Goal: Task Accomplishment & Management: Manage account settings

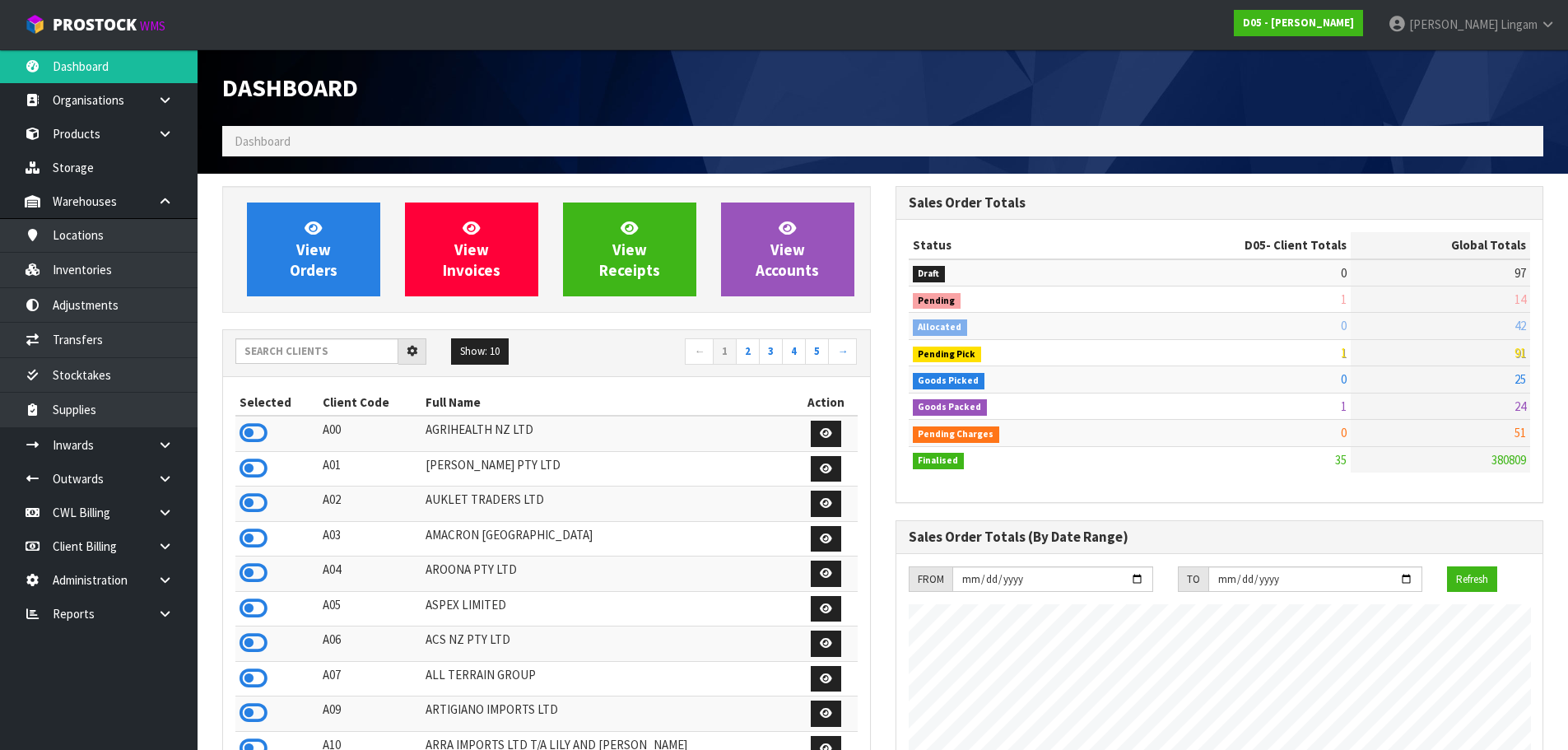
scroll to position [1441, 672]
click at [342, 354] on input "text" at bounding box center [316, 351] width 163 height 26
click at [297, 358] on input "text" at bounding box center [316, 351] width 163 height 26
click at [378, 358] on input "text" at bounding box center [316, 351] width 163 height 26
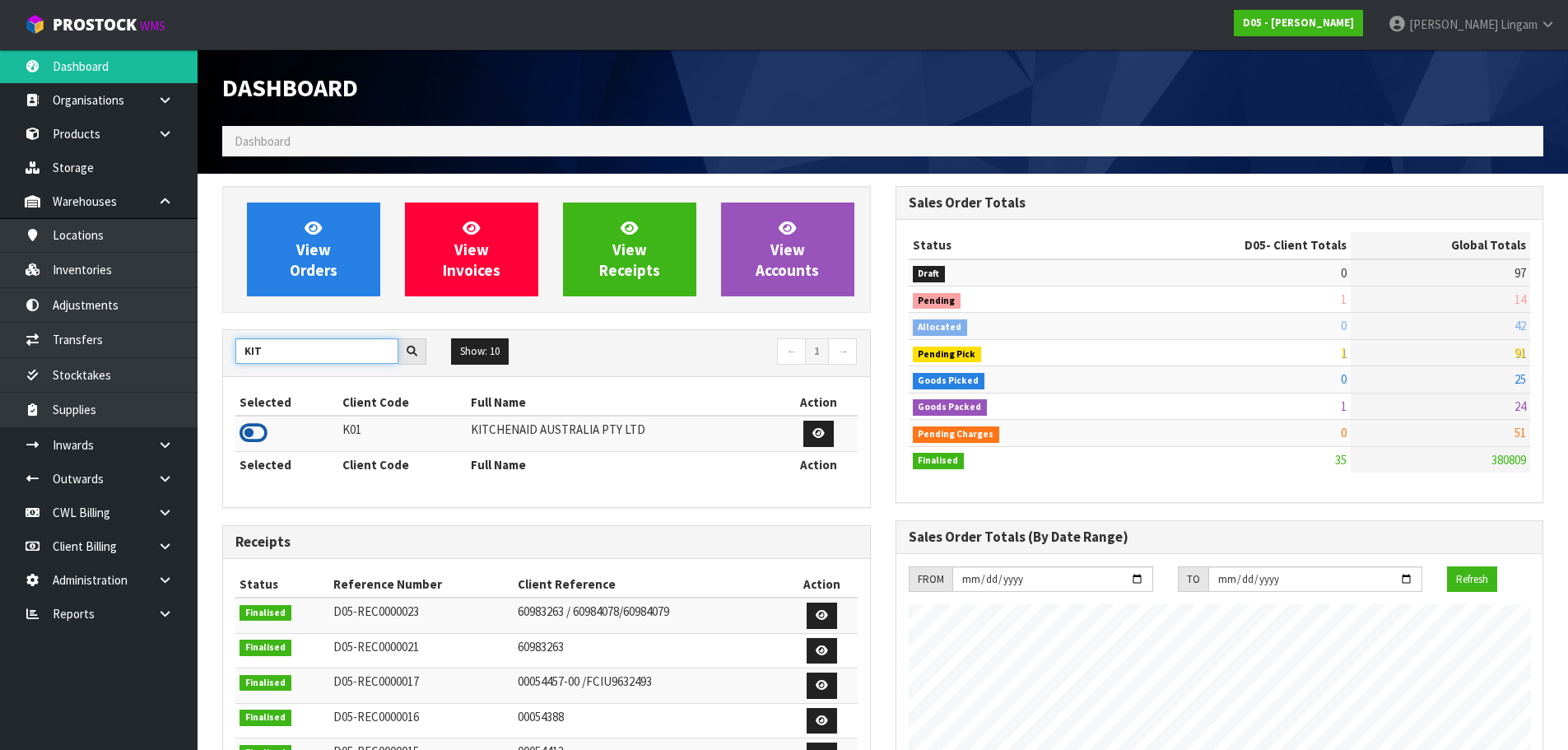
type input "KIT"
click at [253, 433] on icon at bounding box center [254, 433] width 28 height 25
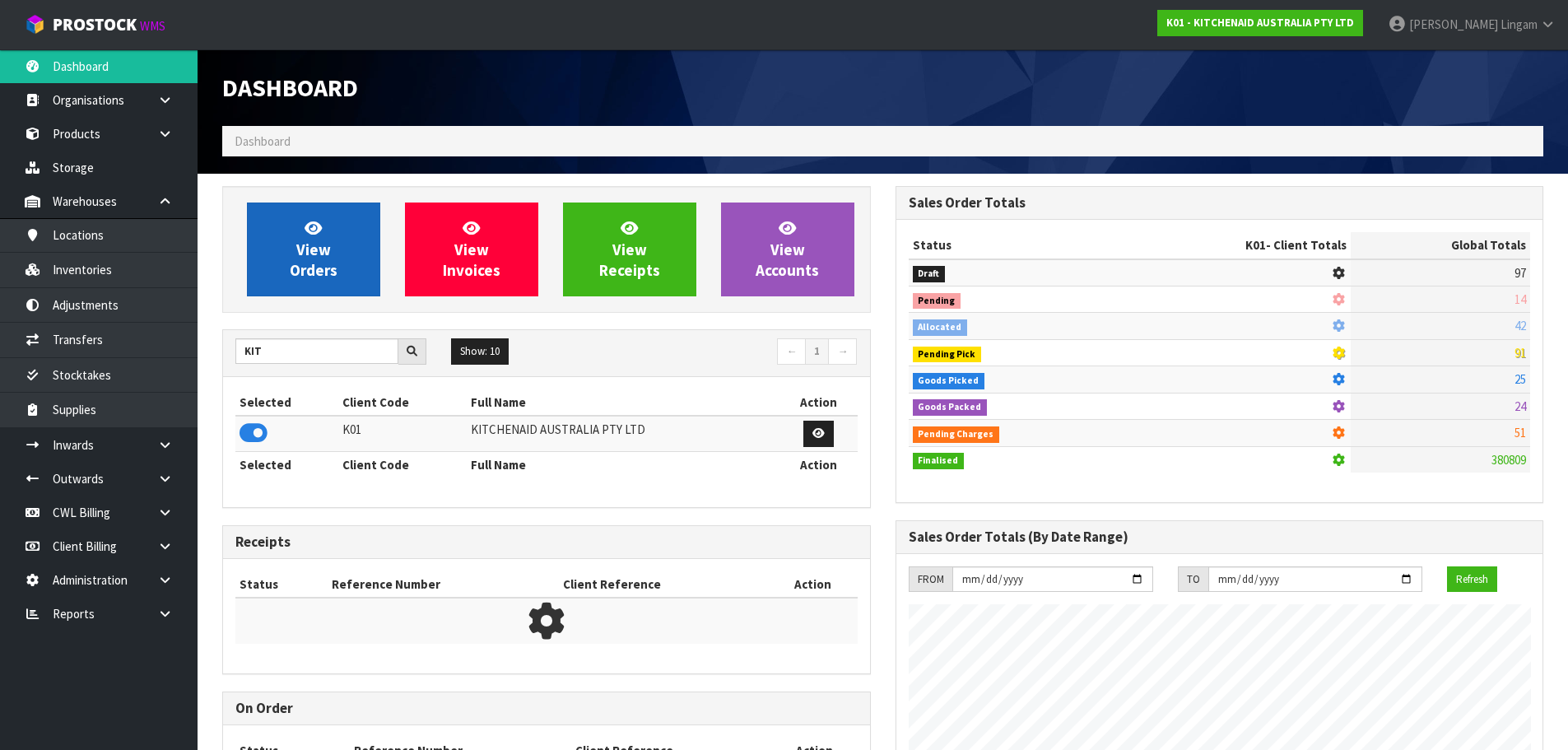
scroll to position [1247, 672]
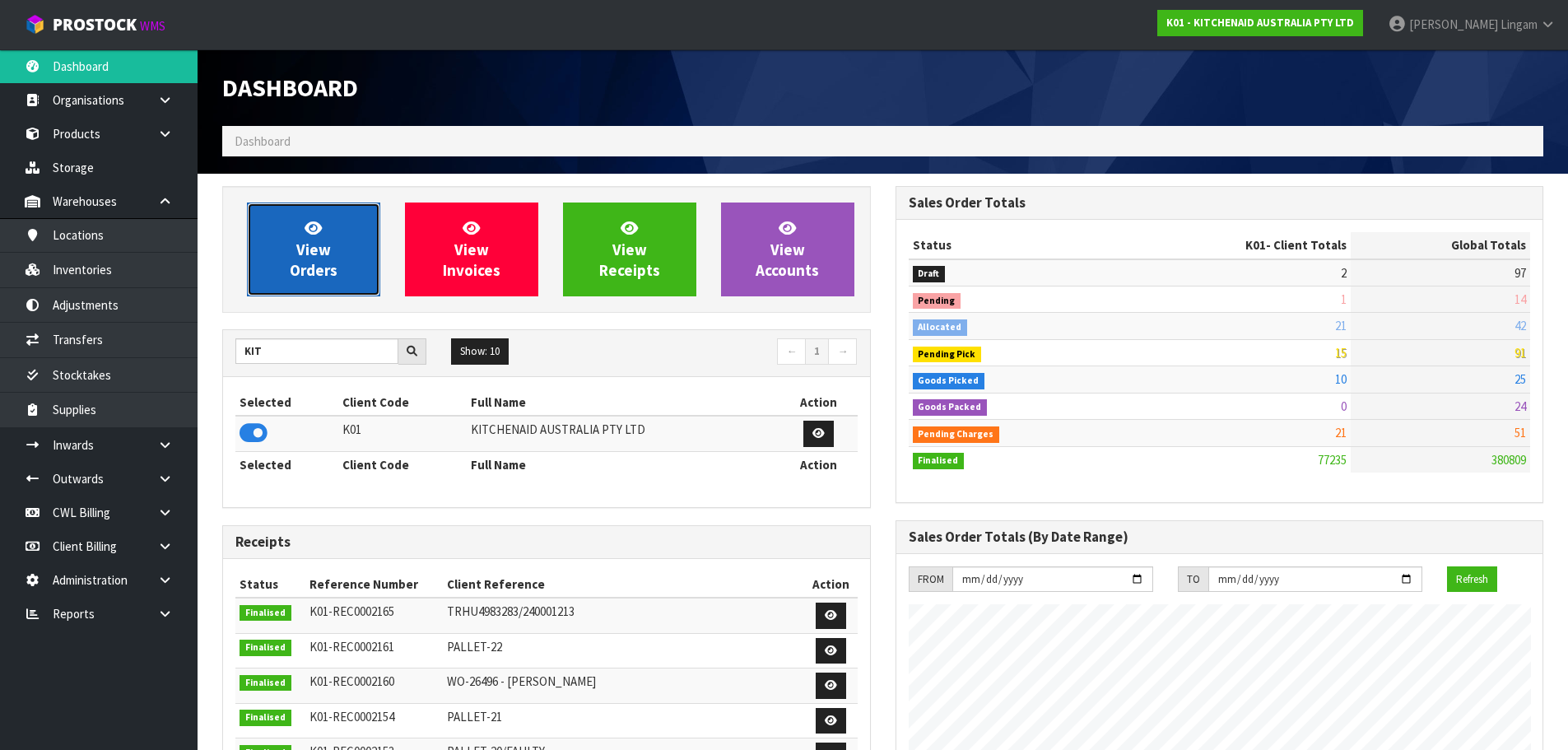
click at [299, 274] on span "View Orders" at bounding box center [314, 249] width 48 height 62
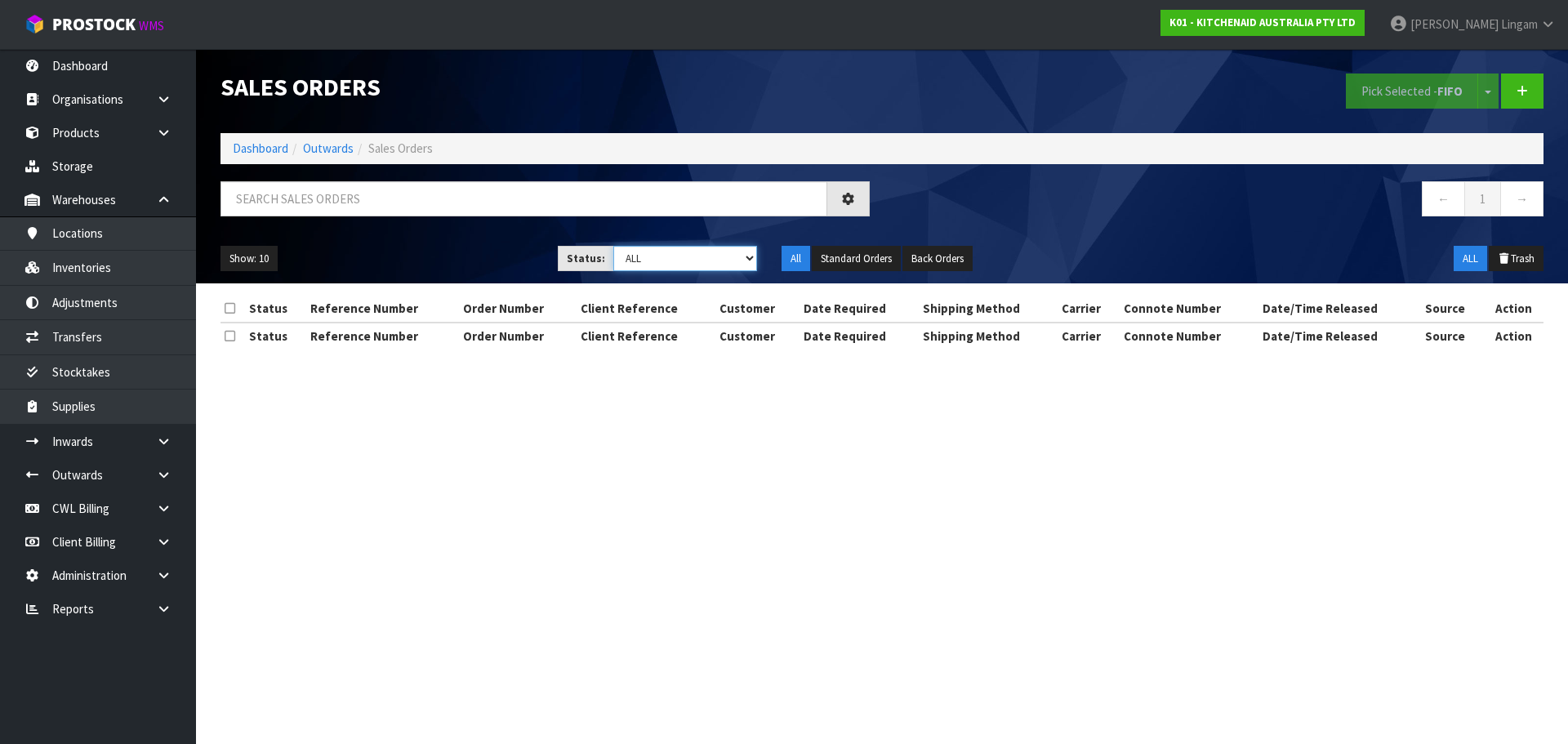
click at [733, 260] on select "Draft Pending Allocated Pending Pick Goods Picked Goods Packed Pending Charges …" at bounding box center [685, 258] width 144 height 25
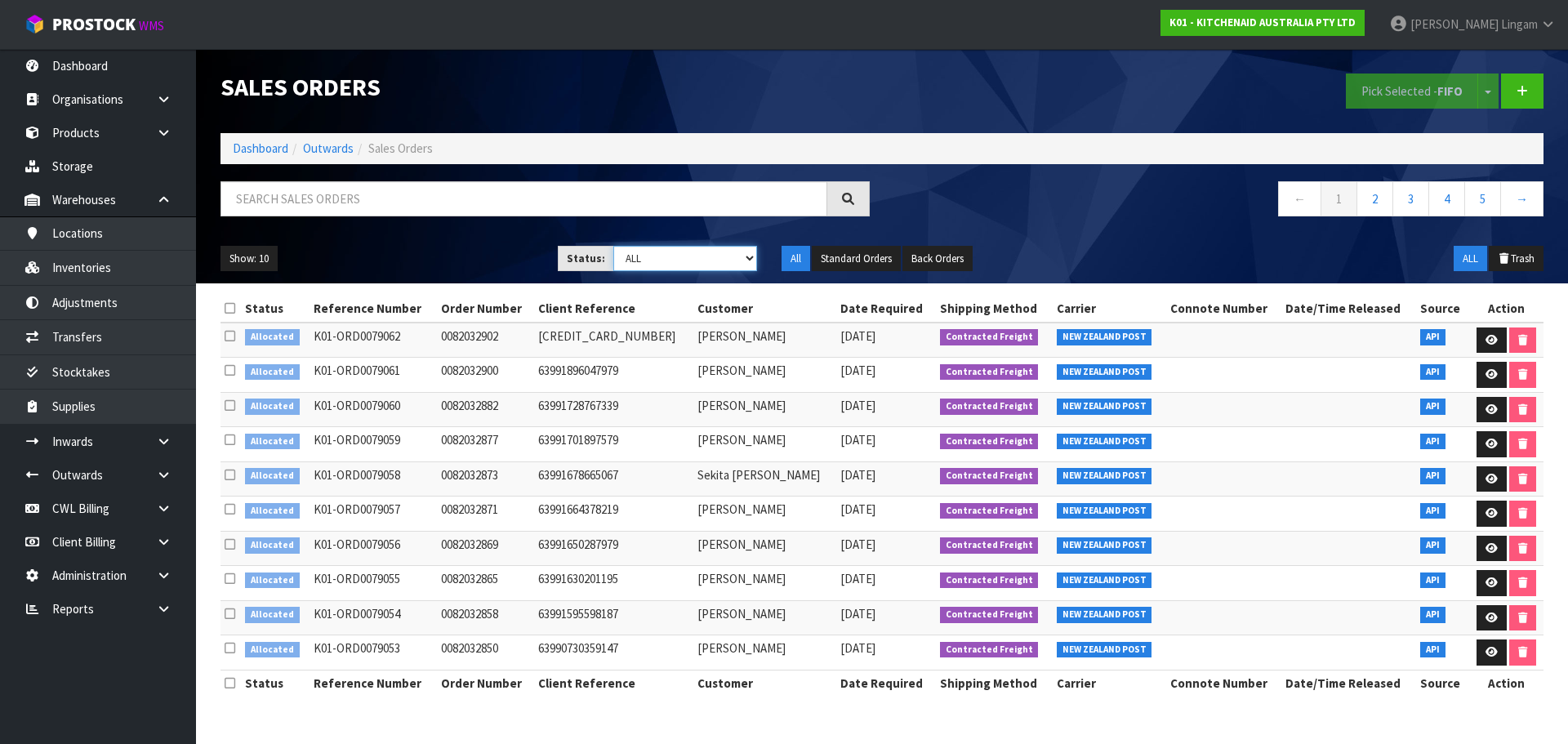
select select "string:2"
click at [613, 246] on select "Draft Pending Allocated Pending Pick Goods Picked Goods Packed Pending Charges …" at bounding box center [685, 258] width 144 height 25
click at [230, 313] on icon at bounding box center [230, 308] width 11 height 12
click at [1396, 91] on button "Pick Selected - FIFO" at bounding box center [1411, 91] width 132 height 35
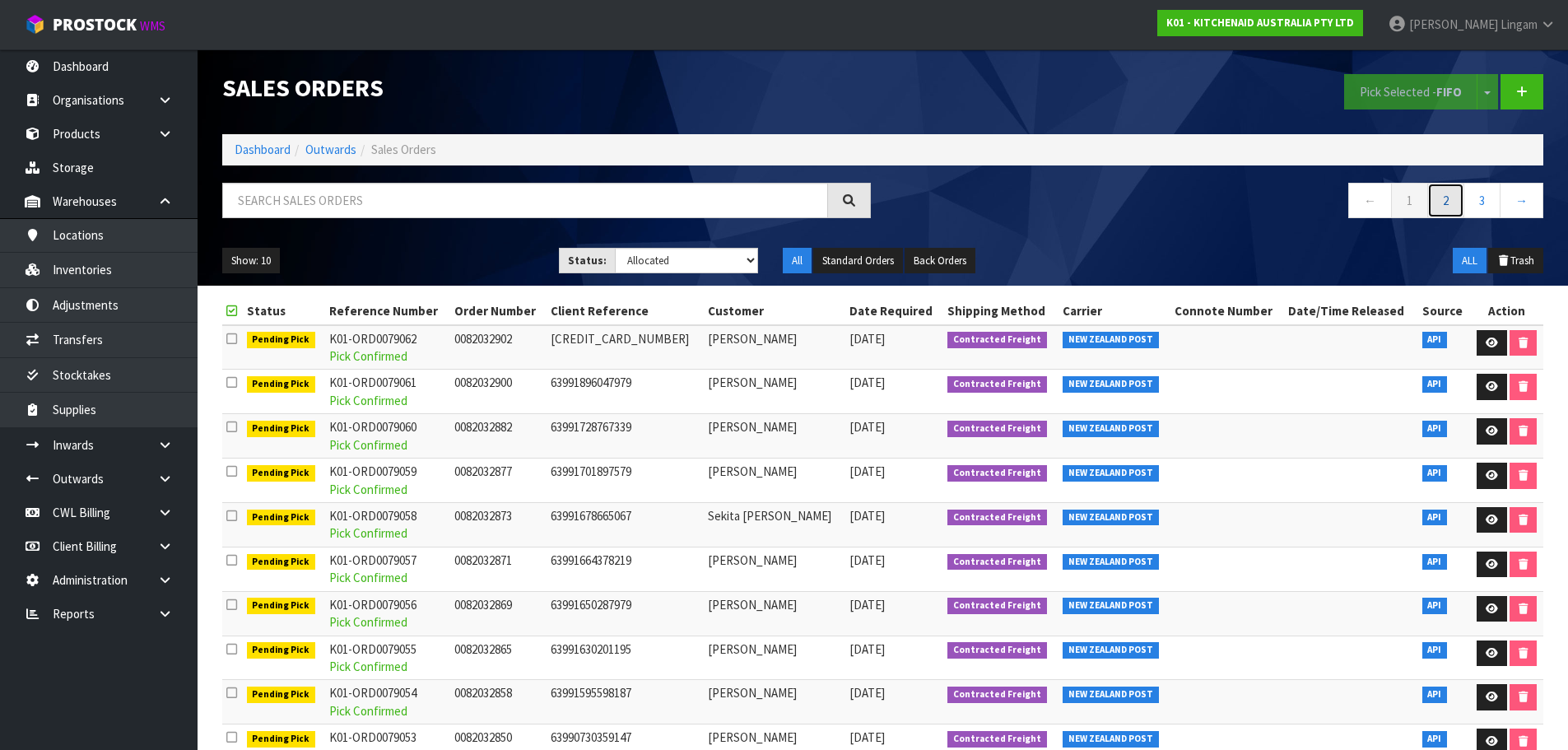
click at [1447, 202] on link "2" at bounding box center [1446, 200] width 37 height 36
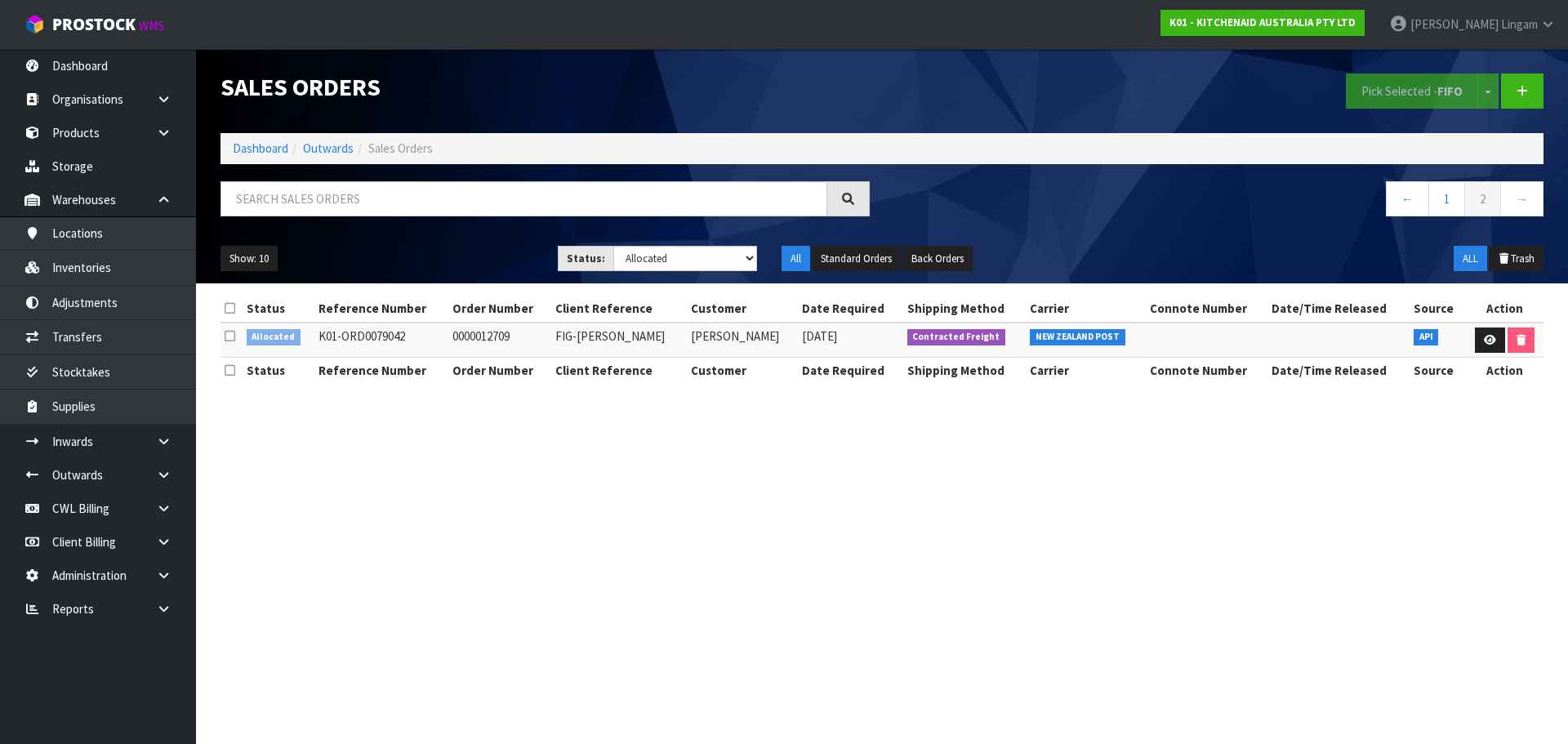
click at [230, 306] on icon at bounding box center [230, 308] width 11 height 12
click at [1415, 86] on button "Pick Selected - FIFO" at bounding box center [1411, 91] width 132 height 35
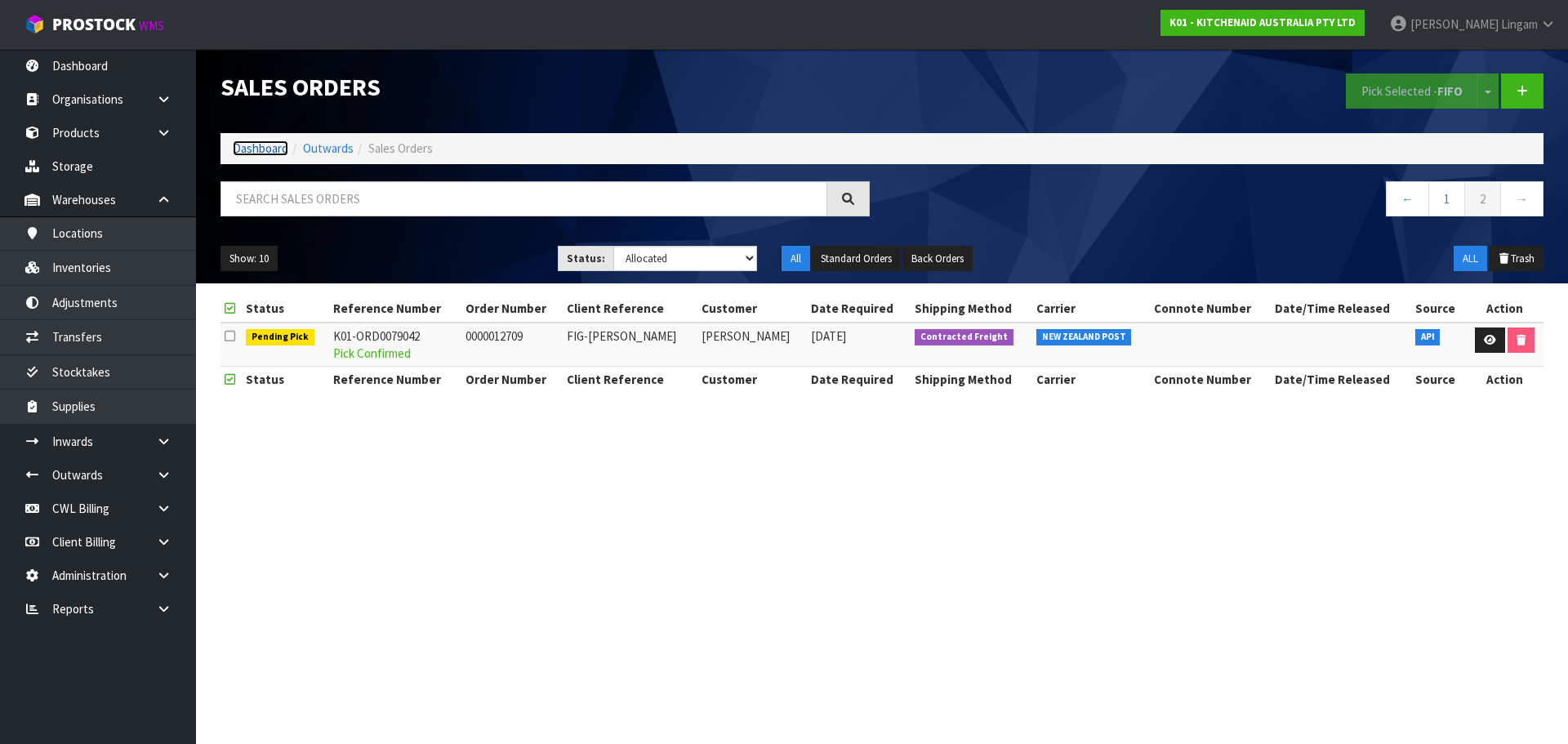
click at [268, 145] on link "Dashboard" at bounding box center [261, 147] width 56 height 16
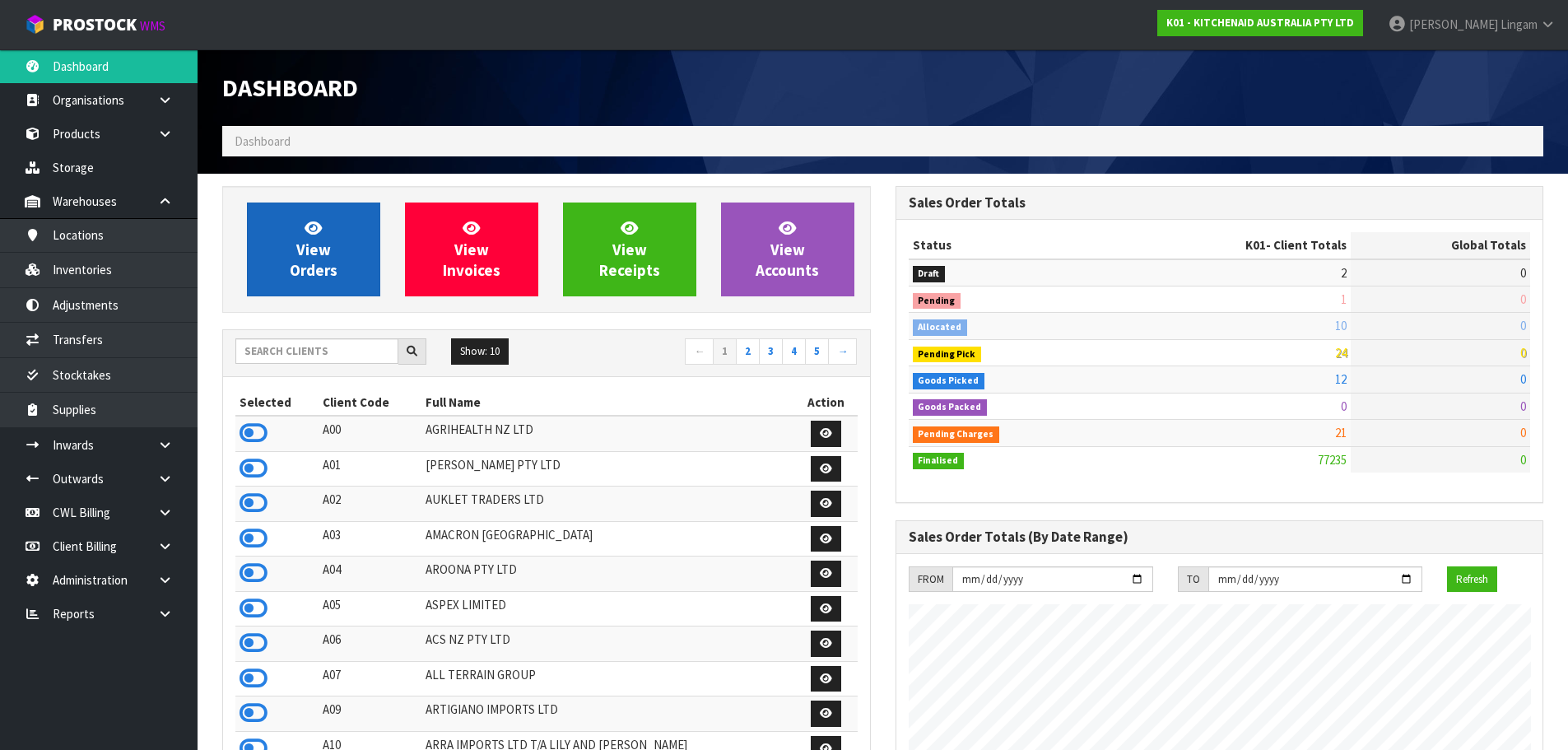
scroll to position [1247, 672]
click at [337, 285] on link "View Orders" at bounding box center [313, 249] width 133 height 94
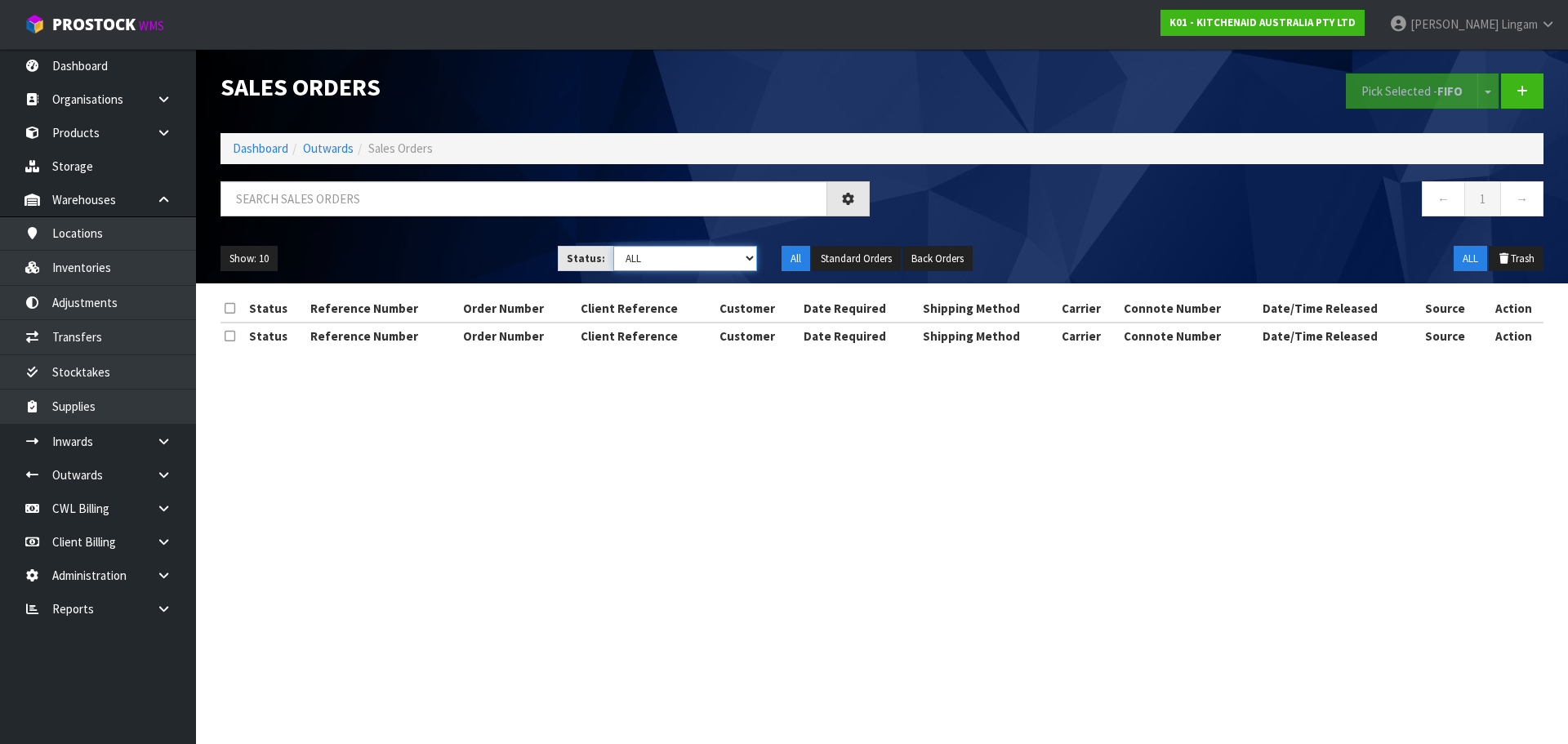
click at [739, 252] on select "Draft Pending Allocated Pending Pick Goods Picked Goods Packed Pending Charges …" at bounding box center [685, 258] width 144 height 25
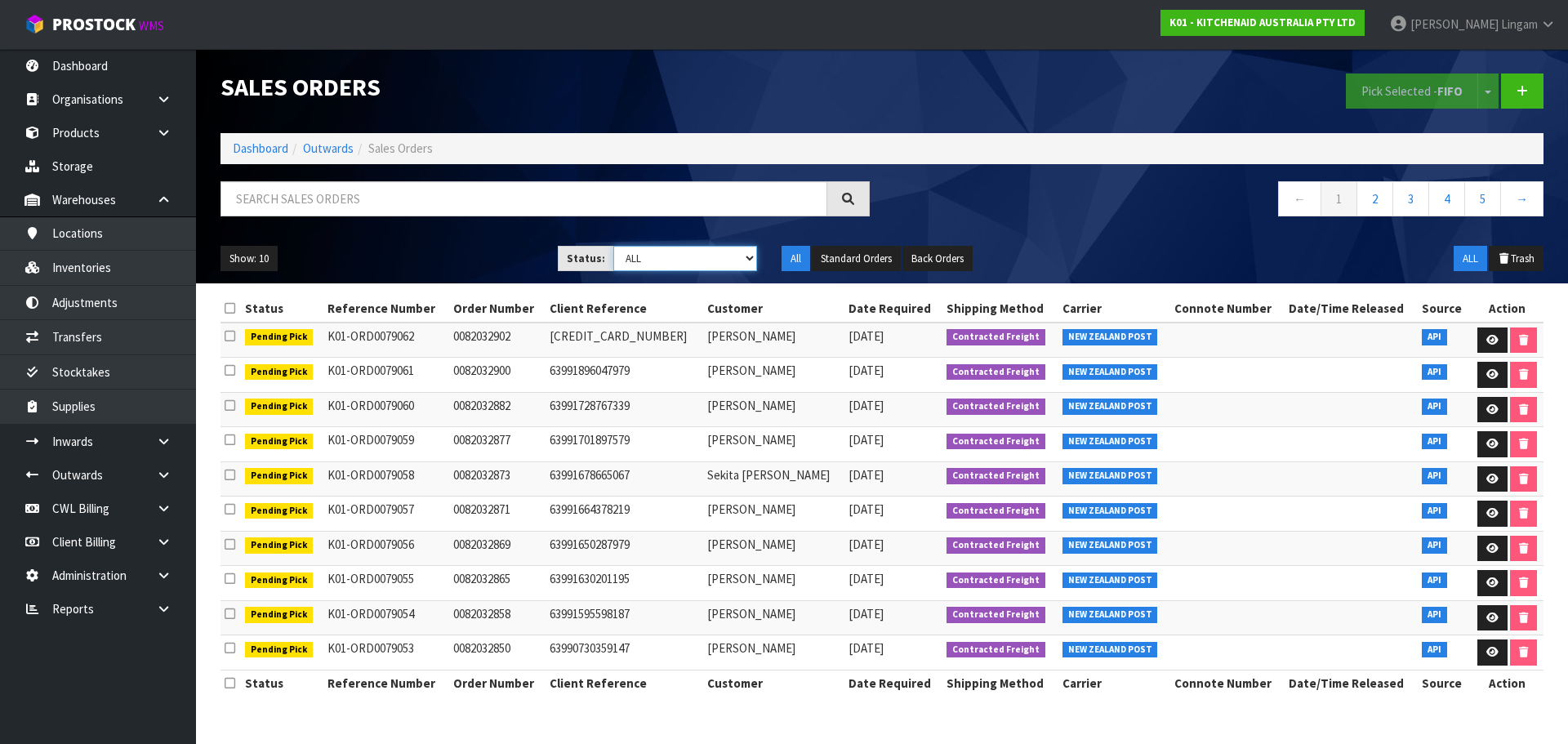
select select "string:2"
click at [613, 246] on select "Draft Pending Allocated Pending Pick Goods Picked Goods Packed Pending Charges …" at bounding box center [685, 258] width 144 height 25
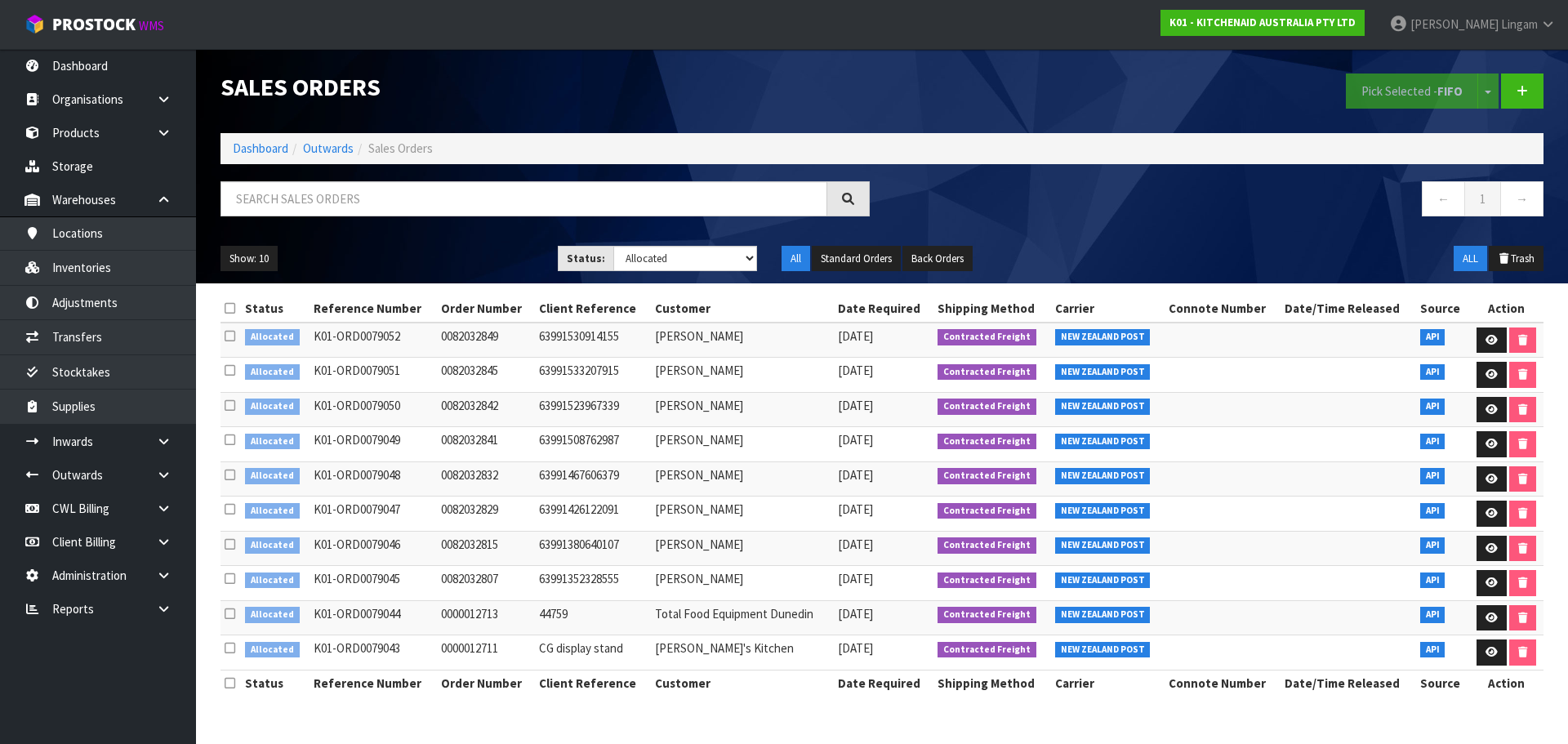
click at [225, 313] on icon at bounding box center [230, 308] width 11 height 12
click at [1393, 98] on button "Pick Selected - FIFO" at bounding box center [1411, 91] width 132 height 35
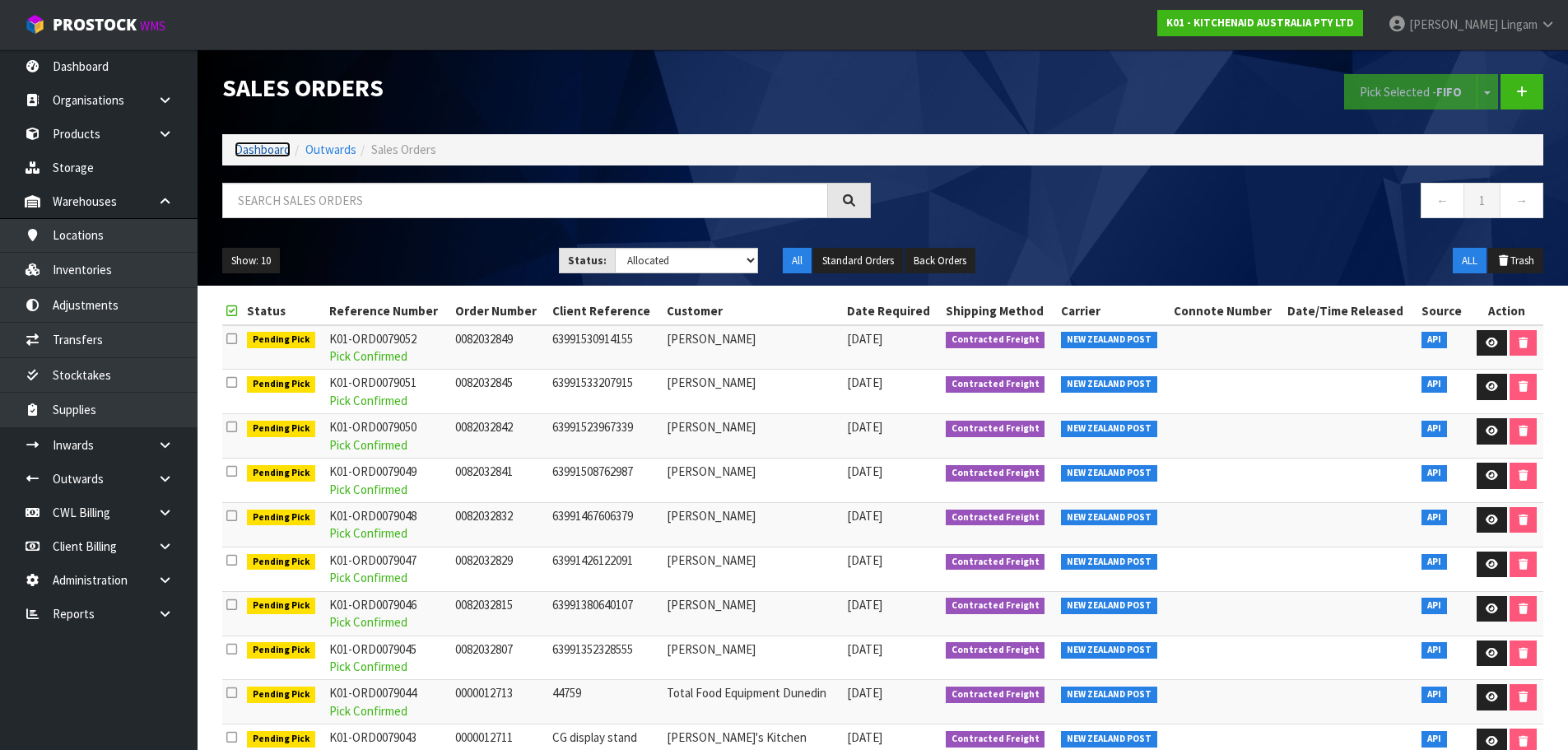
click at [275, 150] on link "Dashboard" at bounding box center [263, 149] width 56 height 16
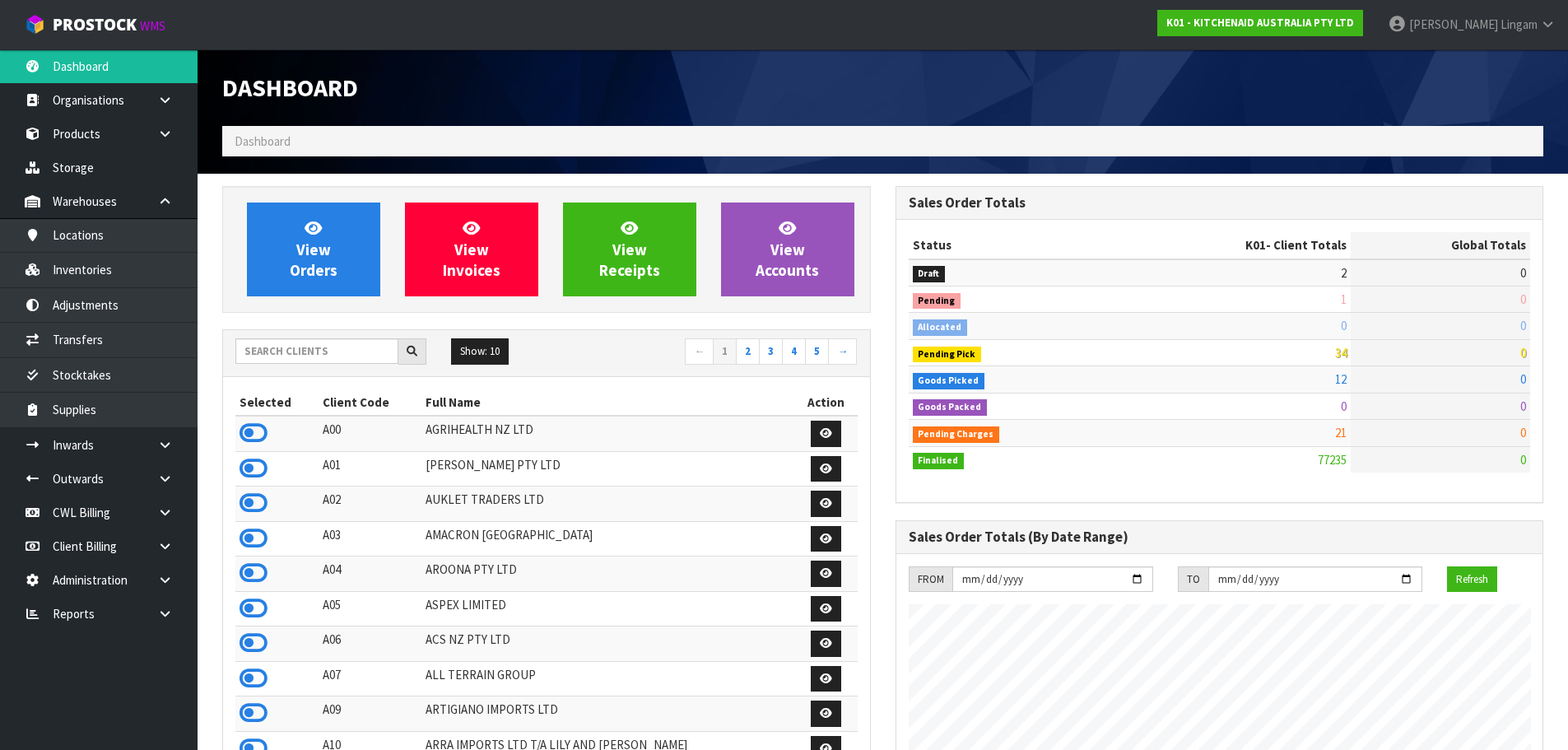
scroll to position [1247, 672]
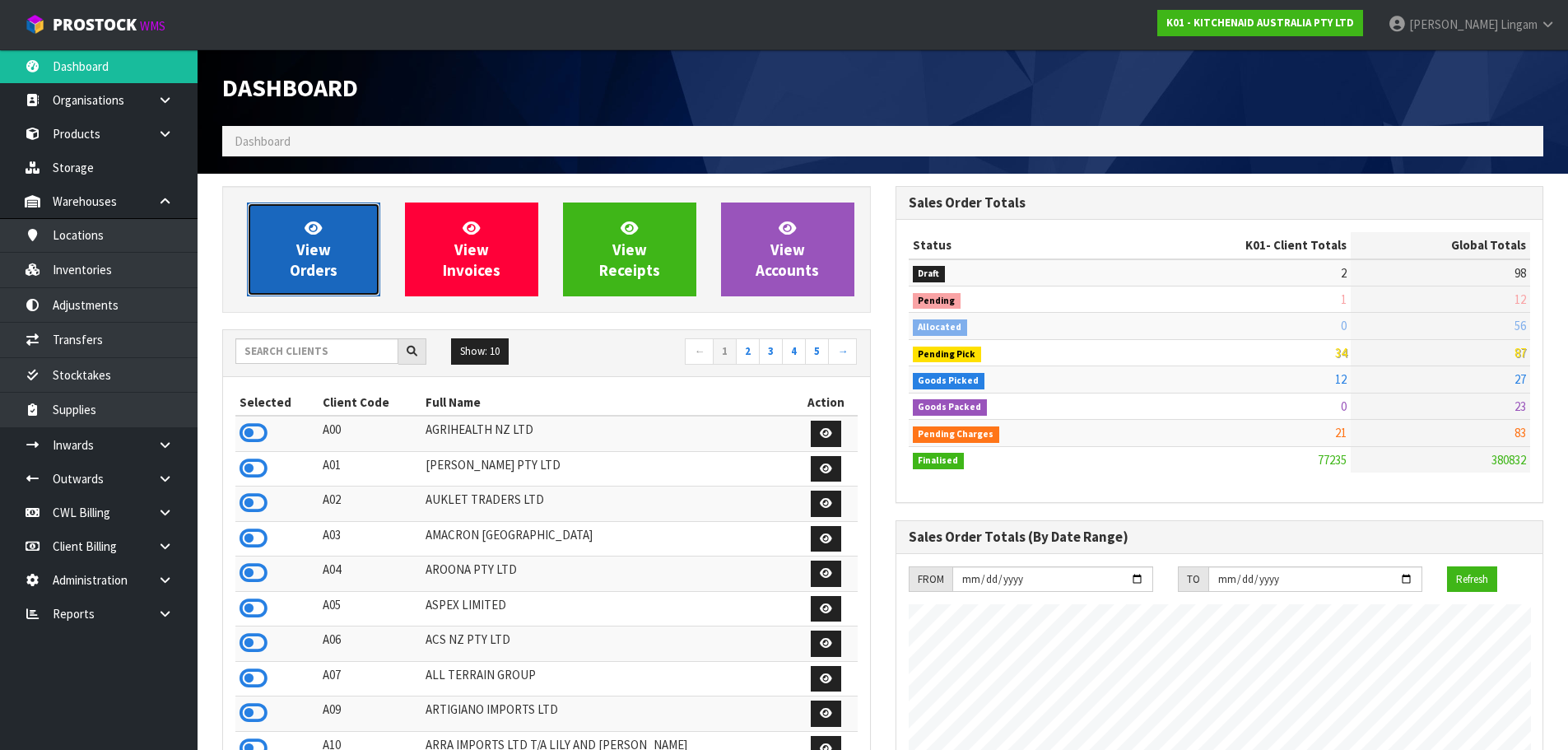
click at [336, 251] on link "View Orders" at bounding box center [313, 249] width 133 height 94
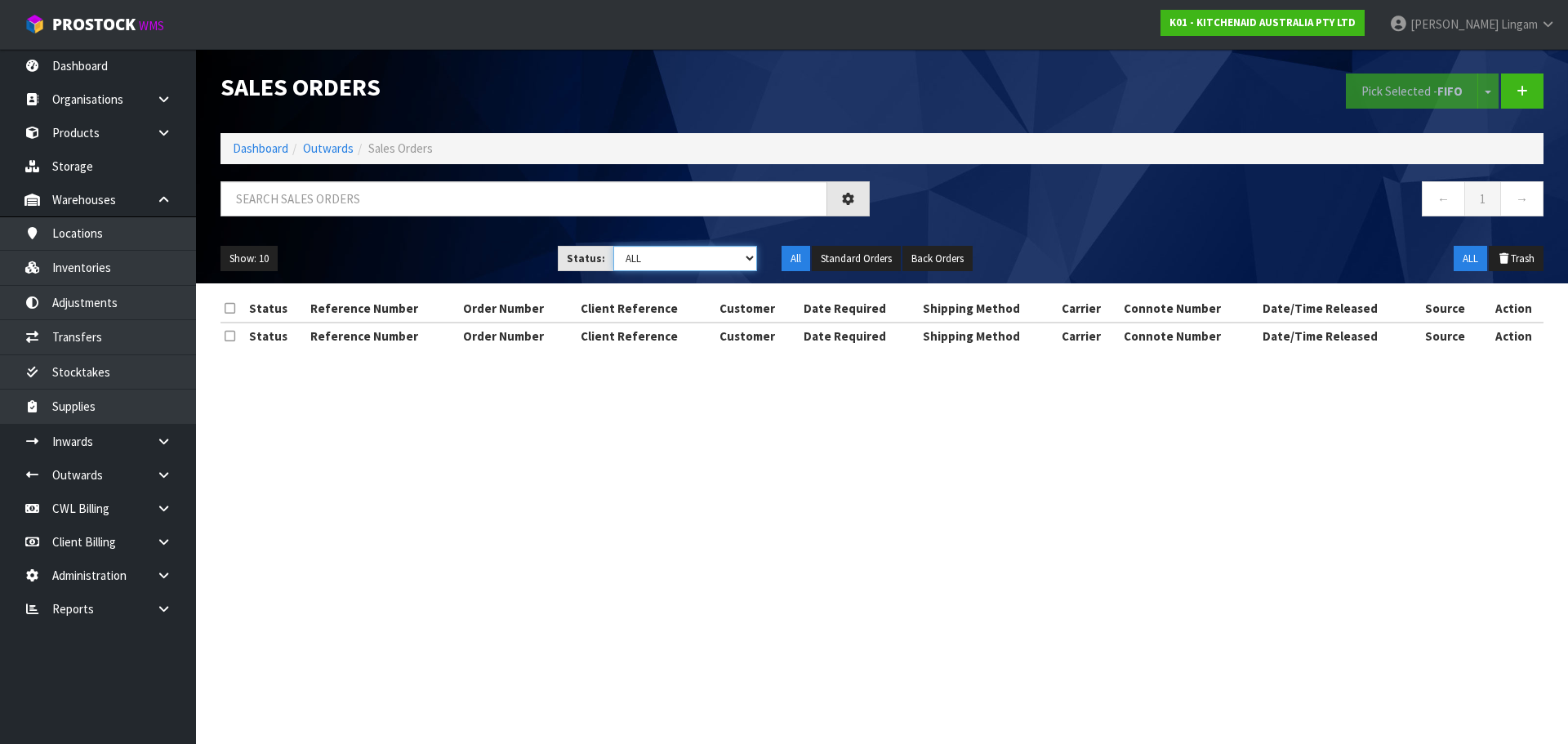
click at [711, 252] on select "Draft Pending Allocated Pending Pick Goods Picked Goods Packed Pending Charges …" at bounding box center [685, 258] width 144 height 25
select select "string:6"
click at [613, 246] on select "Draft Pending Allocated Pending Pick Goods Picked Goods Packed Pending Charges …" at bounding box center [685, 258] width 144 height 25
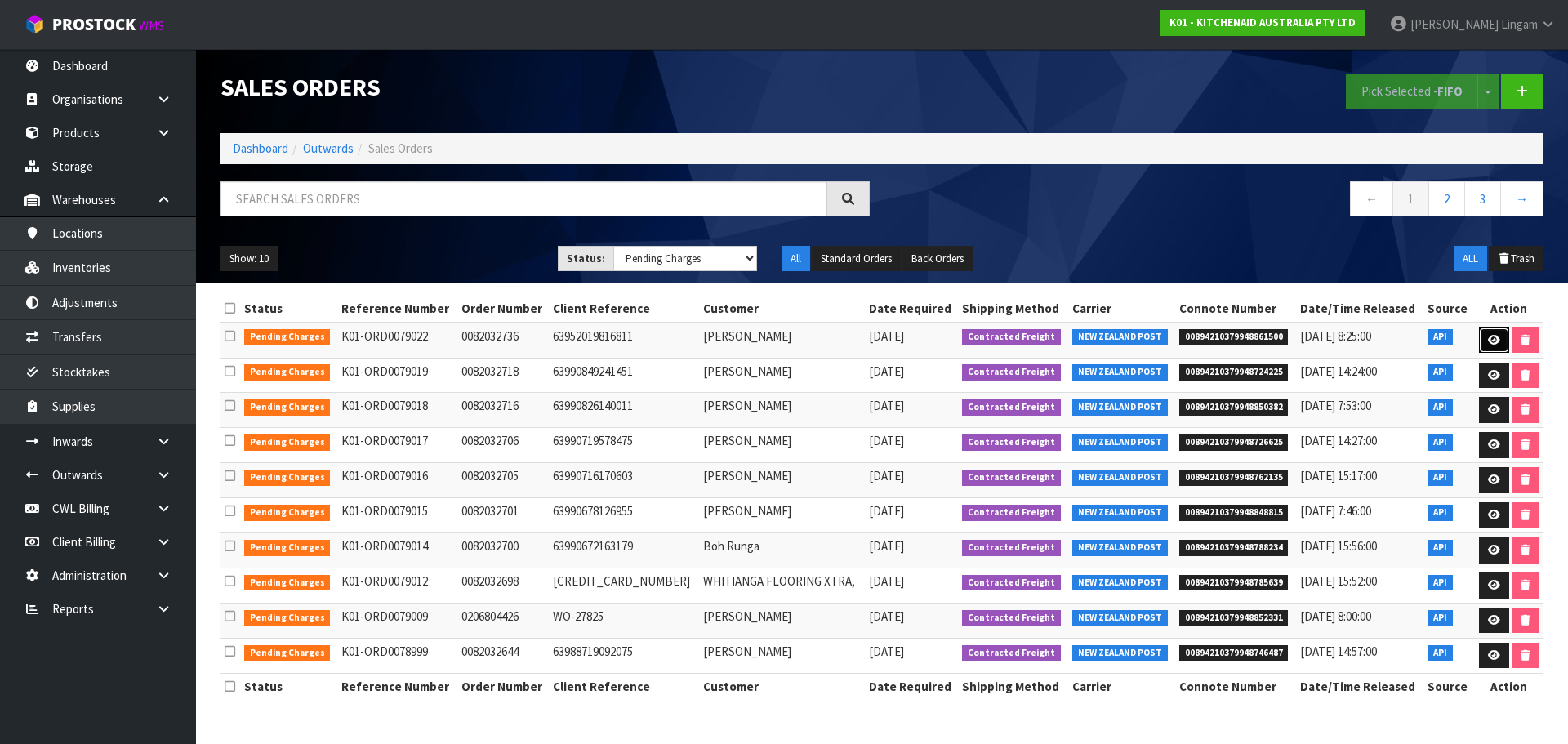
click at [1488, 339] on icon at bounding box center [1494, 340] width 12 height 11
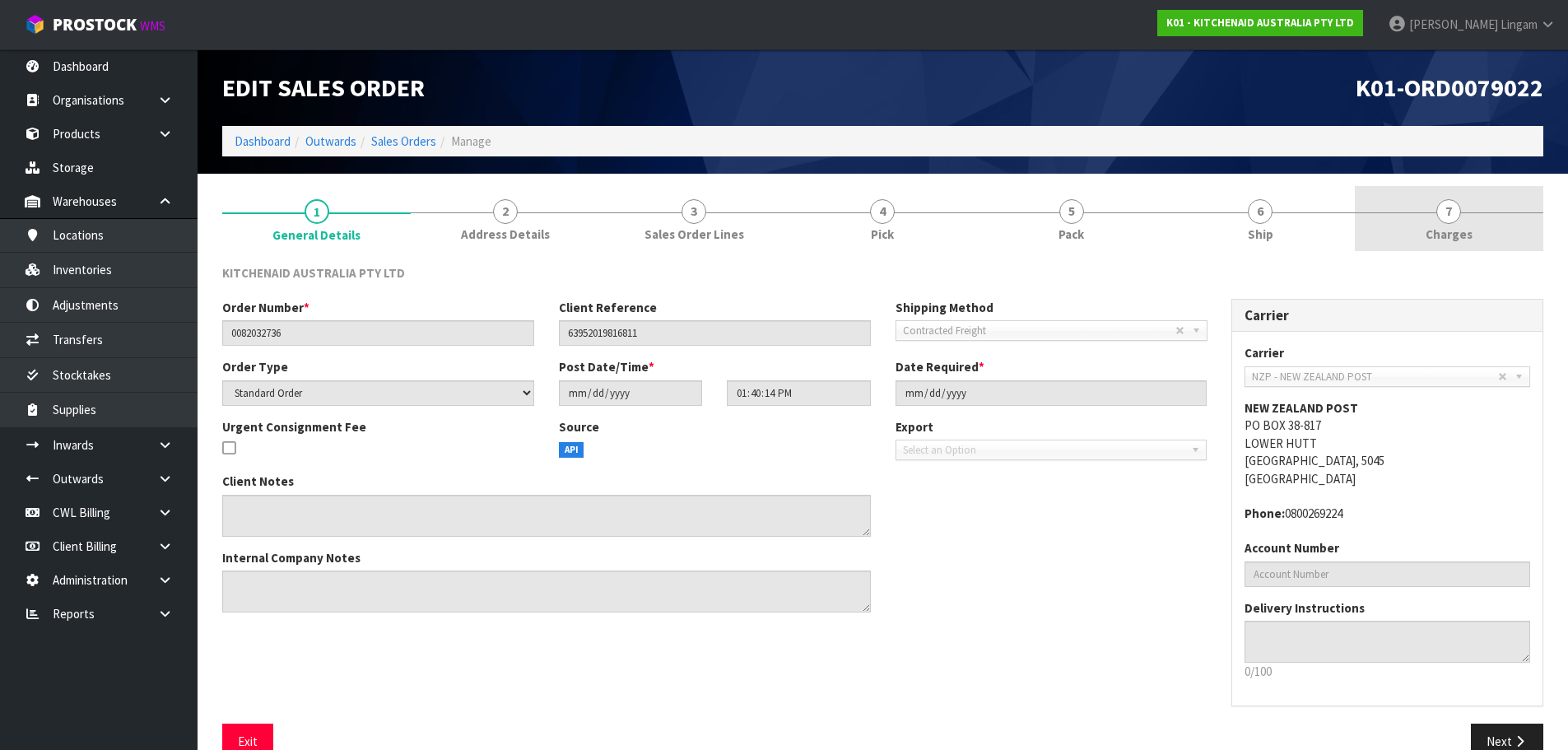
click at [1489, 225] on link "7 [GEOGRAPHIC_DATA]" at bounding box center [1449, 218] width 188 height 65
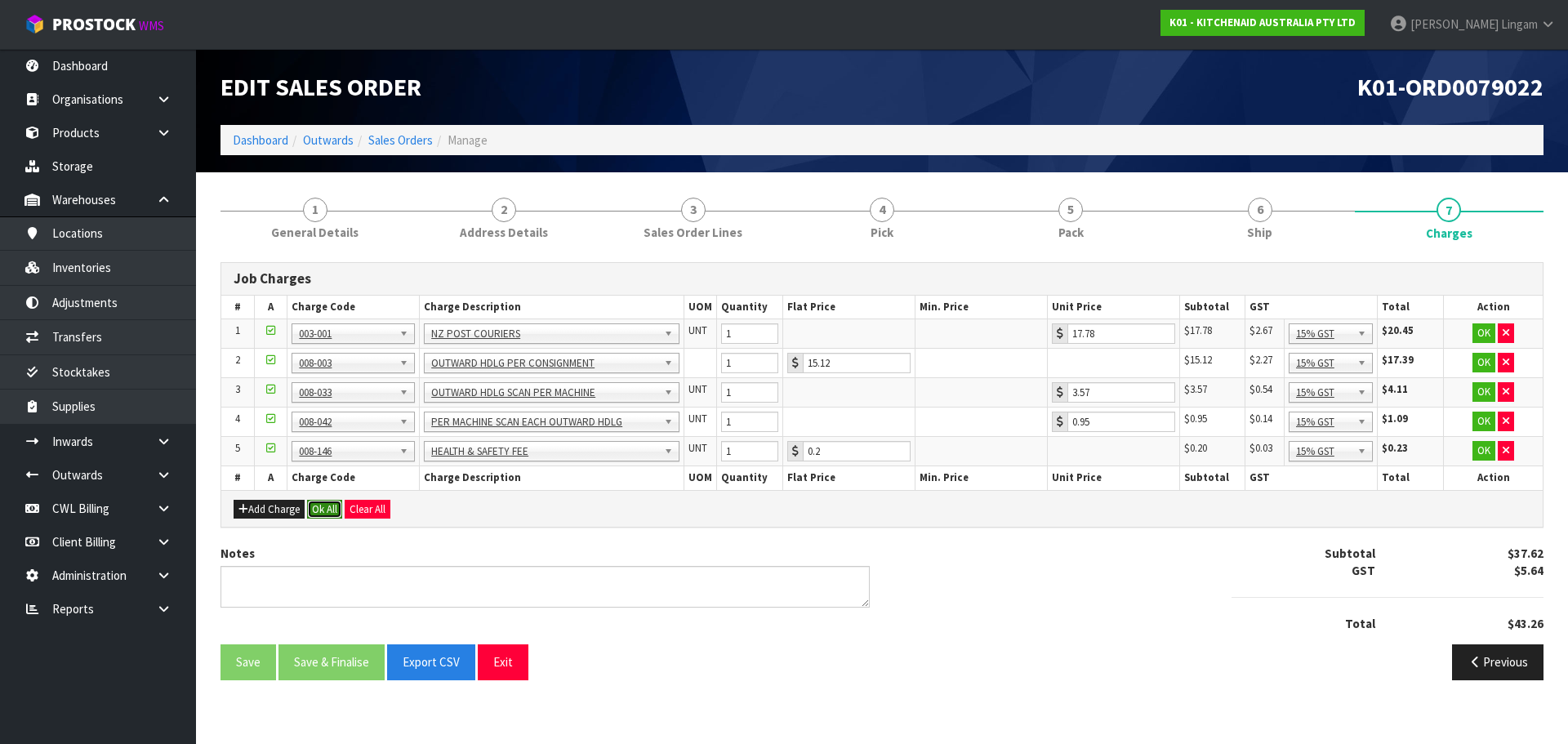
click at [325, 511] on button "Ok All" at bounding box center [325, 510] width 35 height 20
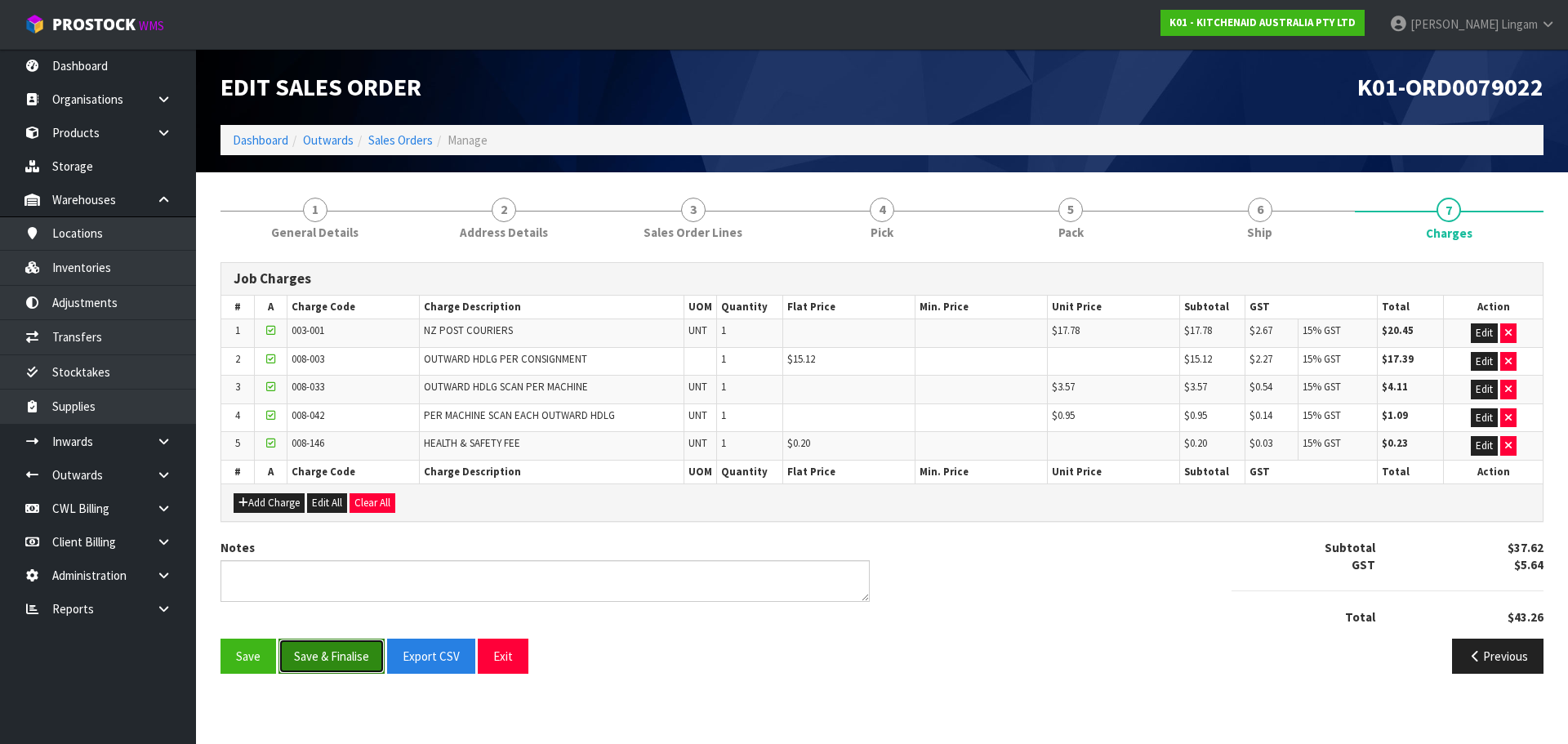
click at [339, 657] on button "Save & Finalise" at bounding box center [332, 656] width 107 height 35
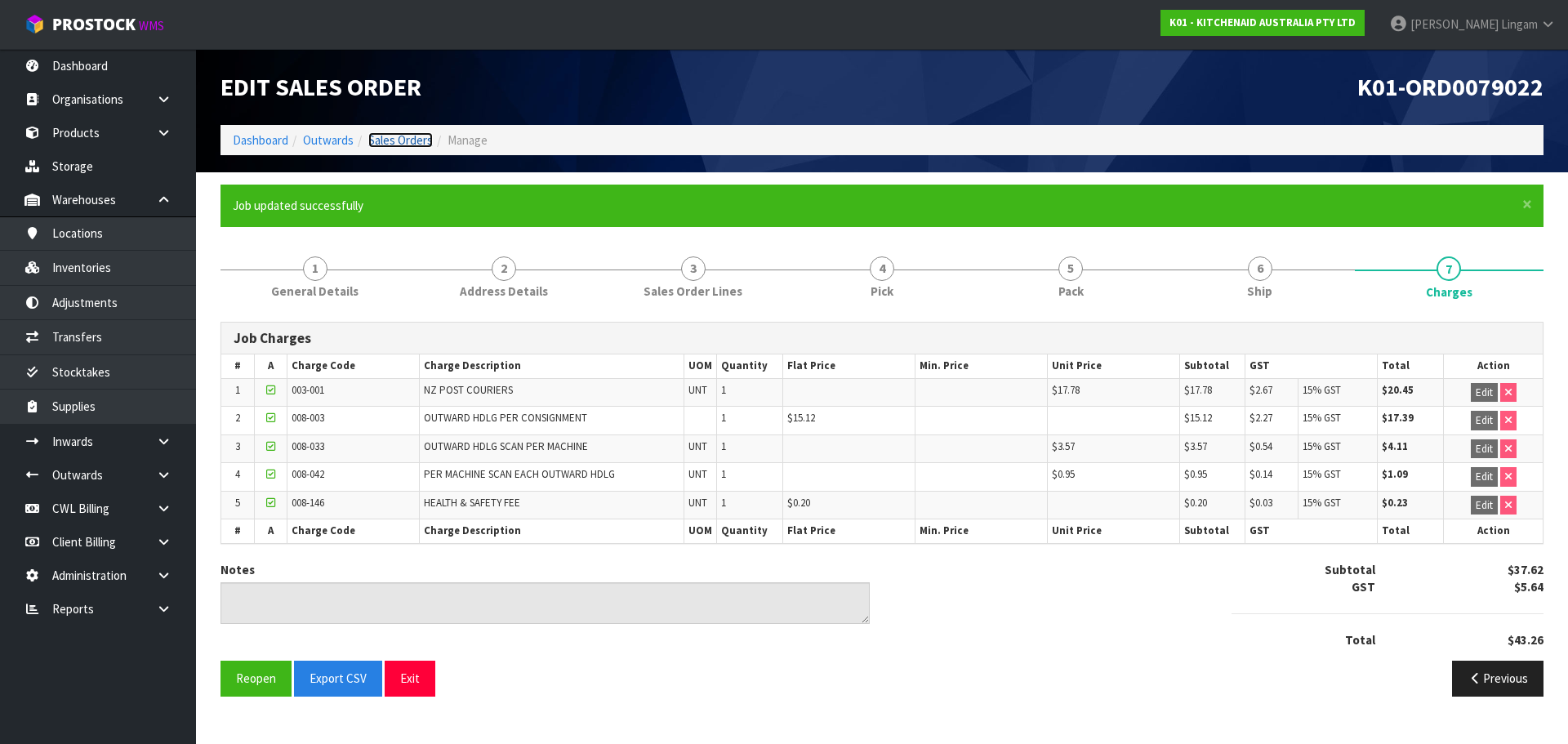
click at [417, 140] on link "Sales Orders" at bounding box center [400, 139] width 65 height 16
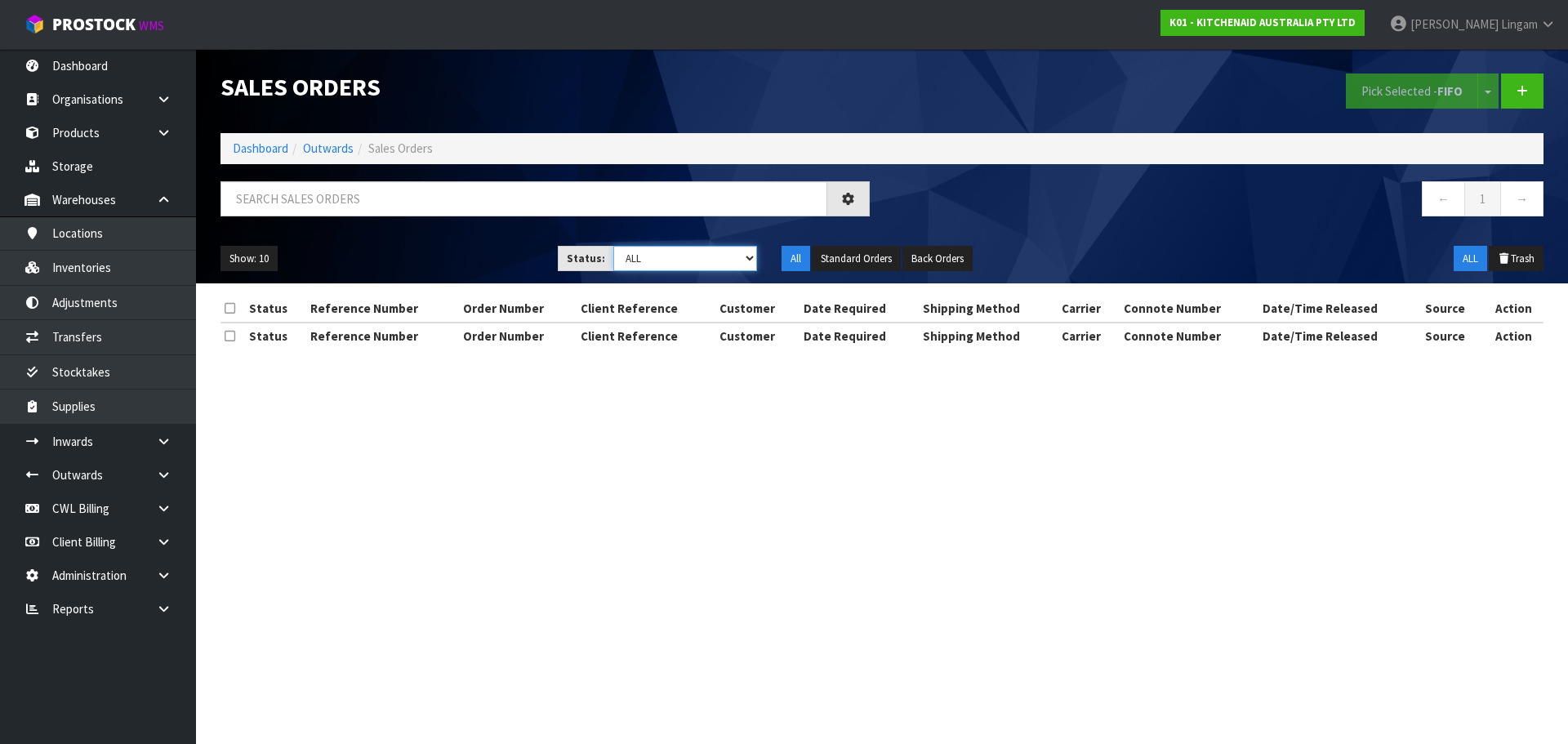
click at [710, 247] on select "Draft Pending Allocated Pending Pick Goods Picked Goods Packed Pending Charges …" at bounding box center [685, 258] width 144 height 25
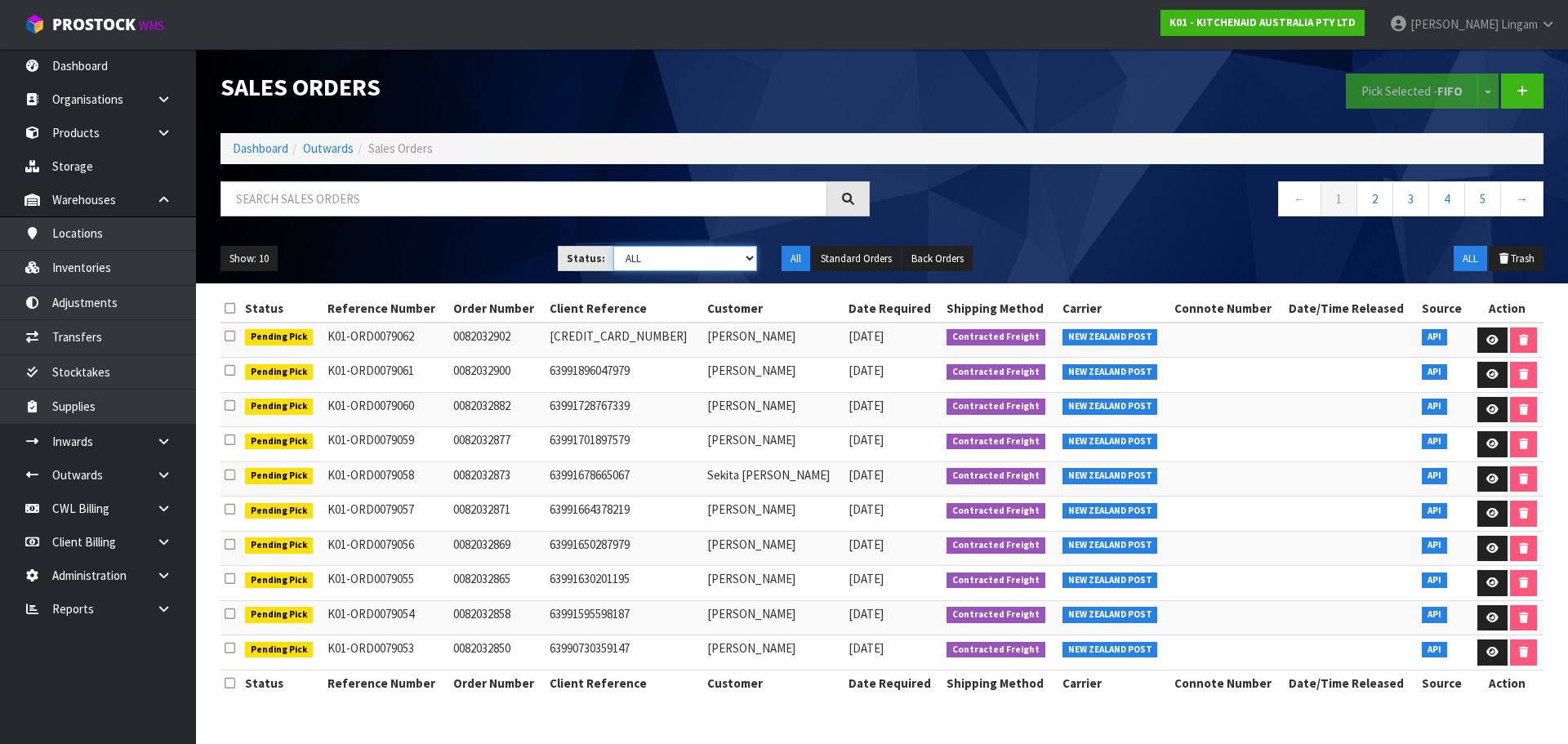
select select "string:6"
click at [613, 246] on select "Draft Pending Allocated Pending Pick Goods Picked Goods Packed Pending Charges …" at bounding box center [685, 258] width 144 height 25
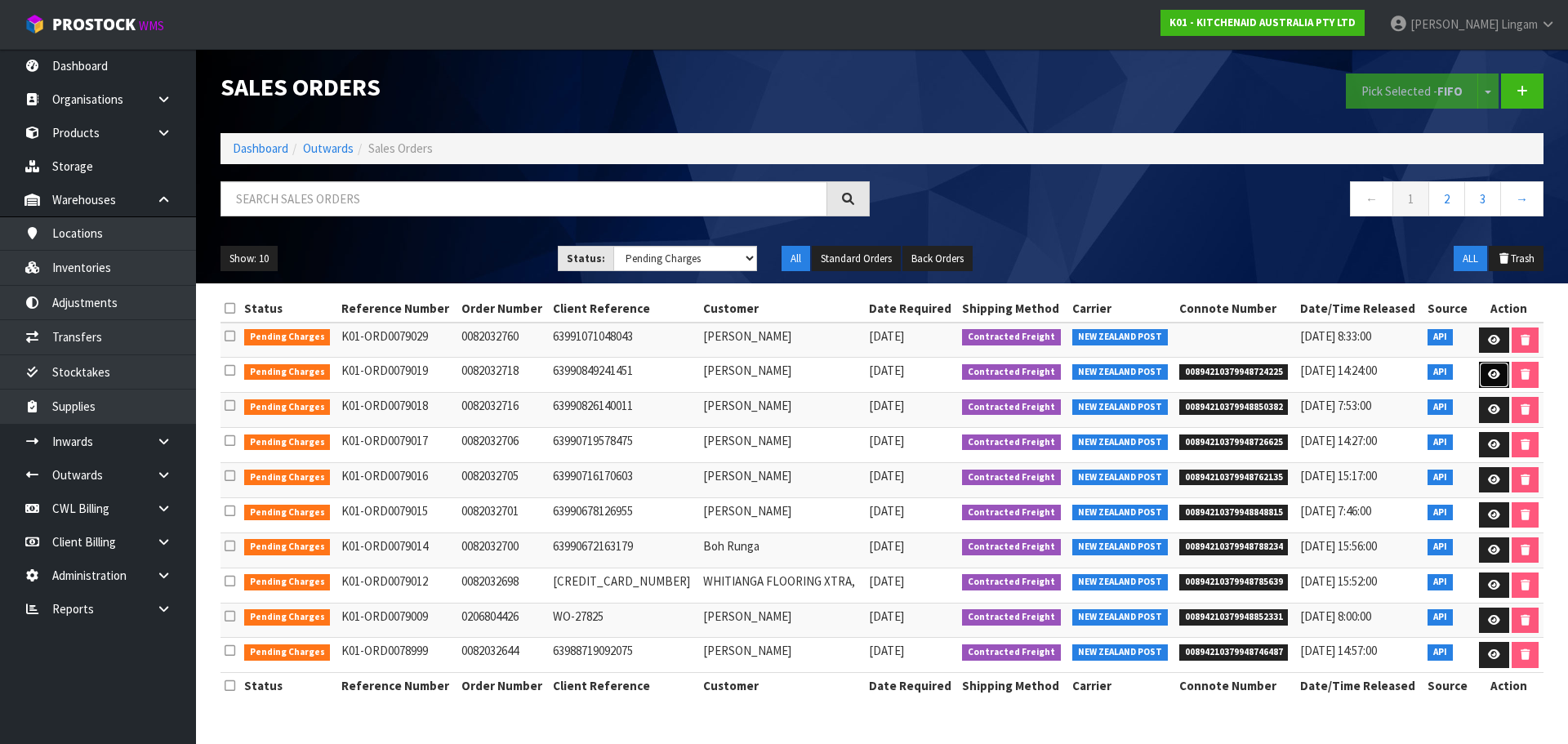
click at [1488, 375] on icon at bounding box center [1494, 374] width 12 height 11
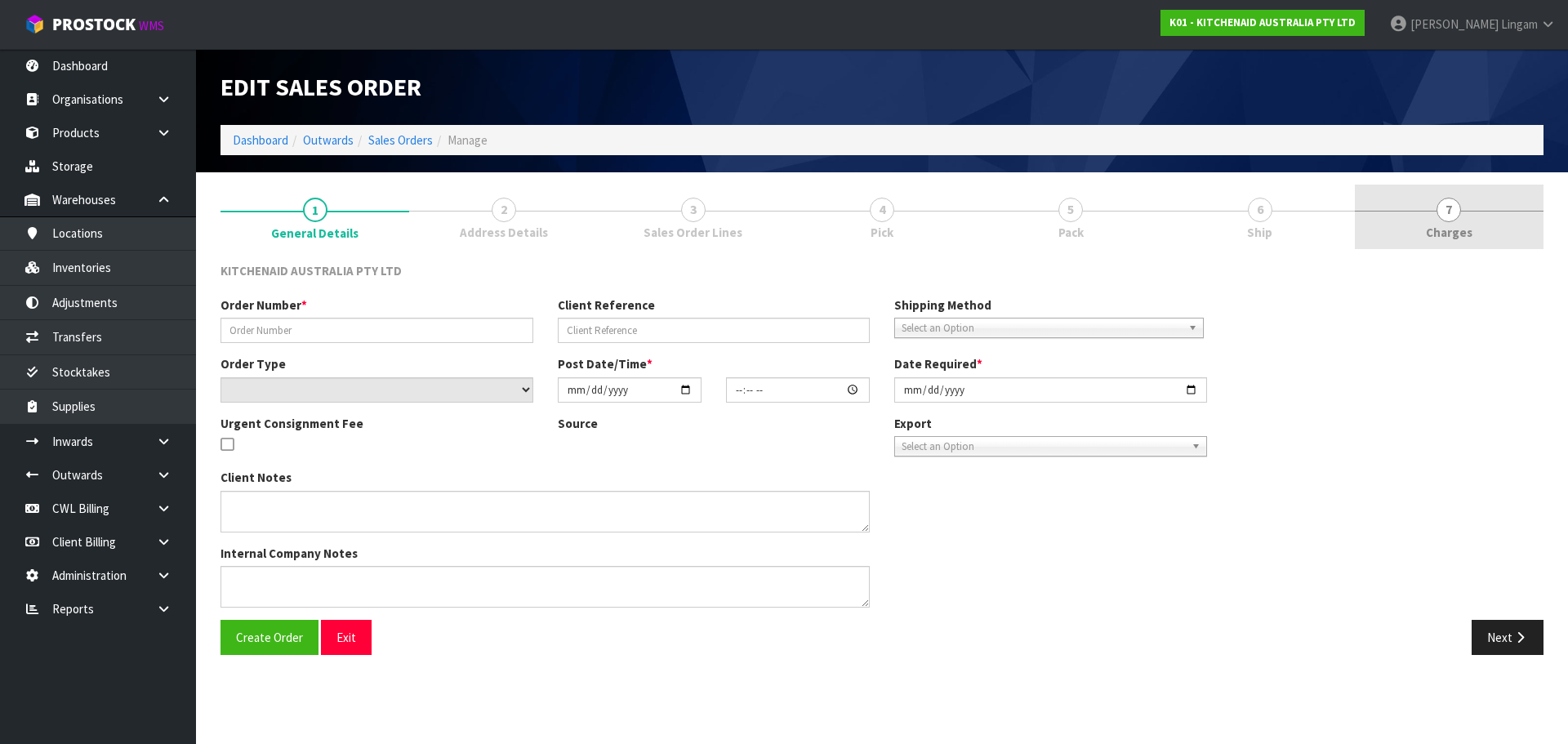
type input "0082032718"
type input "63990849241451"
select select "number:0"
type input "[DATE]"
type input "11:39:49.000"
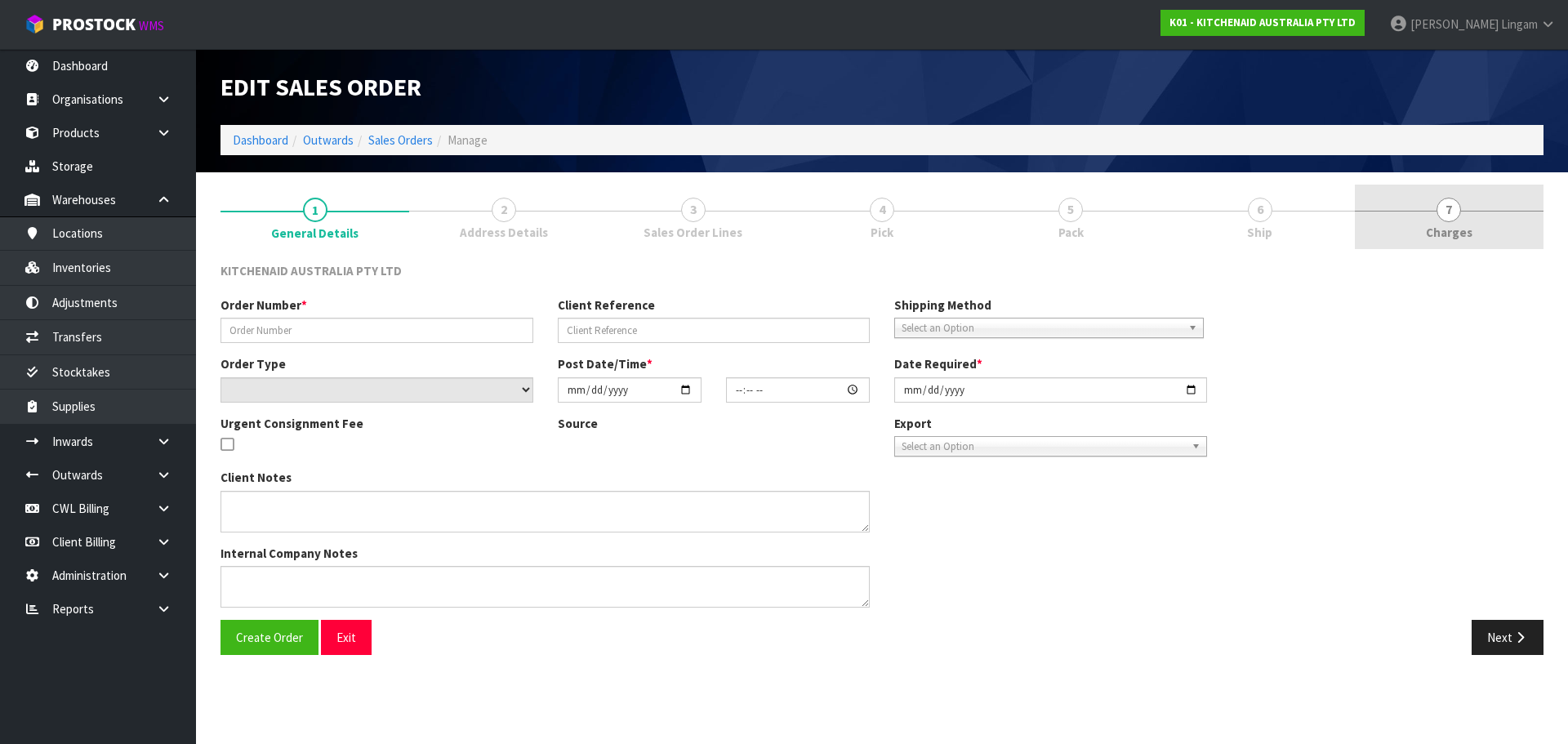
type input "[DATE]"
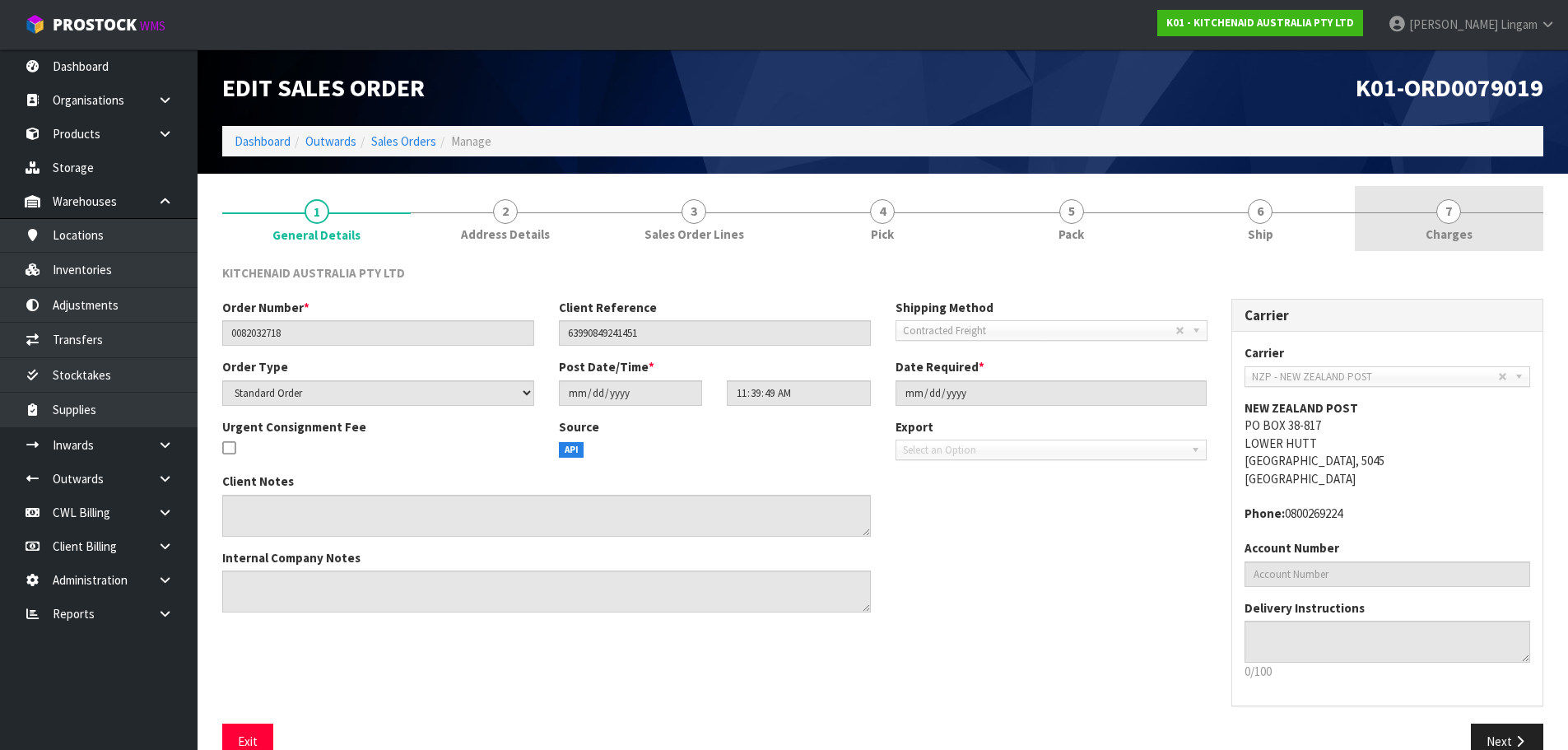
click at [1519, 229] on link "7 [GEOGRAPHIC_DATA]" at bounding box center [1449, 218] width 188 height 65
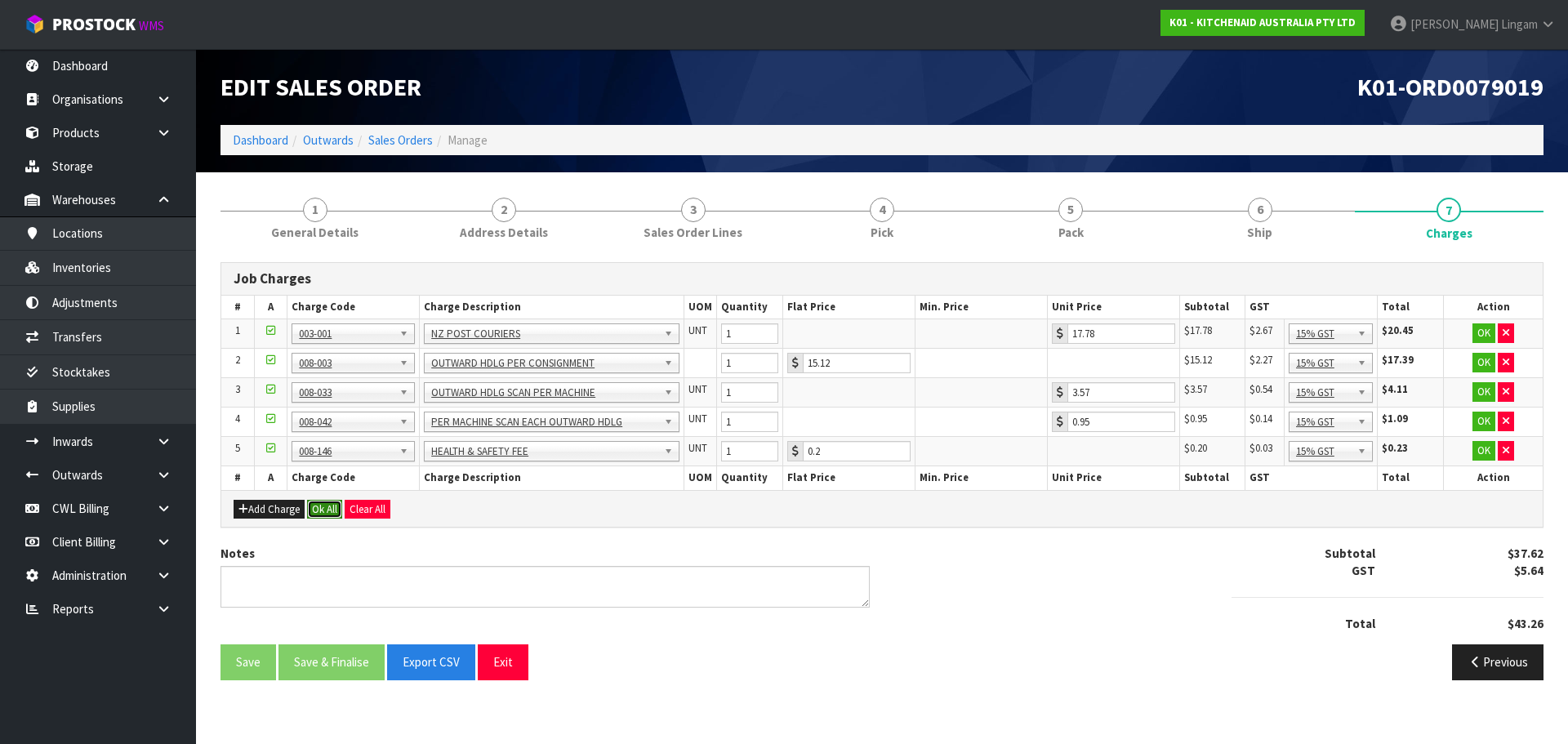
click at [330, 506] on button "Ok All" at bounding box center [325, 510] width 35 height 20
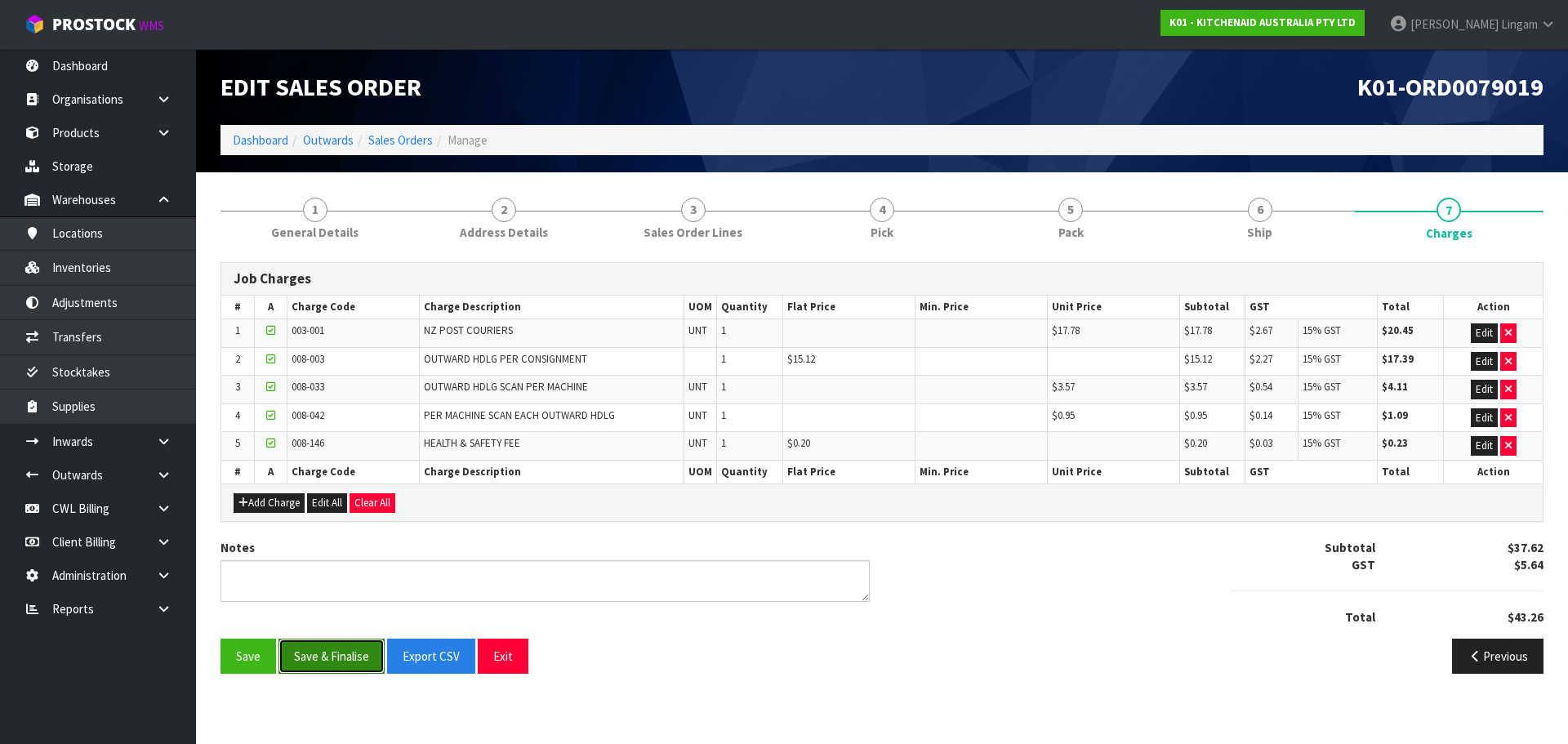
click at [311, 660] on button "Save & Finalise" at bounding box center [332, 656] width 107 height 35
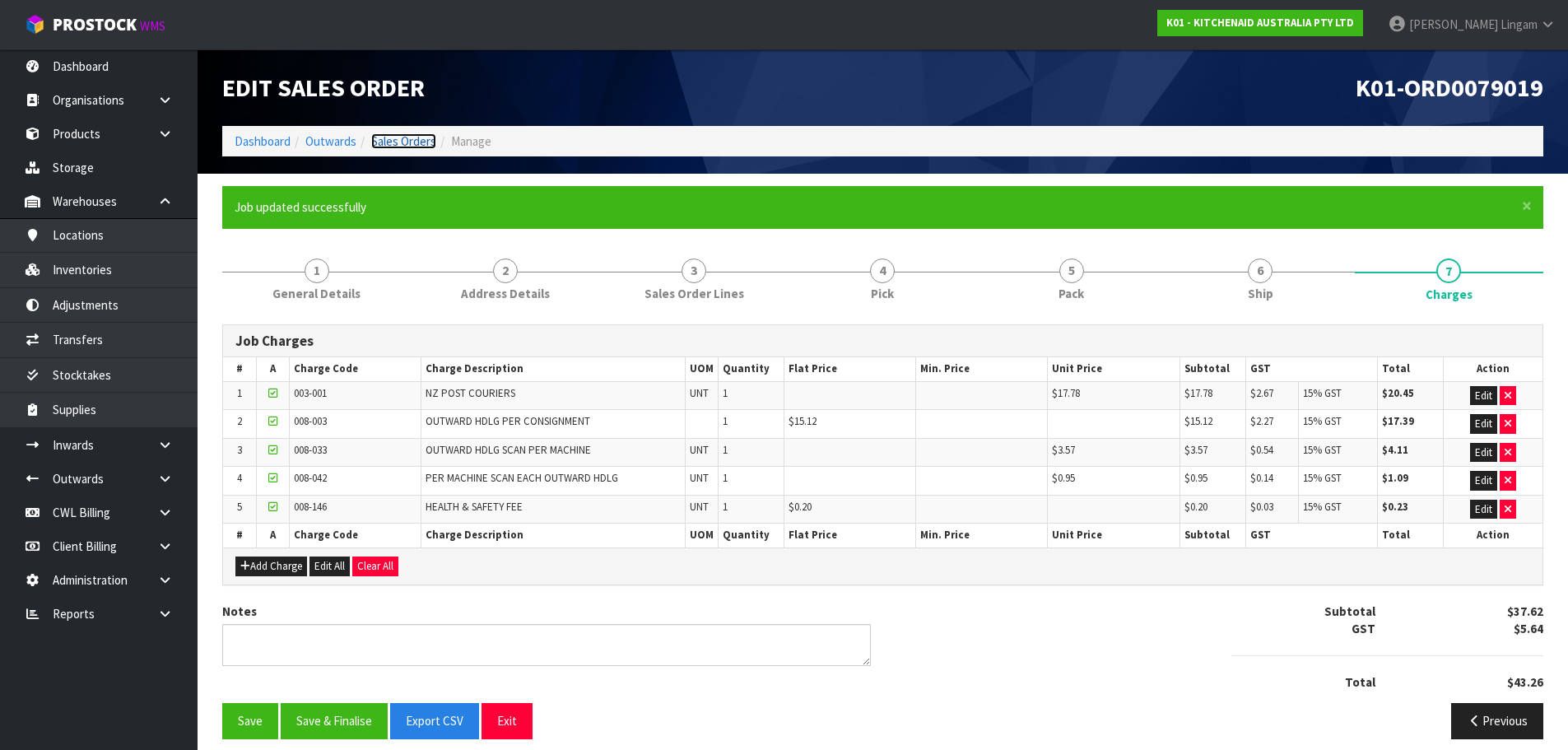
click at [413, 142] on link "Sales Orders" at bounding box center [403, 140] width 65 height 16
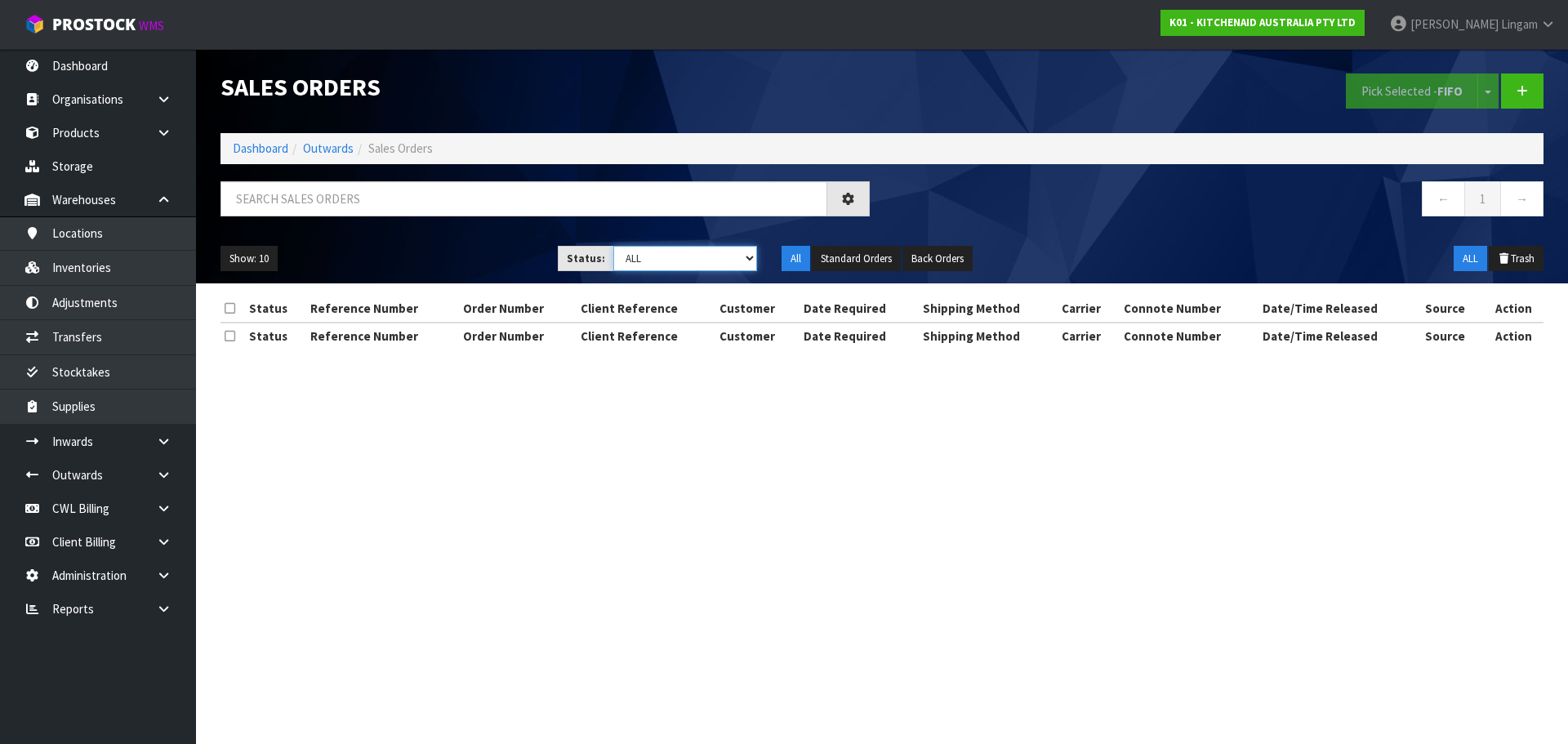
click at [723, 251] on select "Draft Pending Allocated Pending Pick Goods Picked Goods Packed Pending Charges …" at bounding box center [685, 258] width 144 height 25
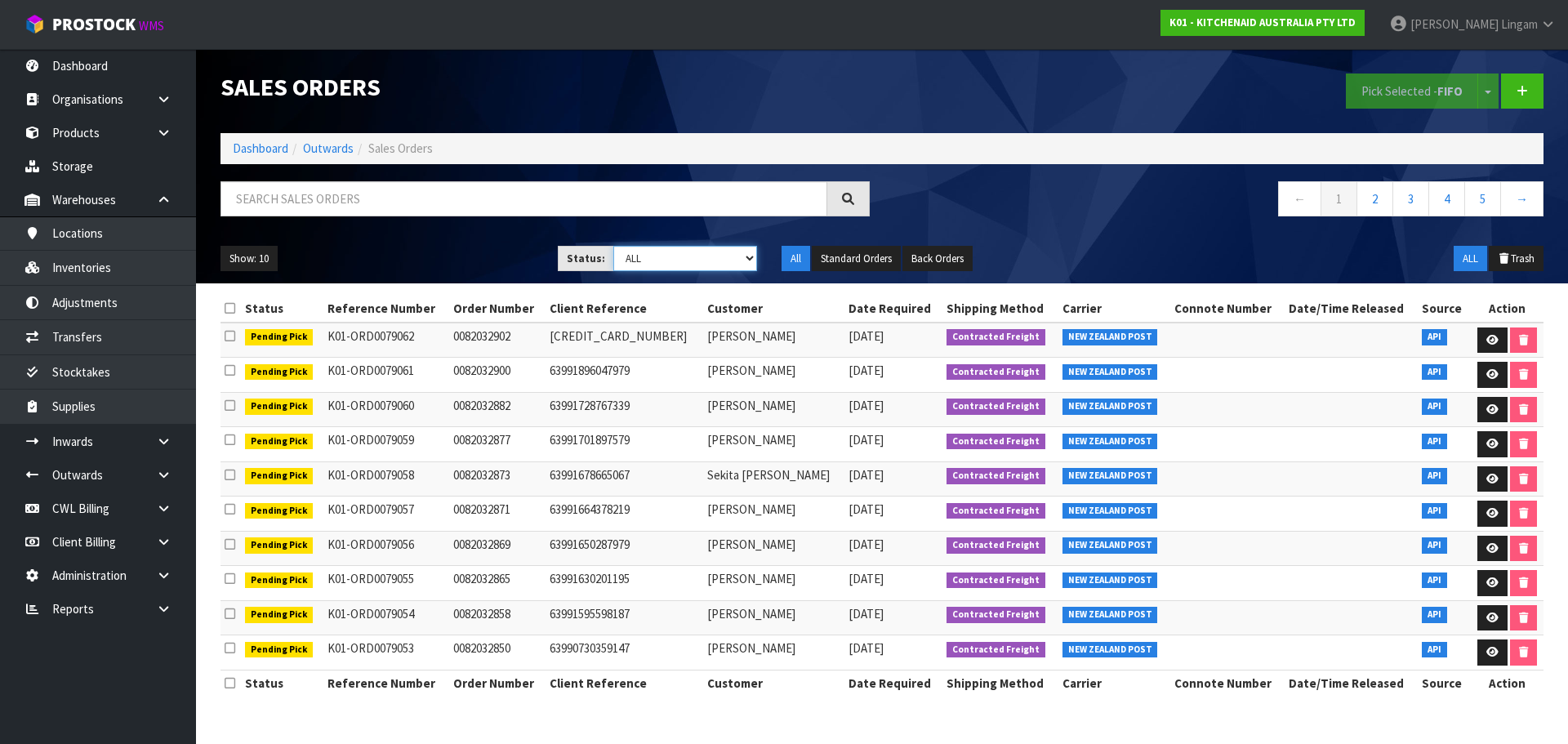
select select "string:6"
click at [613, 246] on select "Draft Pending Allocated Pending Pick Goods Picked Goods Packed Pending Charges …" at bounding box center [685, 258] width 144 height 25
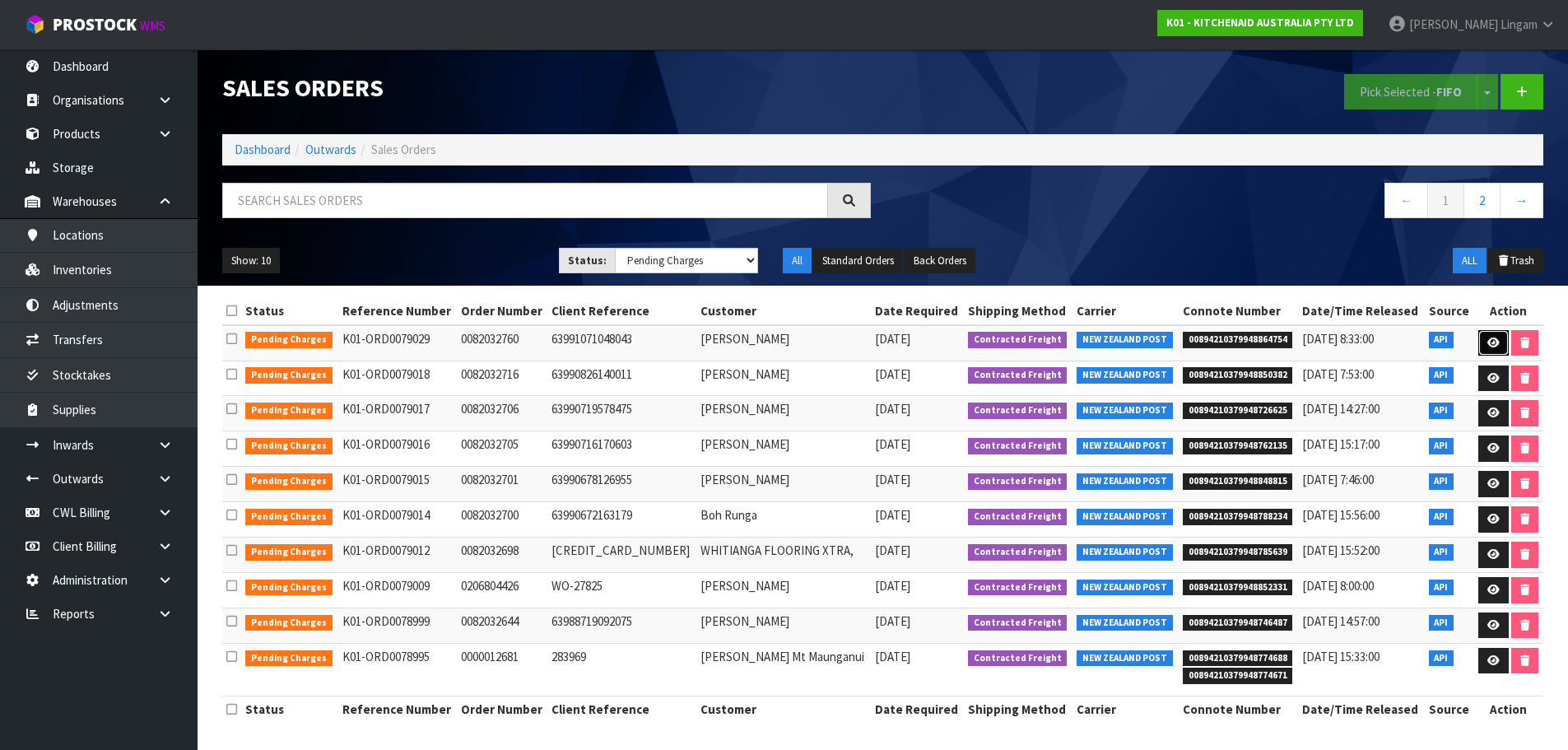
click at [1488, 338] on icon at bounding box center [1494, 343] width 12 height 11
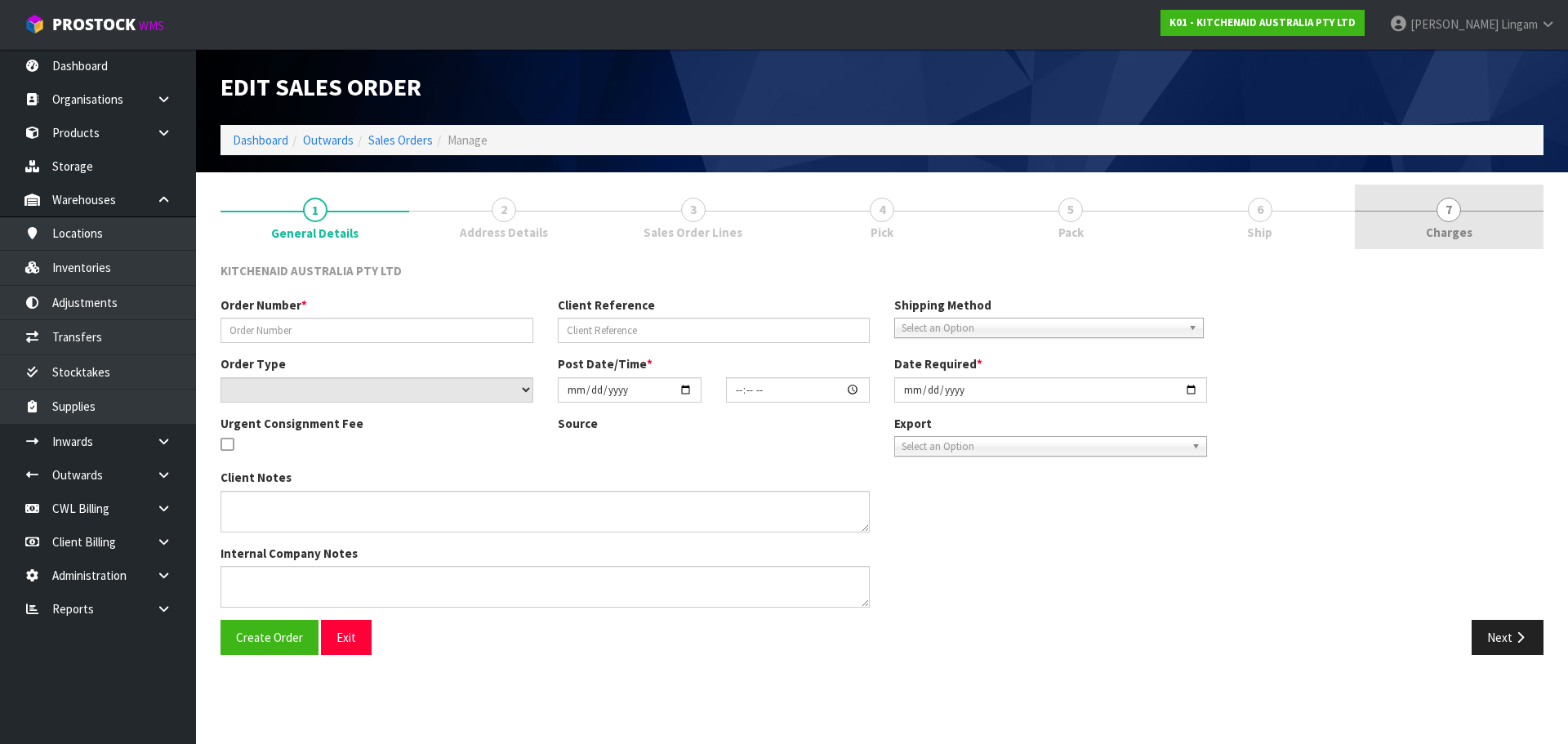
type input "0082032760"
type input "63991071048043"
select select "number:0"
type input "[DATE]"
type input "13:40:28.000"
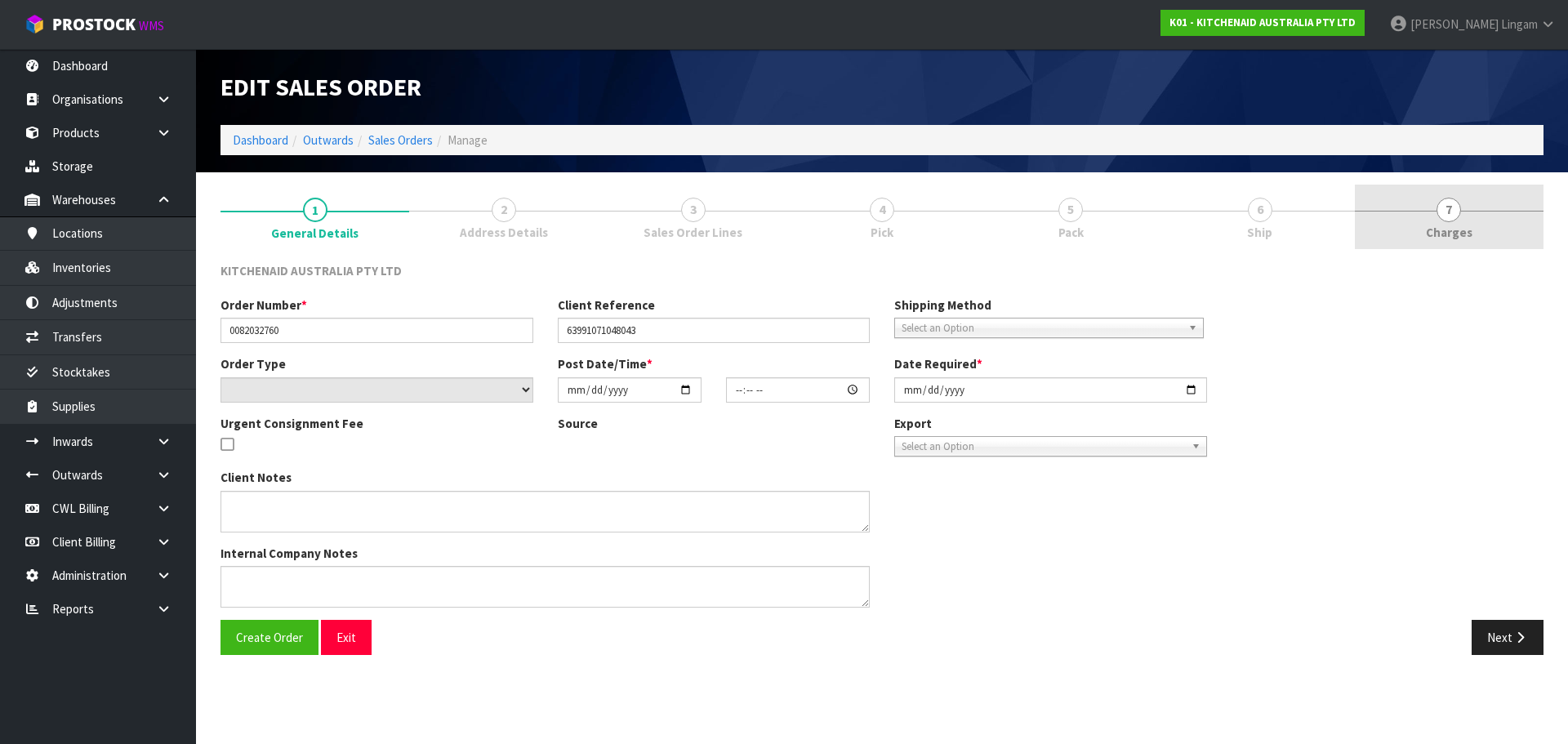
type input "[DATE]"
click at [1461, 219] on link "7 [GEOGRAPHIC_DATA]" at bounding box center [1449, 216] width 189 height 65
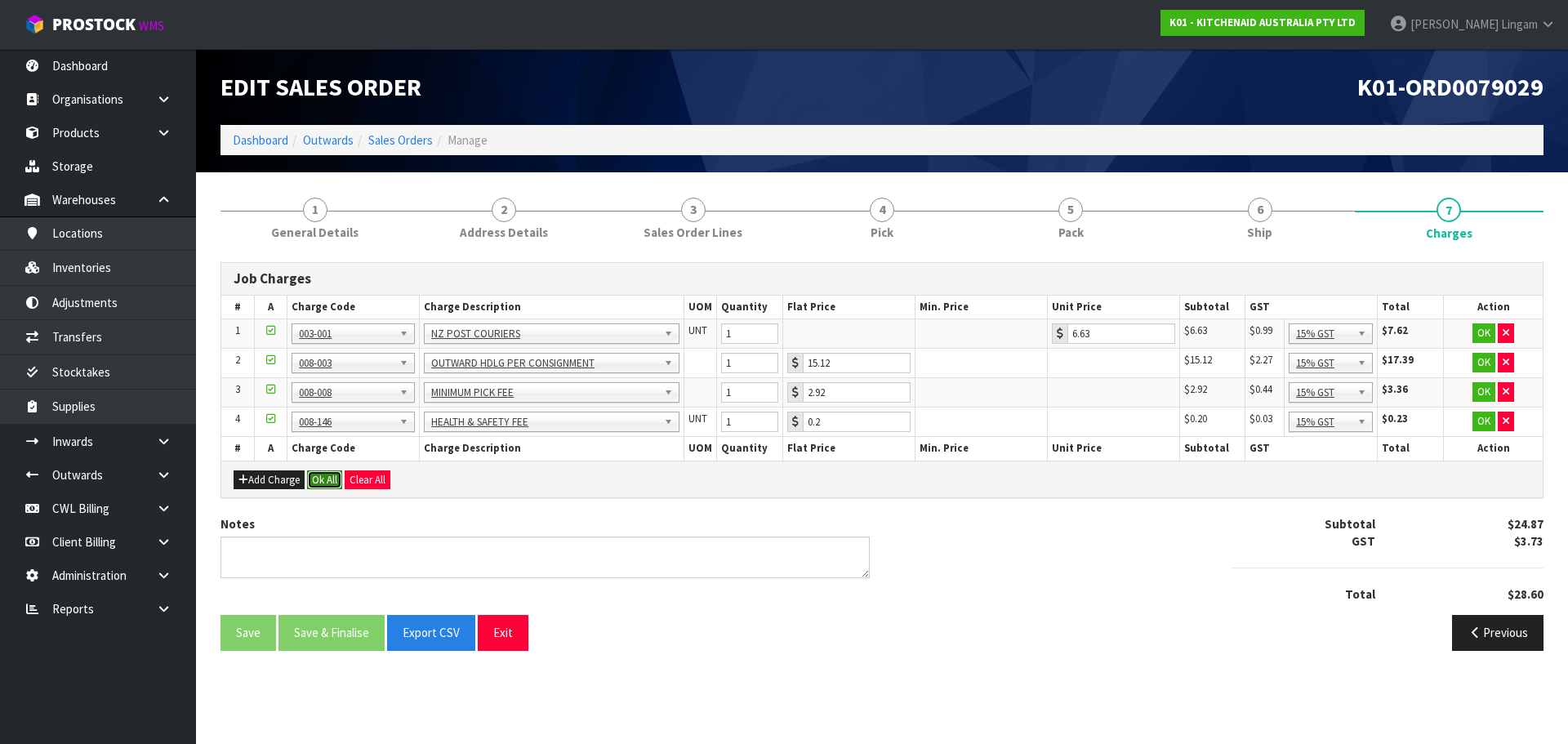
click at [322, 479] on button "Ok All" at bounding box center [325, 480] width 35 height 20
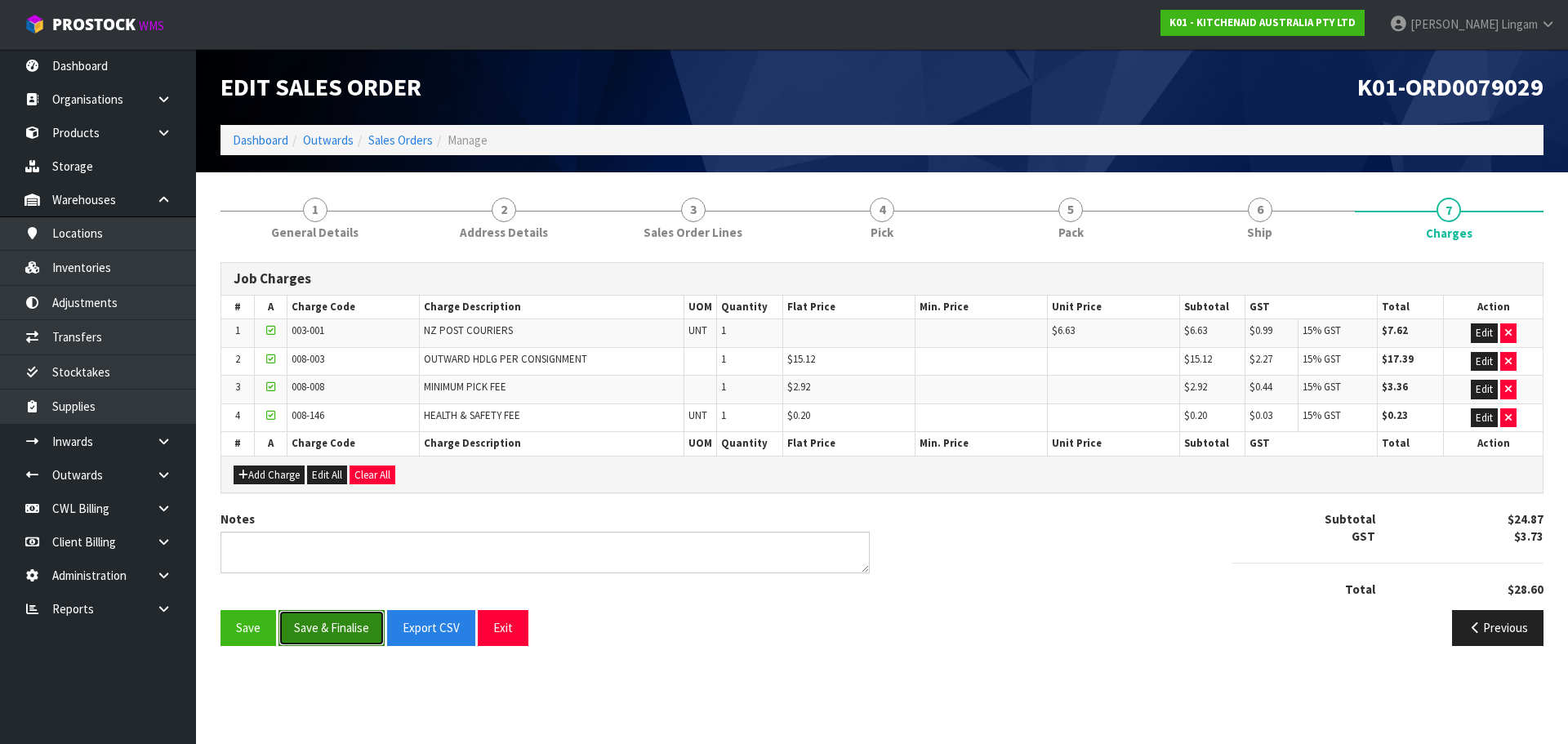
click at [330, 618] on button "Save & Finalise" at bounding box center [332, 627] width 107 height 35
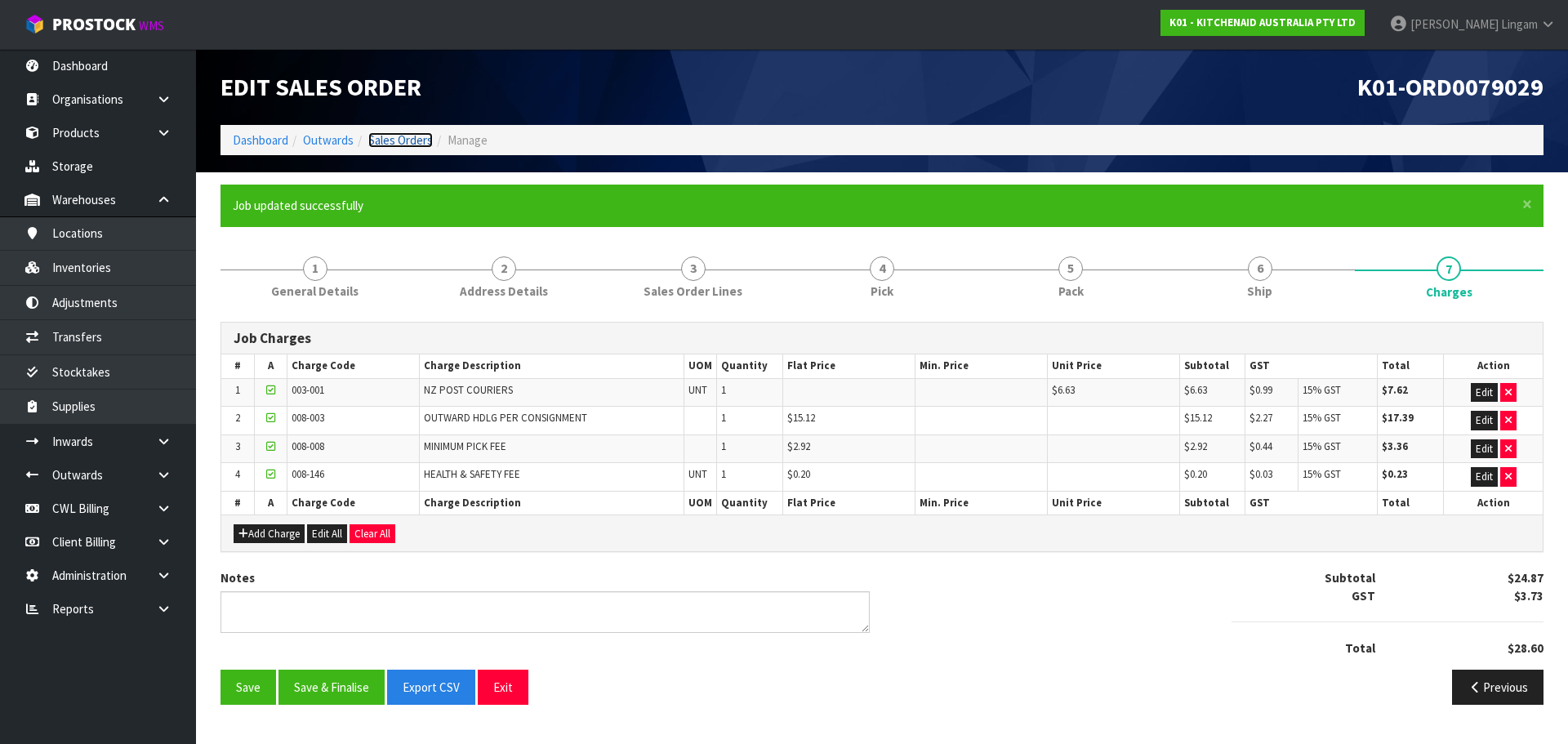
click at [411, 140] on link "Sales Orders" at bounding box center [400, 139] width 65 height 16
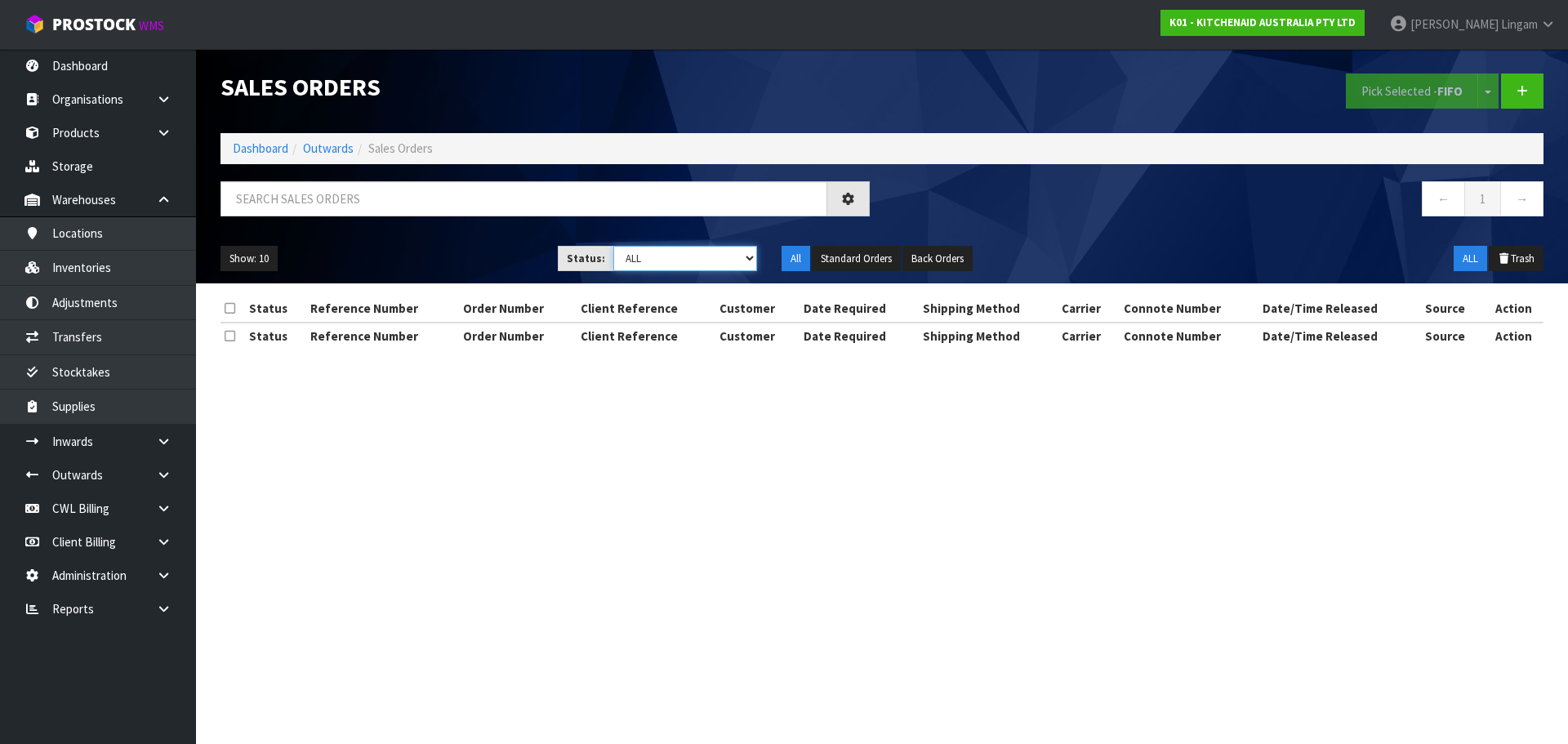
click at [738, 262] on select "Draft Pending Allocated Pending Pick Goods Picked Goods Packed Pending Charges …" at bounding box center [685, 258] width 144 height 25
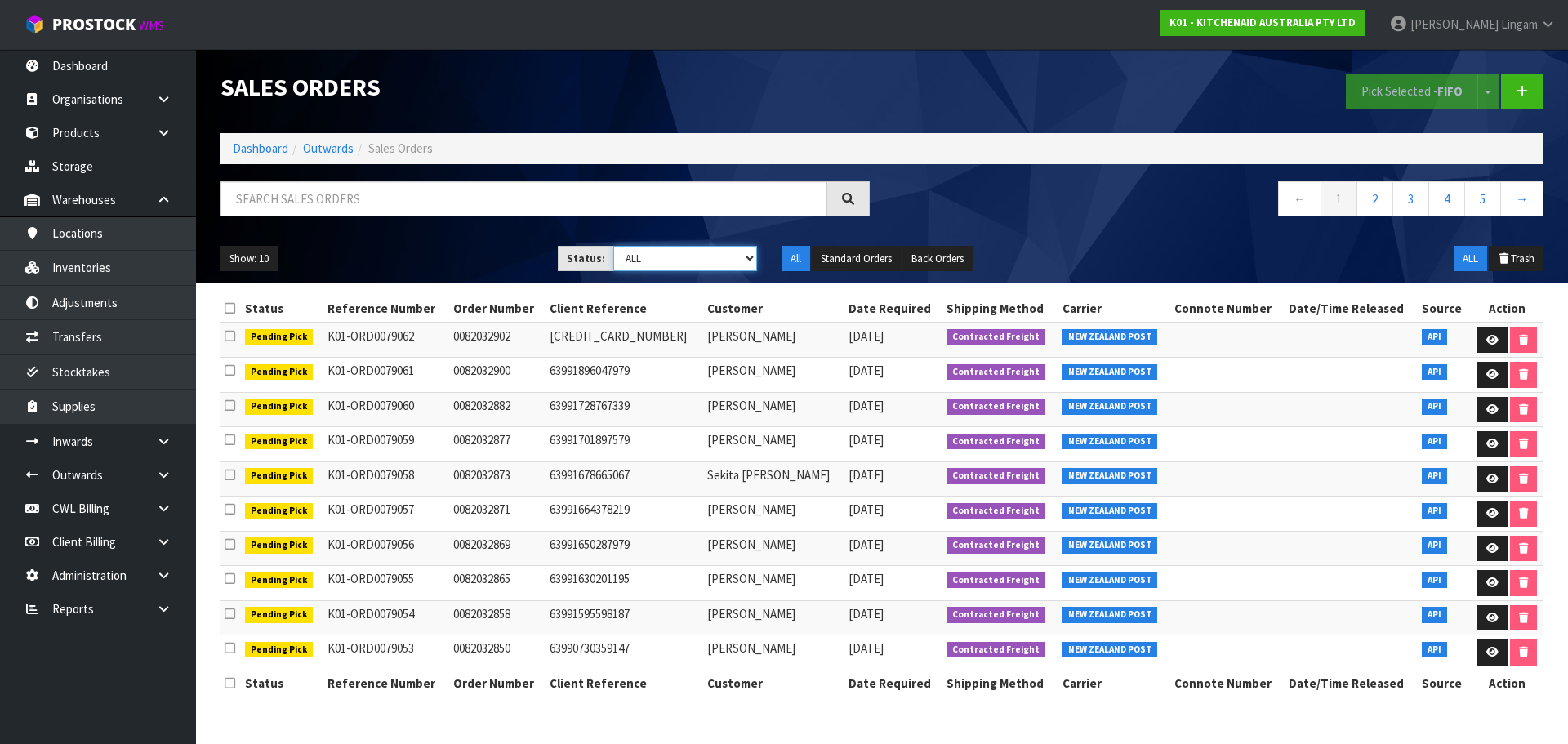
select select "string:6"
click at [613, 246] on select "Draft Pending Allocated Pending Pick Goods Picked Goods Packed Pending Charges …" at bounding box center [685, 258] width 144 height 25
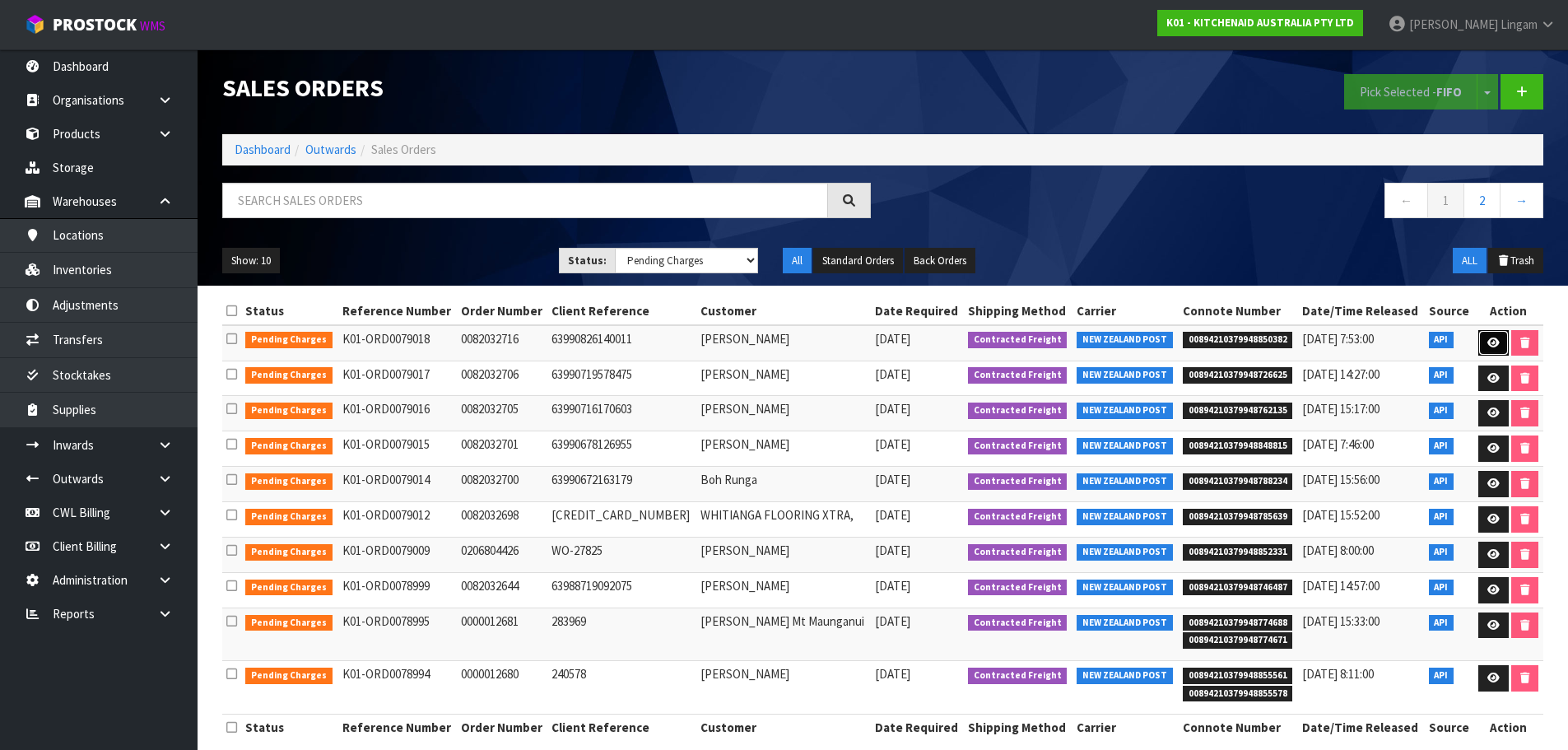
click at [1490, 342] on icon at bounding box center [1494, 343] width 12 height 11
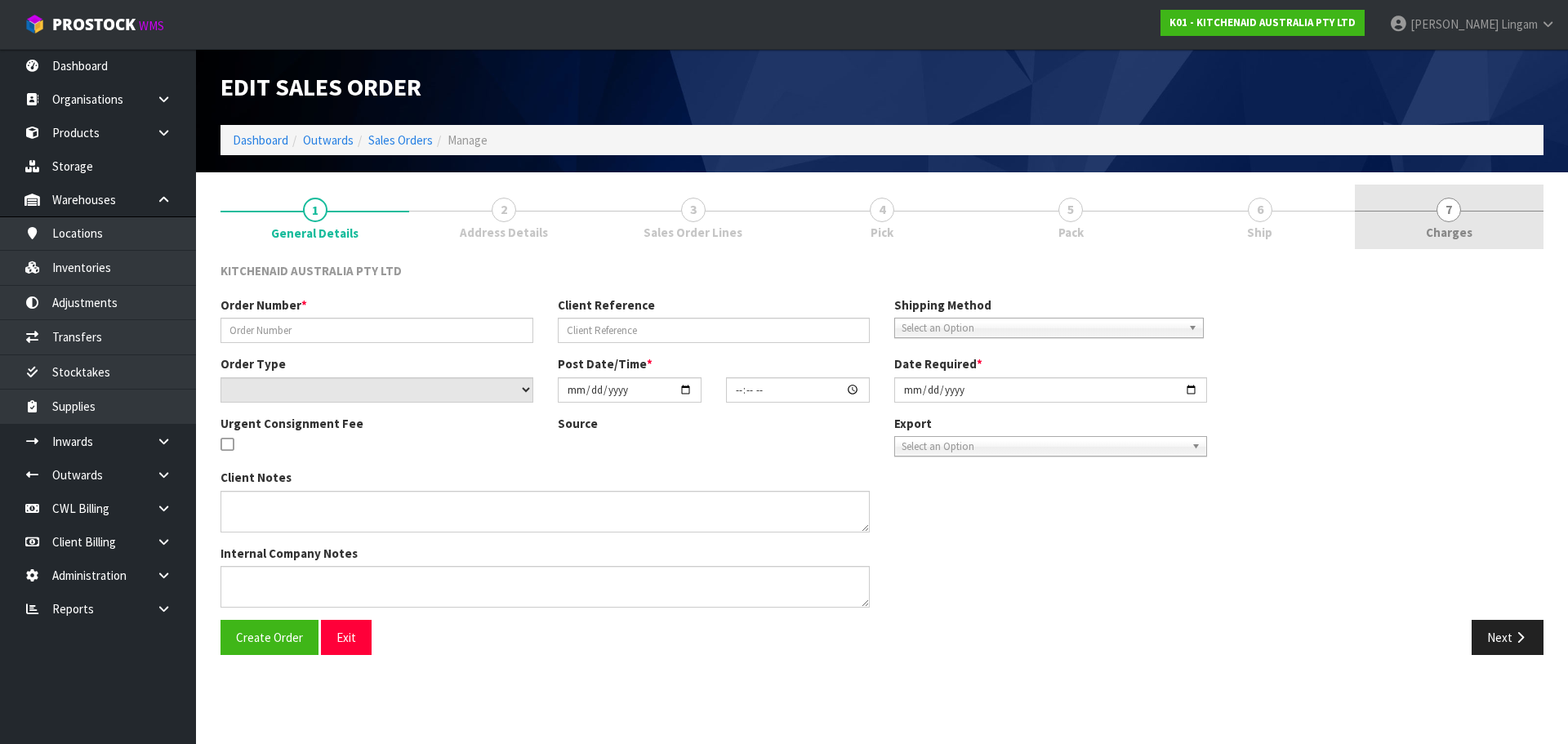
type input "0082032716"
type input "63990826140011"
select select "number:0"
type input "[DATE]"
type input "11:39:47.000"
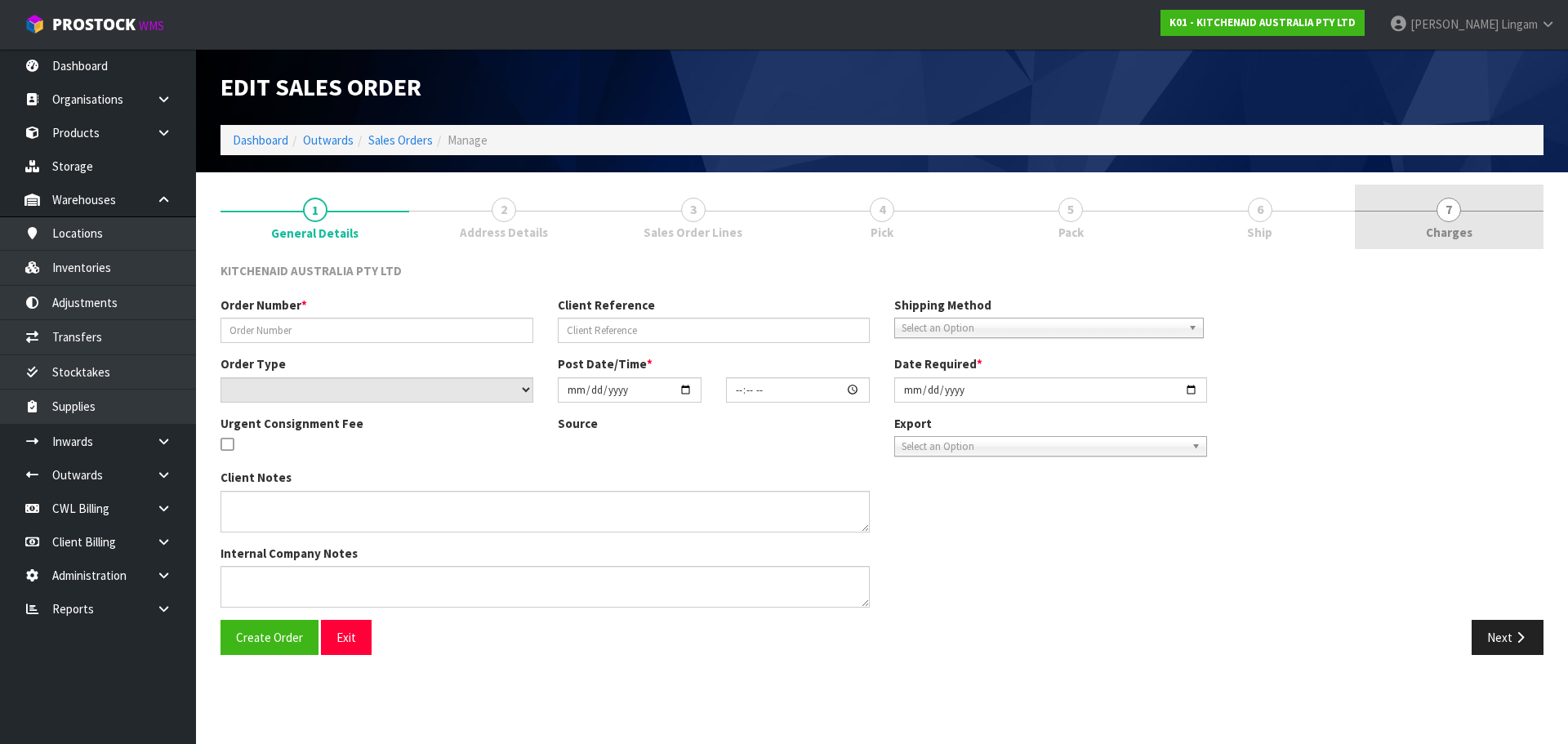
type input "[DATE]"
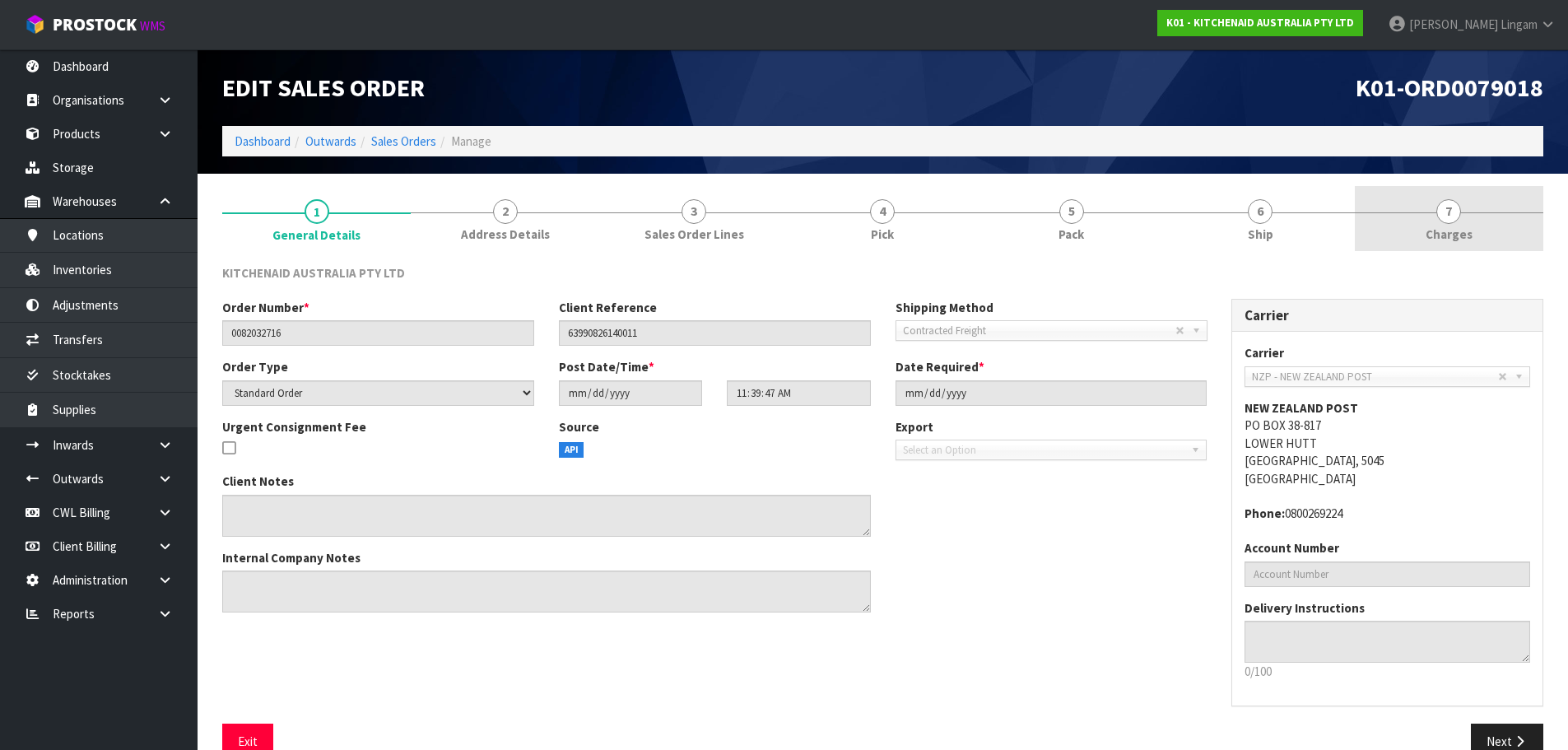
click at [1463, 238] on span "Charges" at bounding box center [1449, 234] width 47 height 17
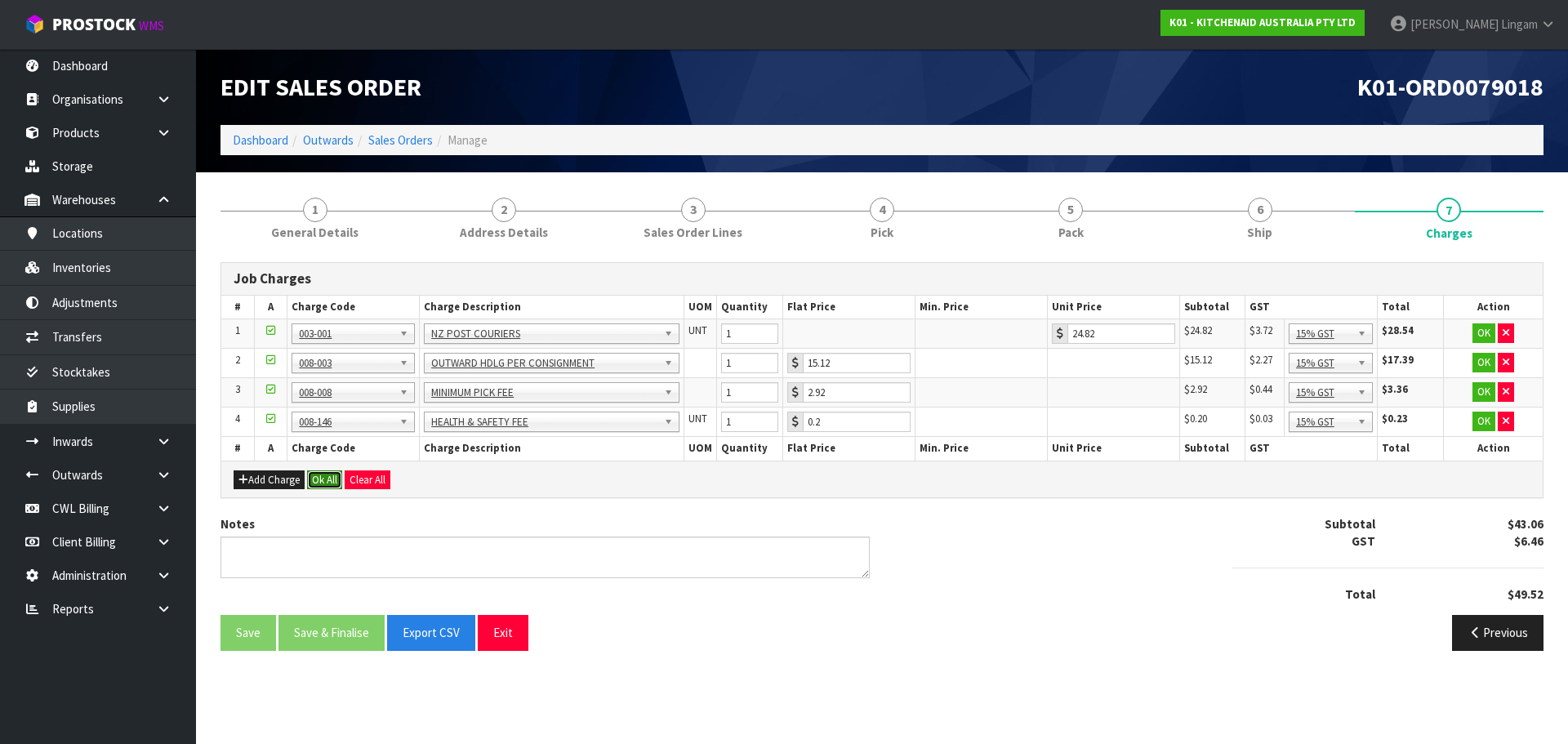
click at [326, 479] on button "Ok All" at bounding box center [325, 480] width 35 height 20
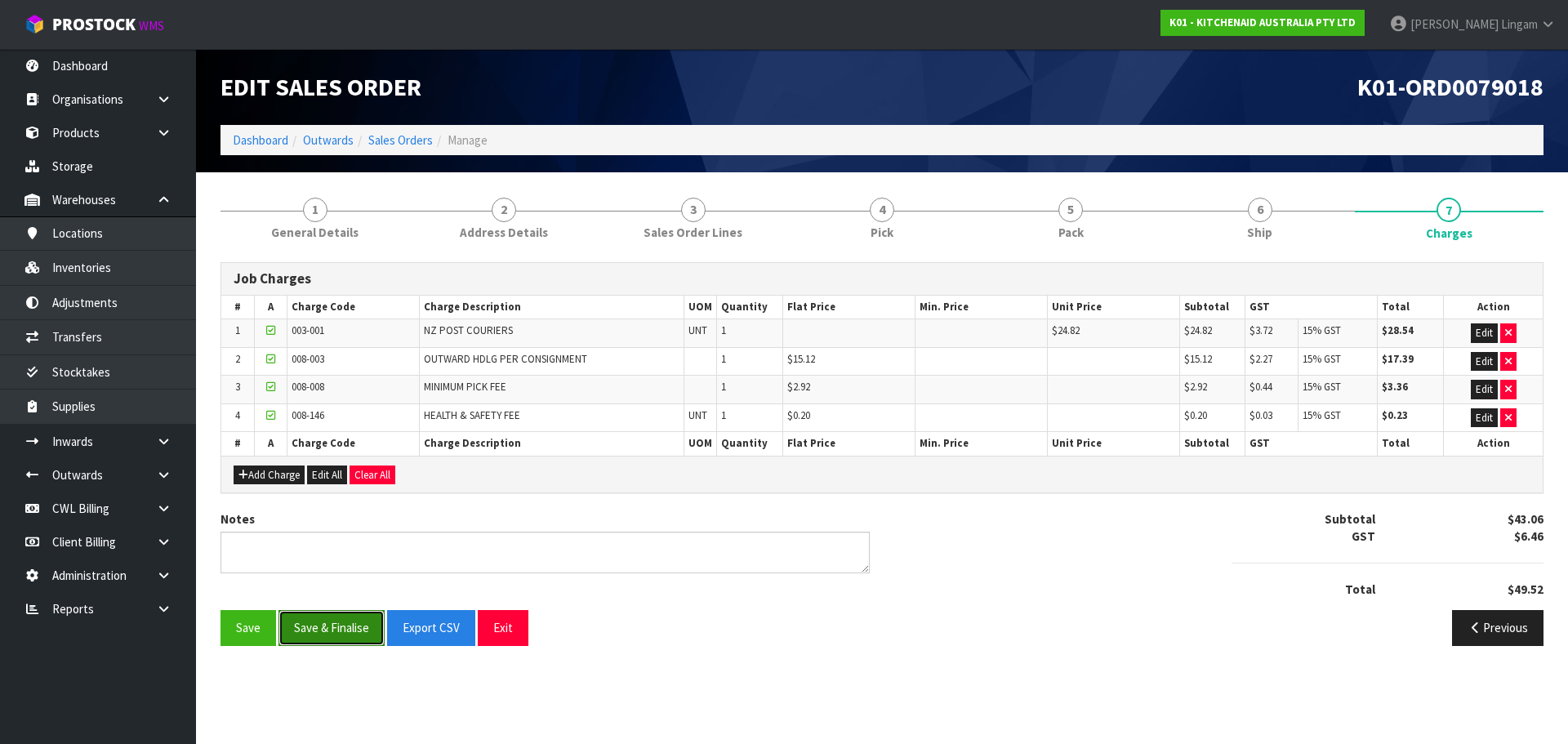
click at [340, 631] on button "Save & Finalise" at bounding box center [332, 627] width 107 height 35
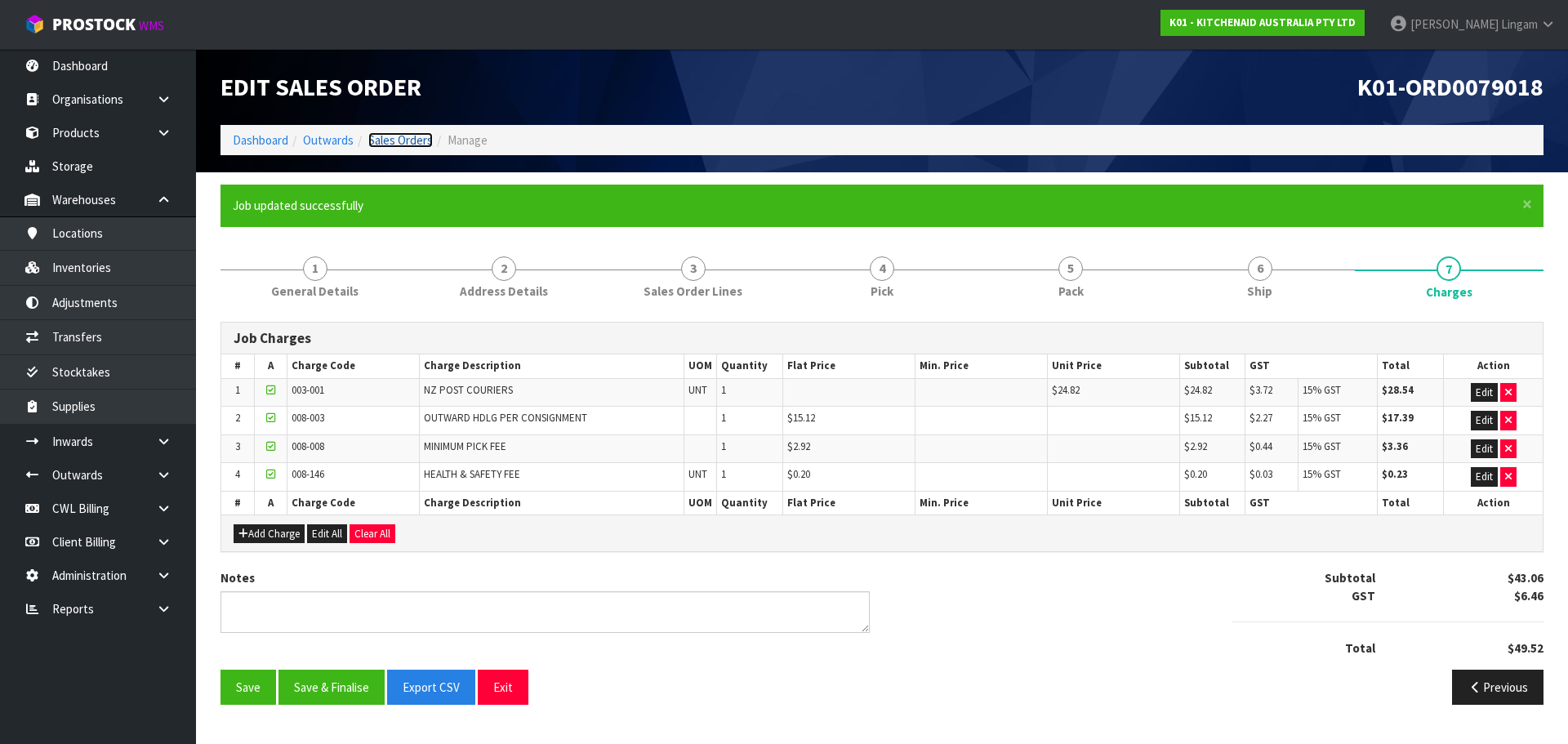
click at [413, 143] on link "Sales Orders" at bounding box center [400, 139] width 65 height 16
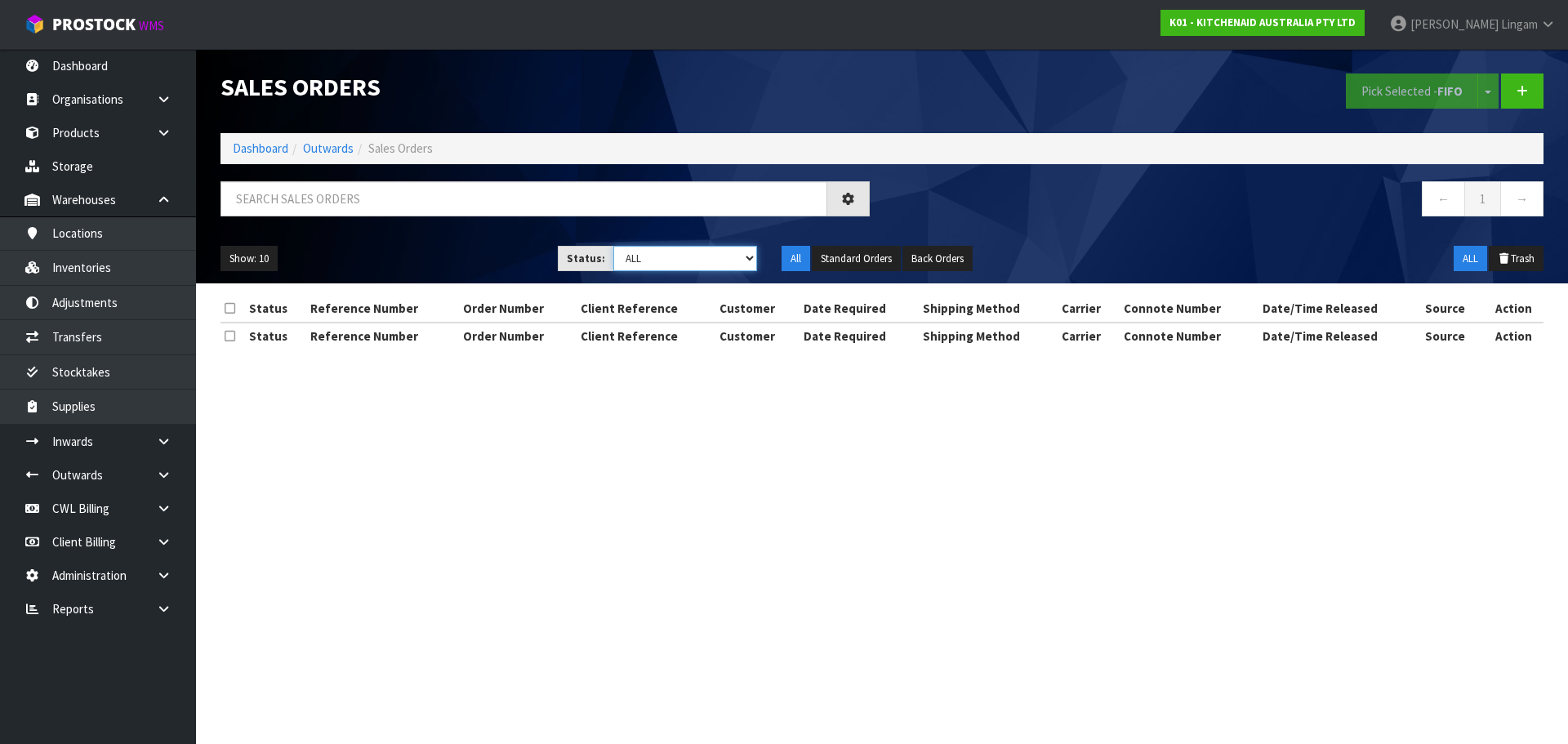
click at [740, 263] on select "Draft Pending Allocated Pending Pick Goods Picked Goods Packed Pending Charges …" at bounding box center [685, 258] width 144 height 25
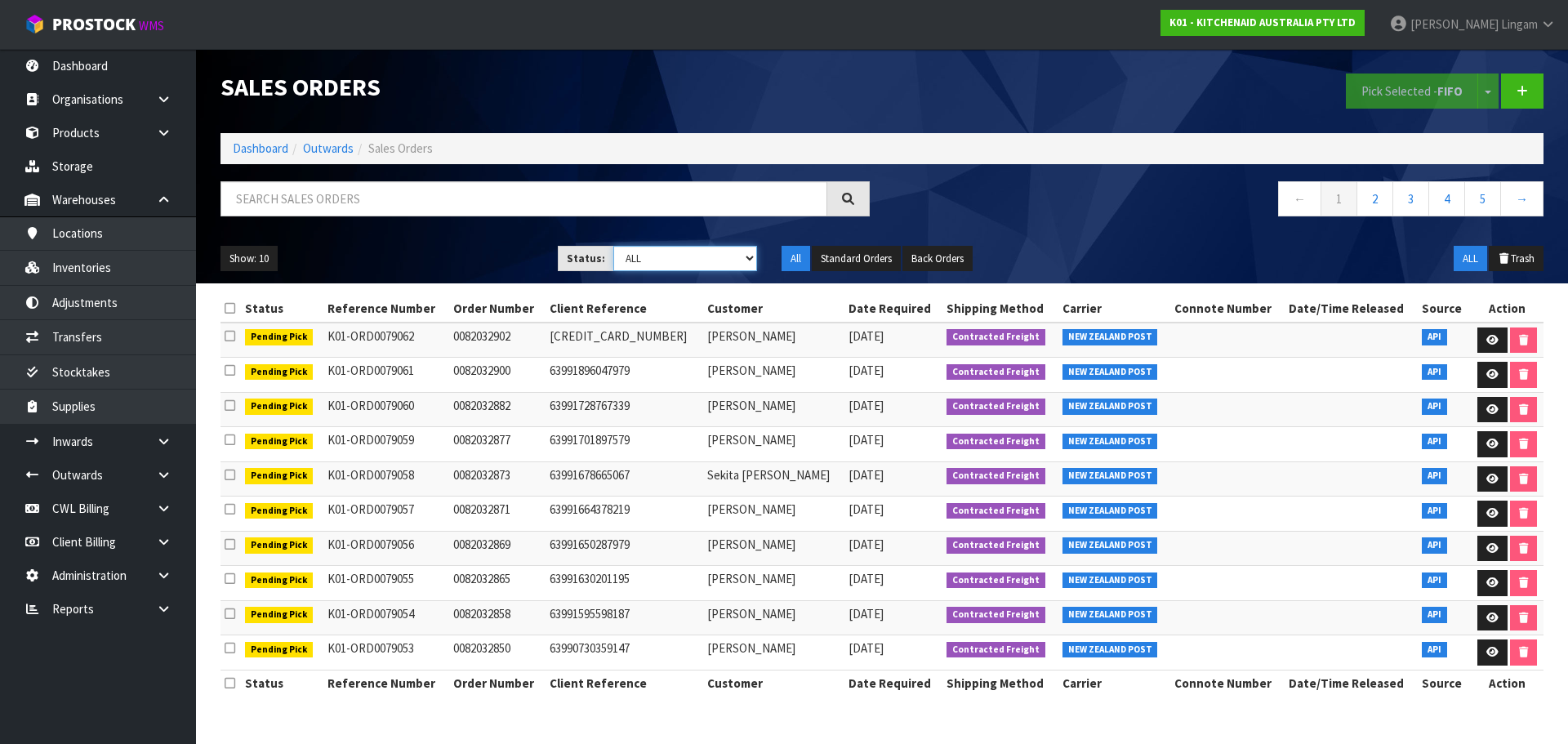
select select "string:6"
click at [613, 246] on select "Draft Pending Allocated Pending Pick Goods Picked Goods Packed Pending Charges …" at bounding box center [685, 258] width 144 height 25
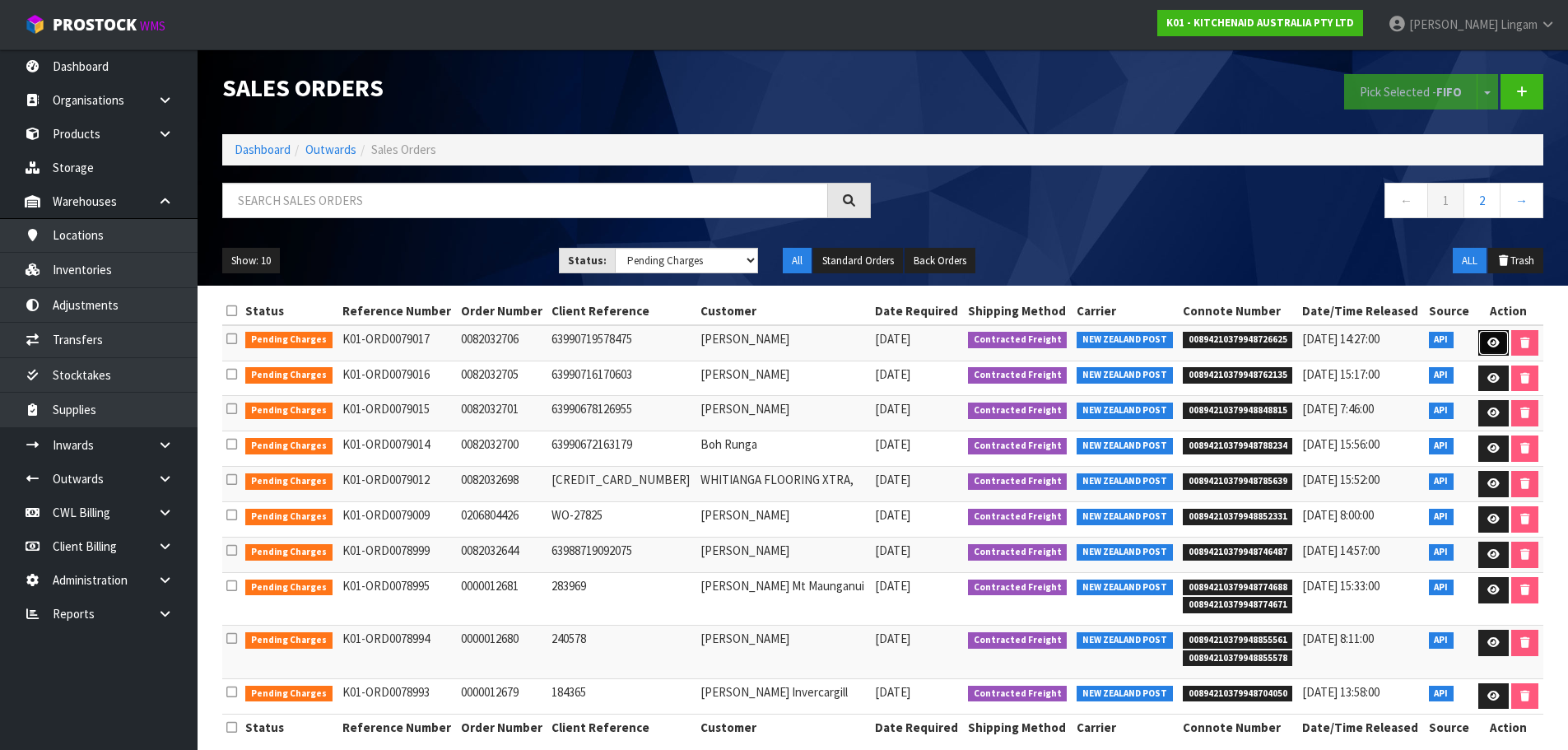
click at [1496, 345] on icon at bounding box center [1494, 343] width 12 height 11
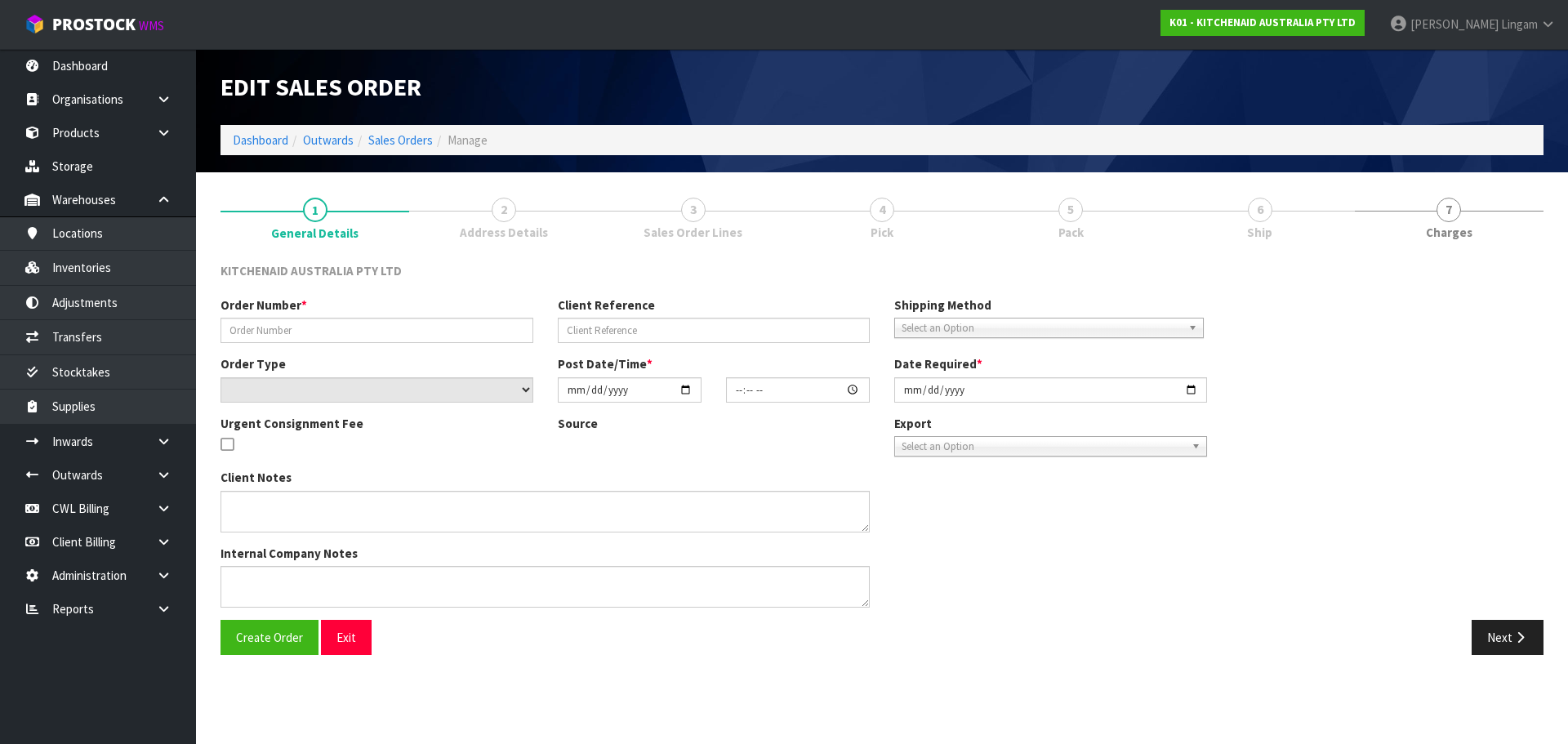
type input "0082032706"
type input "63990719578475"
select select "number:0"
type input "[DATE]"
type input "11:39:45.000"
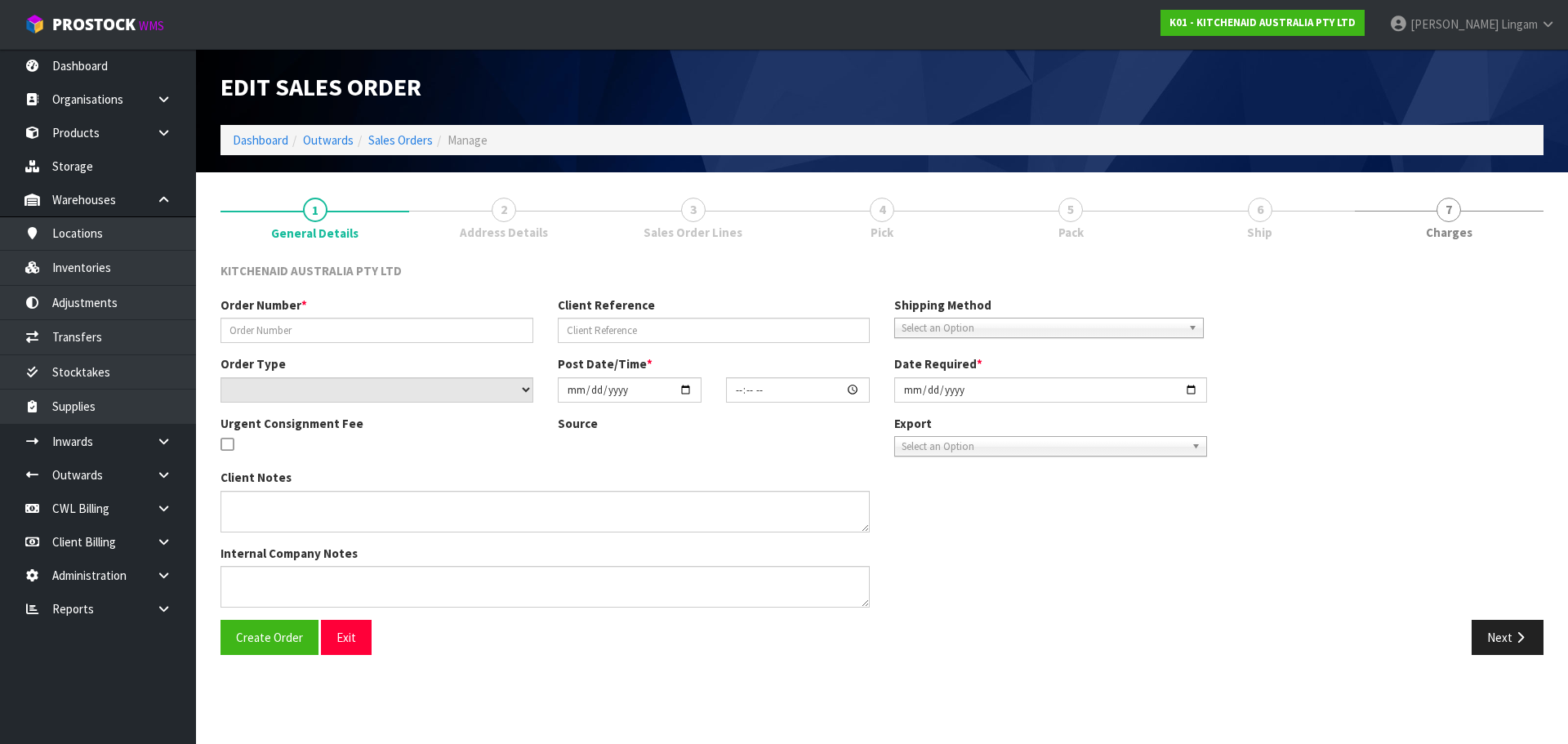
type input "[DATE]"
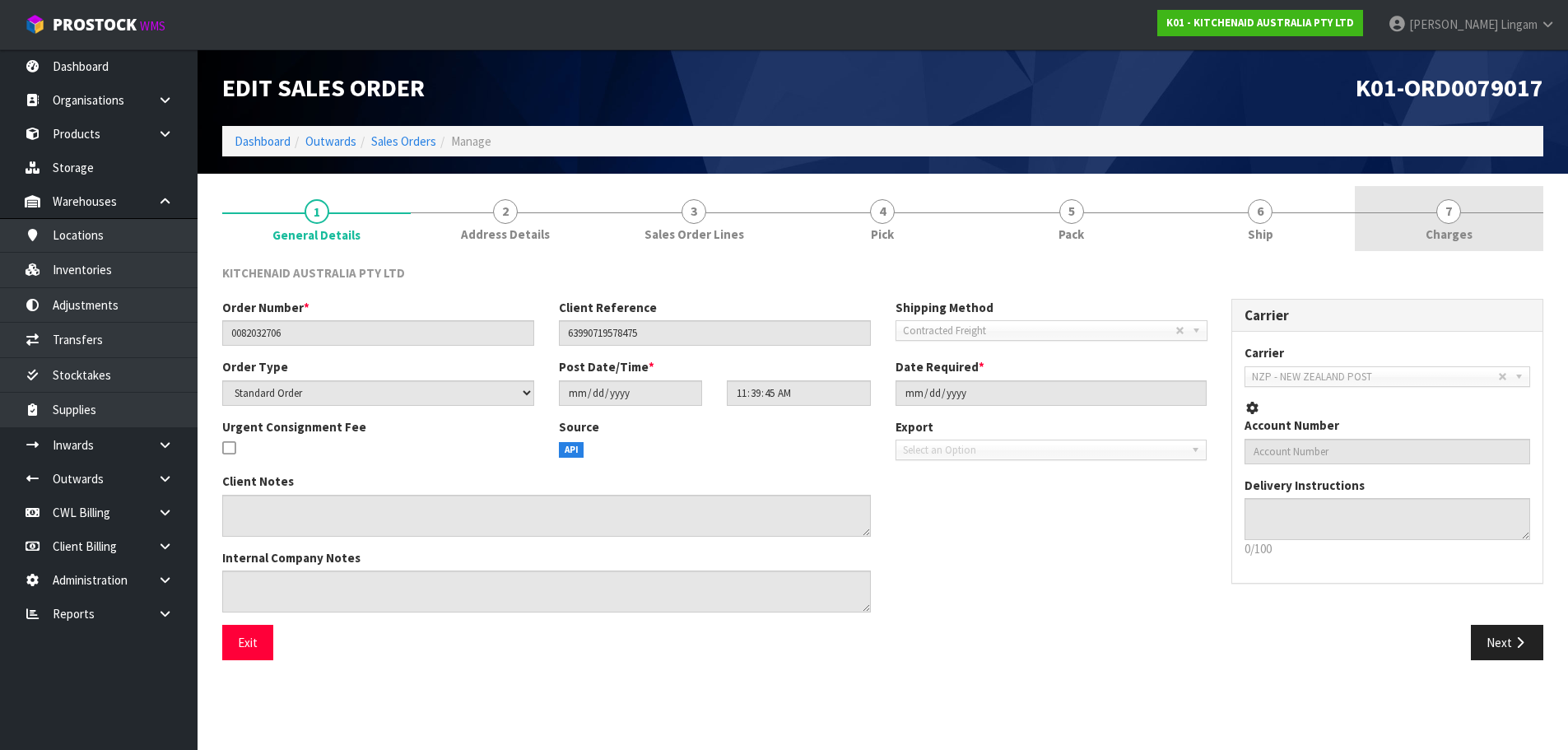
click at [1497, 241] on link "7 [GEOGRAPHIC_DATA]" at bounding box center [1449, 218] width 188 height 65
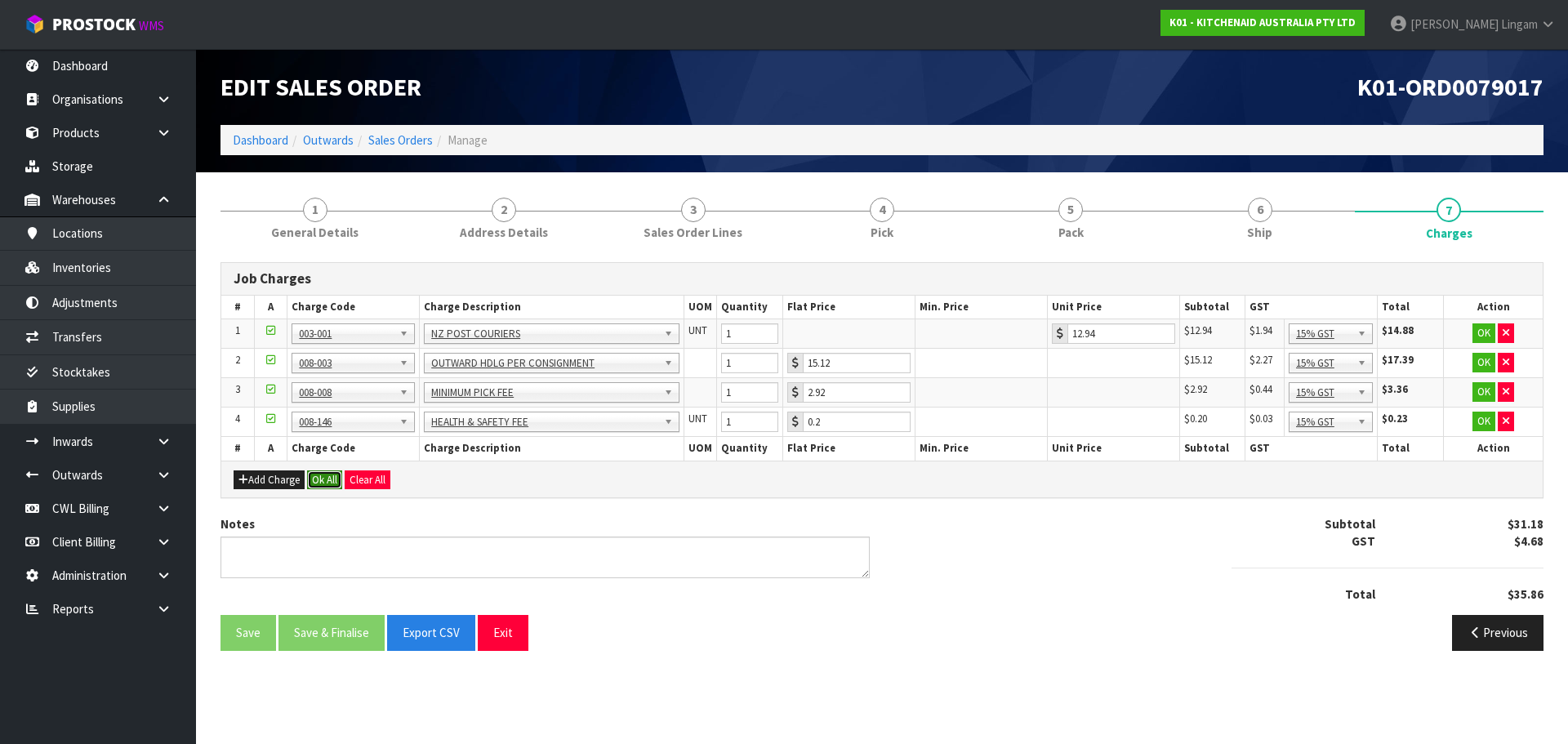
click at [332, 477] on button "Ok All" at bounding box center [325, 480] width 35 height 20
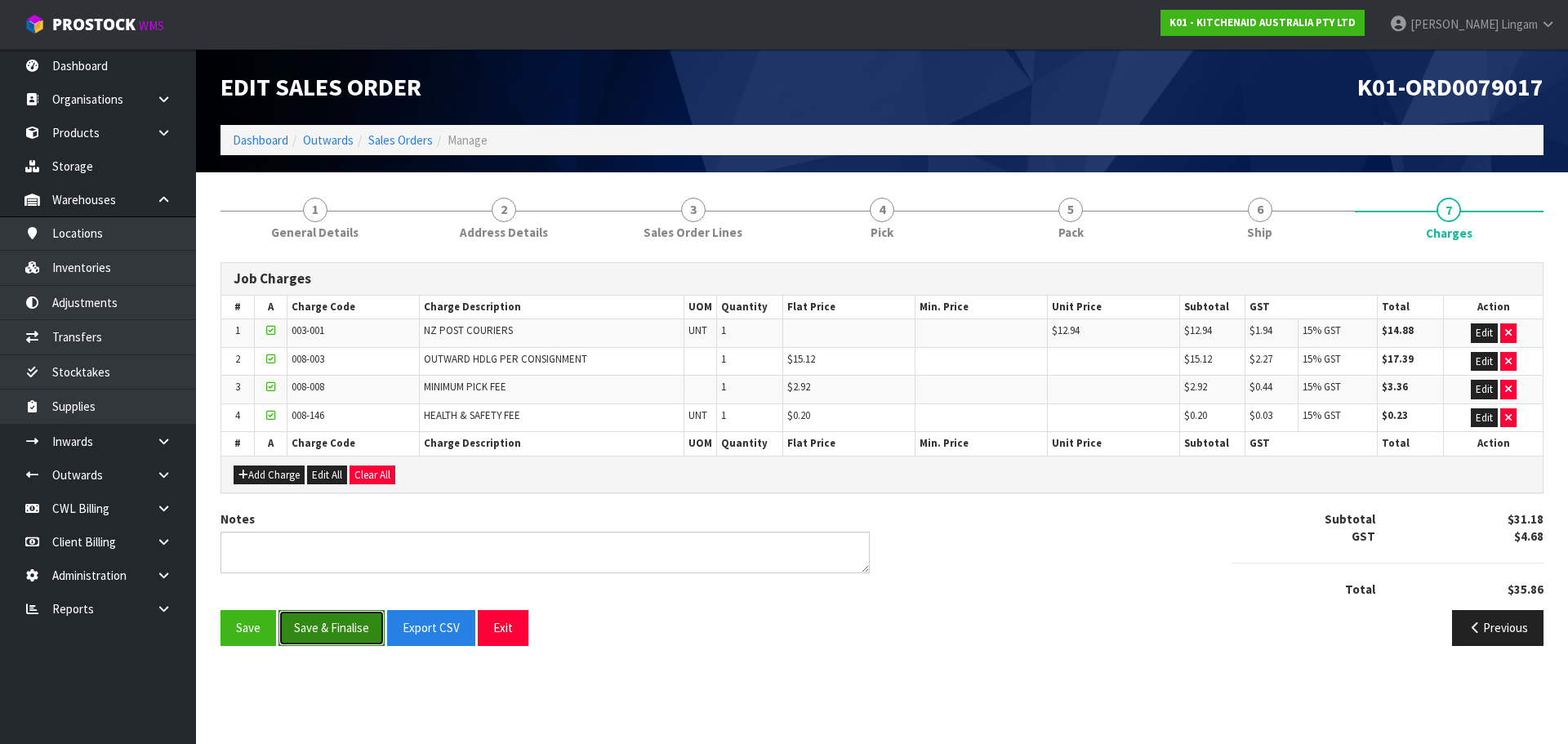
click at [353, 619] on button "Save & Finalise" at bounding box center [332, 627] width 107 height 35
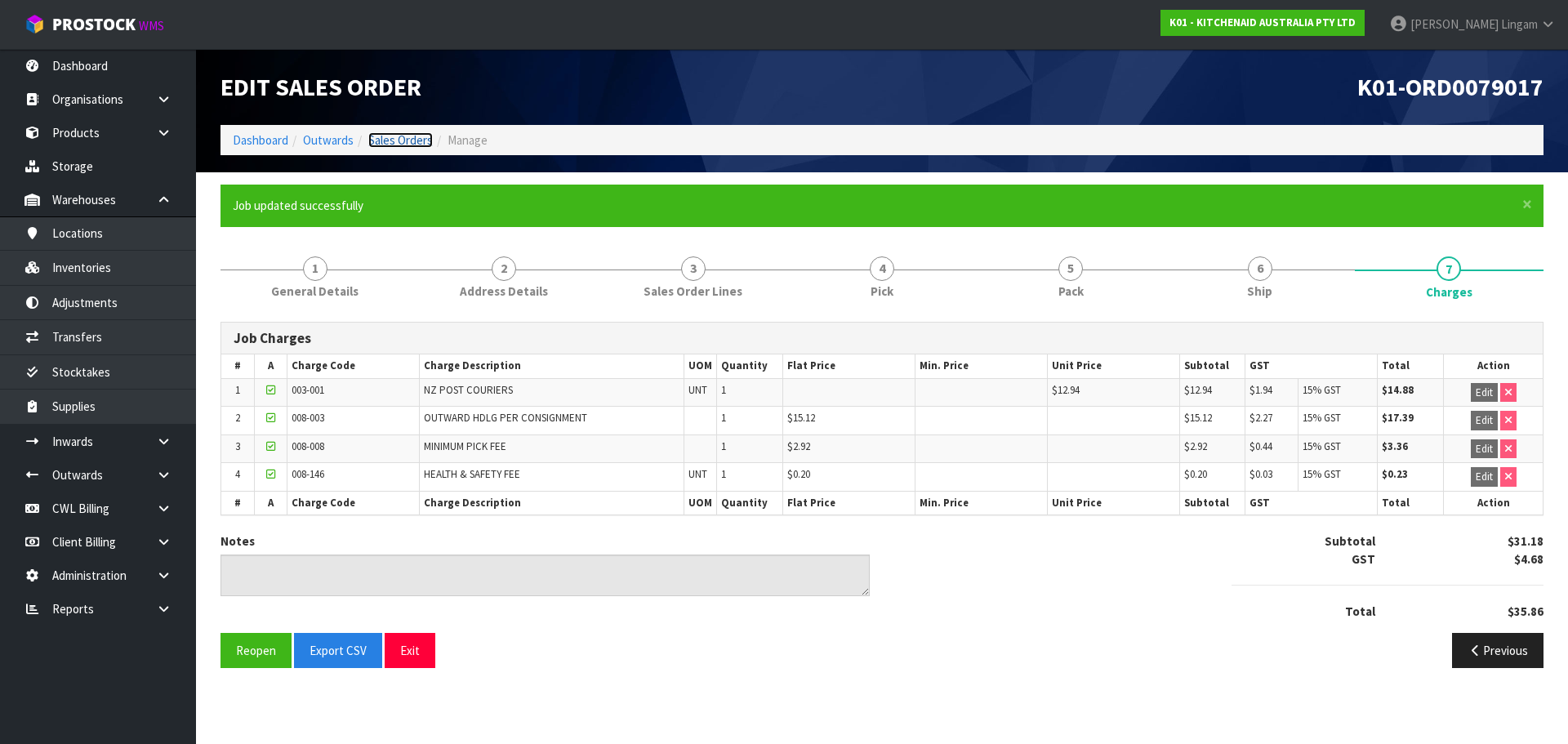
click at [408, 138] on link "Sales Orders" at bounding box center [400, 139] width 65 height 16
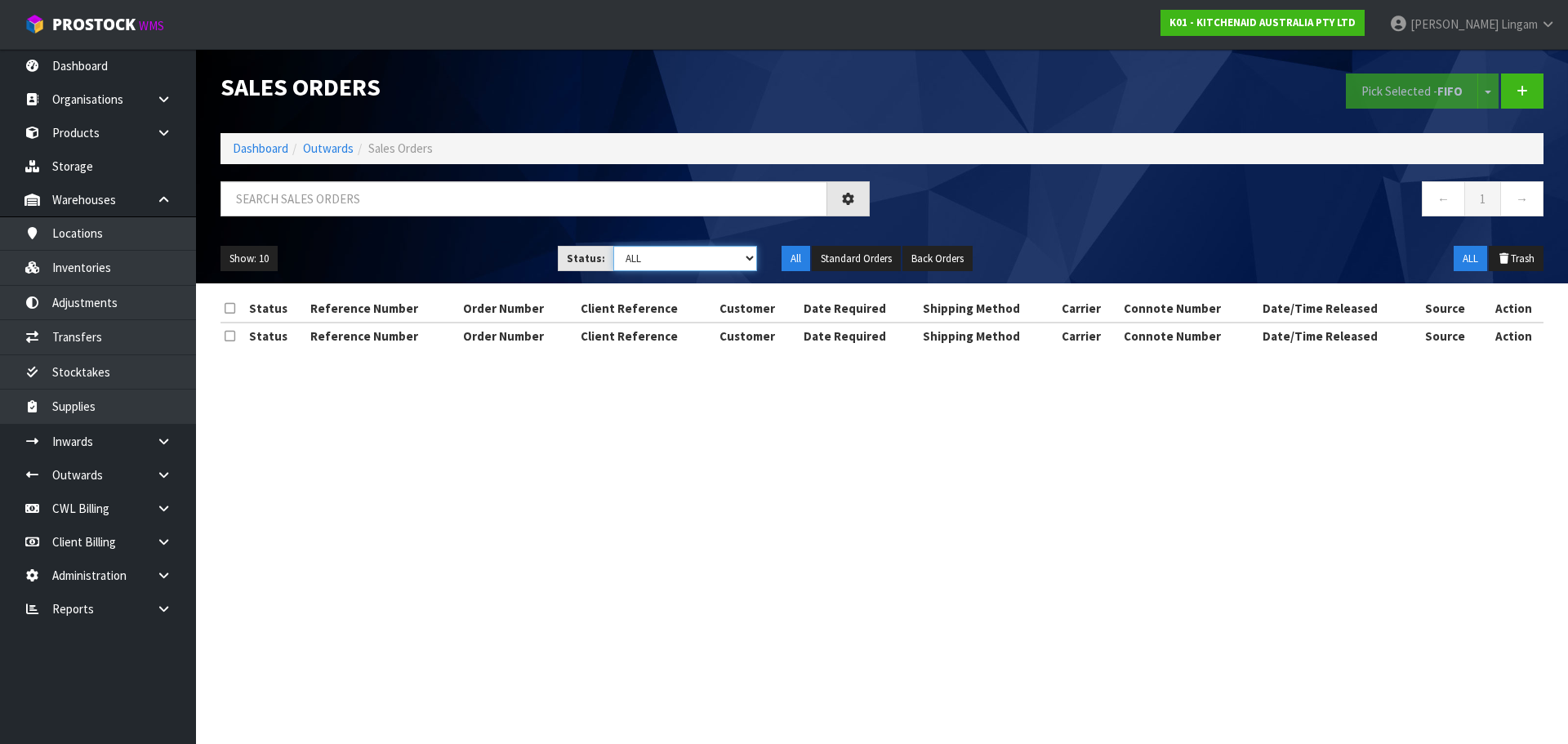
click at [736, 257] on select "Draft Pending Allocated Pending Pick Goods Picked Goods Packed Pending Charges …" at bounding box center [685, 258] width 144 height 25
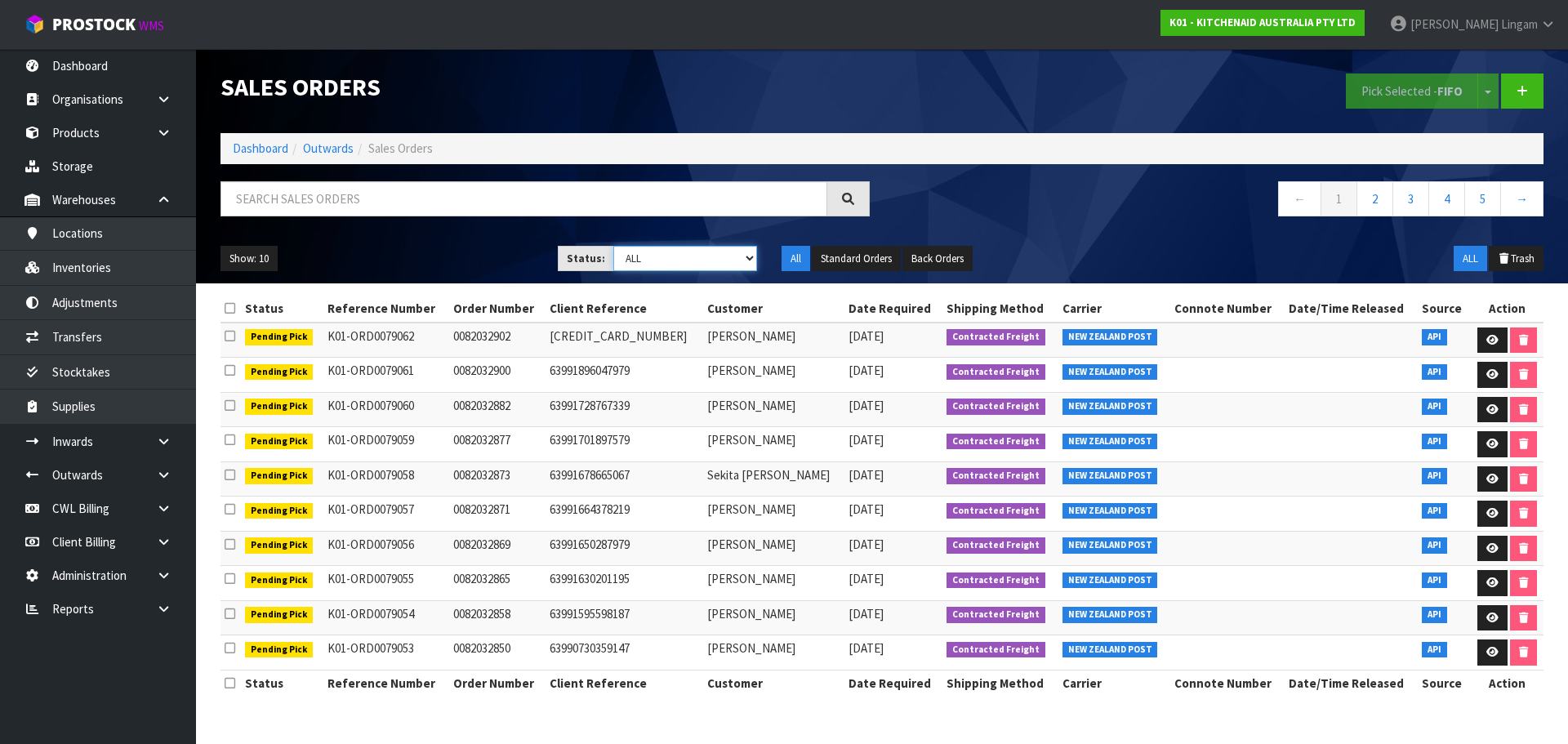
select select "string:6"
click at [613, 246] on select "Draft Pending Allocated Pending Pick Goods Picked Goods Packed Pending Charges …" at bounding box center [685, 258] width 144 height 25
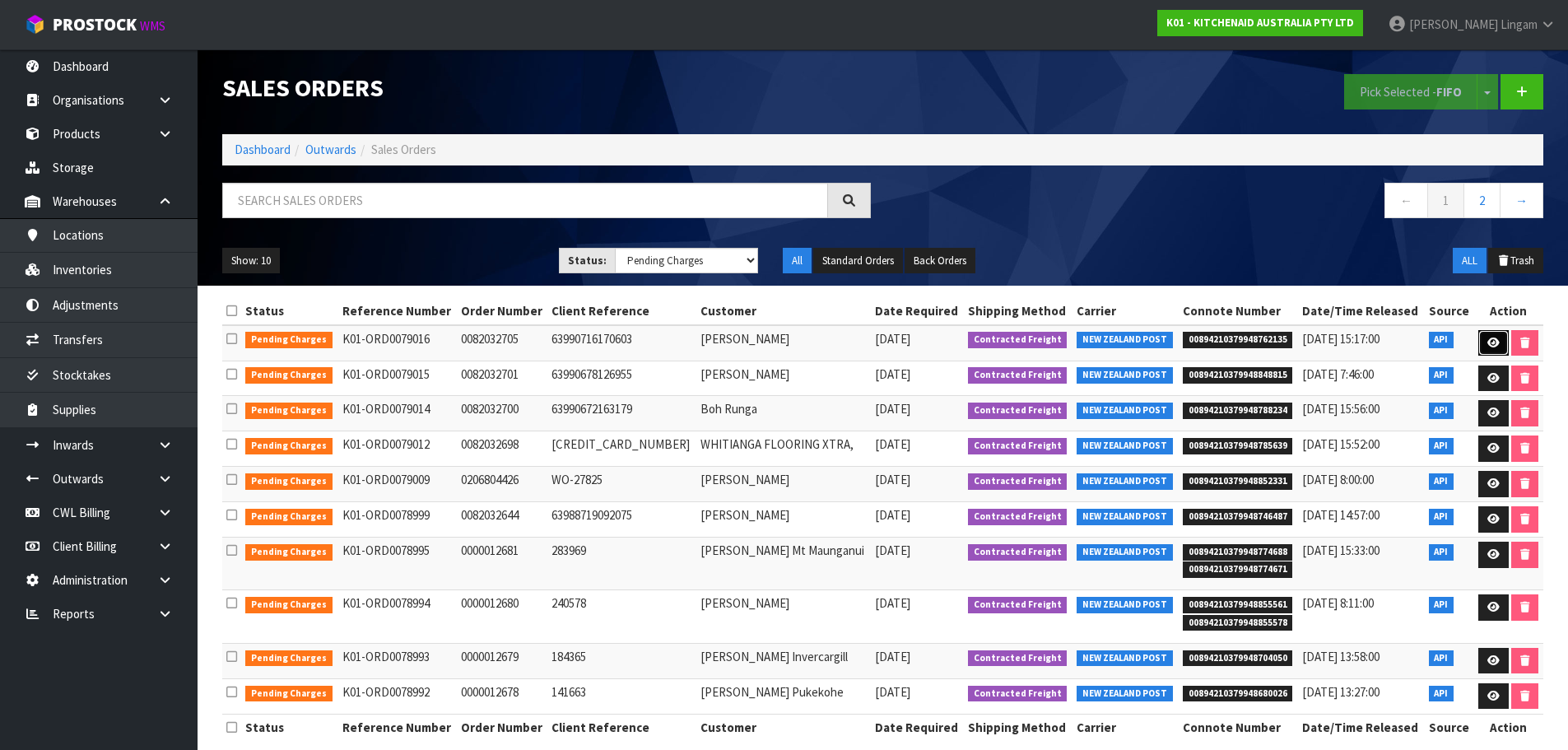
click at [1494, 344] on icon at bounding box center [1494, 343] width 12 height 11
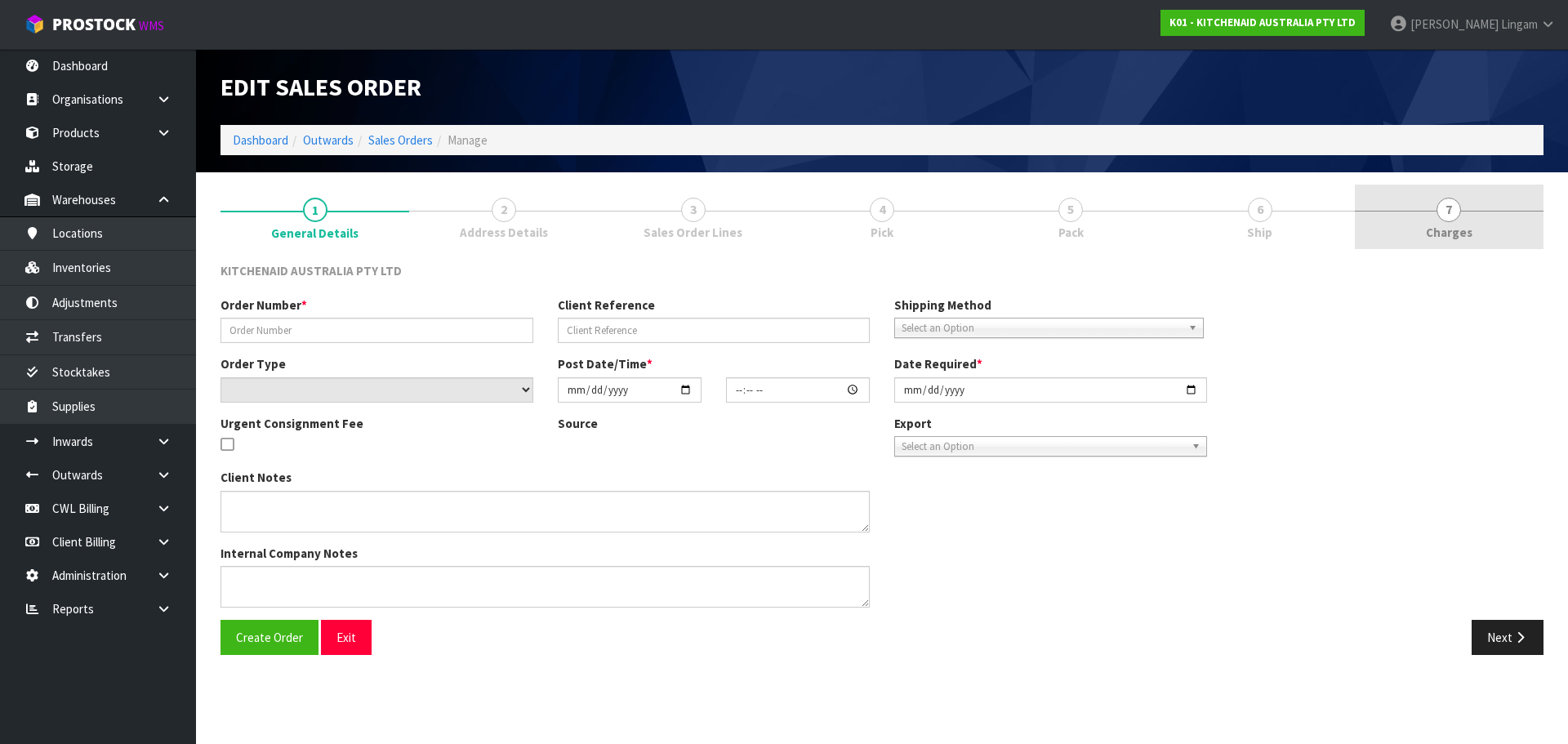
type input "0082032705"
type input "63990716170603"
select select "number:0"
type input "[DATE]"
type input "11:39:43.000"
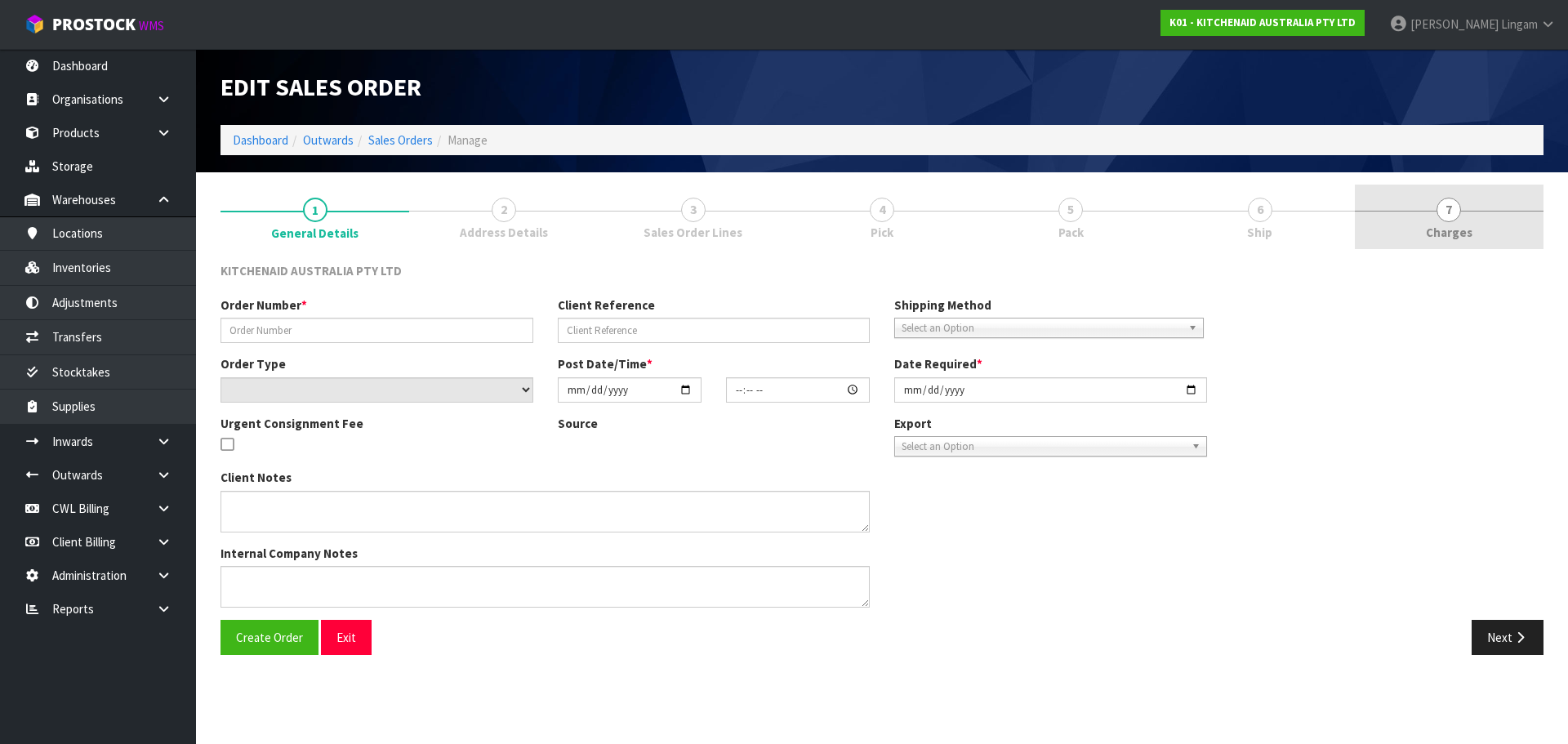
type input "[DATE]"
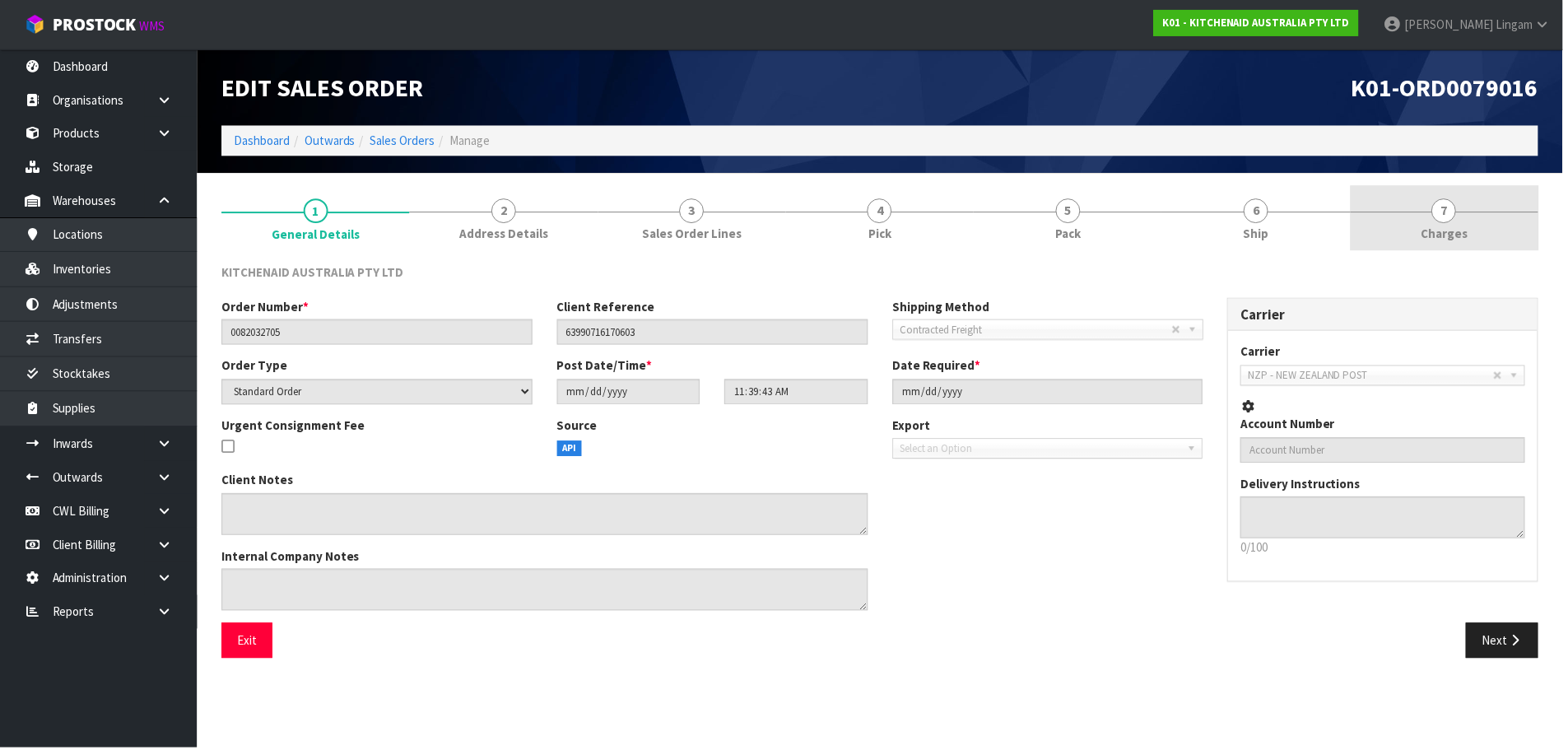
click at [1513, 237] on link "7 [GEOGRAPHIC_DATA]" at bounding box center [1449, 218] width 188 height 65
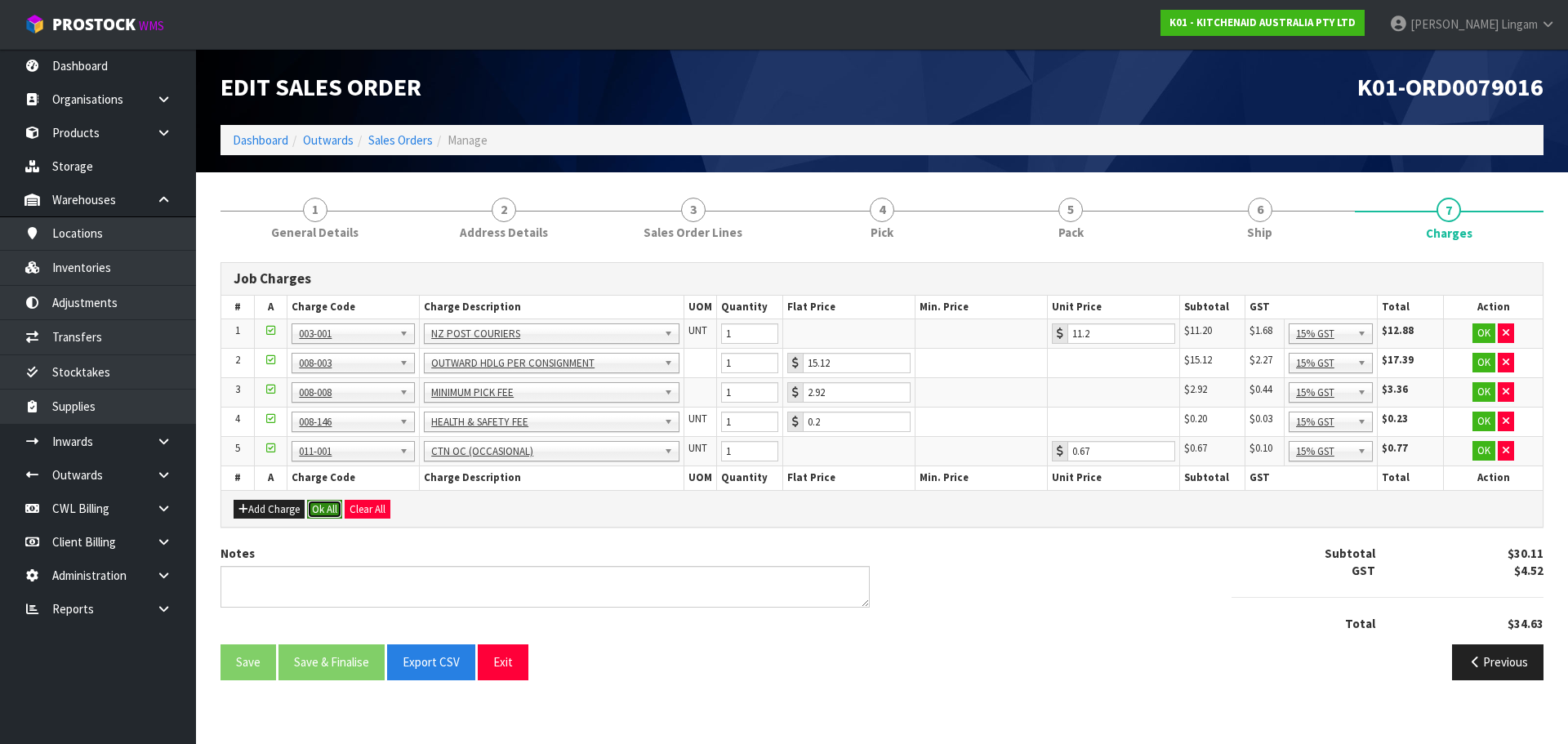
click at [320, 518] on button "Ok All" at bounding box center [325, 510] width 35 height 20
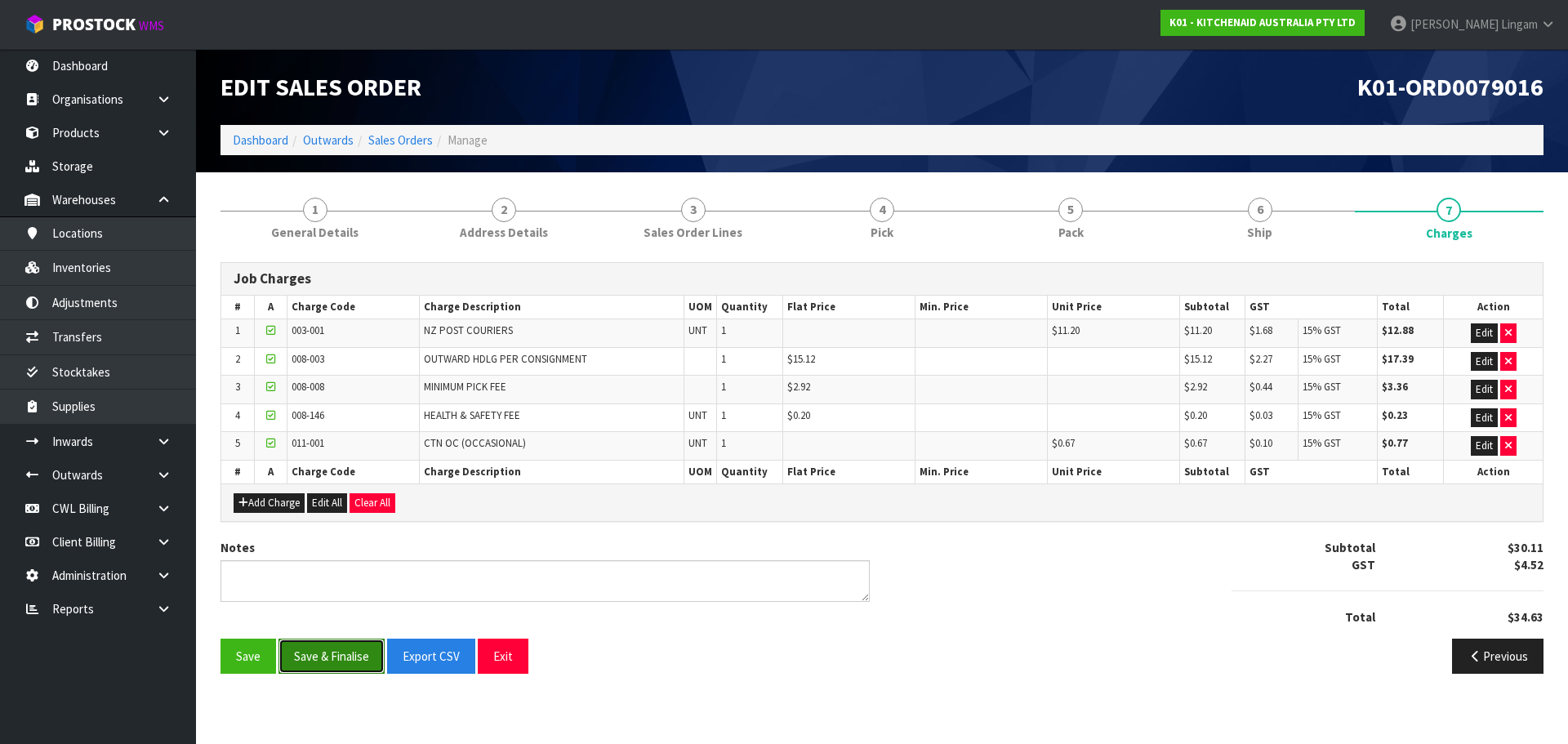
click at [332, 651] on button "Save & Finalise" at bounding box center [332, 656] width 107 height 35
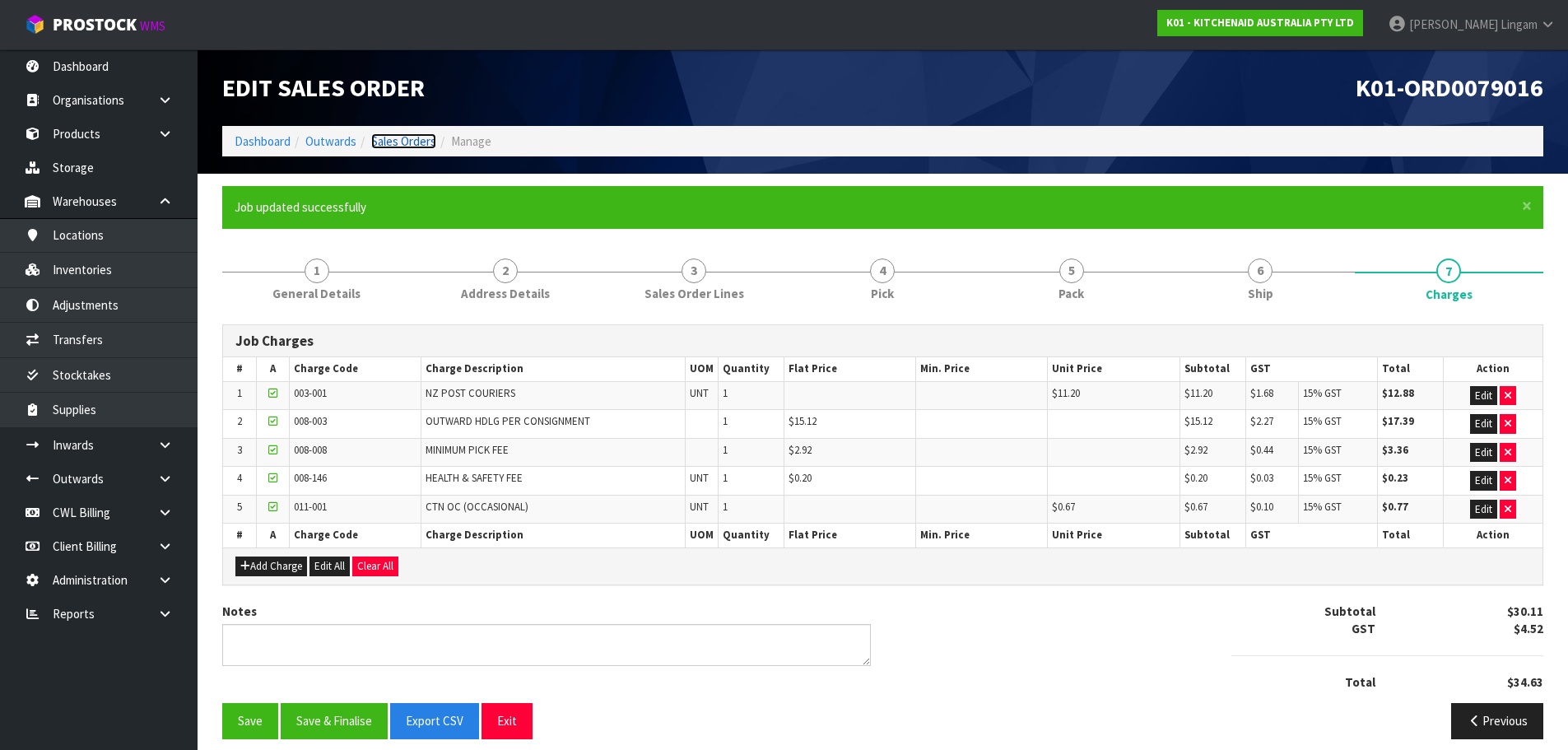
click at [407, 136] on link "Sales Orders" at bounding box center [403, 140] width 65 height 16
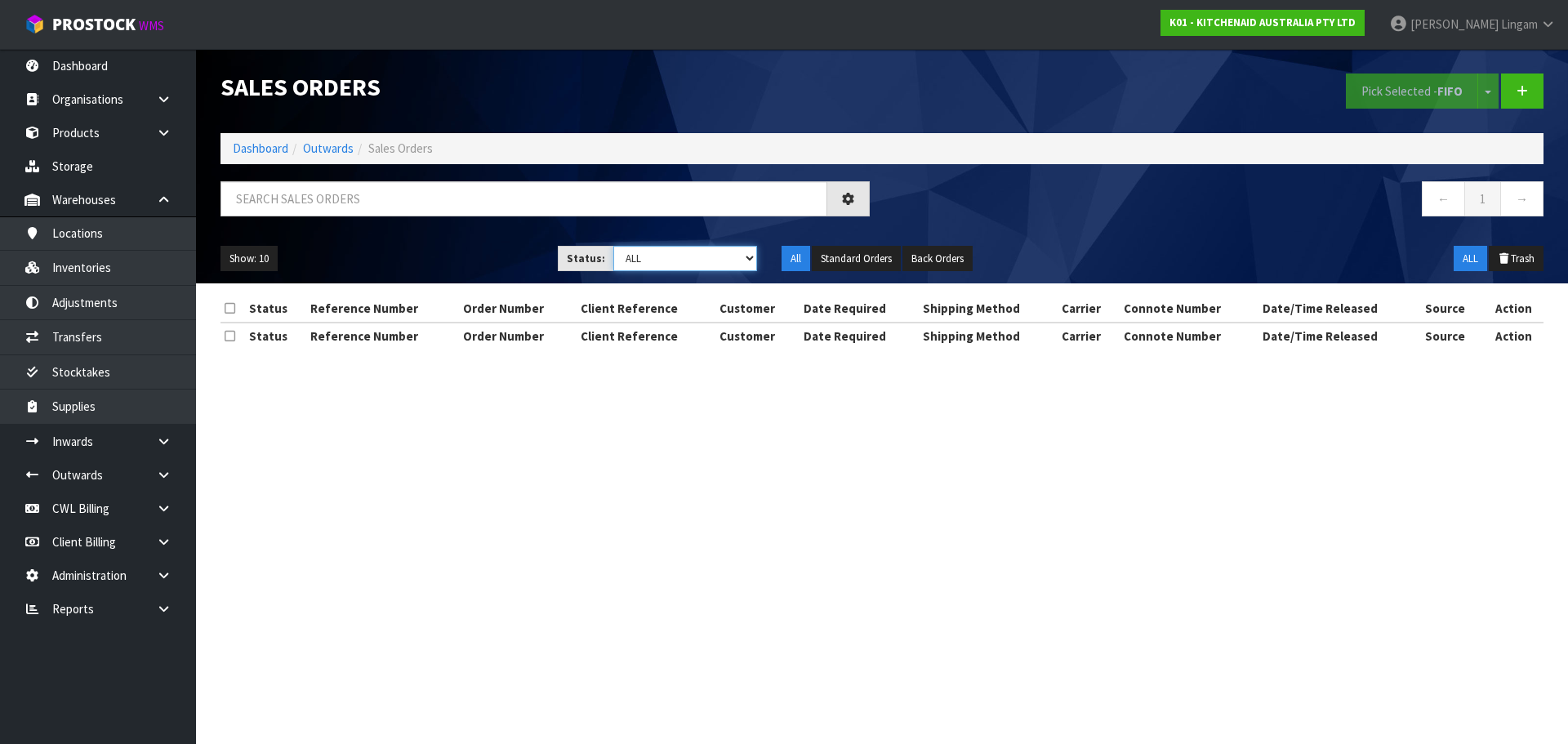
click at [735, 259] on select "Draft Pending Allocated Pending Pick Goods Picked Goods Packed Pending Charges …" at bounding box center [685, 258] width 144 height 25
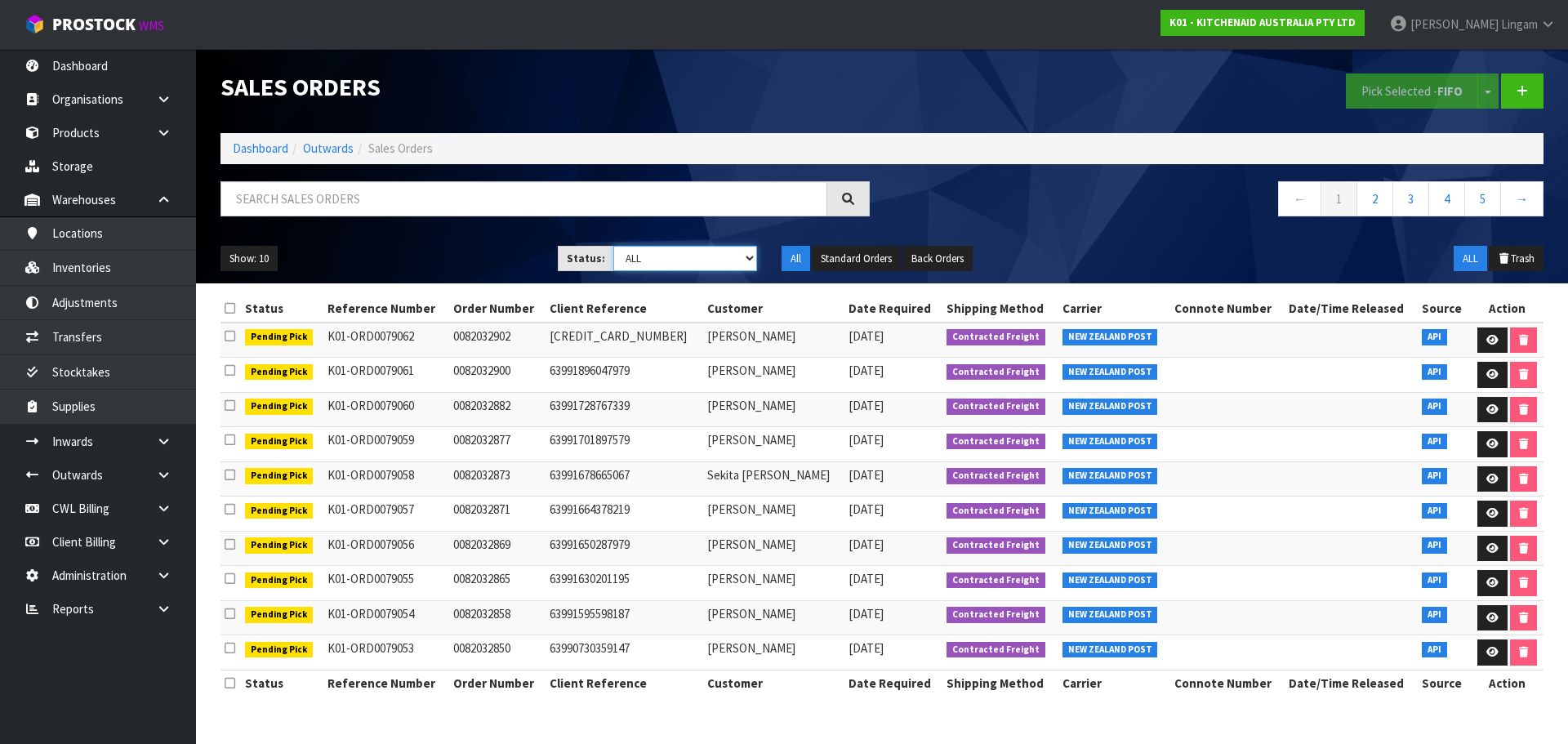
select select "string:6"
click at [613, 246] on select "Draft Pending Allocated Pending Pick Goods Picked Goods Packed Pending Charges …" at bounding box center [685, 258] width 144 height 25
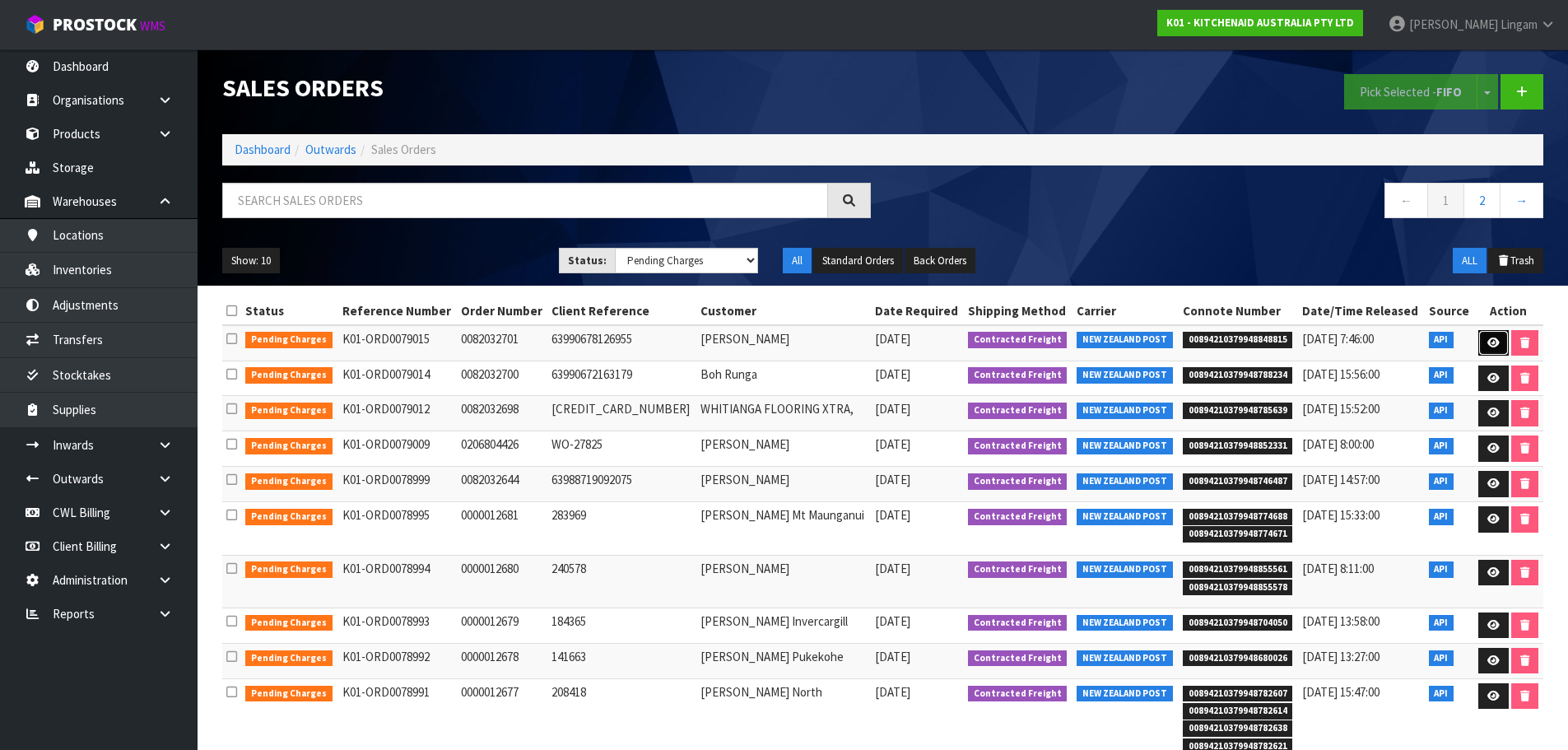
click at [1488, 343] on icon at bounding box center [1494, 343] width 12 height 11
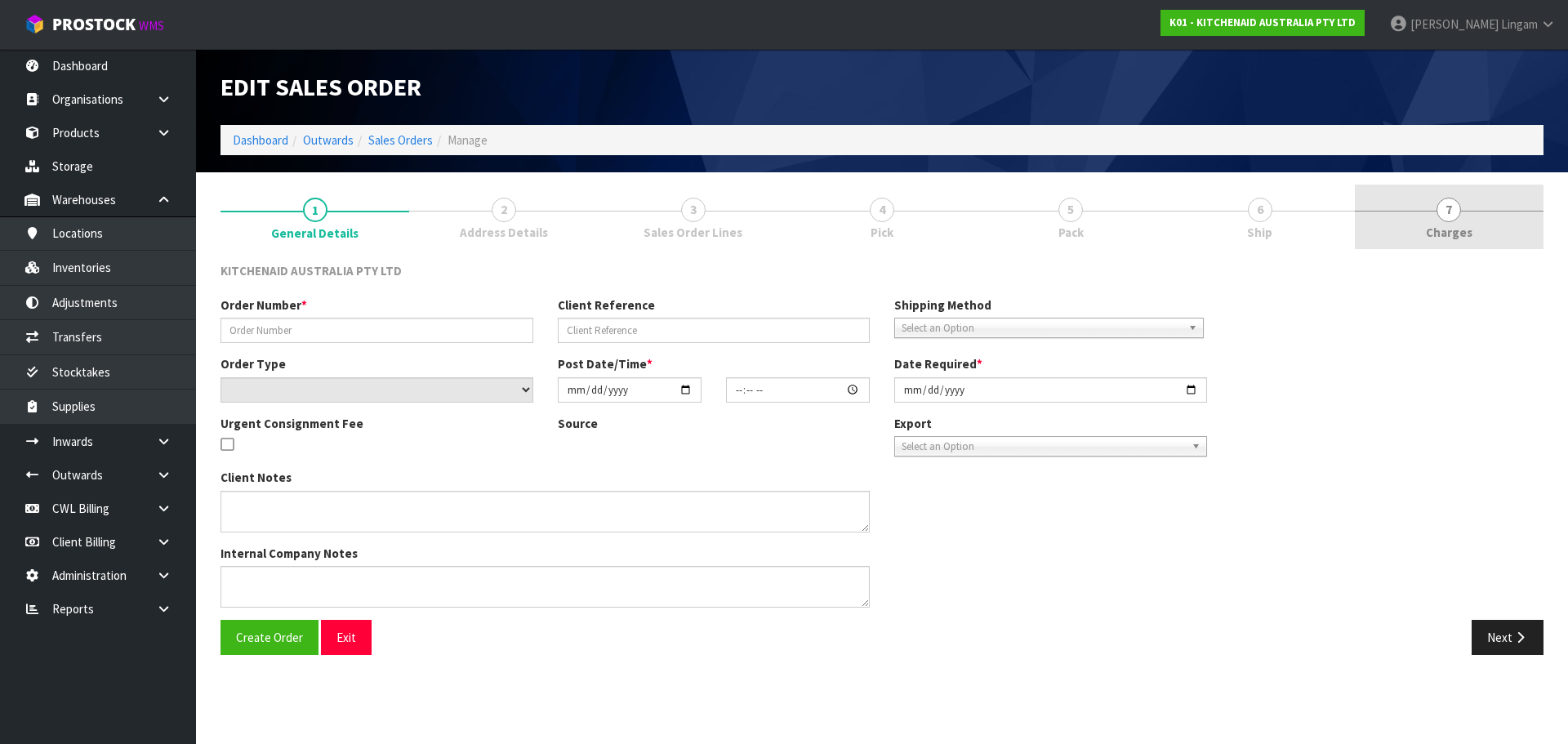
click at [1472, 217] on link "7 [GEOGRAPHIC_DATA]" at bounding box center [1449, 216] width 189 height 65
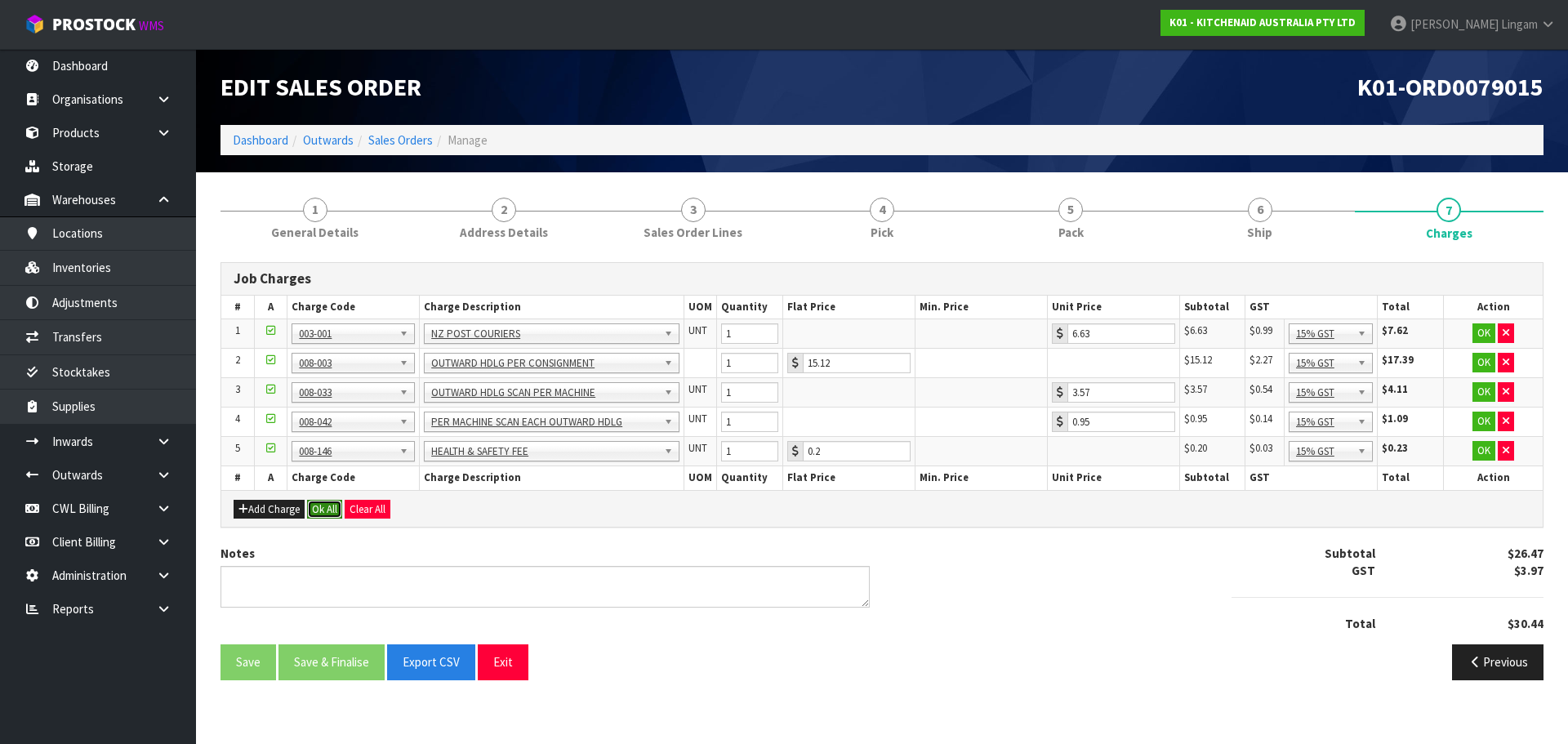
click at [330, 508] on button "Ok All" at bounding box center [325, 510] width 35 height 20
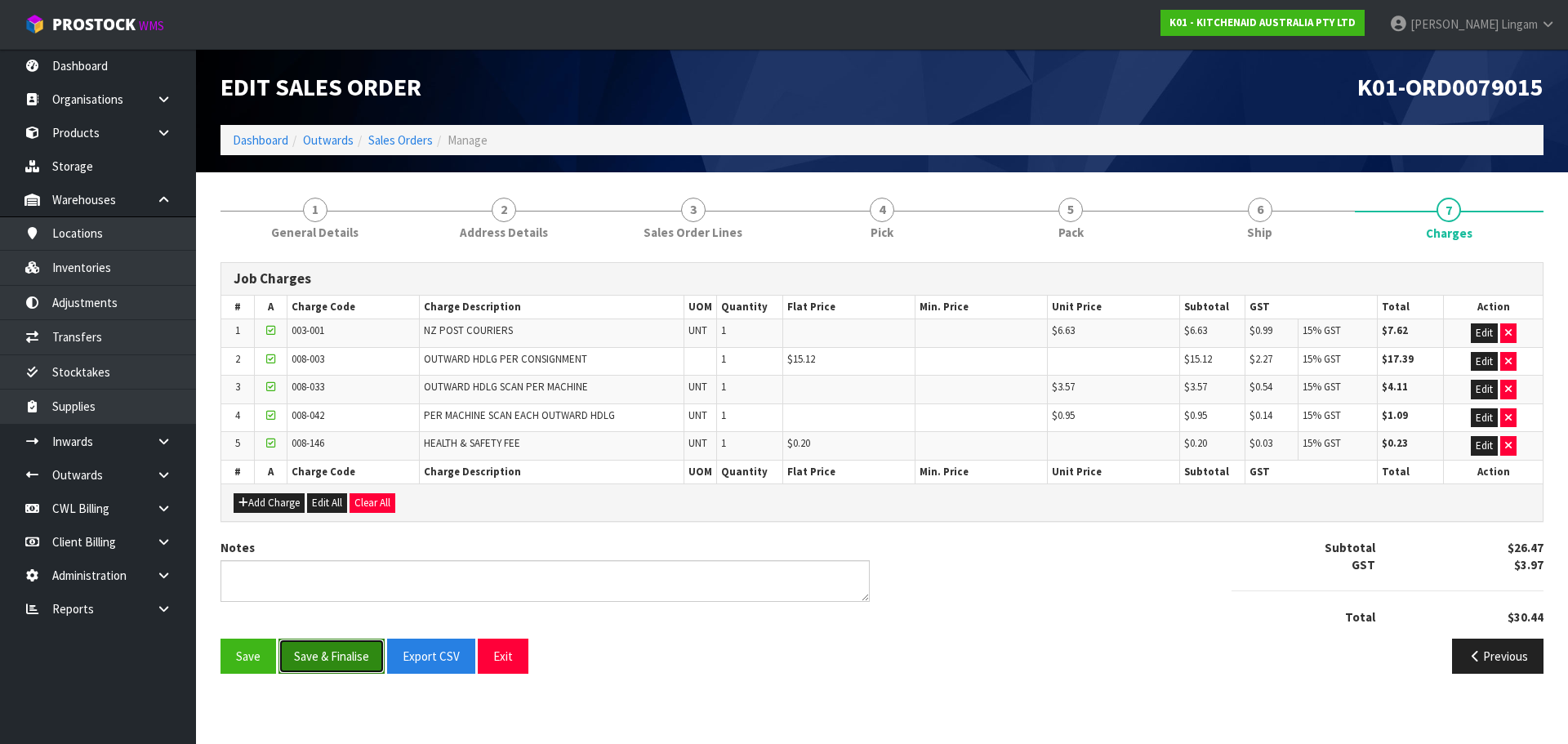
click at [338, 657] on button "Save & Finalise" at bounding box center [332, 656] width 107 height 35
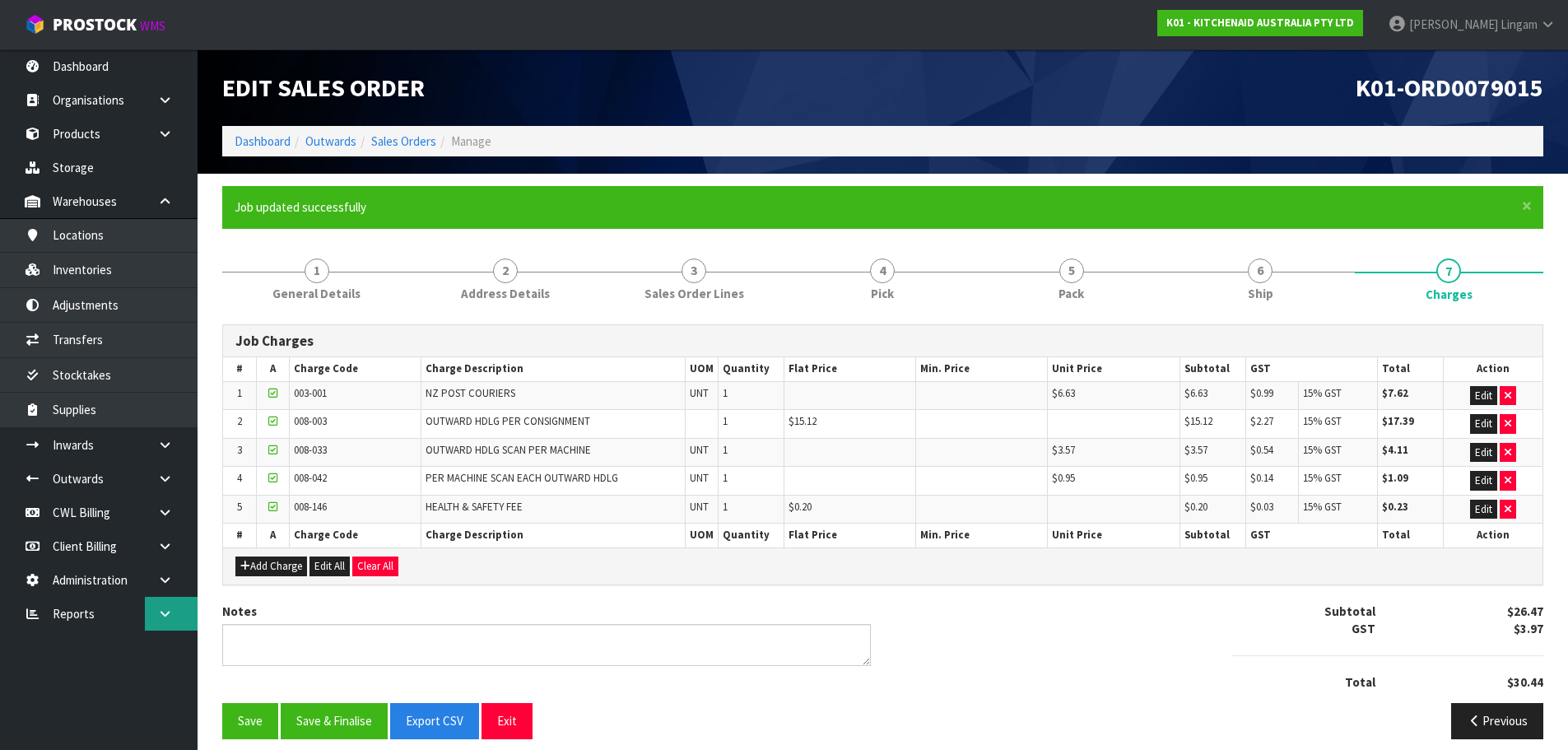
click at [171, 621] on link at bounding box center [171, 613] width 53 height 34
click at [133, 677] on link "CWL" at bounding box center [98, 681] width 197 height 34
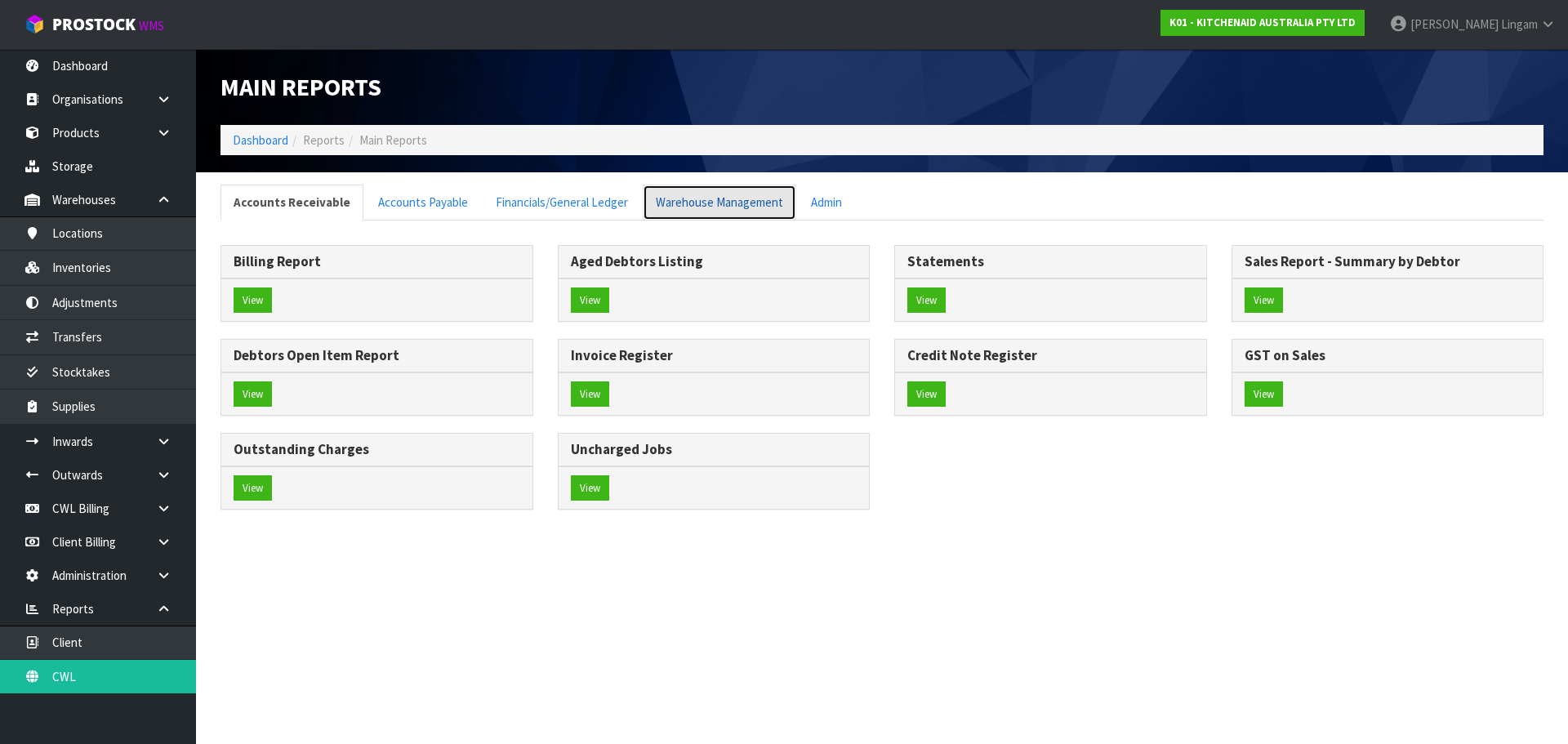
click at [684, 202] on link "Warehouse Management" at bounding box center [719, 202] width 153 height 35
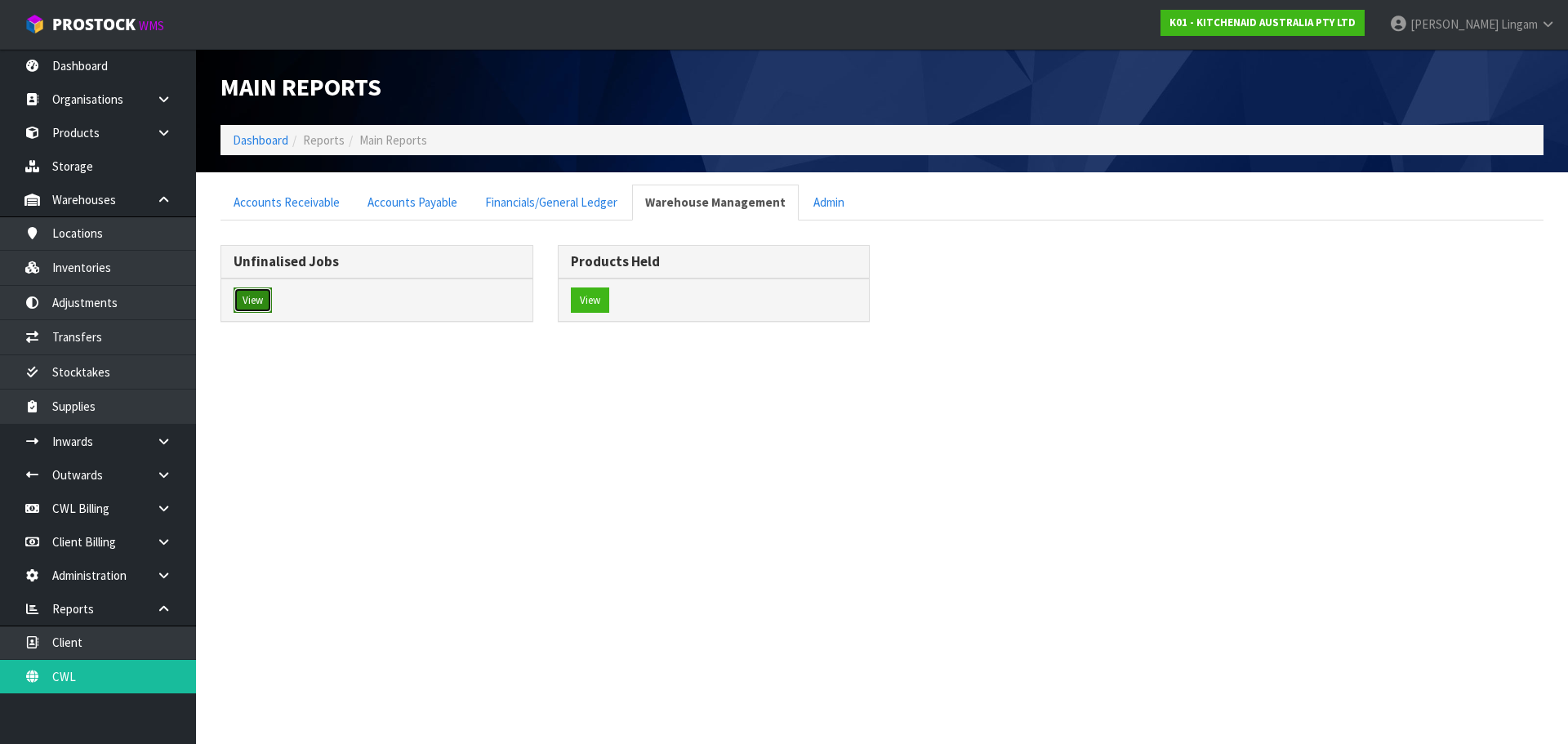
click at [251, 299] on button "View" at bounding box center [252, 301] width 39 height 26
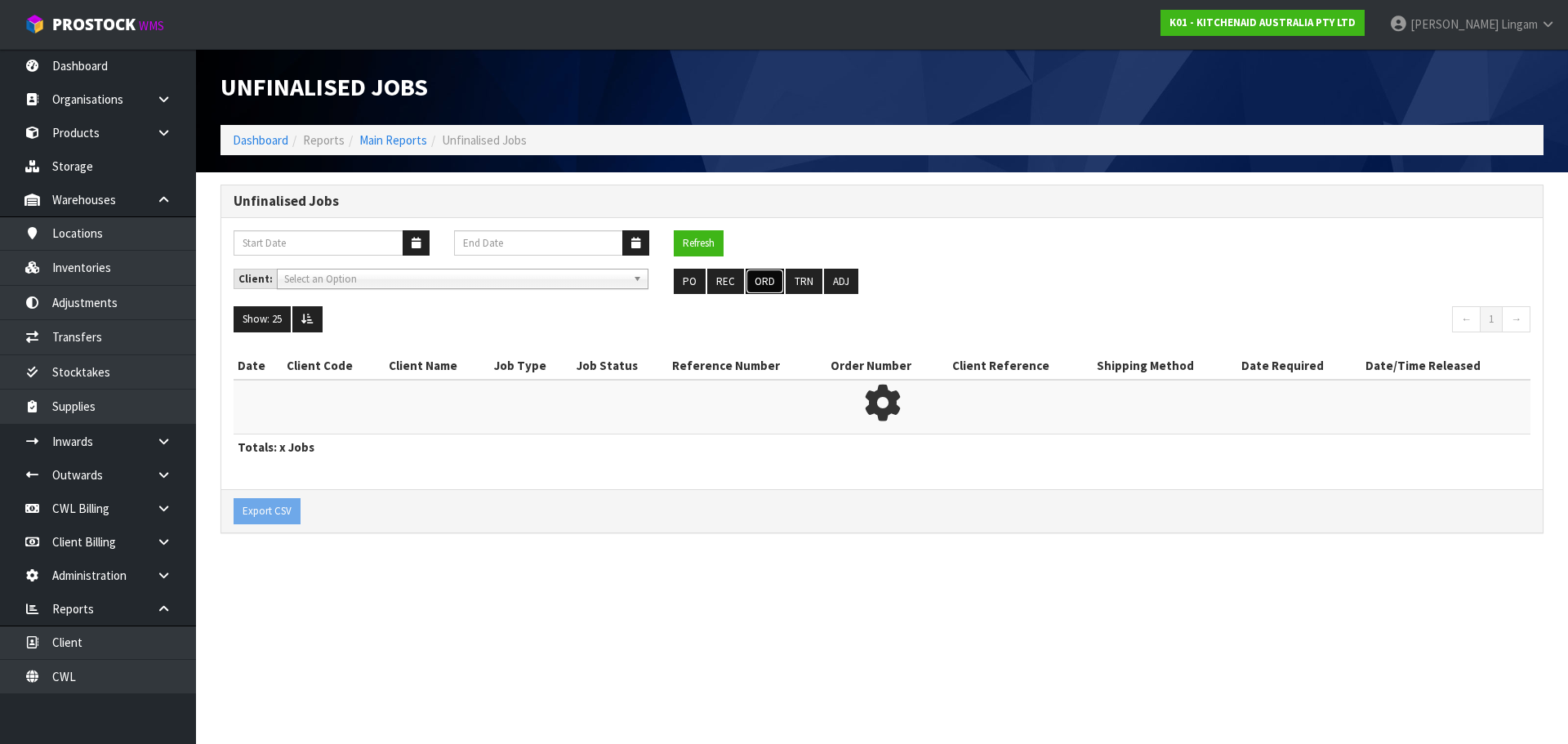
click at [767, 285] on button "ORD" at bounding box center [765, 282] width 39 height 26
click at [1209, 290] on input "Select Some Options" at bounding box center [1227, 281] width 120 height 20
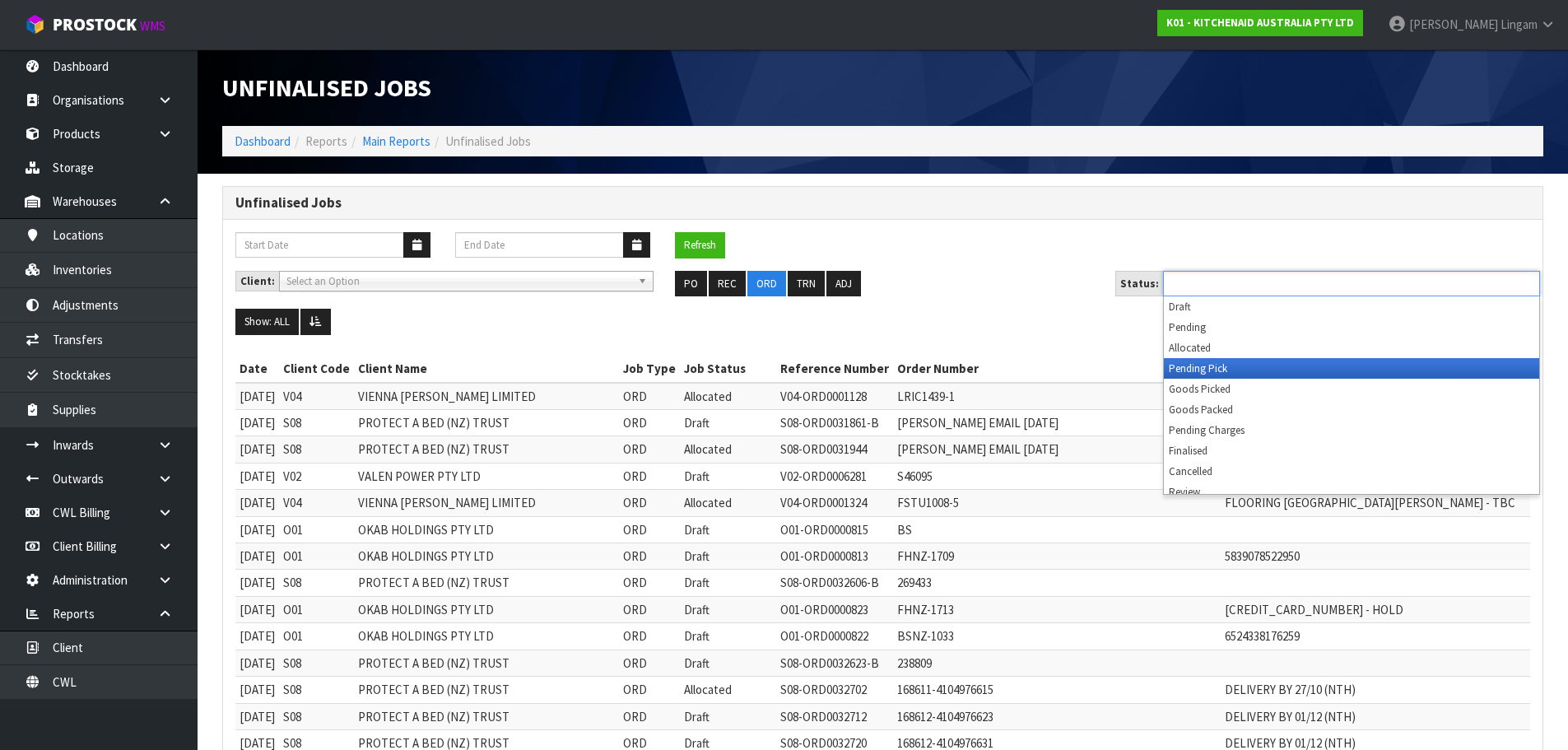
click at [1186, 368] on li "Pending Pick" at bounding box center [1352, 368] width 375 height 21
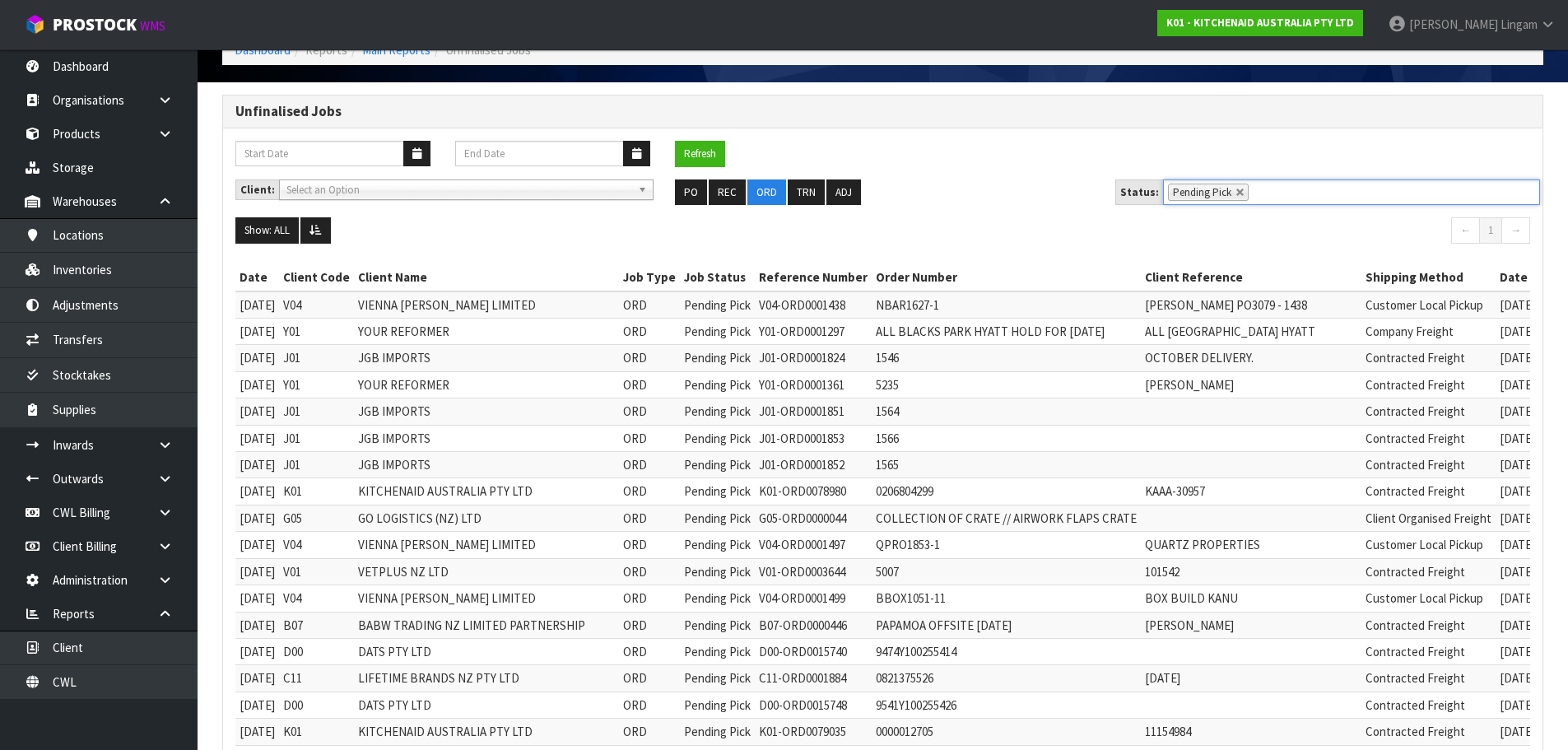
scroll to position [83, 0]
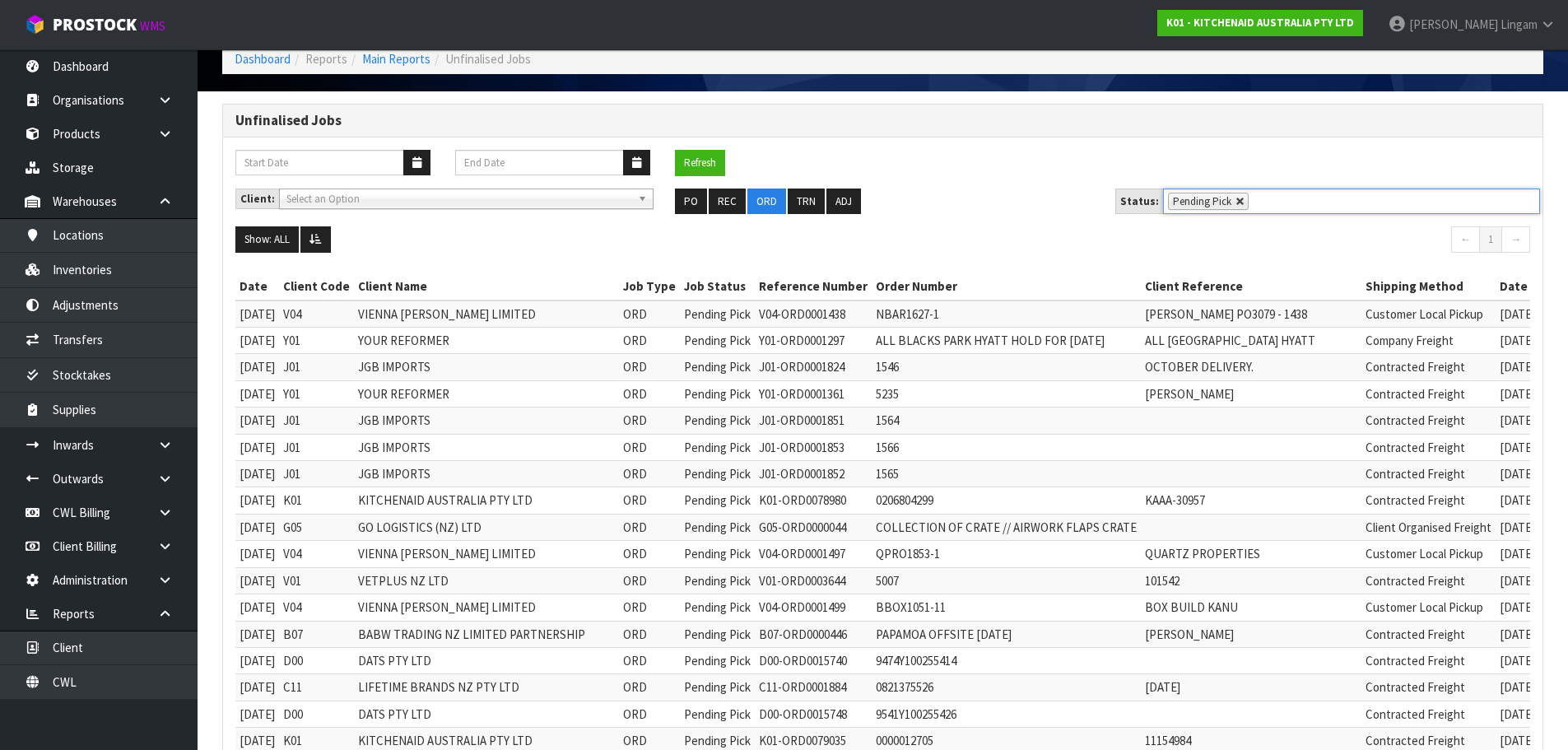
click at [1236, 204] on link at bounding box center [1241, 202] width 10 height 10
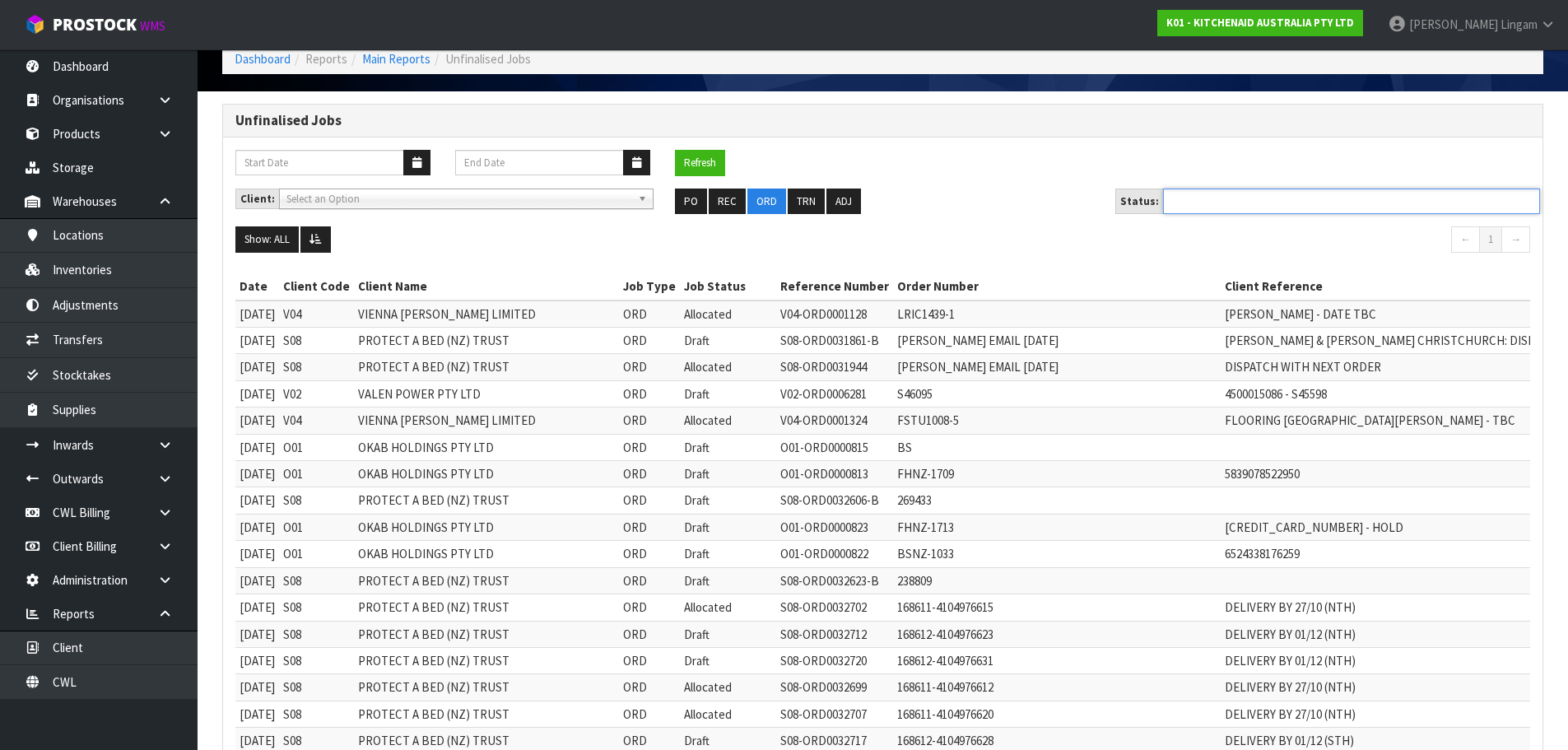
click at [1235, 204] on ul at bounding box center [1352, 201] width 377 height 26
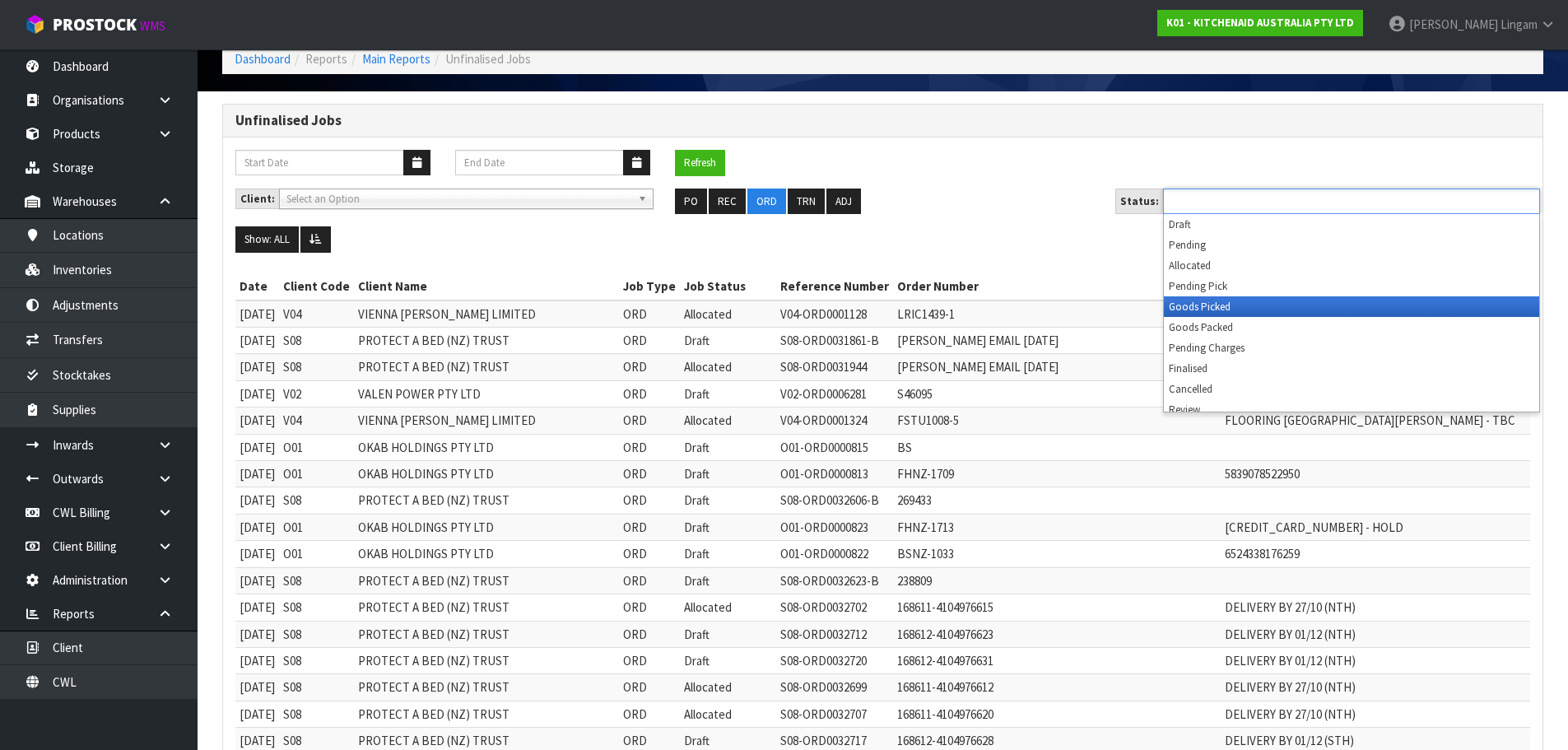
click at [1196, 311] on li "Goods Picked" at bounding box center [1352, 306] width 375 height 21
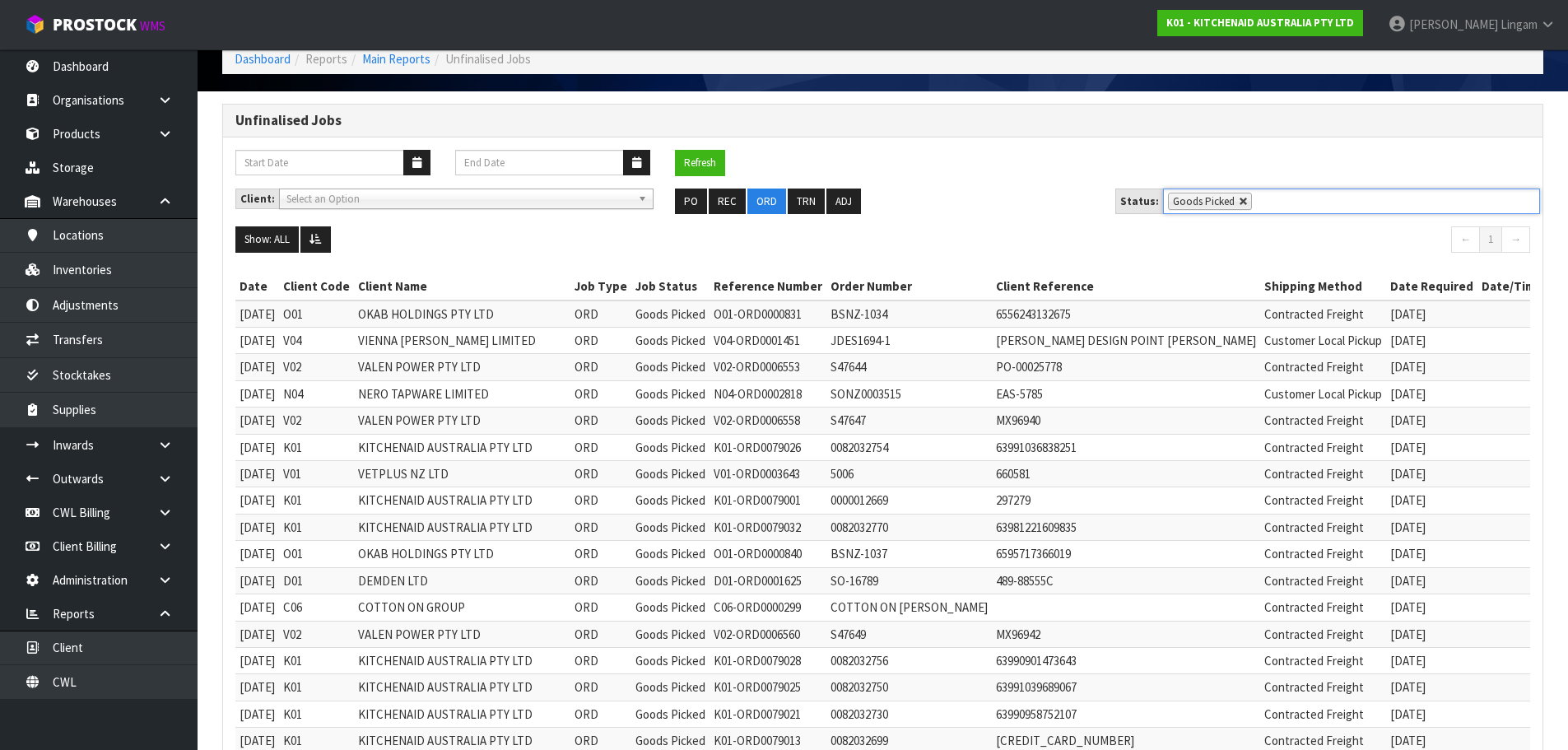
click at [1239, 201] on link at bounding box center [1244, 202] width 10 height 10
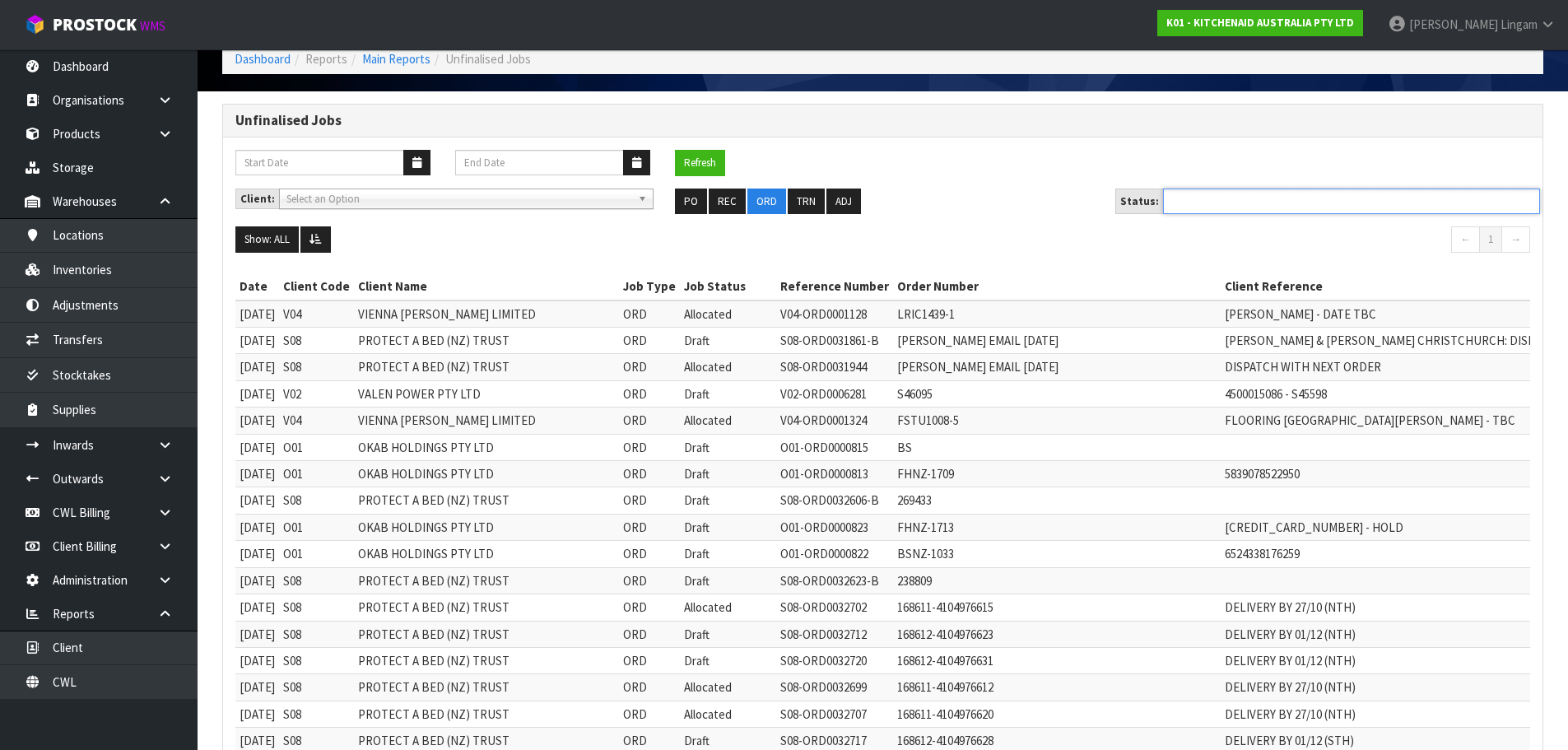
click at [1239, 201] on ul at bounding box center [1352, 201] width 377 height 26
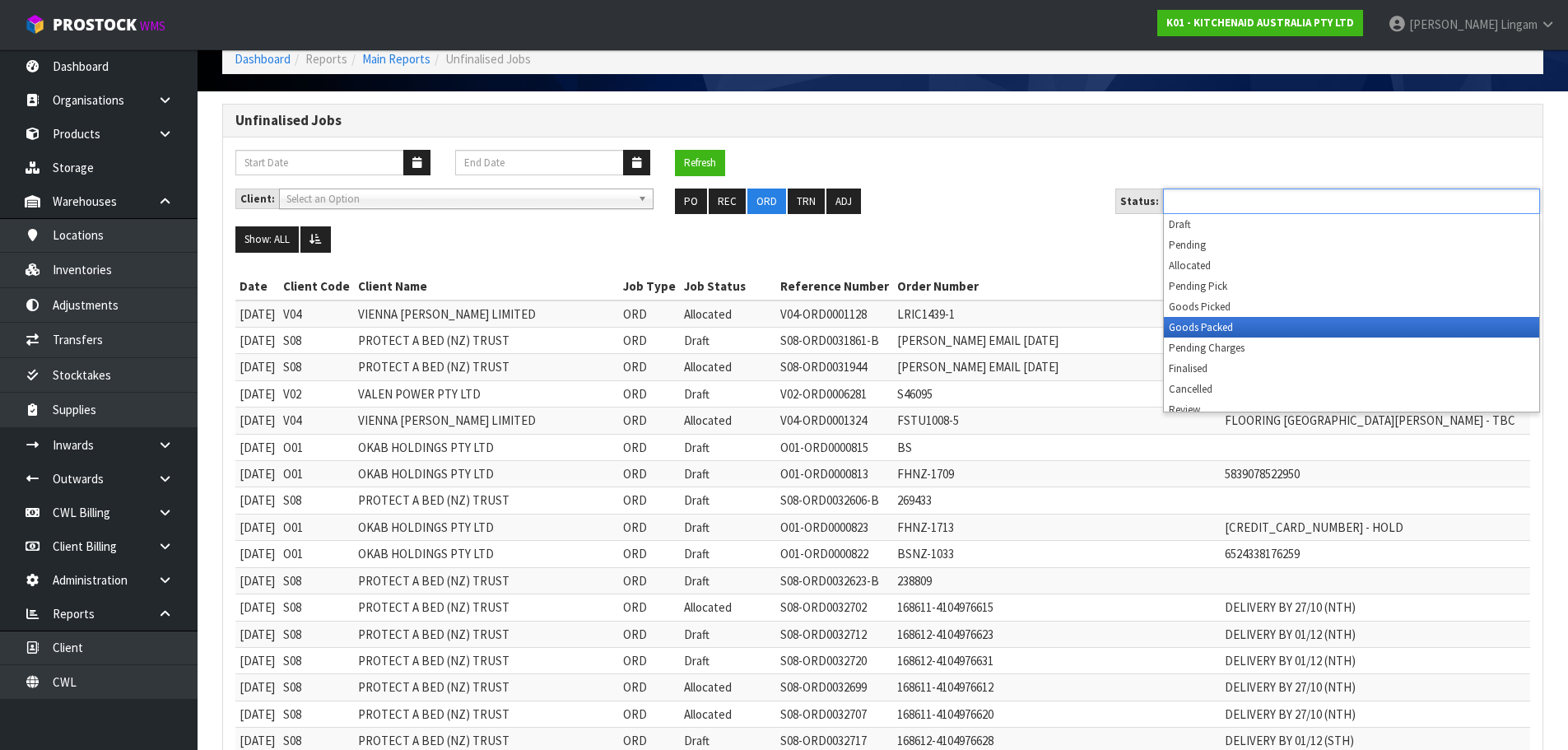
click at [1191, 327] on li "Goods Packed" at bounding box center [1352, 327] width 375 height 21
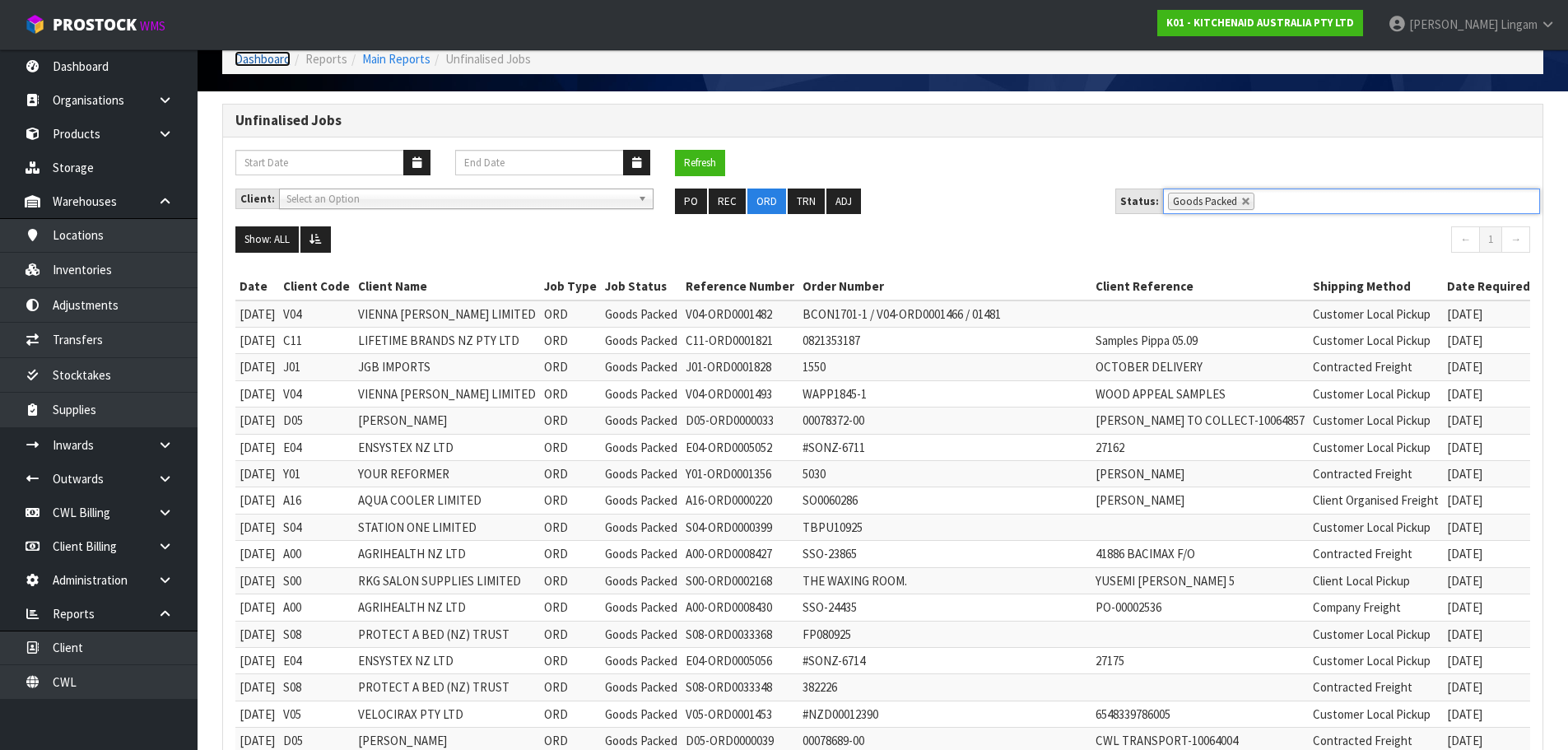
click at [264, 60] on link "Dashboard" at bounding box center [263, 59] width 56 height 16
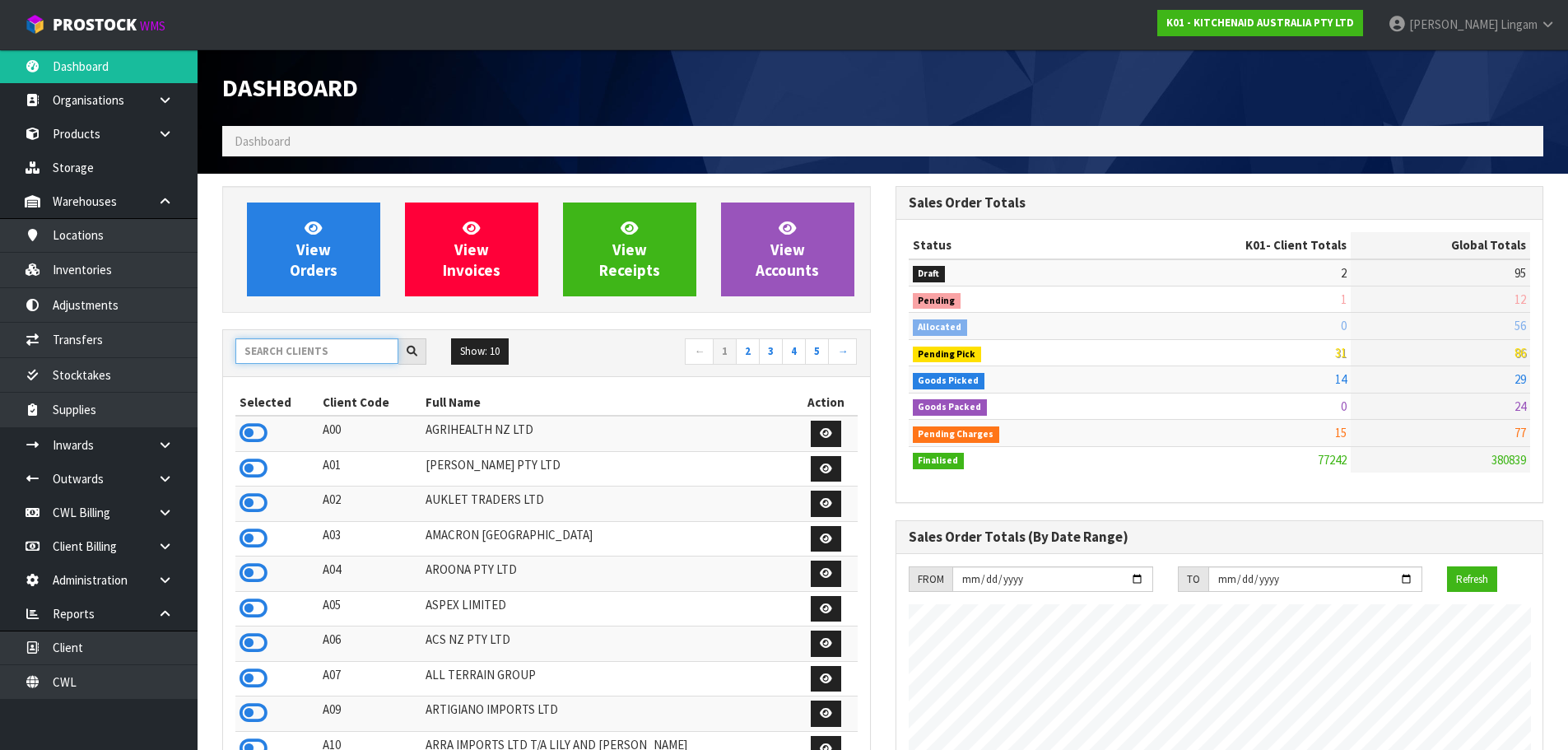
click at [343, 350] on input "text" at bounding box center [316, 351] width 163 height 26
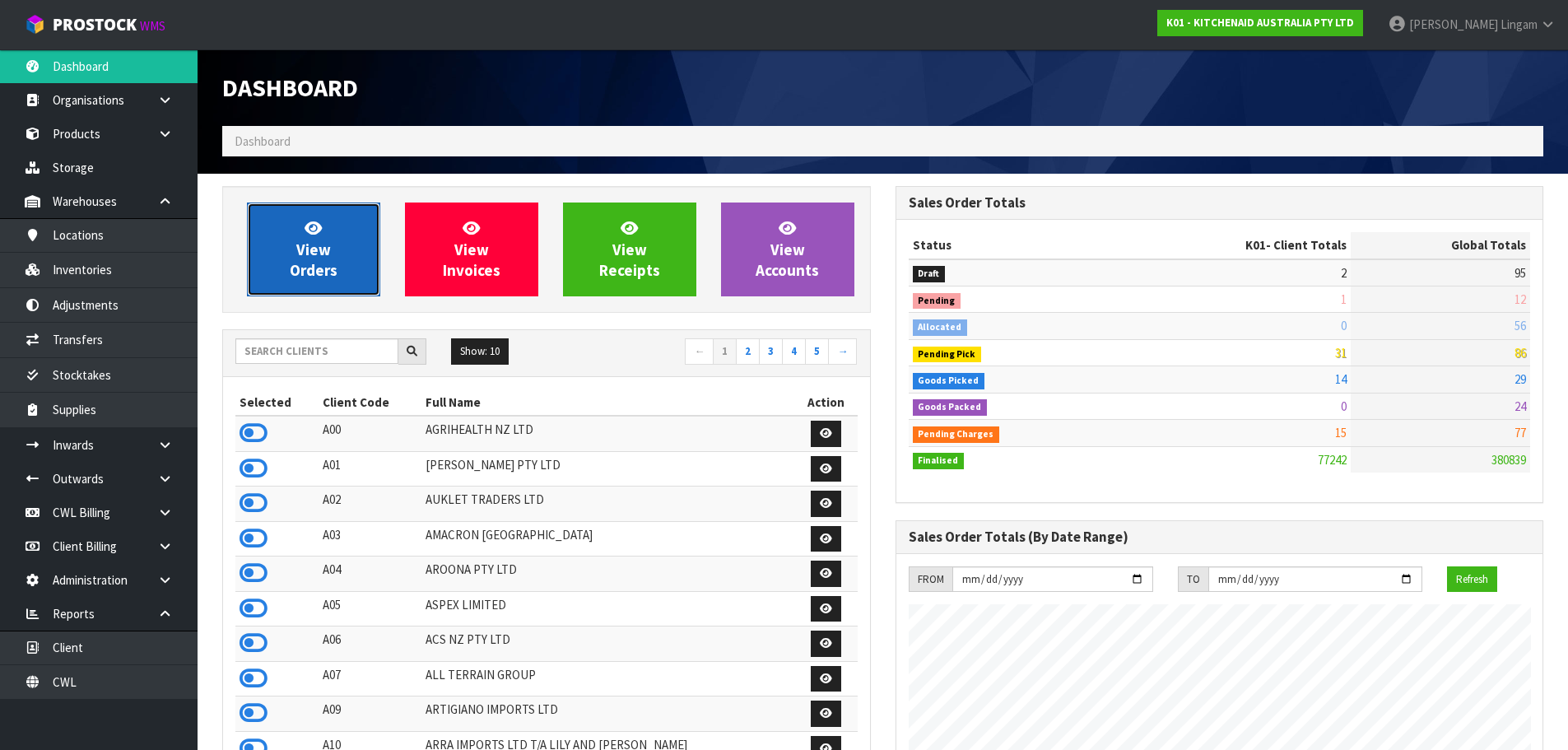
click at [284, 260] on link "View Orders" at bounding box center [313, 249] width 133 height 94
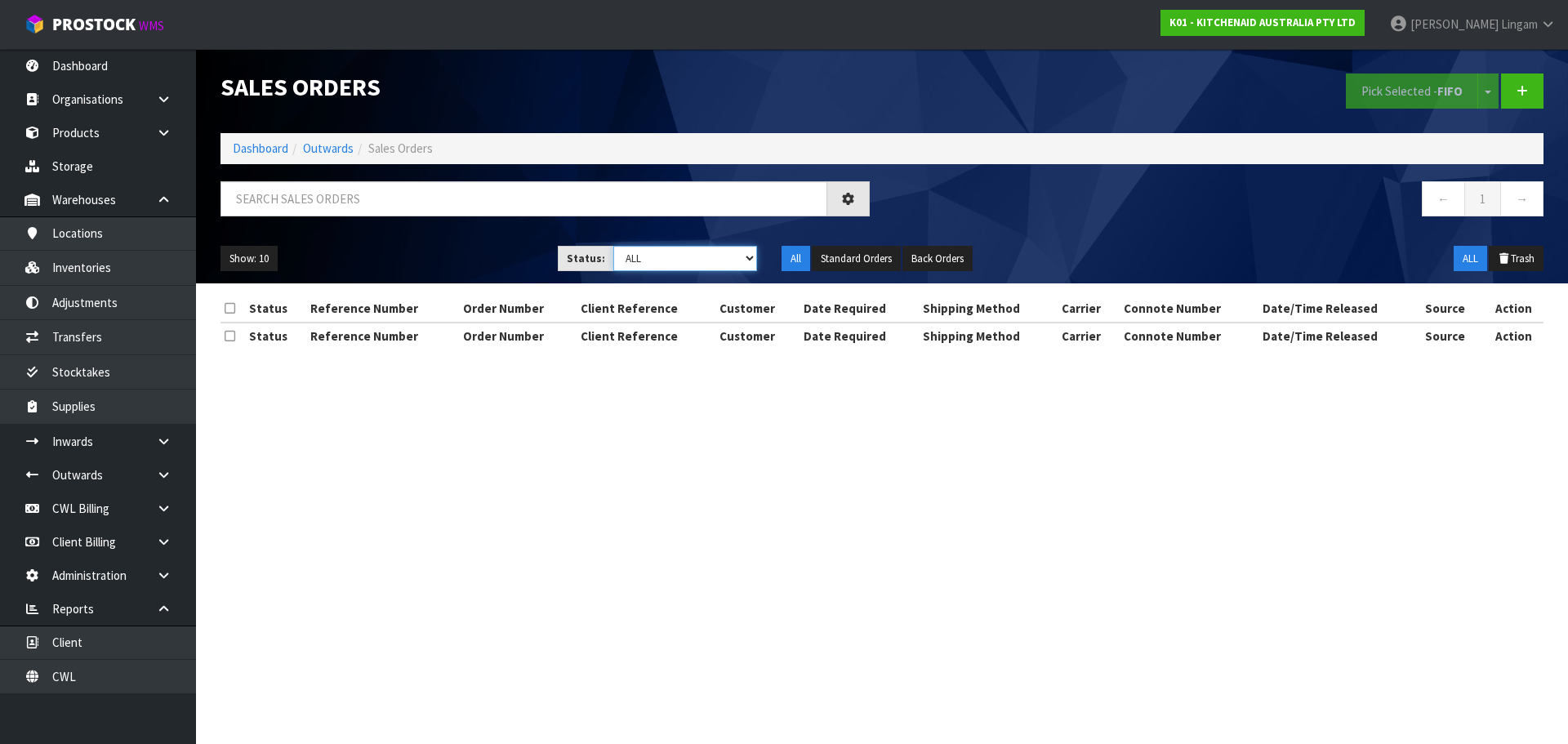
click at [746, 263] on select "Draft Pending Allocated Pending Pick Goods Picked Goods Packed Pending Charges …" at bounding box center [685, 258] width 144 height 25
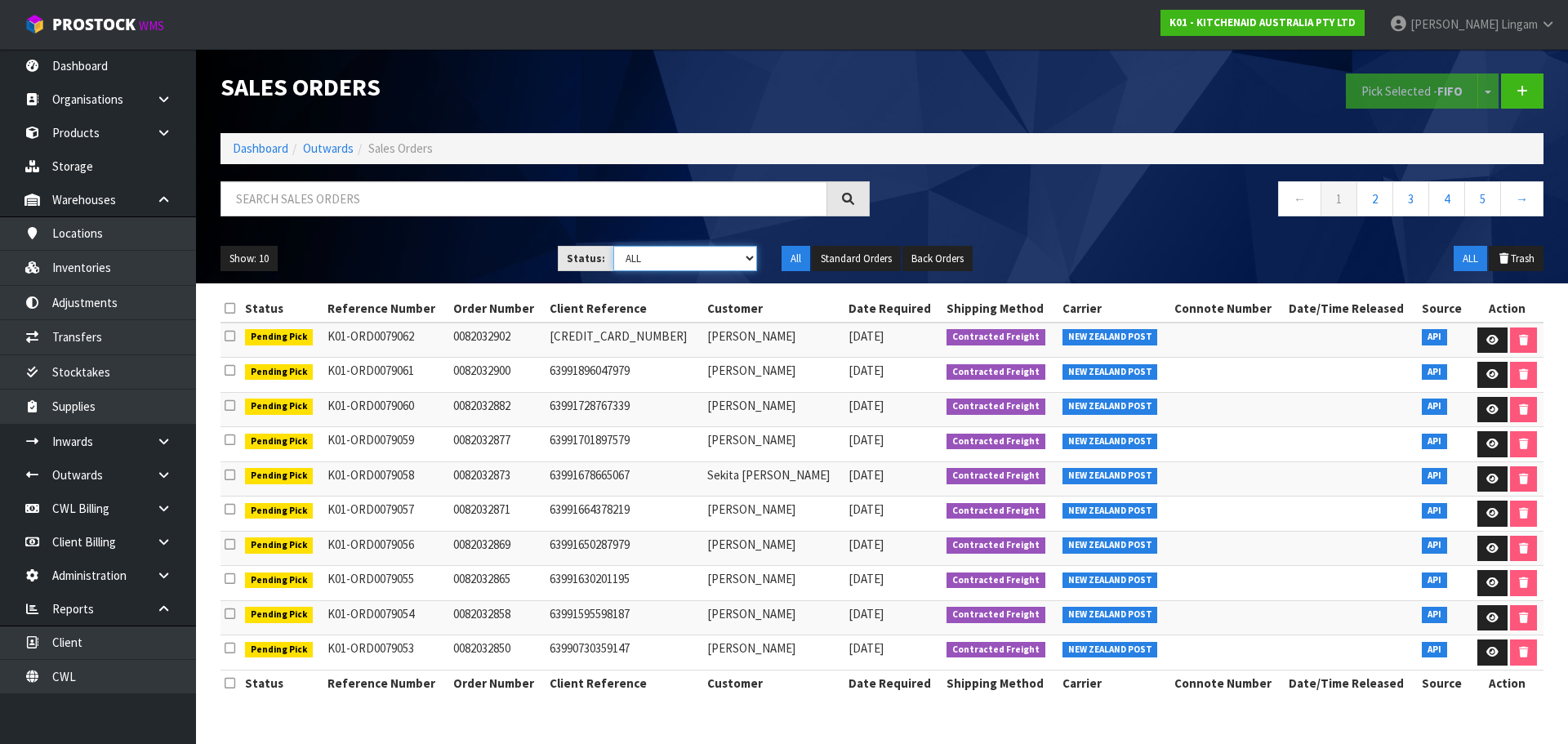
select select "string:6"
click at [613, 246] on select "Draft Pending Allocated Pending Pick Goods Picked Goods Packed Pending Charges …" at bounding box center [685, 258] width 144 height 25
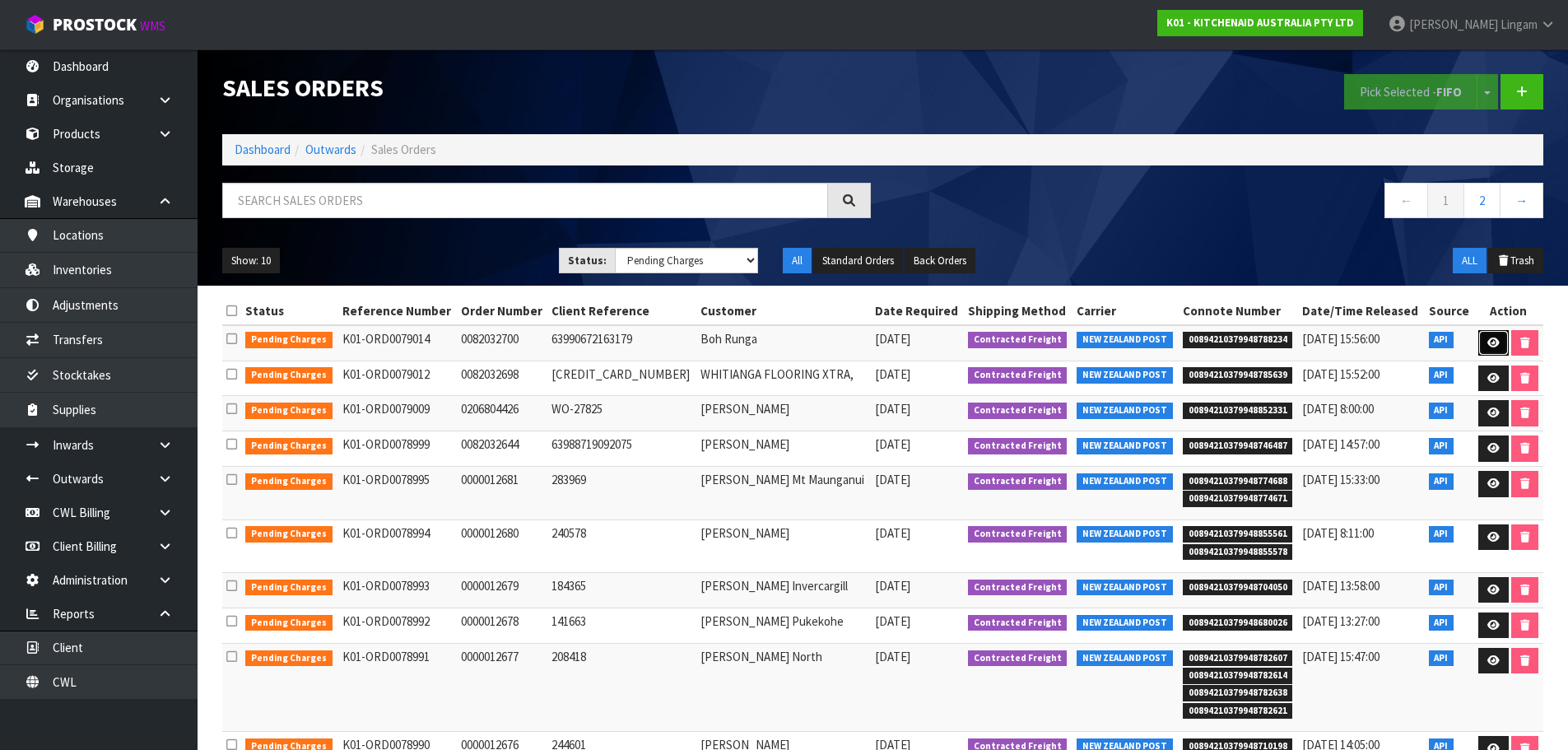
click at [1488, 339] on icon at bounding box center [1494, 343] width 12 height 11
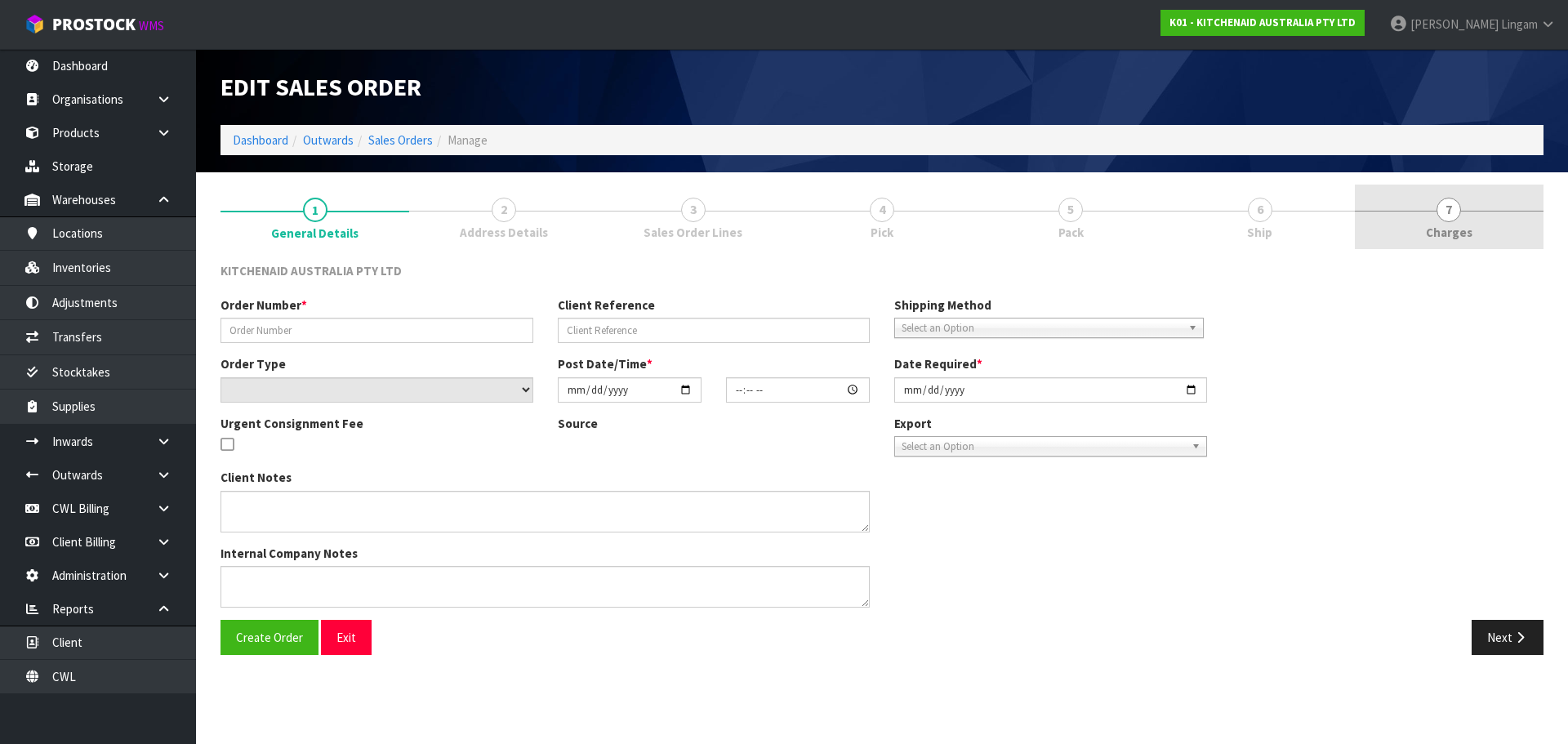
type input "0082032700"
type input "63990672163179"
select select "number:0"
type input "[DATE]"
type input "09:40:24.000"
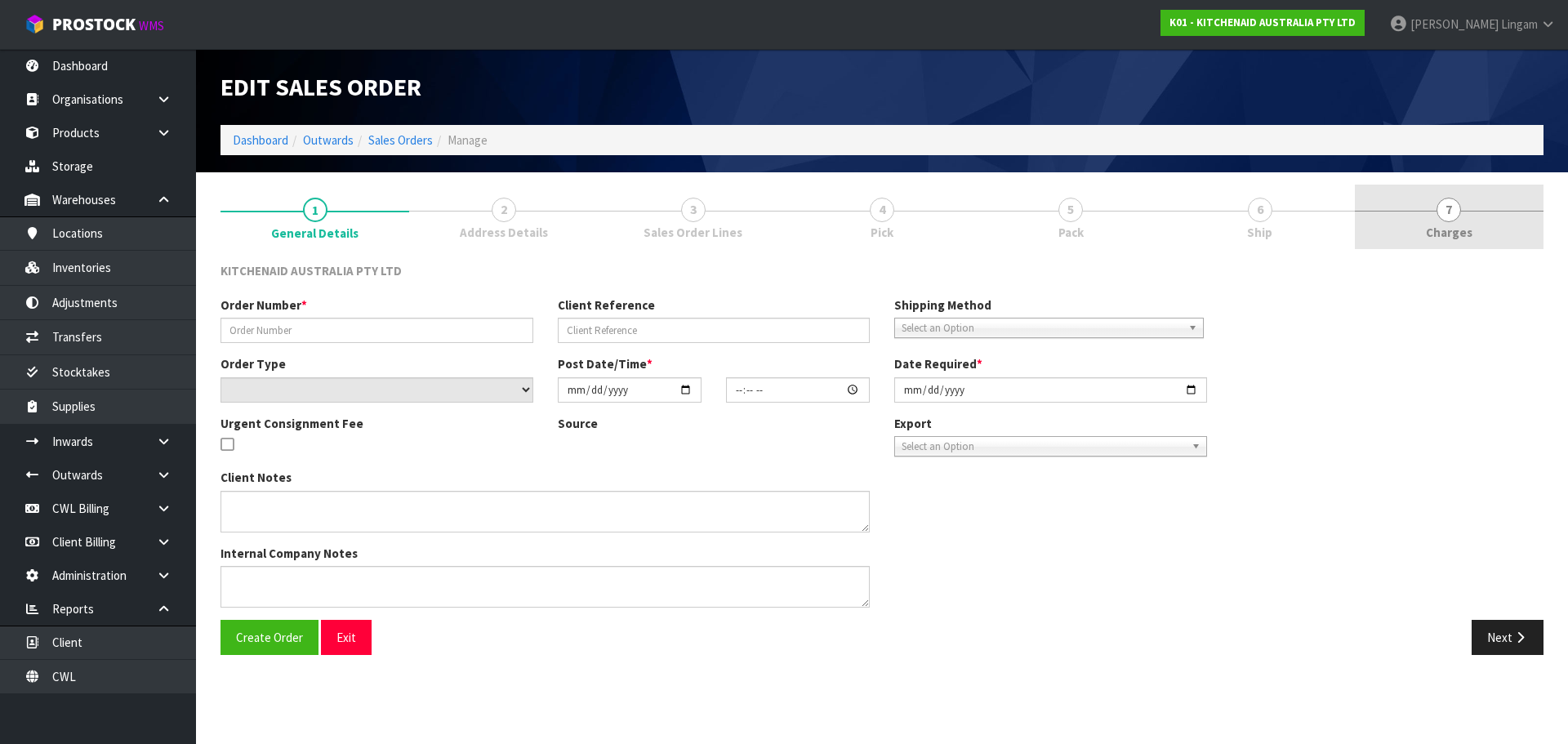
type input "[DATE]"
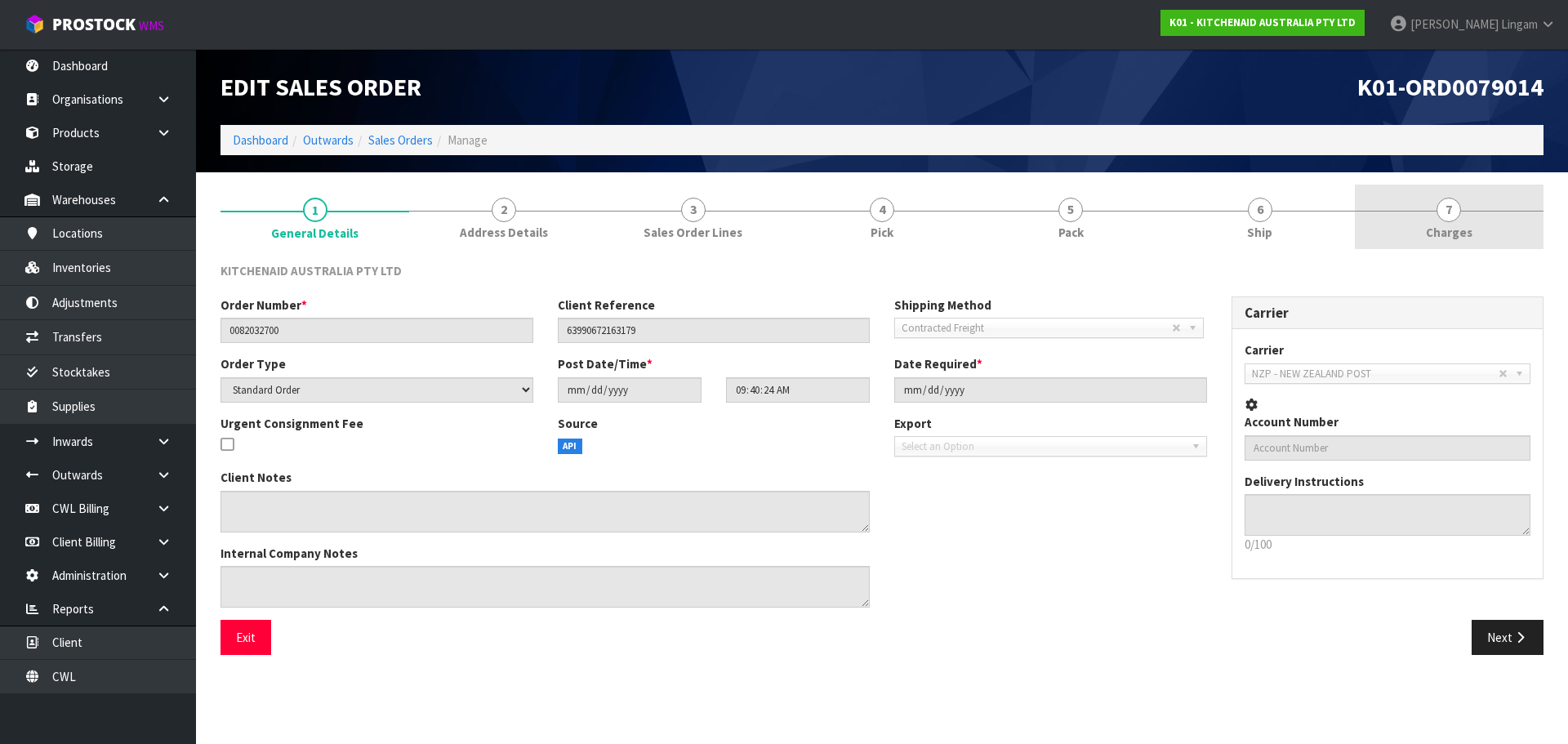
click at [1468, 229] on span "Charges" at bounding box center [1449, 232] width 47 height 17
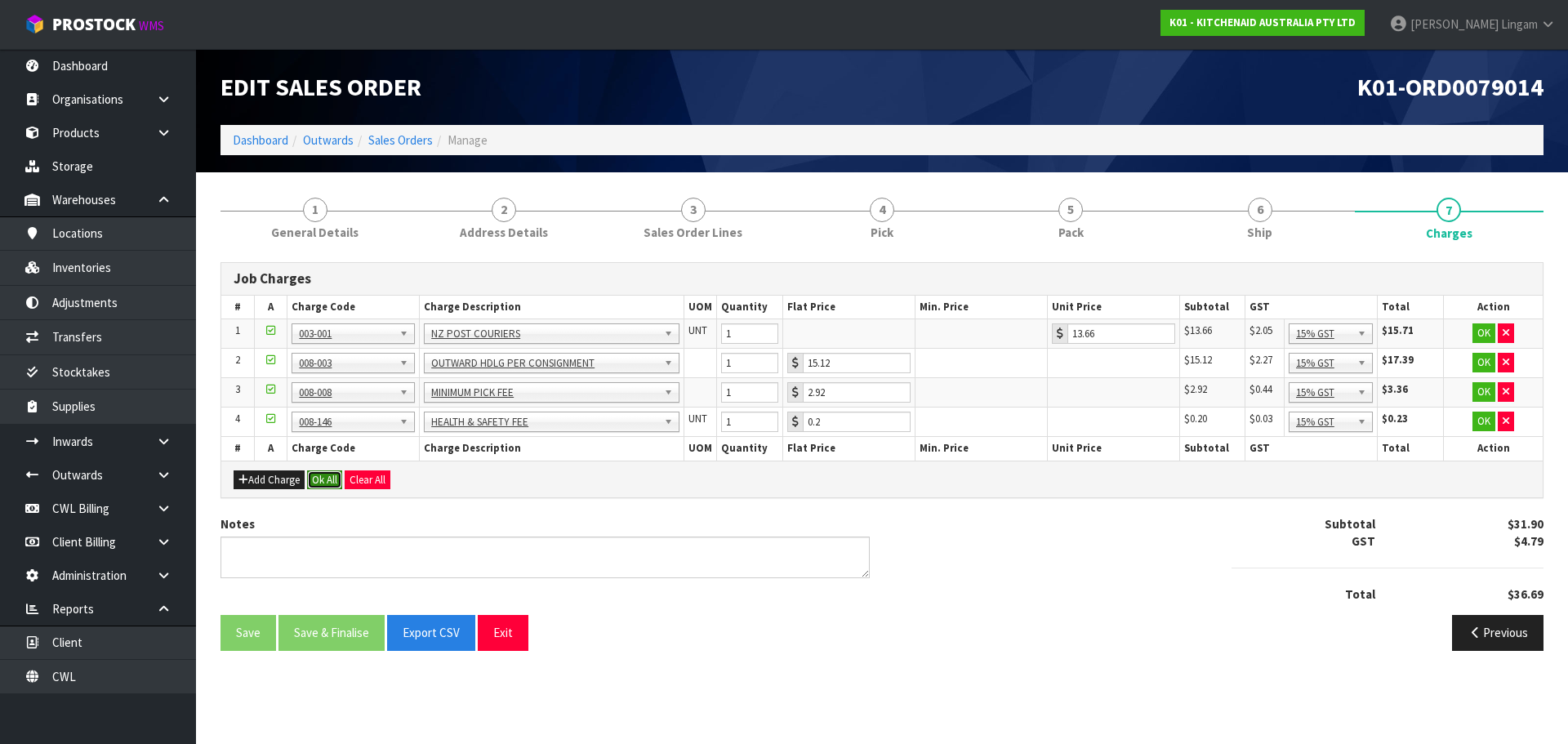
click at [318, 478] on button "Ok All" at bounding box center [325, 480] width 35 height 20
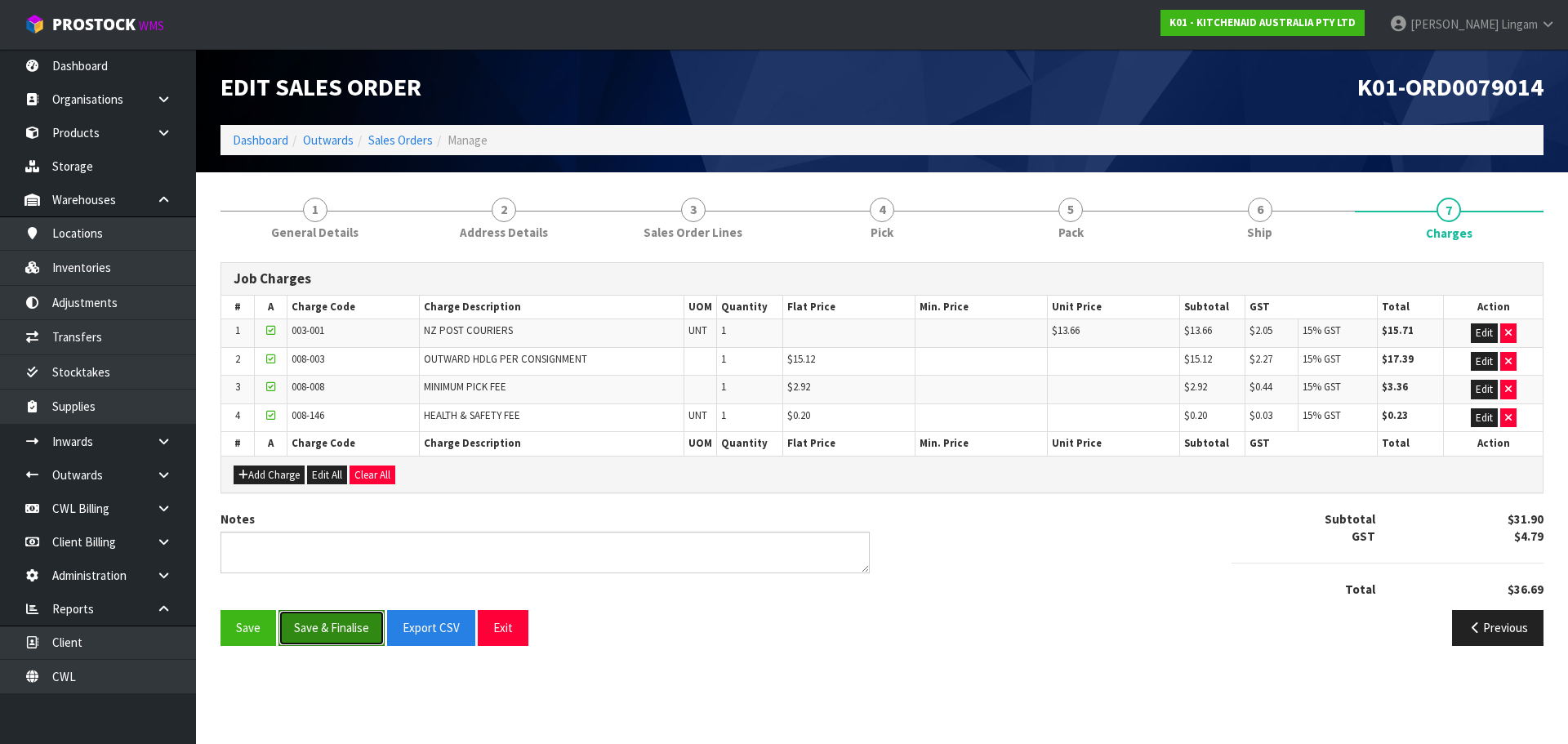
click at [349, 637] on button "Save & Finalise" at bounding box center [332, 627] width 107 height 35
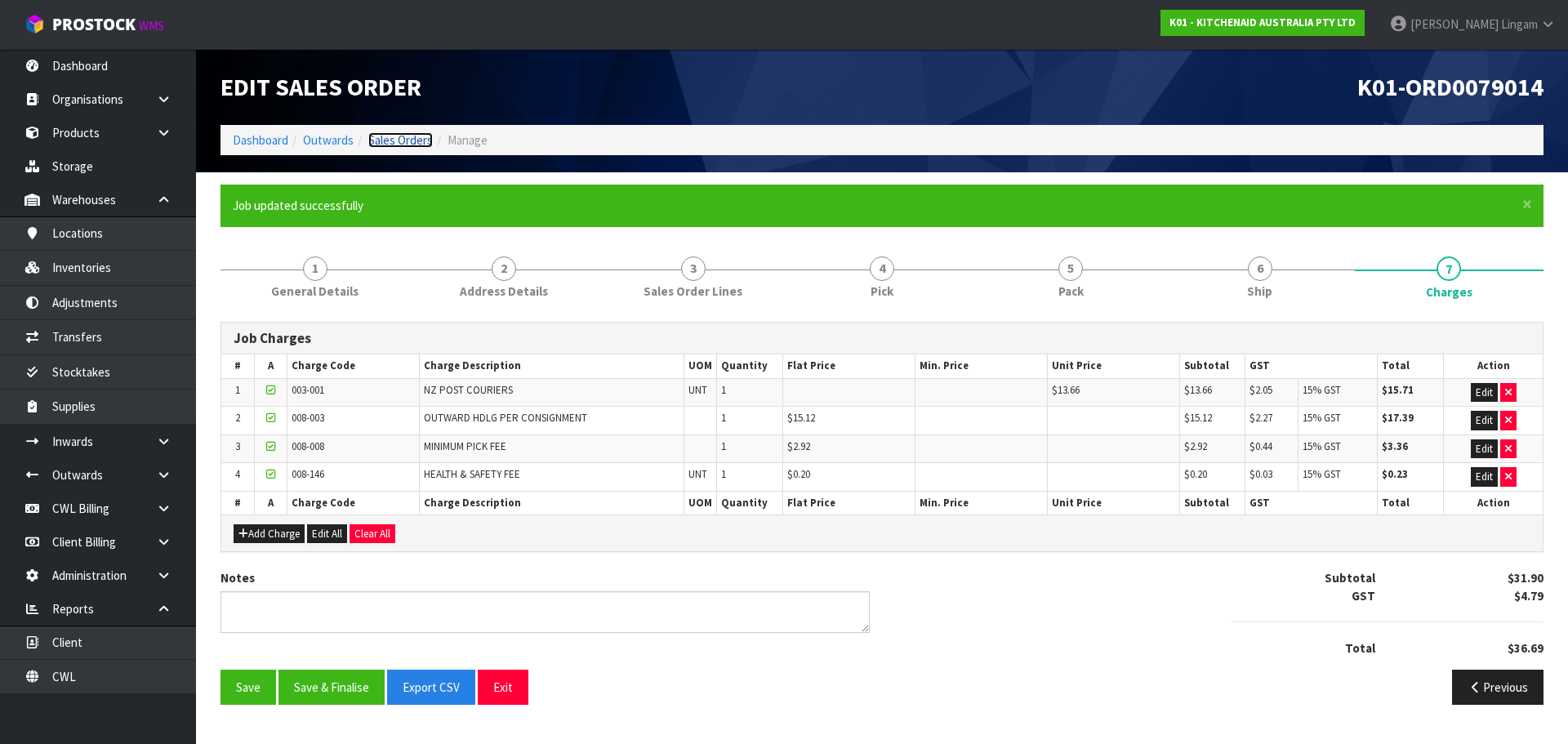
click at [403, 142] on link "Sales Orders" at bounding box center [400, 139] width 65 height 16
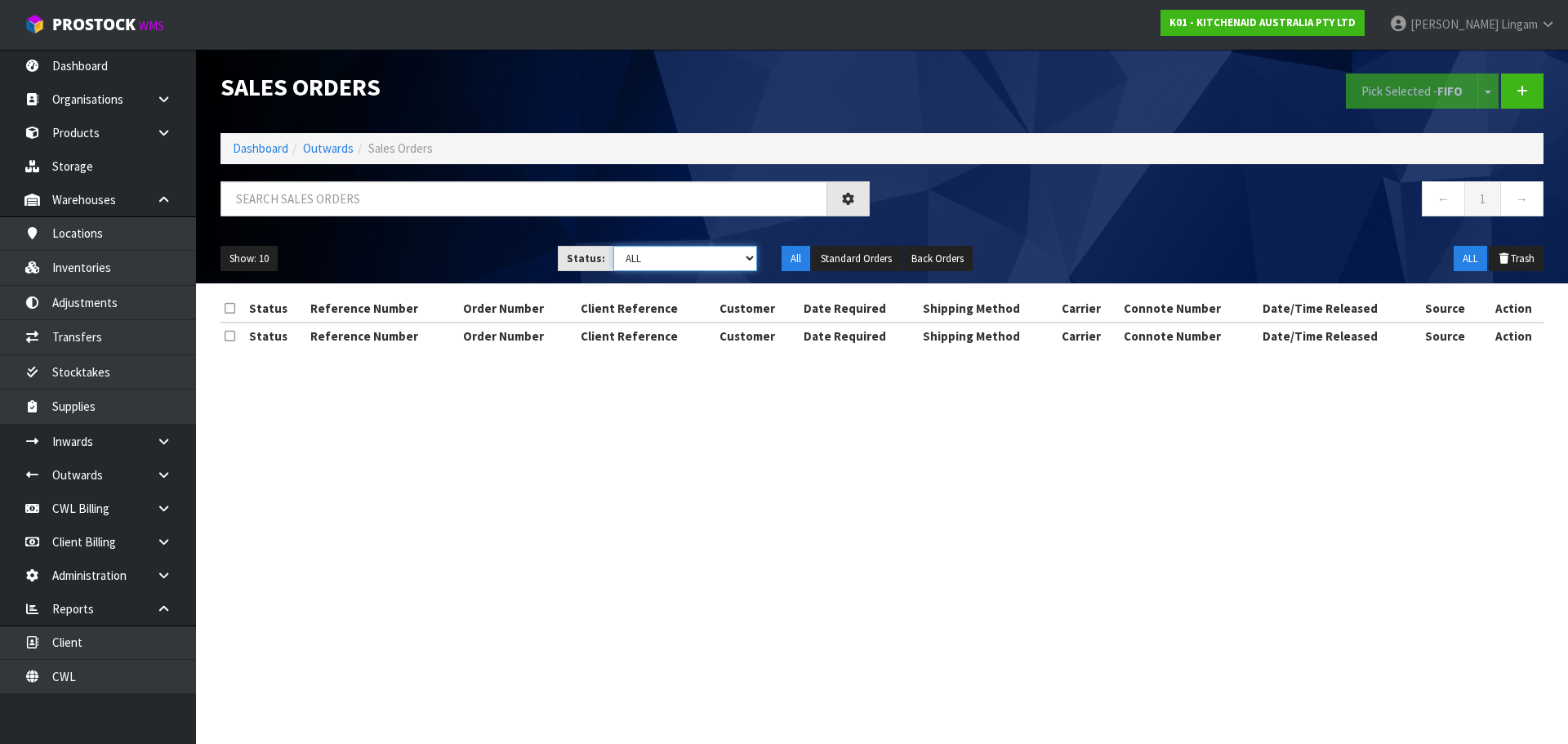
click at [717, 265] on select "Draft Pending Allocated Pending Pick Goods Picked Goods Packed Pending Charges …" at bounding box center [685, 258] width 144 height 25
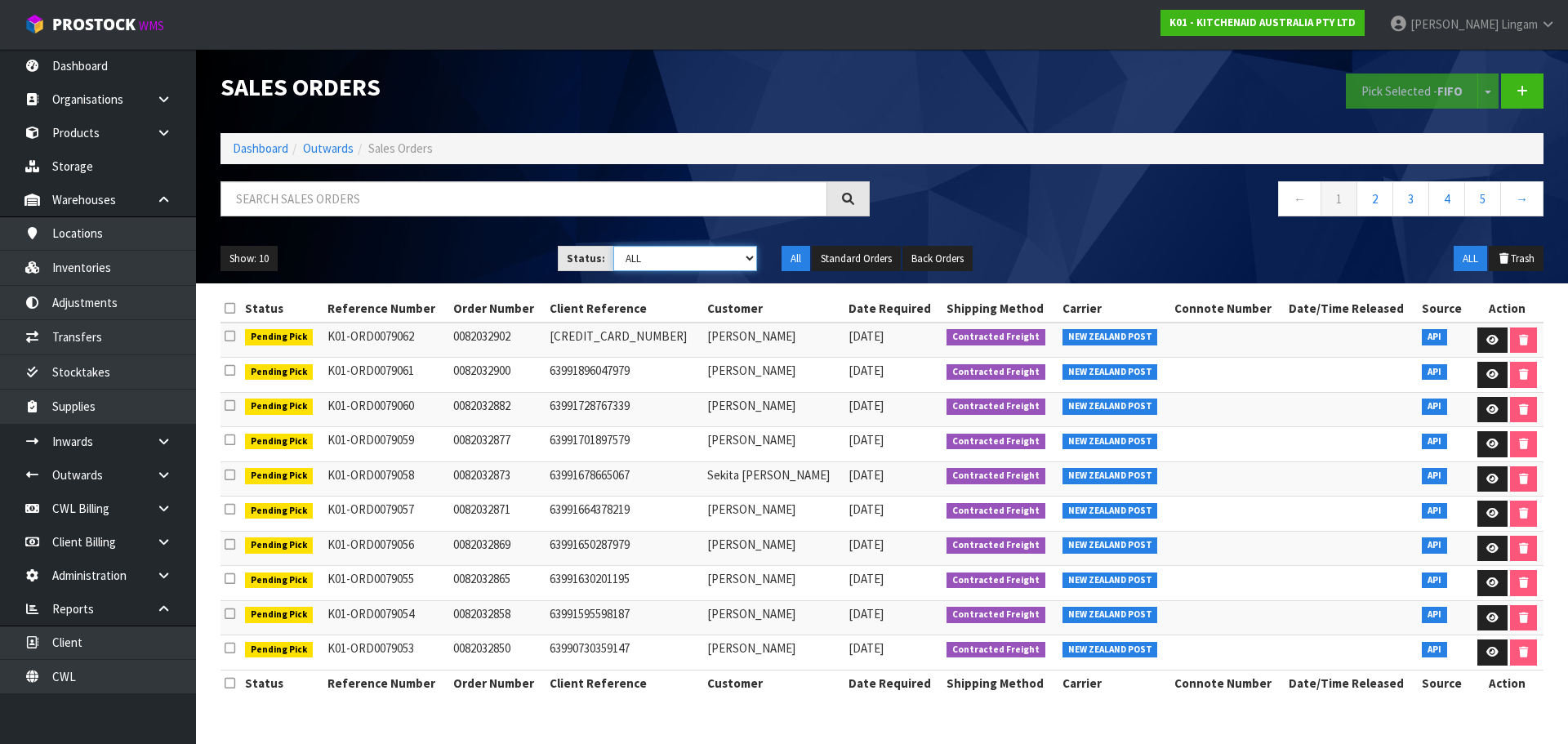
select select "string:6"
click at [613, 246] on select "Draft Pending Allocated Pending Pick Goods Picked Goods Packed Pending Charges …" at bounding box center [685, 258] width 144 height 25
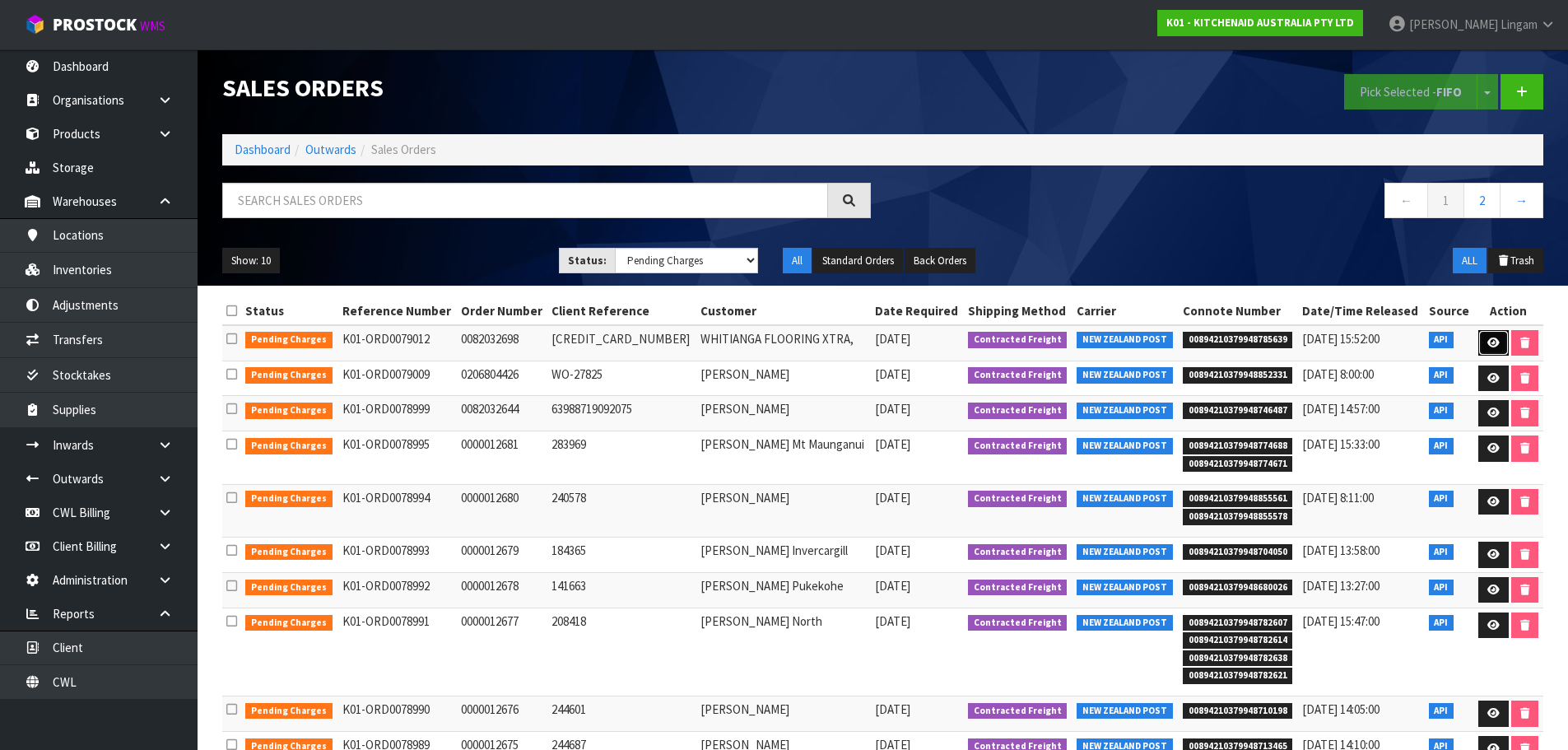
click at [1490, 342] on icon at bounding box center [1494, 343] width 12 height 11
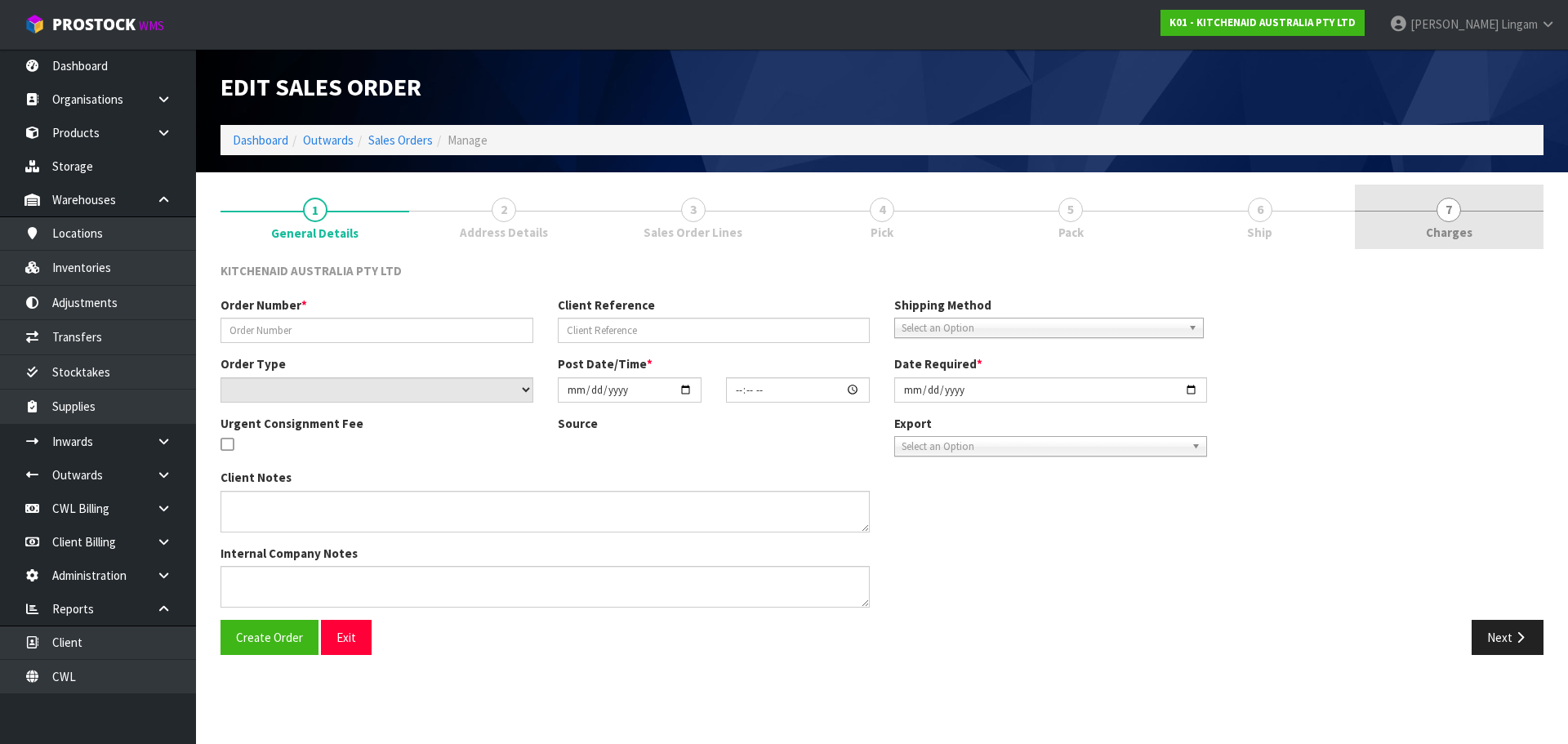
type input "0082032698"
type input "63990604759403"
select select "number:0"
type input "[DATE]"
type input "09:40:20.000"
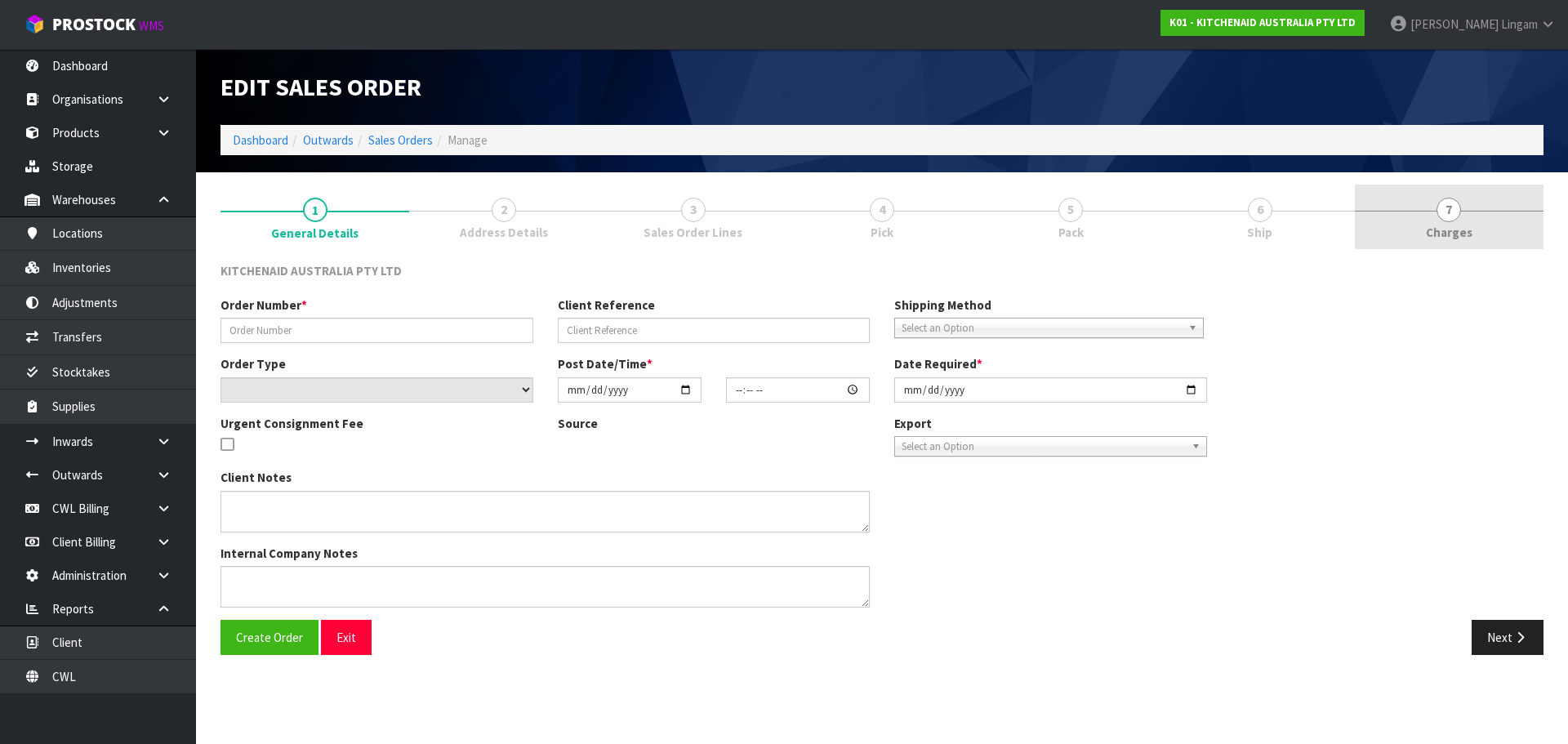
type input "[DATE]"
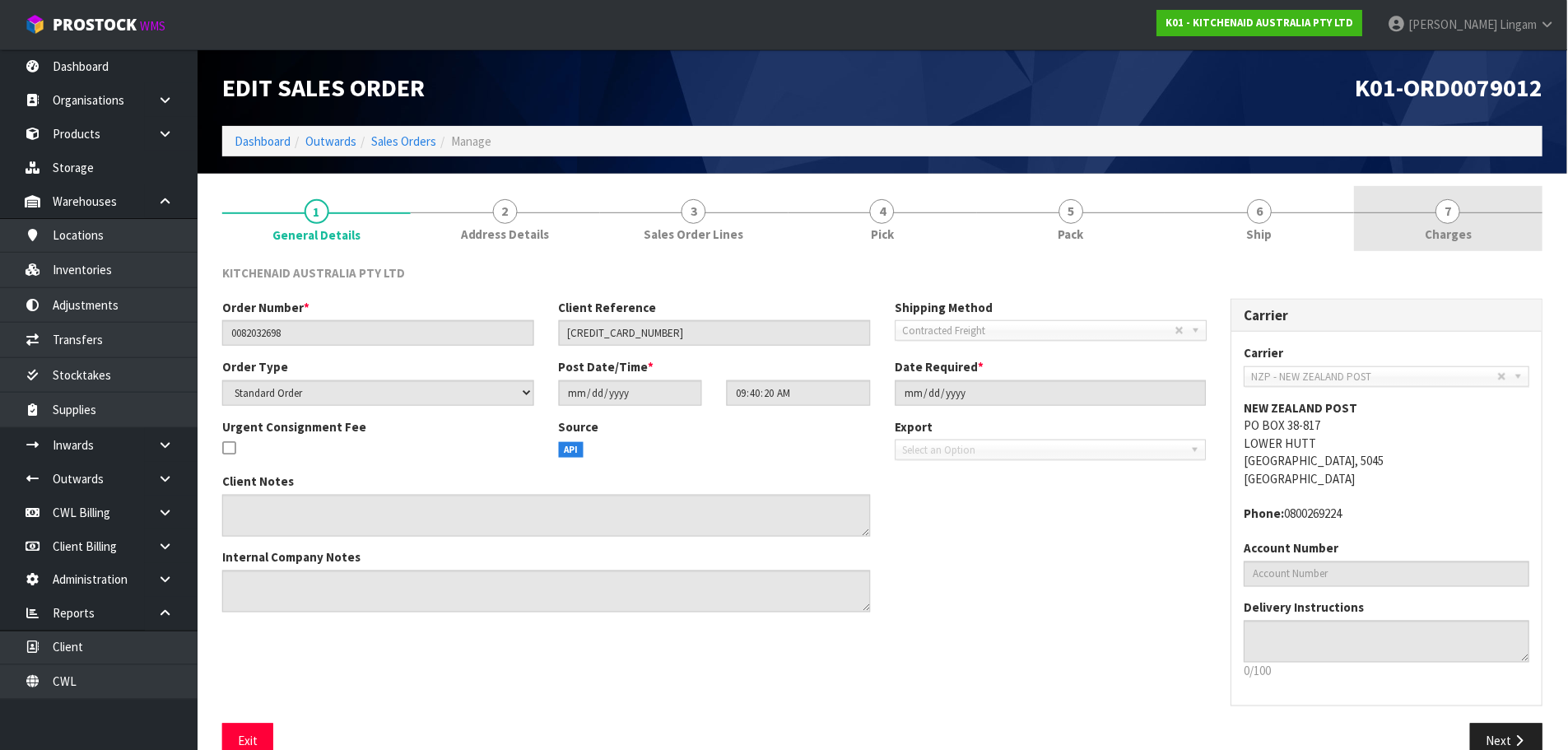
click at [1471, 240] on span "Charges" at bounding box center [1449, 234] width 47 height 17
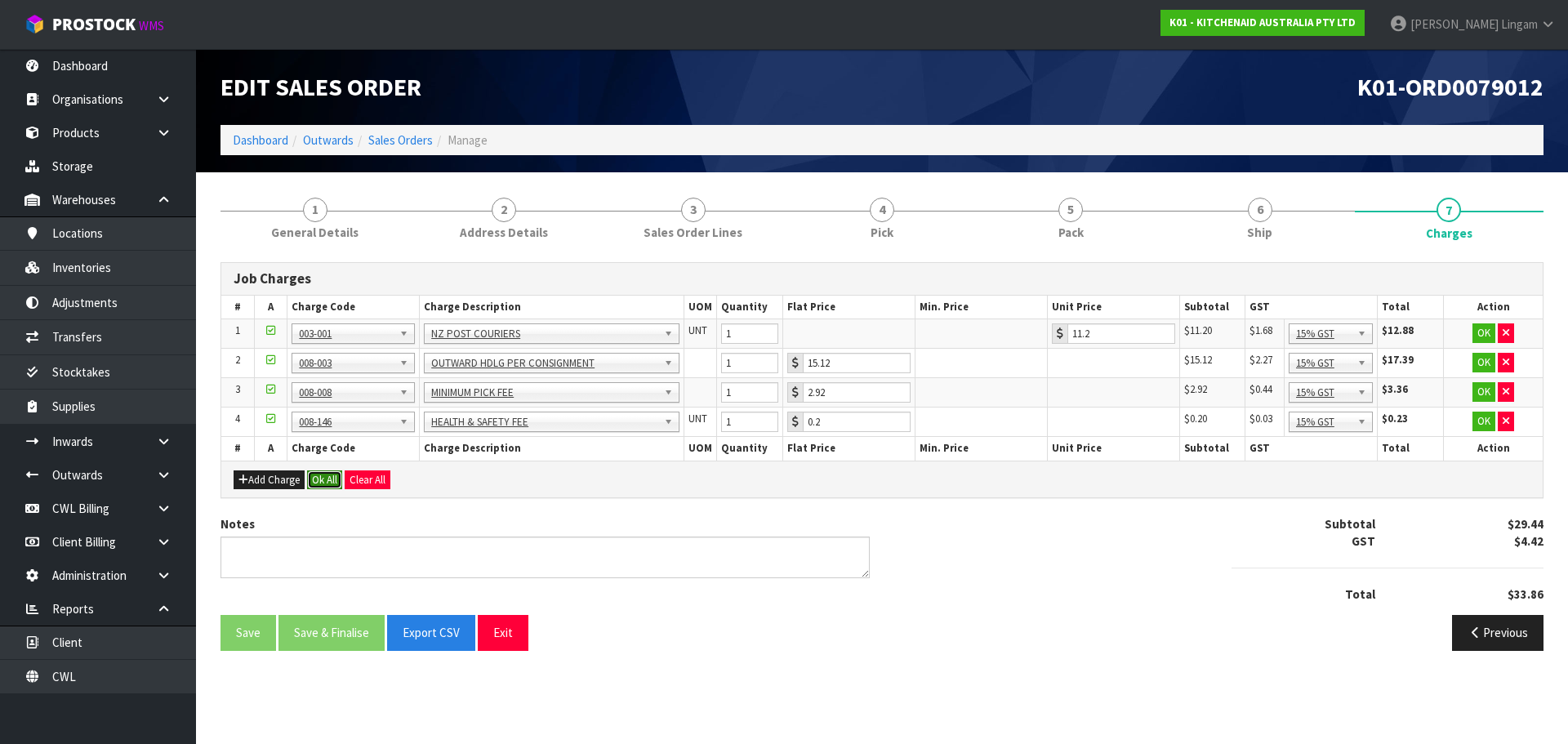
click at [324, 474] on button "Ok All" at bounding box center [325, 480] width 35 height 20
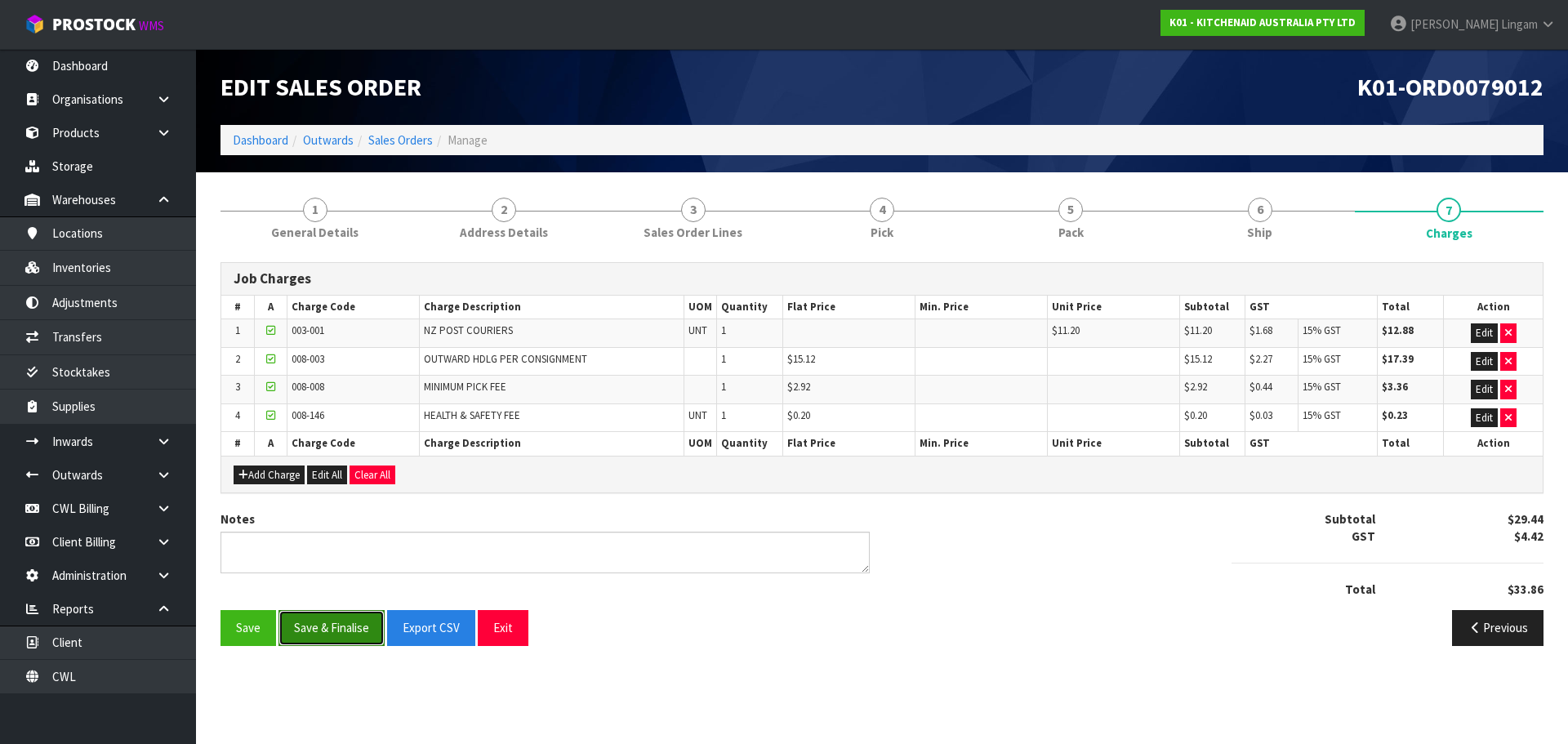
click at [341, 633] on button "Save & Finalise" at bounding box center [332, 627] width 107 height 35
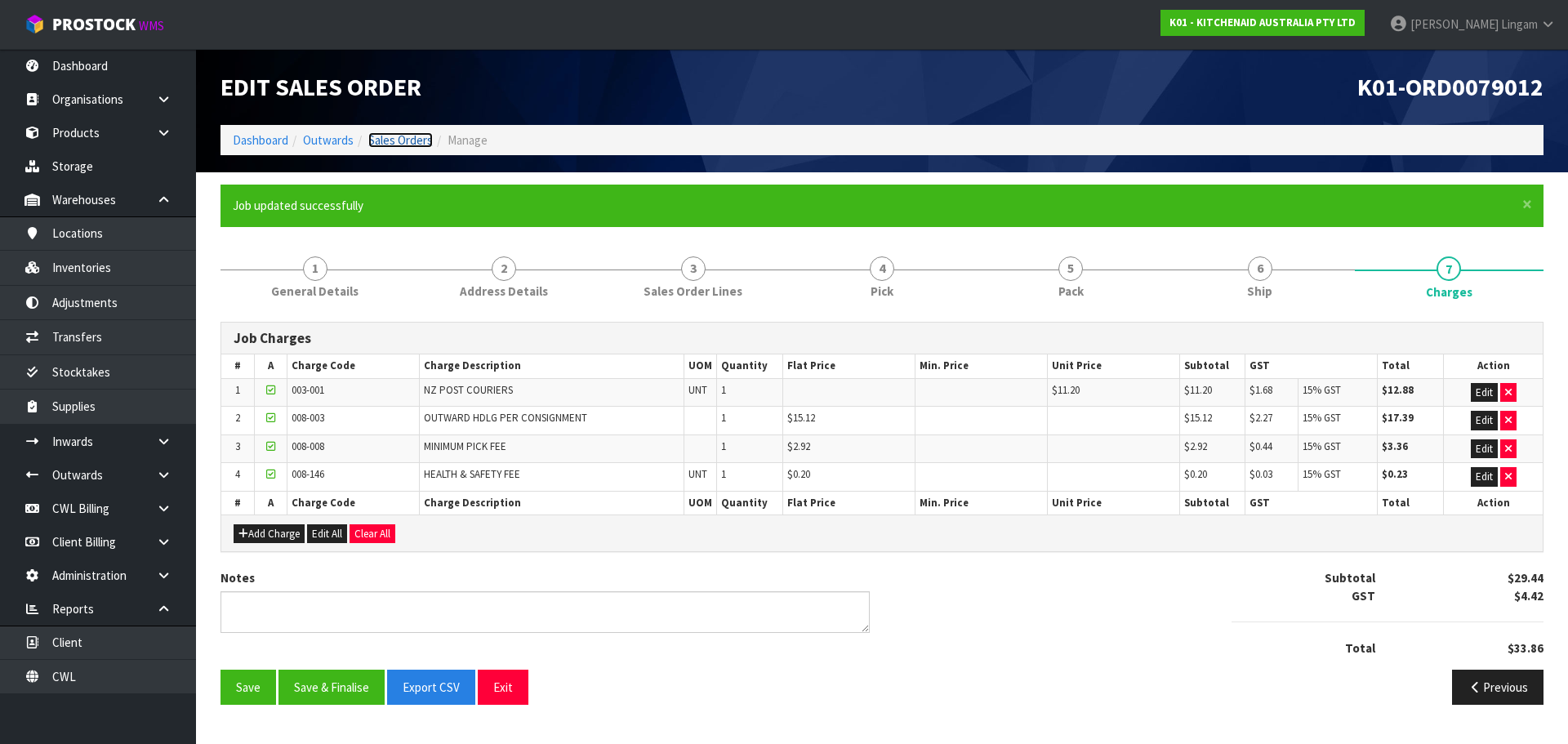
click at [411, 141] on link "Sales Orders" at bounding box center [400, 139] width 65 height 16
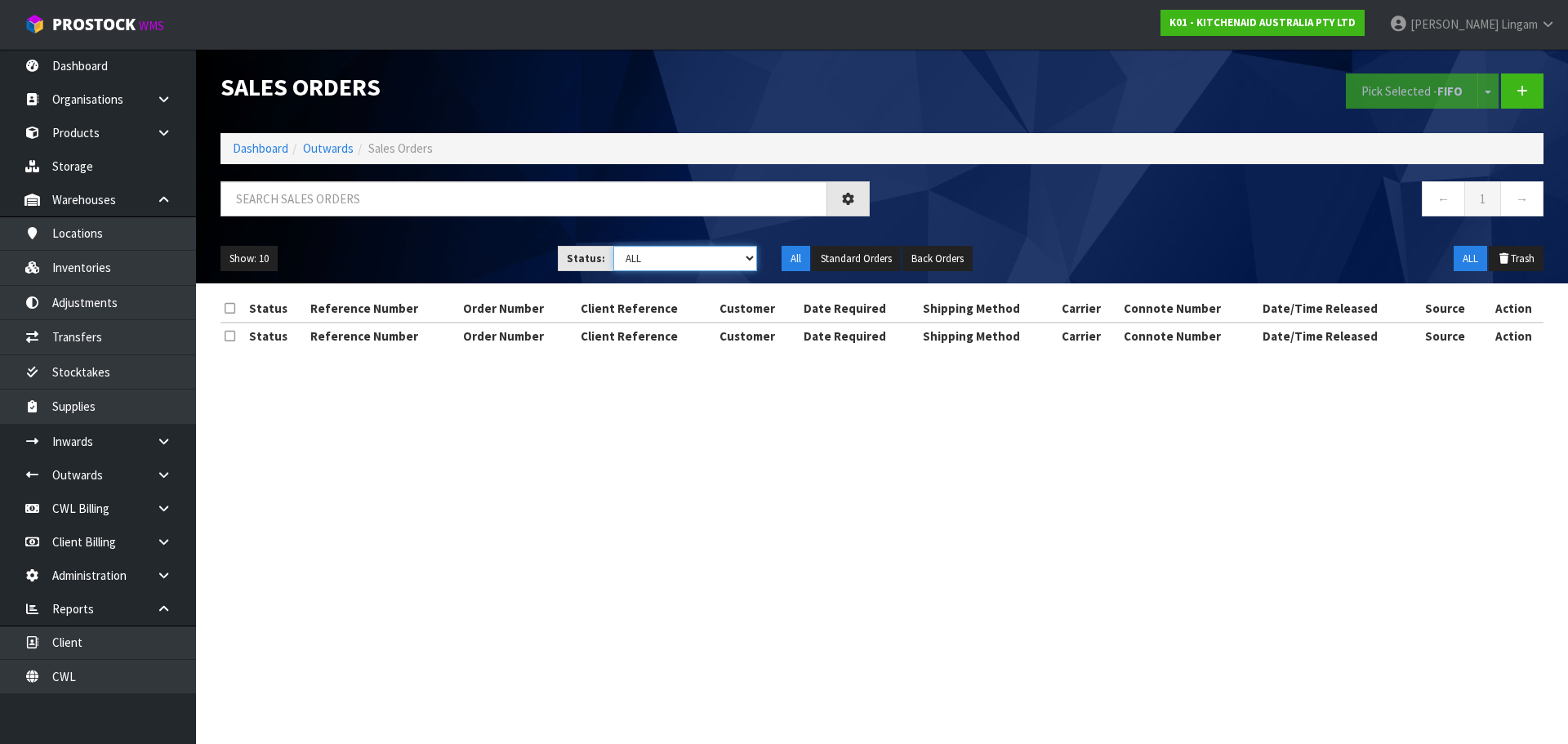
click at [725, 263] on select "Draft Pending Allocated Pending Pick Goods Picked Goods Packed Pending Charges …" at bounding box center [685, 258] width 144 height 25
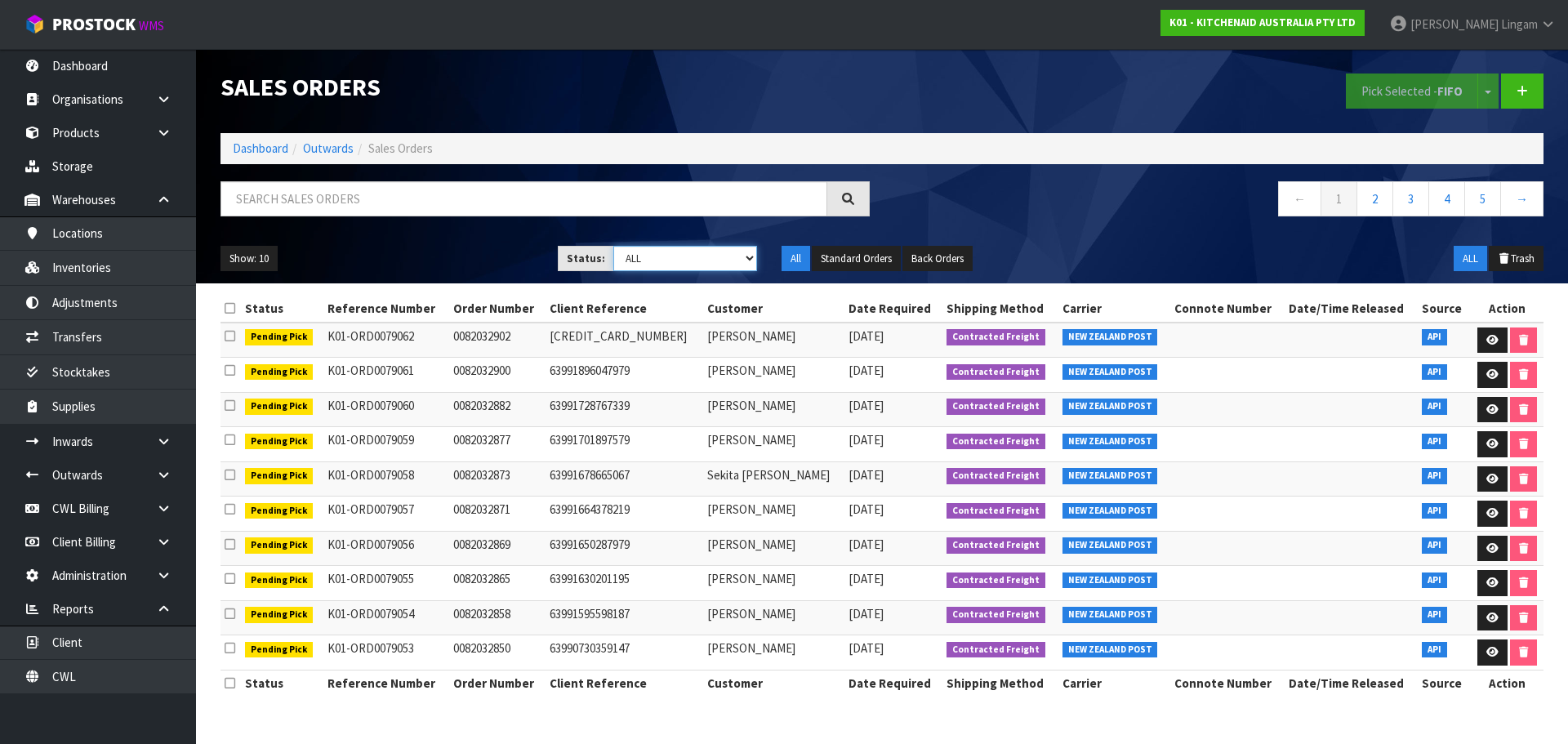
select select "string:6"
click at [613, 246] on select "Draft Pending Allocated Pending Pick Goods Picked Goods Packed Pending Charges …" at bounding box center [685, 258] width 144 height 25
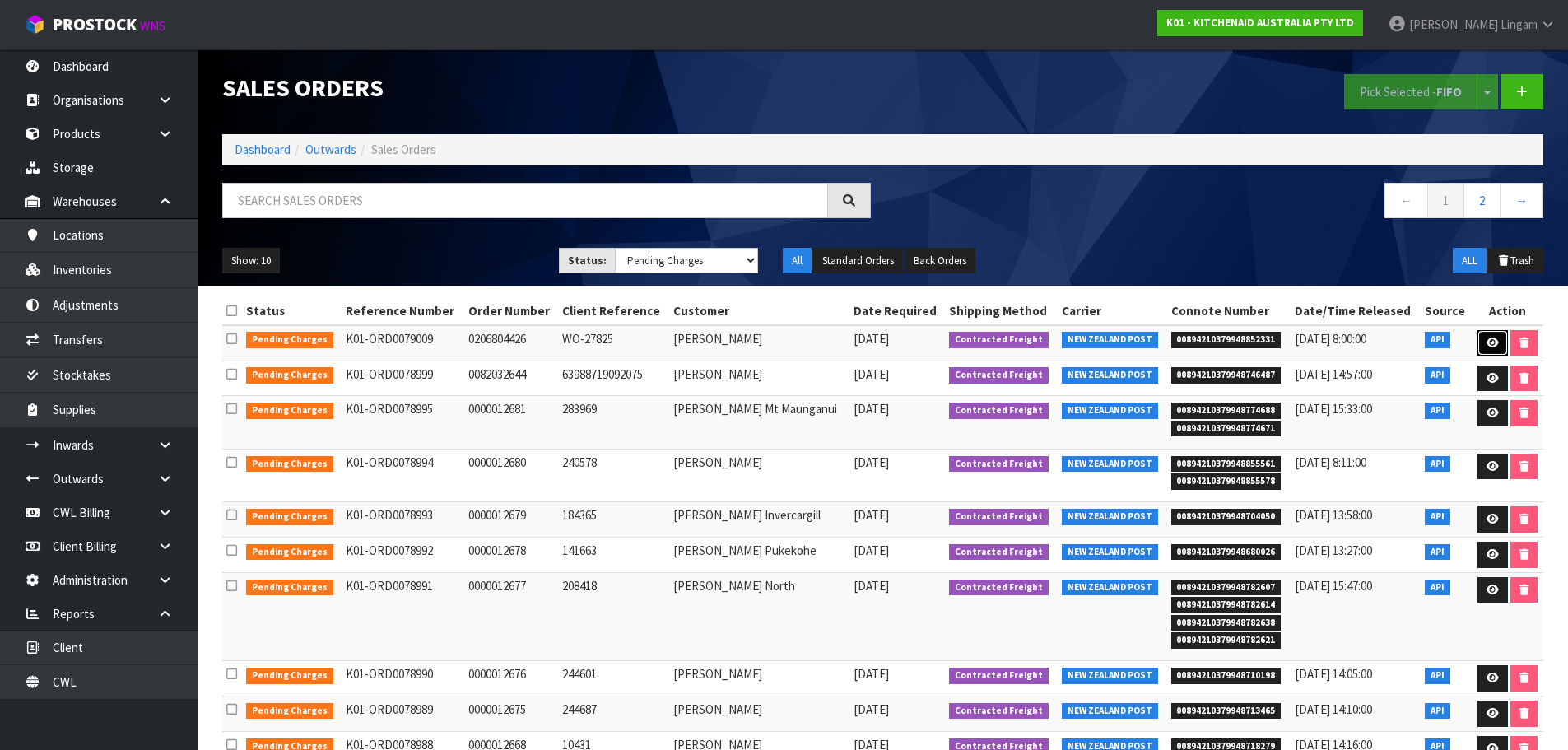
click at [1483, 341] on link at bounding box center [1493, 344] width 31 height 26
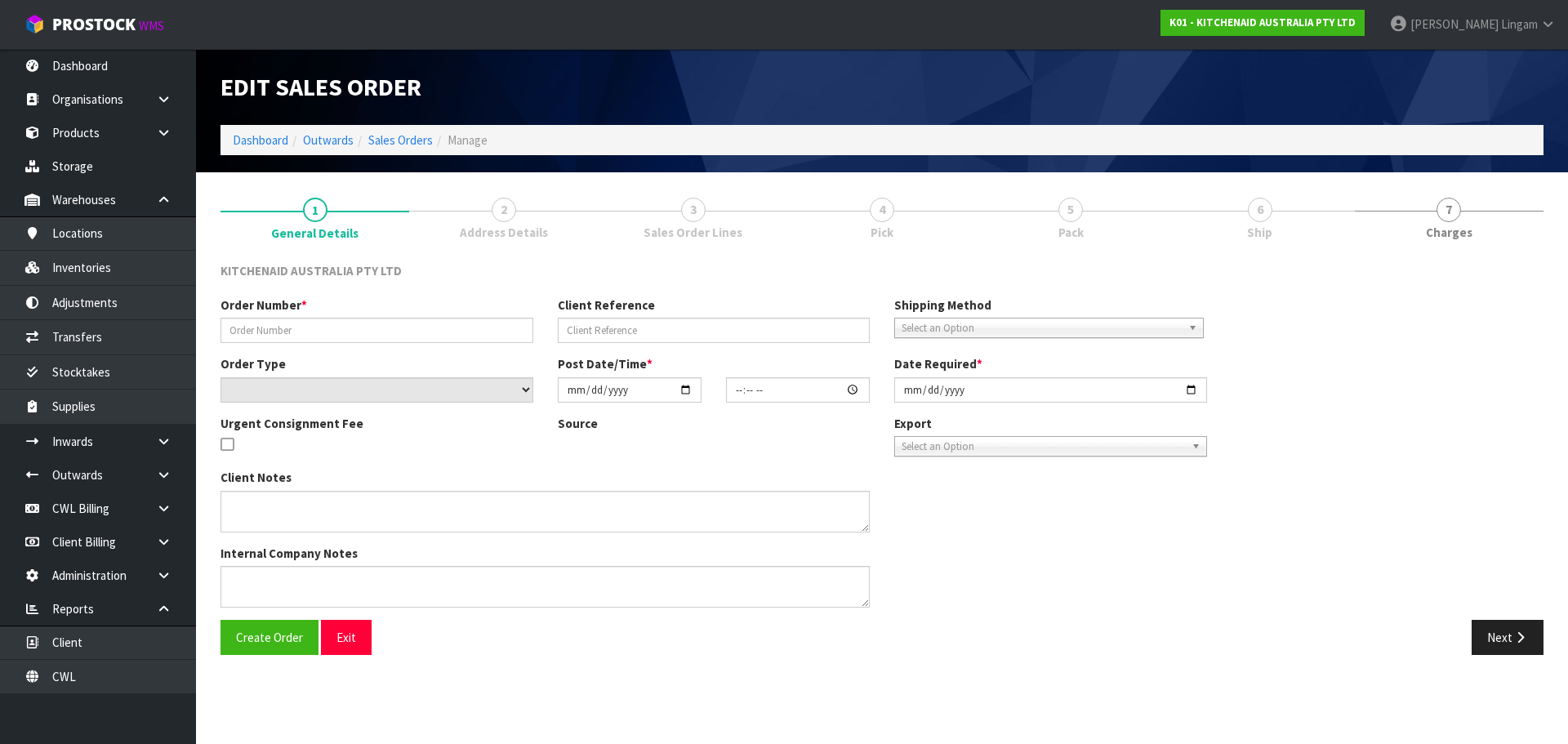
type input "0206804426"
type input "WO-27825"
select select "number:0"
type input "[DATE]"
type input "19:41:49.000"
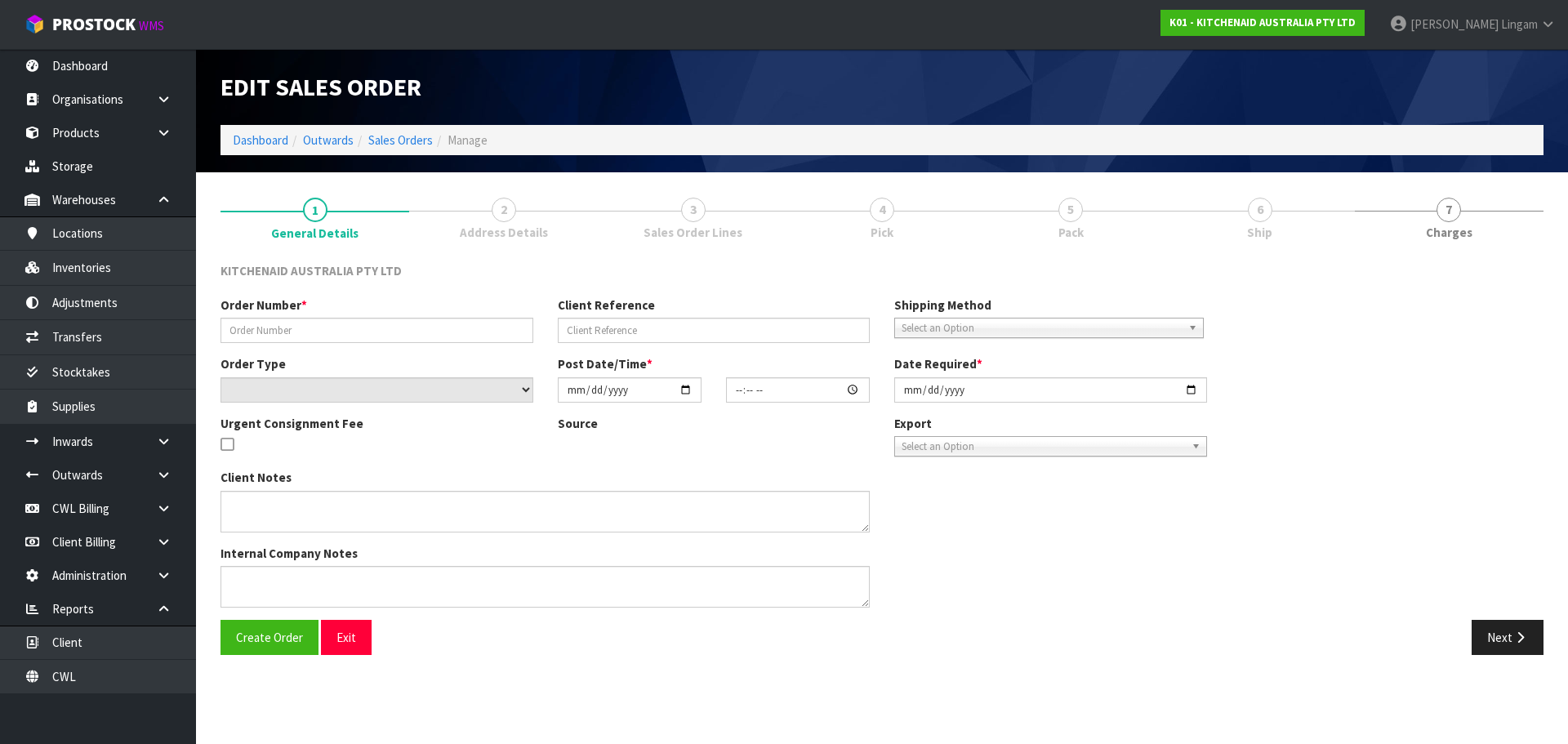
type input "[DATE]"
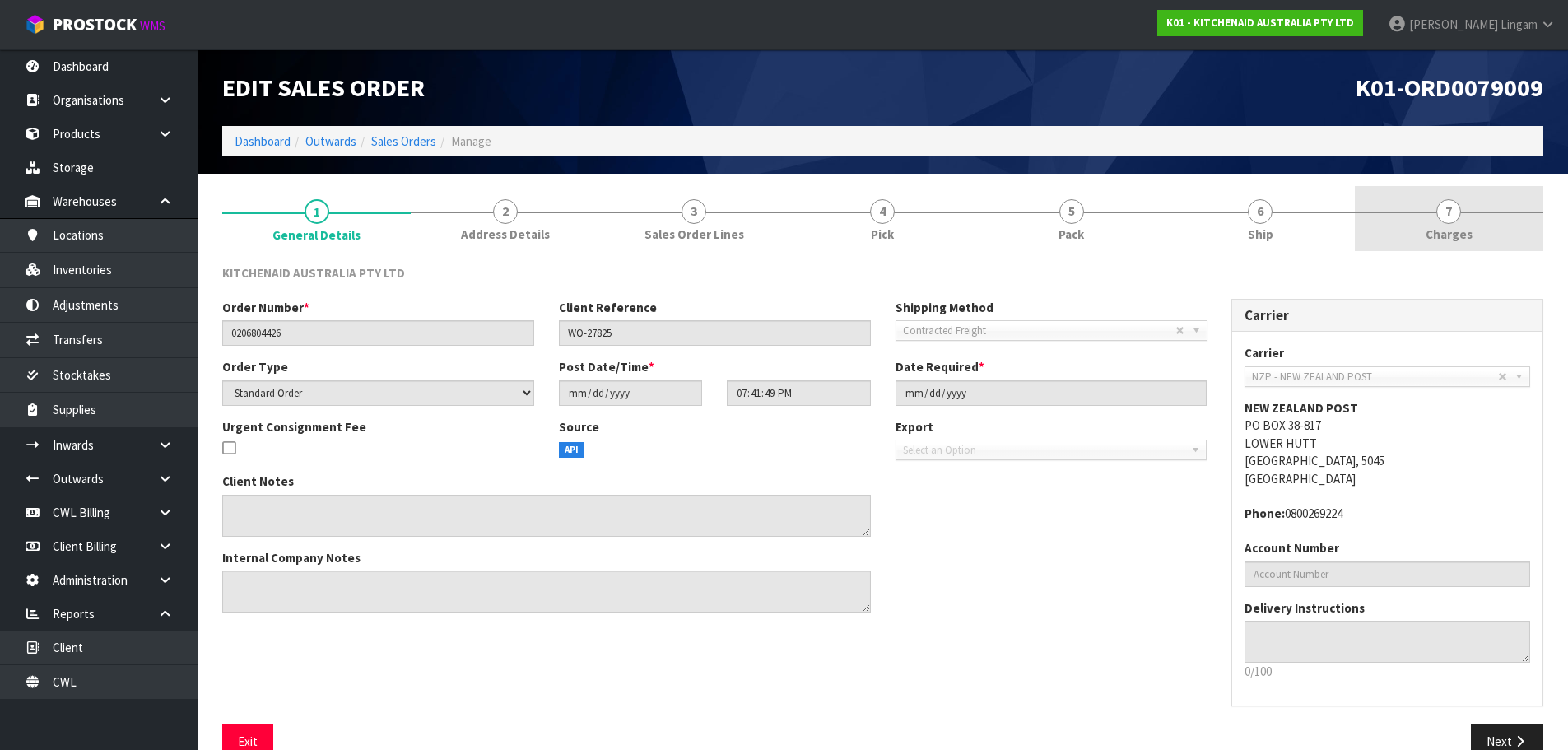
click at [1485, 231] on link "7 [GEOGRAPHIC_DATA]" at bounding box center [1449, 218] width 188 height 65
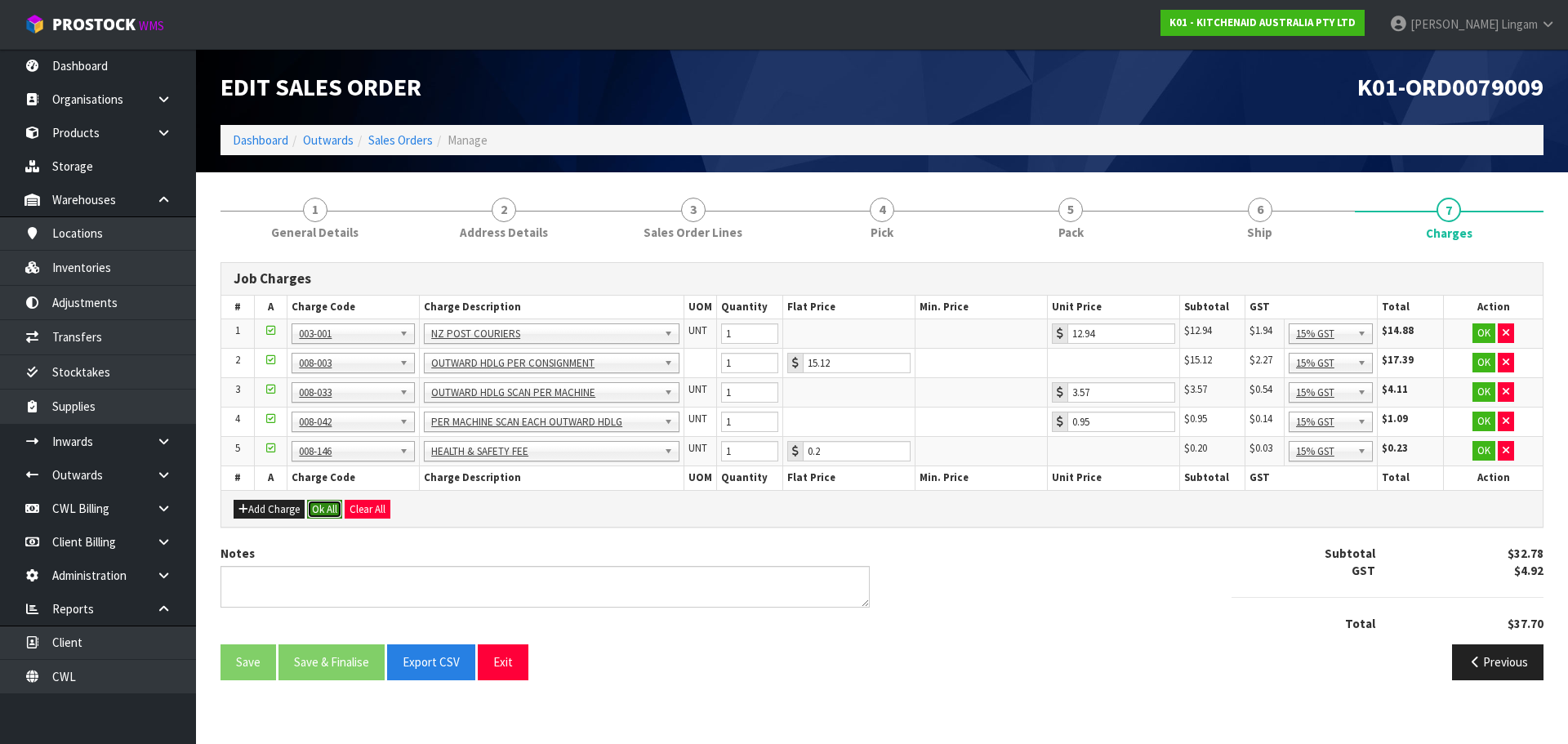
click at [320, 510] on button "Ok All" at bounding box center [325, 510] width 35 height 20
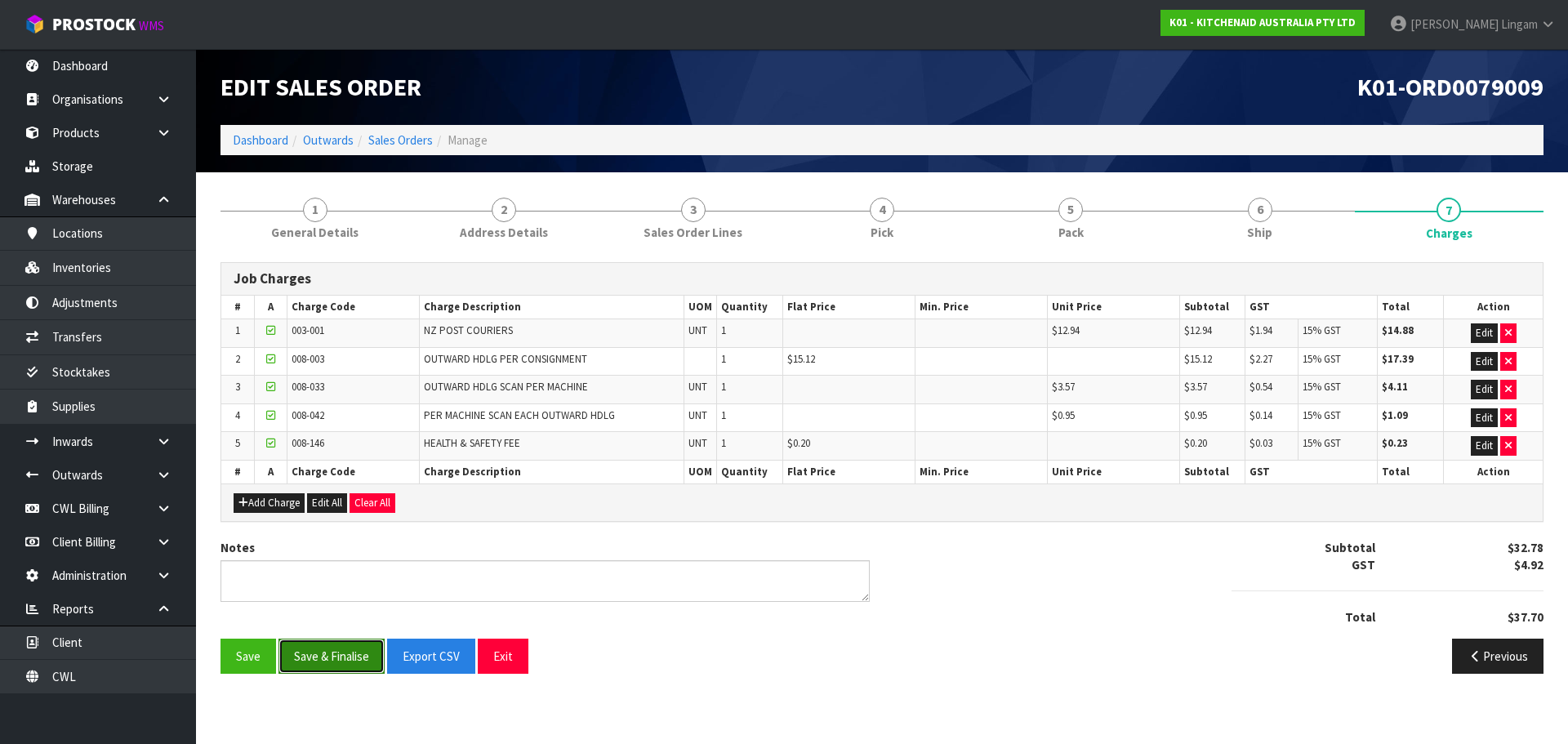
click at [339, 660] on button "Save & Finalise" at bounding box center [332, 656] width 107 height 35
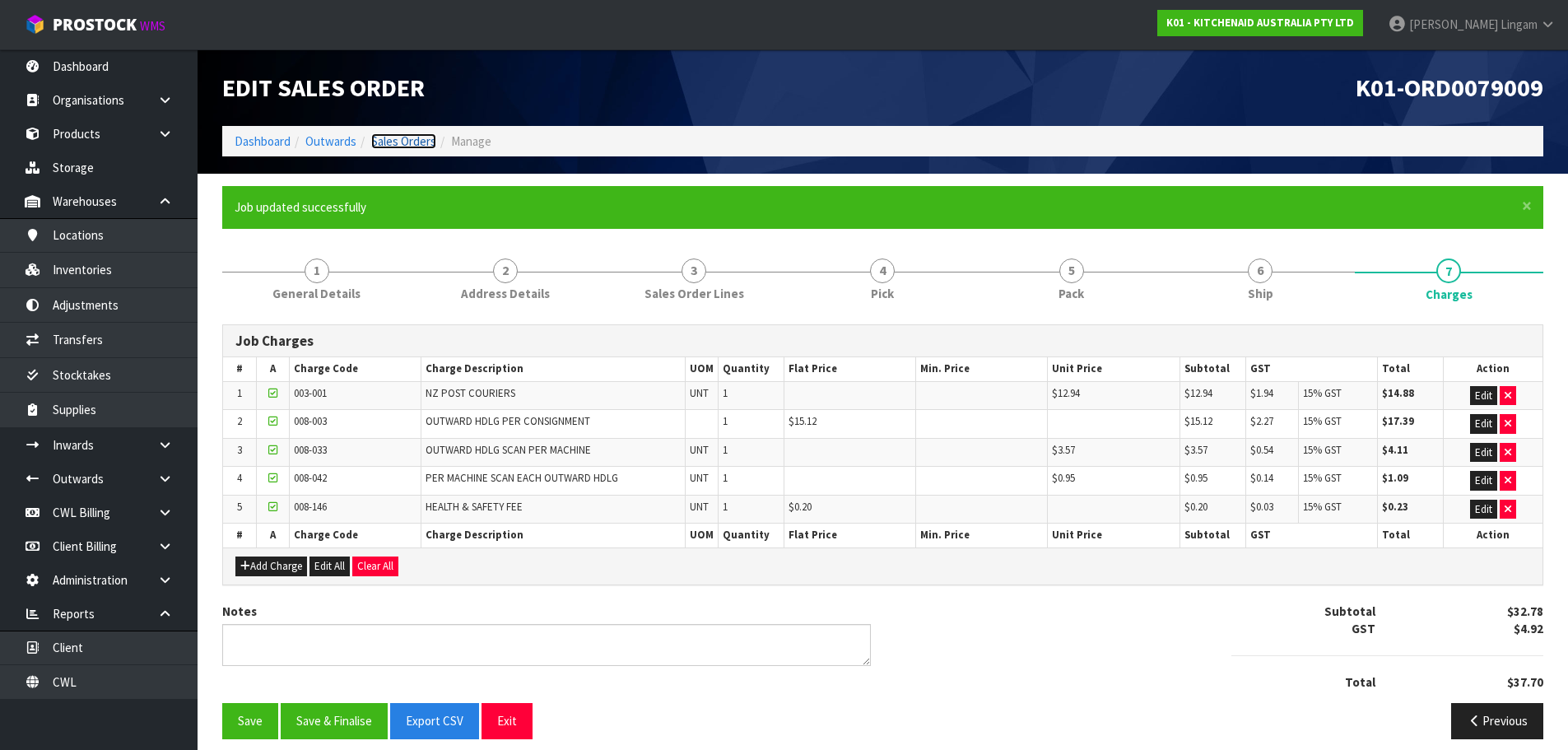
click at [402, 141] on link "Sales Orders" at bounding box center [403, 140] width 65 height 16
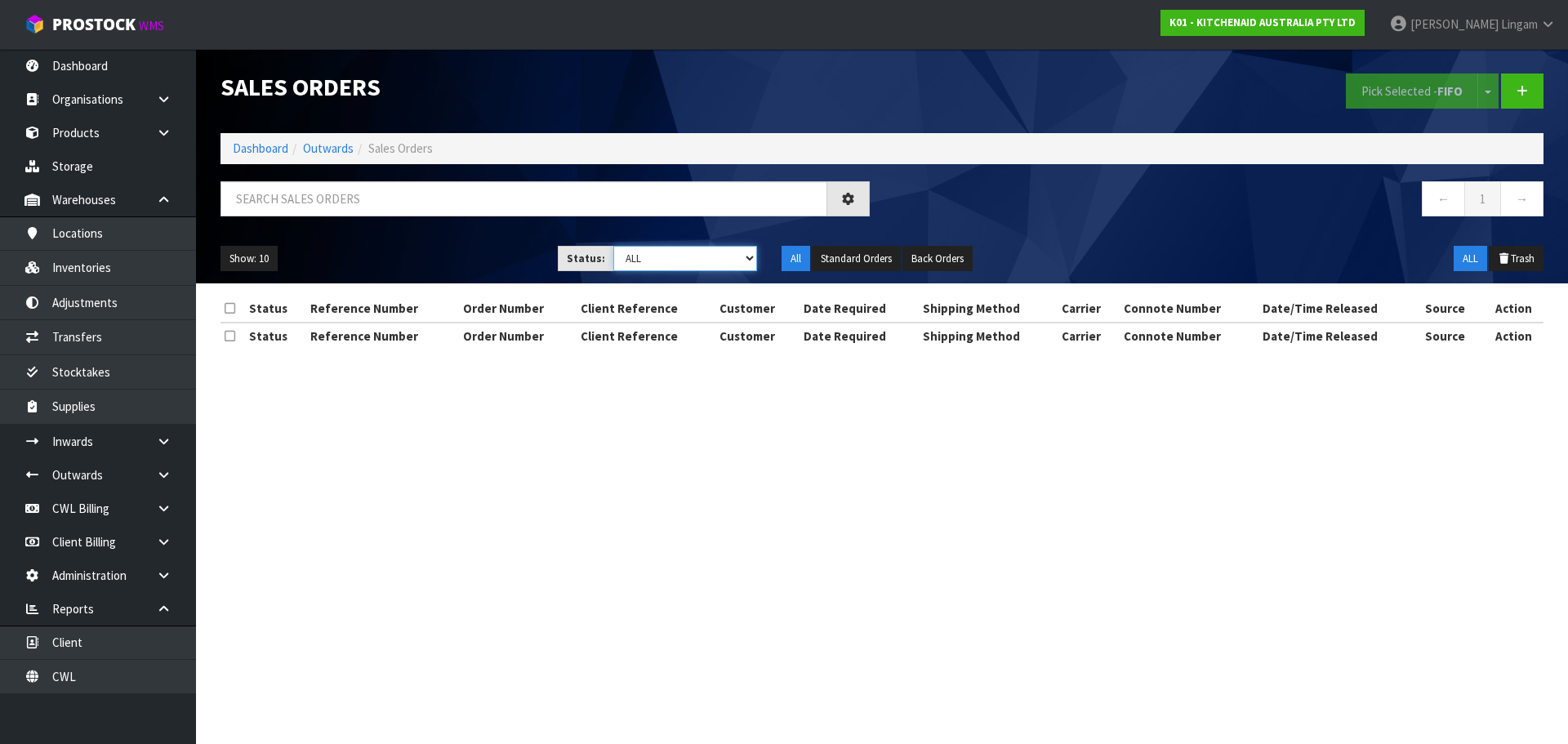
click at [730, 257] on select "Draft Pending Allocated Pending Pick Goods Picked Goods Packed Pending Charges …" at bounding box center [685, 258] width 144 height 25
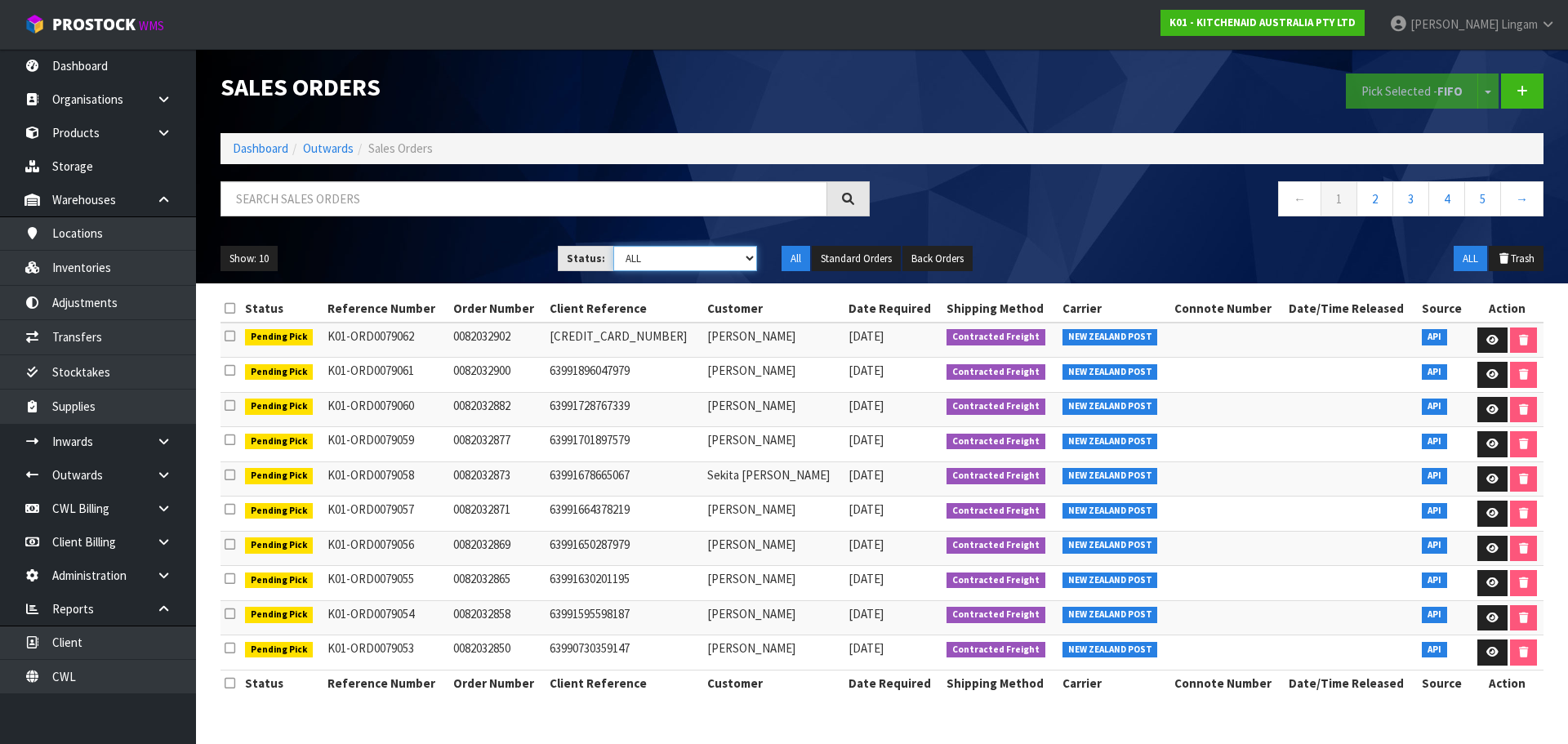
select select "string:6"
click at [613, 246] on select "Draft Pending Allocated Pending Pick Goods Picked Goods Packed Pending Charges …" at bounding box center [685, 258] width 144 height 25
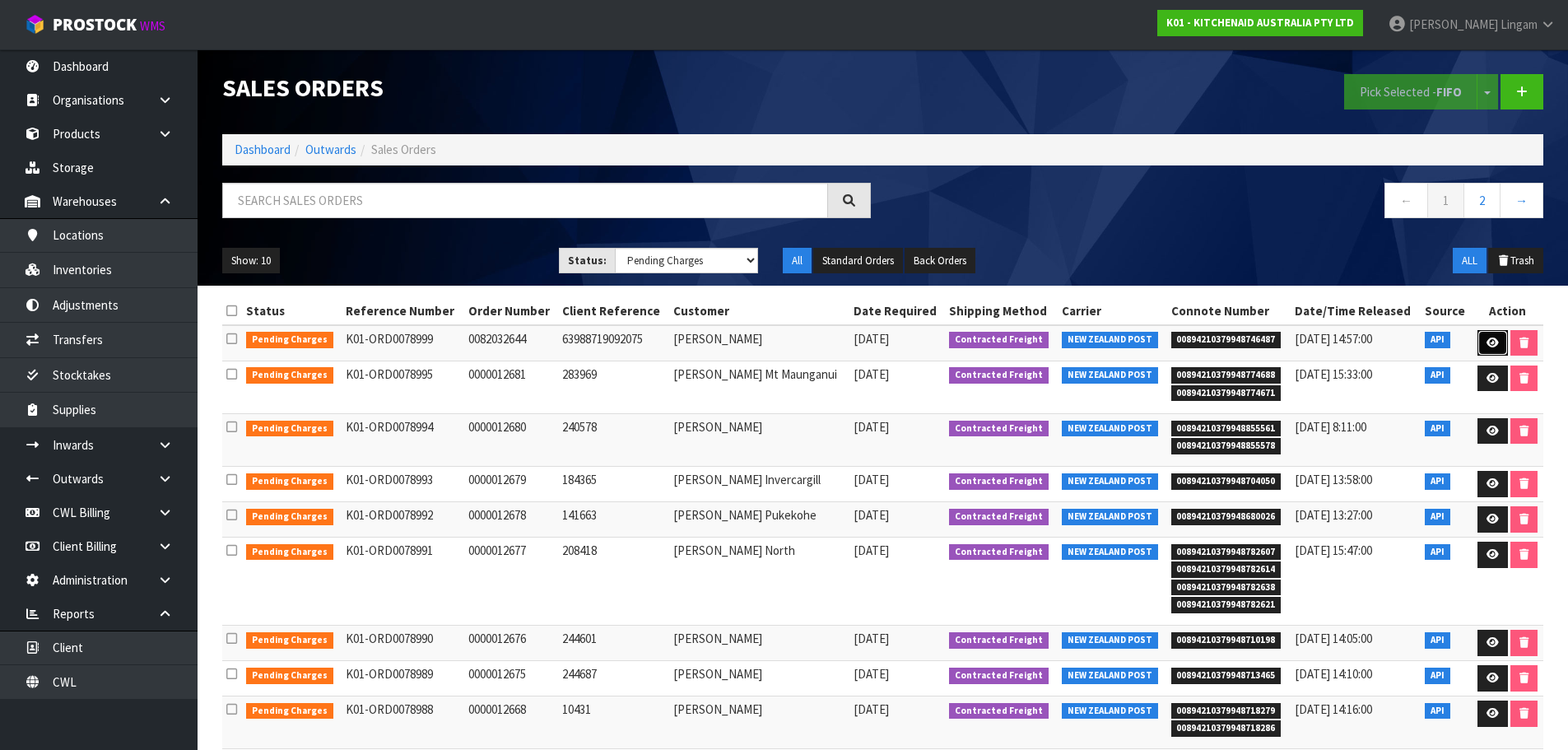
click at [1489, 346] on icon at bounding box center [1493, 343] width 12 height 11
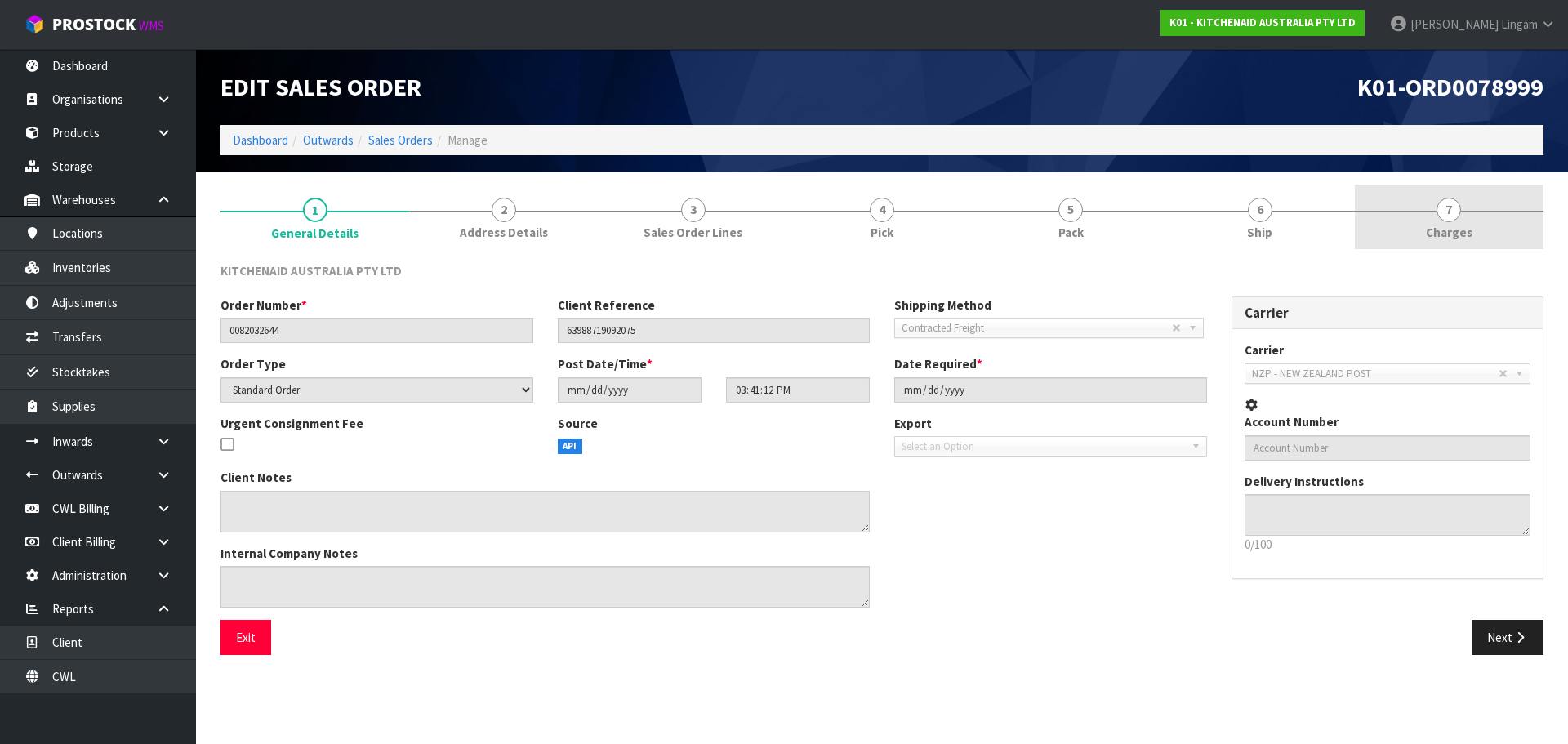
click at [1502, 223] on link "7 [GEOGRAPHIC_DATA]" at bounding box center [1449, 216] width 189 height 65
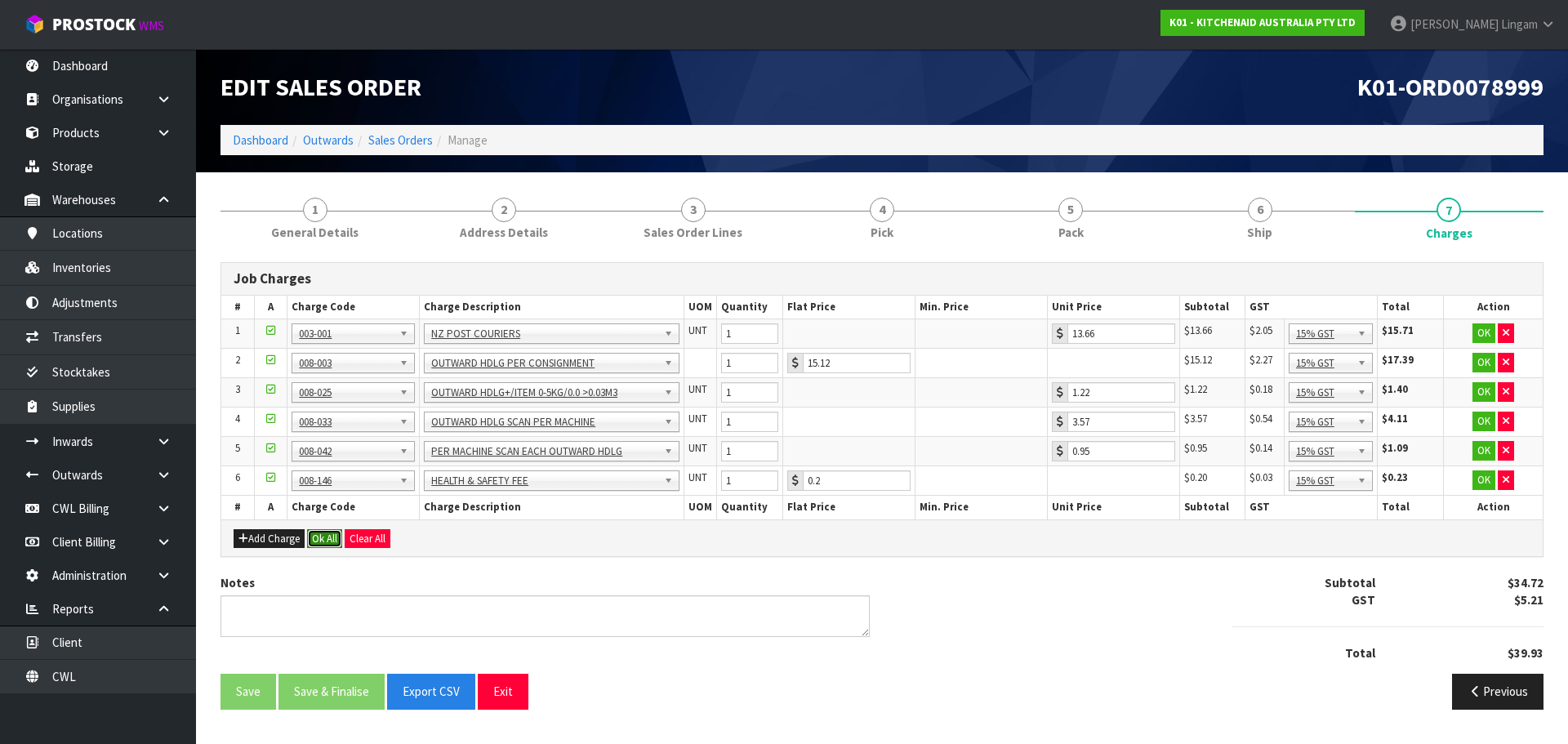
click at [318, 544] on button "Ok All" at bounding box center [325, 539] width 35 height 20
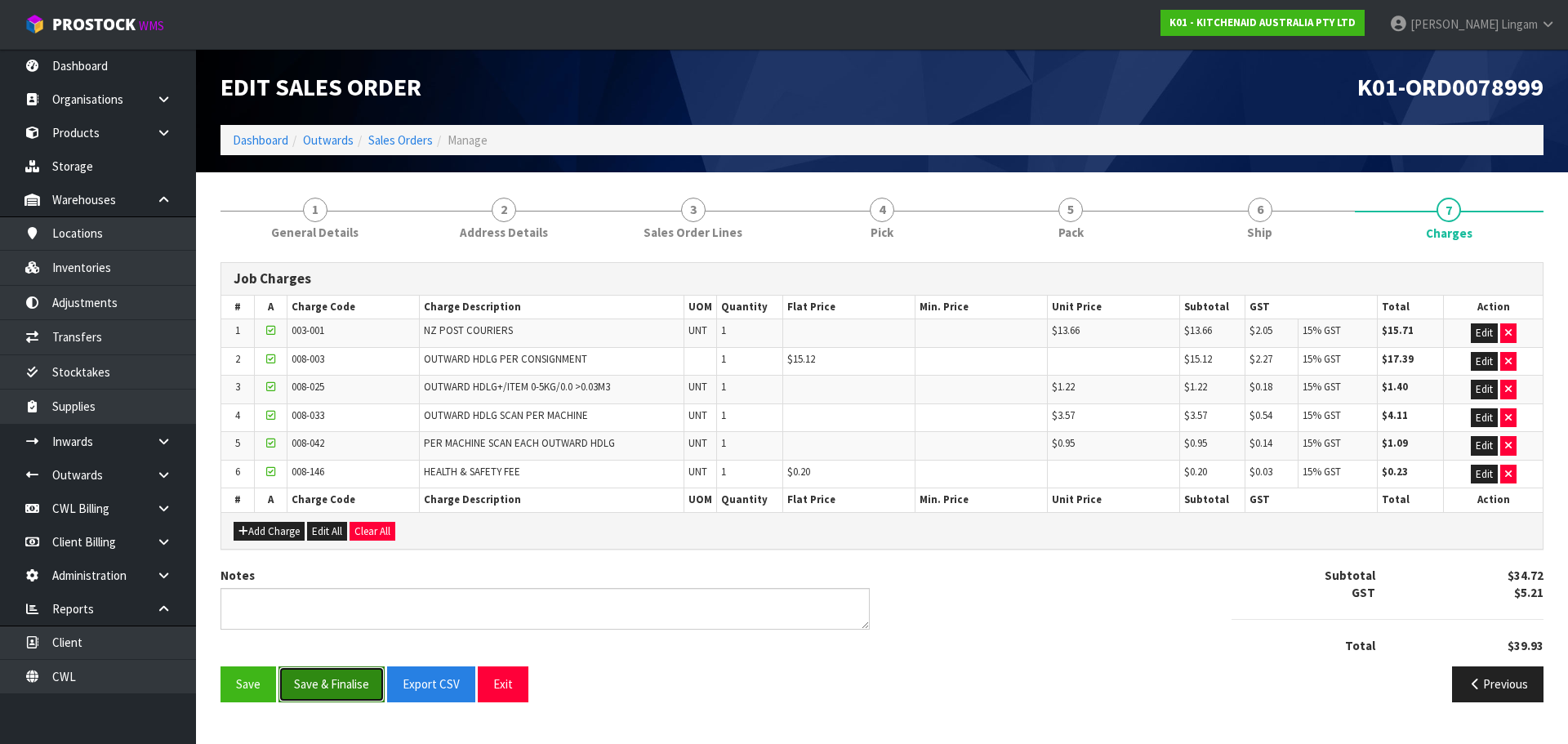
click at [324, 683] on button "Save & Finalise" at bounding box center [332, 683] width 107 height 35
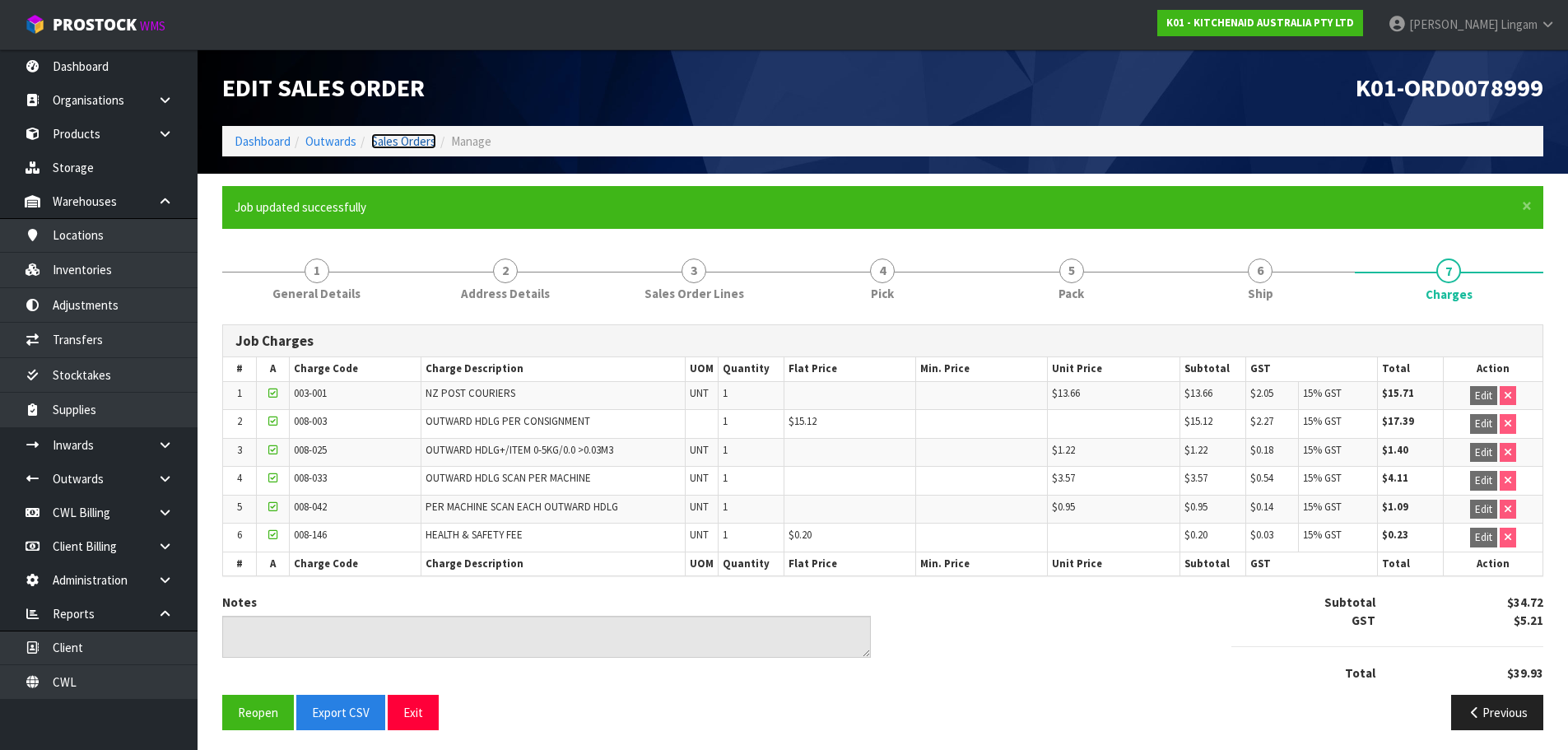
click at [421, 142] on link "Sales Orders" at bounding box center [403, 140] width 65 height 16
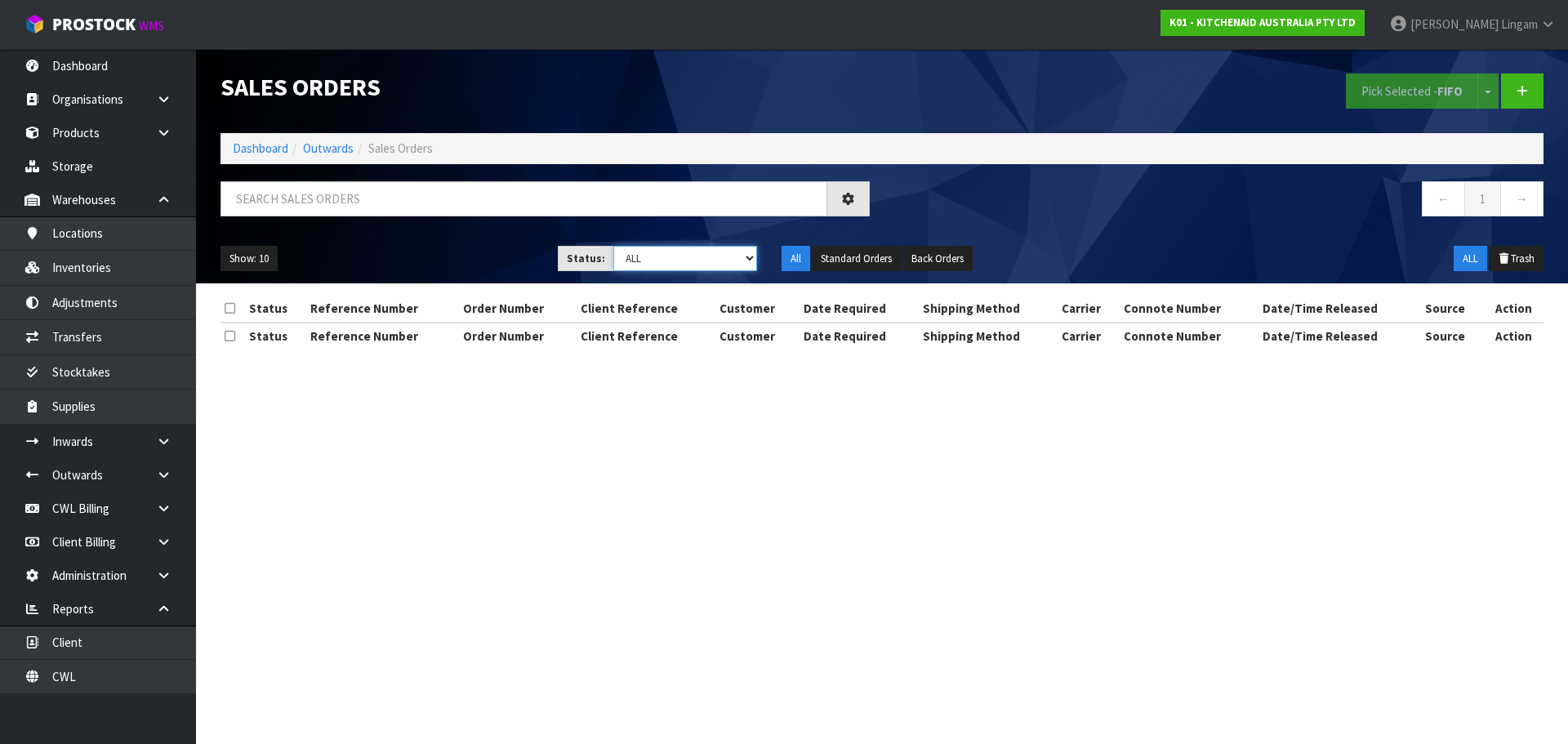
click at [725, 261] on select "Draft Pending Allocated Pending Pick Goods Picked Goods Packed Pending Charges …" at bounding box center [685, 258] width 144 height 25
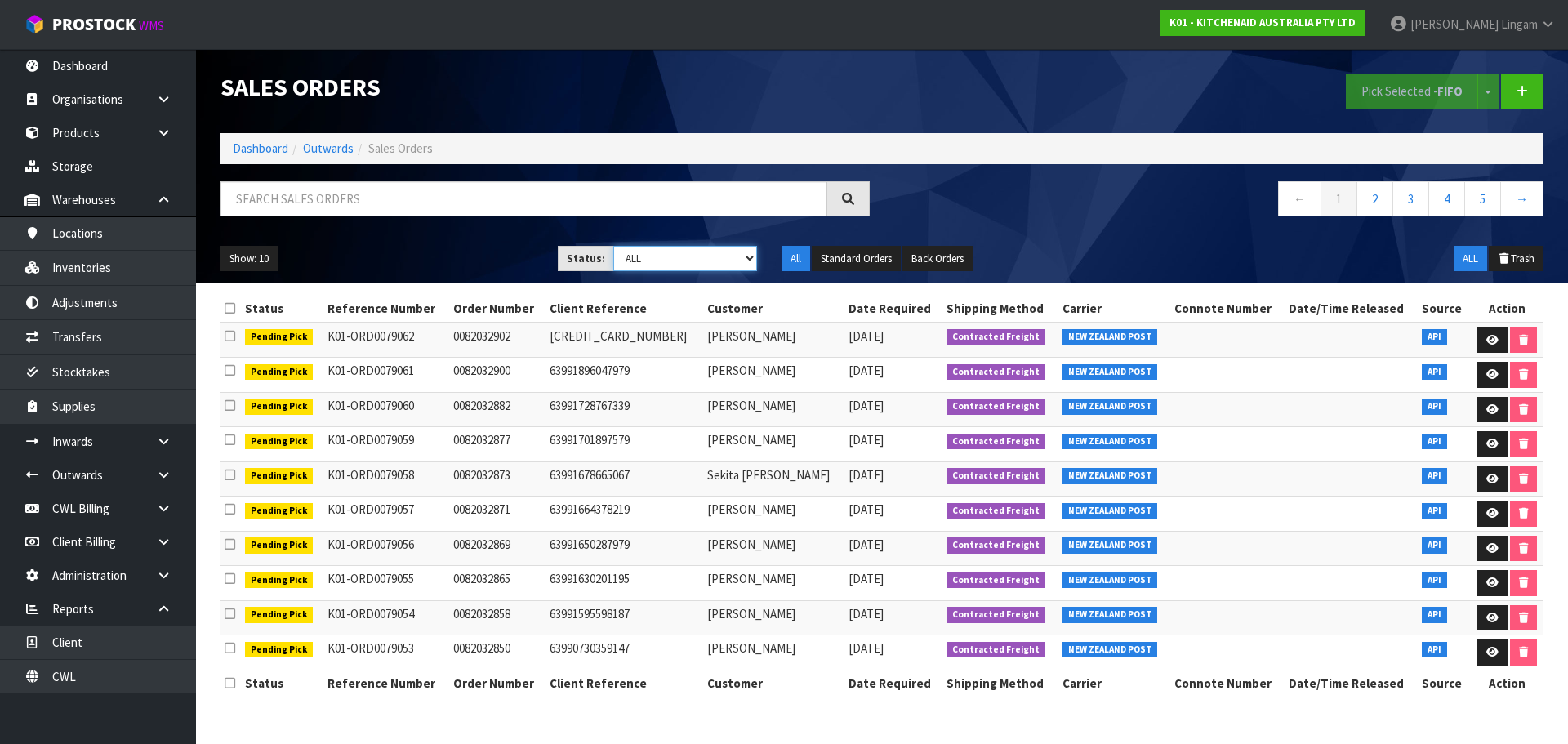
select select "string:6"
click at [613, 246] on select "Draft Pending Allocated Pending Pick Goods Picked Goods Packed Pending Charges …" at bounding box center [685, 258] width 144 height 25
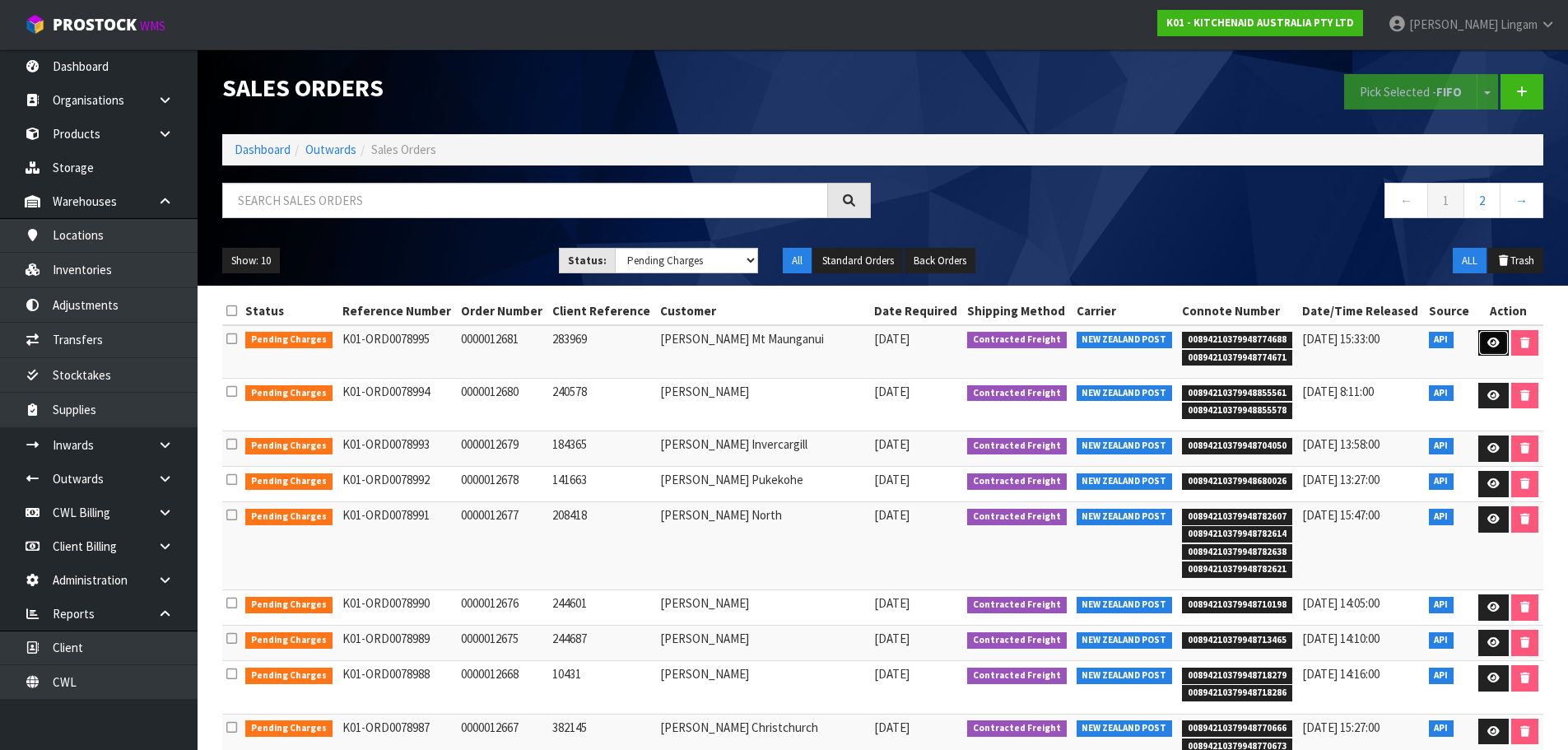
click at [1492, 344] on icon at bounding box center [1494, 343] width 12 height 11
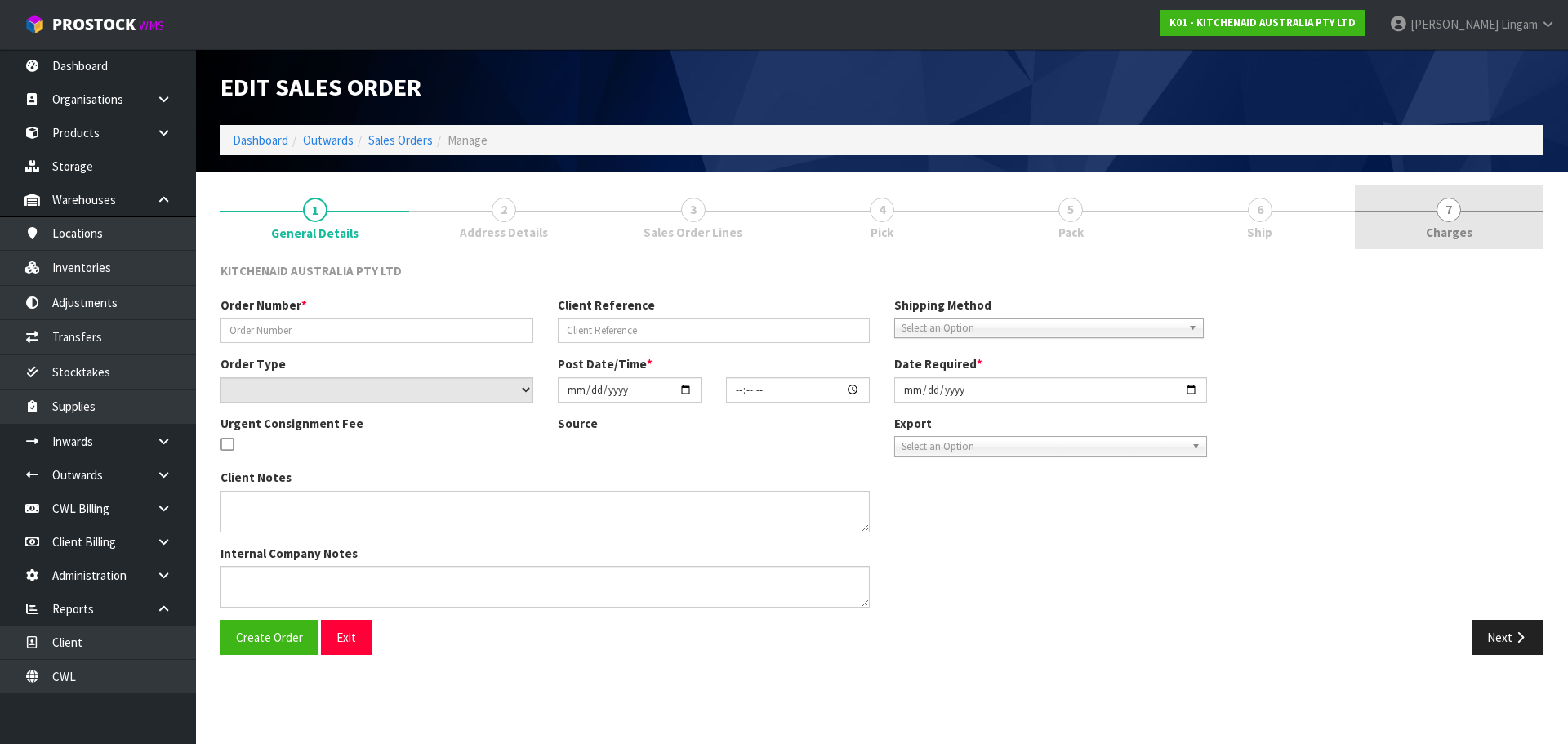
click at [1498, 232] on link "7 [GEOGRAPHIC_DATA]" at bounding box center [1449, 216] width 189 height 65
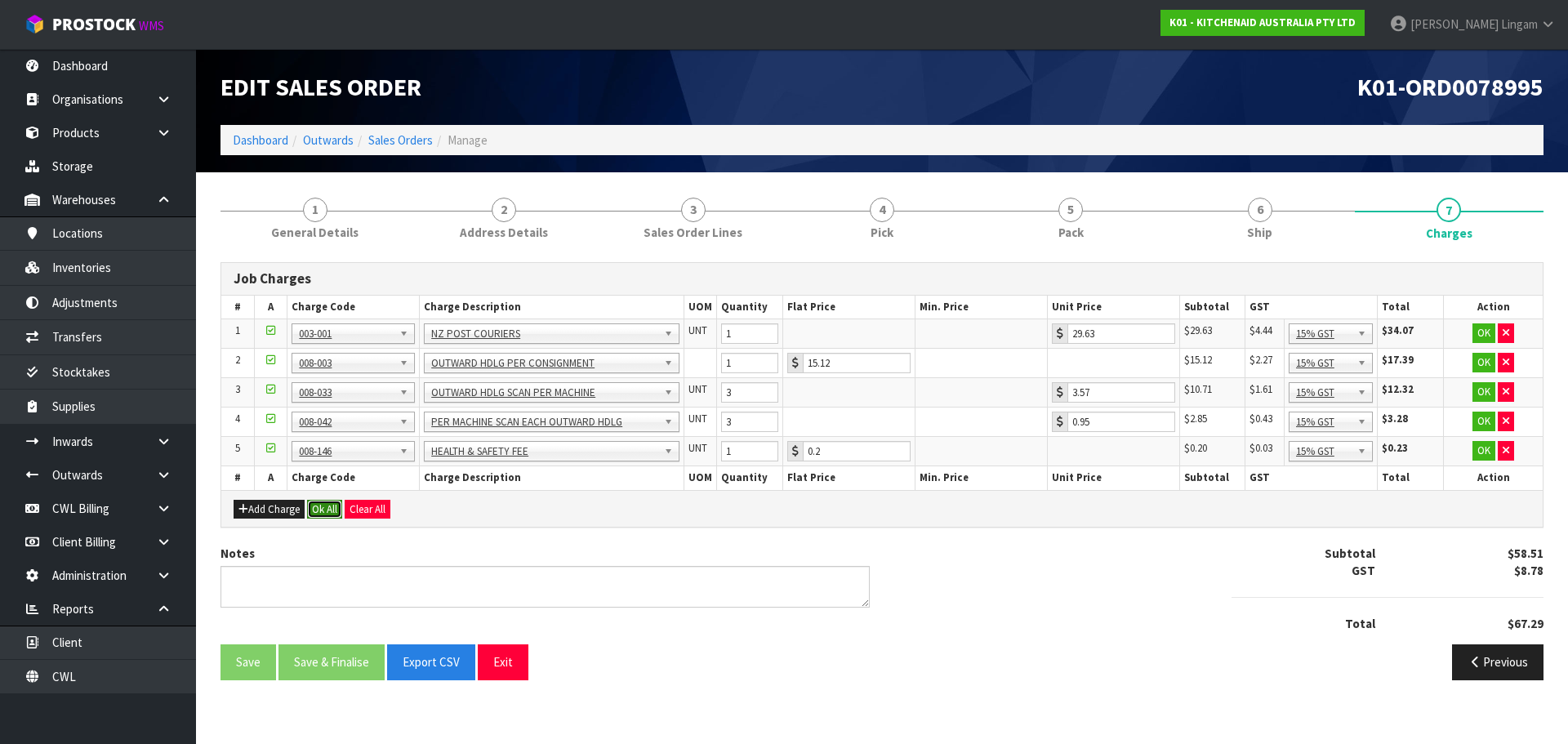
click at [330, 510] on button "Ok All" at bounding box center [325, 510] width 35 height 20
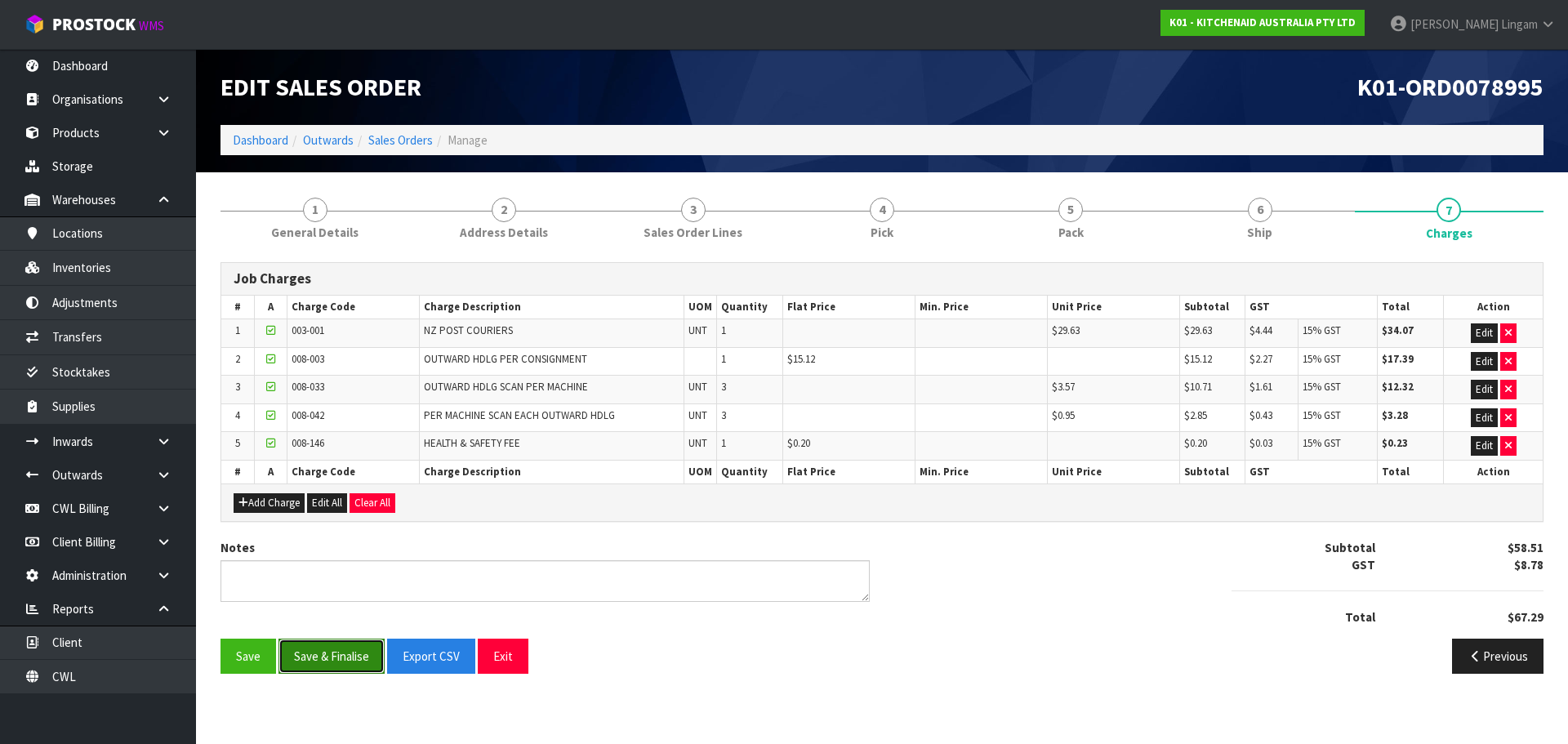
click at [348, 661] on button "Save & Finalise" at bounding box center [332, 656] width 107 height 35
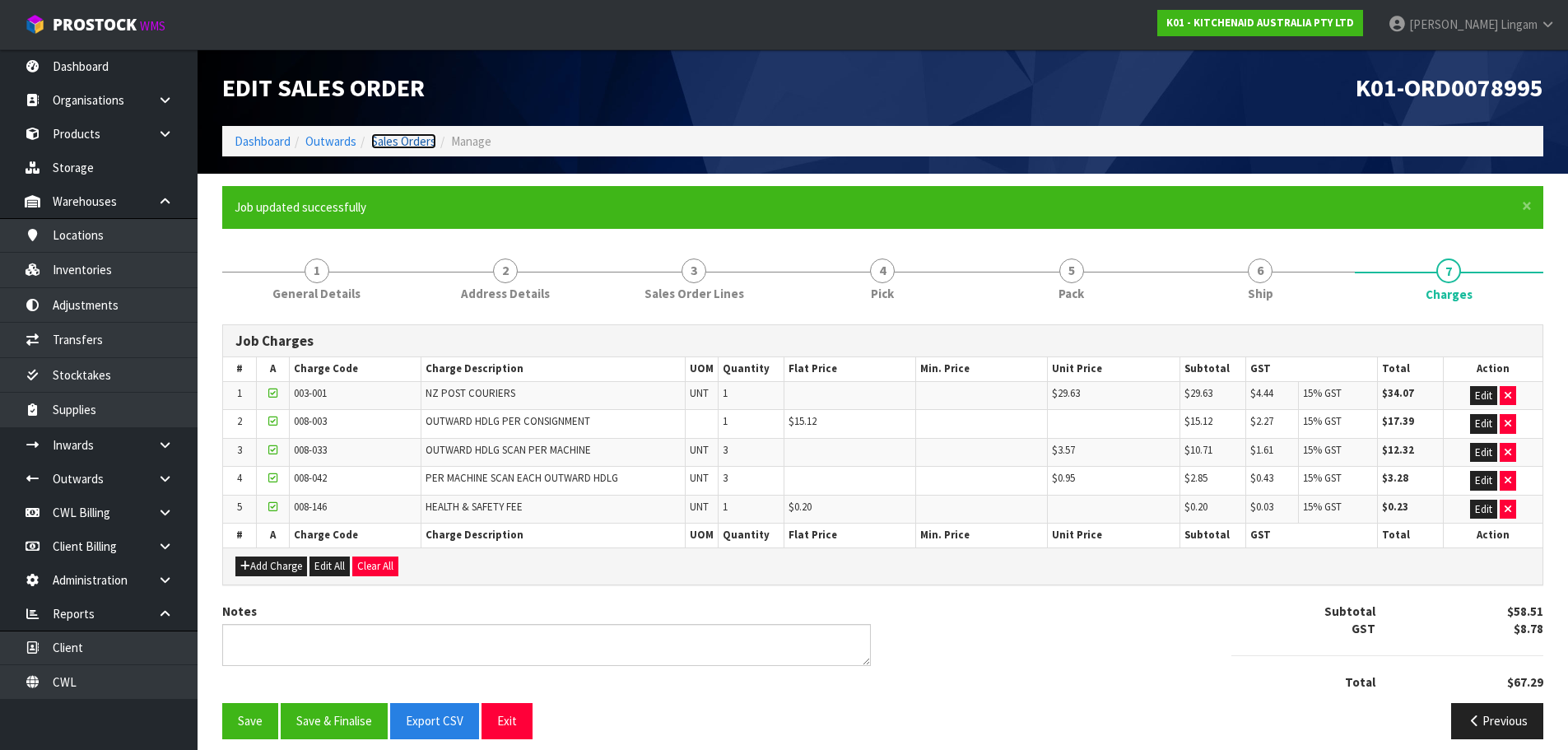
click at [421, 139] on link "Sales Orders" at bounding box center [403, 140] width 65 height 16
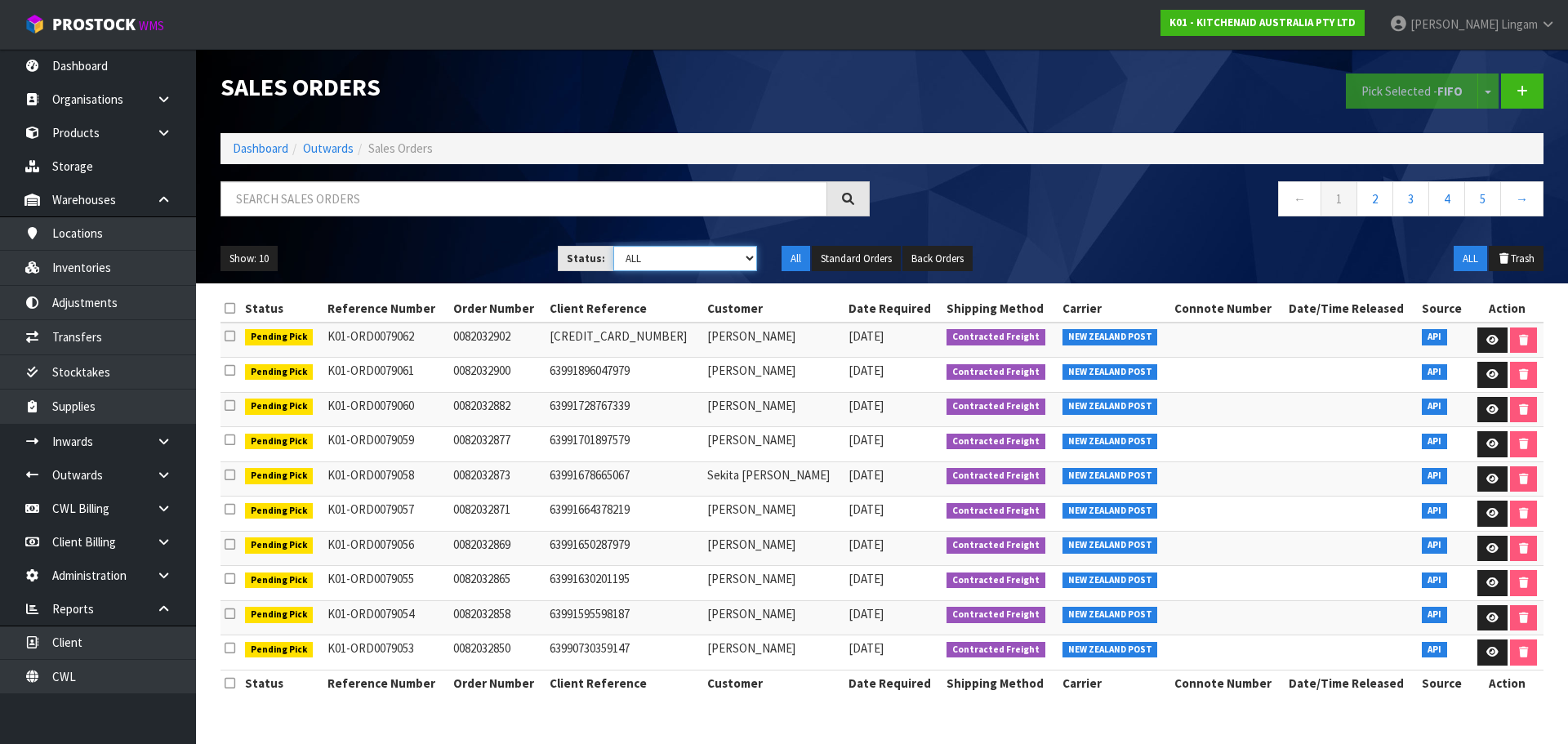
click at [721, 263] on select "Draft Pending Allocated Pending Pick Goods Picked Goods Packed Pending Charges …" at bounding box center [685, 258] width 144 height 25
select select "string:6"
click at [613, 246] on select "Draft Pending Allocated Pending Pick Goods Picked Goods Packed Pending Charges …" at bounding box center [685, 258] width 144 height 25
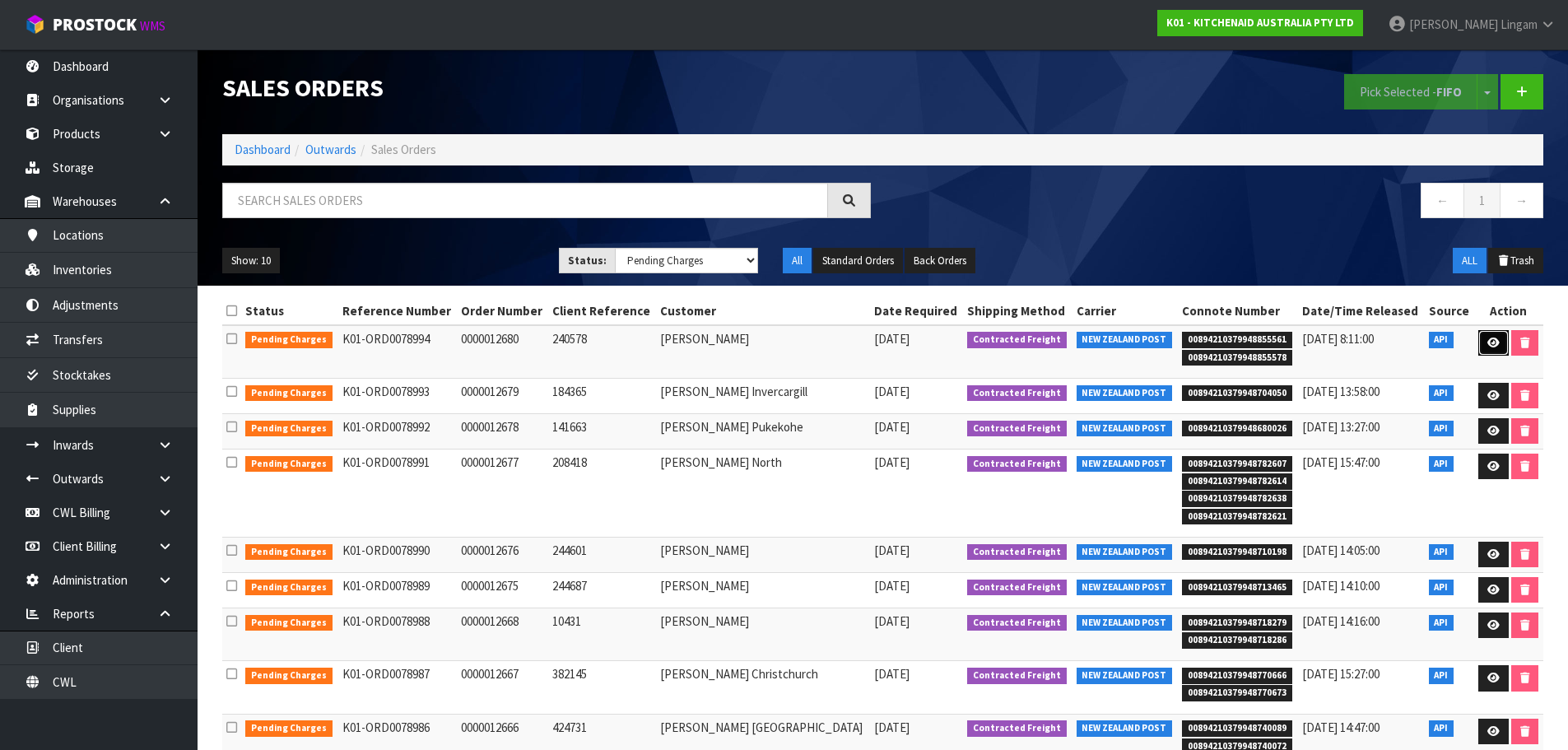
click at [1496, 343] on icon at bounding box center [1494, 343] width 12 height 11
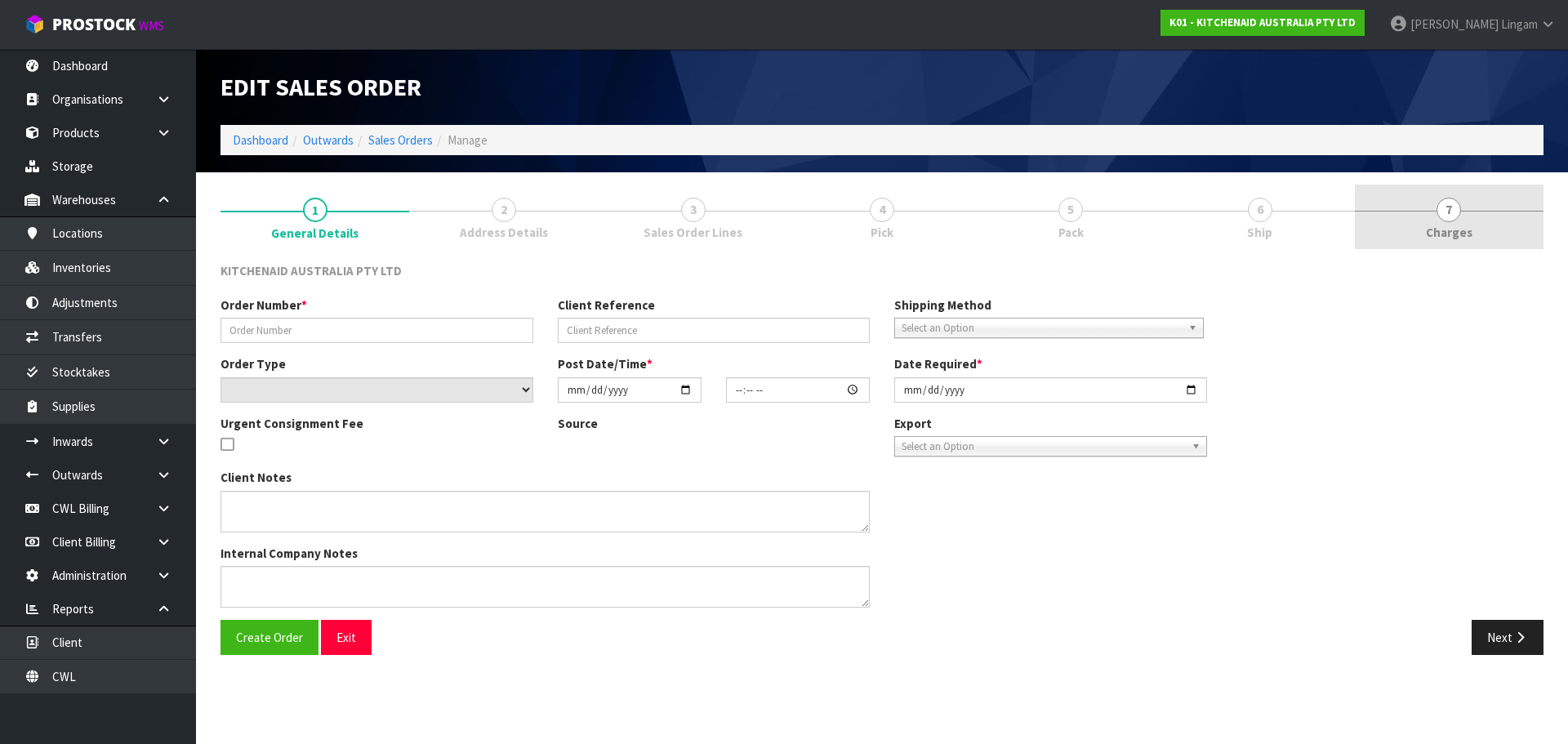
type input "0000012680"
type input "240578"
select select "number:0"
type input "[DATE]"
type input "15:37:11.000"
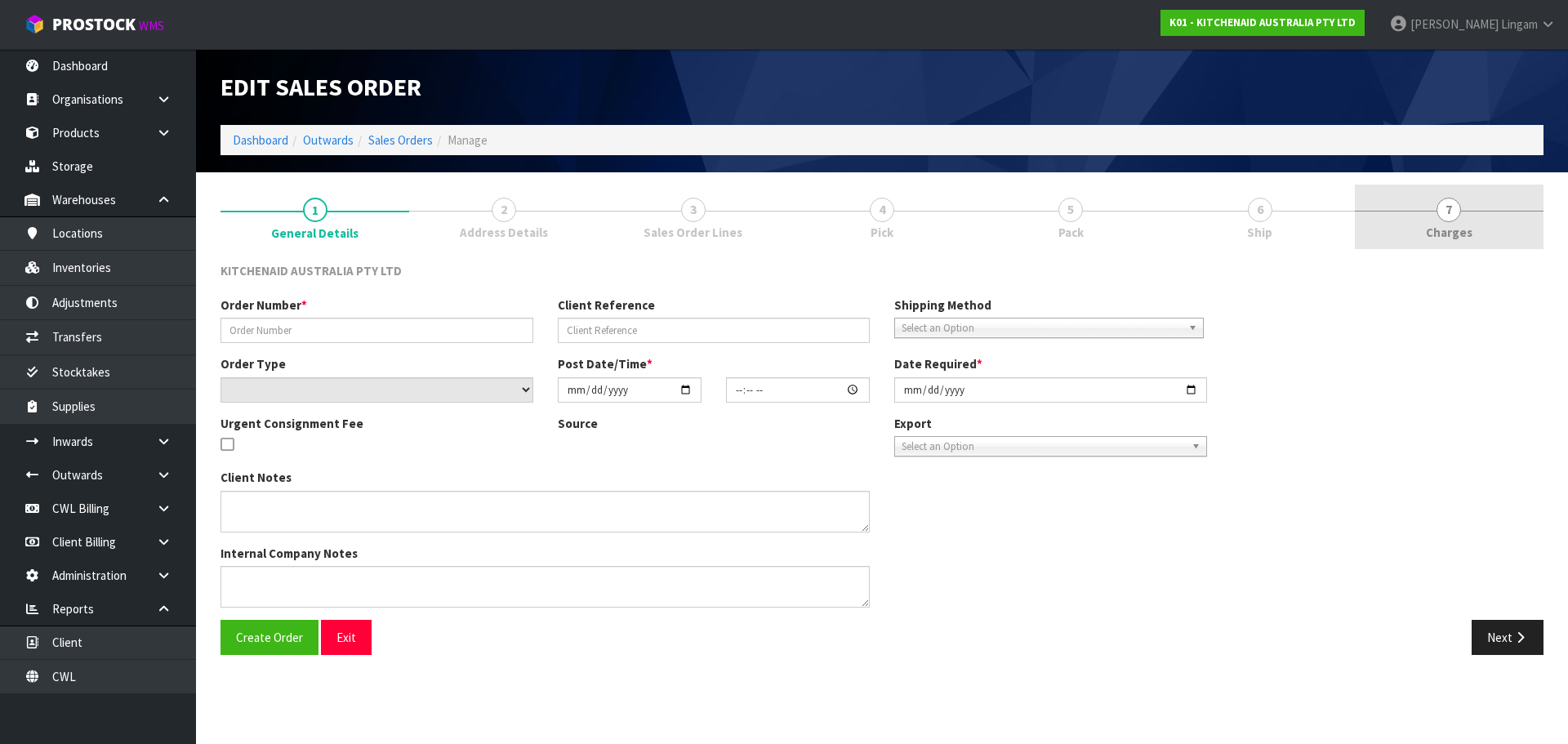
type input "[DATE]"
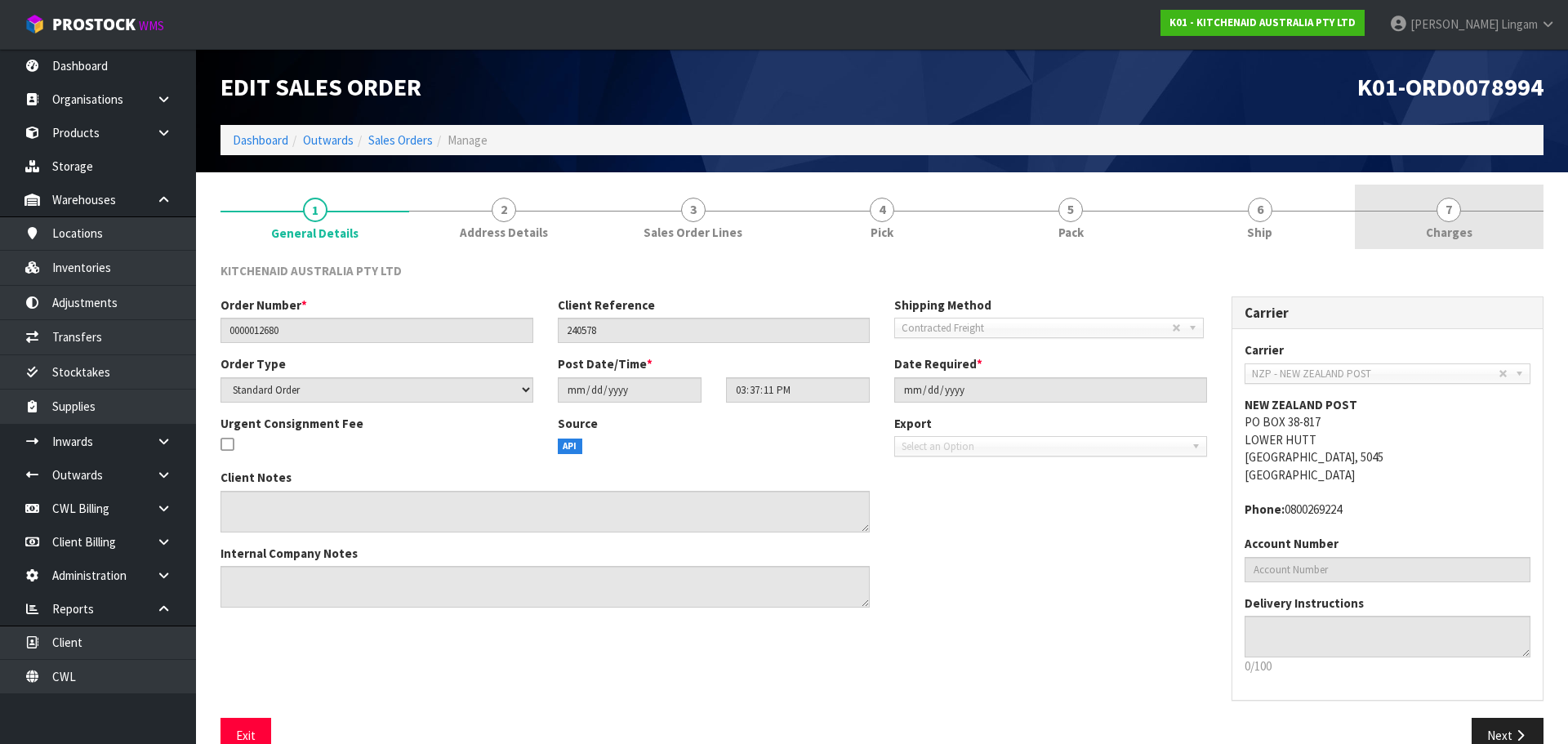
click at [1476, 234] on link "7 [GEOGRAPHIC_DATA]" at bounding box center [1449, 216] width 189 height 65
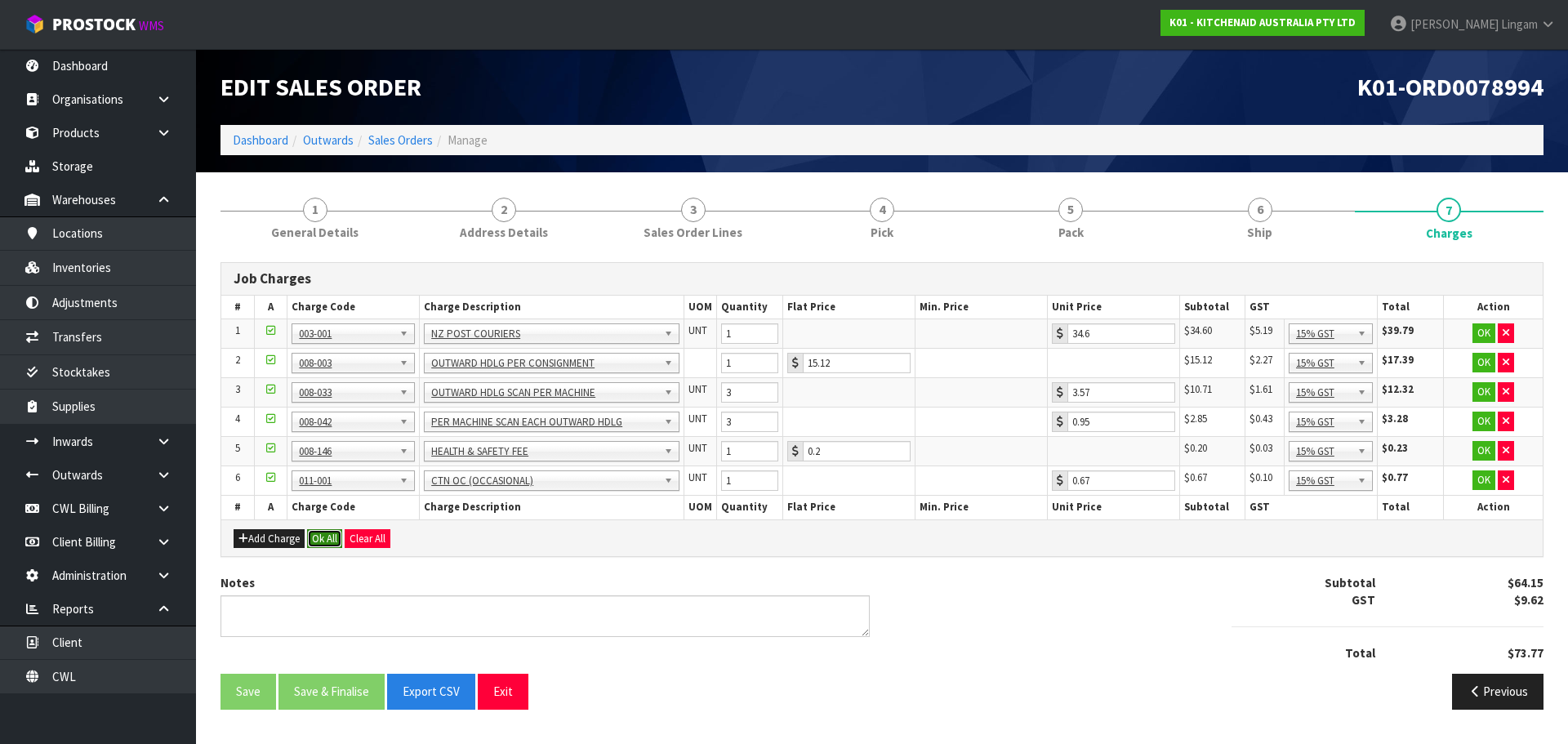
click at [330, 541] on button "Ok All" at bounding box center [325, 539] width 35 height 20
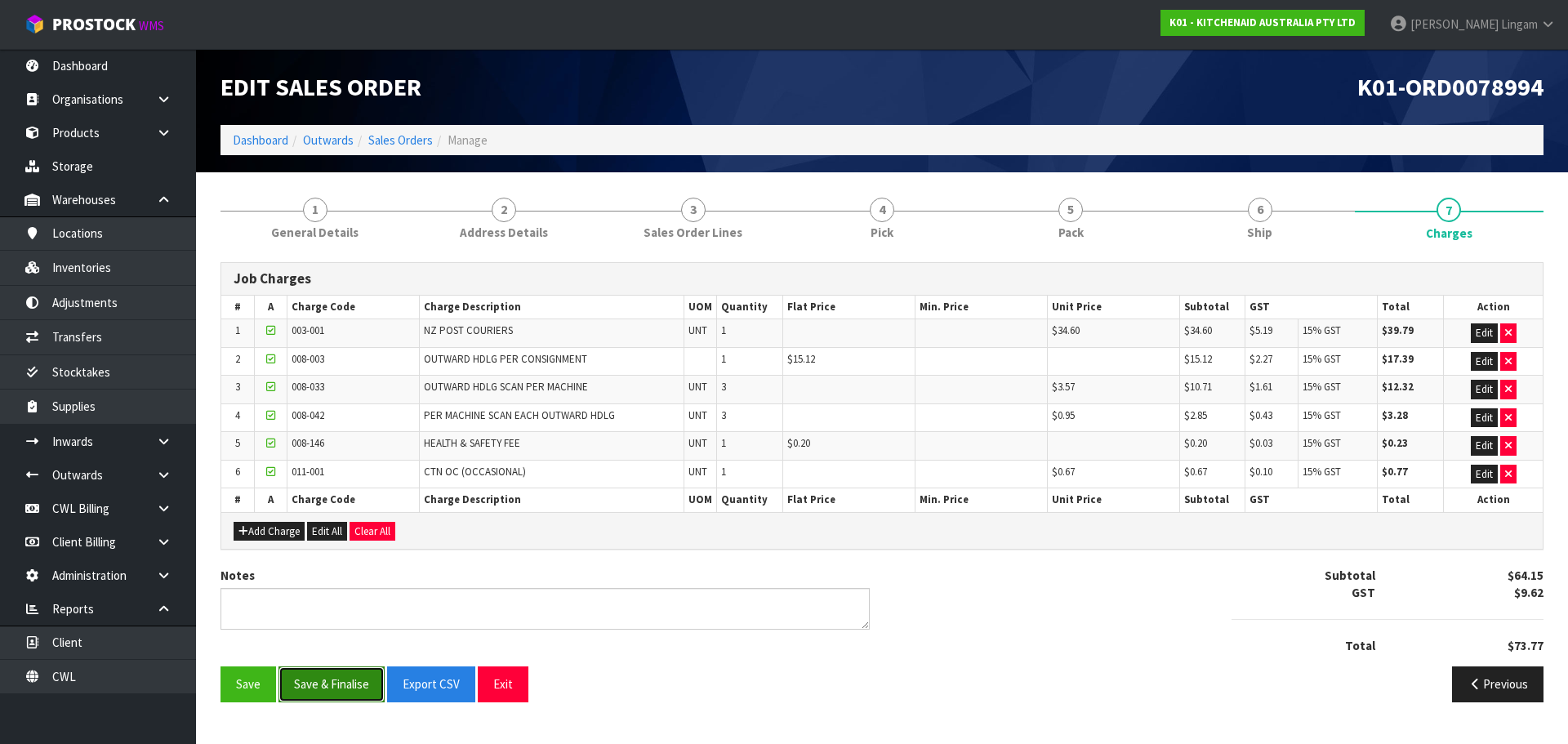
click at [339, 697] on button "Save & Finalise" at bounding box center [332, 683] width 107 height 35
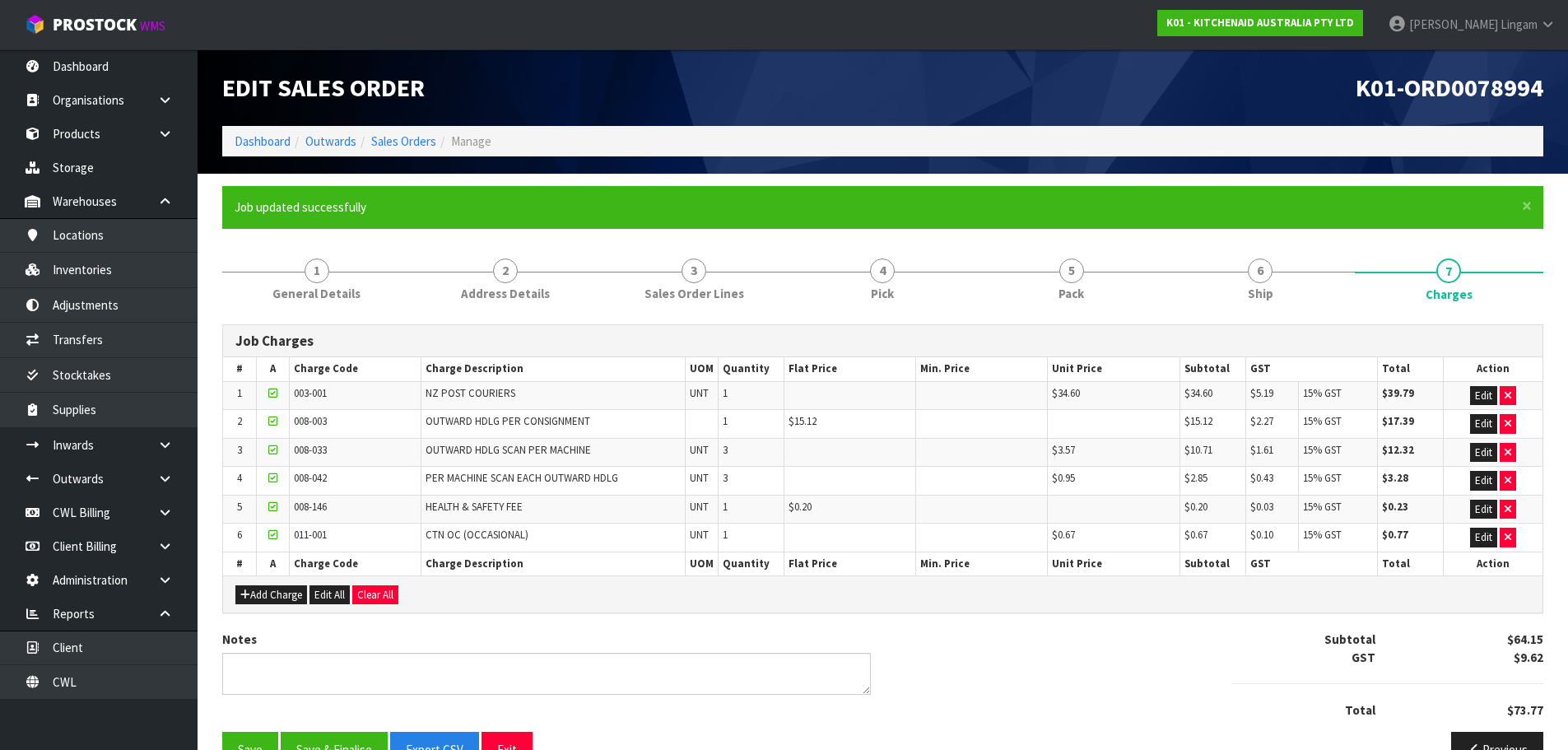
click at [437, 139] on li "Manage" at bounding box center [463, 140] width 55 height 17
click at [414, 144] on link "Sales Orders" at bounding box center [403, 140] width 65 height 16
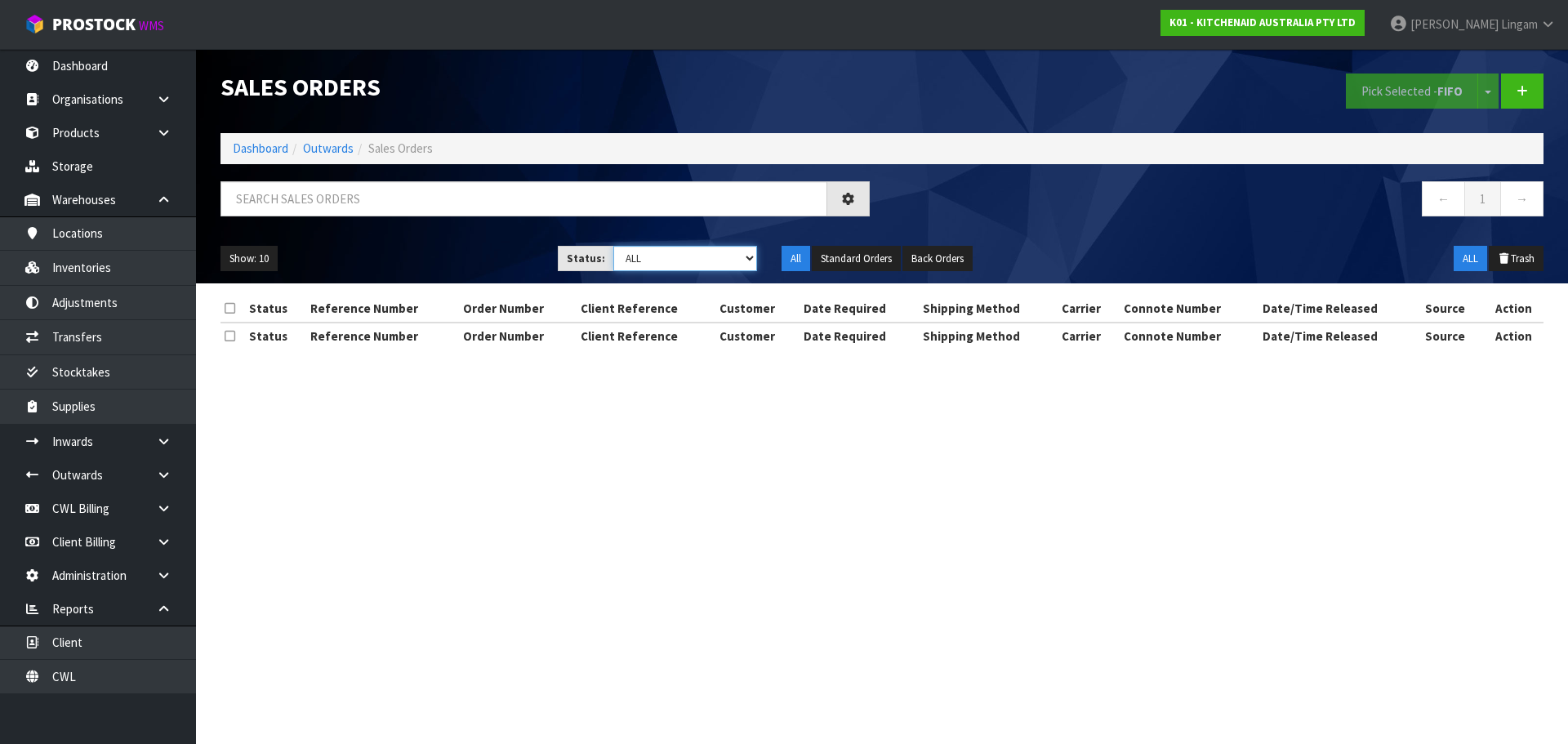
click at [745, 257] on select "Draft Pending Allocated Pending Pick Goods Picked Goods Packed Pending Charges …" at bounding box center [685, 258] width 144 height 25
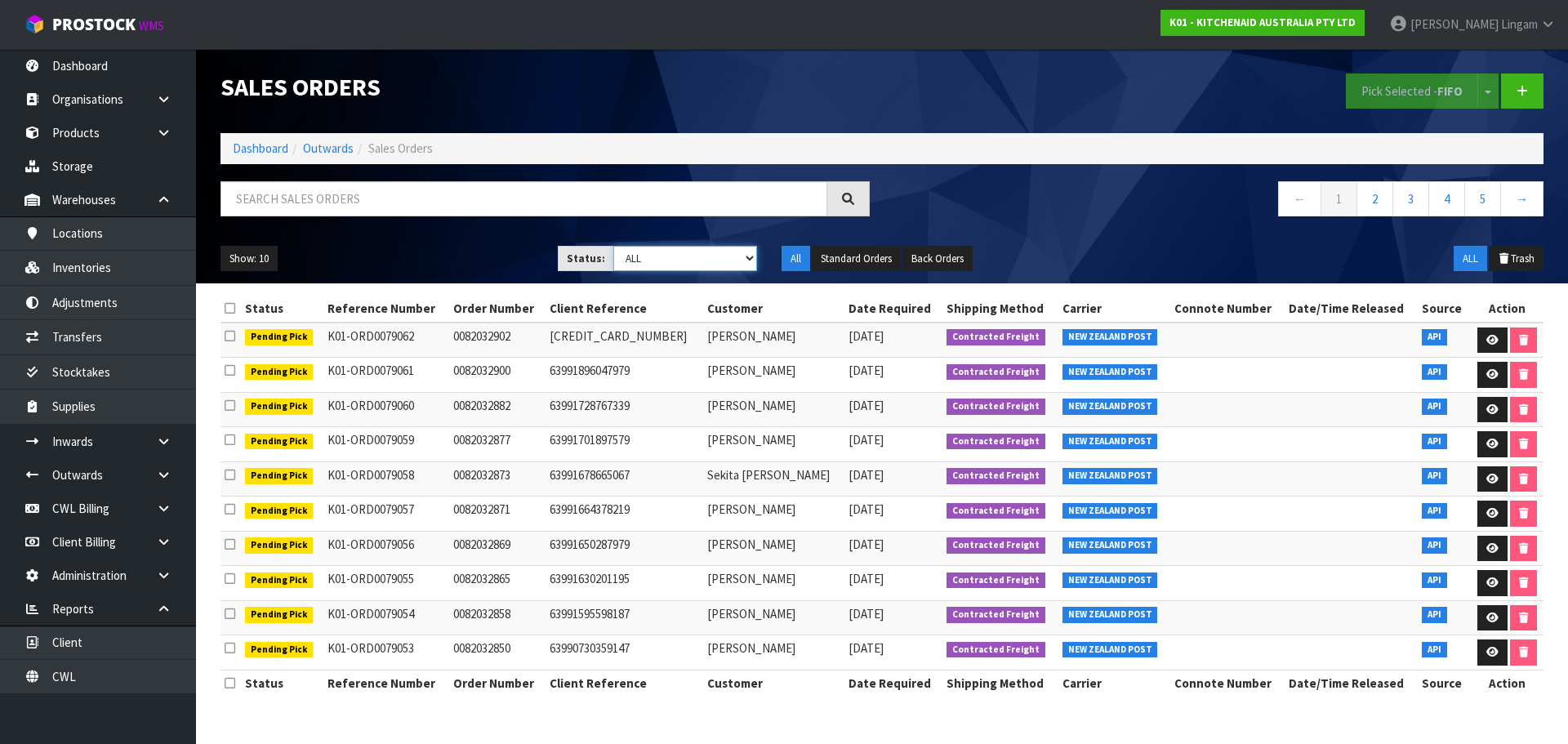
select select "string:6"
click at [613, 246] on select "Draft Pending Allocated Pending Pick Goods Picked Goods Packed Pending Charges …" at bounding box center [685, 258] width 144 height 25
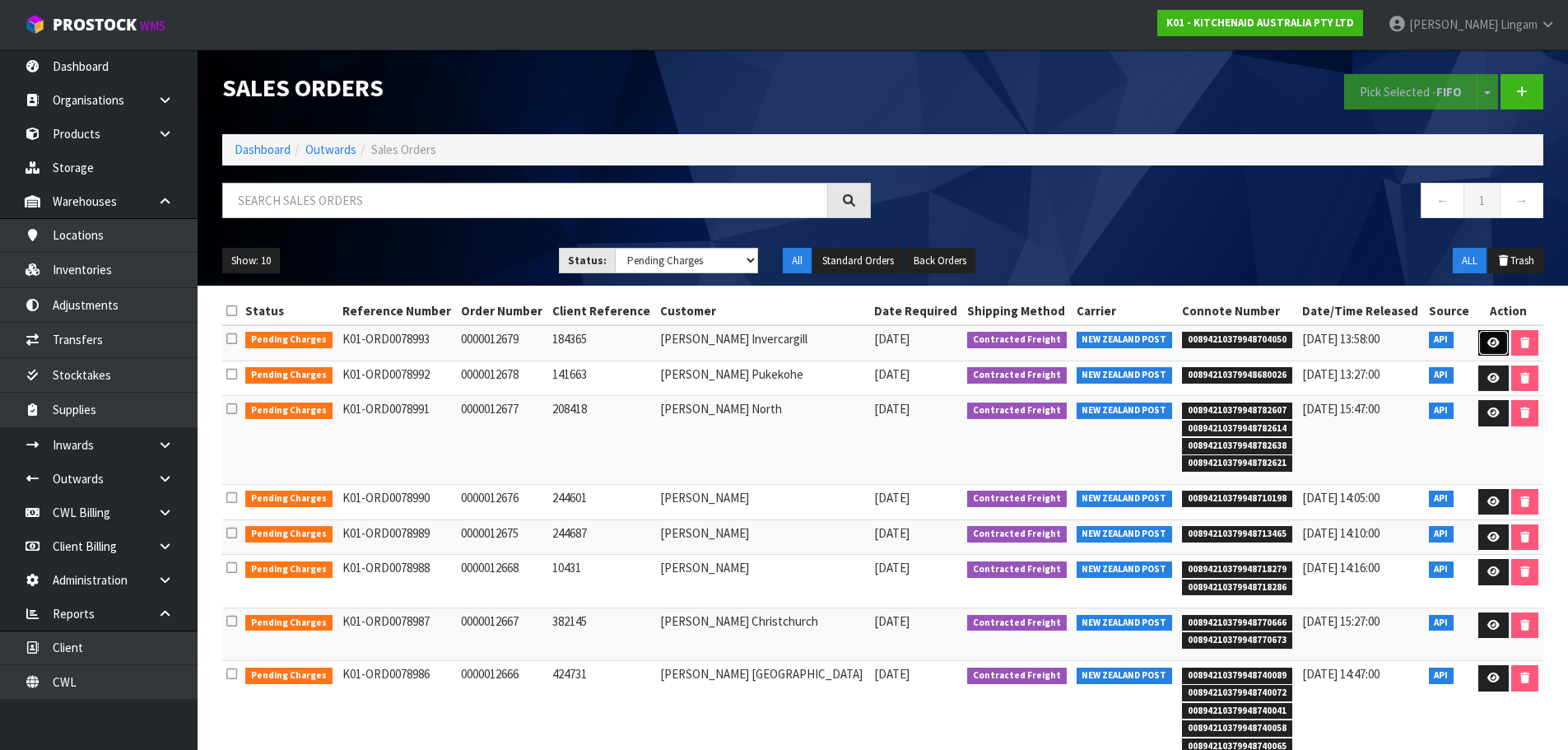
click at [1483, 344] on link at bounding box center [1494, 344] width 31 height 26
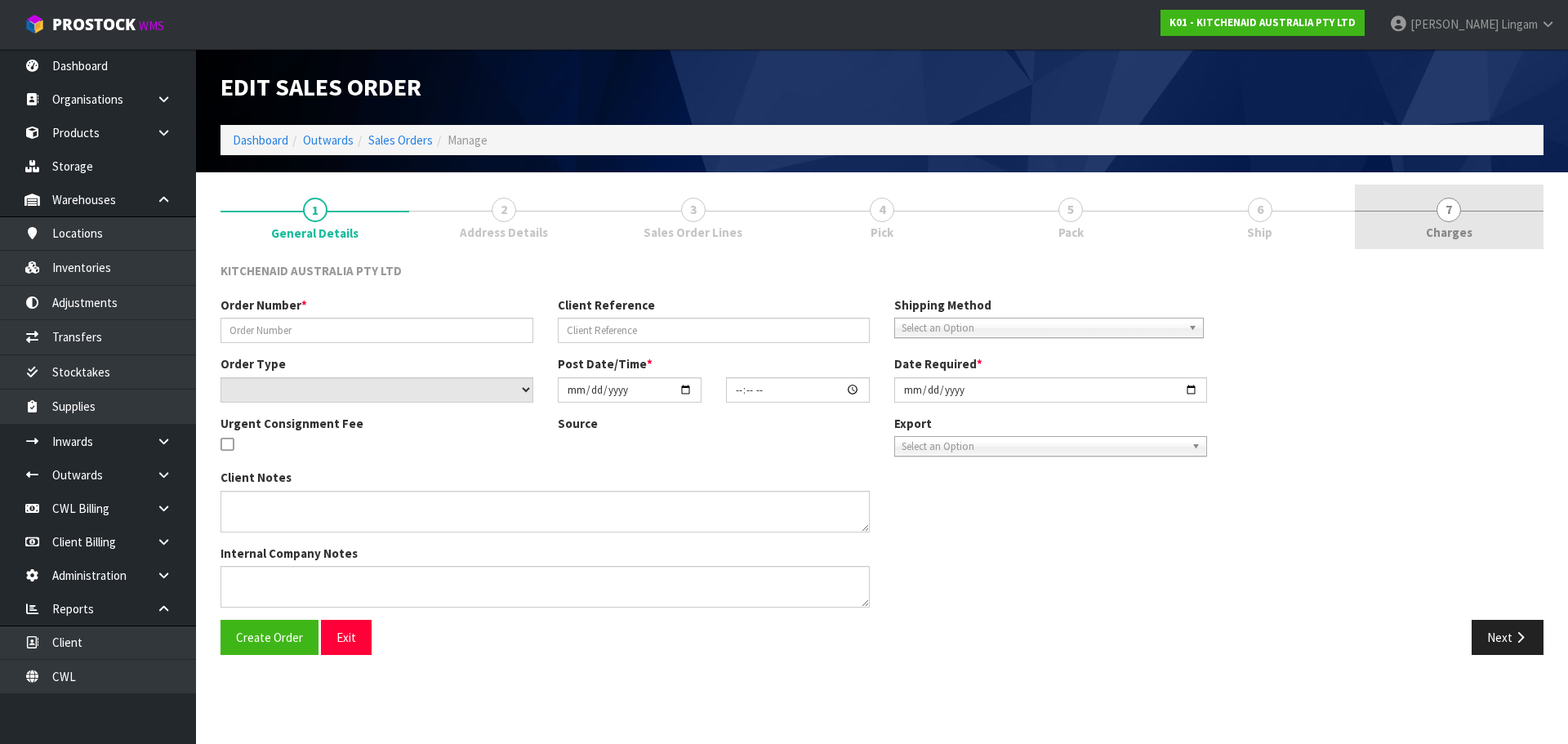
click at [1459, 234] on span "Charges" at bounding box center [1449, 232] width 47 height 17
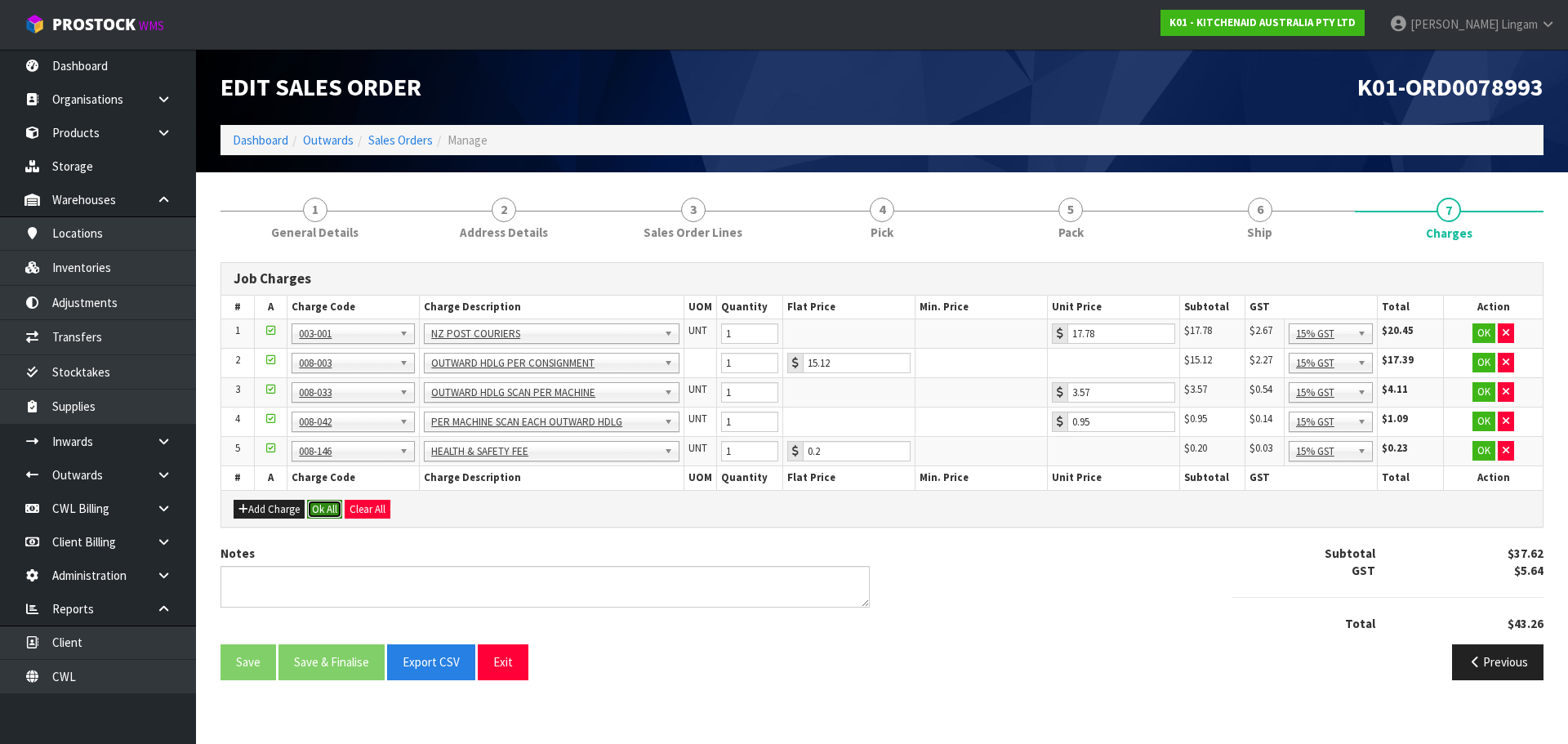
click at [332, 509] on button "Ok All" at bounding box center [325, 510] width 35 height 20
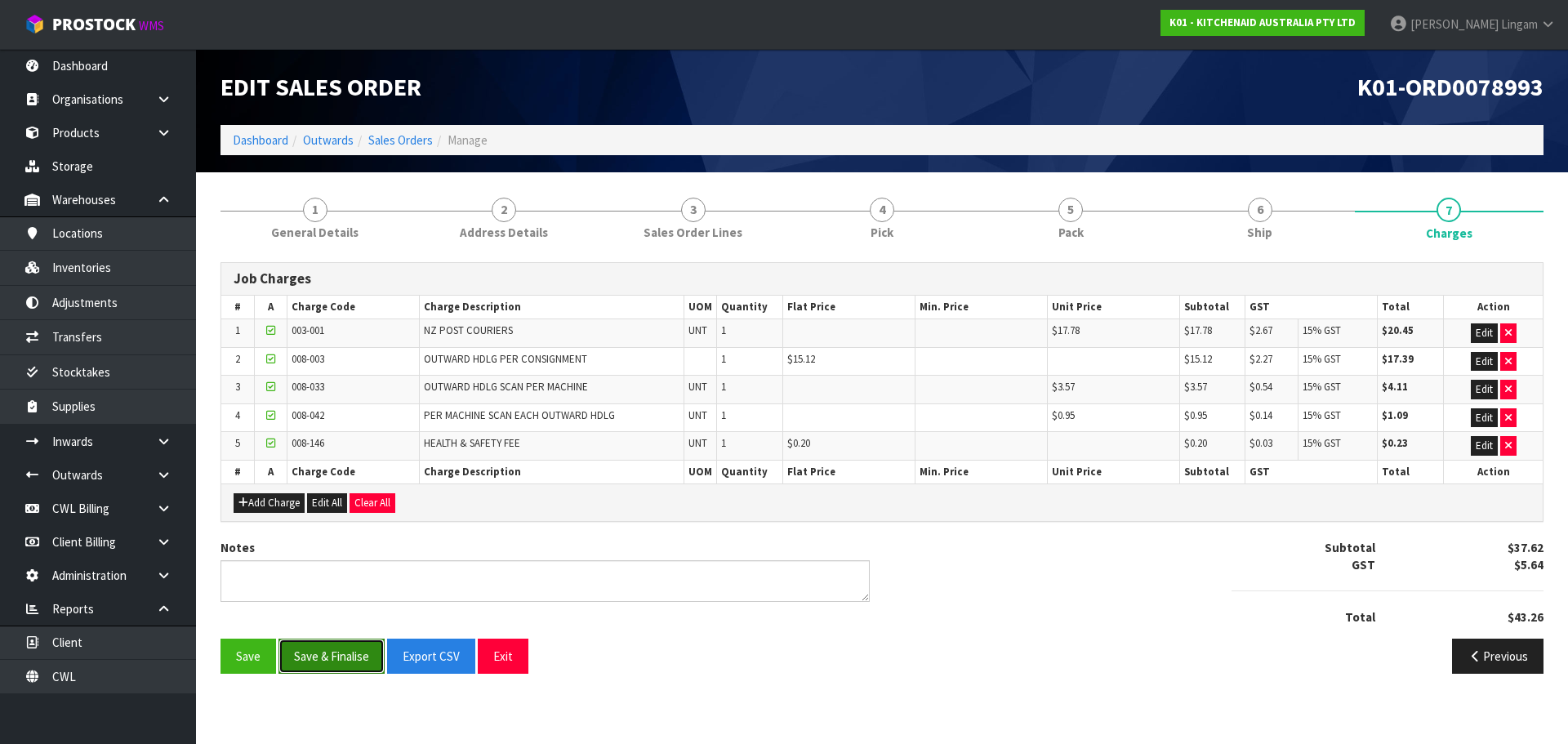
click at [355, 656] on button "Save & Finalise" at bounding box center [332, 656] width 107 height 35
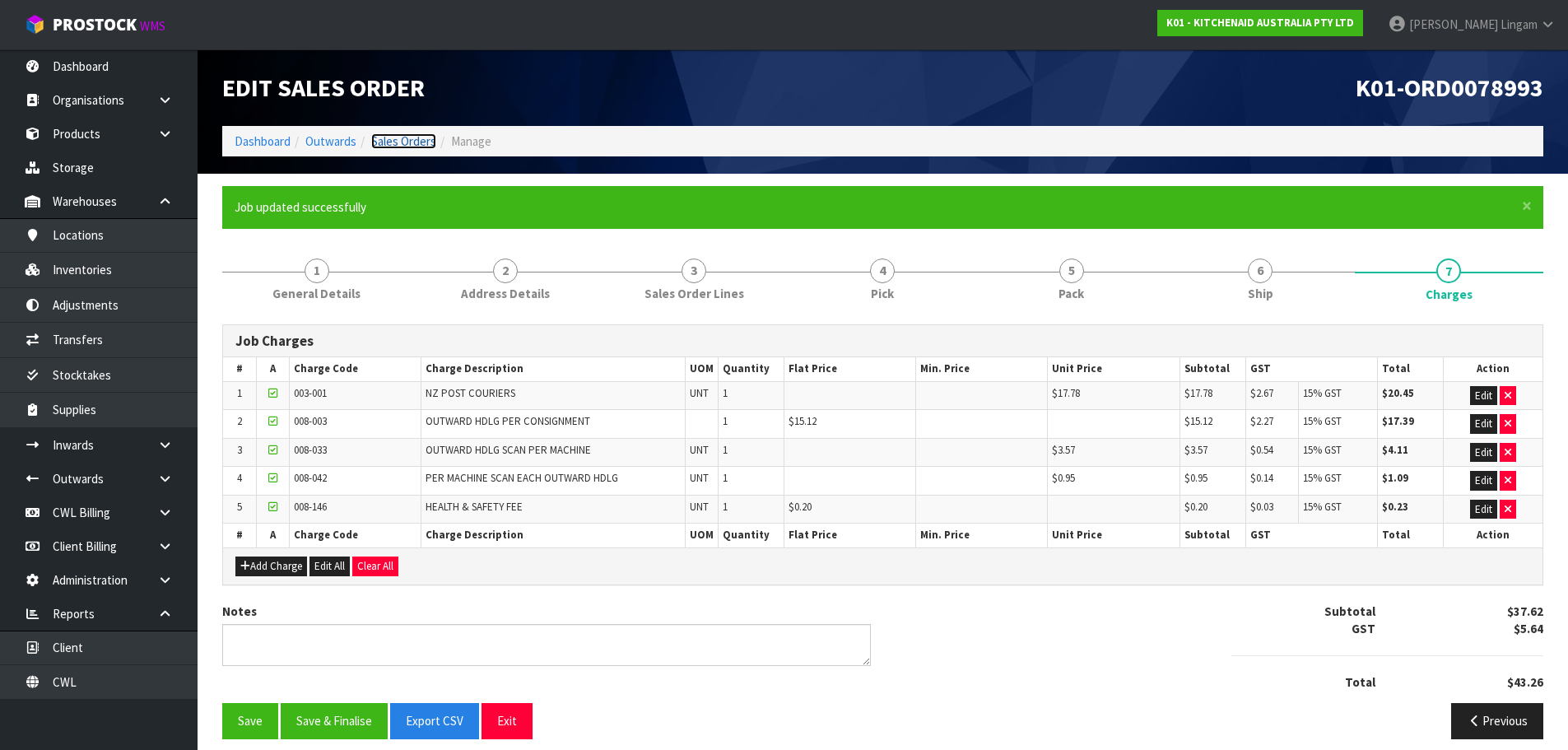
click at [415, 140] on link "Sales Orders" at bounding box center [403, 140] width 65 height 16
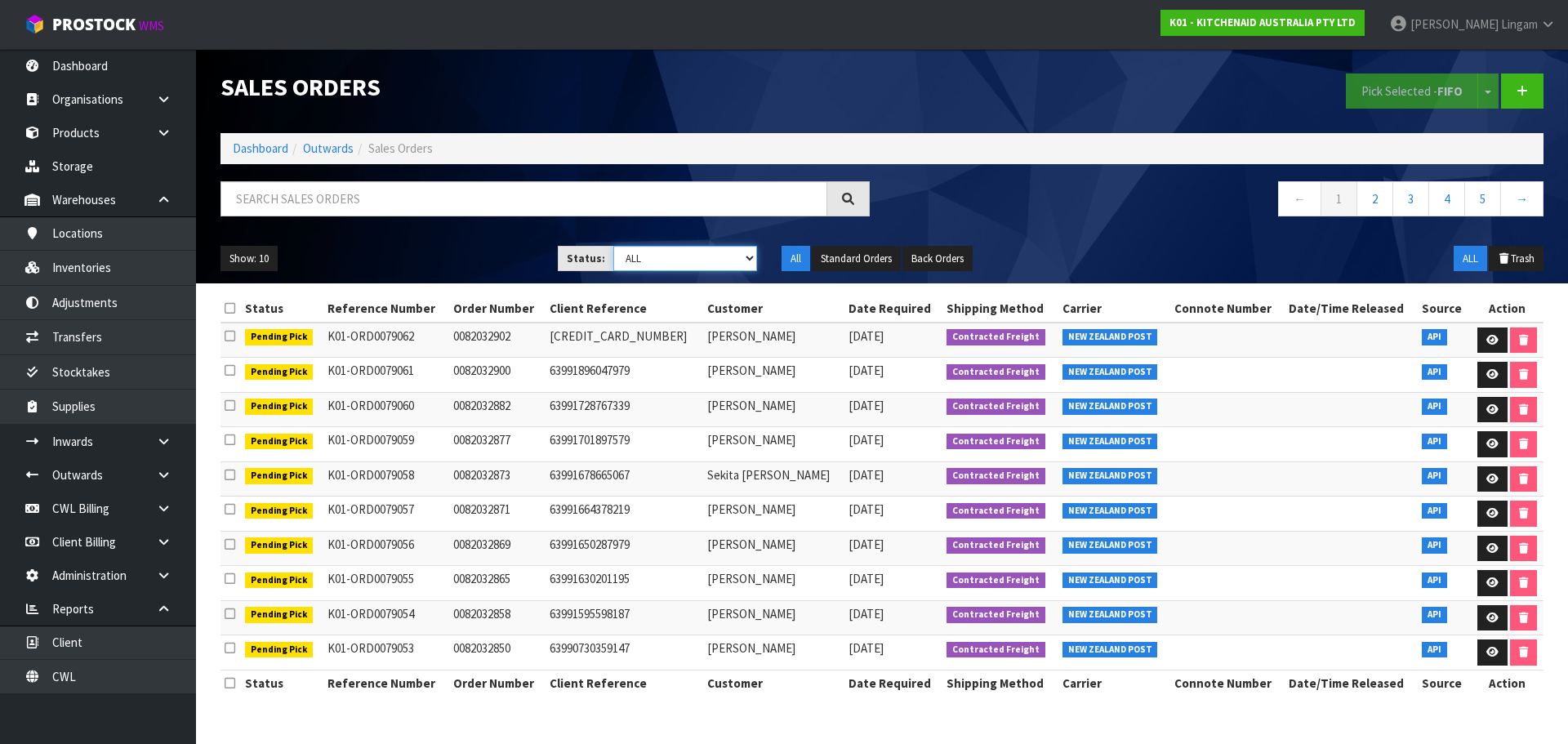
click at [752, 255] on select "Draft Pending Allocated Pending Pick Goods Picked Goods Packed Pending Charges …" at bounding box center [685, 258] width 144 height 25
select select "string:6"
click at [613, 246] on select "Draft Pending Allocated Pending Pick Goods Picked Goods Packed Pending Charges …" at bounding box center [685, 258] width 144 height 25
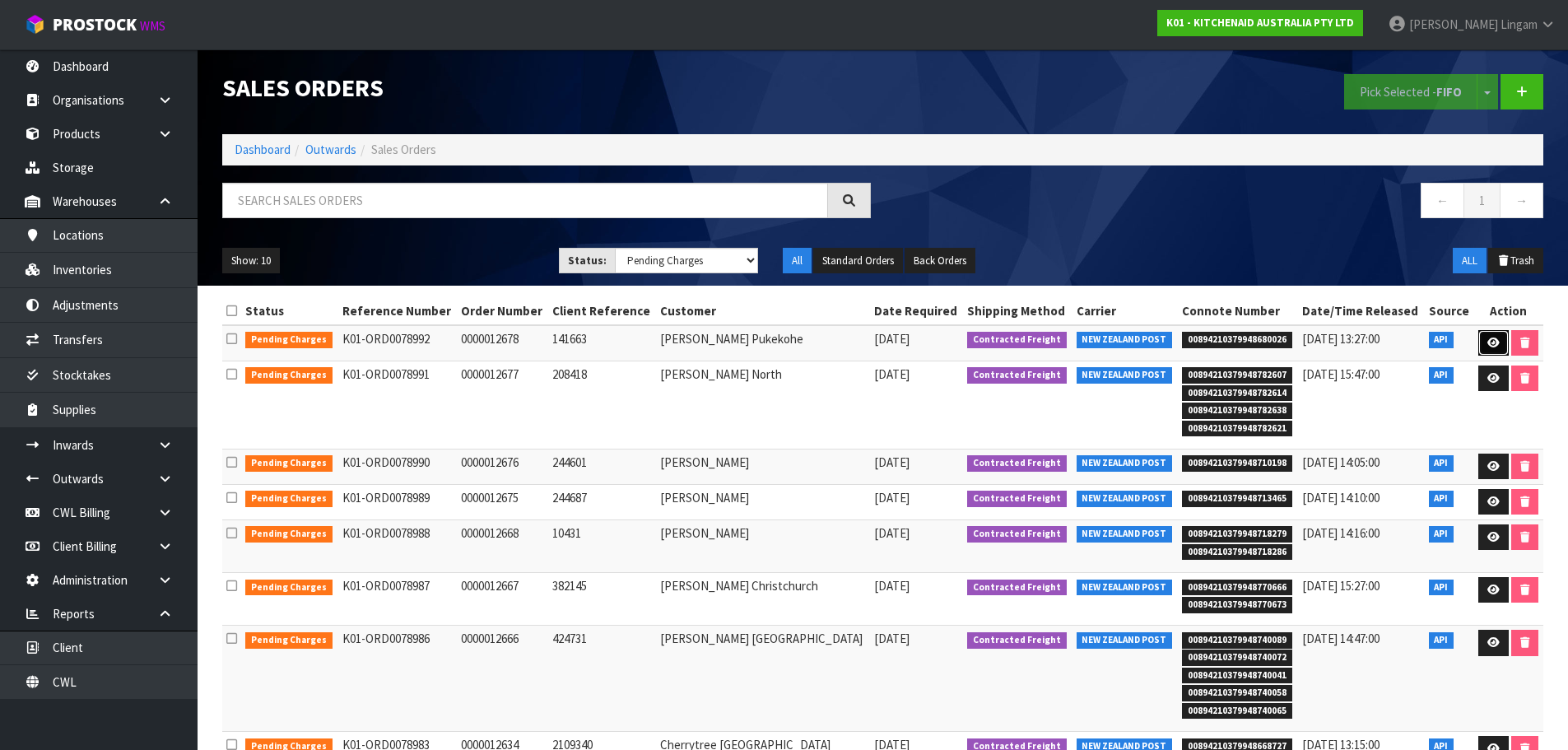
click at [1492, 348] on link at bounding box center [1494, 344] width 31 height 26
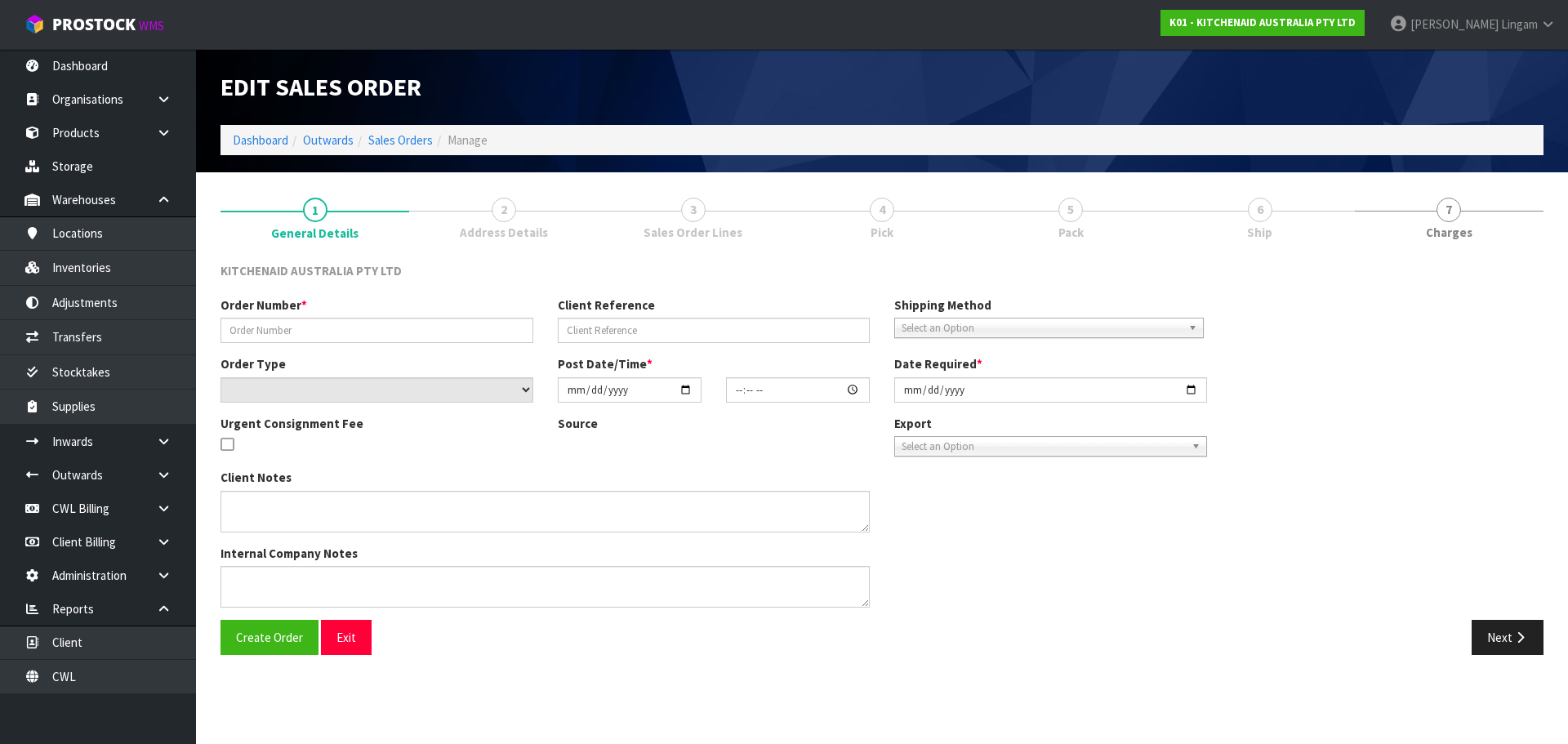
type input "0000012678"
type input "141663"
select select "number:0"
type input "[DATE]"
type input "15:37:07.000"
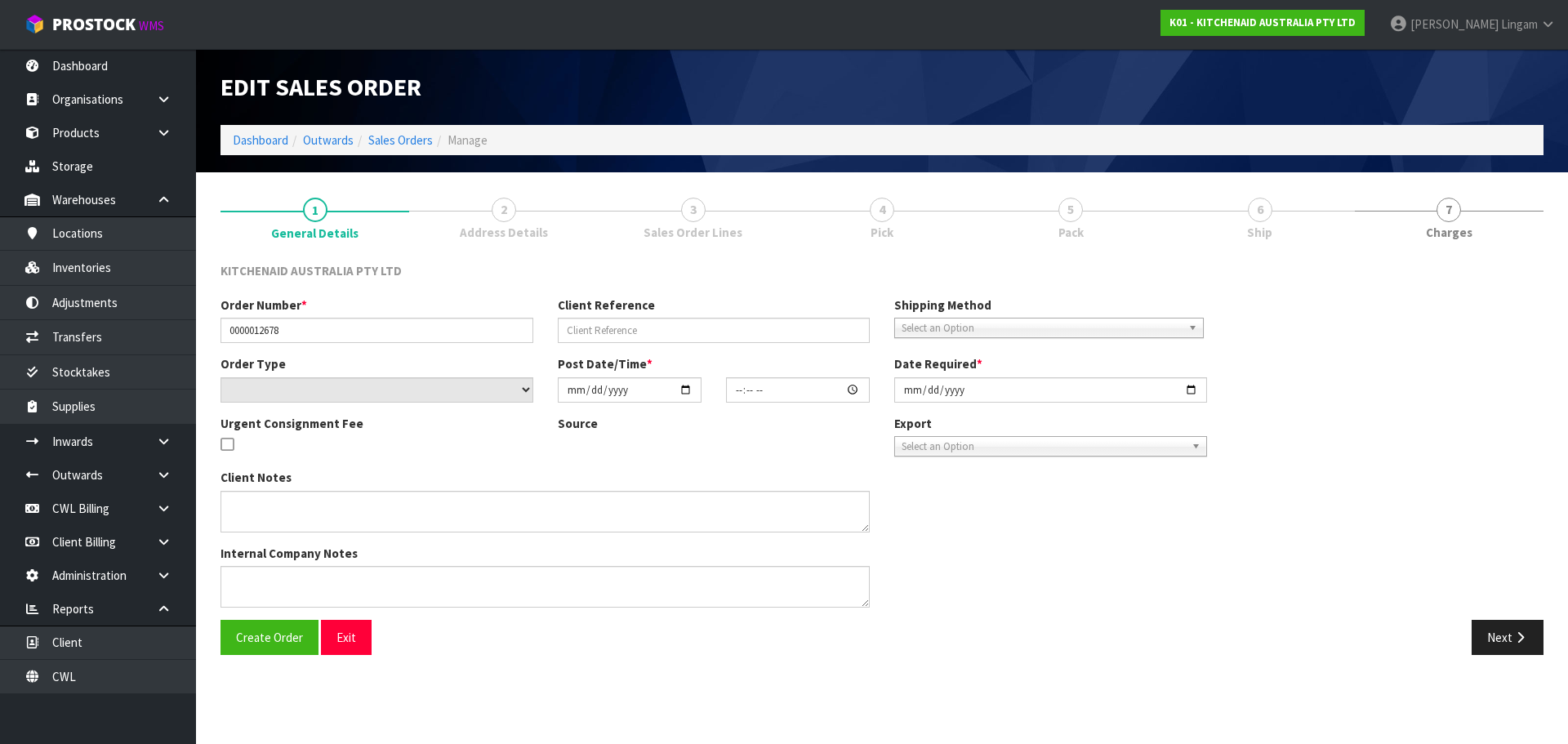
type input "[DATE]"
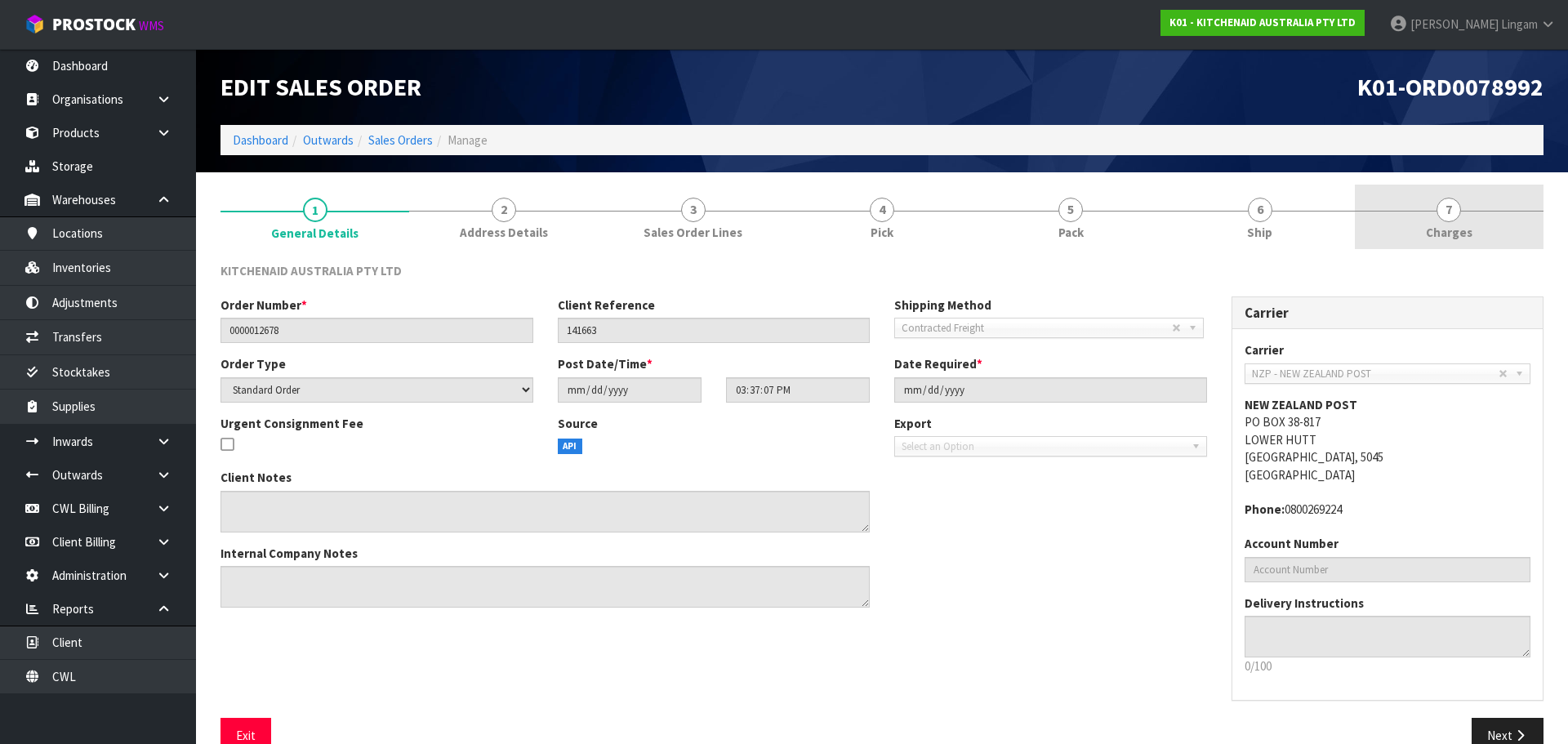
click at [1499, 218] on link "7 [GEOGRAPHIC_DATA]" at bounding box center [1449, 216] width 189 height 65
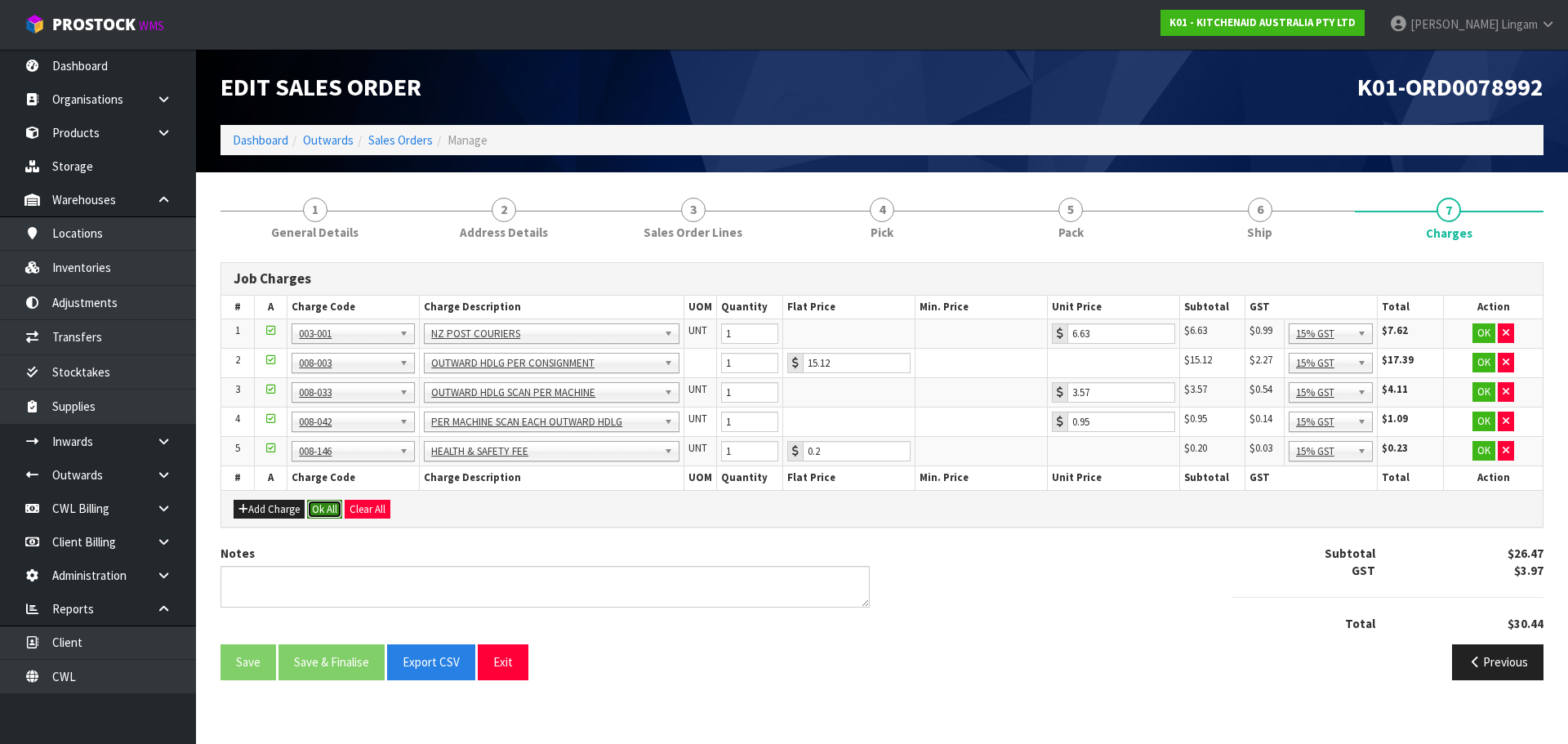
click at [330, 508] on button "Ok All" at bounding box center [325, 510] width 35 height 20
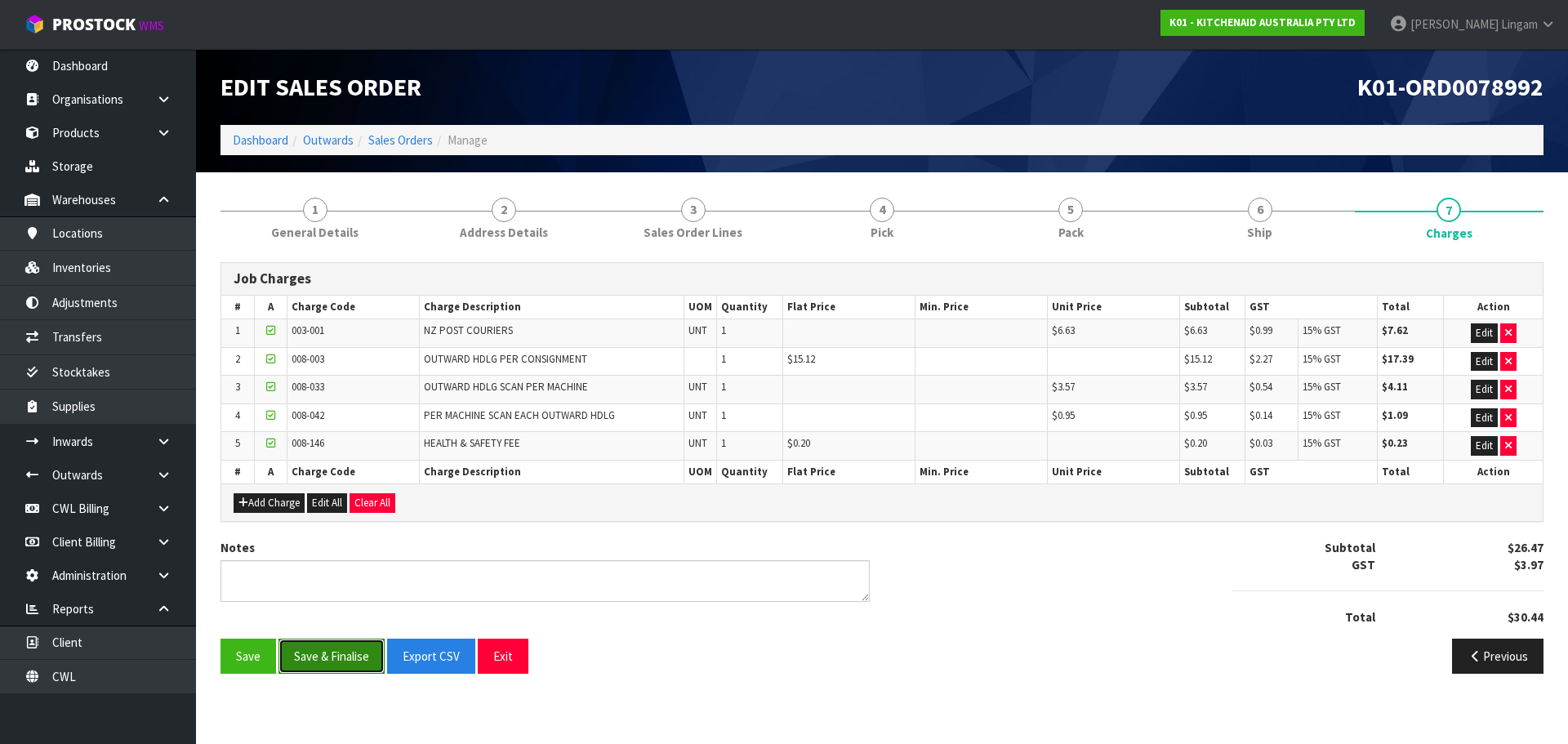
click at [347, 650] on button "Save & Finalise" at bounding box center [332, 656] width 107 height 35
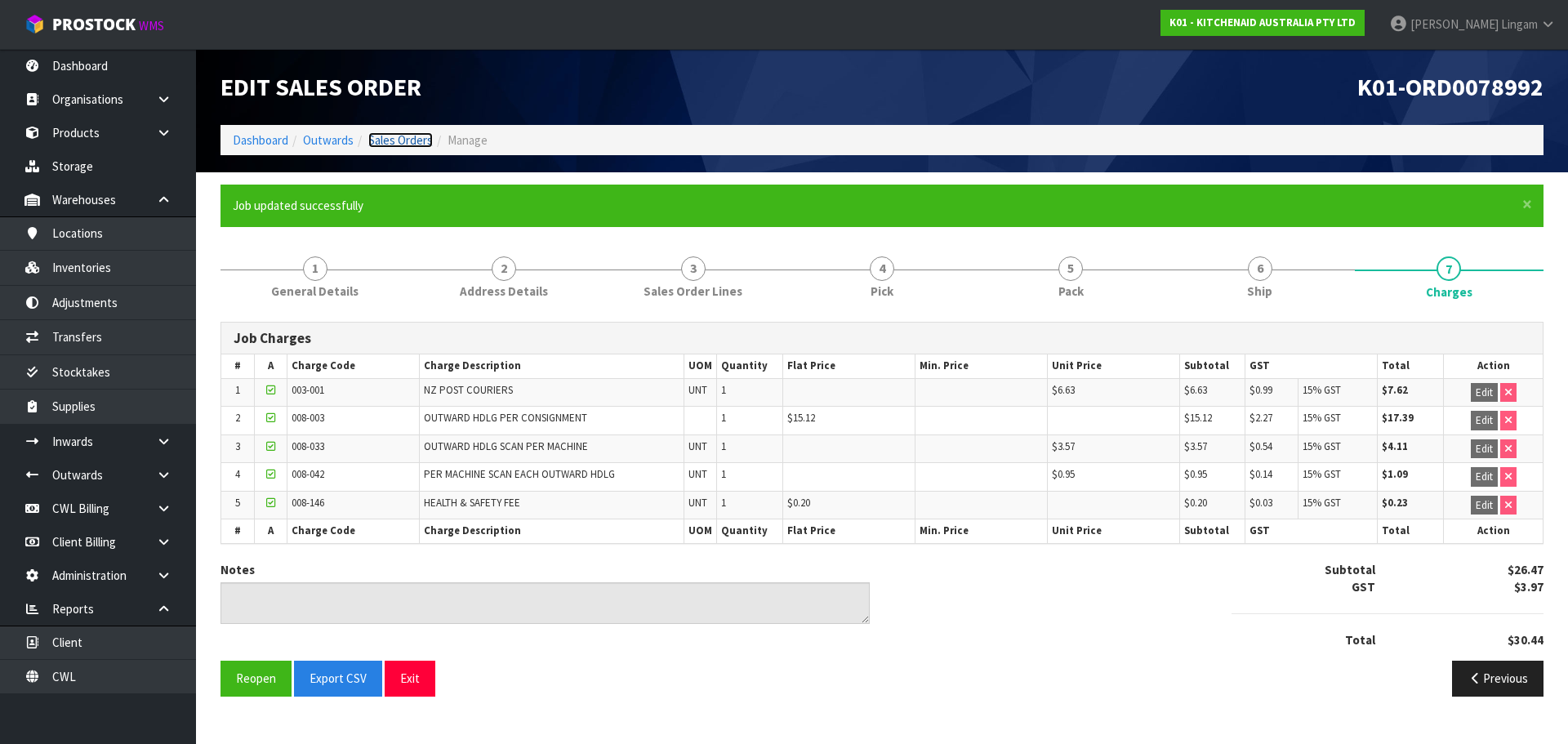
click at [423, 140] on link "Sales Orders" at bounding box center [400, 139] width 65 height 16
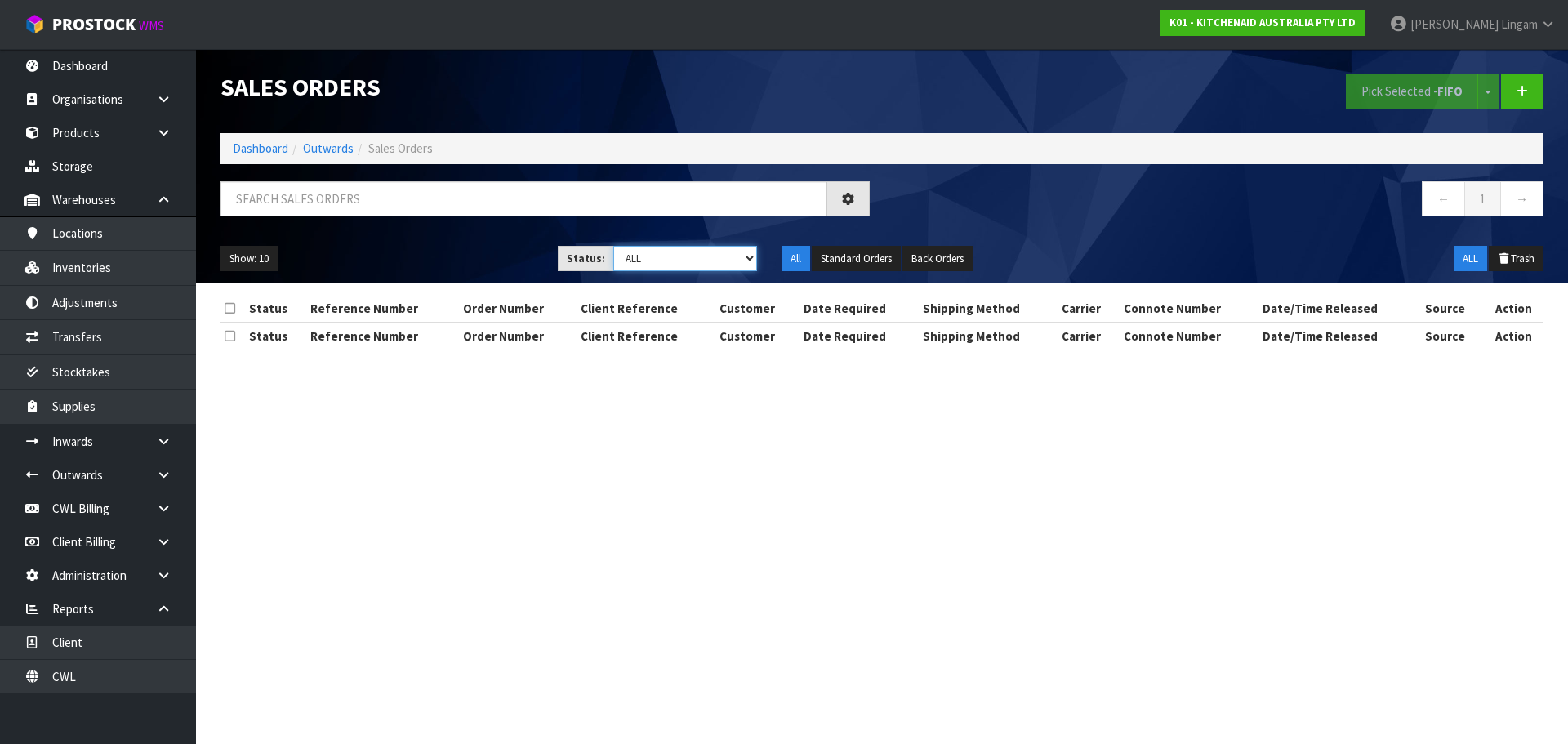
drag, startPoint x: 728, startPoint y: 261, endPoint x: 739, endPoint y: 261, distance: 11.0
click at [728, 261] on select "Draft Pending Allocated Pending Pick Goods Picked Goods Packed Pending Charges …" at bounding box center [685, 258] width 144 height 25
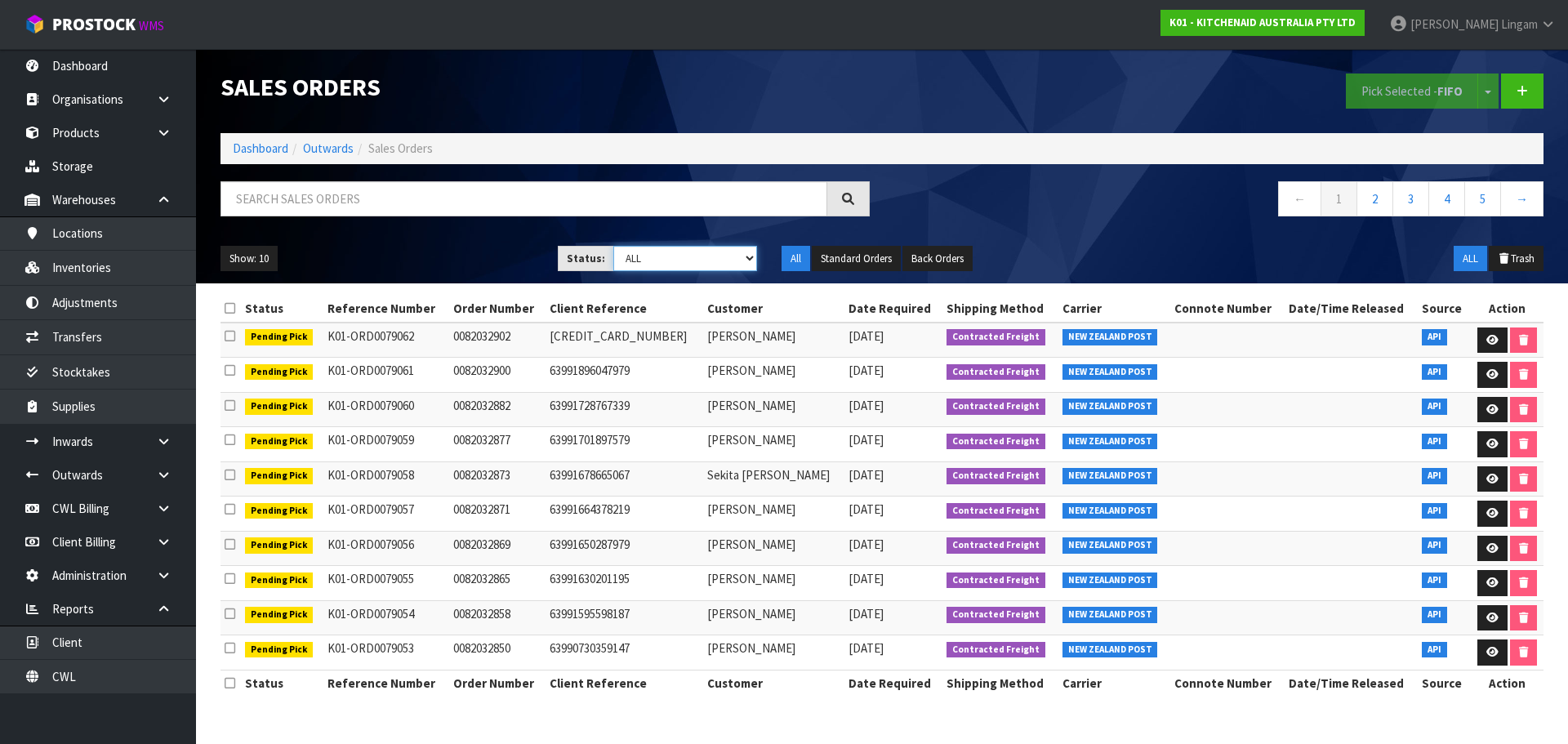
select select "string:6"
click at [613, 246] on select "Draft Pending Allocated Pending Pick Goods Picked Goods Packed Pending Charges …" at bounding box center [685, 258] width 144 height 25
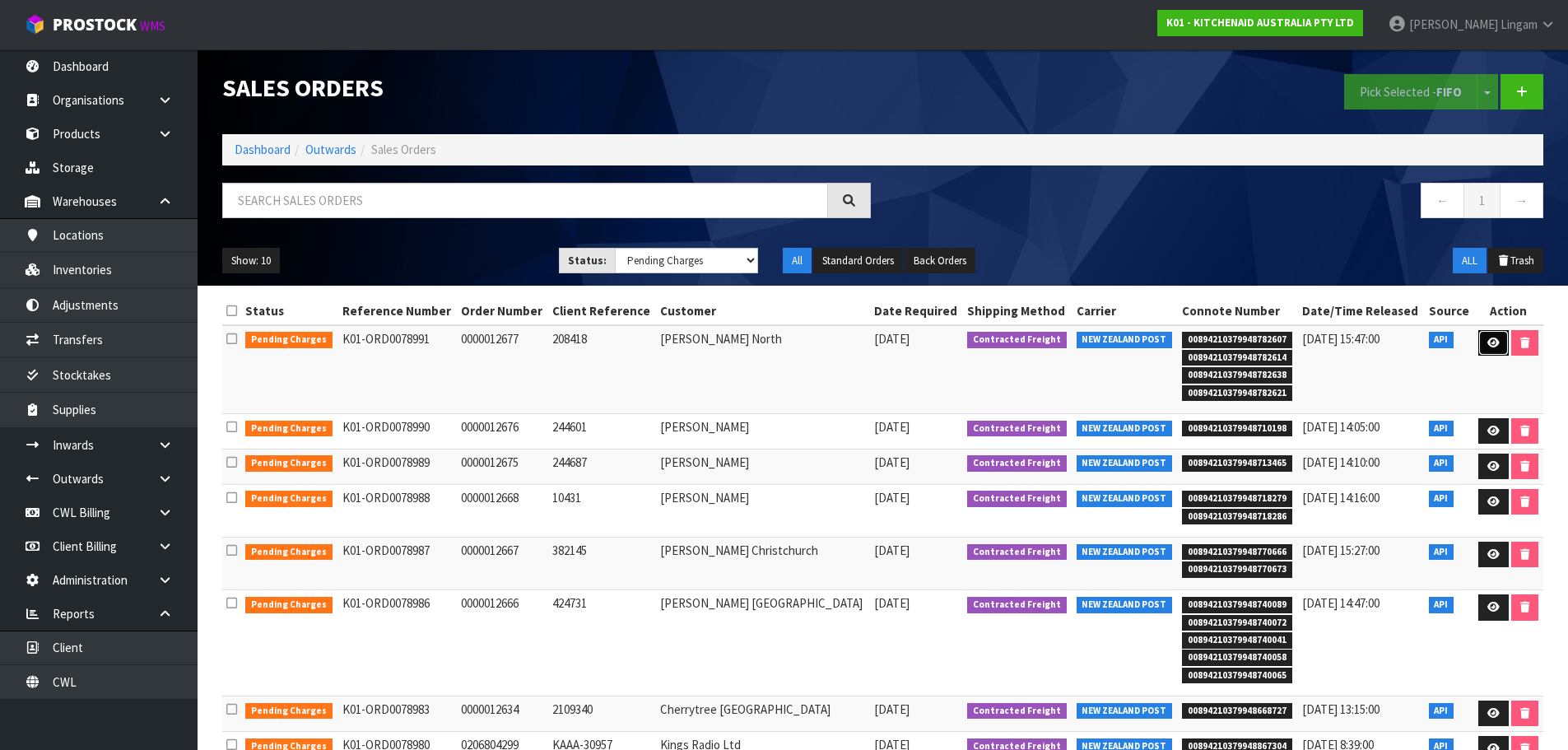
click at [1498, 344] on icon at bounding box center [1494, 343] width 12 height 11
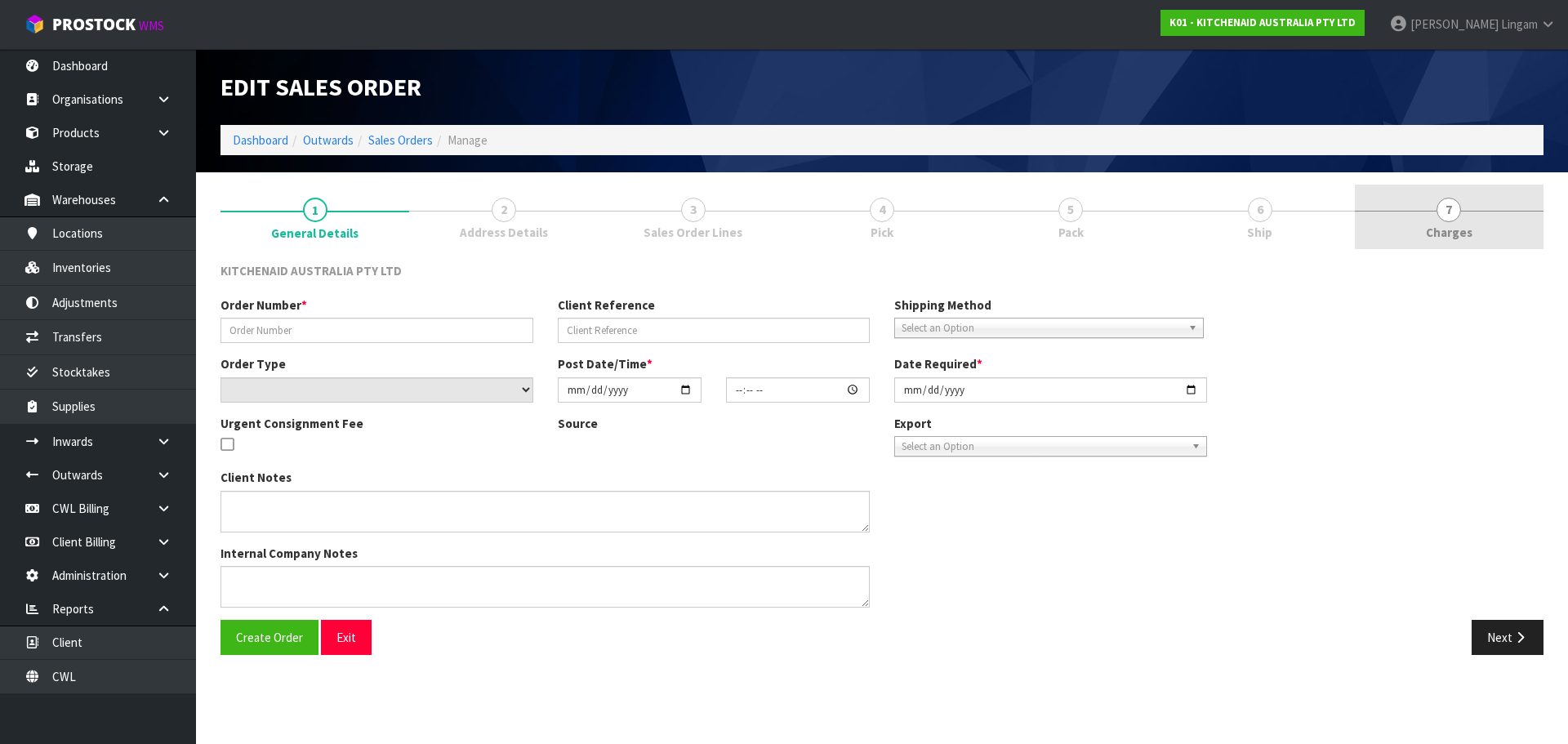
type input "0000012677"
type input "208418"
select select "number:0"
type input "[DATE]"
type input "15:37:03.000"
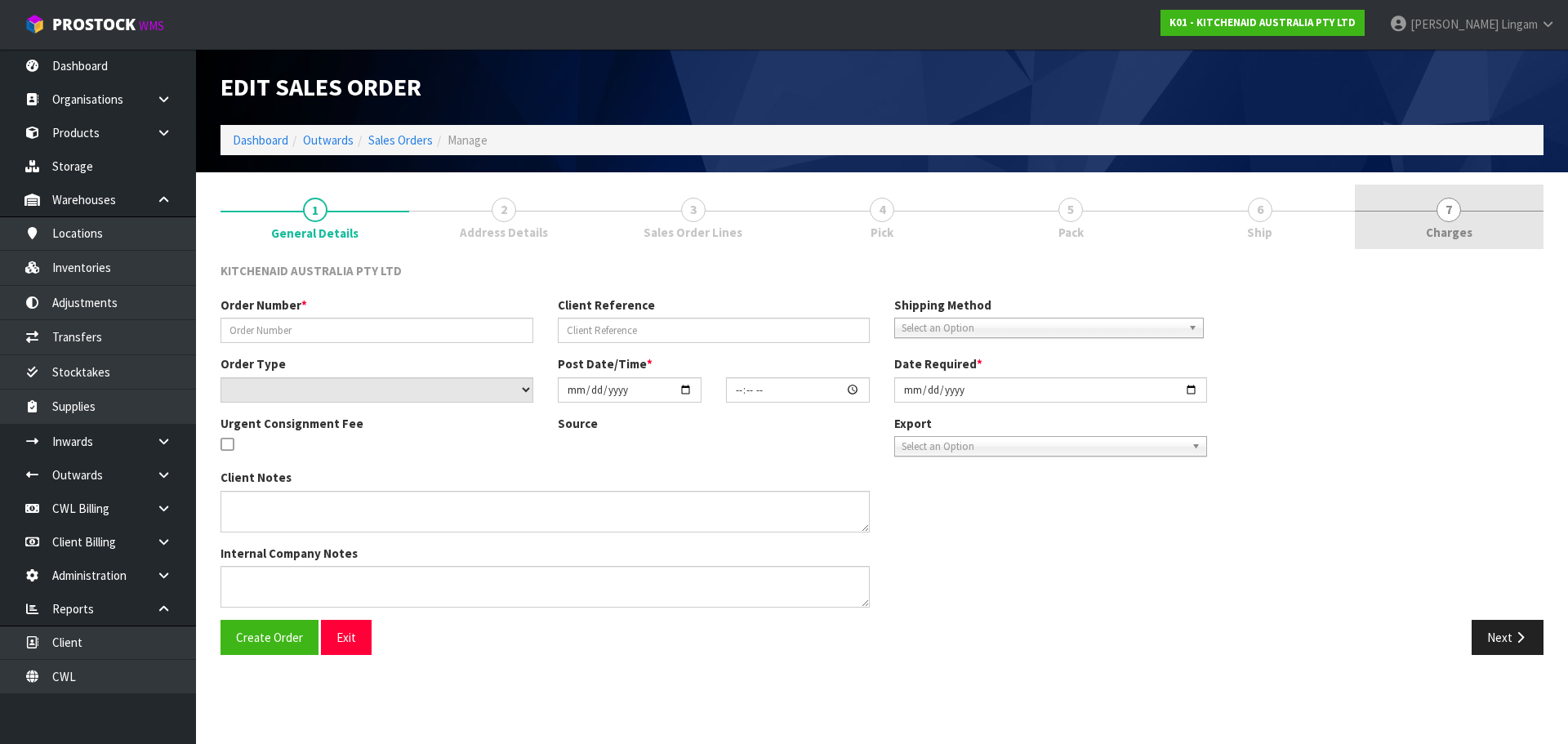
type input "[DATE]"
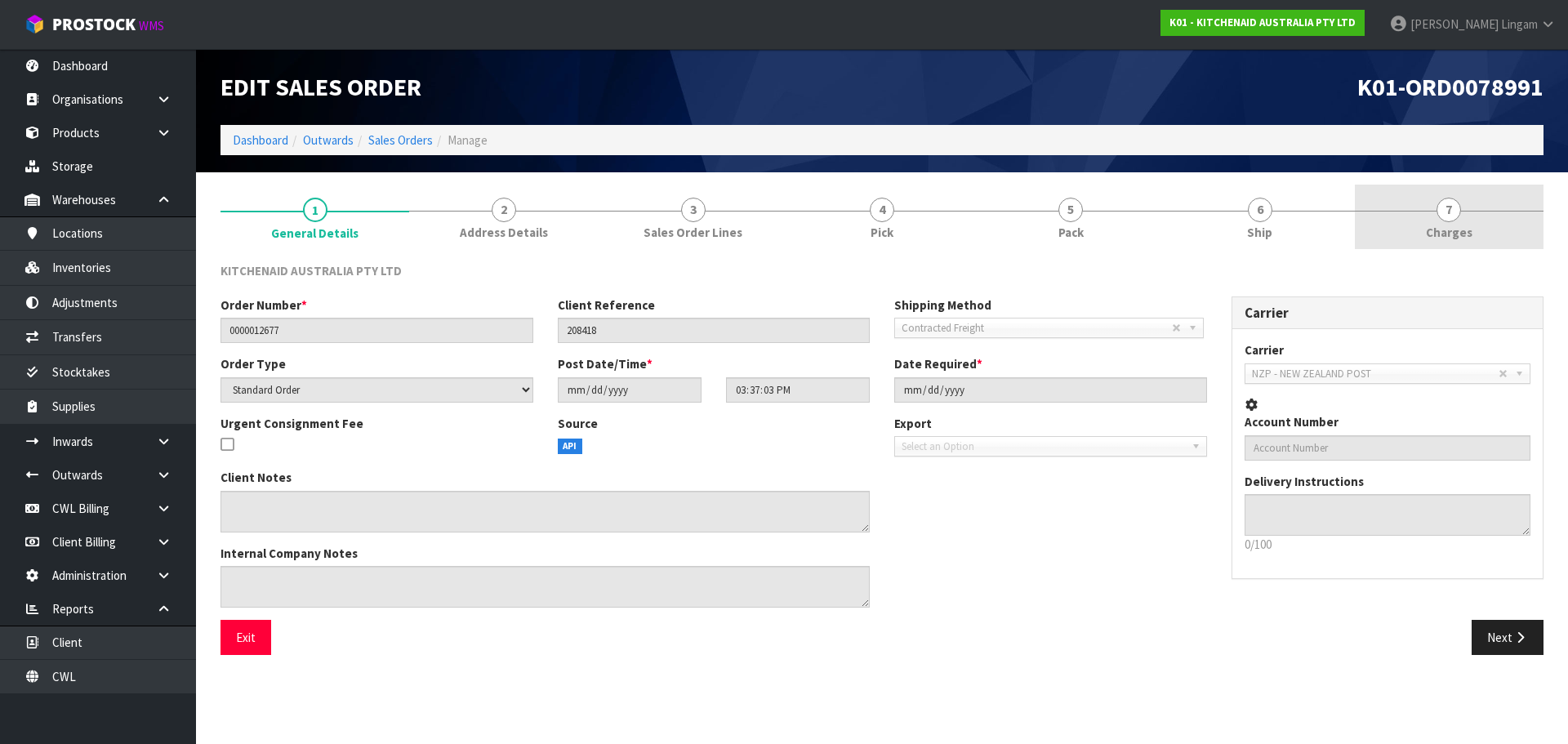
click at [1498, 243] on link "7 [GEOGRAPHIC_DATA]" at bounding box center [1449, 216] width 189 height 65
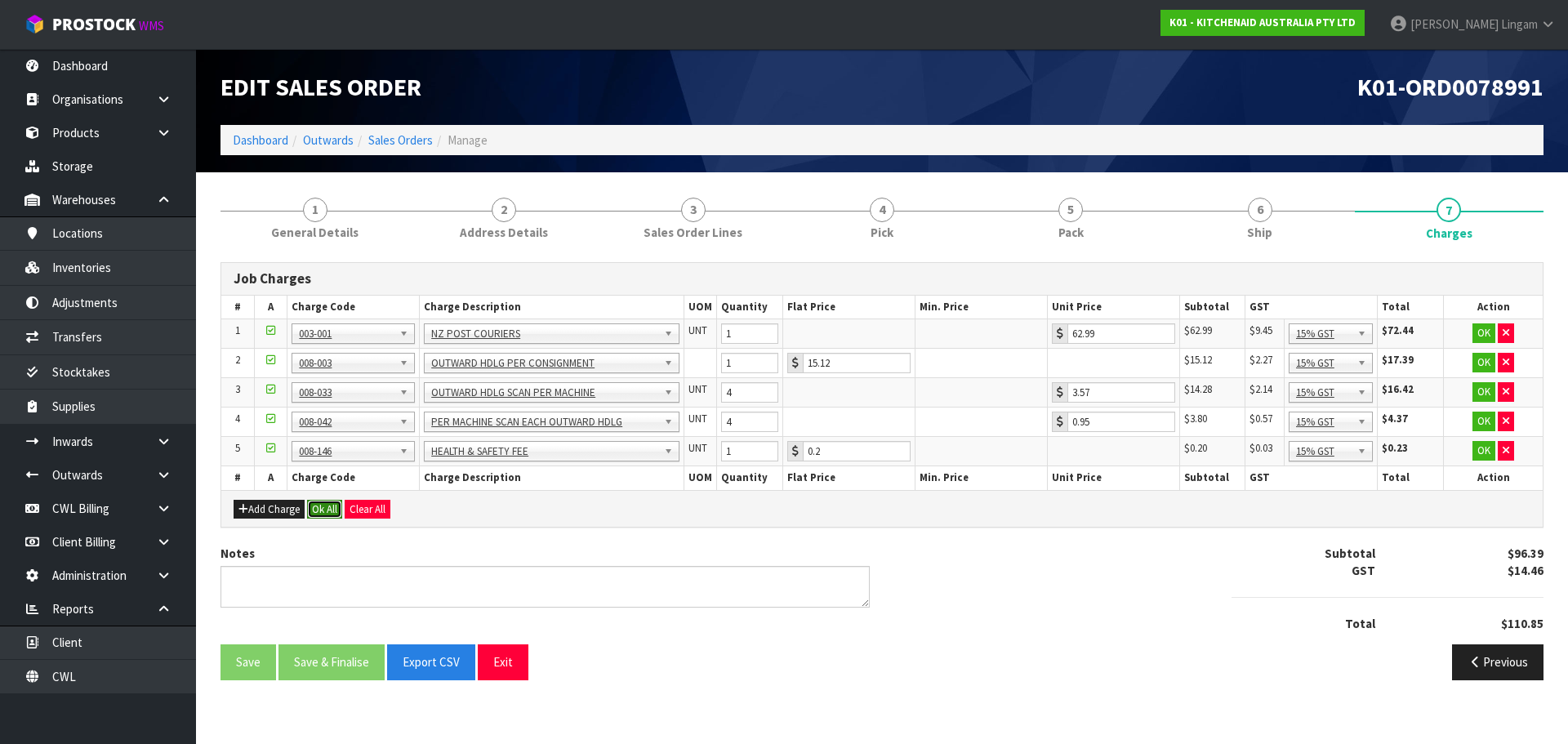
click at [326, 512] on button "Ok All" at bounding box center [325, 510] width 35 height 20
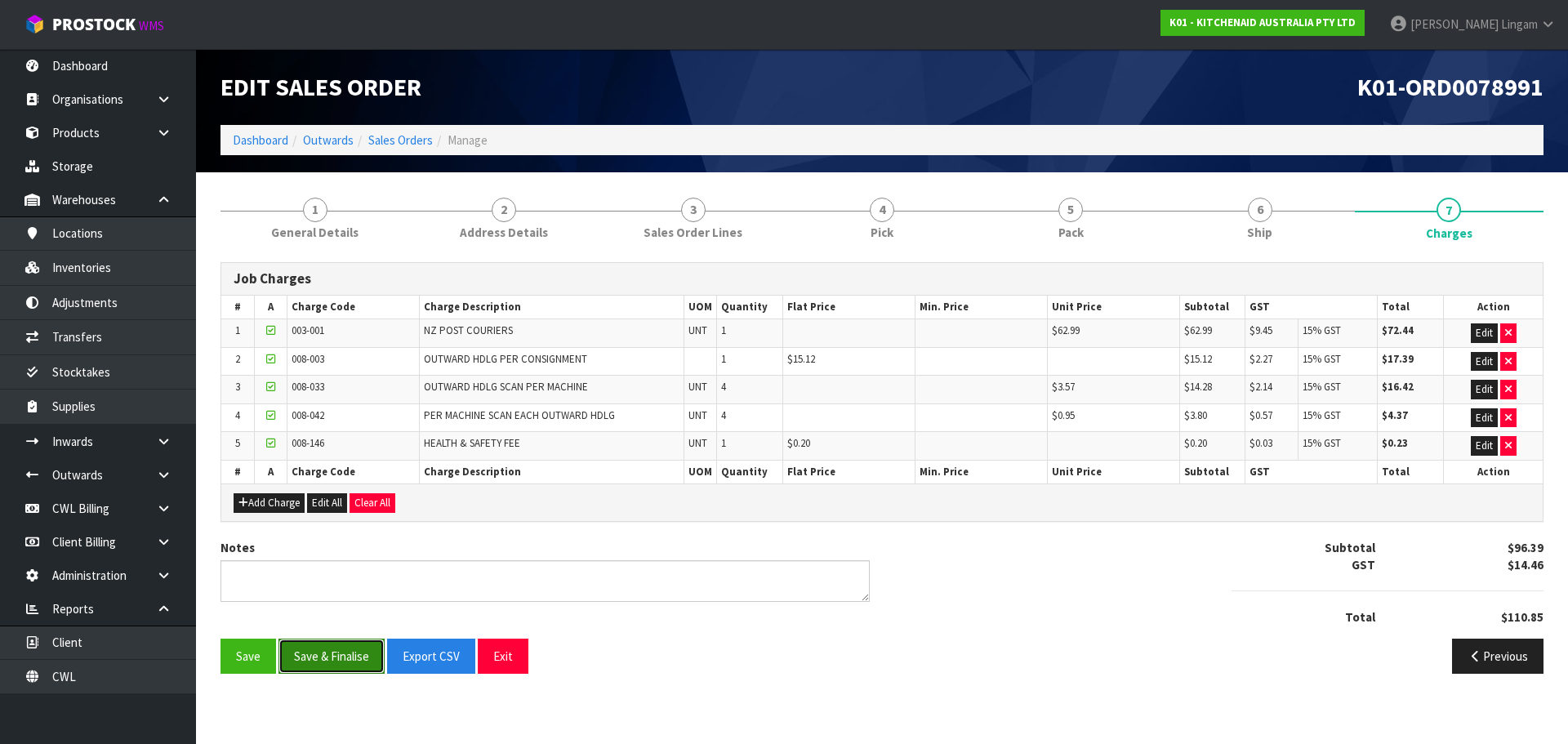
click at [341, 654] on button "Save & Finalise" at bounding box center [332, 656] width 107 height 35
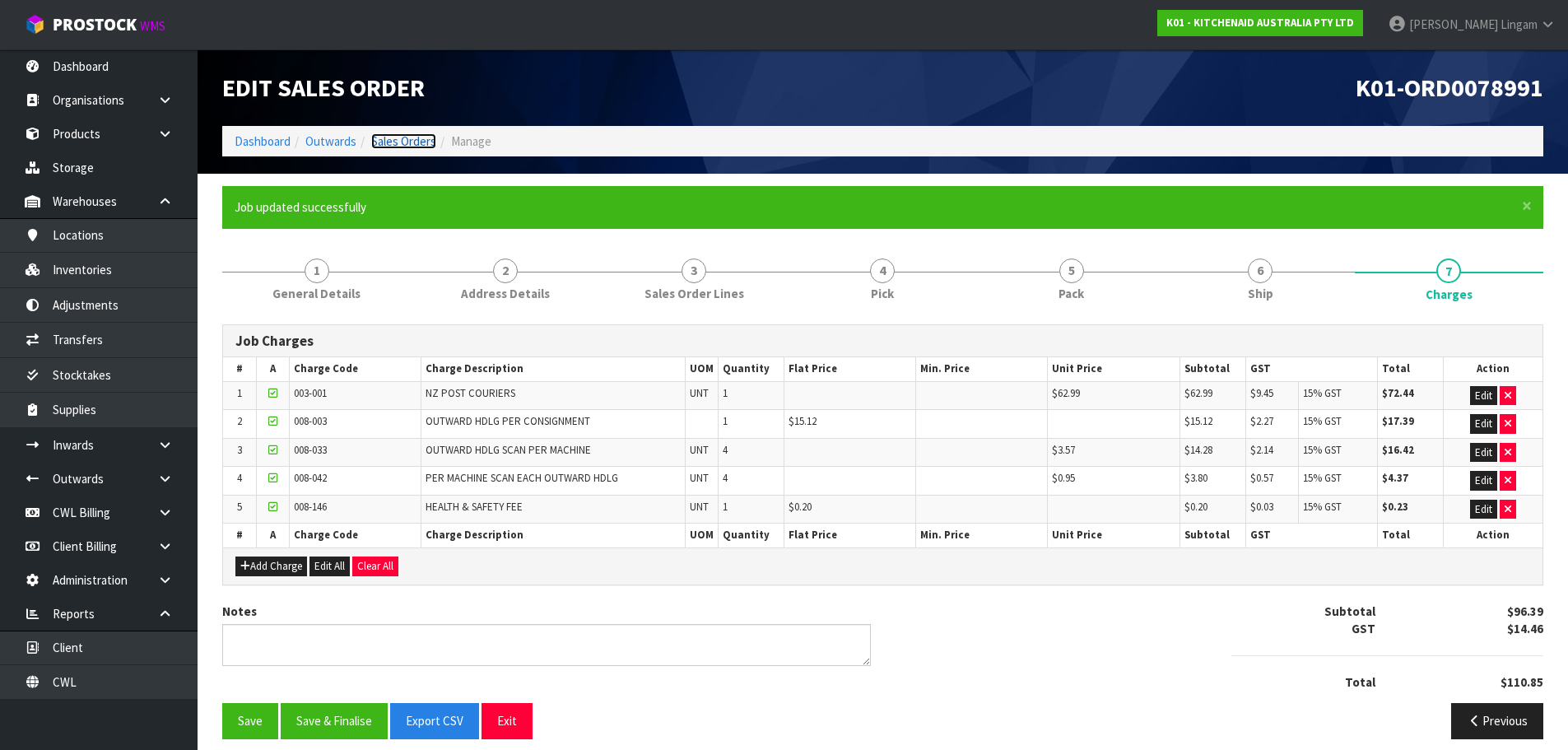
click at [418, 141] on link "Sales Orders" at bounding box center [403, 140] width 65 height 16
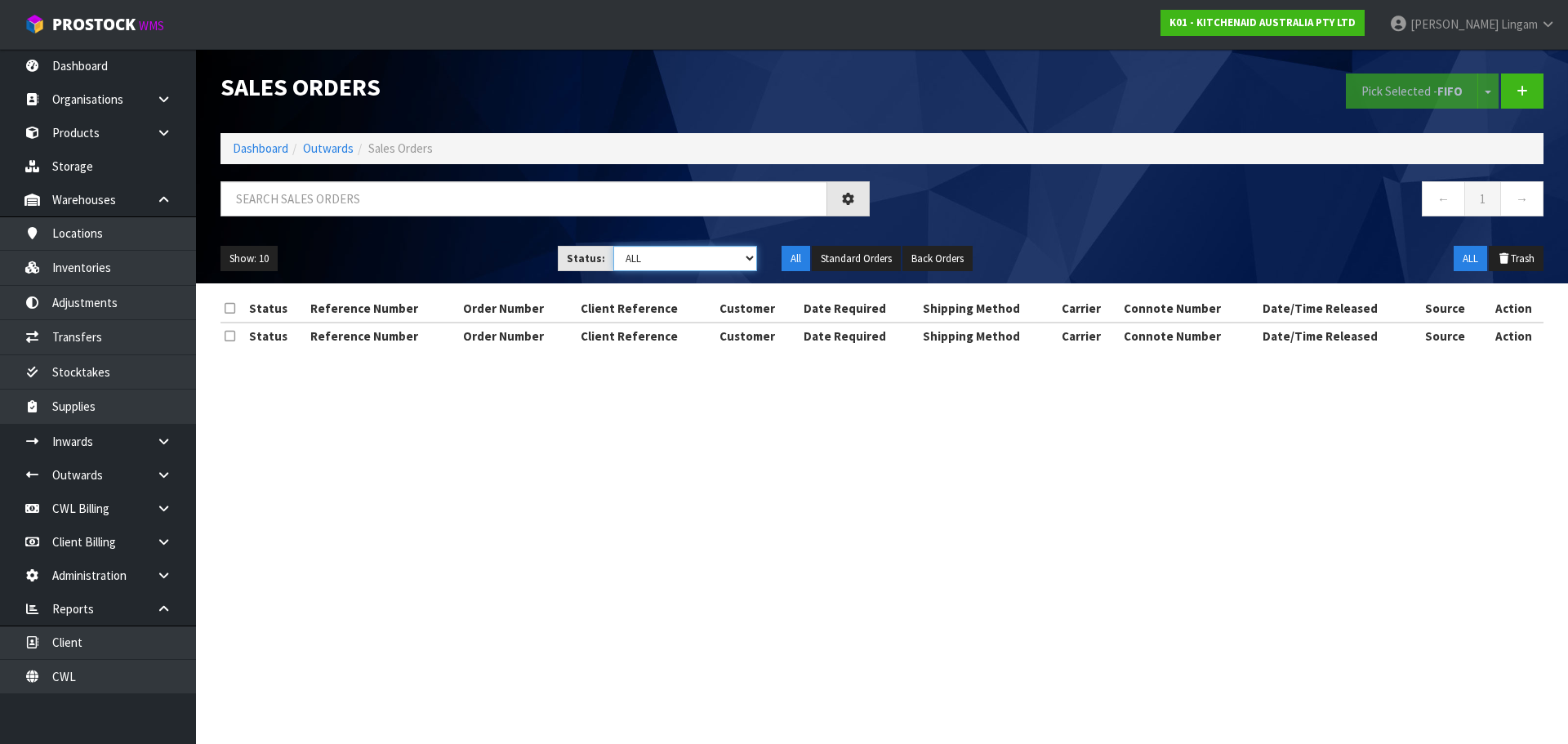
click at [745, 256] on select "Draft Pending Allocated Pending Pick Goods Picked Goods Packed Pending Charges …" at bounding box center [685, 258] width 144 height 25
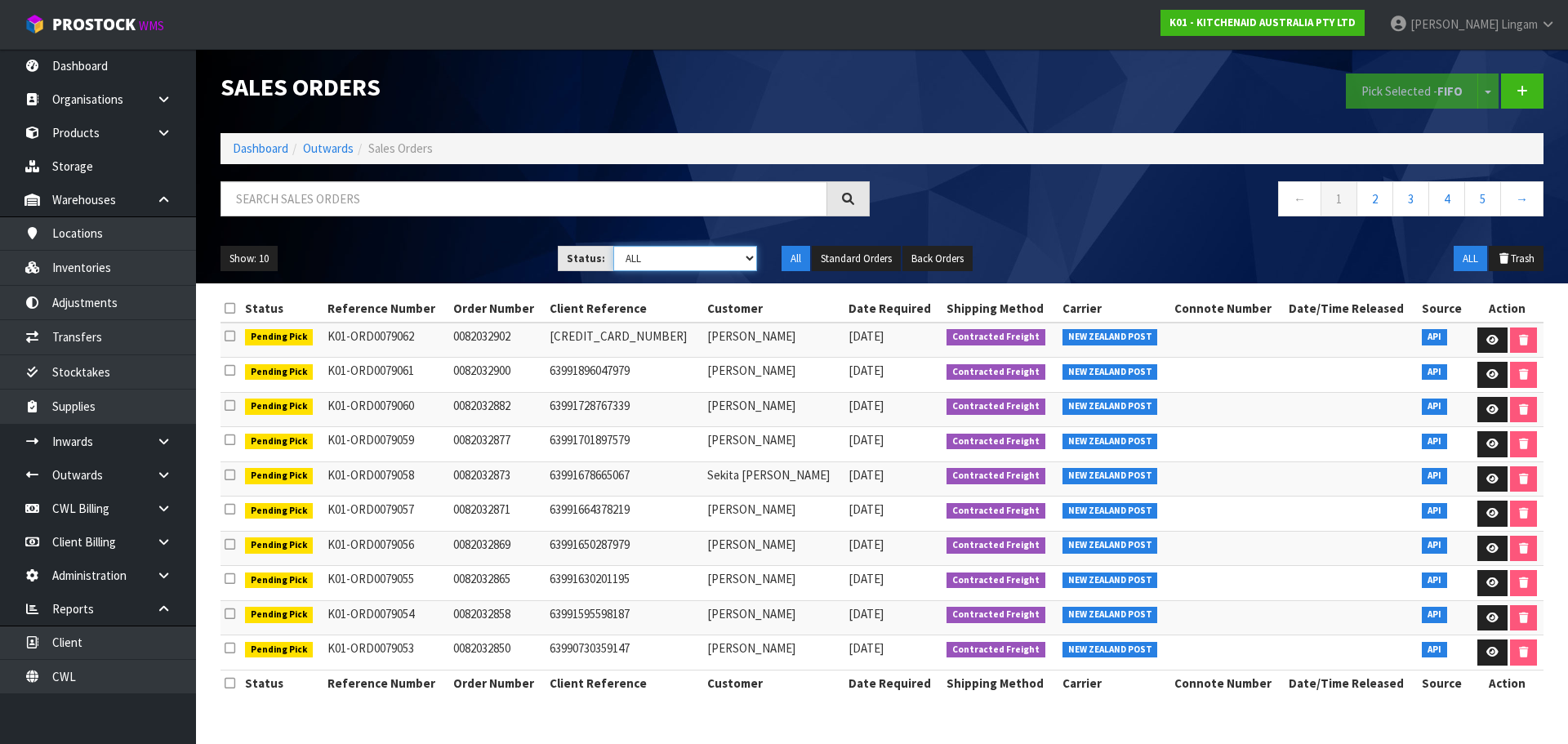
select select "string:6"
click at [613, 246] on select "Draft Pending Allocated Pending Pick Goods Picked Goods Packed Pending Charges …" at bounding box center [685, 258] width 144 height 25
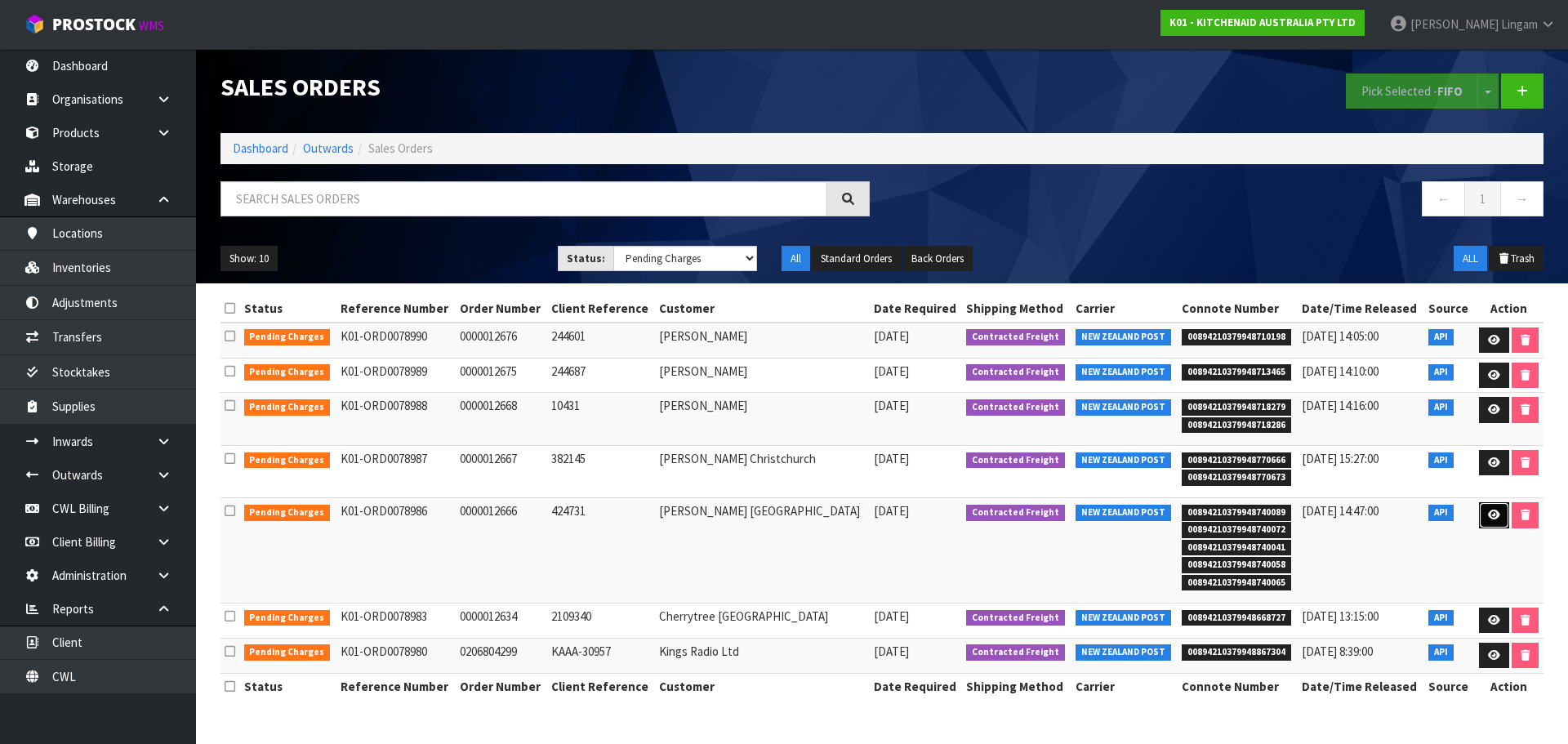
click at [1482, 510] on link at bounding box center [1494, 515] width 30 height 26
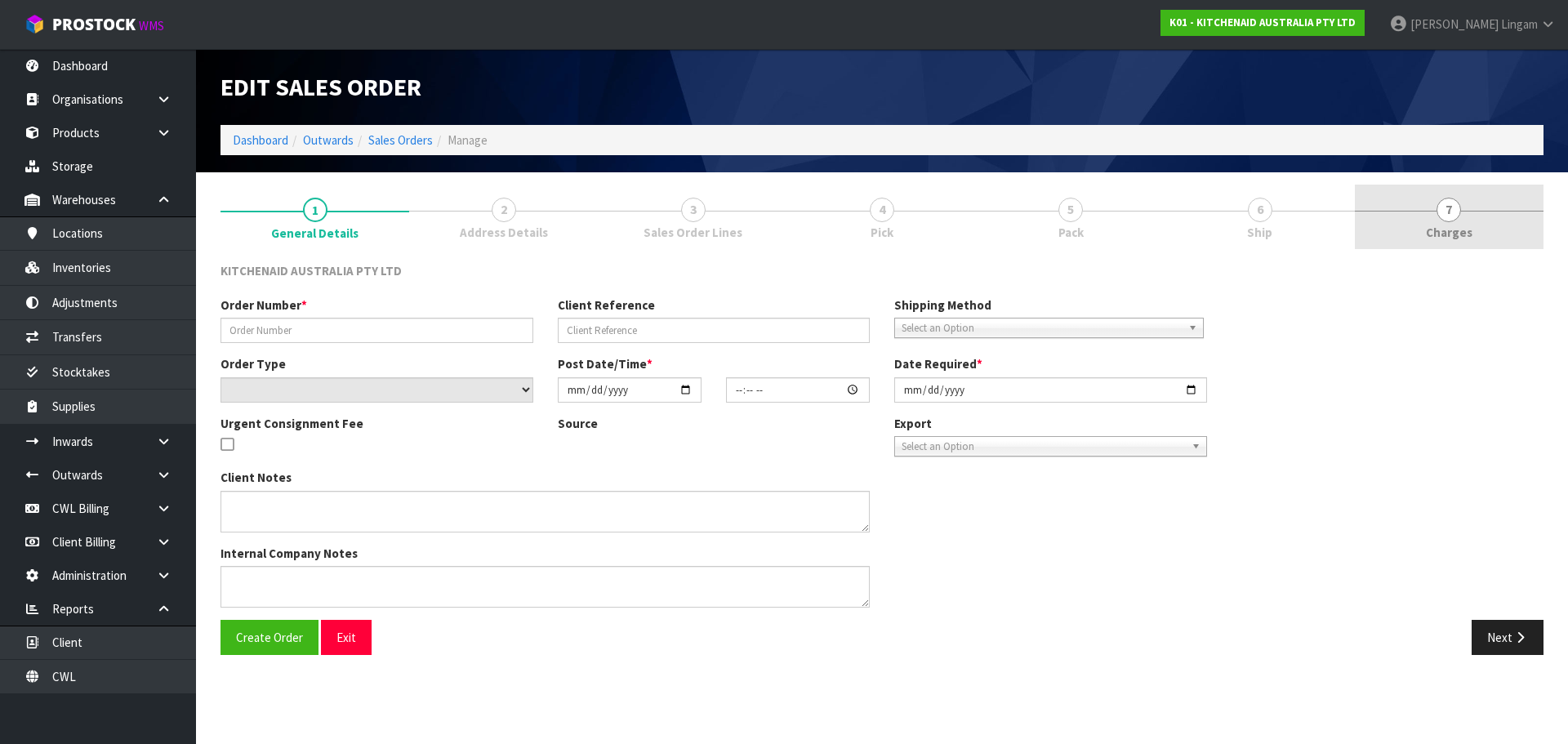
type input "0000012666"
type input "424731"
select select "number:0"
type input "[DATE]"
type input "15:36:50.000"
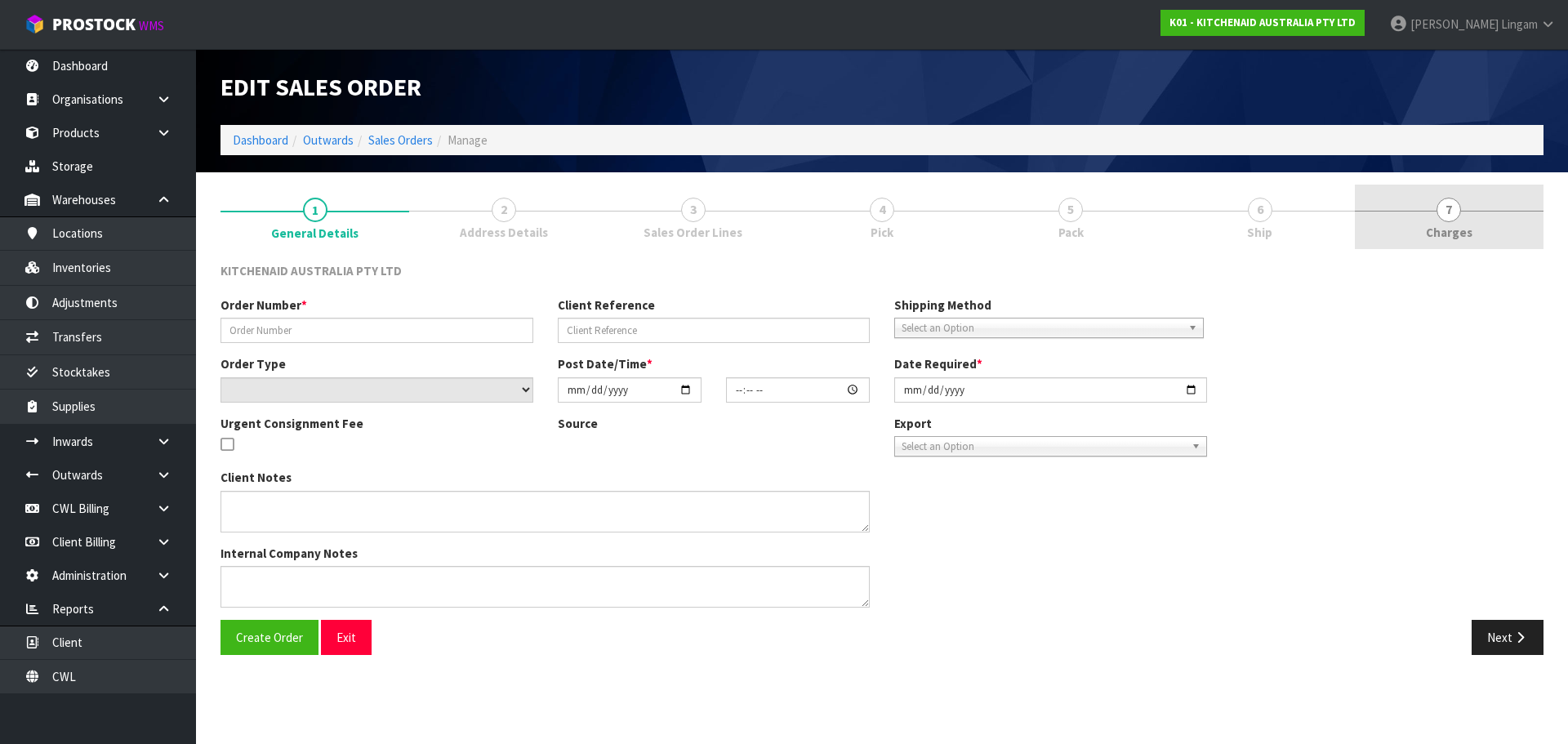
type input "[DATE]"
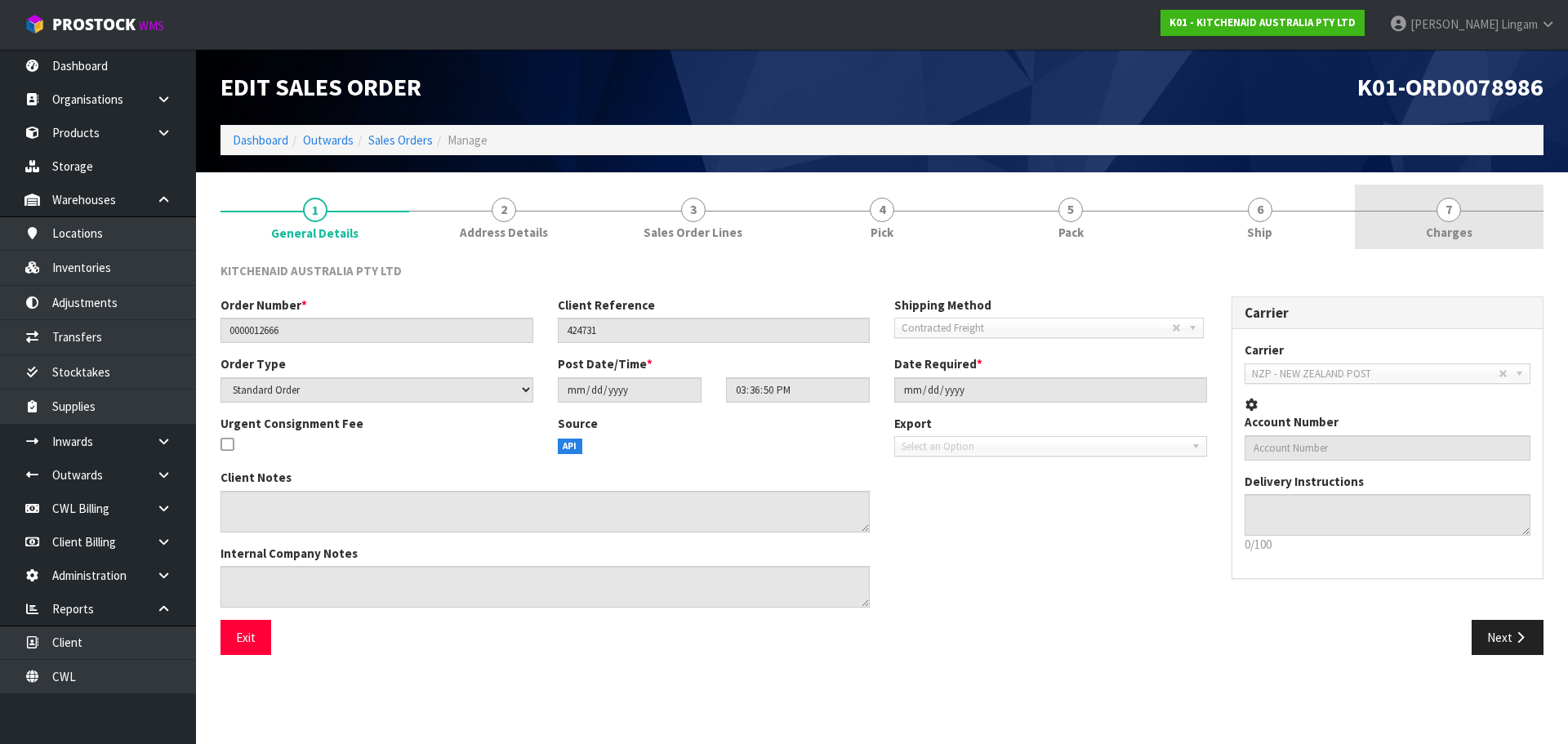
click at [1488, 247] on link "7 [GEOGRAPHIC_DATA]" at bounding box center [1449, 216] width 189 height 65
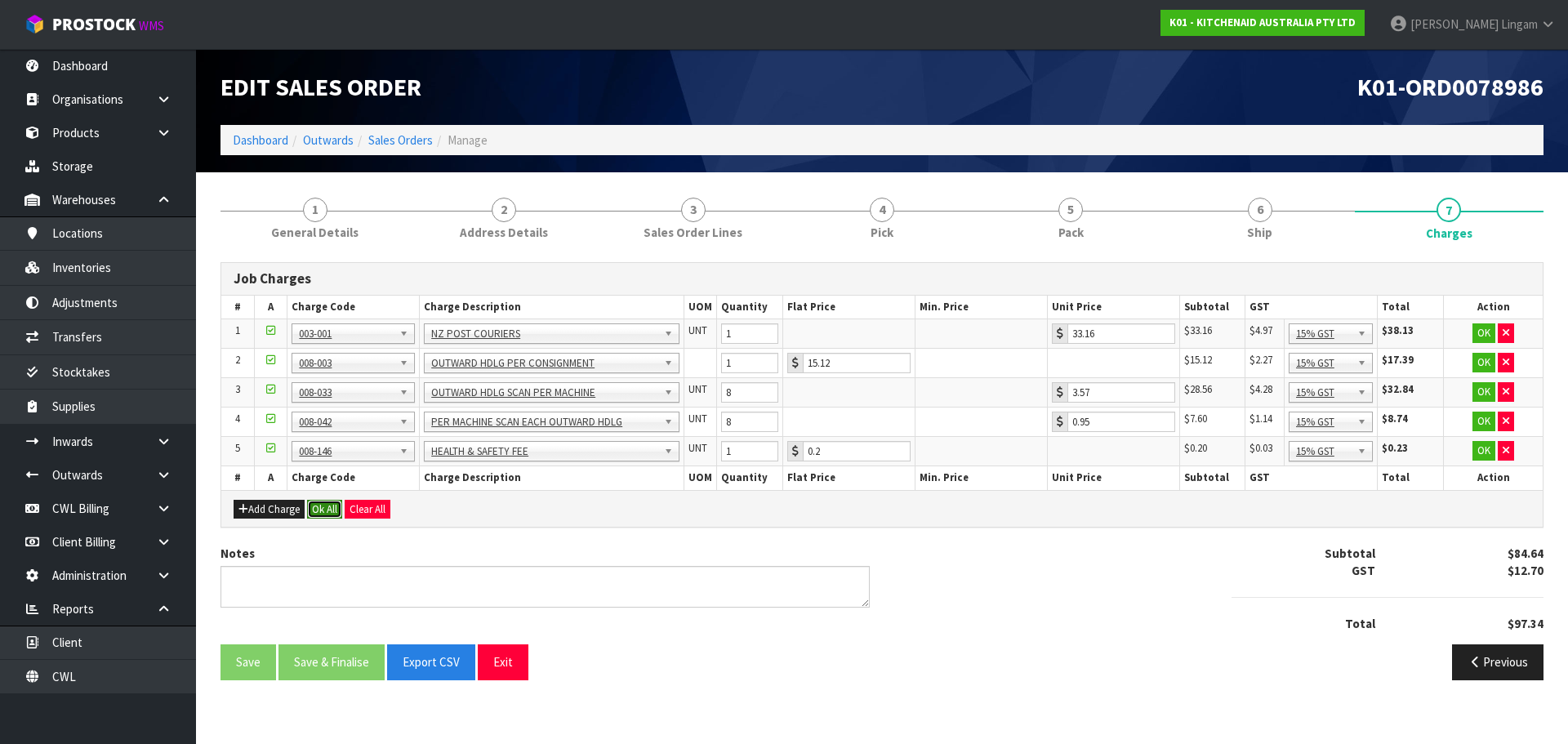
click at [330, 507] on button "Ok All" at bounding box center [325, 510] width 35 height 20
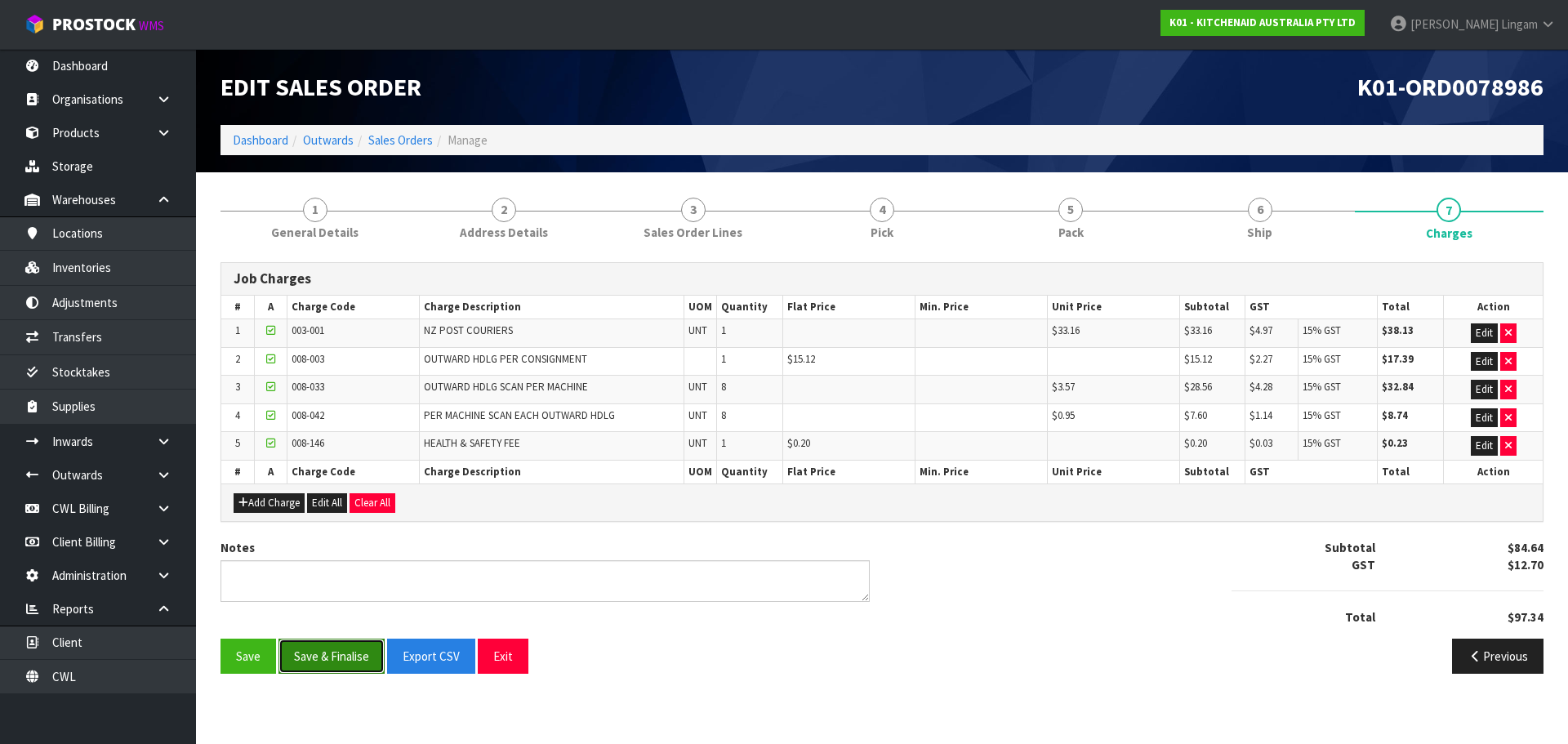
click at [331, 660] on button "Save & Finalise" at bounding box center [332, 656] width 107 height 35
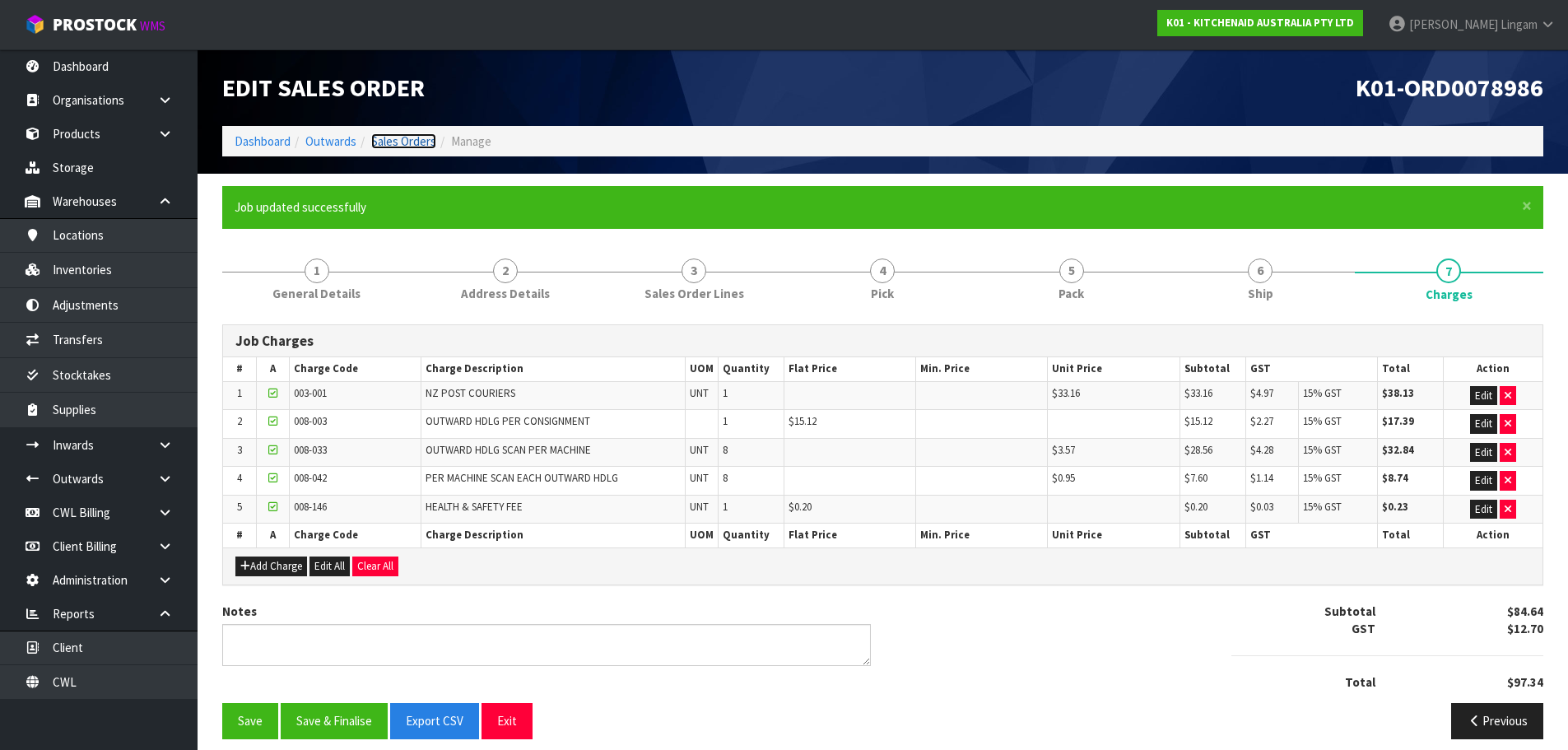
click at [406, 145] on link "Sales Orders" at bounding box center [403, 140] width 65 height 16
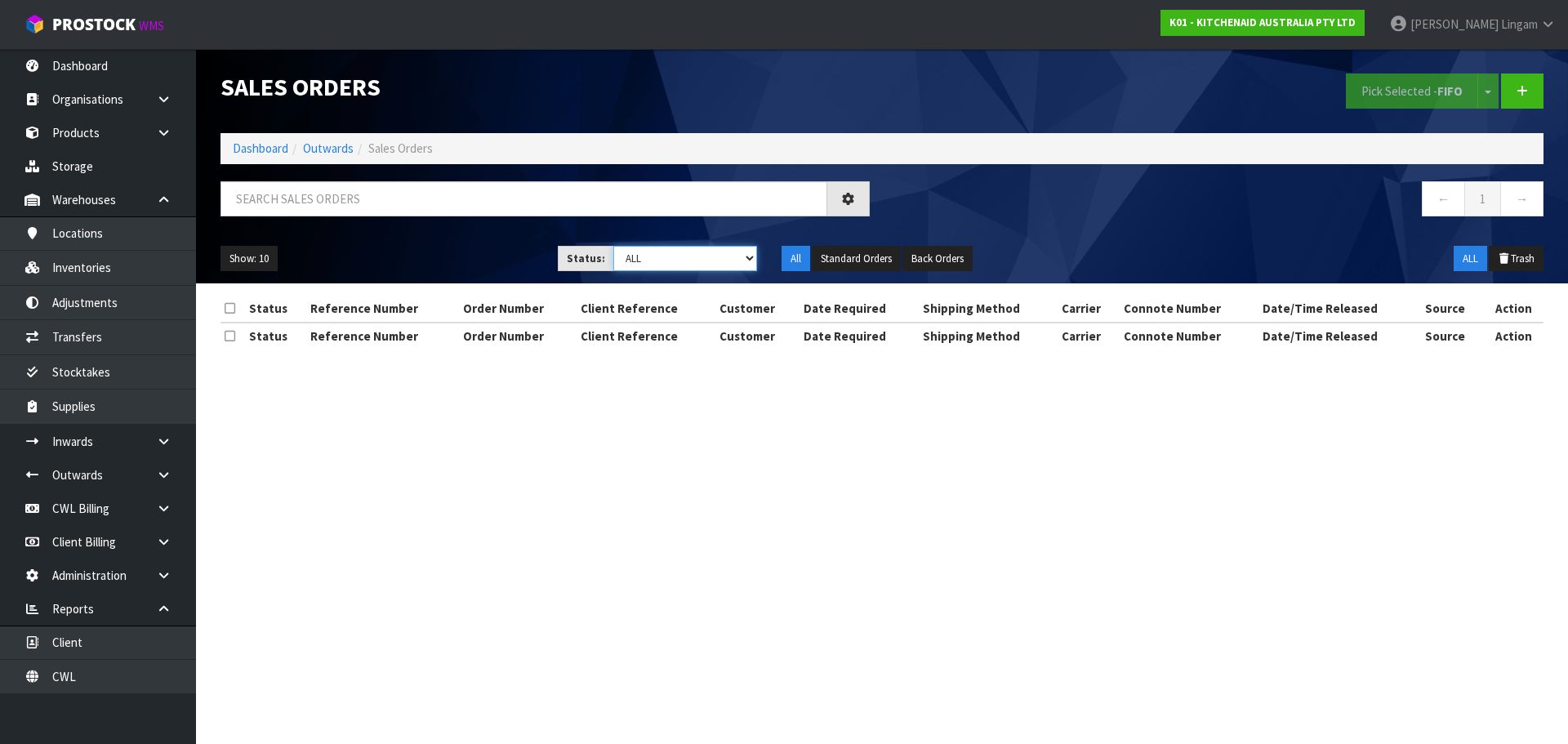
click at [748, 262] on select "Draft Pending Allocated Pending Pick Goods Picked Goods Packed Pending Charges …" at bounding box center [685, 258] width 144 height 25
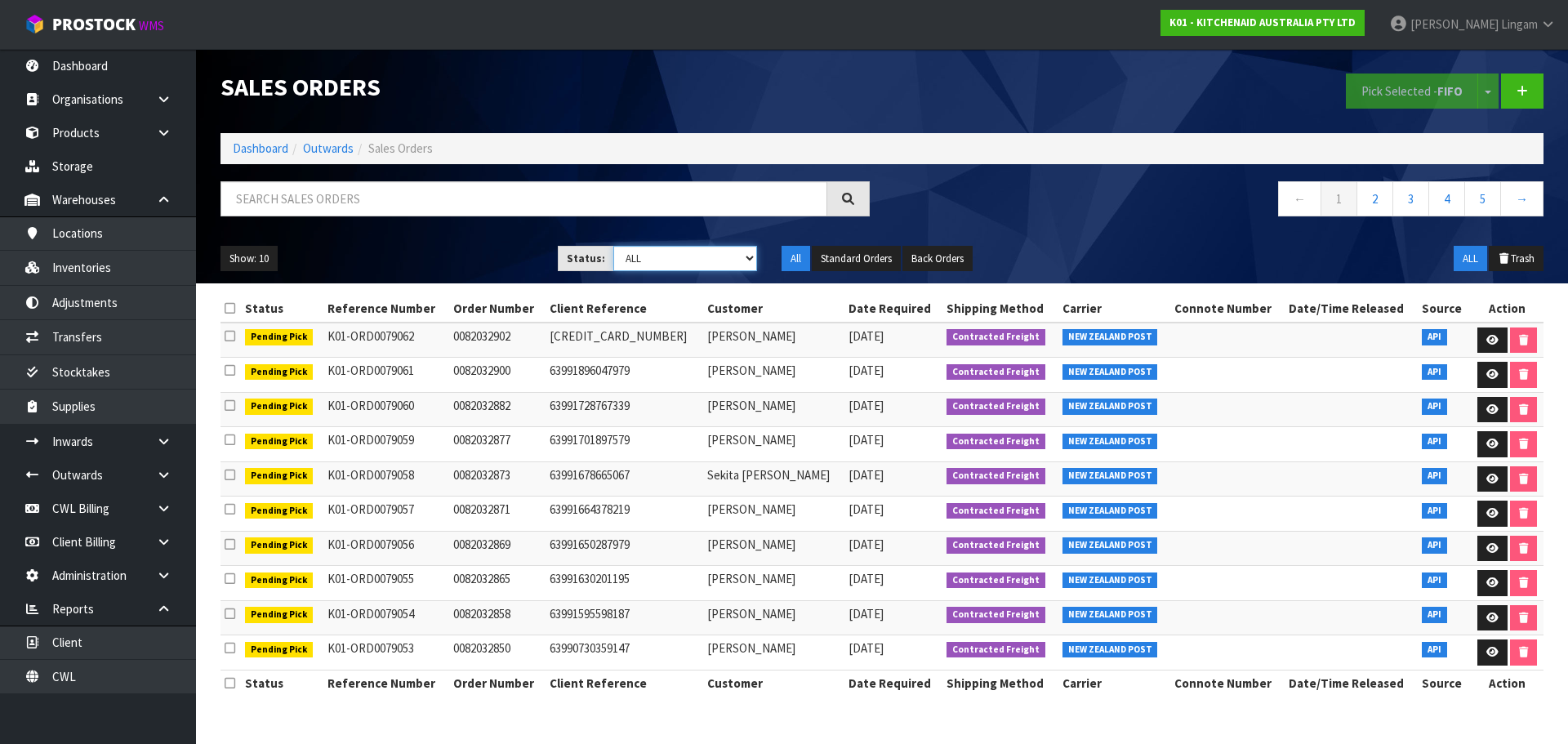
select select "string:6"
click at [613, 246] on select "Draft Pending Allocated Pending Pick Goods Picked Goods Packed Pending Charges …" at bounding box center [685, 258] width 144 height 25
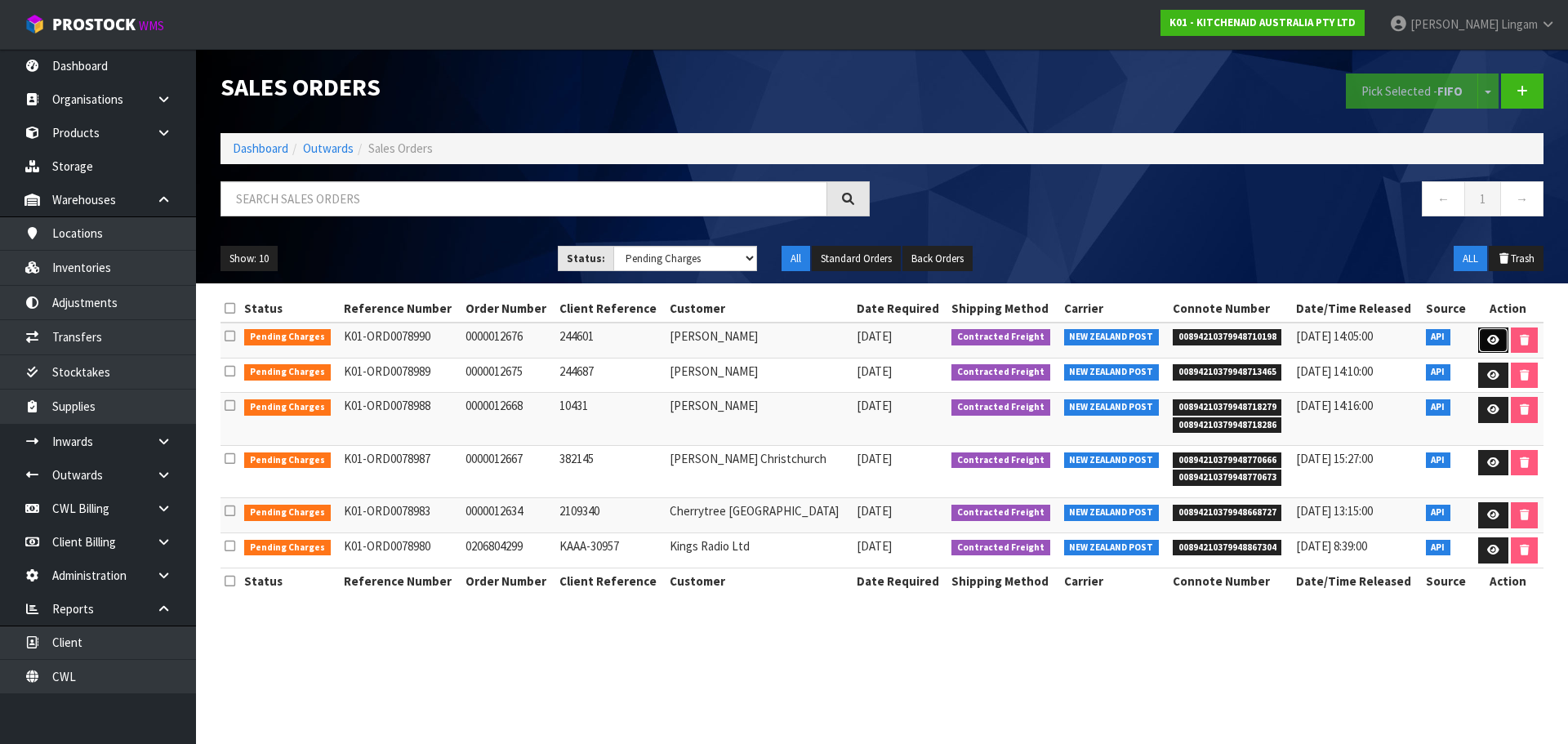
click at [1488, 341] on icon at bounding box center [1493, 340] width 12 height 11
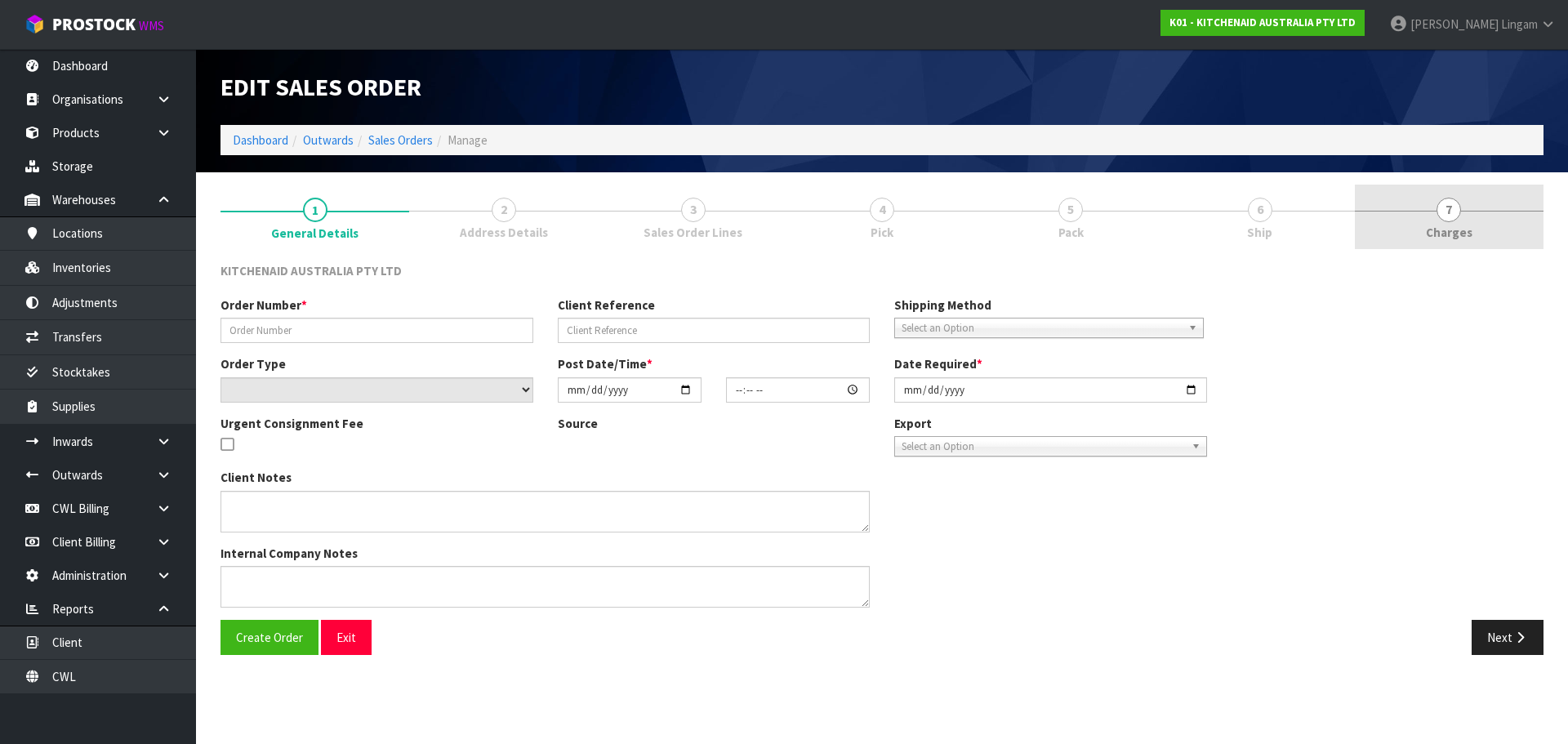
type input "0000012676"
type input "244601"
select select "number:0"
type input "[DATE]"
type input "15:37:00.000"
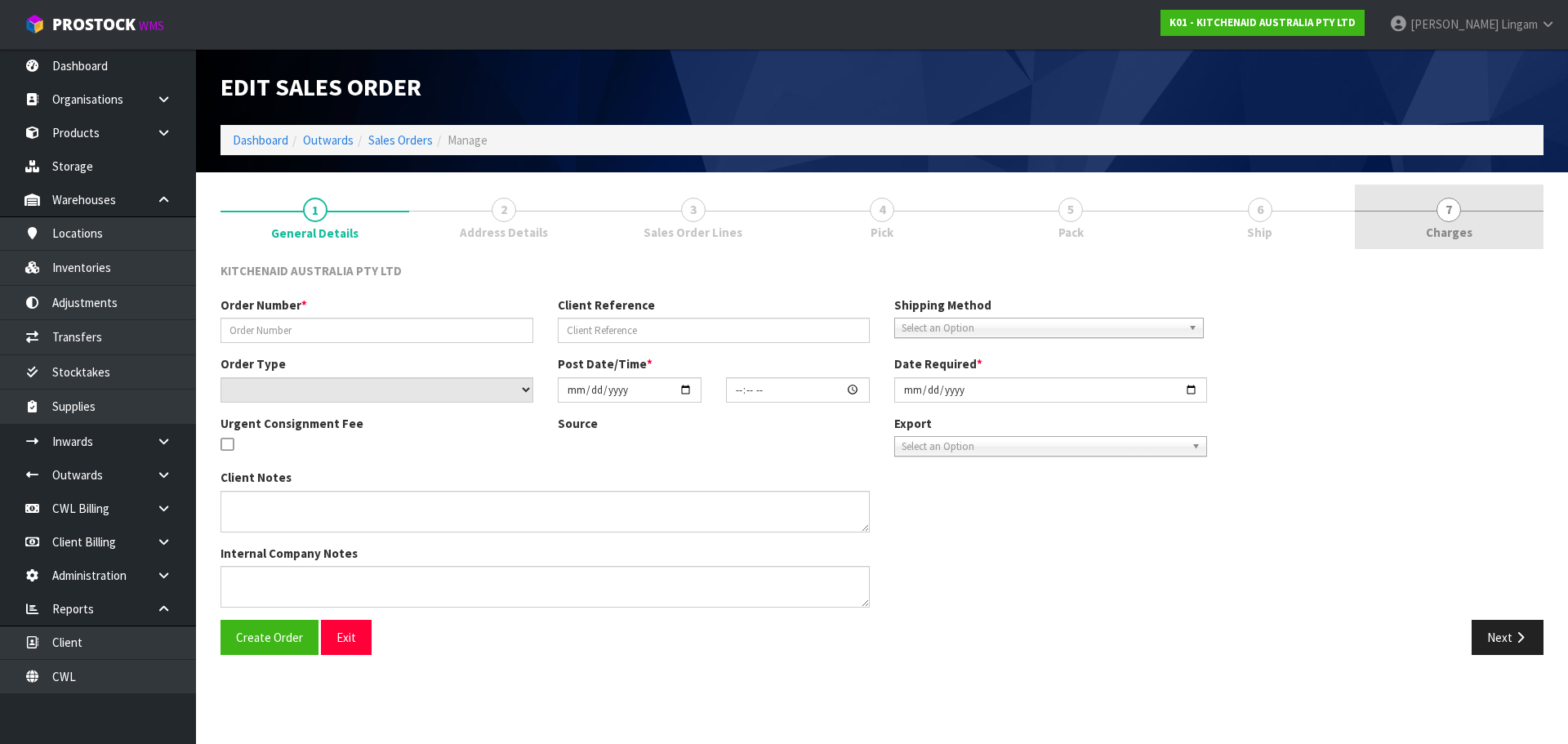
type input "[DATE]"
click at [1458, 230] on span "Charges" at bounding box center [1449, 232] width 47 height 17
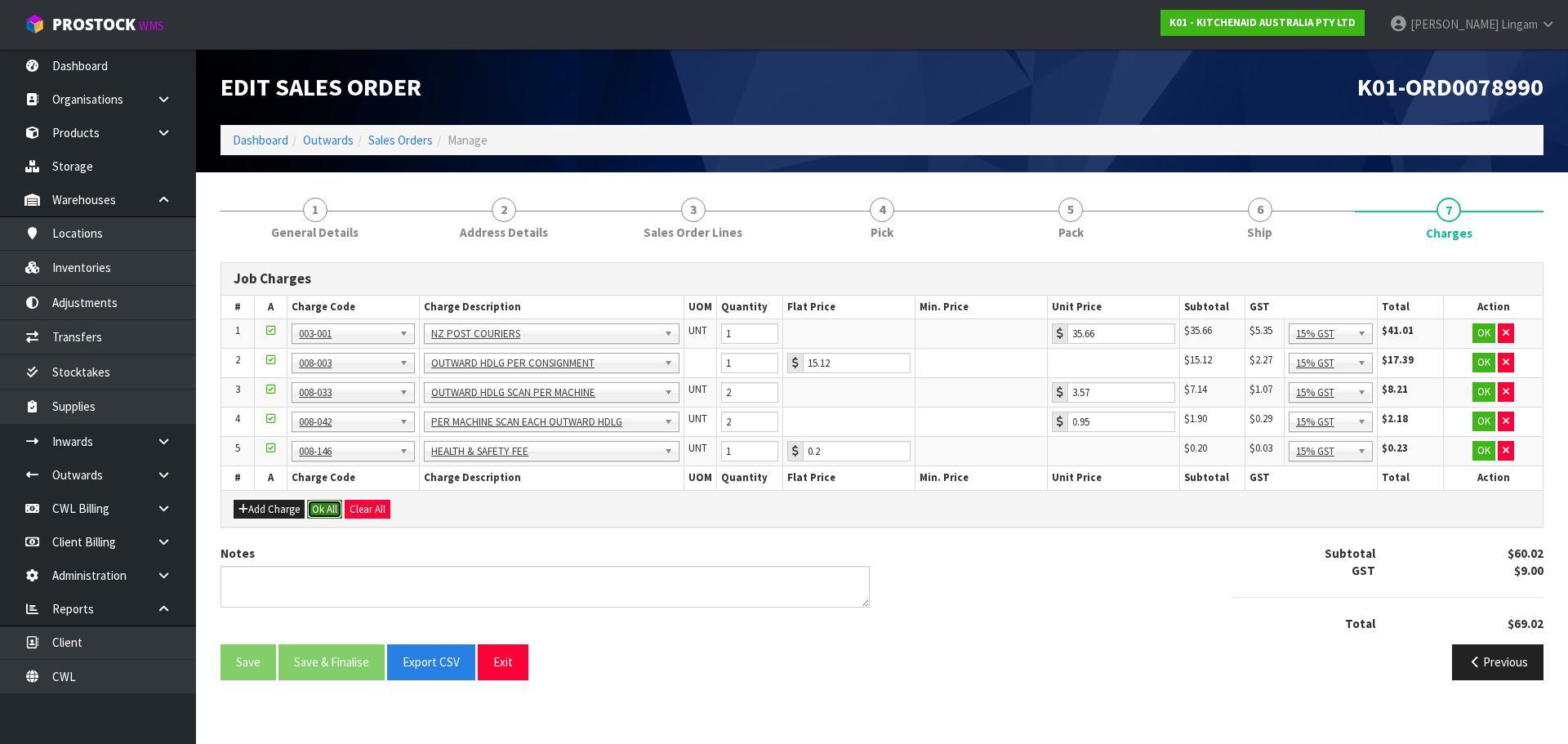
click at [329, 507] on button "Ok All" at bounding box center [325, 510] width 35 height 20
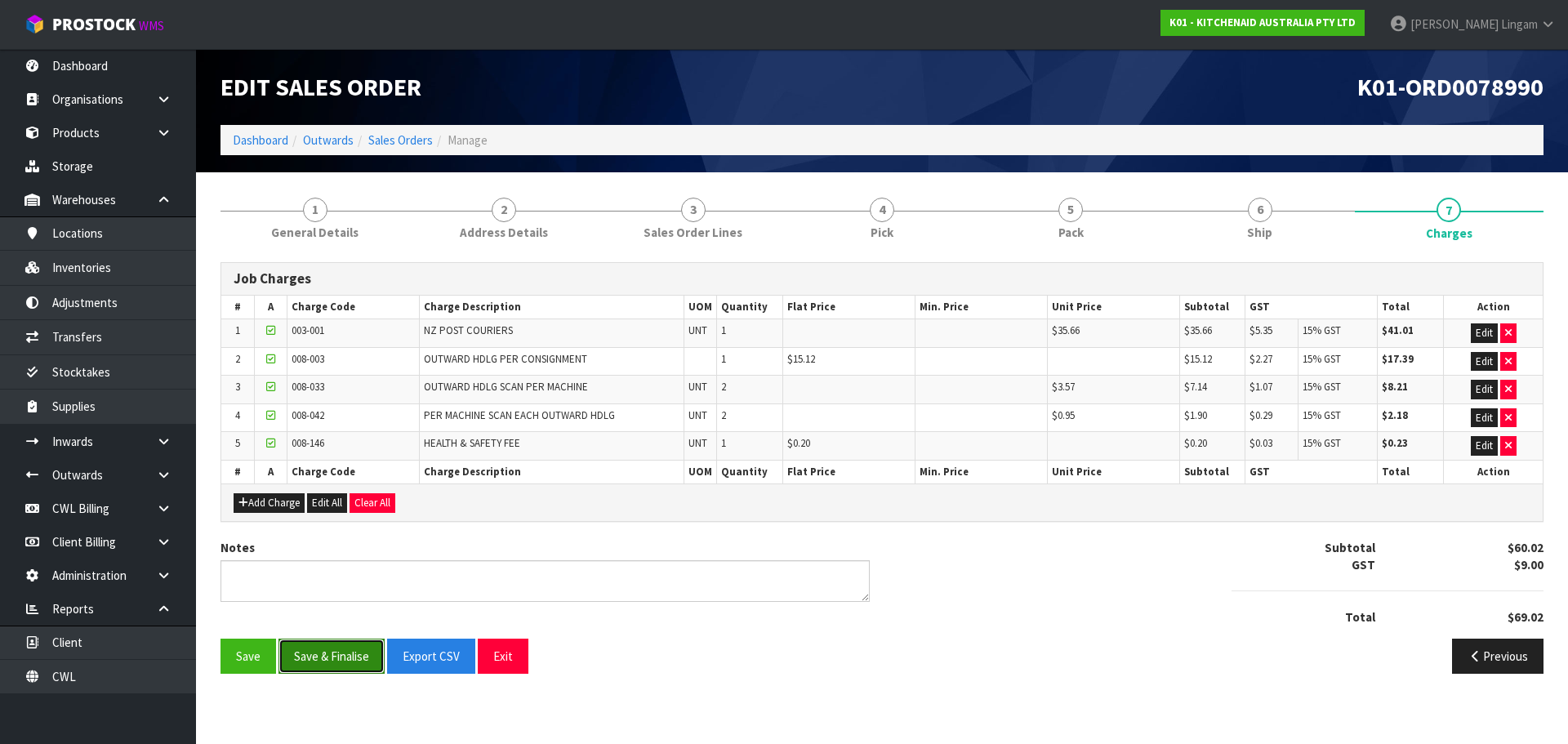
click at [345, 660] on button "Save & Finalise" at bounding box center [332, 656] width 107 height 35
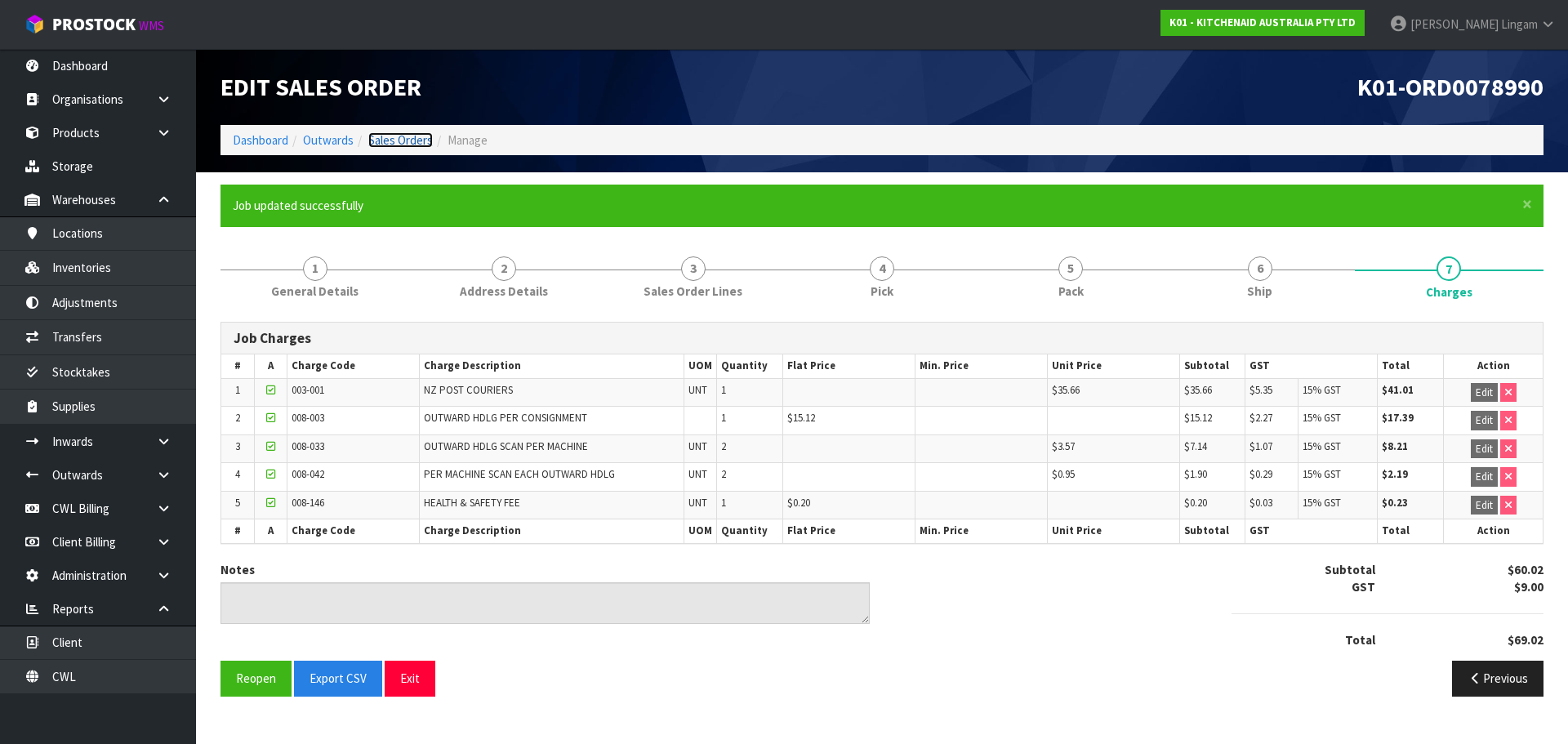
click at [420, 137] on link "Sales Orders" at bounding box center [400, 139] width 65 height 16
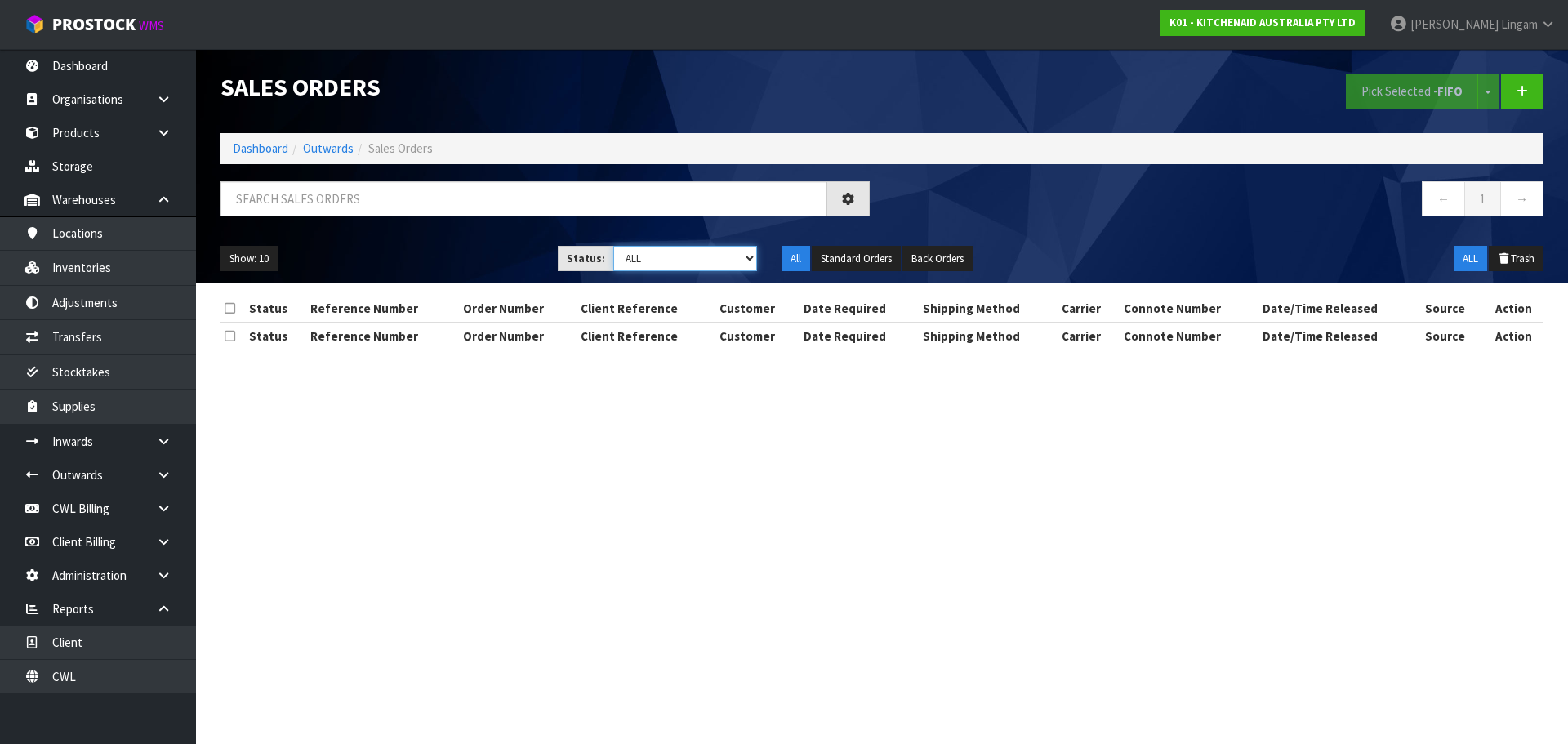
click at [734, 260] on select "Draft Pending Allocated Pending Pick Goods Picked Goods Packed Pending Charges …" at bounding box center [685, 258] width 144 height 25
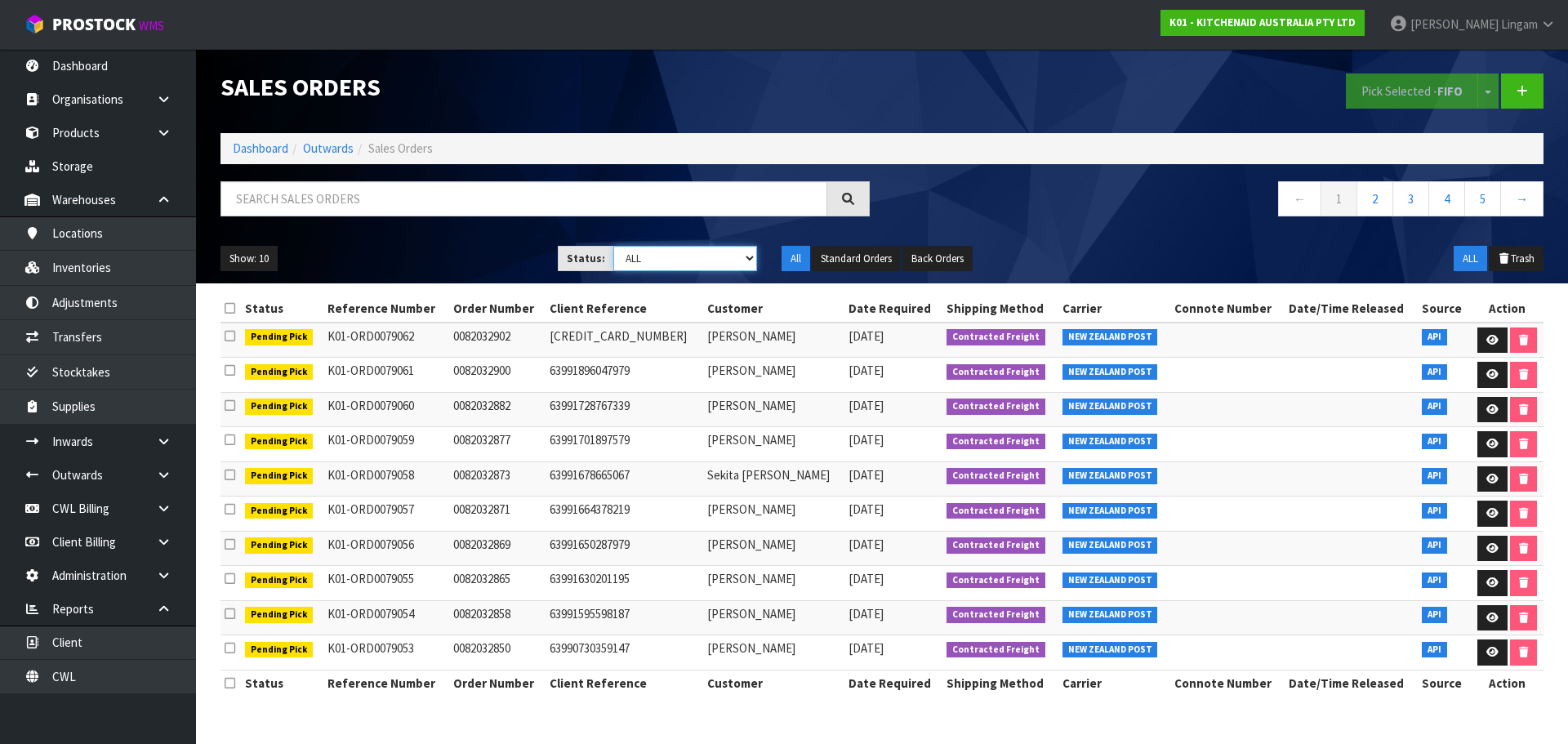
select select "string:6"
click at [613, 246] on select "Draft Pending Allocated Pending Pick Goods Picked Goods Packed Pending Charges …" at bounding box center [685, 258] width 144 height 25
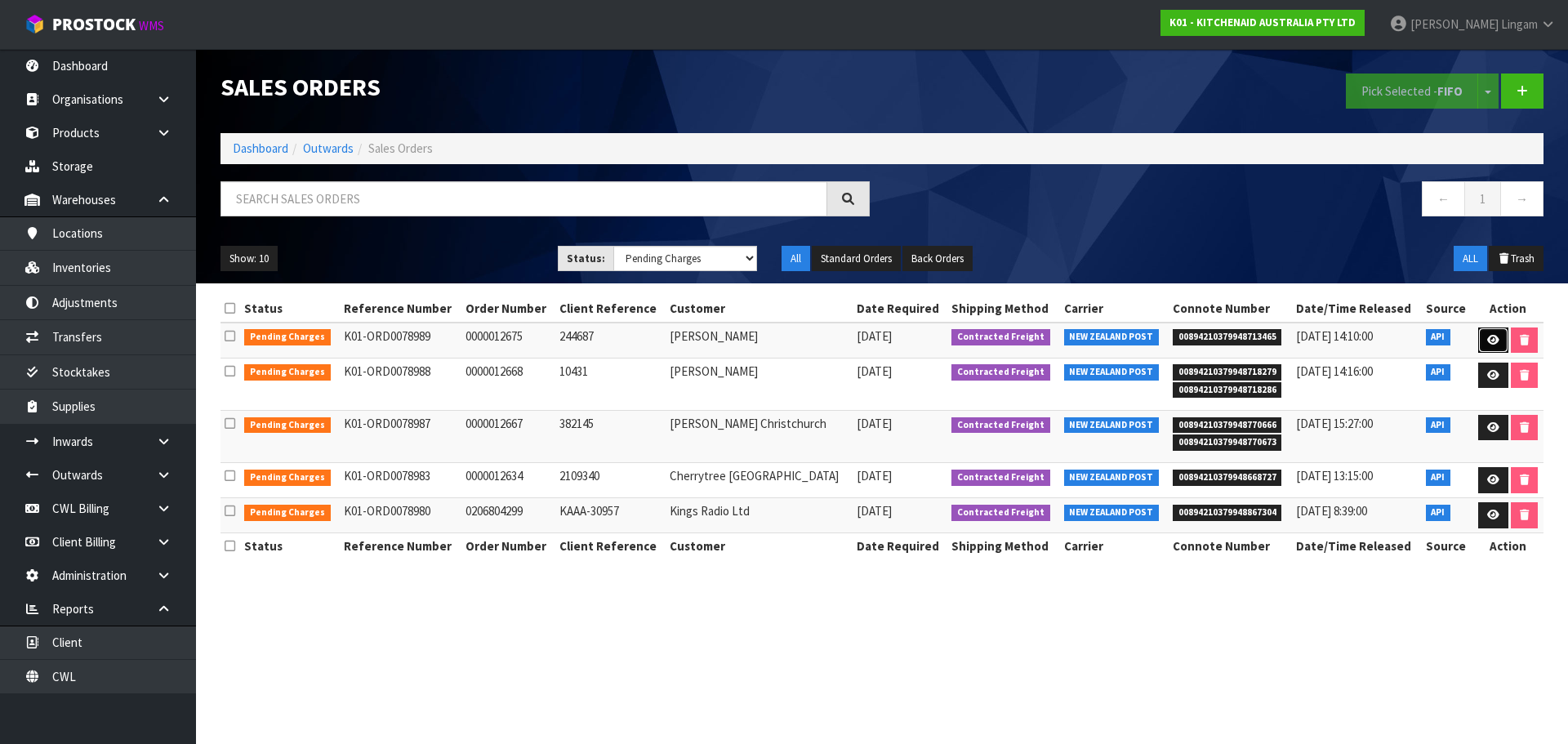
click at [1489, 343] on icon at bounding box center [1493, 340] width 12 height 11
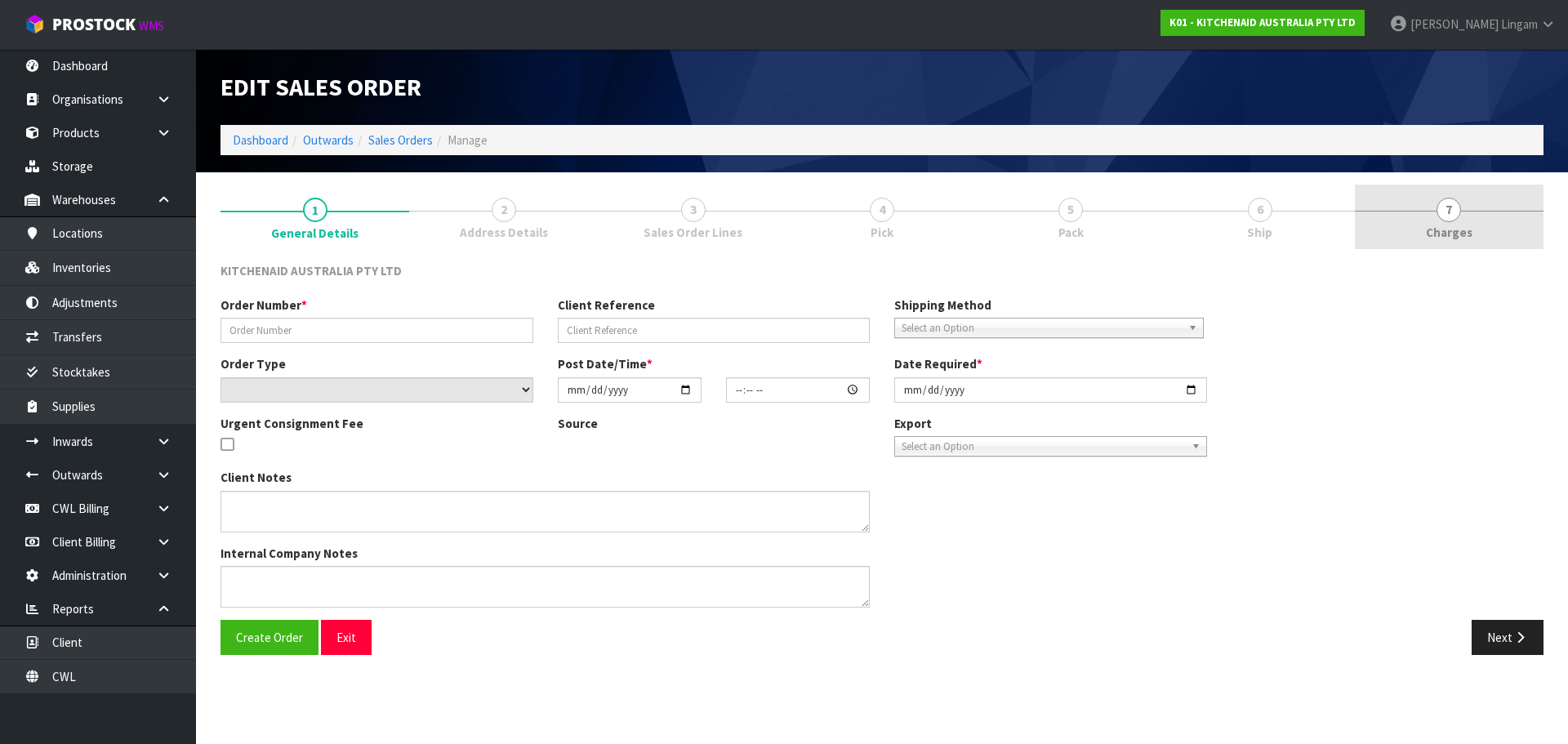
type input "0000012675"
type input "244687"
select select "number:0"
type input "[DATE]"
type input "15:36:58.000"
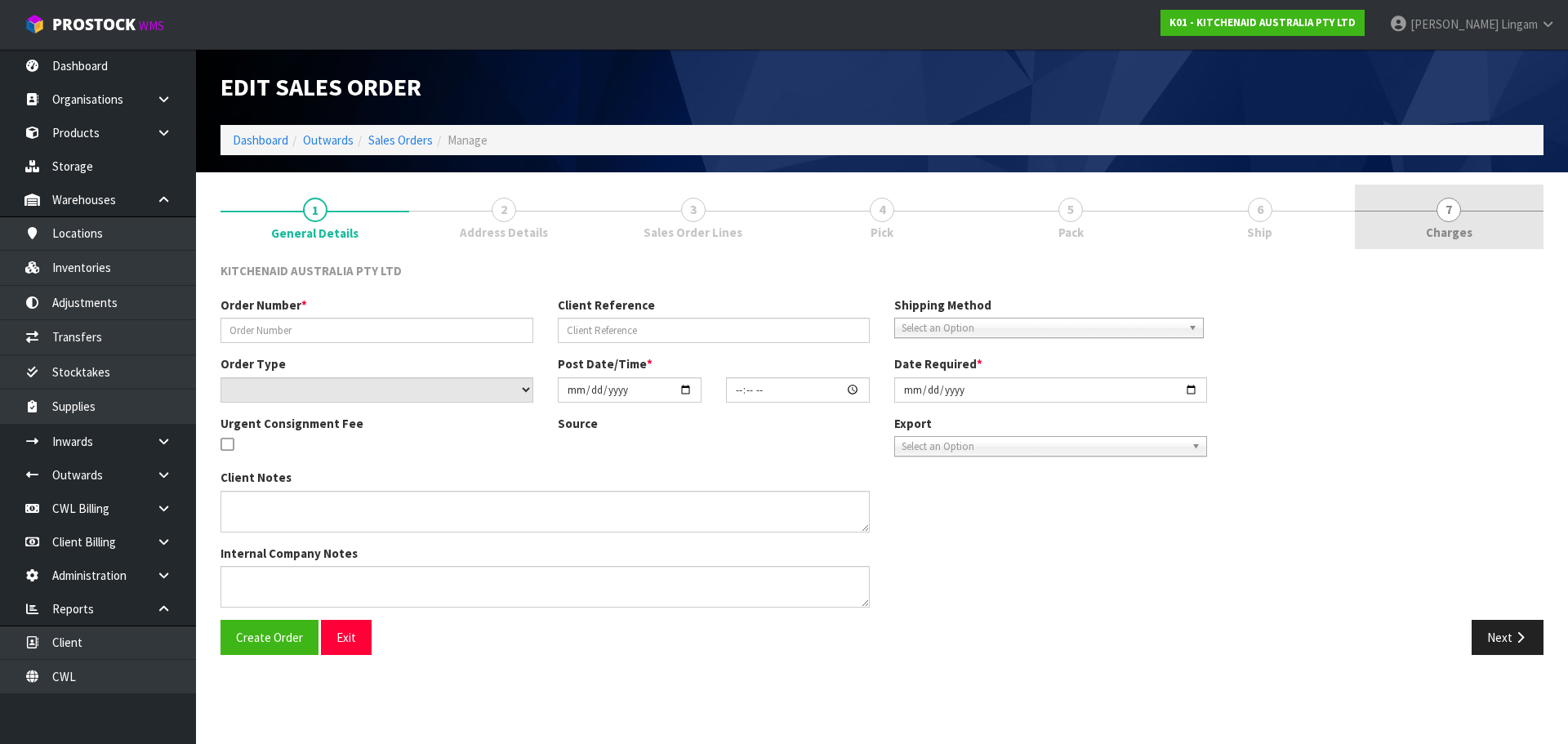
type input "[DATE]"
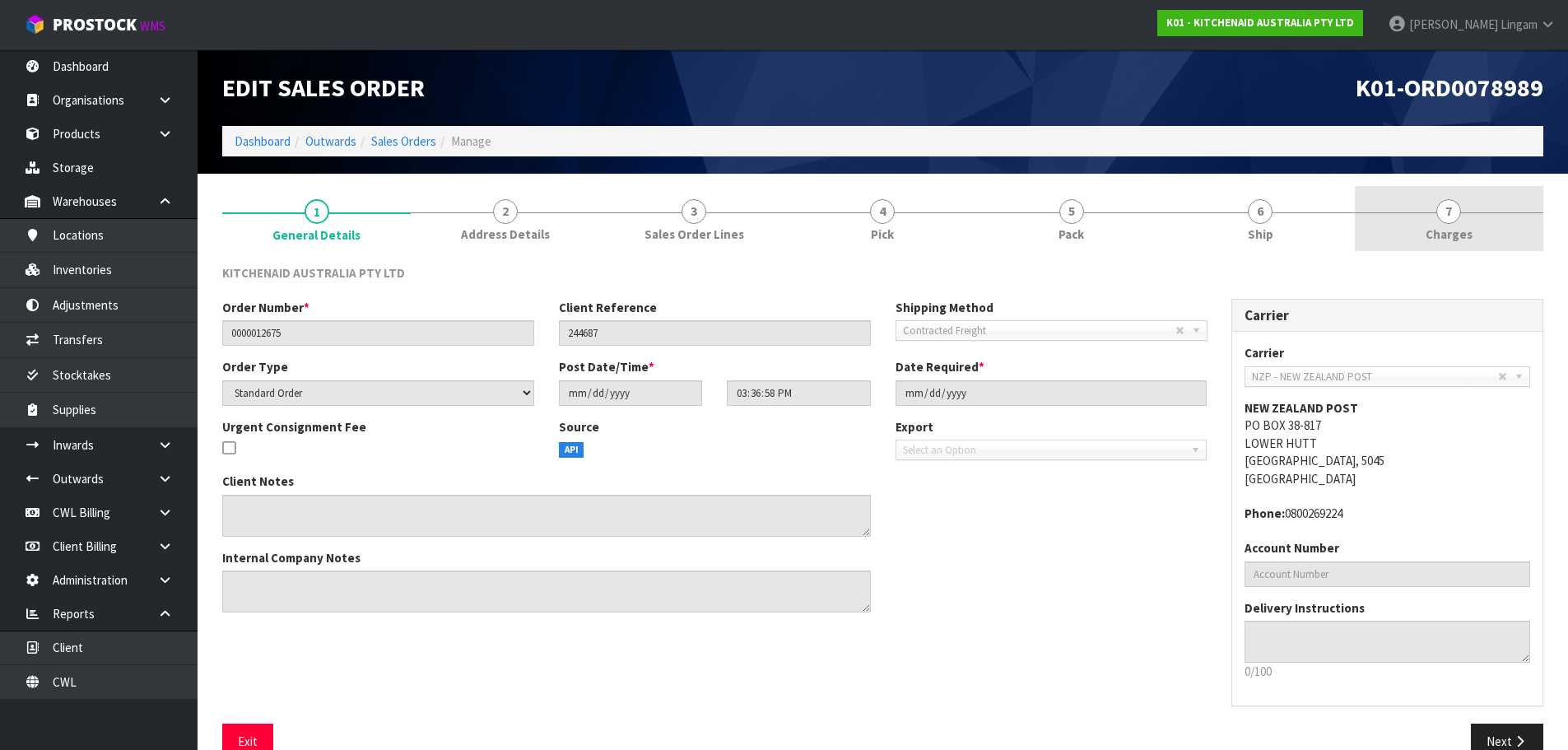
click at [1488, 239] on link "7 [GEOGRAPHIC_DATA]" at bounding box center [1449, 218] width 188 height 65
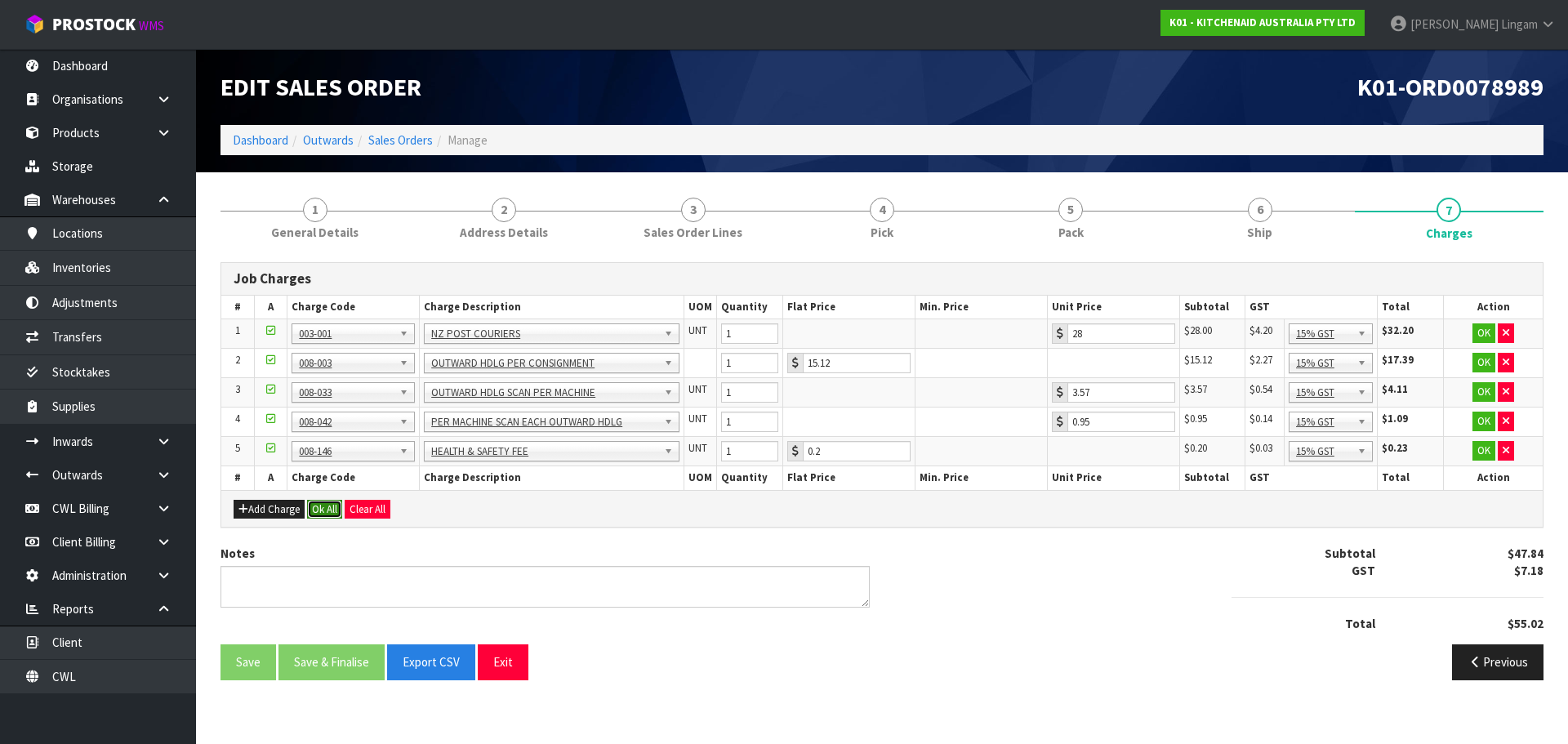
click at [327, 507] on button "Ok All" at bounding box center [325, 510] width 35 height 20
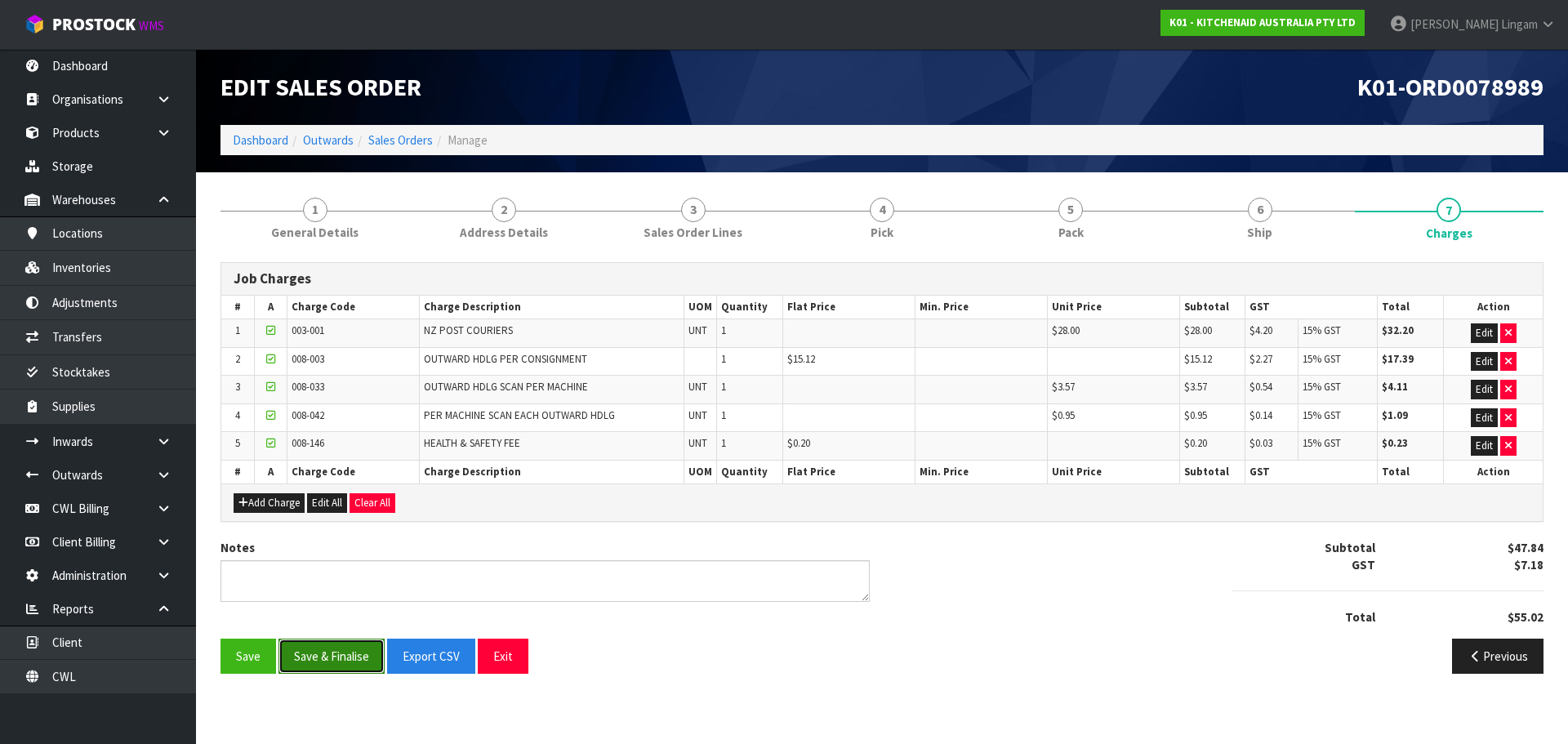
click at [333, 651] on button "Save & Finalise" at bounding box center [332, 656] width 107 height 35
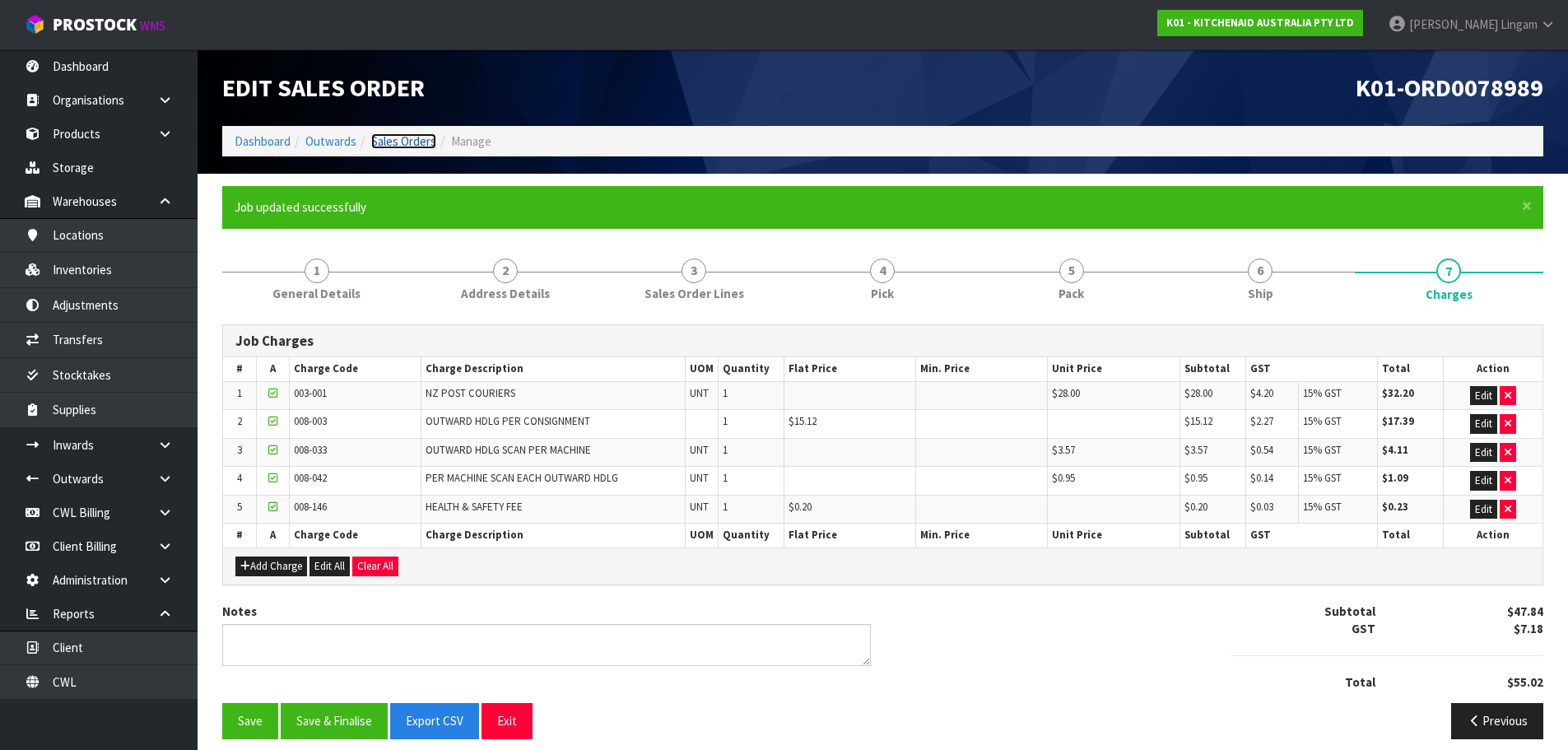
click at [403, 142] on link "Sales Orders" at bounding box center [403, 140] width 65 height 16
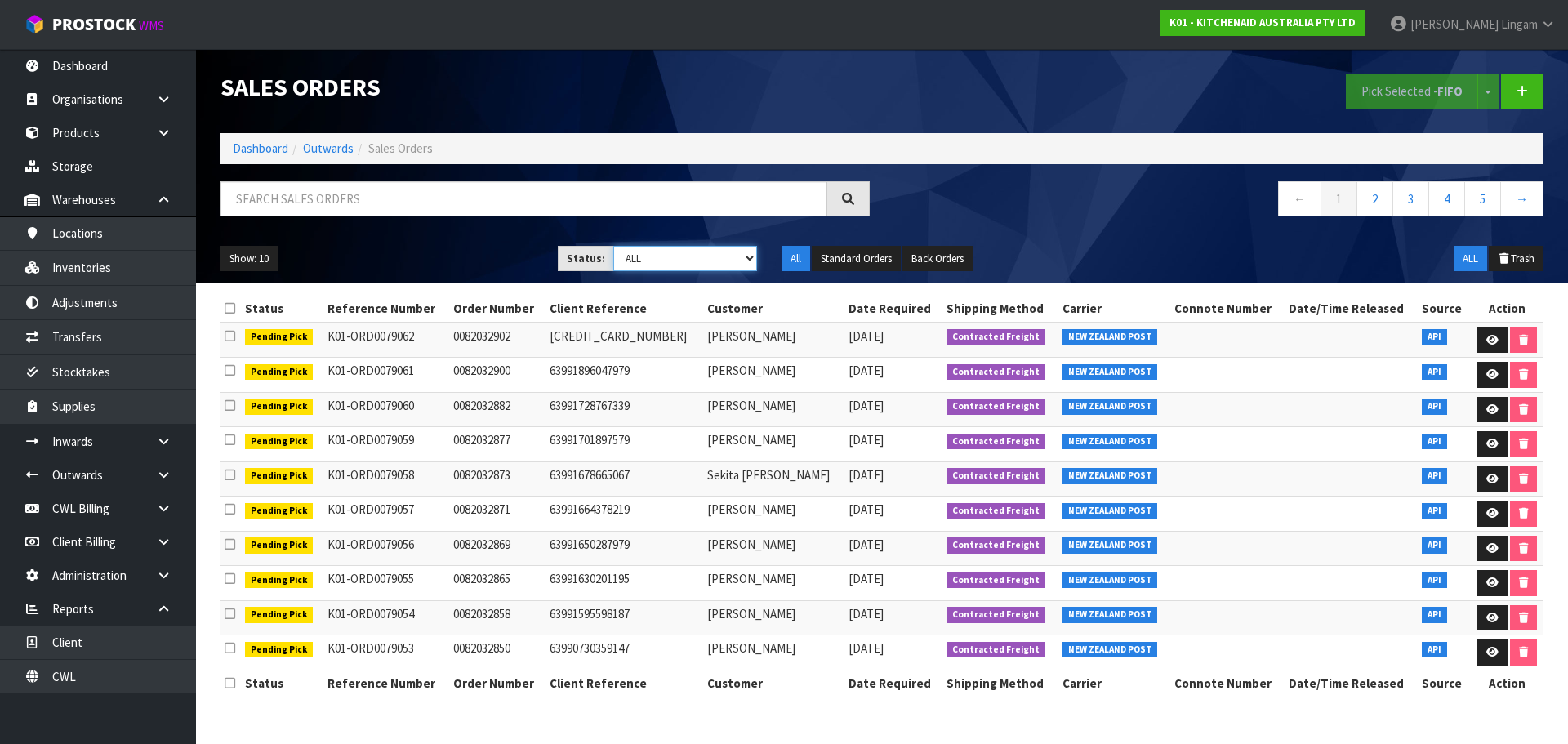
click at [728, 260] on select "Draft Pending Allocated Pending Pick Goods Picked Goods Packed Pending Charges …" at bounding box center [685, 258] width 144 height 25
select select "string:6"
click at [613, 246] on select "Draft Pending Allocated Pending Pick Goods Picked Goods Packed Pending Charges …" at bounding box center [685, 258] width 144 height 25
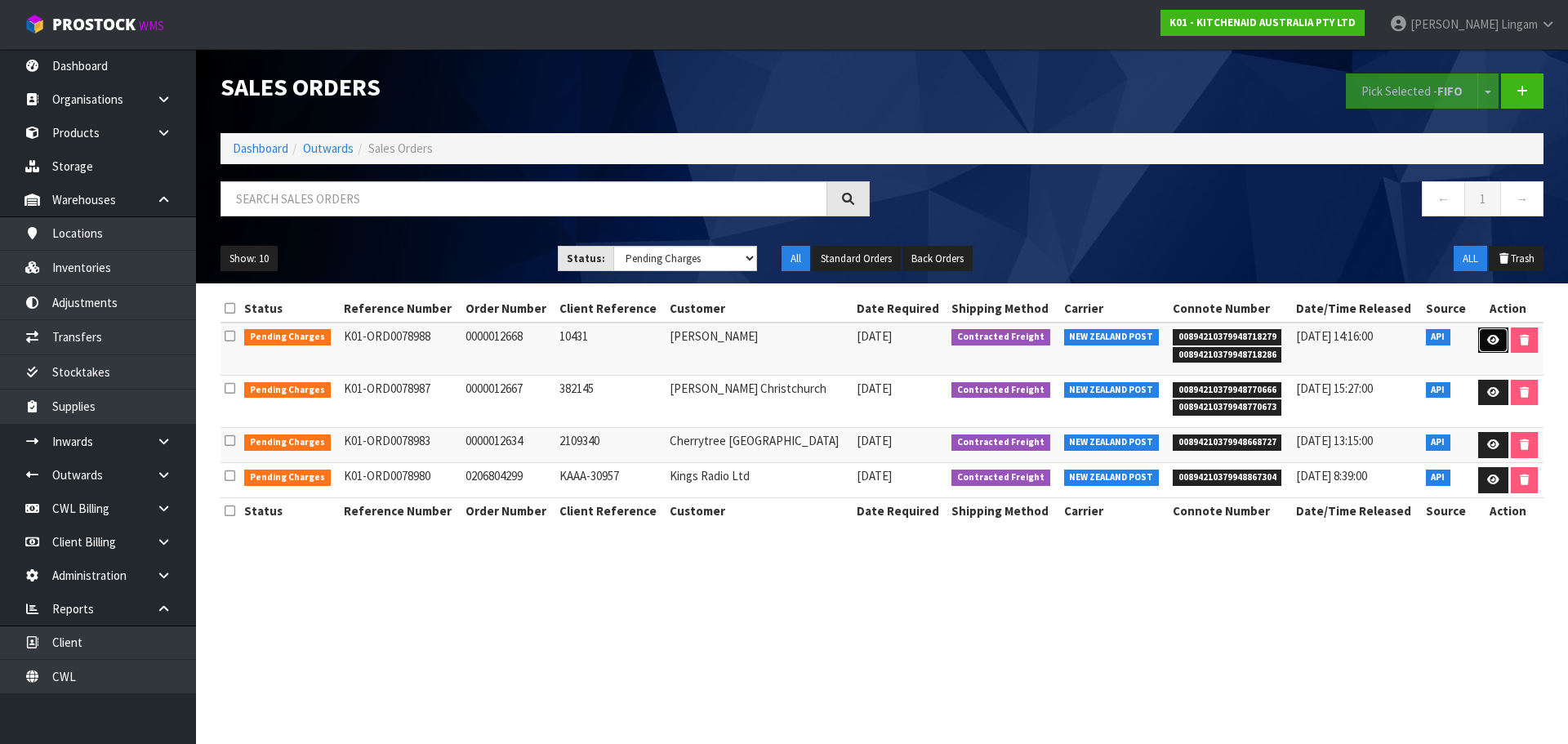
click at [1495, 336] on icon at bounding box center [1493, 340] width 12 height 11
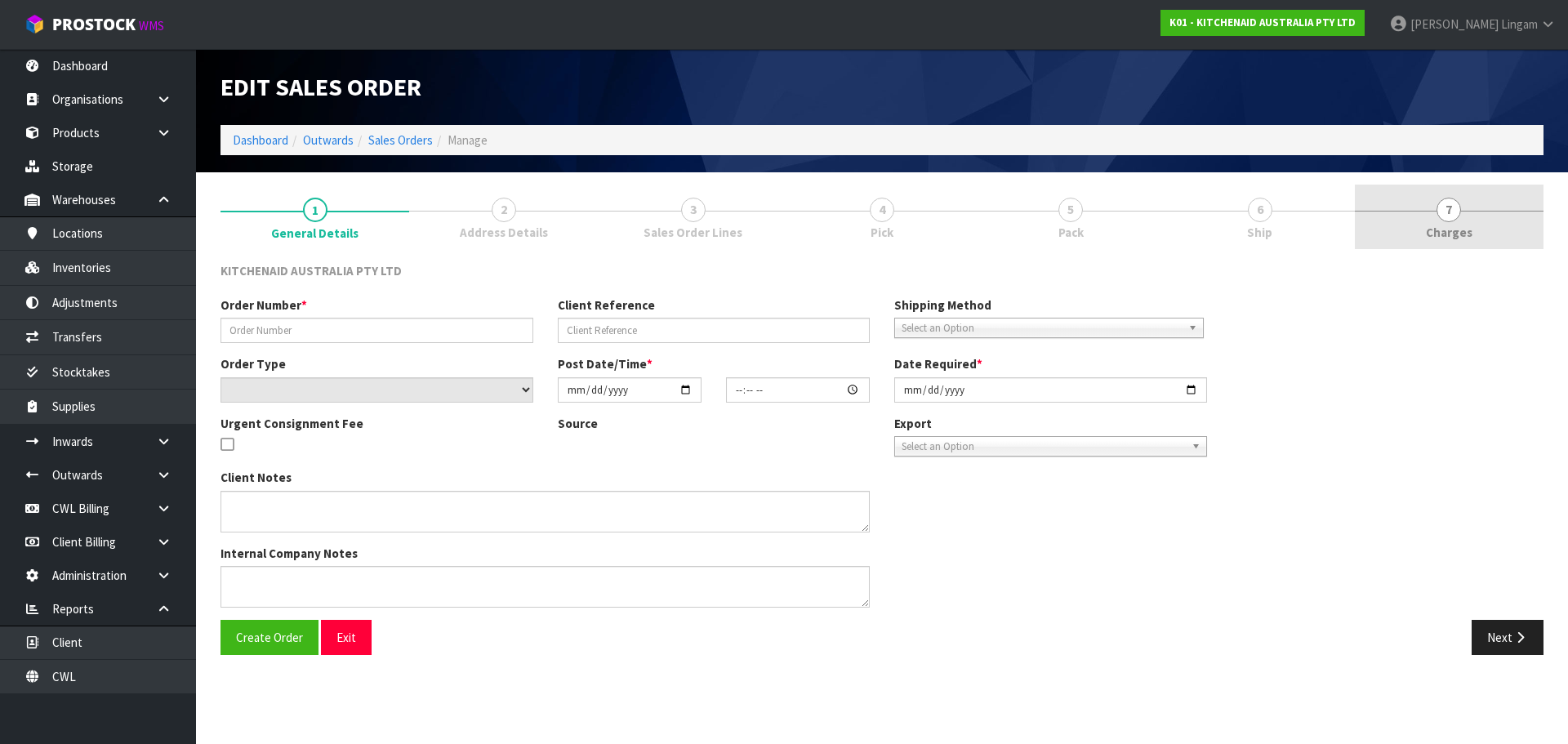
type input "0000012668"
type input "10431"
select select "number:0"
type input "[DATE]"
type input "15:36:56.000"
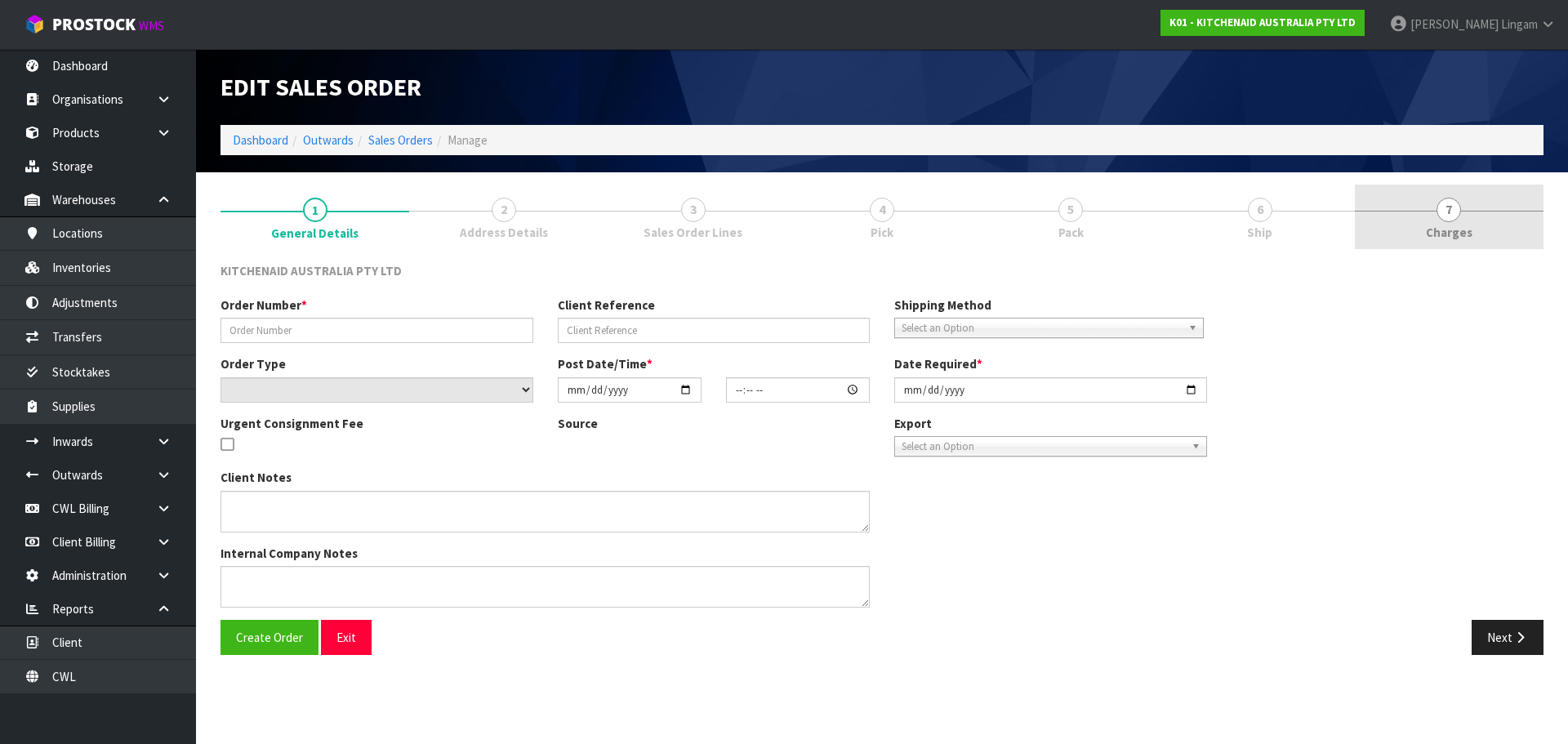
type input "[DATE]"
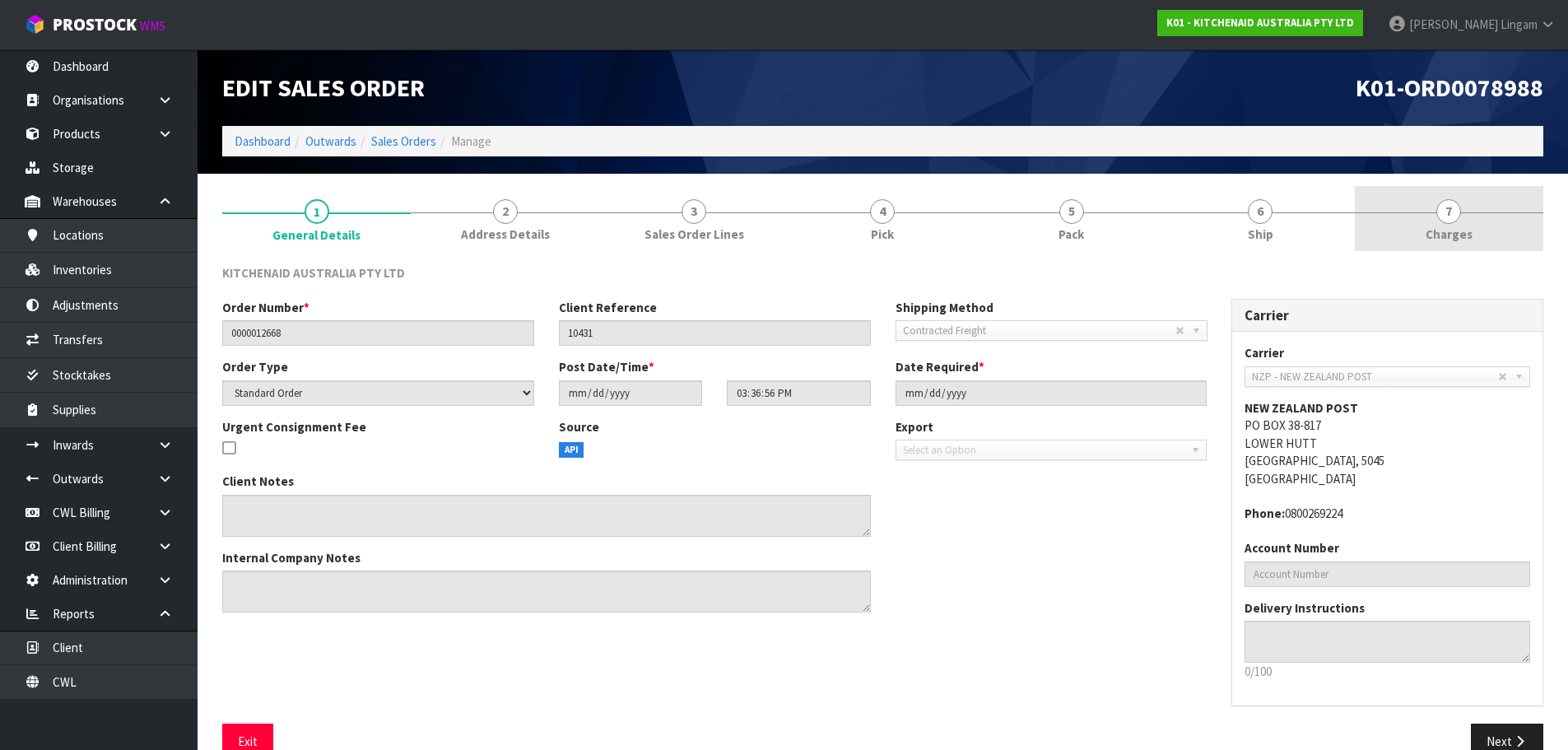
click at [1483, 230] on link "7 [GEOGRAPHIC_DATA]" at bounding box center [1449, 218] width 188 height 65
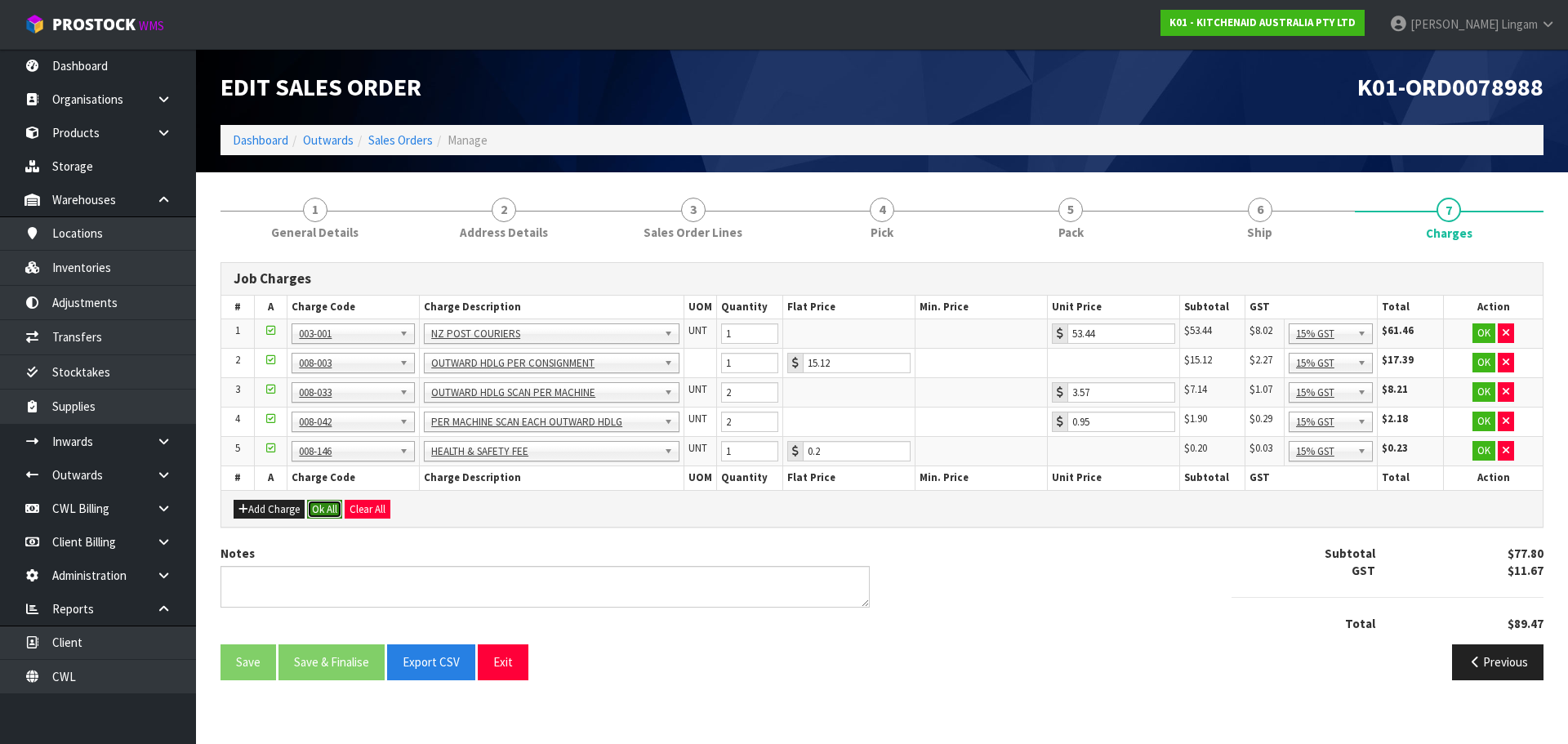
click at [326, 505] on button "Ok All" at bounding box center [325, 510] width 35 height 20
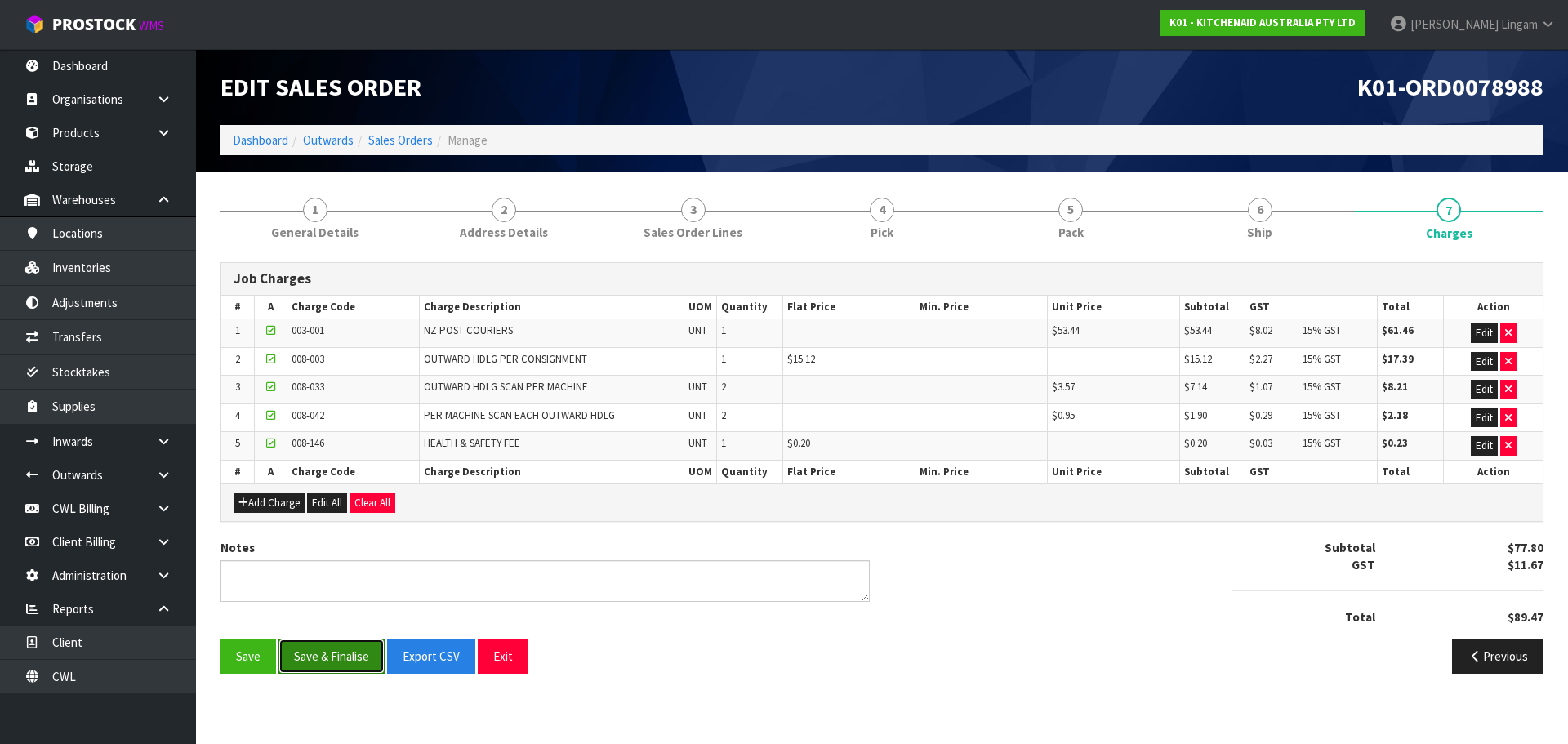
click at [357, 656] on button "Save & Finalise" at bounding box center [332, 656] width 107 height 35
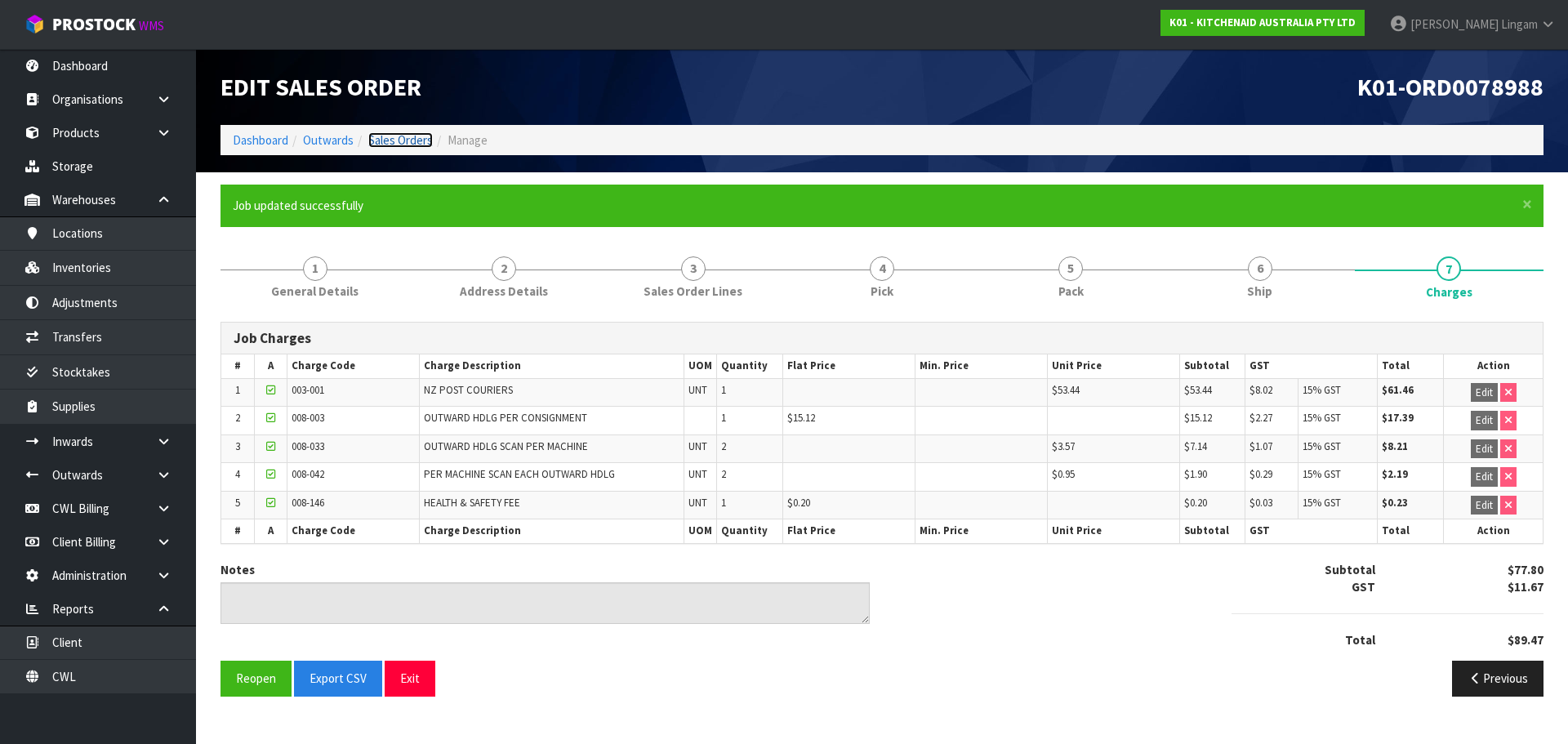
click at [413, 143] on link "Sales Orders" at bounding box center [400, 139] width 65 height 16
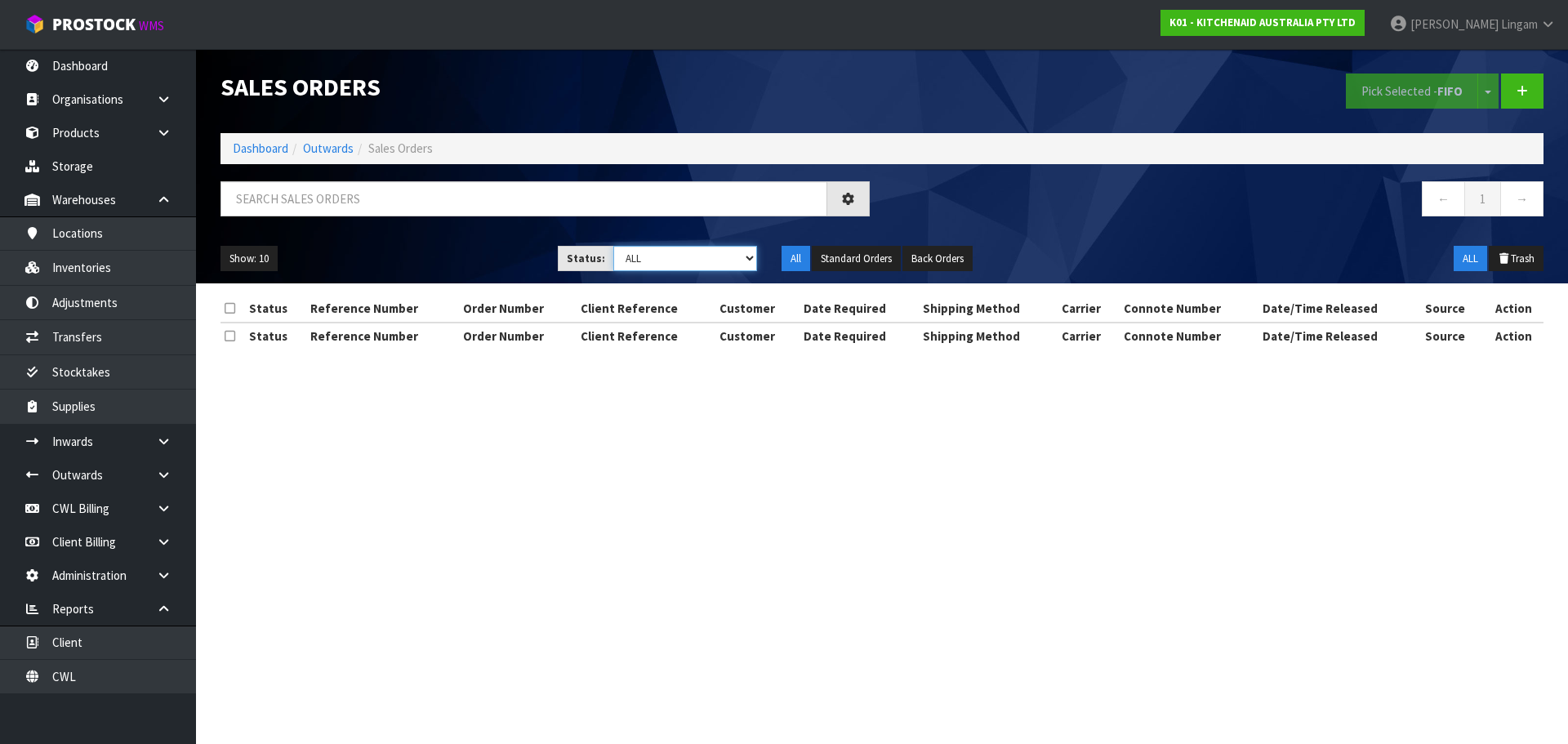
click at [715, 263] on select "Draft Pending Allocated Pending Pick Goods Picked Goods Packed Pending Charges …" at bounding box center [685, 258] width 144 height 25
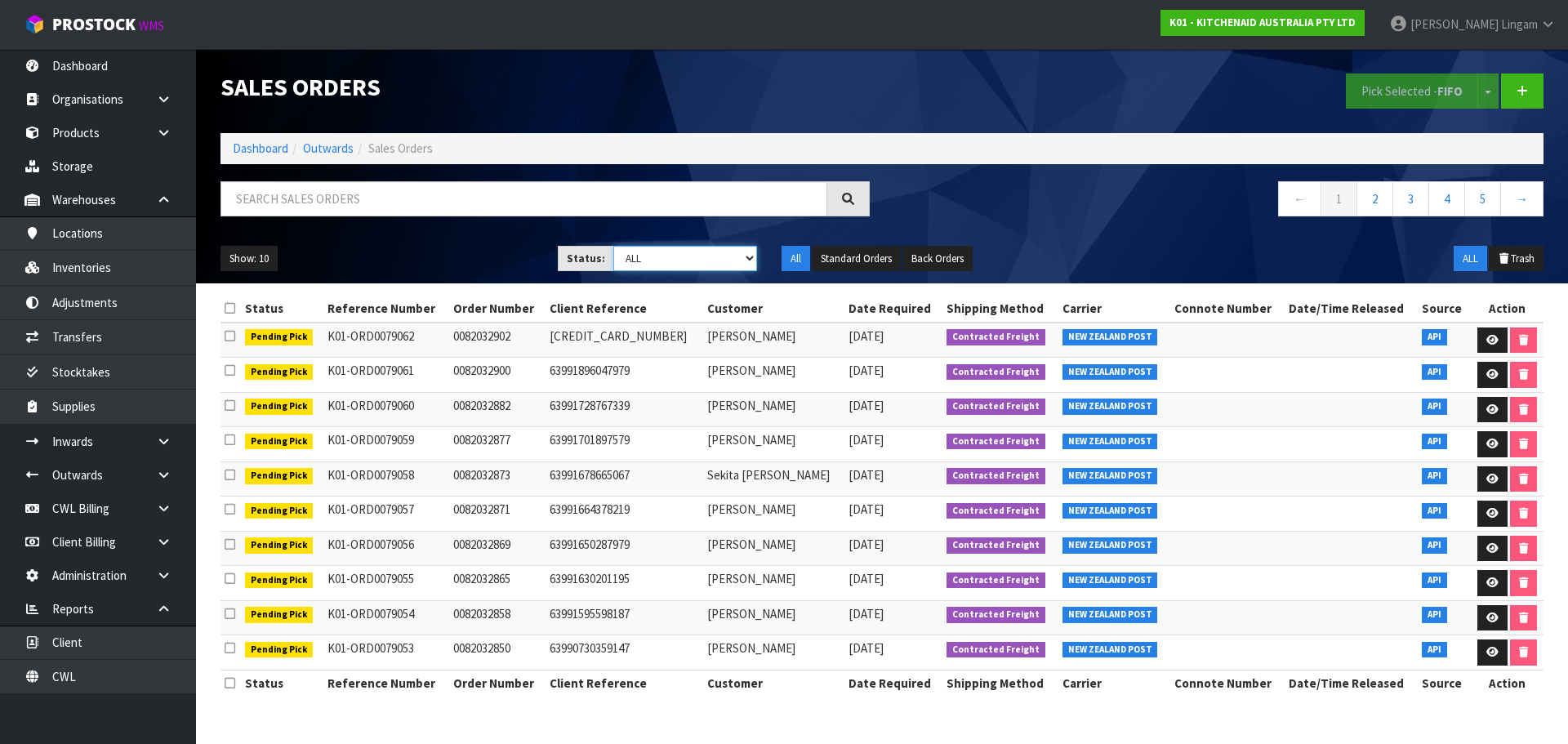
select select "string:6"
click at [613, 246] on select "Draft Pending Allocated Pending Pick Goods Picked Goods Packed Pending Charges …" at bounding box center [685, 258] width 144 height 25
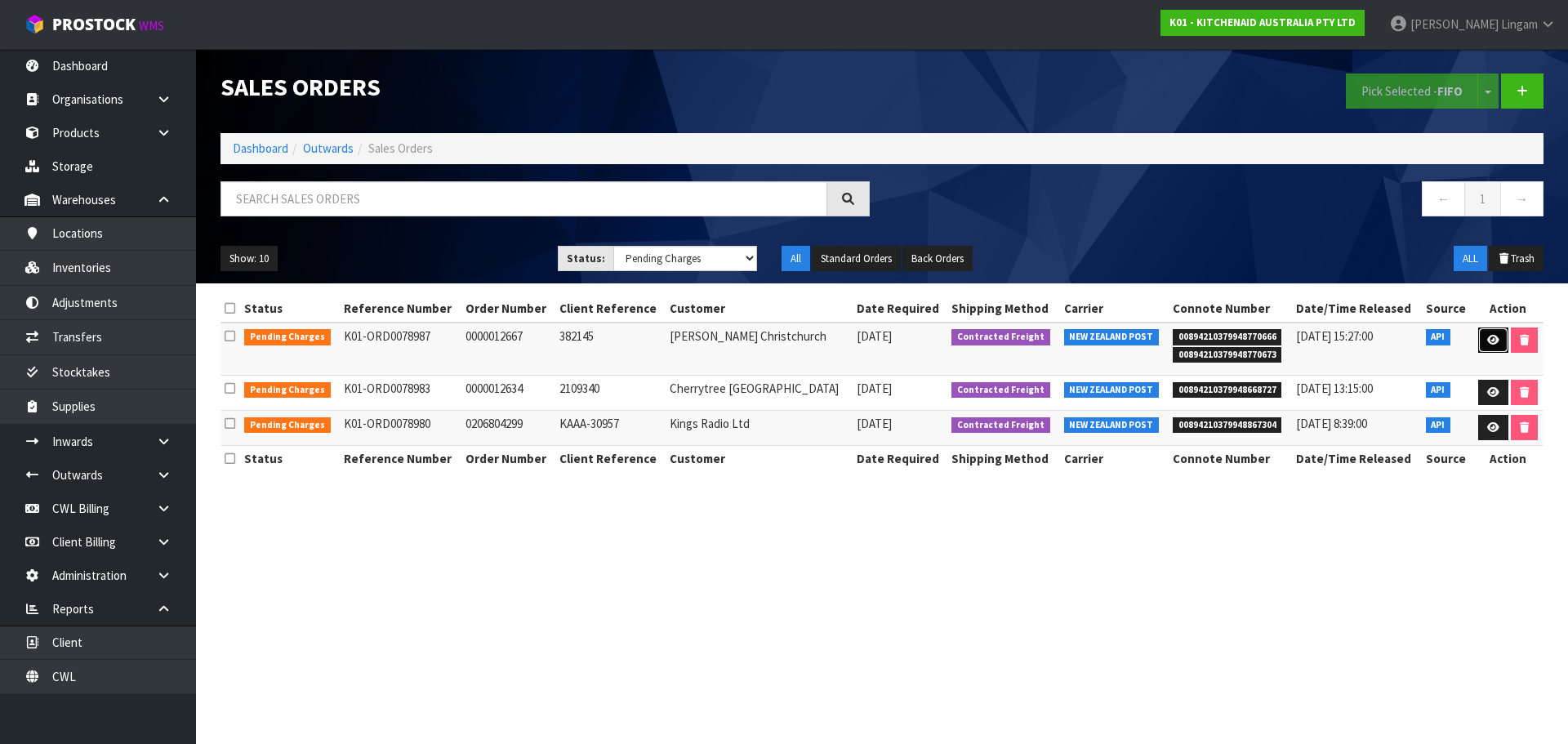
click at [1483, 337] on link at bounding box center [1493, 341] width 30 height 26
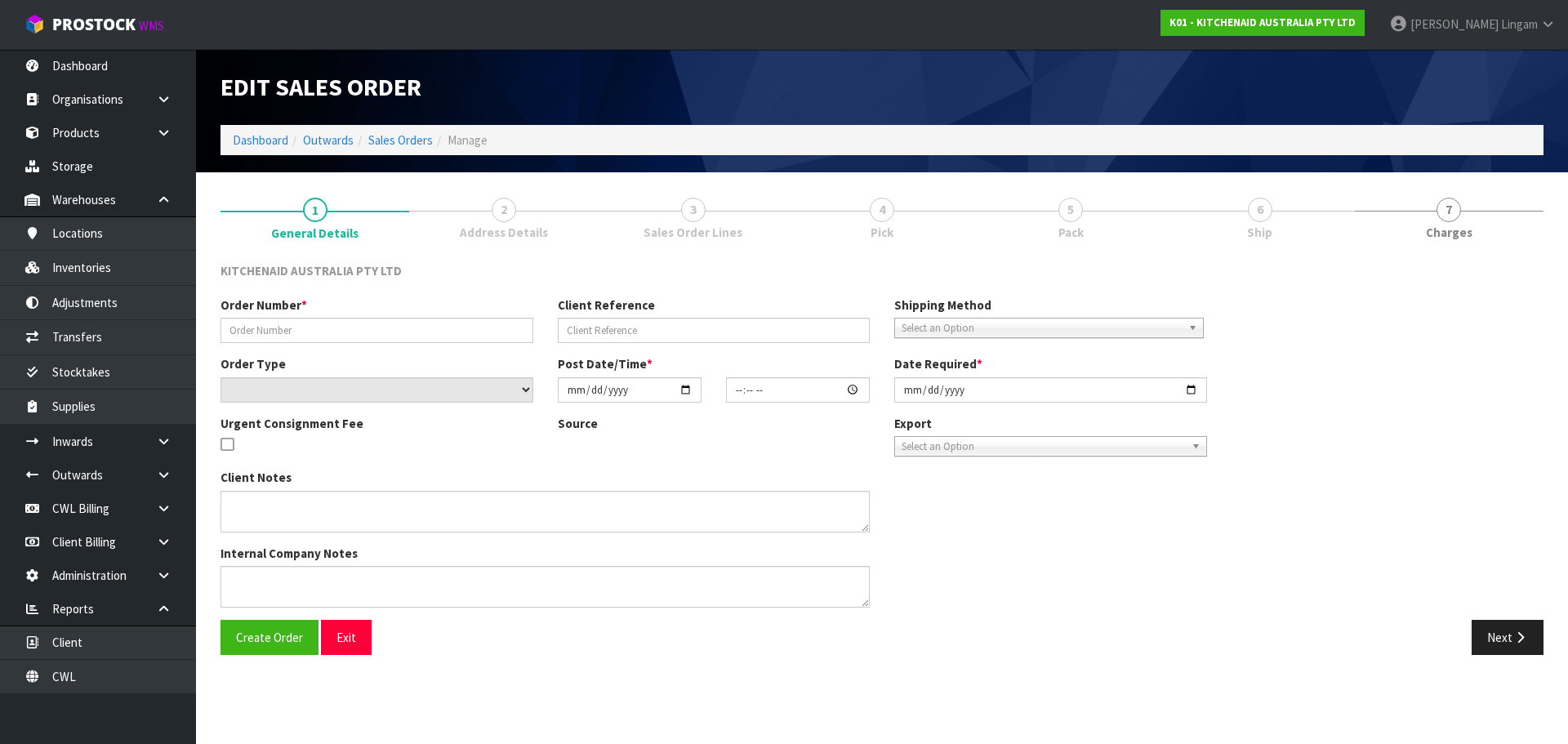
type input "0000012667"
type input "382145"
select select "number:0"
type input "[DATE]"
type input "15:36:53.000"
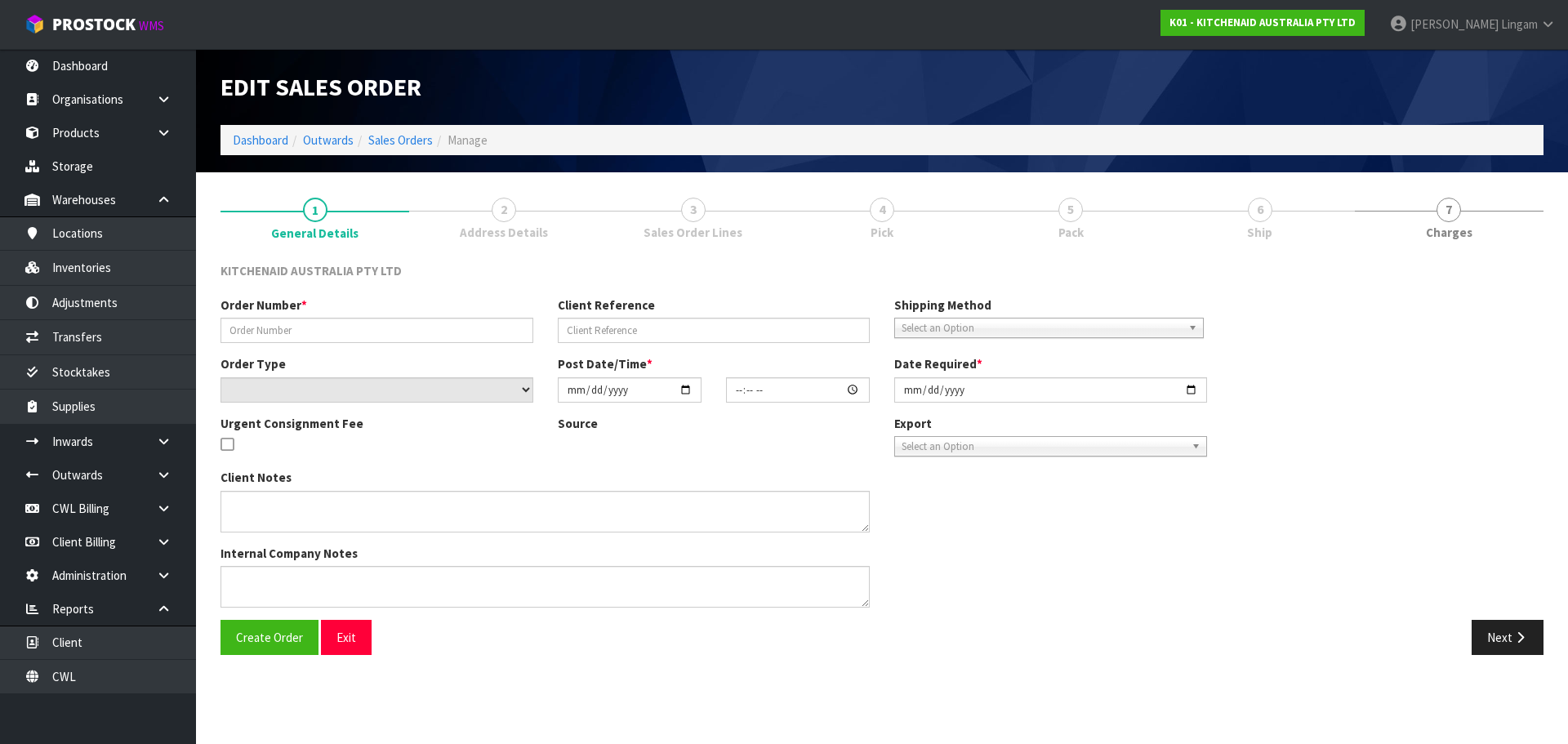
type input "[DATE]"
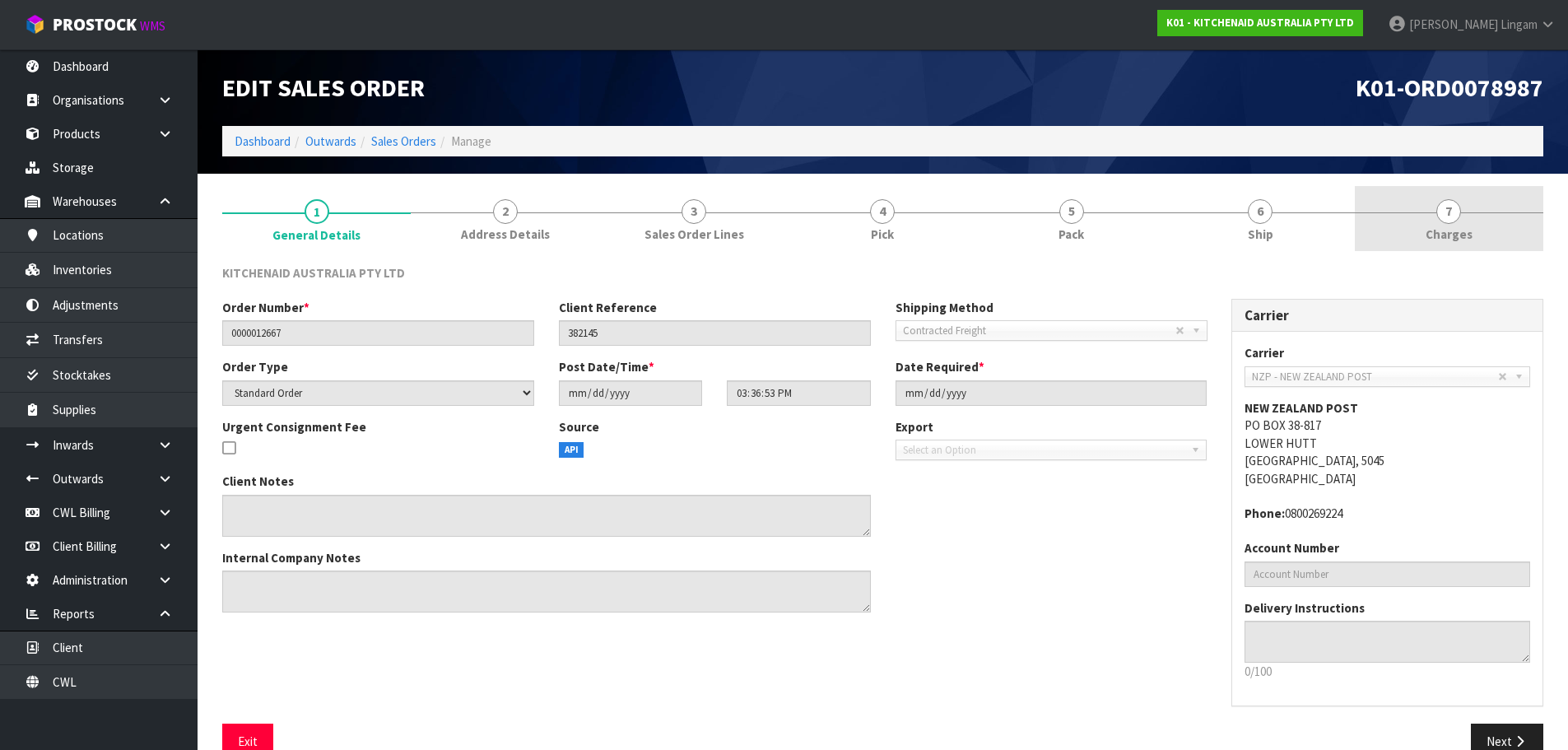
click at [1459, 234] on span "Charges" at bounding box center [1449, 234] width 47 height 17
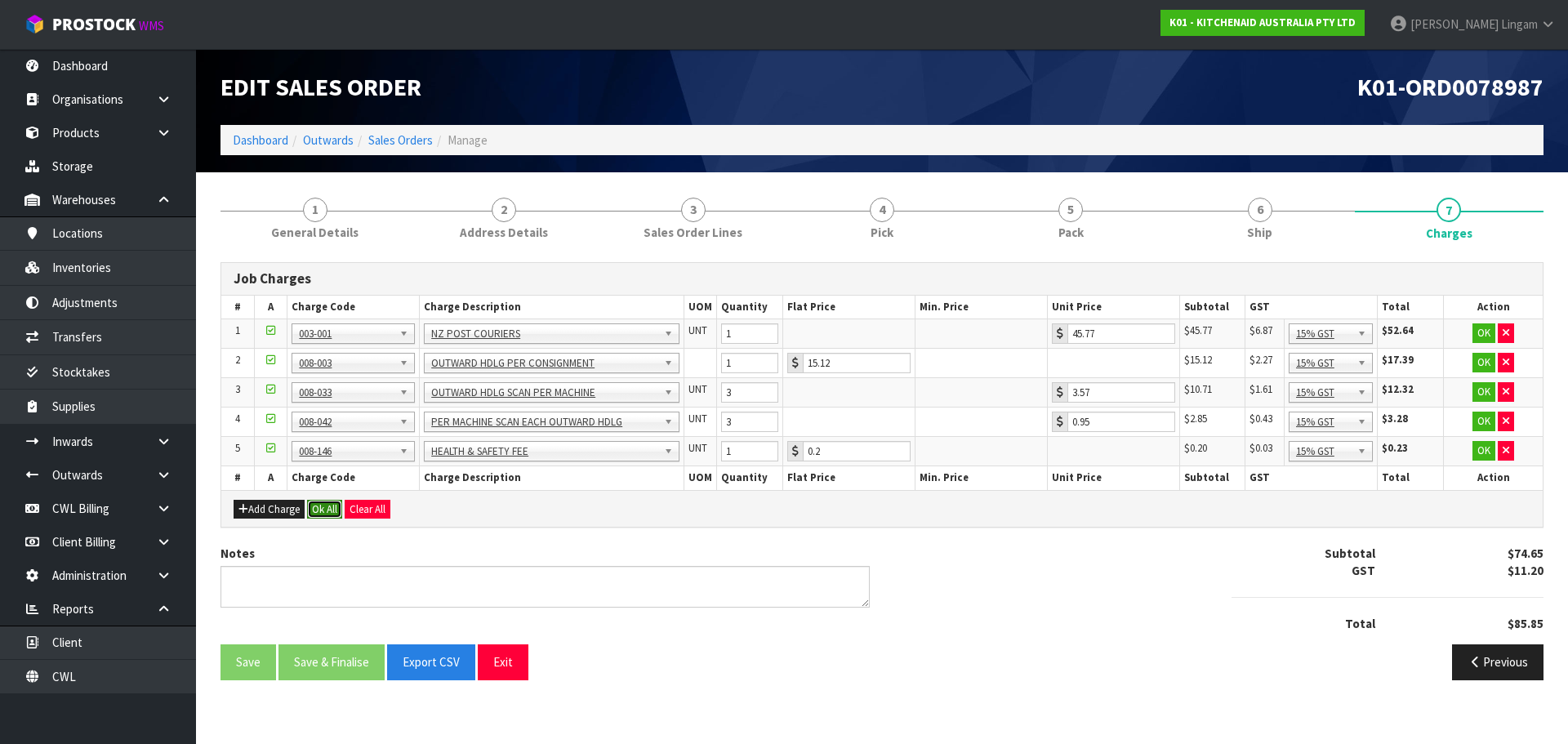
click at [323, 511] on button "Ok All" at bounding box center [325, 510] width 35 height 20
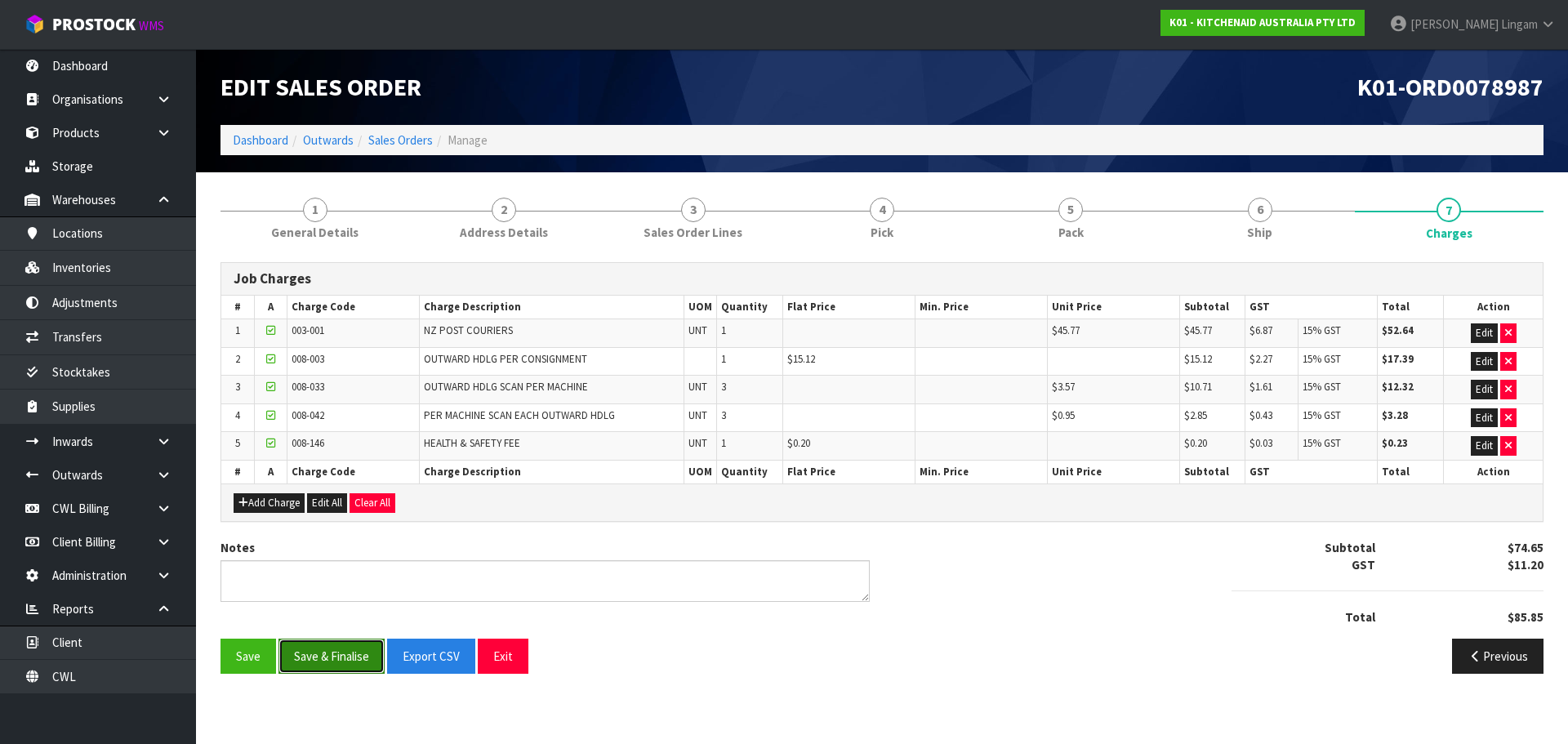
click at [338, 654] on button "Save & Finalise" at bounding box center [332, 656] width 107 height 35
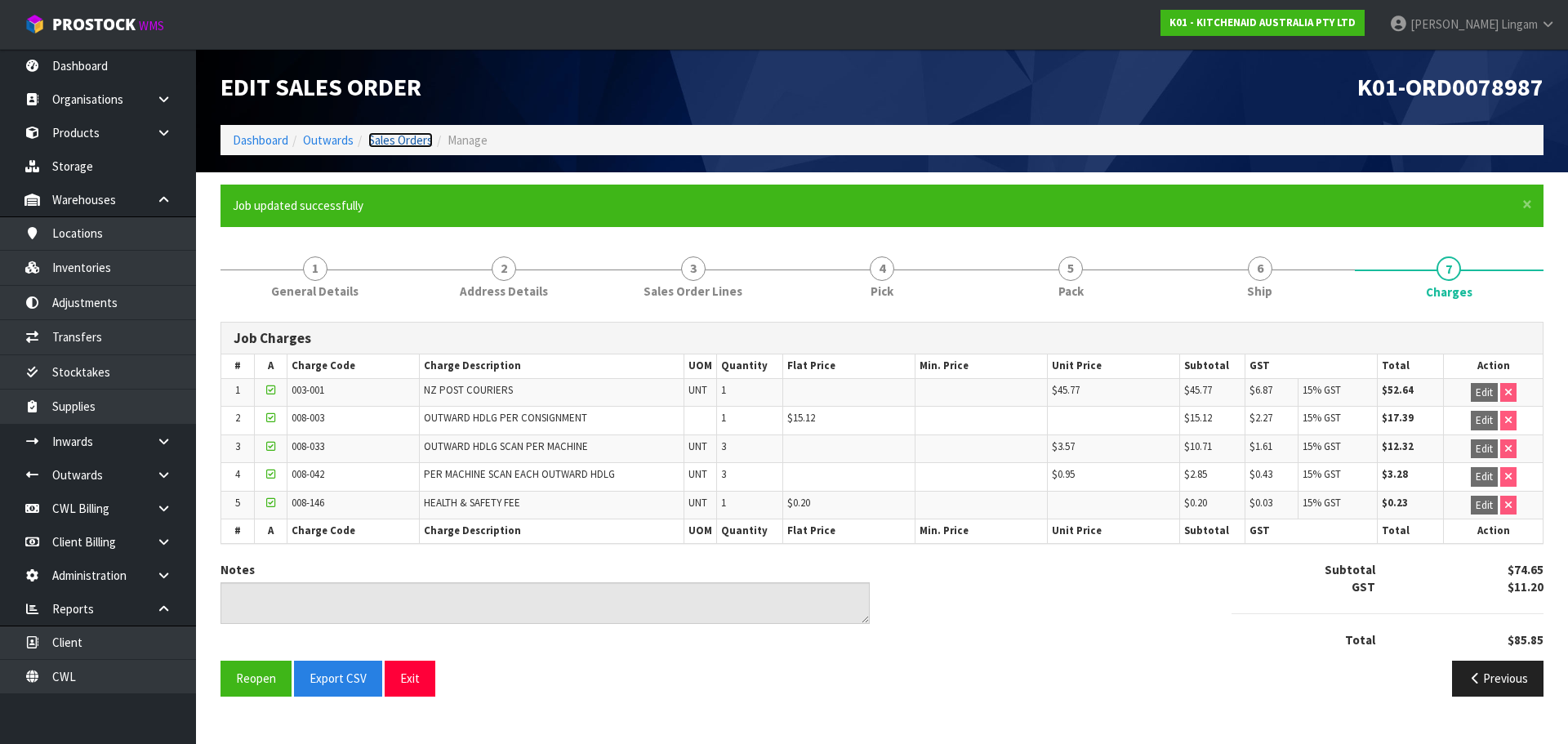
click at [417, 144] on link "Sales Orders" at bounding box center [400, 139] width 65 height 16
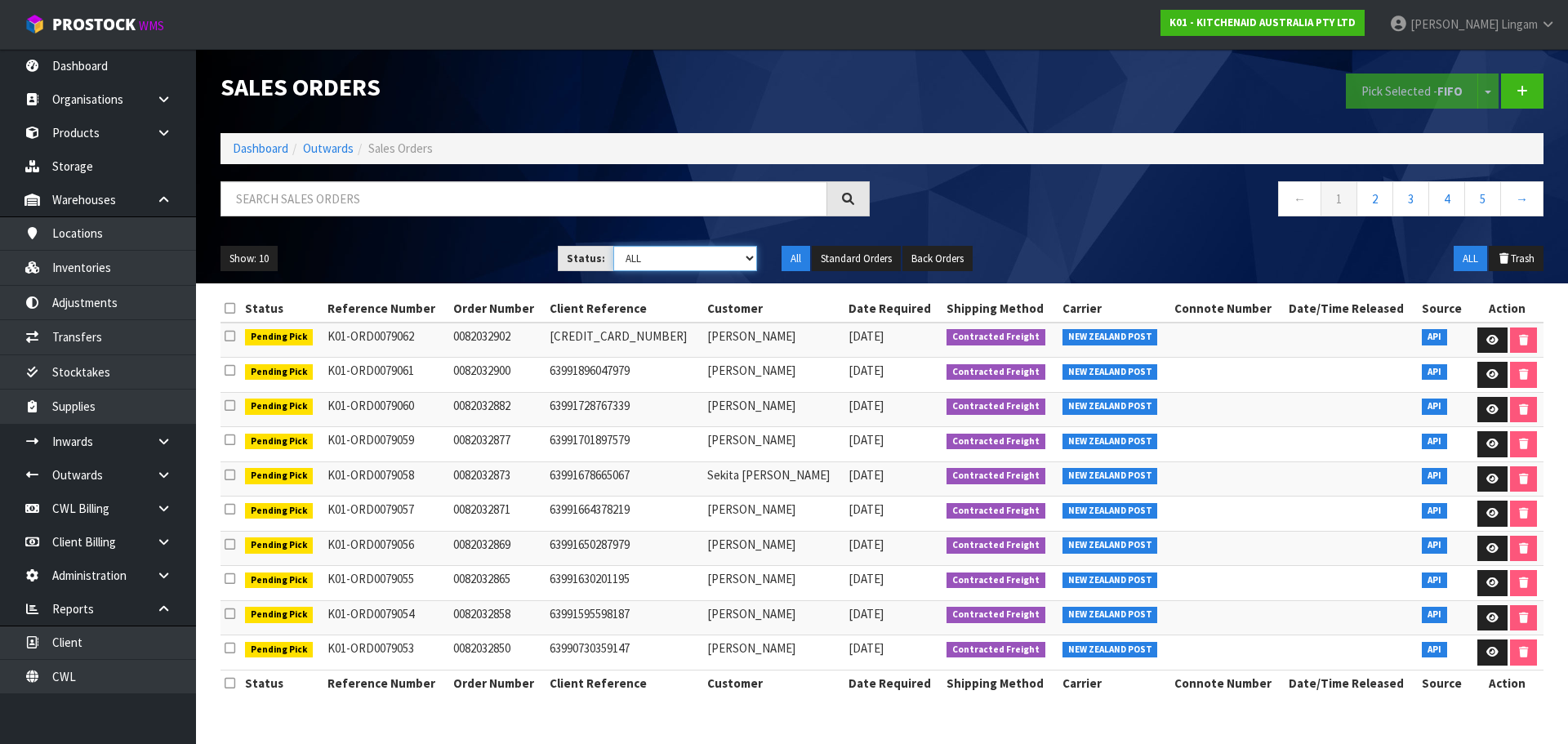
click at [719, 250] on select "Draft Pending Allocated Pending Pick Goods Picked Goods Packed Pending Charges …" at bounding box center [685, 258] width 144 height 25
select select "string:6"
click at [613, 246] on select "Draft Pending Allocated Pending Pick Goods Picked Goods Packed Pending Charges …" at bounding box center [685, 258] width 144 height 25
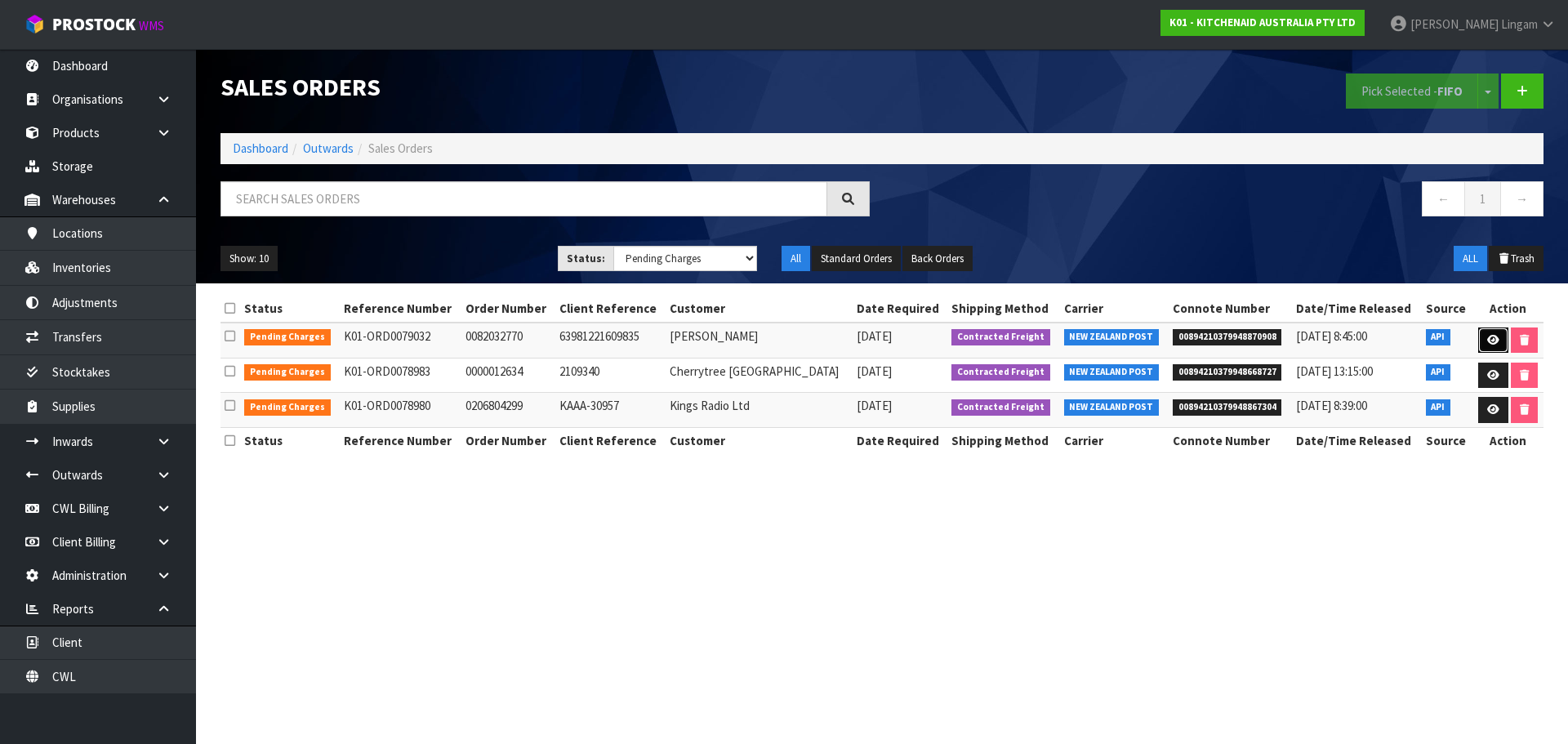
click at [1492, 338] on icon at bounding box center [1493, 340] width 12 height 11
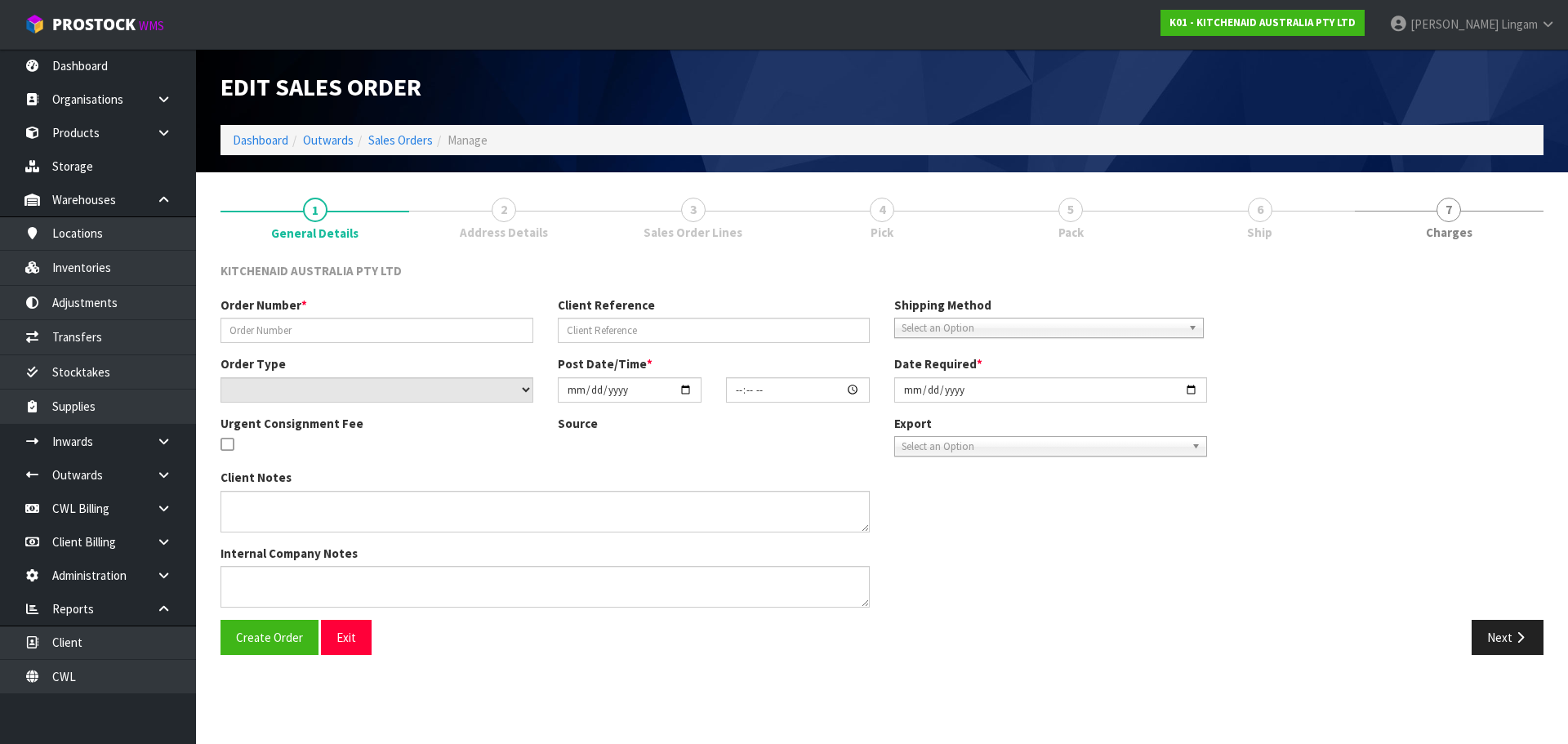
type input "0082032770"
type input "63981221609835"
select select "number:0"
type input "[DATE]"
type input "13:40:35.000"
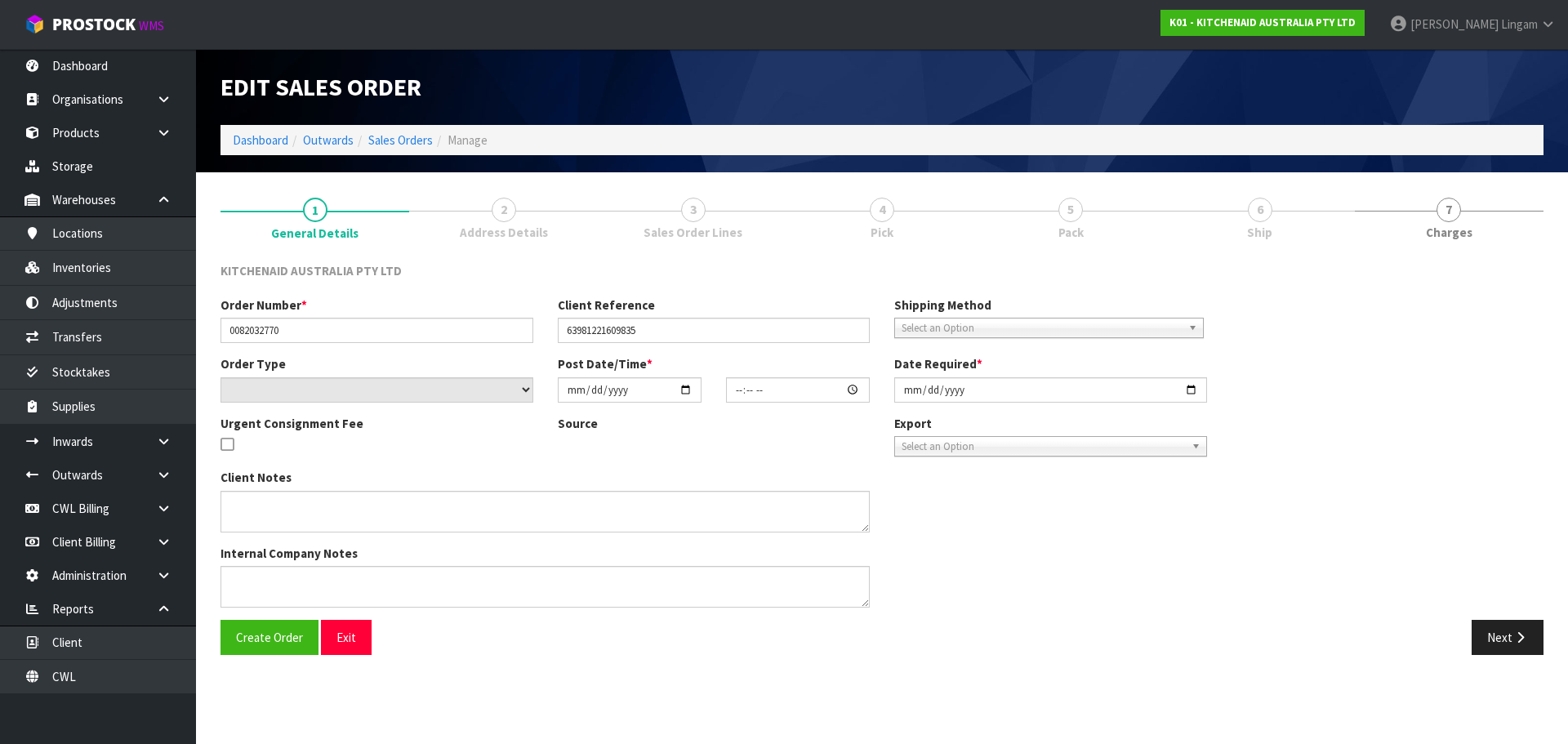
type input "[DATE]"
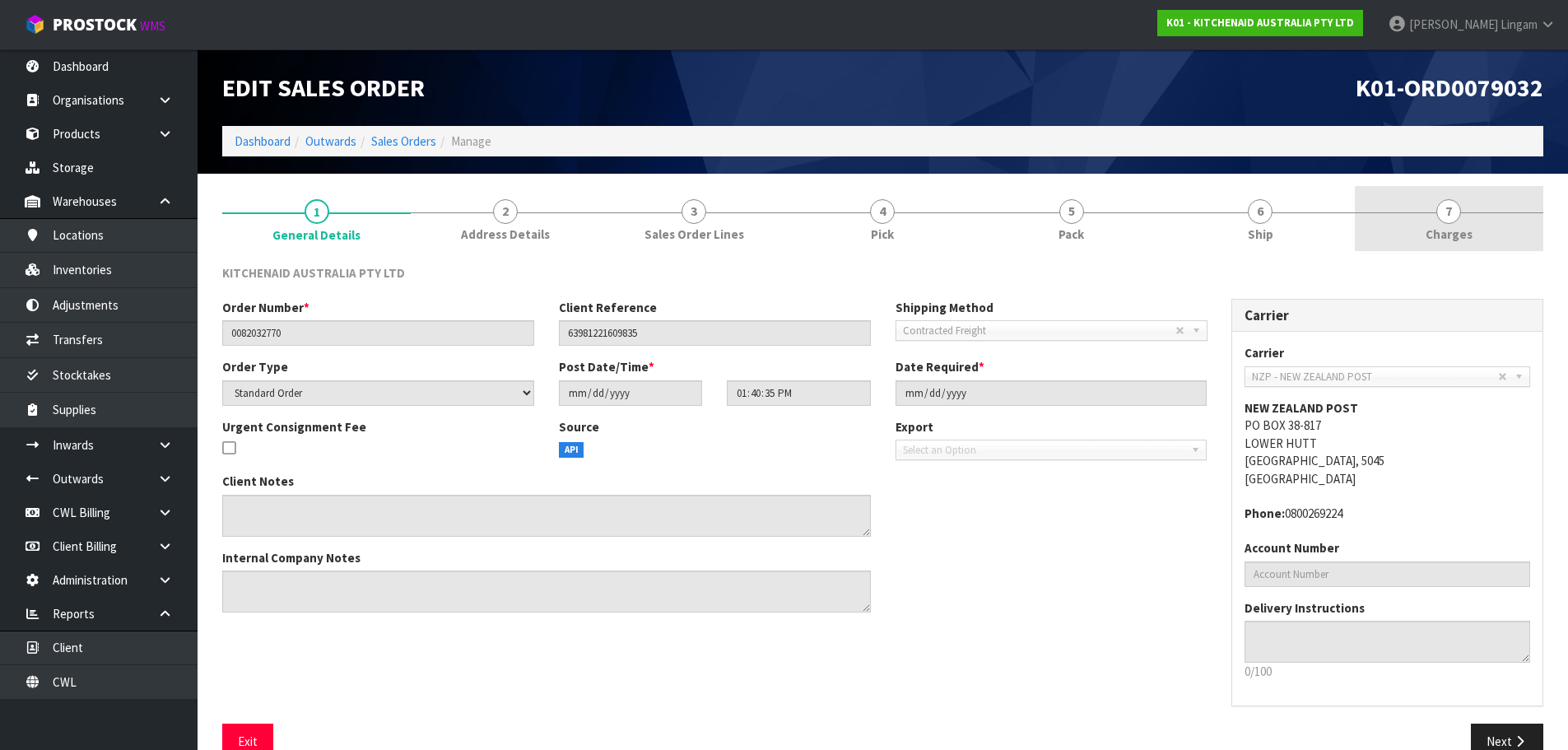
click at [1480, 228] on link "7 [GEOGRAPHIC_DATA]" at bounding box center [1449, 218] width 188 height 65
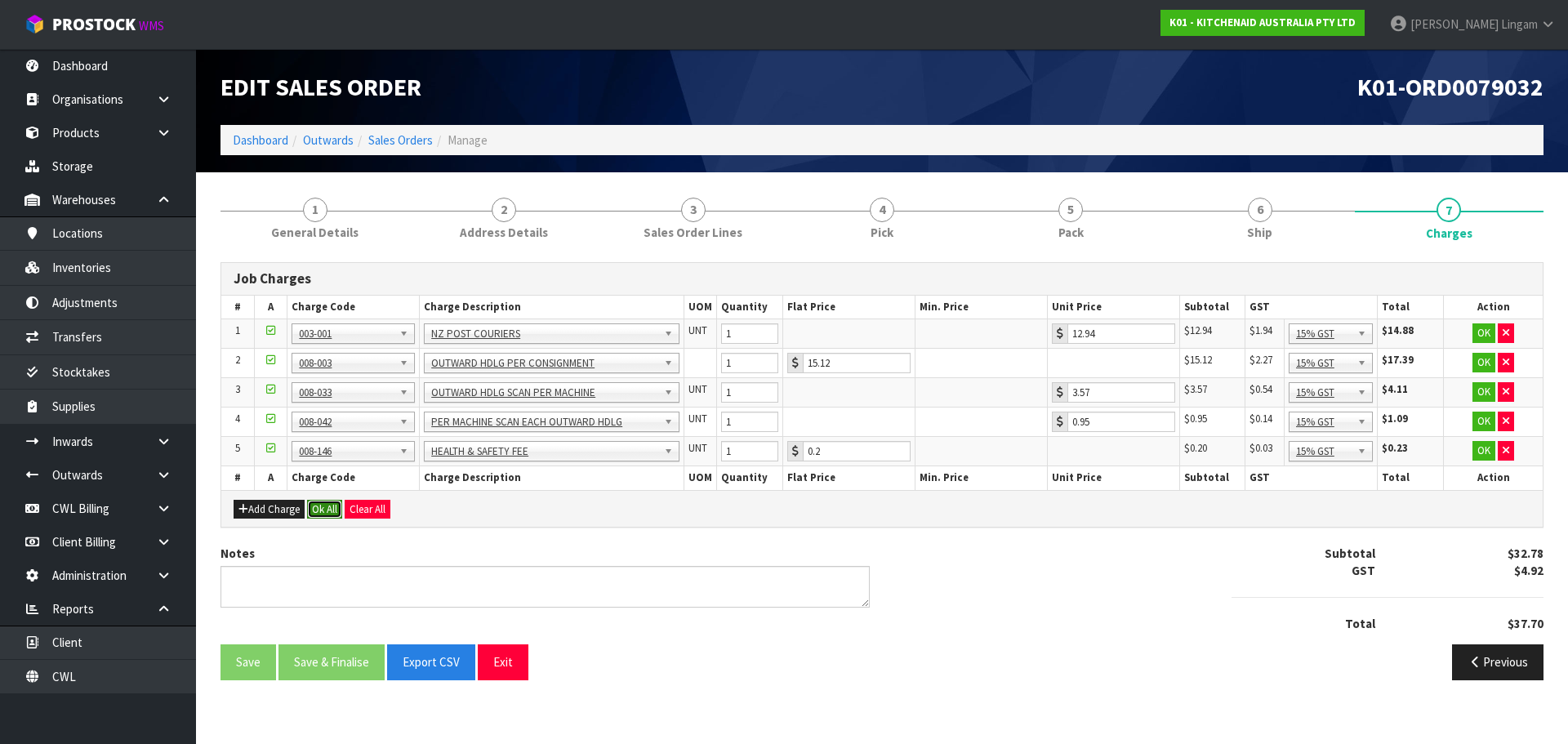
click at [330, 513] on button "Ok All" at bounding box center [325, 510] width 35 height 20
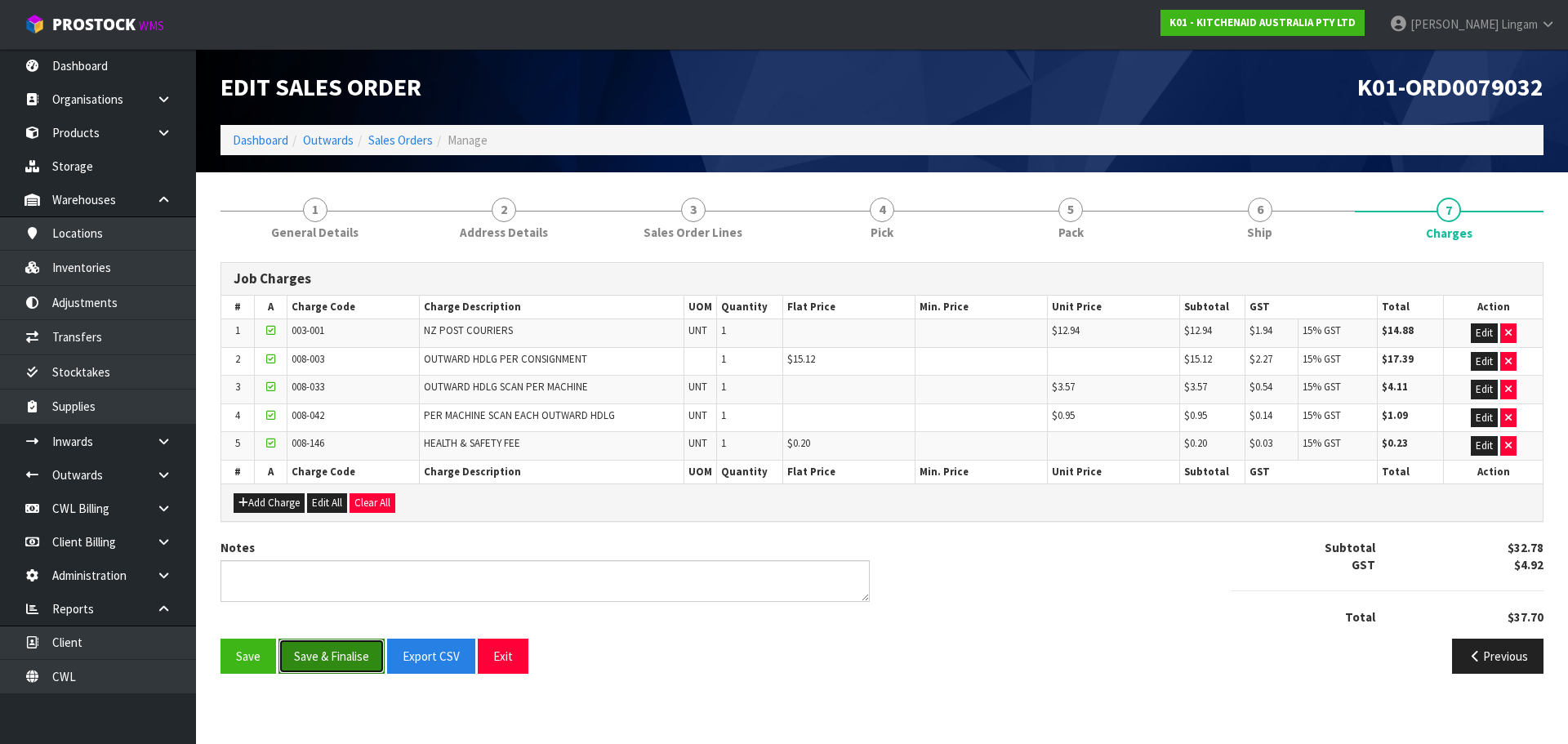
click at [341, 659] on button "Save & Finalise" at bounding box center [332, 656] width 107 height 35
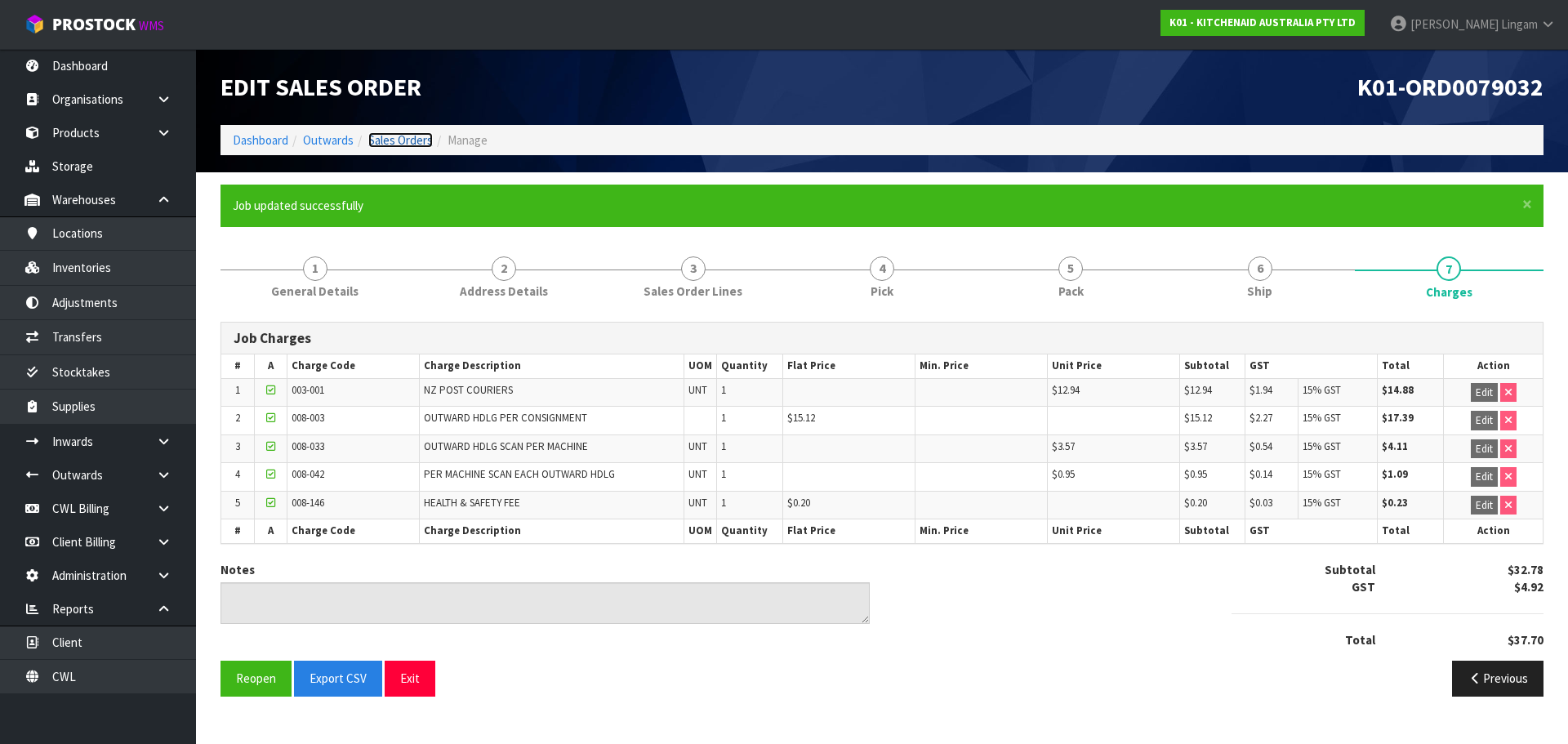
click at [397, 142] on link "Sales Orders" at bounding box center [400, 139] width 65 height 16
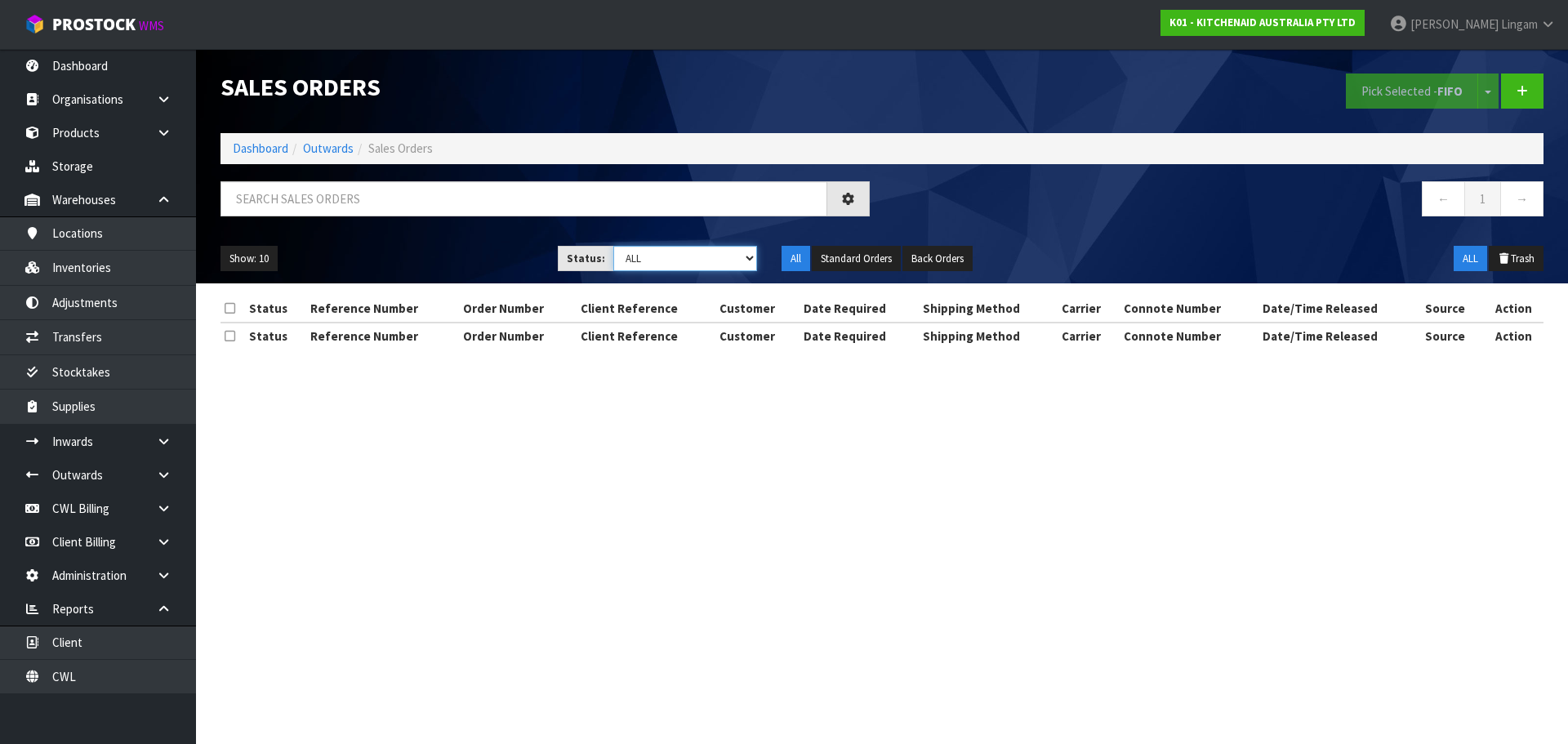
click at [741, 265] on select "Draft Pending Allocated Pending Pick Goods Picked Goods Packed Pending Charges …" at bounding box center [685, 258] width 144 height 25
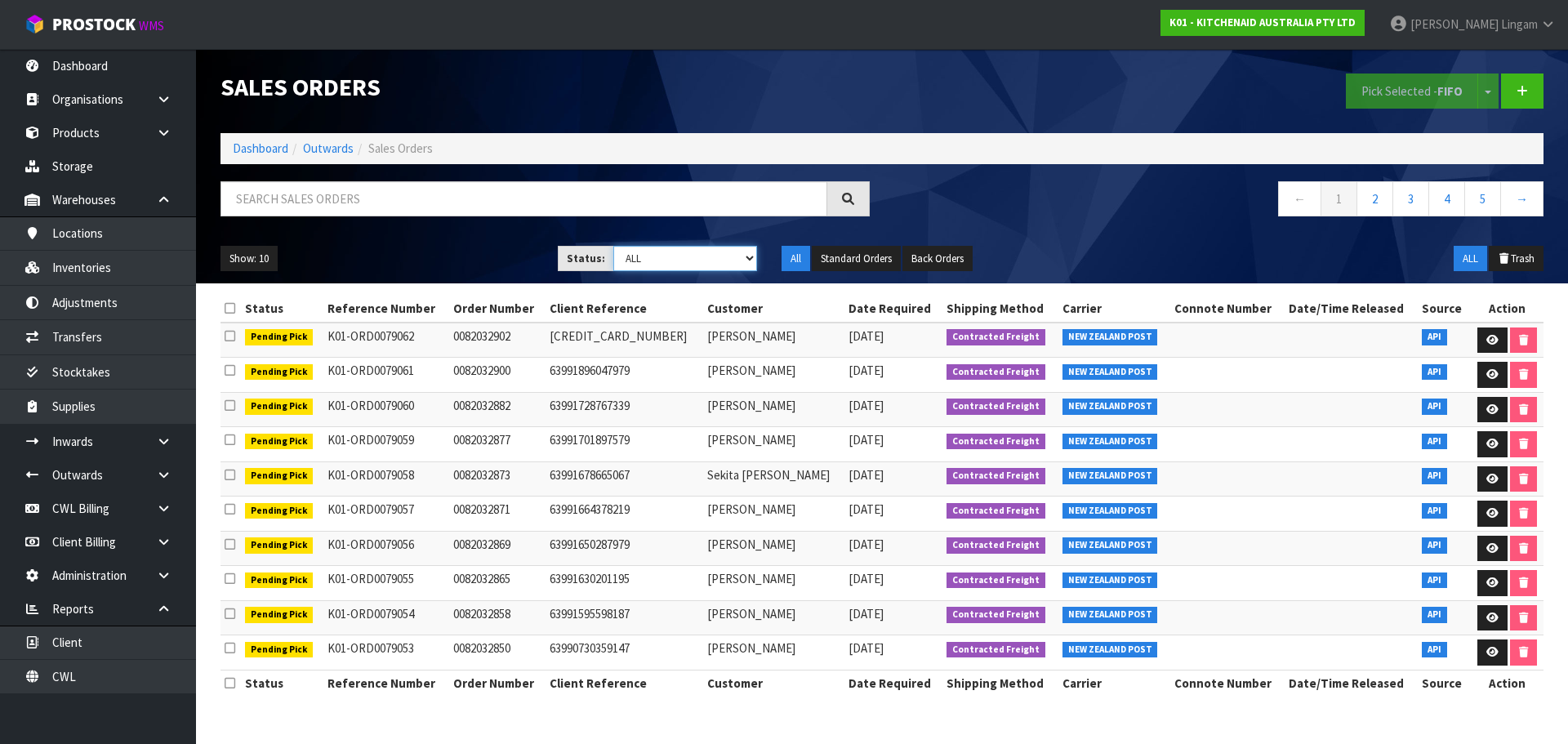
select select "string:6"
click at [613, 246] on select "Draft Pending Allocated Pending Pick Goods Picked Goods Packed Pending Charges …" at bounding box center [685, 258] width 144 height 25
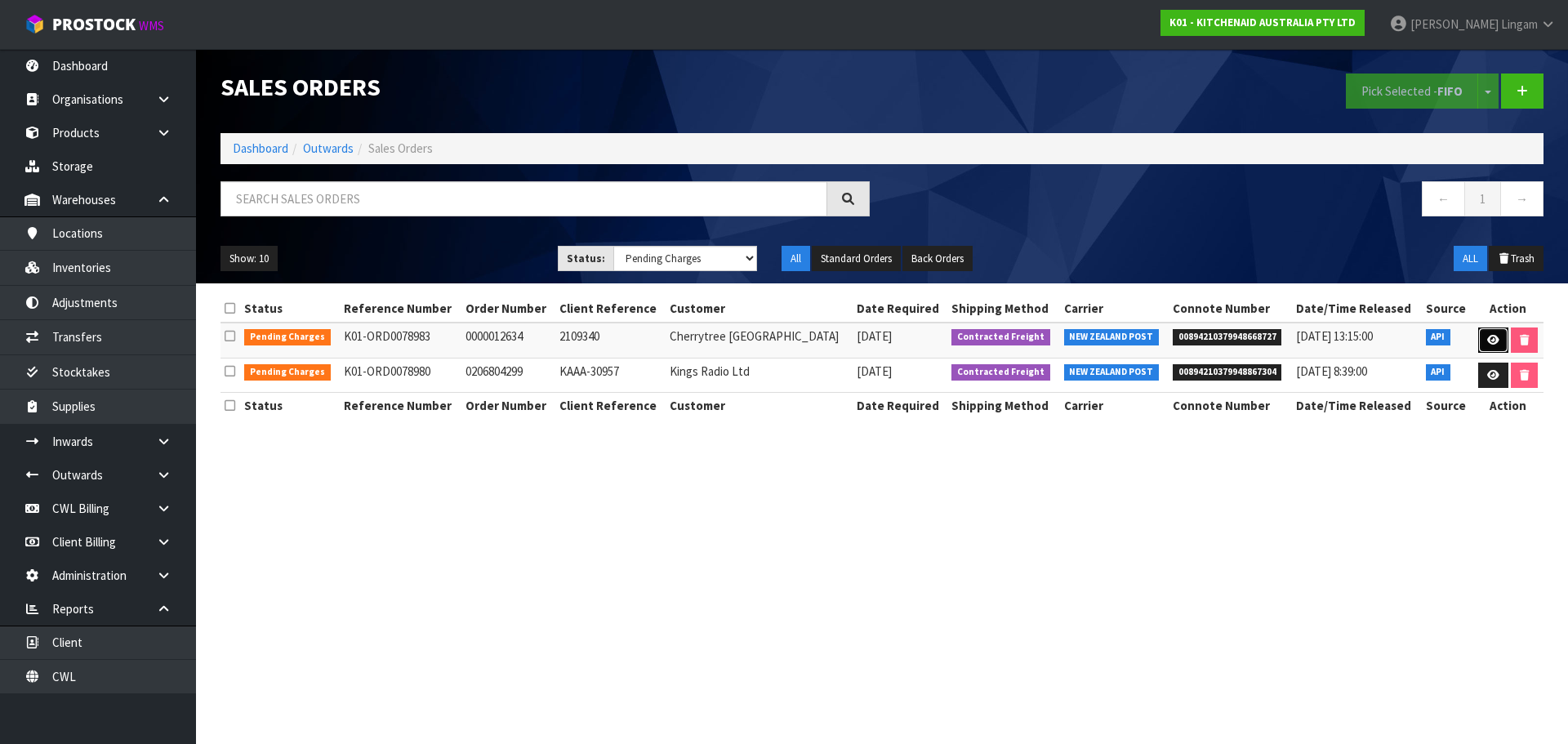
click at [1488, 342] on icon at bounding box center [1493, 340] width 12 height 11
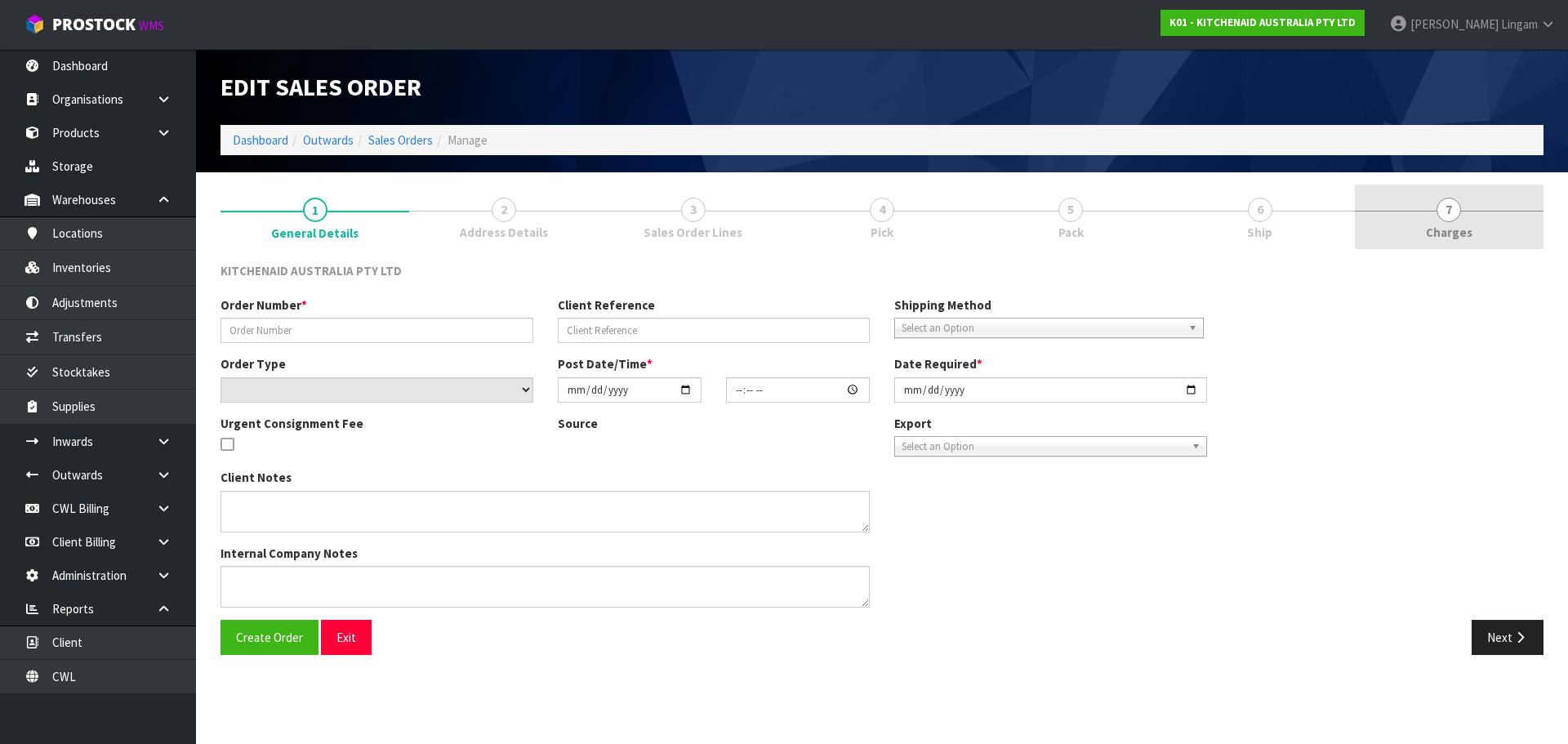
type input "0000012634"
type input "2109340"
select select "number:0"
type input "[DATE]"
type input "15:36:43.000"
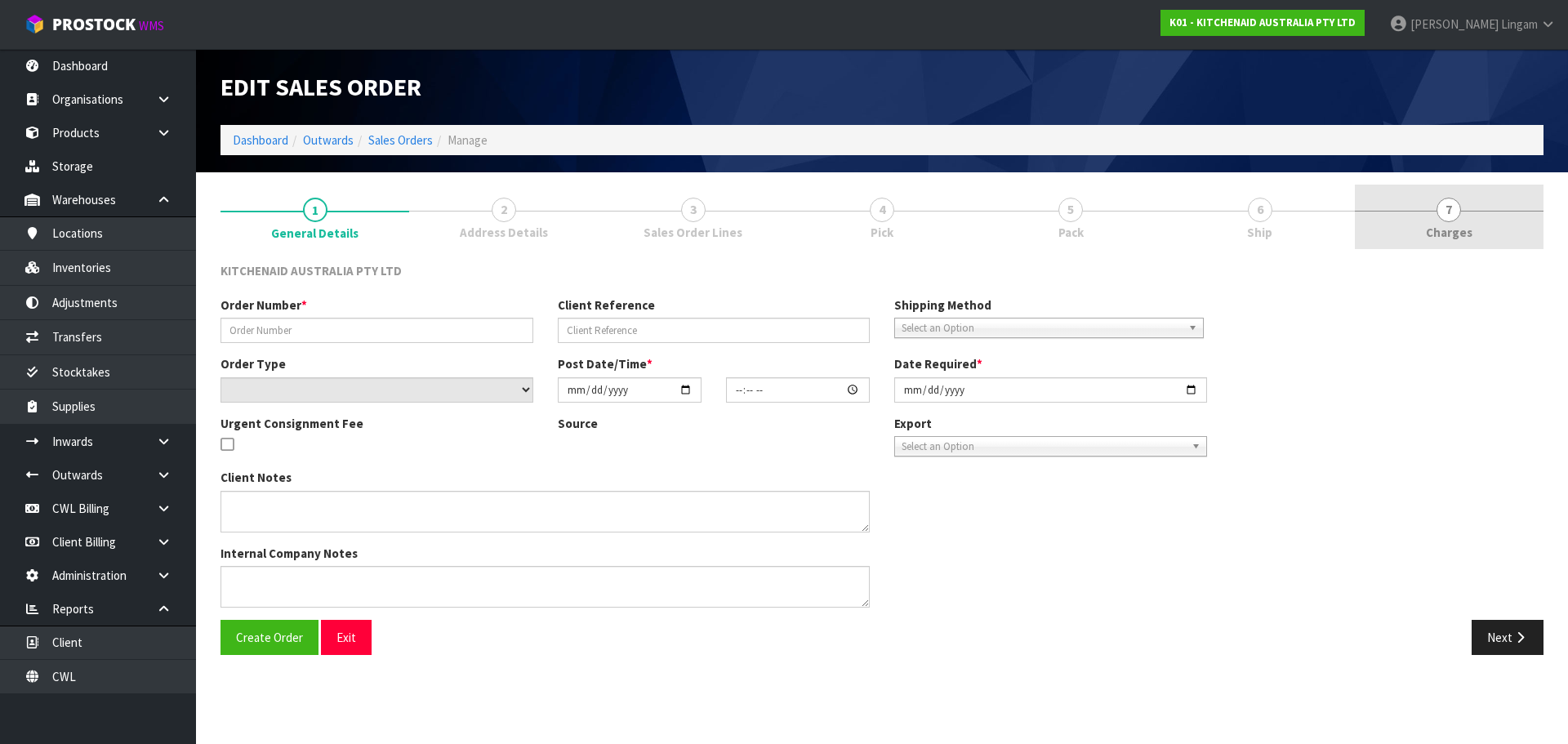
type input "[DATE]"
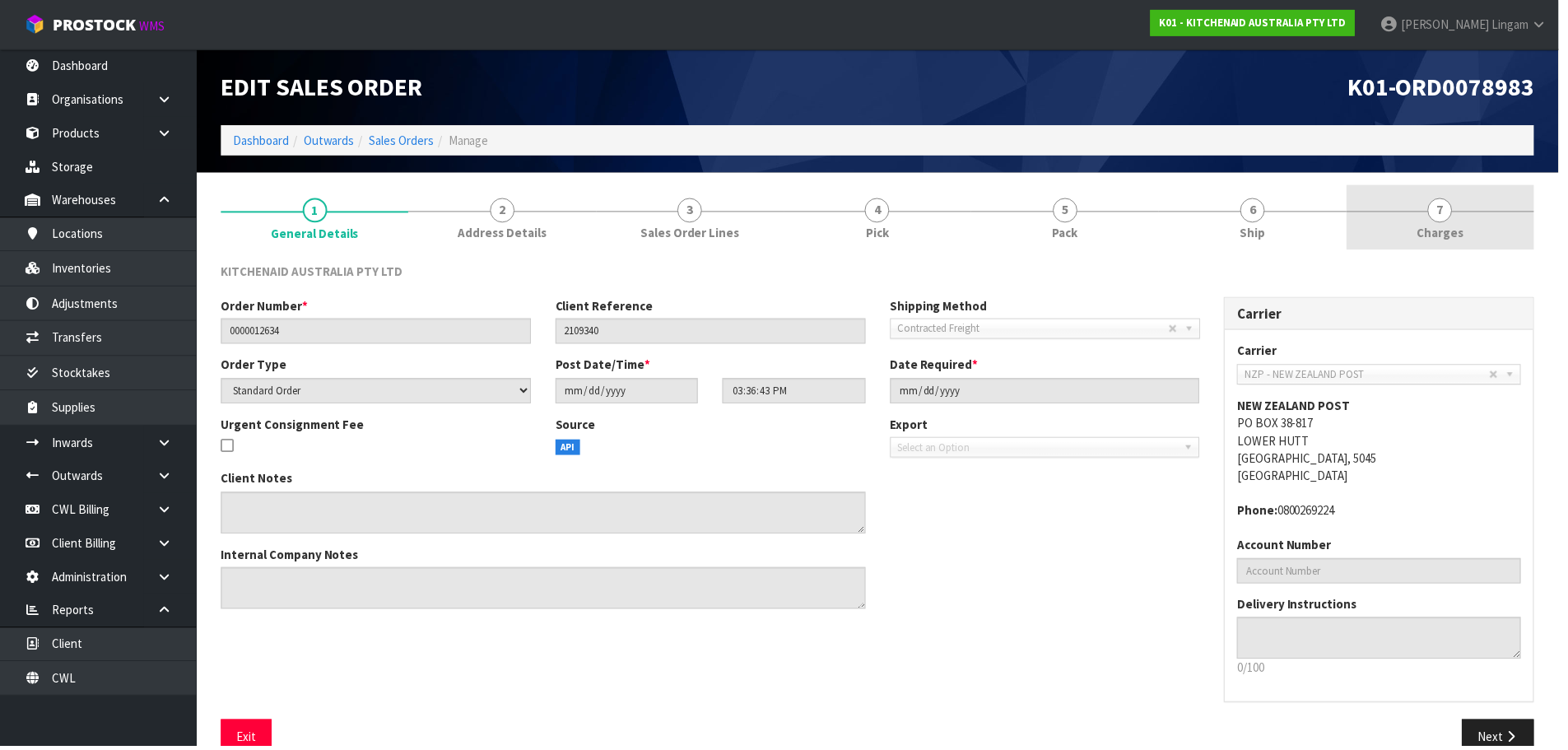
click at [1496, 233] on link "7 [GEOGRAPHIC_DATA]" at bounding box center [1449, 218] width 188 height 65
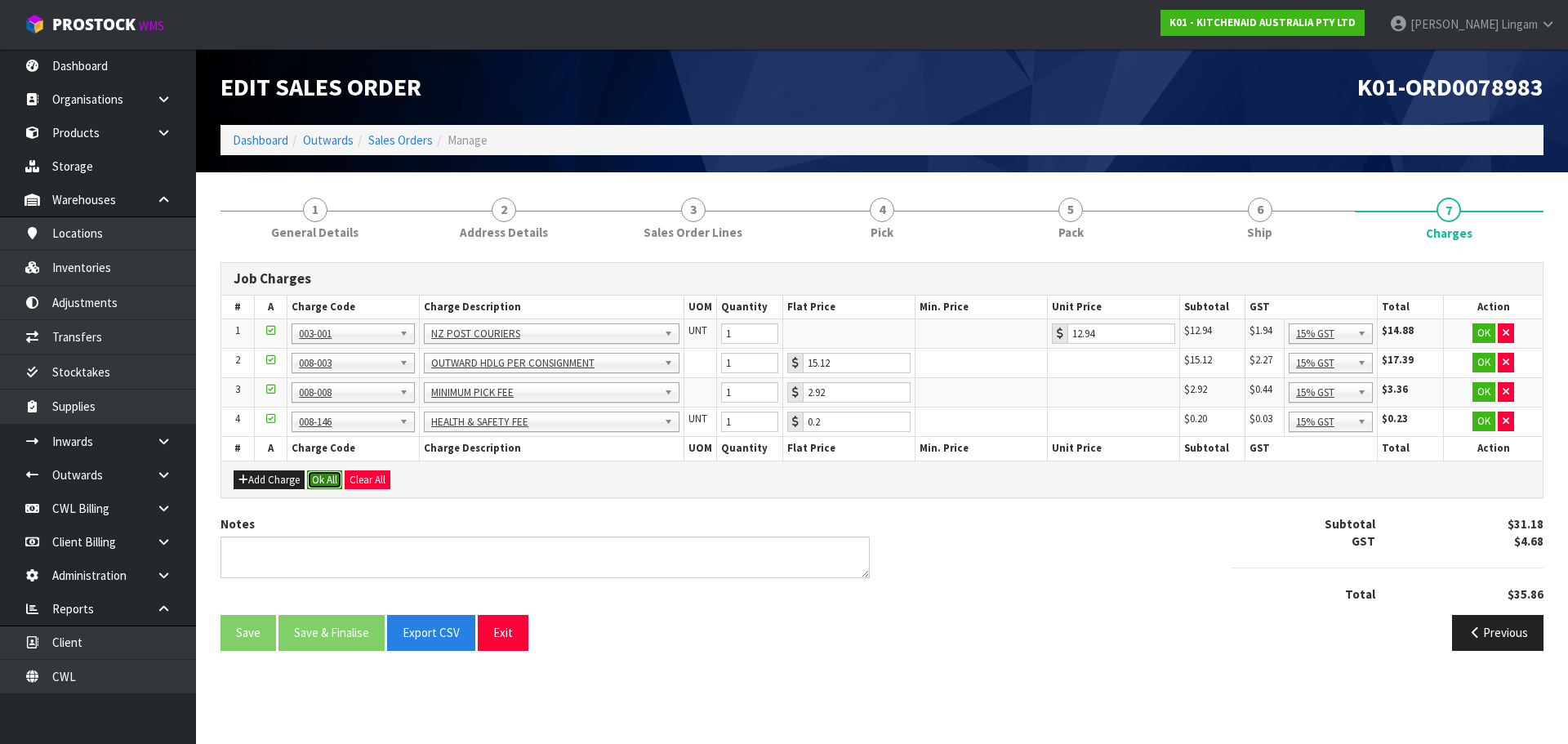
click at [327, 482] on button "Ok All" at bounding box center [325, 480] width 35 height 20
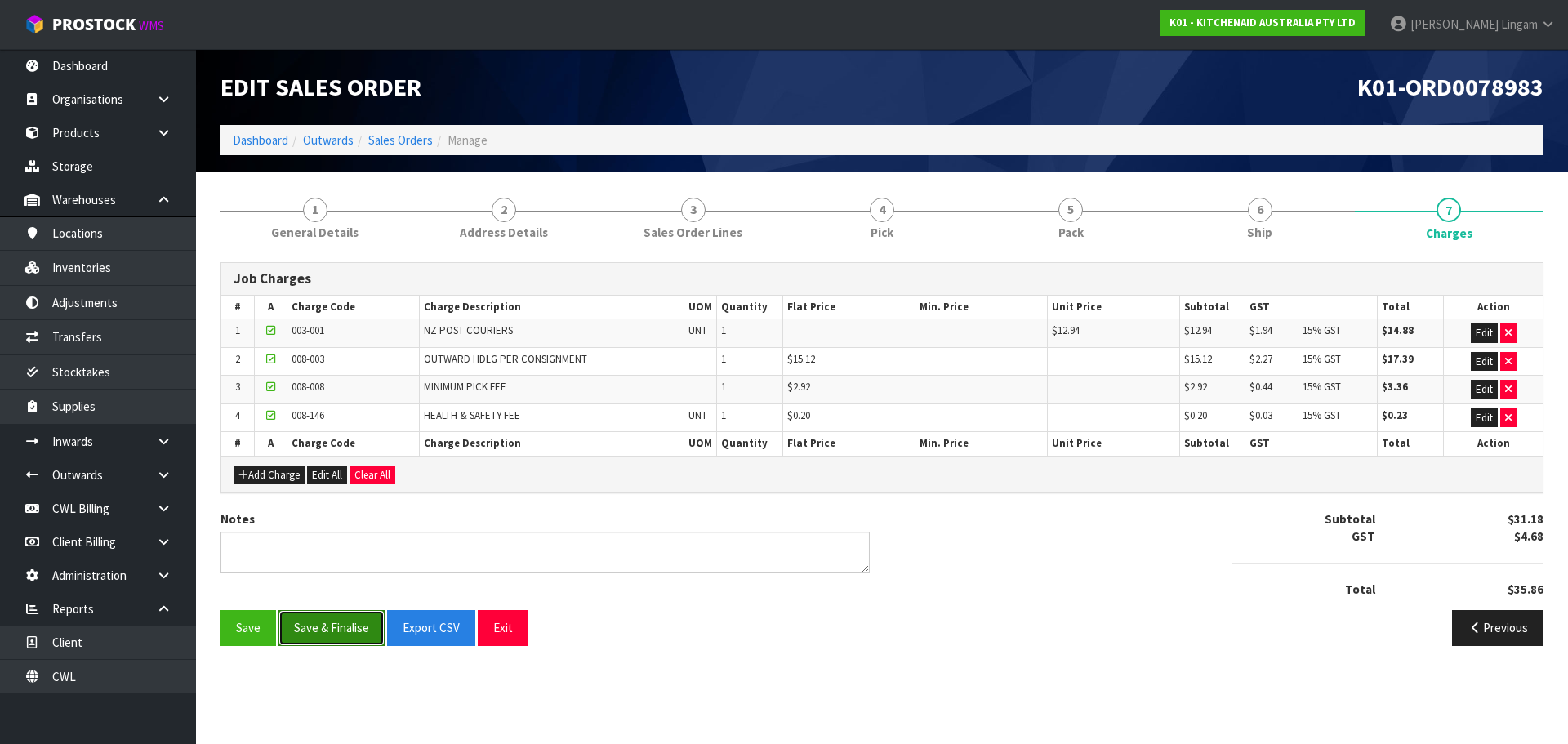
click at [330, 625] on button "Save & Finalise" at bounding box center [332, 627] width 107 height 35
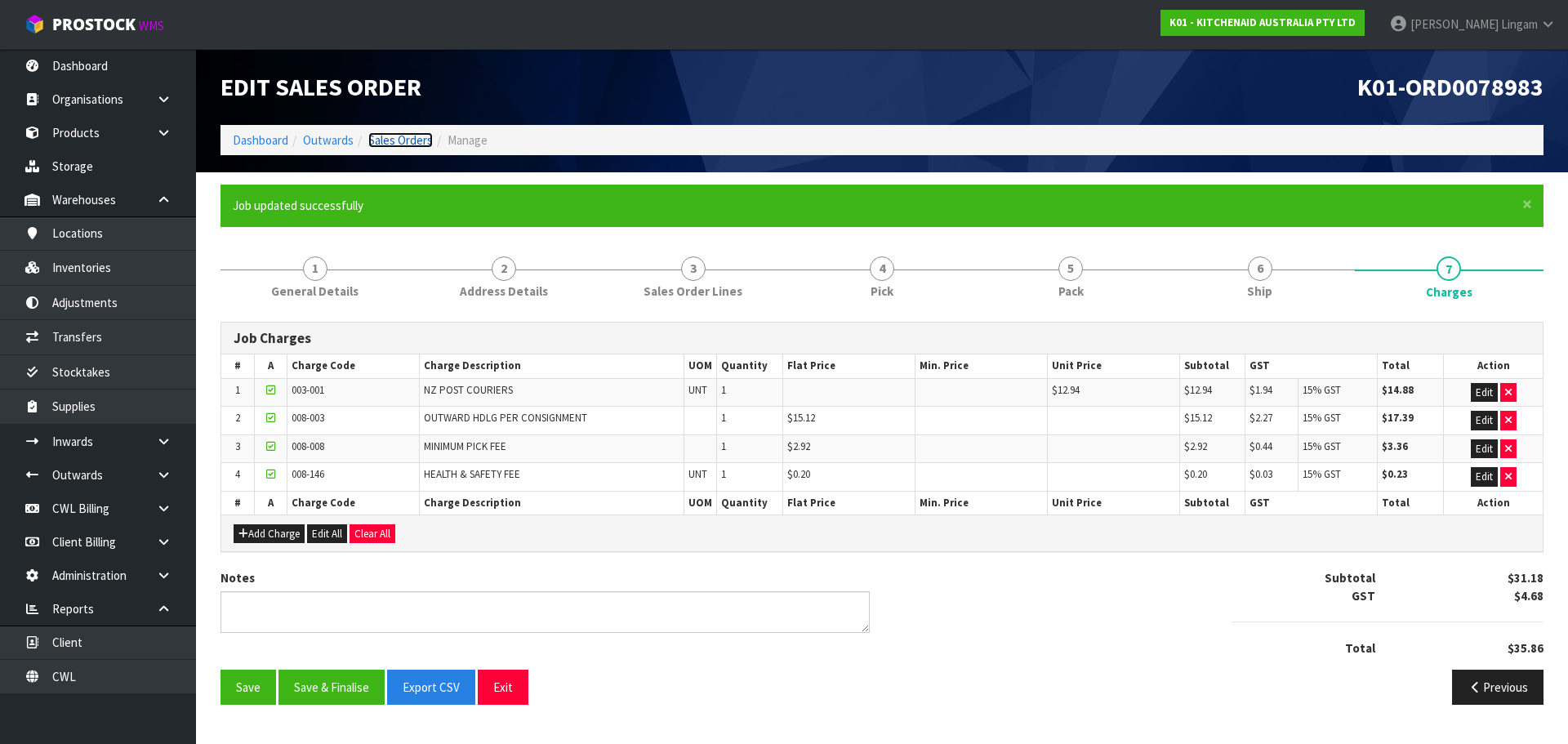
click at [412, 143] on link "Sales Orders" at bounding box center [400, 139] width 65 height 16
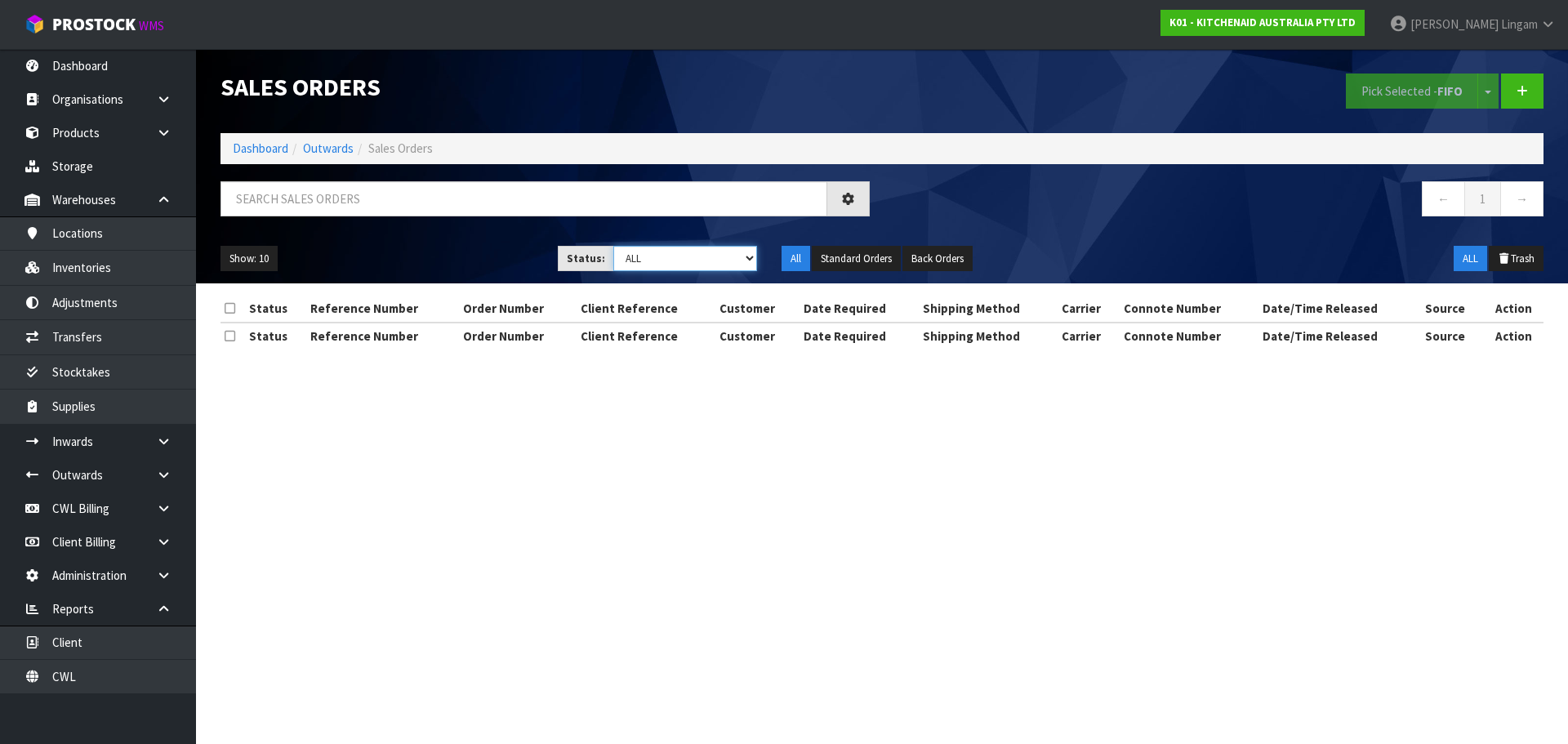
click at [738, 262] on select "Draft Pending Allocated Pending Pick Goods Picked Goods Packed Pending Charges …" at bounding box center [685, 258] width 144 height 25
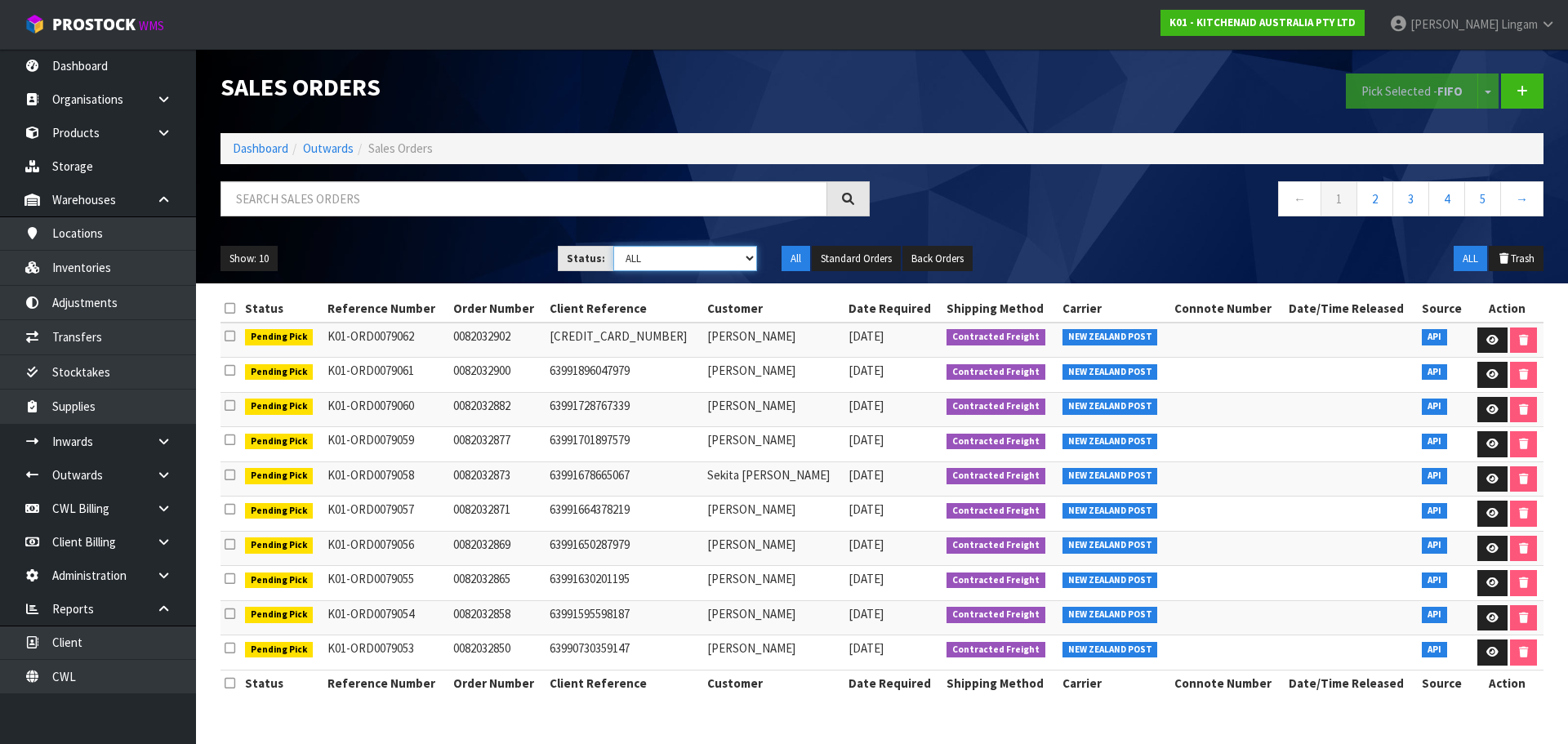
select select "string:6"
click at [613, 246] on select "Draft Pending Allocated Pending Pick Goods Picked Goods Packed Pending Charges …" at bounding box center [685, 258] width 144 height 25
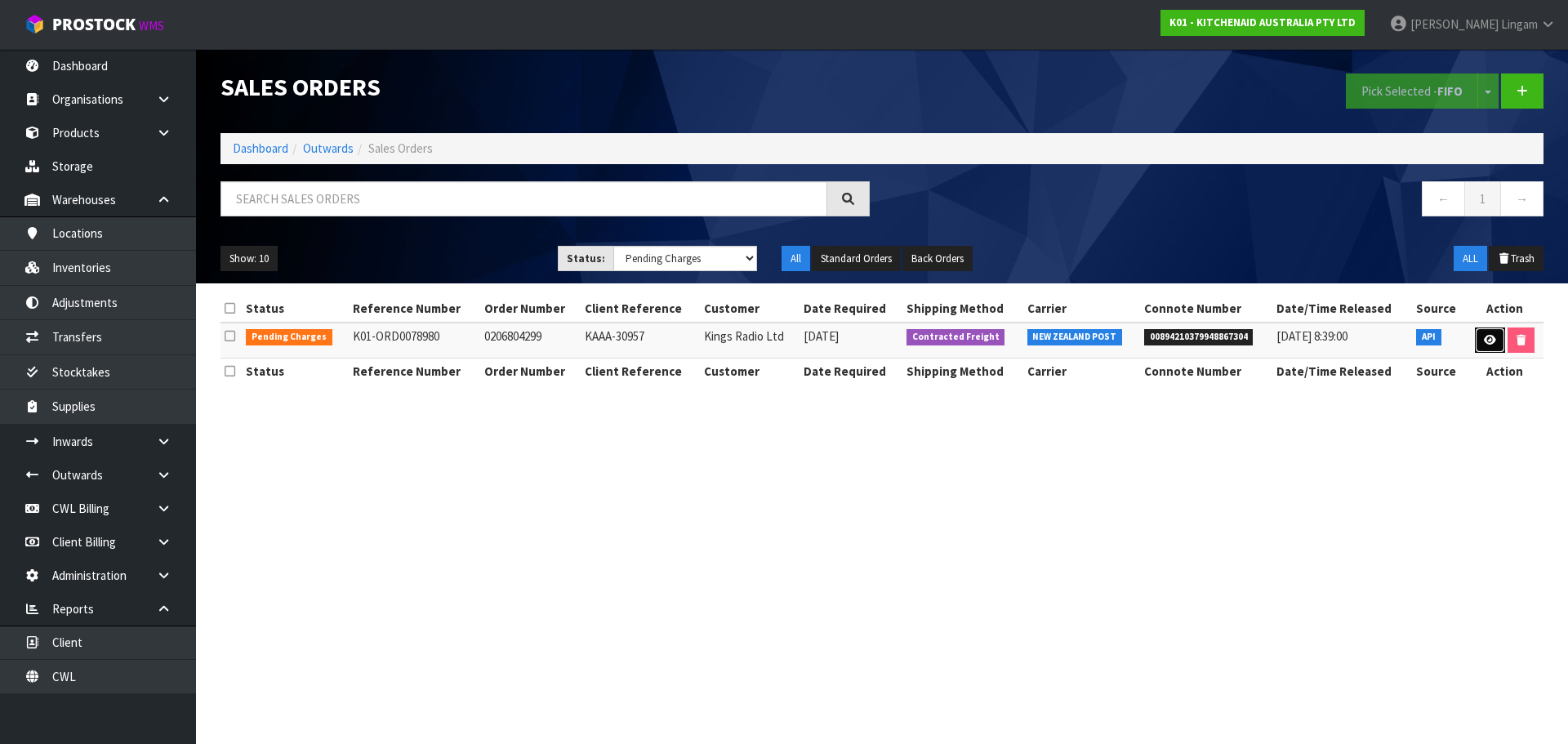
click at [1489, 340] on icon at bounding box center [1490, 340] width 12 height 11
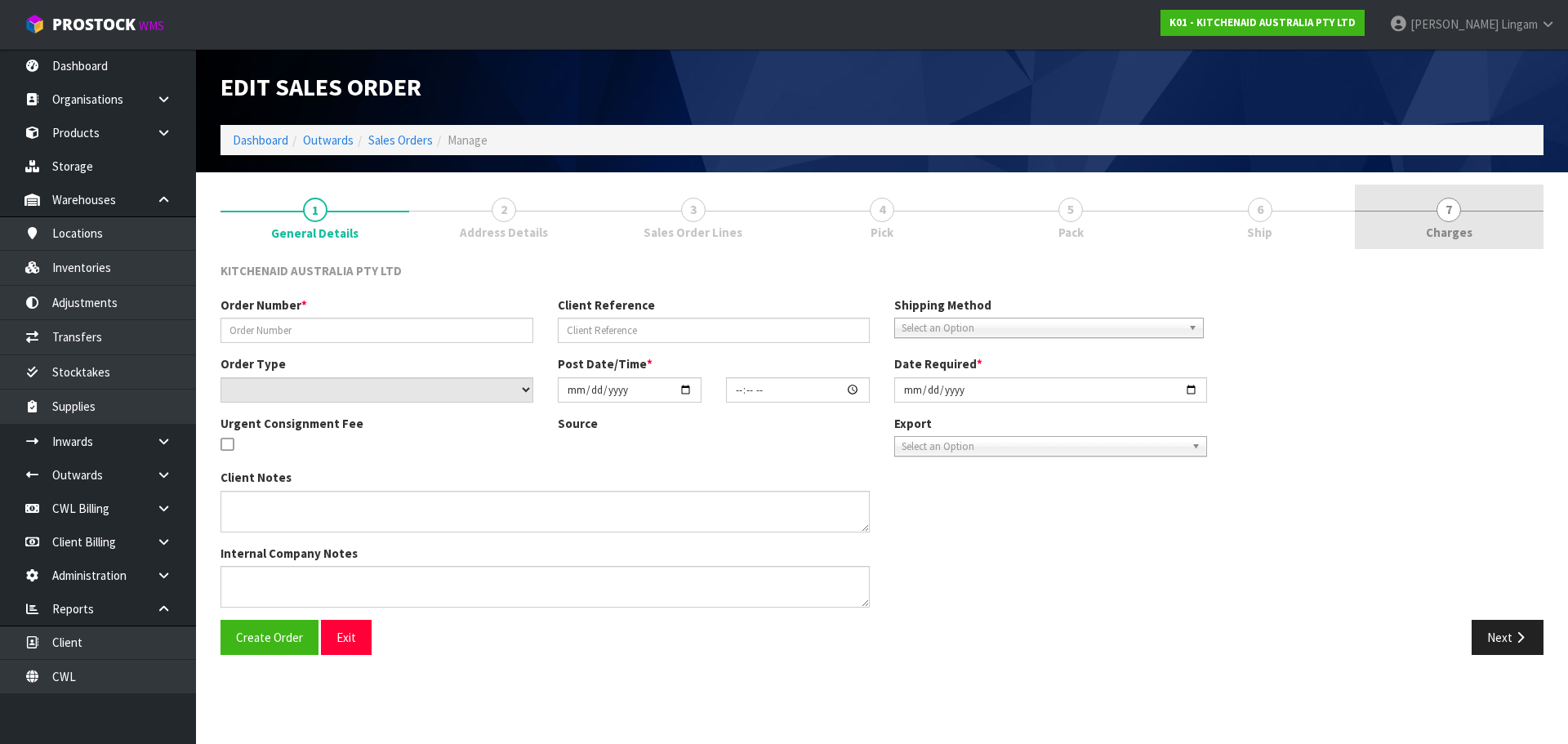
type input "0206804299"
type input "KAAA-30957"
select select "number:0"
type input "[DATE]"
type input "13:40:51.000"
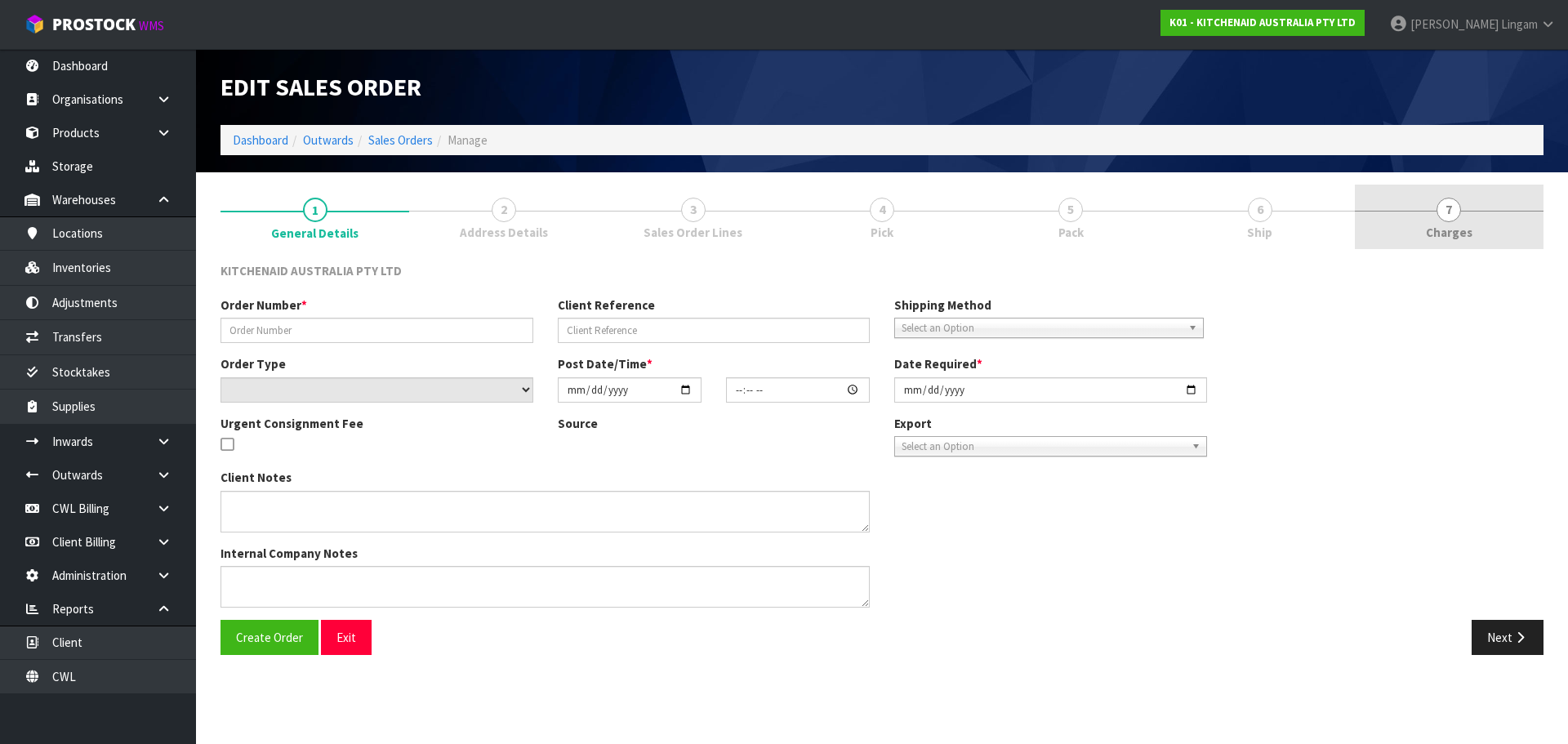
type input "[DATE]"
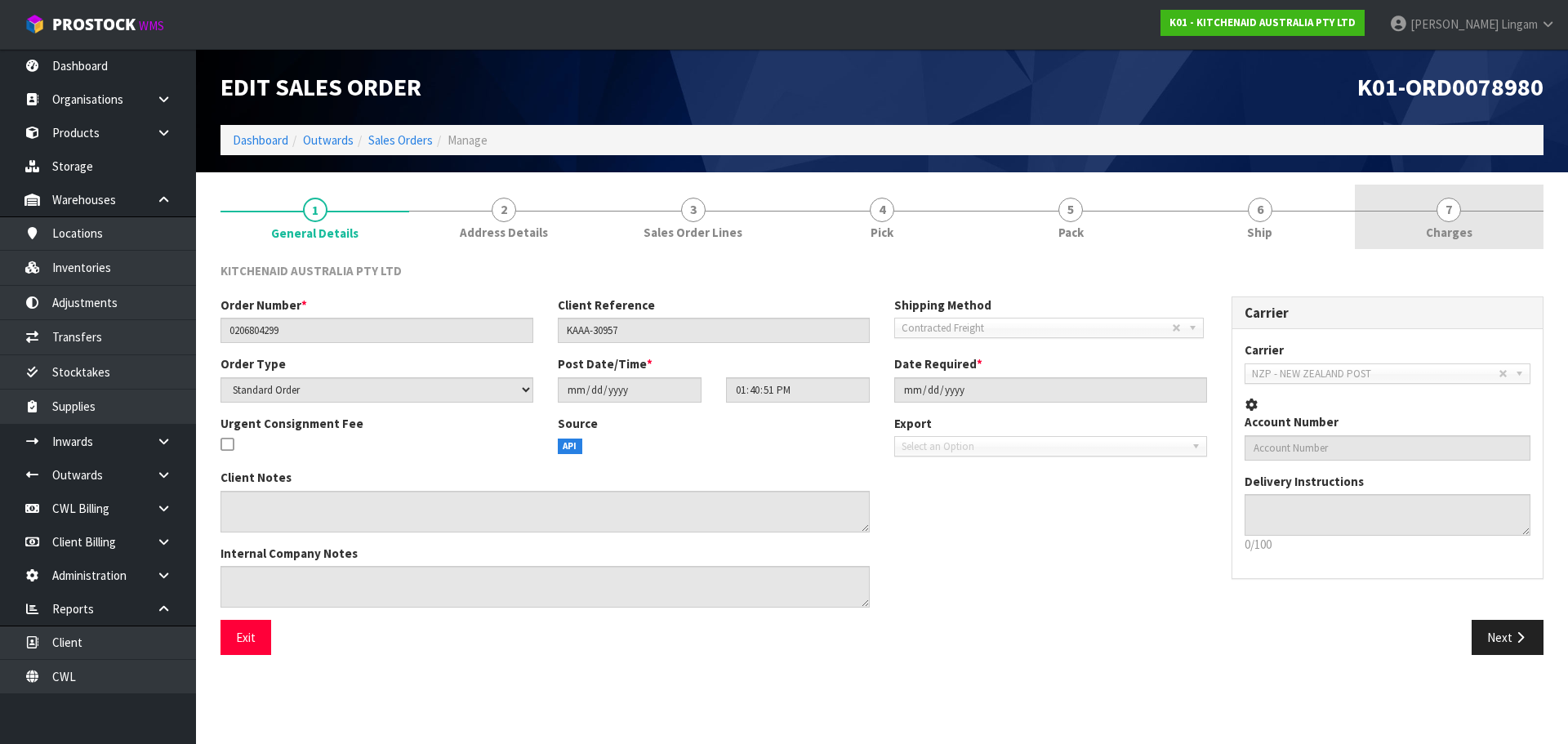
click at [1479, 230] on link "7 [GEOGRAPHIC_DATA]" at bounding box center [1449, 216] width 189 height 65
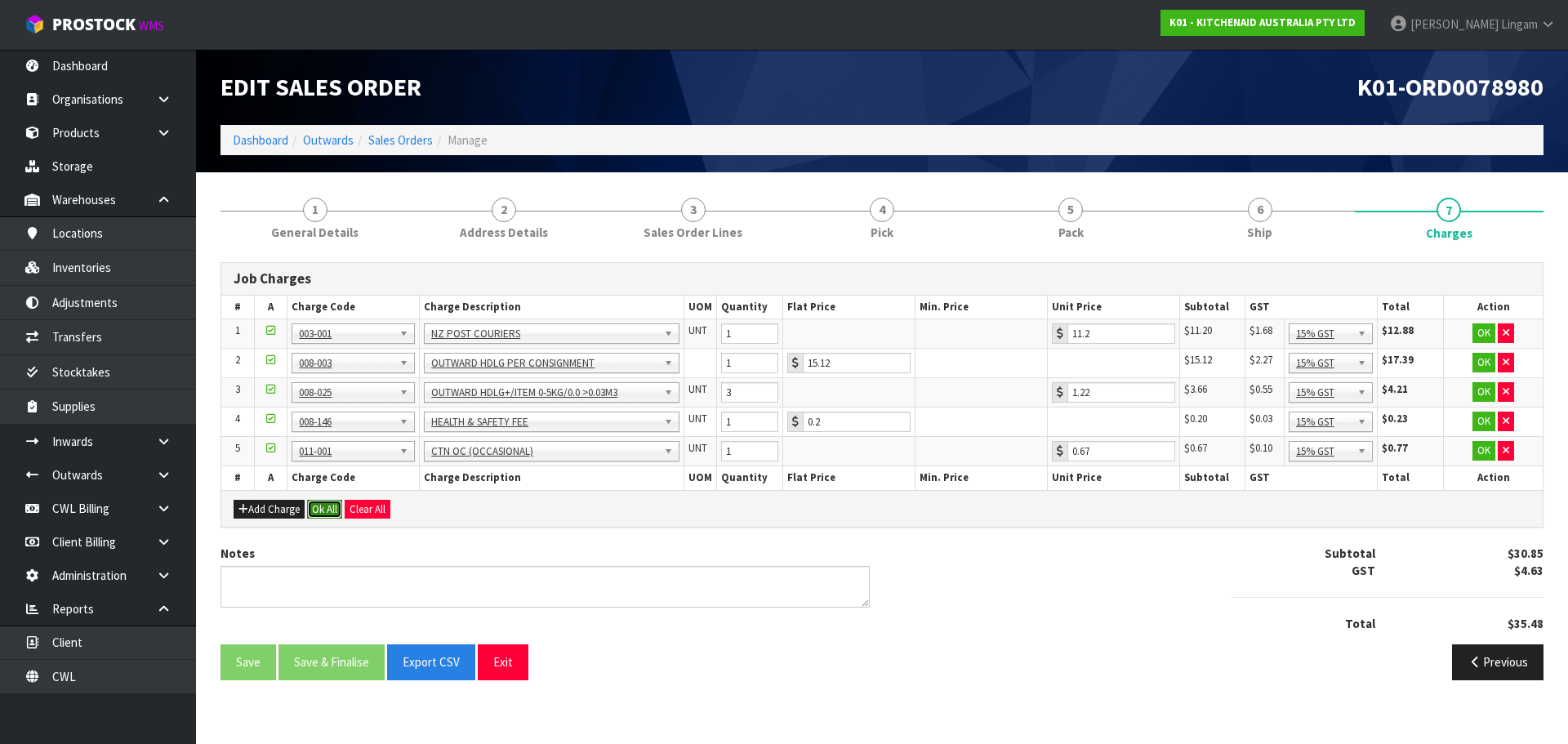
click at [322, 512] on button "Ok All" at bounding box center [325, 510] width 35 height 20
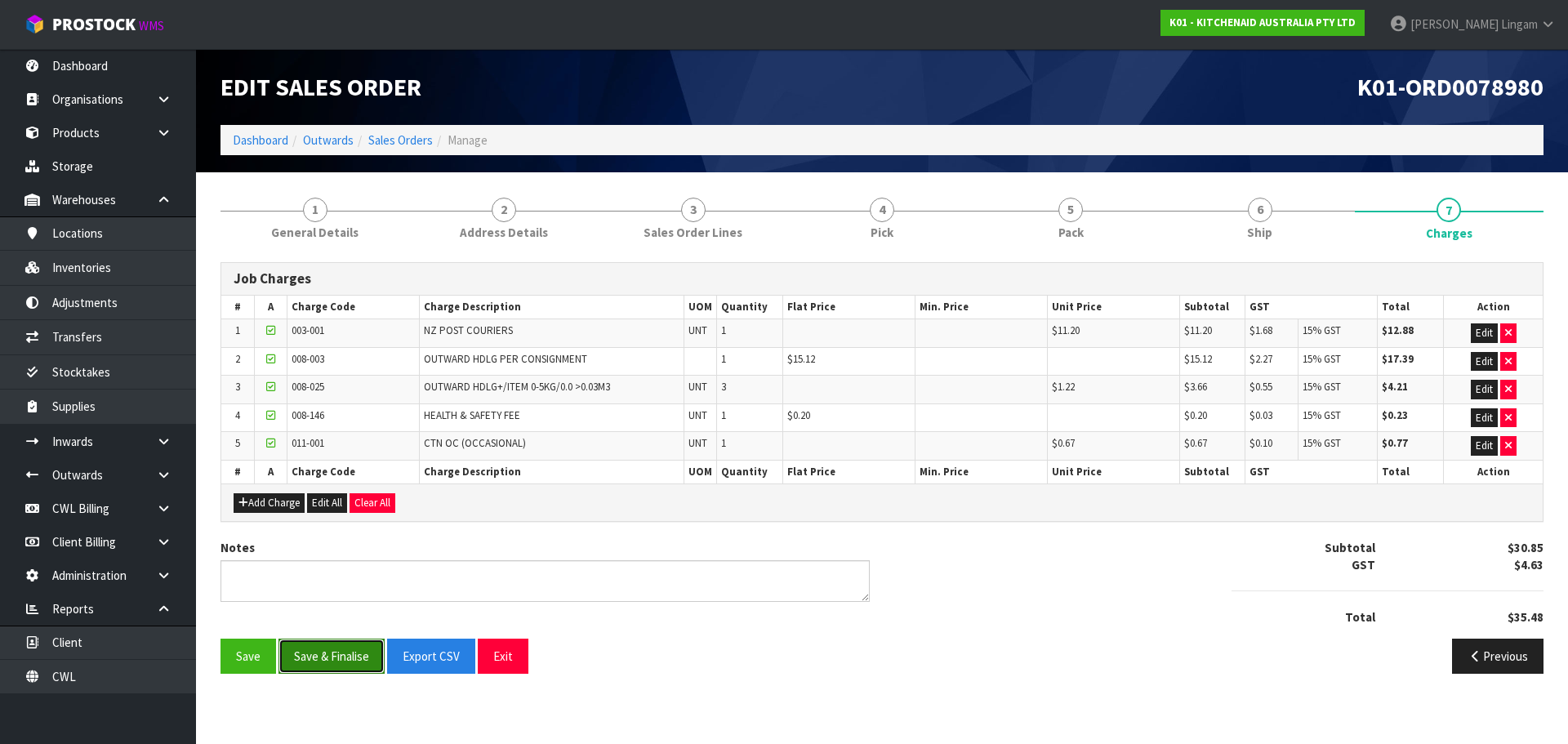
click at [347, 663] on button "Save & Finalise" at bounding box center [332, 656] width 107 height 35
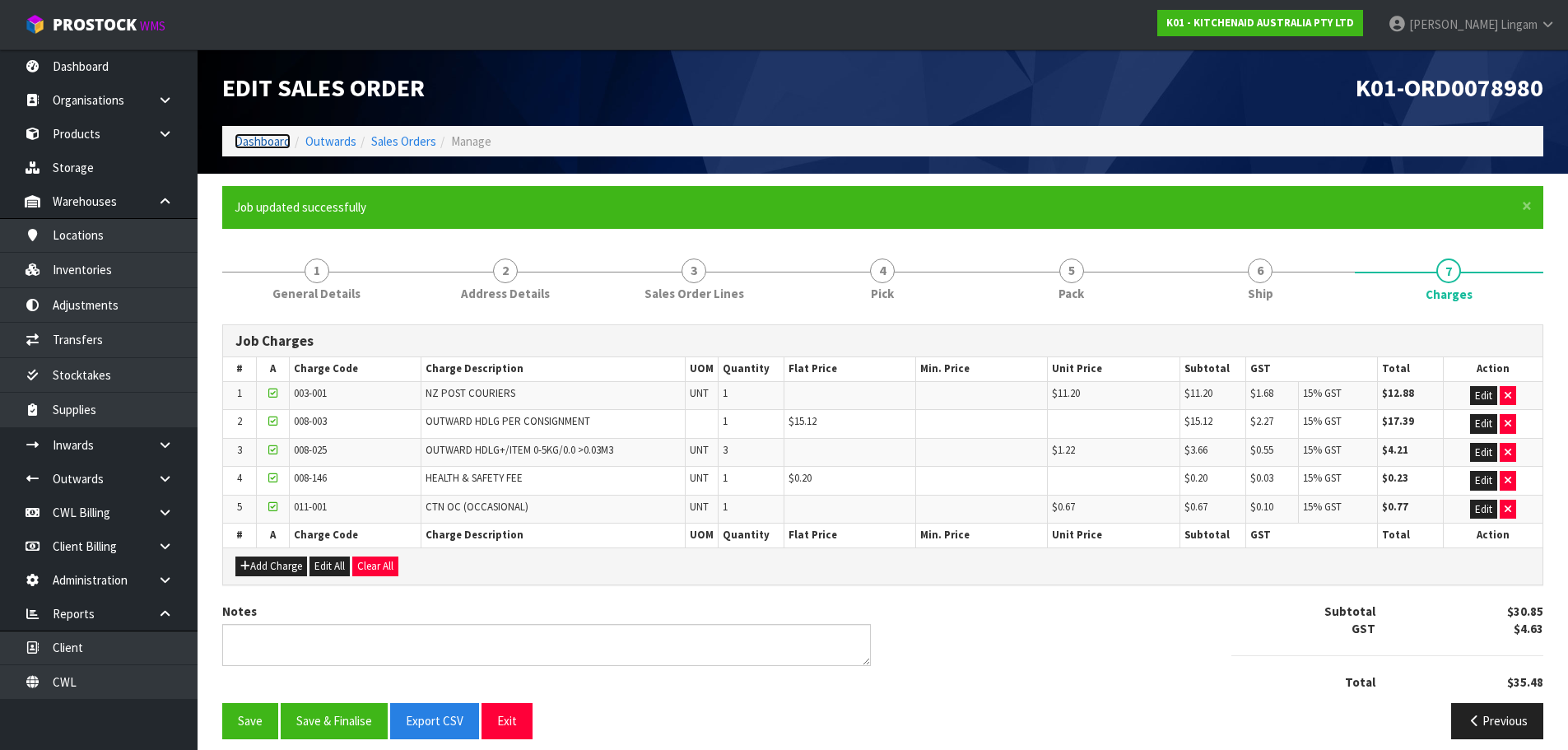
click at [240, 140] on link "Dashboard" at bounding box center [263, 140] width 56 height 16
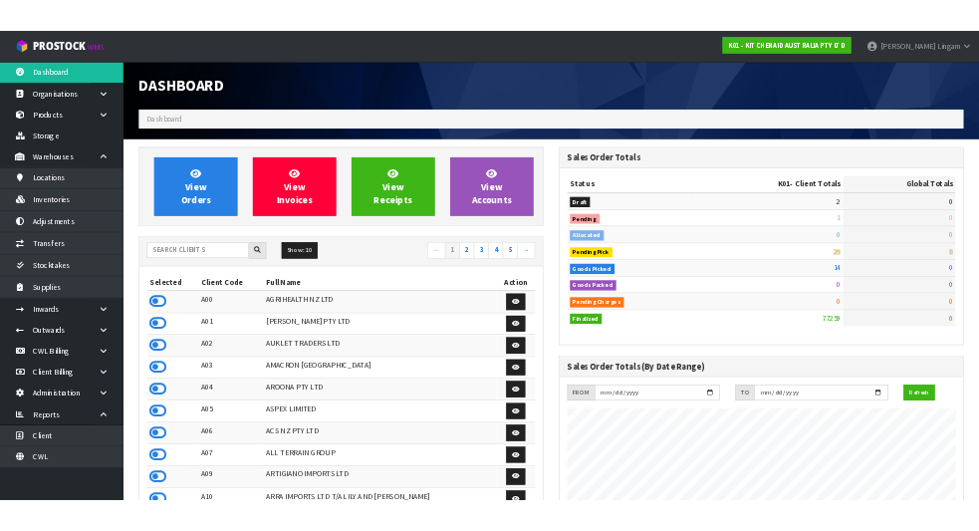
scroll to position [1510, 814]
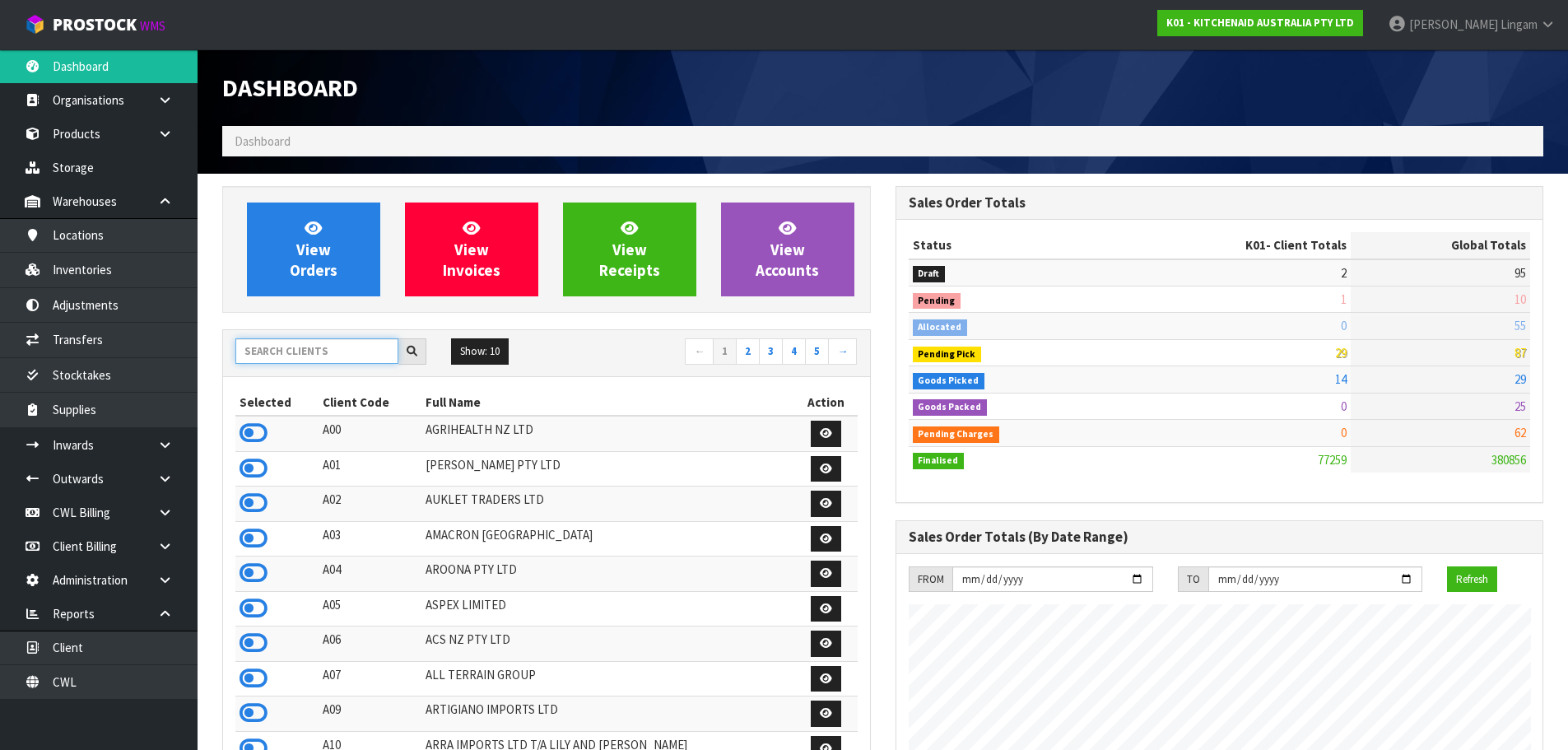
click at [311, 349] on input "text" at bounding box center [316, 351] width 163 height 26
click at [88, 683] on link "CWL" at bounding box center [98, 681] width 197 height 34
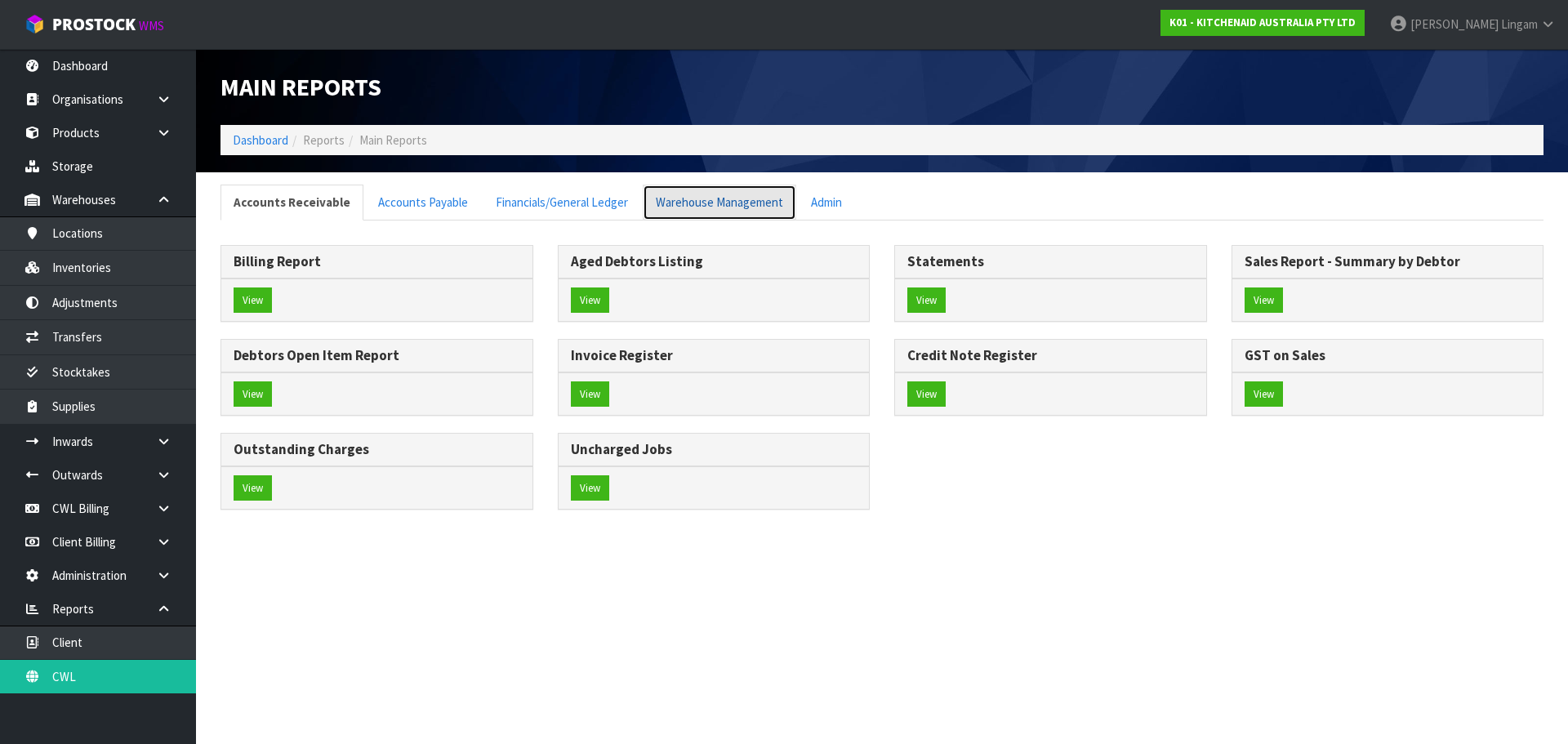
click at [697, 199] on link "Warehouse Management" at bounding box center [719, 202] width 153 height 35
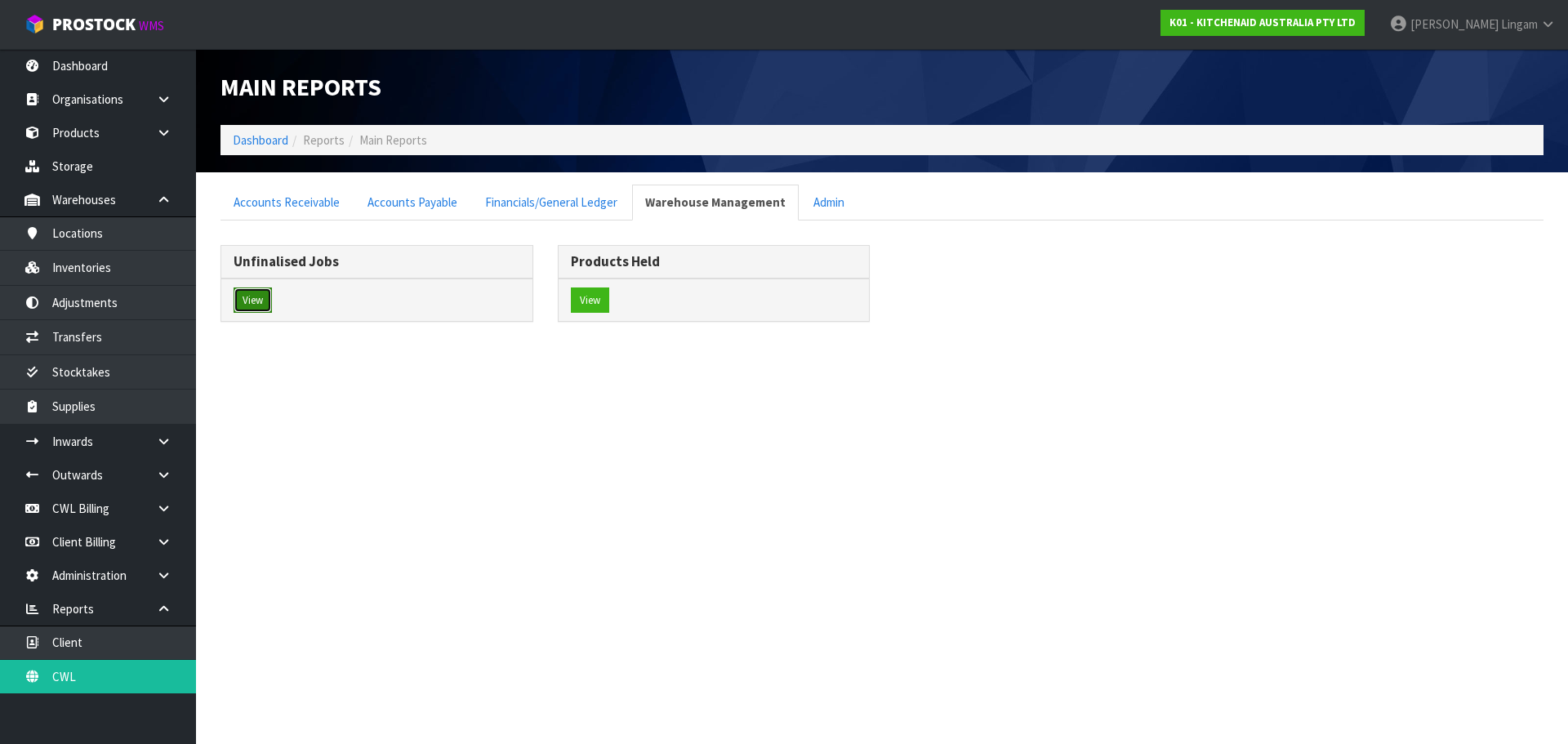
click at [255, 299] on button "View" at bounding box center [252, 301] width 39 height 26
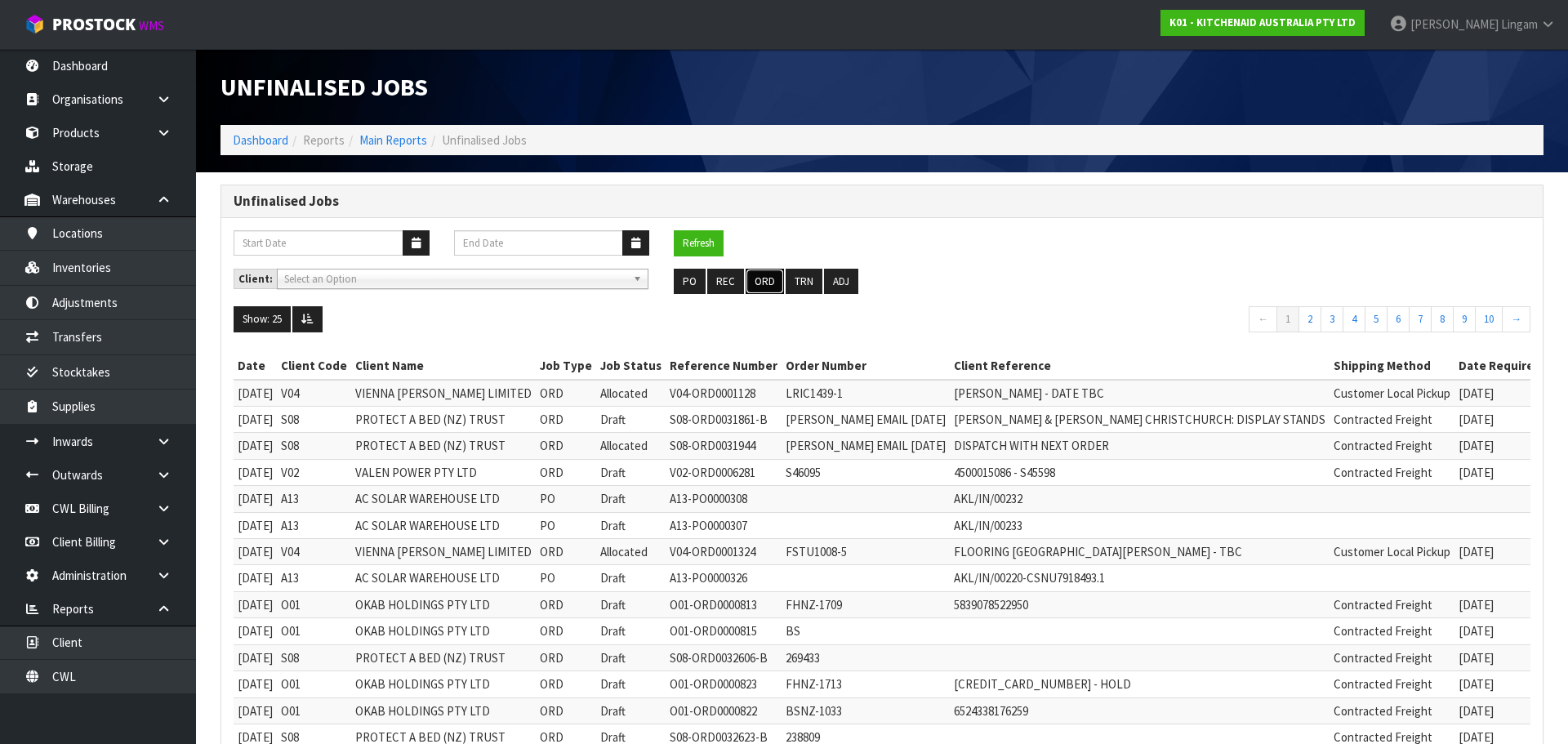
click at [771, 285] on button "ORD" at bounding box center [765, 282] width 39 height 26
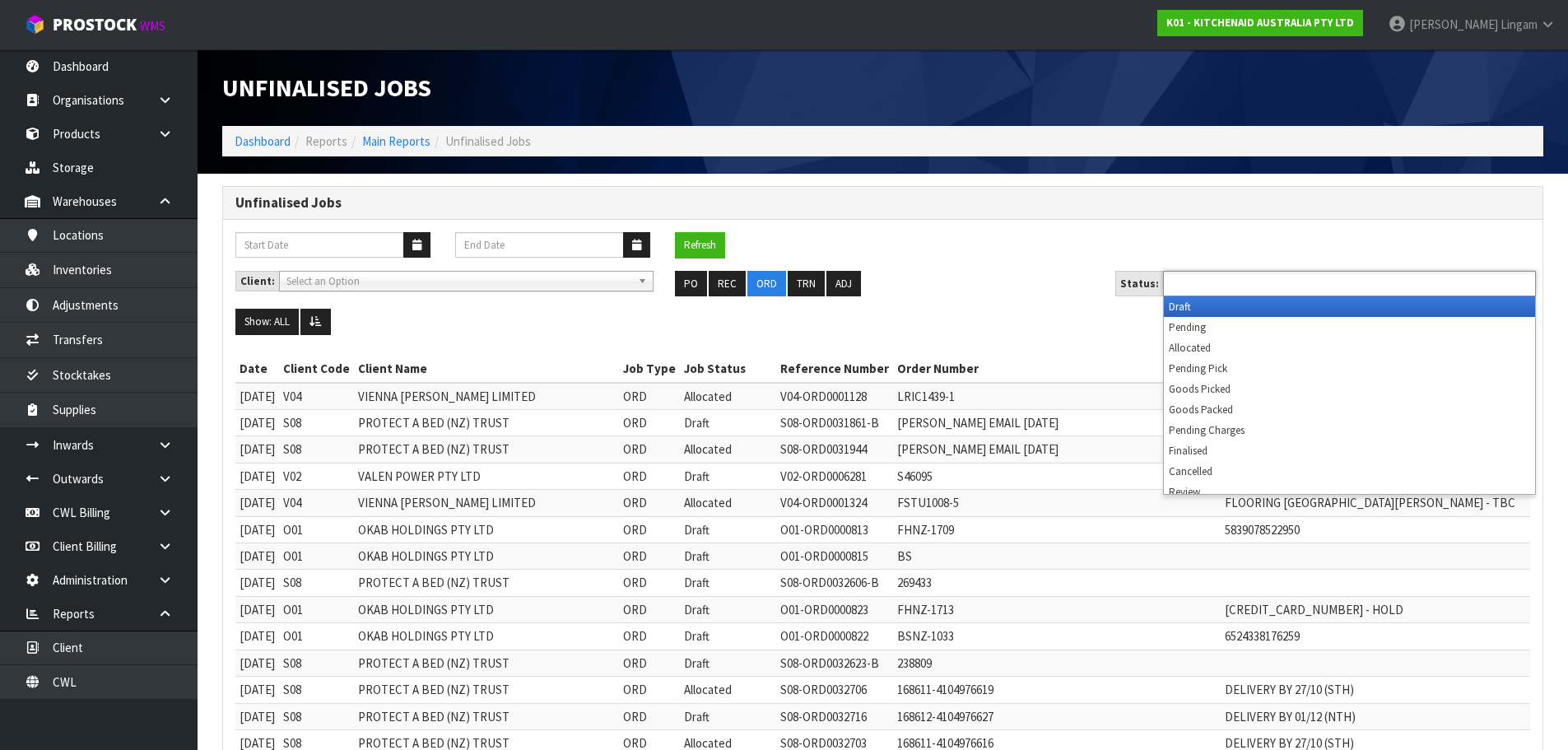
click at [1247, 287] on input "text" at bounding box center [1228, 283] width 121 height 21
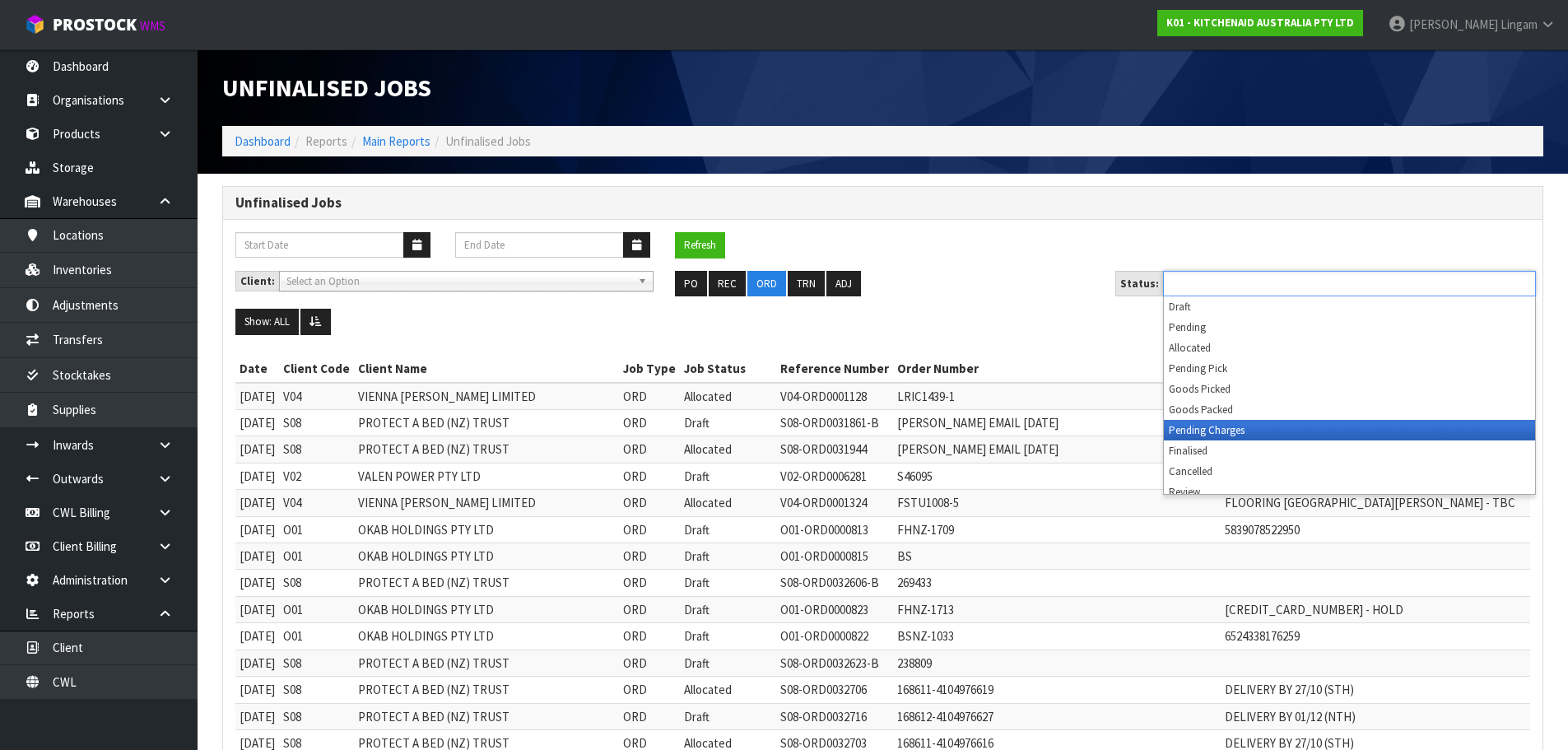
click at [1230, 425] on li "Pending Charges" at bounding box center [1349, 430] width 371 height 21
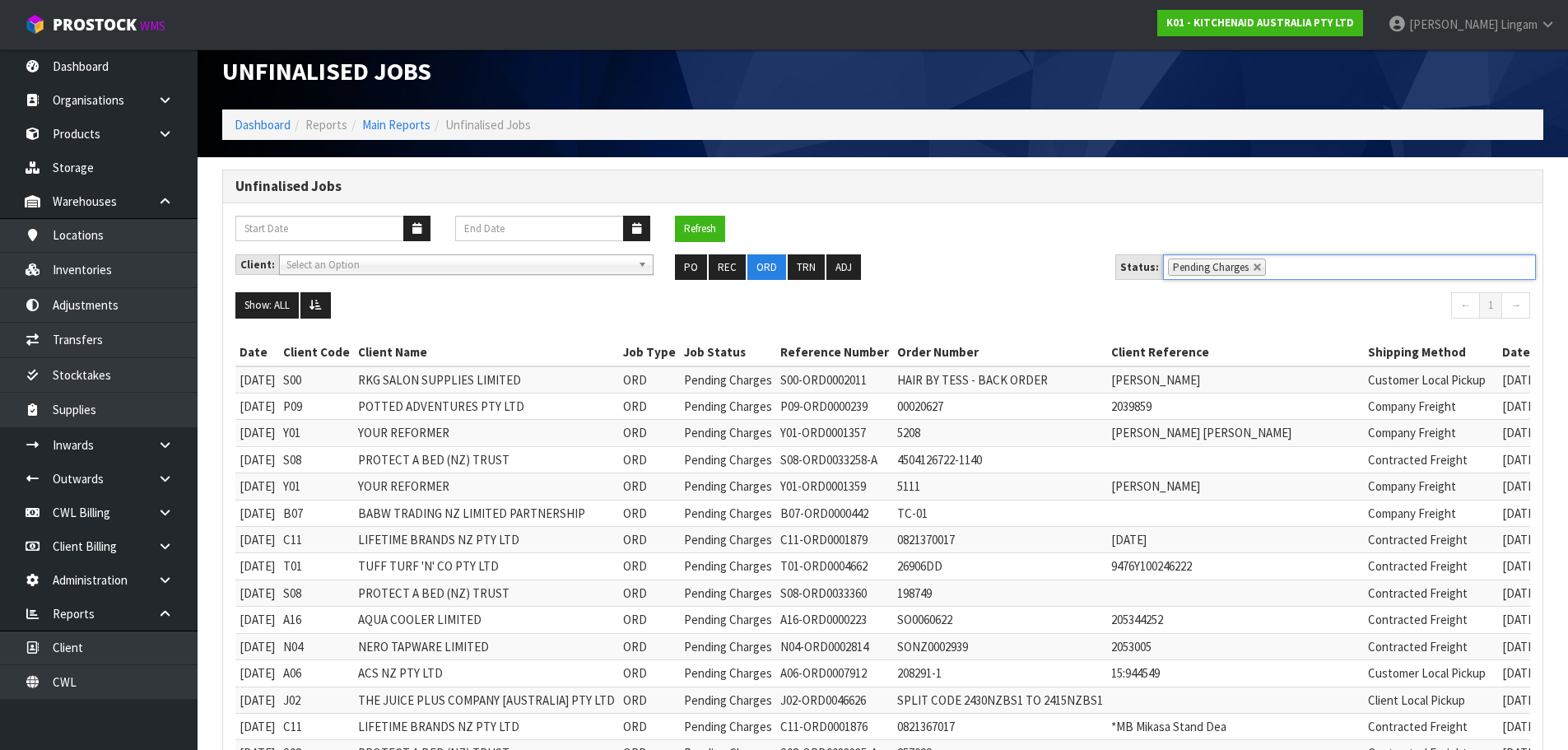
scroll to position [411, 0]
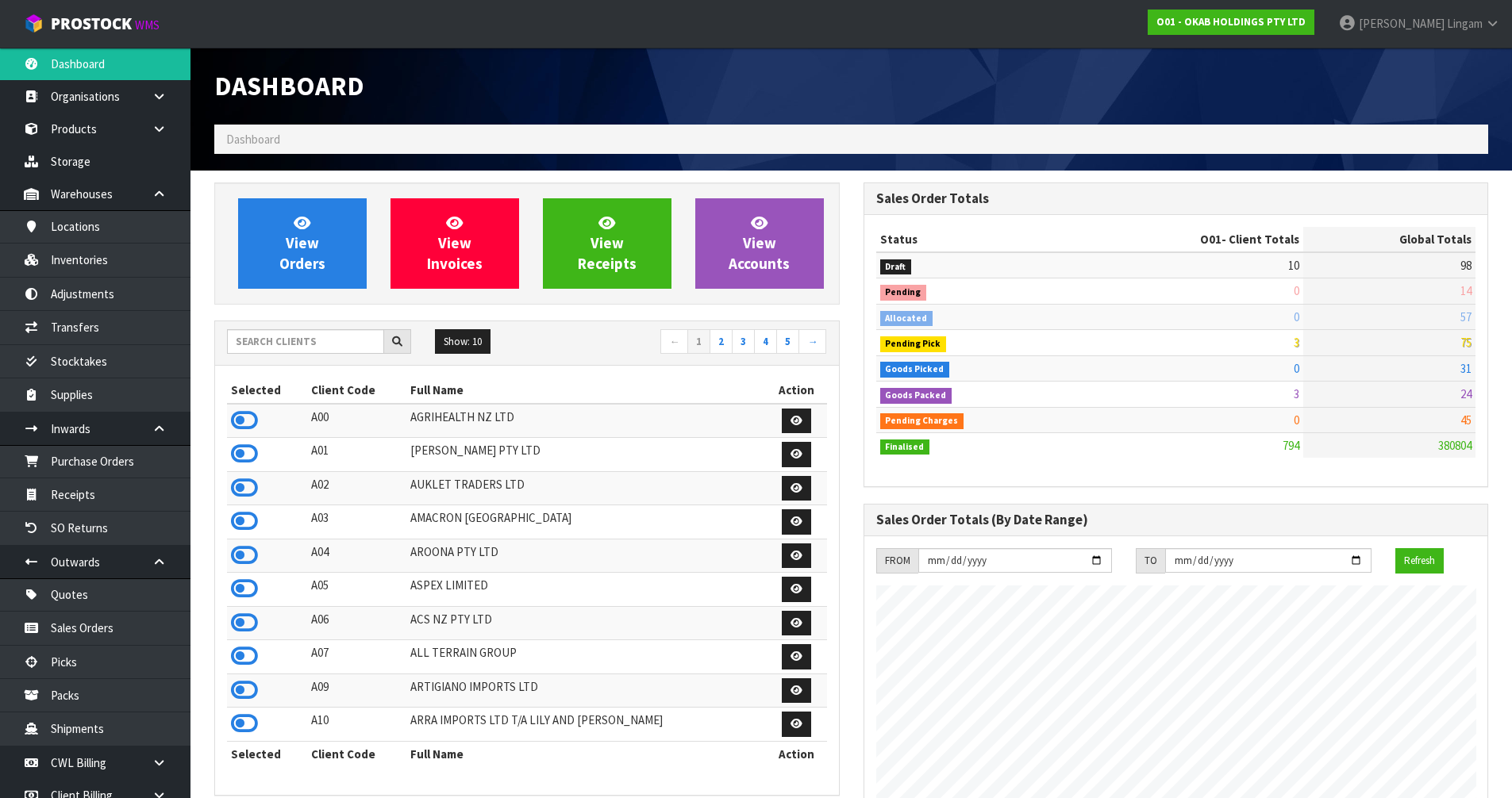
scroll to position [996, 648]
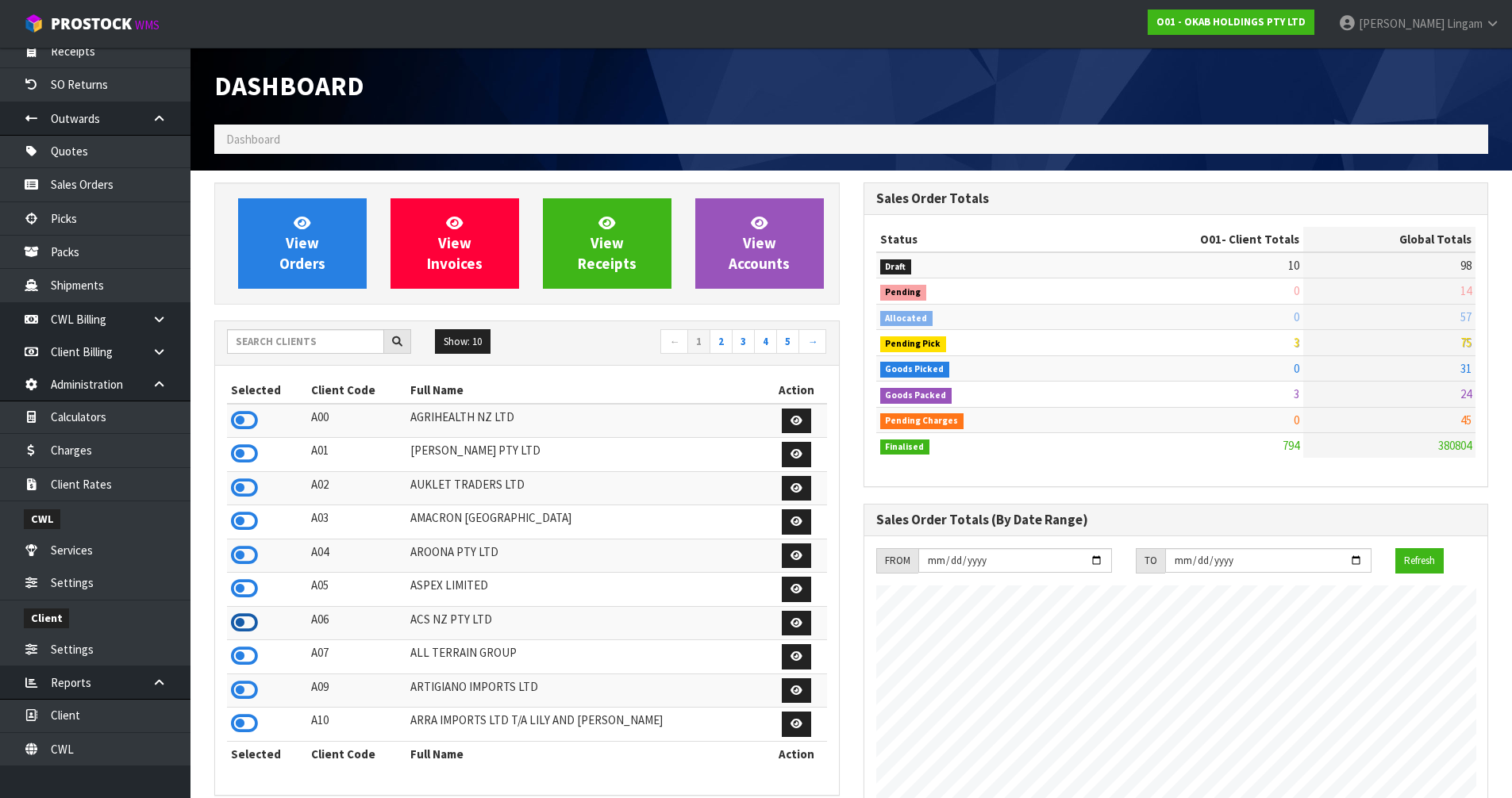
click at [245, 622] on icon at bounding box center [245, 623] width 27 height 24
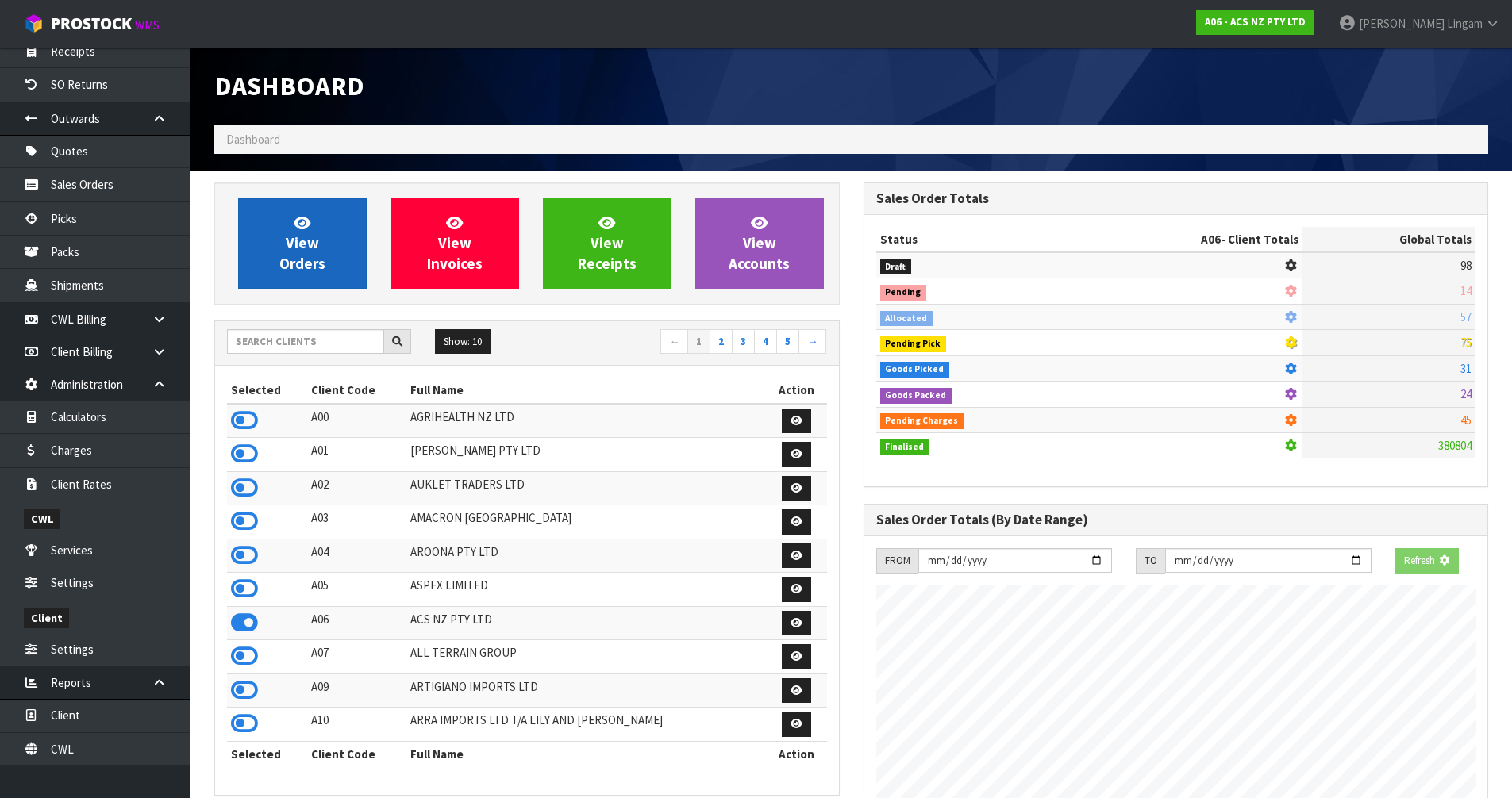
scroll to position [1203, 648]
click at [327, 258] on link "View Orders" at bounding box center [302, 244] width 128 height 91
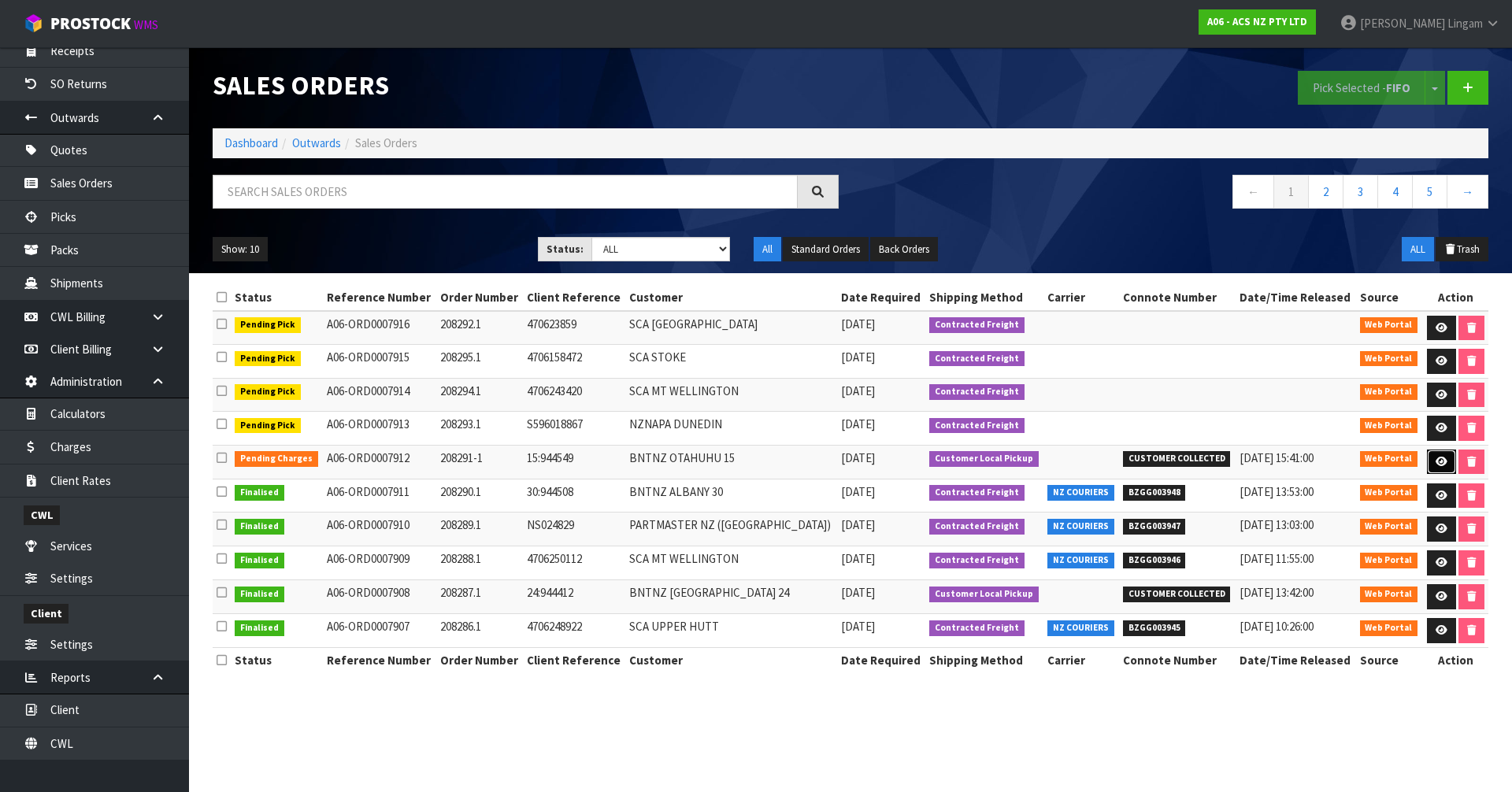
click at [1430, 458] on link at bounding box center [1442, 462] width 29 height 25
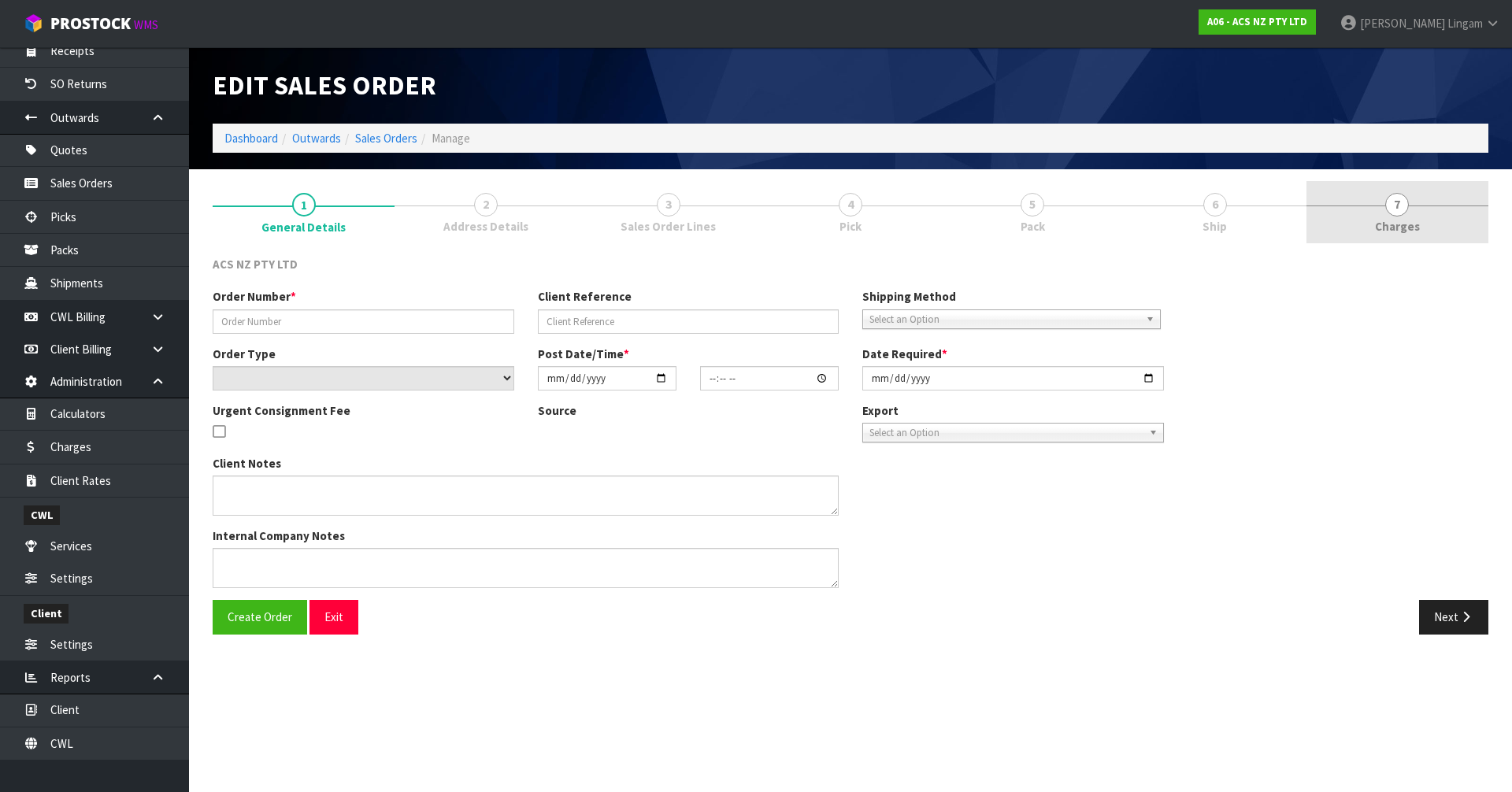
type input "208291-1"
type input "15:944549"
select select "number:0"
type input "[DATE]"
type input "12:36:00.000"
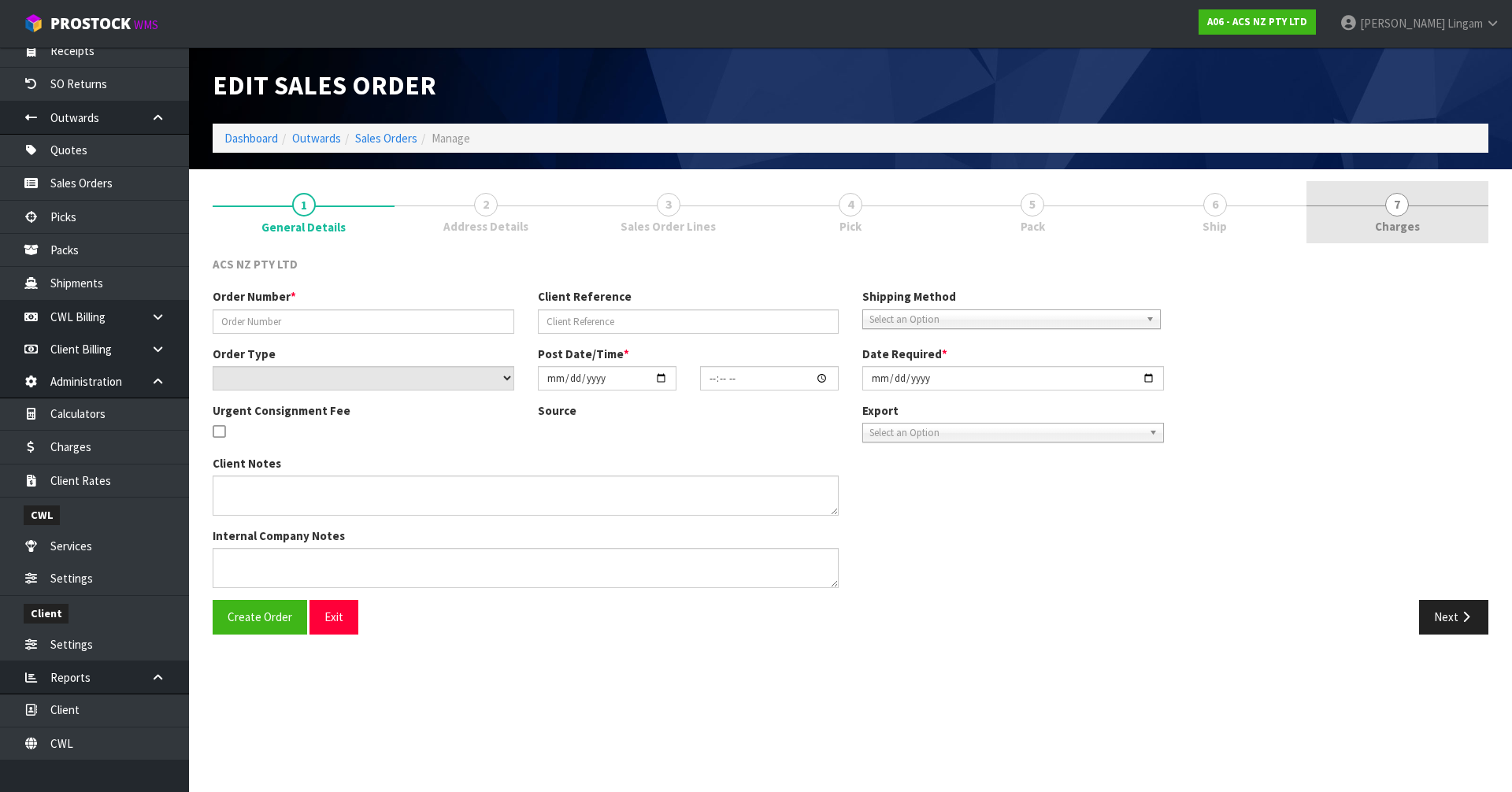
type input "[DATE]"
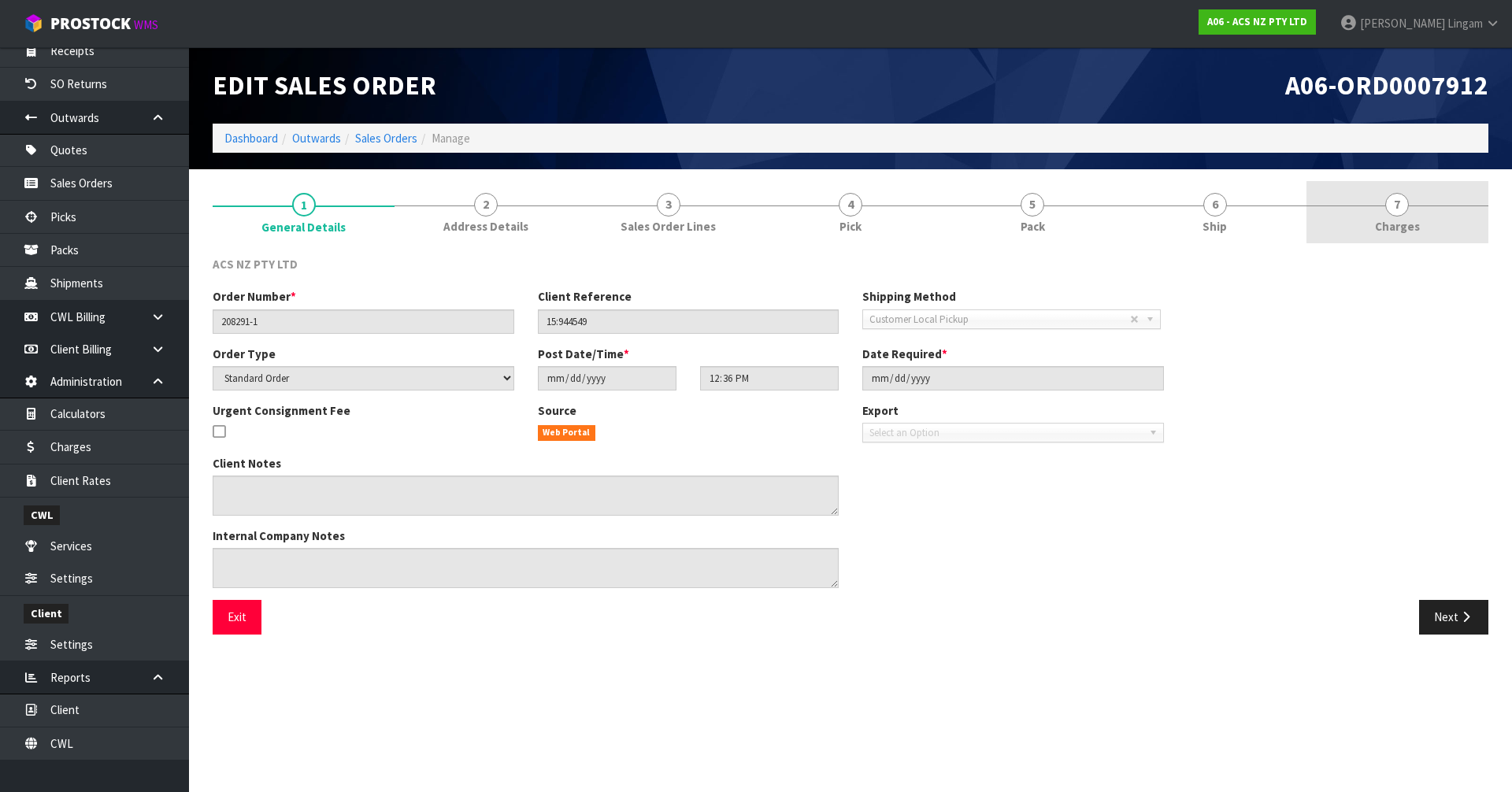
click at [1438, 224] on link "7 [GEOGRAPHIC_DATA]" at bounding box center [1397, 212] width 182 height 62
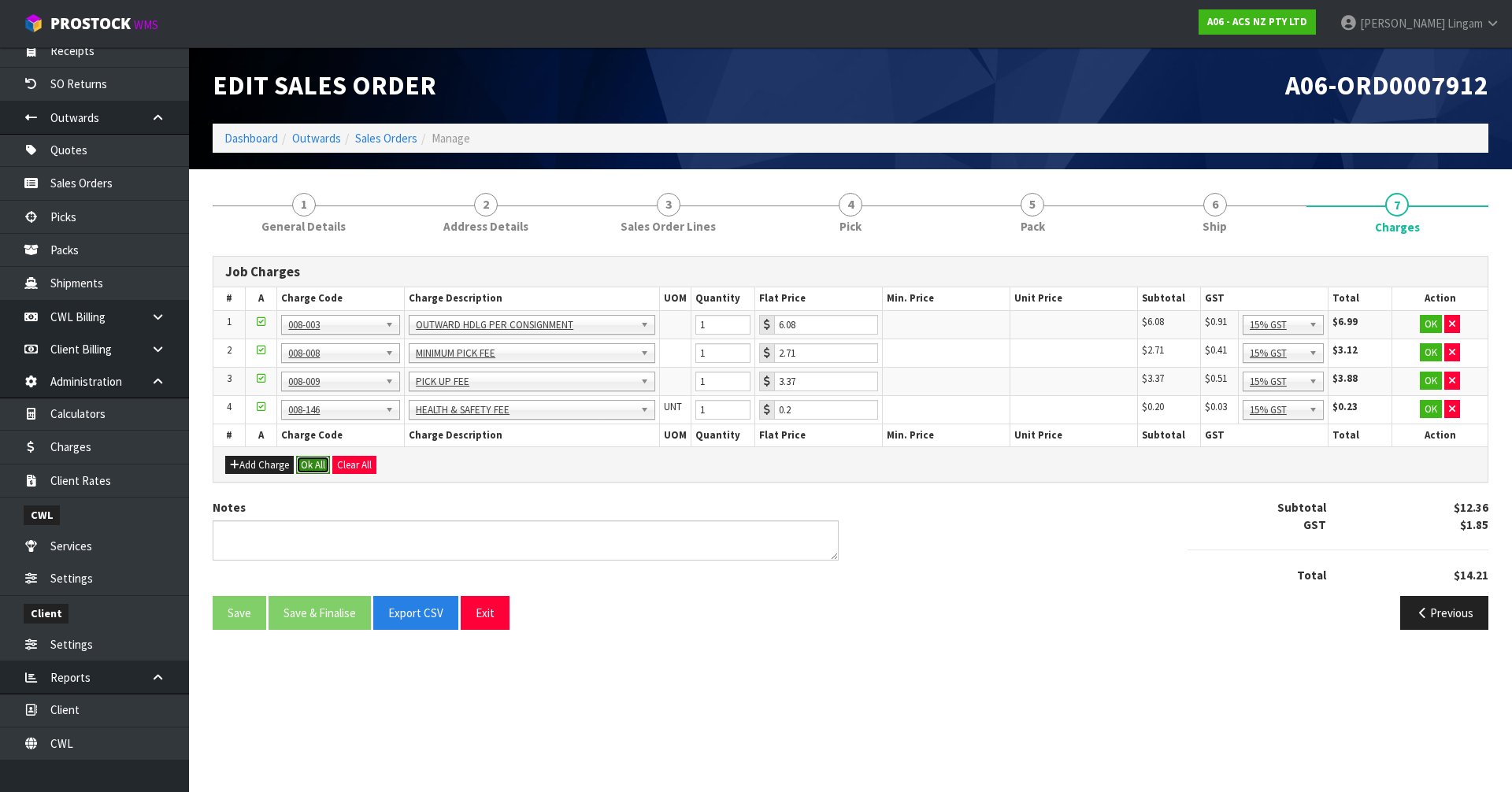
click at [314, 467] on button "Ok All" at bounding box center [313, 466] width 34 height 19
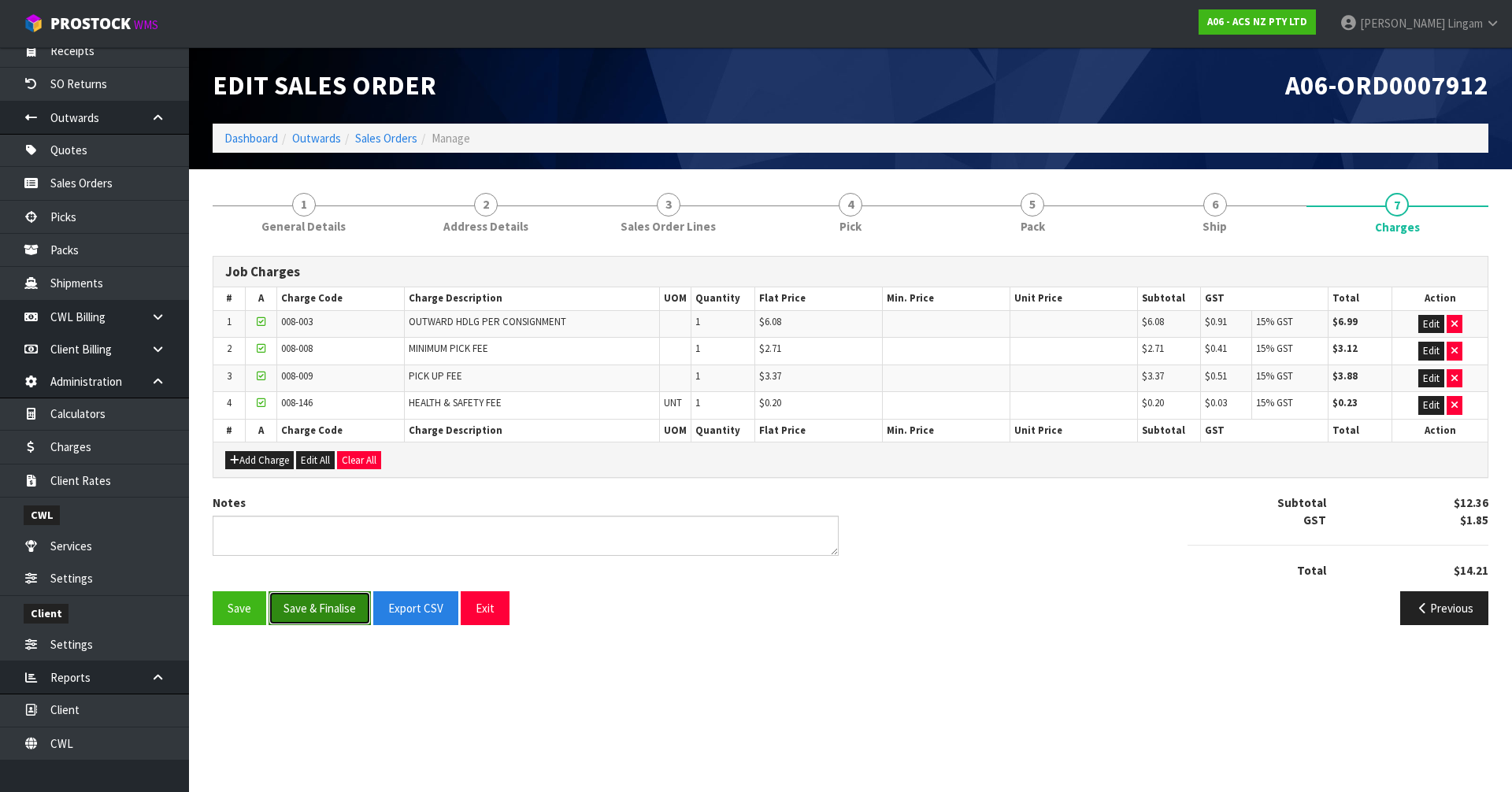
click at [321, 611] on button "Save & Finalise" at bounding box center [320, 608] width 103 height 34
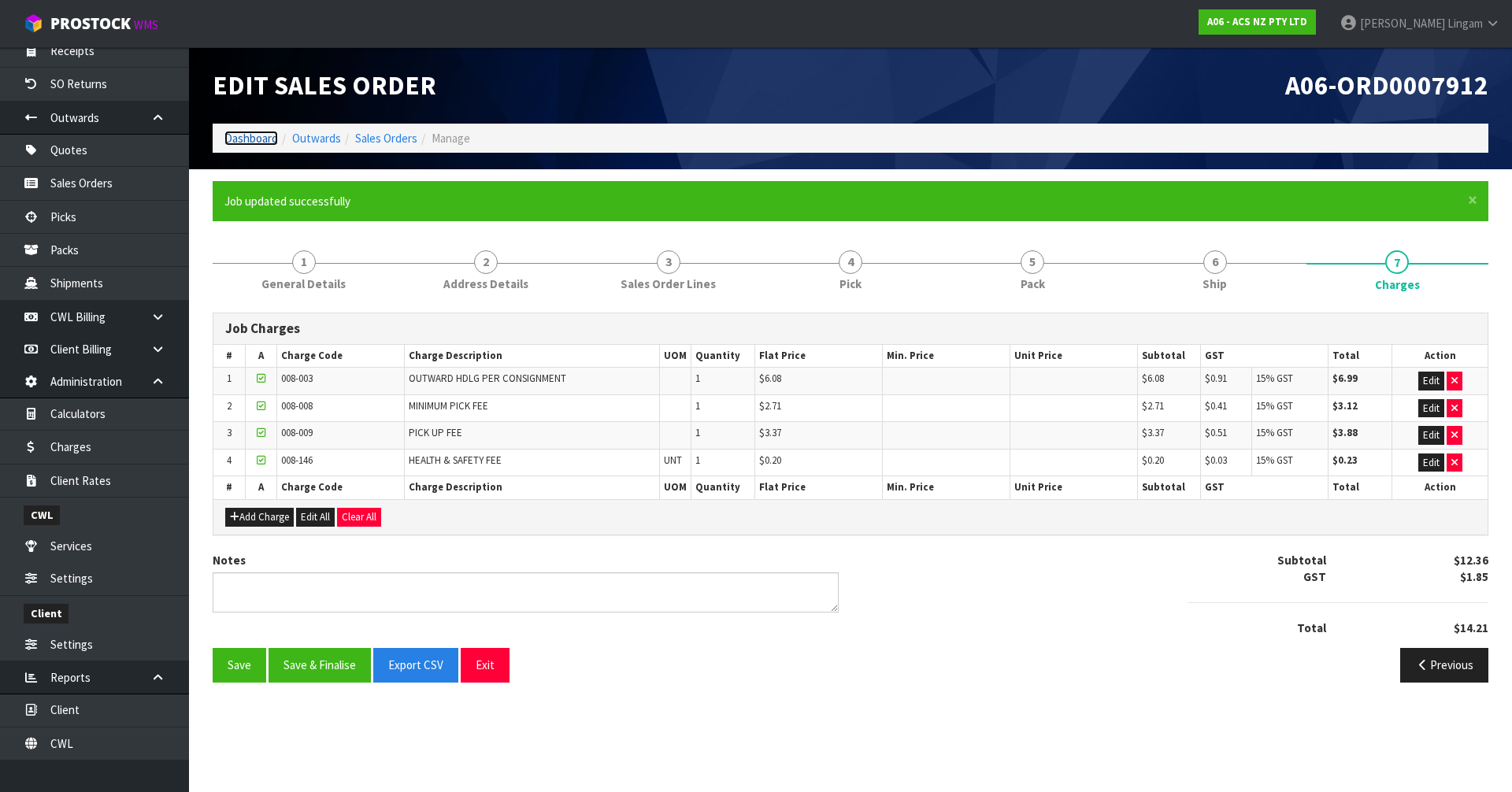
click at [238, 134] on link "Dashboard" at bounding box center [251, 138] width 54 height 15
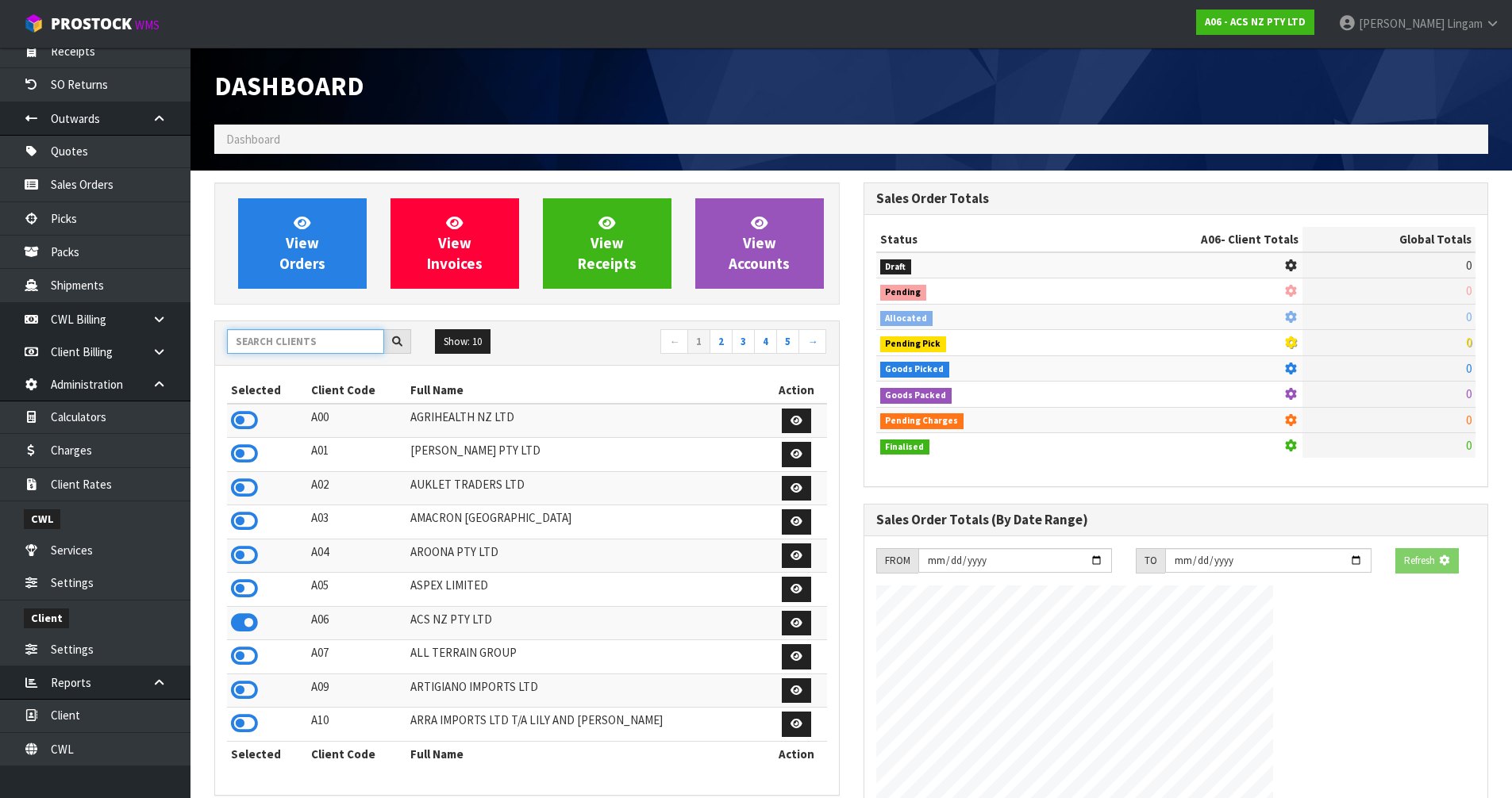
click at [292, 342] on input "text" at bounding box center [305, 342] width 157 height 25
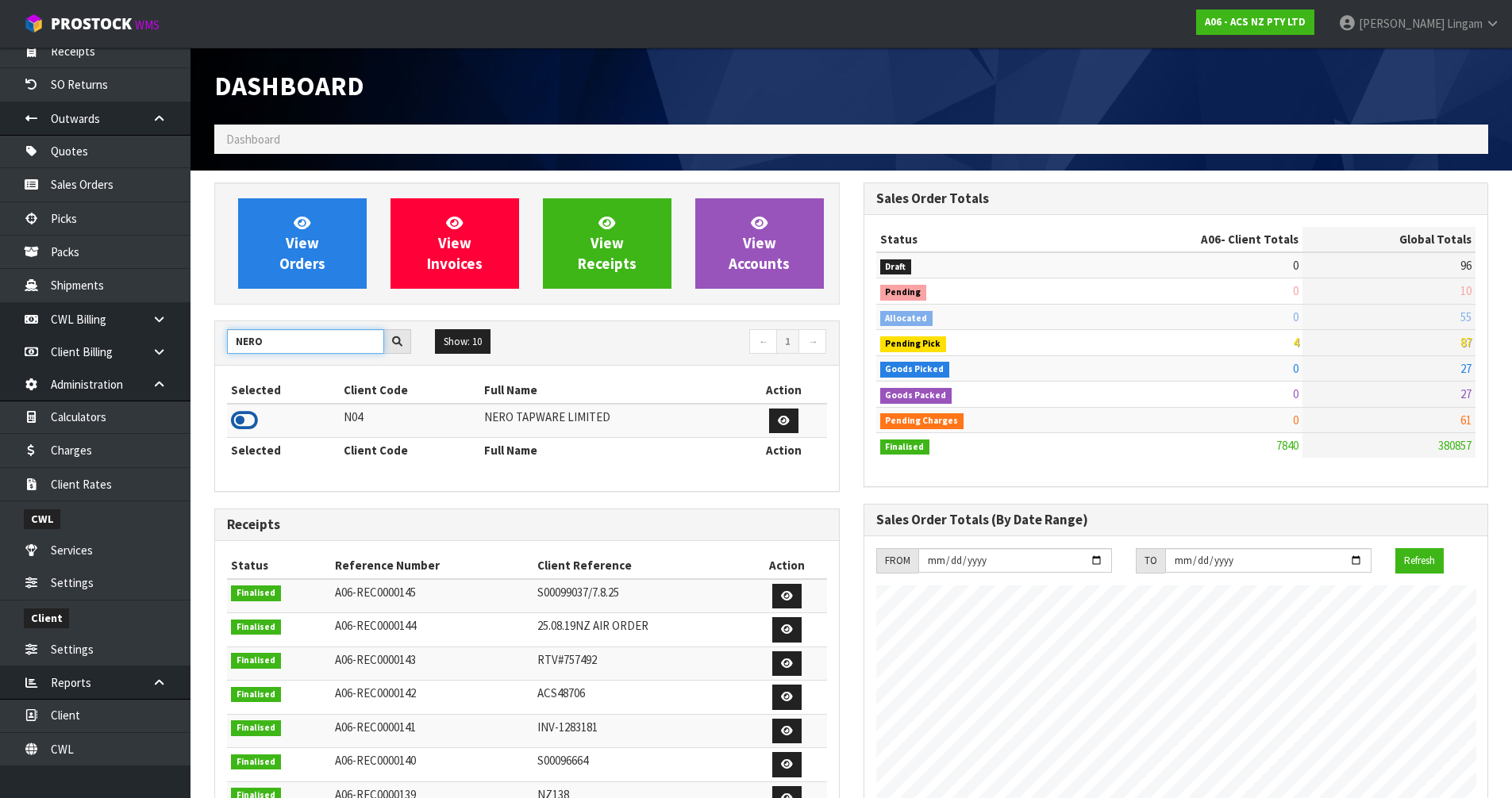
type input "NERO"
click at [246, 421] on icon at bounding box center [245, 421] width 27 height 24
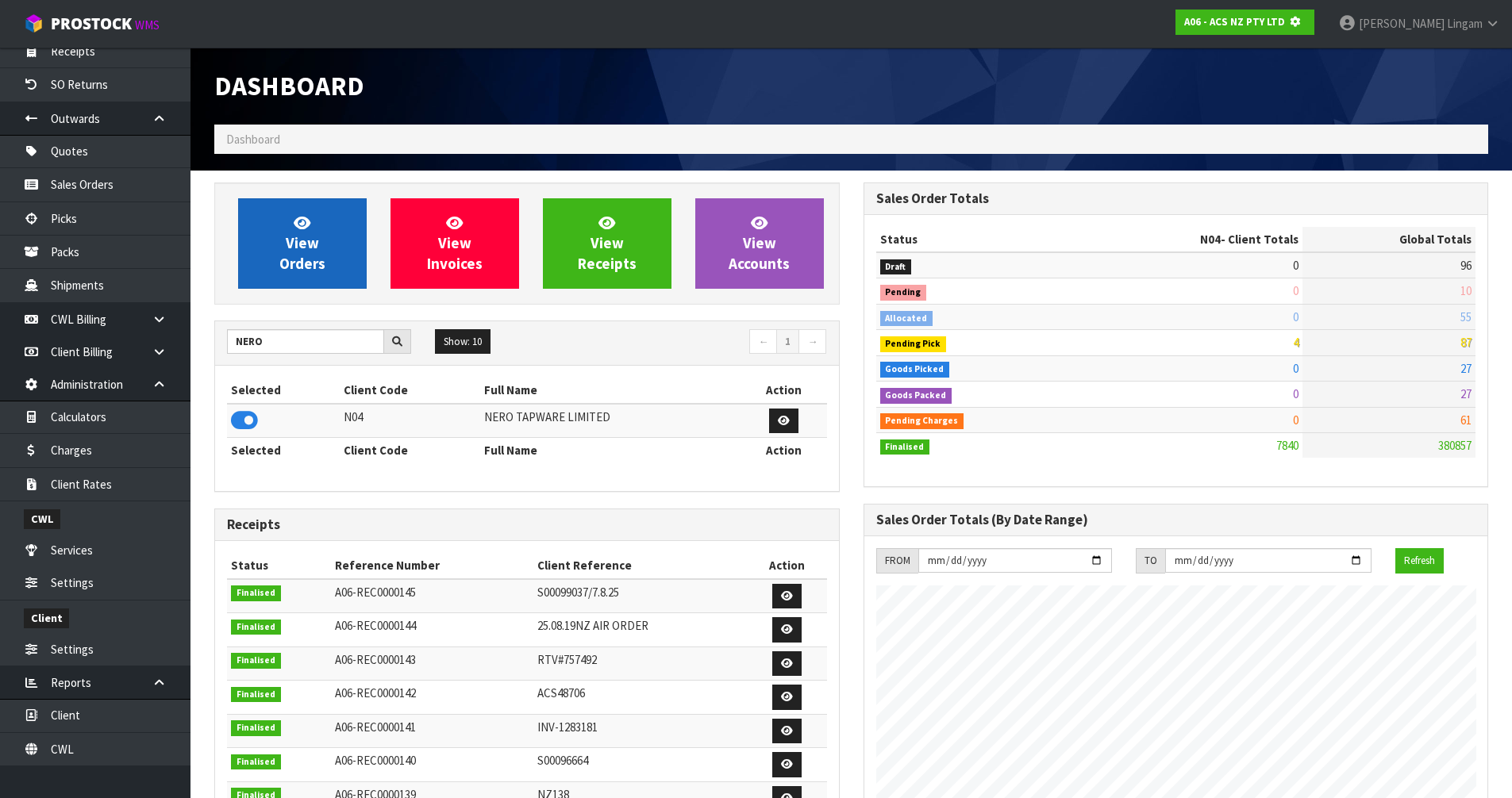
scroll to position [990, 648]
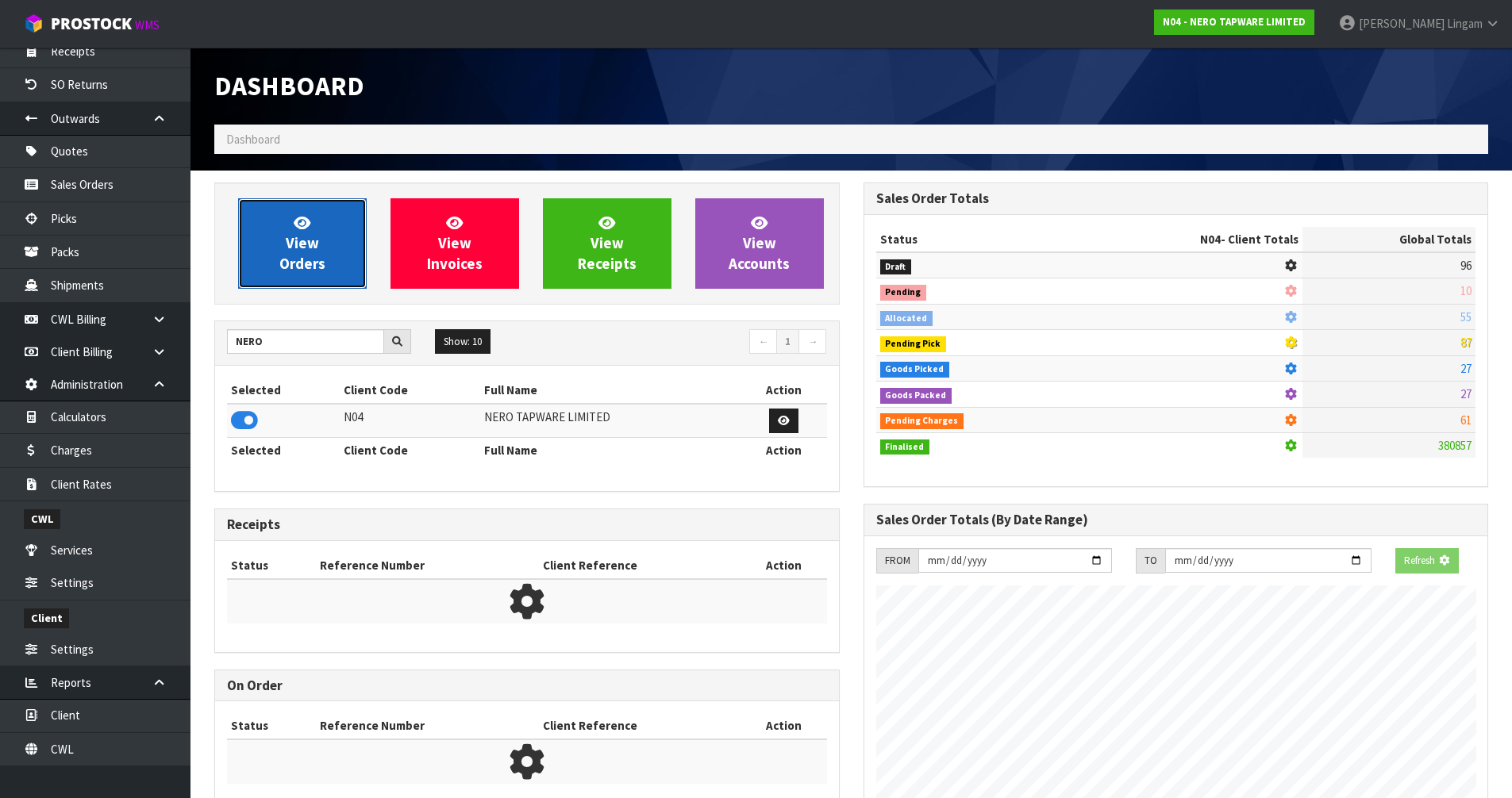
click at [282, 258] on span "View Orders" at bounding box center [303, 243] width 46 height 60
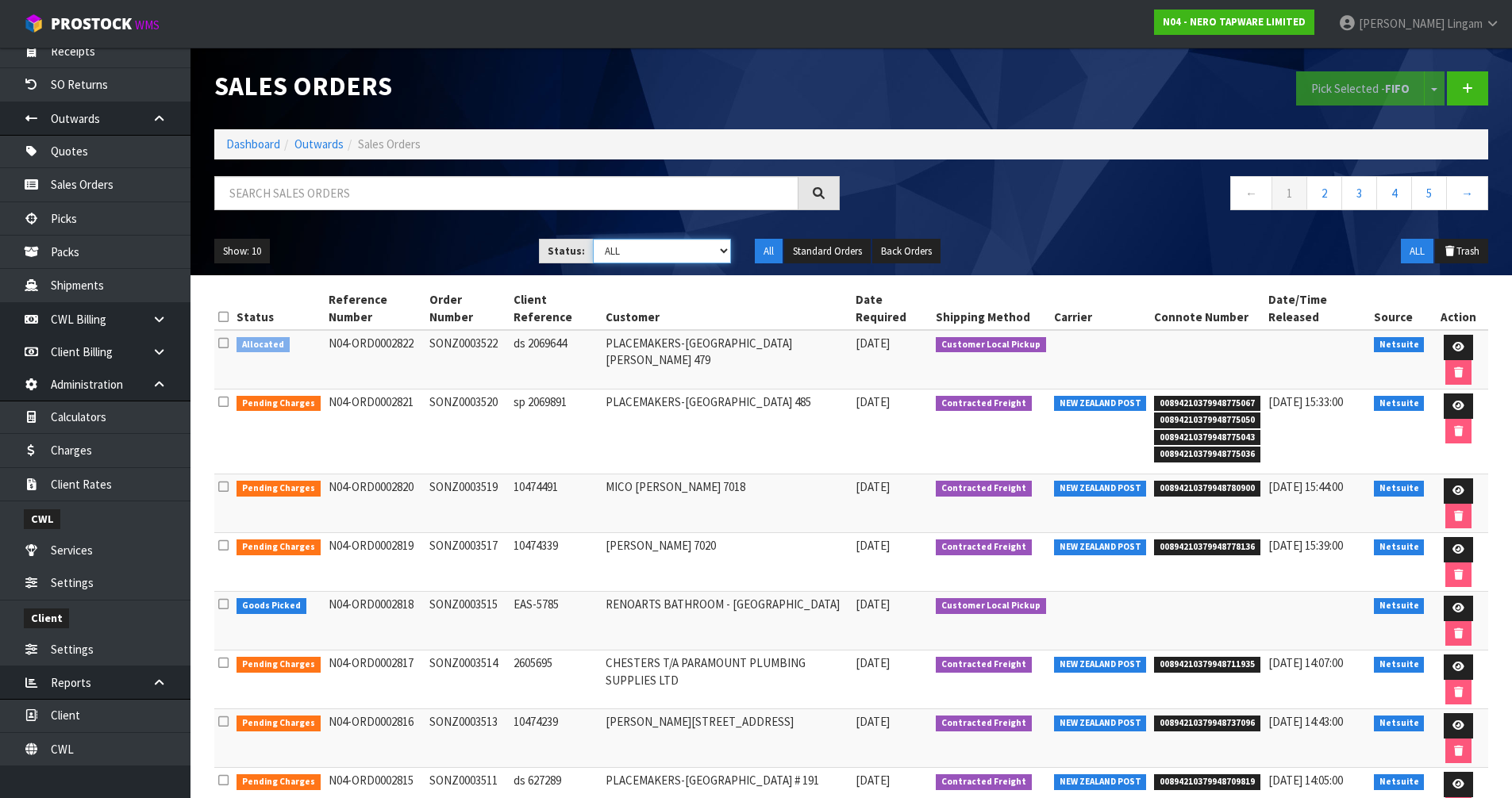
click at [696, 254] on select "Draft Pending Allocated Pending Pick Goods Picked Goods Packed Pending Charges …" at bounding box center [661, 251] width 138 height 25
click at [922, 195] on nav "← 1 2 3 4 5 →" at bounding box center [1176, 195] width 625 height 39
click at [224, 342] on icon at bounding box center [223, 342] width 10 height 12
click at [0, 0] on input "checkbox" at bounding box center [0, 0] width 0 height 0
click at [1313, 89] on button "Pick Selected - FIFO" at bounding box center [1360, 88] width 128 height 34
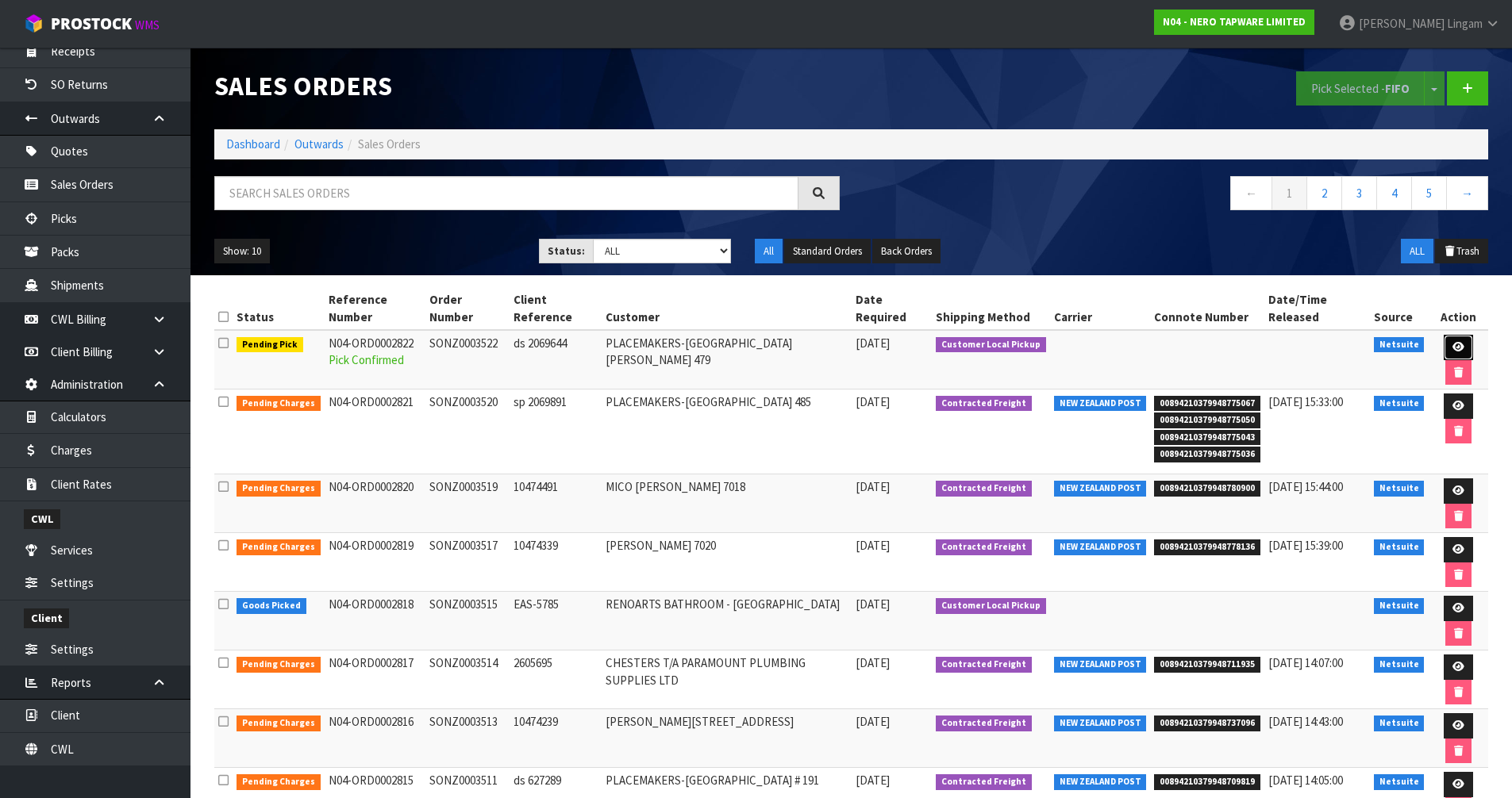
click at [1455, 342] on icon at bounding box center [1458, 346] width 12 height 10
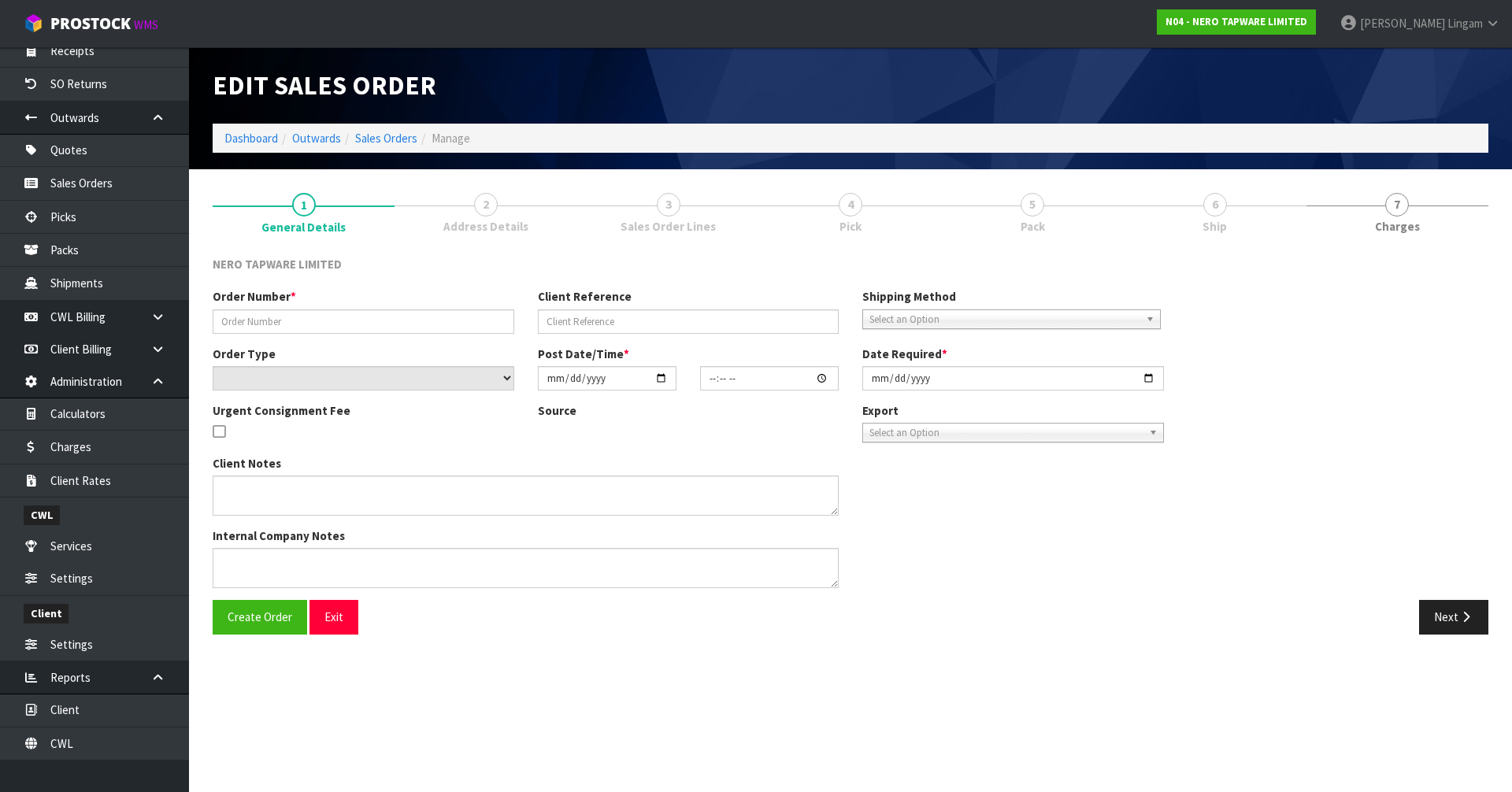
type input "SONZ0003522"
type input "ds 2069644"
select select "number:0"
type input "[DATE]"
type input "08:45:13.000"
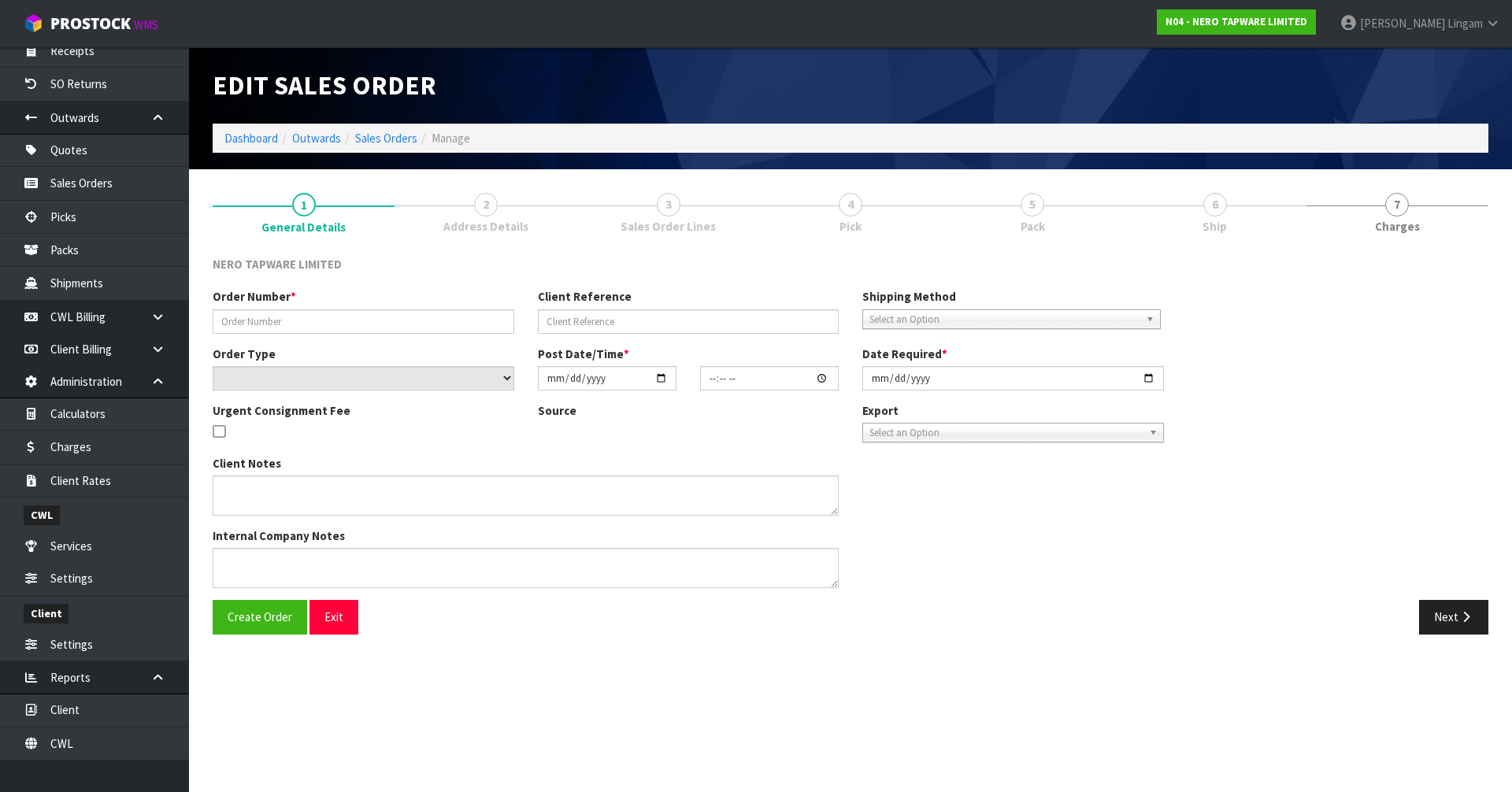
type input "[DATE]"
type textarea "customer pick up [DATE]"
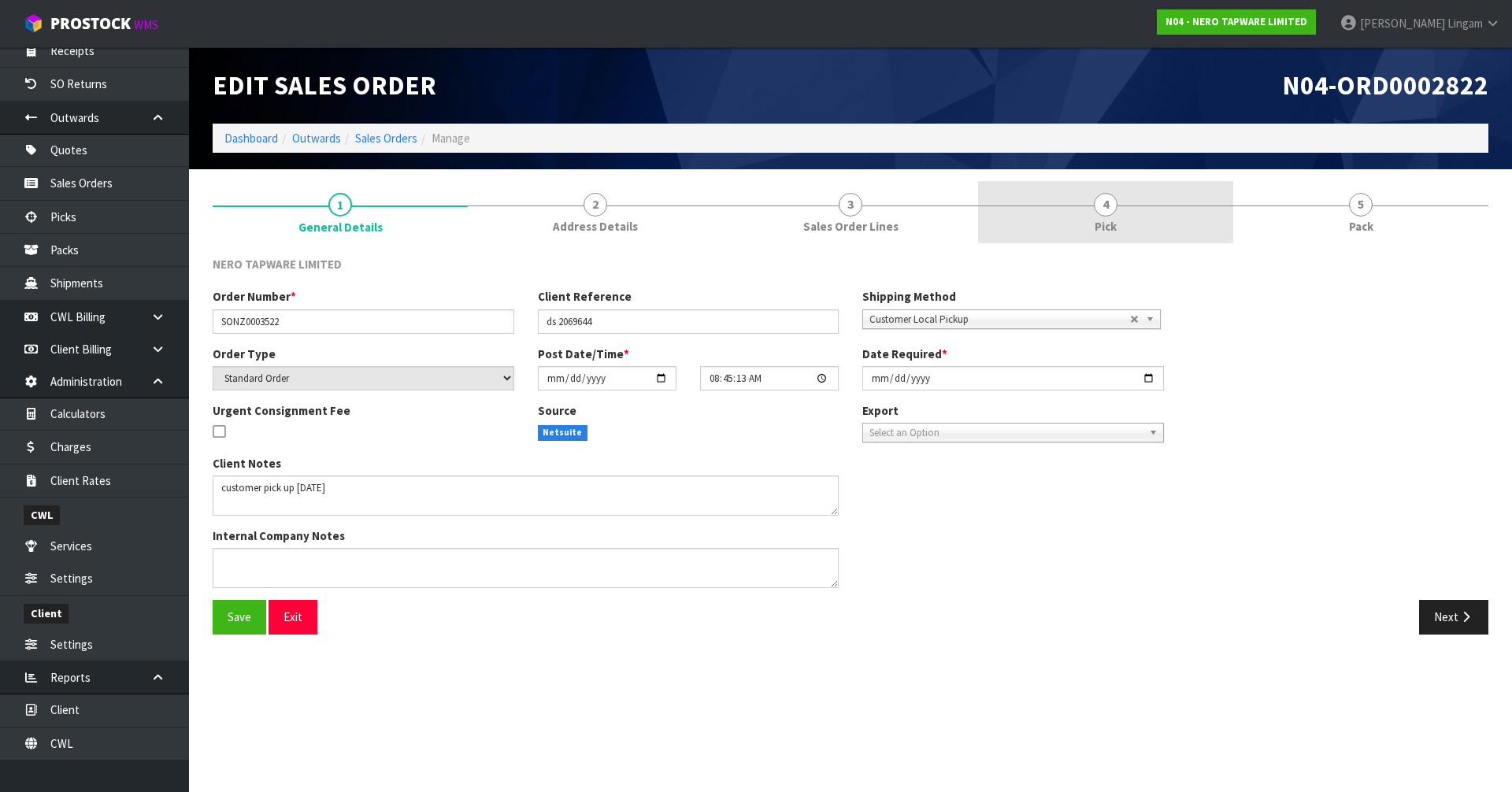
click at [1122, 221] on link "4 Pick" at bounding box center [1106, 212] width 255 height 62
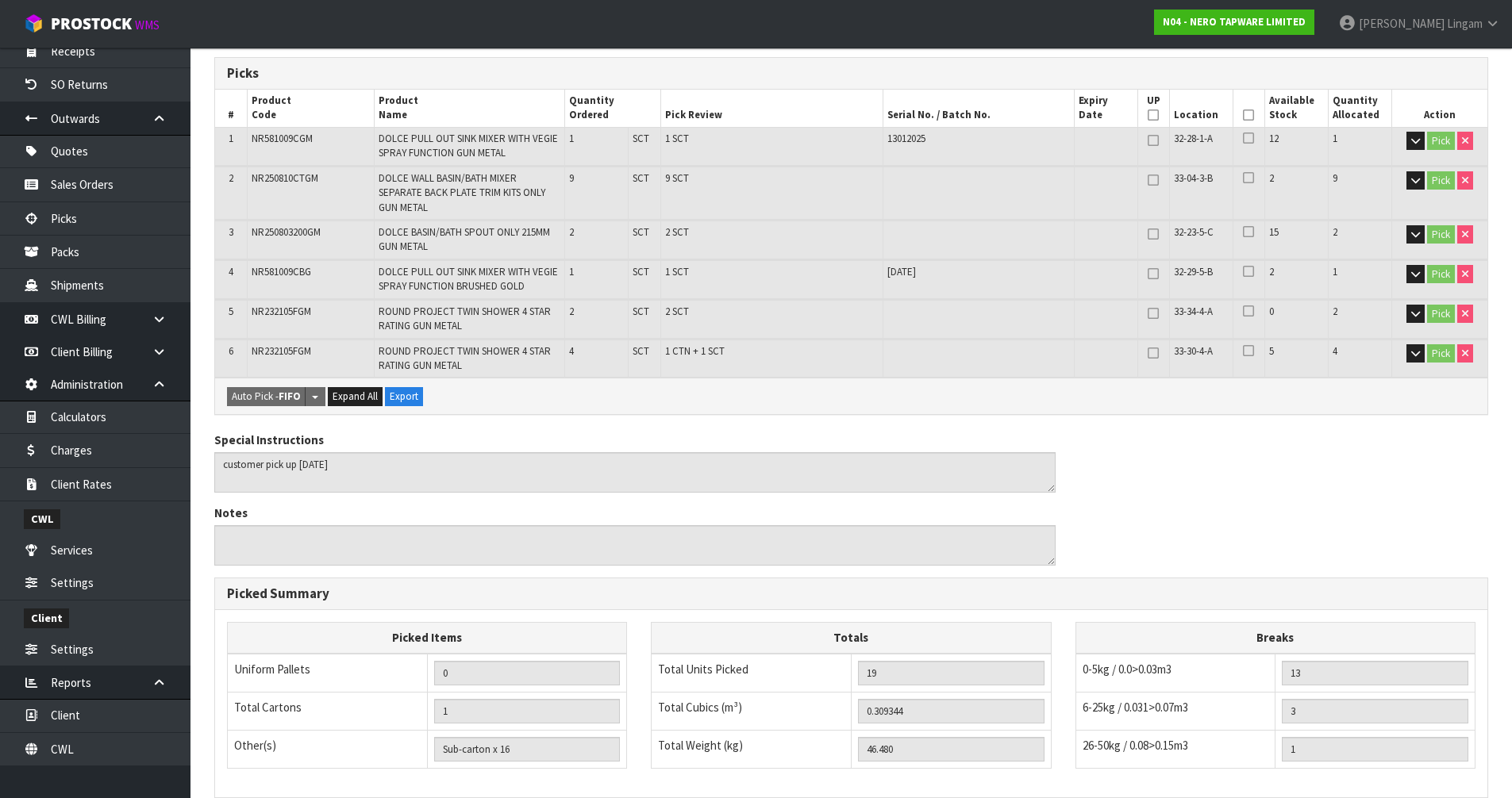
scroll to position [475, 0]
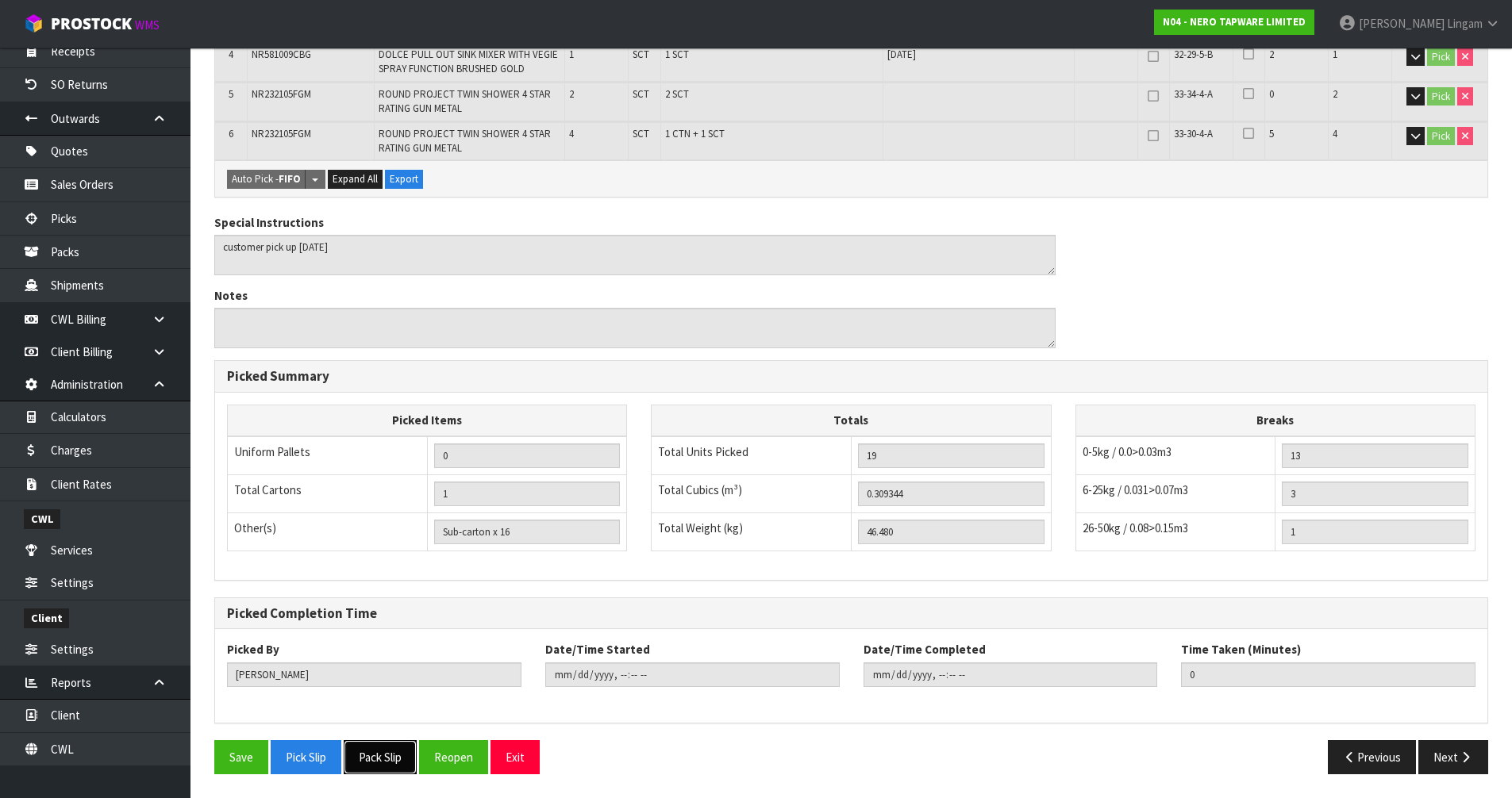
click at [370, 754] on button "Pack Slip" at bounding box center [380, 757] width 73 height 34
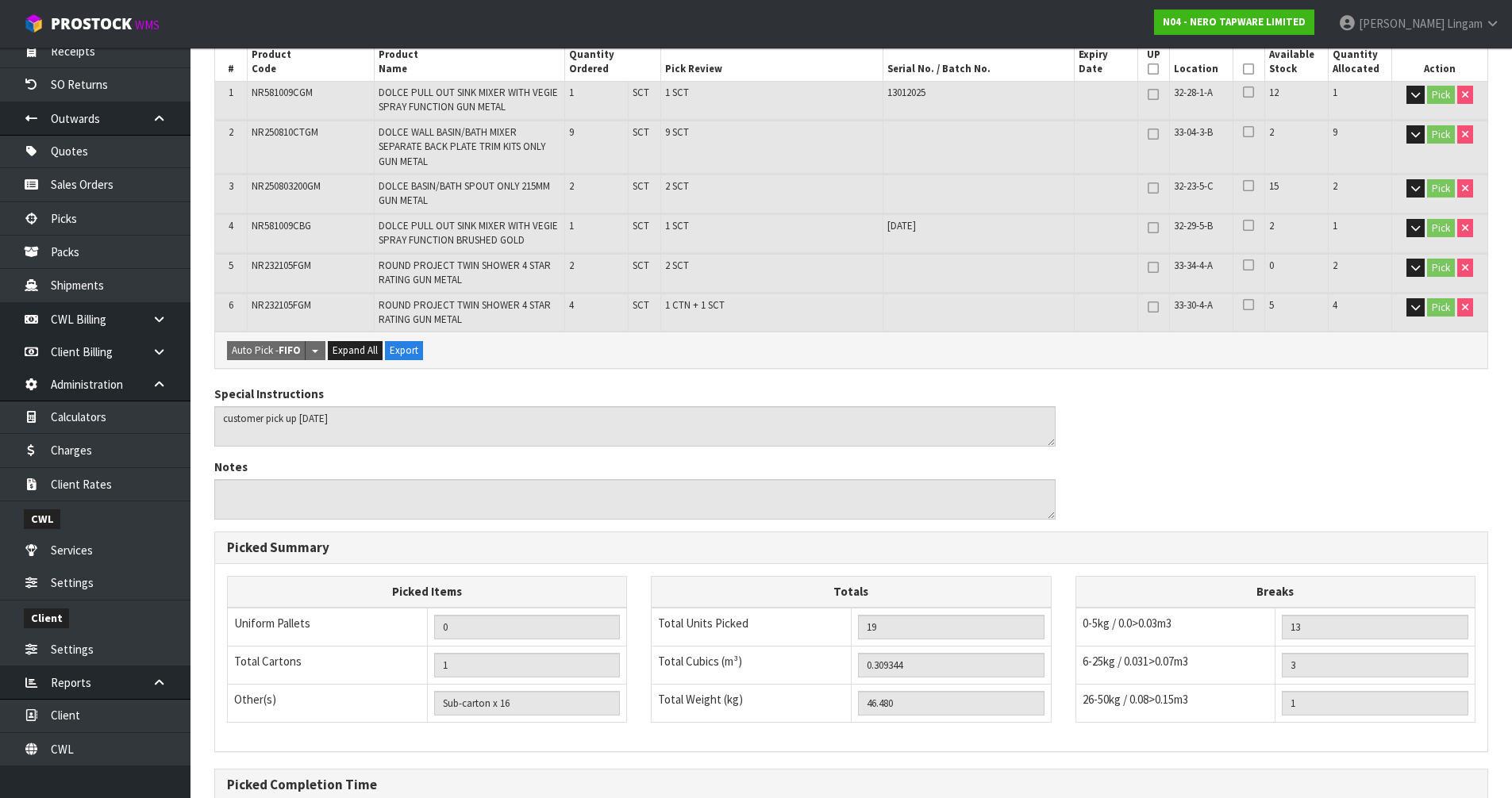
scroll to position [0, 0]
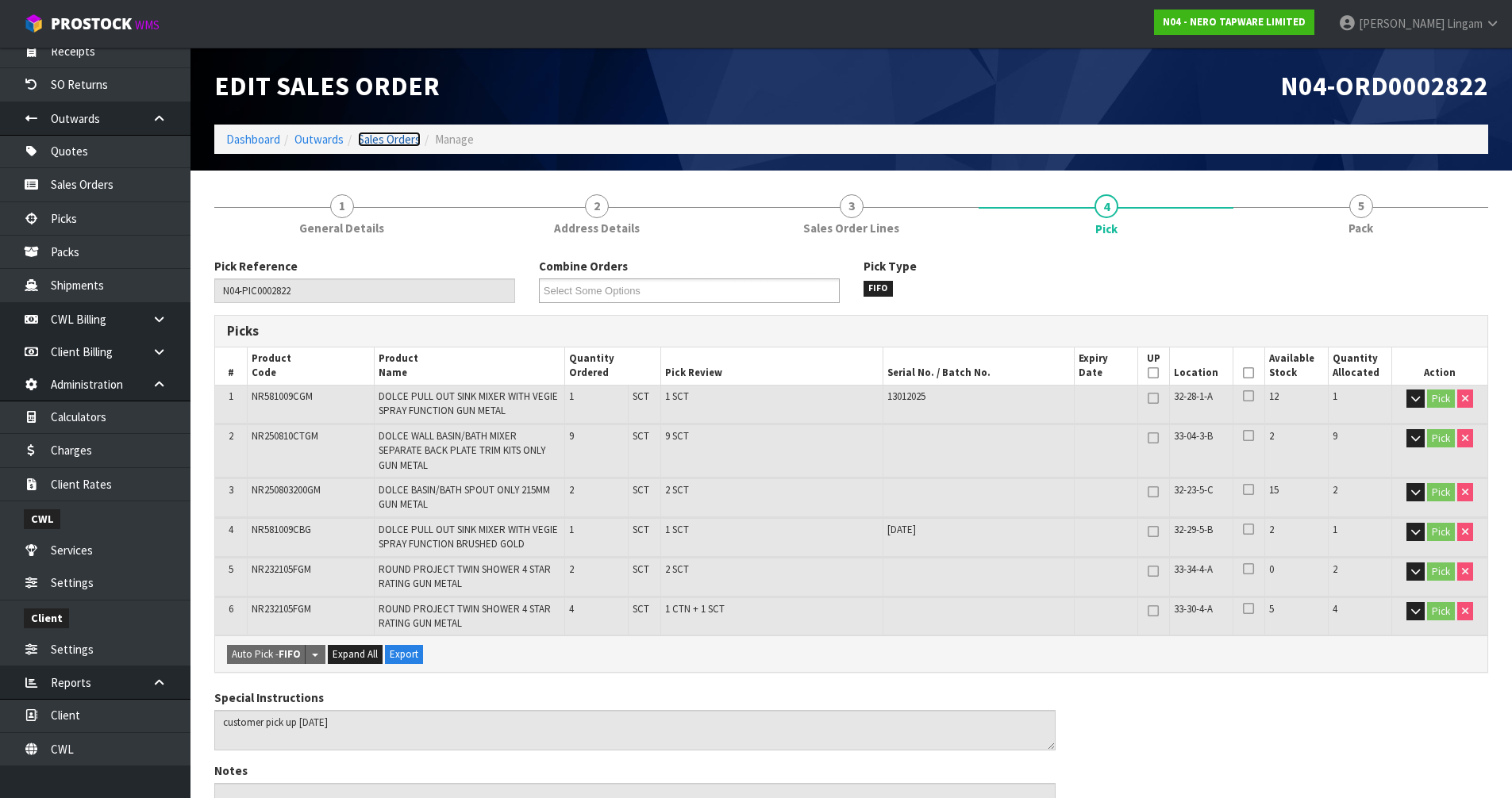
click at [394, 137] on link "Sales Orders" at bounding box center [389, 139] width 63 height 15
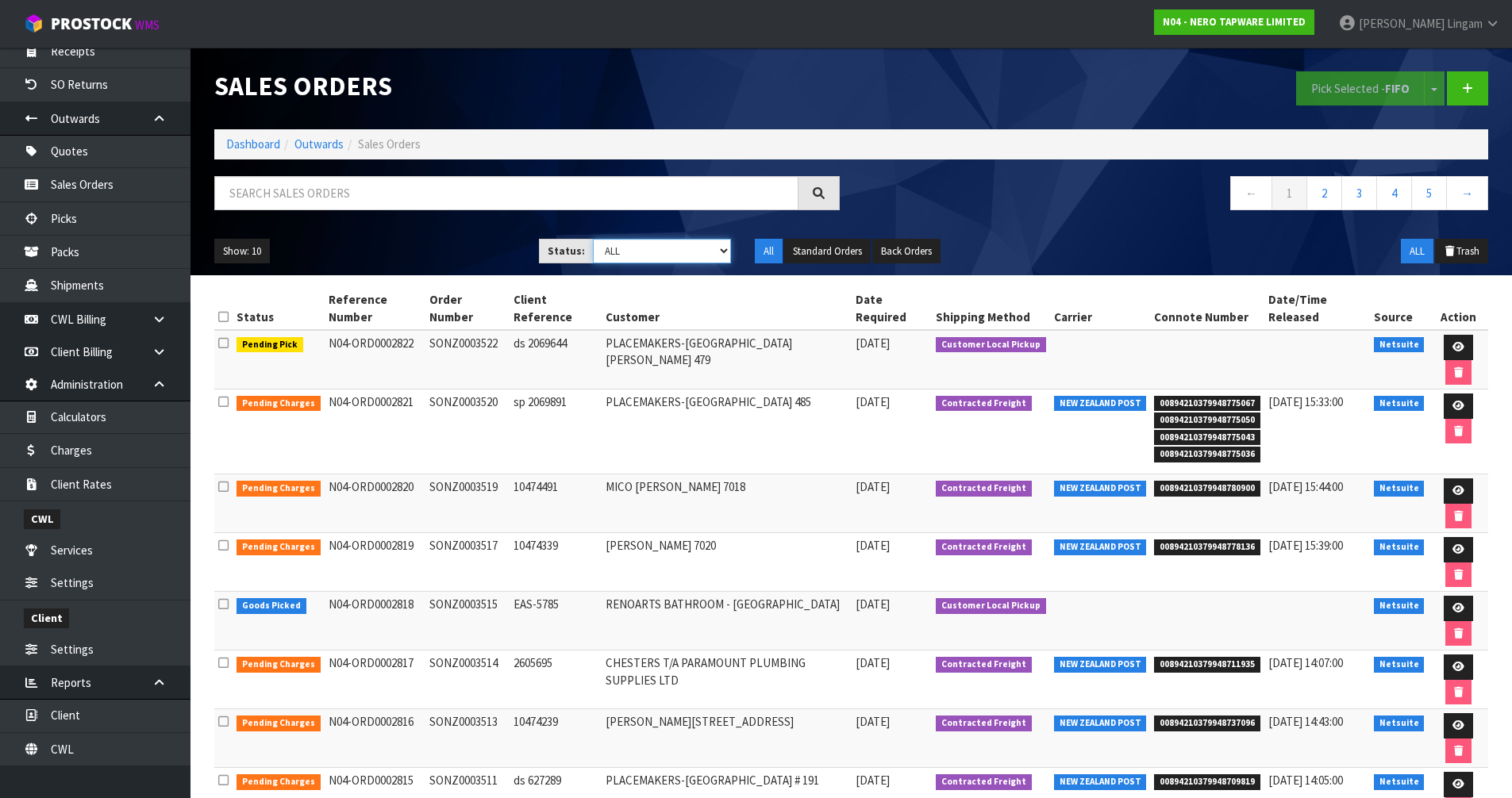
click at [670, 256] on select "Draft Pending Allocated Pending Pick Goods Picked Goods Packed Pending Charges …" at bounding box center [661, 251] width 138 height 25
select select "string:6"
click at [593, 239] on select "Draft Pending Allocated Pending Pick Goods Picked Goods Packed Pending Charges …" at bounding box center [661, 251] width 138 height 25
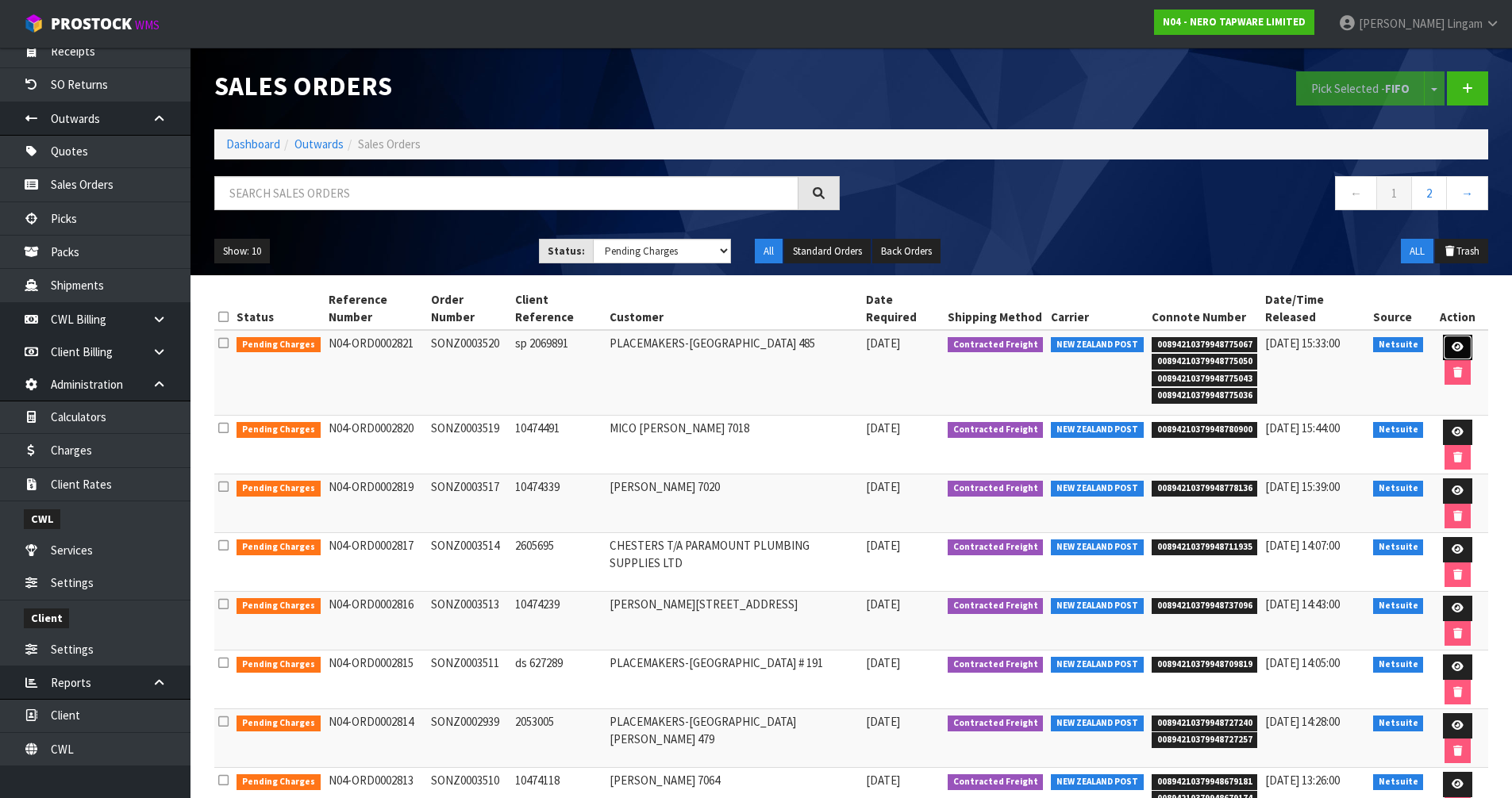
click at [1458, 346] on icon at bounding box center [1457, 346] width 12 height 10
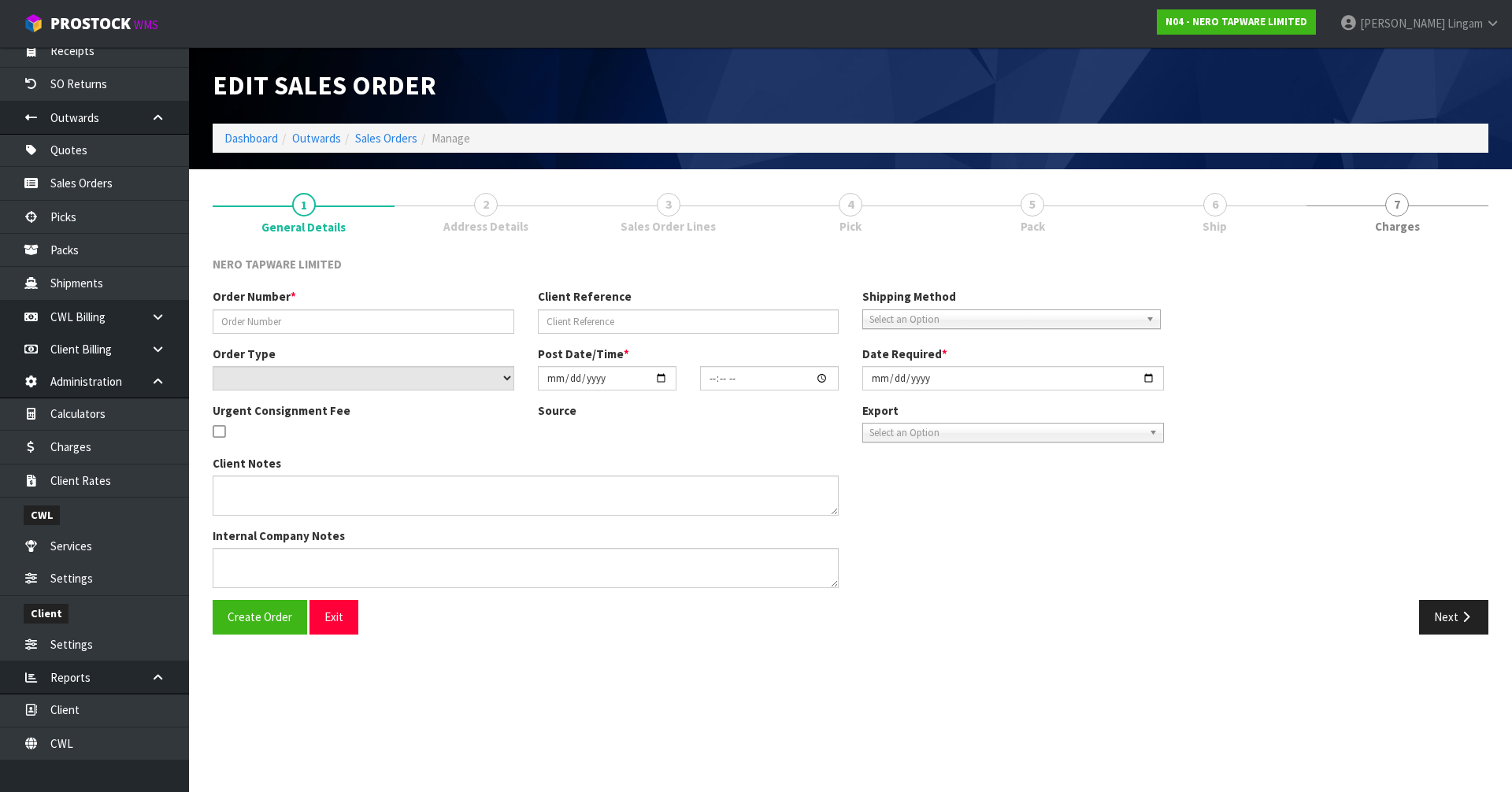
type input "SONZ0003520"
type input "sp 2069891"
select select "number:0"
type input "[DATE]"
type input "14:45:07.000"
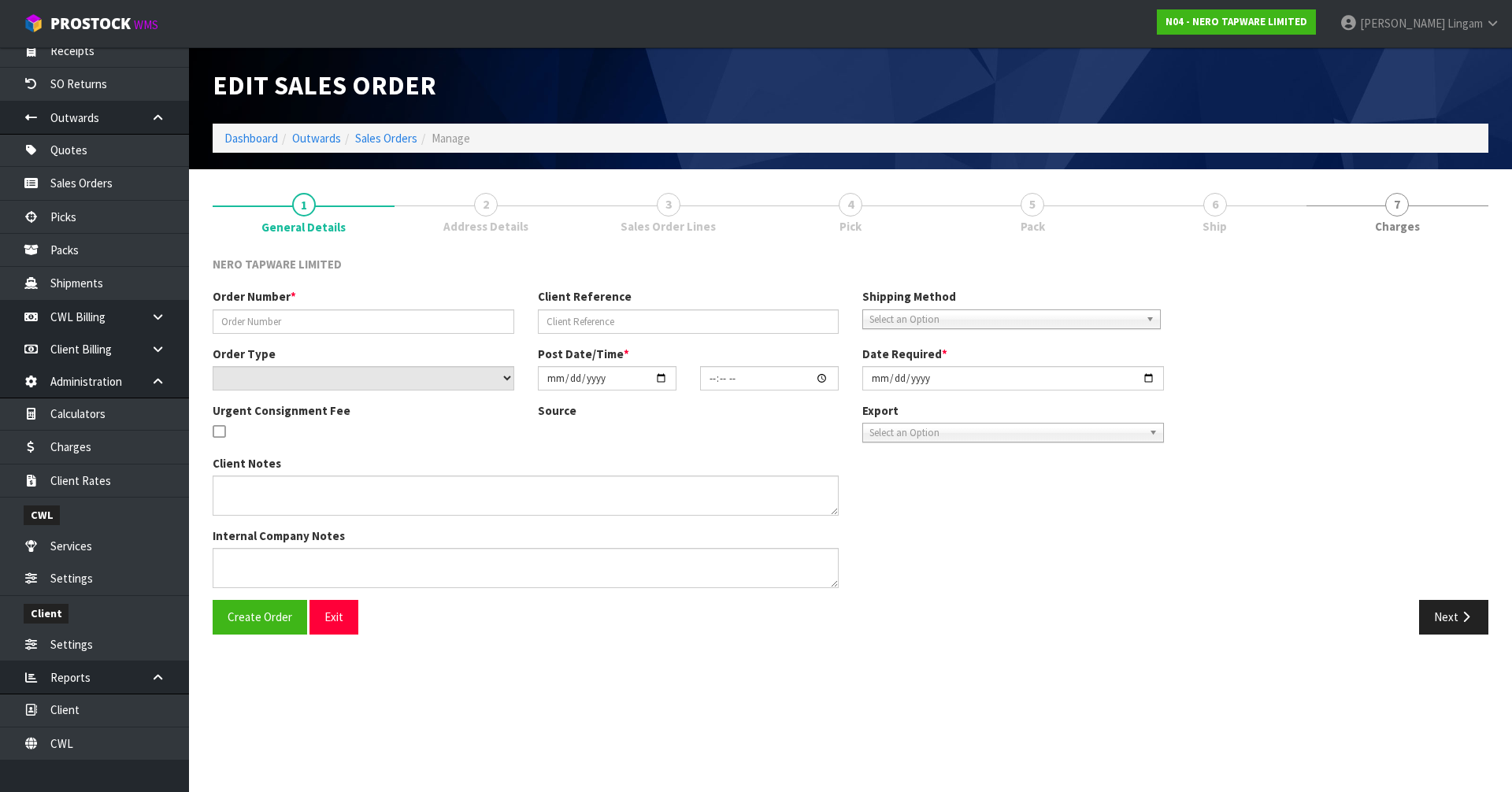
type input "[DATE]"
type textarea "urgent order please"
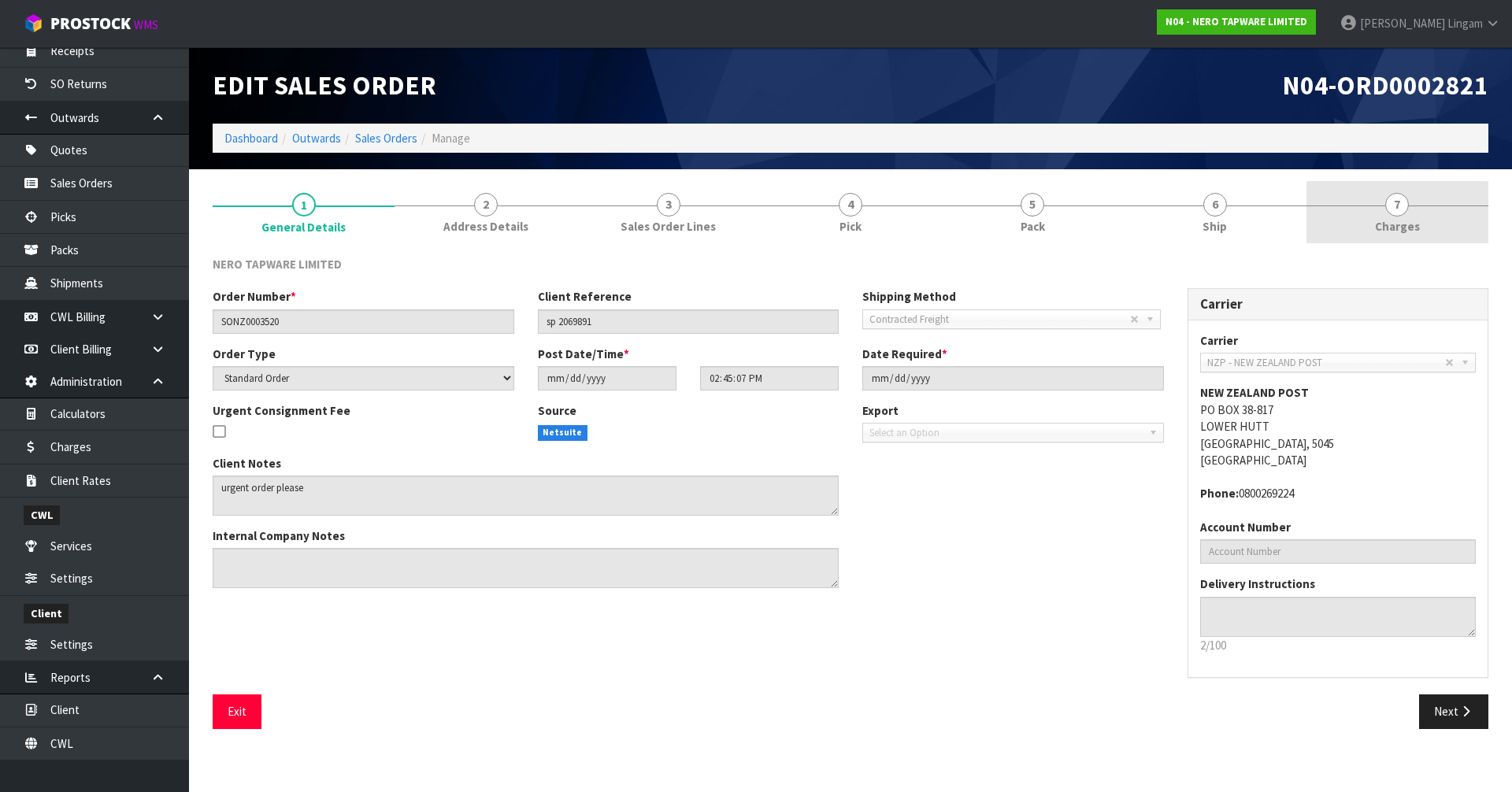
click at [1423, 222] on link "7 [GEOGRAPHIC_DATA]" at bounding box center [1397, 212] width 182 height 62
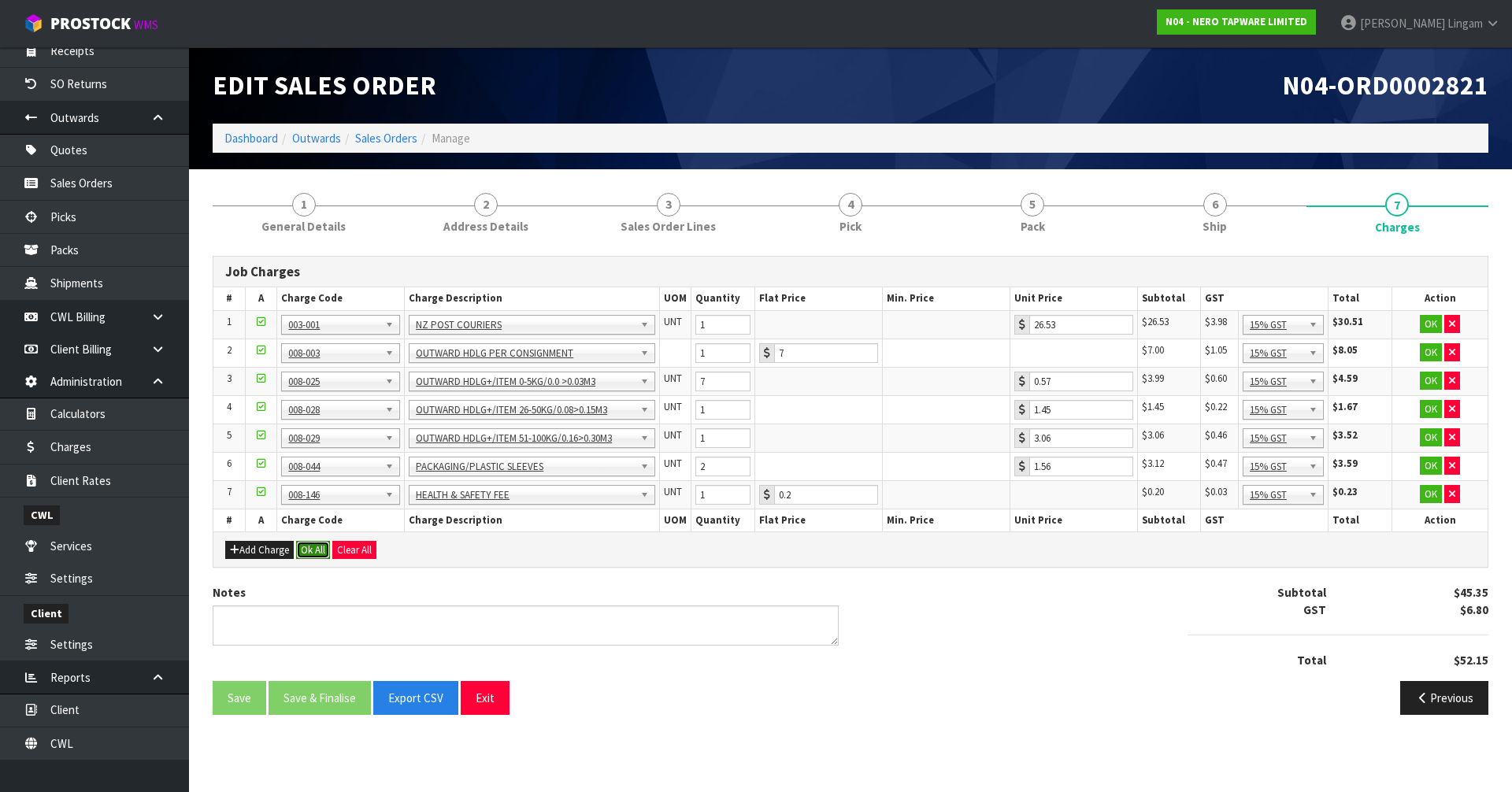
click at [313, 548] on button "Ok All" at bounding box center [313, 551] width 34 height 19
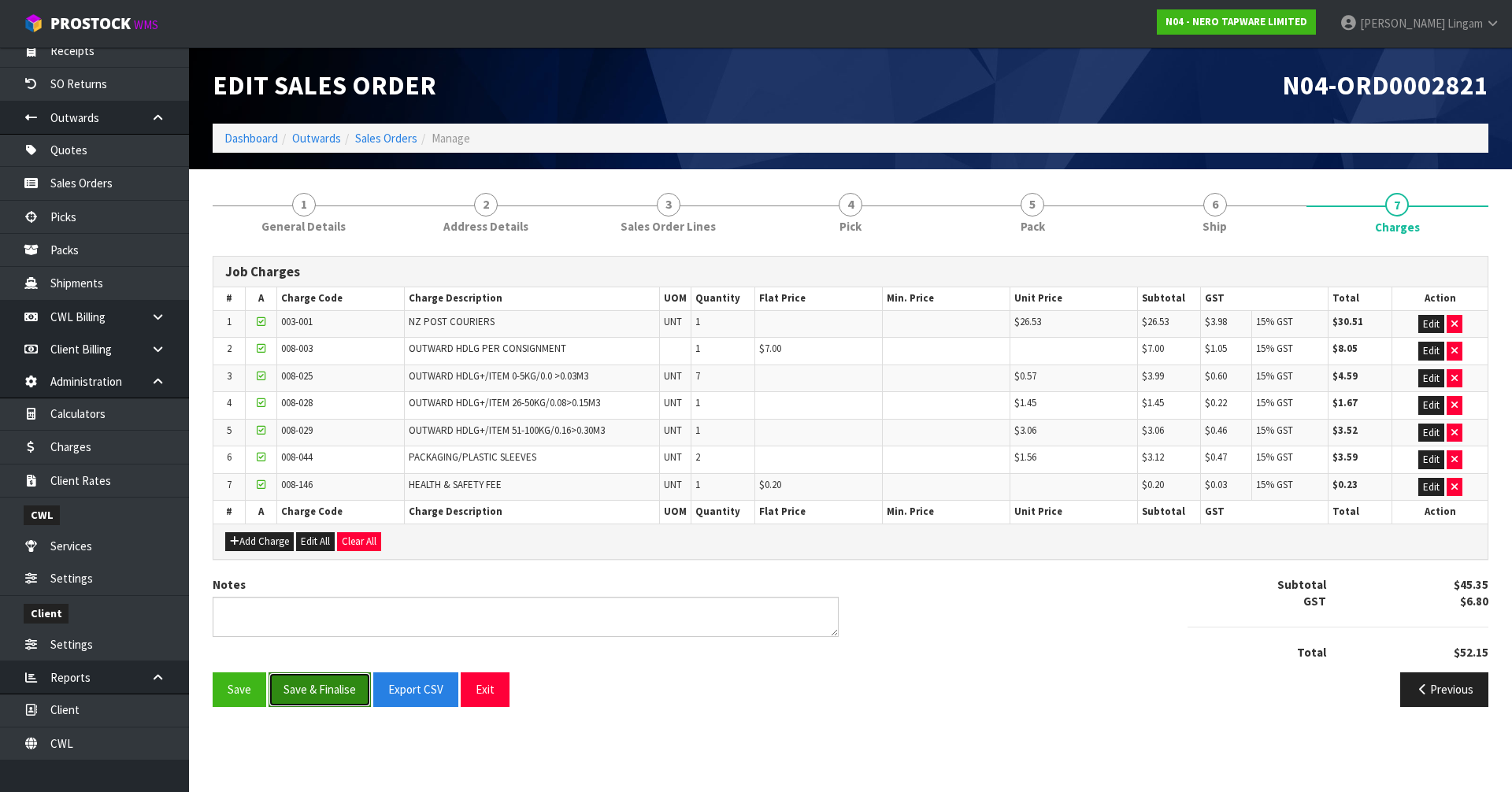
click at [329, 687] on button "Save & Finalise" at bounding box center [320, 689] width 103 height 34
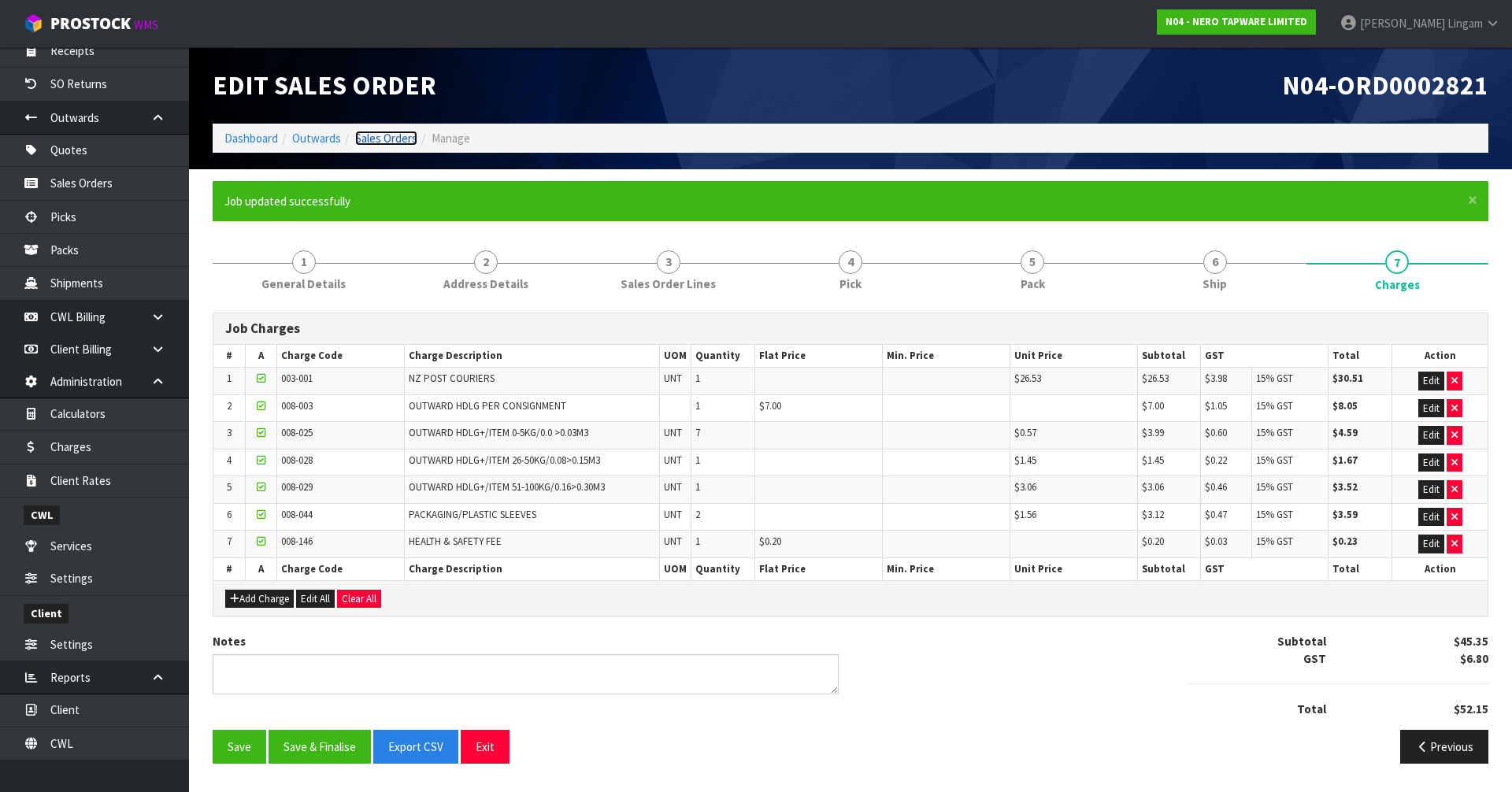
click at [405, 139] on link "Sales Orders" at bounding box center [386, 138] width 62 height 15
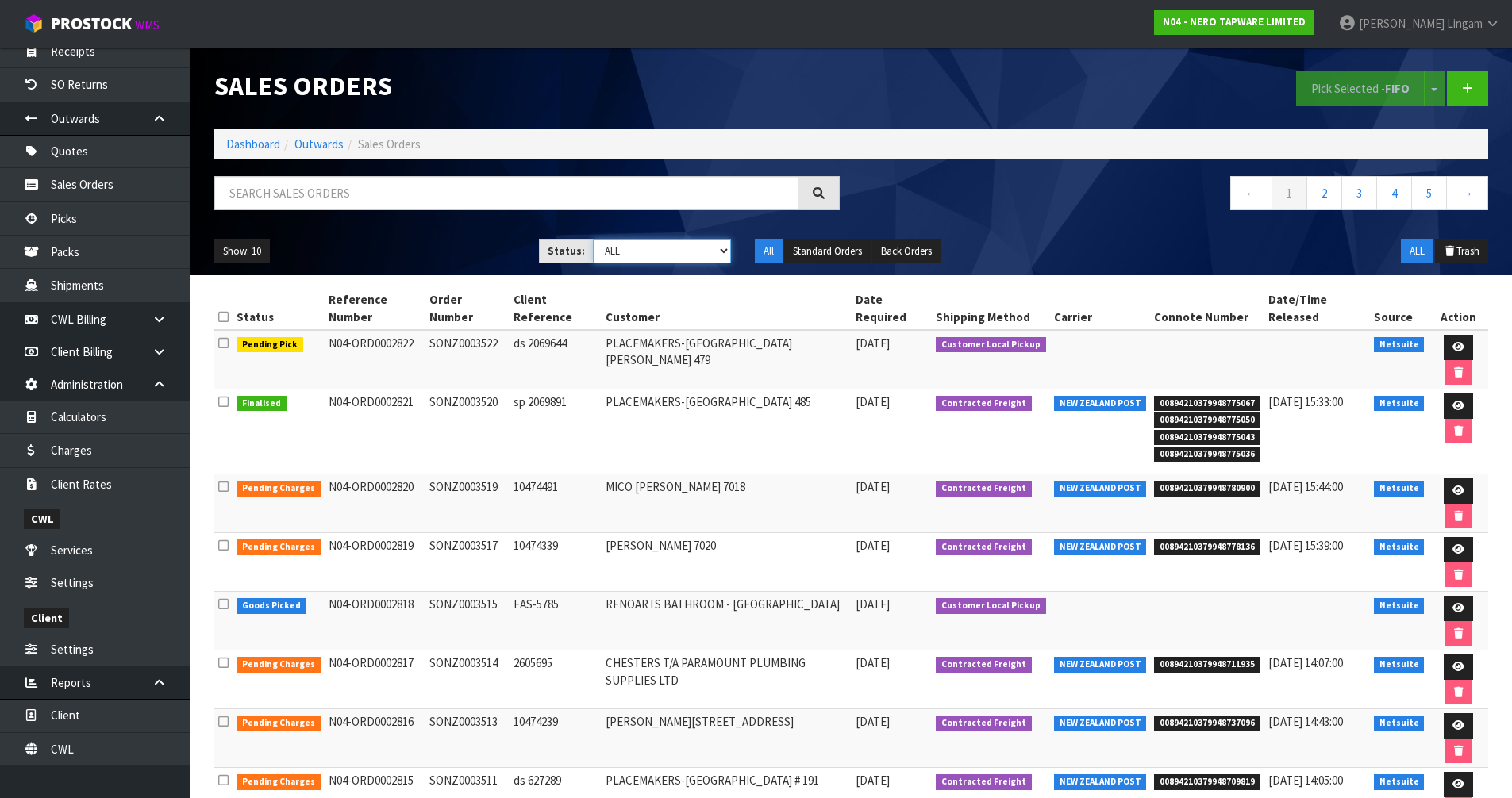
click at [706, 252] on select "Draft Pending Allocated Pending Pick Goods Picked Goods Packed Pending Charges …" at bounding box center [661, 251] width 138 height 25
select select "string:6"
click at [593, 239] on select "Draft Pending Allocated Pending Pick Goods Picked Goods Packed Pending Charges …" at bounding box center [661, 251] width 138 height 25
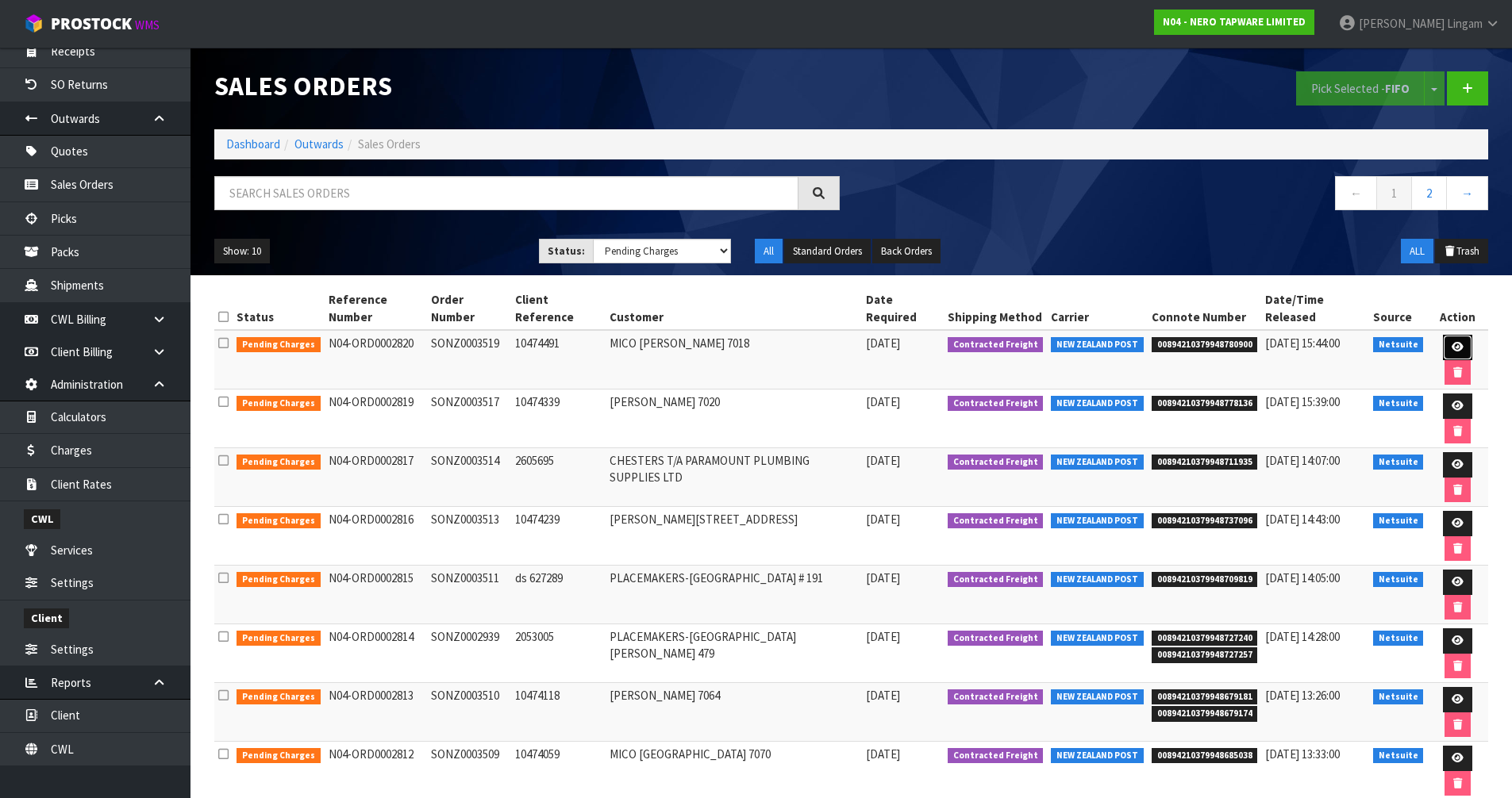
click at [1457, 346] on icon at bounding box center [1457, 346] width 12 height 10
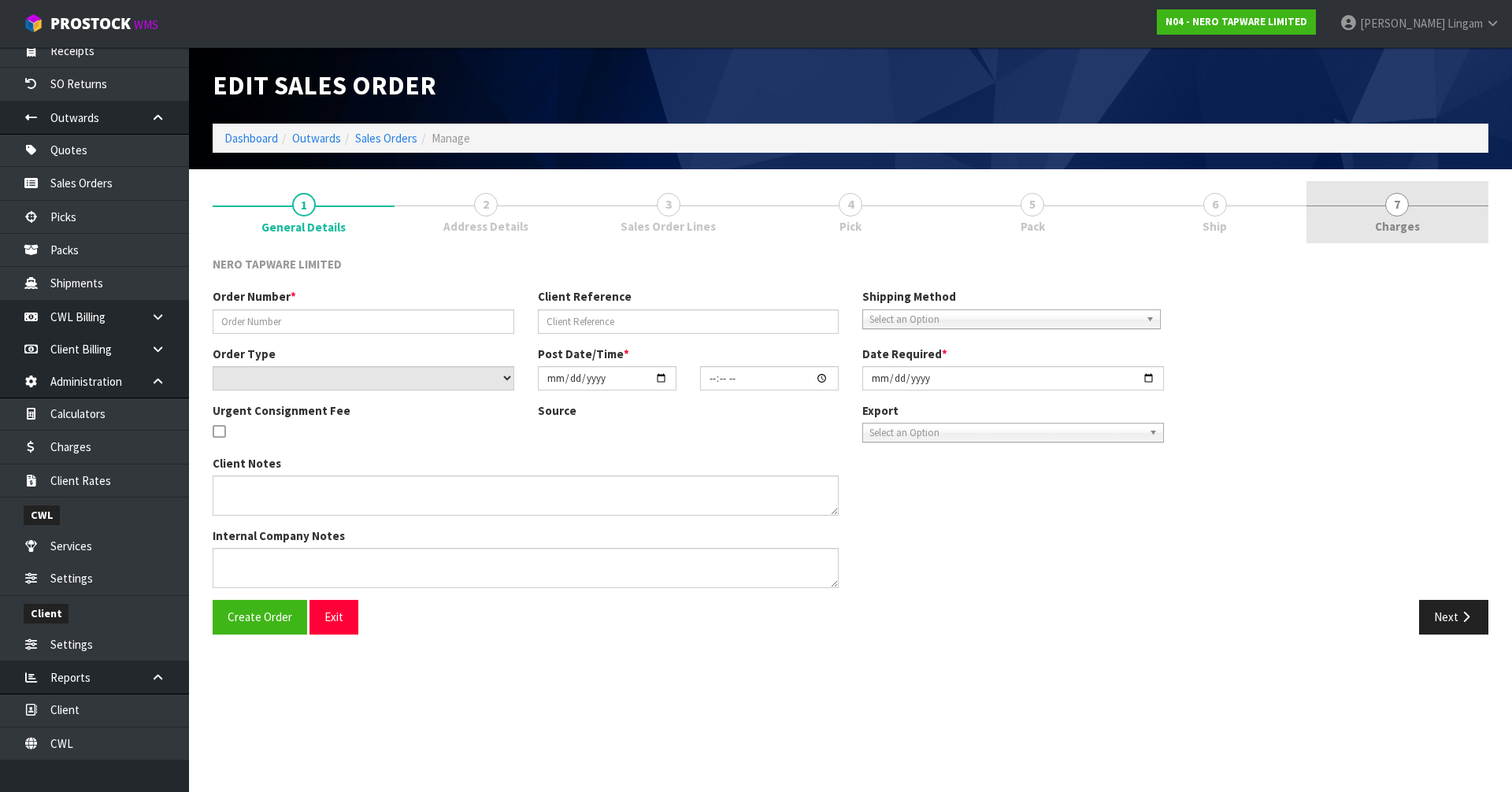
type input "SONZ0003519"
type input "10474491"
select select "number:0"
type input "[DATE]"
type input "14:45:05.000"
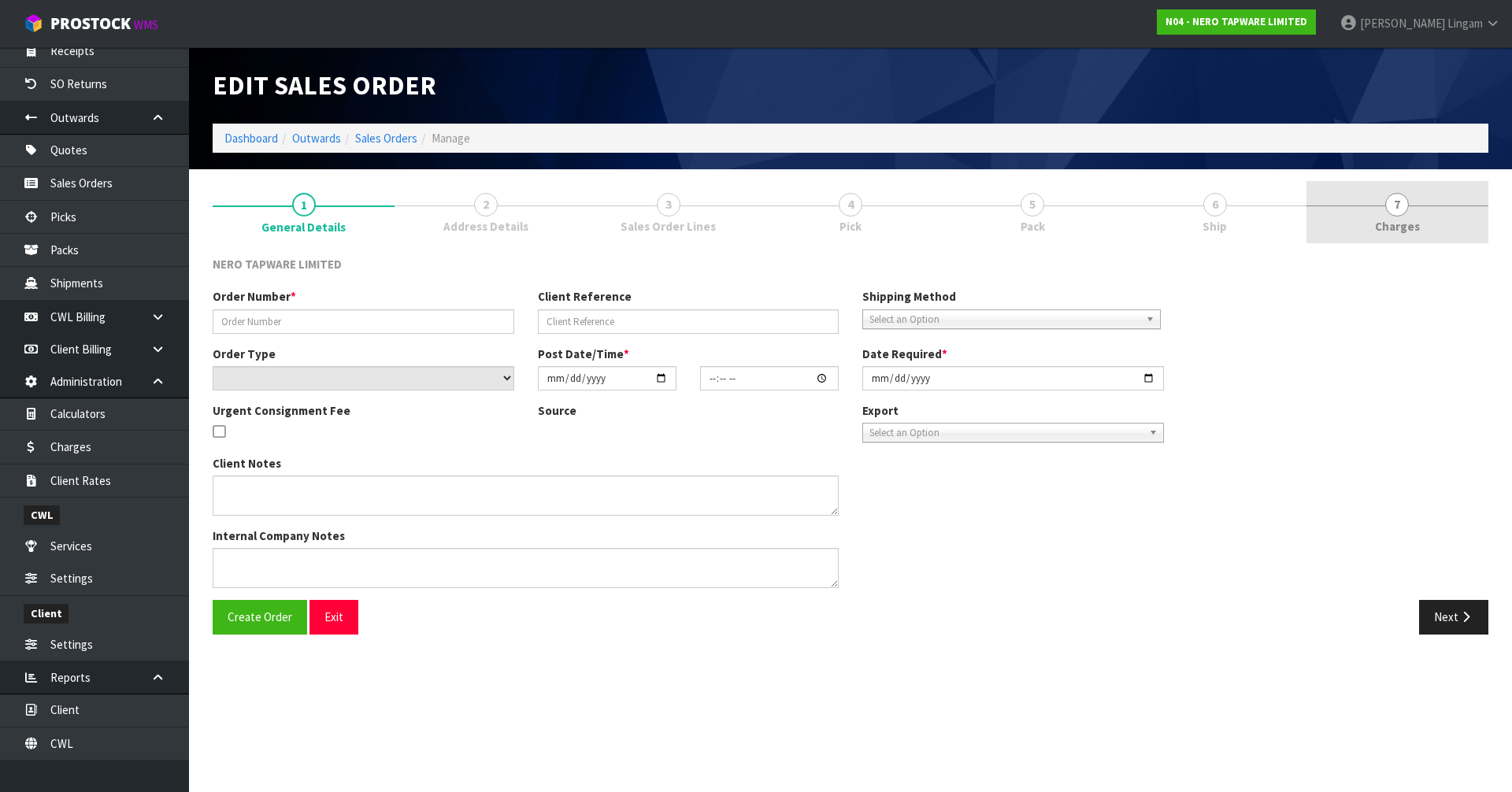
type input "[DATE]"
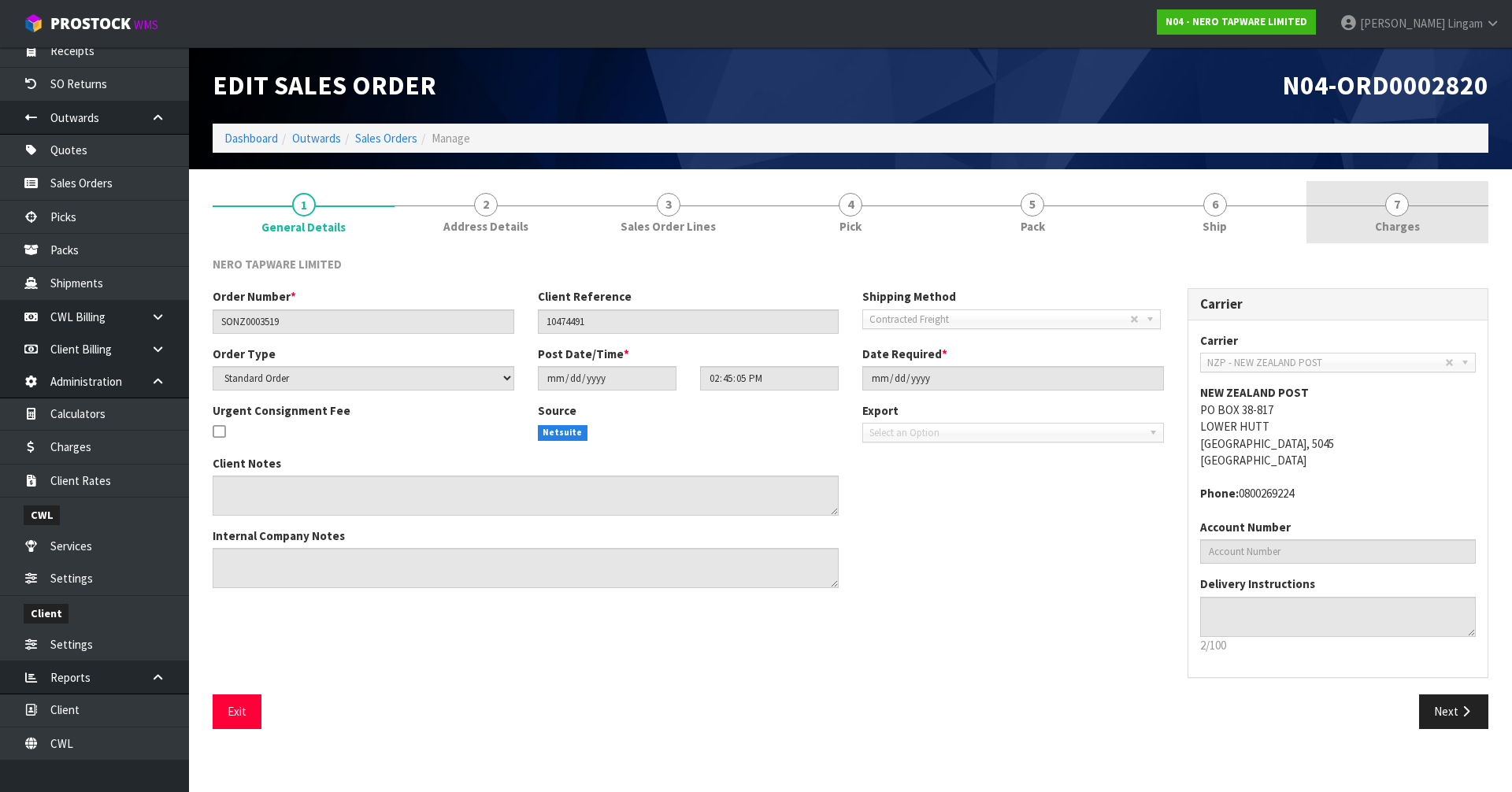
click at [1408, 229] on span "Charges" at bounding box center [1397, 226] width 45 height 17
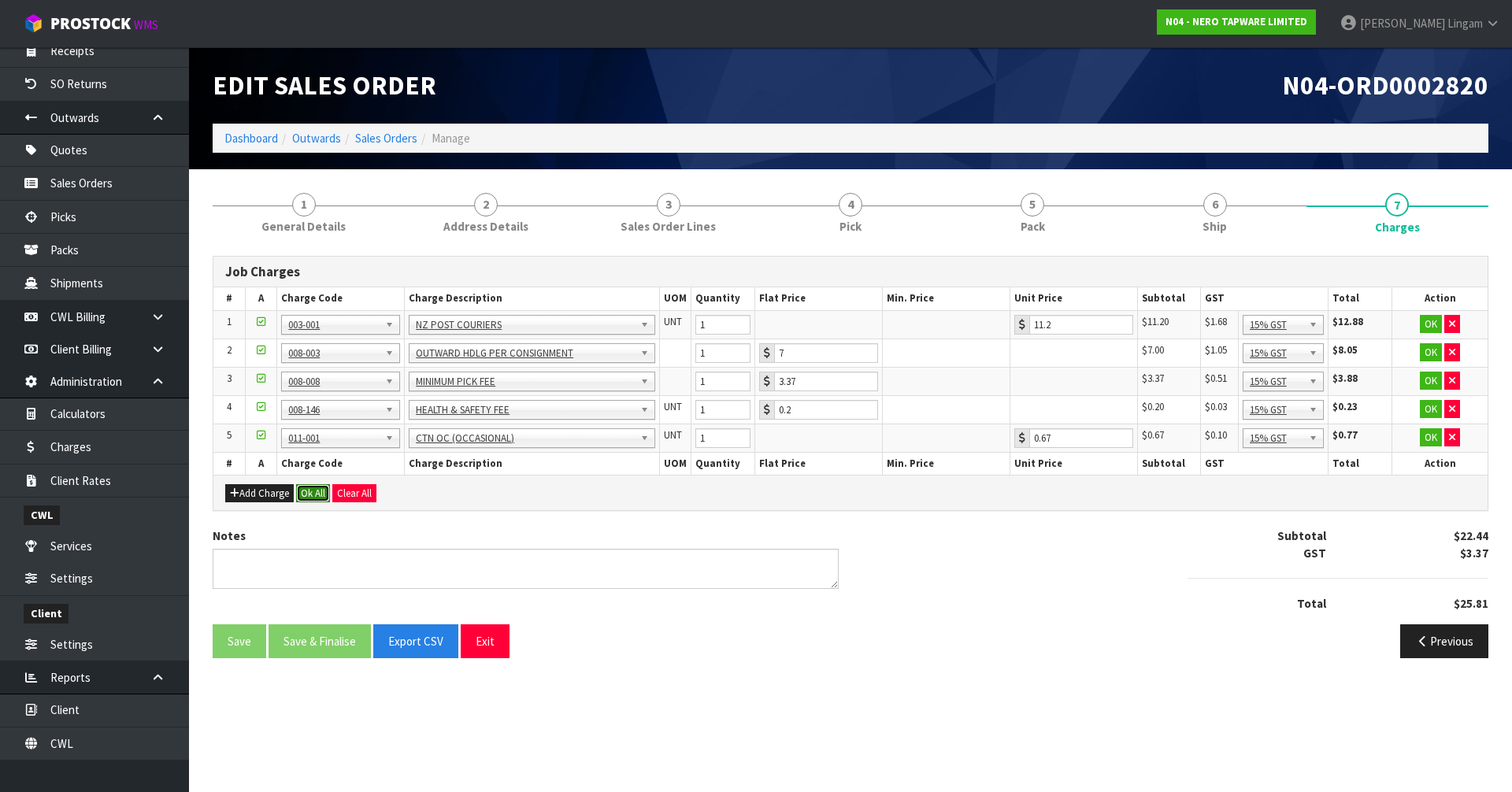
click at [316, 491] on button "Ok All" at bounding box center [313, 494] width 34 height 19
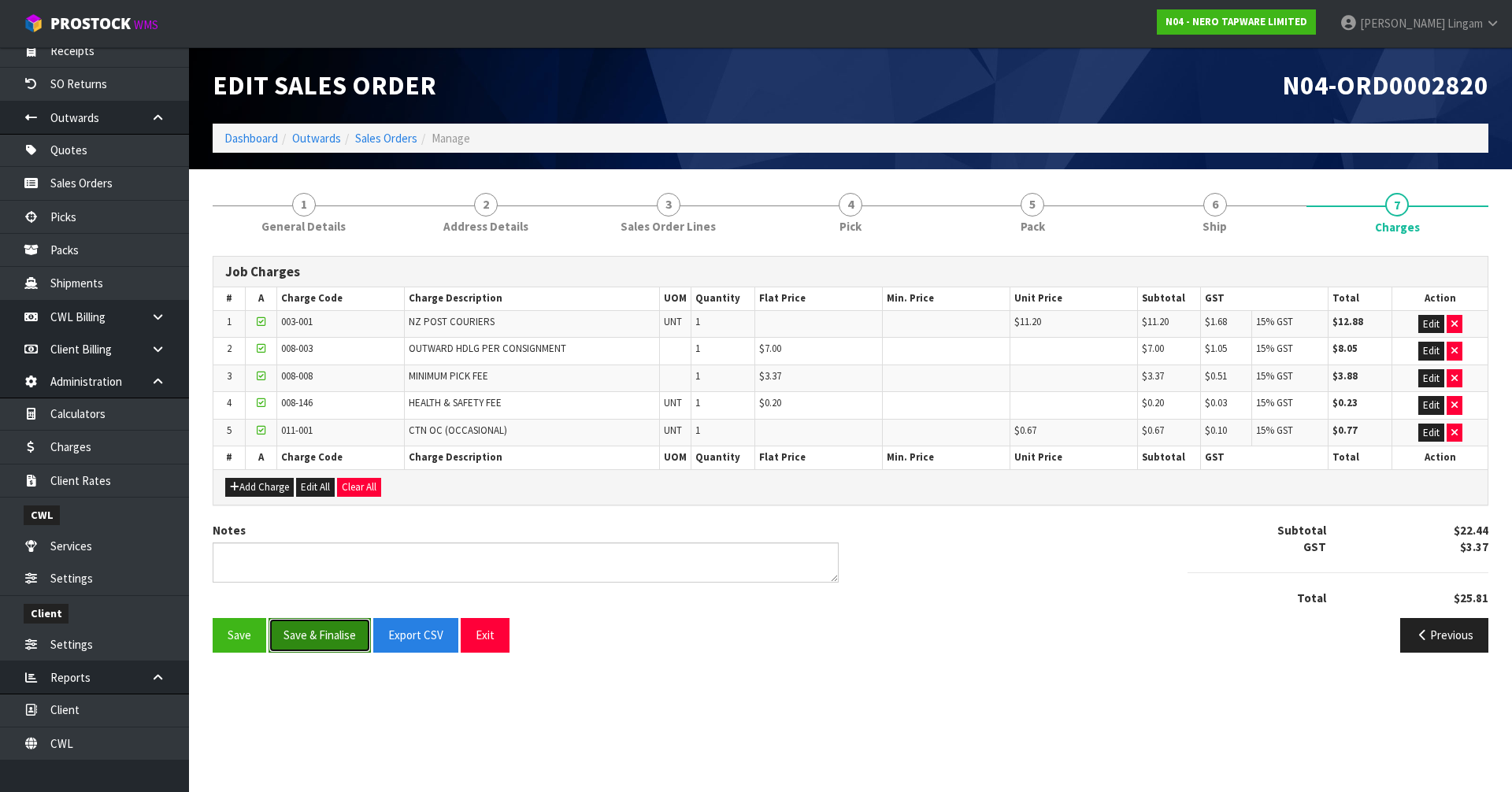
click at [341, 642] on button "Save & Finalise" at bounding box center [320, 635] width 103 height 34
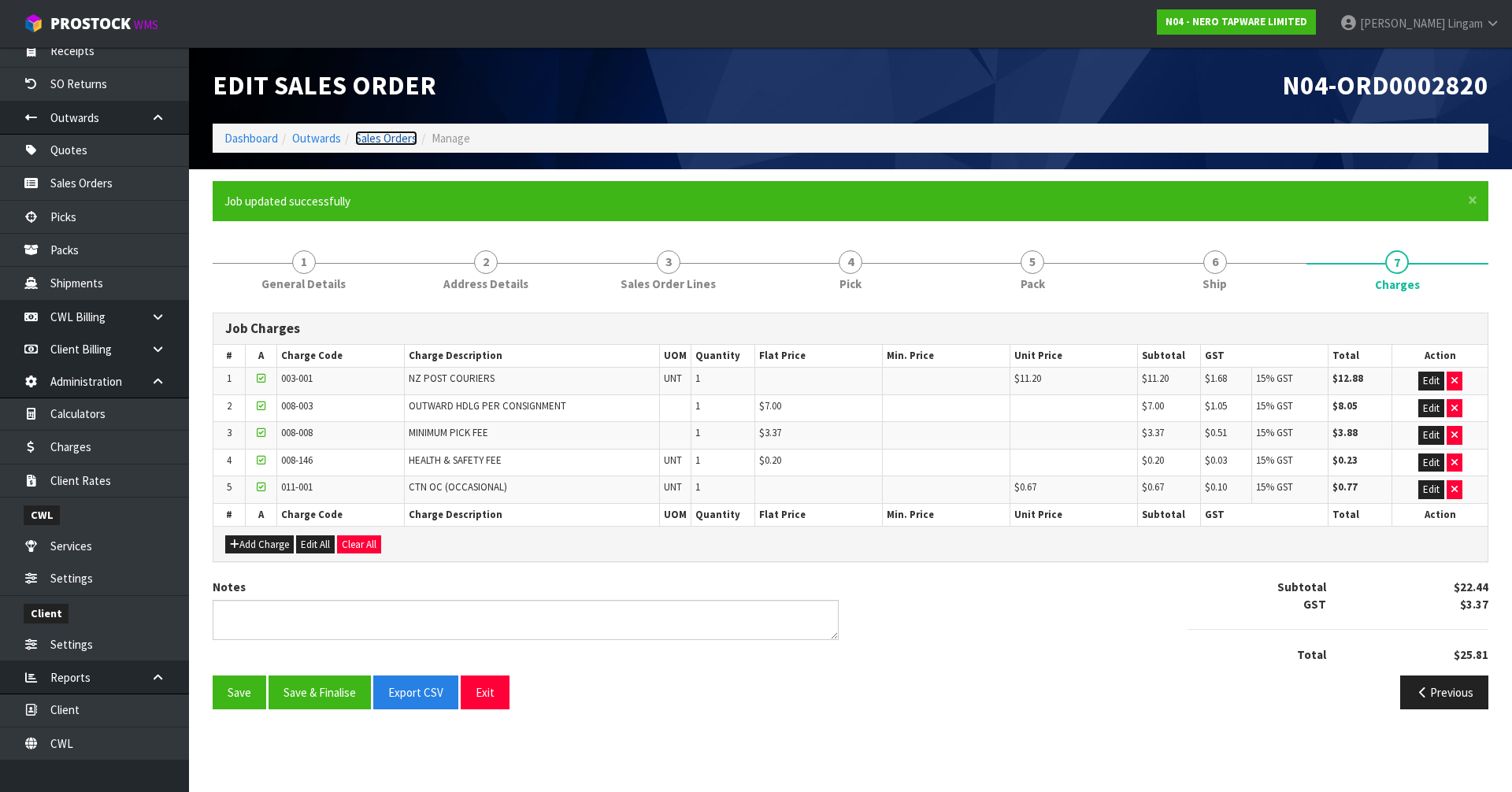
click at [406, 134] on link "Sales Orders" at bounding box center [386, 138] width 62 height 15
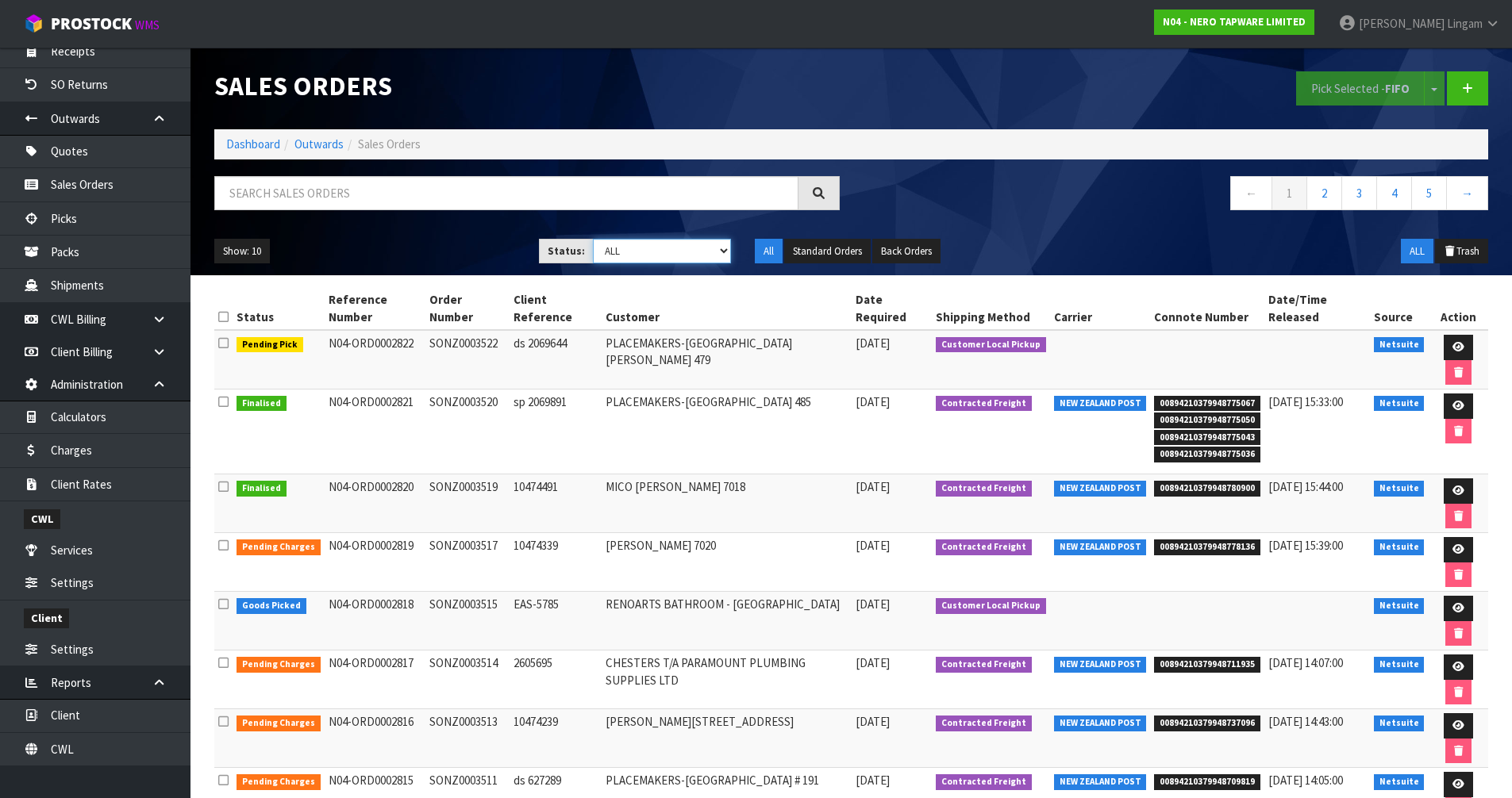
click at [697, 253] on select "Draft Pending Allocated Pending Pick Goods Picked Goods Packed Pending Charges …" at bounding box center [661, 251] width 138 height 25
select select "string:6"
click at [593, 239] on select "Draft Pending Allocated Pending Pick Goods Picked Goods Packed Pending Charges …" at bounding box center [661, 251] width 138 height 25
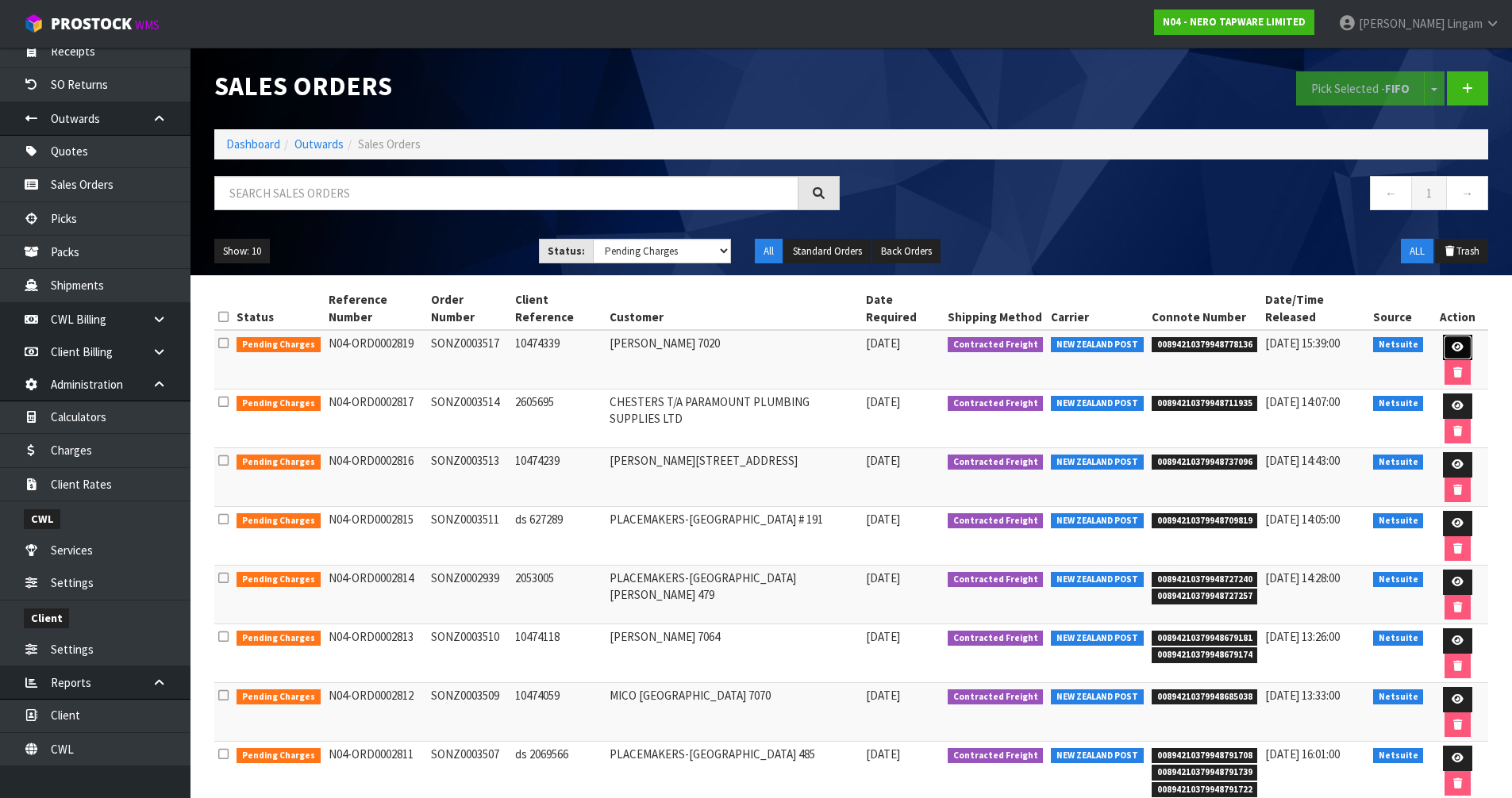
click at [1455, 346] on icon at bounding box center [1457, 346] width 12 height 10
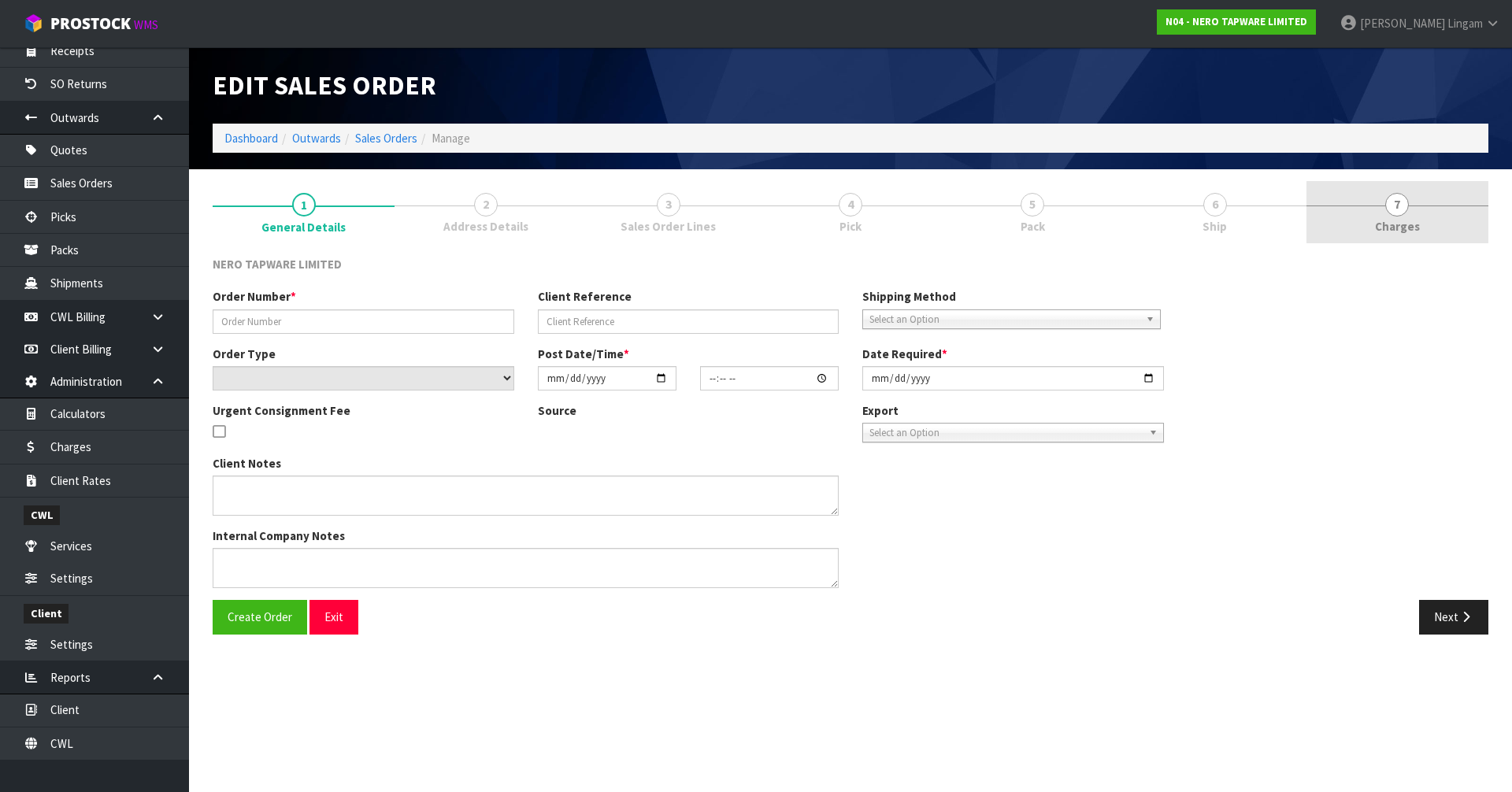
type input "SONZ0003517"
type input "10474339"
select select "number:0"
type input "[DATE]"
type input "14:45:04.000"
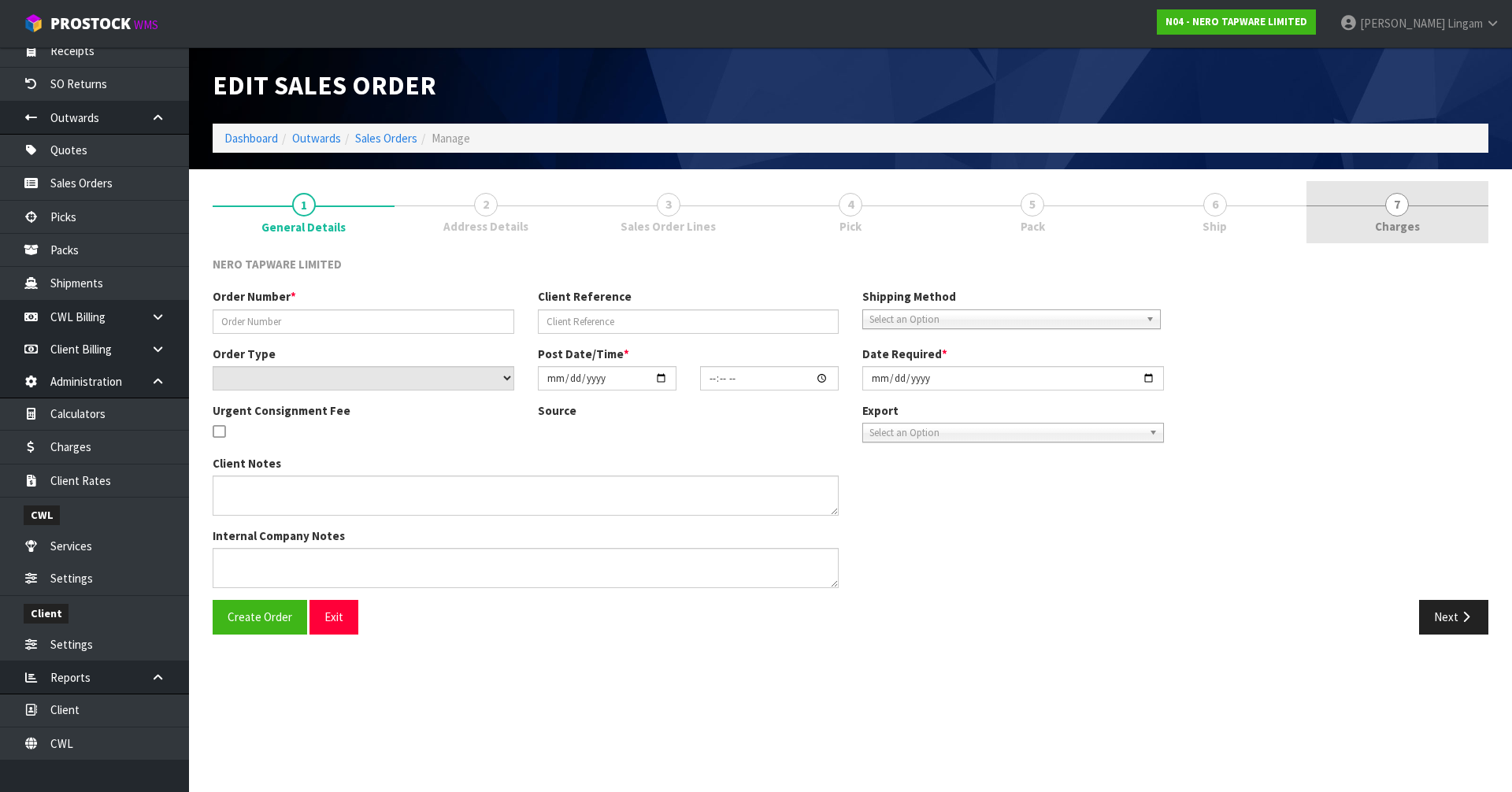
type input "[DATE]"
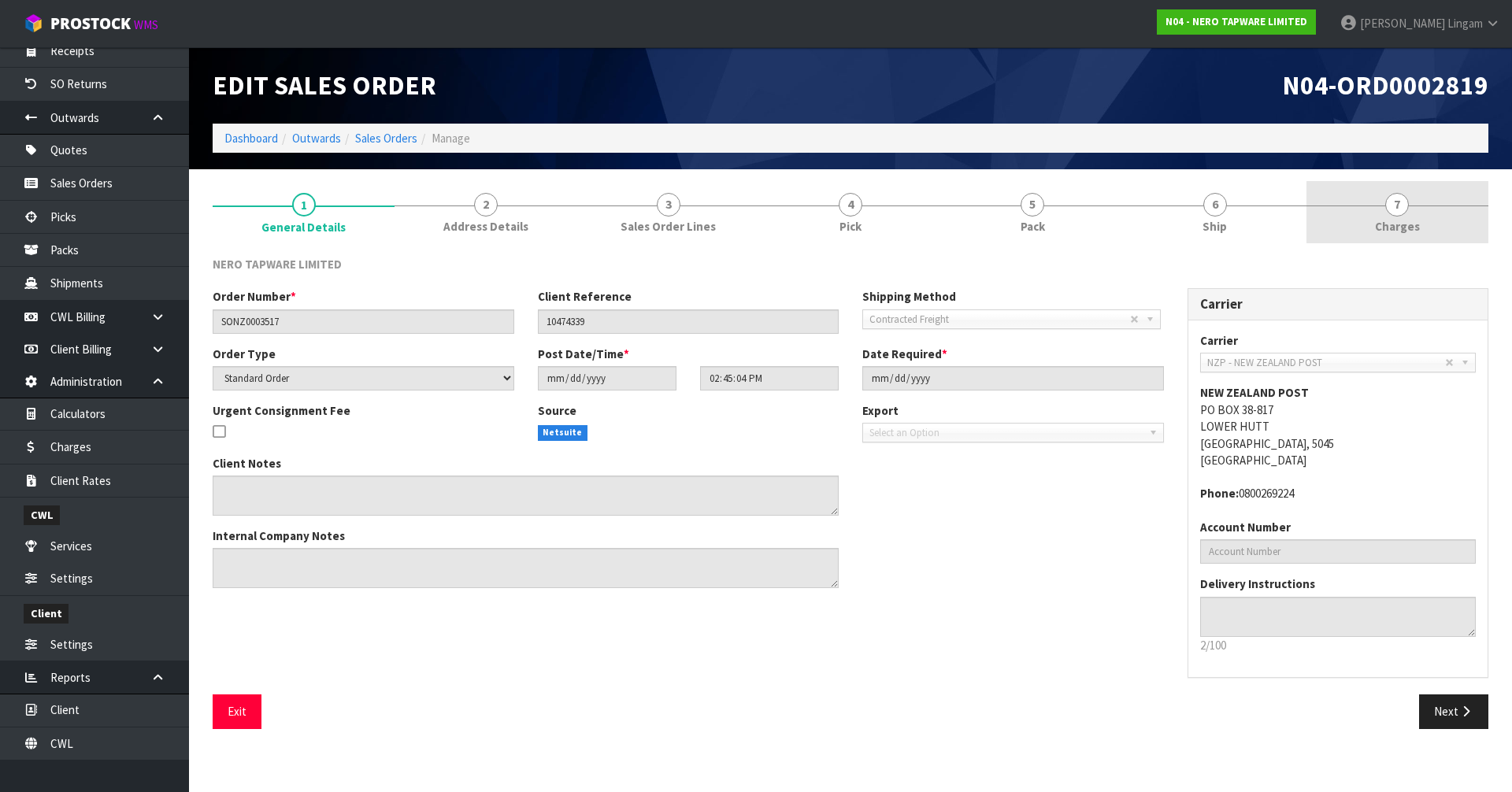
click at [1413, 224] on span "Charges" at bounding box center [1397, 226] width 45 height 17
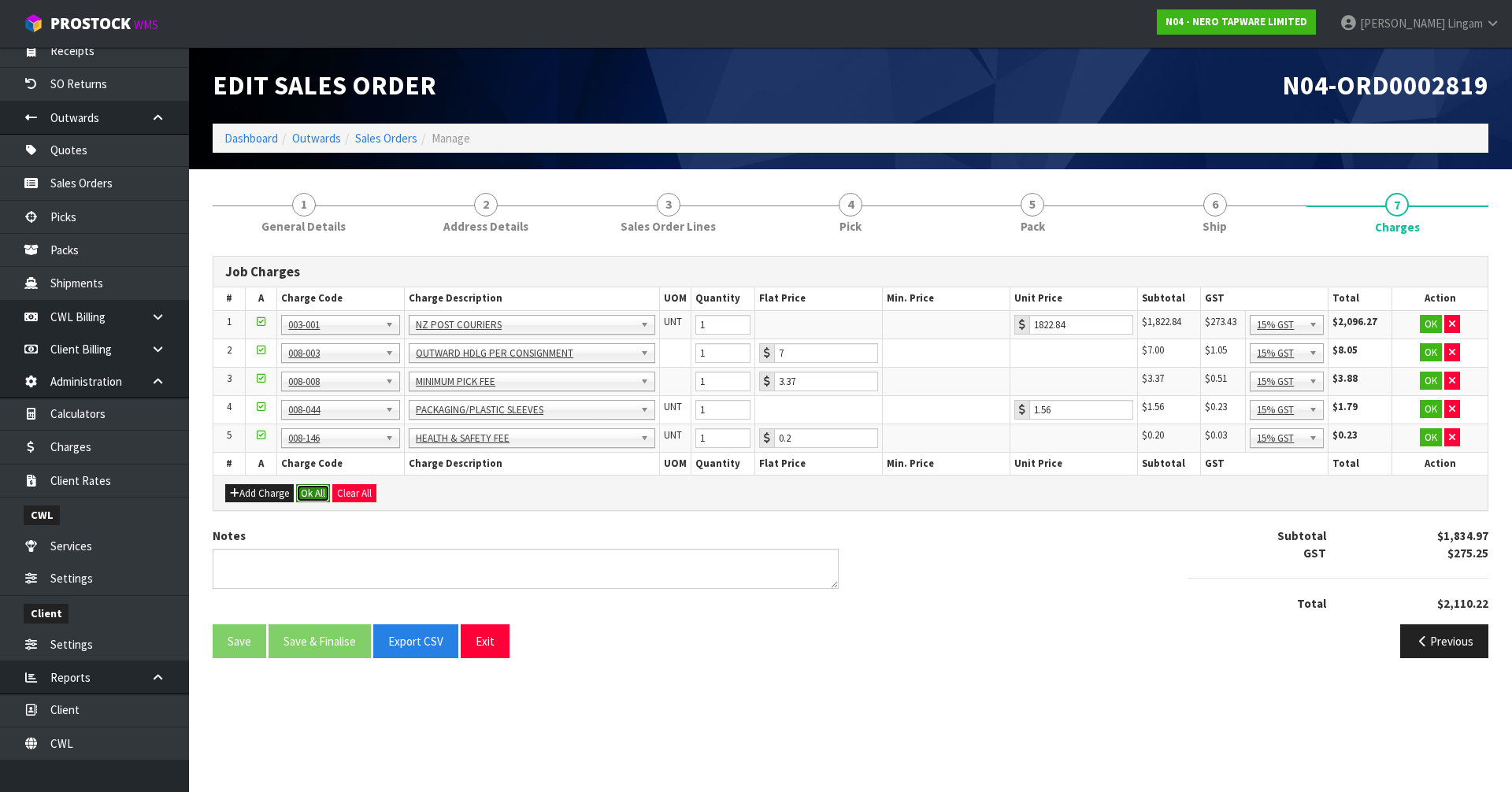
click at [311, 488] on button "Ok All" at bounding box center [313, 494] width 34 height 19
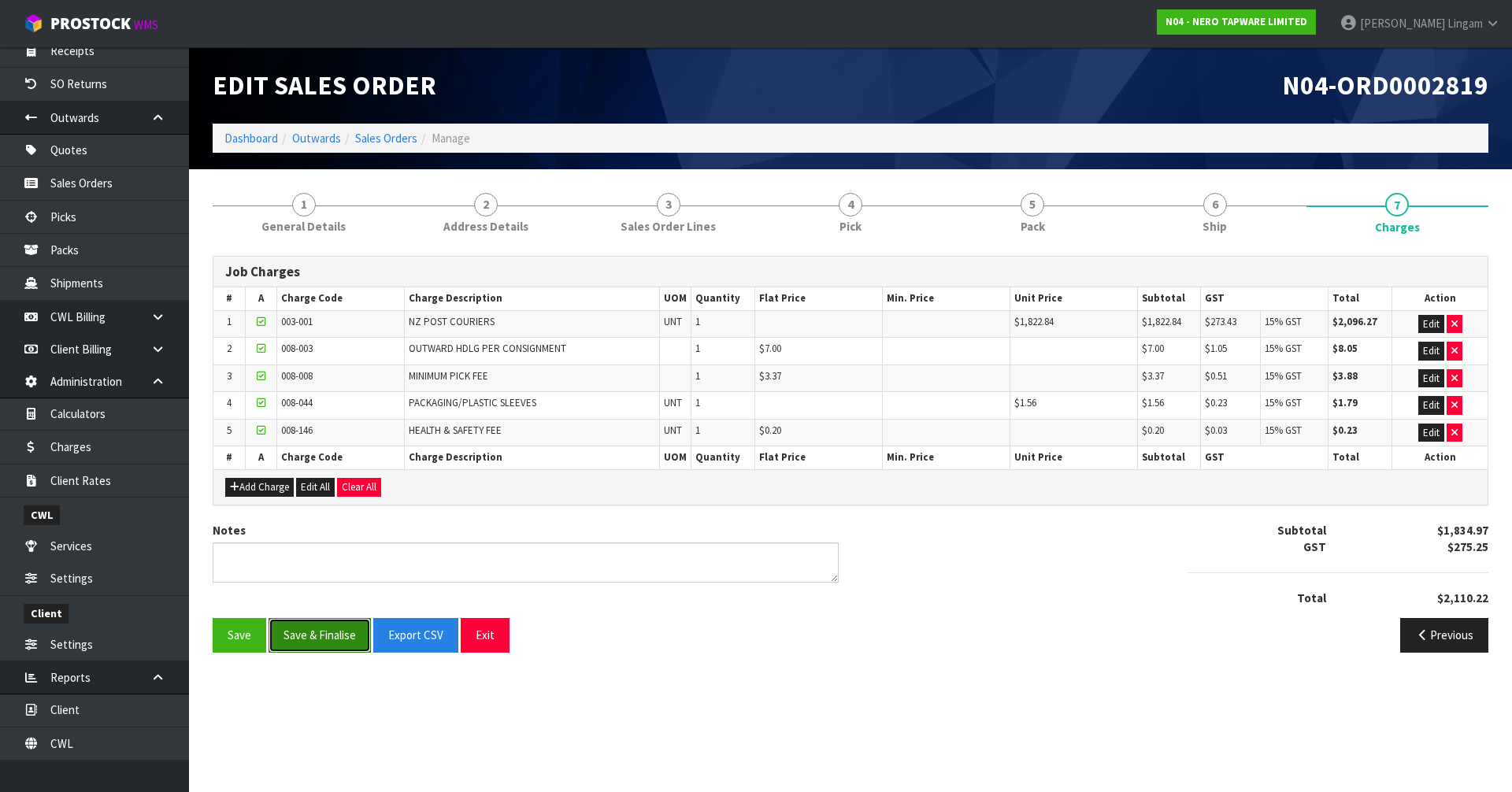
click at [327, 638] on button "Save & Finalise" at bounding box center [320, 635] width 103 height 34
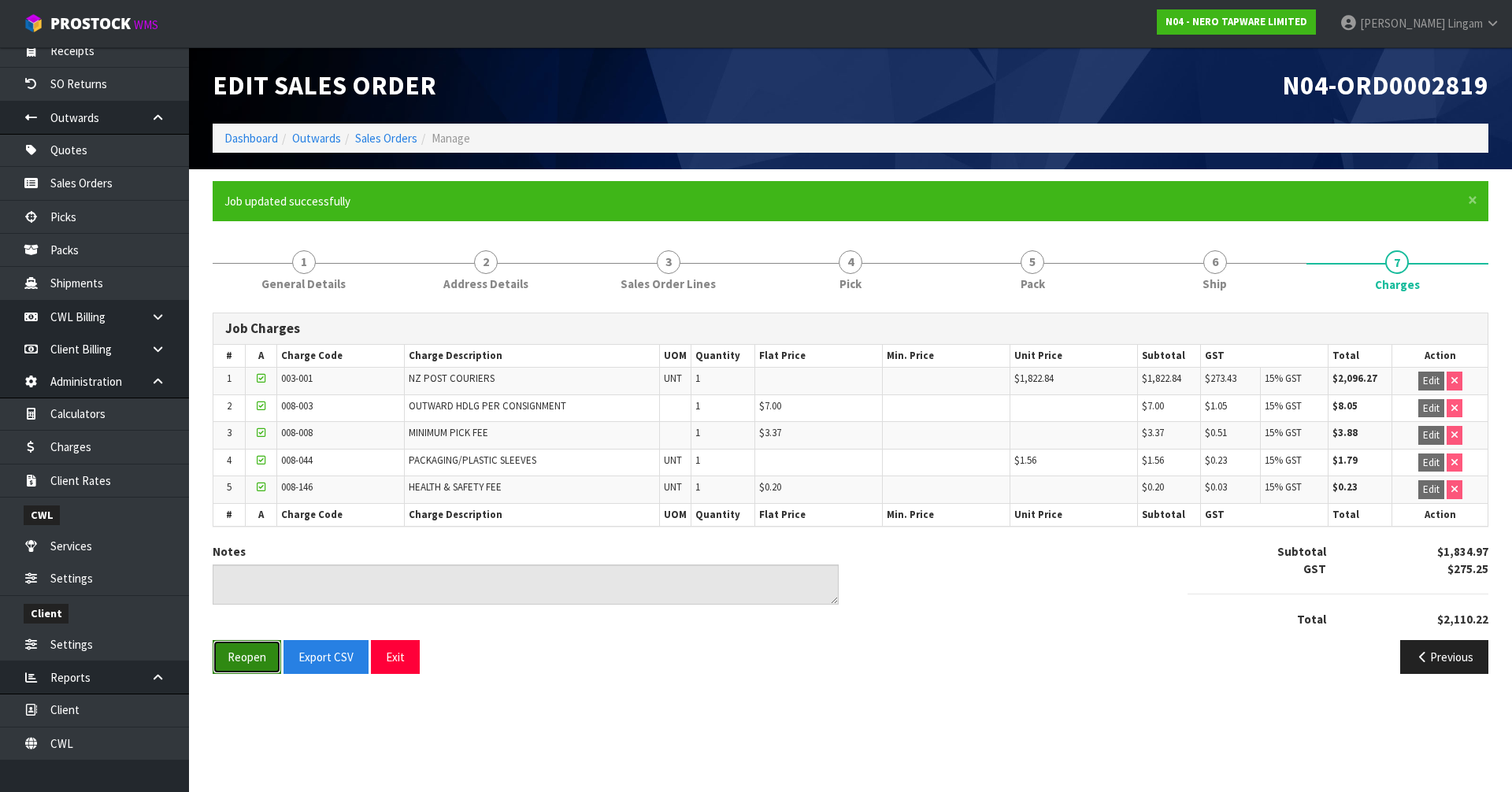
click at [252, 662] on button "Reopen" at bounding box center [247, 657] width 69 height 34
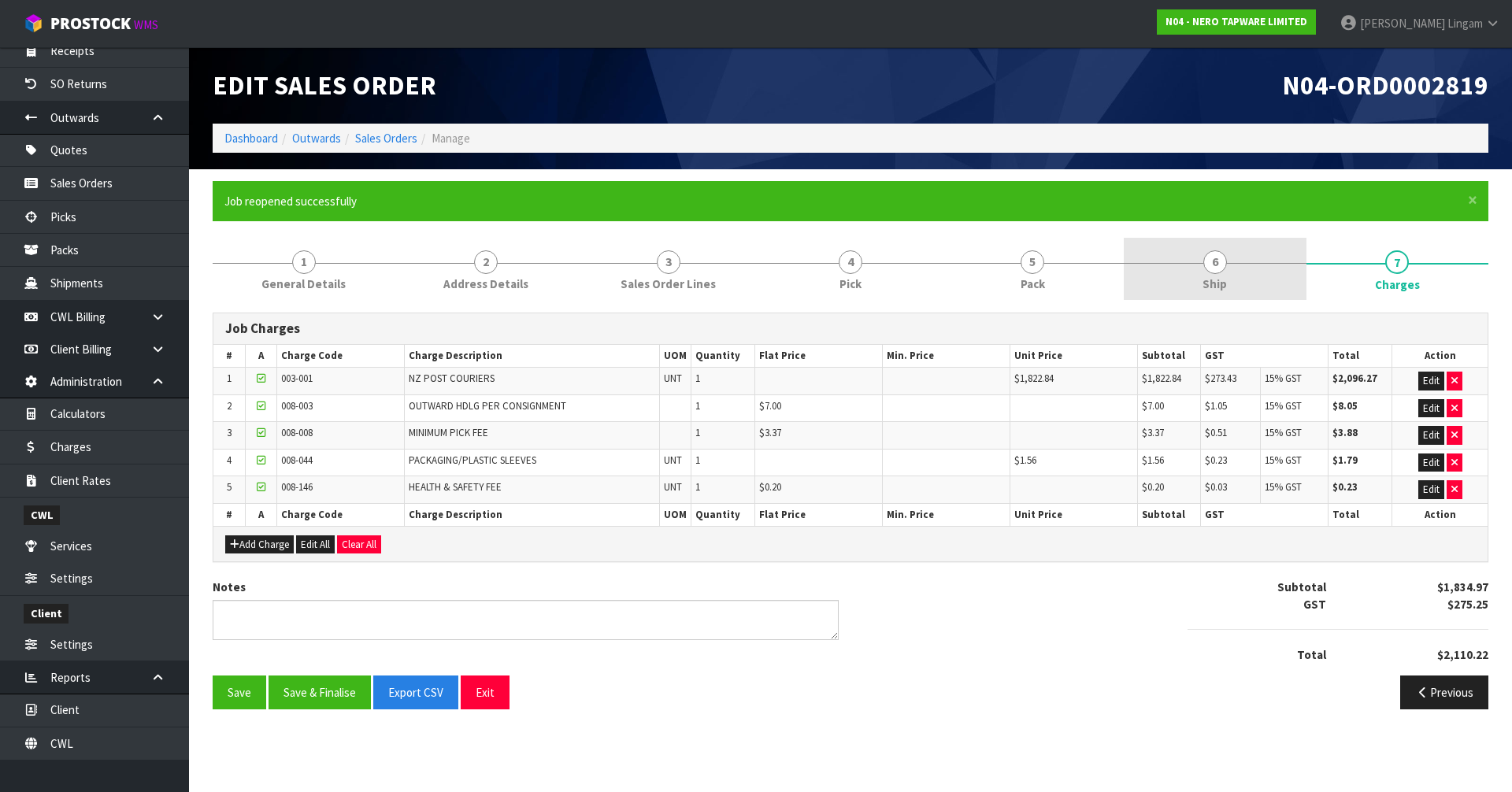
click at [1212, 279] on span "Ship" at bounding box center [1215, 284] width 25 height 17
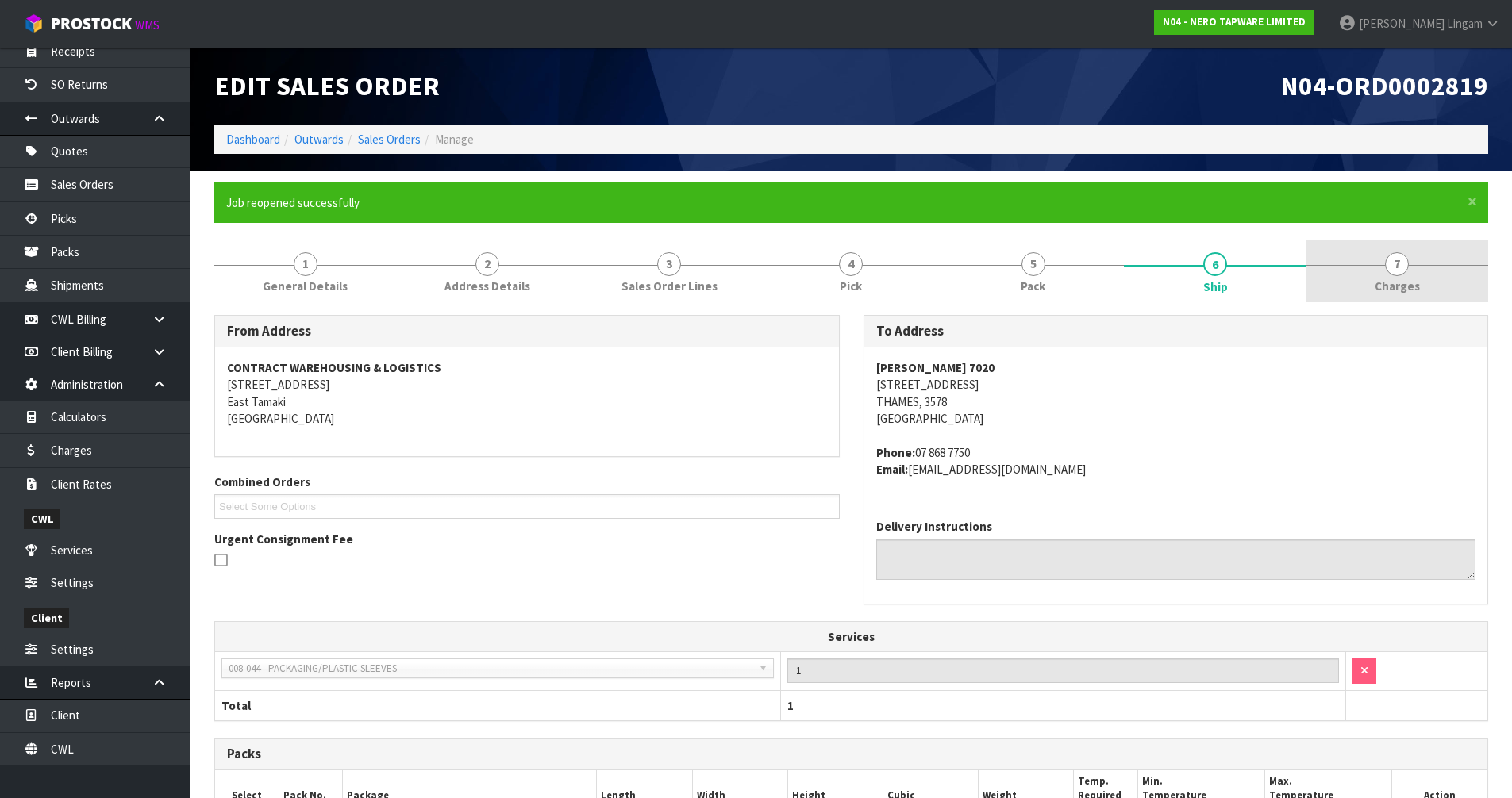
click at [1412, 289] on span "Charges" at bounding box center [1397, 286] width 45 height 17
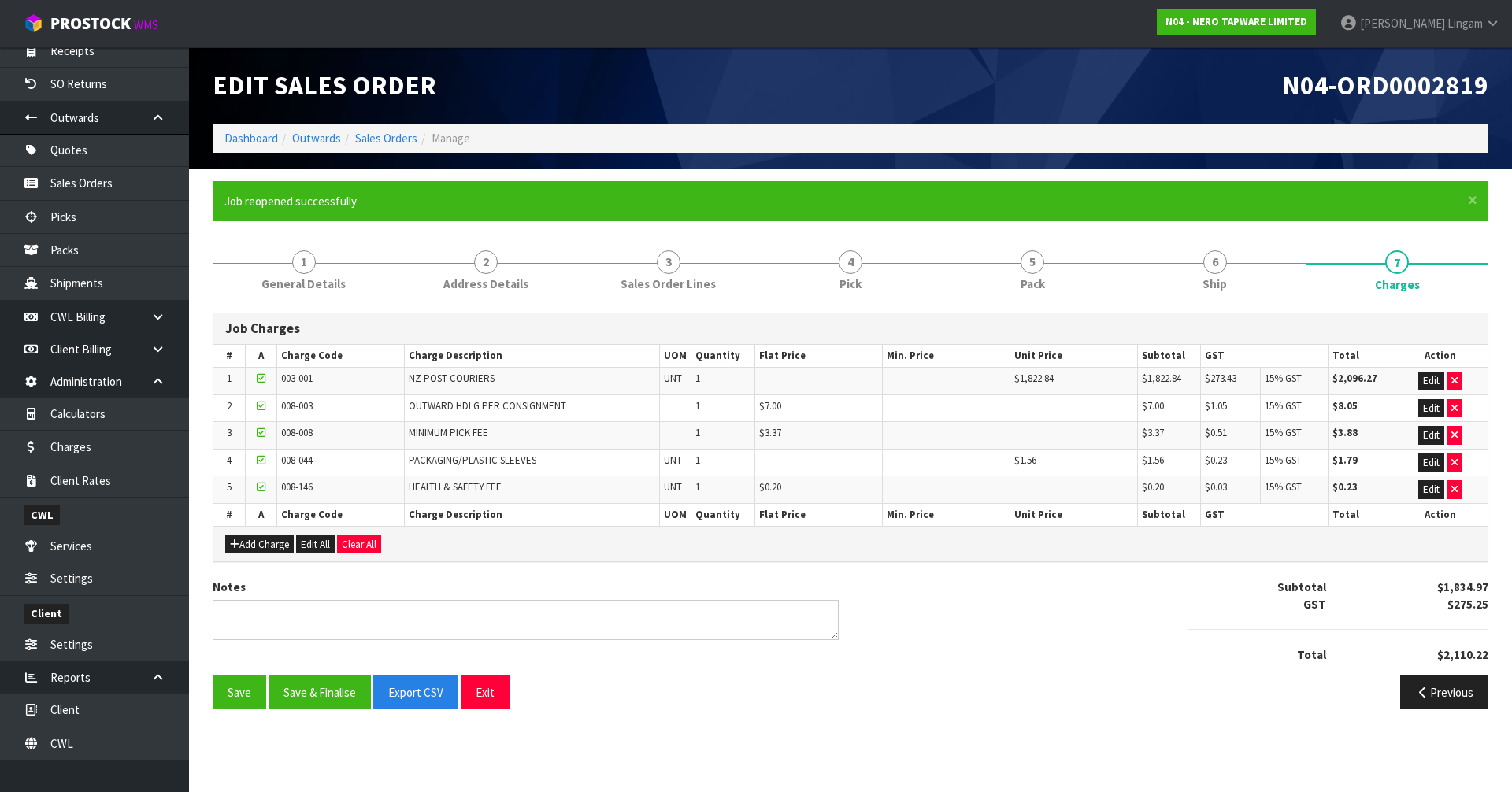
click at [1045, 674] on div "Notes Subtotal $1,834.97 GST $275.25 Total $2,110.22" at bounding box center [850, 627] width 1299 height 96
drag, startPoint x: 1314, startPoint y: 81, endPoint x: 1511, endPoint y: 101, distance: 198.0
click at [1499, 101] on header "Edit Sales Order N04-ORD0002819 Dashboard Outwards Sales Orders Manage" at bounding box center [850, 108] width 1323 height 122
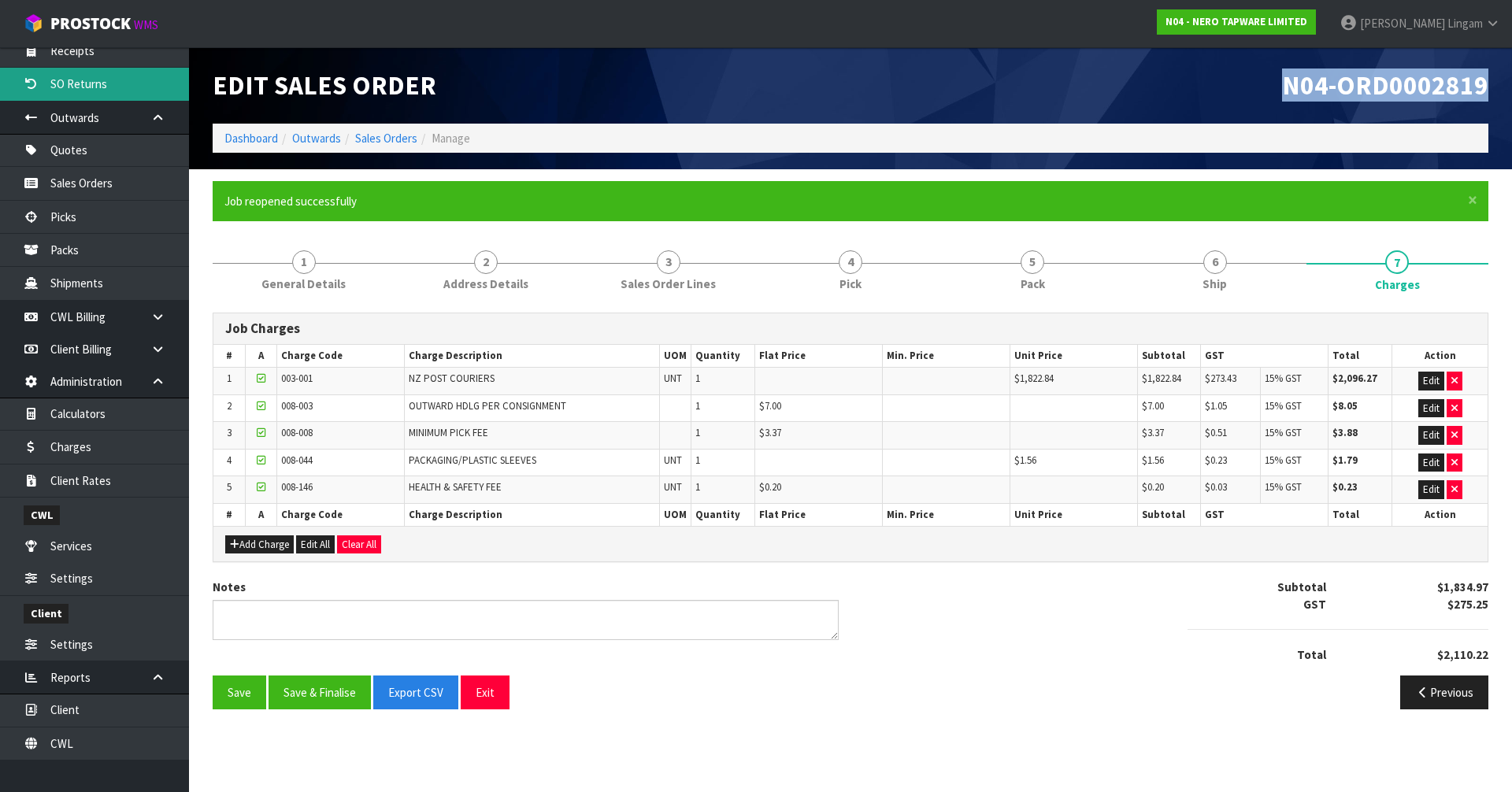
copy span "N04-ORD0002819"
click at [1195, 80] on h1 "N04-ORD0002819" at bounding box center [1175, 85] width 626 height 29
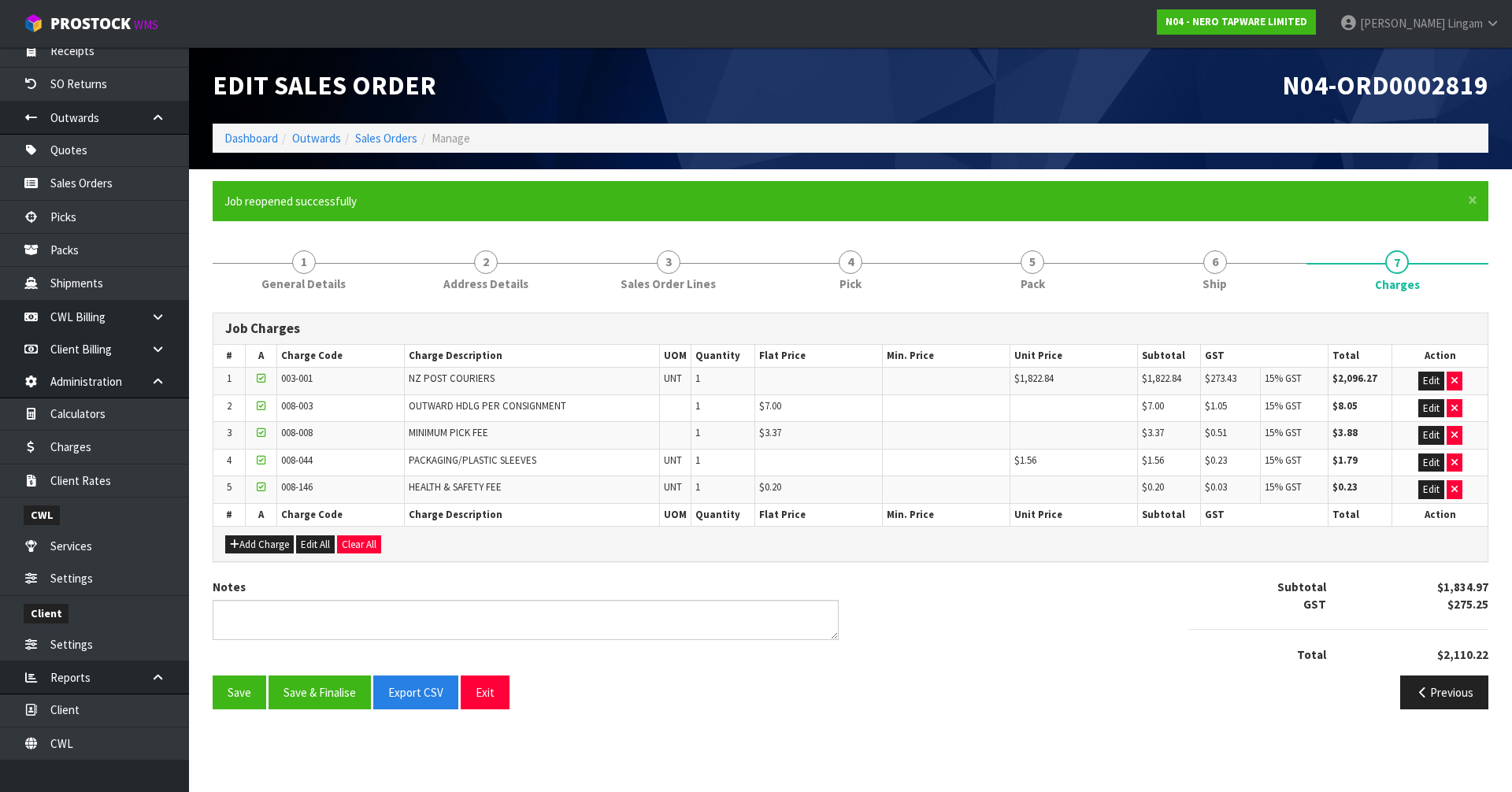
click at [1020, 615] on div "Notes Subtotal $1,834.97 GST $275.25 Total $2,110.22" at bounding box center [850, 627] width 1299 height 96
click at [239, 134] on link "Dashboard" at bounding box center [251, 138] width 54 height 15
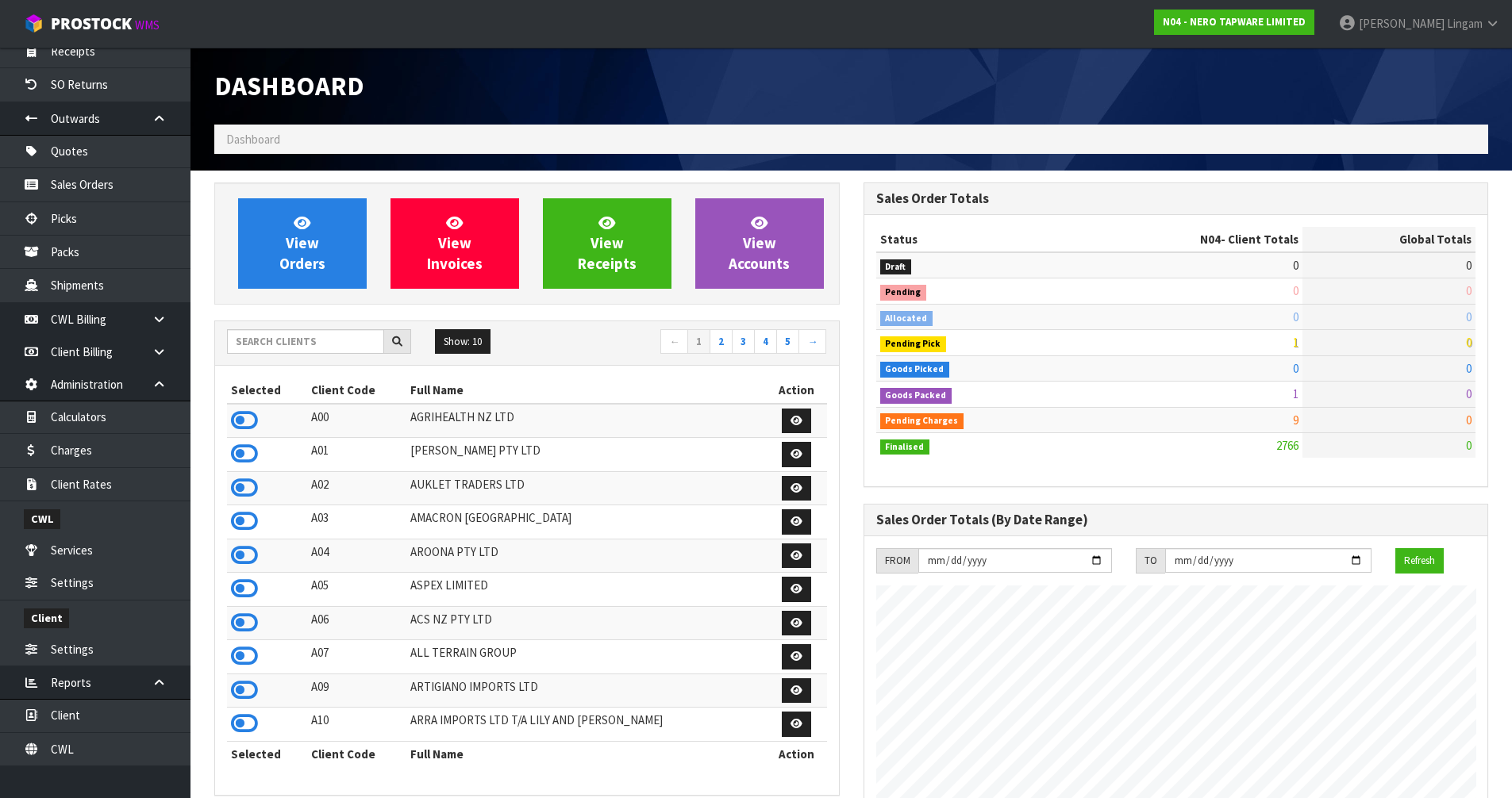
scroll to position [1203, 648]
click at [268, 342] on input "text" at bounding box center [305, 342] width 157 height 25
click at [343, 339] on input "text" at bounding box center [305, 342] width 157 height 25
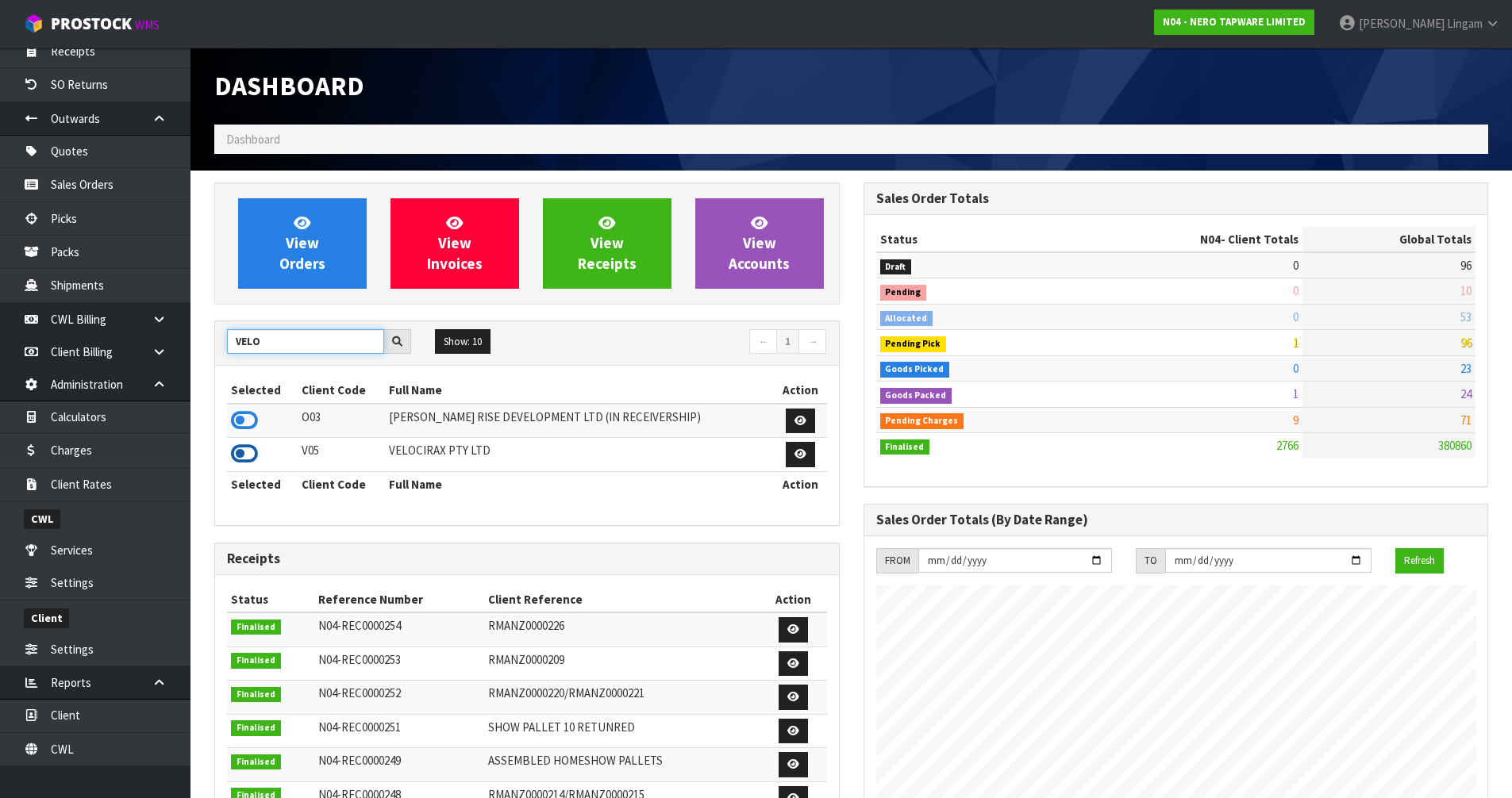
type input "VELO"
drag, startPoint x: 245, startPoint y: 456, endPoint x: 283, endPoint y: 397, distance: 70.2
click at [246, 456] on icon at bounding box center [245, 454] width 27 height 24
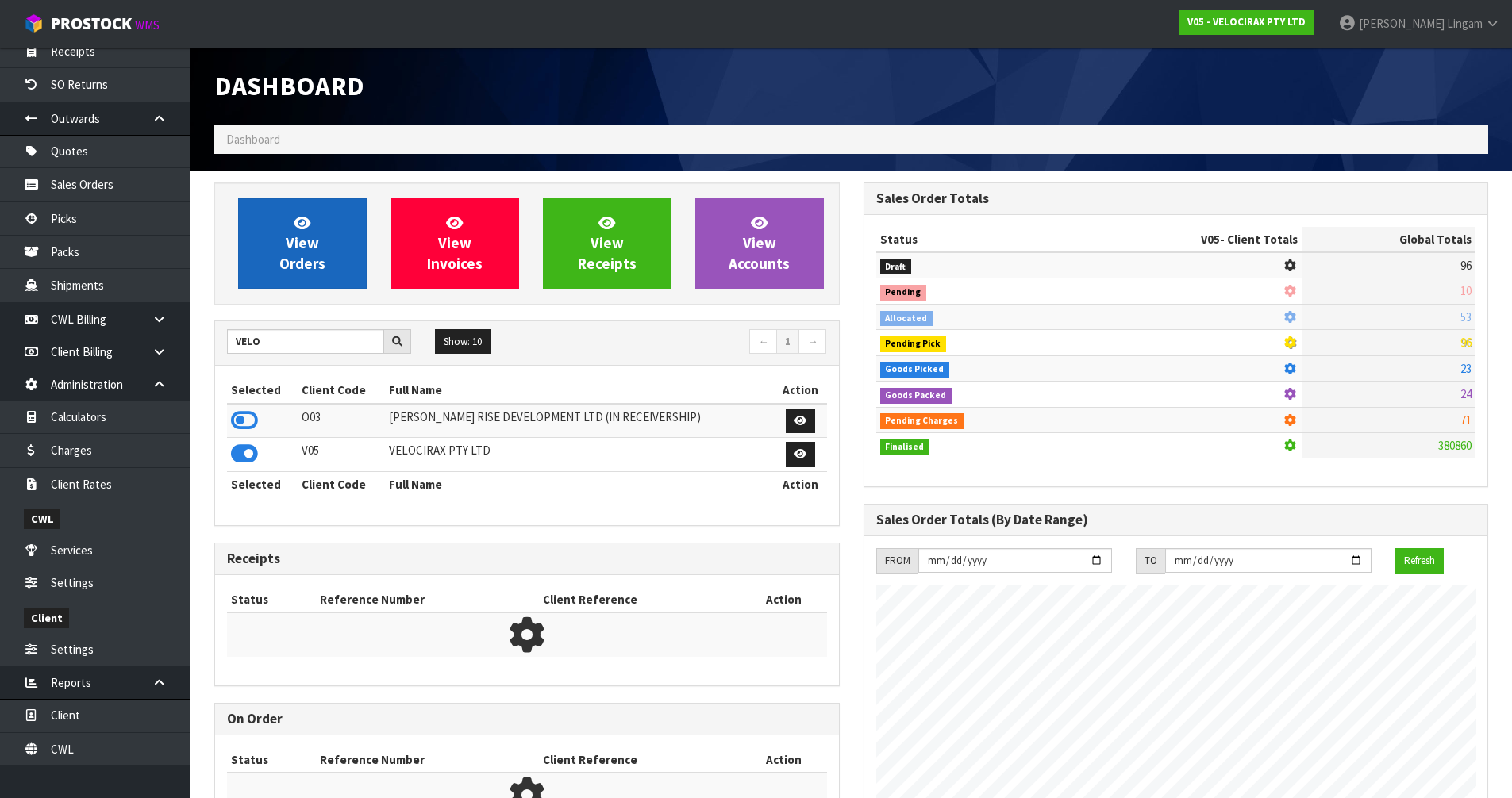
scroll to position [1236, 648]
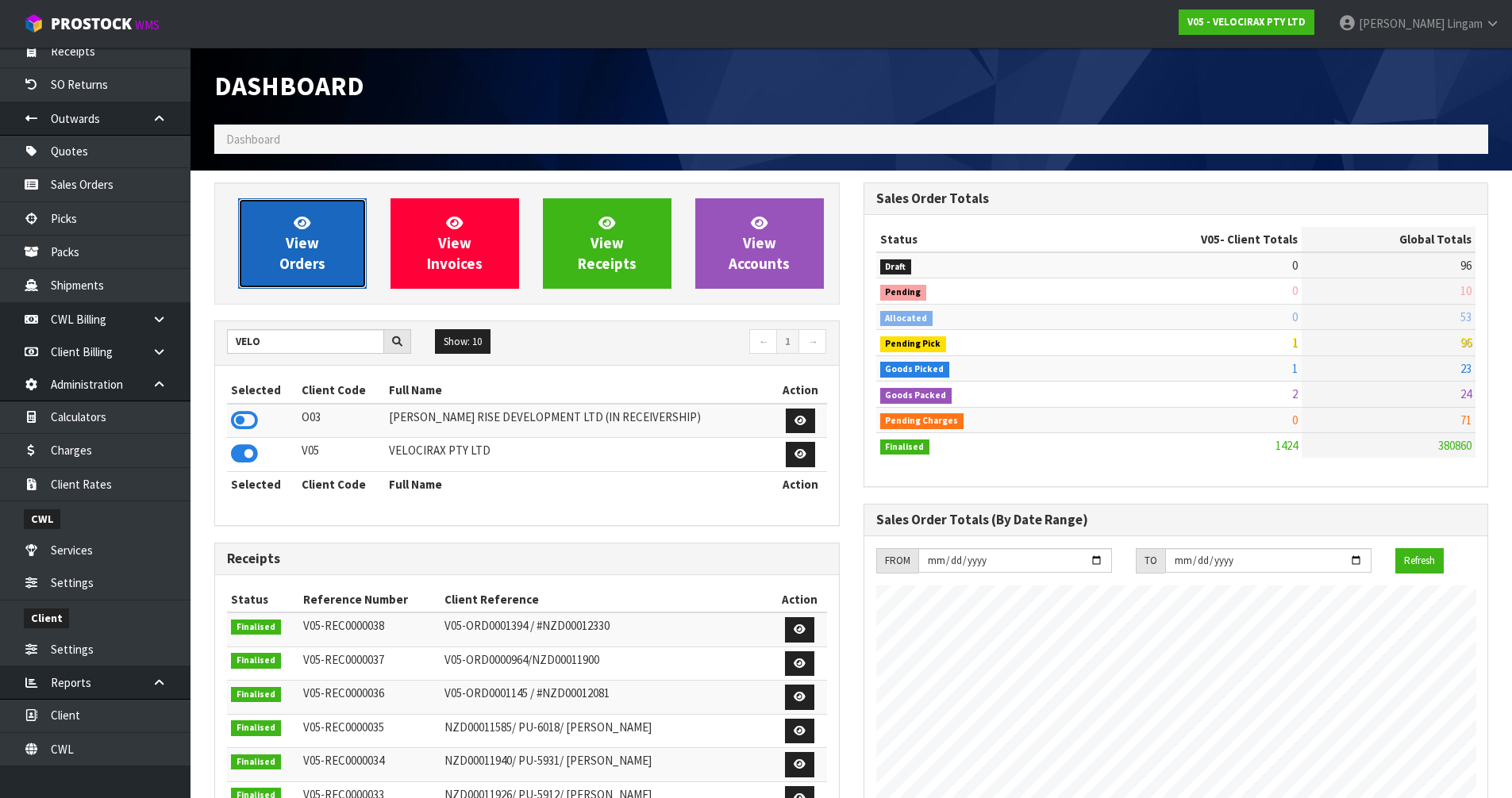
click at [313, 279] on link "View Orders" at bounding box center [302, 244] width 128 height 91
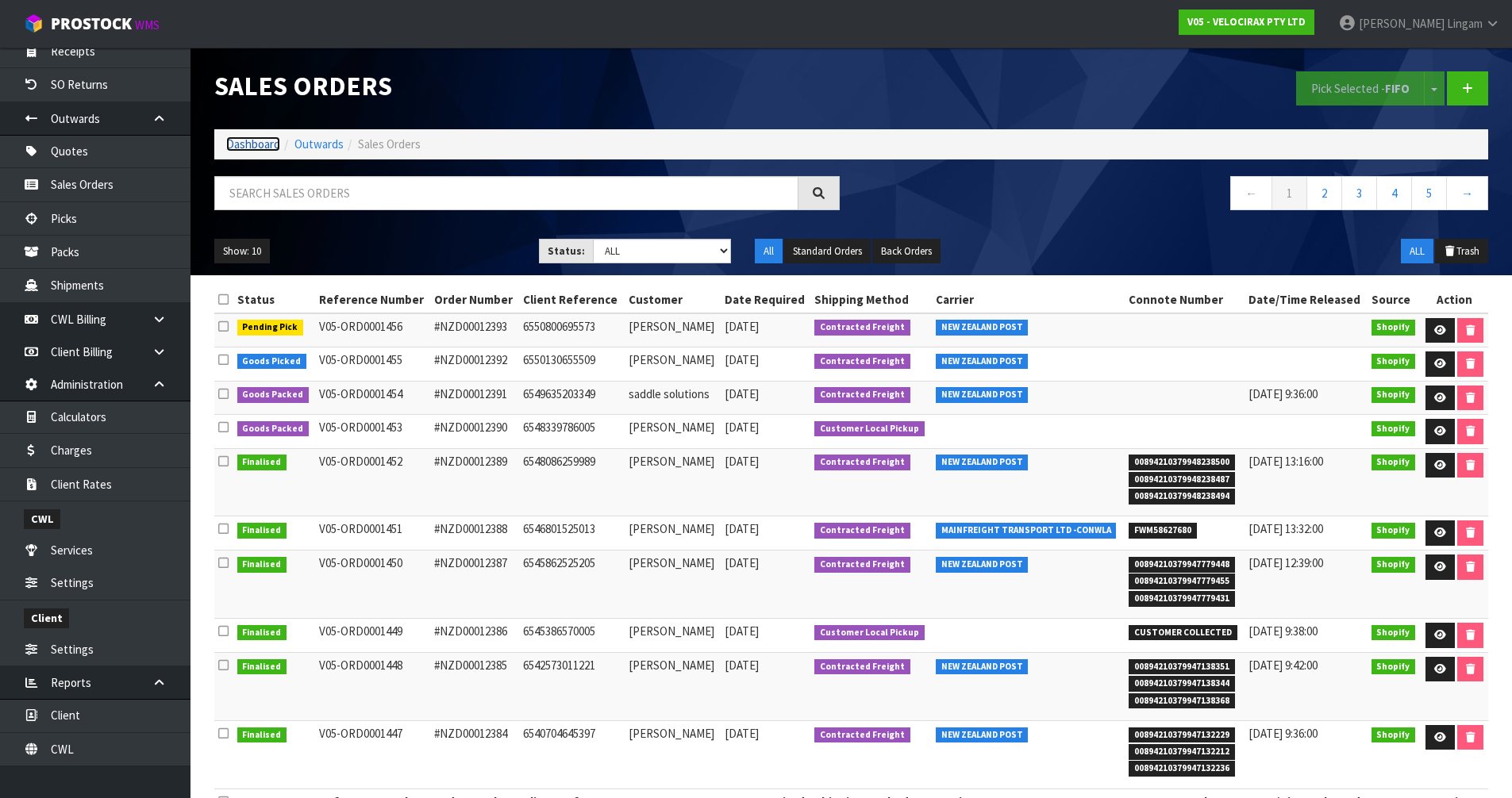
click at [257, 142] on link "Dashboard" at bounding box center [253, 143] width 54 height 15
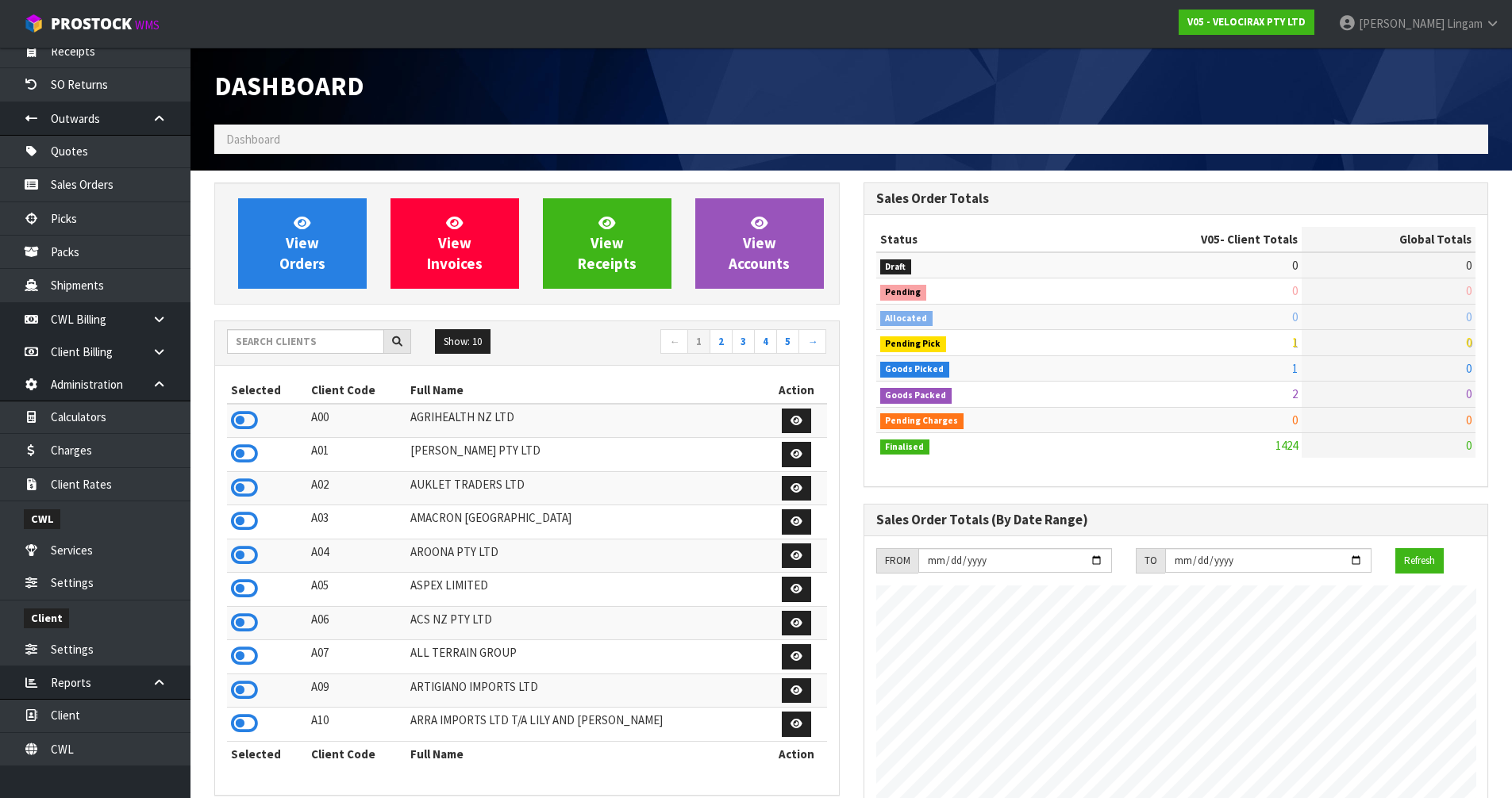
scroll to position [1236, 648]
click at [247, 620] on icon at bounding box center [245, 623] width 27 height 24
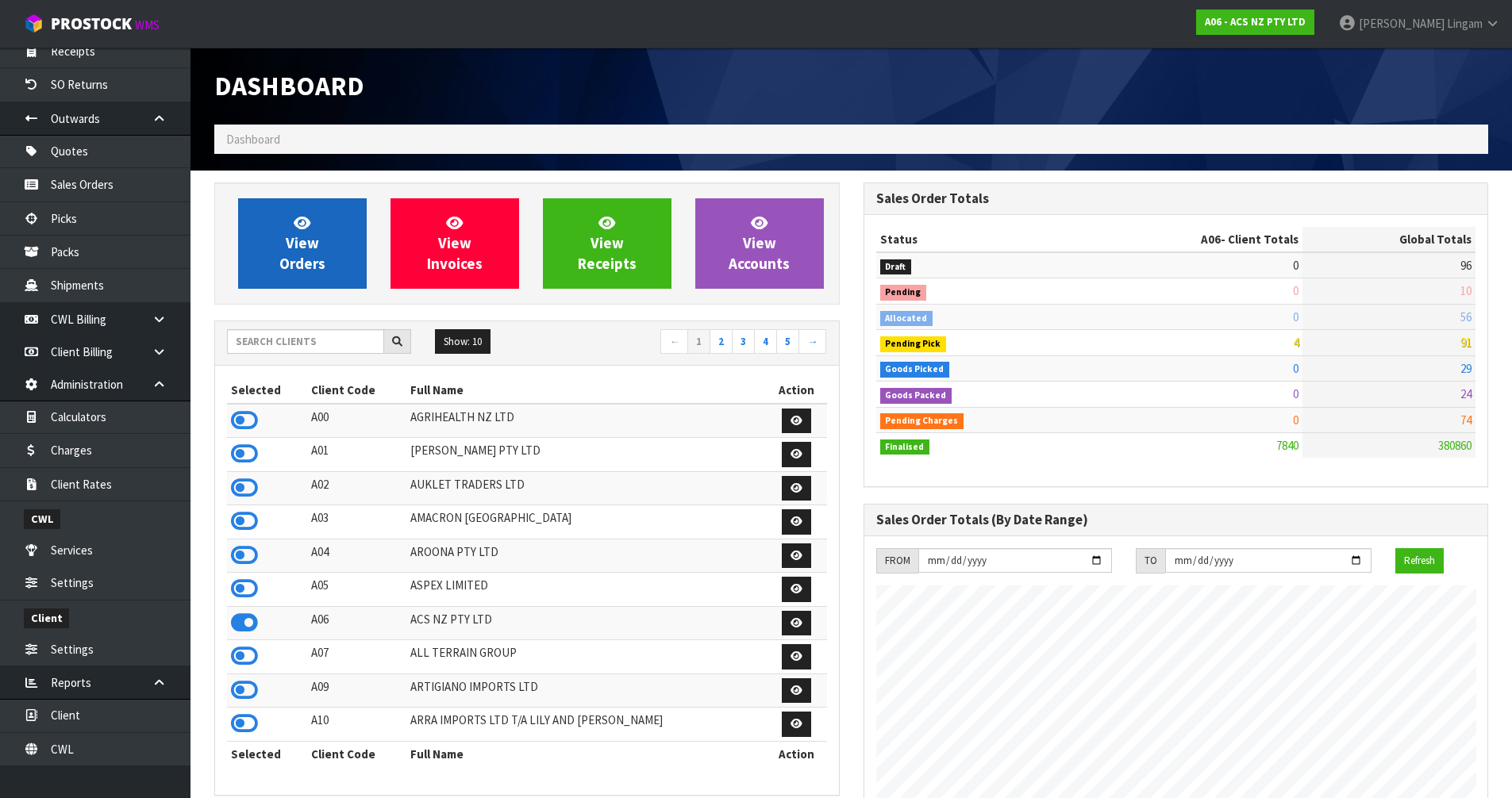
scroll to position [1203, 648]
click at [328, 270] on link "View Orders" at bounding box center [302, 244] width 128 height 91
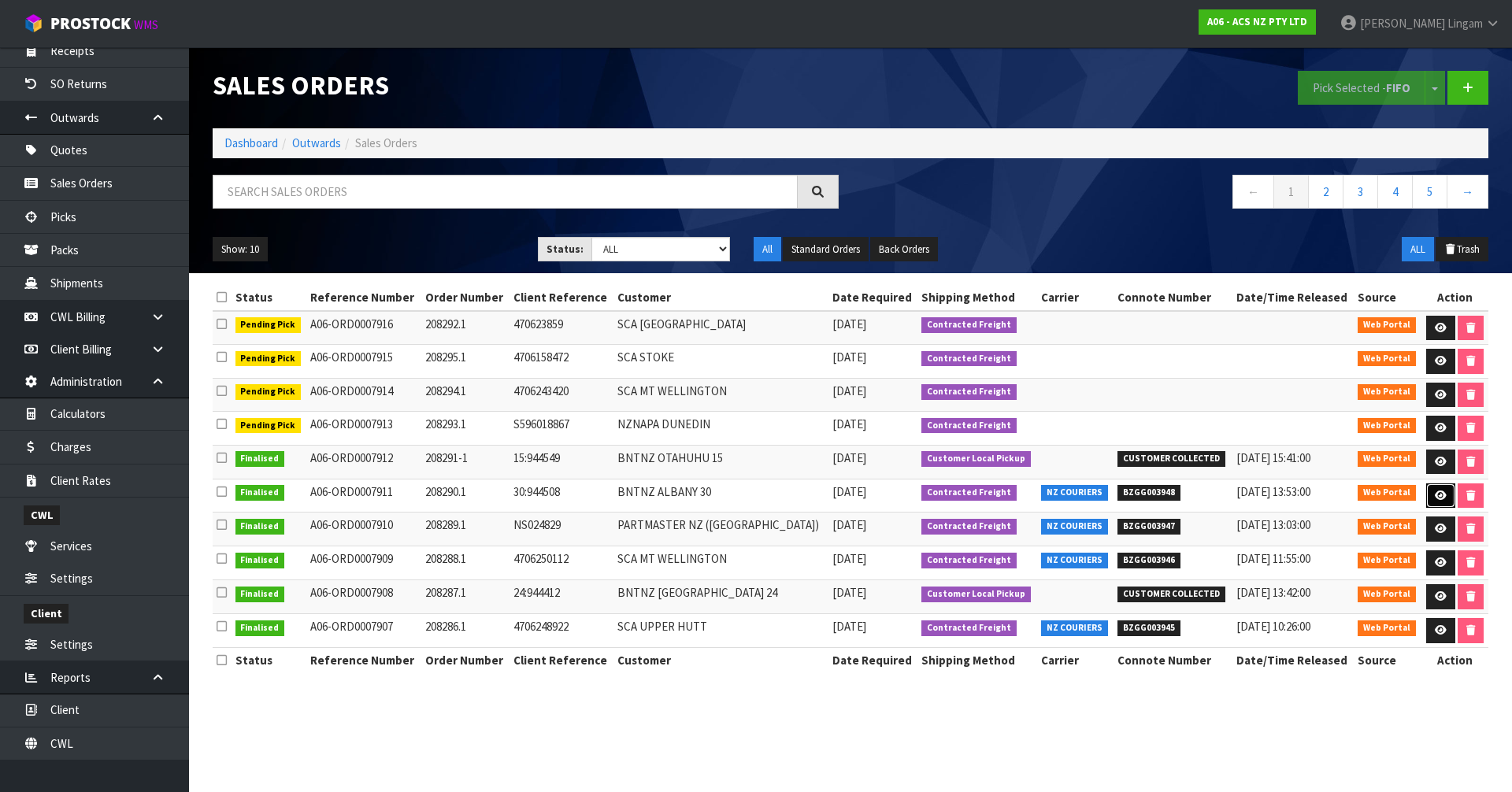
click at [1439, 497] on icon at bounding box center [1441, 496] width 12 height 10
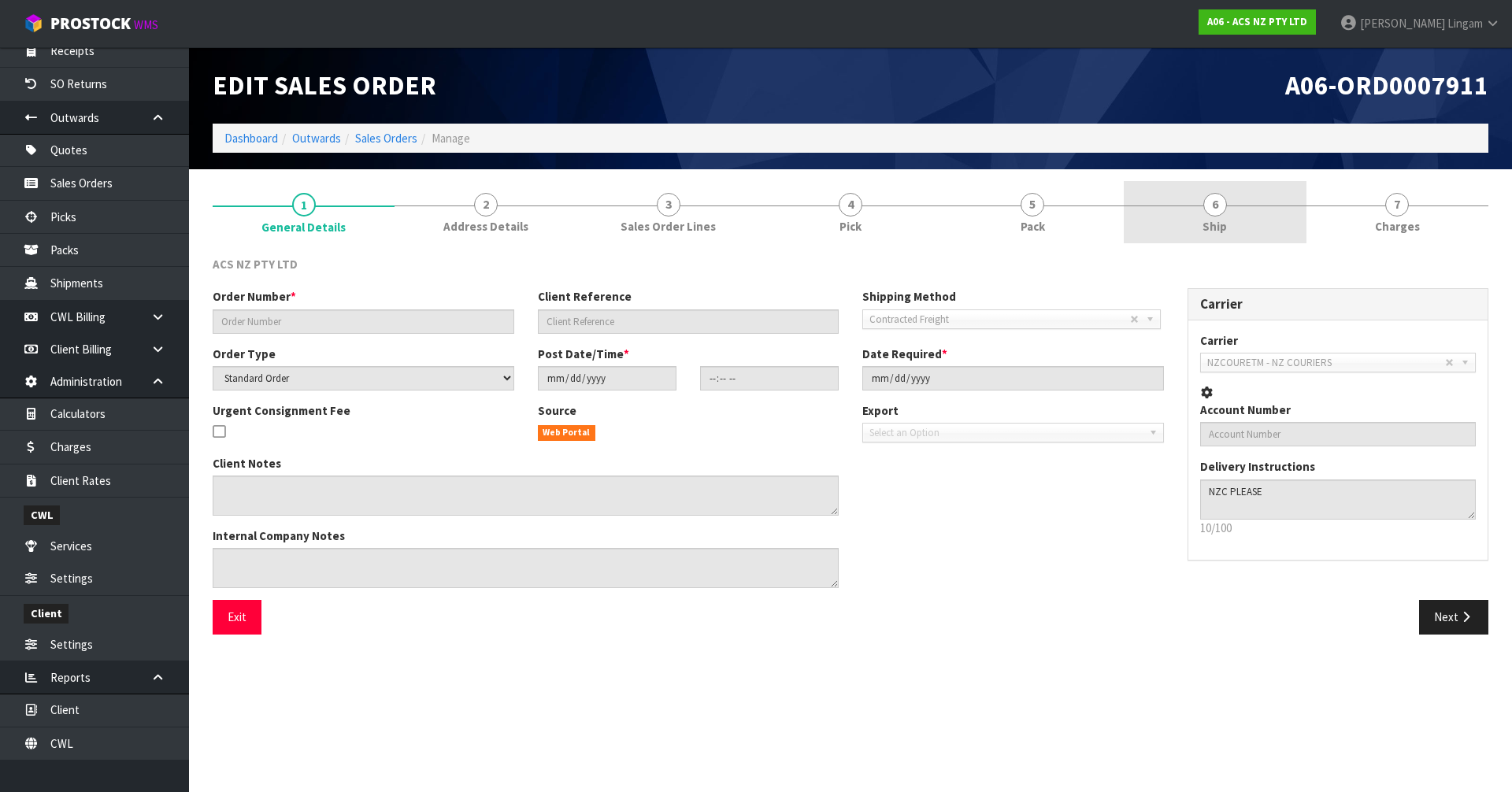
type input "208290.1"
type input "30:944508"
select select "number:0"
type input "[DATE]"
type input "11:49:00.000"
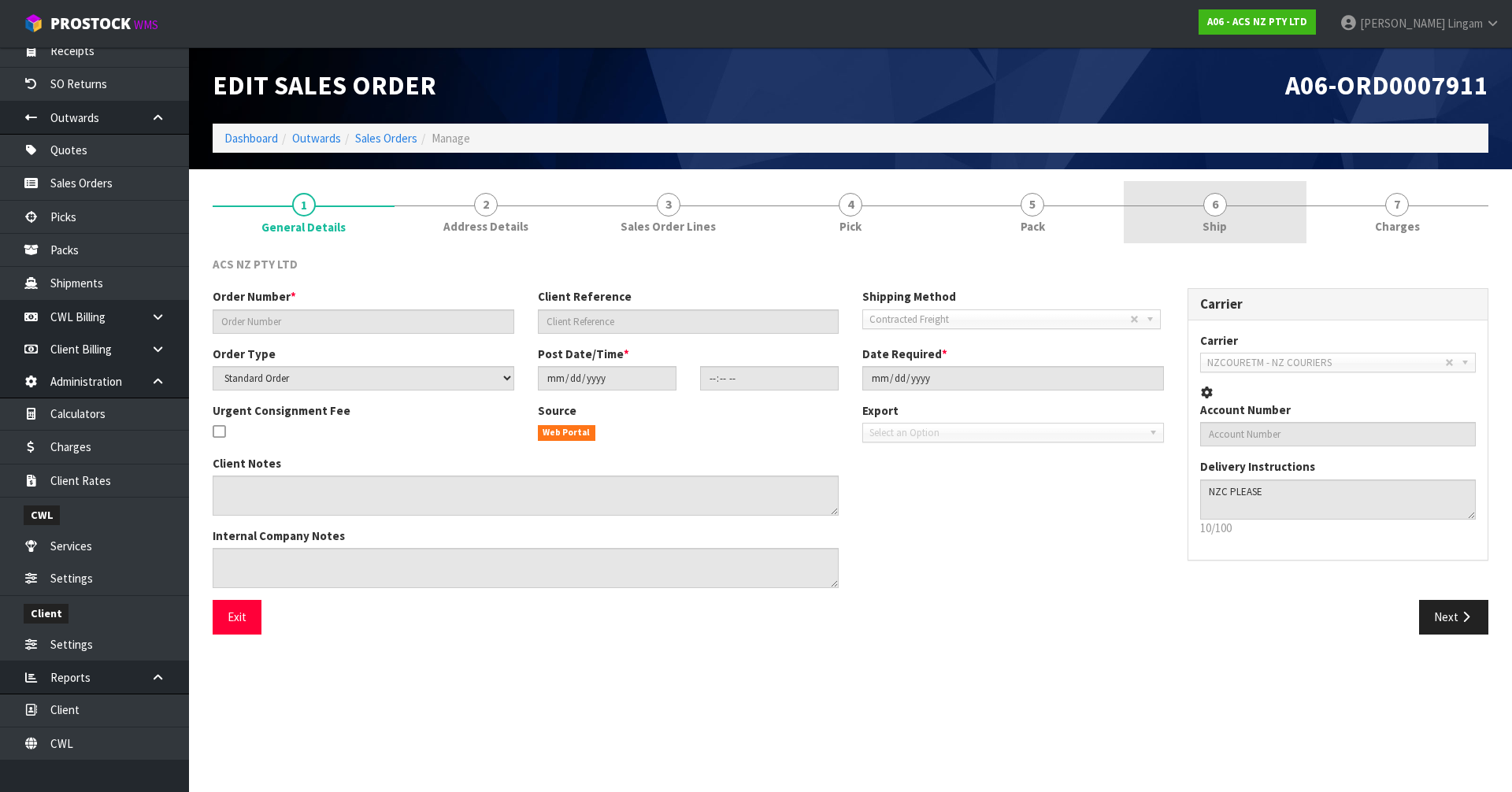
type input "[DATE]"
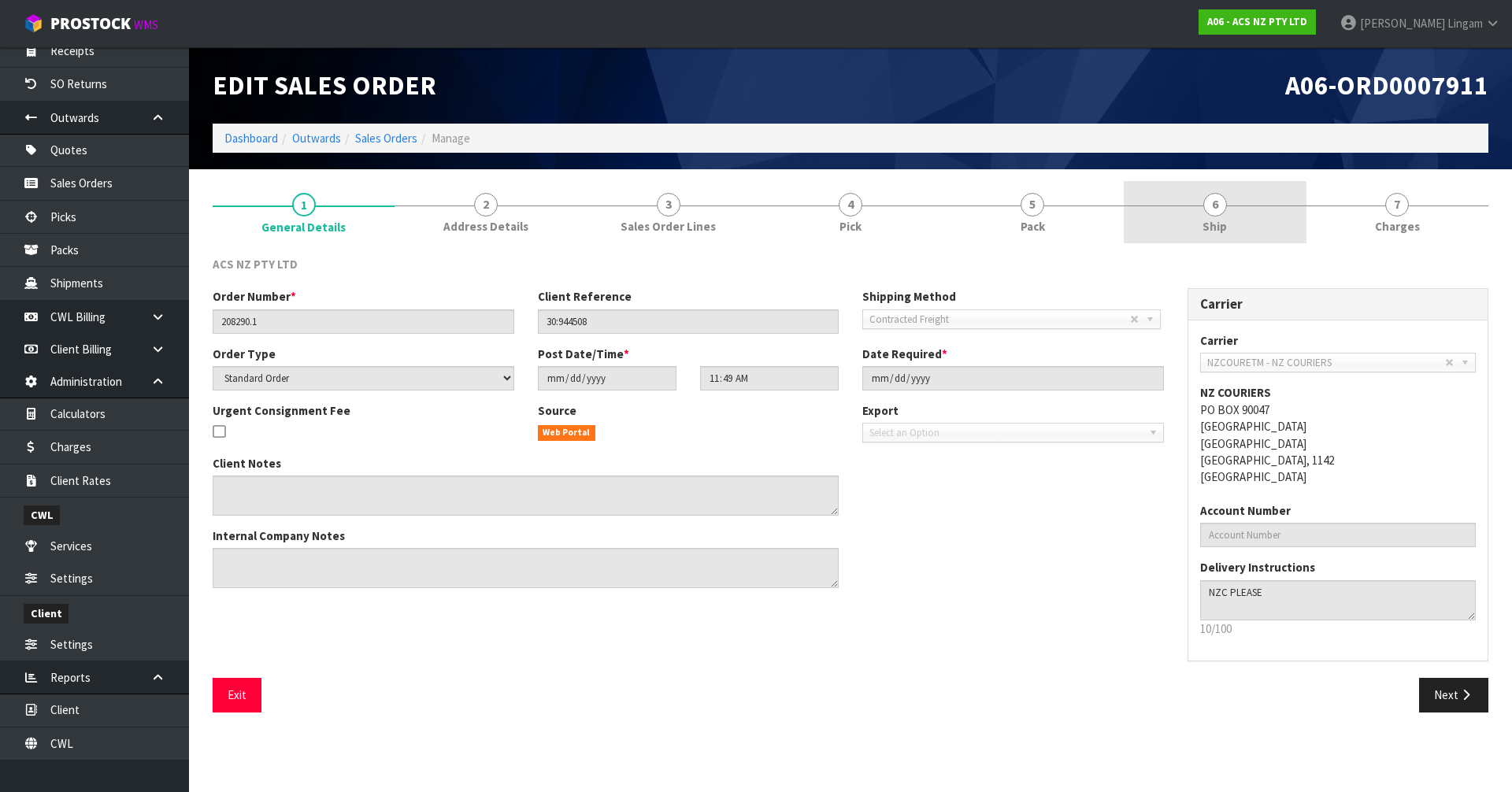
click at [1251, 225] on link "6 Ship" at bounding box center [1215, 212] width 182 height 62
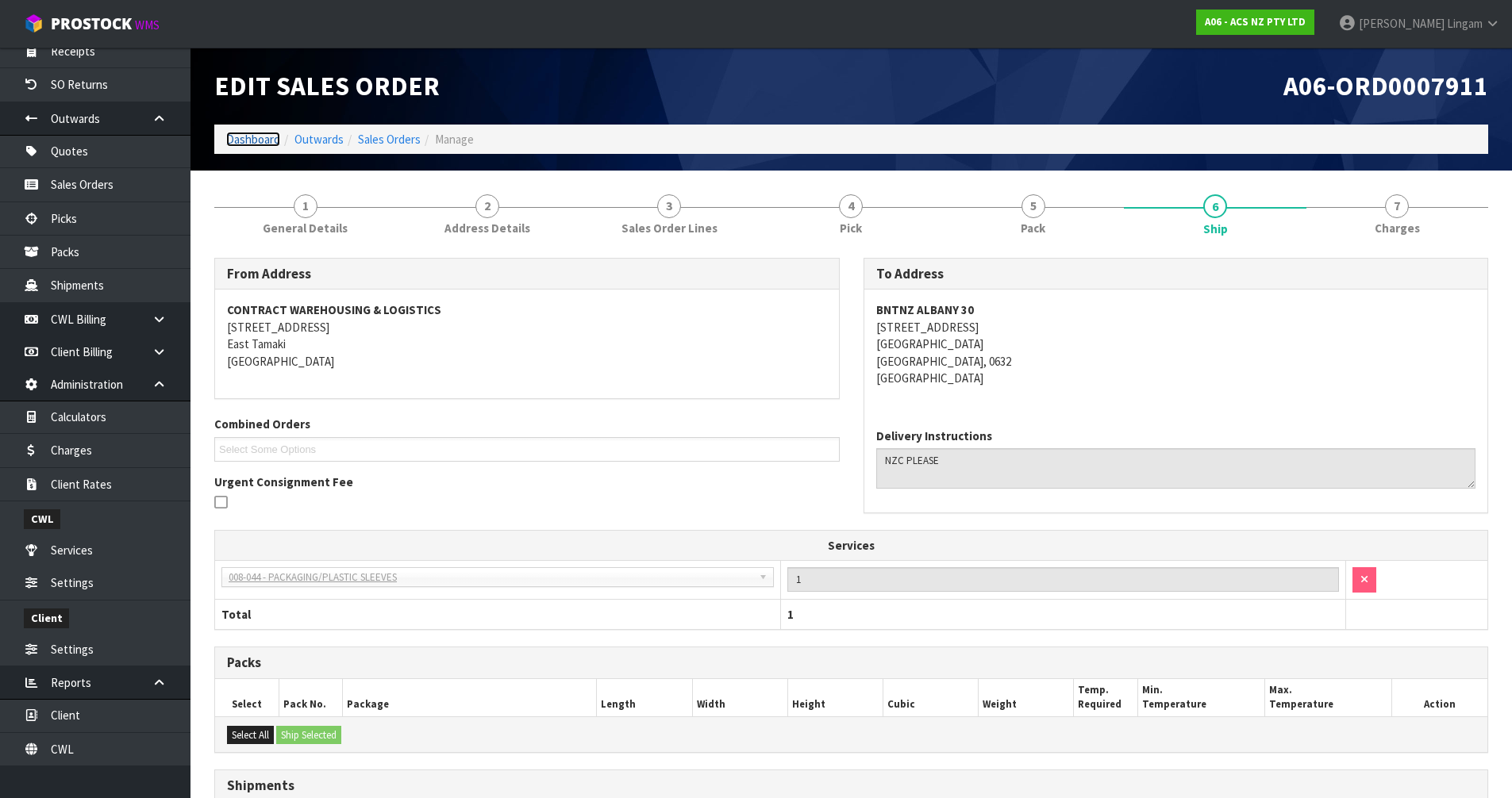
click at [246, 143] on link "Dashboard" at bounding box center [253, 139] width 54 height 15
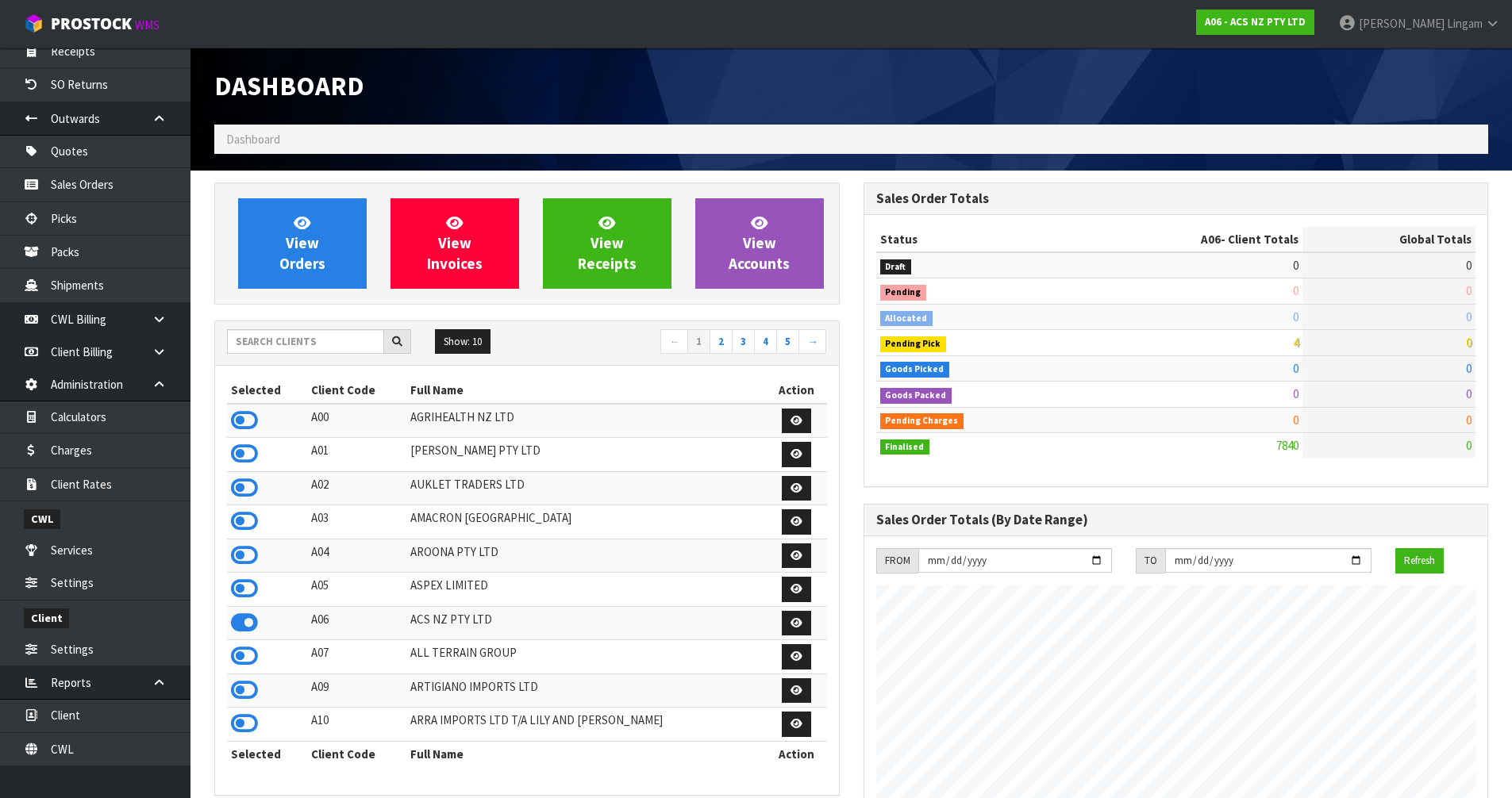
scroll to position [1203, 648]
click at [338, 273] on link "View Orders" at bounding box center [302, 244] width 128 height 91
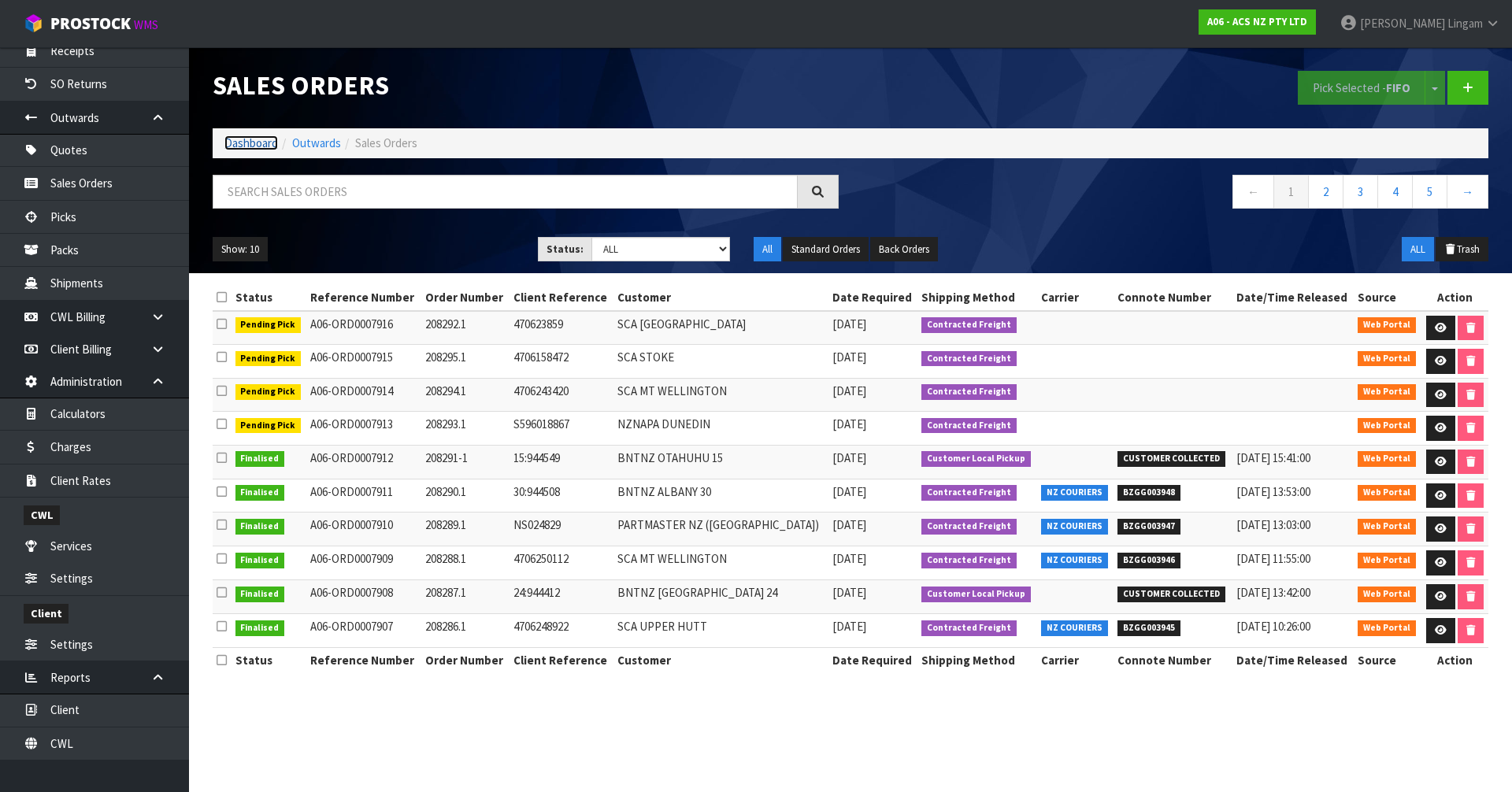
click at [240, 141] on link "Dashboard" at bounding box center [251, 142] width 54 height 15
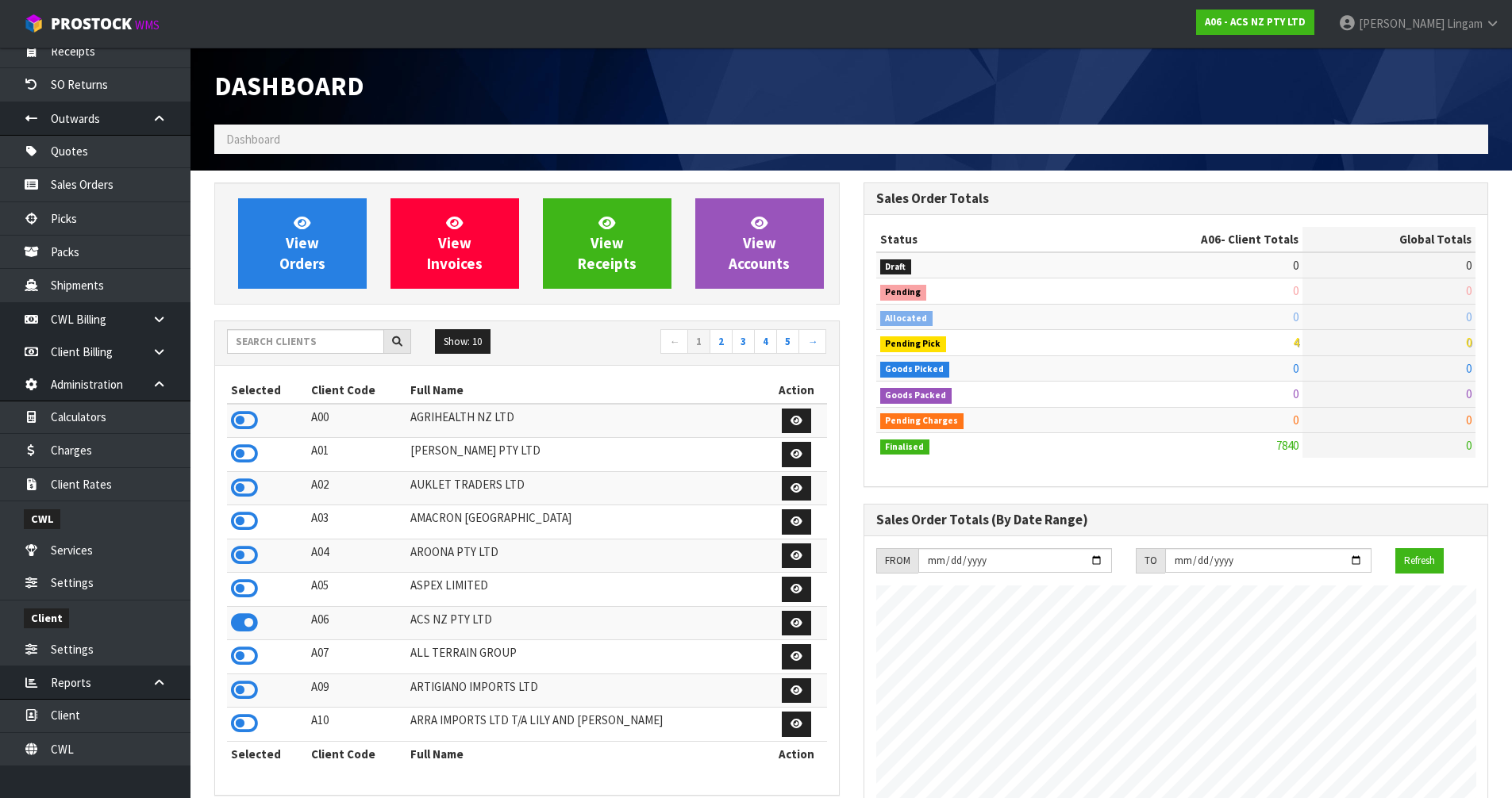
scroll to position [1203, 648]
click at [298, 346] on input "text" at bounding box center [305, 342] width 157 height 25
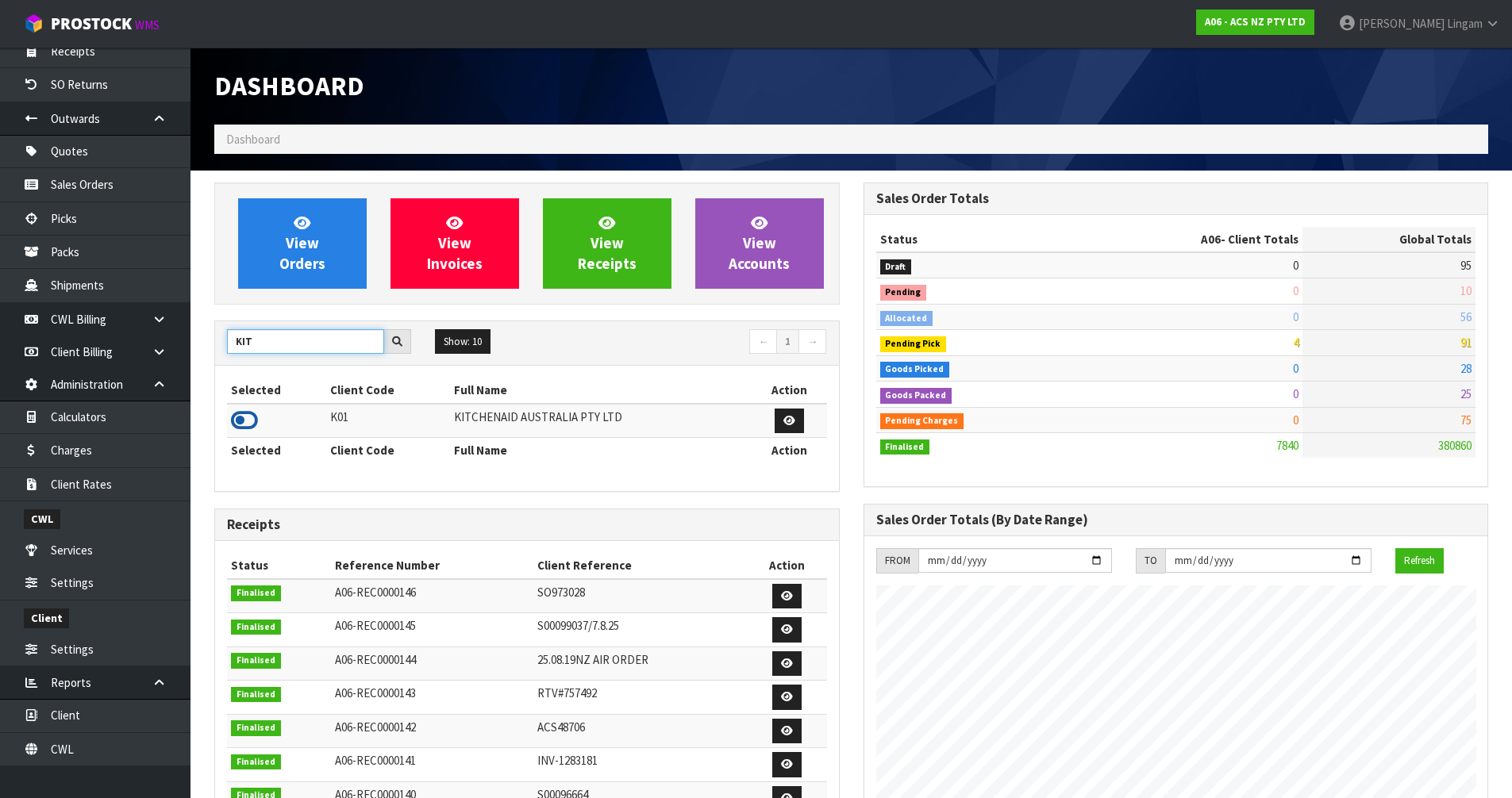
type input "KIT"
click at [233, 416] on icon at bounding box center [245, 421] width 27 height 24
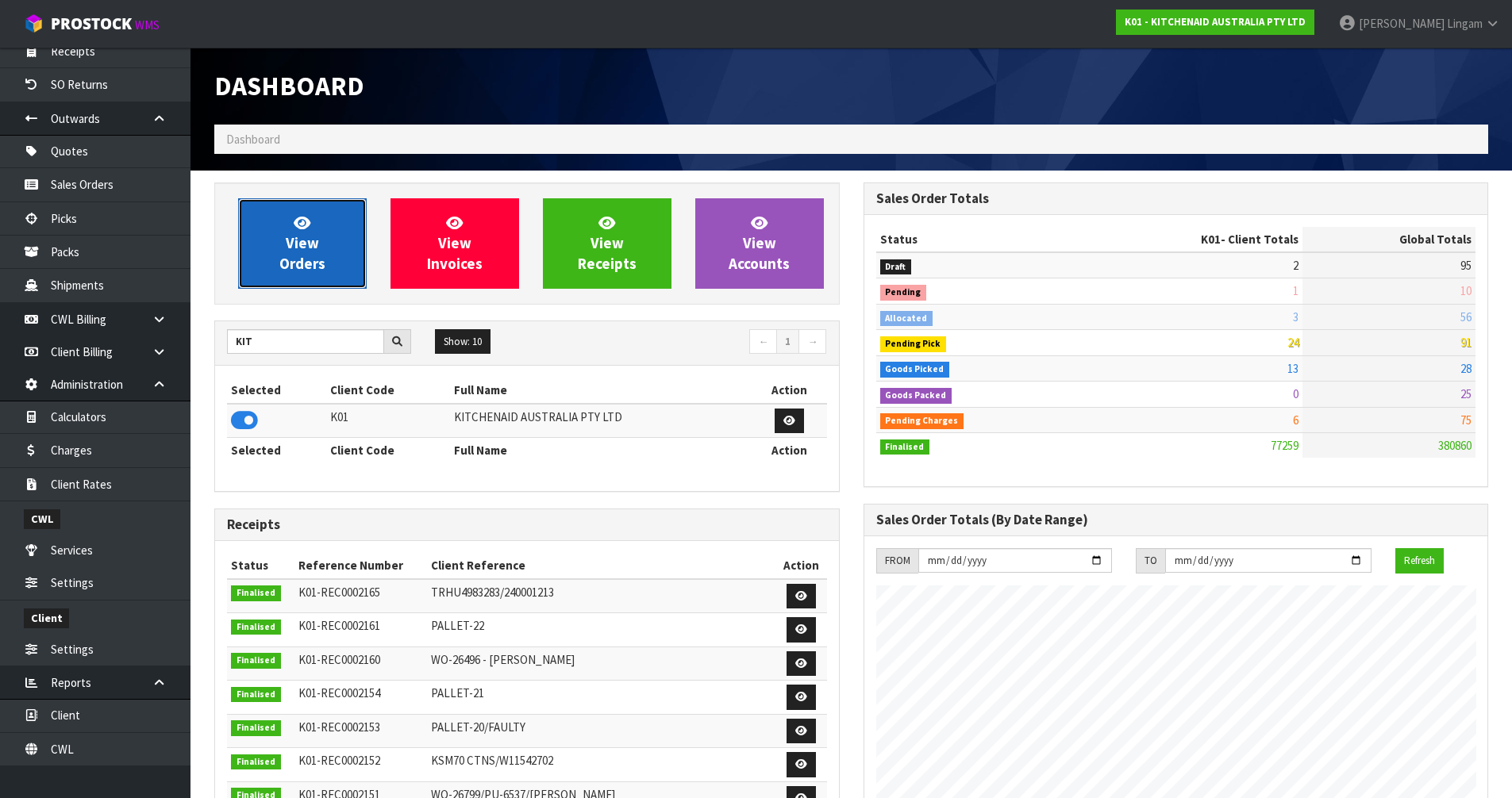
click at [324, 258] on span "View Orders" at bounding box center [303, 243] width 46 height 60
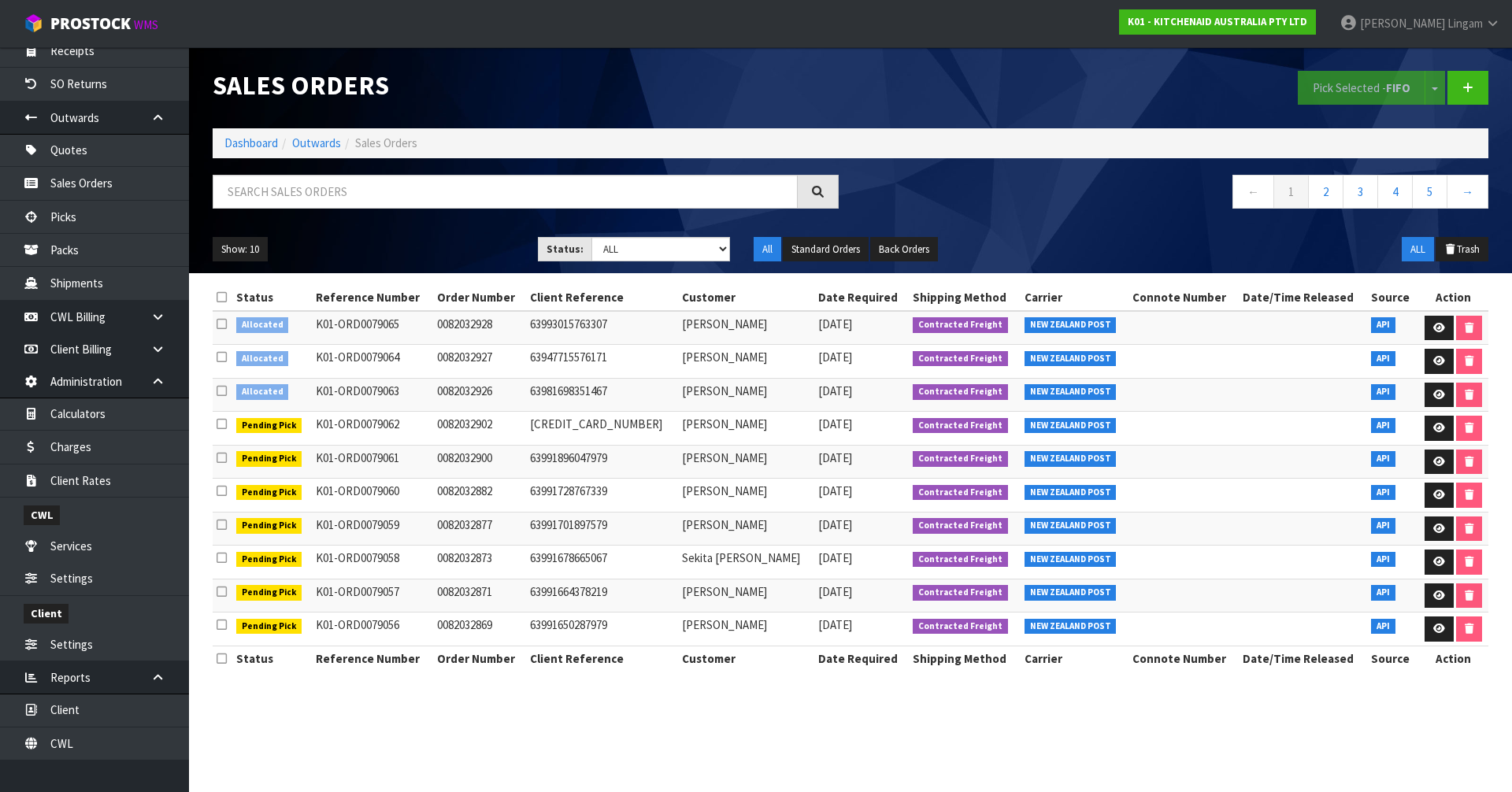
click at [222, 296] on icon at bounding box center [221, 297] width 10 height 12
click at [1329, 95] on button "Pick Selected - FIFO" at bounding box center [1361, 88] width 127 height 34
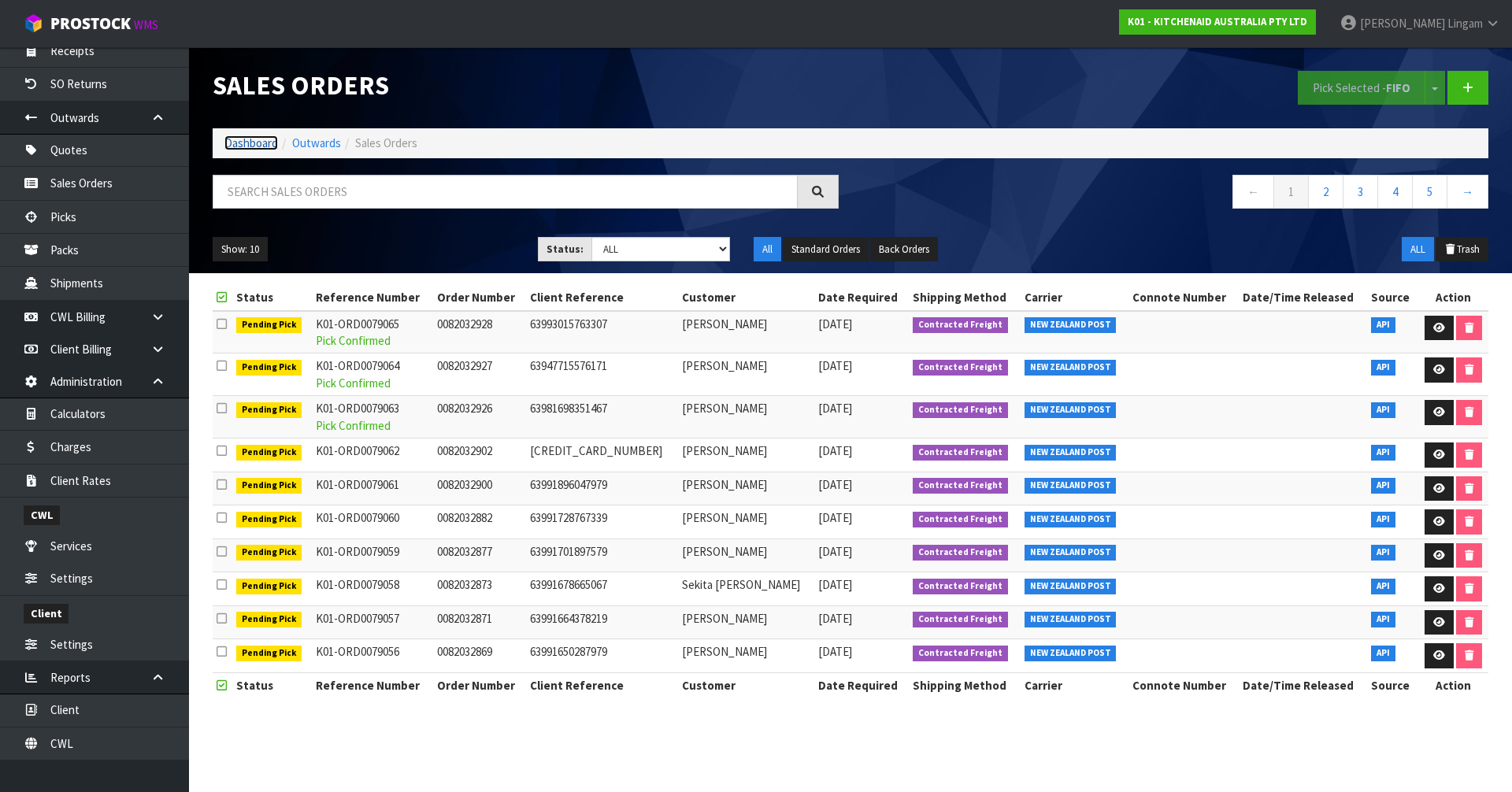
click at [239, 144] on link "Dashboard" at bounding box center [251, 142] width 54 height 15
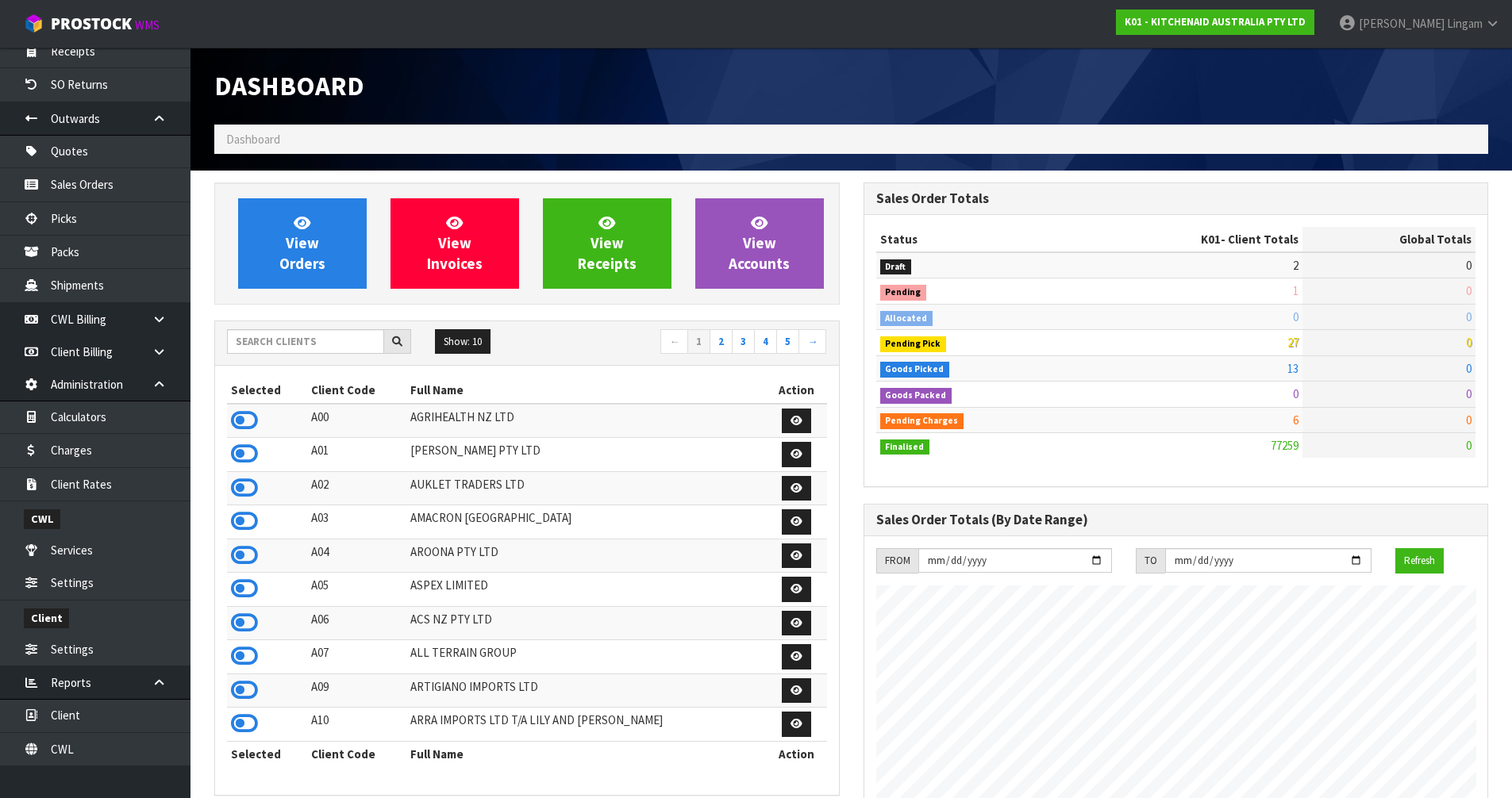
scroll to position [1203, 648]
click at [300, 272] on span "View Orders" at bounding box center [303, 243] width 46 height 60
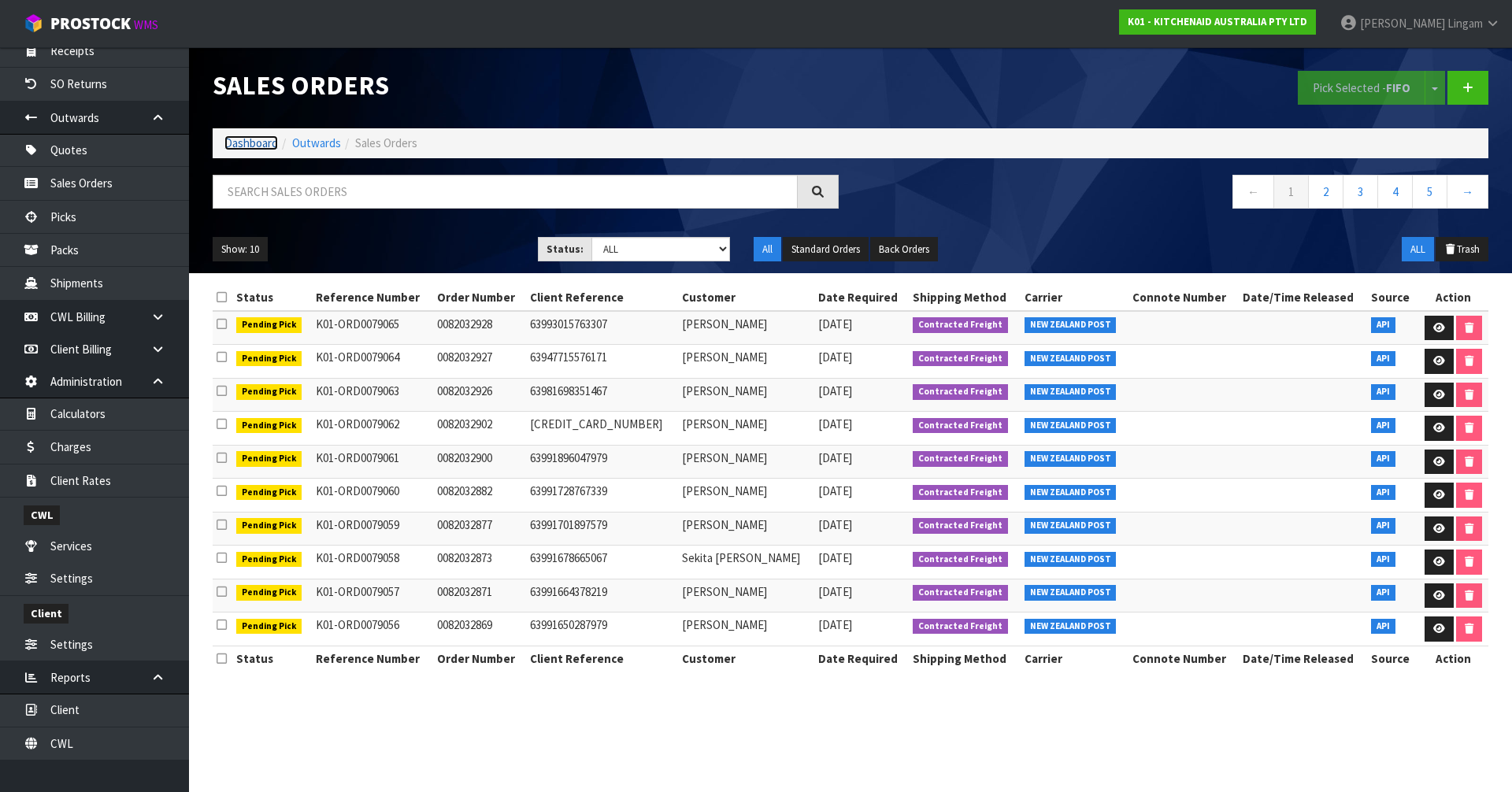
click at [247, 144] on link "Dashboard" at bounding box center [251, 142] width 54 height 15
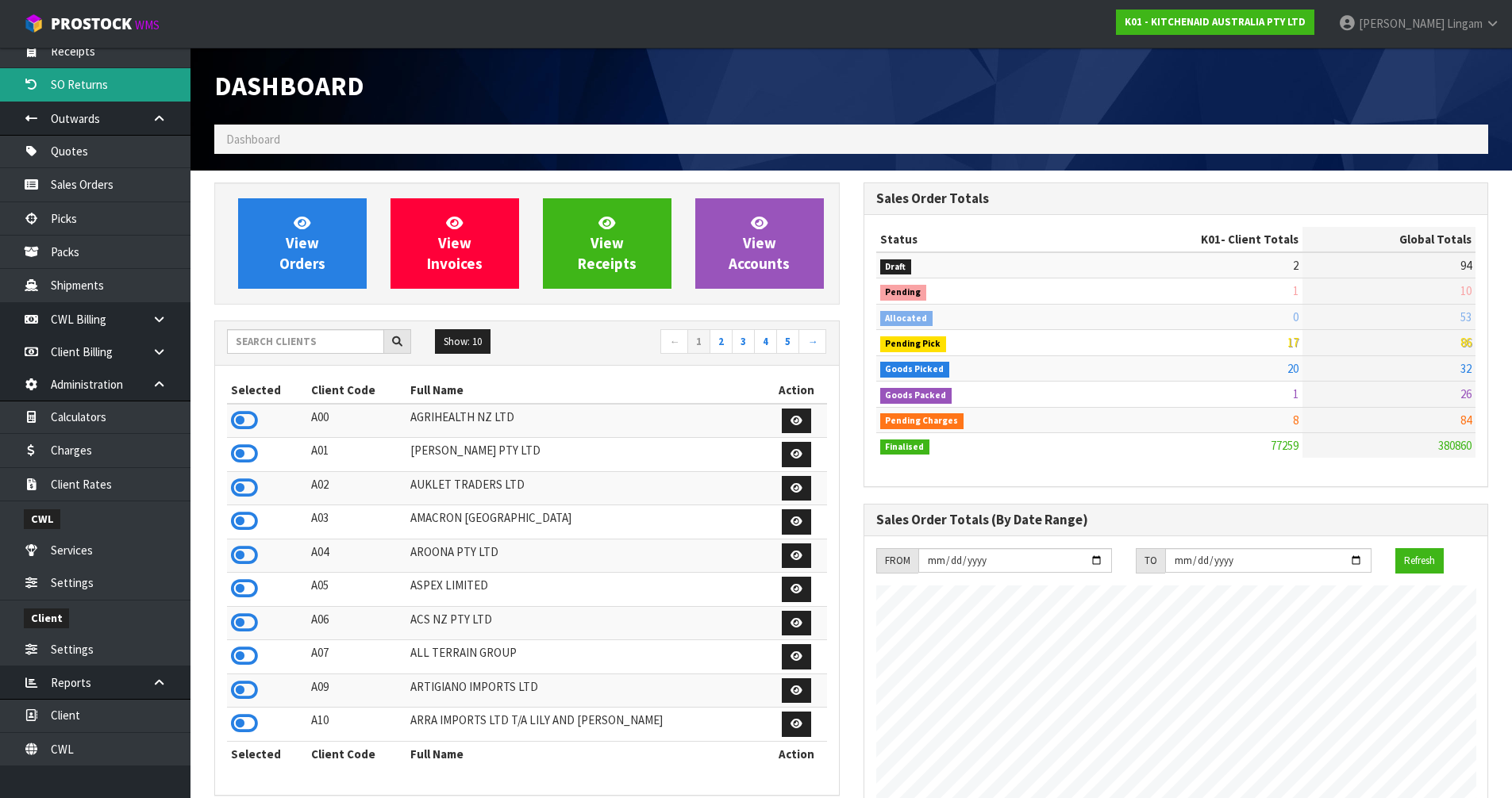
scroll to position [1203, 648]
click at [318, 339] on input "text" at bounding box center [305, 342] width 157 height 25
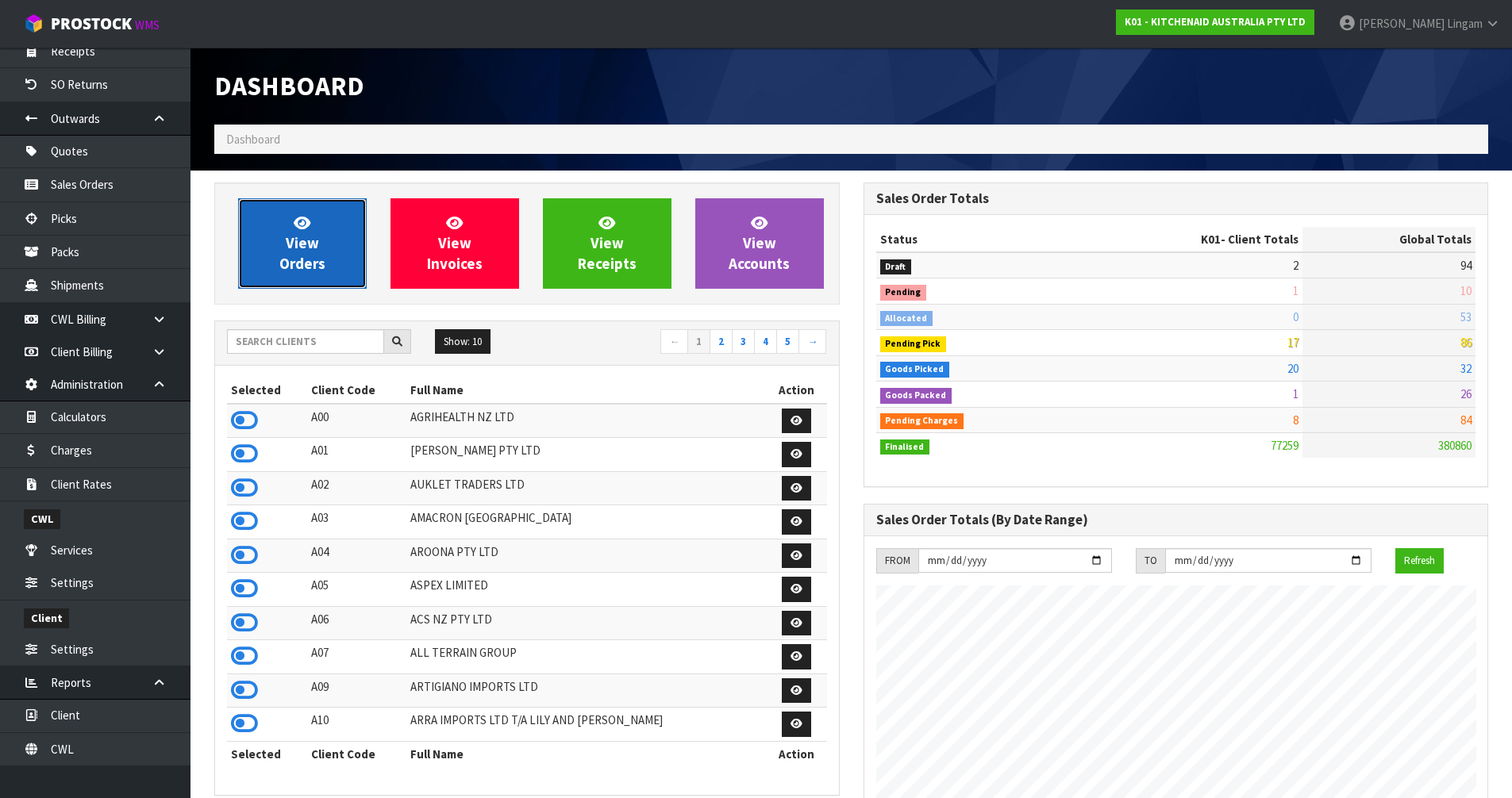
click at [339, 268] on link "View Orders" at bounding box center [302, 244] width 128 height 91
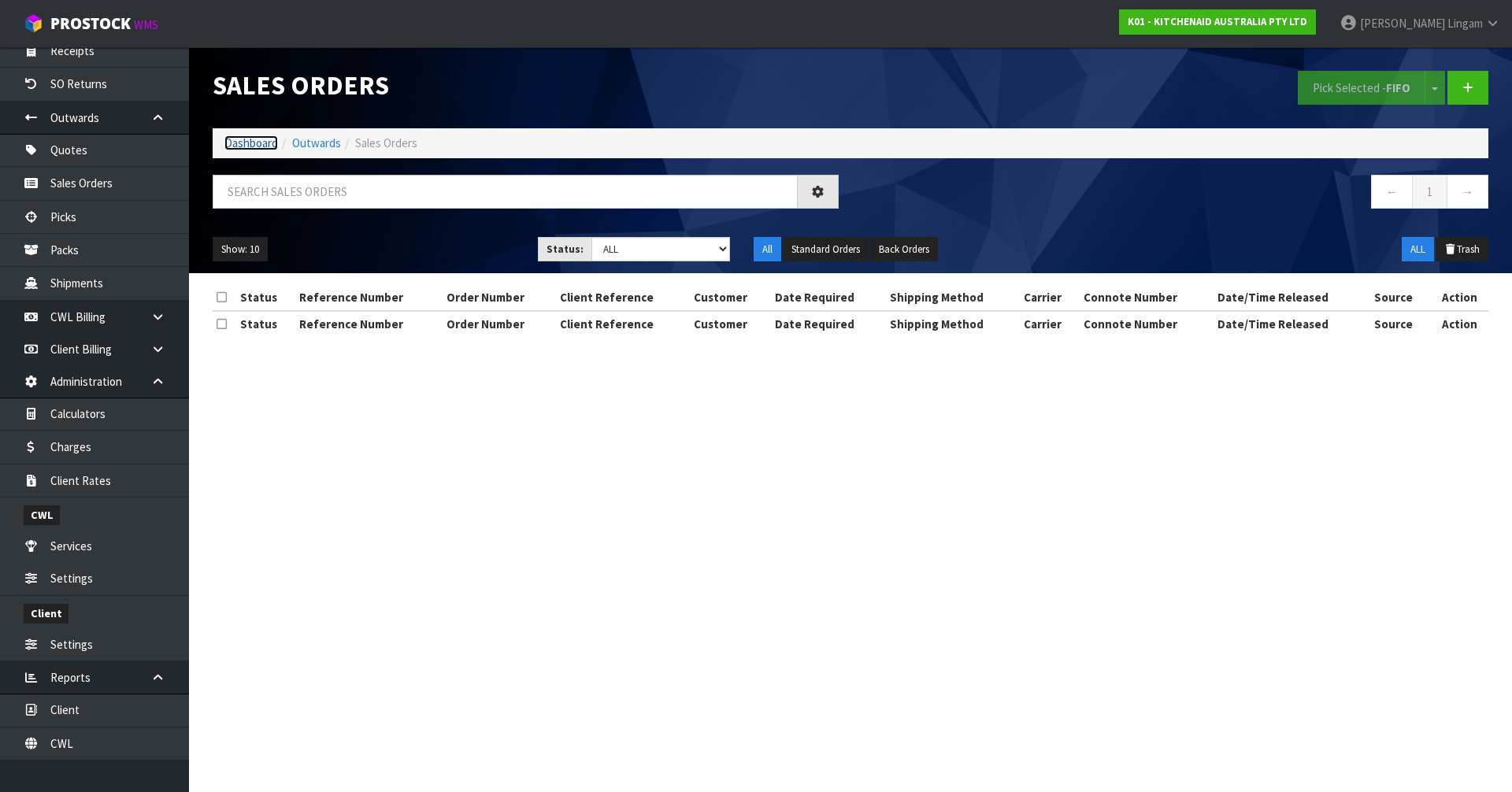
click at [263, 138] on link "Dashboard" at bounding box center [251, 142] width 54 height 15
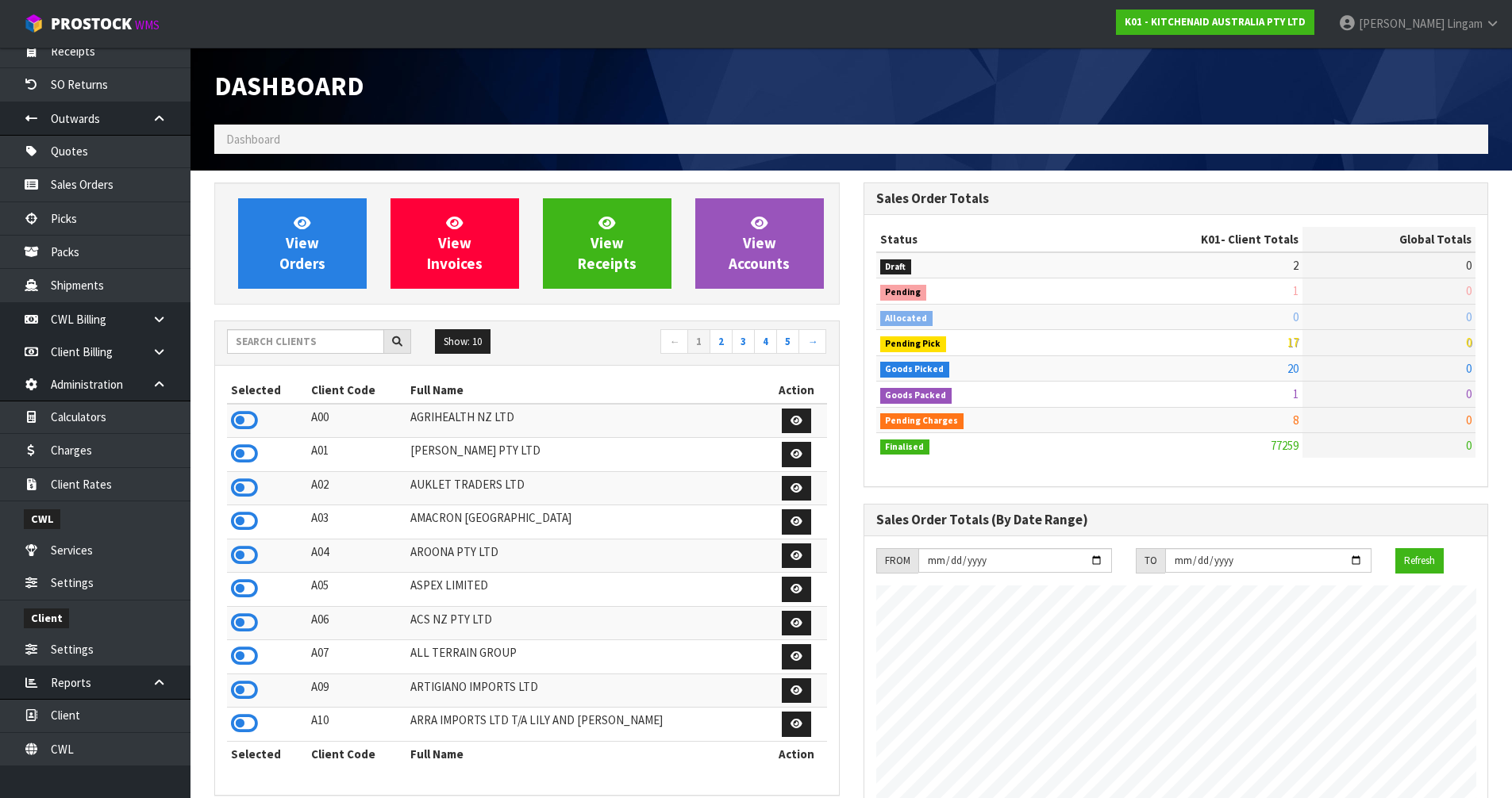
scroll to position [1203, 648]
click at [320, 242] on link "View Orders" at bounding box center [302, 244] width 128 height 91
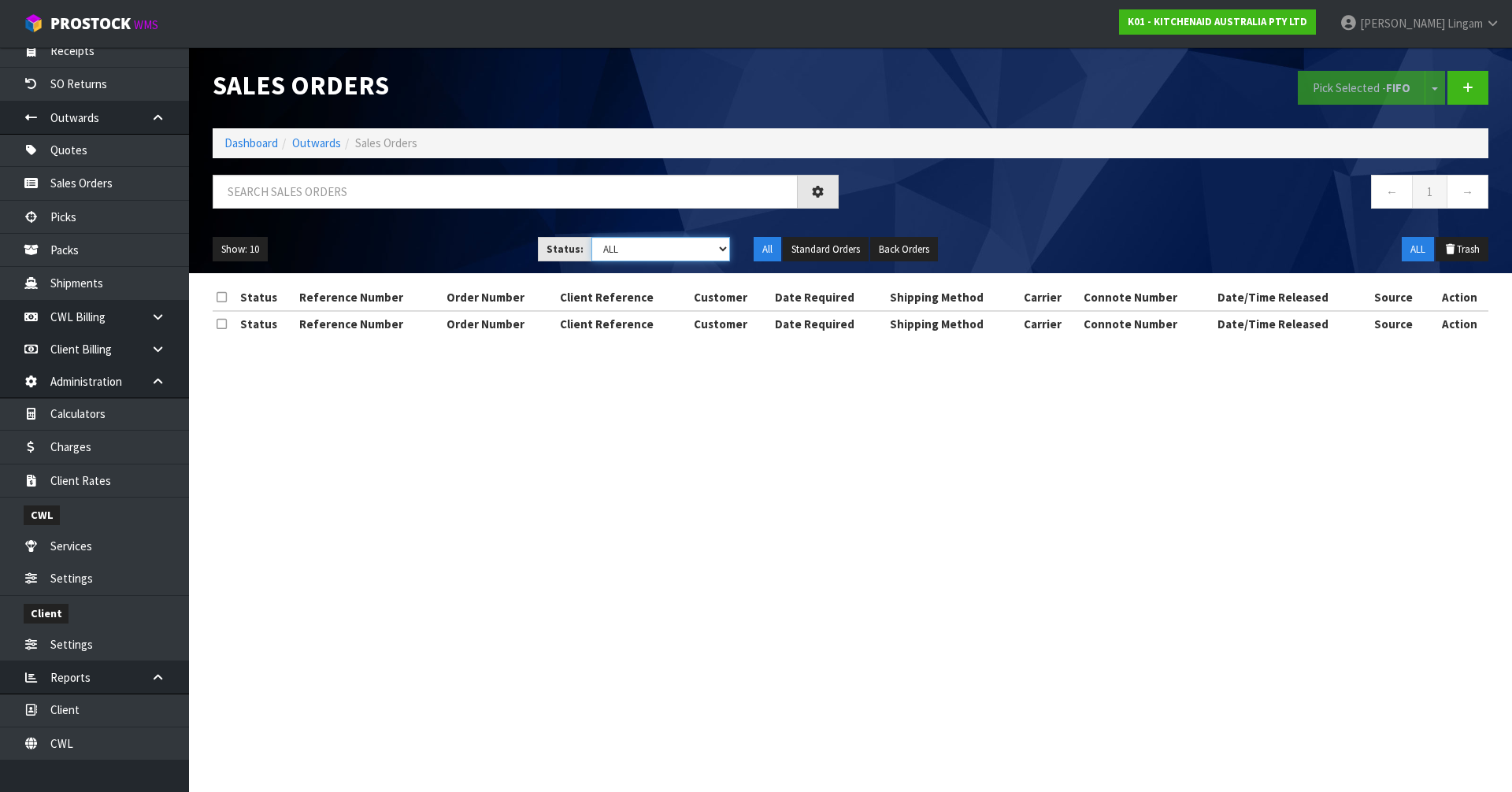
drag, startPoint x: 699, startPoint y: 249, endPoint x: 698, endPoint y: 258, distance: 9.1
click at [699, 249] on select "Draft Pending Allocated Pending Pick Goods Picked Goods Packed Pending Charges …" at bounding box center [661, 249] width 139 height 25
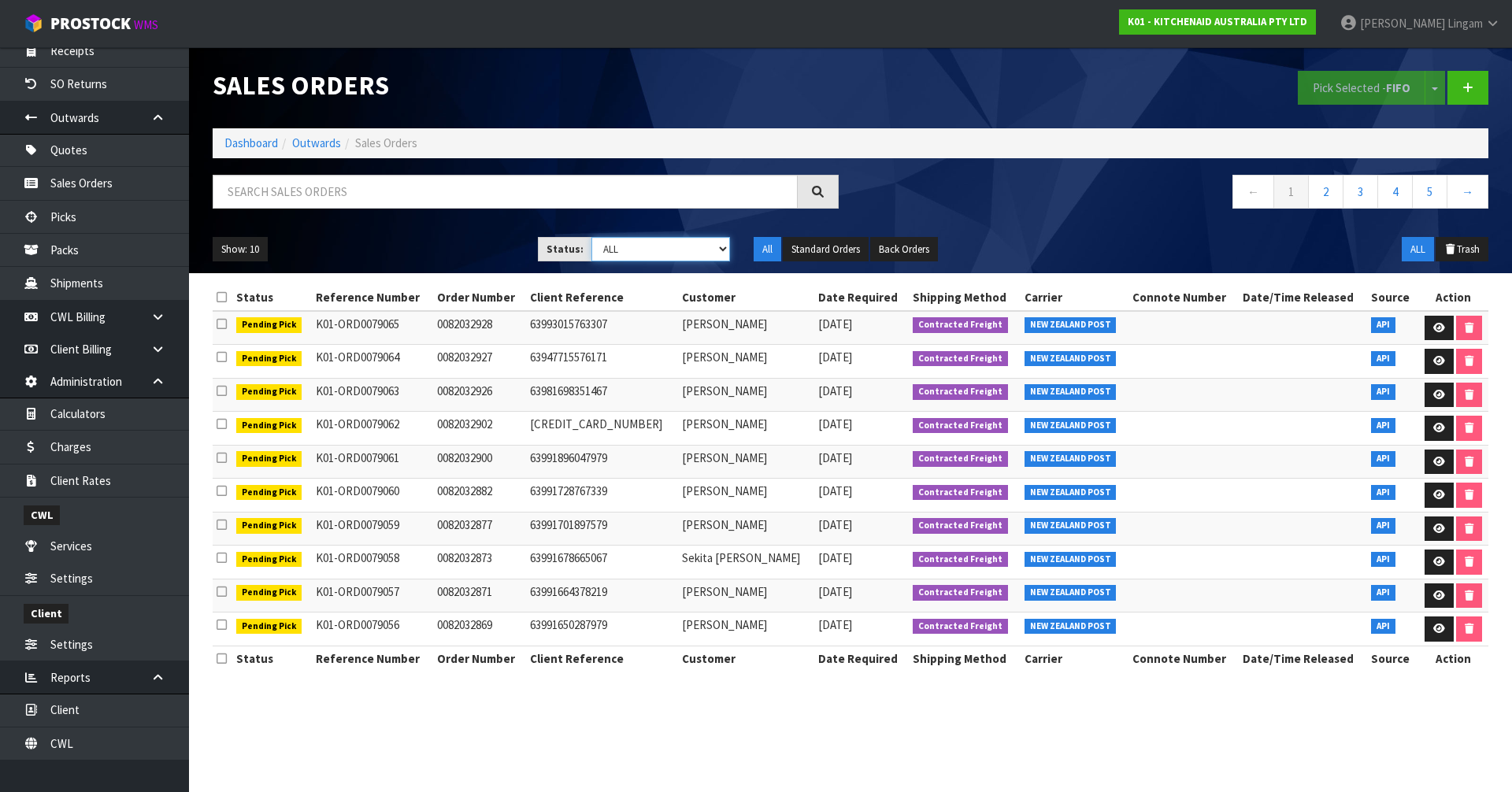
click at [677, 251] on select "Draft Pending Allocated Pending Pick Goods Picked Goods Packed Pending Charges …" at bounding box center [661, 249] width 139 height 25
select select "string:6"
click at [591, 237] on select "Draft Pending Allocated Pending Pick Goods Picked Goods Packed Pending Charges …" at bounding box center [661, 249] width 139 height 25
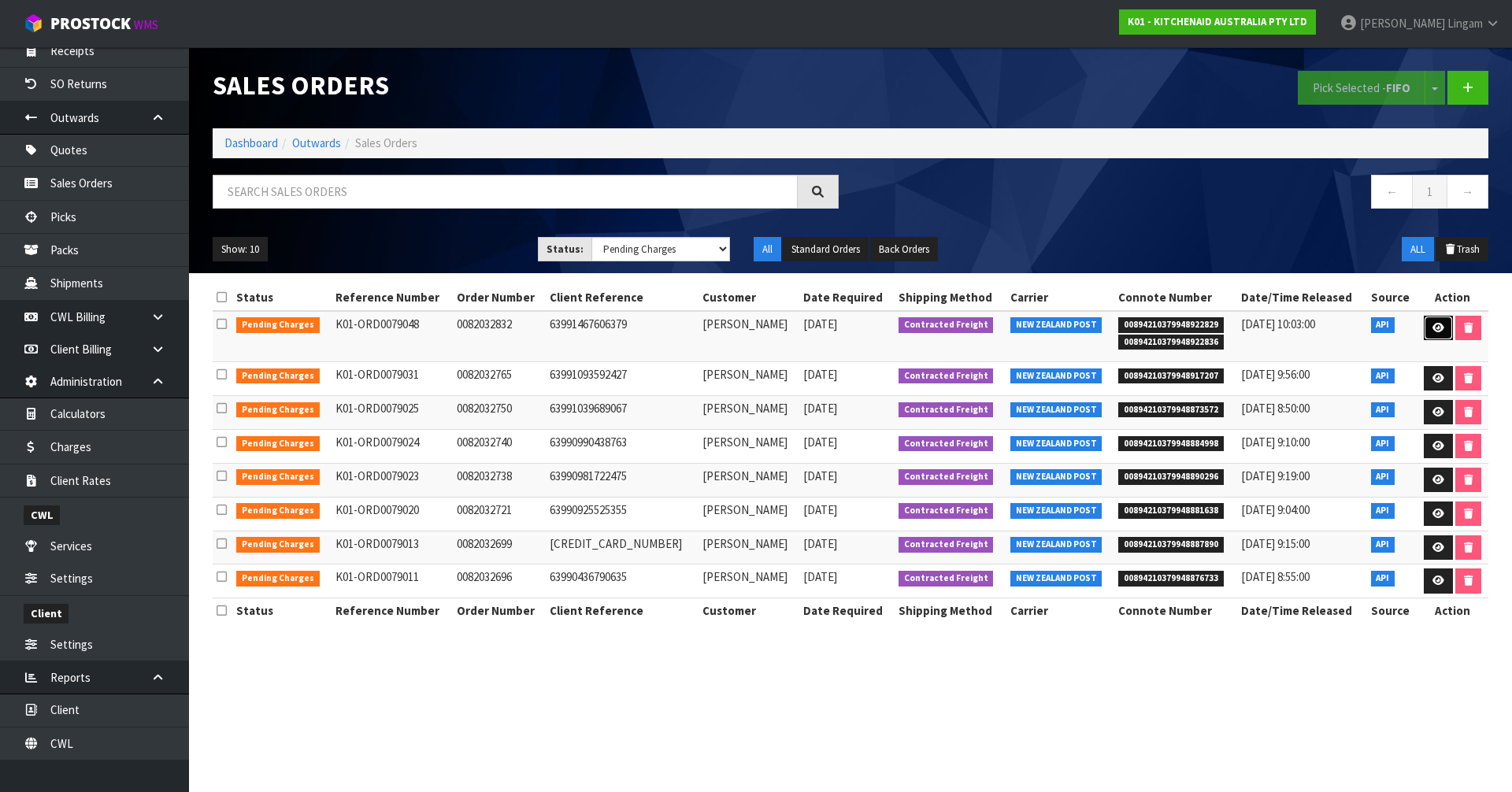
click at [1433, 326] on icon at bounding box center [1438, 328] width 12 height 10
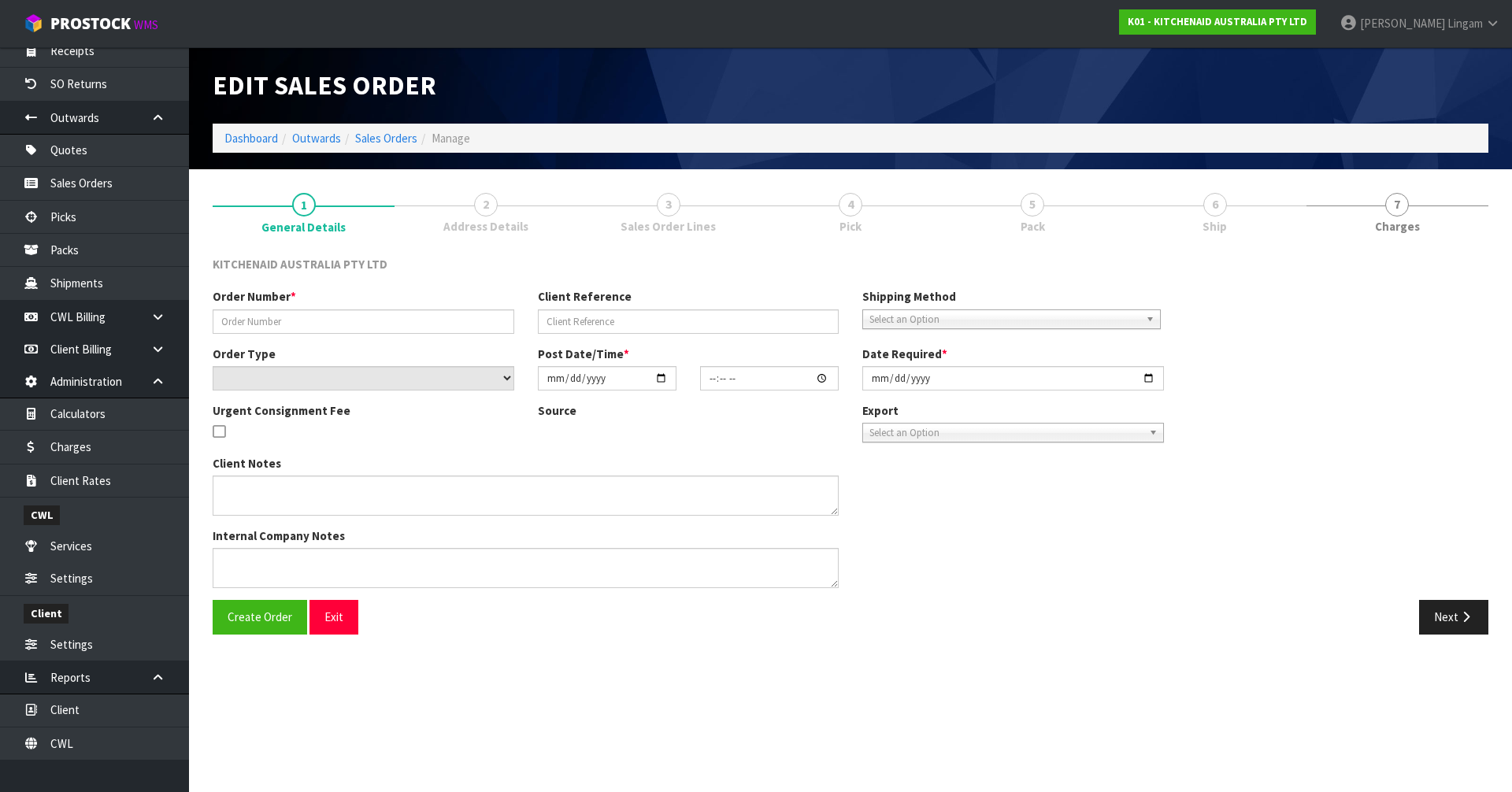
type input "0082032832"
type input "63991467606379"
select select "number:0"
type input "[DATE]"
type input "17:41:40.000"
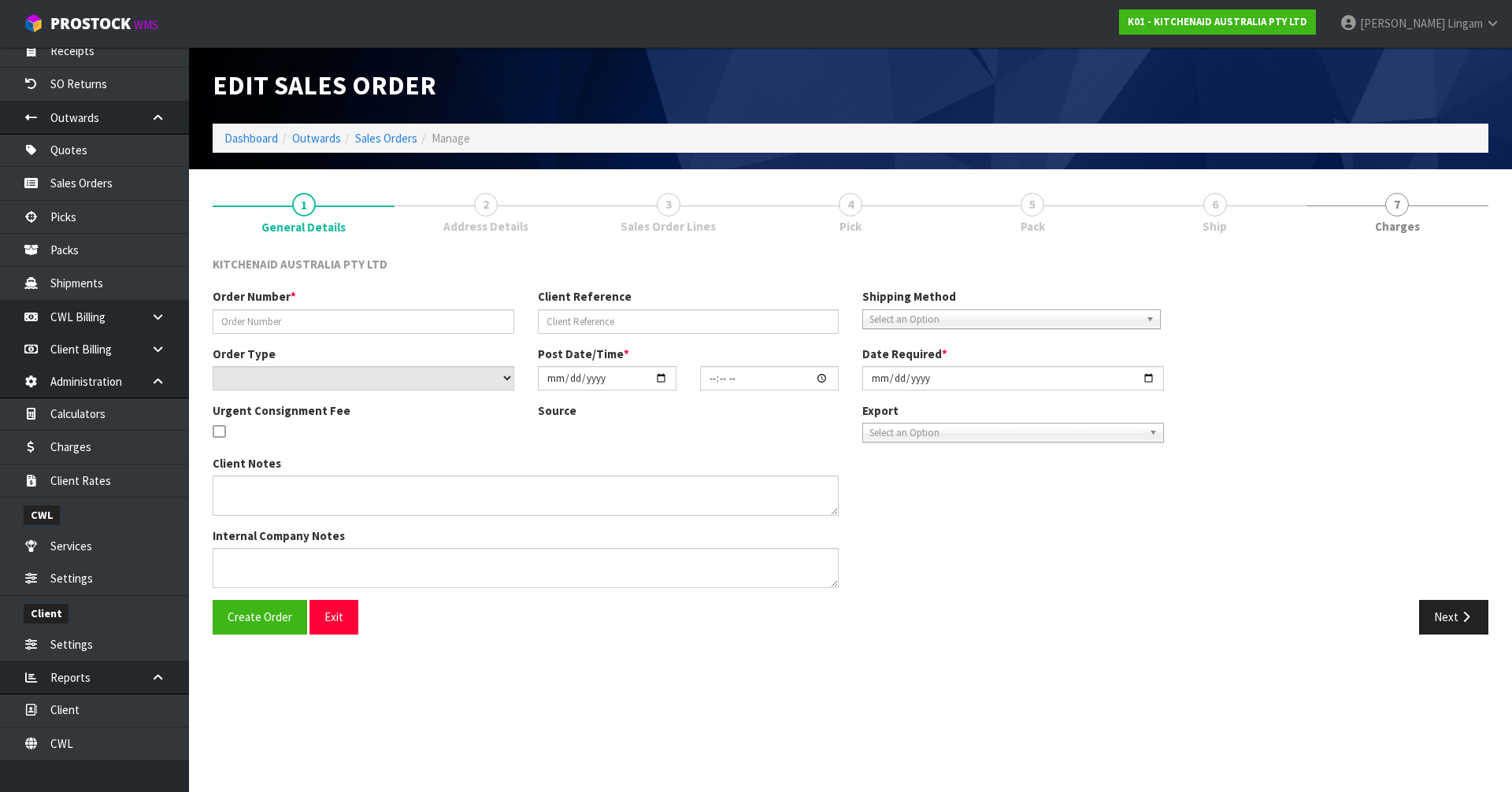
type input "[DATE]"
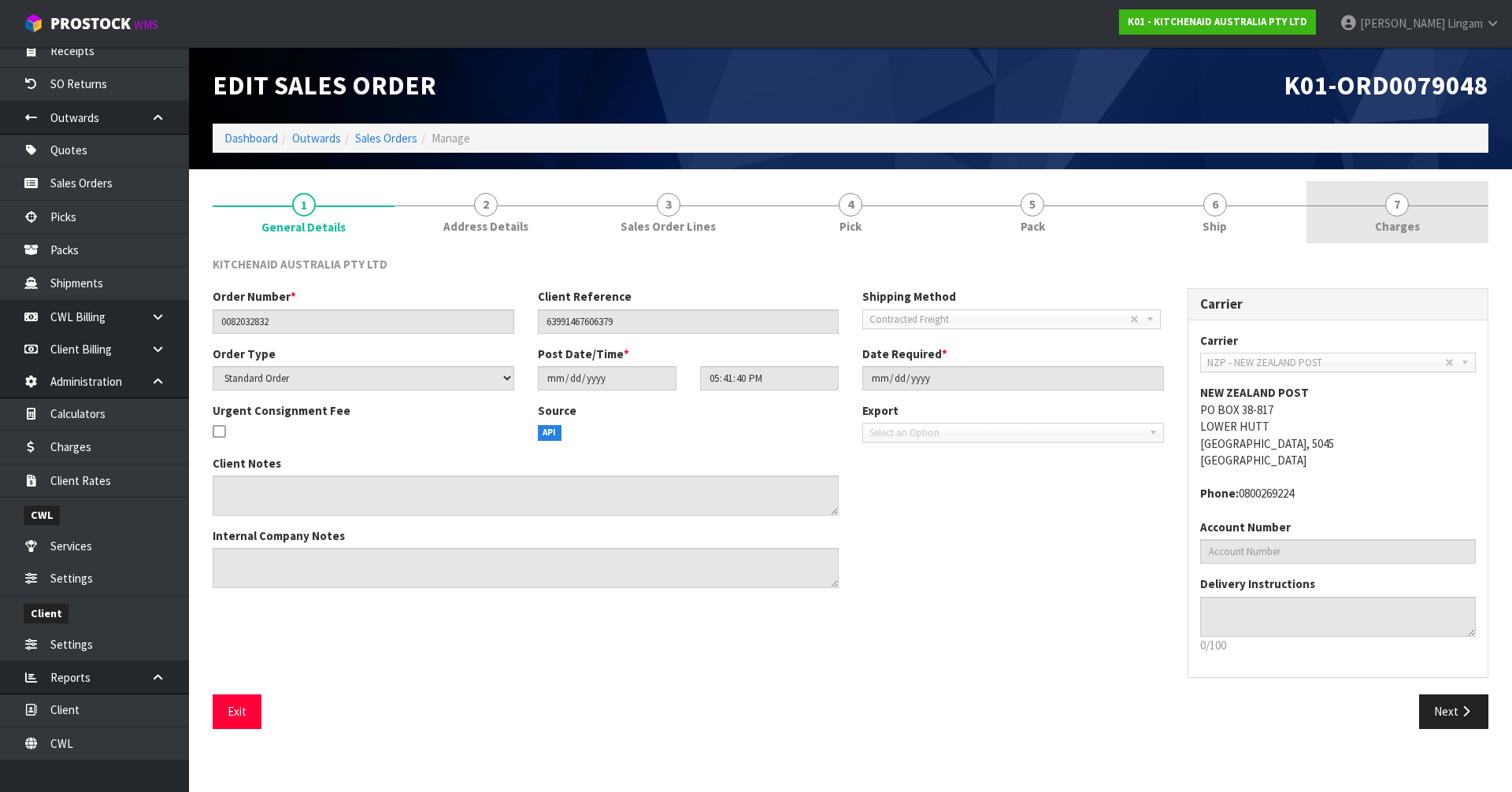
click at [1394, 230] on span "Charges" at bounding box center [1397, 226] width 45 height 17
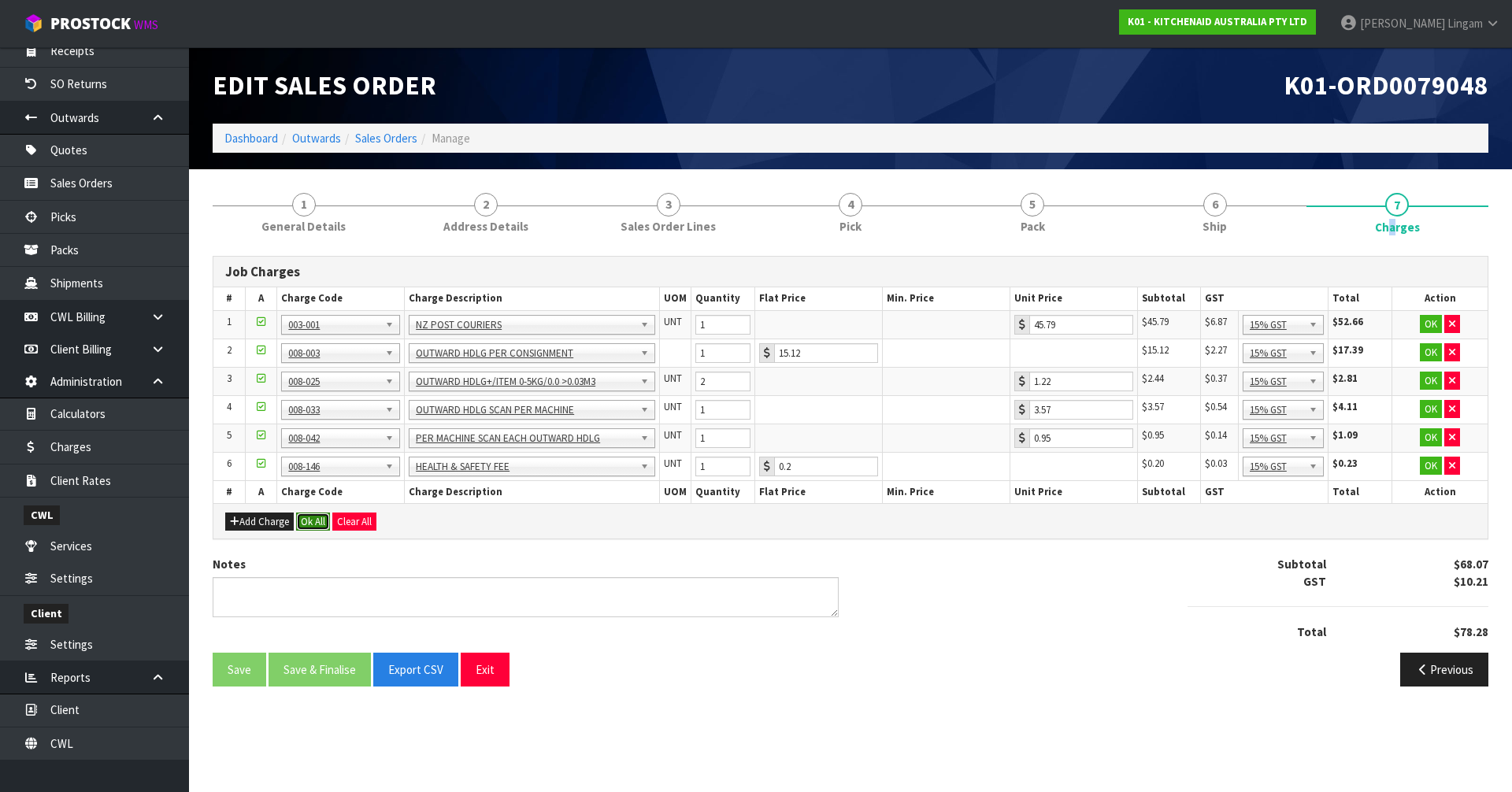
click at [320, 515] on button "Ok All" at bounding box center [313, 522] width 34 height 19
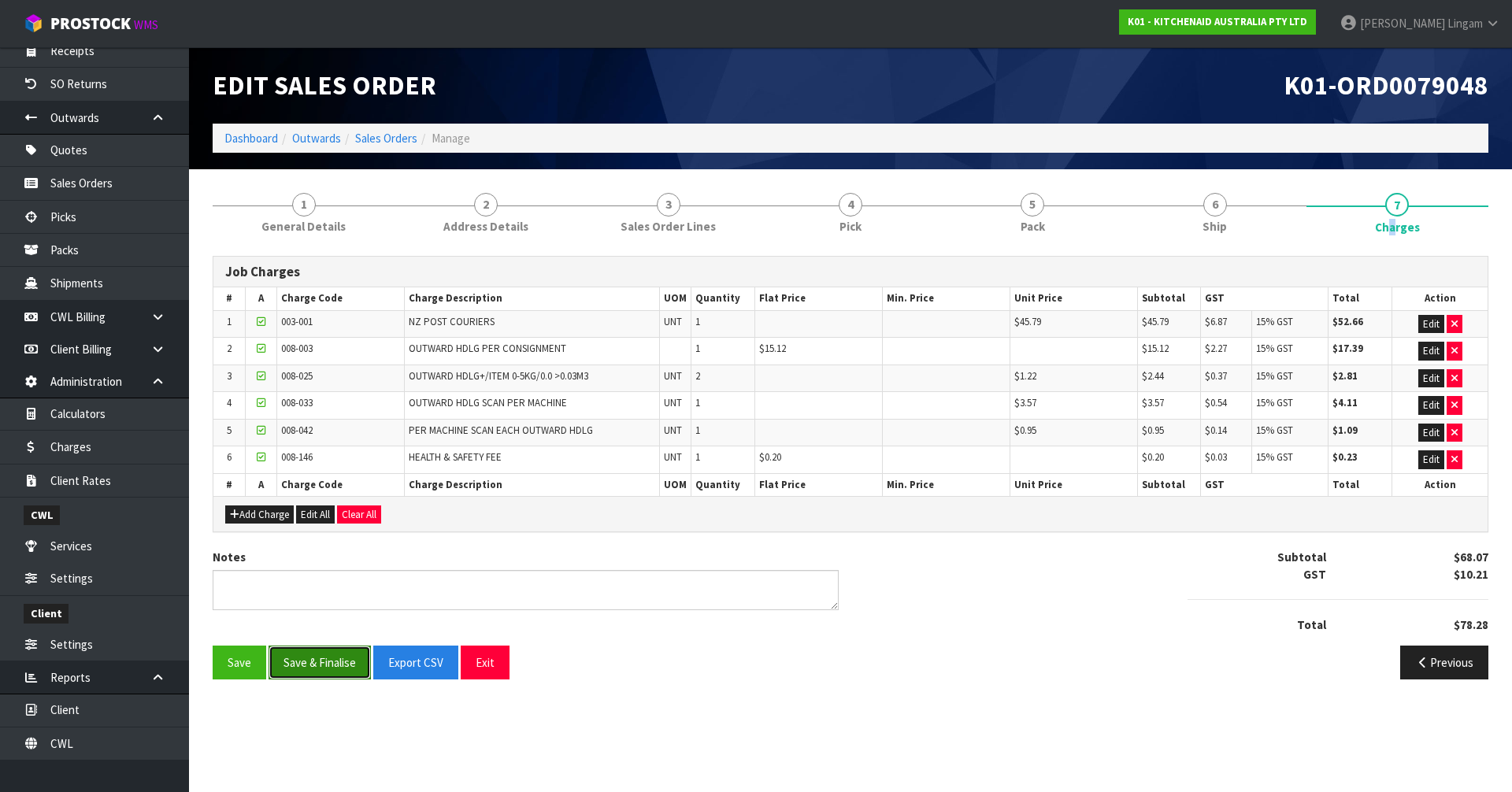
click at [330, 658] on button "Save & Finalise" at bounding box center [320, 662] width 103 height 34
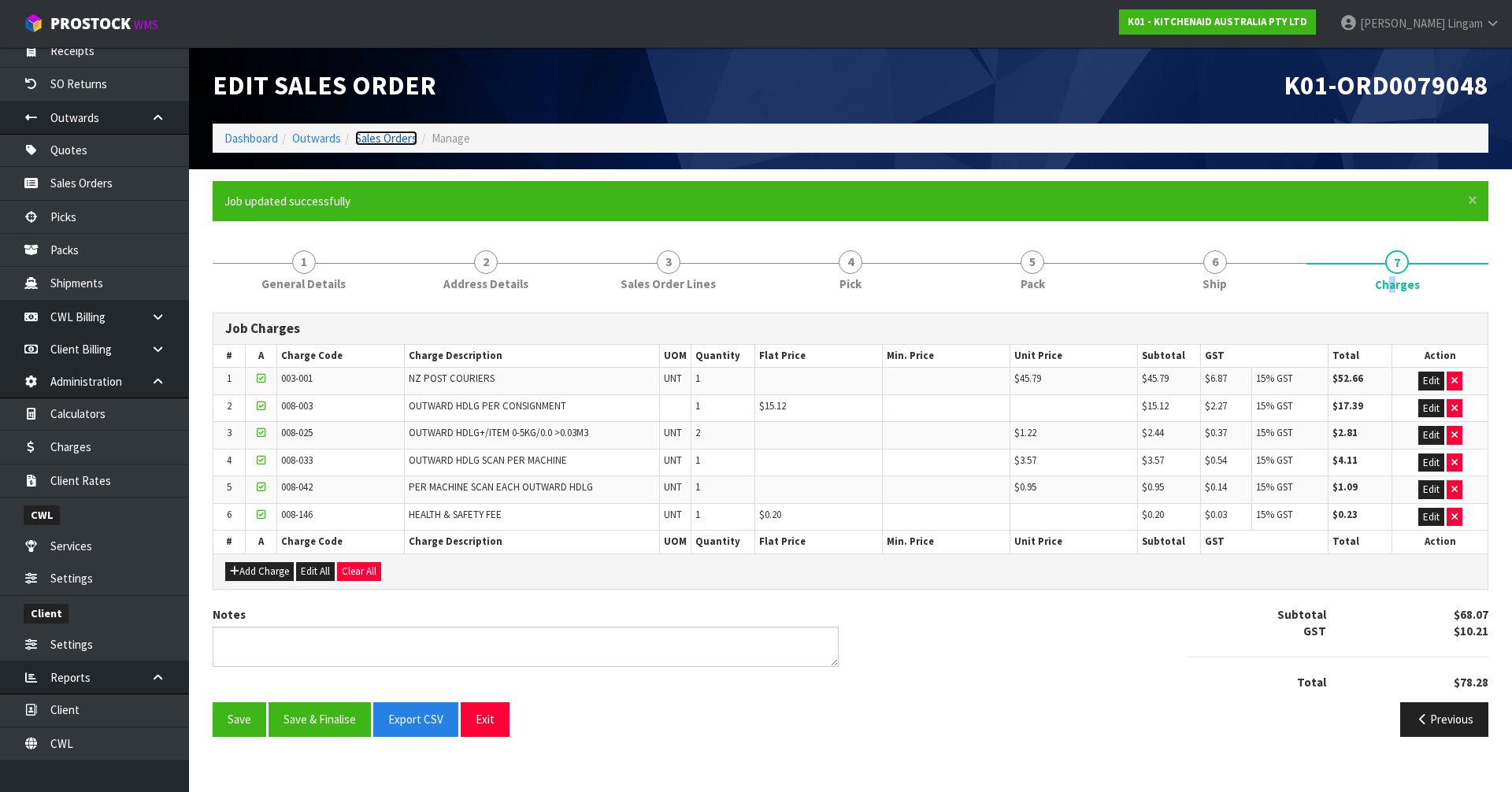
click at [399, 138] on link "Sales Orders" at bounding box center [386, 138] width 62 height 15
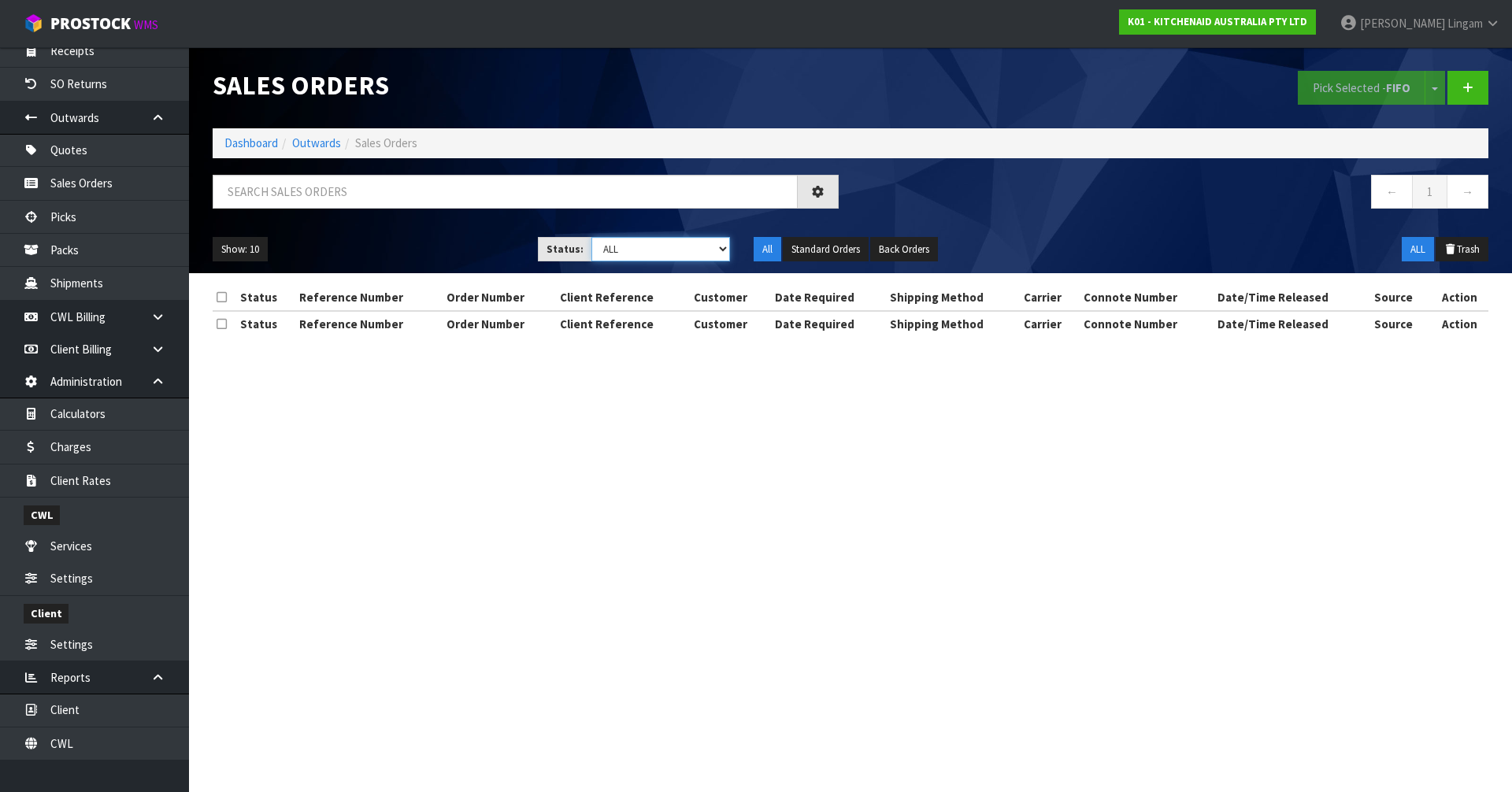
click at [699, 250] on select "Draft Pending Allocated Pending Pick Goods Picked Goods Packed Pending Charges …" at bounding box center [661, 249] width 139 height 25
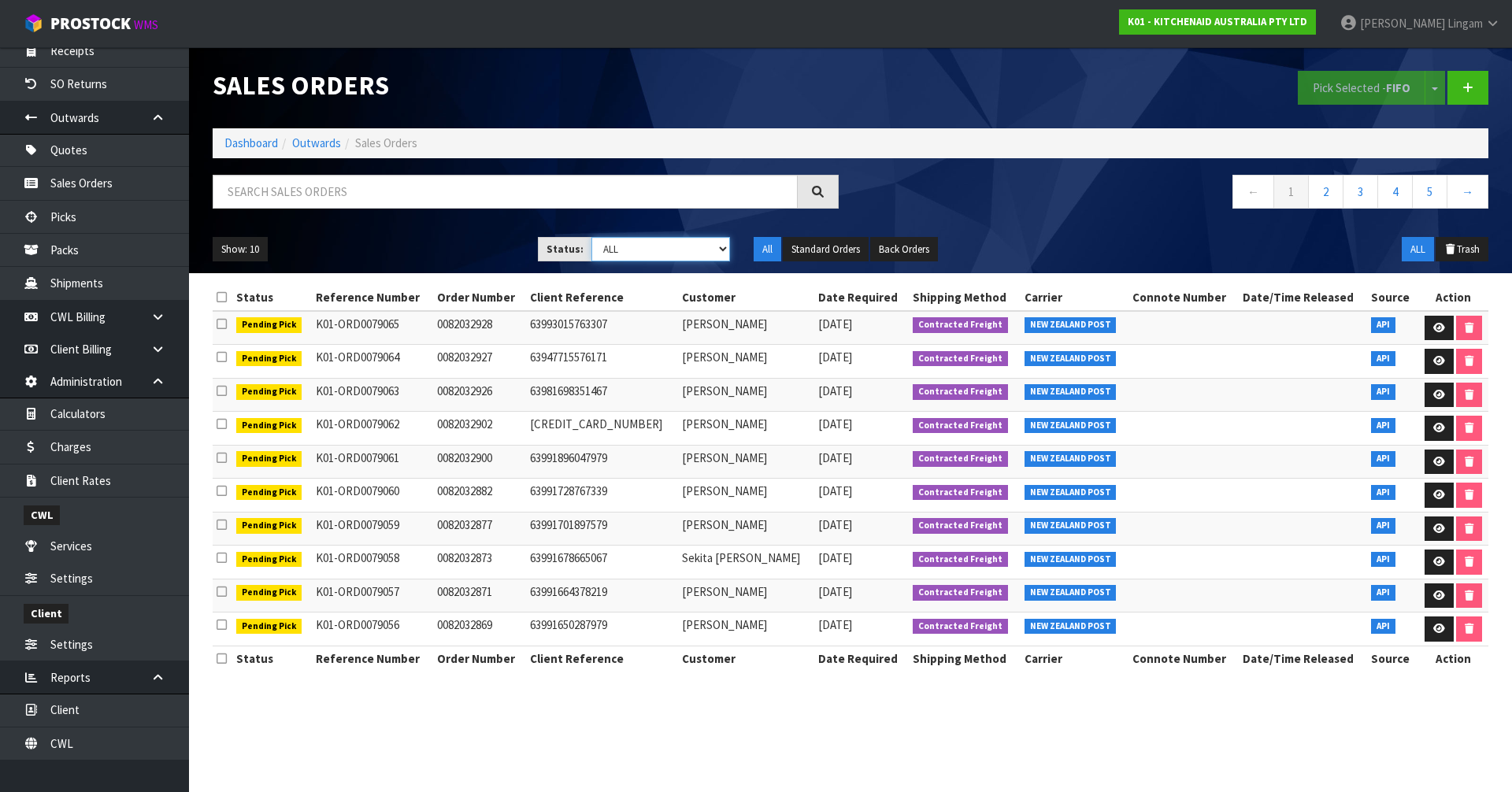
select select "string:6"
click at [591, 237] on select "Draft Pending Allocated Pending Pick Goods Picked Goods Packed Pending Charges …" at bounding box center [661, 249] width 139 height 25
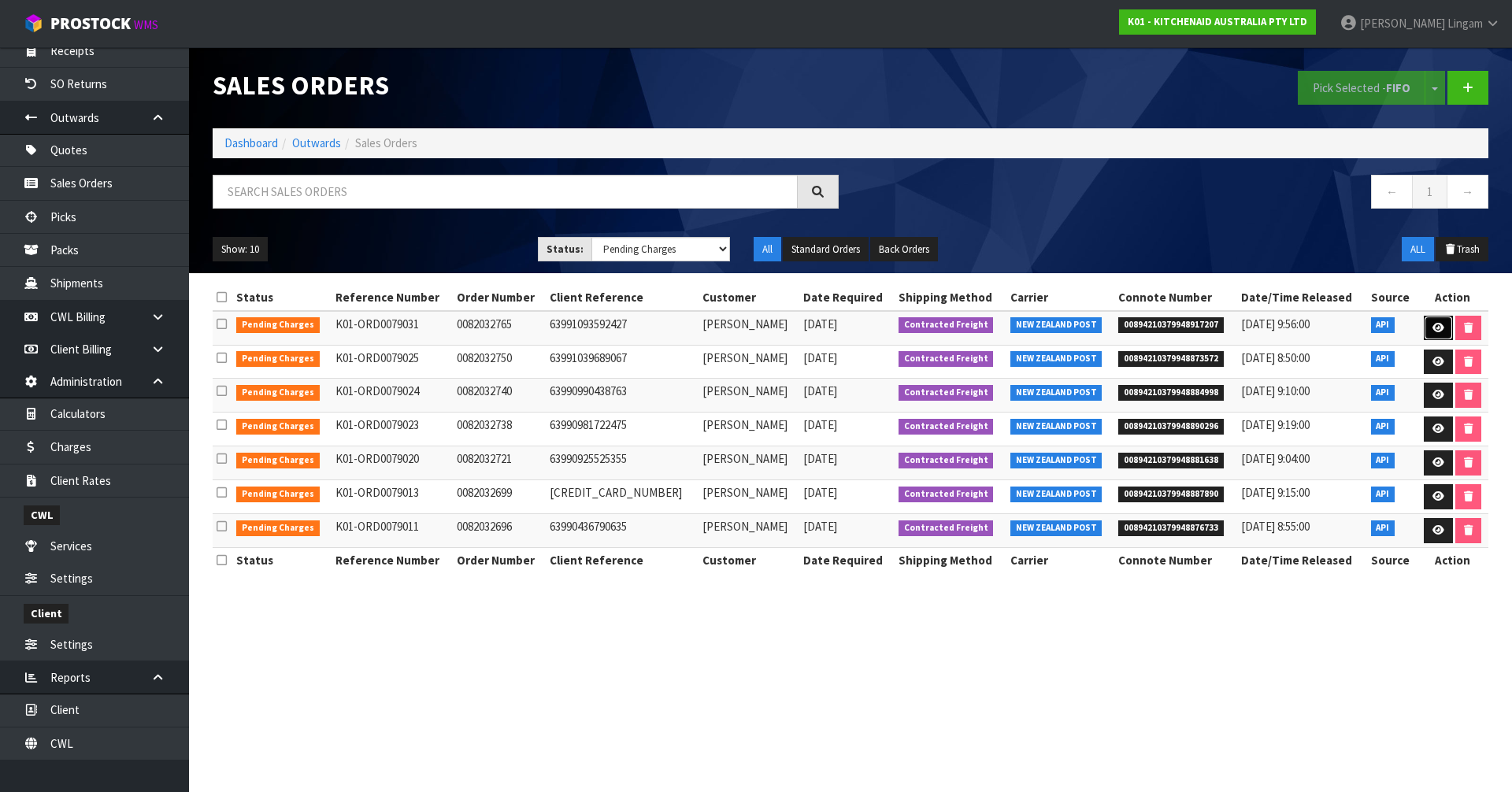
click at [1433, 332] on icon at bounding box center [1438, 328] width 12 height 10
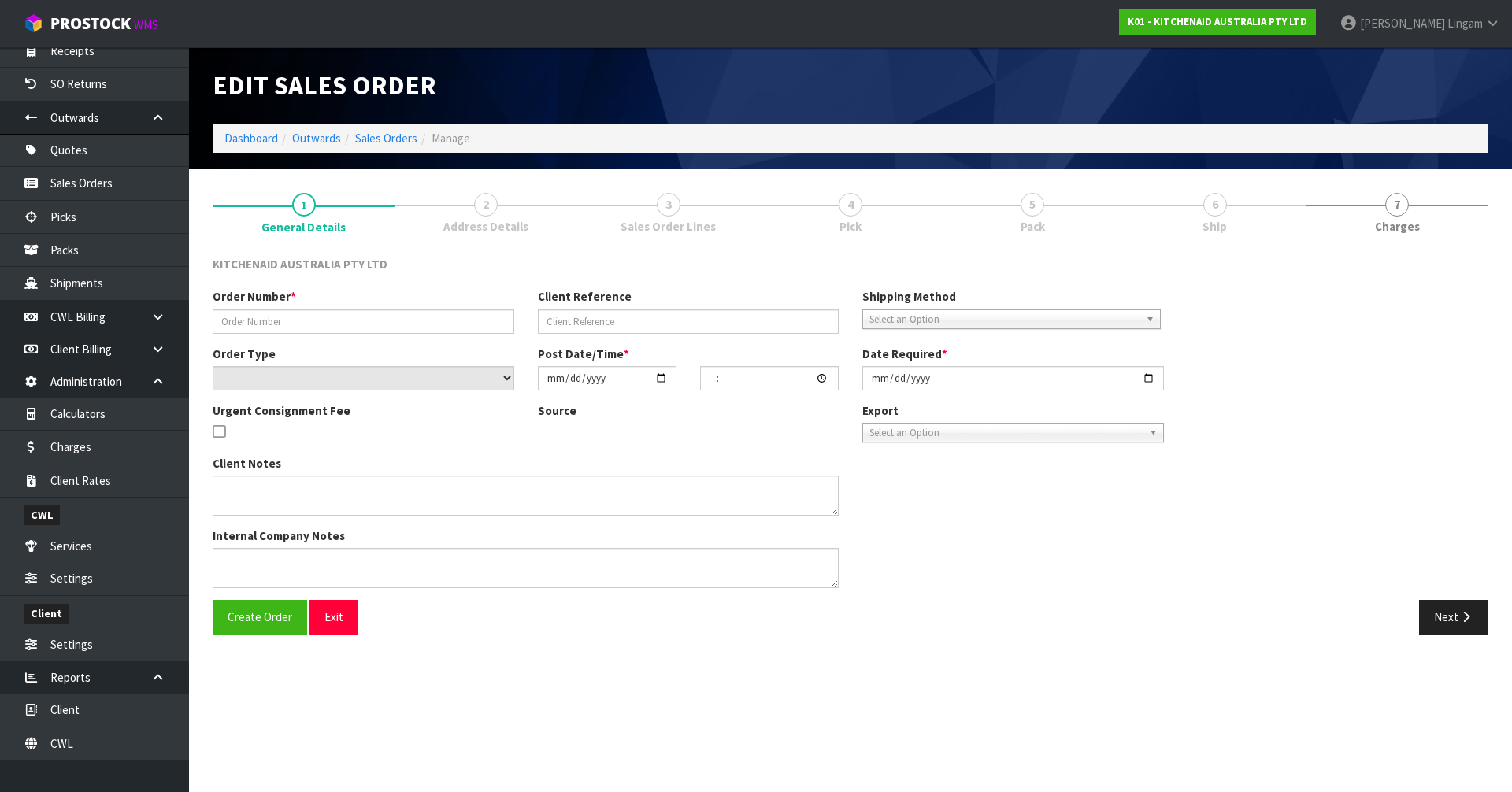
type input "0082032765"
type input "63991093592427"
select select "number:0"
type input "[DATE]"
type input "13:40:33.000"
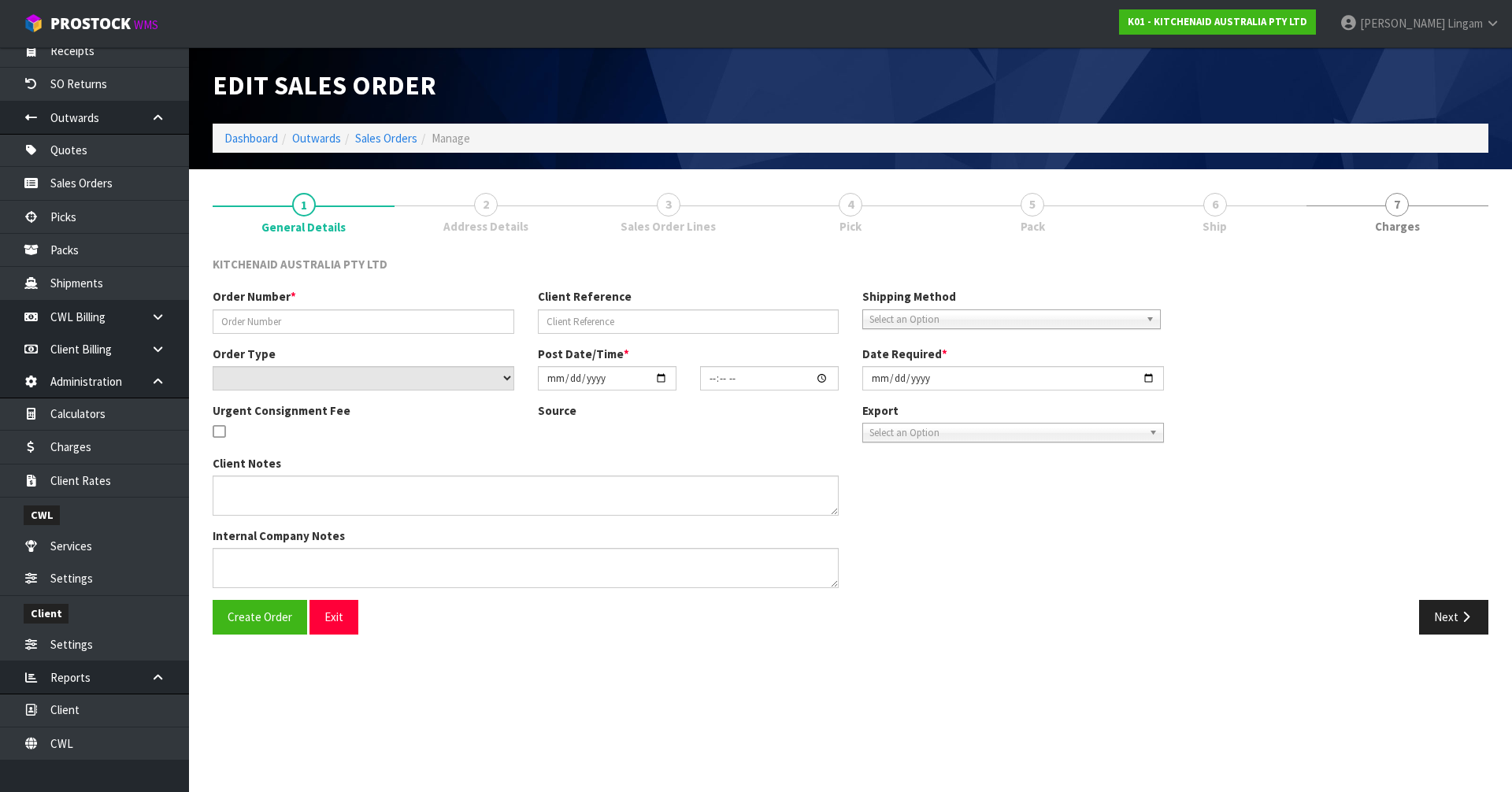
type input "[DATE]"
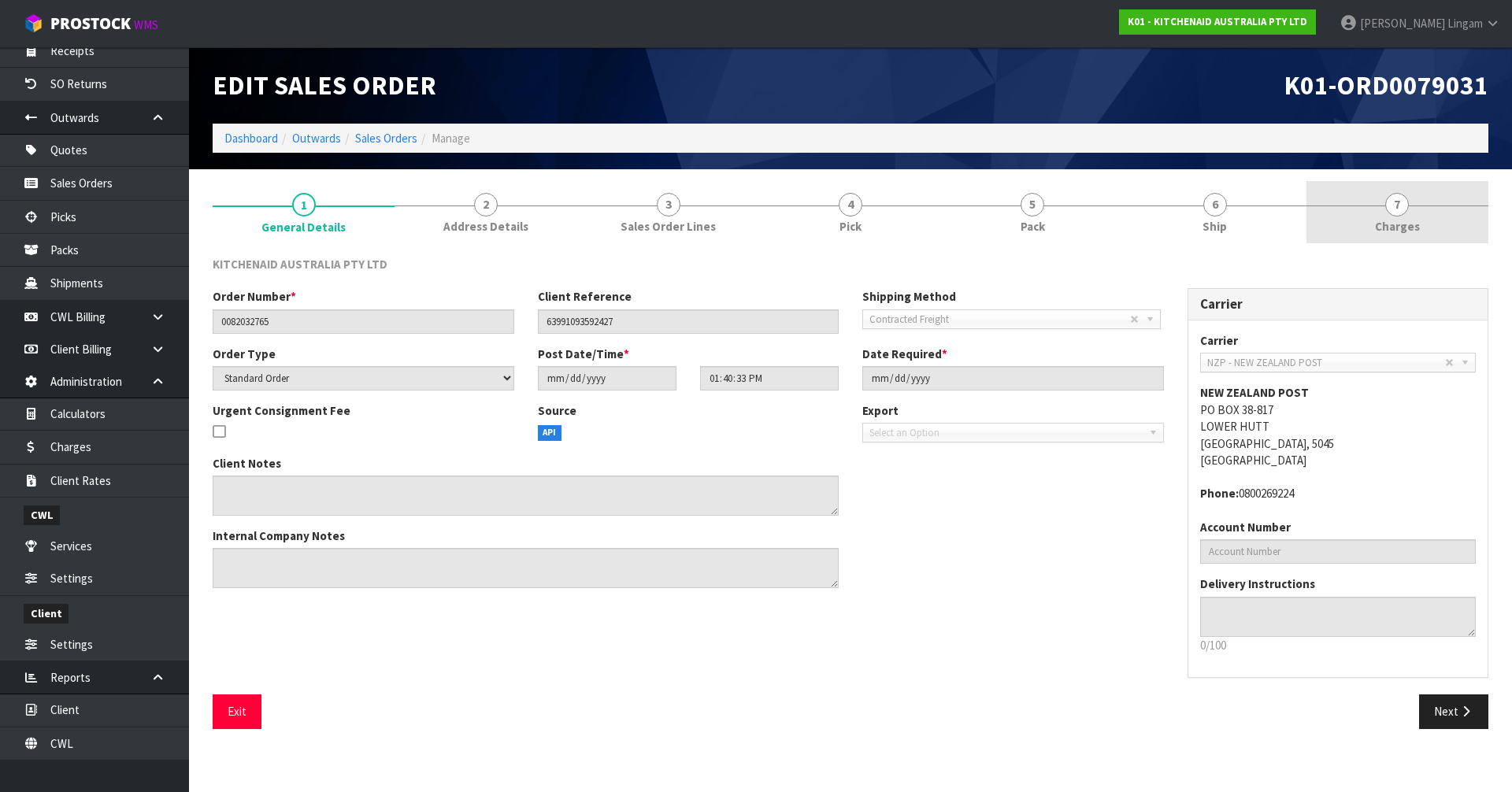
click at [1395, 231] on span "Charges" at bounding box center [1397, 226] width 45 height 17
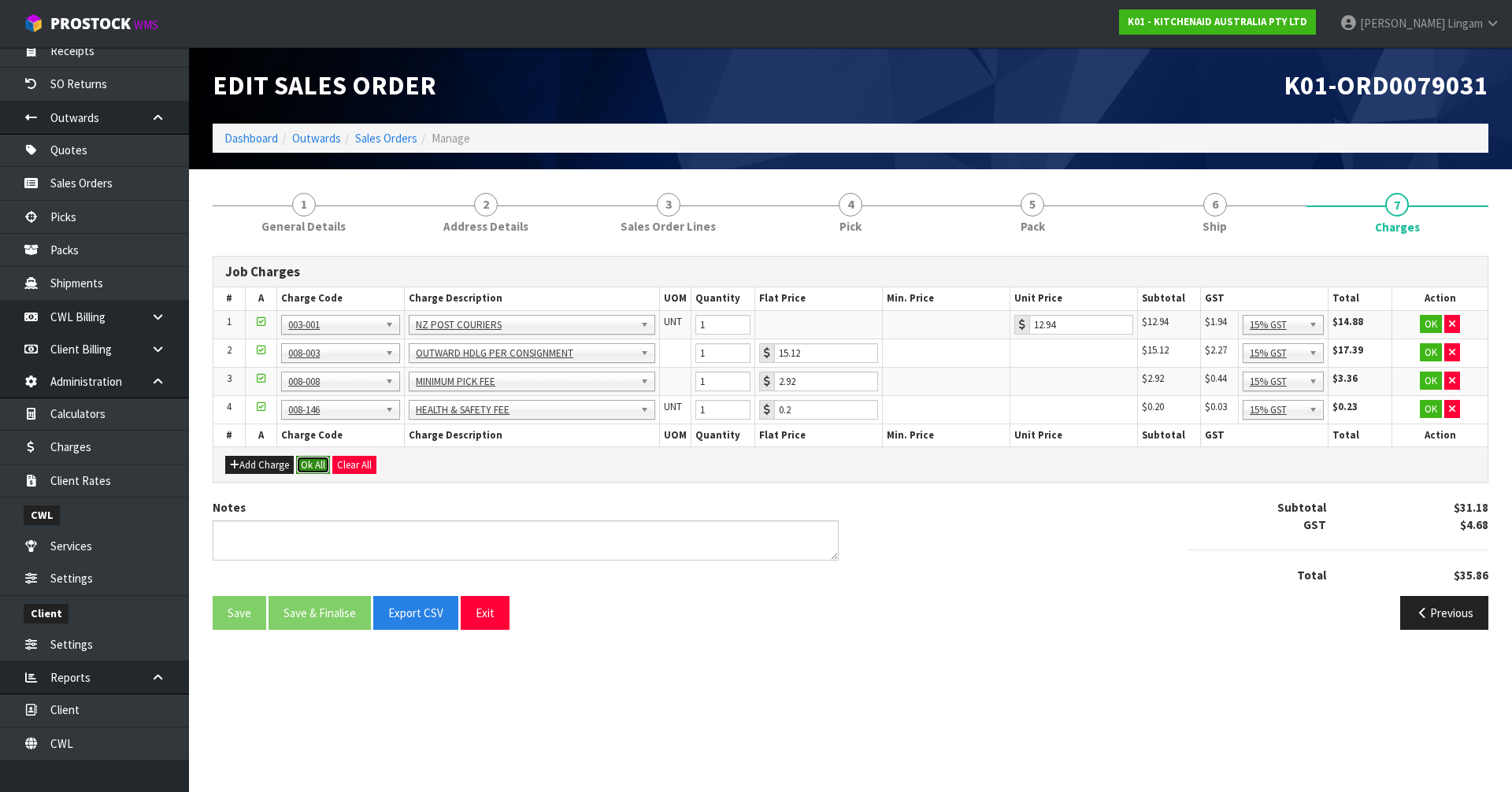
click at [313, 462] on button "Ok All" at bounding box center [313, 466] width 34 height 19
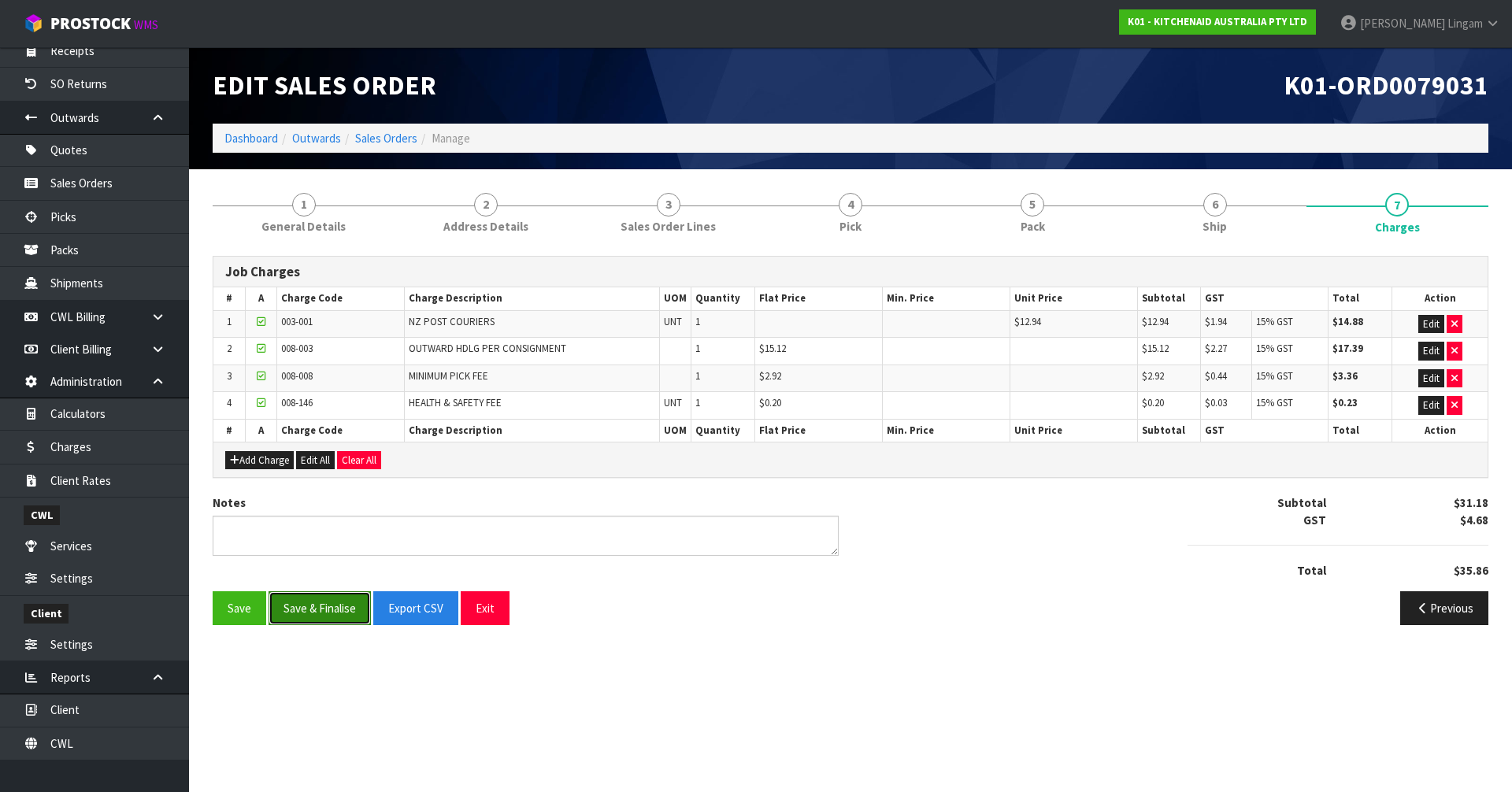
click at [333, 605] on button "Save & Finalise" at bounding box center [320, 608] width 103 height 34
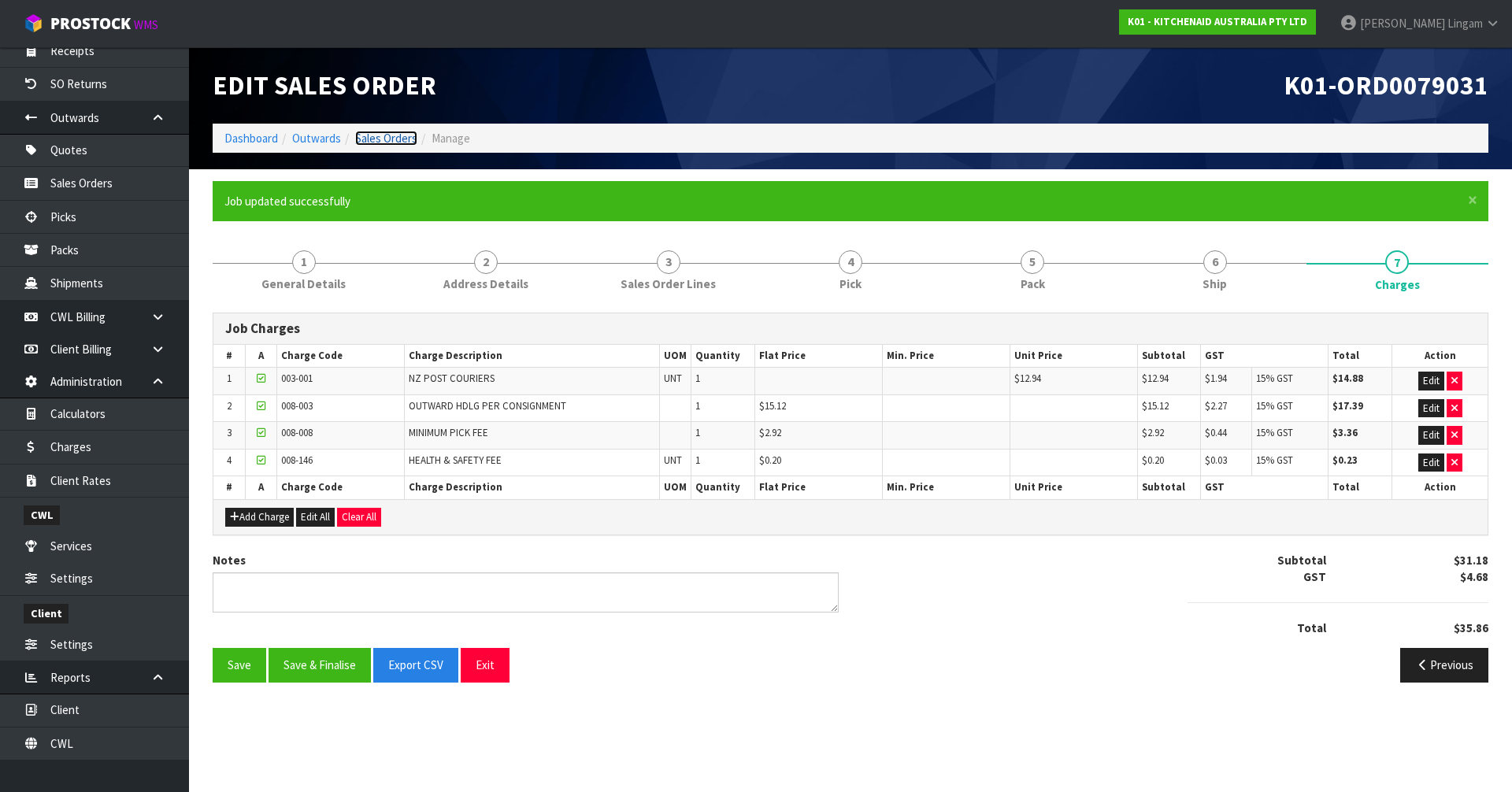
click at [375, 132] on link "Sales Orders" at bounding box center [386, 138] width 62 height 15
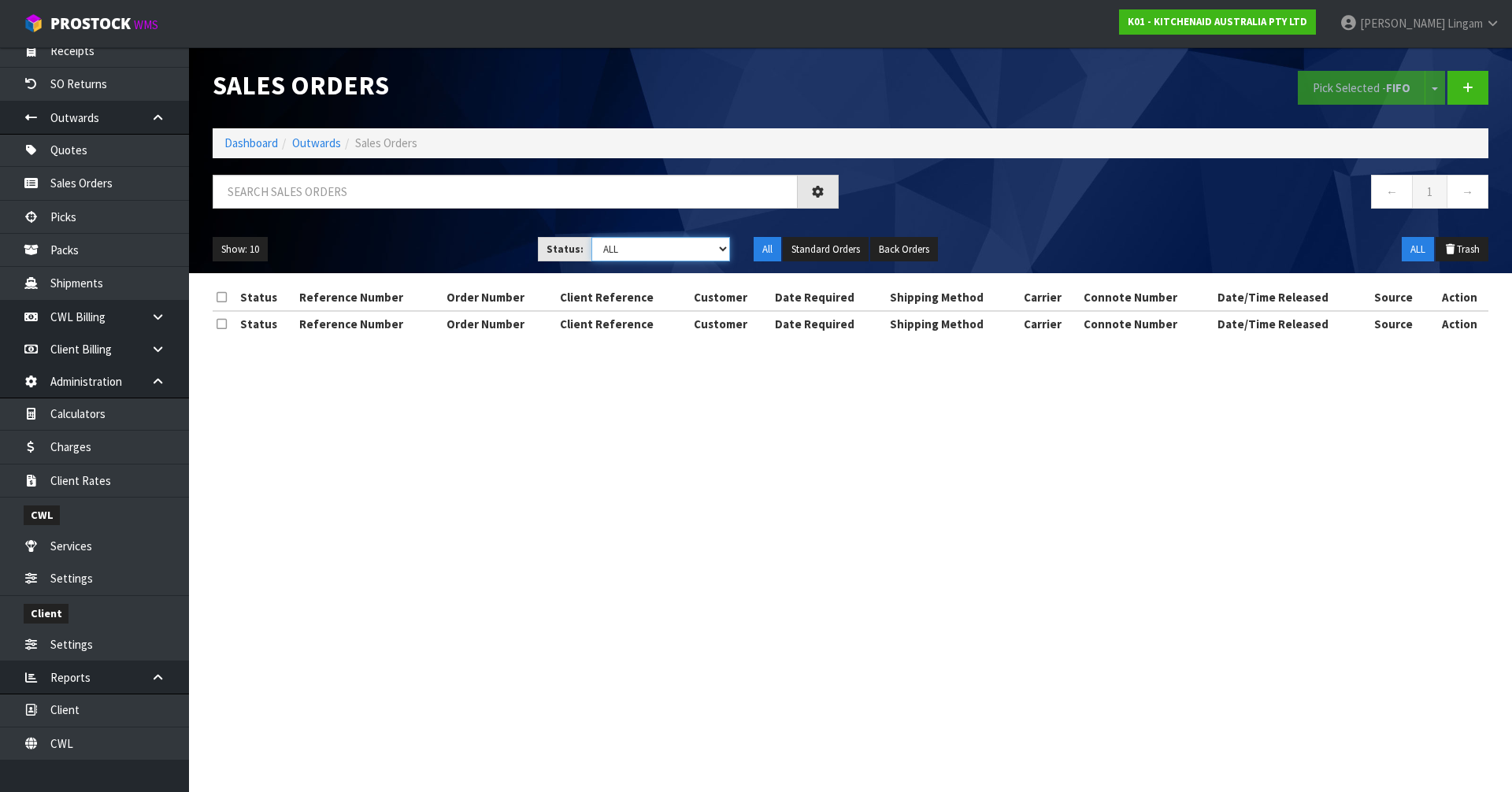
click at [696, 242] on select "Draft Pending Allocated Pending Pick Goods Picked Goods Packed Pending Charges …" at bounding box center [661, 249] width 139 height 25
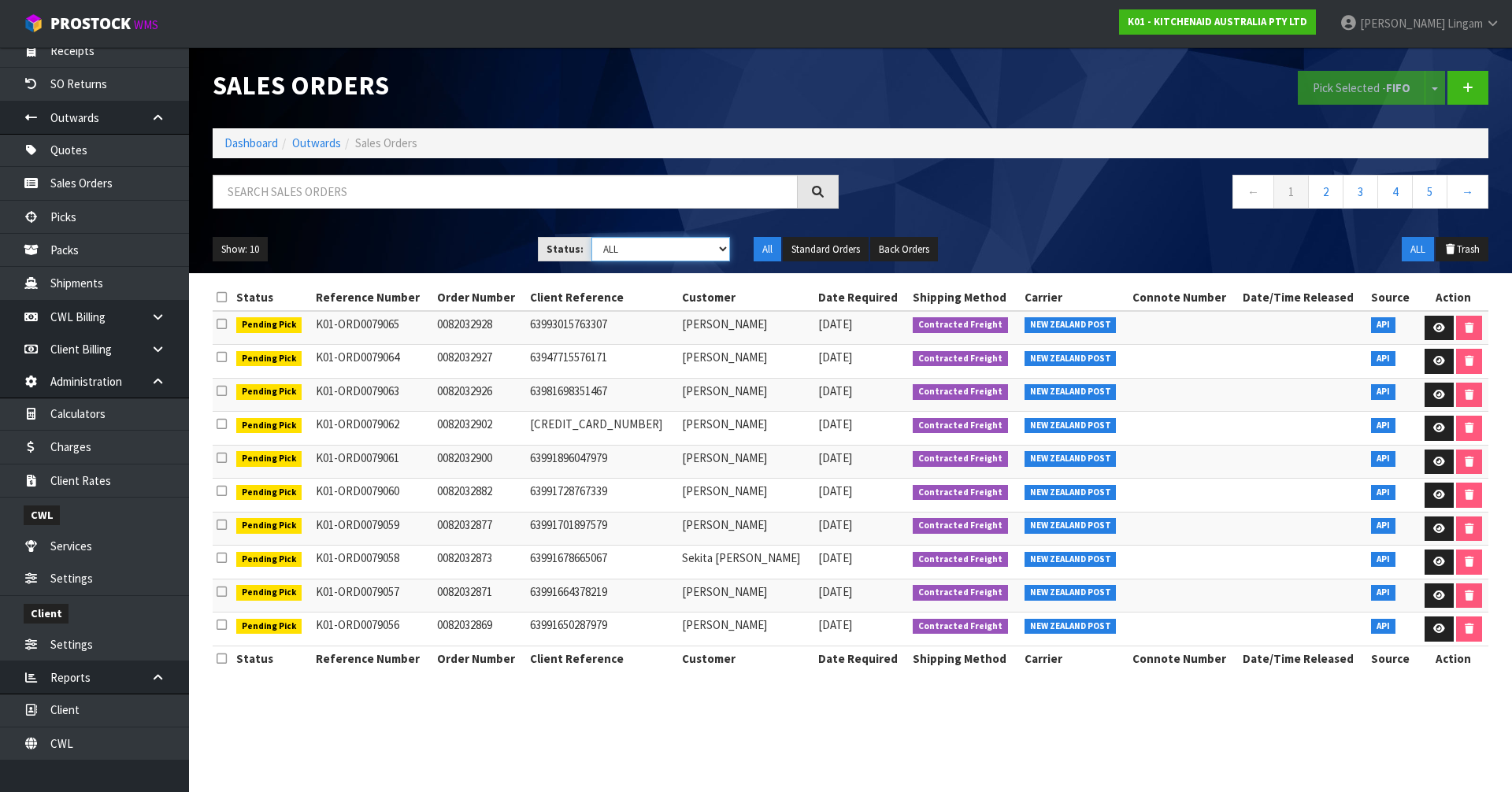
select select "string:6"
click at [591, 237] on select "Draft Pending Allocated Pending Pick Goods Picked Goods Packed Pending Charges …" at bounding box center [661, 249] width 139 height 25
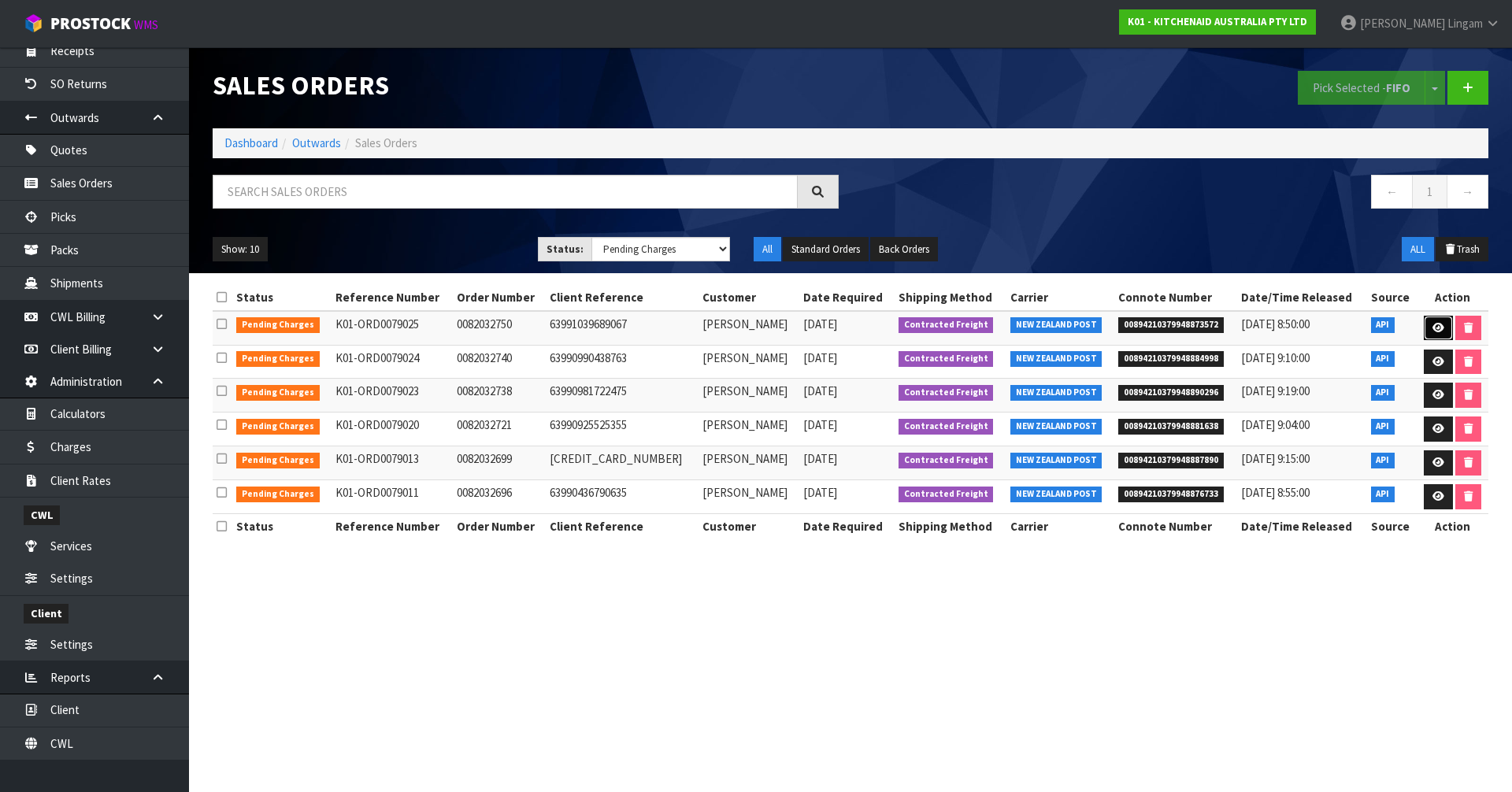
click at [1433, 326] on icon at bounding box center [1438, 328] width 12 height 10
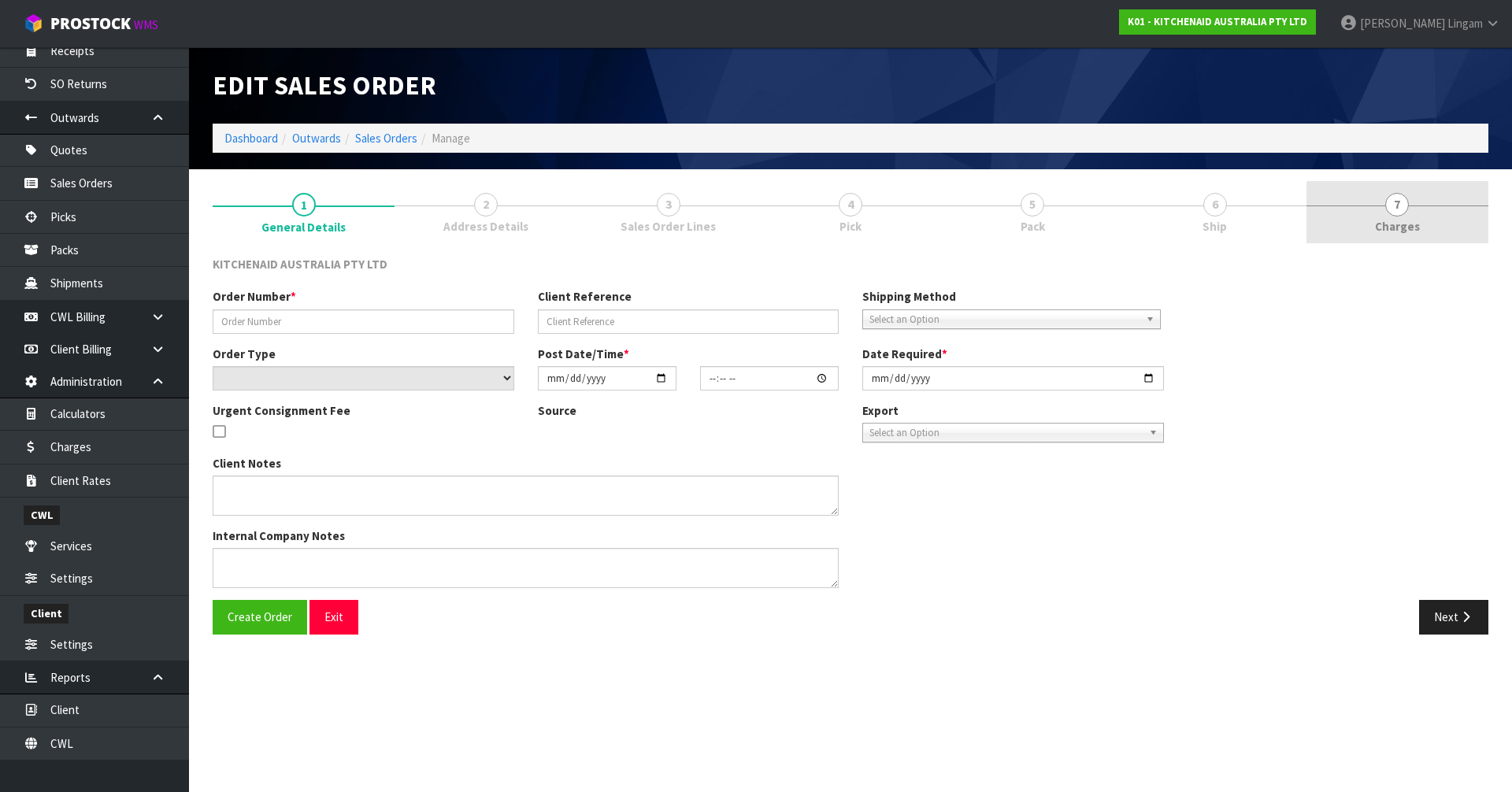
type input "0082032750"
type input "63991039689067"
select select "number:0"
type input "[DATE]"
type input "13:40:20.000"
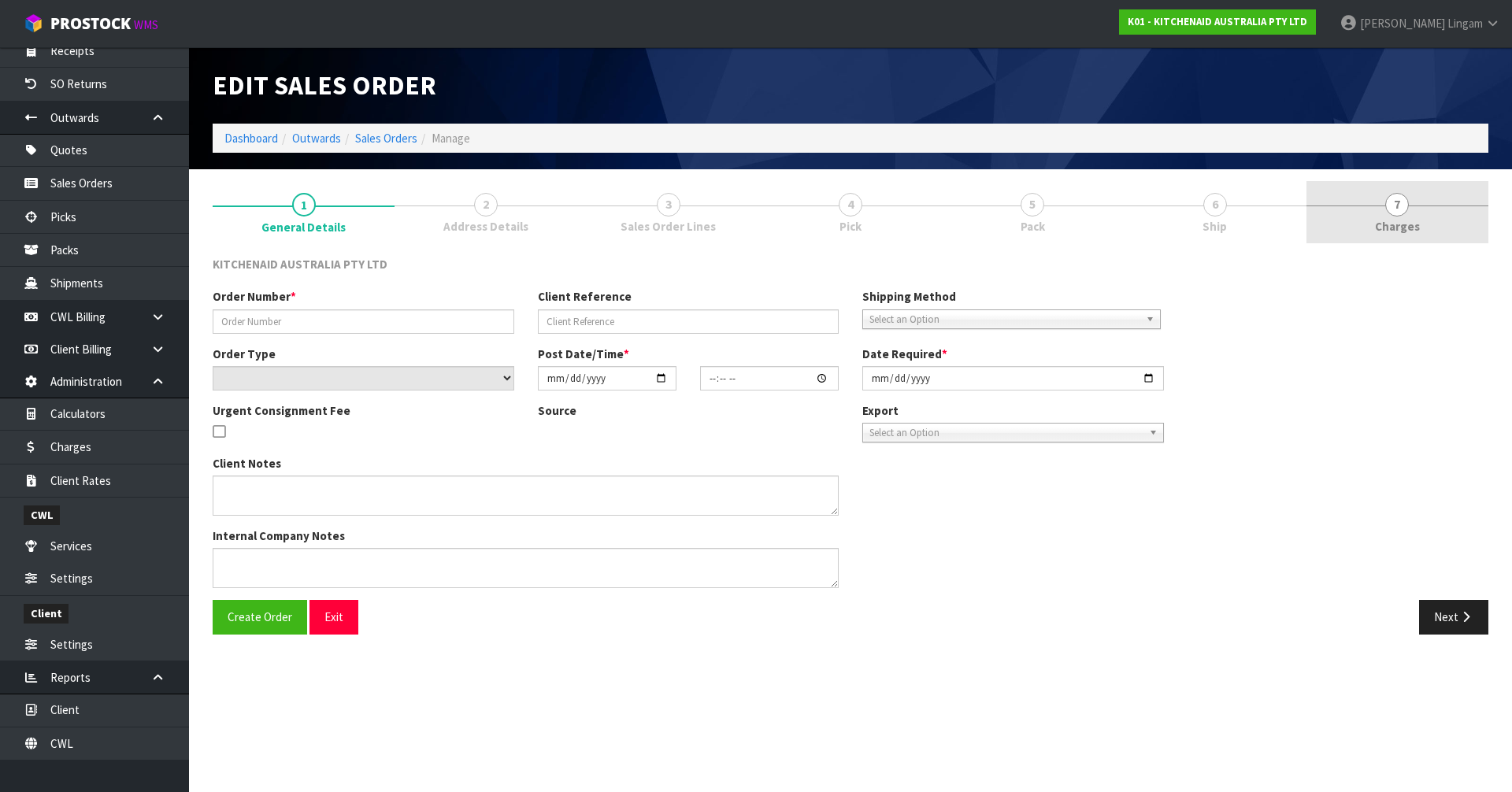
type input "[DATE]"
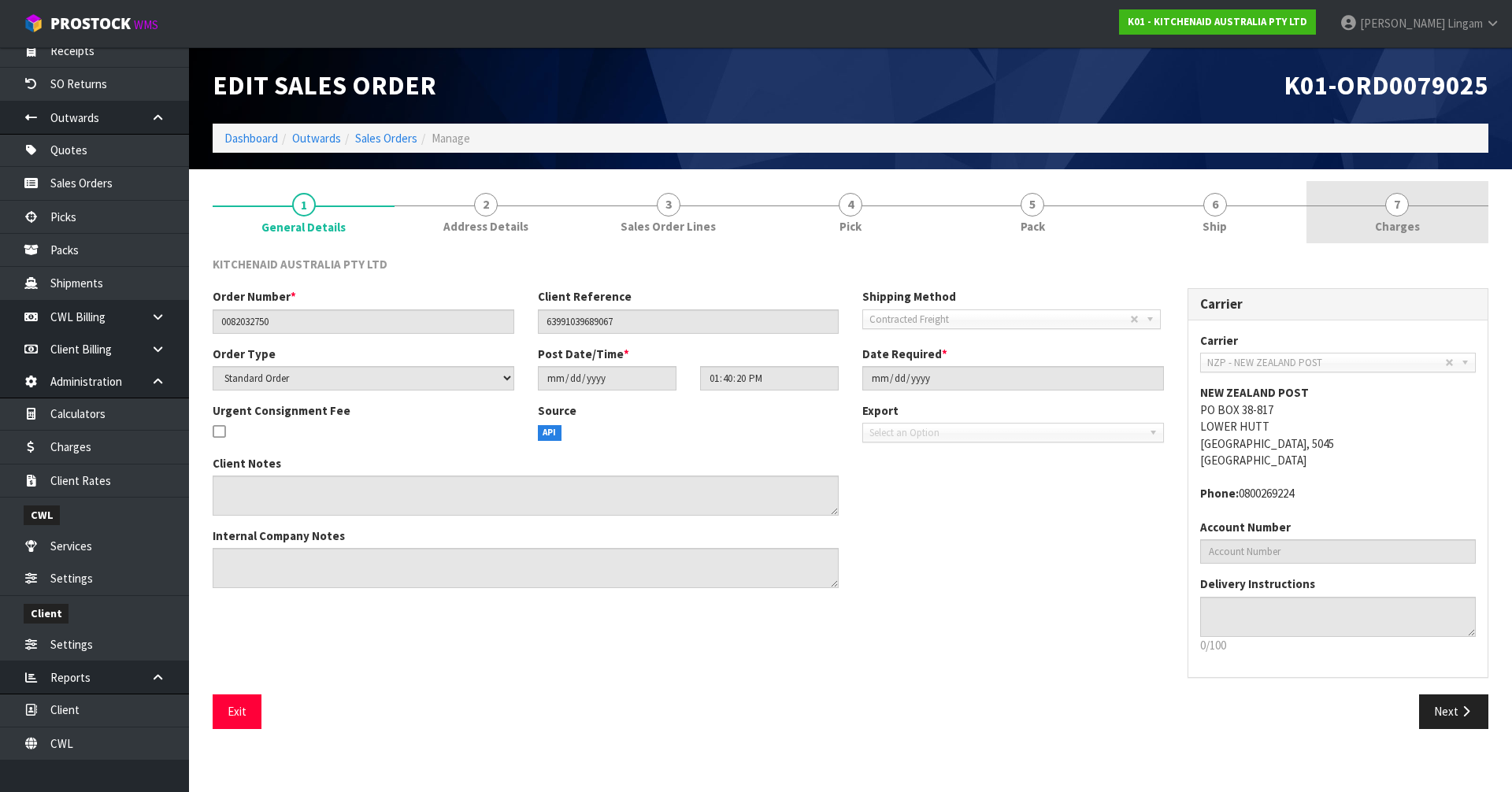
click at [1465, 223] on link "7 [GEOGRAPHIC_DATA]" at bounding box center [1397, 212] width 182 height 62
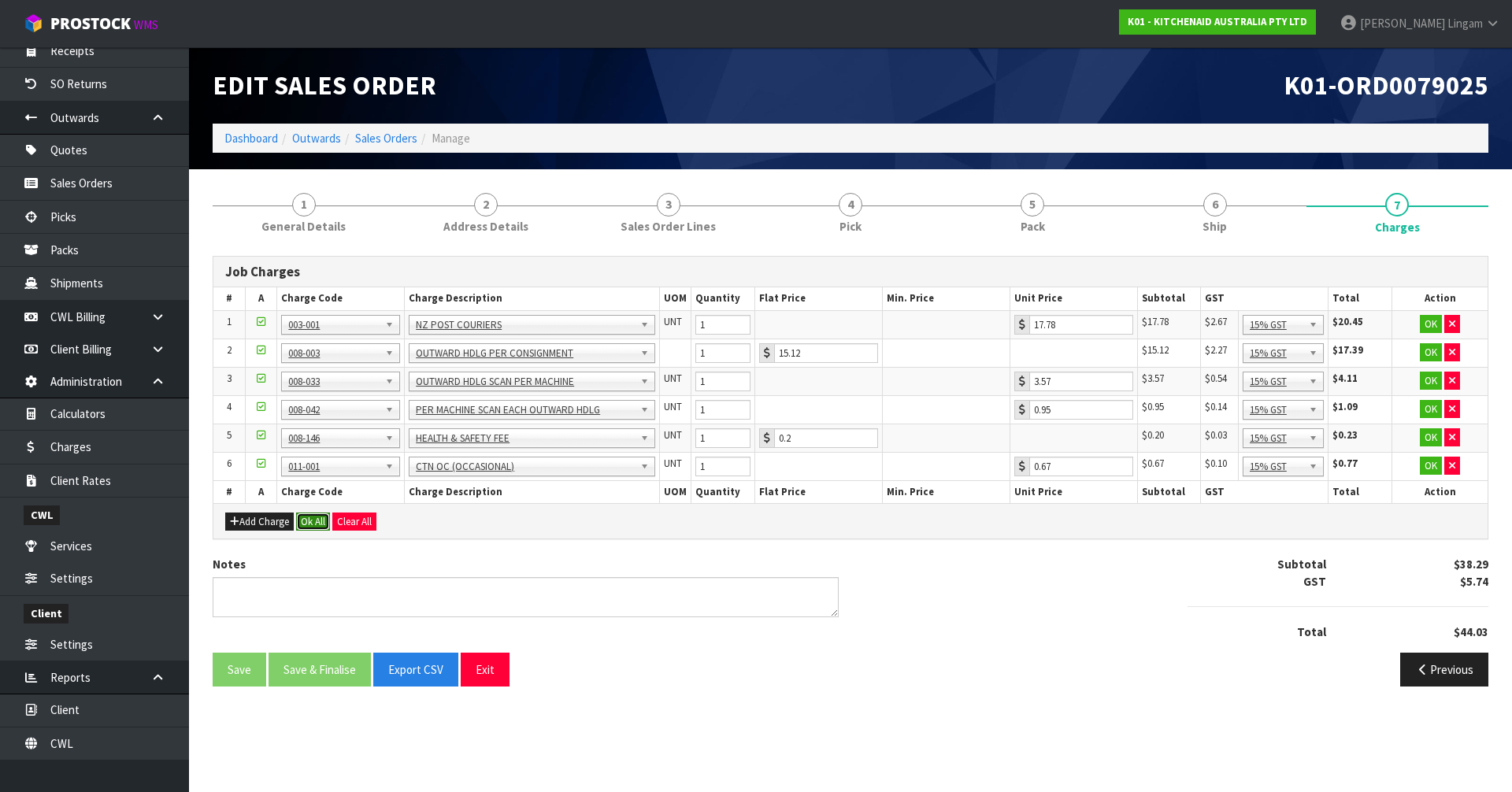
click at [320, 522] on button "Ok All" at bounding box center [313, 522] width 34 height 19
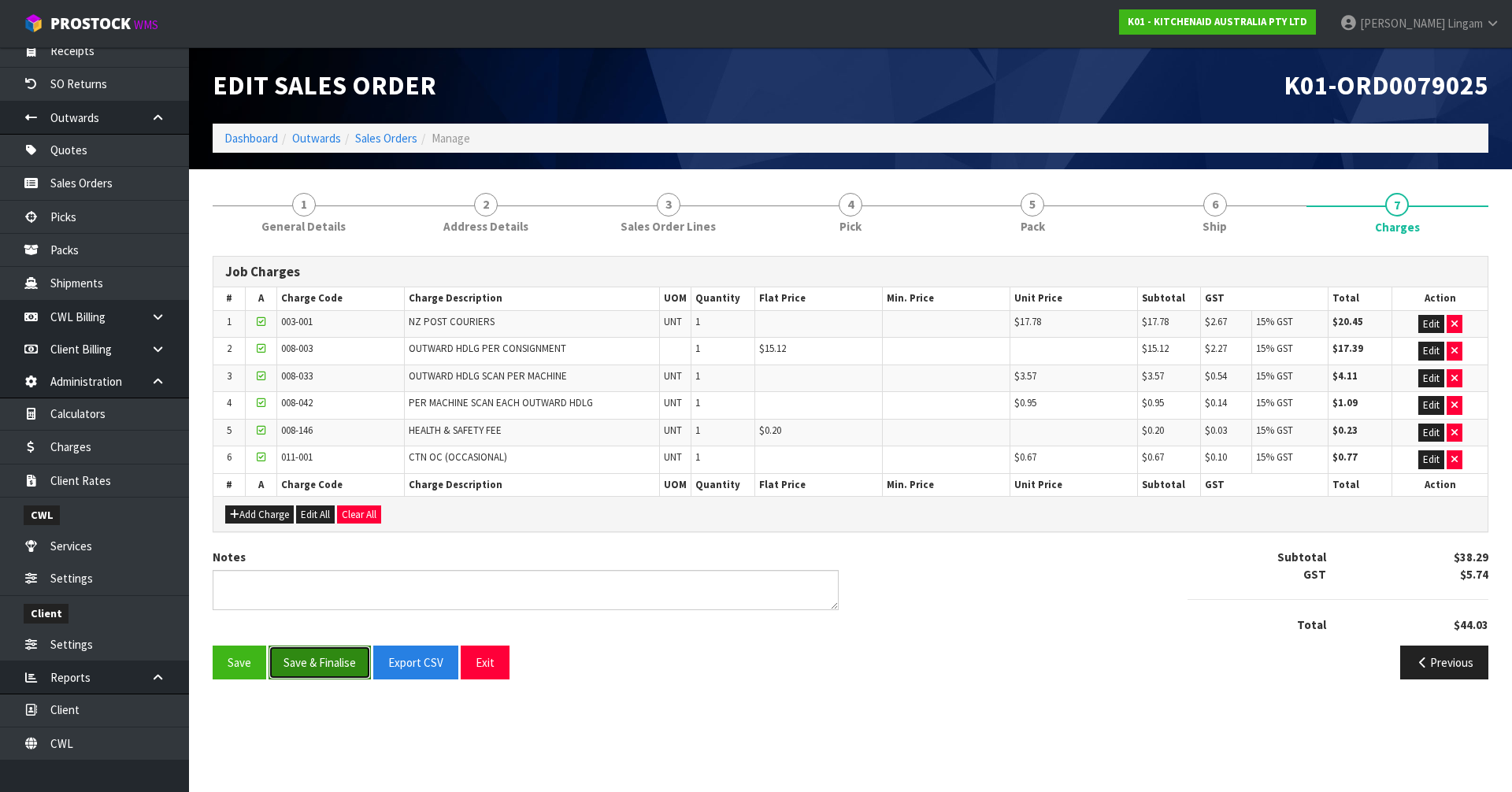
click at [332, 669] on button "Save & Finalise" at bounding box center [320, 662] width 103 height 34
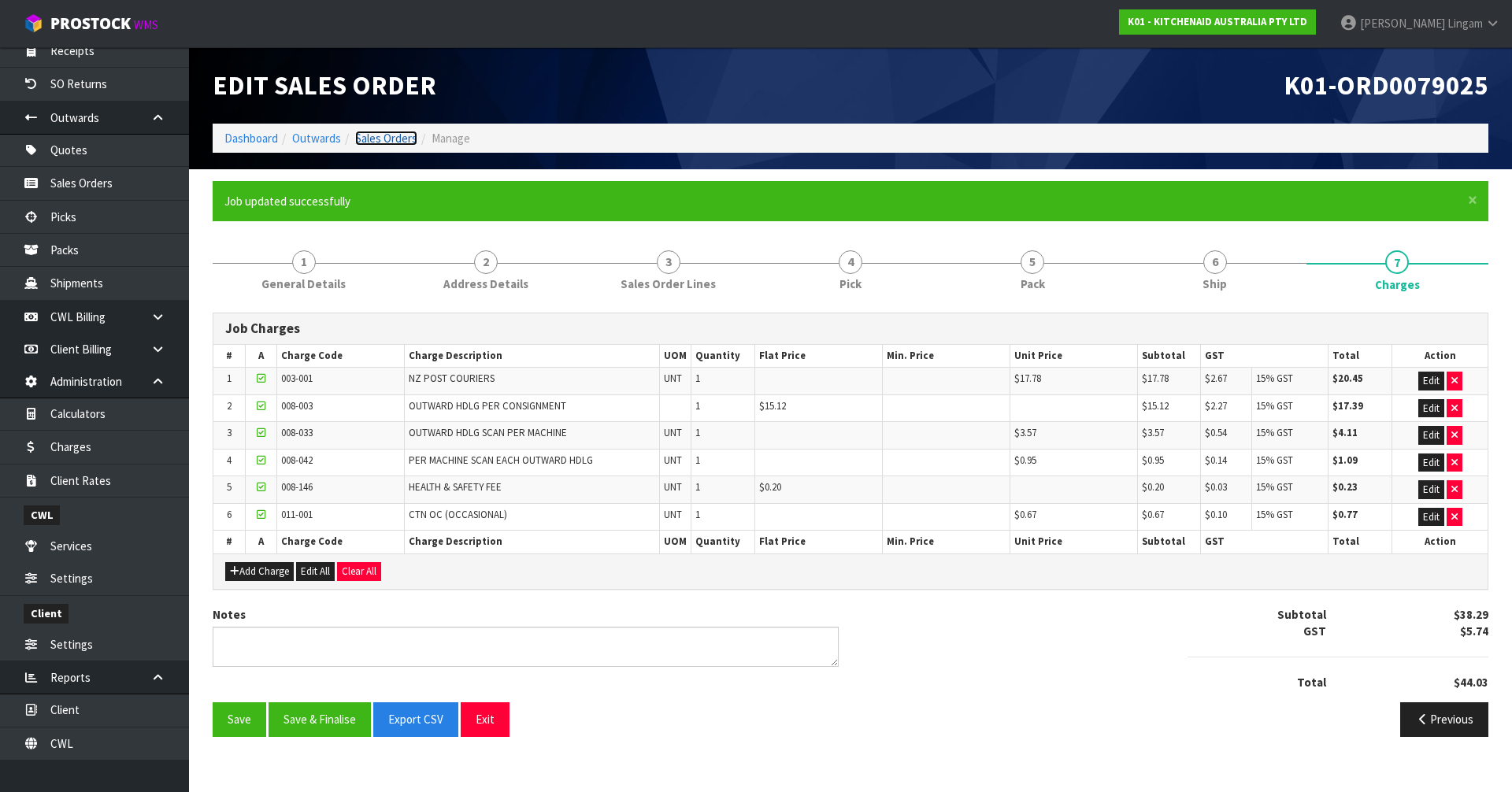
click at [398, 136] on link "Sales Orders" at bounding box center [386, 138] width 62 height 15
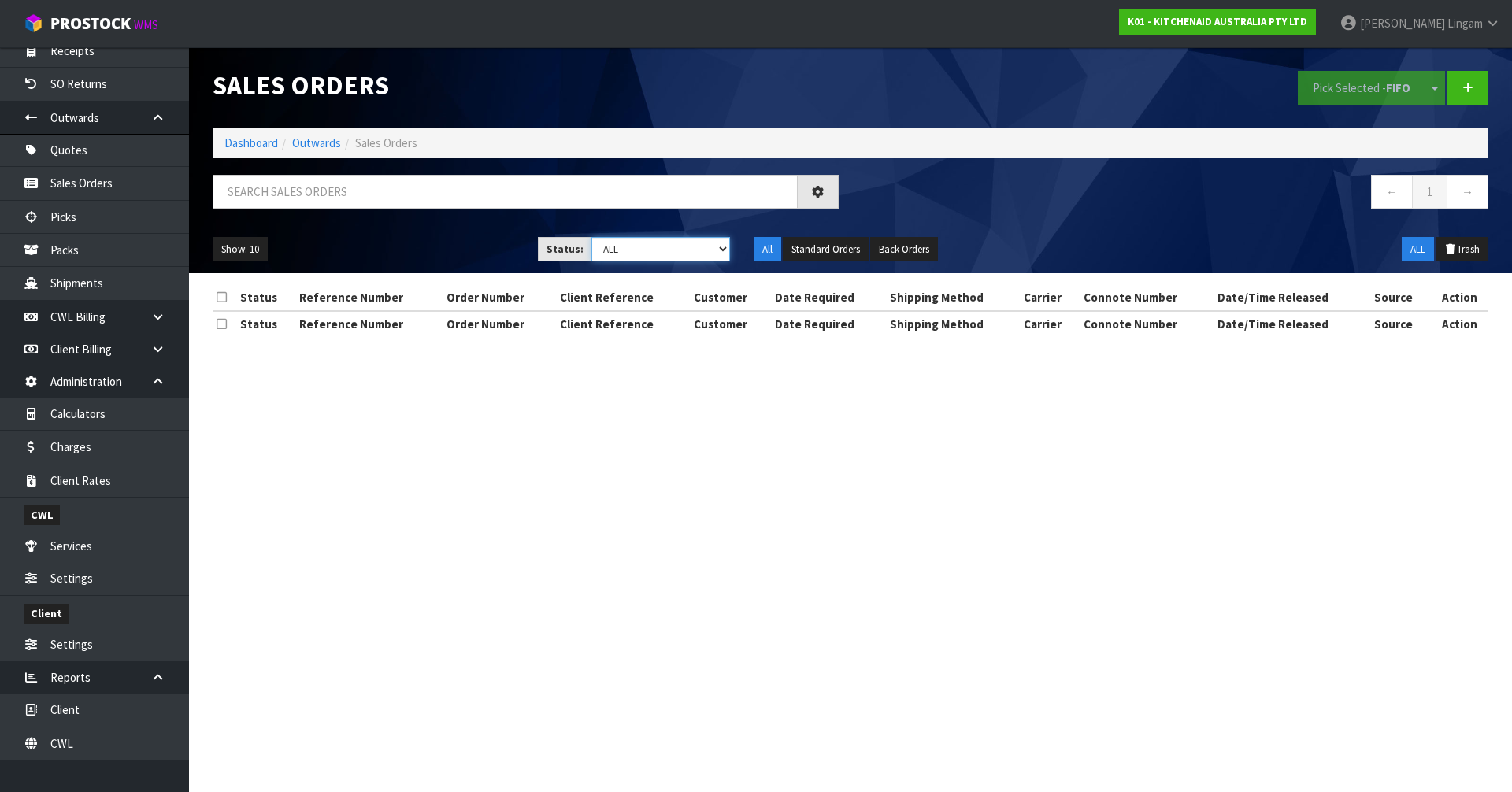
click at [697, 251] on select "Draft Pending Allocated Pending Pick Goods Picked Goods Packed Pending Charges …" at bounding box center [661, 249] width 139 height 25
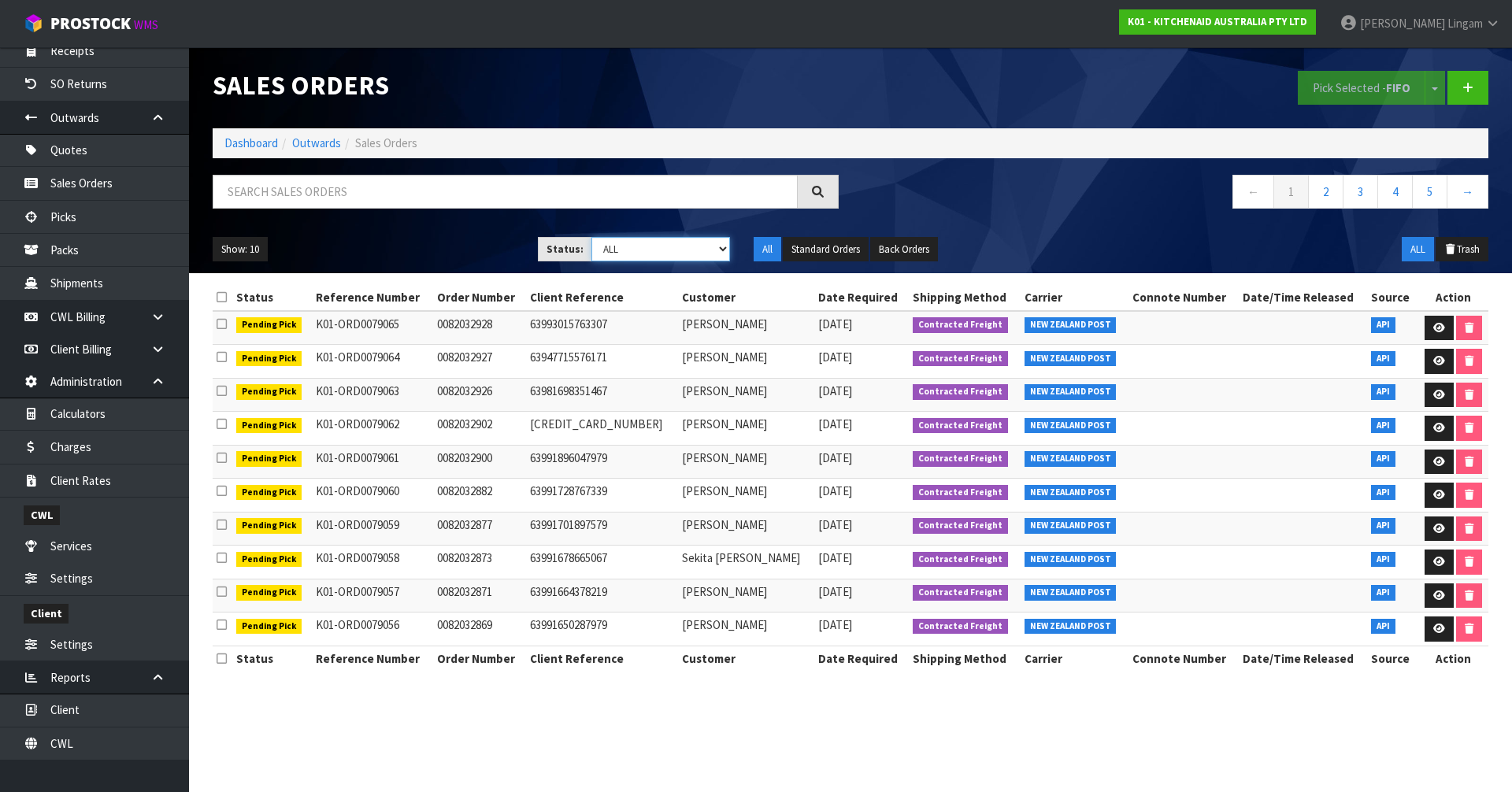
select select "string:6"
click at [591, 237] on select "Draft Pending Allocated Pending Pick Goods Picked Goods Packed Pending Charges …" at bounding box center [661, 249] width 139 height 25
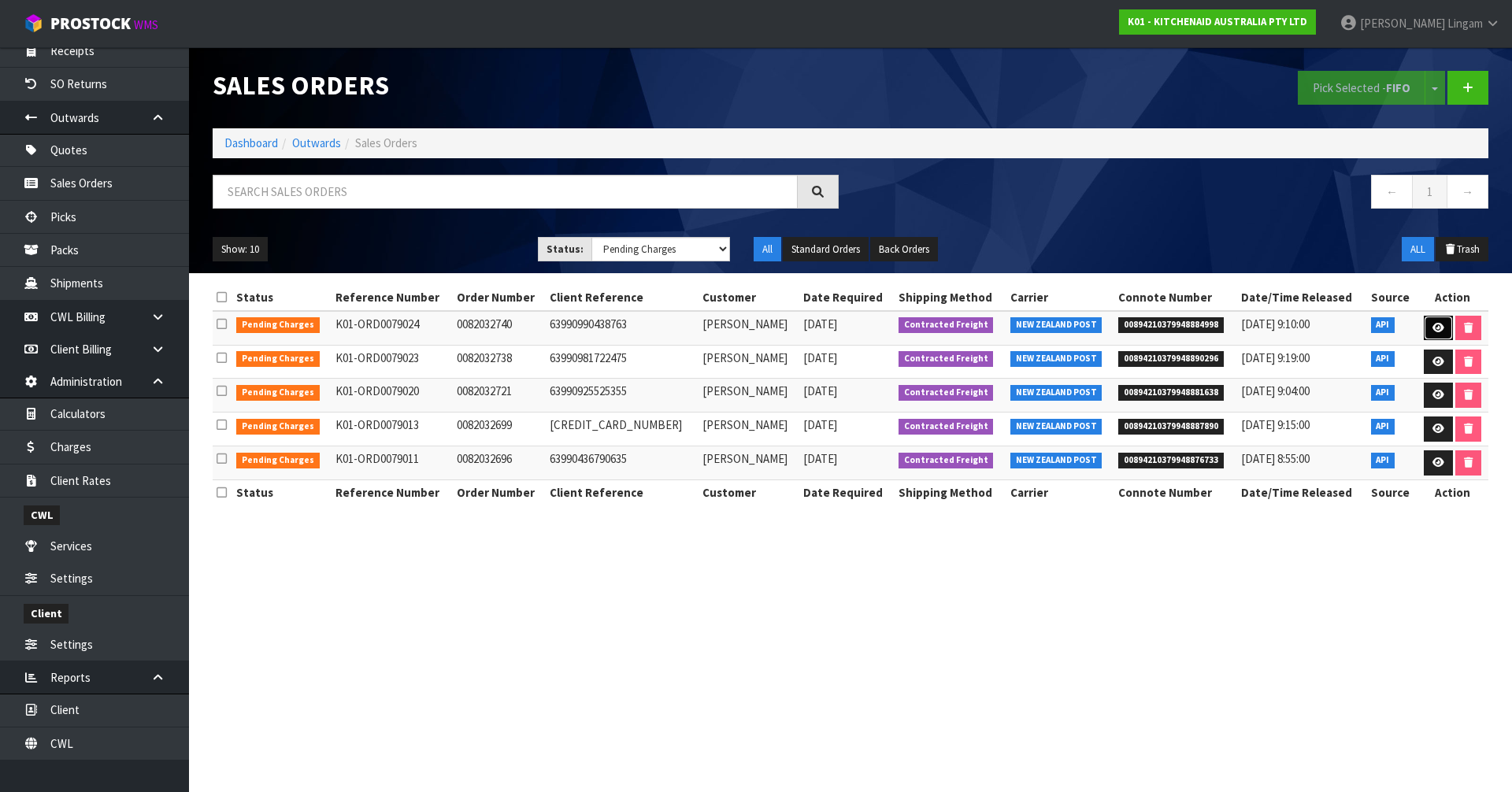
click at [1435, 334] on link at bounding box center [1438, 329] width 29 height 25
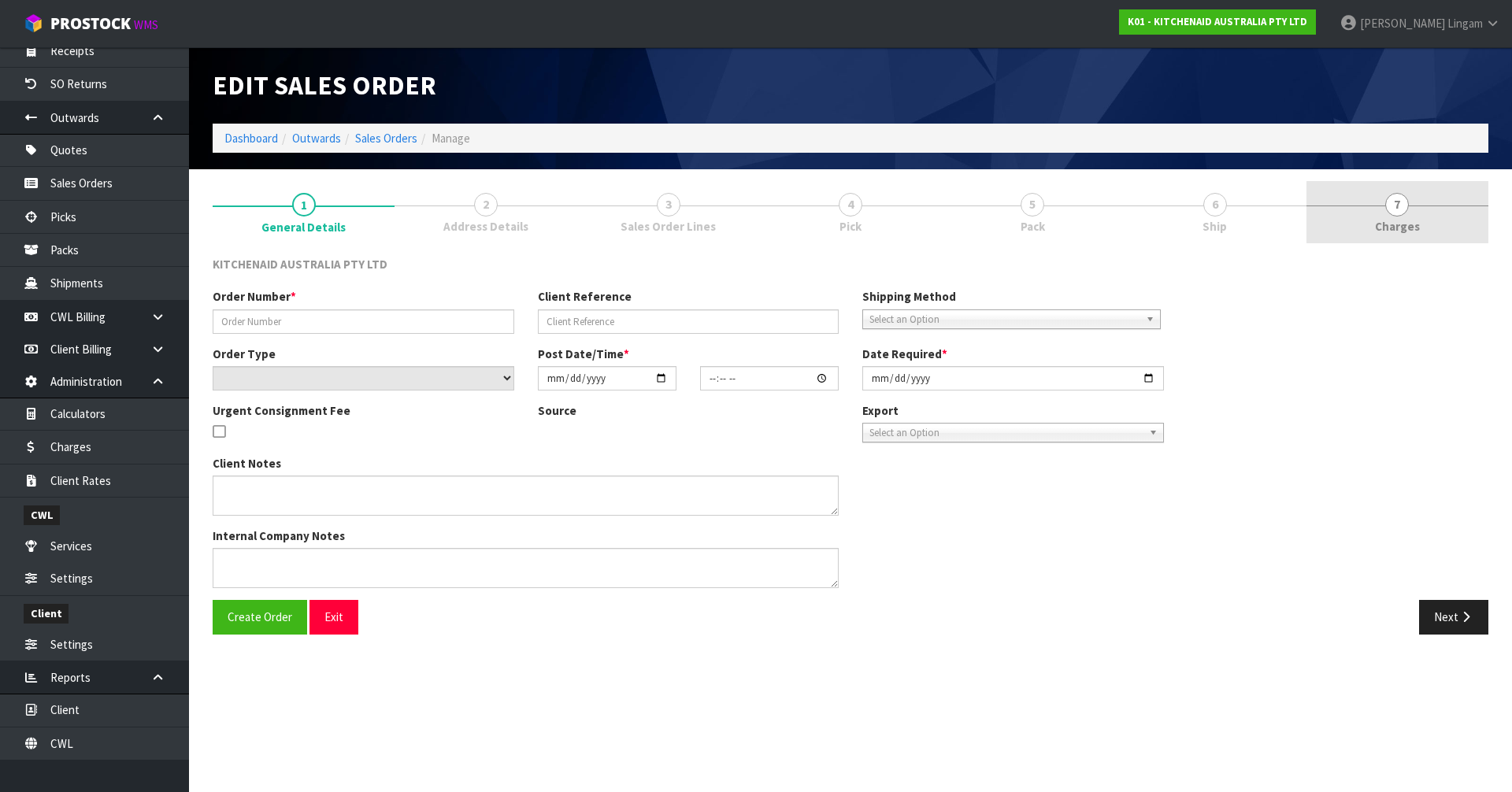
type input "0082032740"
type input "63990990438763"
select select "number:0"
type input "[DATE]"
type input "13:40:18.000"
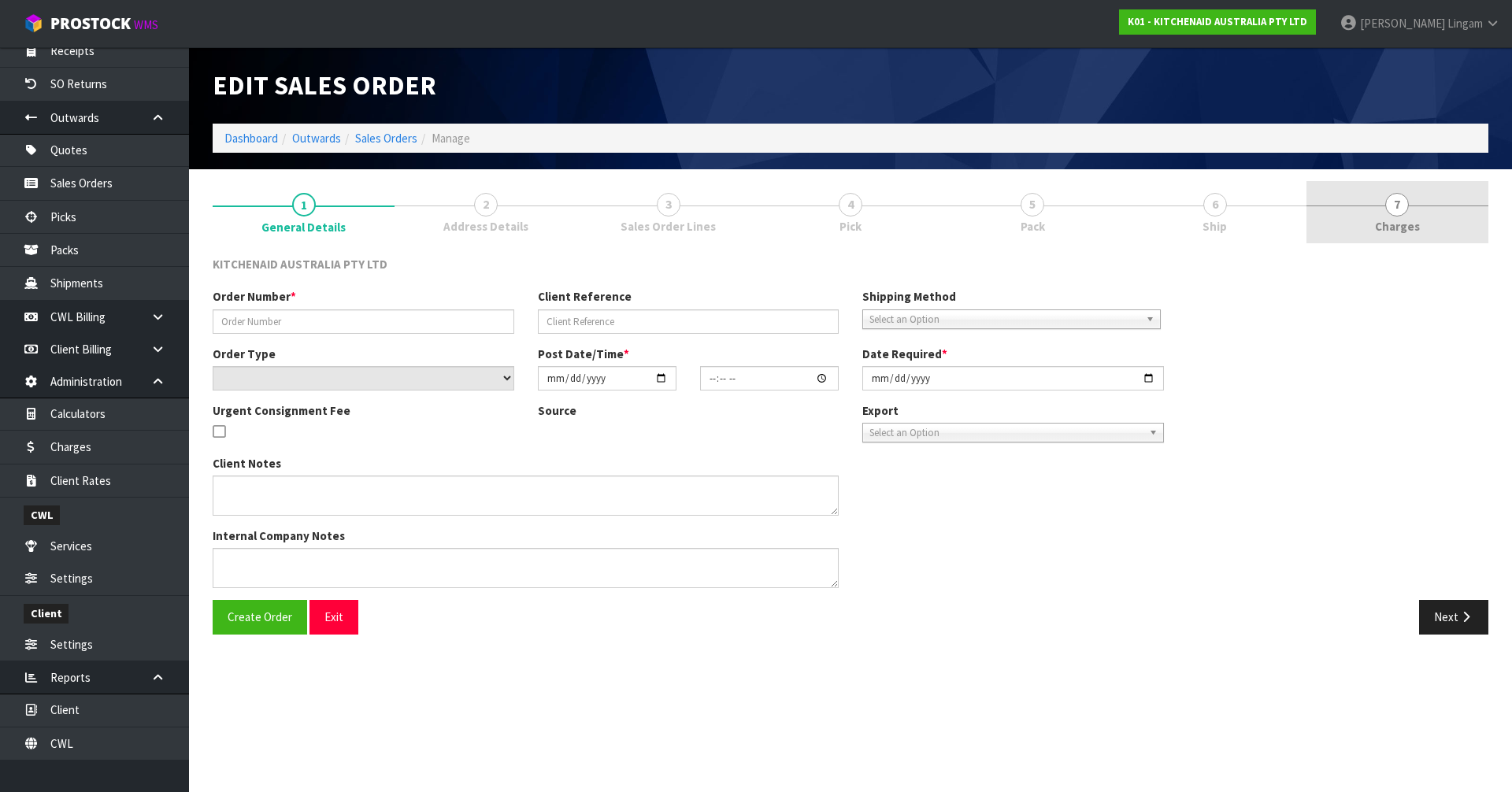
type input "[DATE]"
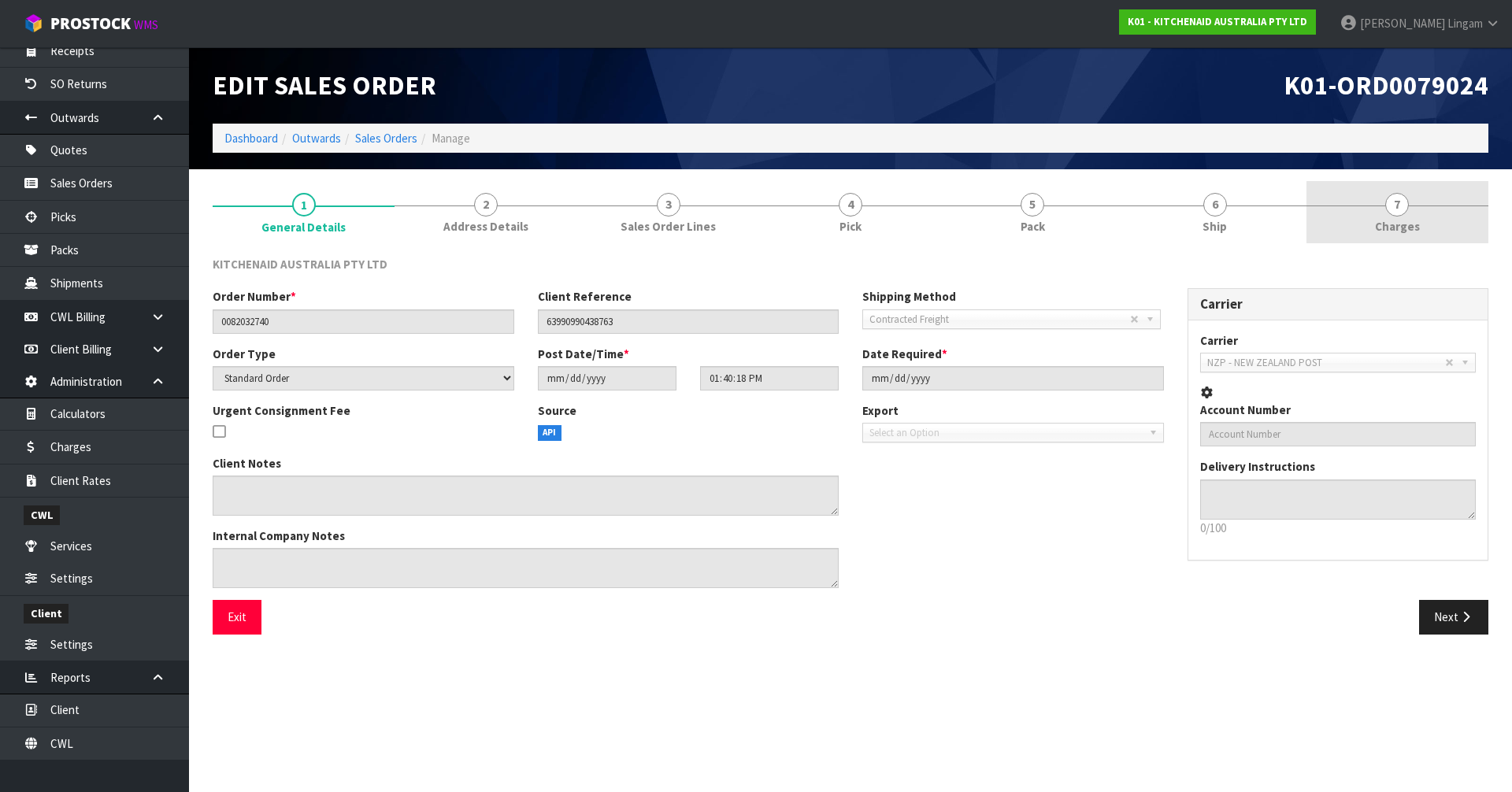
click at [1452, 222] on link "7 [GEOGRAPHIC_DATA]" at bounding box center [1397, 212] width 182 height 62
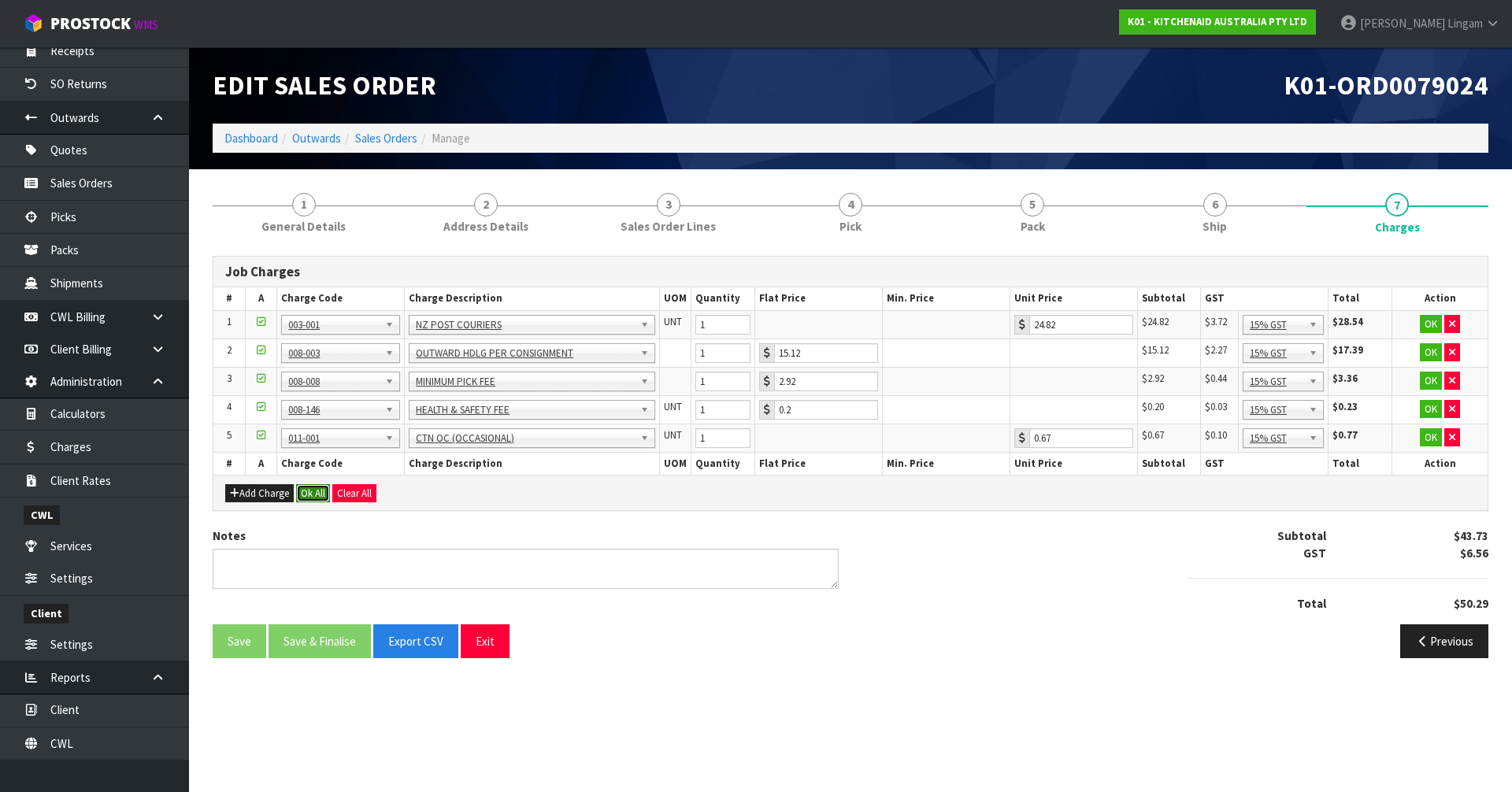
click at [316, 496] on button "Ok All" at bounding box center [313, 494] width 34 height 19
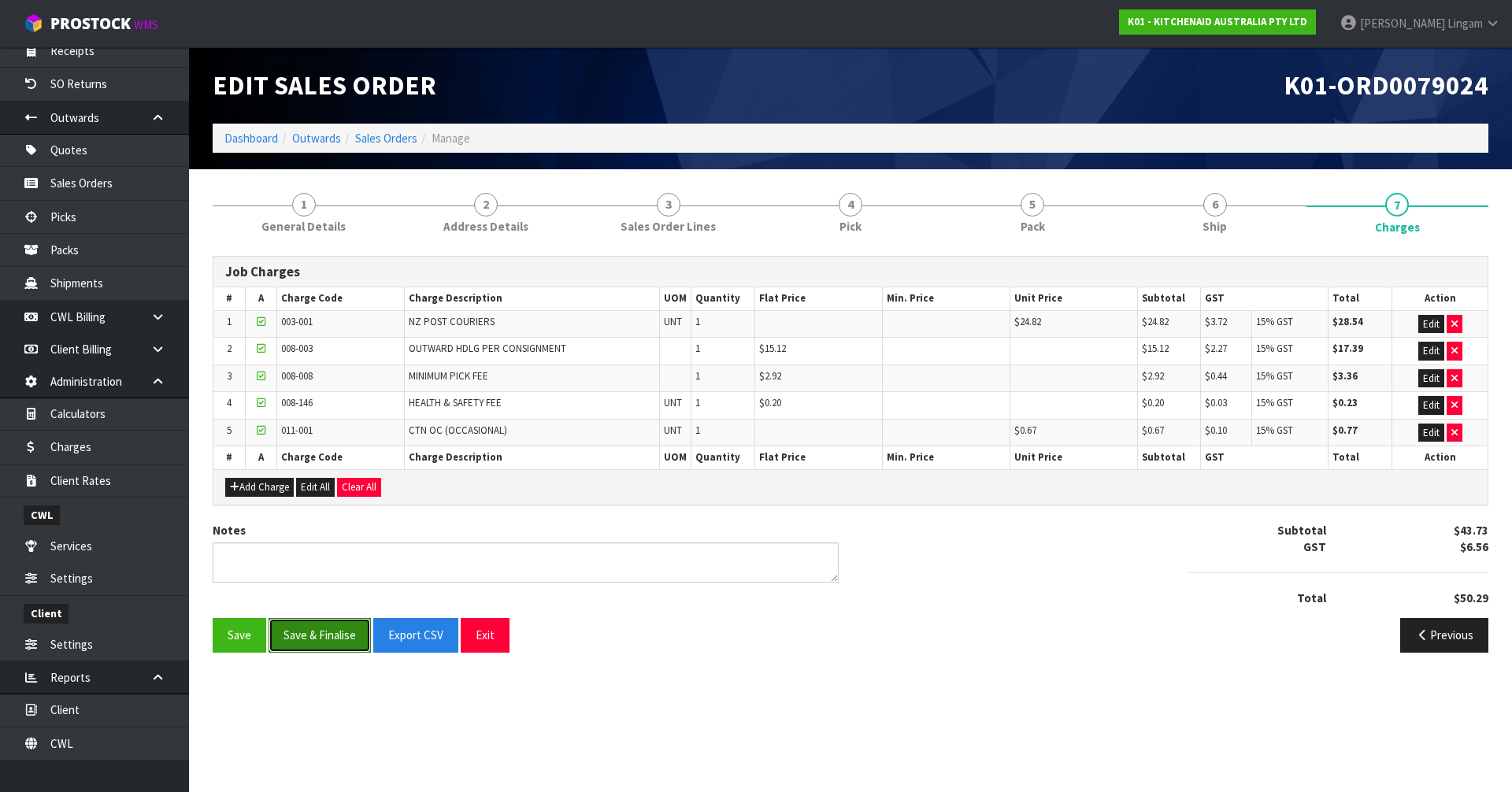
click at [322, 635] on button "Save & Finalise" at bounding box center [320, 635] width 103 height 34
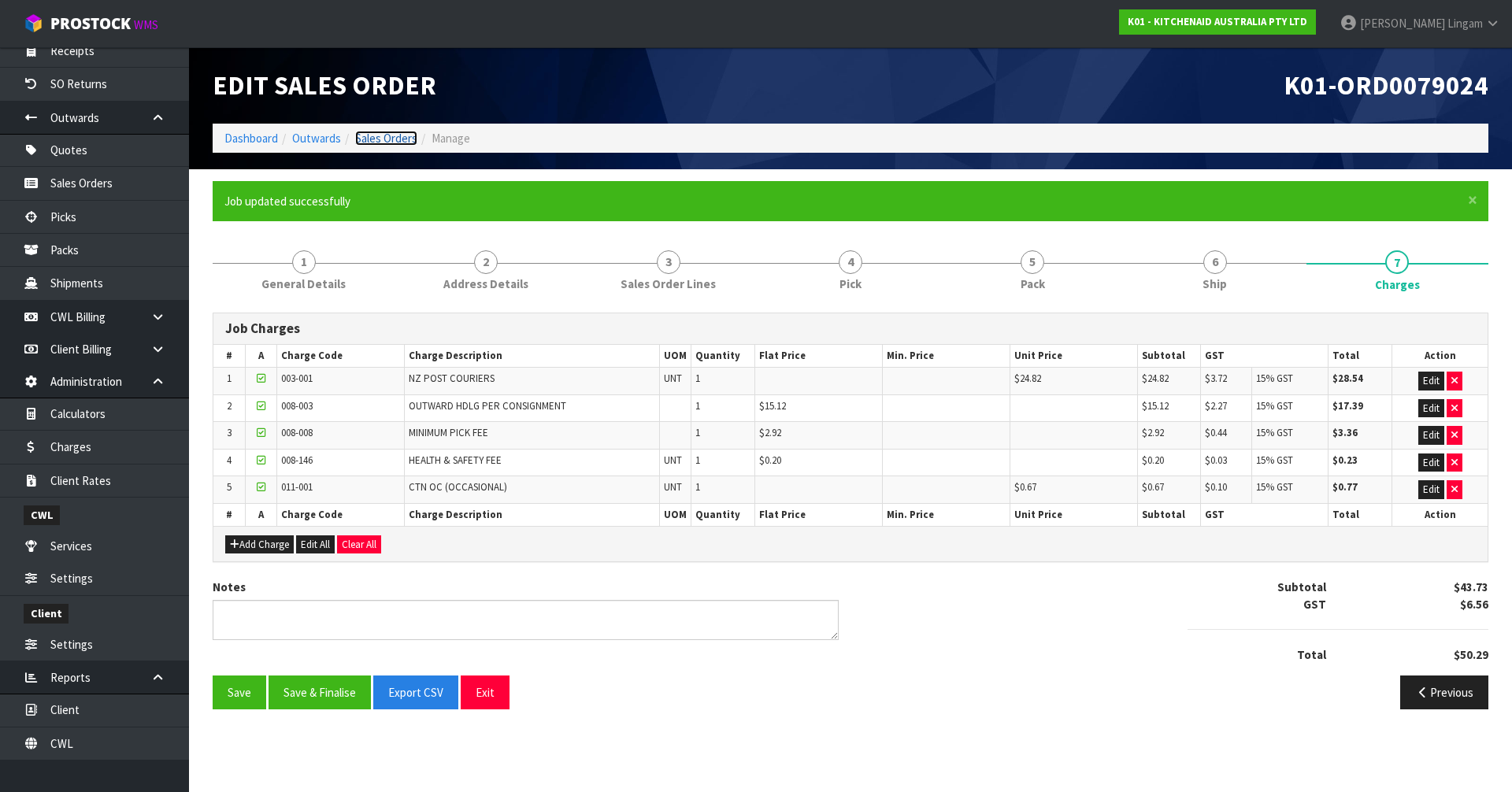
click at [401, 137] on link "Sales Orders" at bounding box center [386, 138] width 62 height 15
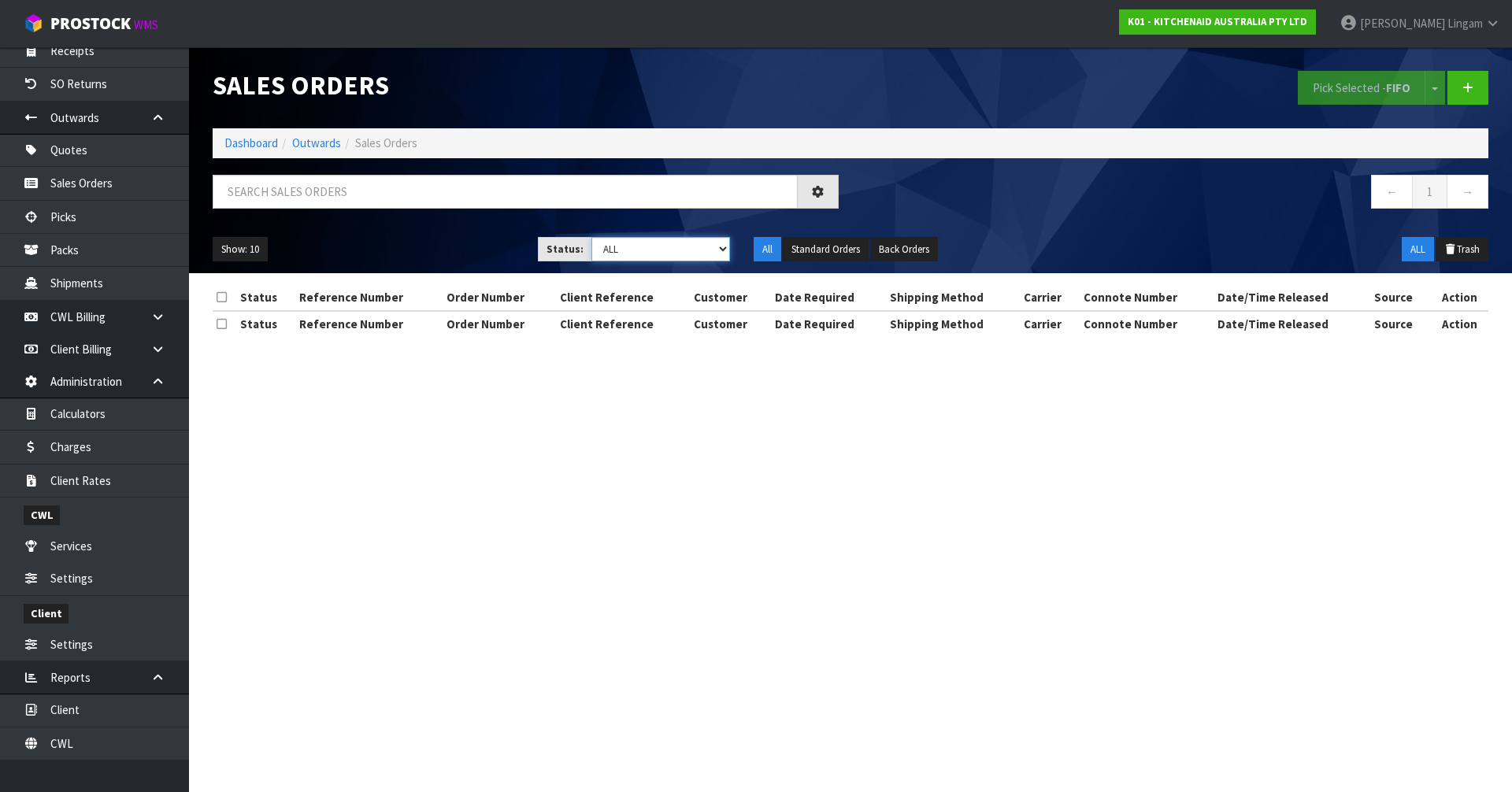
drag, startPoint x: 714, startPoint y: 247, endPoint x: 718, endPoint y: 236, distance: 11.7
click at [714, 247] on select "Draft Pending Allocated Pending Pick Goods Picked Goods Packed Pending Charges …" at bounding box center [661, 249] width 139 height 25
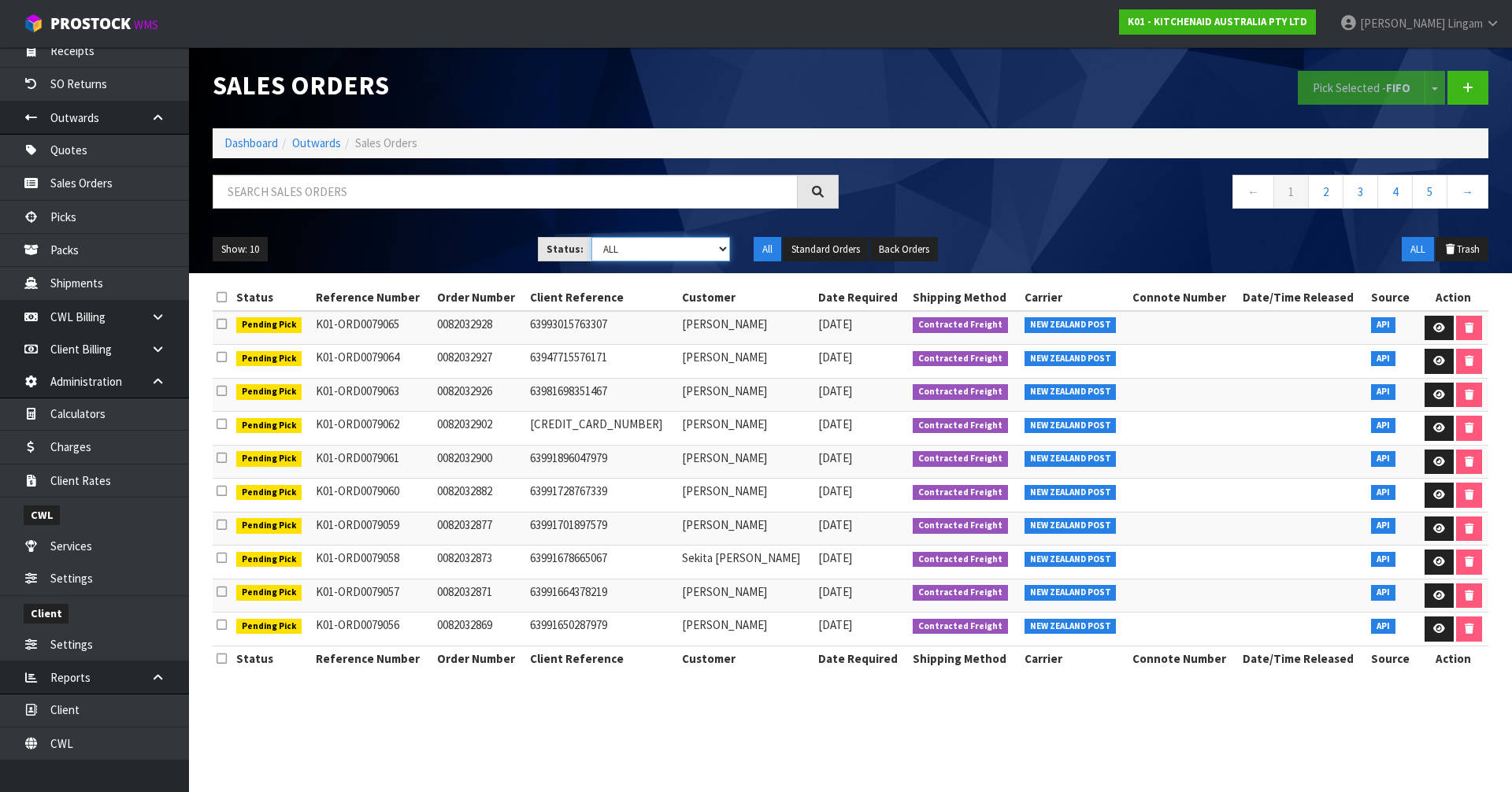
select select "string:6"
click at [591, 237] on select "Draft Pending Allocated Pending Pick Goods Picked Goods Packed Pending Charges …" at bounding box center [661, 249] width 139 height 25
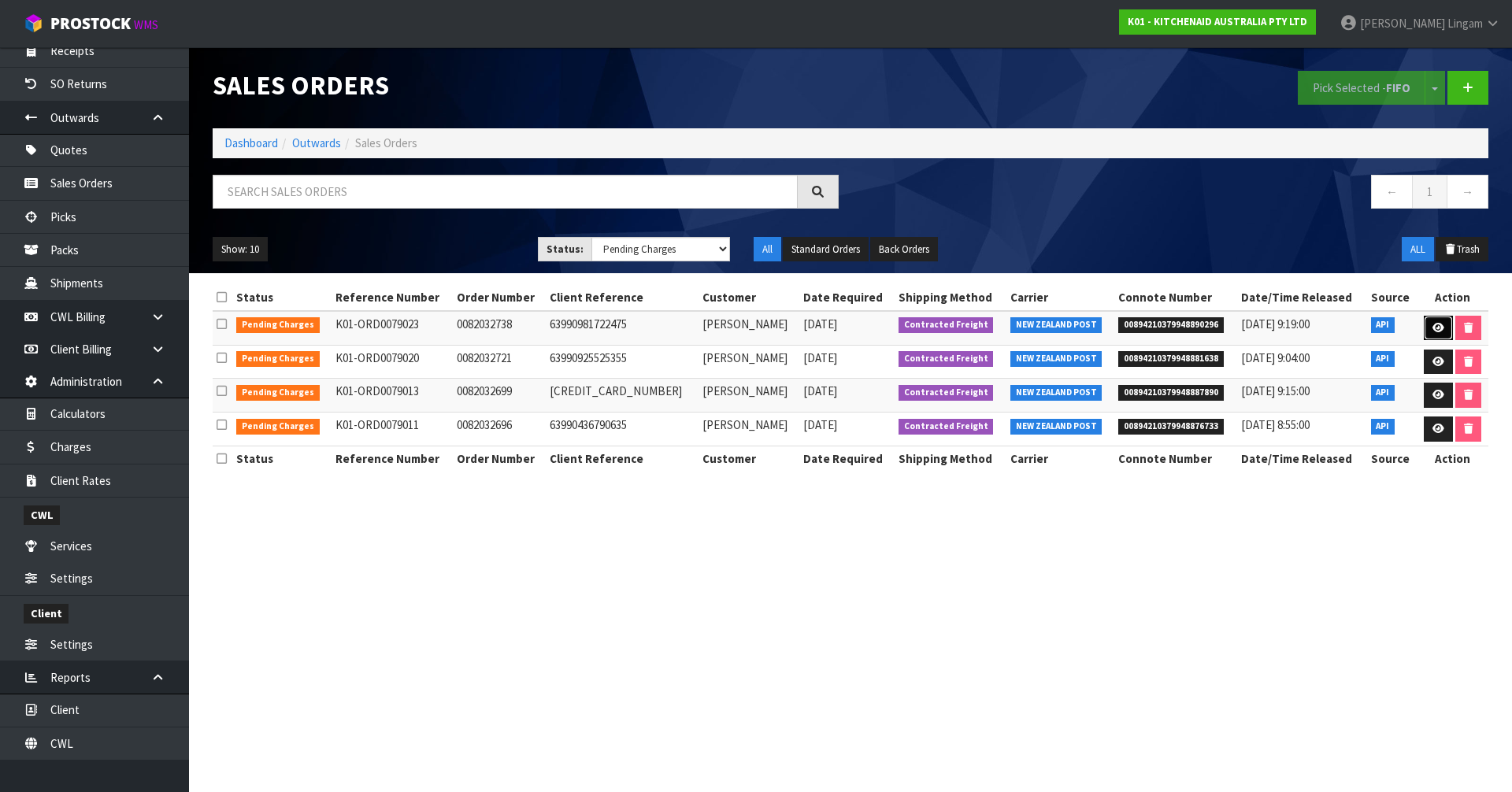
click at [1433, 328] on icon at bounding box center [1438, 328] width 12 height 10
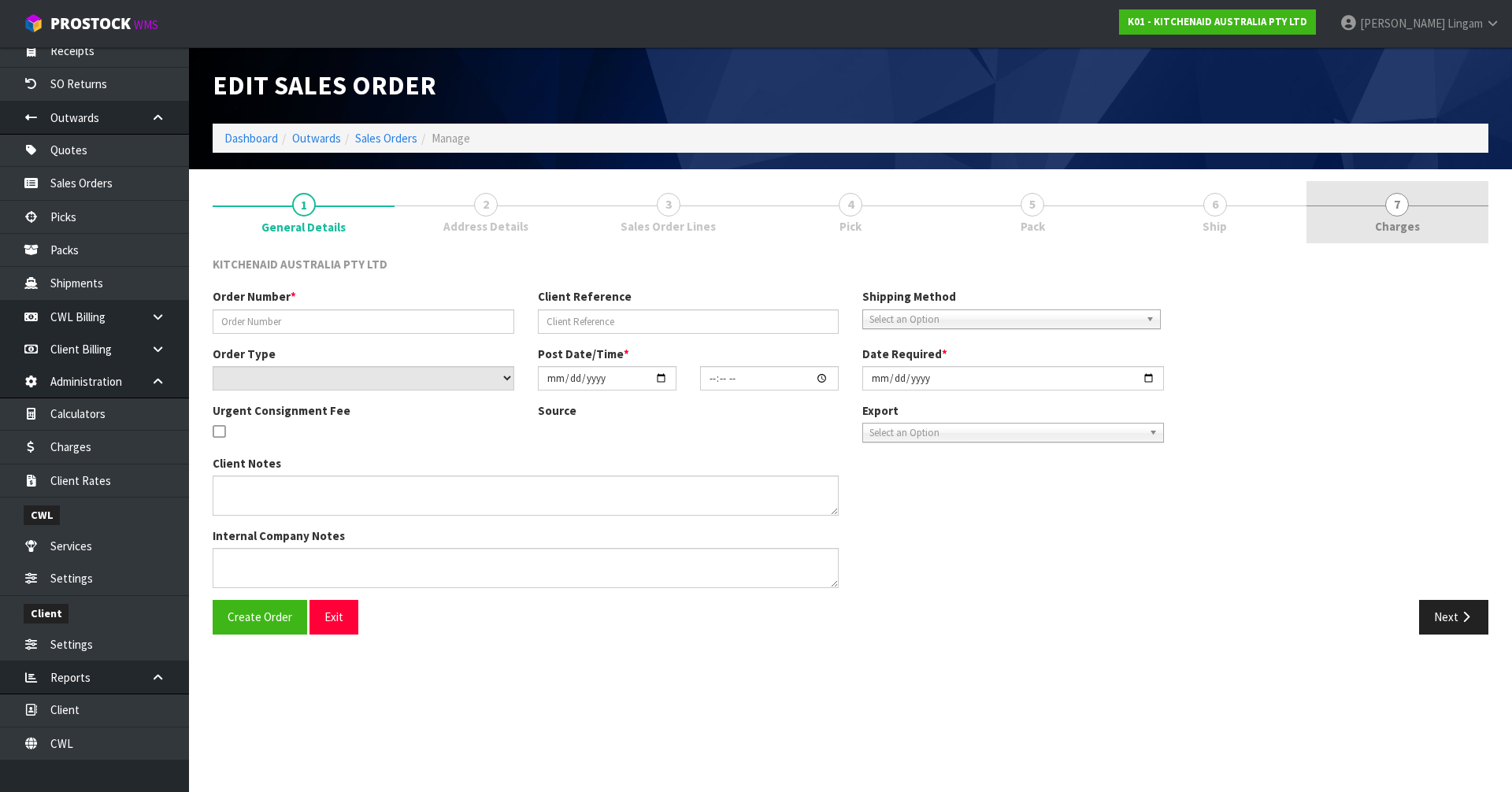
type input "0082032738"
type input "63990981722475"
select select "number:0"
type input "[DATE]"
type input "13:40:16.000"
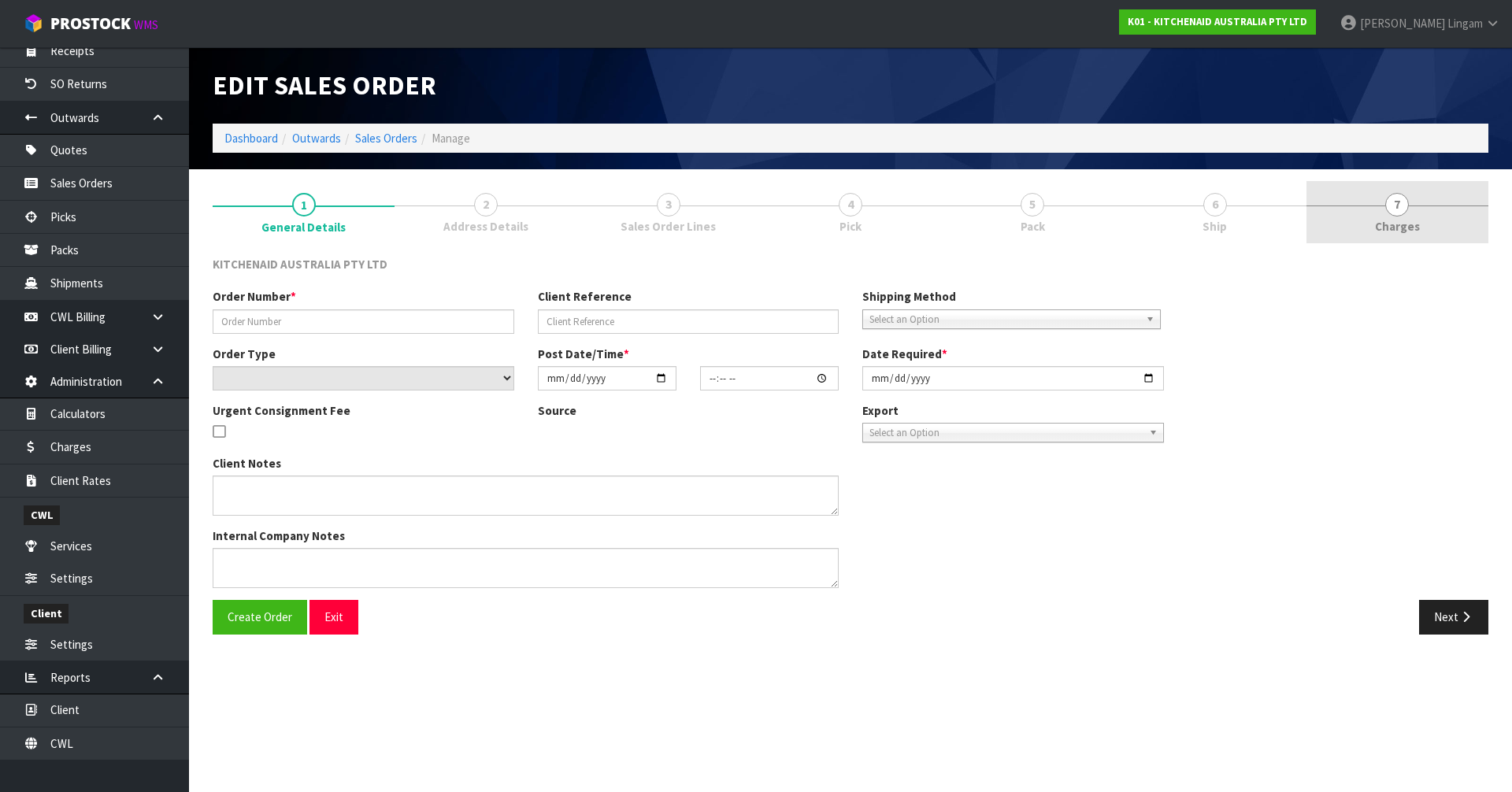
type input "[DATE]"
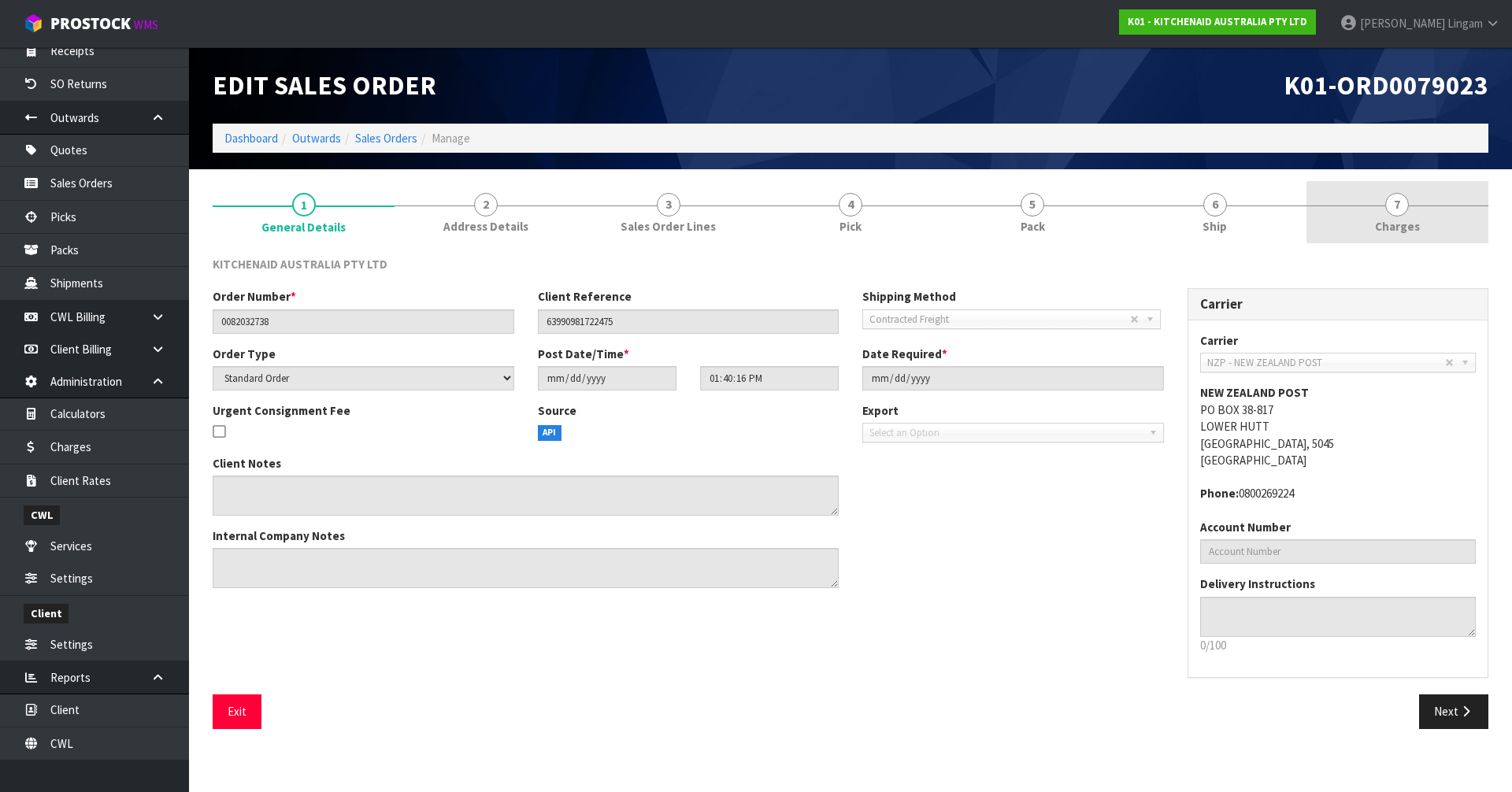
click at [1408, 226] on span "Charges" at bounding box center [1397, 226] width 45 height 17
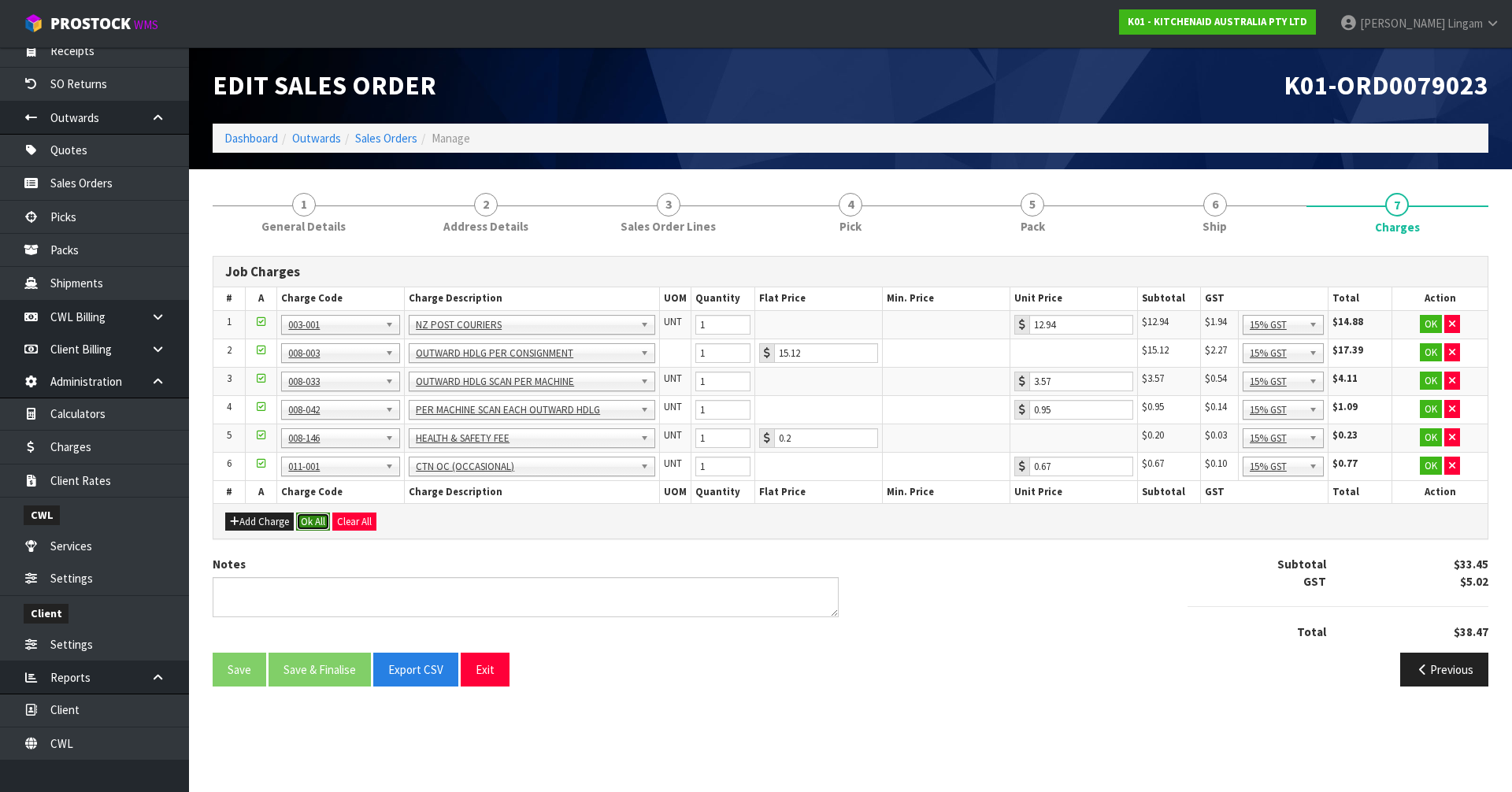
click at [318, 520] on button "Ok All" at bounding box center [313, 522] width 34 height 19
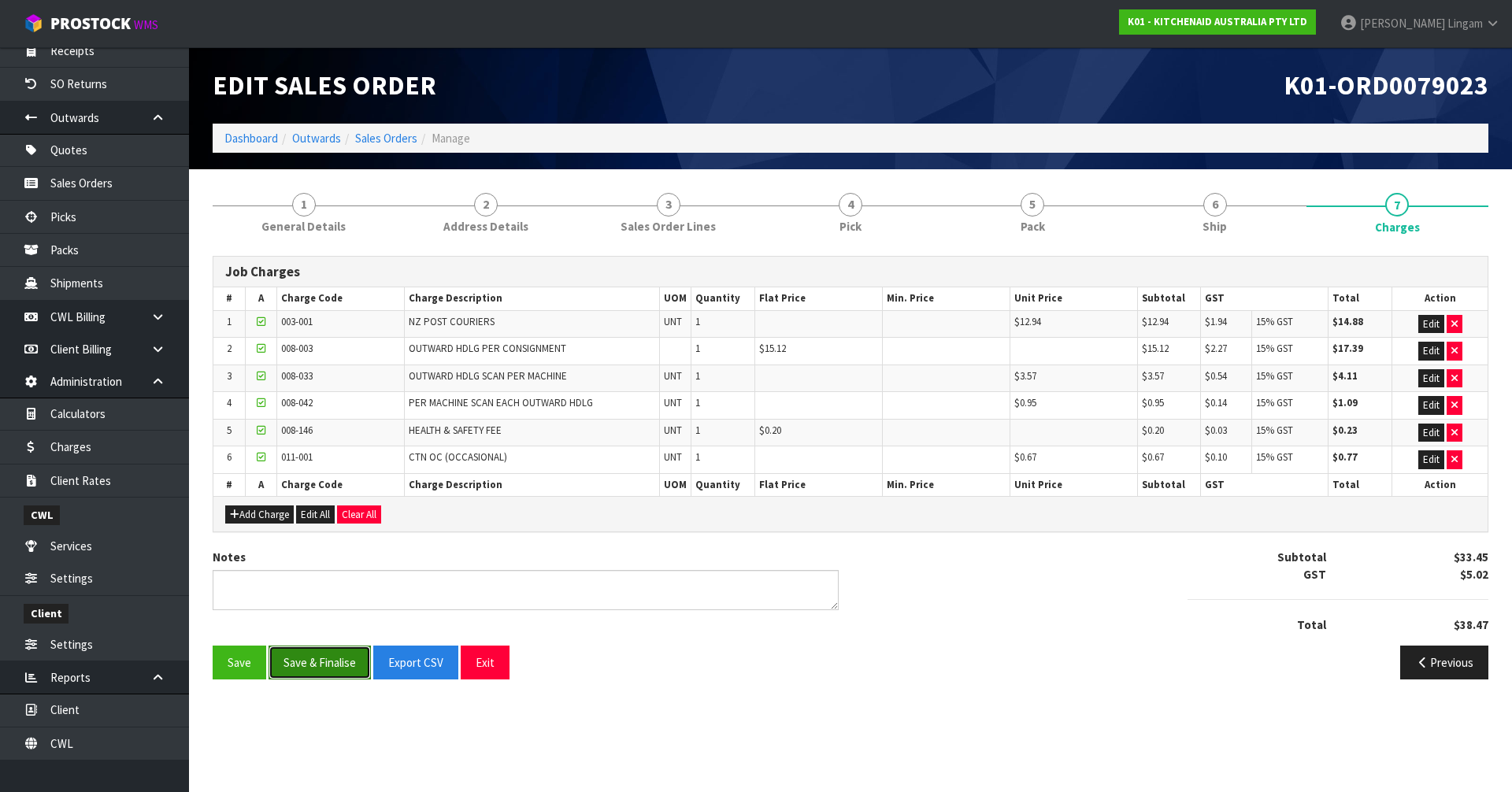
click at [319, 676] on button "Save & Finalise" at bounding box center [320, 662] width 103 height 34
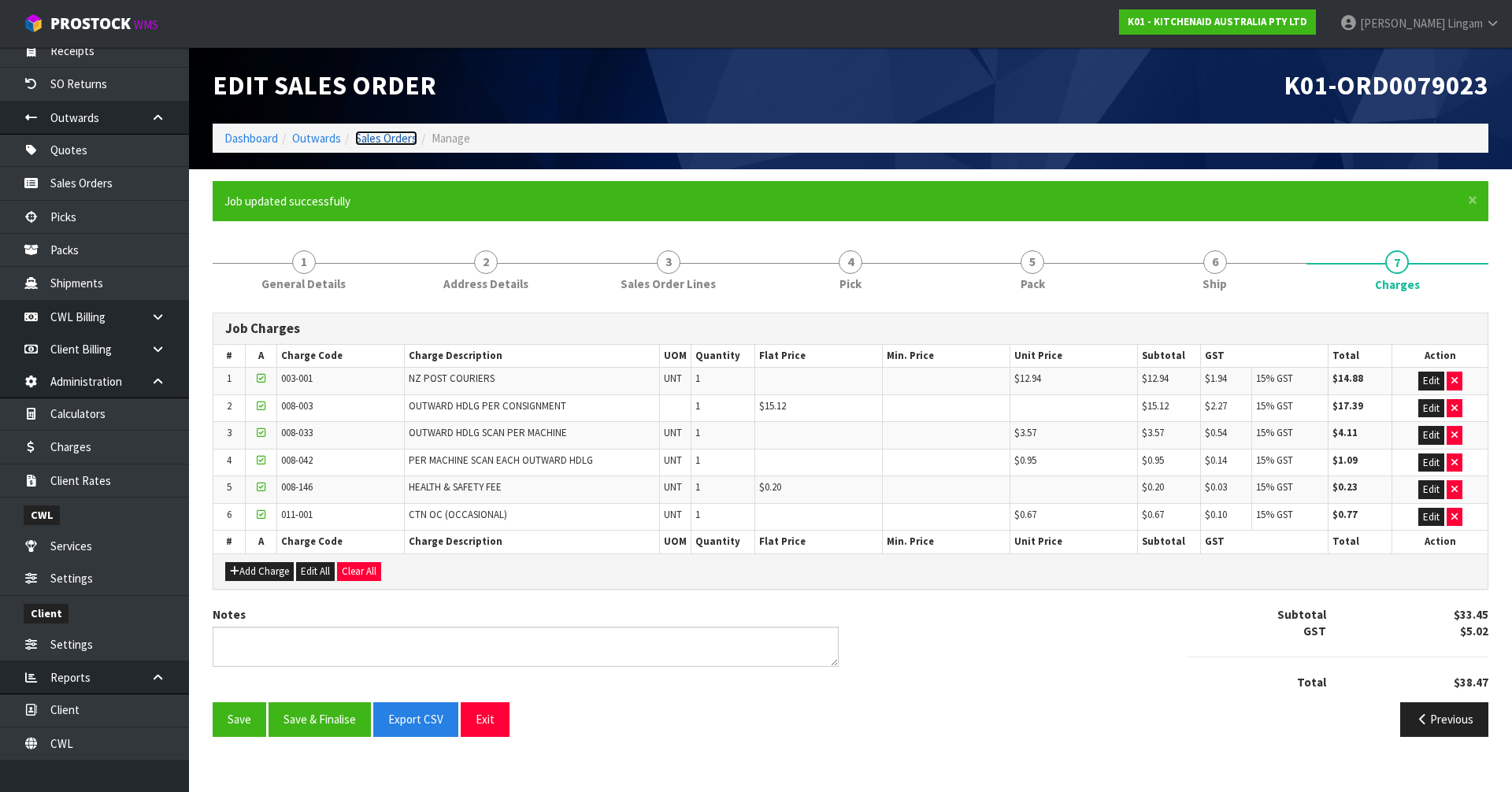
click at [388, 137] on link "Sales Orders" at bounding box center [386, 138] width 62 height 15
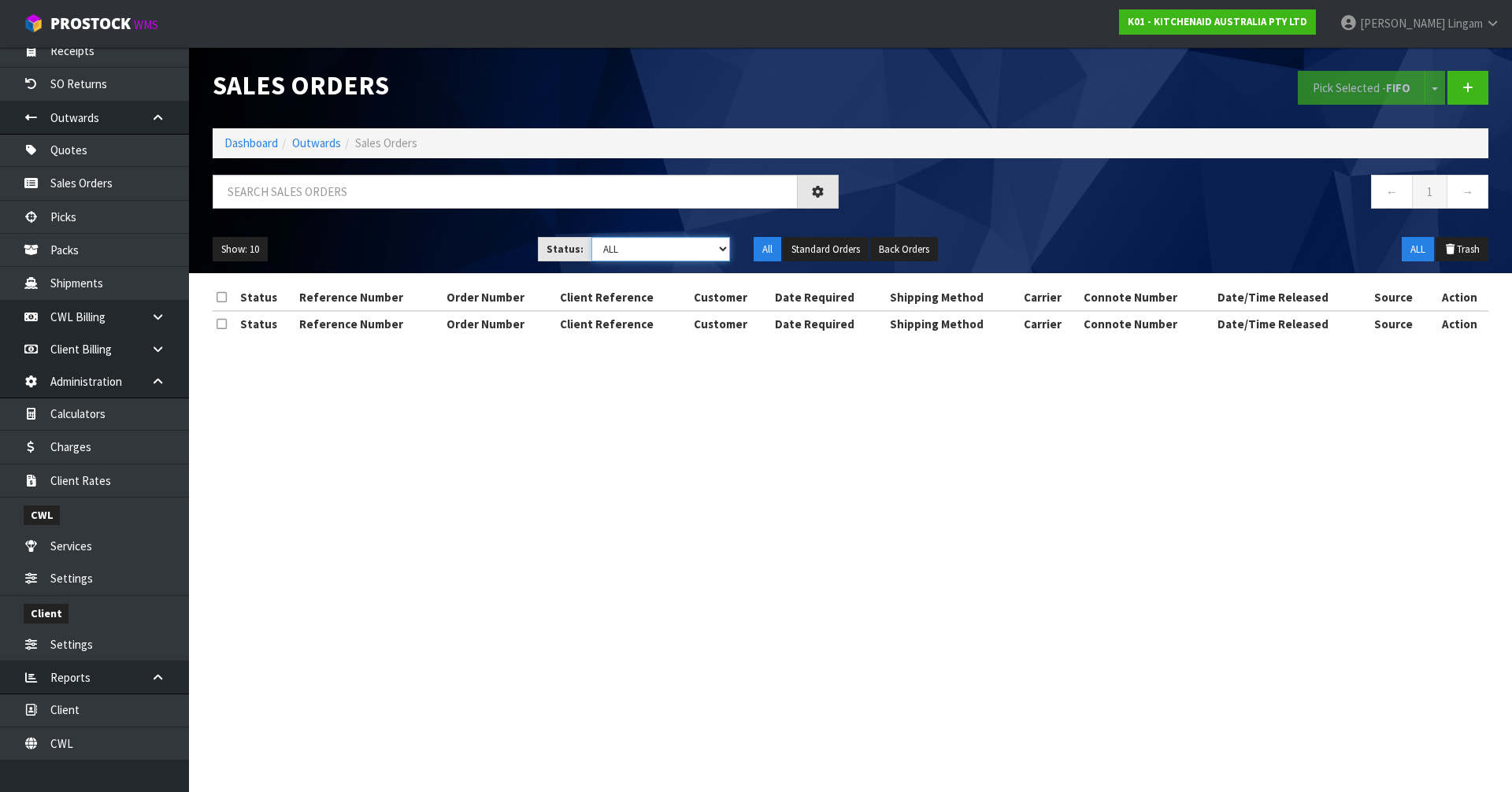
click at [710, 251] on select "Draft Pending Allocated Pending Pick Goods Picked Goods Packed Pending Charges …" at bounding box center [661, 249] width 139 height 25
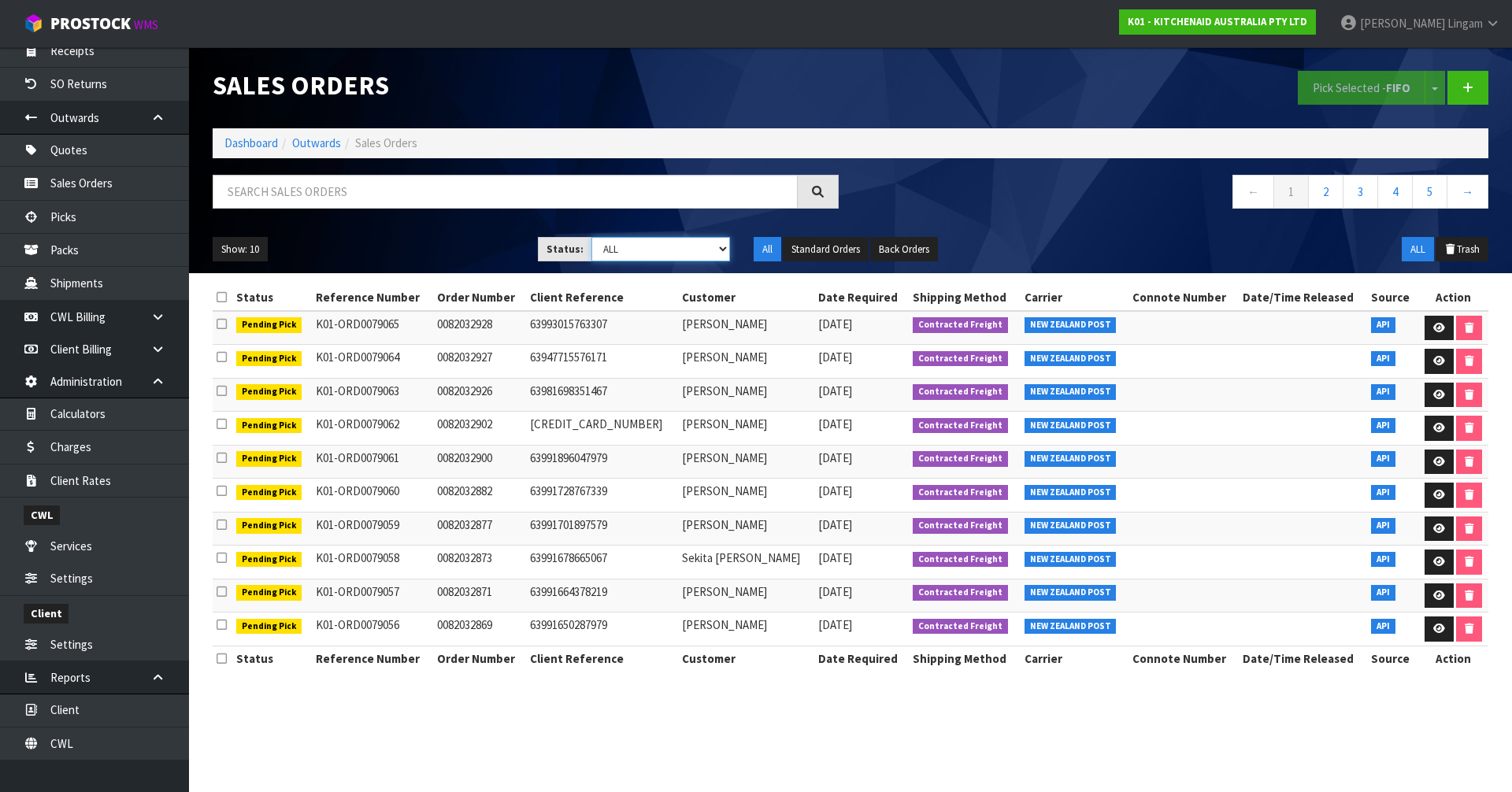
select select "string:6"
click at [591, 237] on select "Draft Pending Allocated Pending Pick Goods Picked Goods Packed Pending Charges …" at bounding box center [661, 249] width 139 height 25
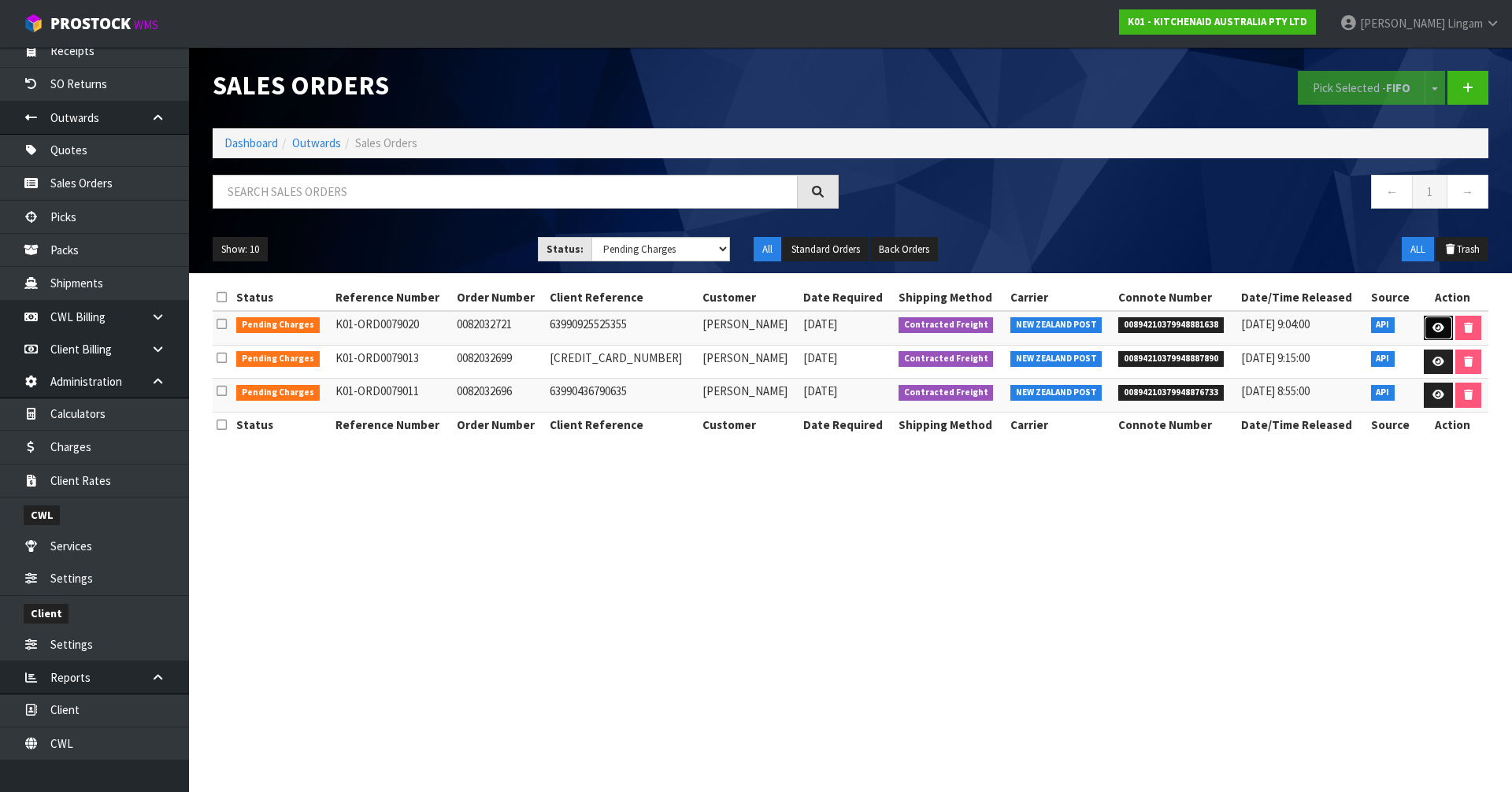
click at [1434, 332] on icon at bounding box center [1438, 328] width 12 height 10
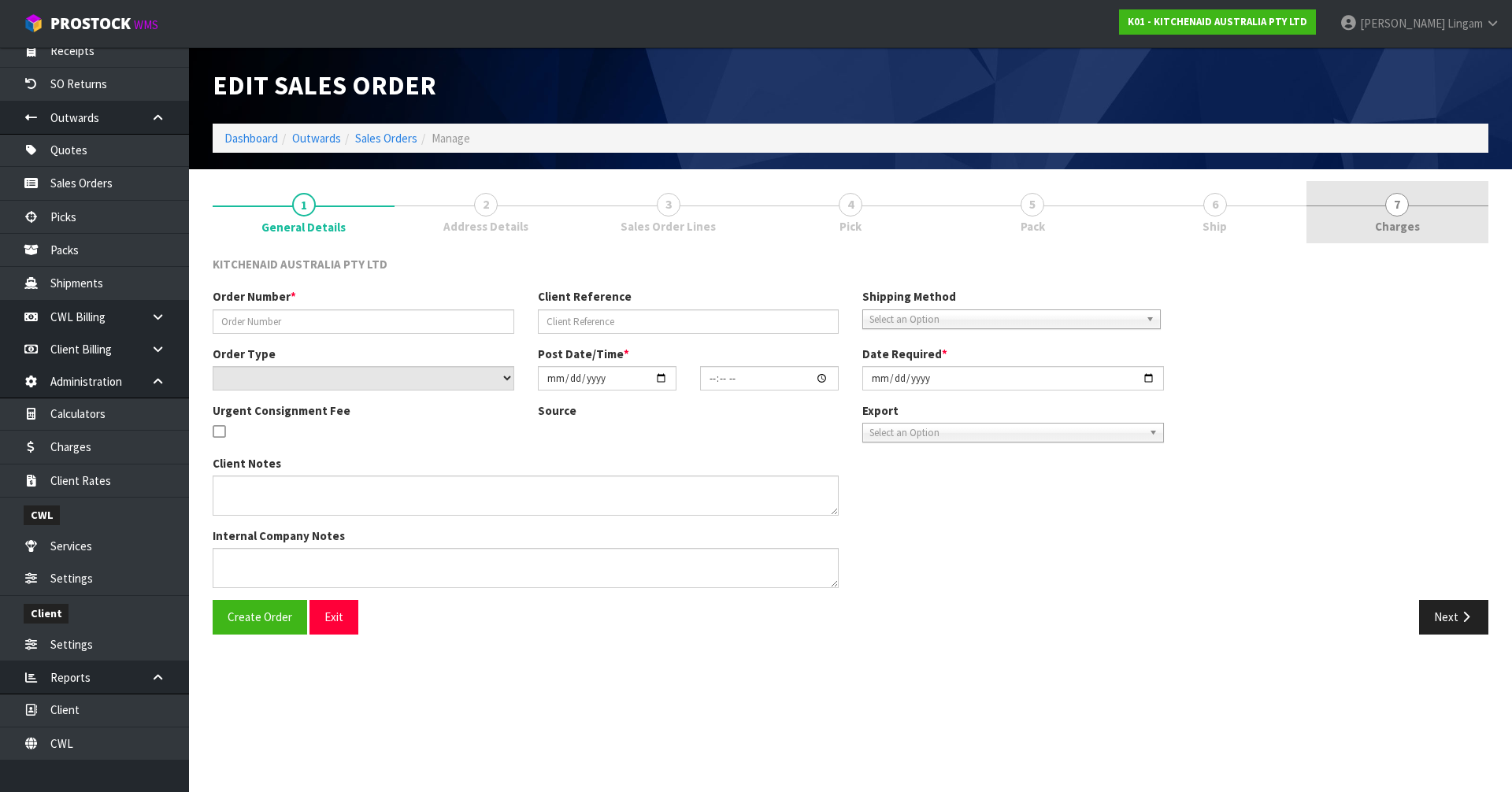
type input "0082032721"
type input "63990925525355"
select select "number:0"
type input "[DATE]"
type input "13:40:10.000"
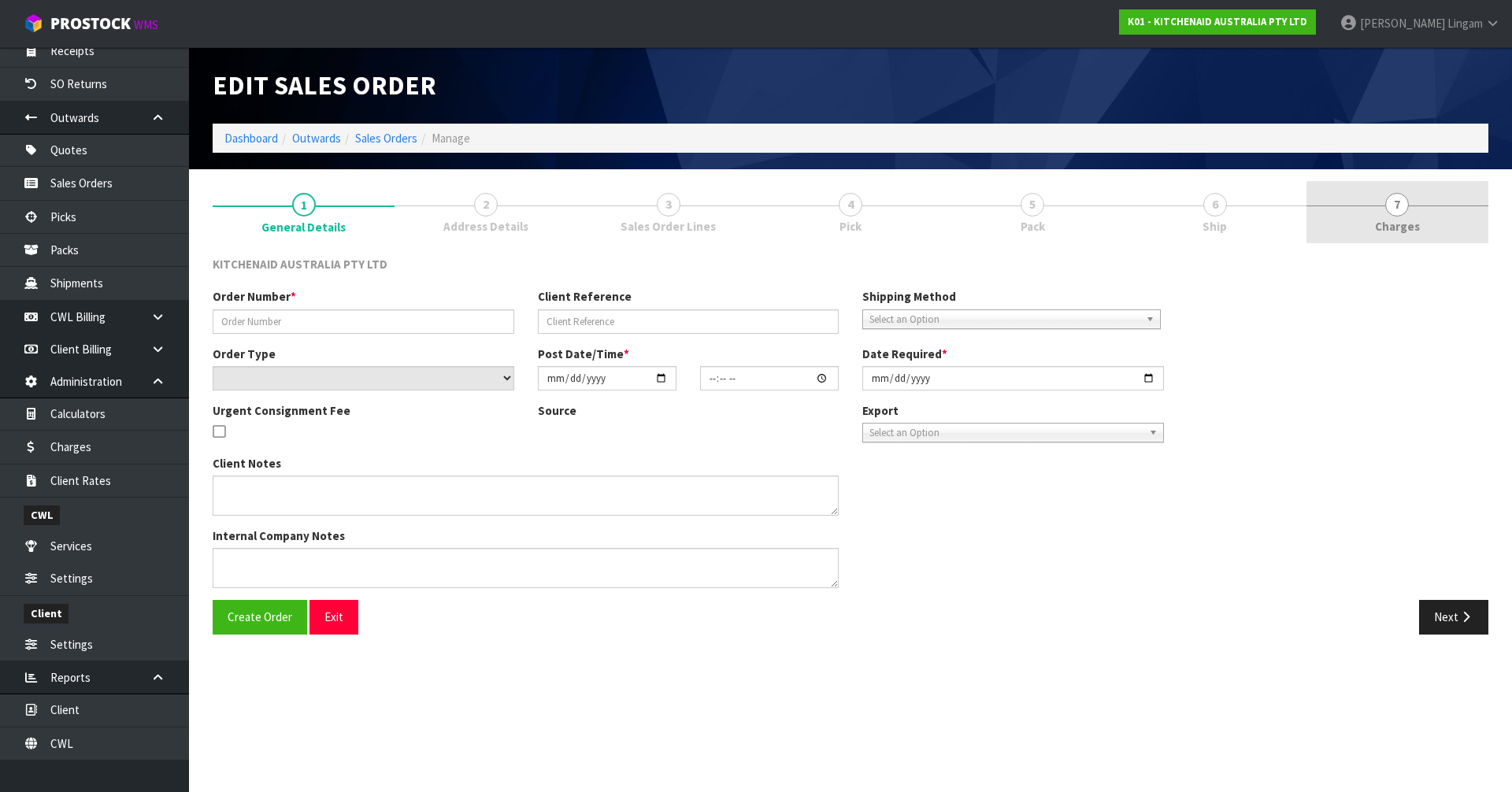
type input "[DATE]"
click at [1438, 228] on link "7 [GEOGRAPHIC_DATA]" at bounding box center [1397, 212] width 182 height 62
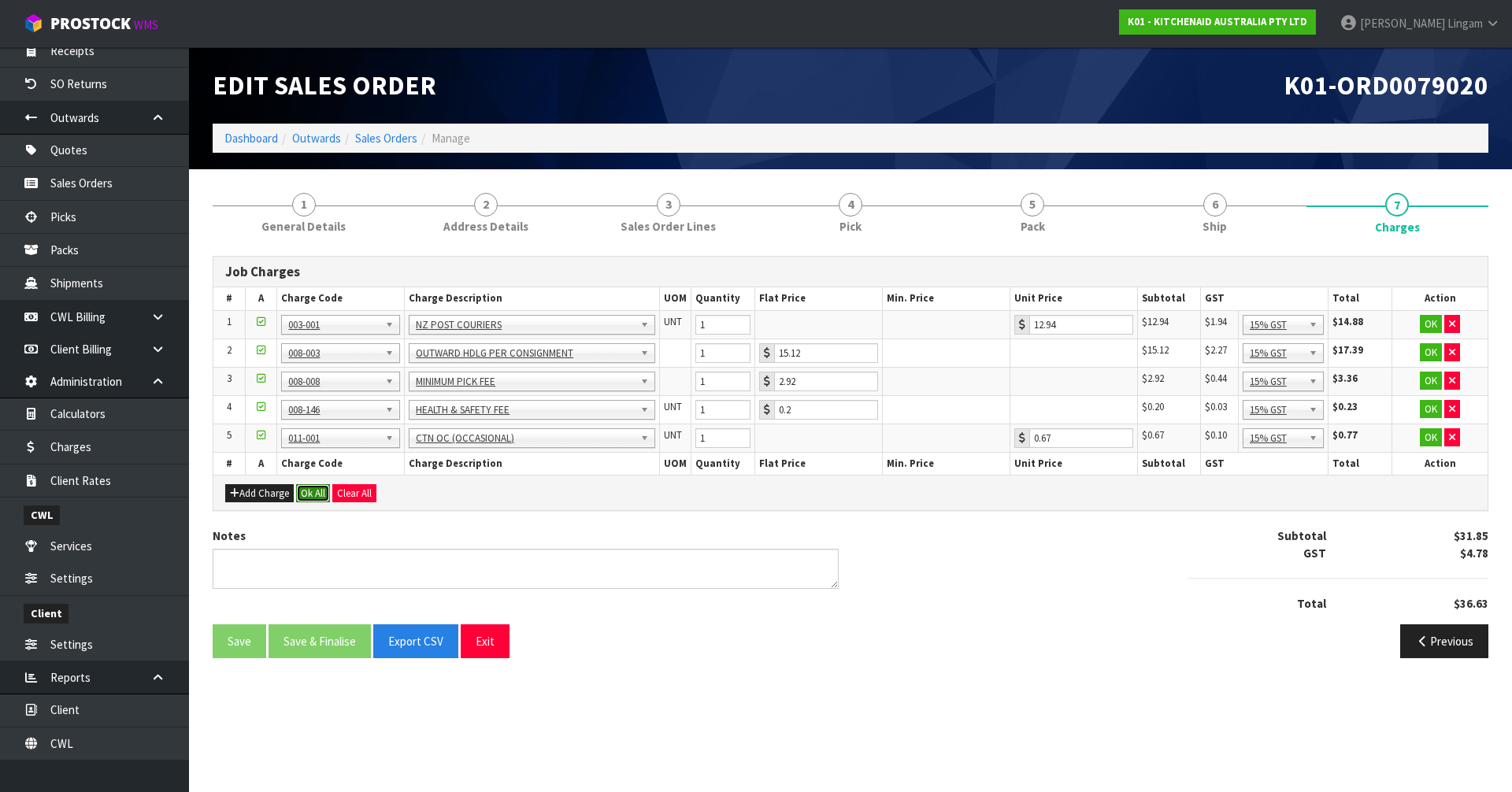
click at [322, 496] on button "Ok All" at bounding box center [313, 494] width 34 height 19
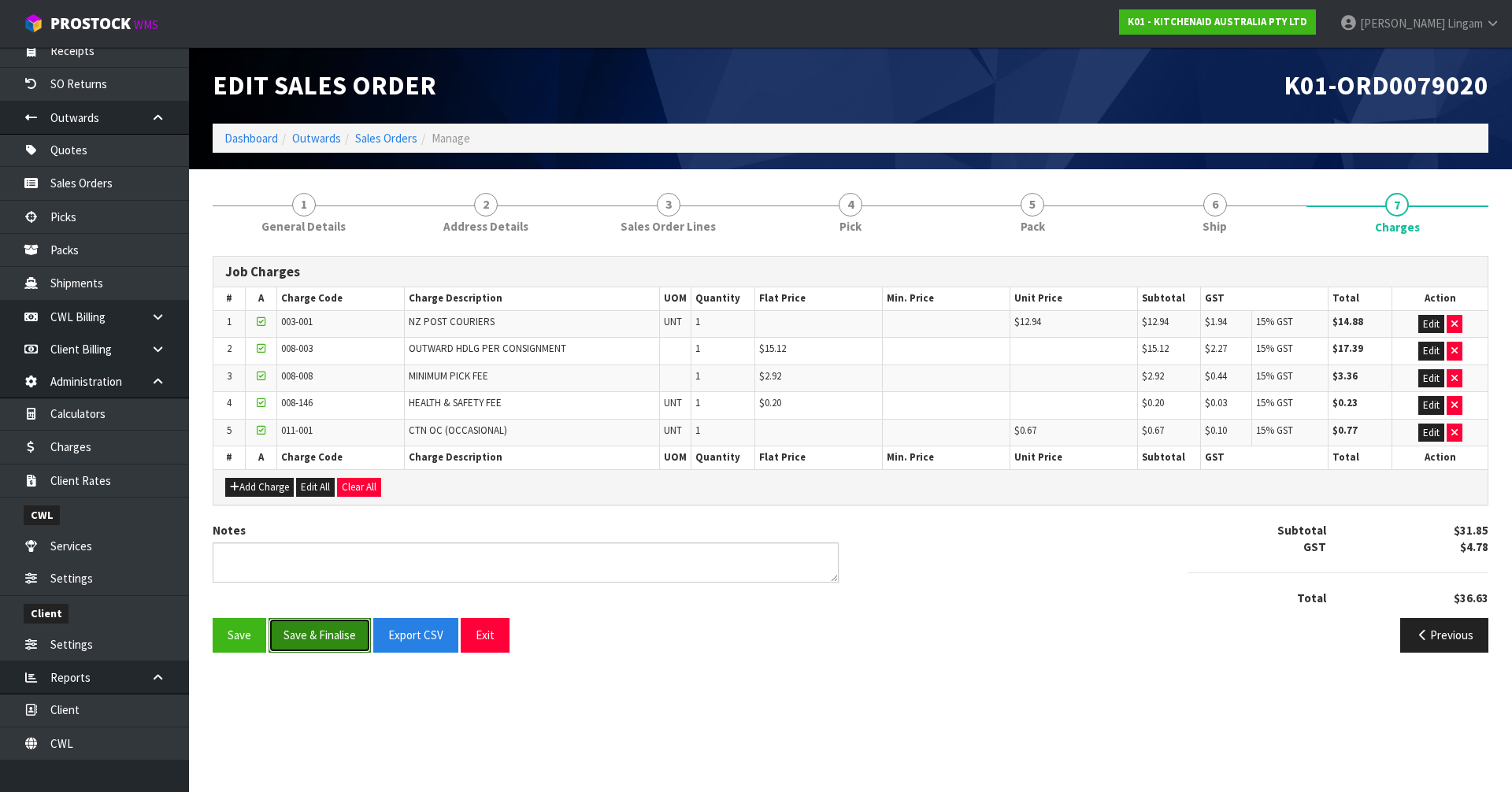
click at [325, 638] on button "Save & Finalise" at bounding box center [320, 635] width 103 height 34
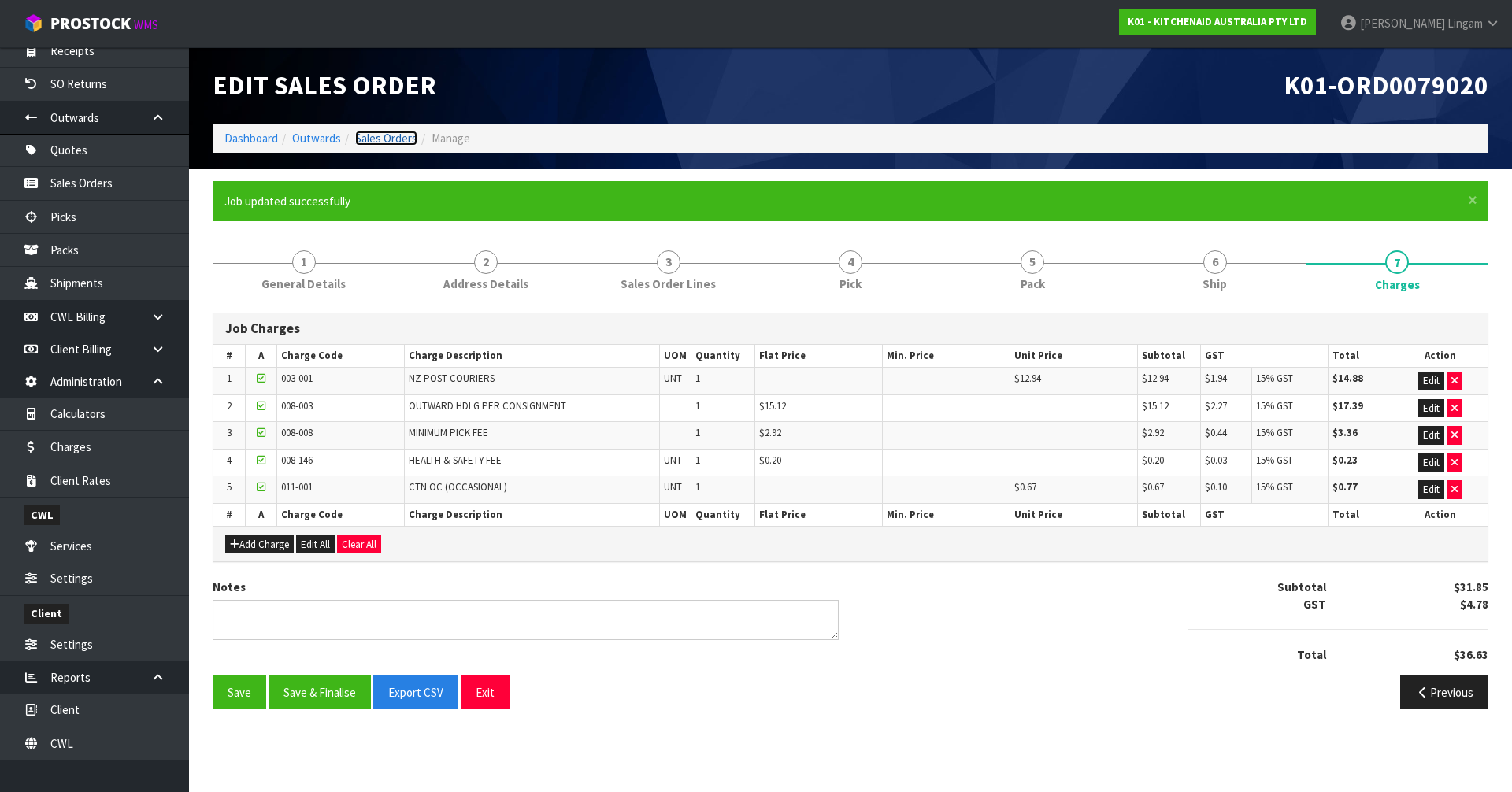
click at [411, 140] on link "Sales Orders" at bounding box center [386, 138] width 62 height 15
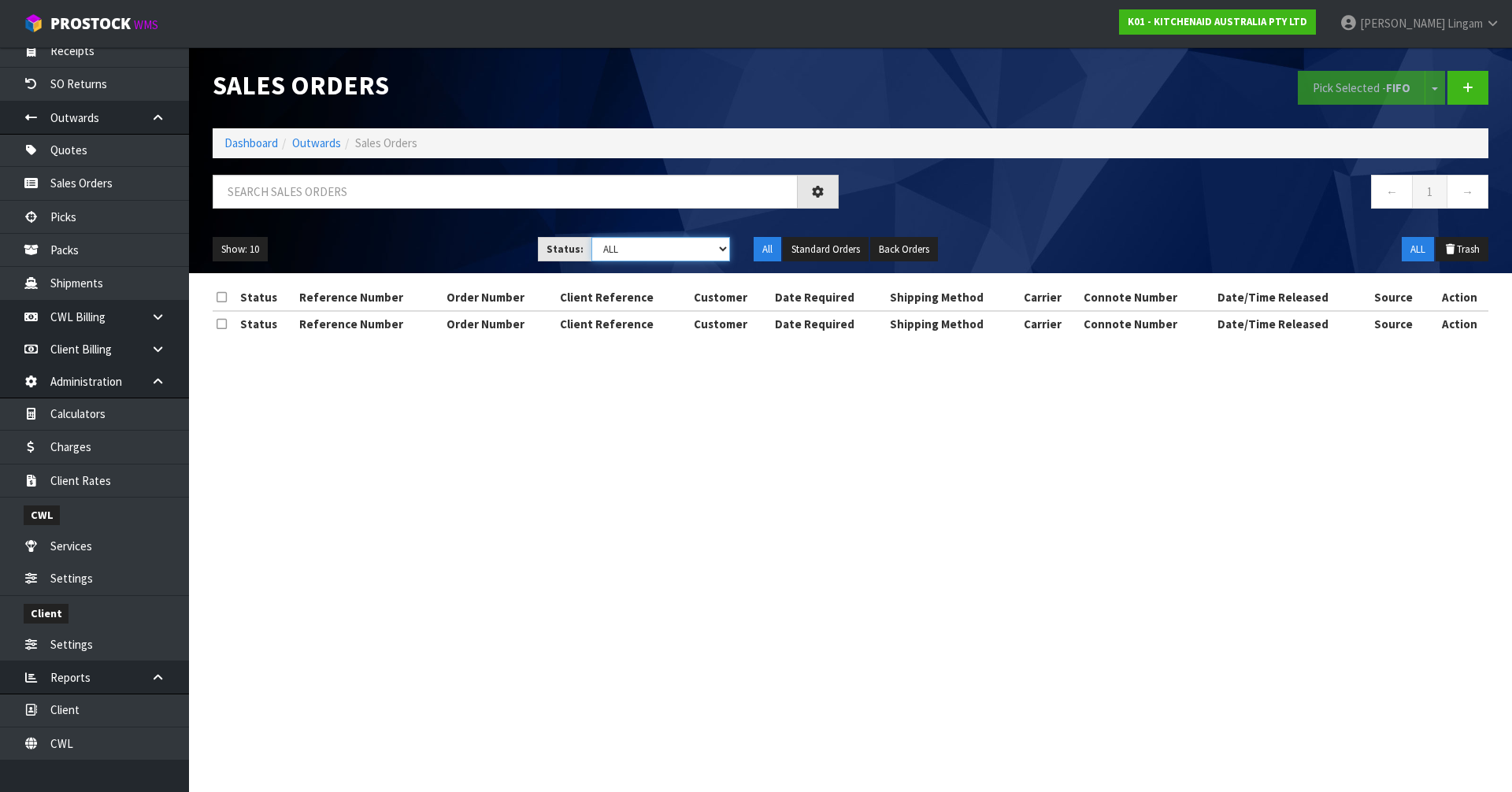
click at [711, 250] on select "Draft Pending Allocated Pending Pick Goods Picked Goods Packed Pending Charges …" at bounding box center [661, 249] width 139 height 25
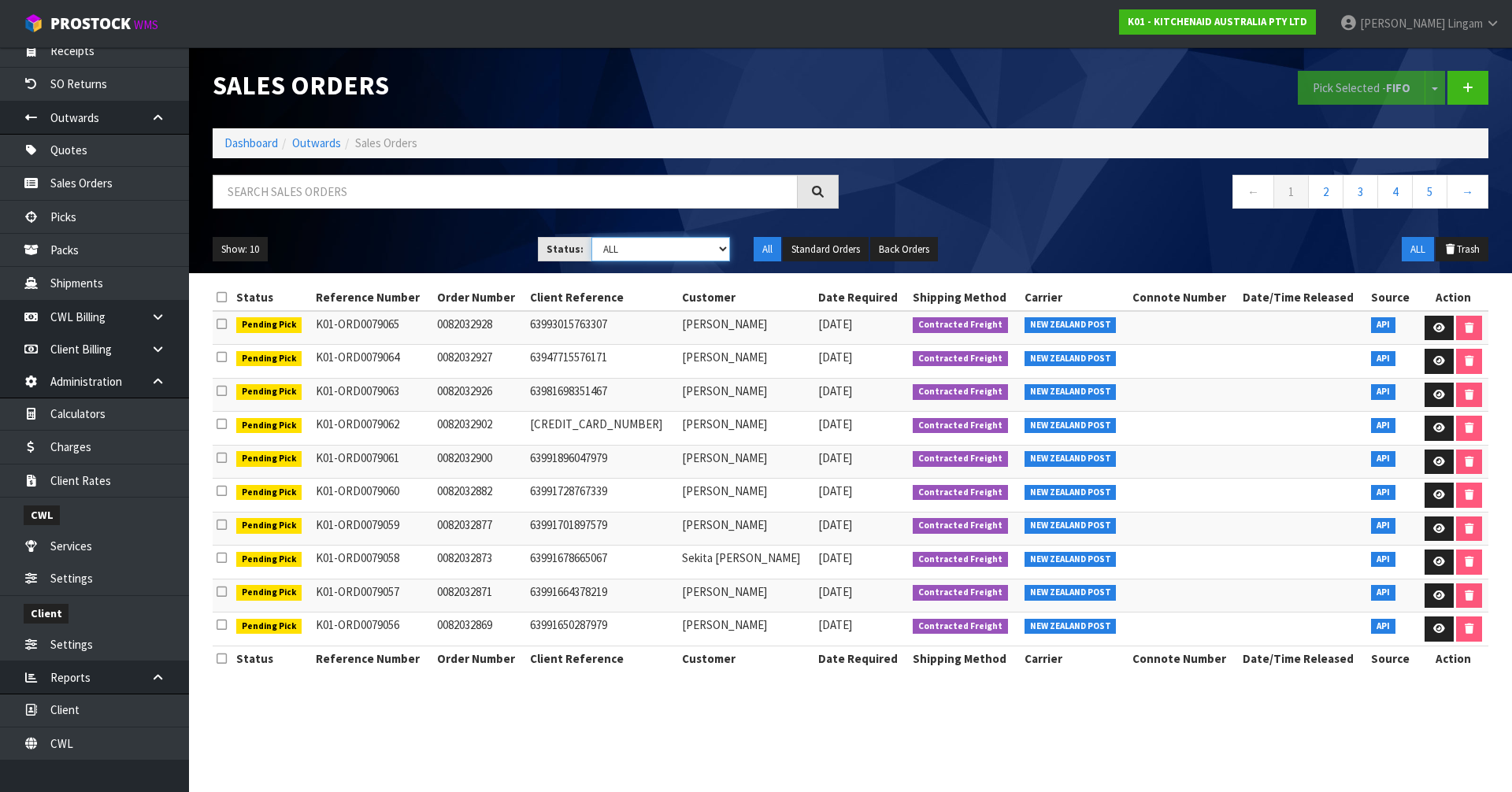
select select "string:6"
click at [591, 237] on select "Draft Pending Allocated Pending Pick Goods Picked Goods Packed Pending Charges …" at bounding box center [661, 249] width 139 height 25
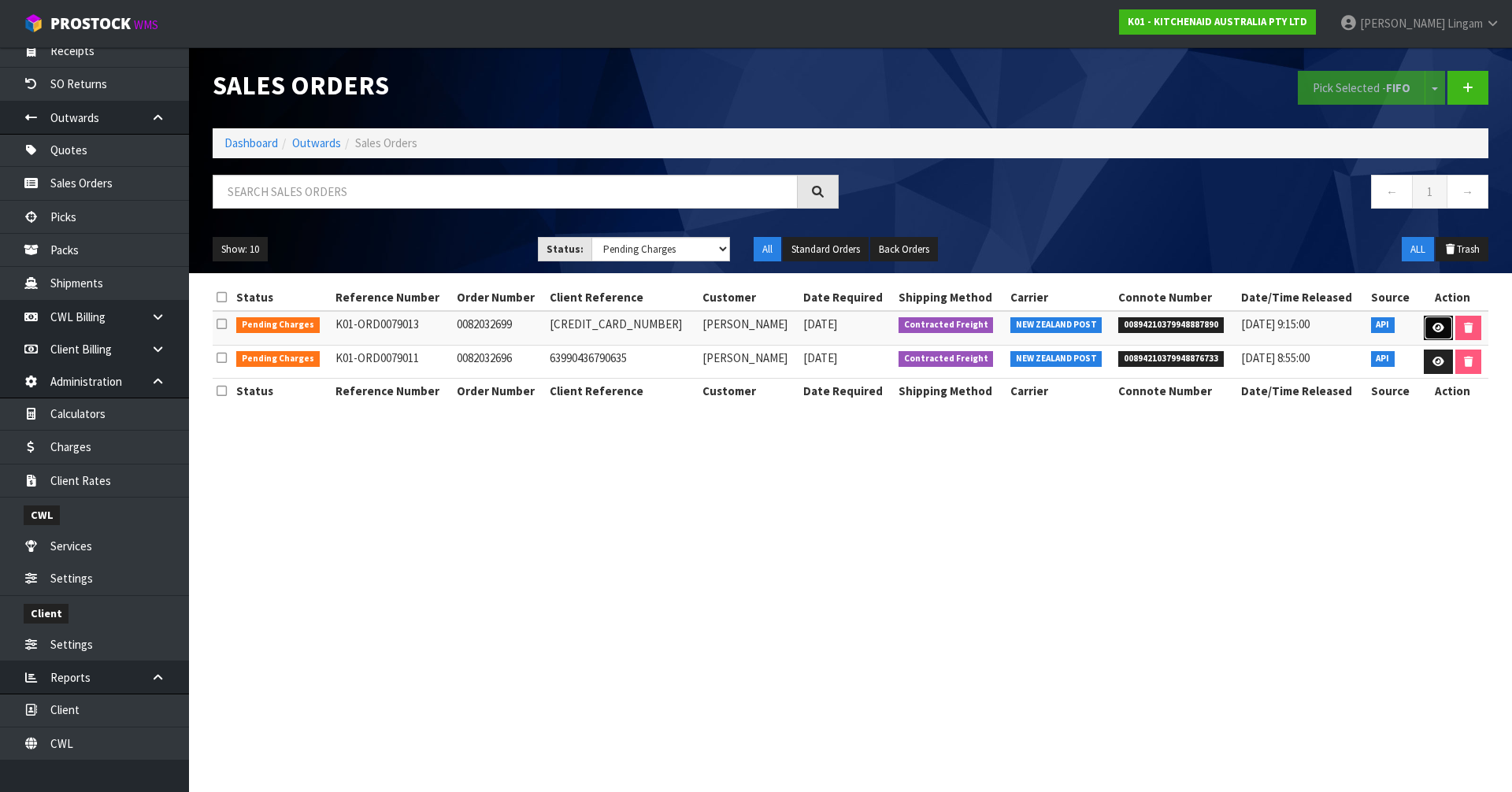
click at [1433, 326] on icon at bounding box center [1438, 328] width 12 height 10
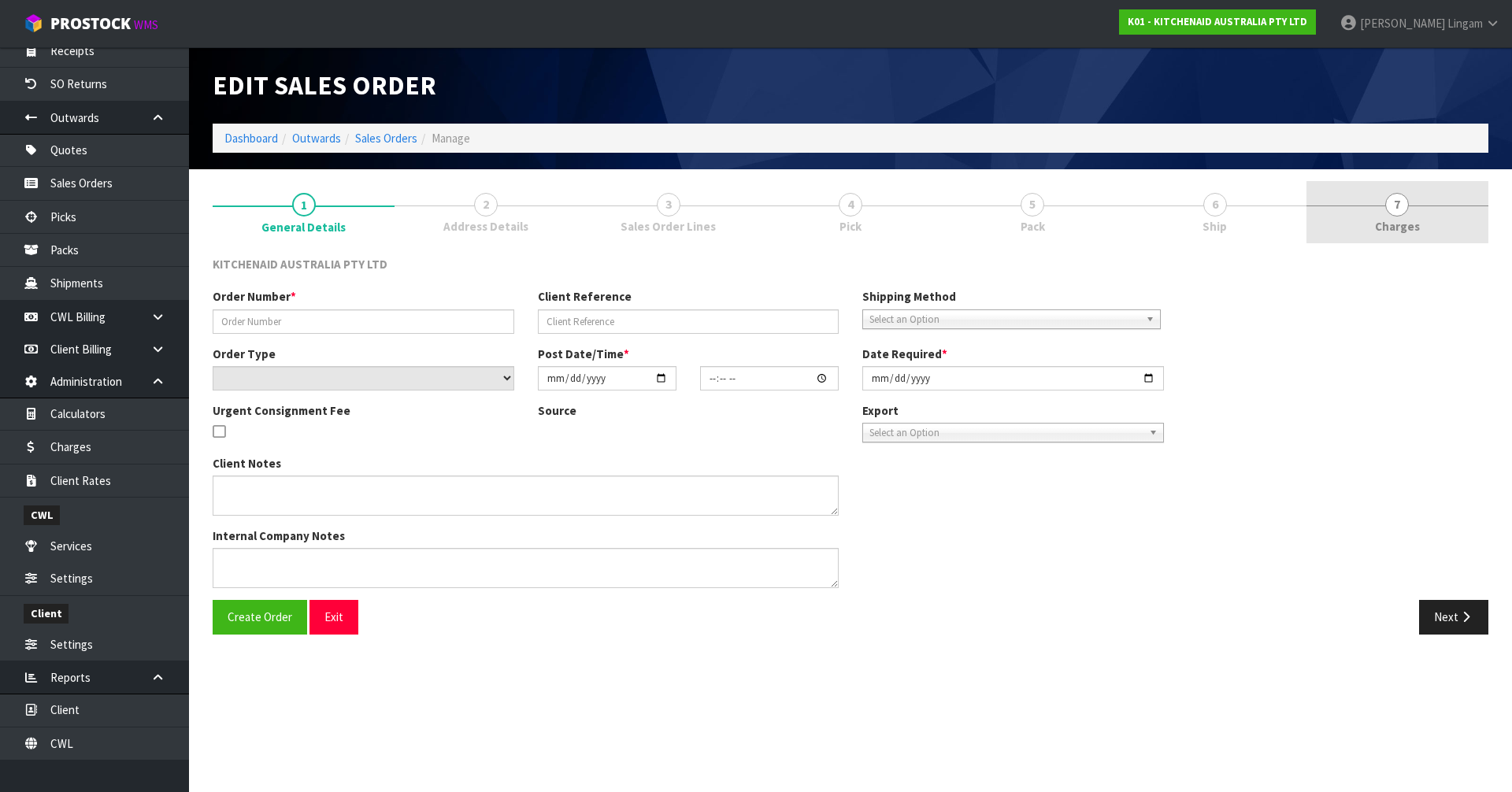
type input "0082032699"
type input "[CREDIT_CARD_NUMBER]"
select select "number:0"
type input "[DATE]"
type input "09:40:22.000"
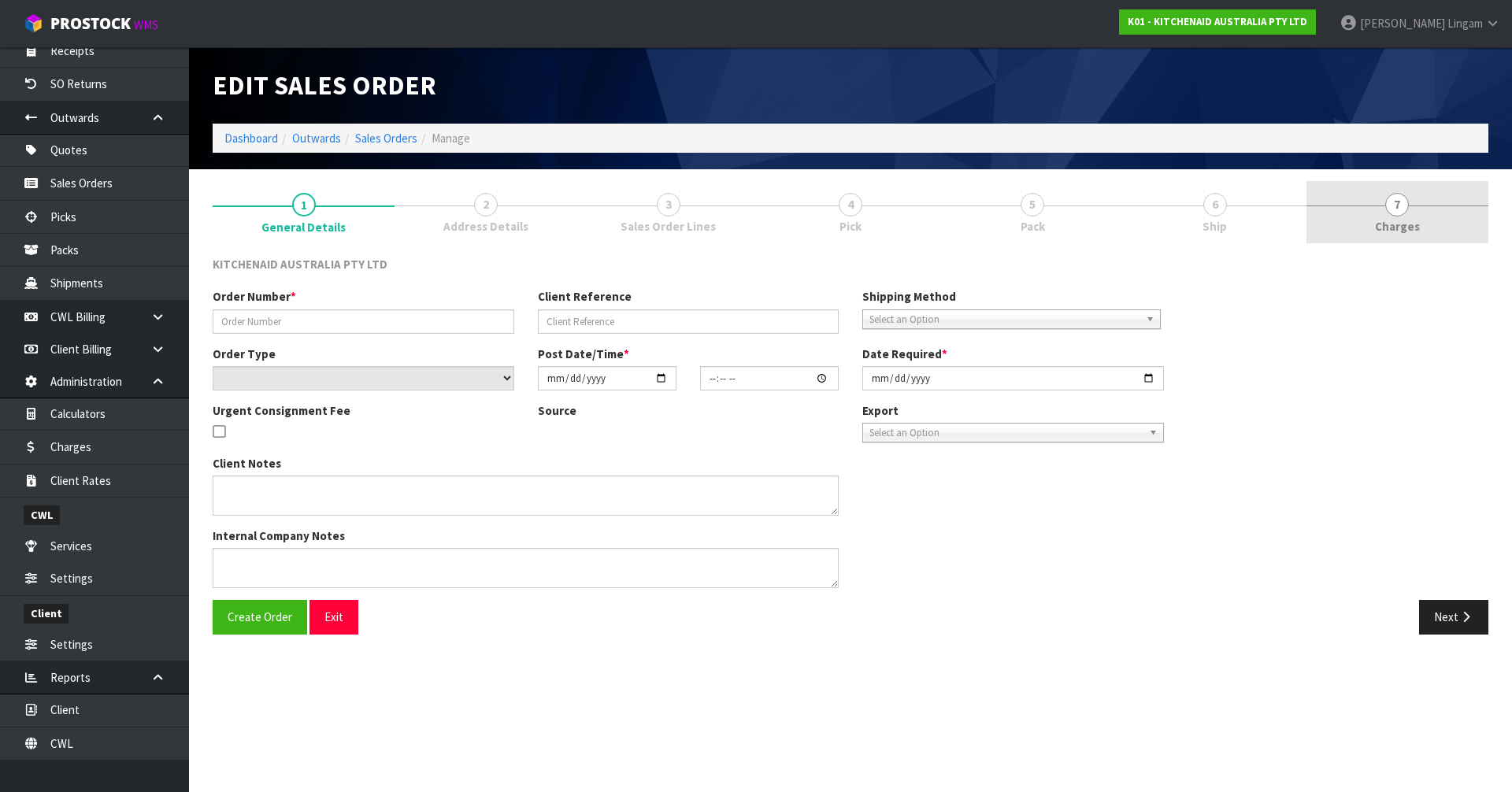
type input "[DATE]"
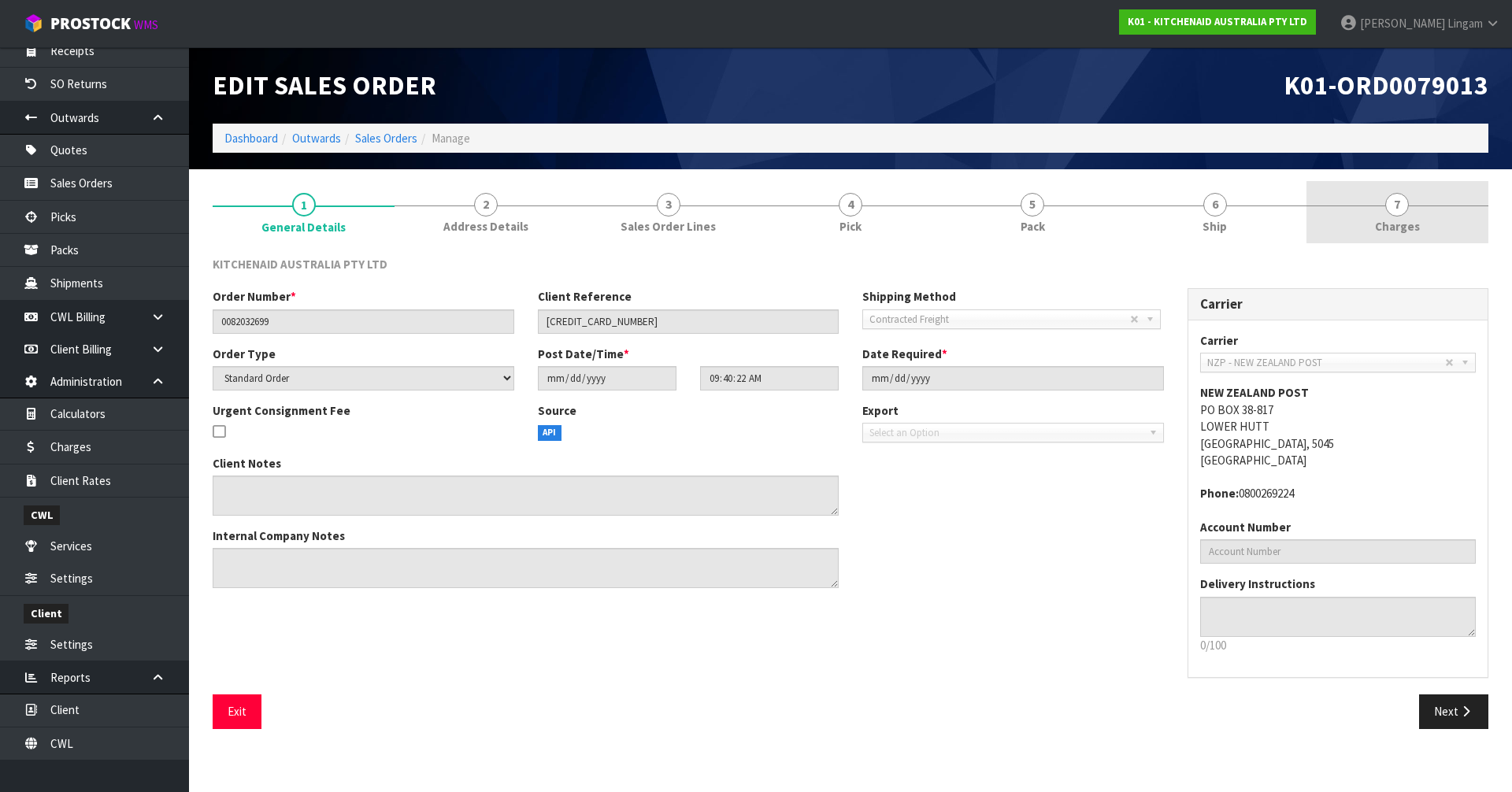
click at [1438, 225] on link "7 [GEOGRAPHIC_DATA]" at bounding box center [1397, 212] width 182 height 62
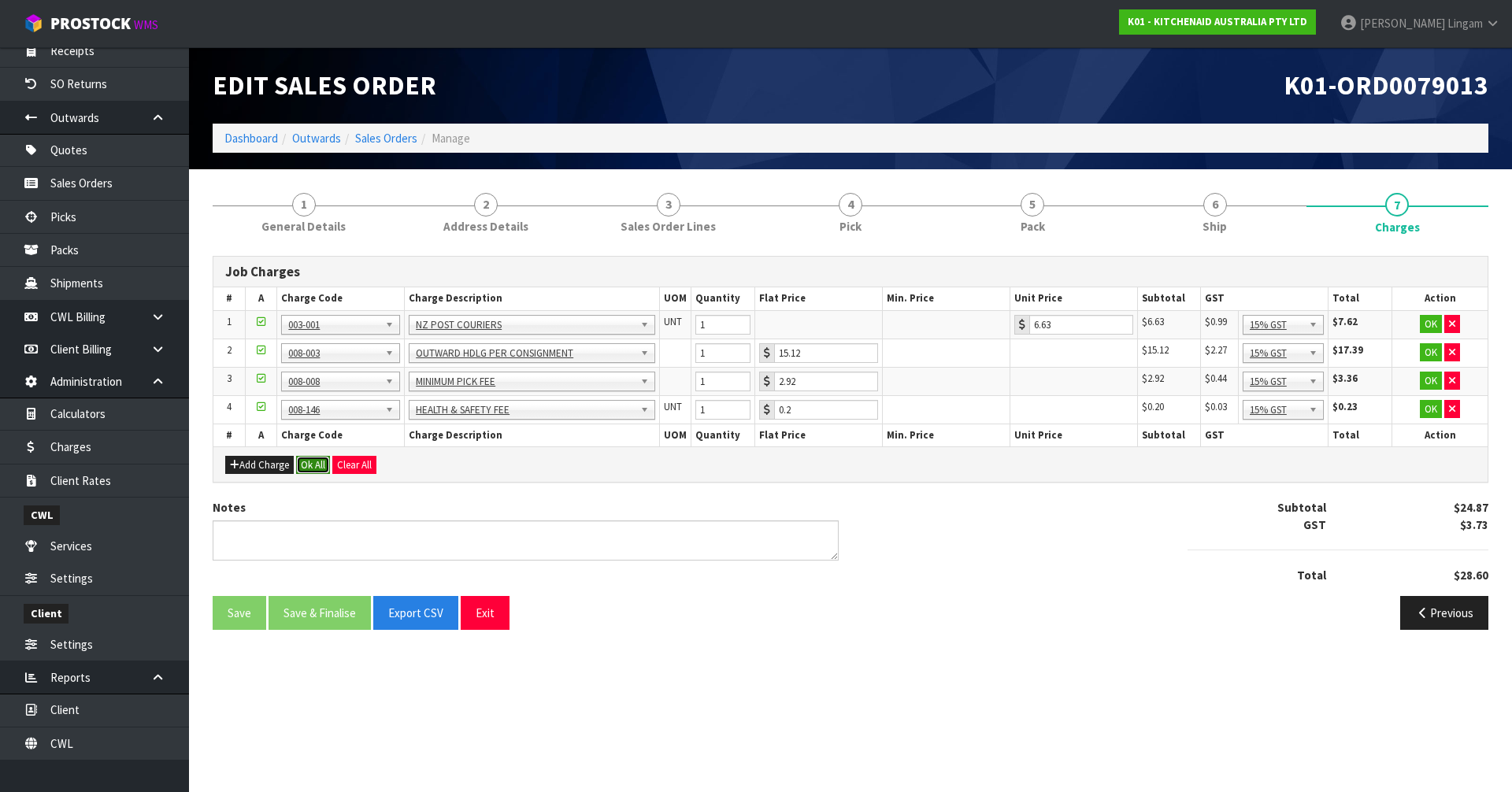
click at [314, 464] on button "Ok All" at bounding box center [313, 466] width 34 height 19
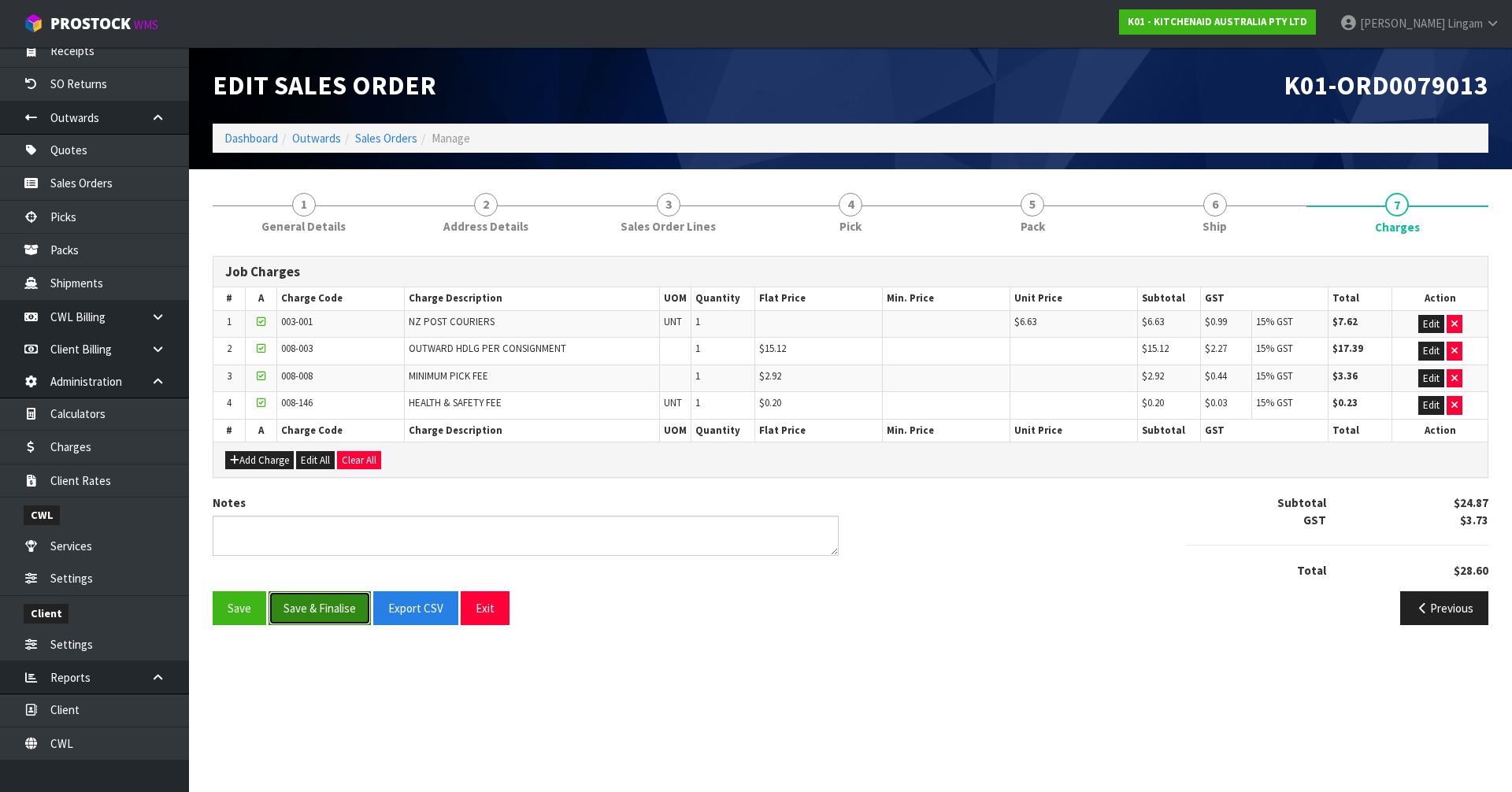
click at [341, 609] on button "Save & Finalise" at bounding box center [320, 608] width 103 height 34
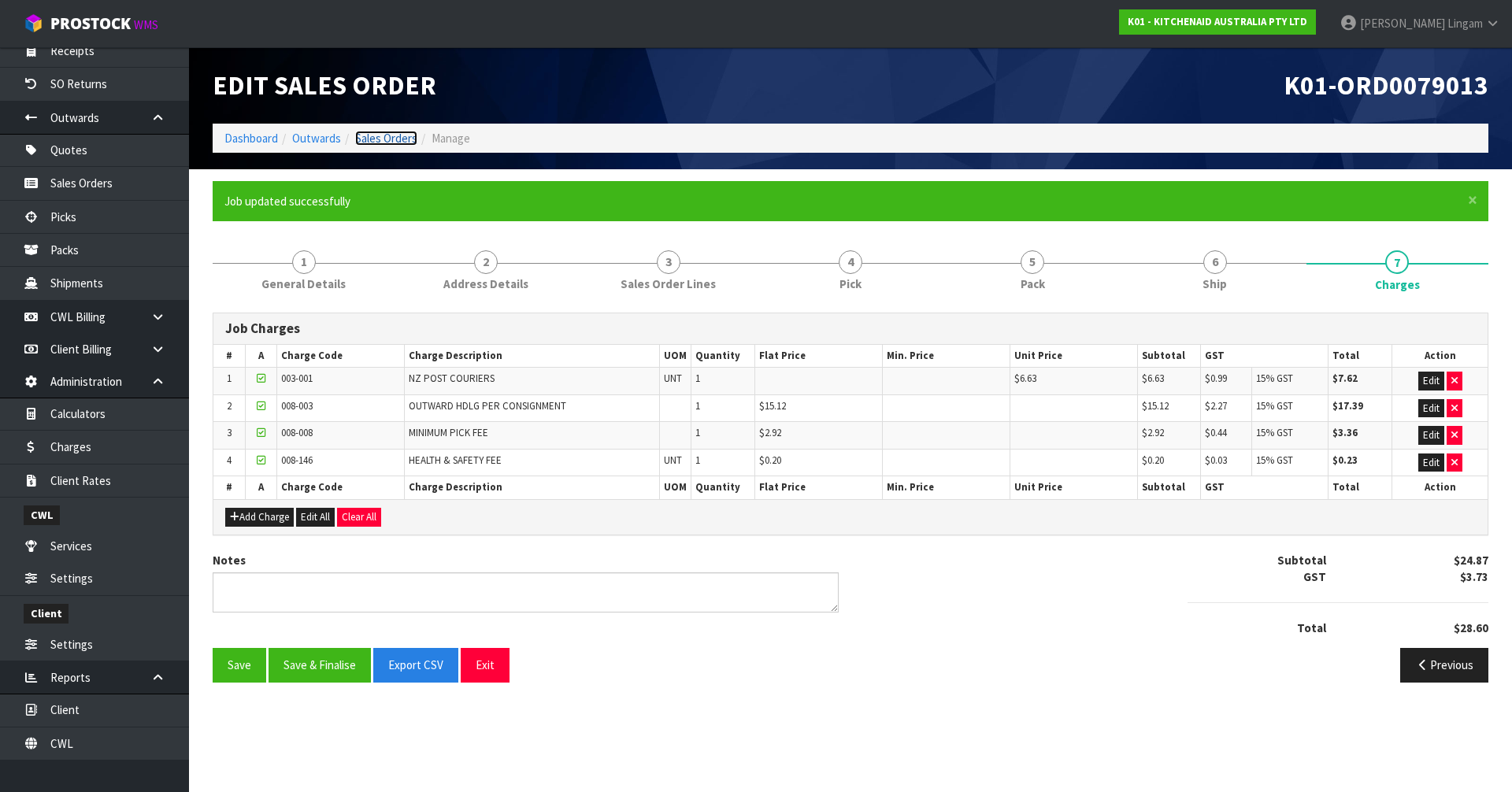
click at [391, 138] on link "Sales Orders" at bounding box center [386, 138] width 62 height 15
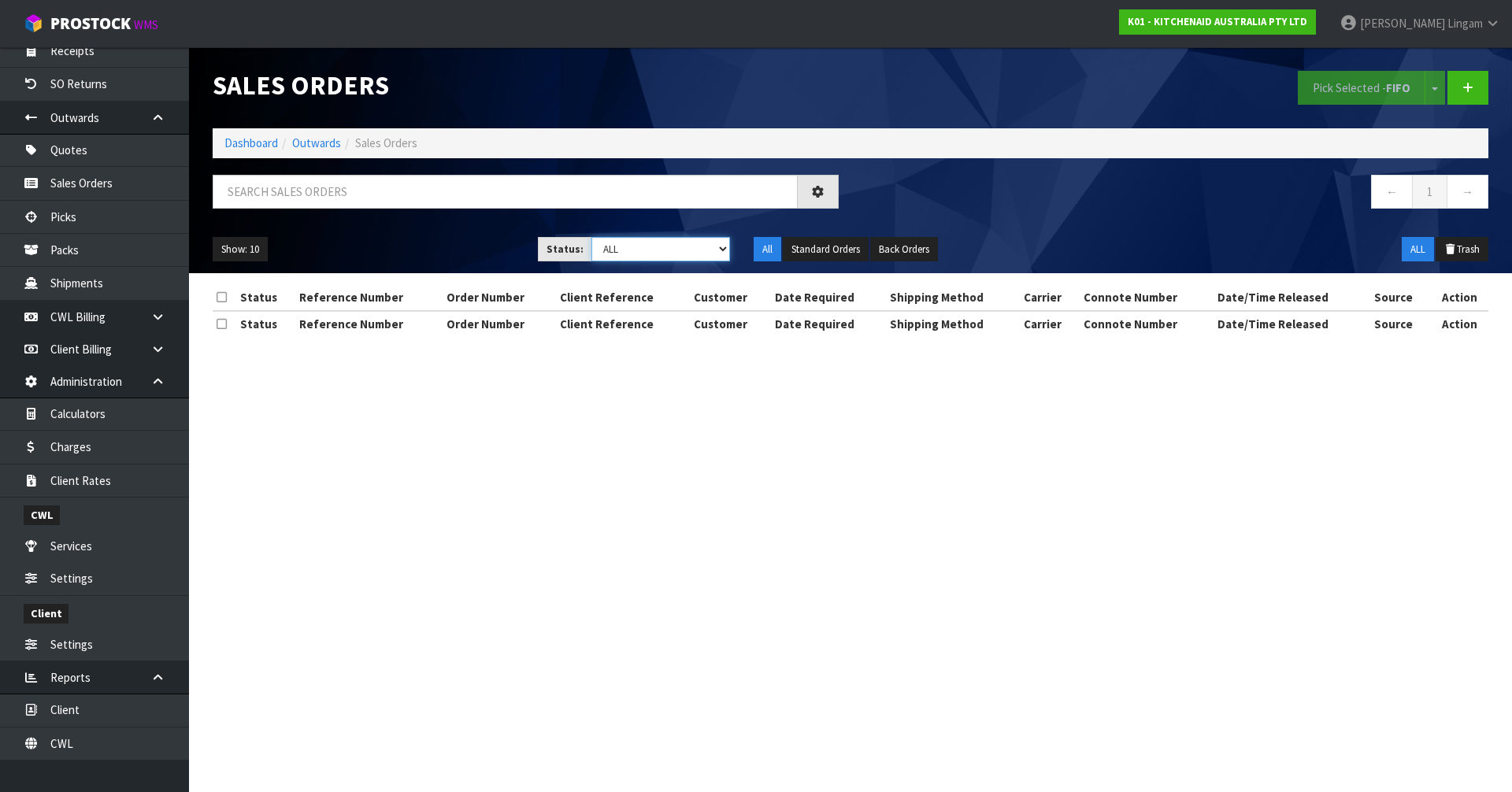
click at [711, 257] on select "Draft Pending Allocated Pending Pick Goods Picked Goods Packed Pending Charges …" at bounding box center [661, 249] width 139 height 25
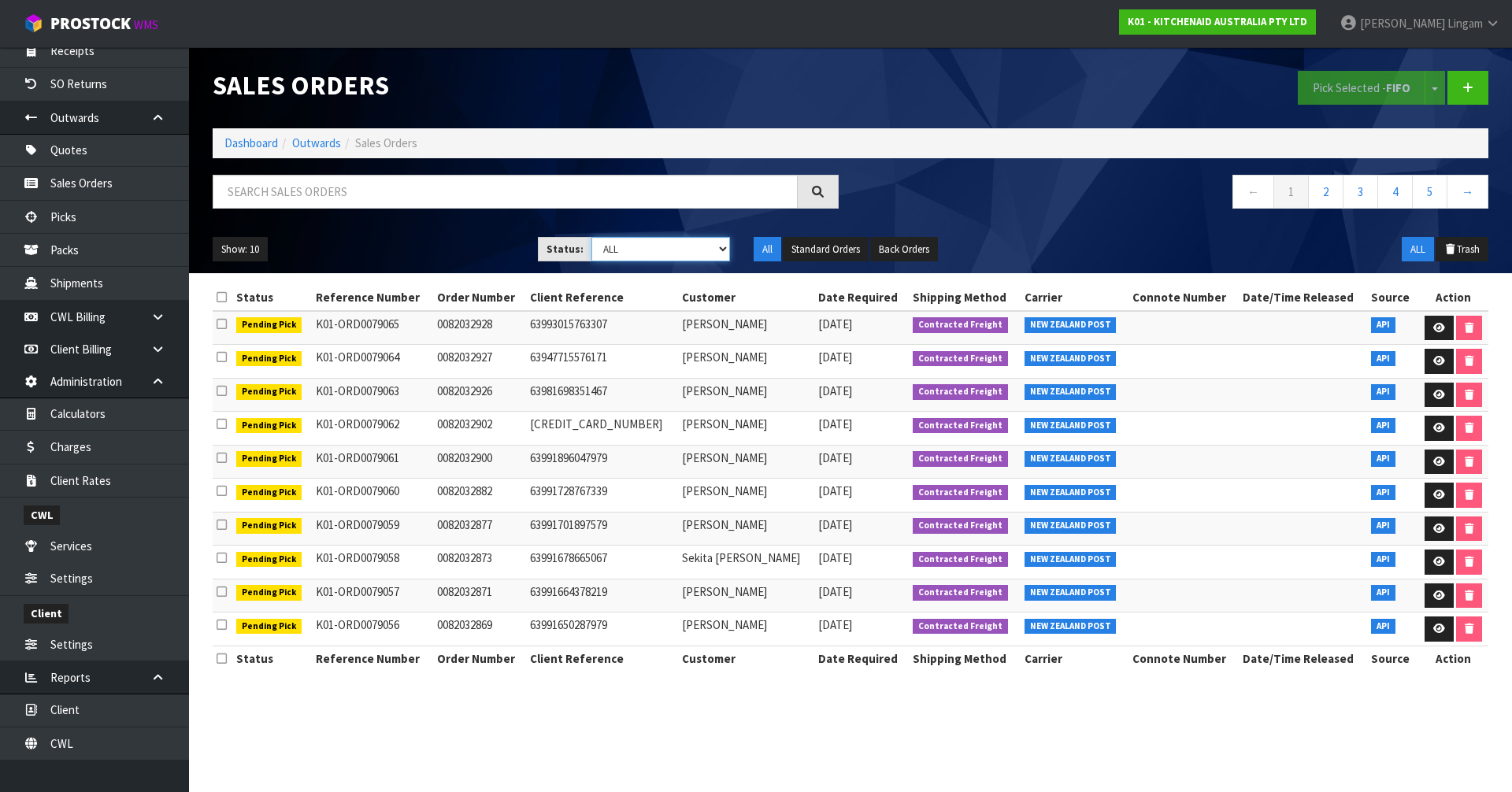
select select "string:6"
click at [591, 237] on select "Draft Pending Allocated Pending Pick Goods Picked Goods Packed Pending Charges …" at bounding box center [661, 249] width 139 height 25
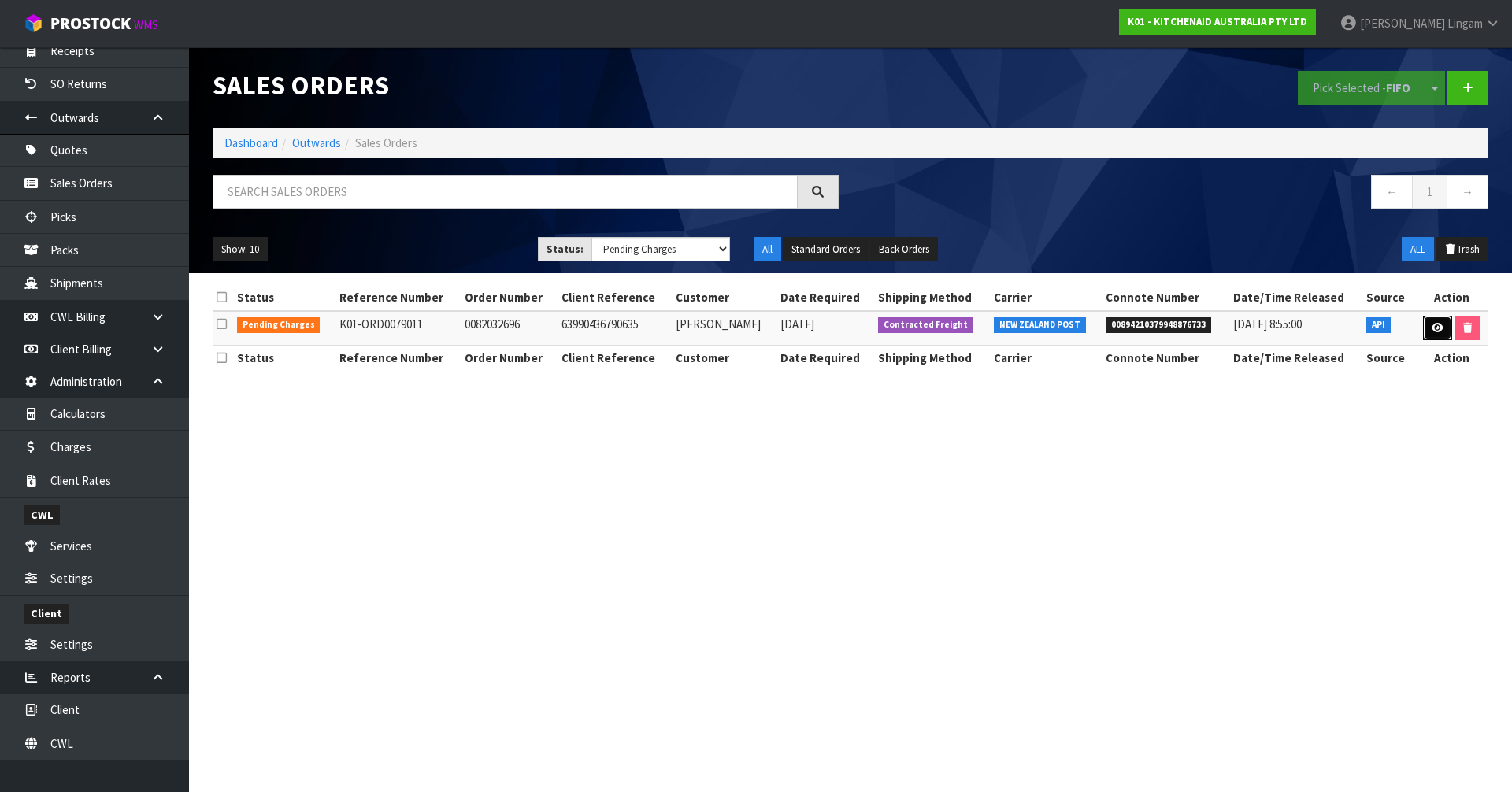
click at [1433, 329] on icon at bounding box center [1438, 328] width 12 height 10
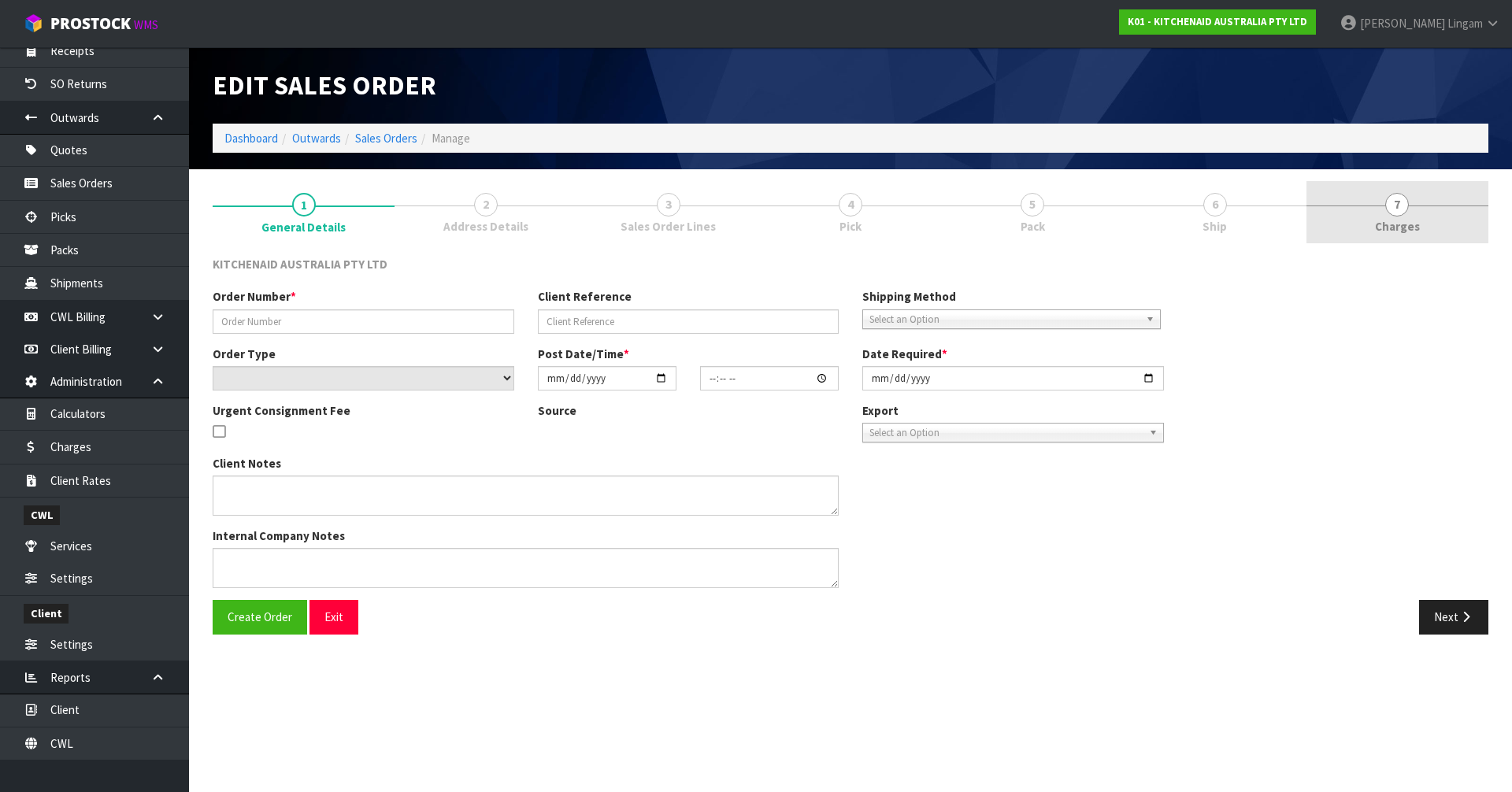
type input "0082032696"
type input "63990436790635"
select select "number:0"
type input "[DATE]"
type input "09:40:18.000"
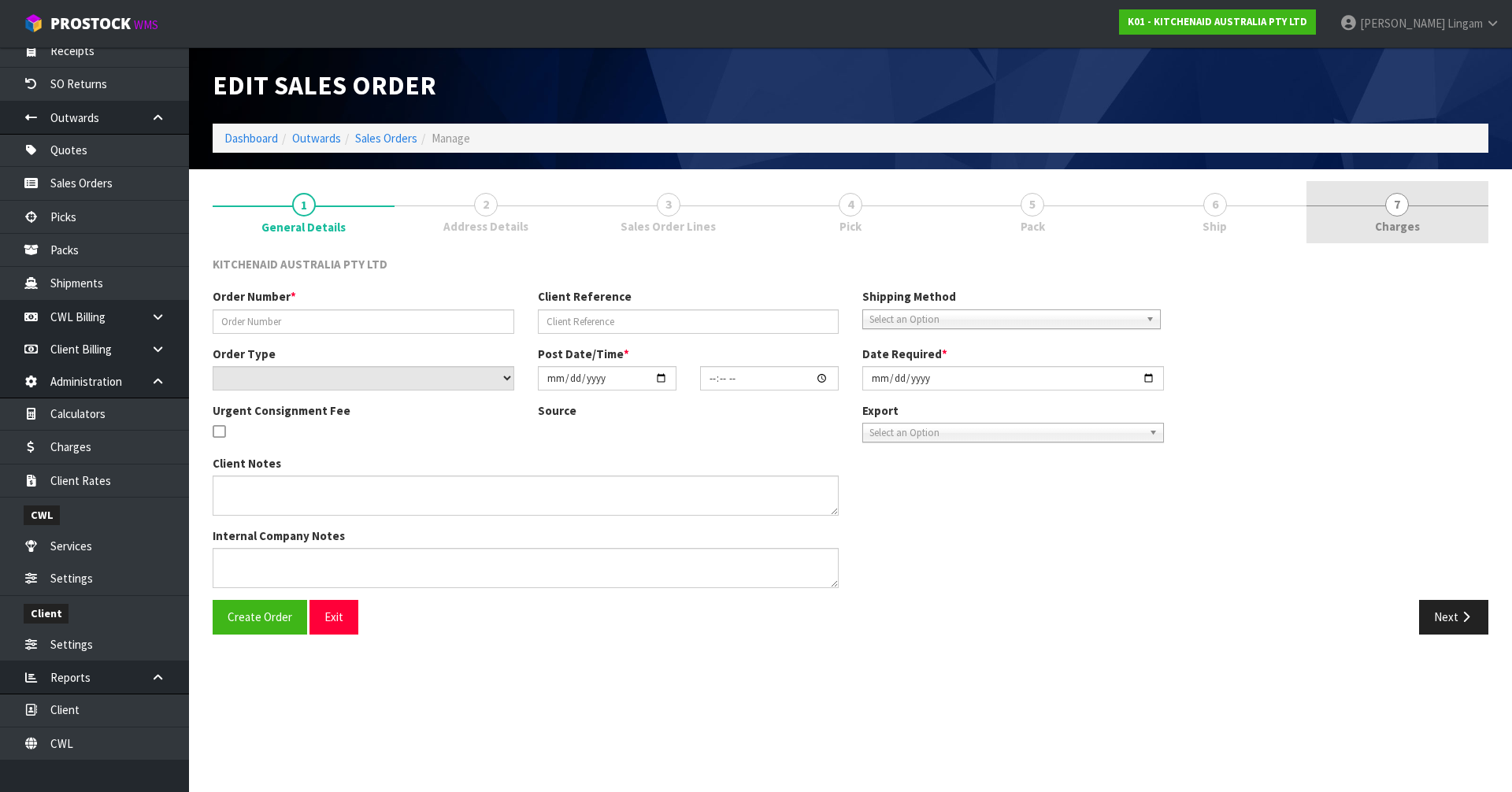
type input "[DATE]"
click at [1405, 228] on span "Charges" at bounding box center [1397, 226] width 45 height 17
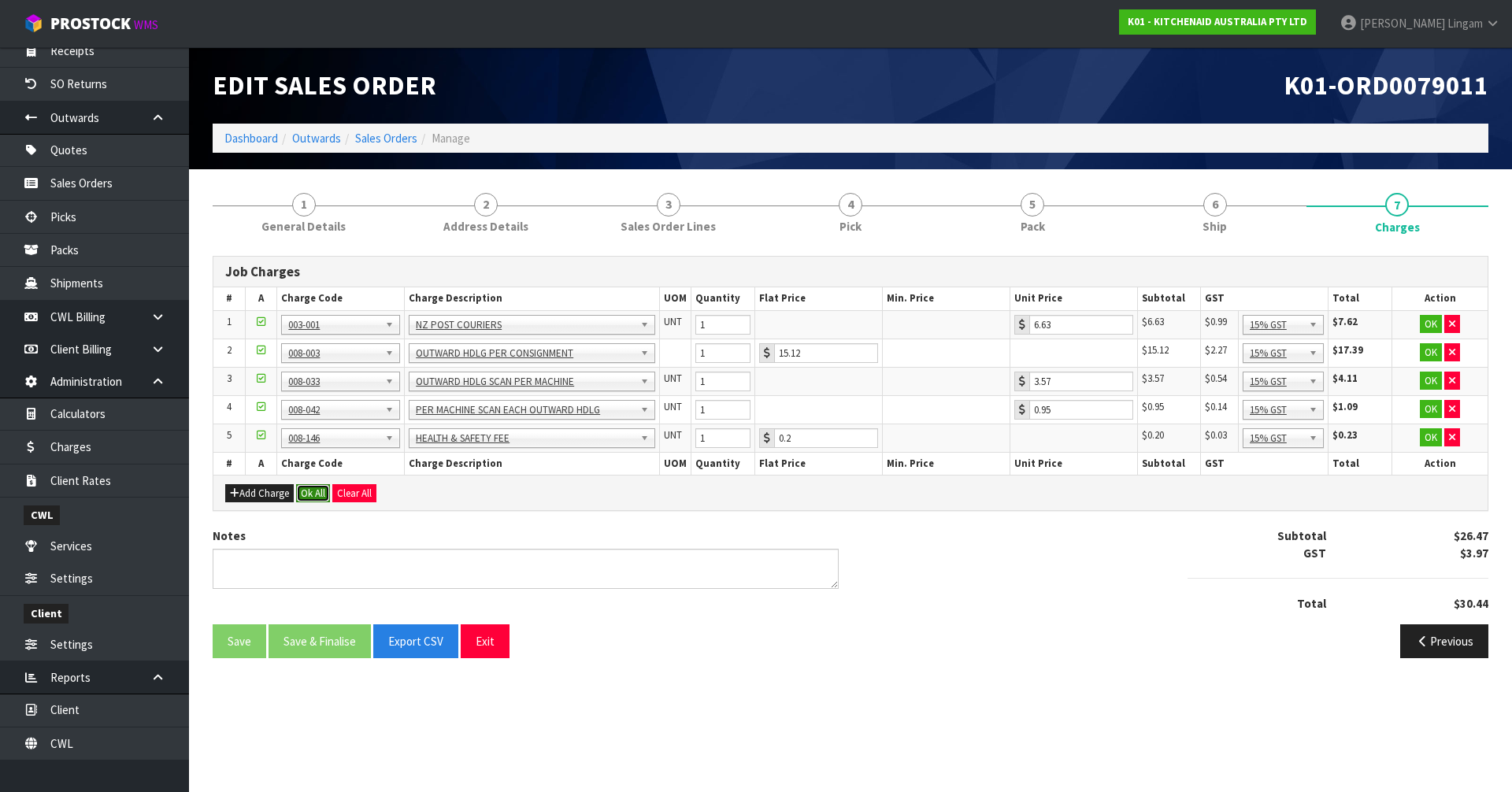
click at [315, 496] on button "Ok All" at bounding box center [313, 494] width 34 height 19
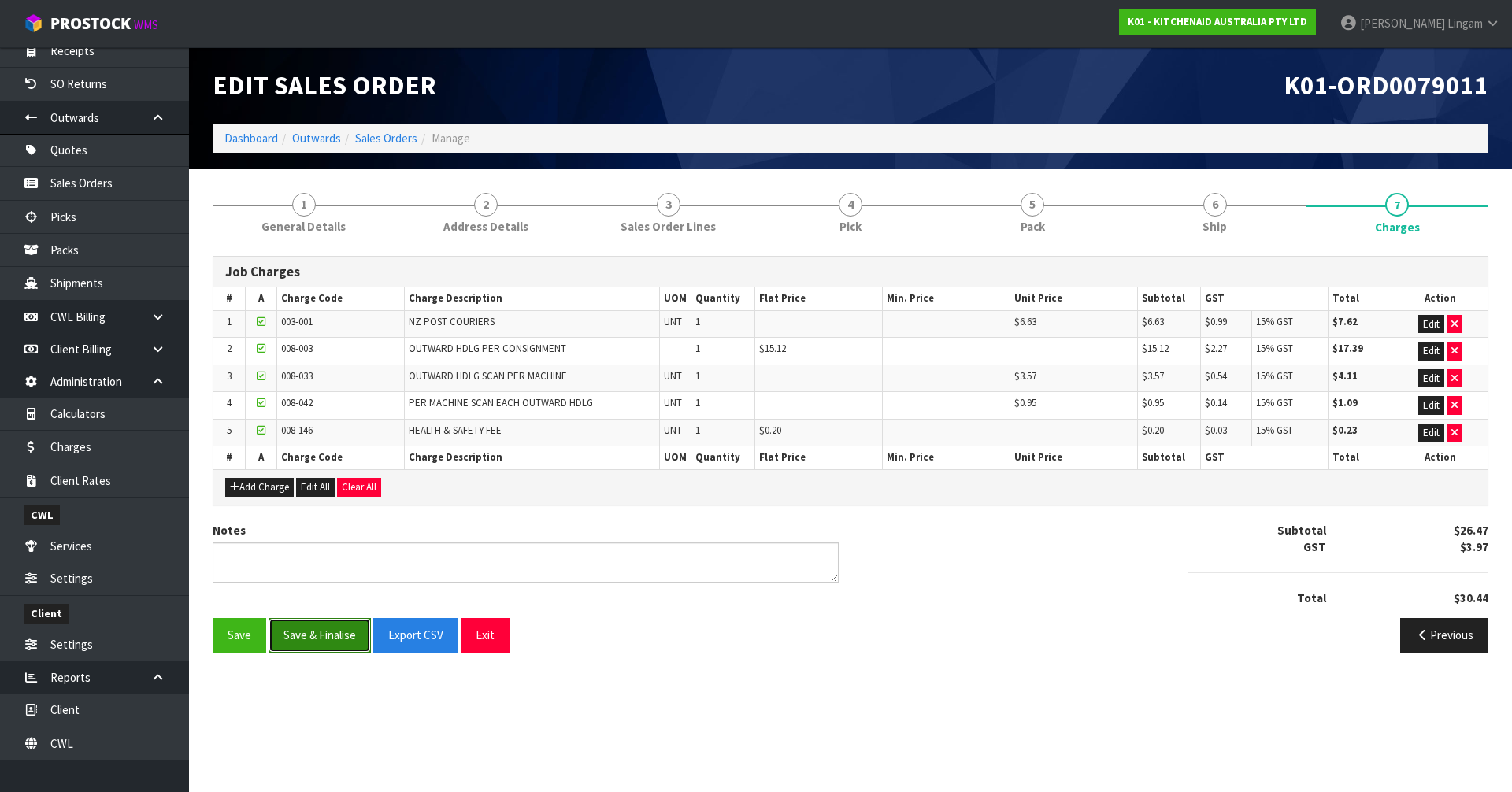
click at [335, 638] on button "Save & Finalise" at bounding box center [320, 635] width 103 height 34
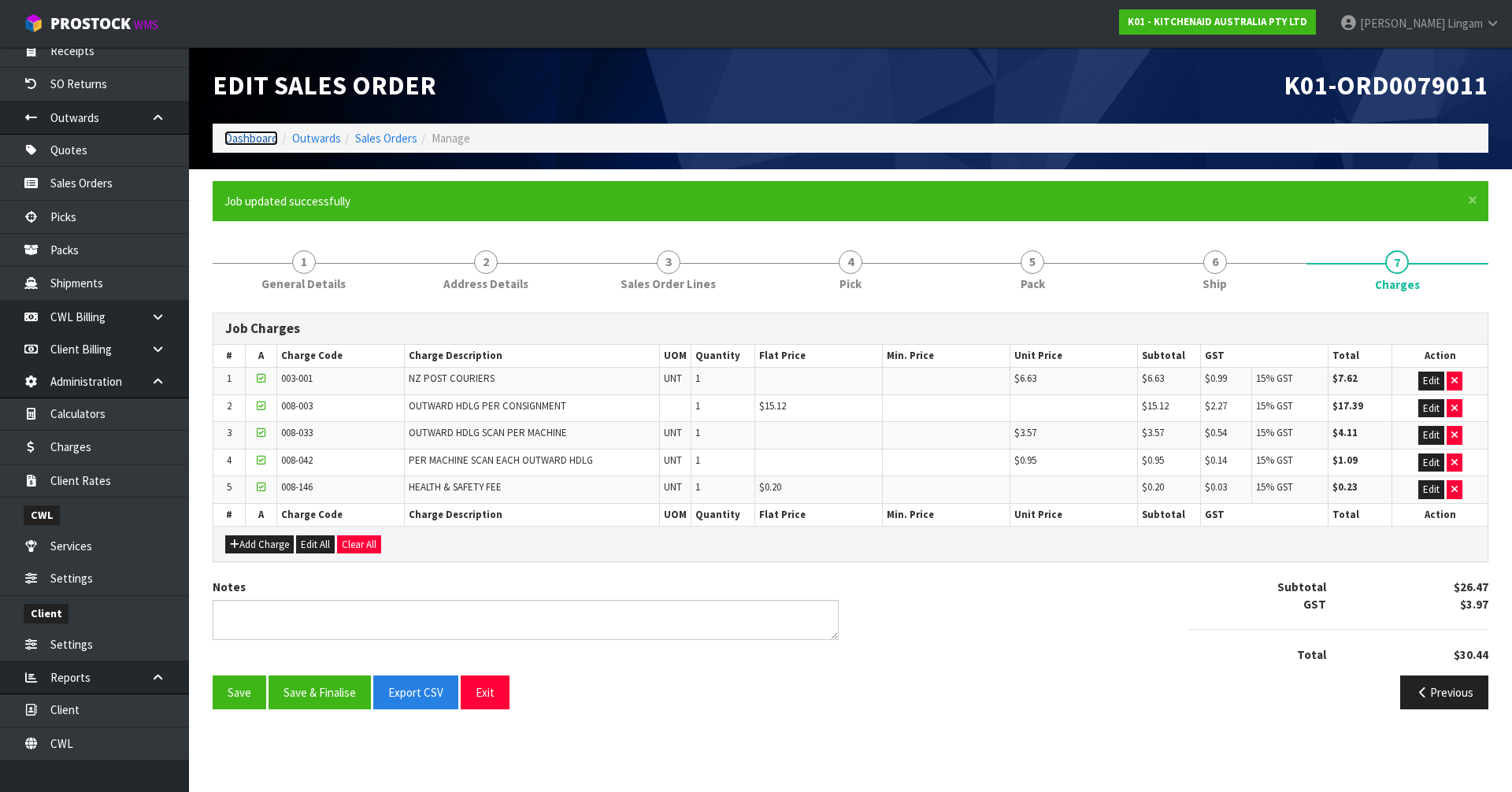
click at [252, 134] on link "Dashboard" at bounding box center [251, 138] width 54 height 15
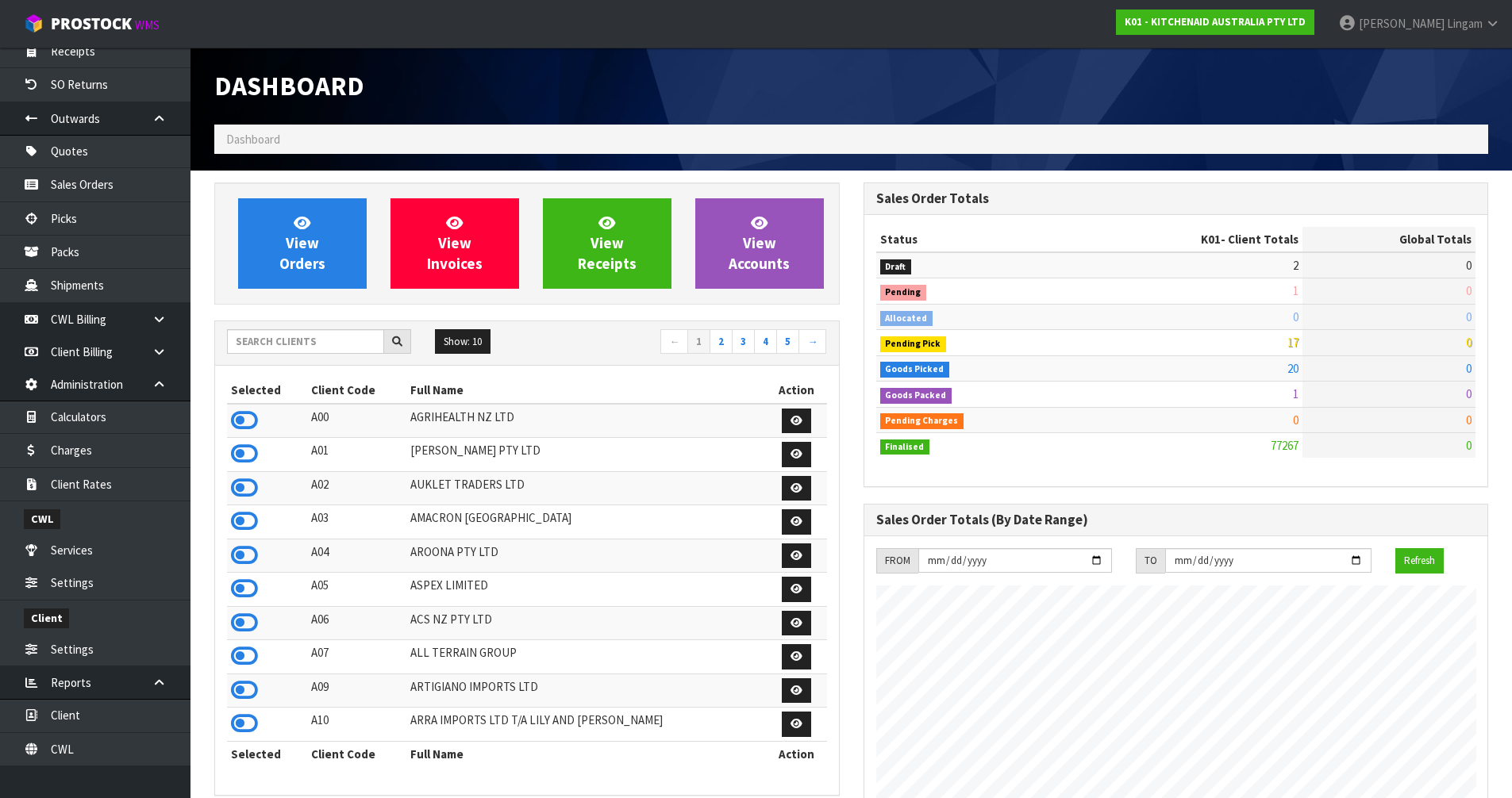
scroll to position [1203, 648]
click at [292, 340] on input "text" at bounding box center [305, 342] width 157 height 25
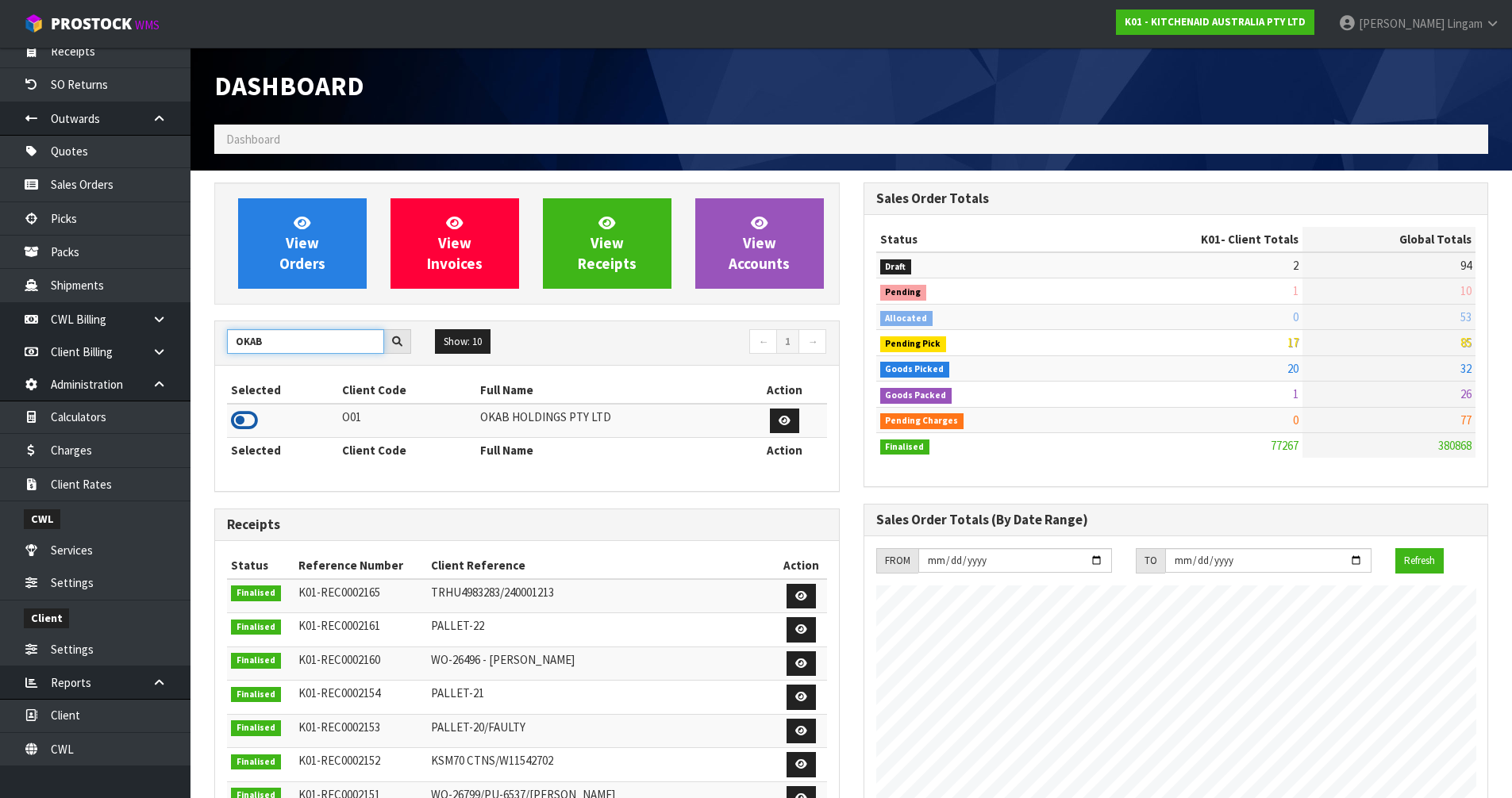
type input "OKAB"
click at [241, 426] on icon at bounding box center [245, 421] width 27 height 24
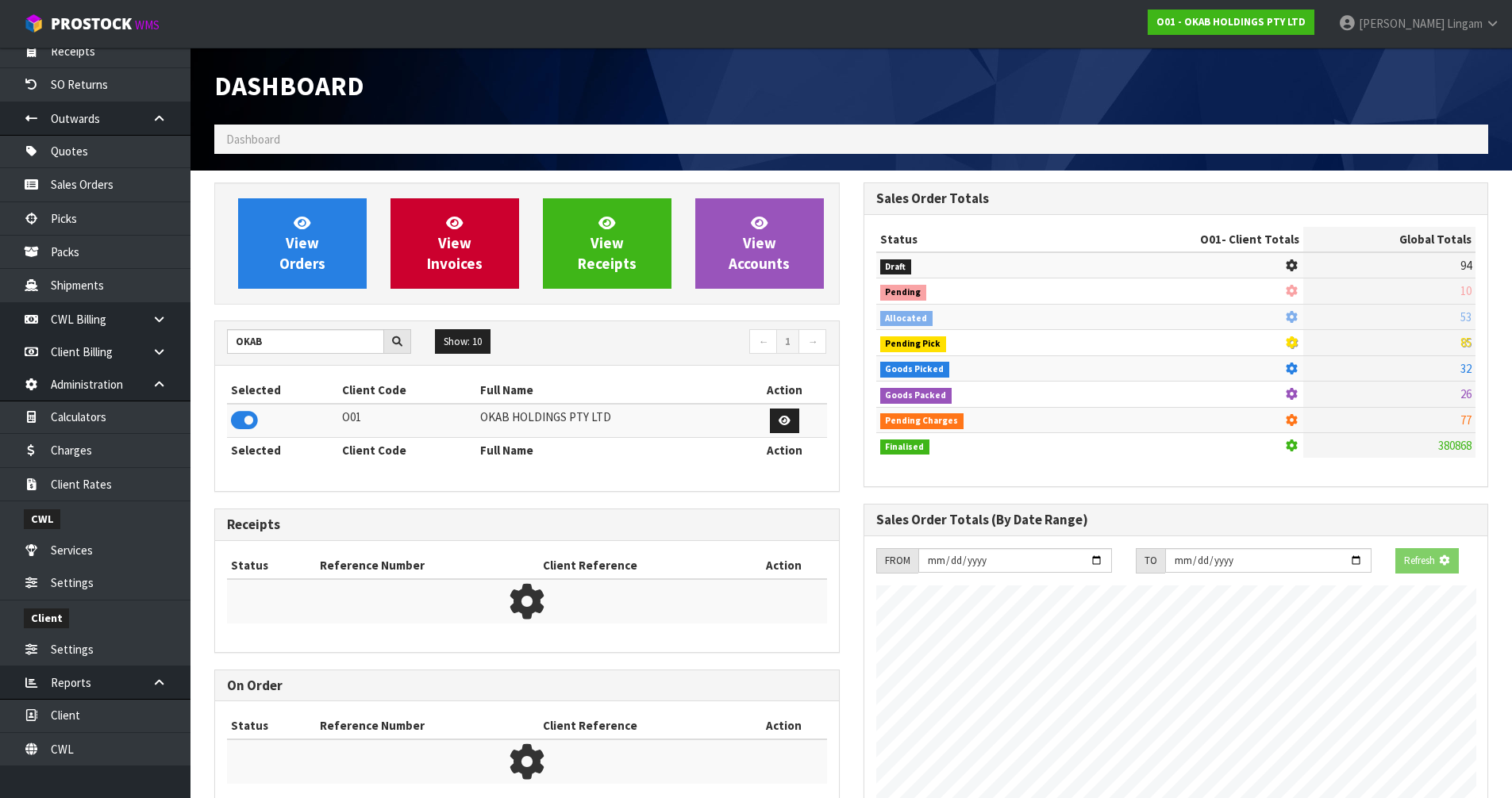
scroll to position [792601, 793142]
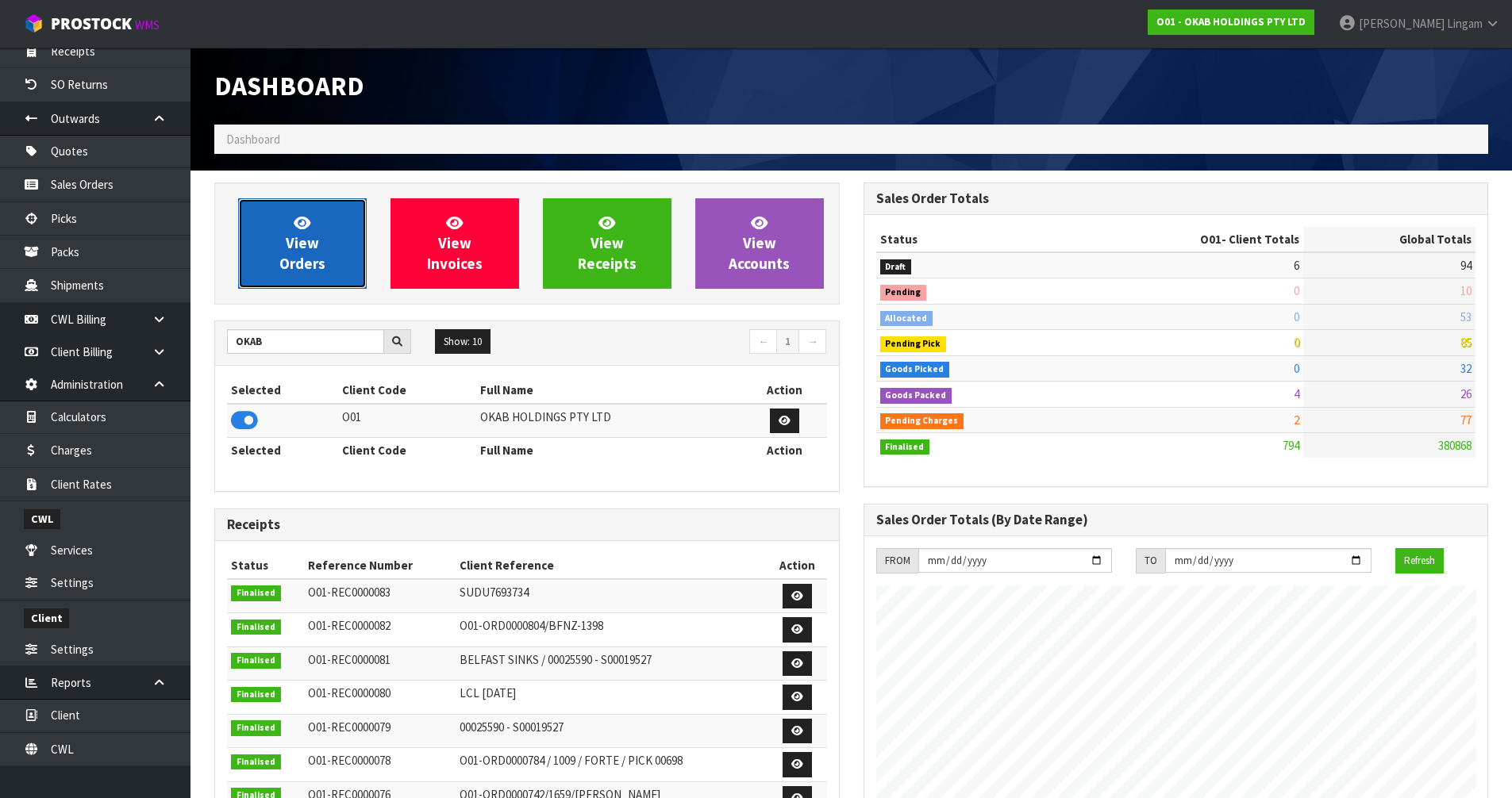
click at [312, 249] on span "View Orders" at bounding box center [303, 243] width 46 height 60
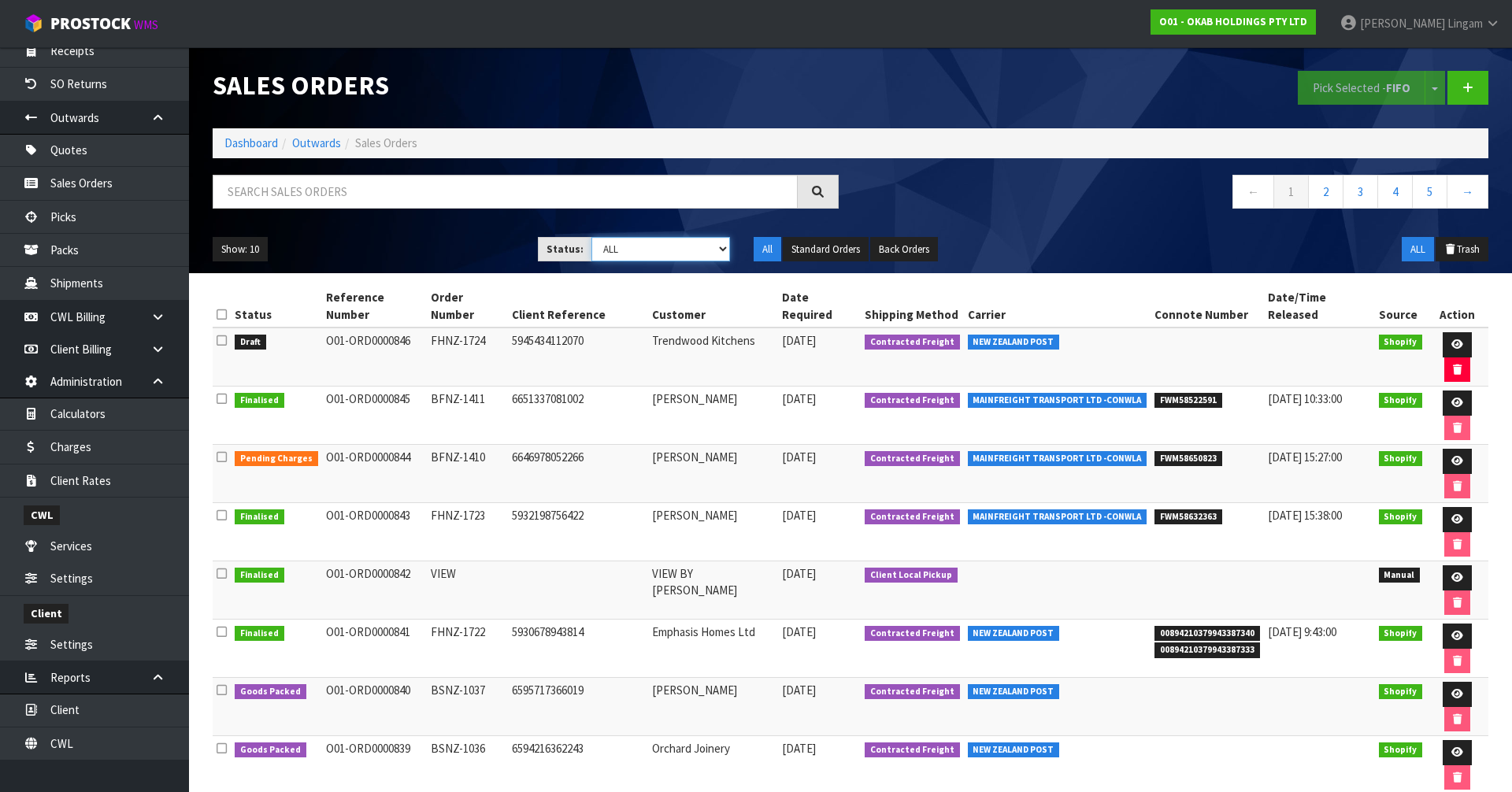
click at [712, 252] on select "Draft Pending Allocated Pending Pick Goods Picked Goods Packed Pending Charges …" at bounding box center [661, 249] width 139 height 25
select select "string:6"
click at [591, 237] on select "Draft Pending Allocated Pending Pick Goods Picked Goods Packed Pending Charges …" at bounding box center [661, 249] width 139 height 25
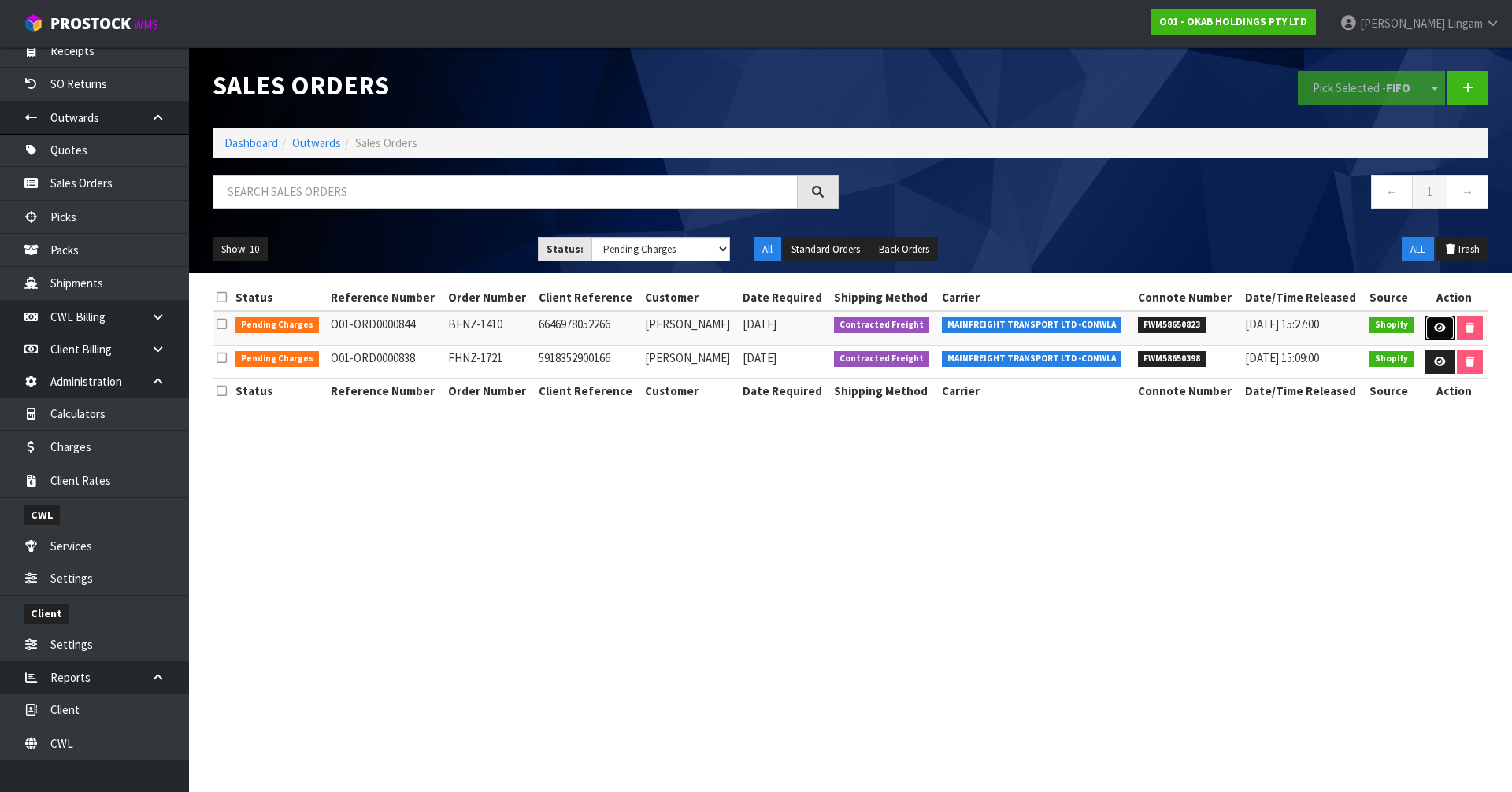
click at [1438, 332] on icon at bounding box center [1440, 328] width 12 height 10
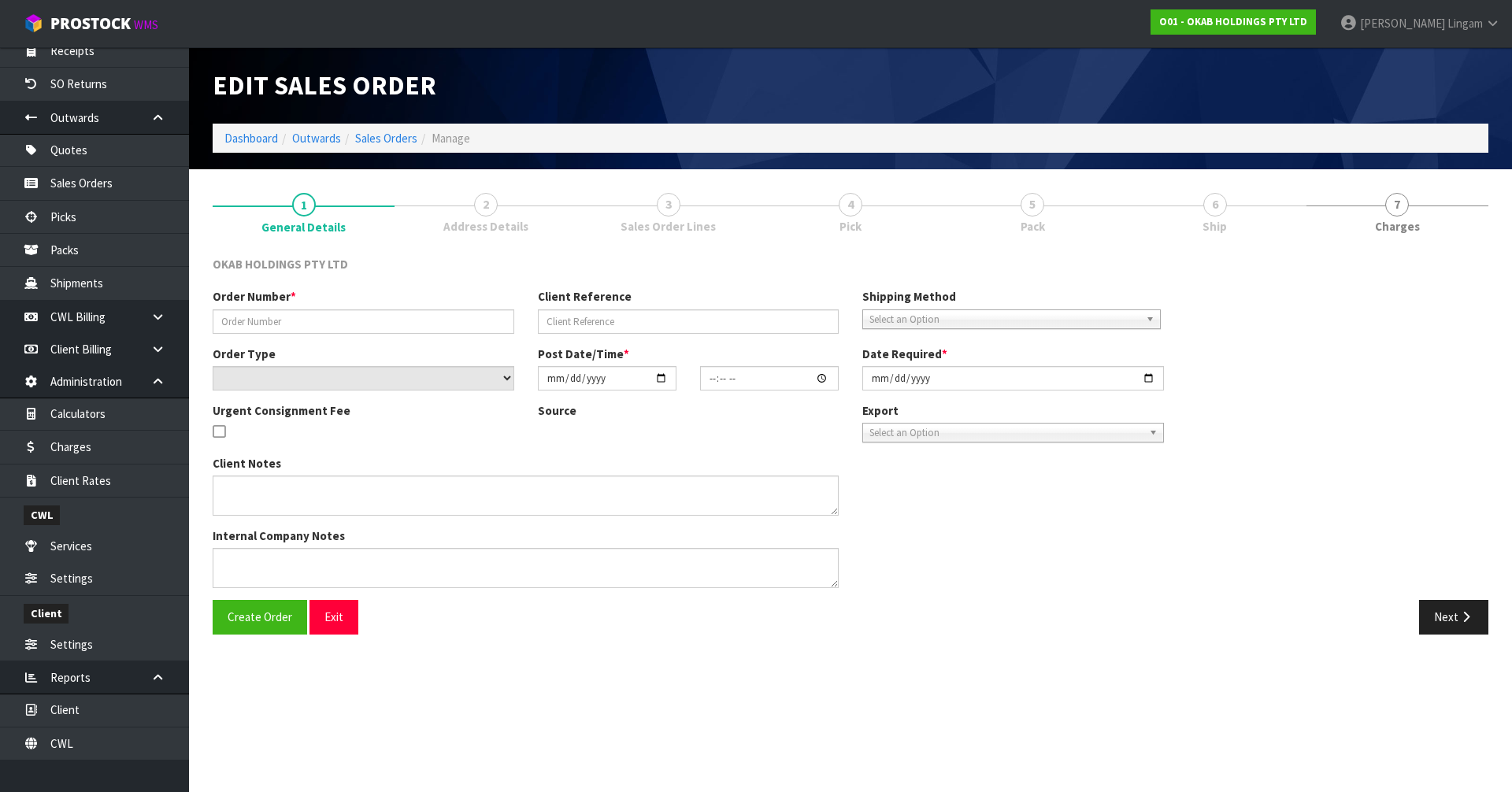
type input "BFNZ-1410"
type input "6646978052266"
select select "number:0"
type input "[DATE]"
type input "12:14:04.000"
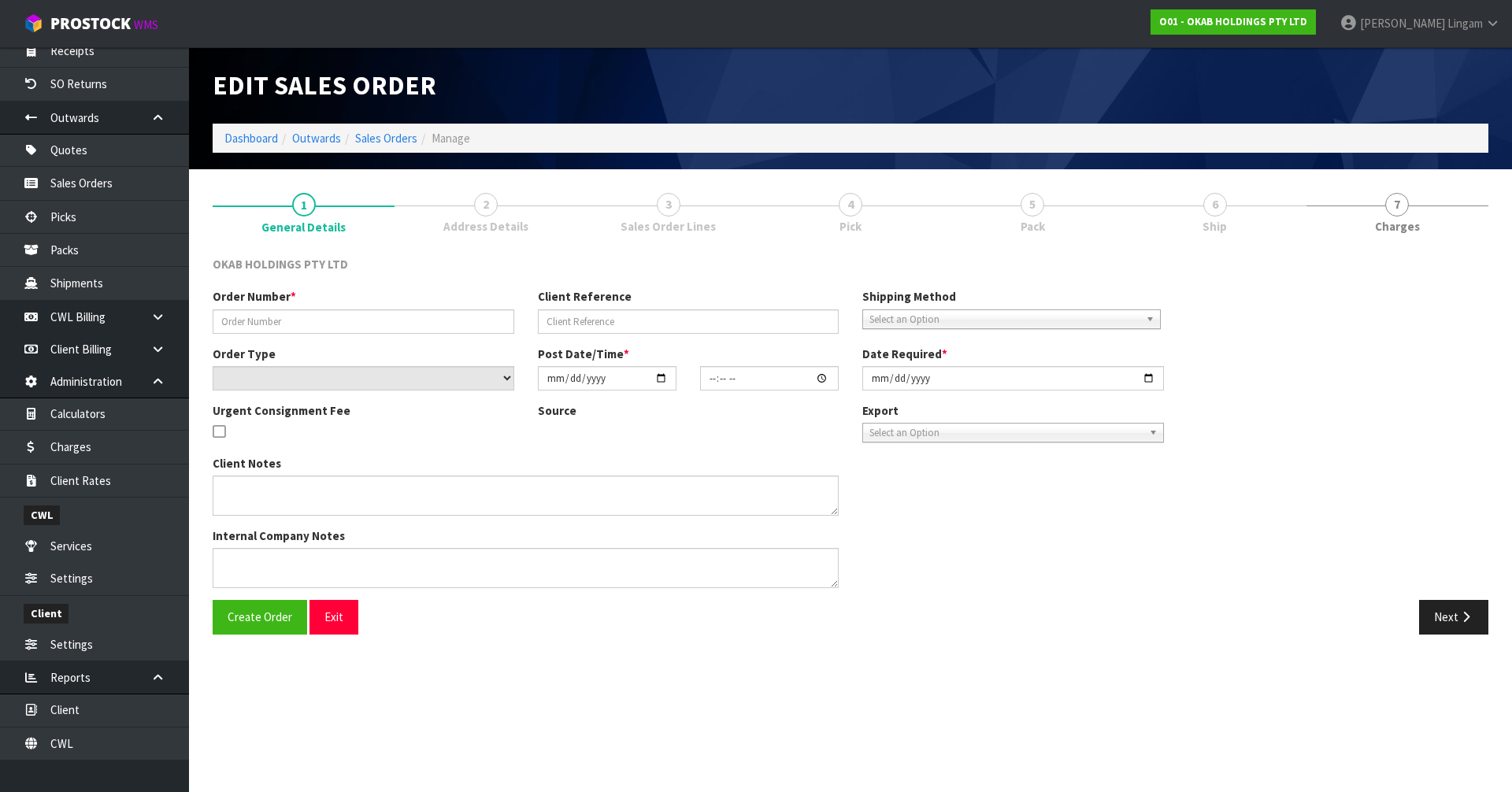
type input "[DATE]"
type textarea "#1410 [DATE] 8:13 AM [PERSON_NAME] ONLINE STORE $1,335.00 COMPLETEPAID"
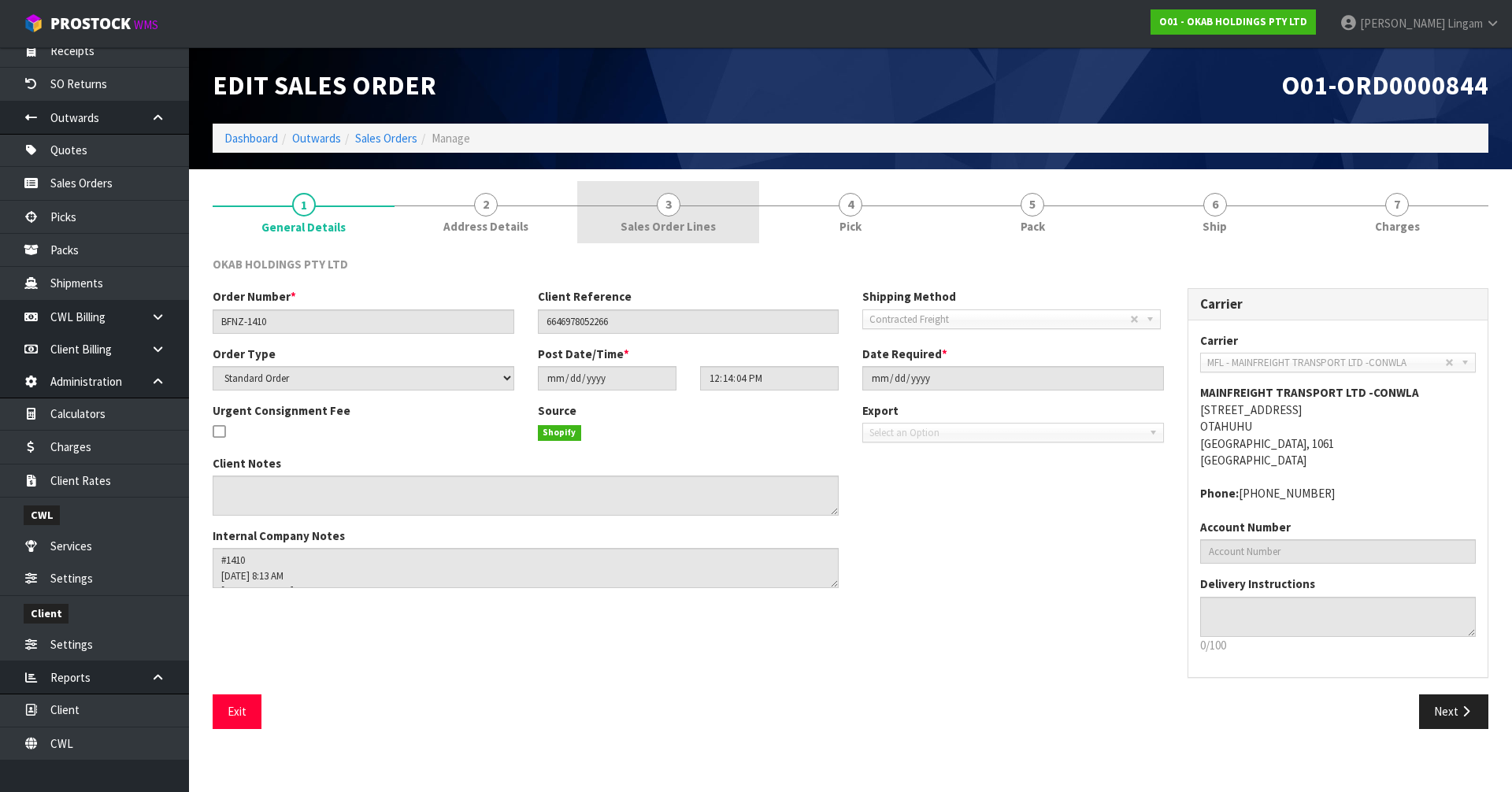
click at [682, 234] on span "Sales Order Lines" at bounding box center [668, 226] width 96 height 17
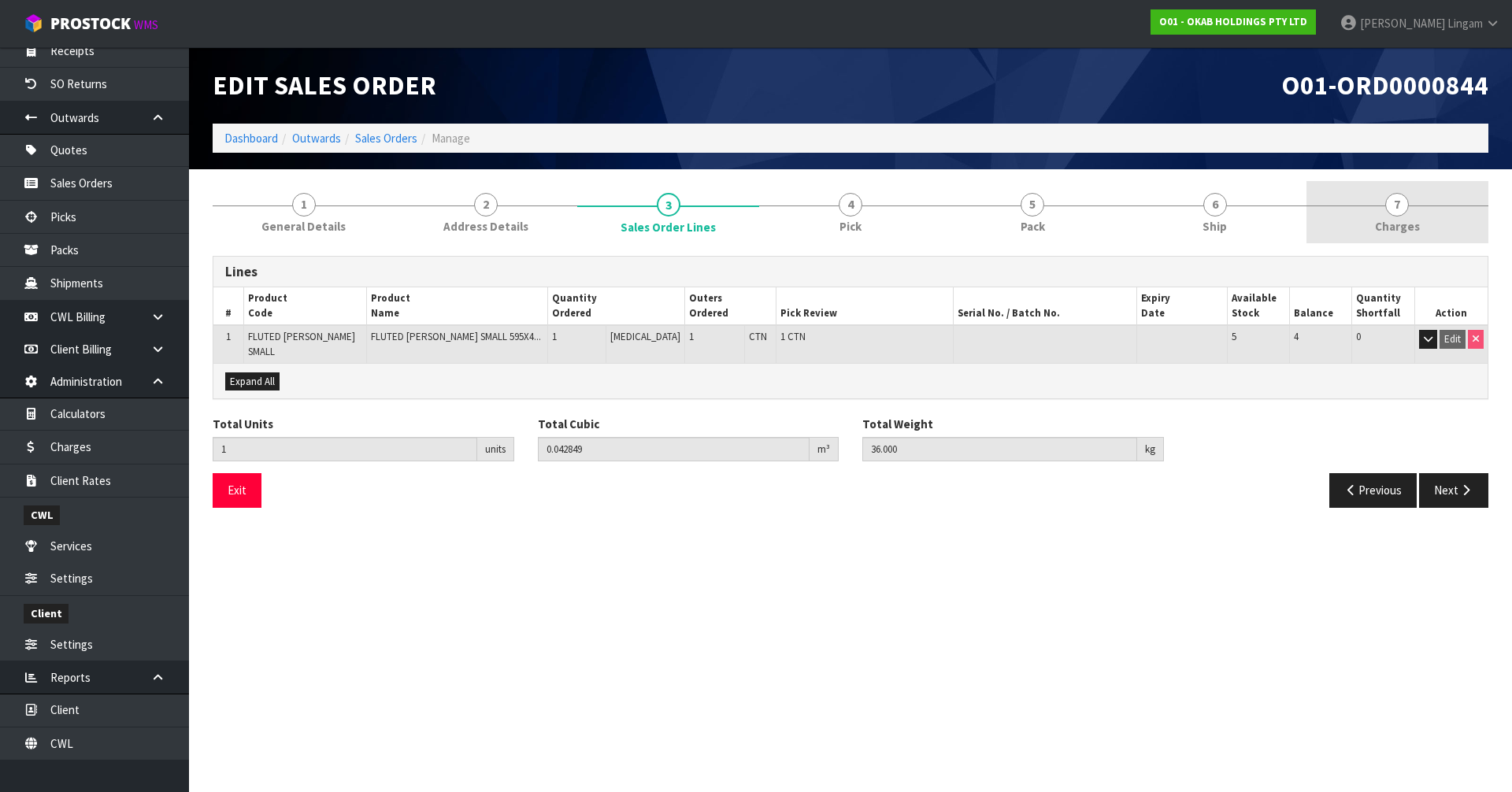
click at [1395, 225] on span "Charges" at bounding box center [1397, 226] width 45 height 17
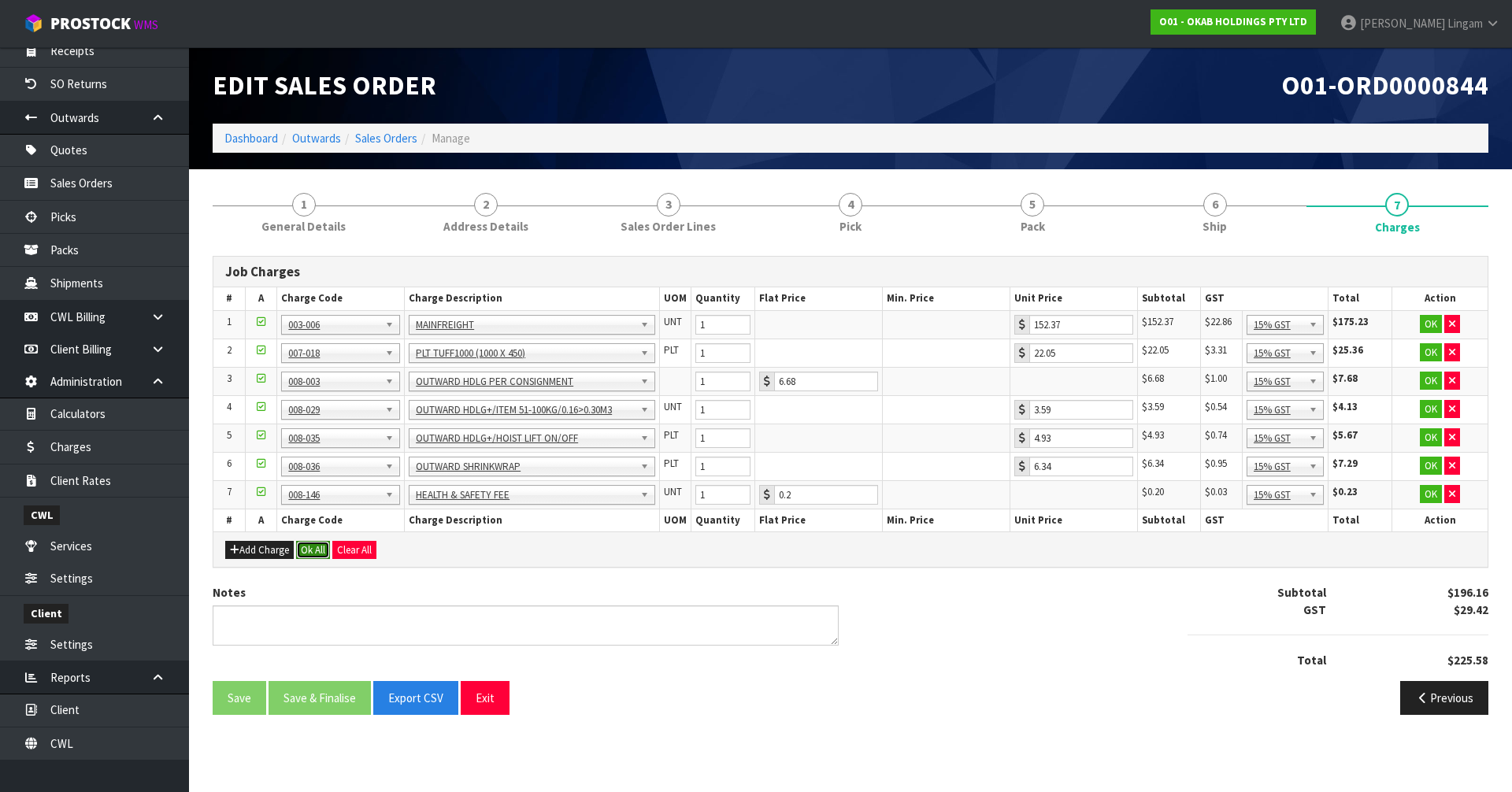
click at [315, 553] on button "Ok All" at bounding box center [313, 551] width 34 height 19
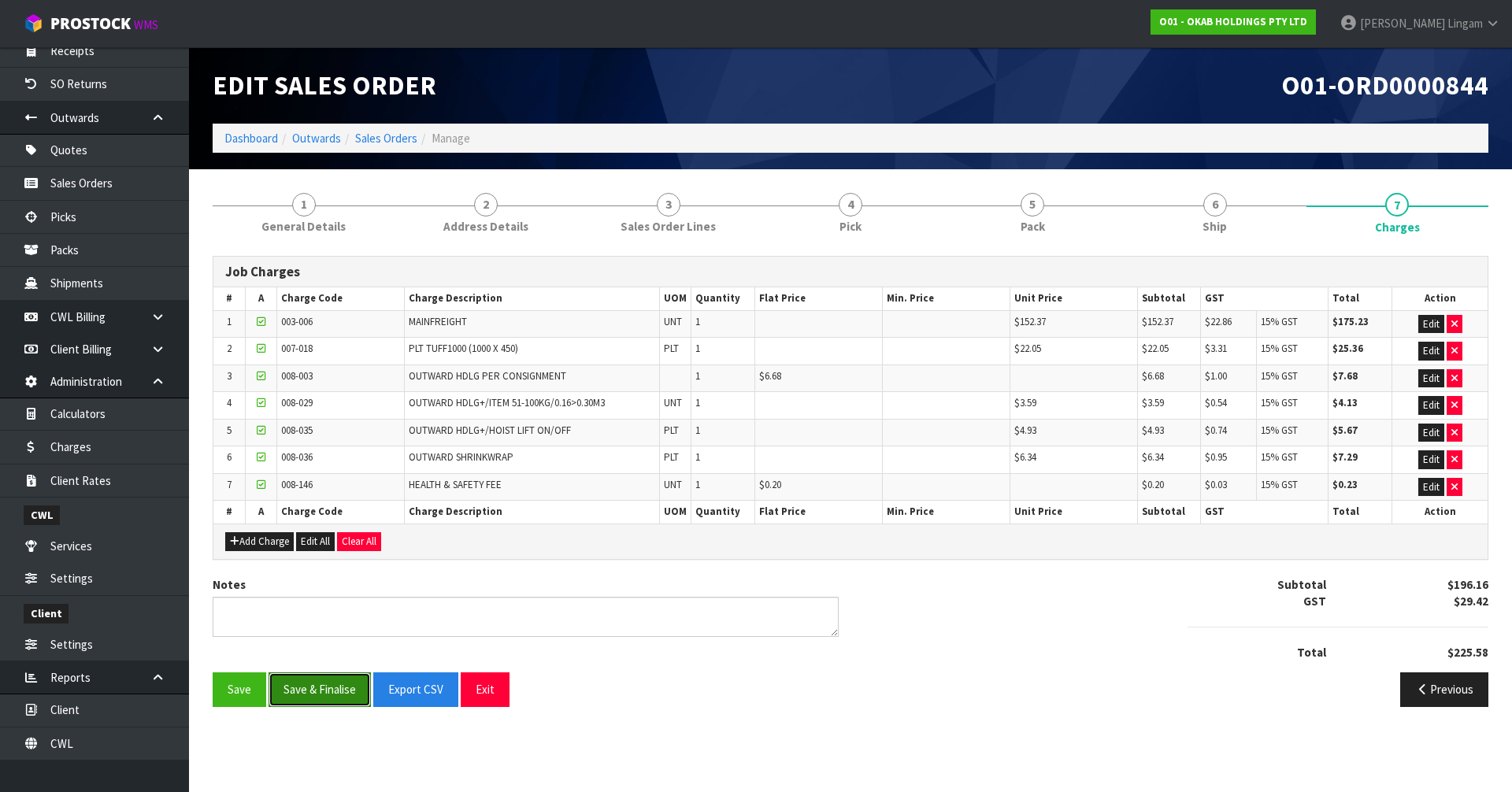
click at [341, 694] on button "Save & Finalise" at bounding box center [320, 689] width 103 height 34
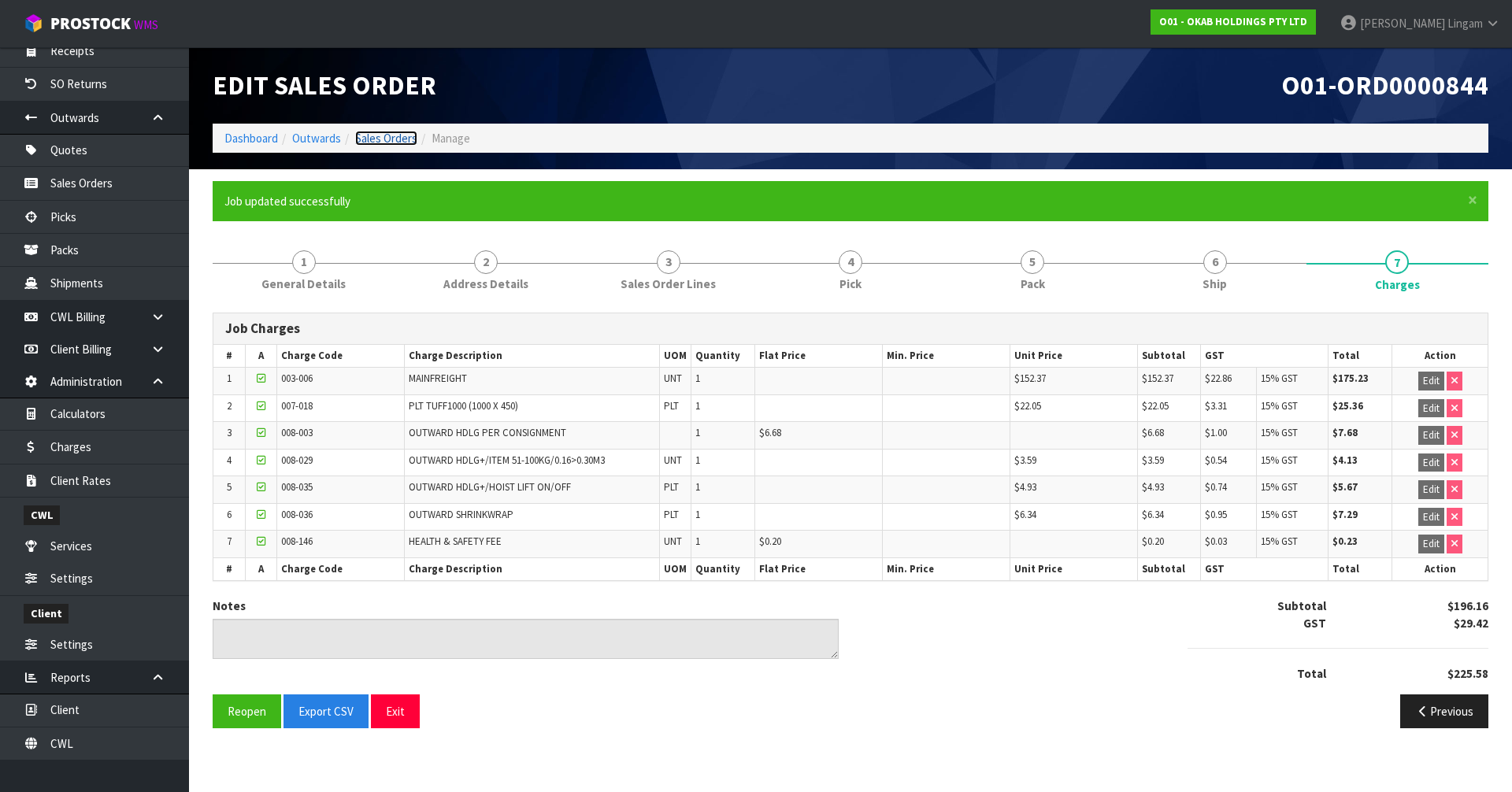
click at [396, 135] on link "Sales Orders" at bounding box center [386, 138] width 62 height 15
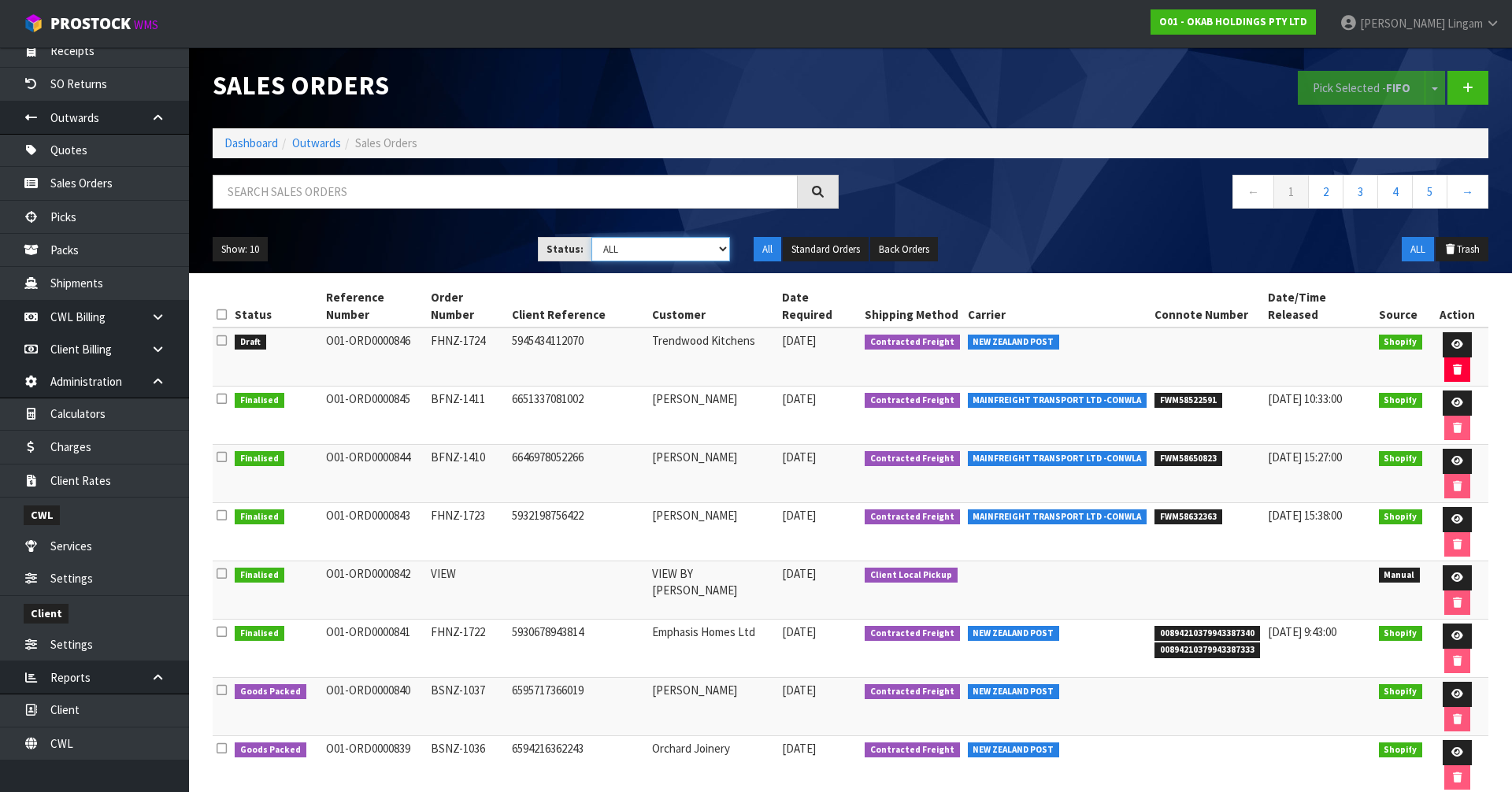
click at [661, 249] on select "Draft Pending Allocated Pending Pick Goods Picked Goods Packed Pending Charges …" at bounding box center [661, 249] width 139 height 25
select select "string:6"
click at [591, 237] on select "Draft Pending Allocated Pending Pick Goods Picked Goods Packed Pending Charges …" at bounding box center [661, 249] width 139 height 25
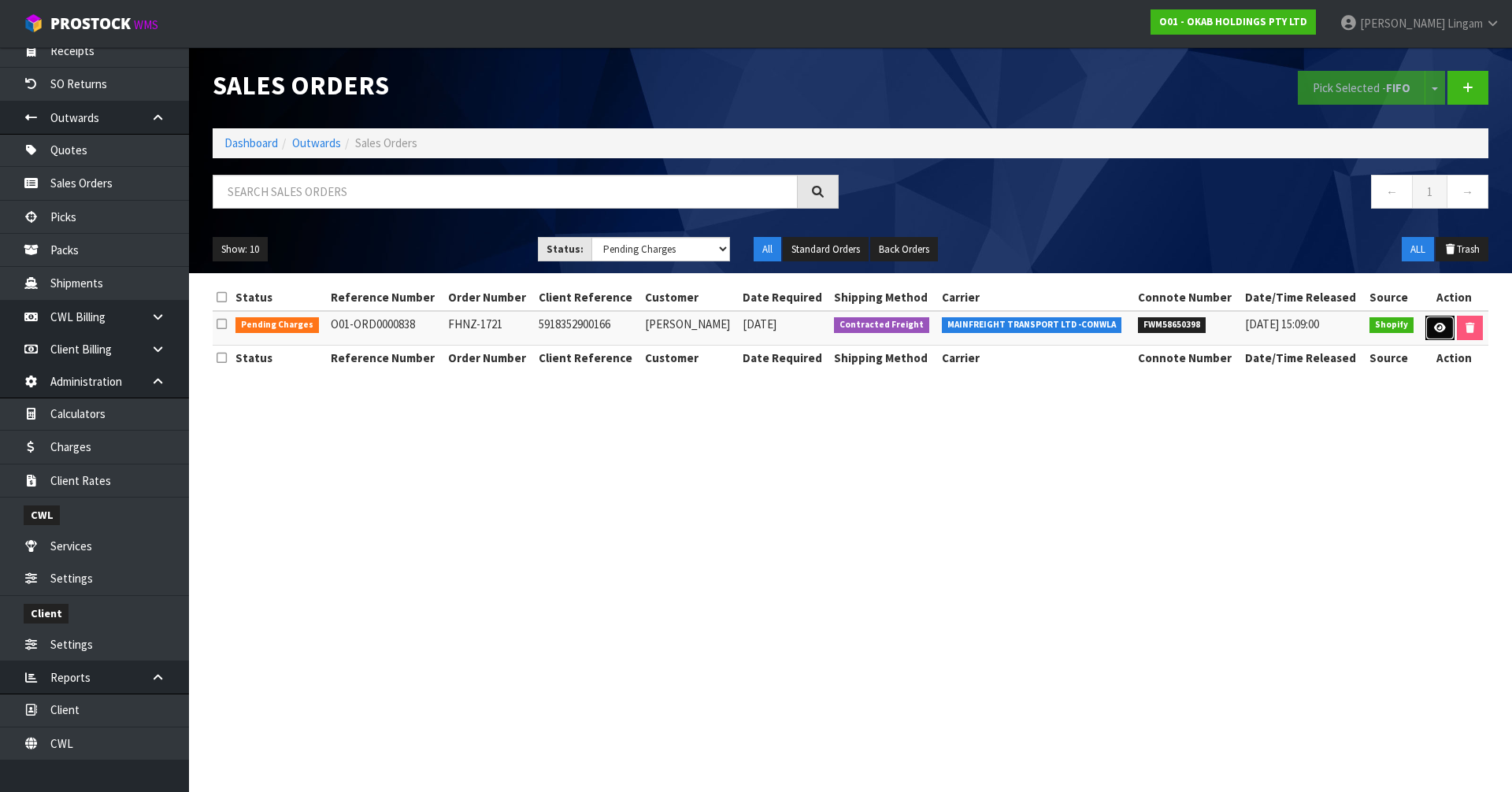
click at [1436, 328] on icon at bounding box center [1440, 328] width 12 height 10
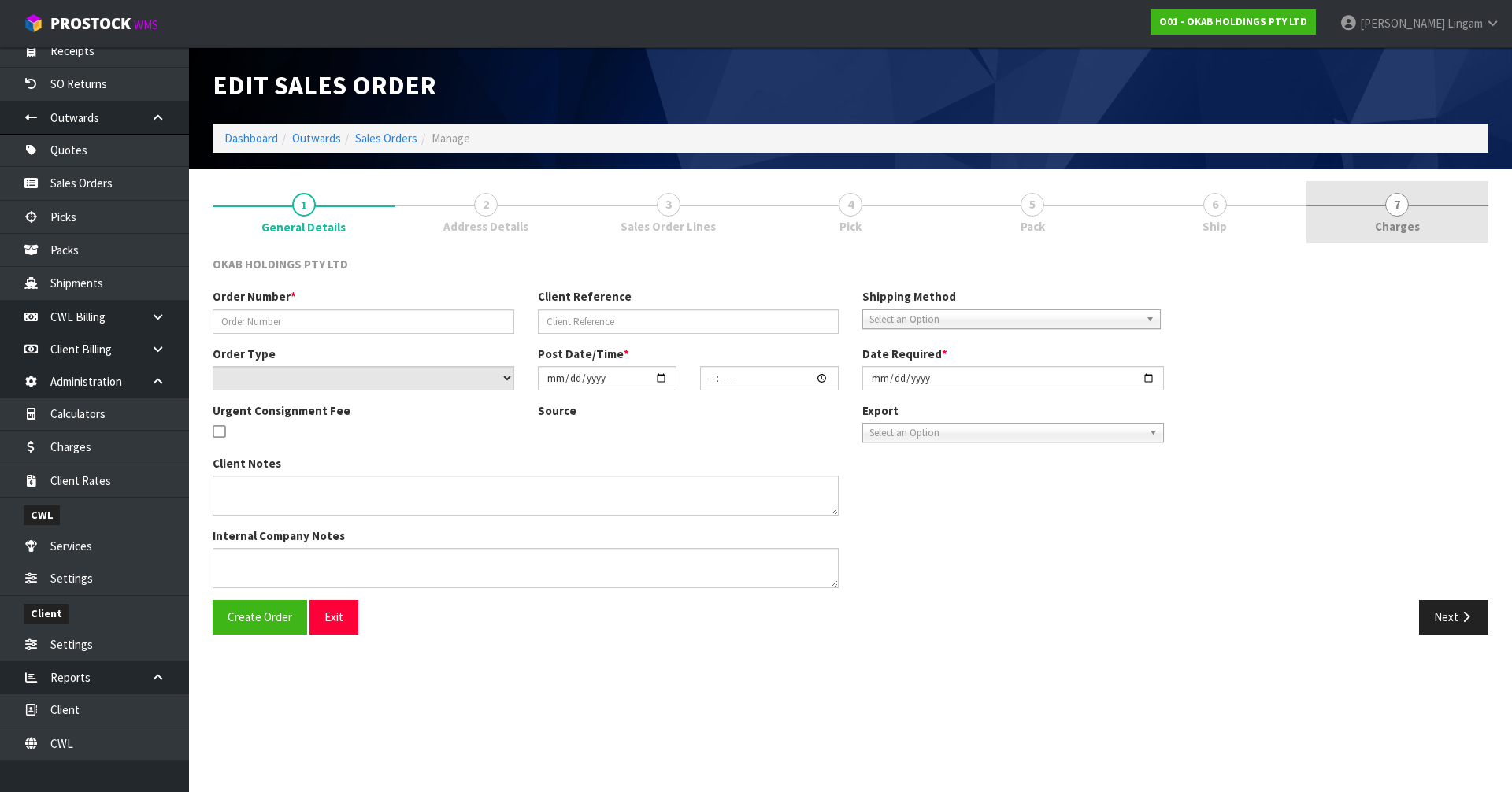
type input "FHNZ-1721"
type input "5918352900166"
select select "number:0"
type input "[DATE]"
type input "20:11:50.000"
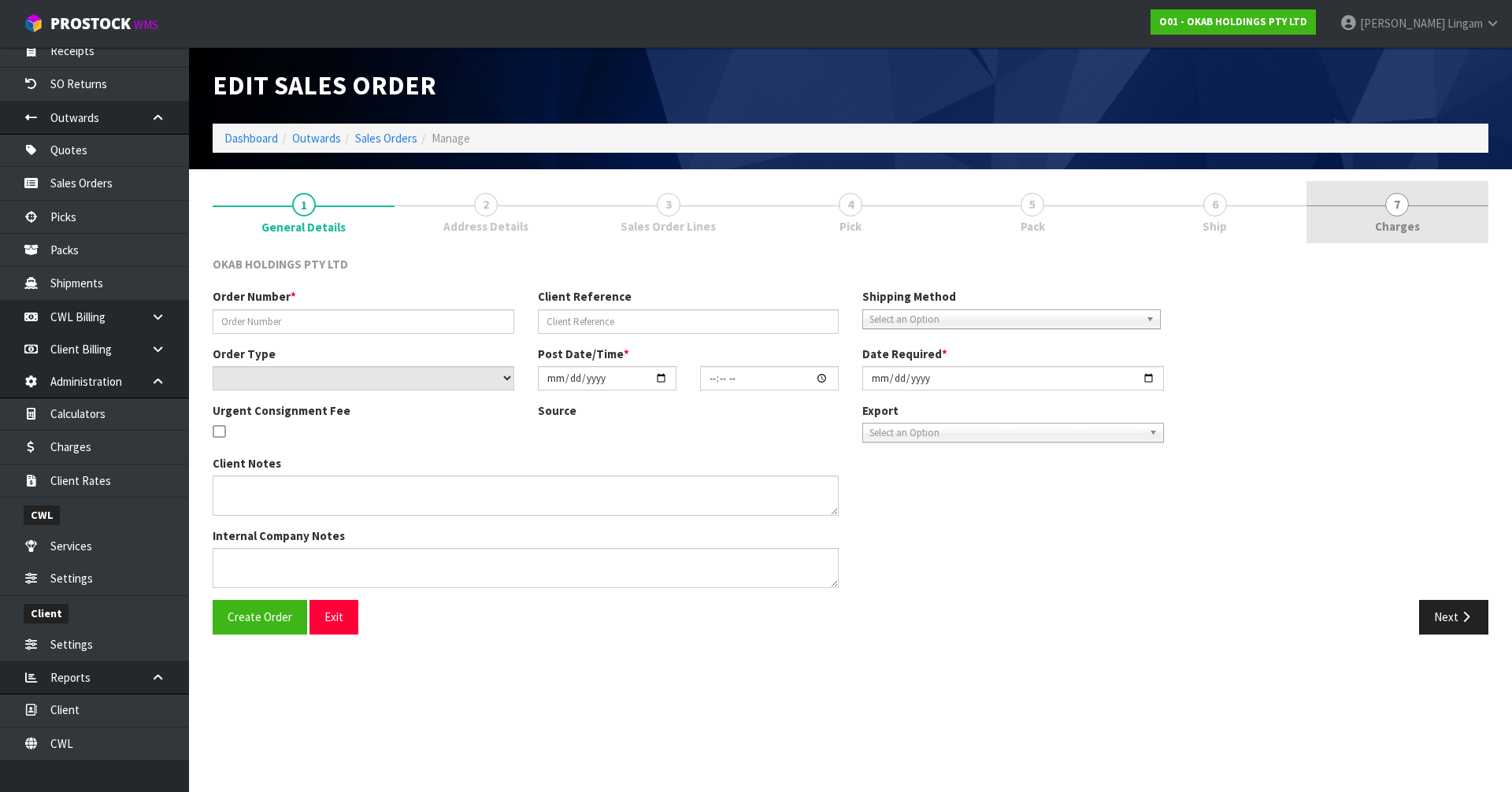
type input "[DATE]"
type textarea "#1721 [DATE] 4:11 PM [PERSON_NAME] ONLINE STORE $896.00 COMPLETEPAID ATTENTION …"
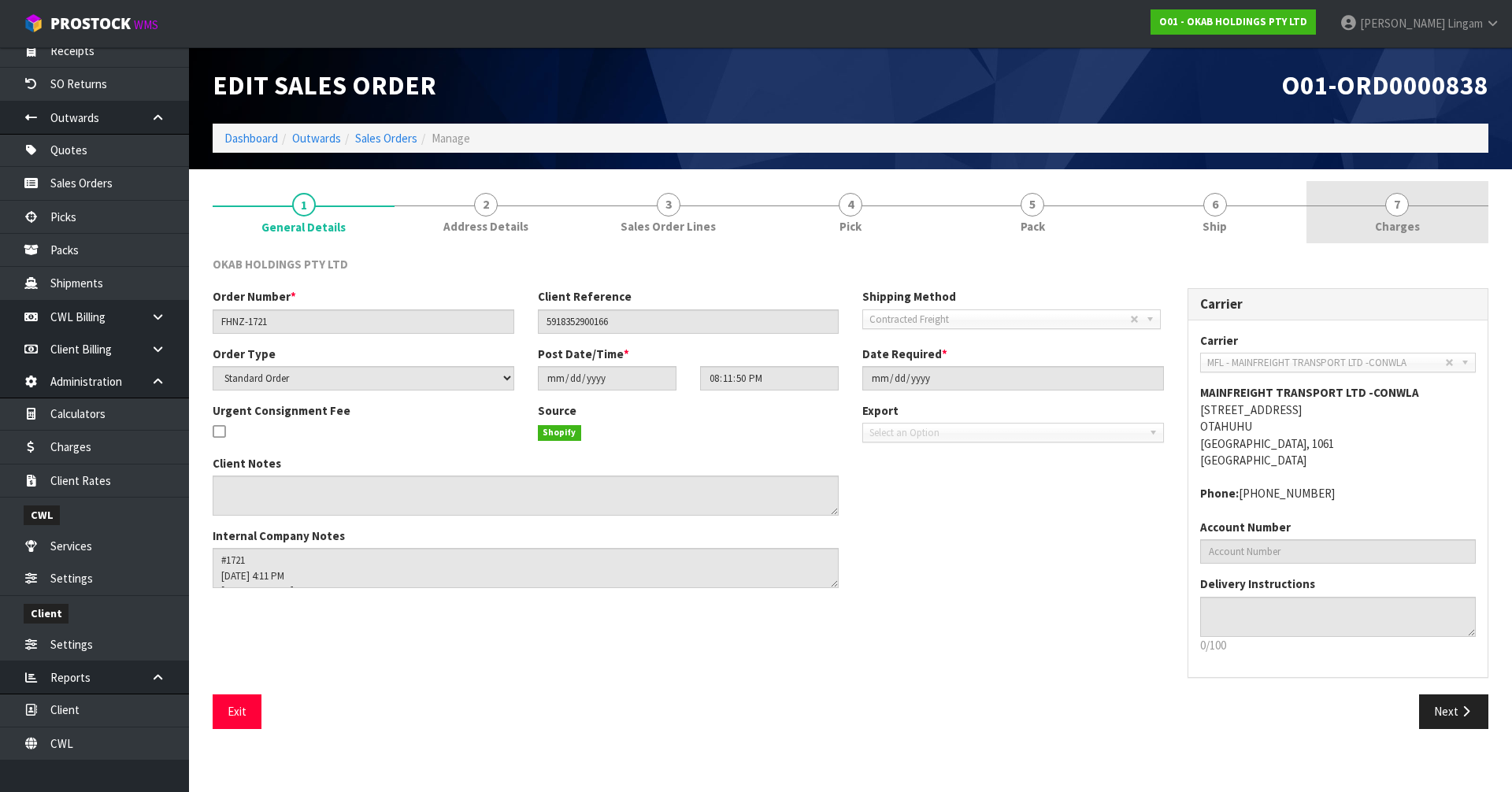
click at [1445, 228] on link "7 [GEOGRAPHIC_DATA]" at bounding box center [1397, 212] width 182 height 62
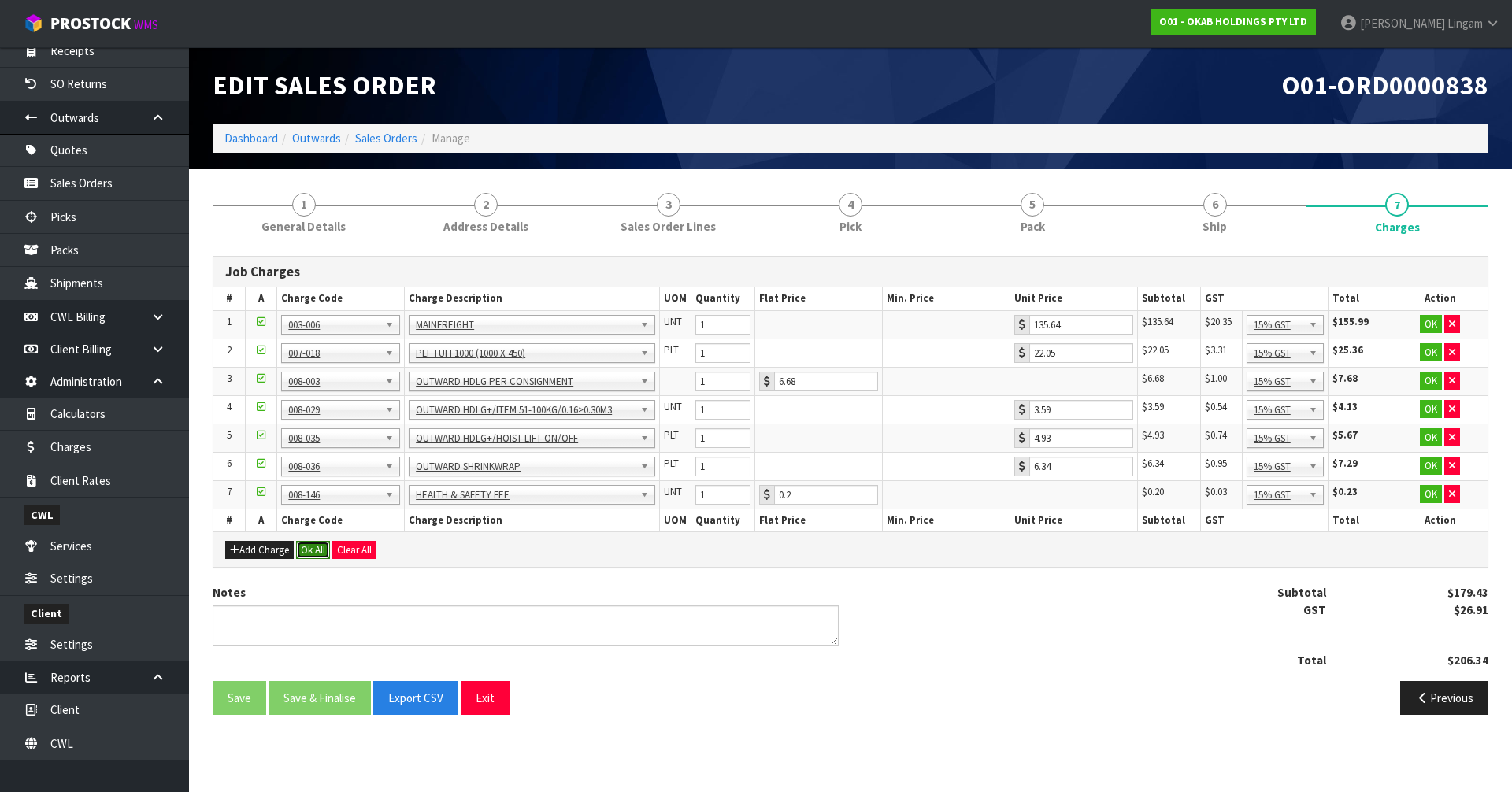
click at [313, 548] on button "Ok All" at bounding box center [313, 551] width 34 height 19
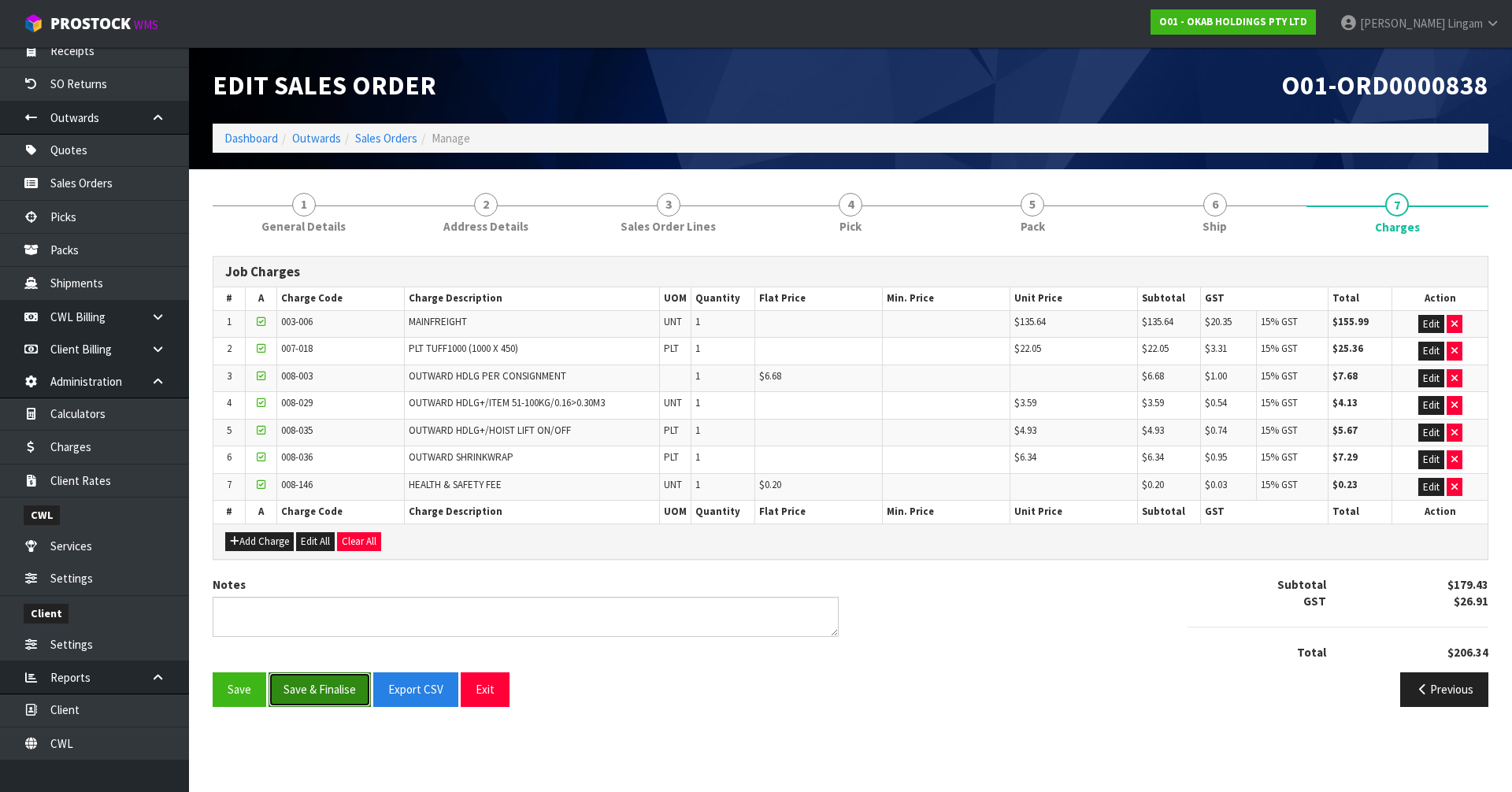
click at [343, 690] on button "Save & Finalise" at bounding box center [320, 689] width 103 height 34
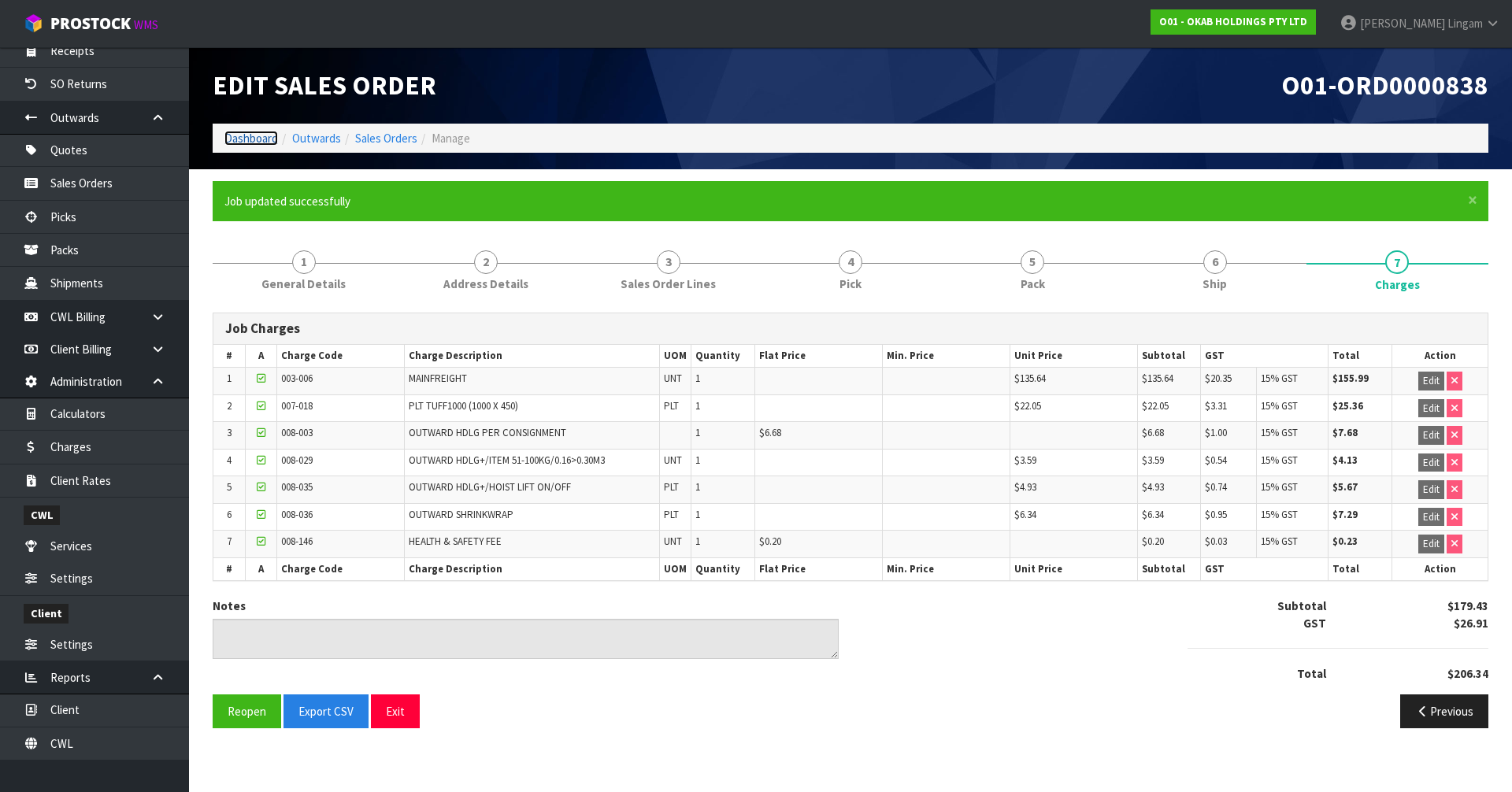
click at [260, 142] on link "Dashboard" at bounding box center [251, 138] width 54 height 15
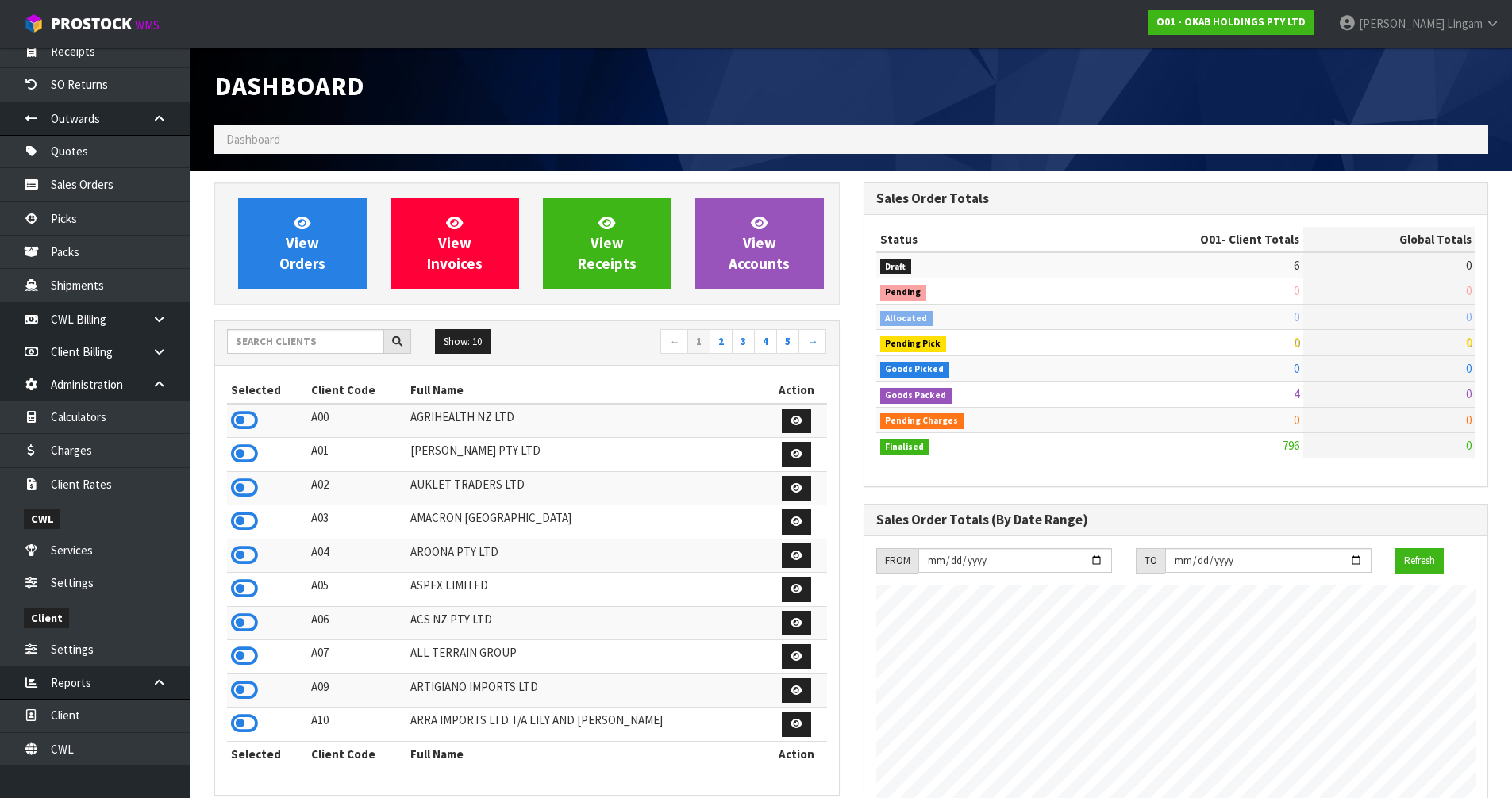
scroll to position [971, 648]
click at [287, 345] on input "text" at bounding box center [305, 342] width 157 height 25
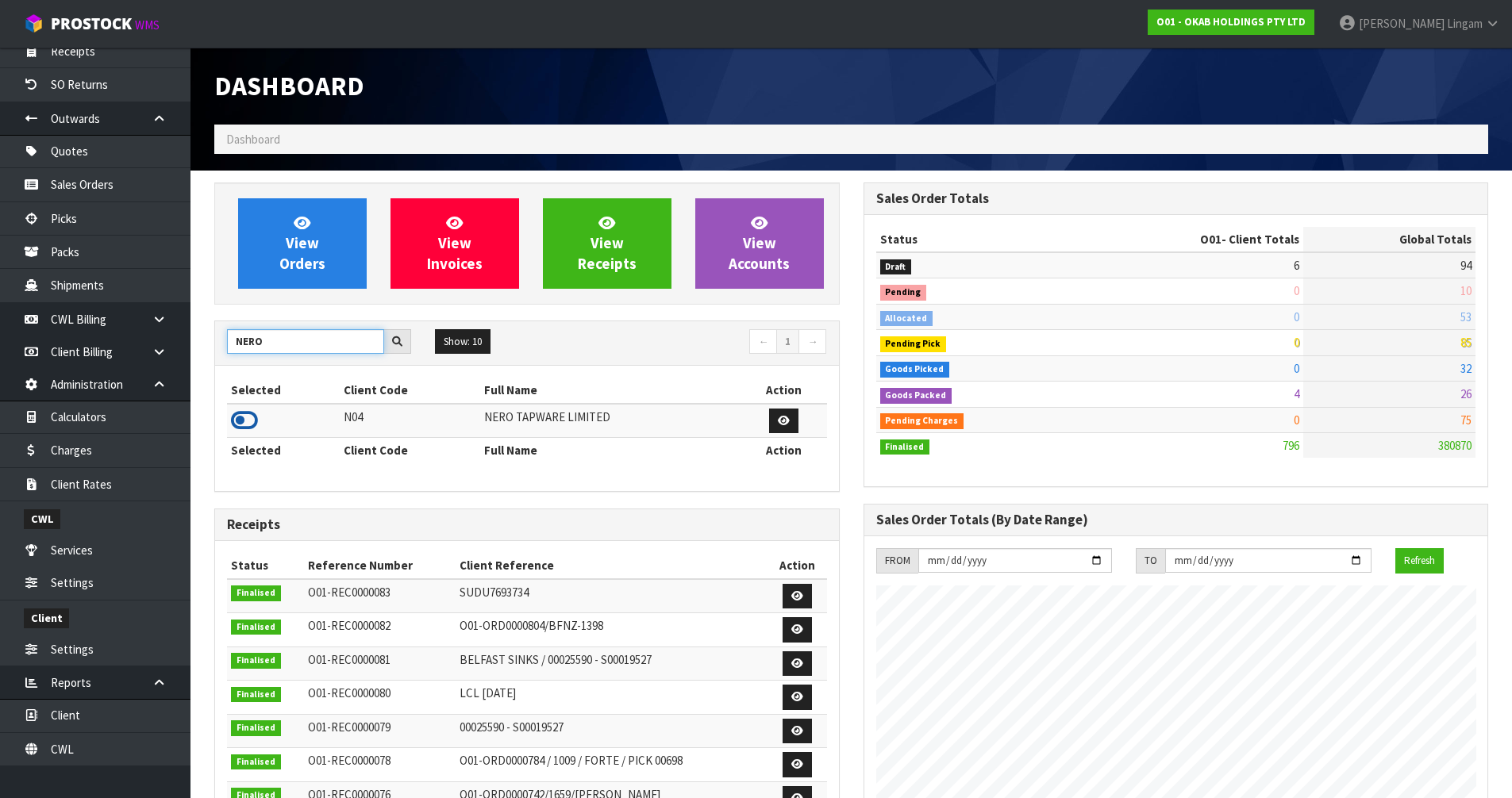
type input "NERO"
drag, startPoint x: 246, startPoint y: 422, endPoint x: 260, endPoint y: 405, distance: 22.0
click at [248, 421] on icon at bounding box center [245, 421] width 27 height 24
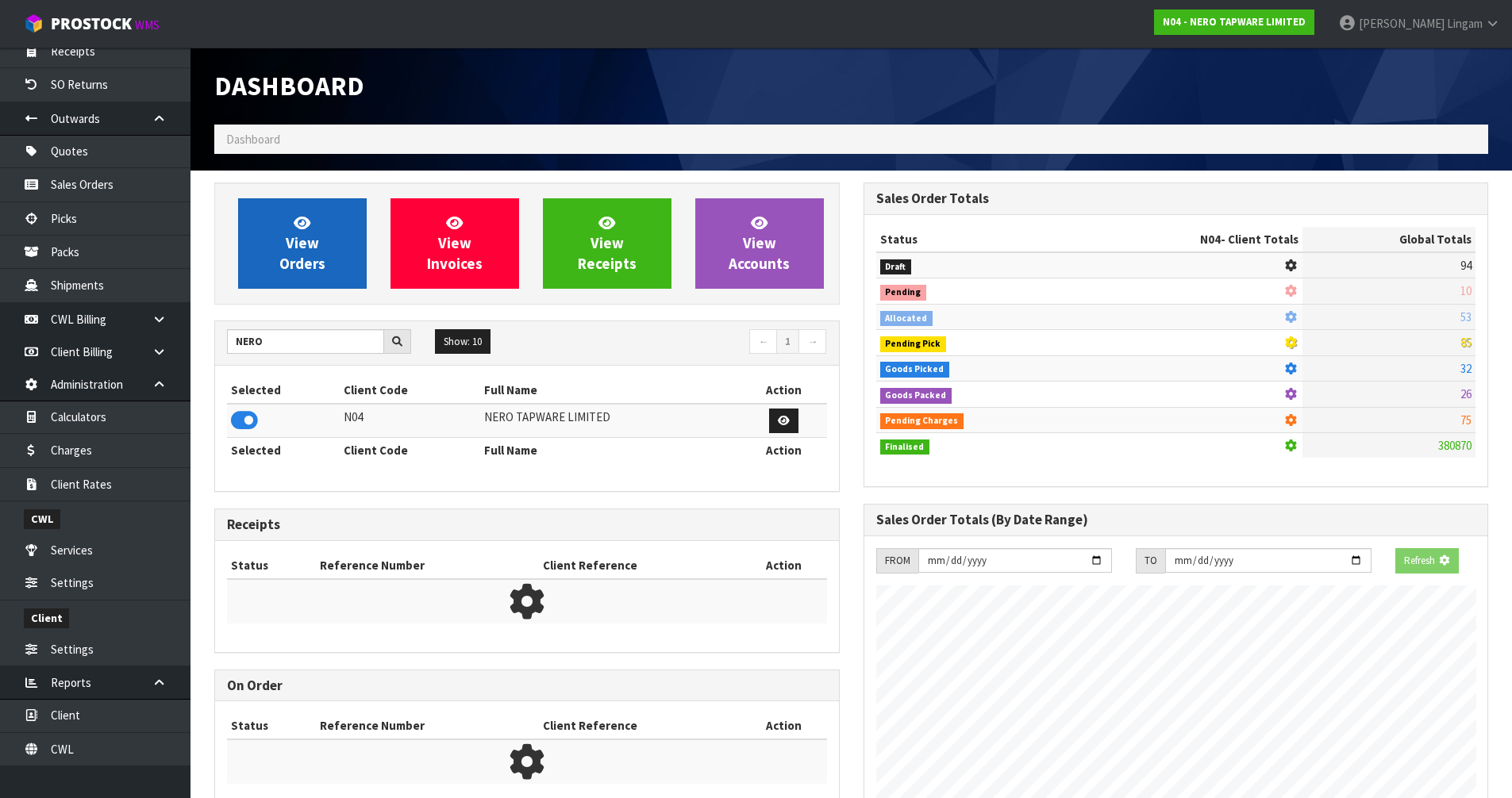
scroll to position [1203, 648]
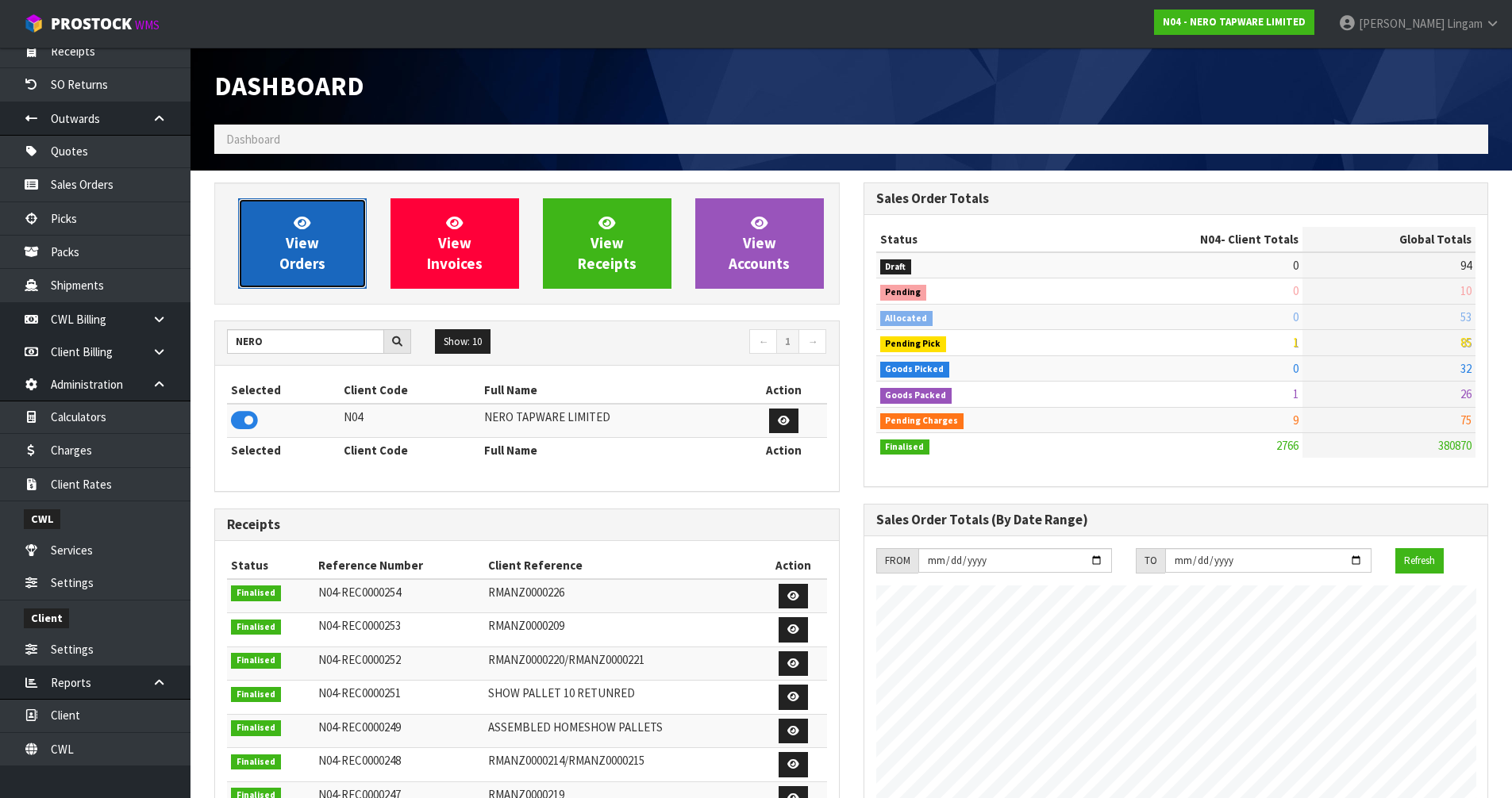
click at [287, 267] on span "View Orders" at bounding box center [303, 243] width 46 height 60
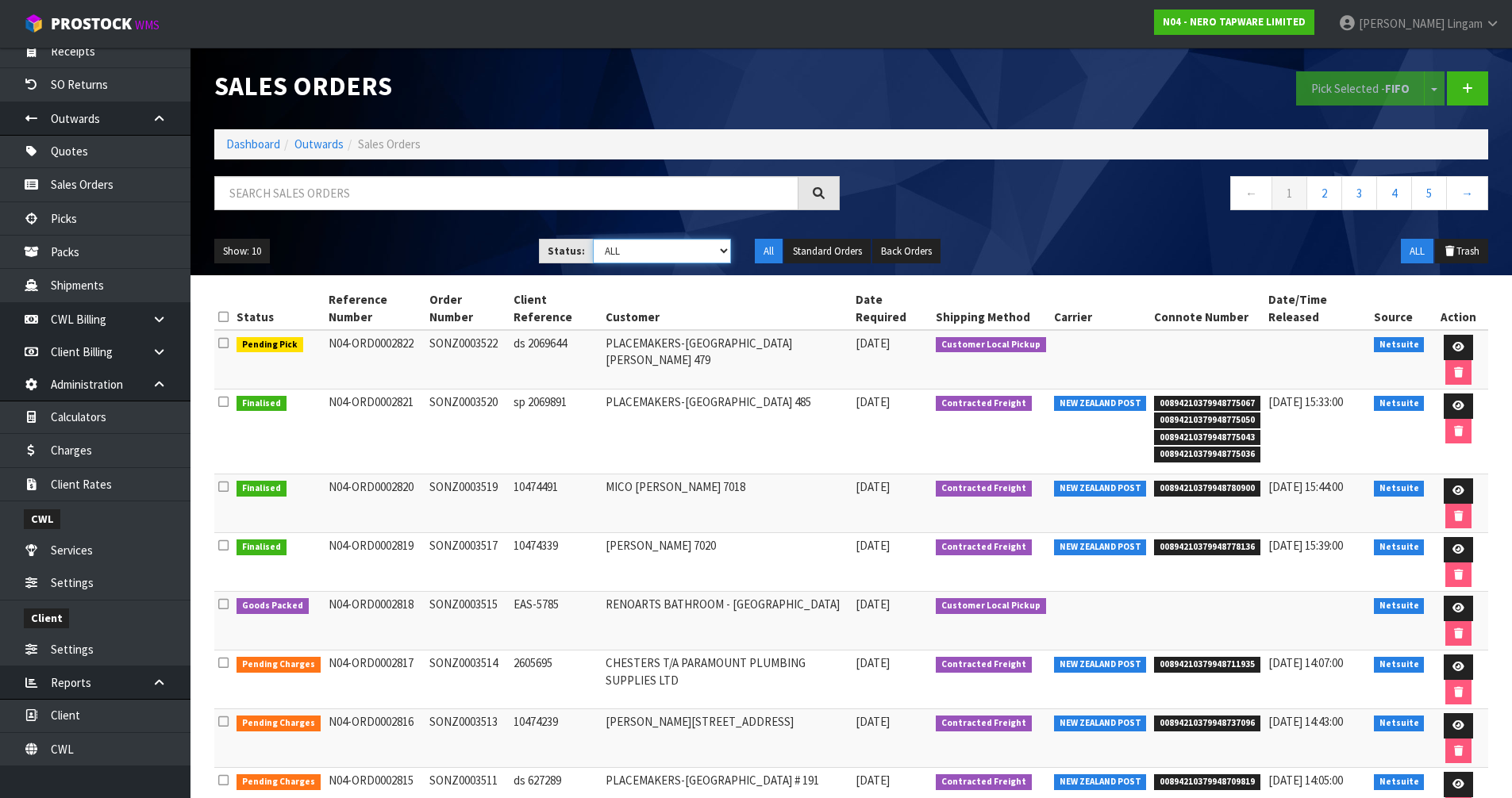
drag, startPoint x: 707, startPoint y: 250, endPoint x: 712, endPoint y: 260, distance: 11.2
click at [707, 249] on select "Draft Pending Allocated Pending Pick Goods Picked Goods Packed Pending Charges …" at bounding box center [661, 251] width 138 height 25
select select "string:6"
click at [593, 239] on select "Draft Pending Allocated Pending Pick Goods Picked Goods Packed Pending Charges …" at bounding box center [661, 251] width 138 height 25
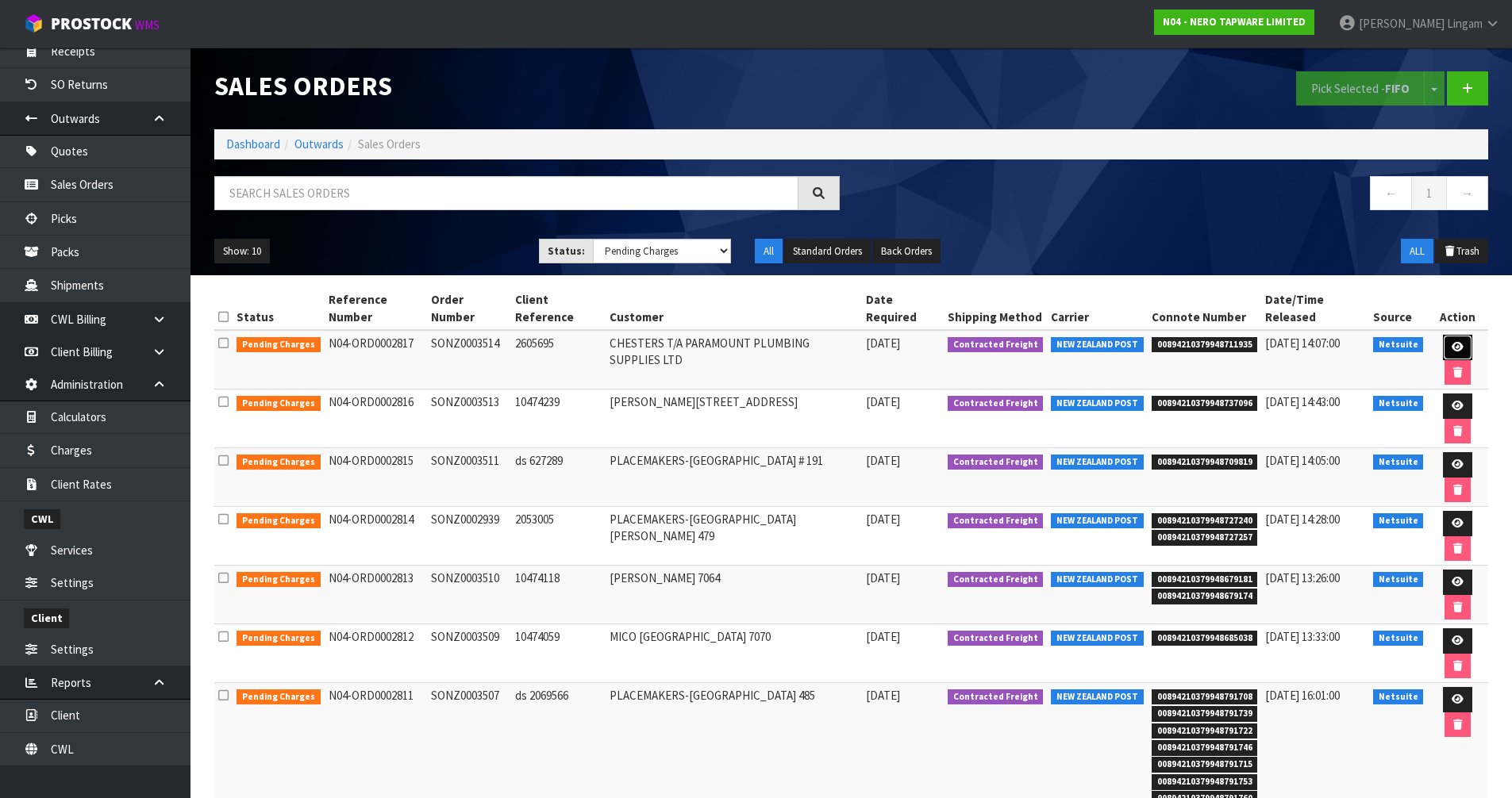
click at [1462, 349] on link at bounding box center [1458, 347] width 29 height 25
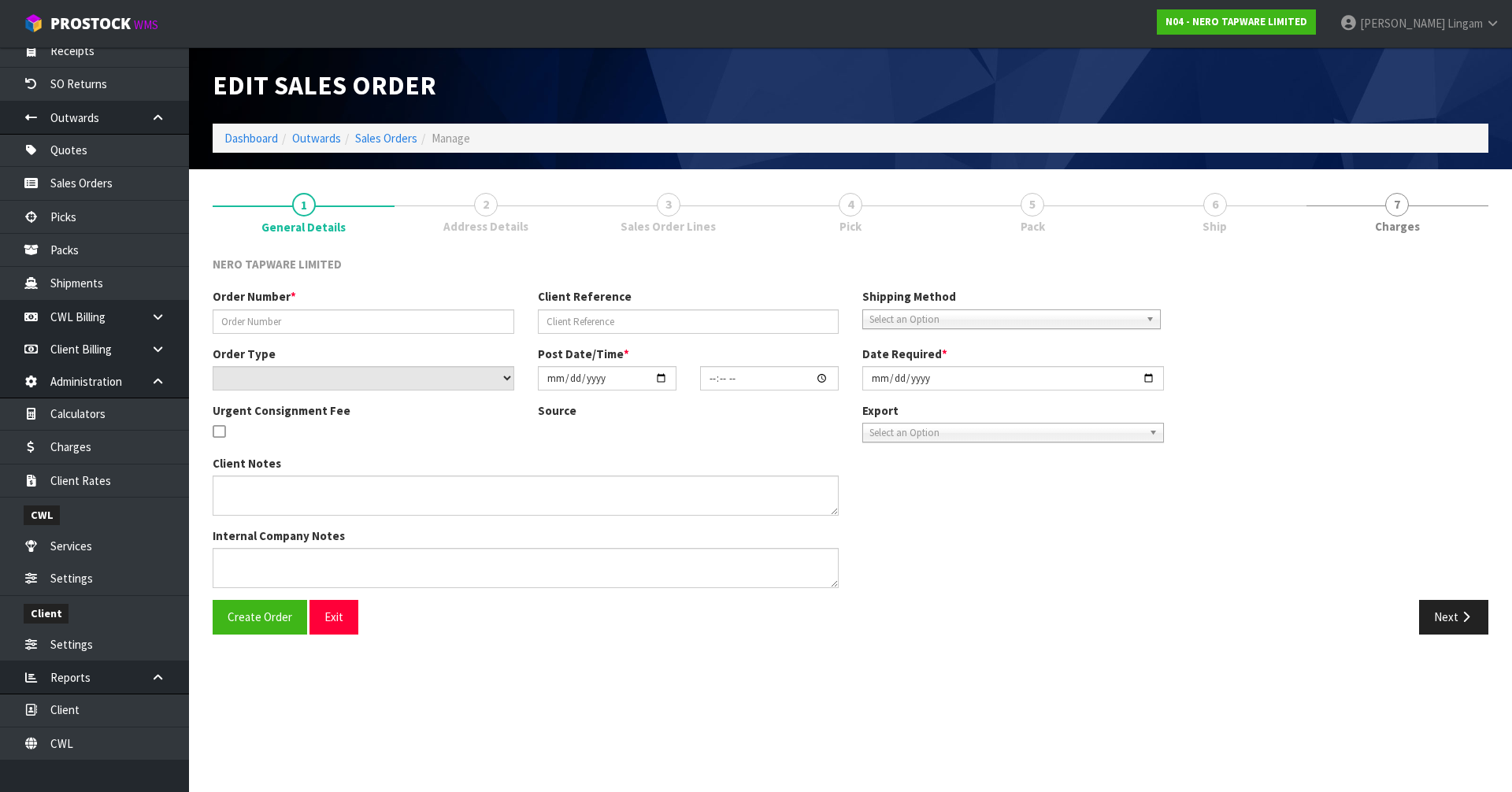
type input "SONZ0003514"
type input "2605695"
select select "number:0"
type input "[DATE]"
type input "13:00:06.000"
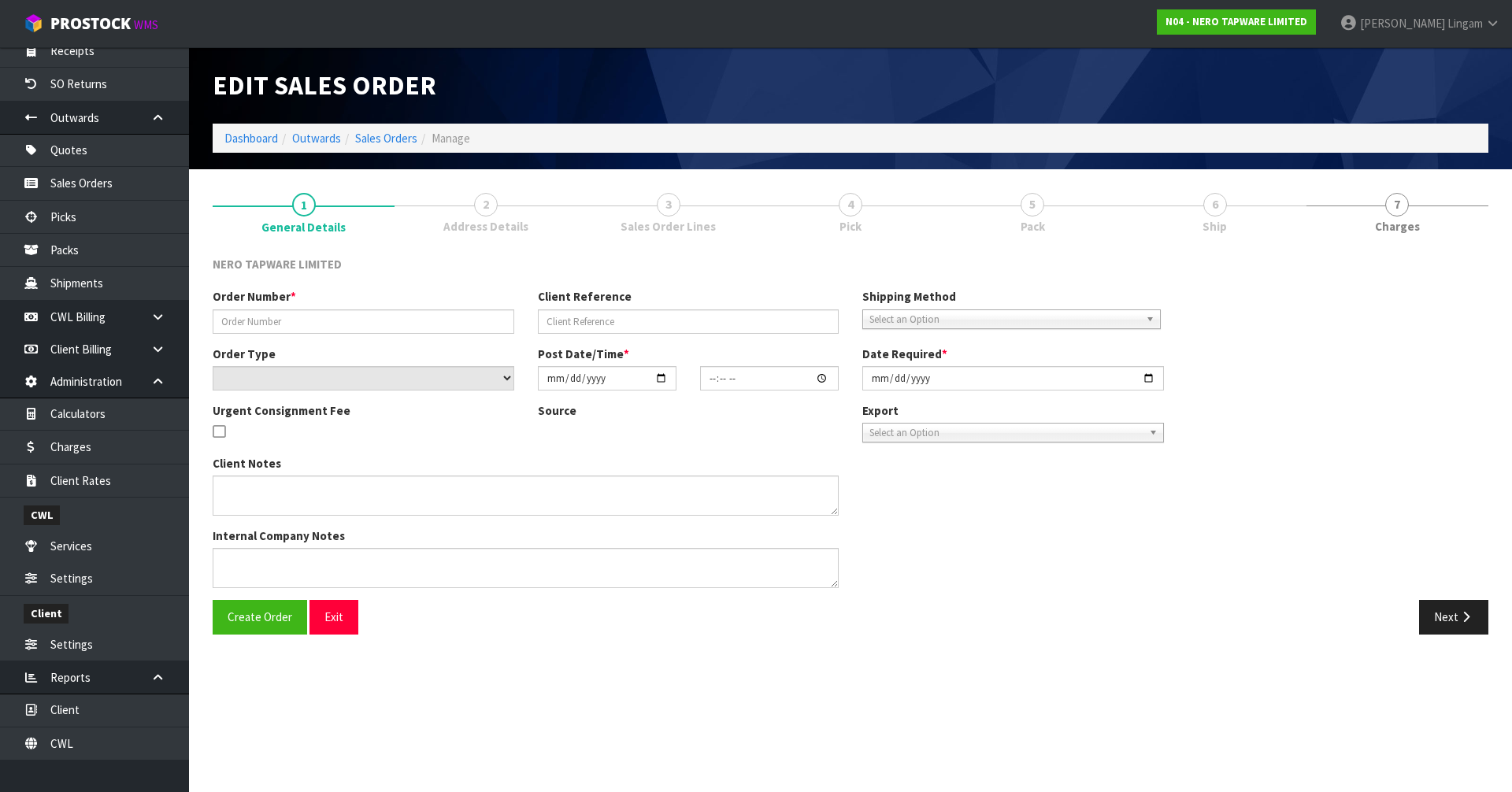
type input "[DATE]"
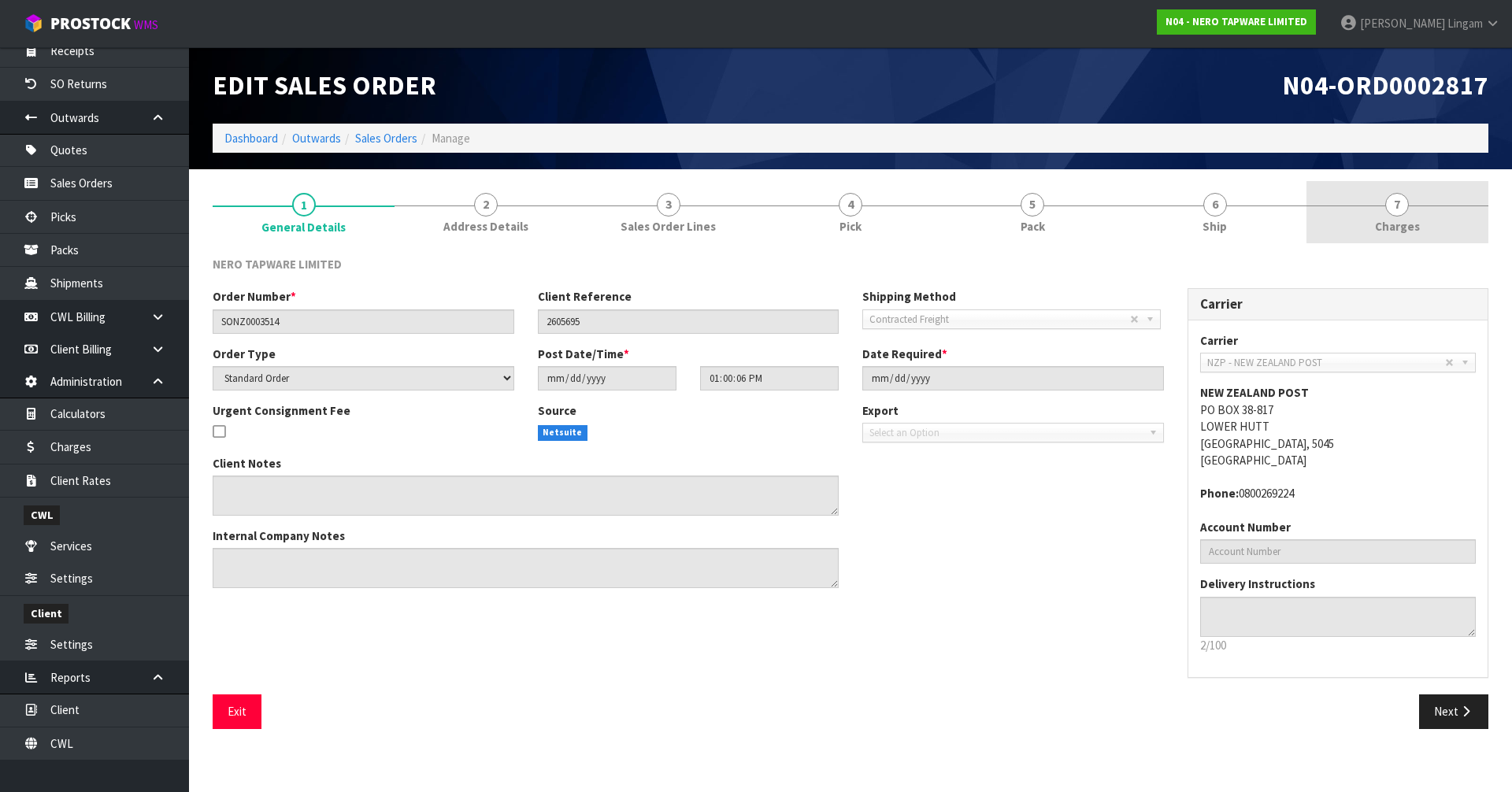
click at [1425, 221] on link "7 [GEOGRAPHIC_DATA]" at bounding box center [1397, 212] width 182 height 62
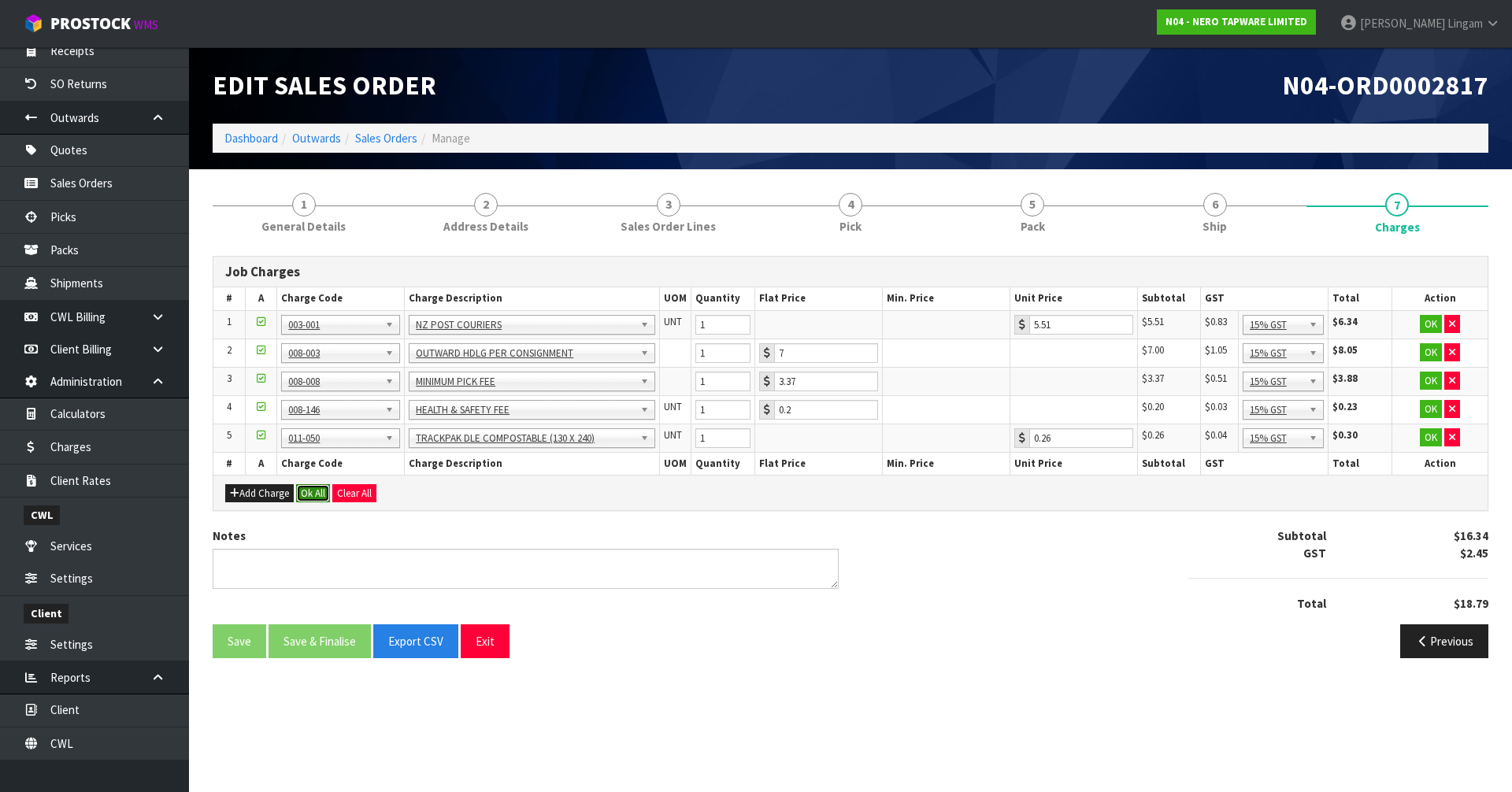
click at [322, 500] on button "Ok All" at bounding box center [313, 494] width 34 height 19
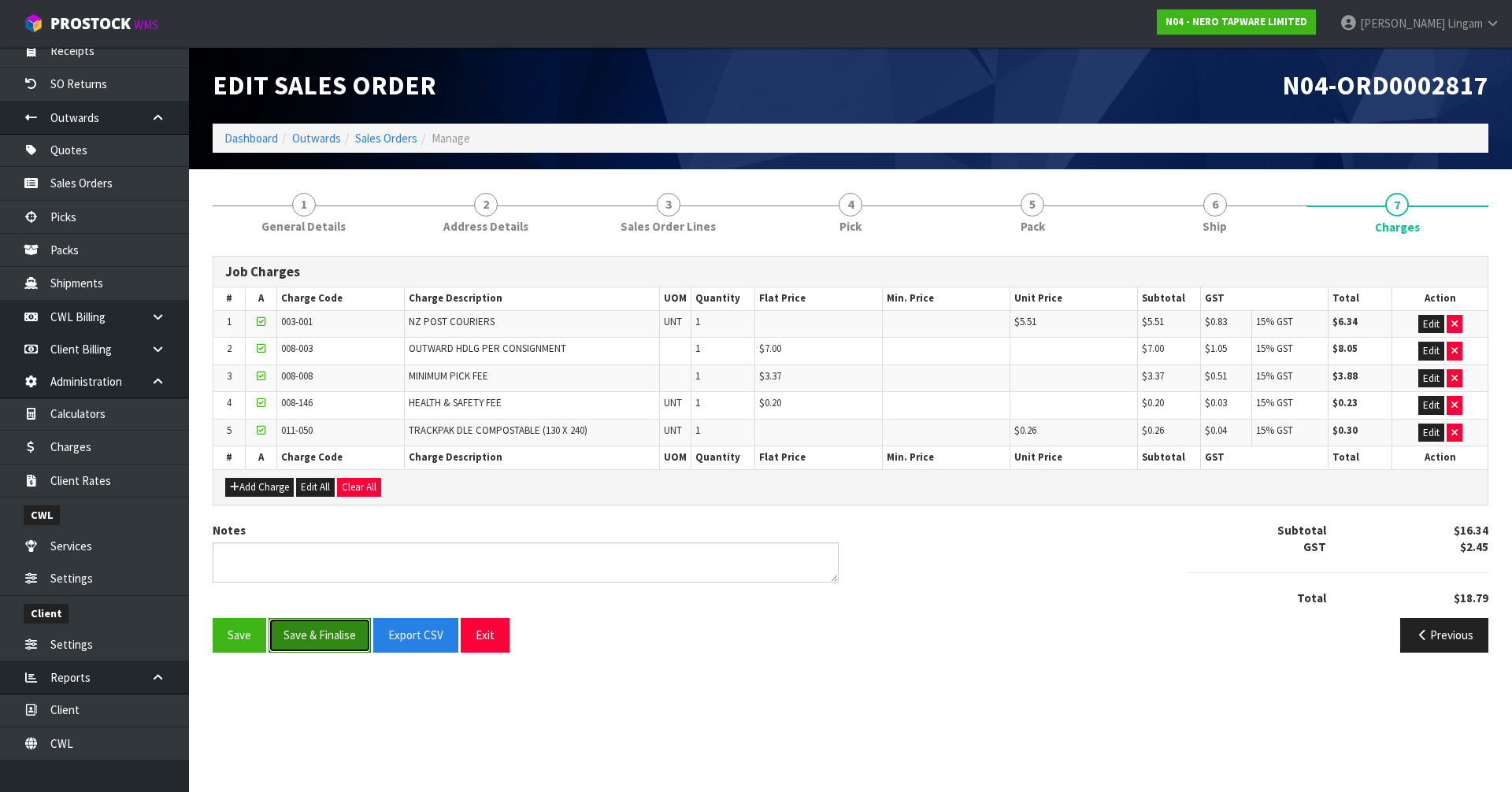
click at [335, 634] on button "Save & Finalise" at bounding box center [320, 635] width 103 height 34
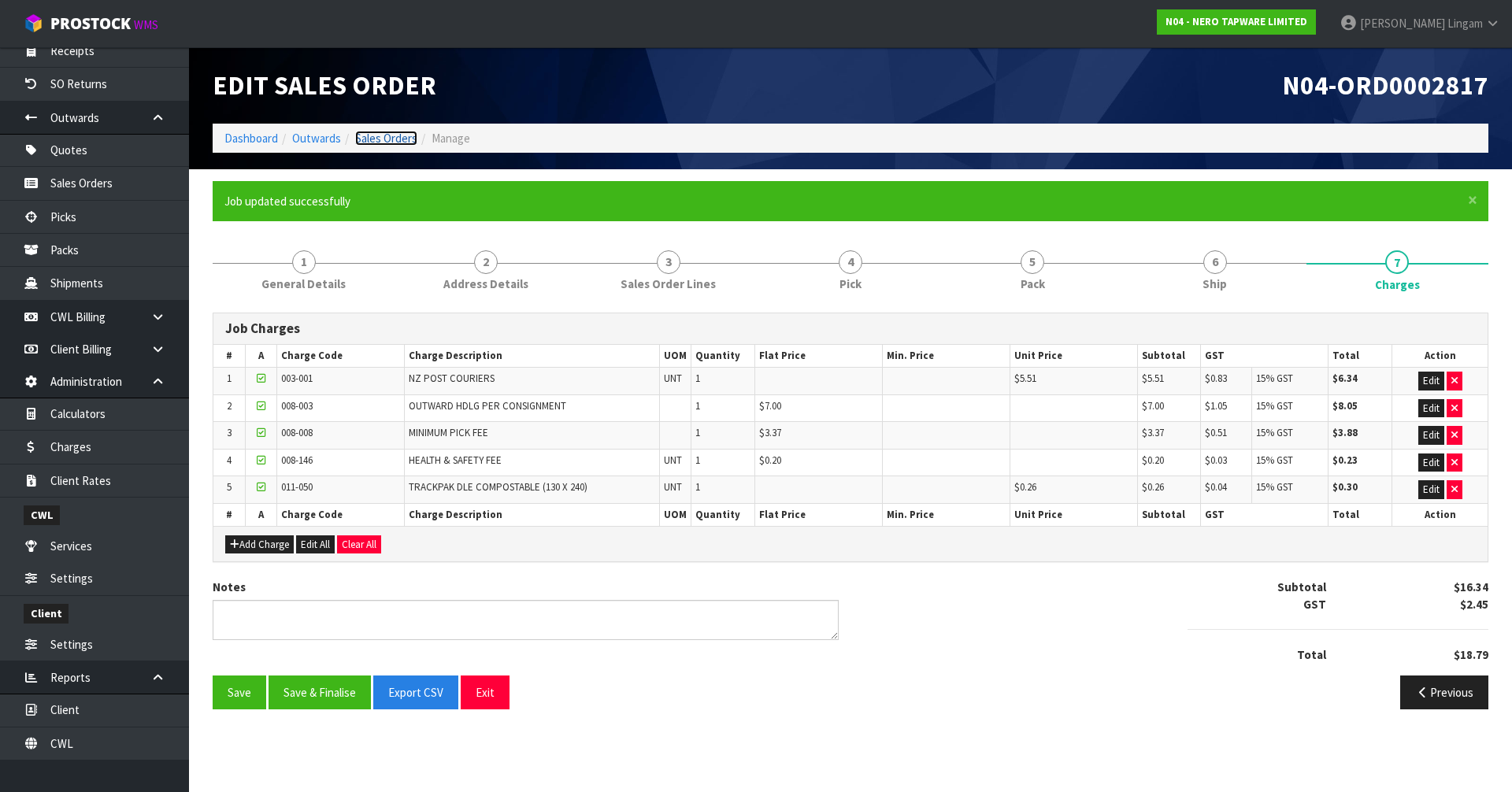
click at [386, 143] on link "Sales Orders" at bounding box center [386, 138] width 62 height 15
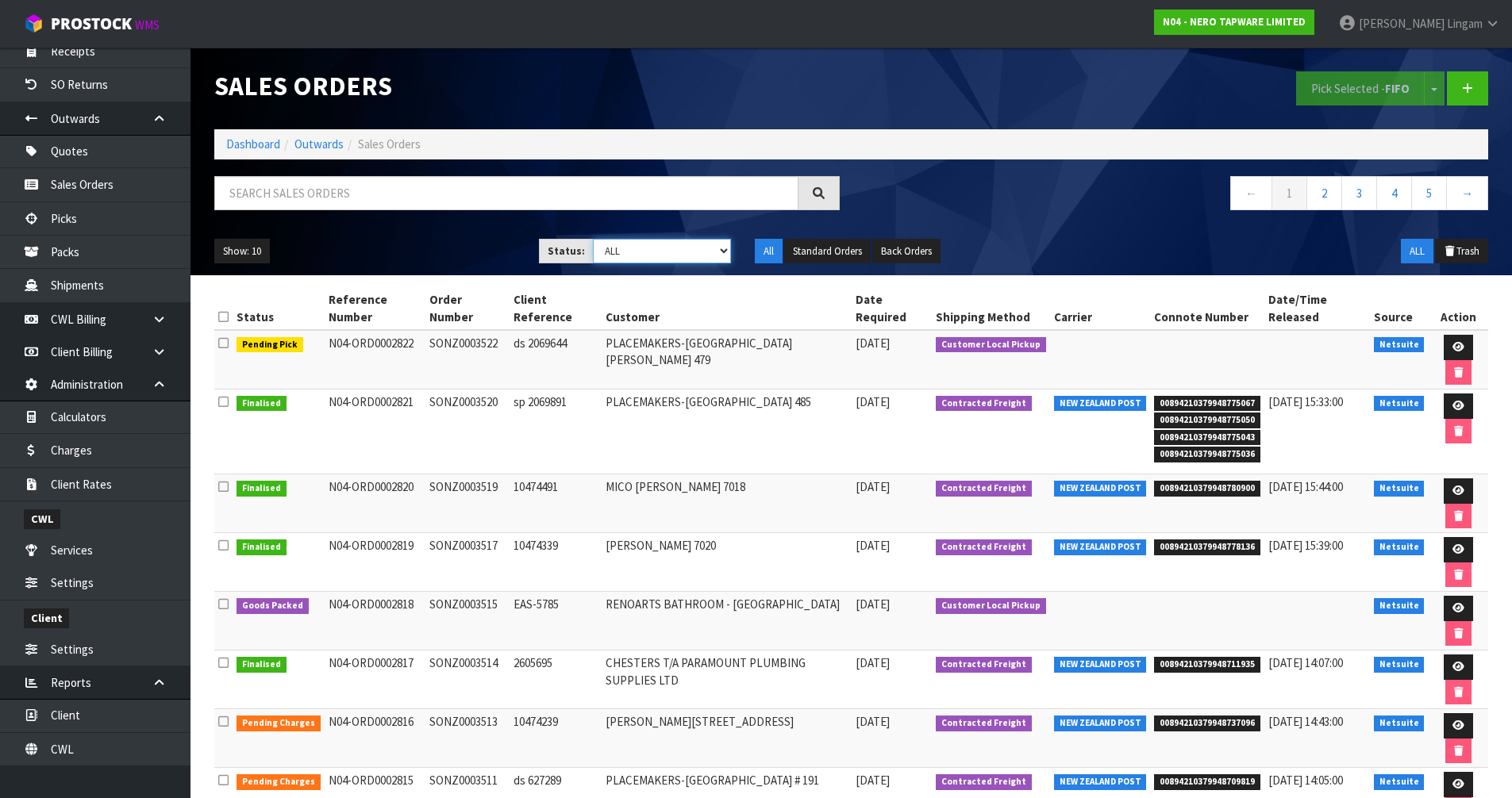
click at [693, 256] on select "Draft Pending Allocated Pending Pick Goods Picked Goods Packed Pending Charges …" at bounding box center [661, 251] width 138 height 25
select select "string:6"
click at [593, 239] on select "Draft Pending Allocated Pending Pick Goods Picked Goods Packed Pending Charges …" at bounding box center [661, 251] width 138 height 25
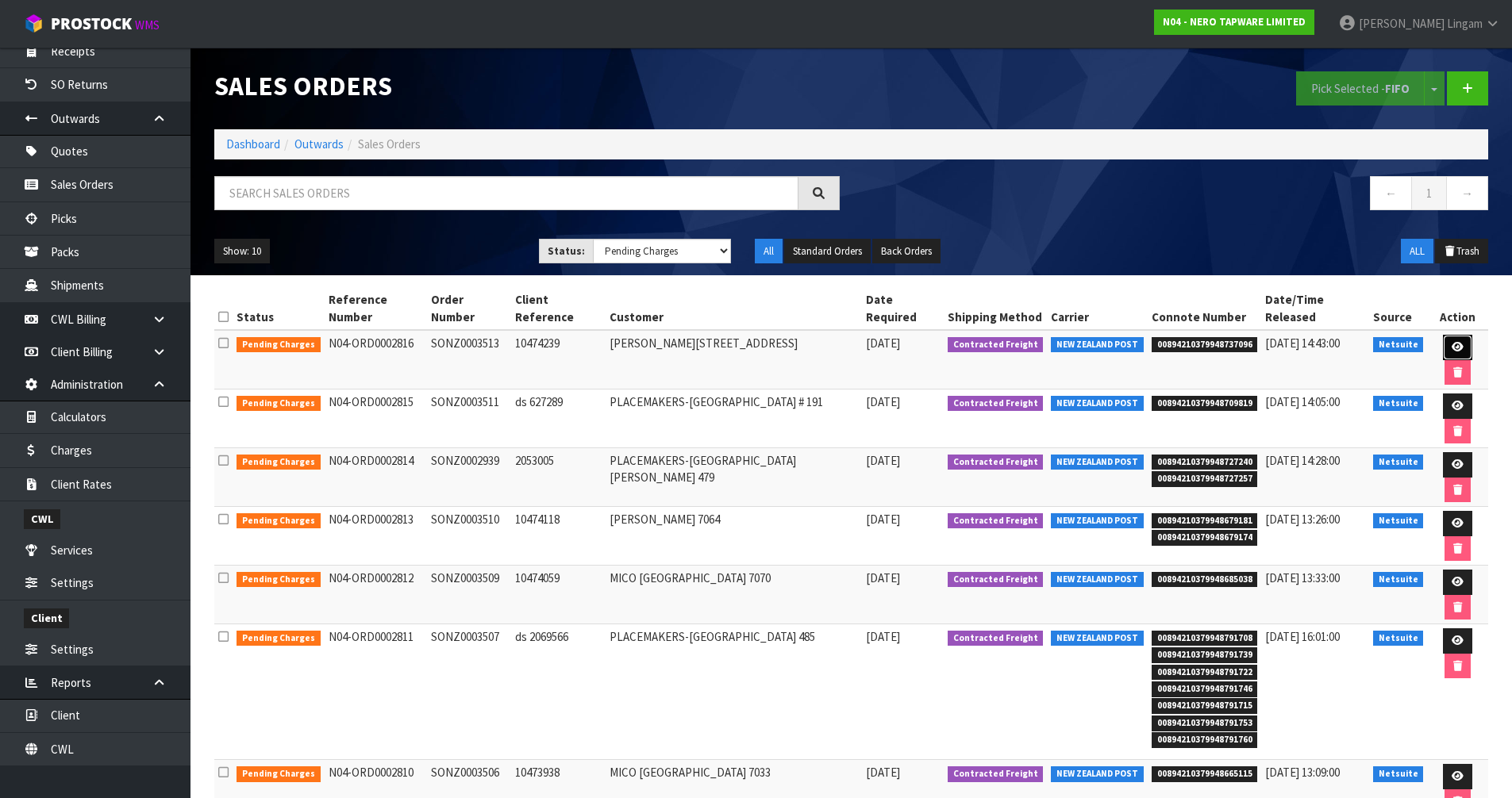
click at [1443, 337] on link at bounding box center [1458, 347] width 29 height 25
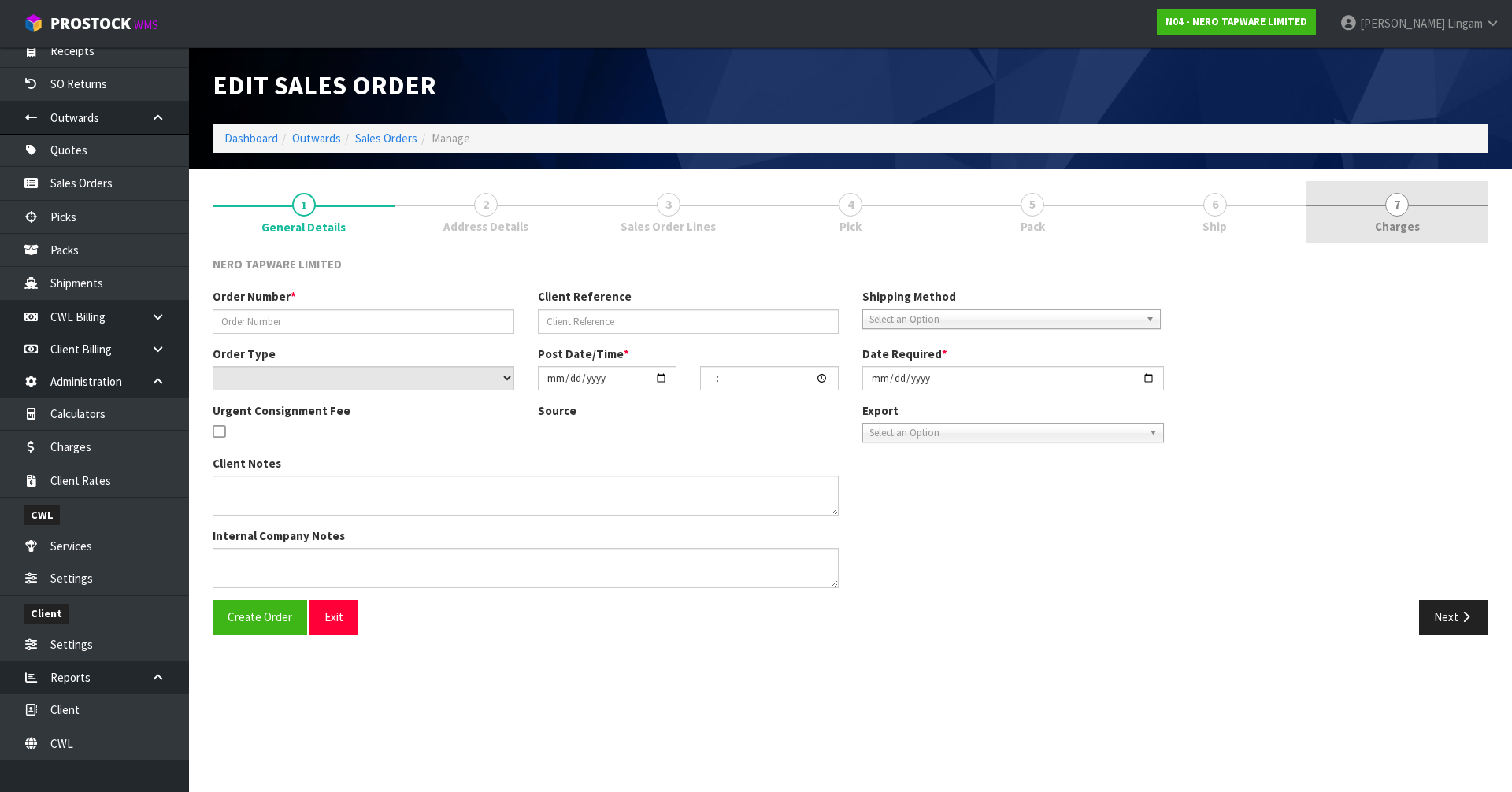
type input "SONZ0003513"
type input "10474239"
select select "number:0"
type input "[DATE]"
type input "12:45:04.000"
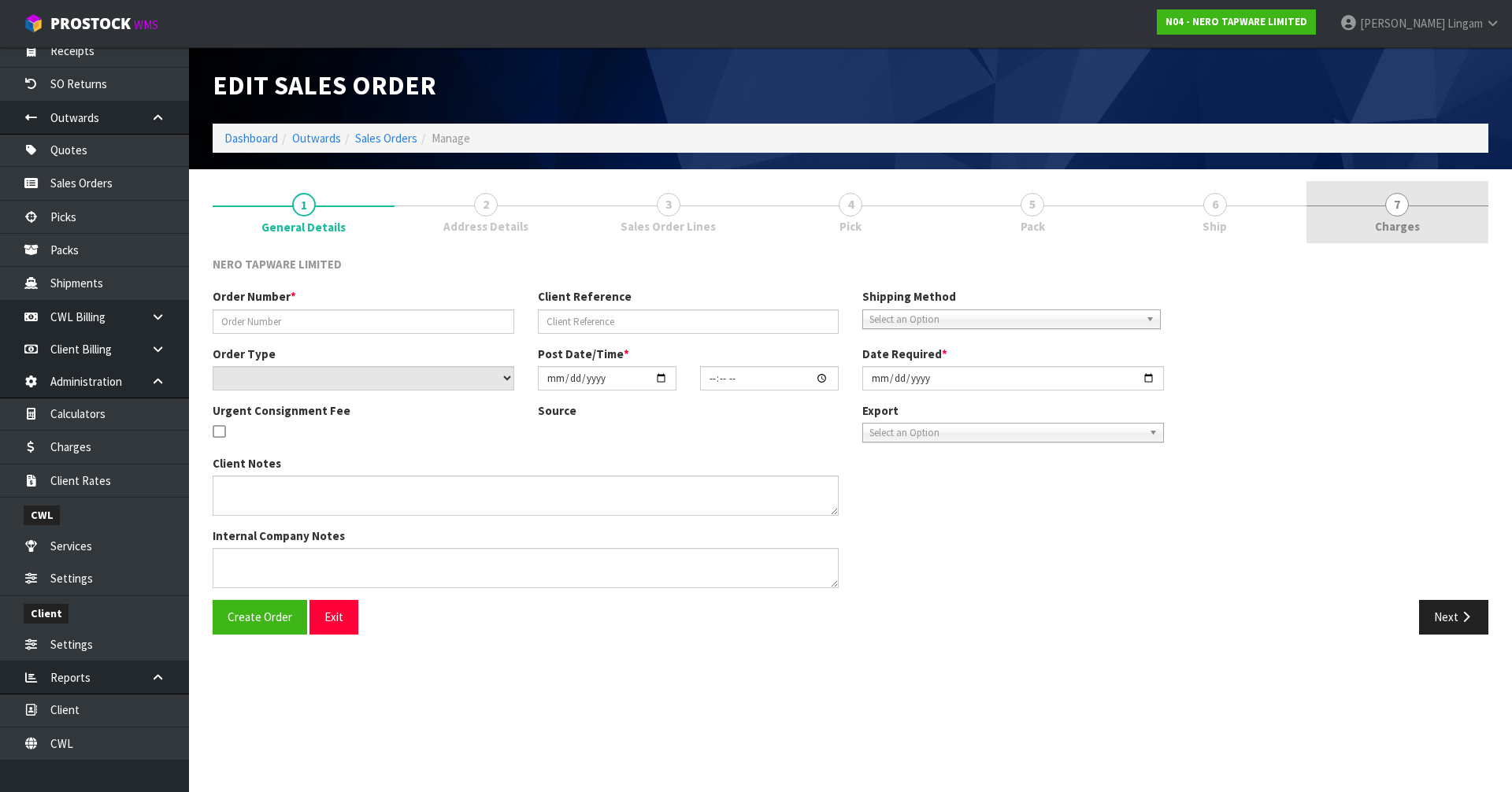
type input "[DATE]"
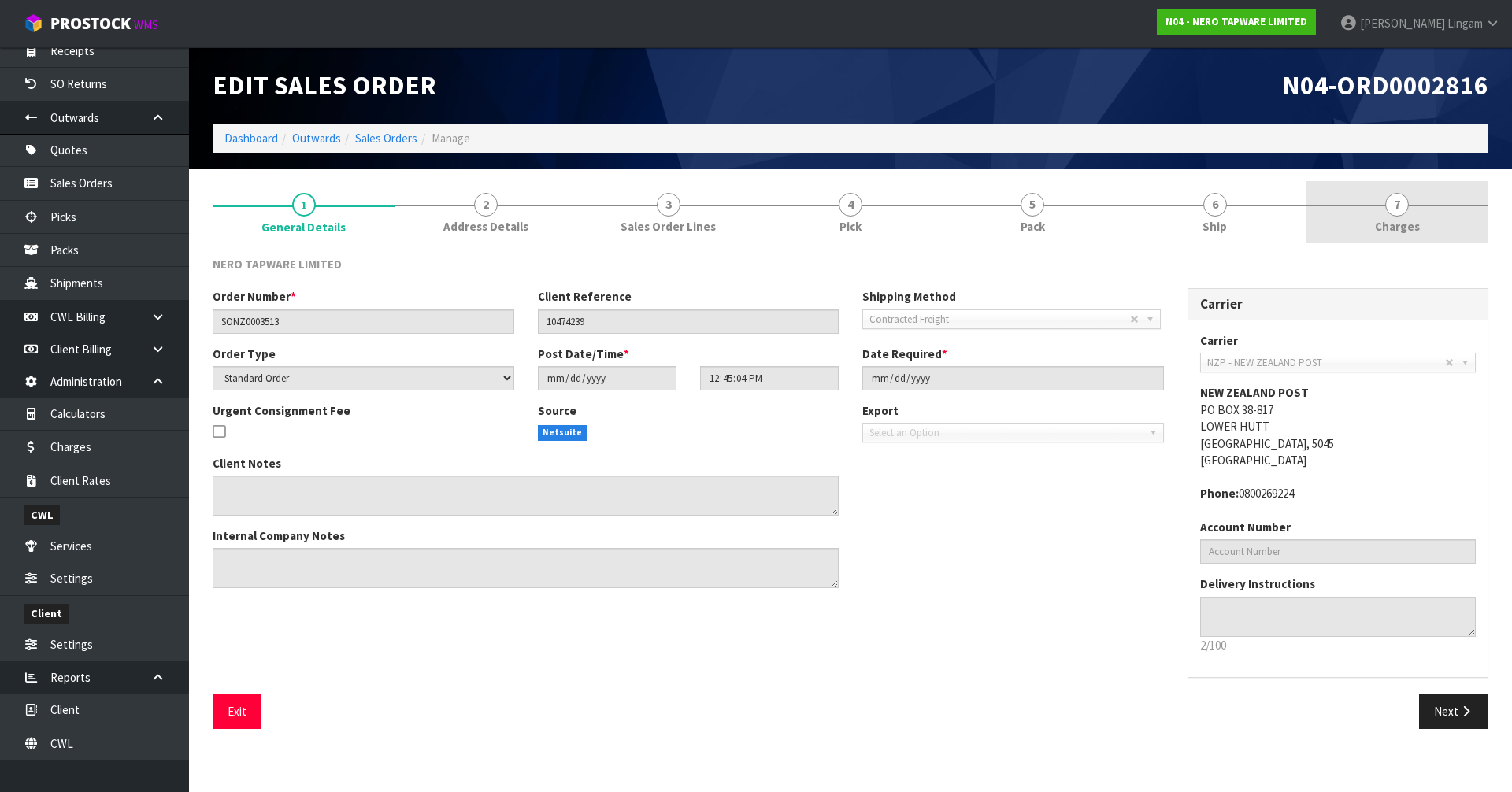
click at [1410, 229] on span "Charges" at bounding box center [1397, 226] width 45 height 17
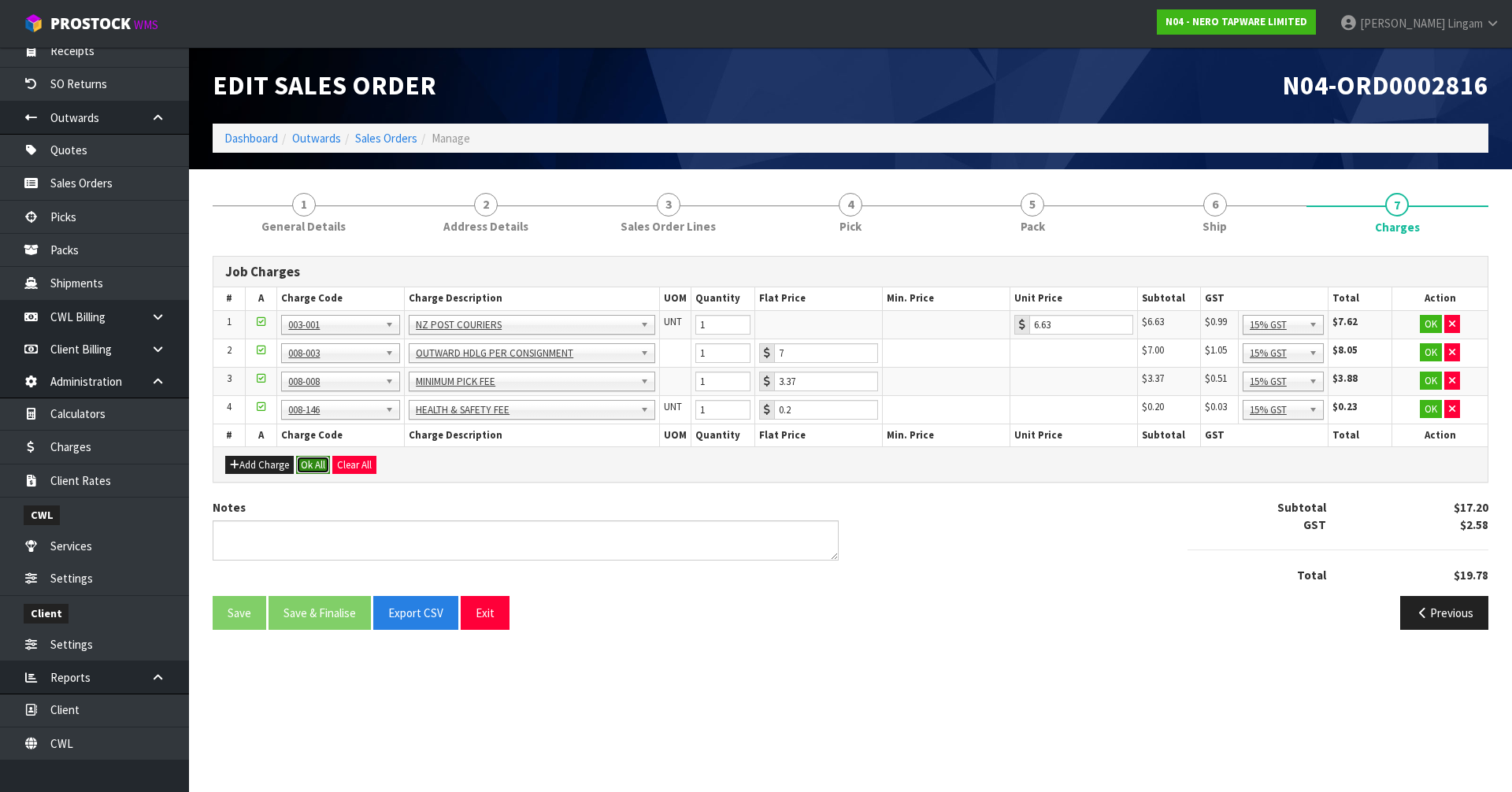
click at [311, 461] on button "Ok All" at bounding box center [313, 466] width 34 height 19
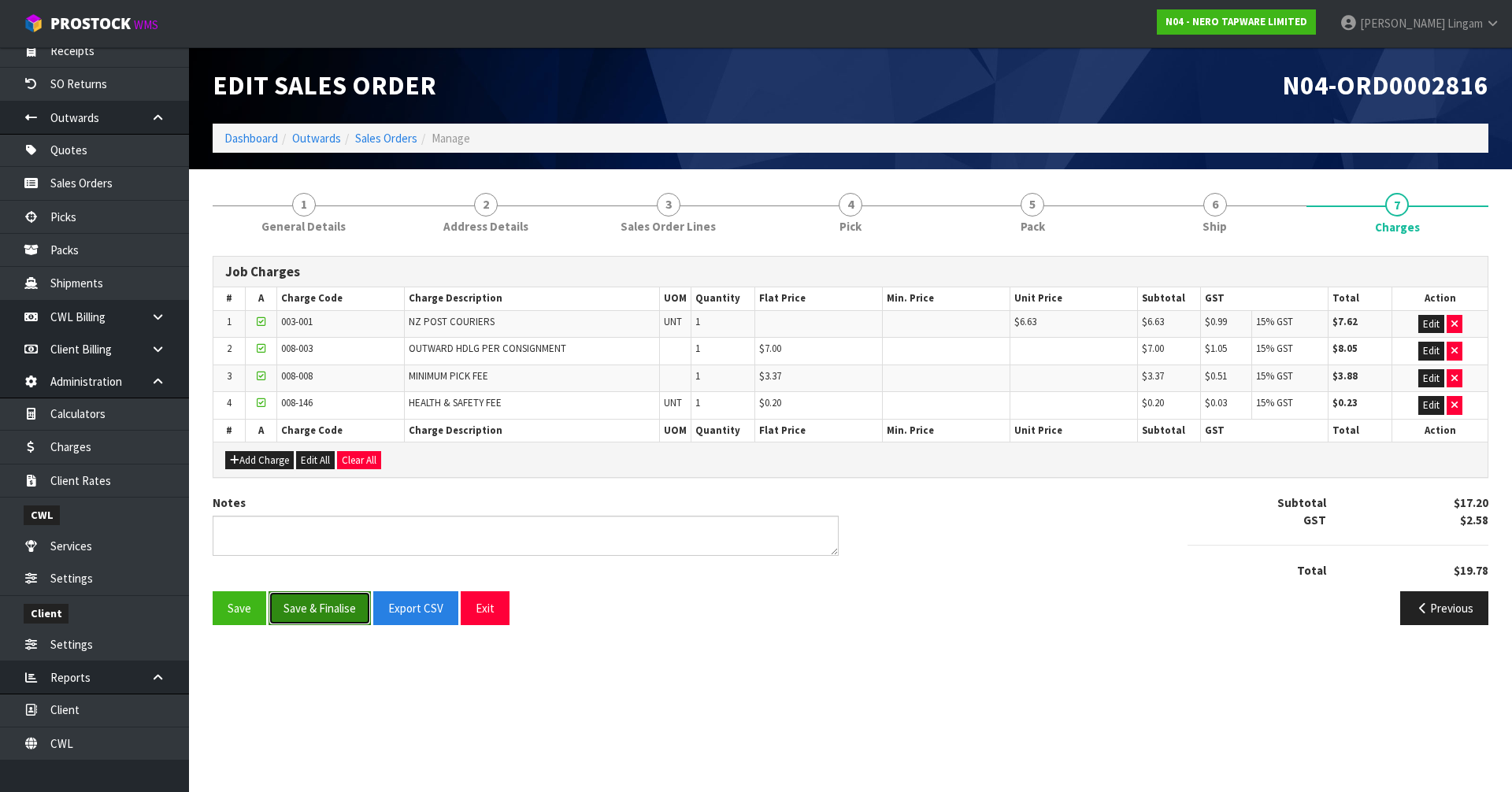
click at [323, 604] on button "Save & Finalise" at bounding box center [320, 608] width 103 height 34
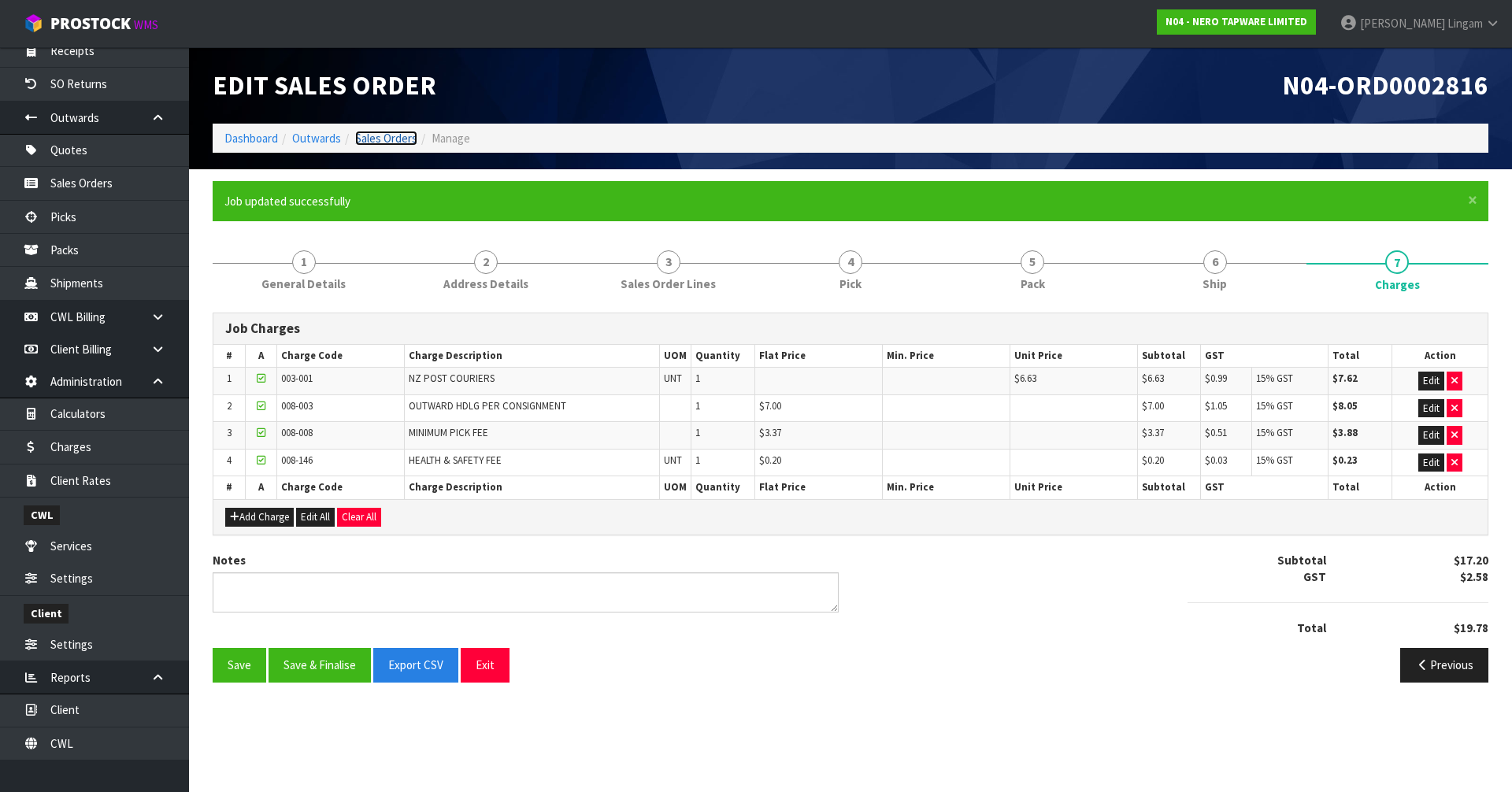
click at [398, 144] on link "Sales Orders" at bounding box center [386, 138] width 62 height 15
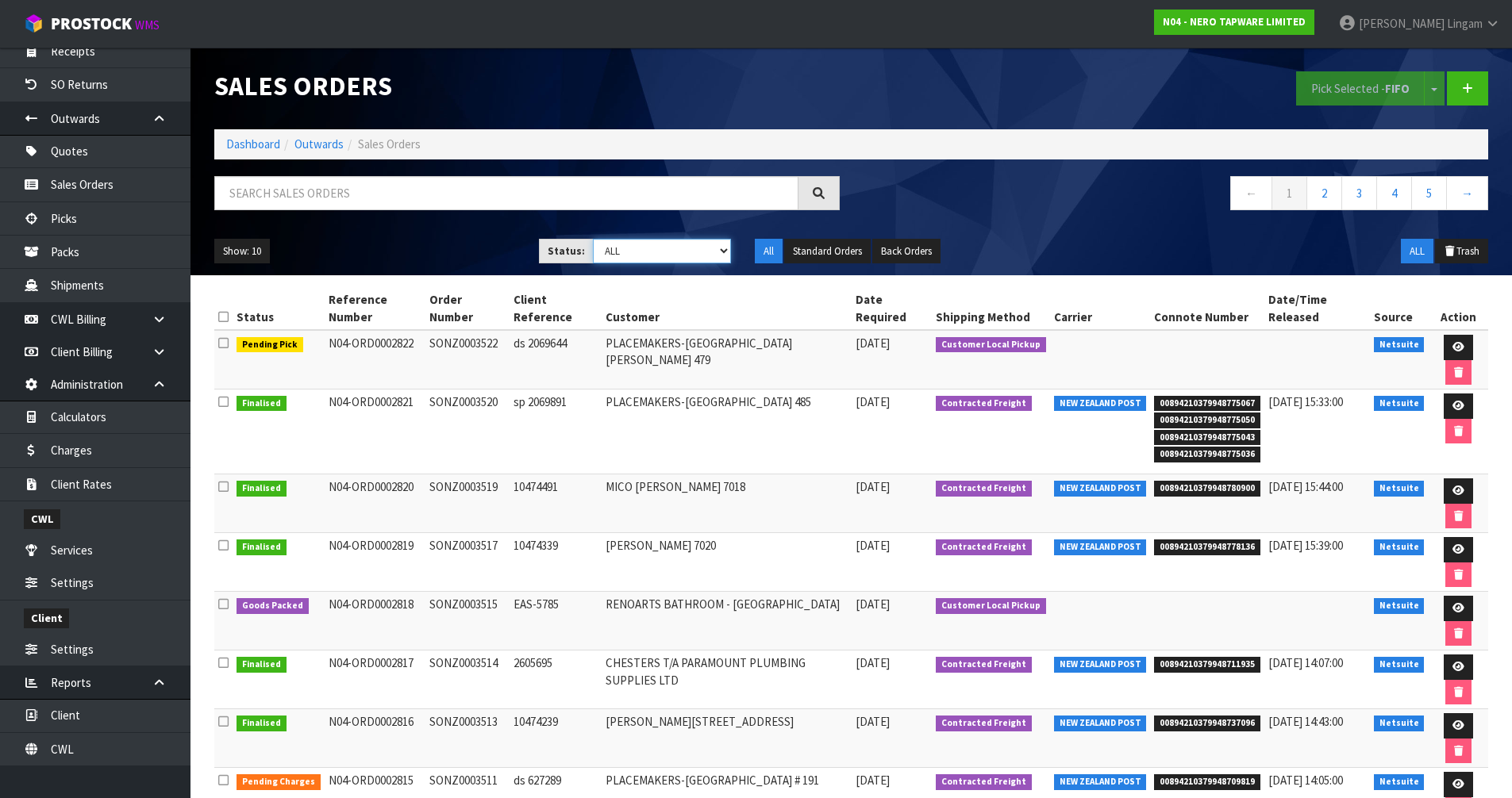
click at [699, 255] on select "Draft Pending Allocated Pending Pick Goods Picked Goods Packed Pending Charges …" at bounding box center [661, 251] width 138 height 25
select select "string:6"
click at [593, 239] on select "Draft Pending Allocated Pending Pick Goods Picked Goods Packed Pending Charges …" at bounding box center [661, 251] width 138 height 25
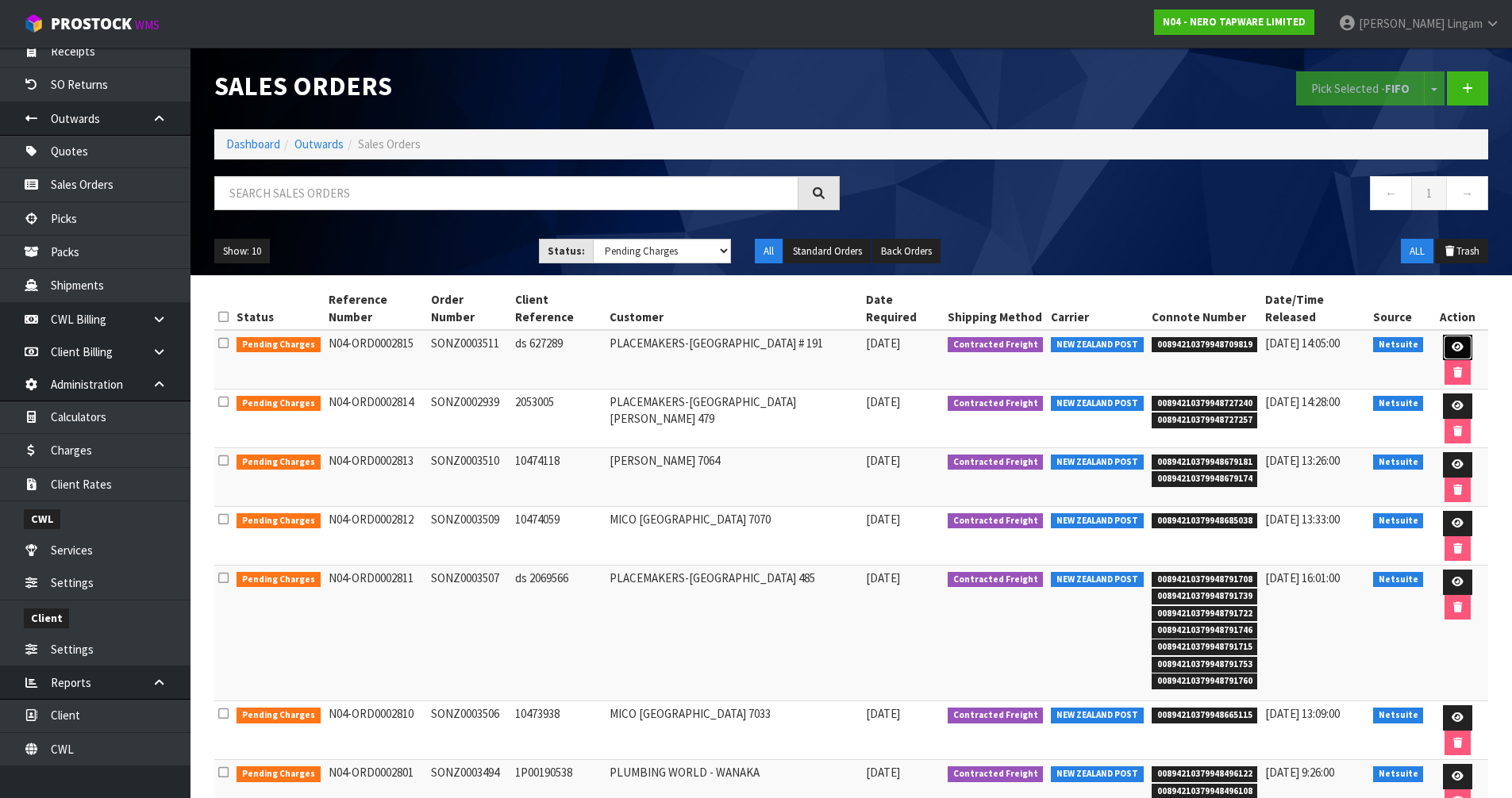
click at [1451, 342] on icon at bounding box center [1457, 346] width 12 height 10
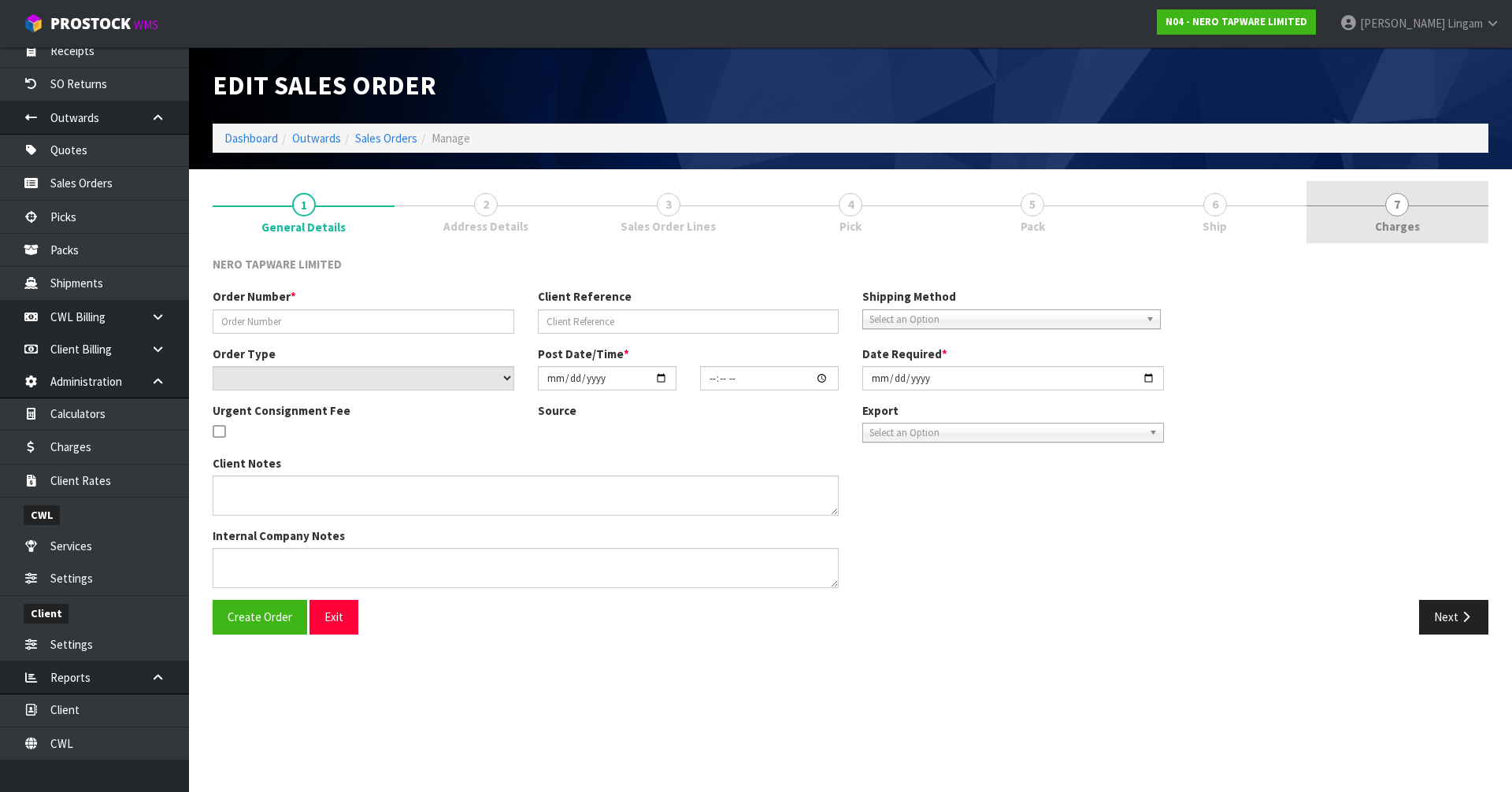
click at [1431, 230] on link "7 [GEOGRAPHIC_DATA]" at bounding box center [1397, 212] width 182 height 62
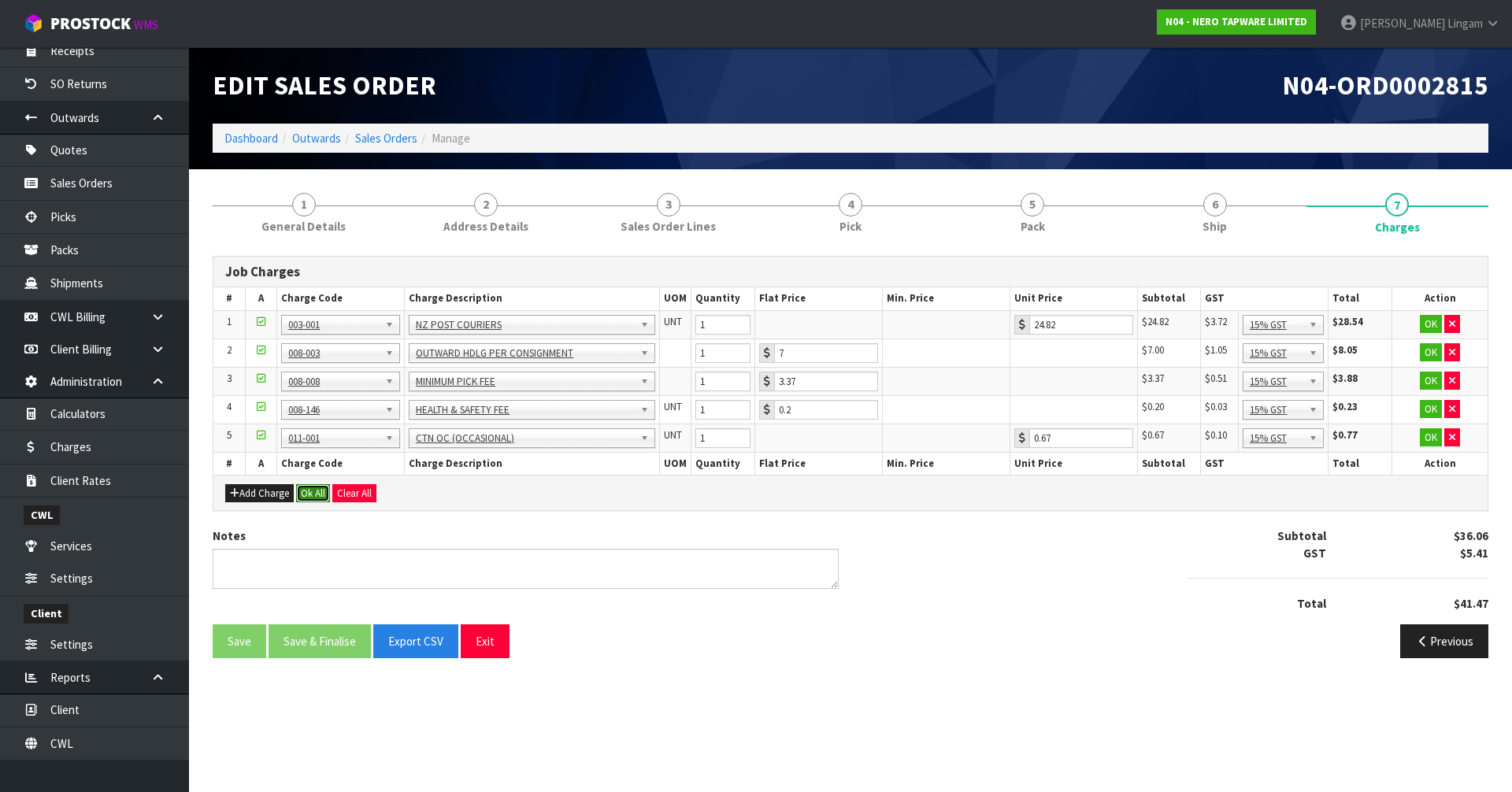
click at [311, 491] on button "Ok All" at bounding box center [313, 494] width 34 height 19
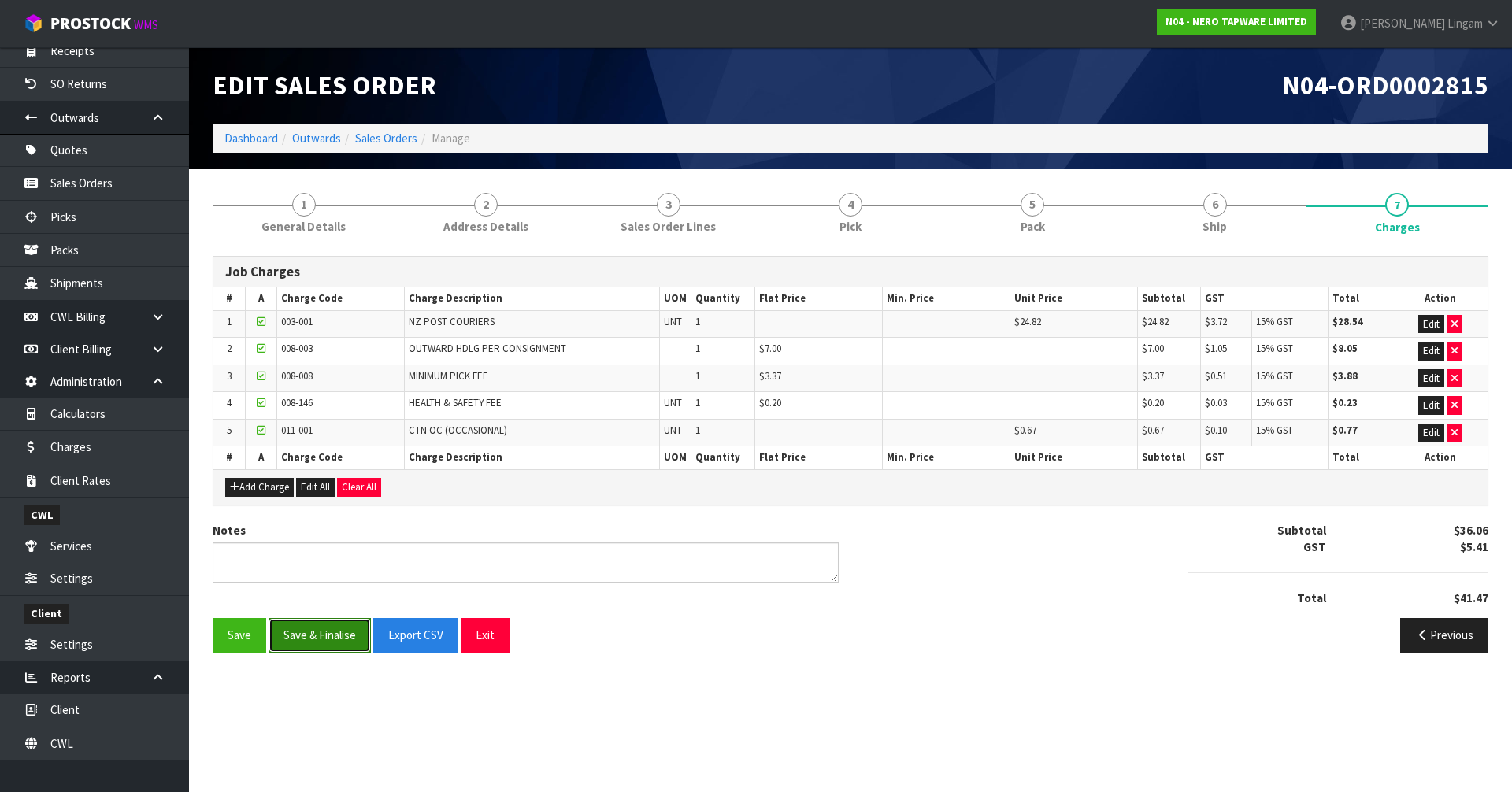
click at [316, 647] on button "Save & Finalise" at bounding box center [320, 635] width 103 height 34
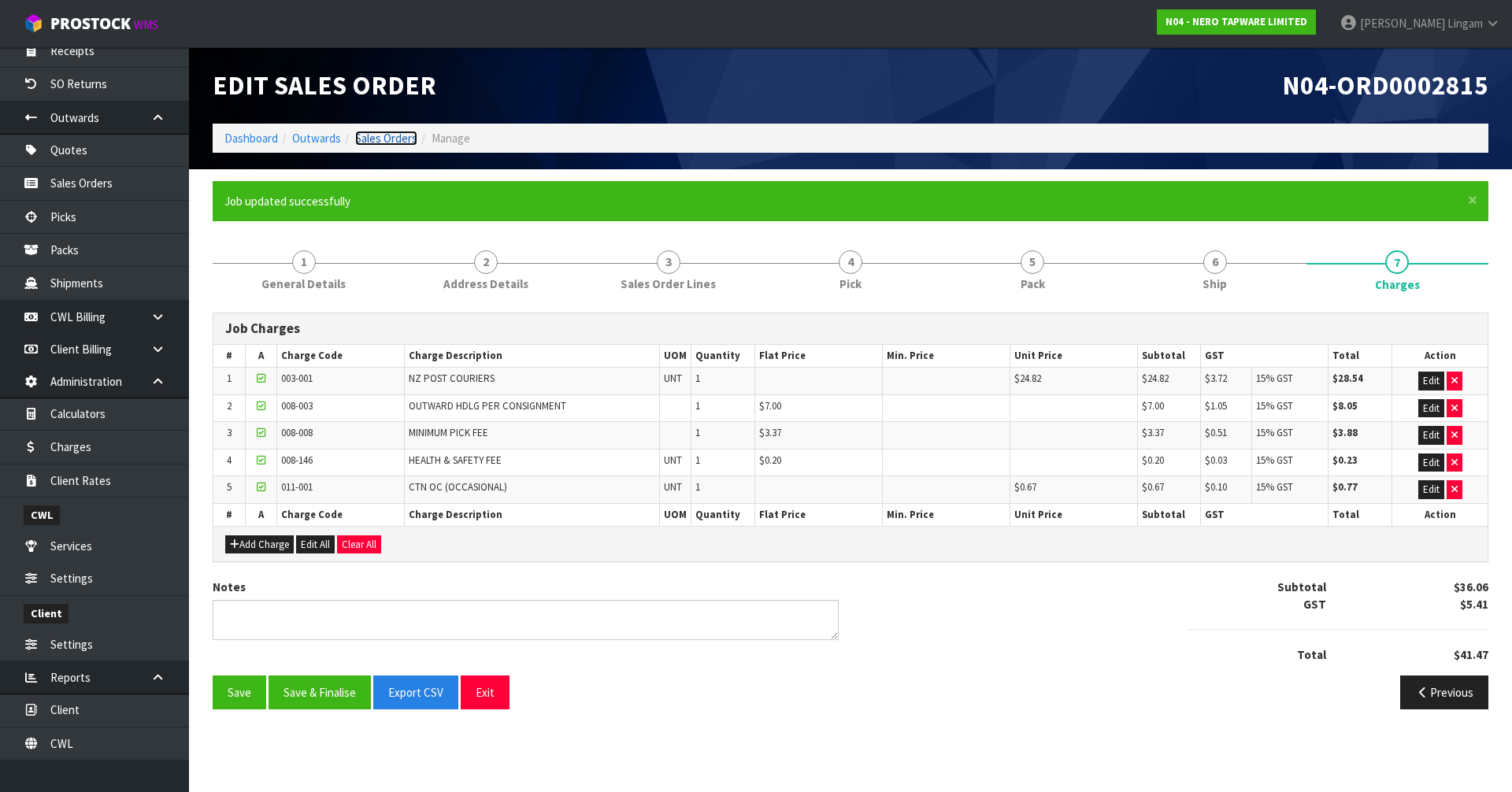
click at [382, 139] on link "Sales Orders" at bounding box center [386, 138] width 62 height 15
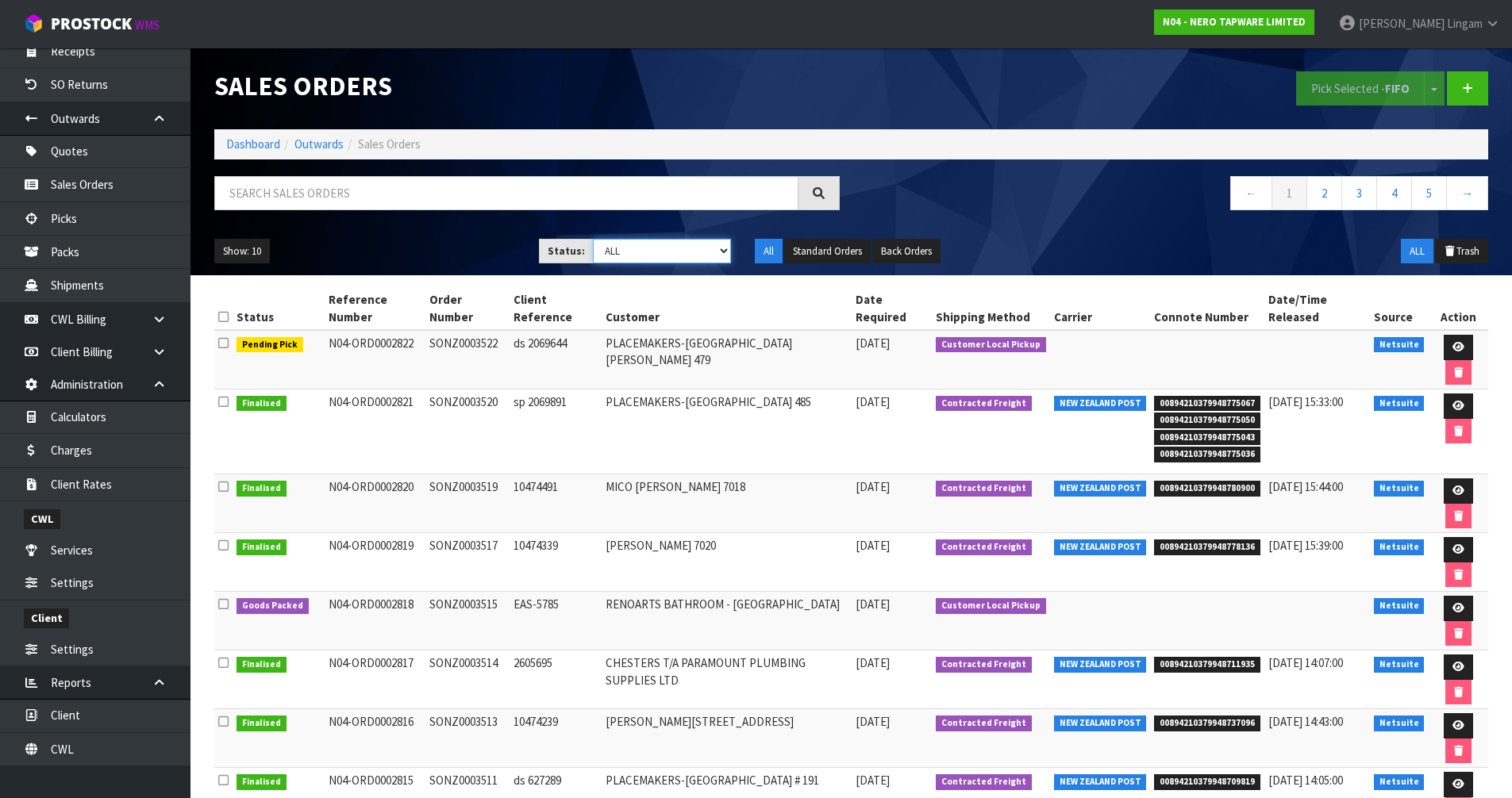
click at [687, 248] on select "Draft Pending Allocated Pending Pick Goods Picked Goods Packed Pending Charges …" at bounding box center [661, 251] width 138 height 25
select select "string:6"
click at [593, 239] on select "Draft Pending Allocated Pending Pick Goods Picked Goods Packed Pending Charges …" at bounding box center [661, 251] width 138 height 25
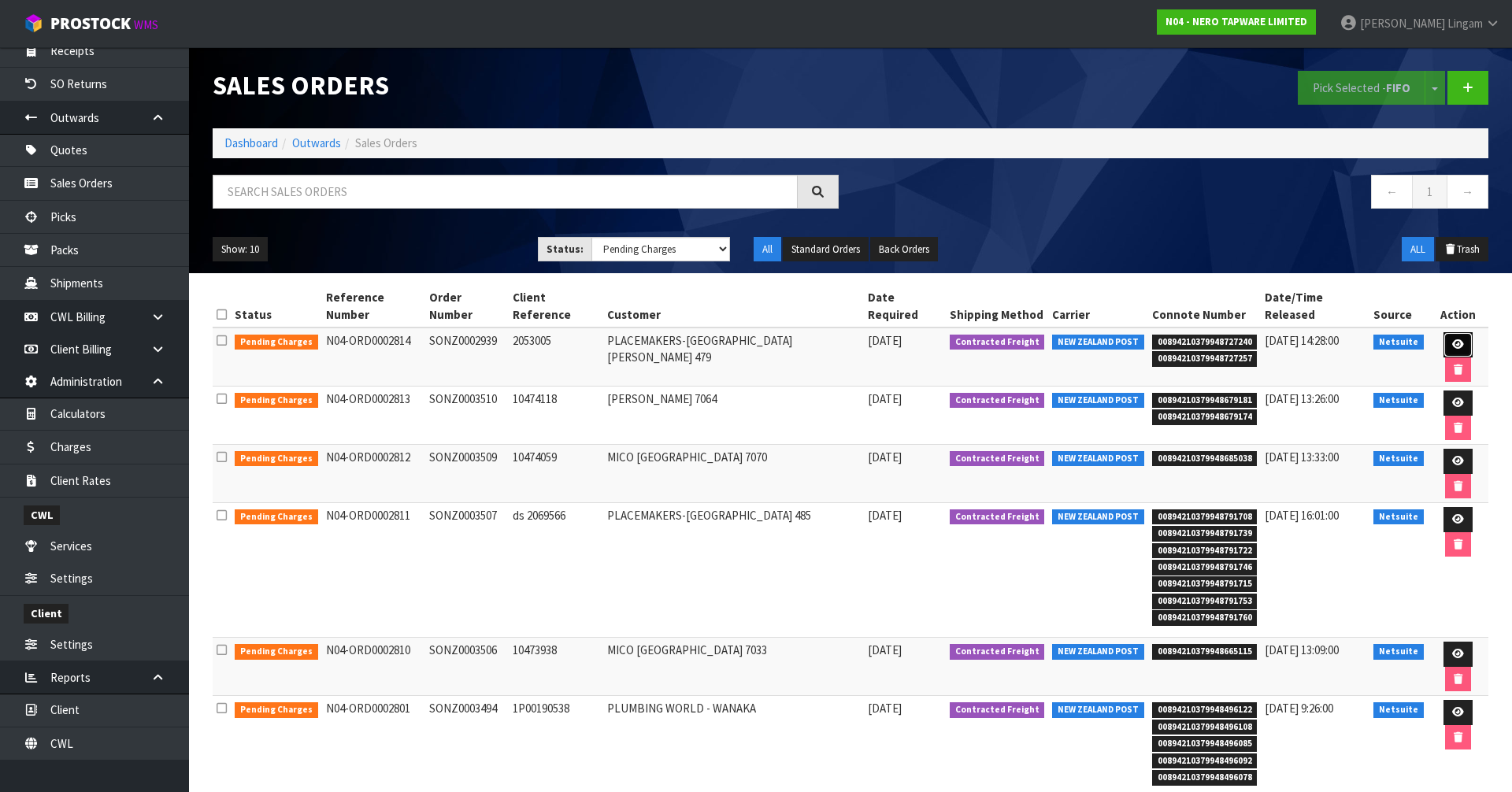
click at [1452, 339] on icon at bounding box center [1457, 344] width 12 height 10
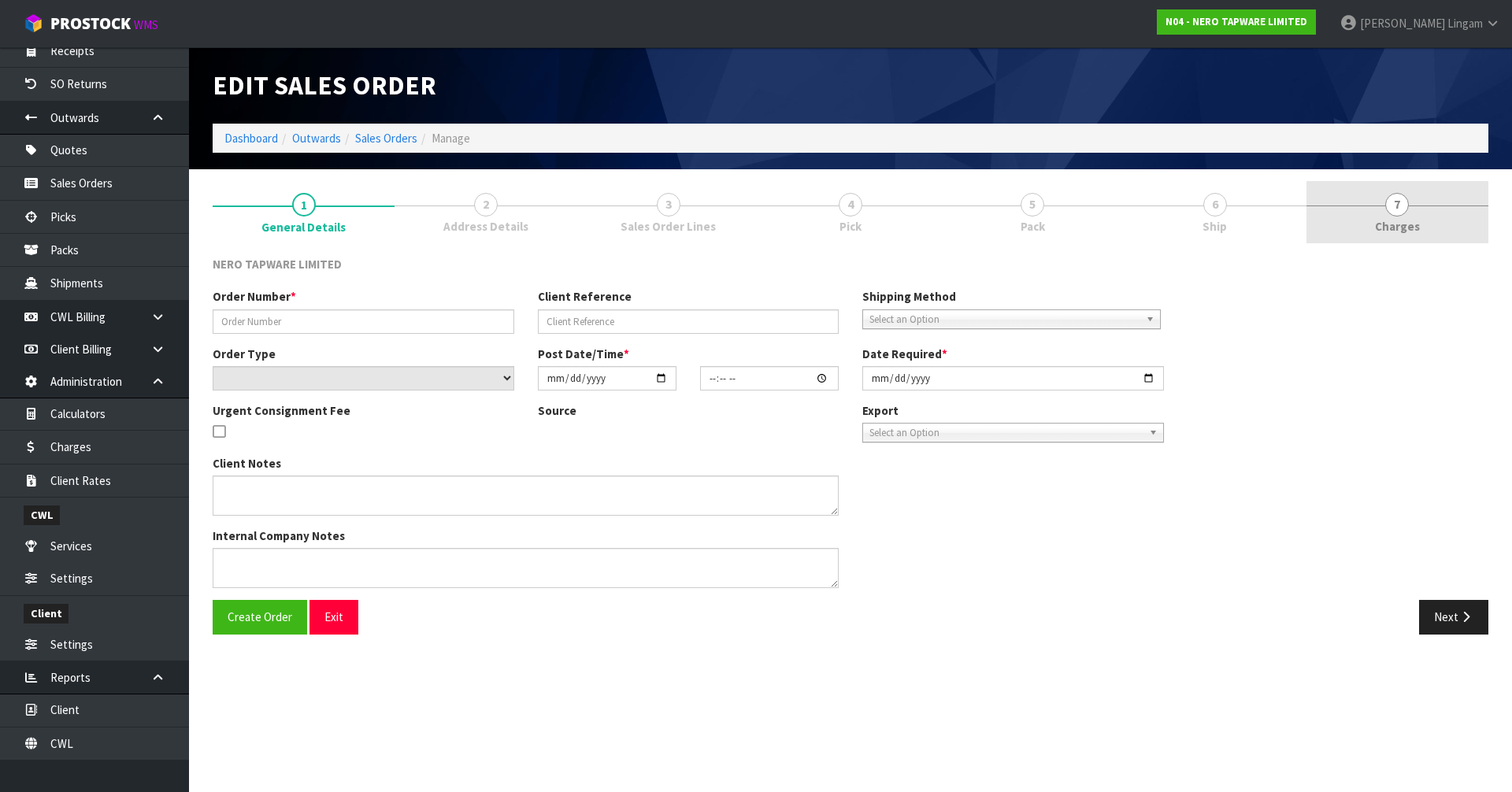
click at [1413, 221] on span "Charges" at bounding box center [1397, 226] width 45 height 17
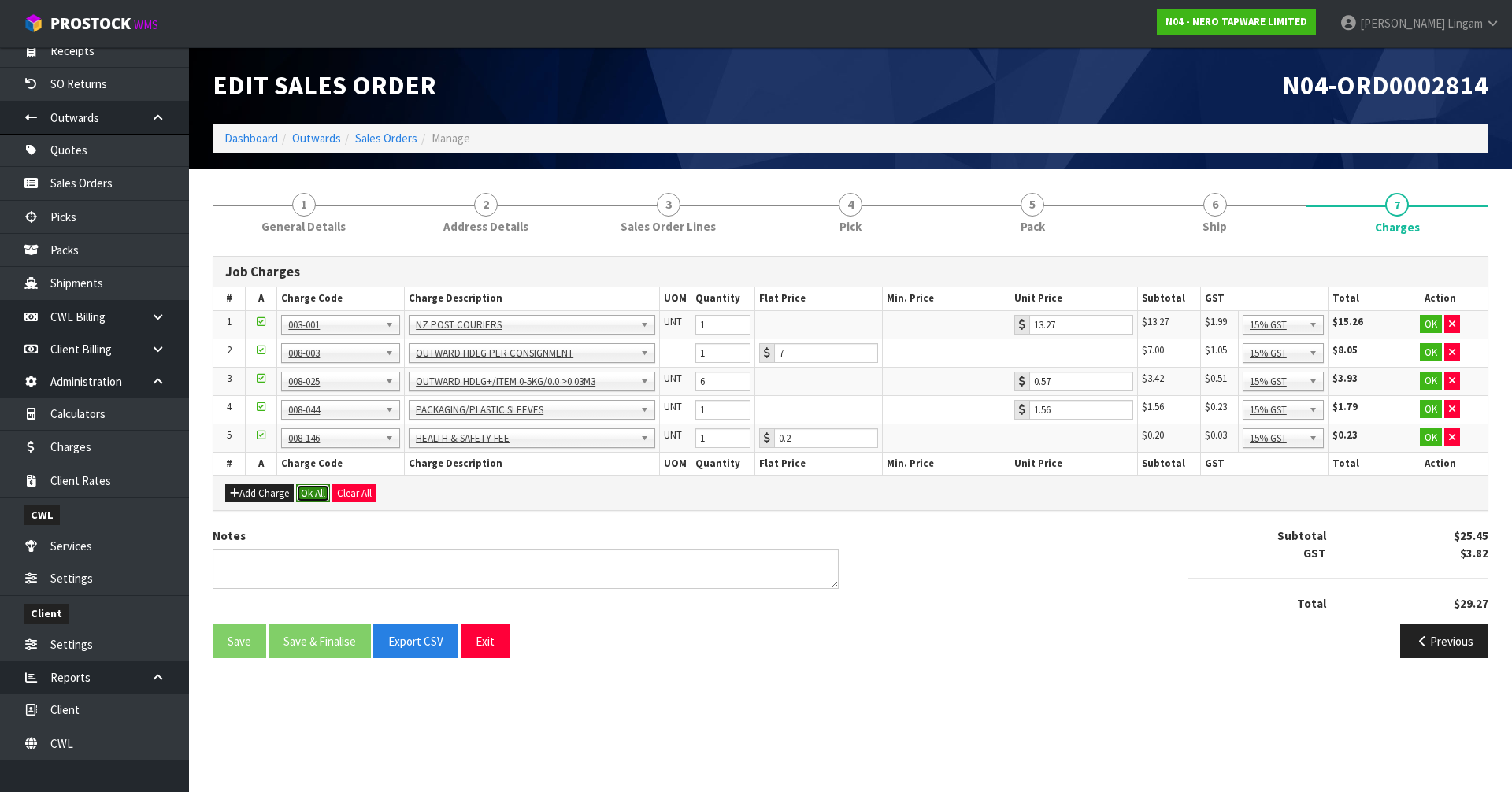
click at [316, 492] on button "Ok All" at bounding box center [313, 494] width 34 height 19
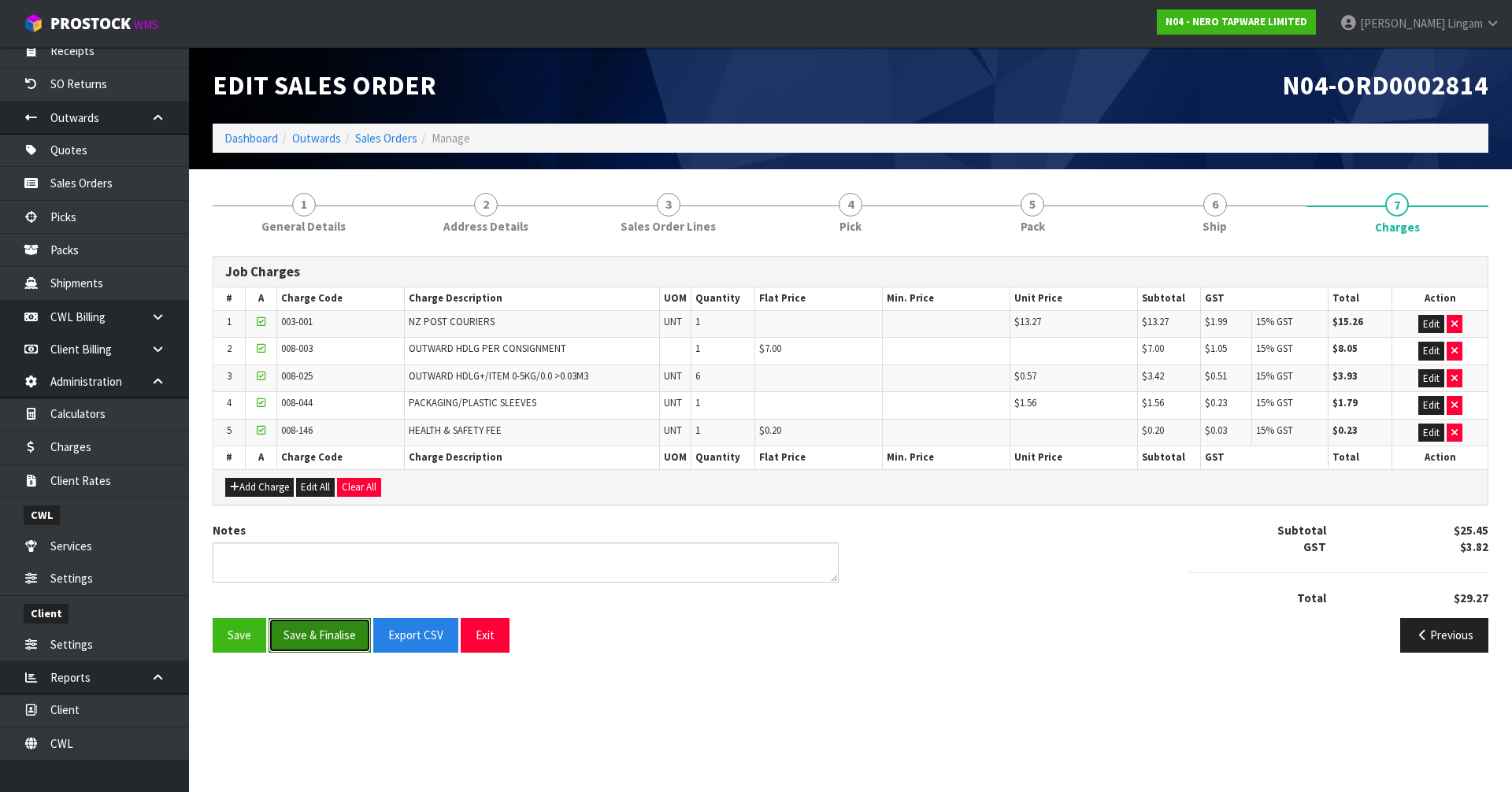
click at [330, 646] on button "Save & Finalise" at bounding box center [320, 635] width 103 height 34
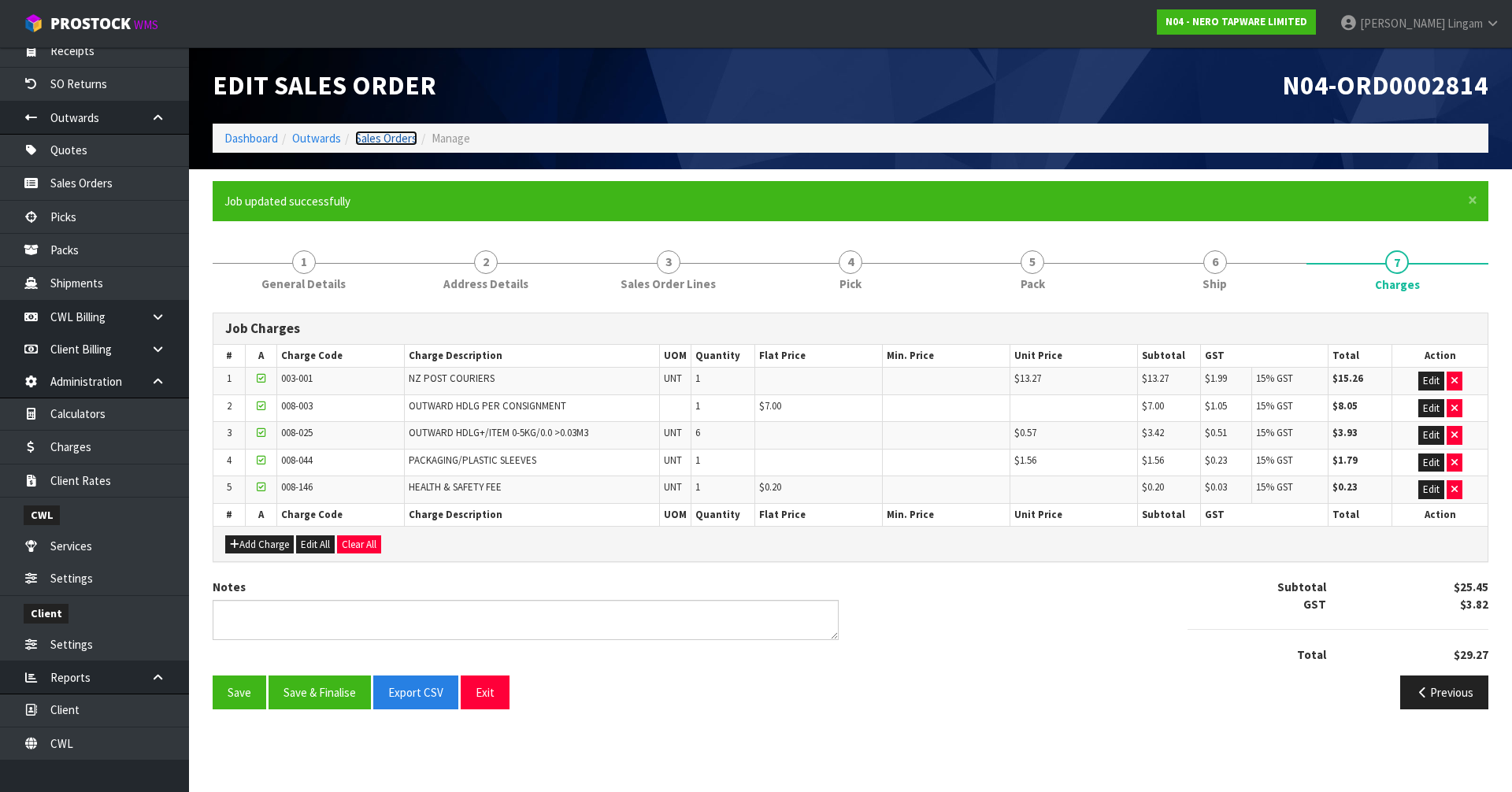
click at [379, 134] on link "Sales Orders" at bounding box center [386, 138] width 62 height 15
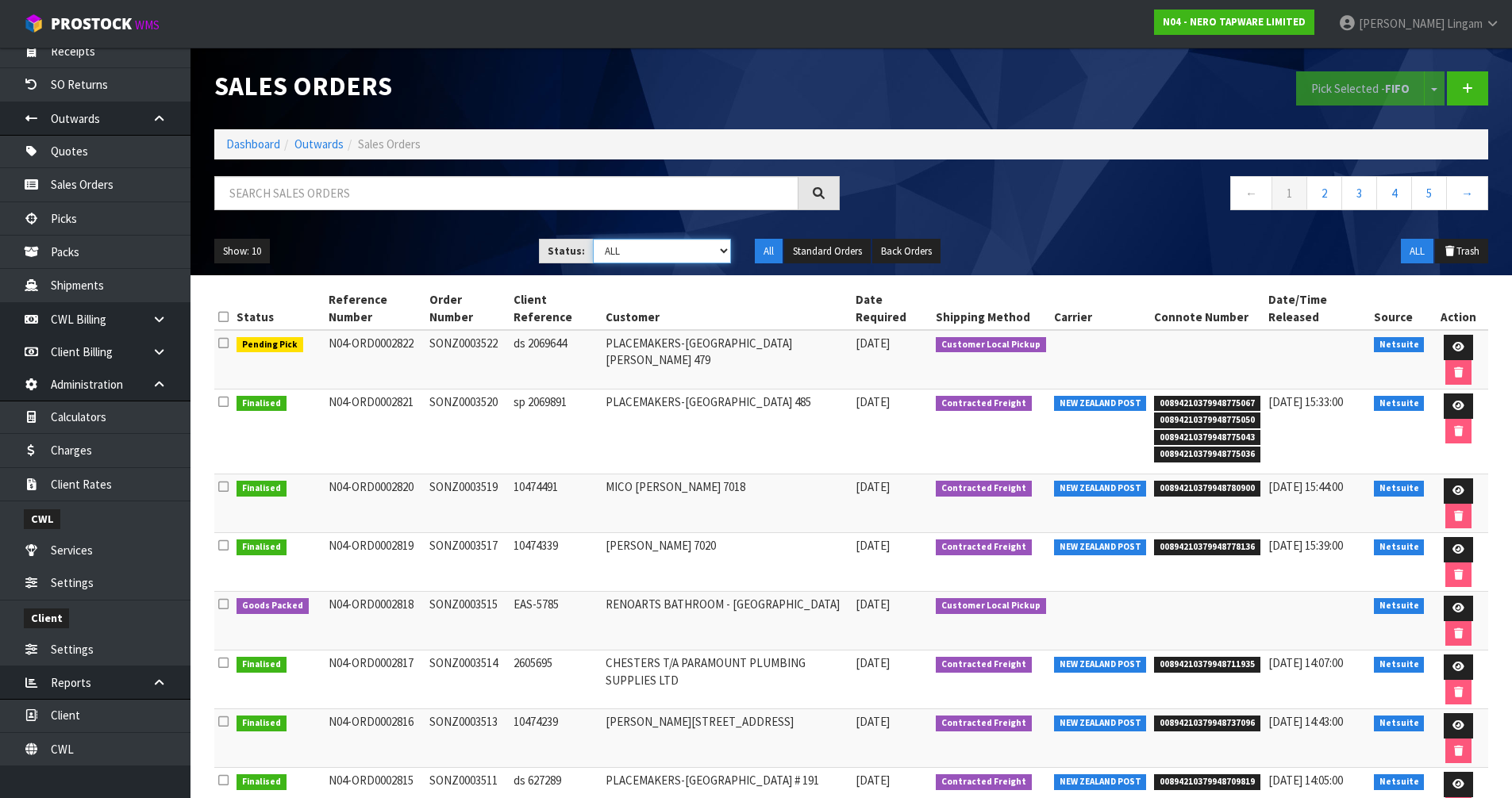
click at [688, 256] on select "Draft Pending Allocated Pending Pick Goods Picked Goods Packed Pending Charges …" at bounding box center [661, 251] width 138 height 25
select select "string:6"
click at [593, 239] on select "Draft Pending Allocated Pending Pick Goods Picked Goods Packed Pending Charges …" at bounding box center [661, 251] width 138 height 25
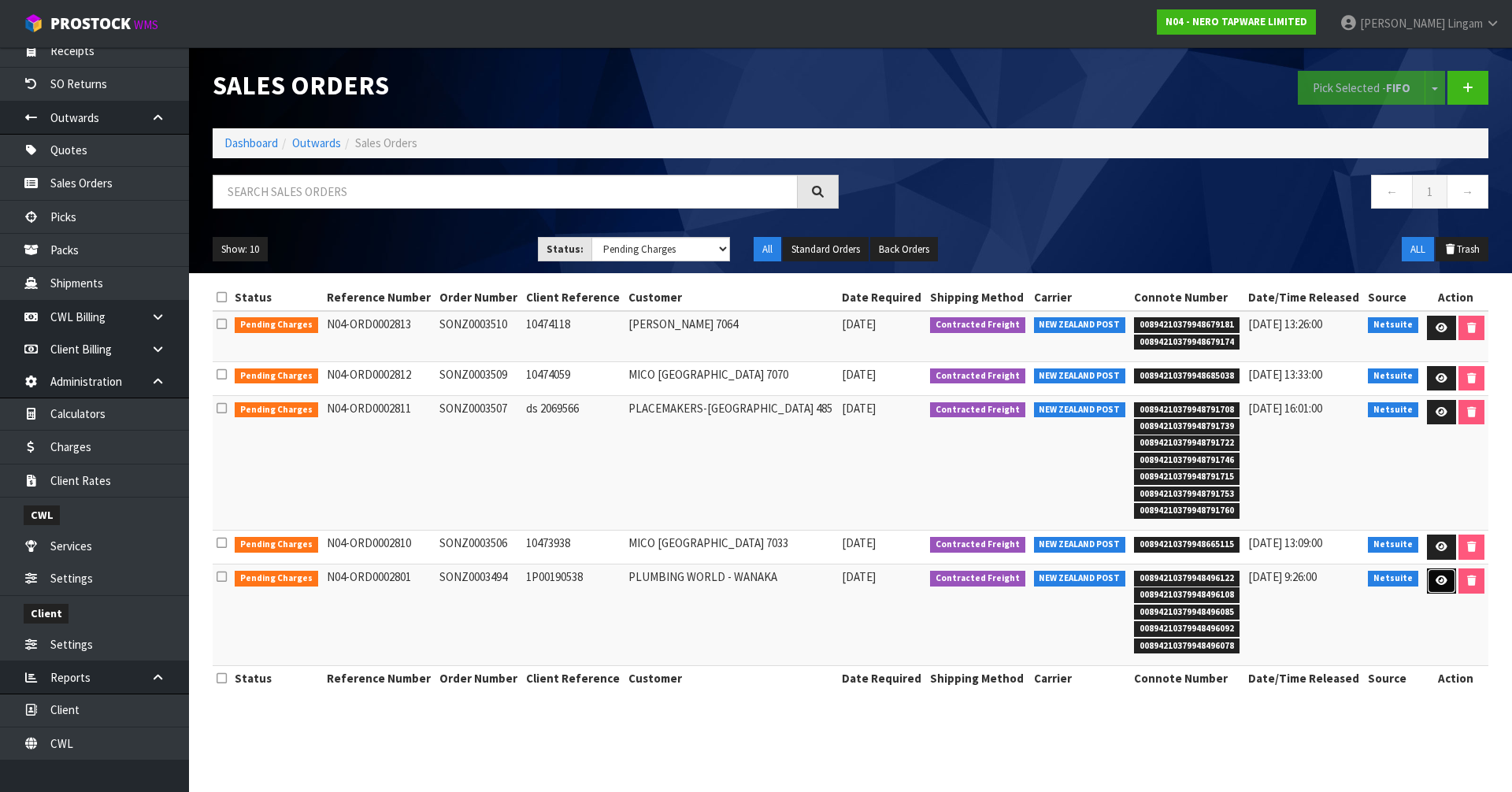
click at [1442, 585] on icon at bounding box center [1442, 580] width 12 height 10
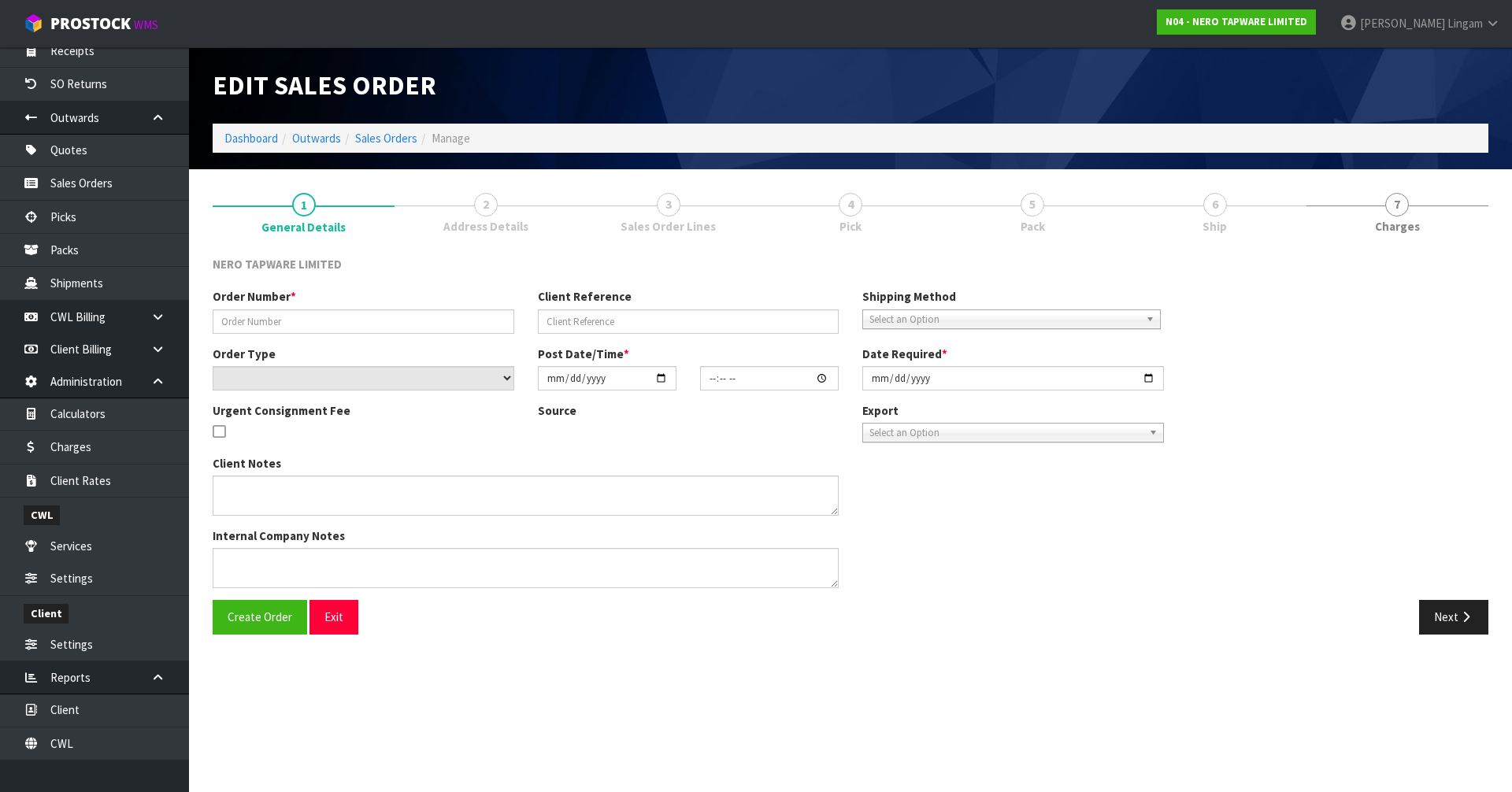
type input "SONZ0003494"
type input "1P00190538"
select select "number:0"
type input "[DATE]"
type input "14:30:07.000"
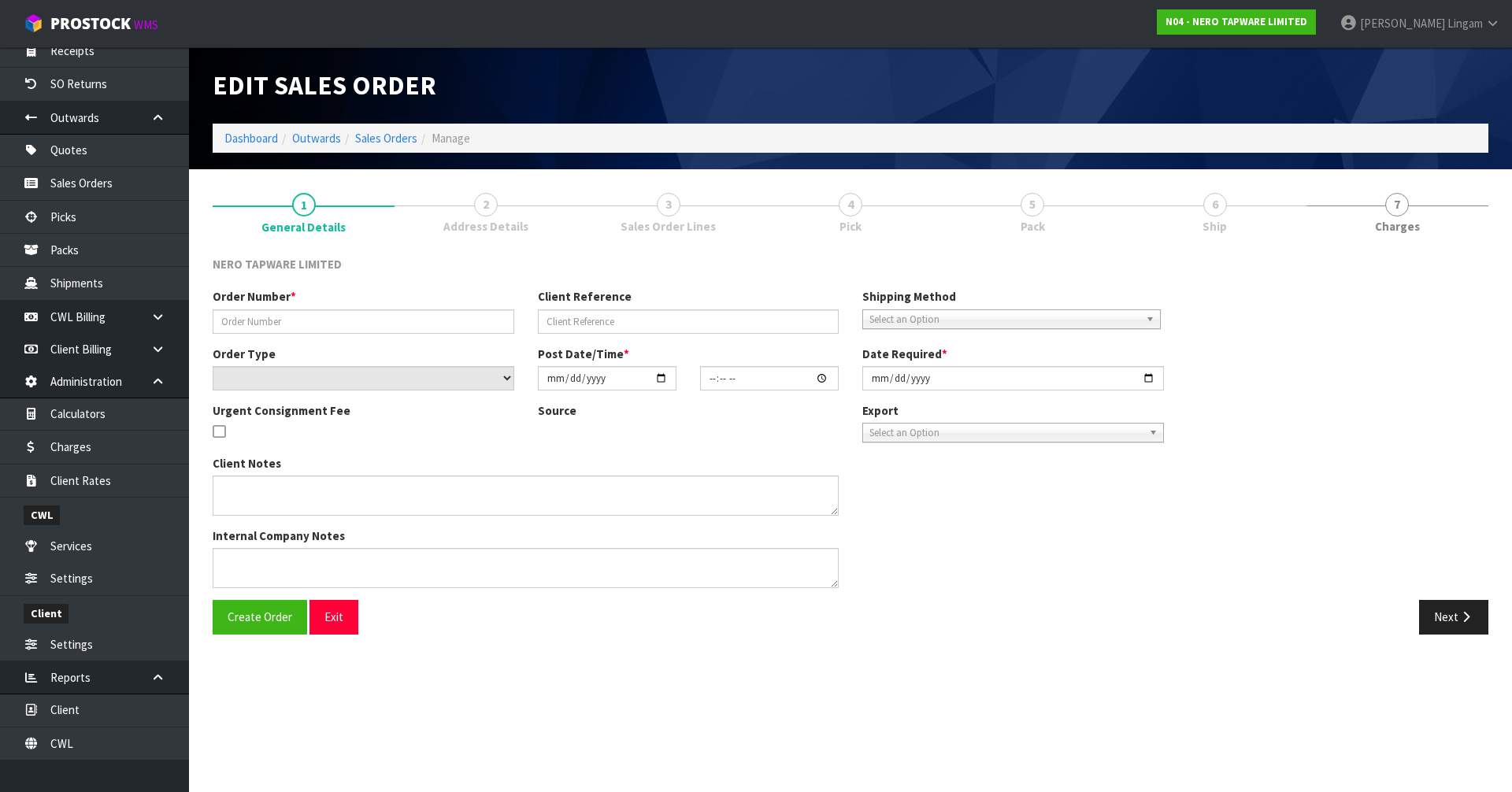
type input "[DATE]"
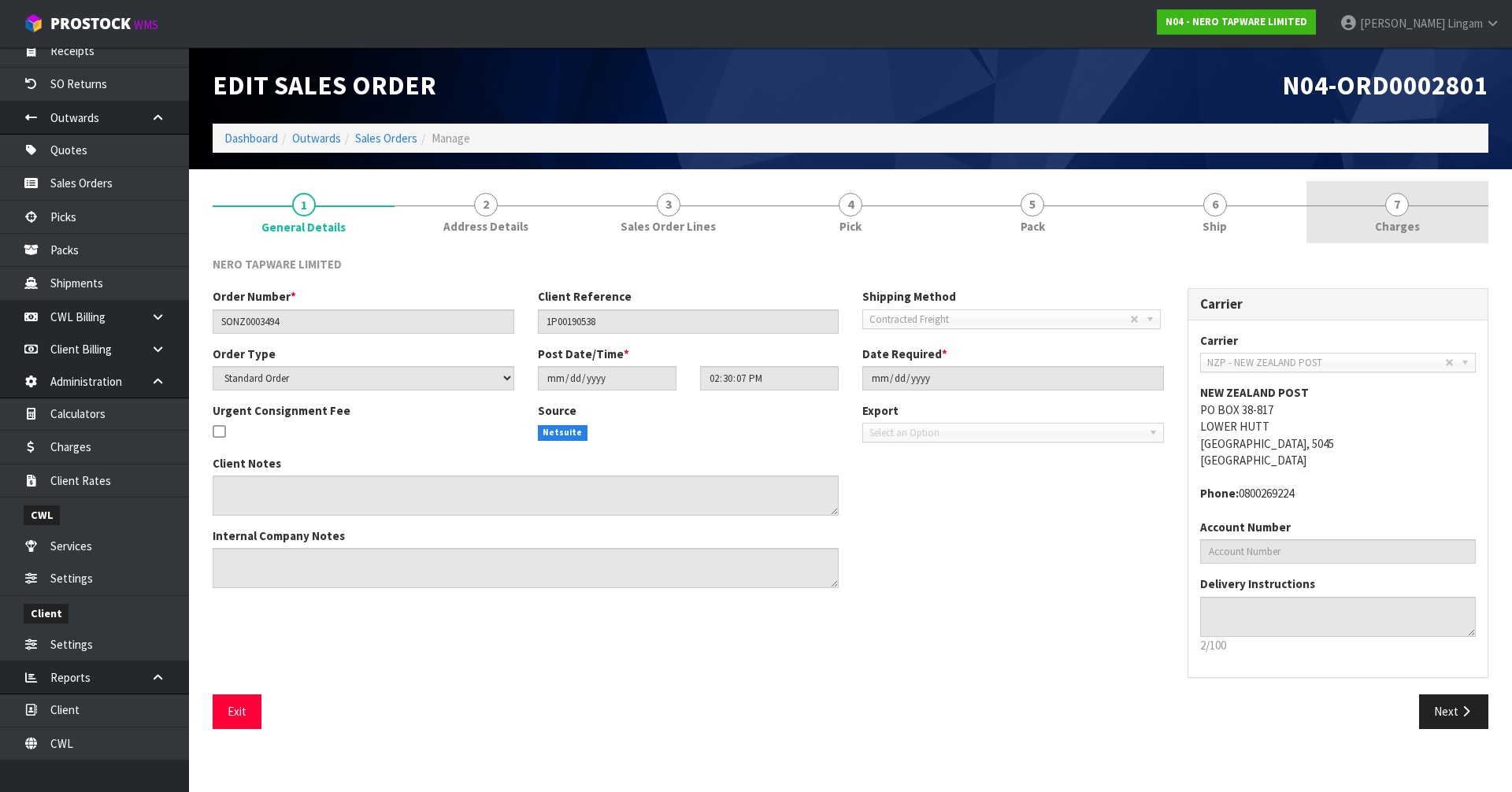
click at [1380, 214] on link "7 [GEOGRAPHIC_DATA]" at bounding box center [1397, 212] width 182 height 62
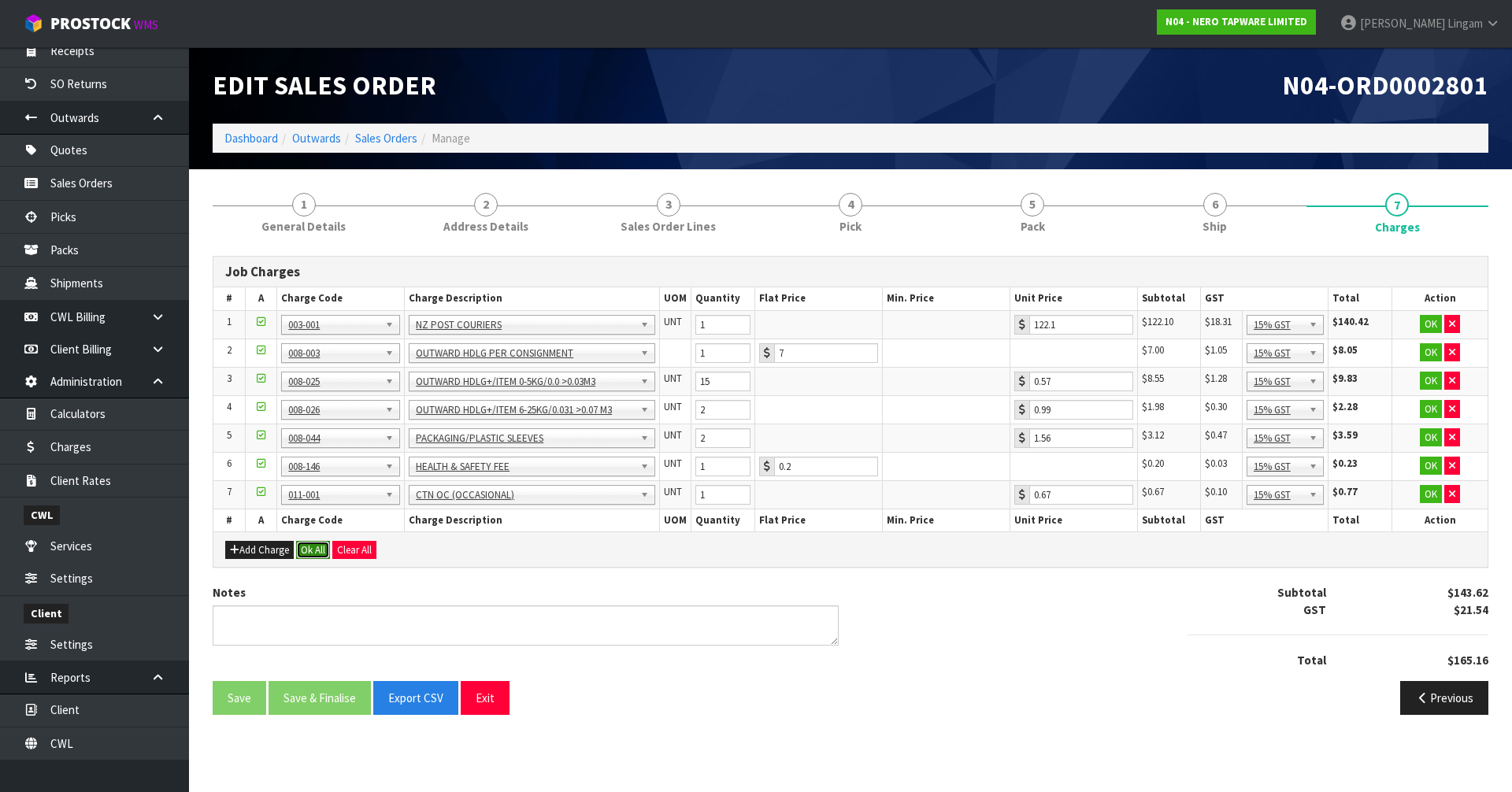
click at [313, 546] on button "Ok All" at bounding box center [313, 551] width 34 height 19
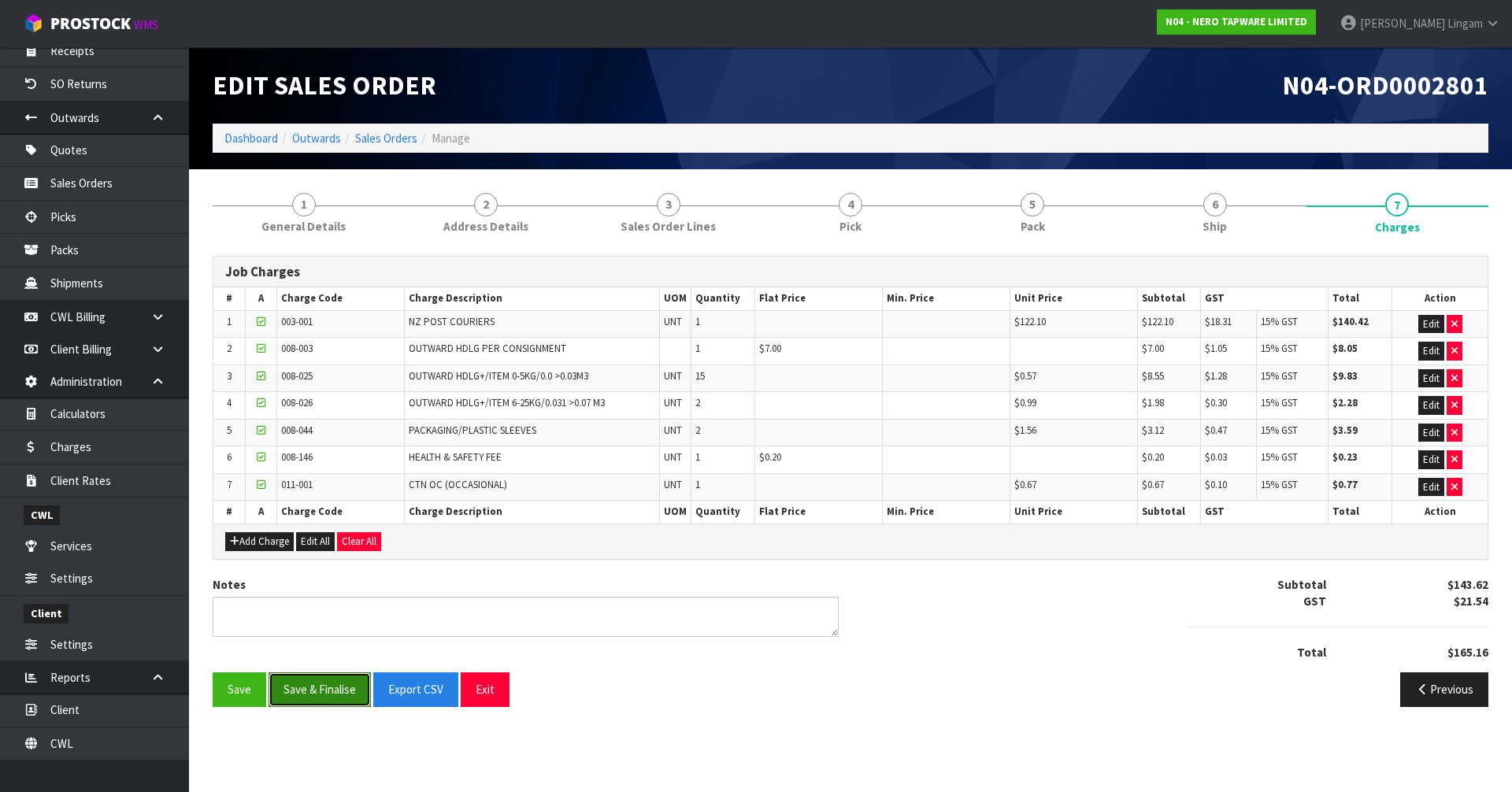
click at [339, 697] on button "Save & Finalise" at bounding box center [320, 689] width 103 height 34
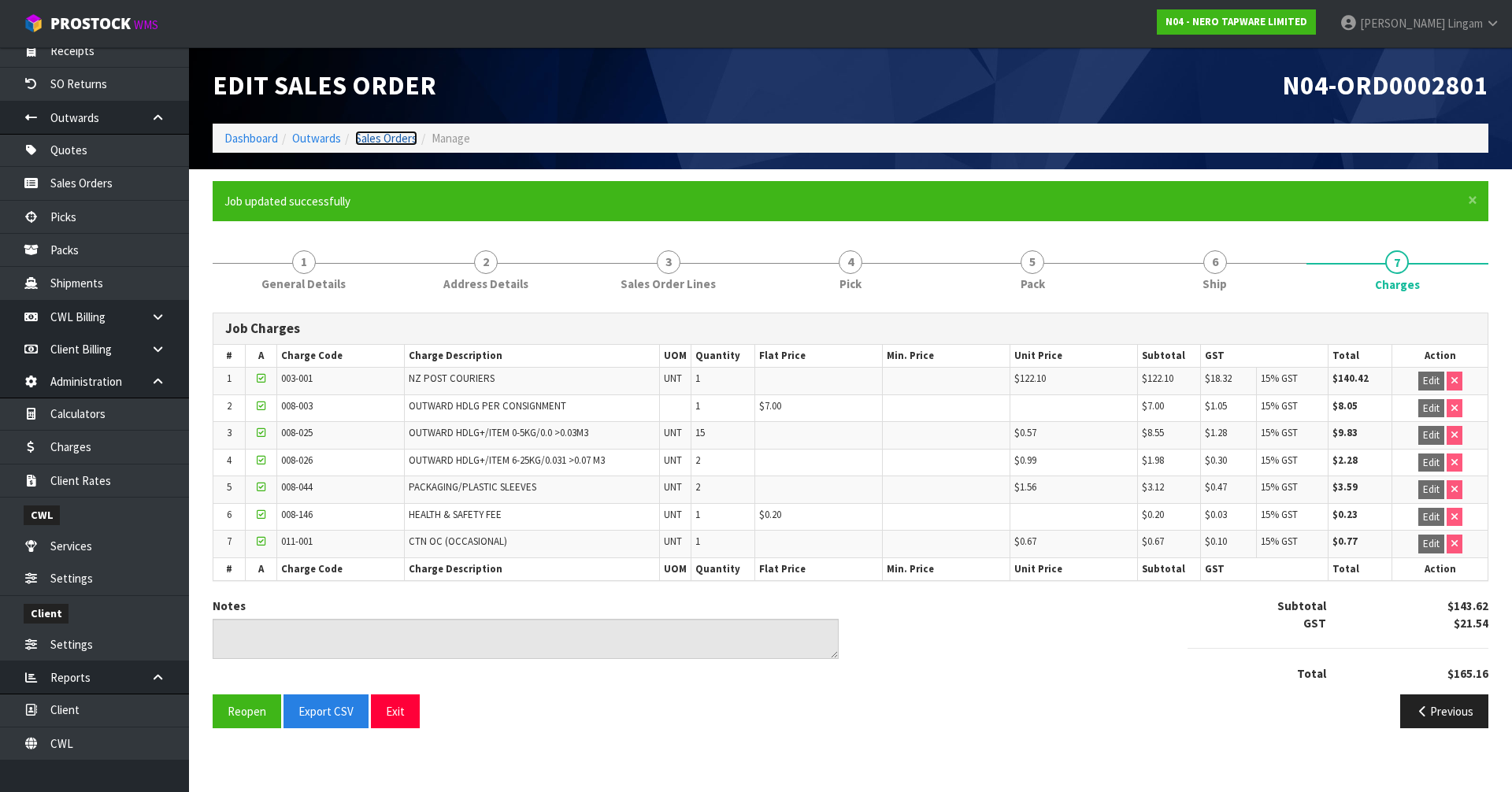
click at [406, 135] on link "Sales Orders" at bounding box center [386, 138] width 62 height 15
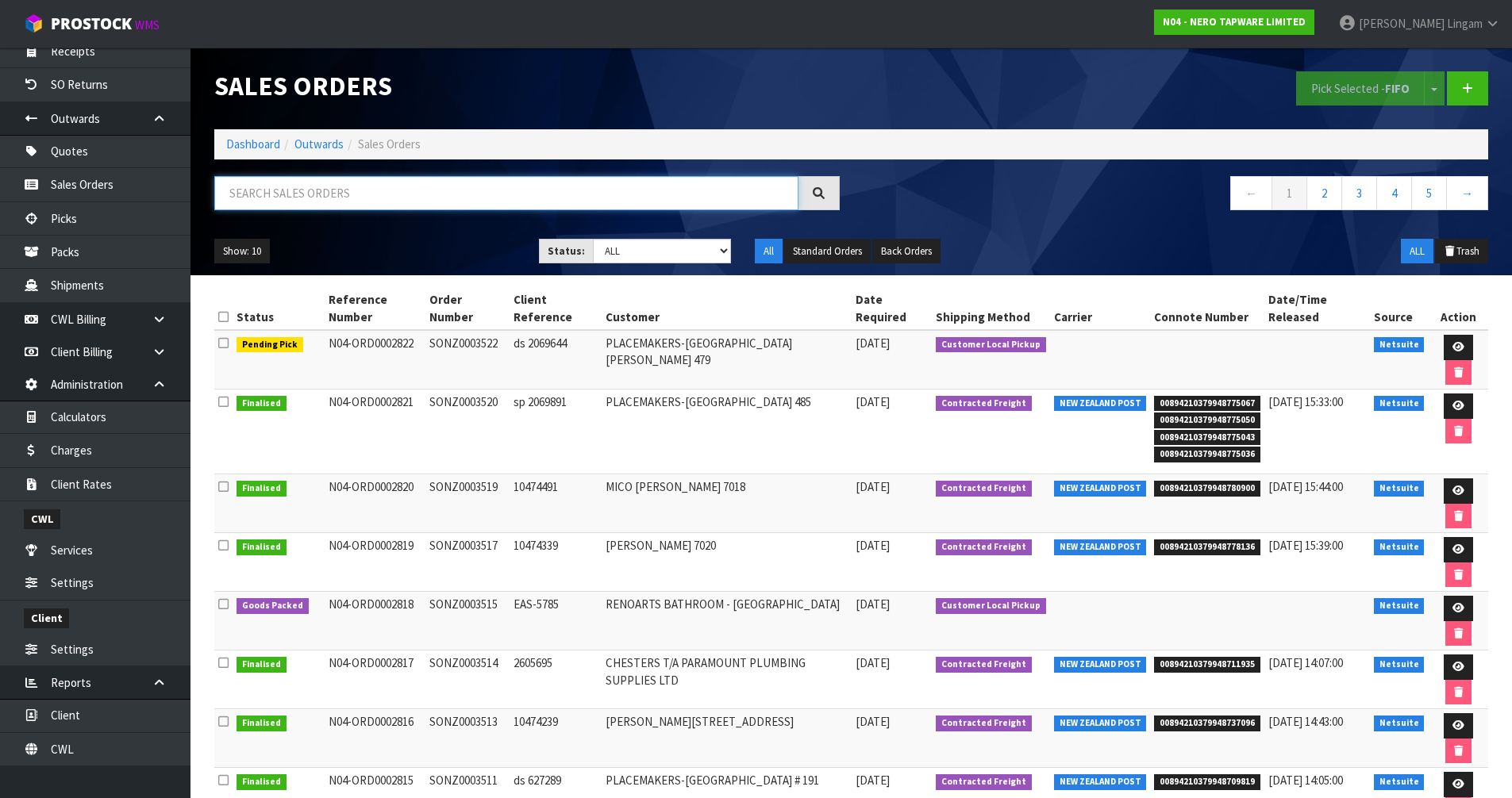
click at [531, 194] on input "text" at bounding box center [506, 193] width 584 height 34
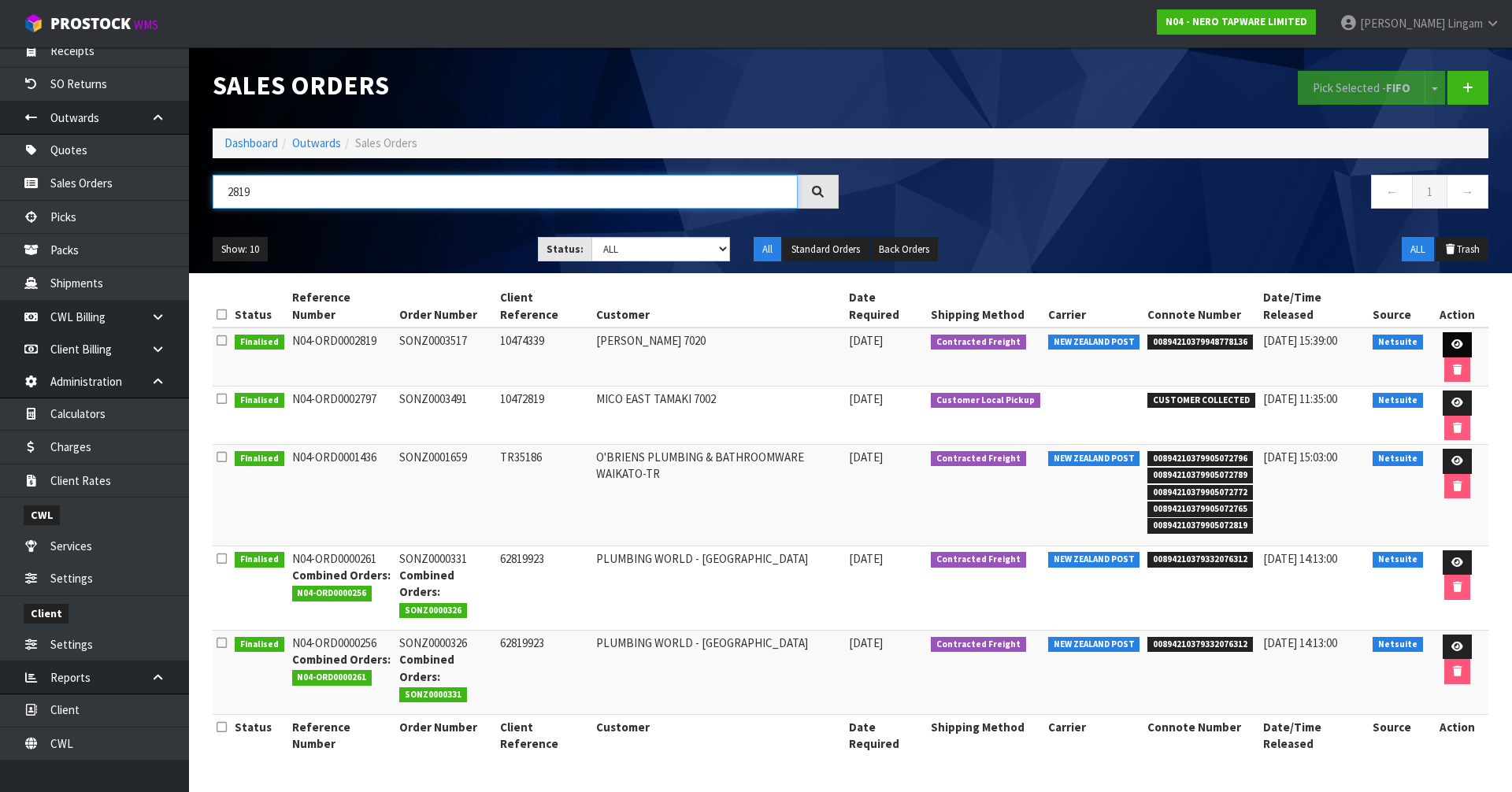
type input "2819"
click at [1451, 339] on icon at bounding box center [1457, 344] width 12 height 10
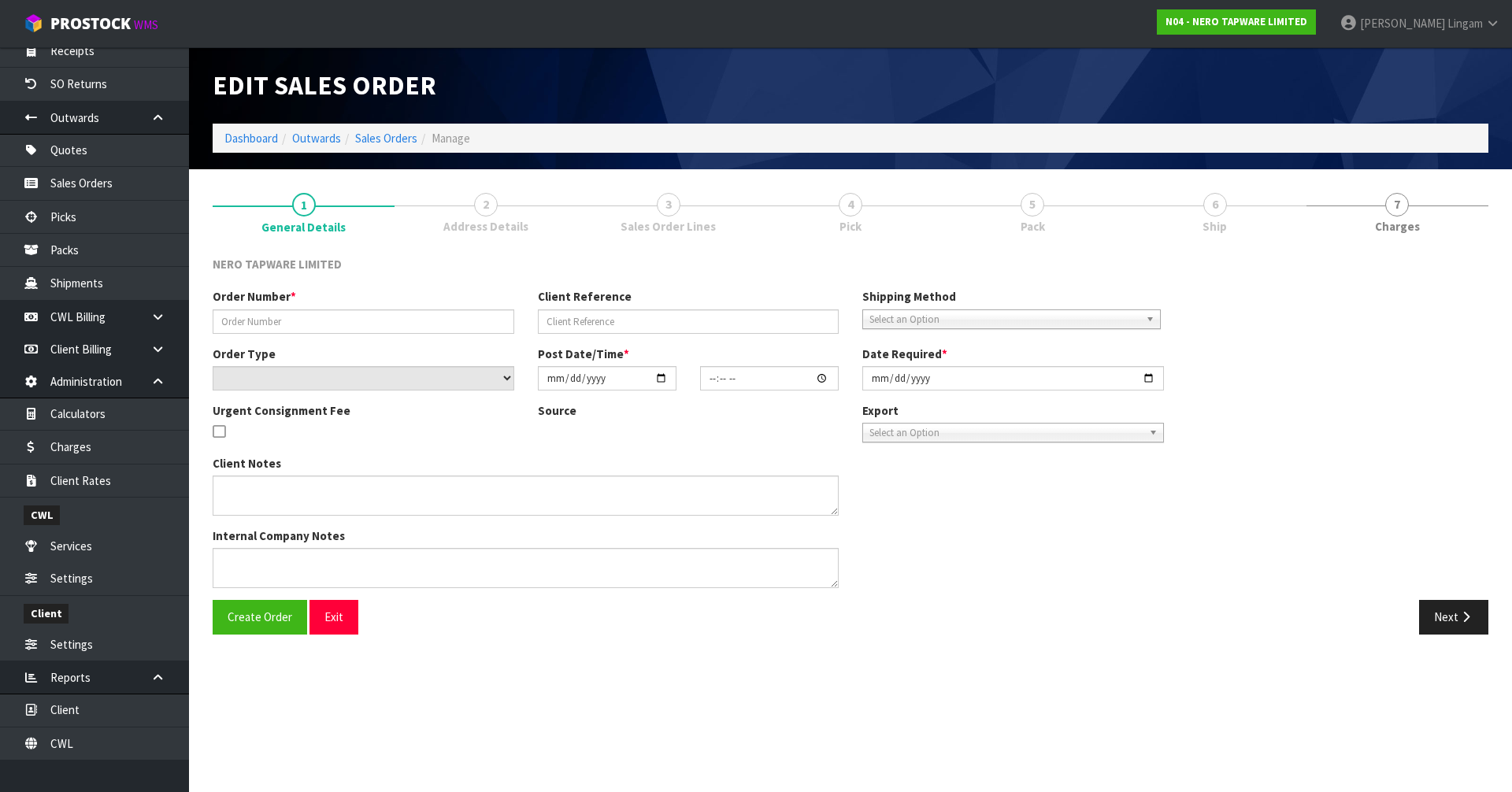
type input "SONZ0003517"
type input "10474339"
select select "number:0"
type input "[DATE]"
type input "14:45:04.000"
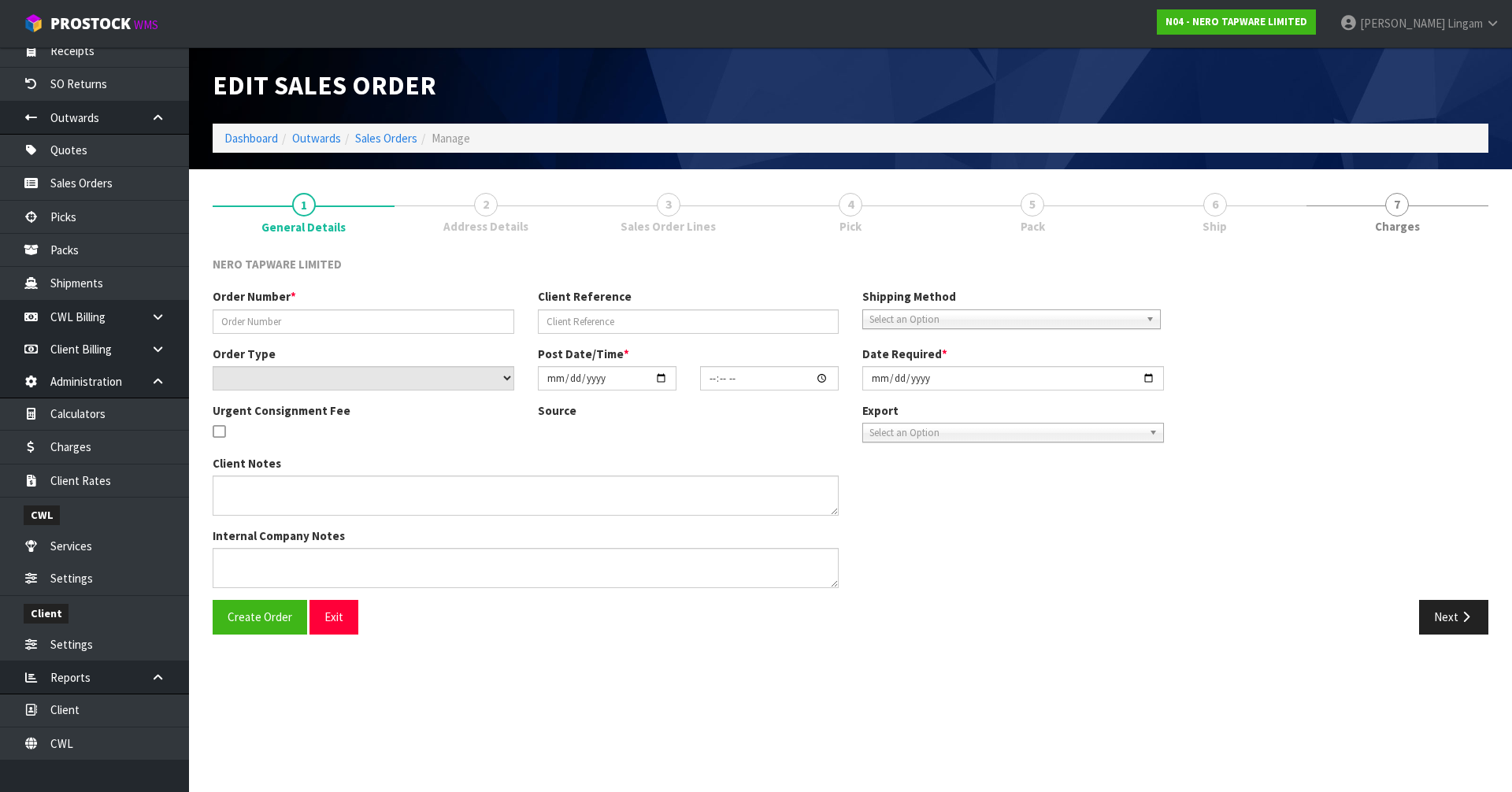
type input "[DATE]"
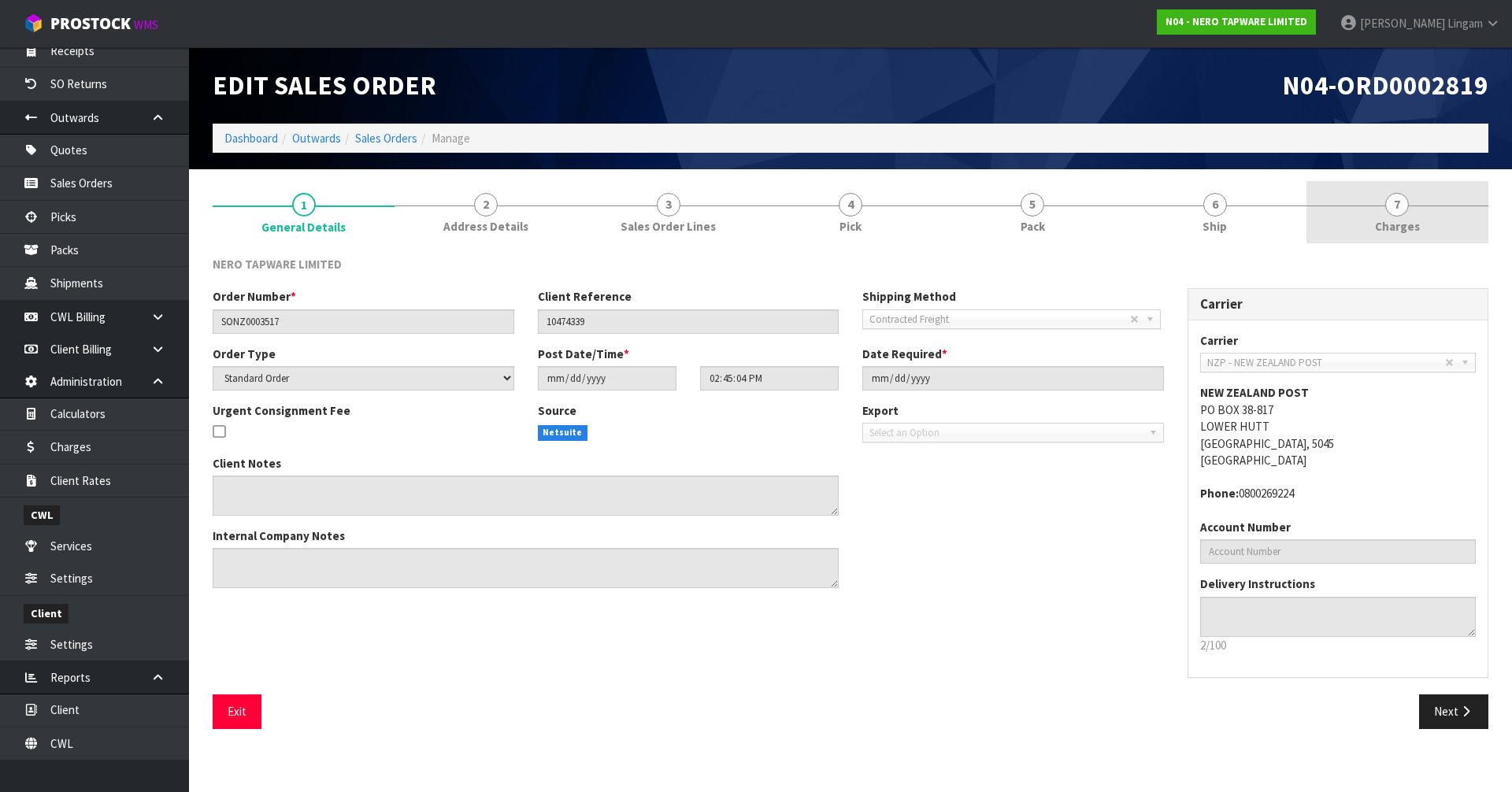
drag, startPoint x: 1257, startPoint y: 223, endPoint x: 1379, endPoint y: 234, distance: 122.5
click at [1260, 222] on link "6 Ship" at bounding box center [1215, 212] width 182 height 62
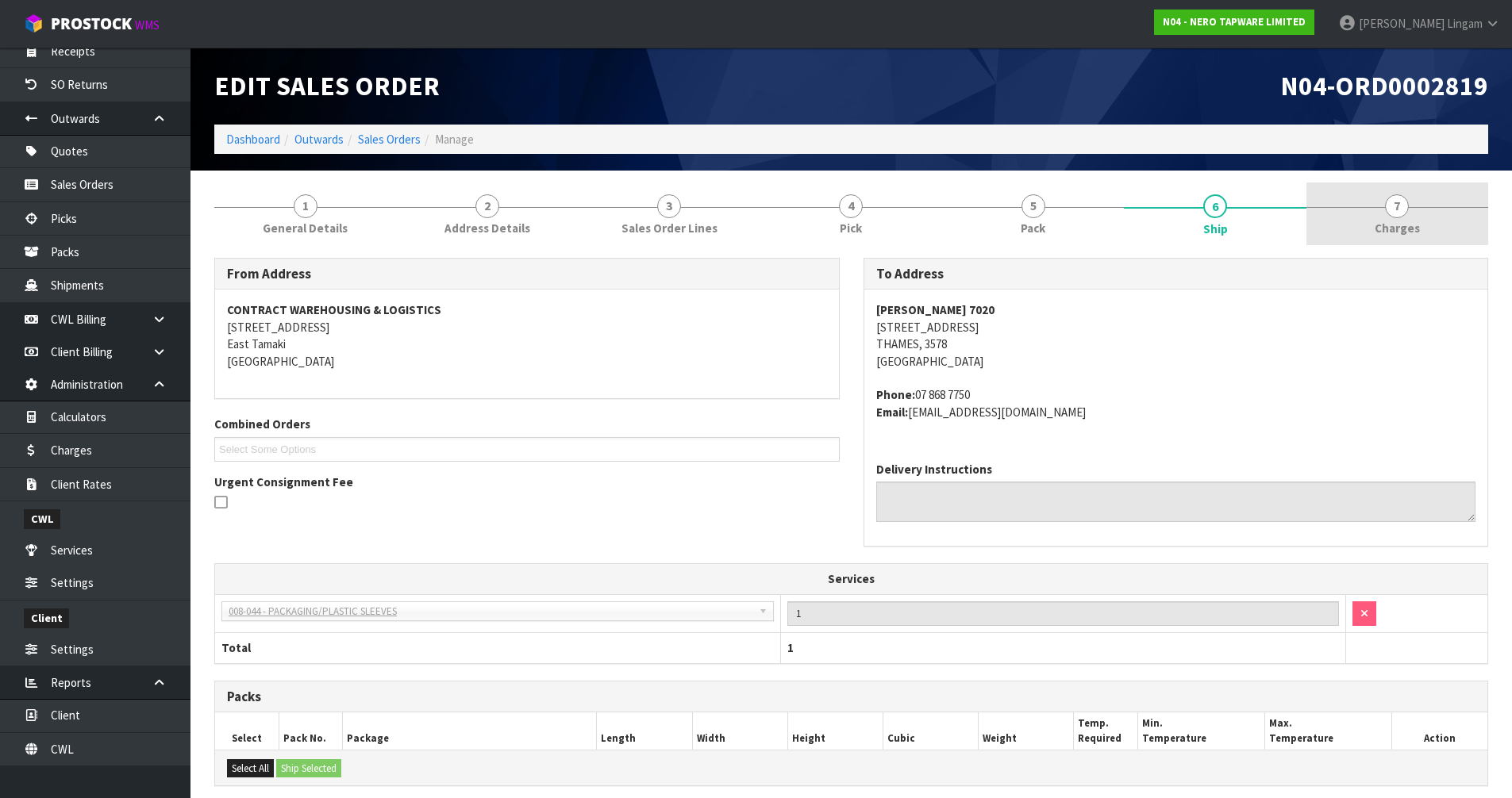
click at [1403, 197] on span "7" at bounding box center [1397, 206] width 24 height 24
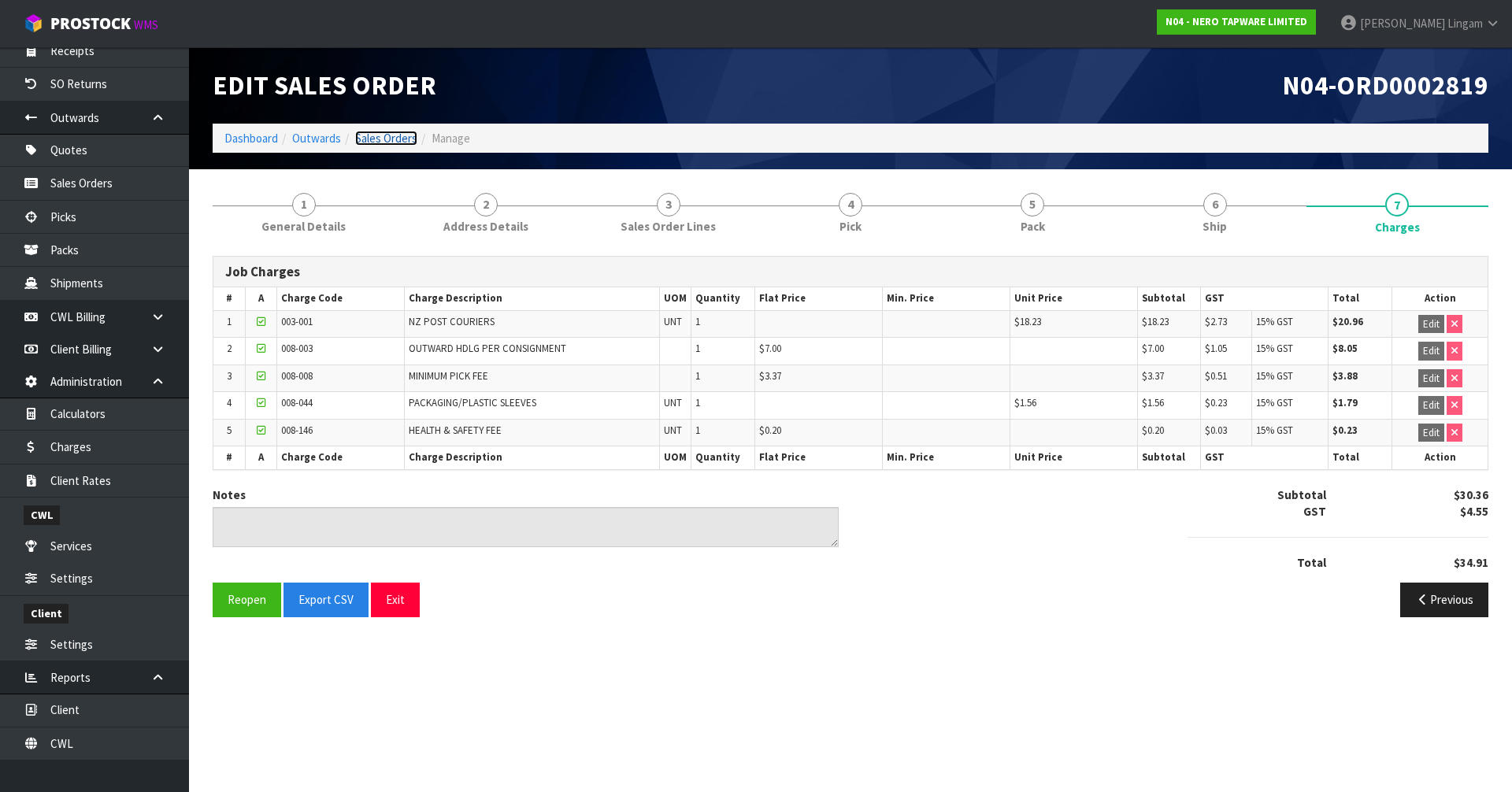
click at [393, 135] on link "Sales Orders" at bounding box center [386, 138] width 62 height 15
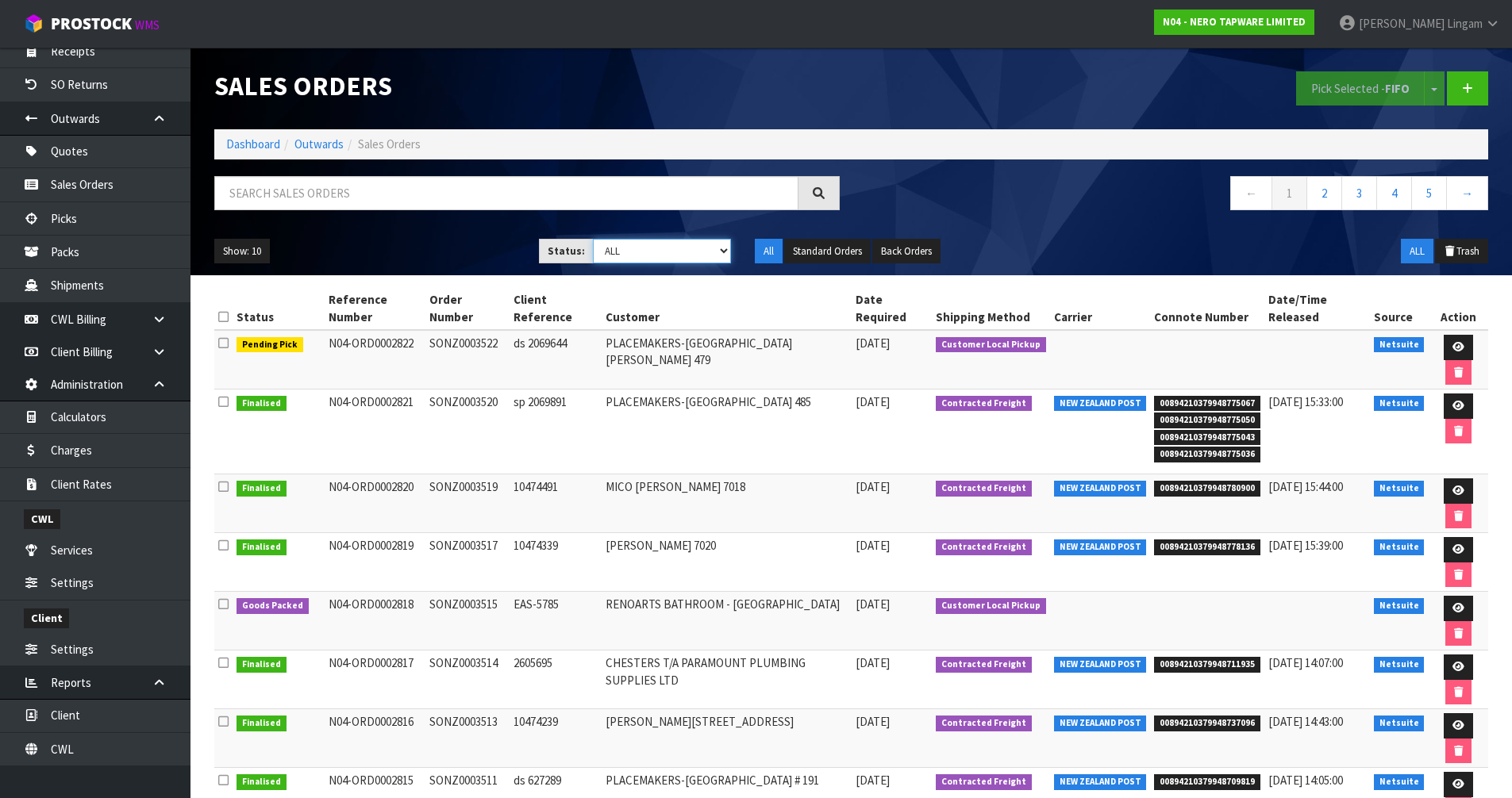
drag, startPoint x: 713, startPoint y: 249, endPoint x: 711, endPoint y: 260, distance: 11.2
click at [713, 249] on select "Draft Pending Allocated Pending Pick Goods Picked Goods Packed Pending Charges …" at bounding box center [661, 251] width 138 height 25
select select "string:6"
click at [593, 239] on select "Draft Pending Allocated Pending Pick Goods Picked Goods Packed Pending Charges …" at bounding box center [661, 251] width 138 height 25
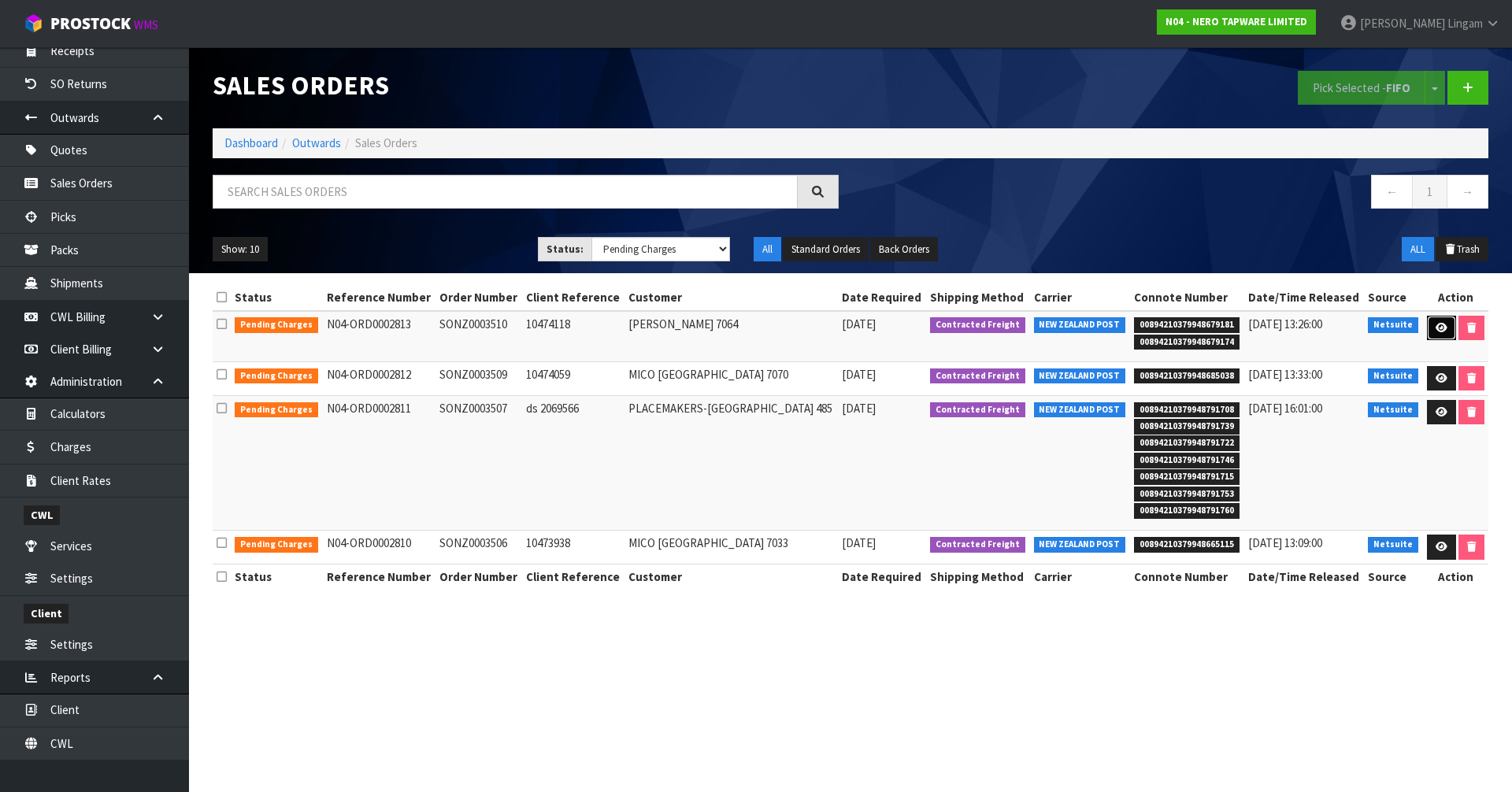
click at [1432, 332] on link at bounding box center [1442, 329] width 29 height 25
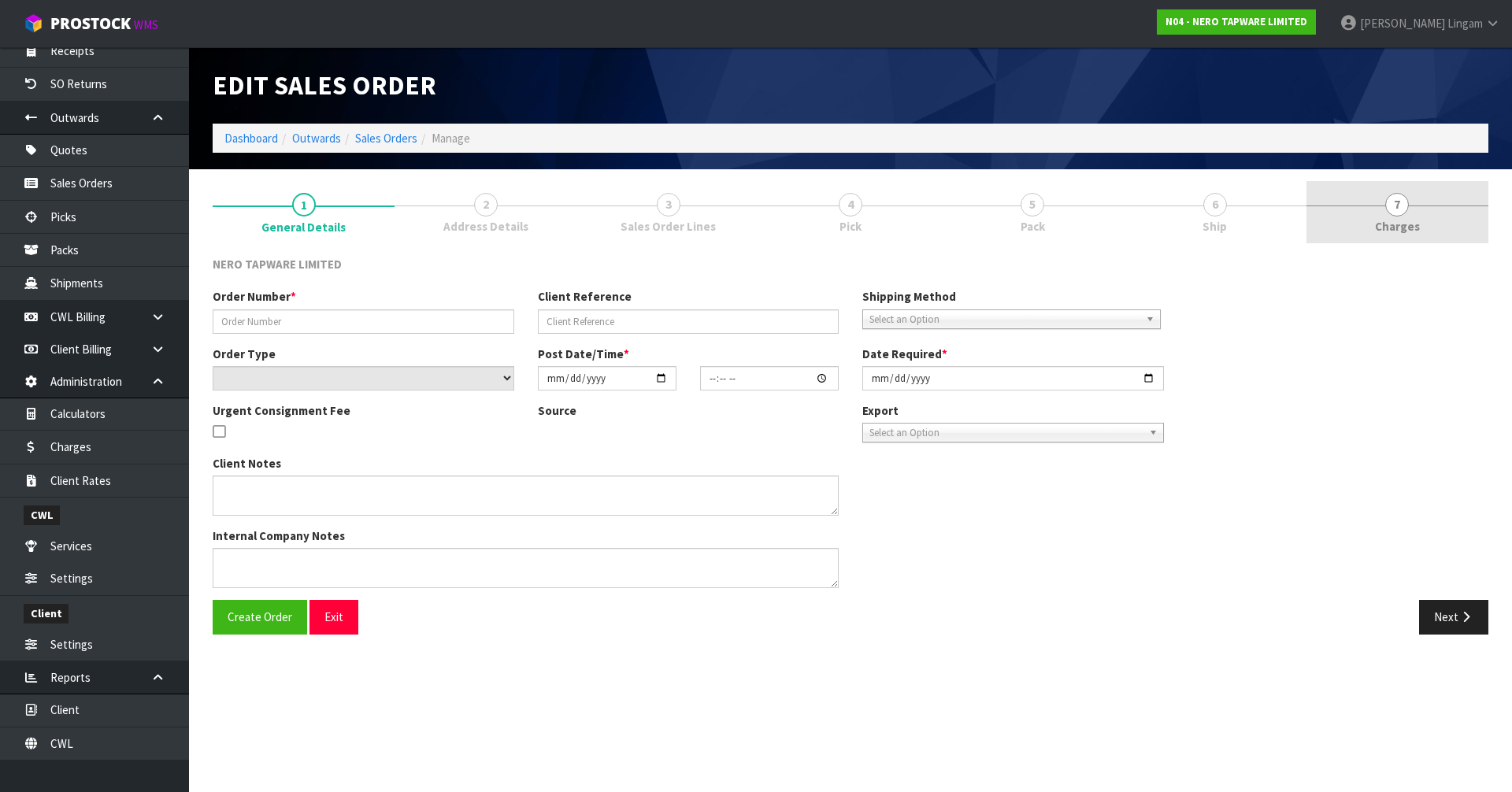
type input "SONZ0003510"
type input "10474118"
select select "number:0"
type input "[DATE]"
type input "11:00:06.000"
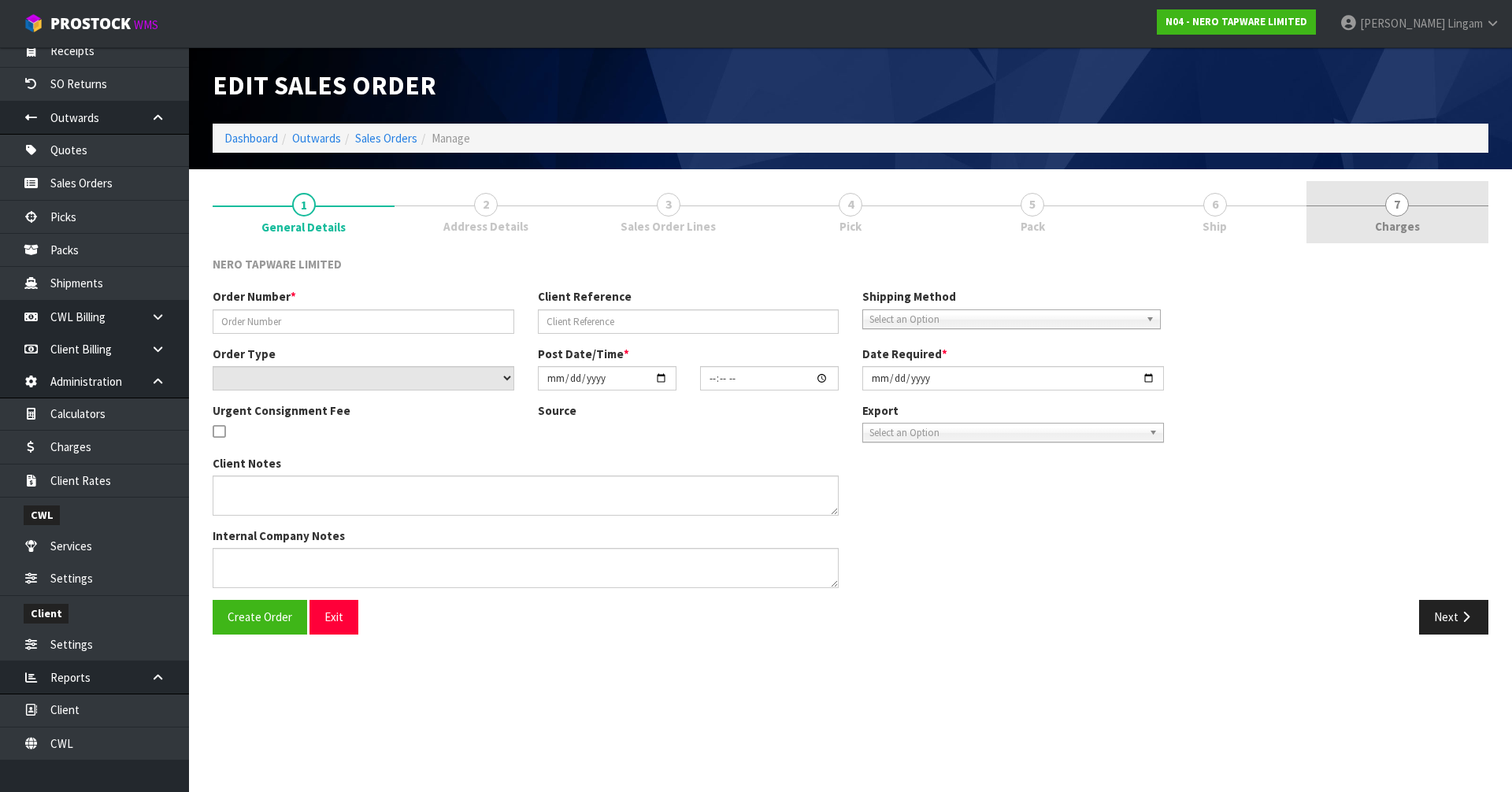
type input "[DATE]"
click at [1396, 223] on span "Charges" at bounding box center [1397, 226] width 45 height 17
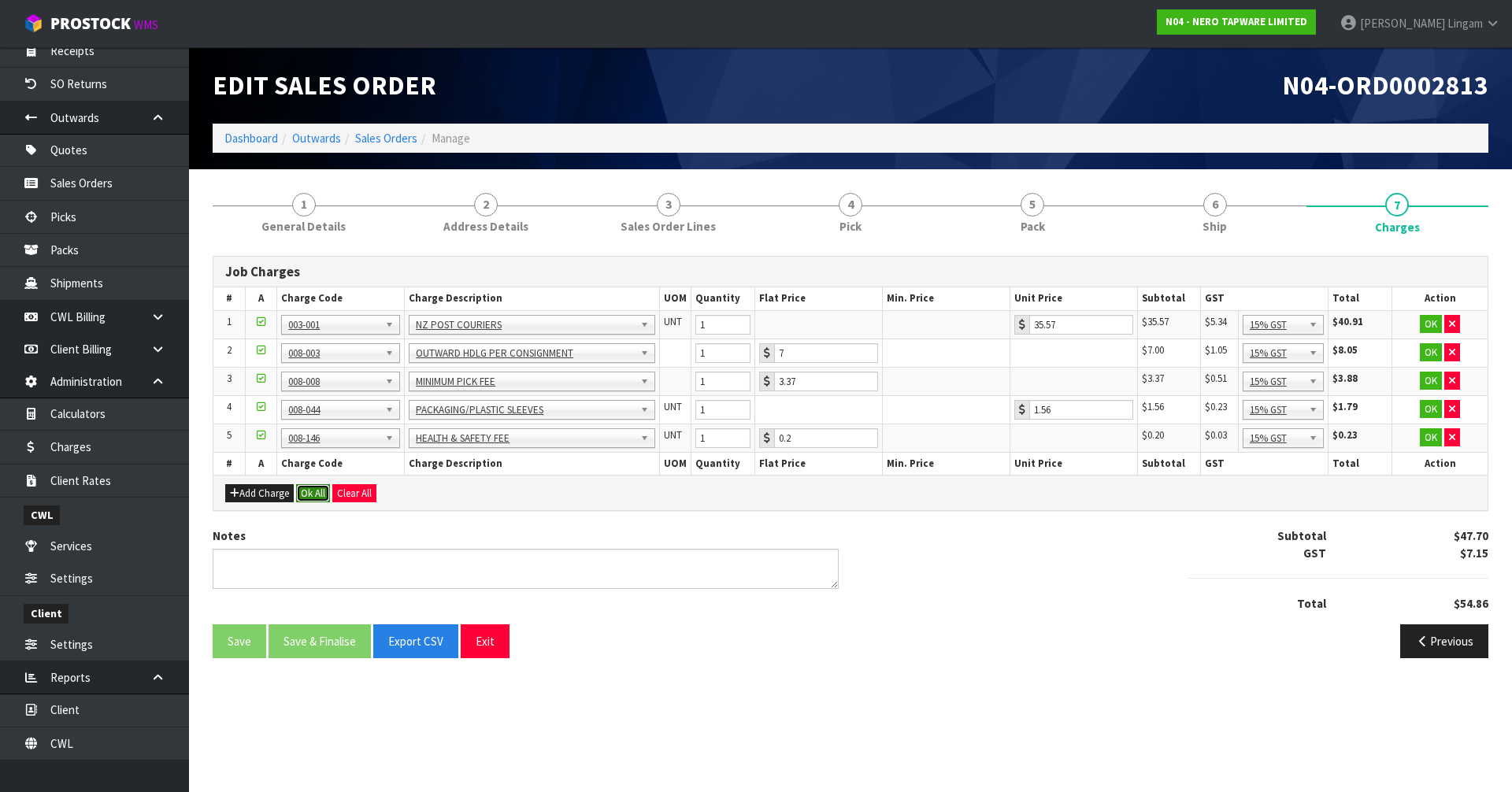
click at [315, 488] on button "Ok All" at bounding box center [313, 494] width 34 height 19
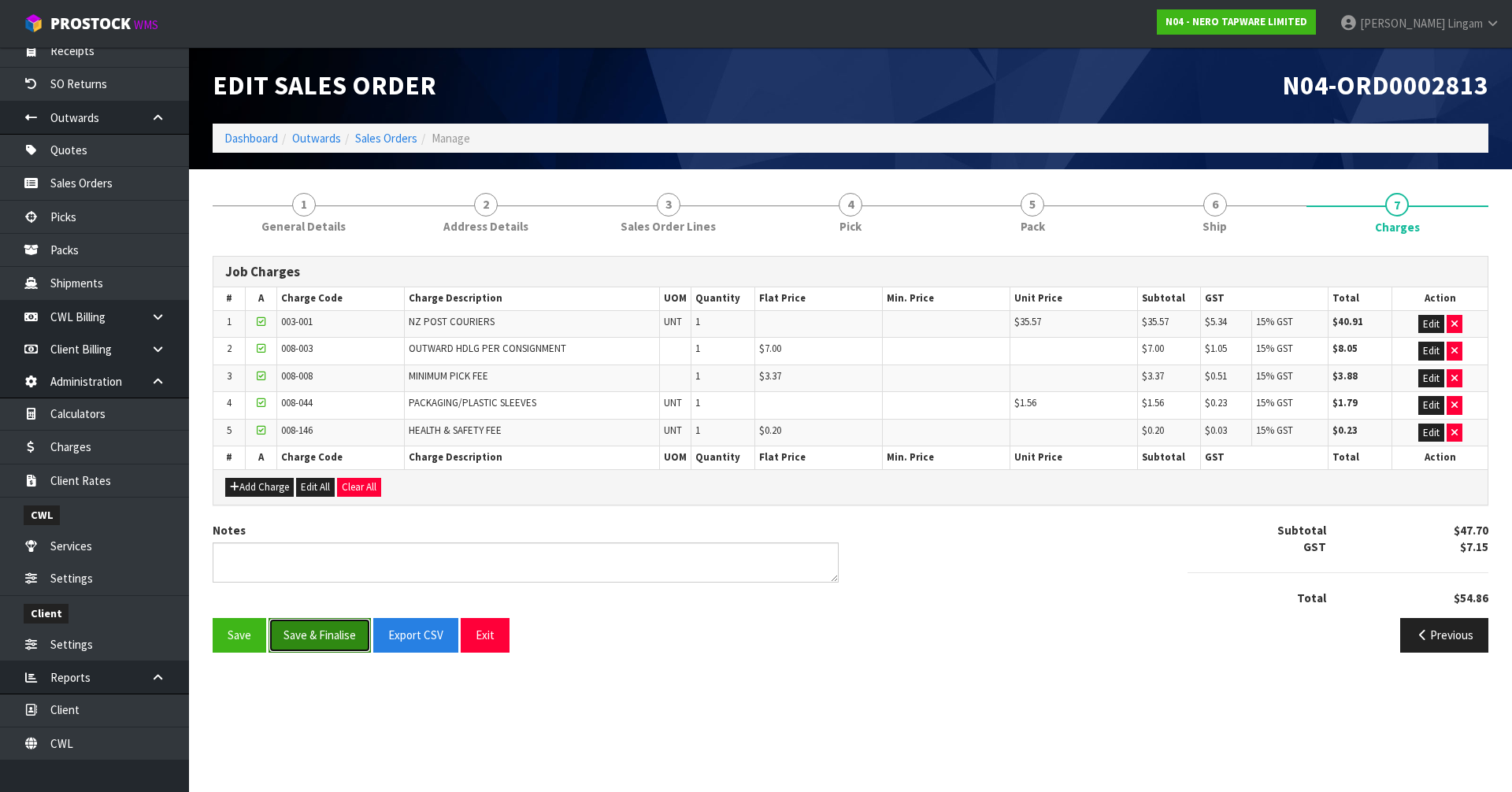
click at [316, 629] on button "Save & Finalise" at bounding box center [320, 635] width 103 height 34
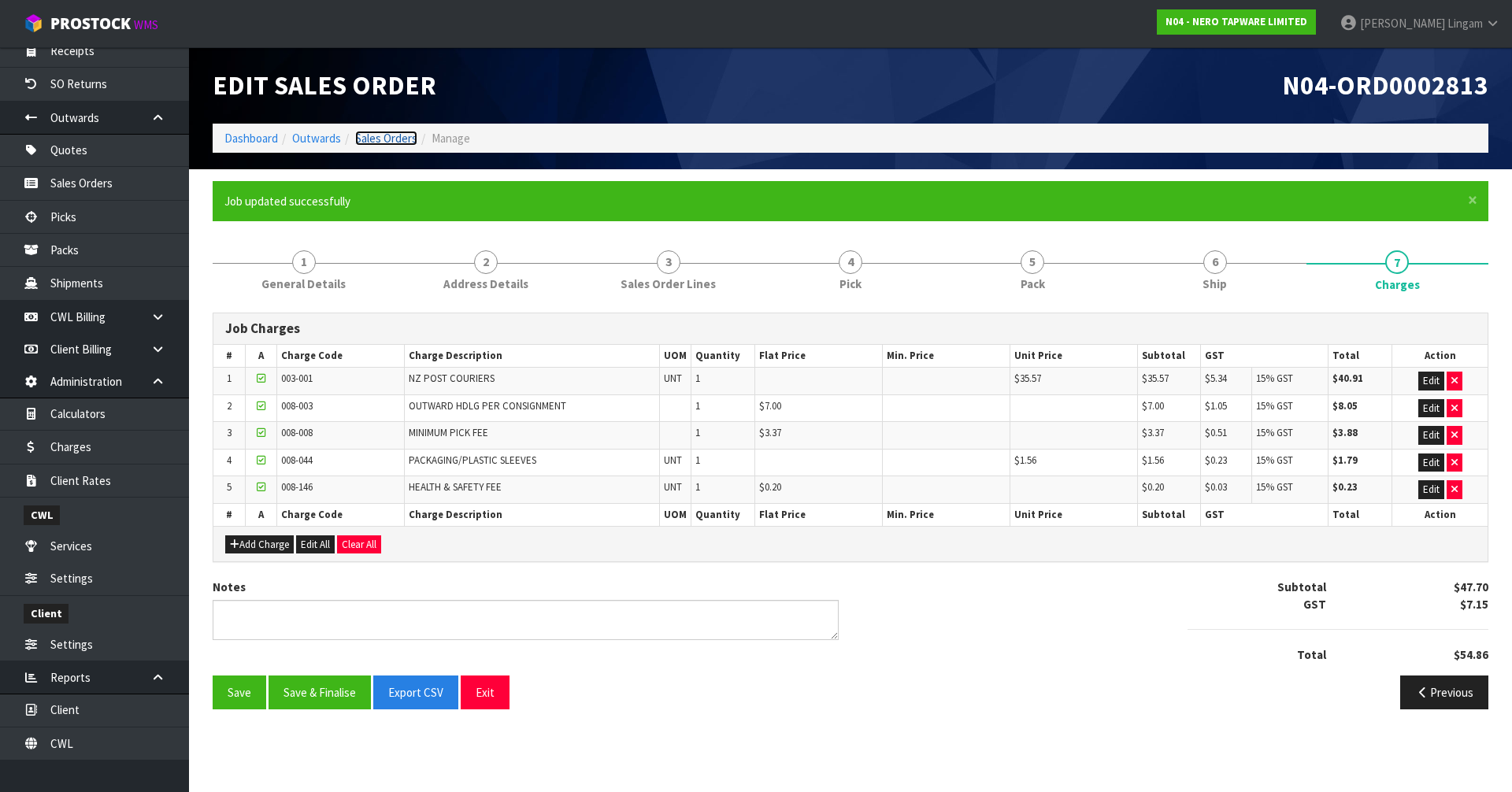
click at [405, 137] on link "Sales Orders" at bounding box center [386, 138] width 62 height 15
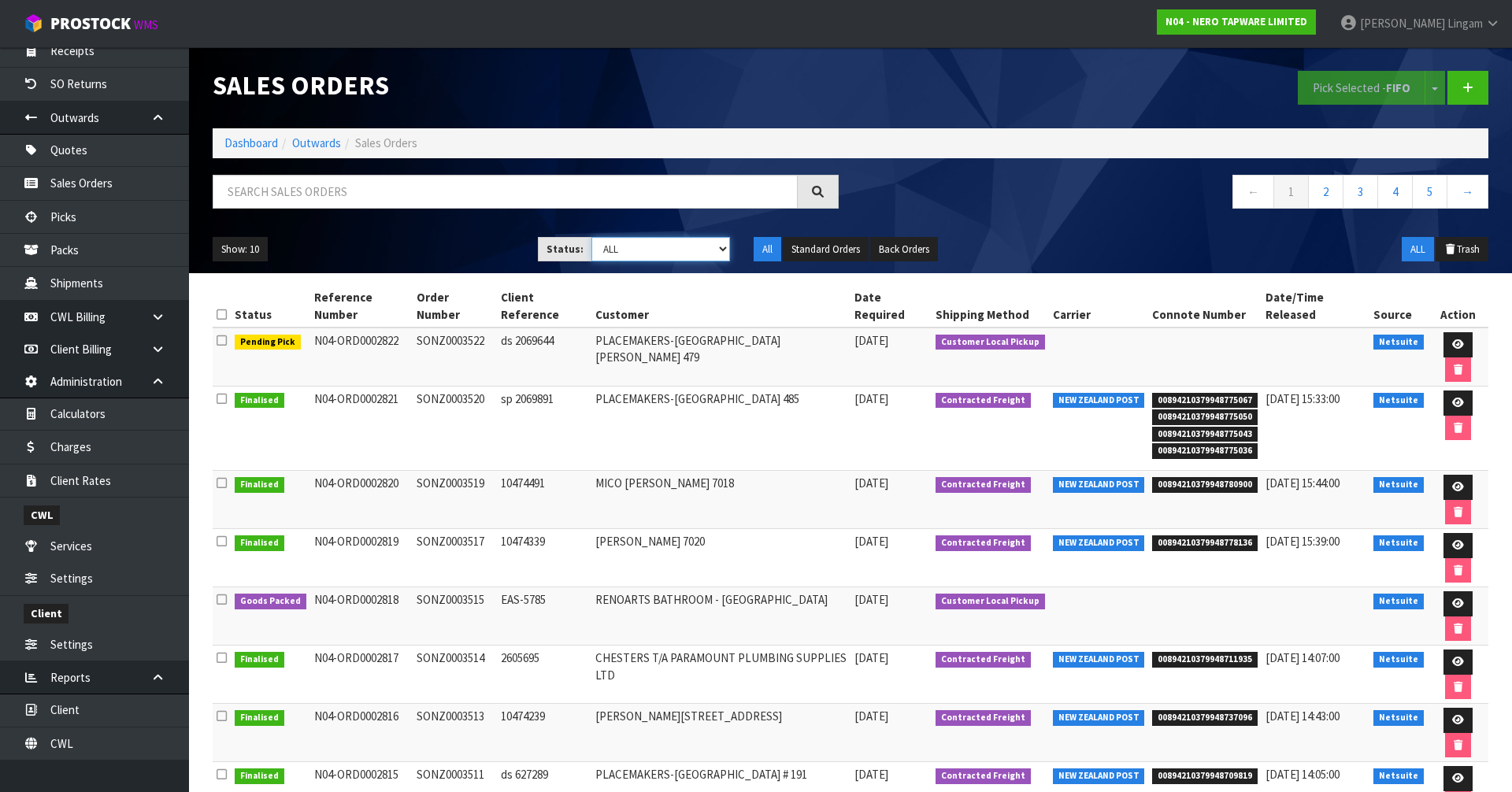
click at [706, 247] on select "Draft Pending Allocated Pending Pick Goods Picked Goods Packed Pending Charges …" at bounding box center [661, 249] width 139 height 25
select select "string:6"
click at [591, 237] on select "Draft Pending Allocated Pending Pick Goods Picked Goods Packed Pending Charges …" at bounding box center [661, 249] width 139 height 25
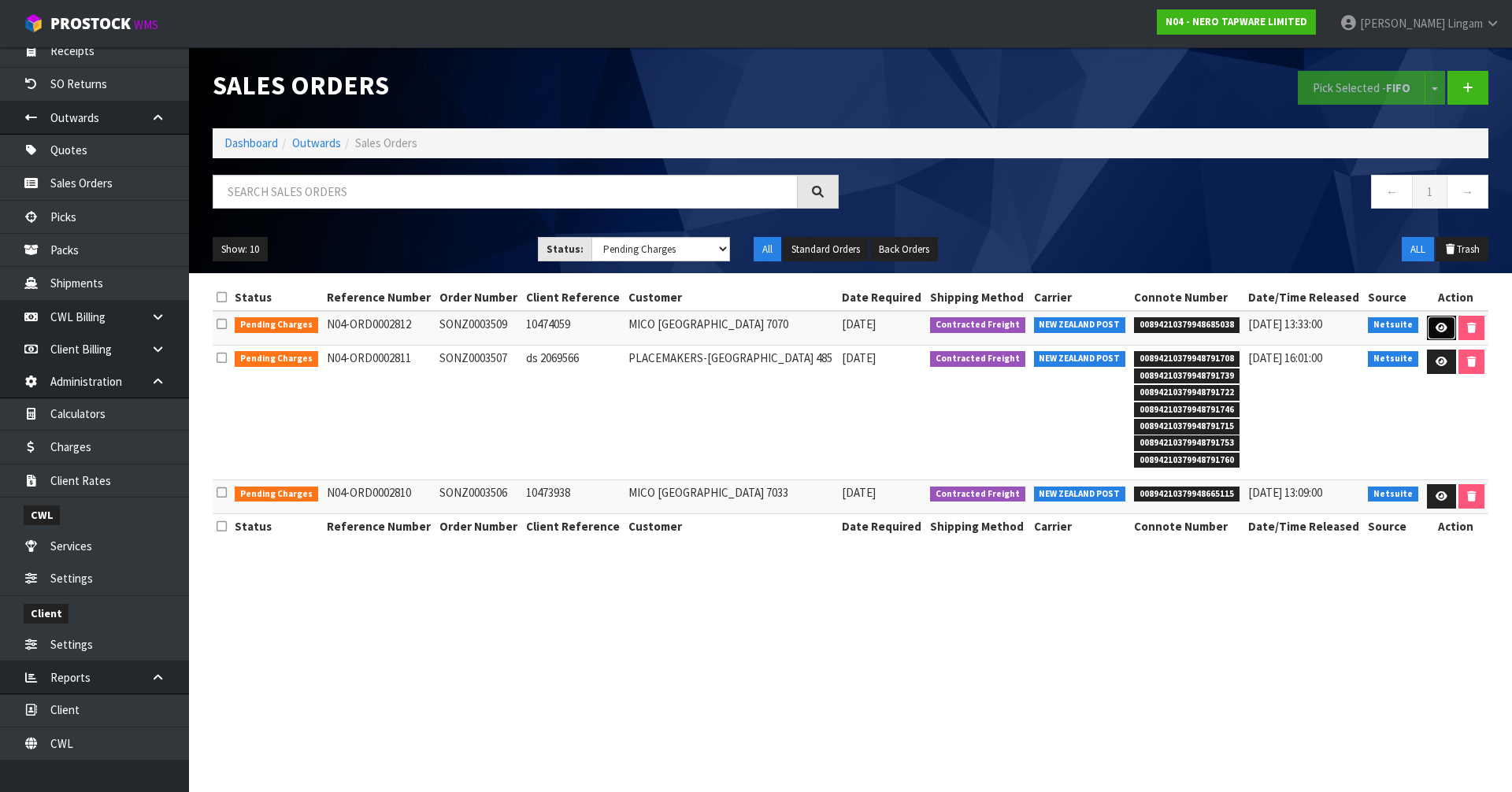
click at [1443, 326] on icon at bounding box center [1442, 328] width 12 height 10
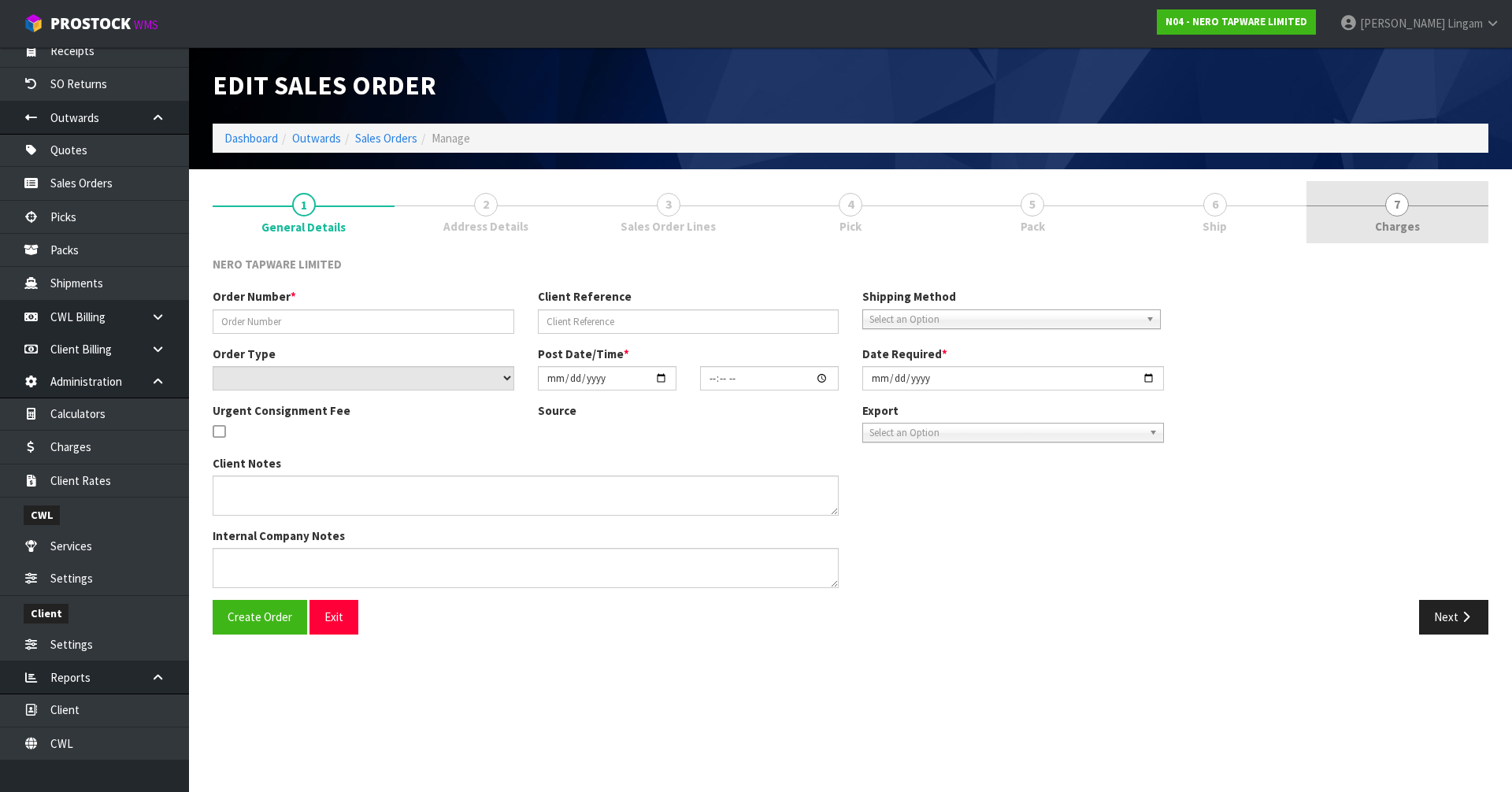
click at [1442, 221] on link "7 [GEOGRAPHIC_DATA]" at bounding box center [1397, 212] width 182 height 62
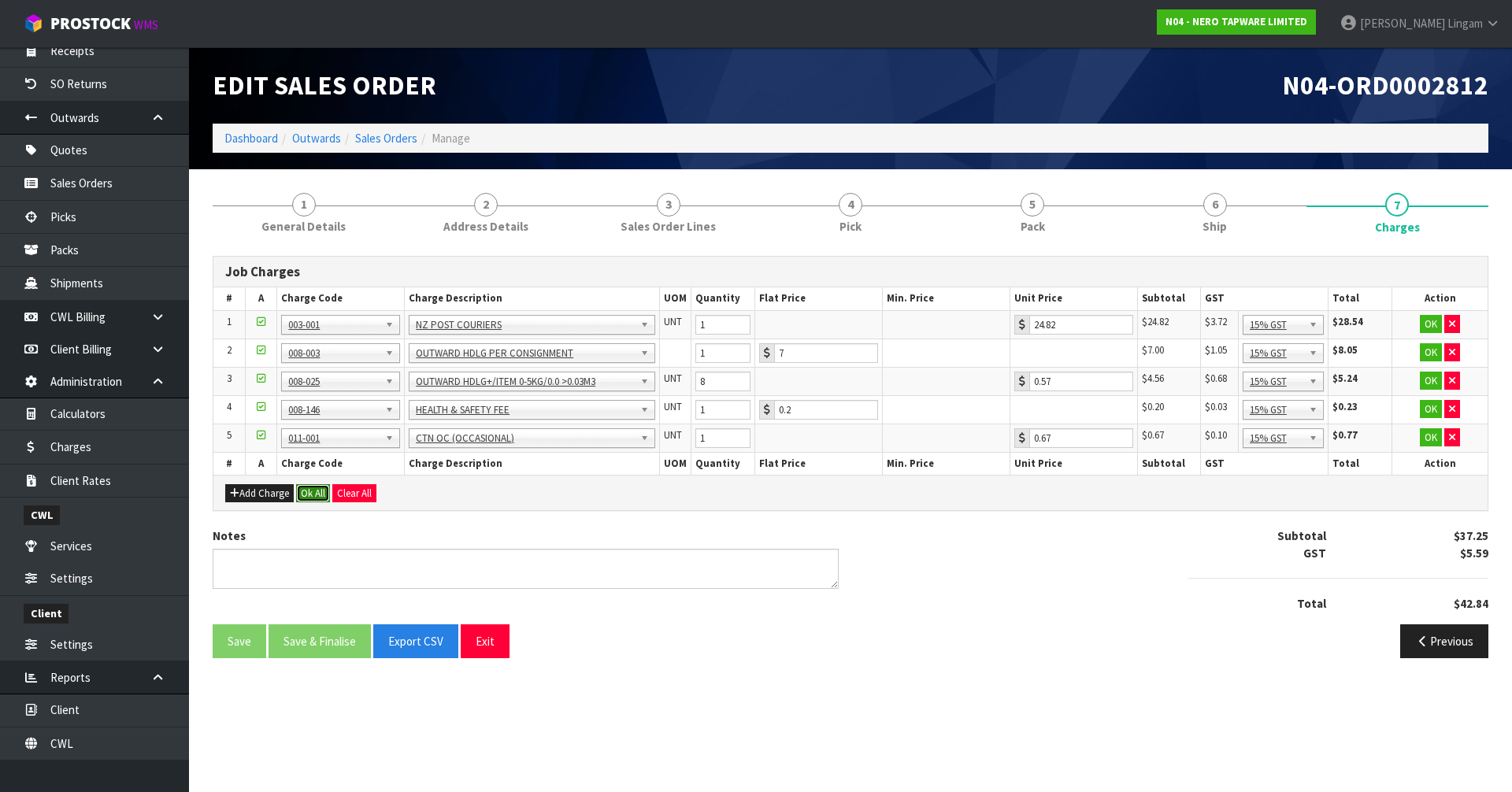
click at [313, 495] on button "Ok All" at bounding box center [313, 494] width 34 height 19
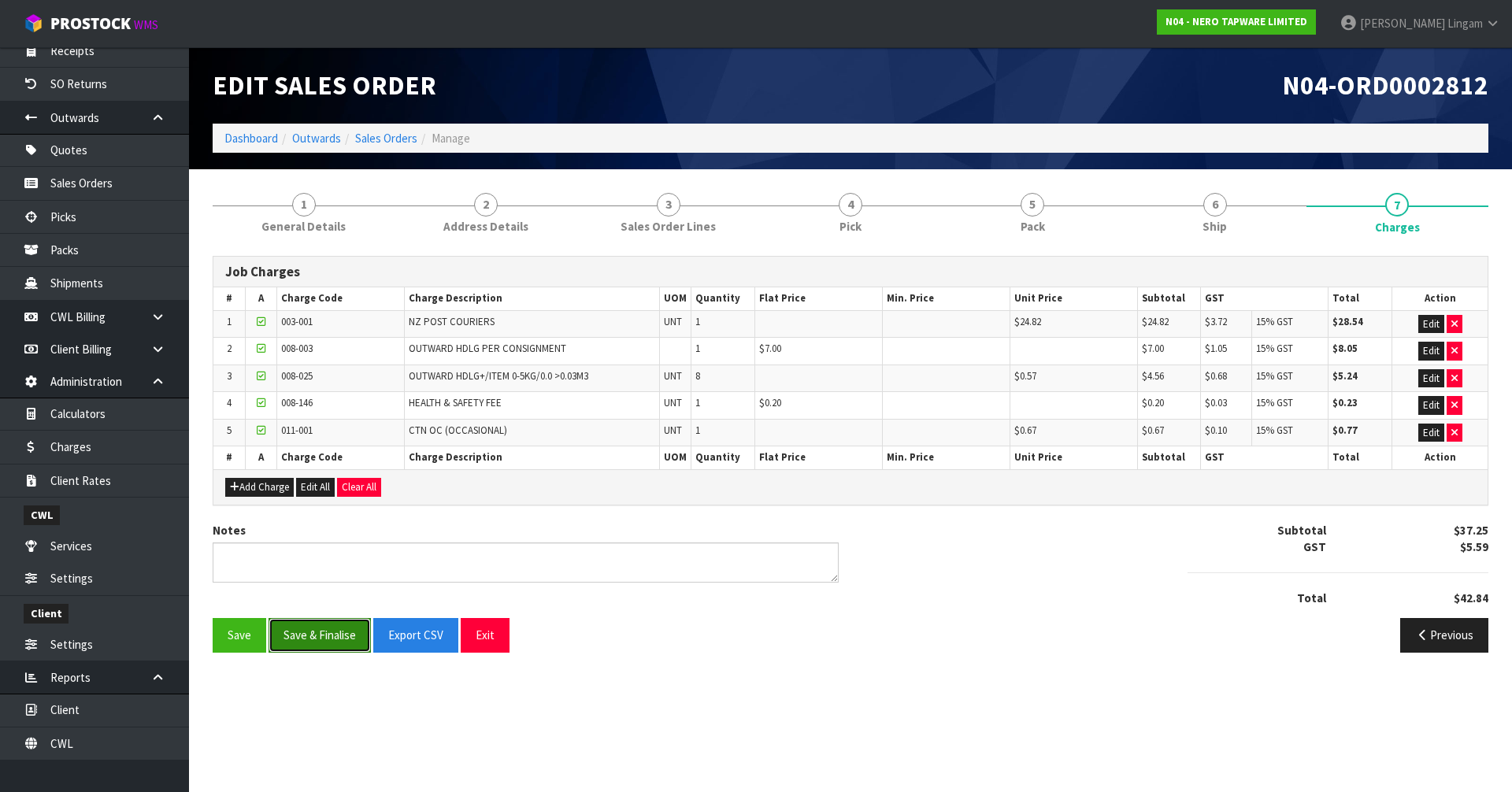
click at [334, 624] on button "Save & Finalise" at bounding box center [320, 635] width 103 height 34
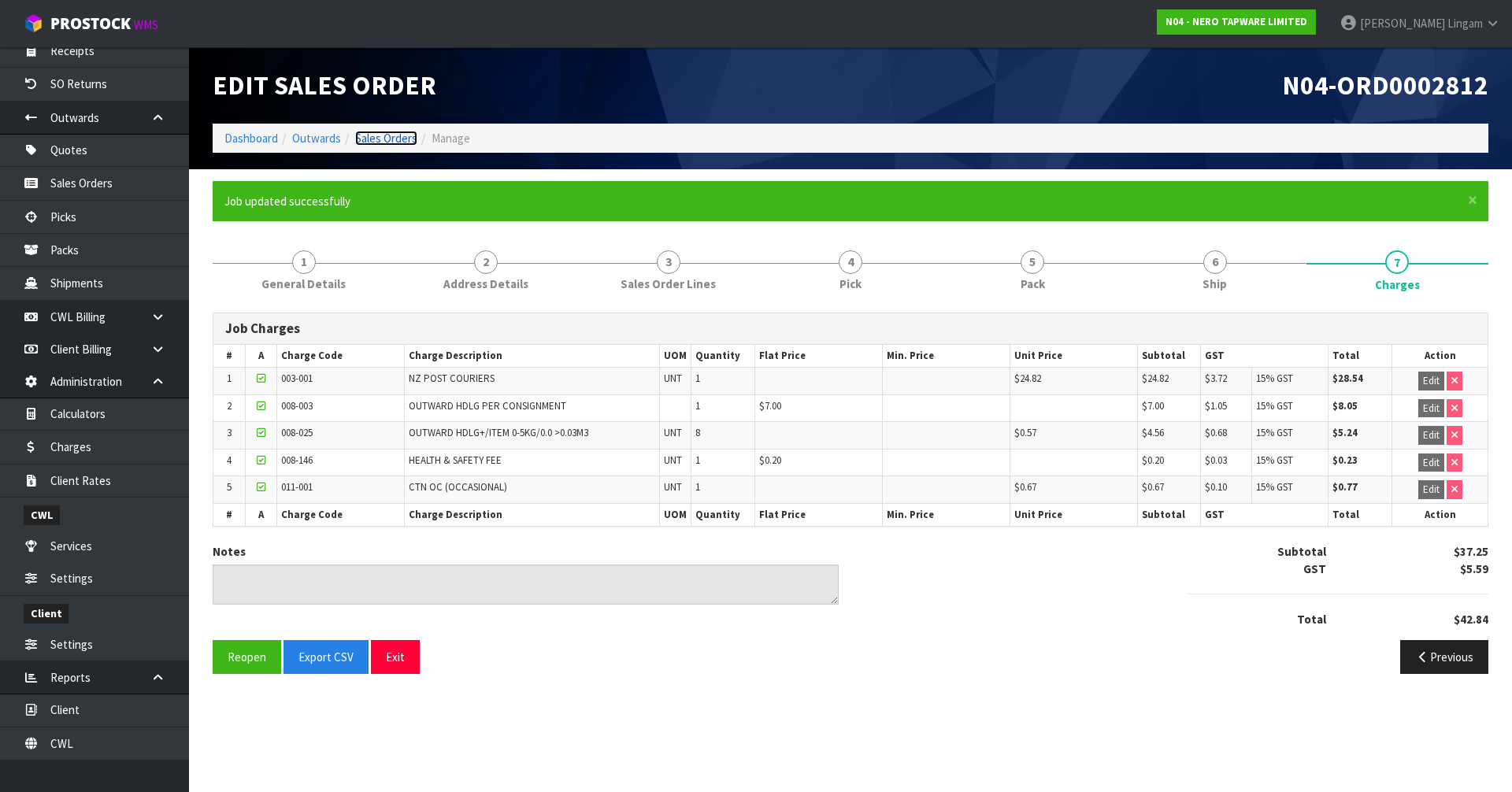
click at [396, 139] on link "Sales Orders" at bounding box center [386, 138] width 62 height 15
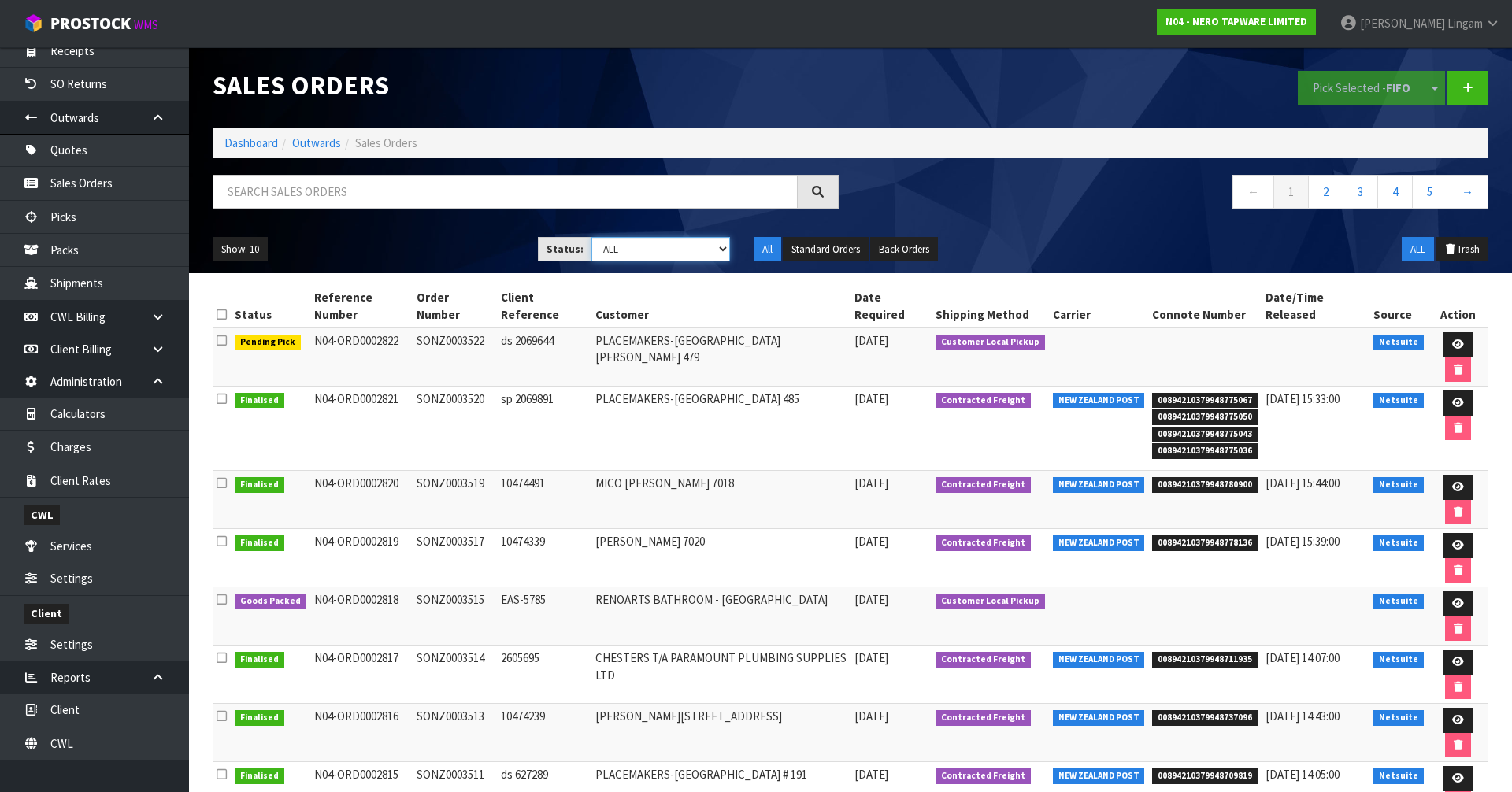
click at [703, 255] on select "Draft Pending Allocated Pending Pick Goods Picked Goods Packed Pending Charges …" at bounding box center [661, 249] width 139 height 25
select select "string:6"
click at [591, 237] on select "Draft Pending Allocated Pending Pick Goods Picked Goods Packed Pending Charges …" at bounding box center [661, 249] width 139 height 25
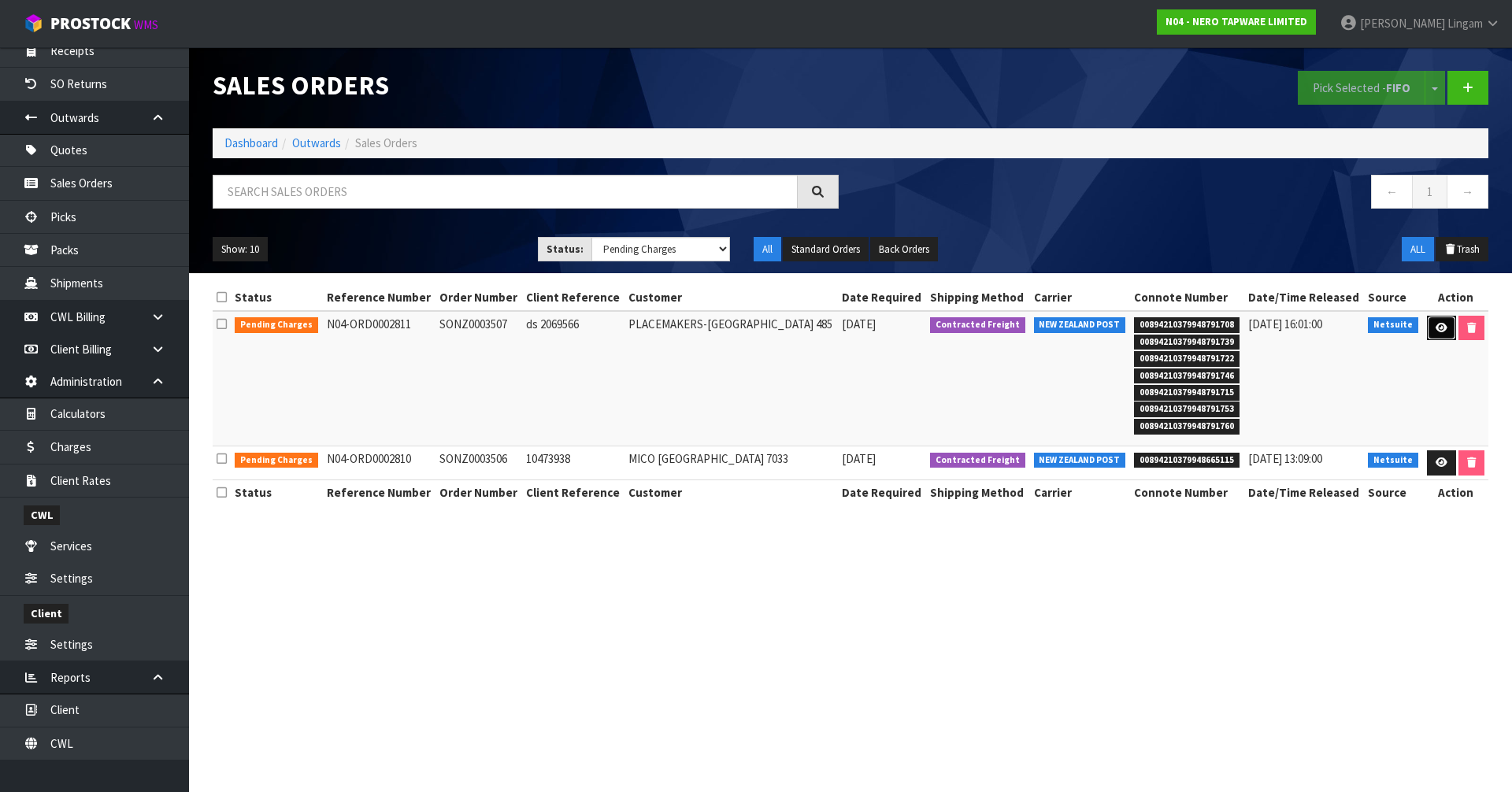
click at [1433, 338] on link at bounding box center [1442, 329] width 29 height 25
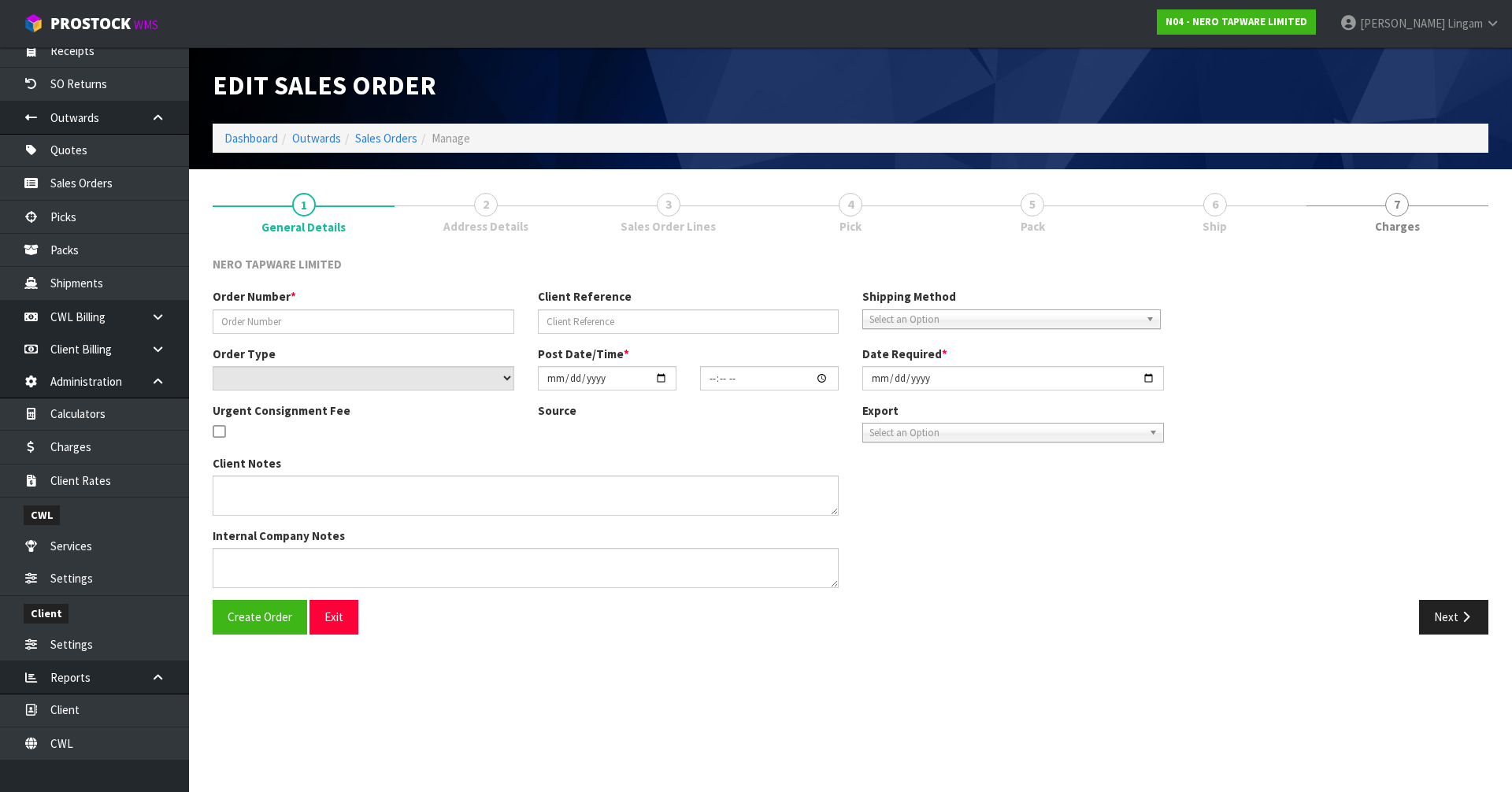
type input "SONZ0003507"
type input "ds 2069566"
select select "number:0"
type input "[DATE]"
type input "10:15:08.000"
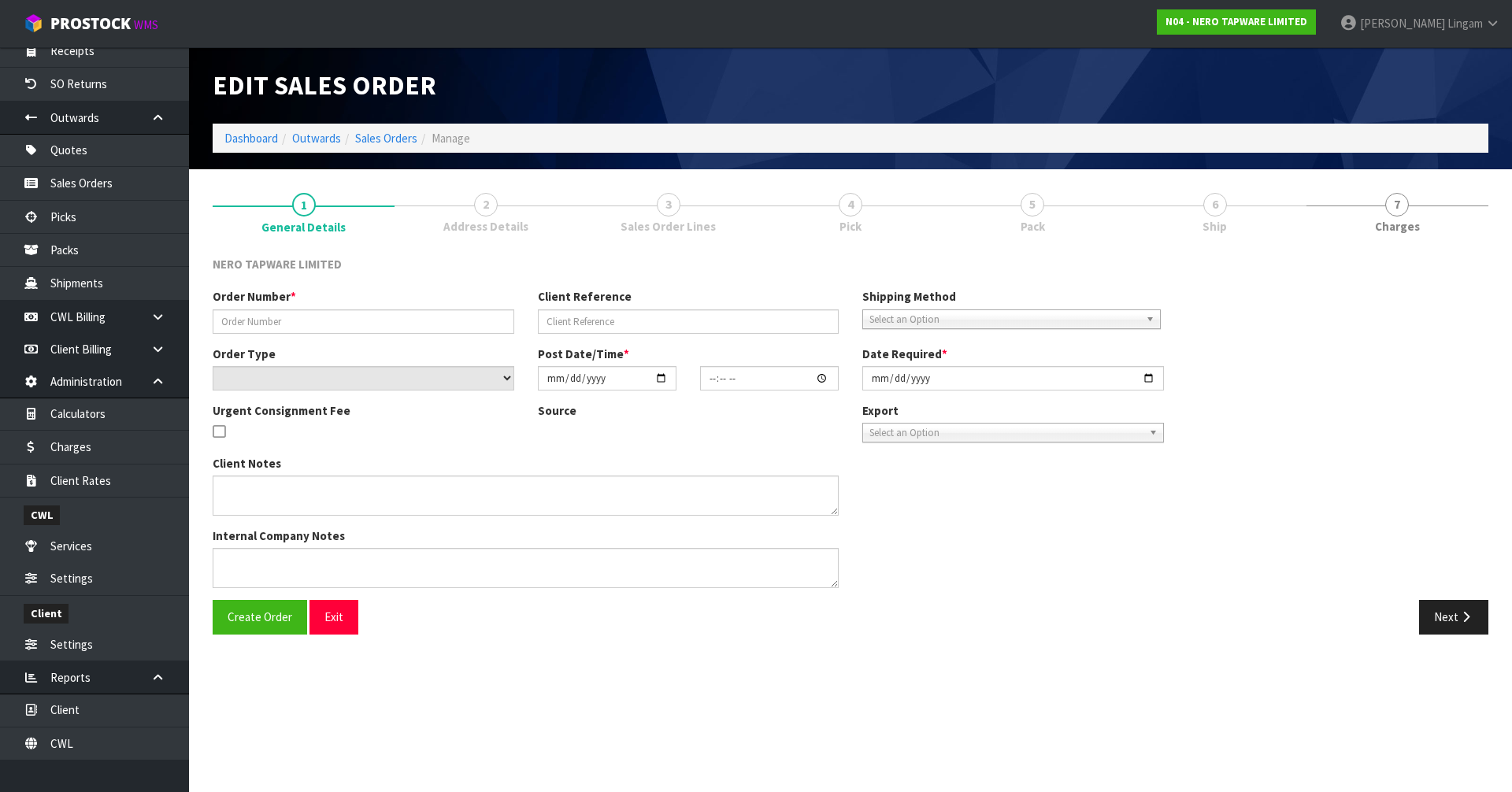
type input "[DATE]"
type textarea "please dispatch [DATE]"
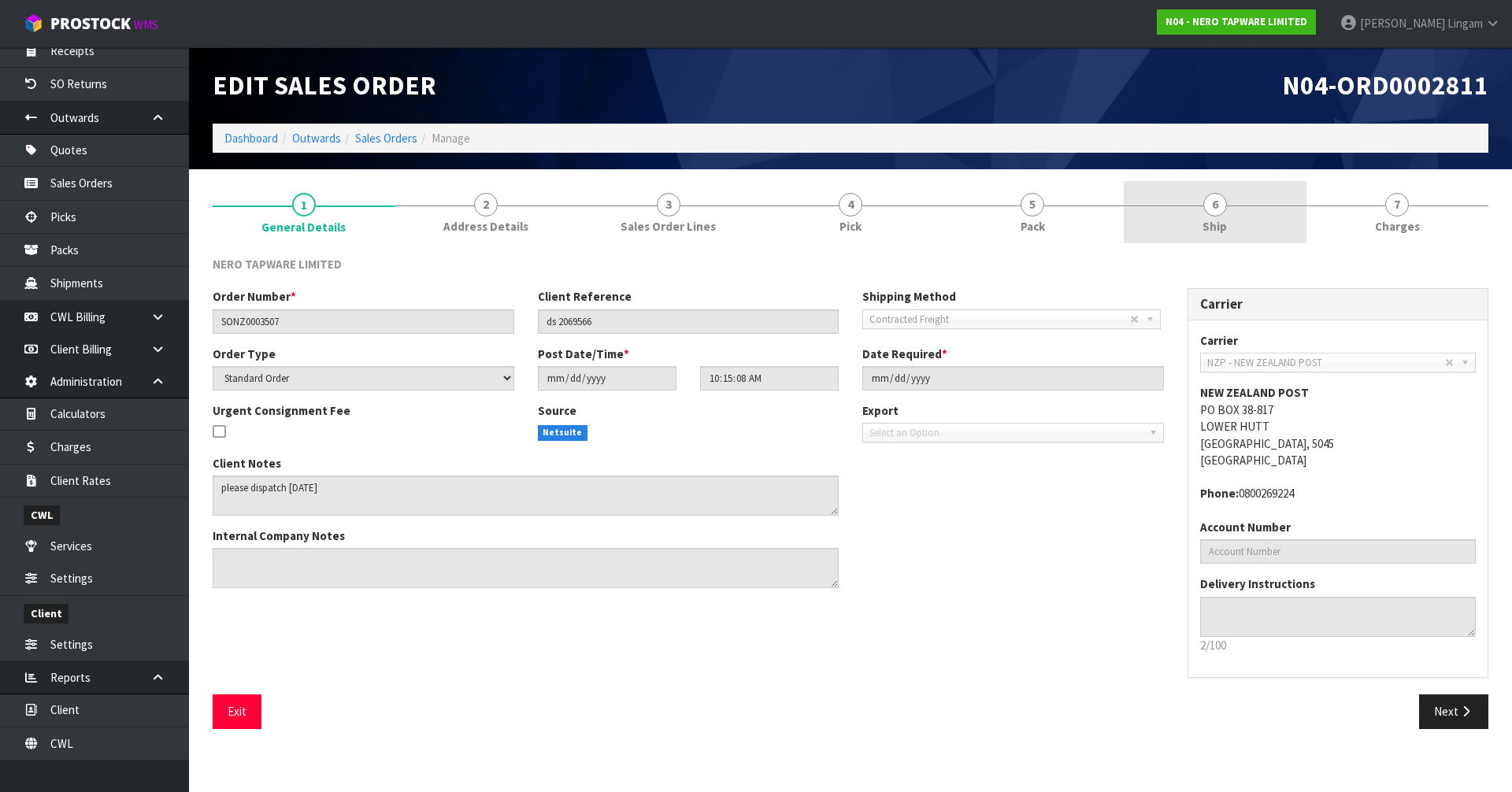
click at [1226, 221] on span "Ship" at bounding box center [1215, 226] width 25 height 17
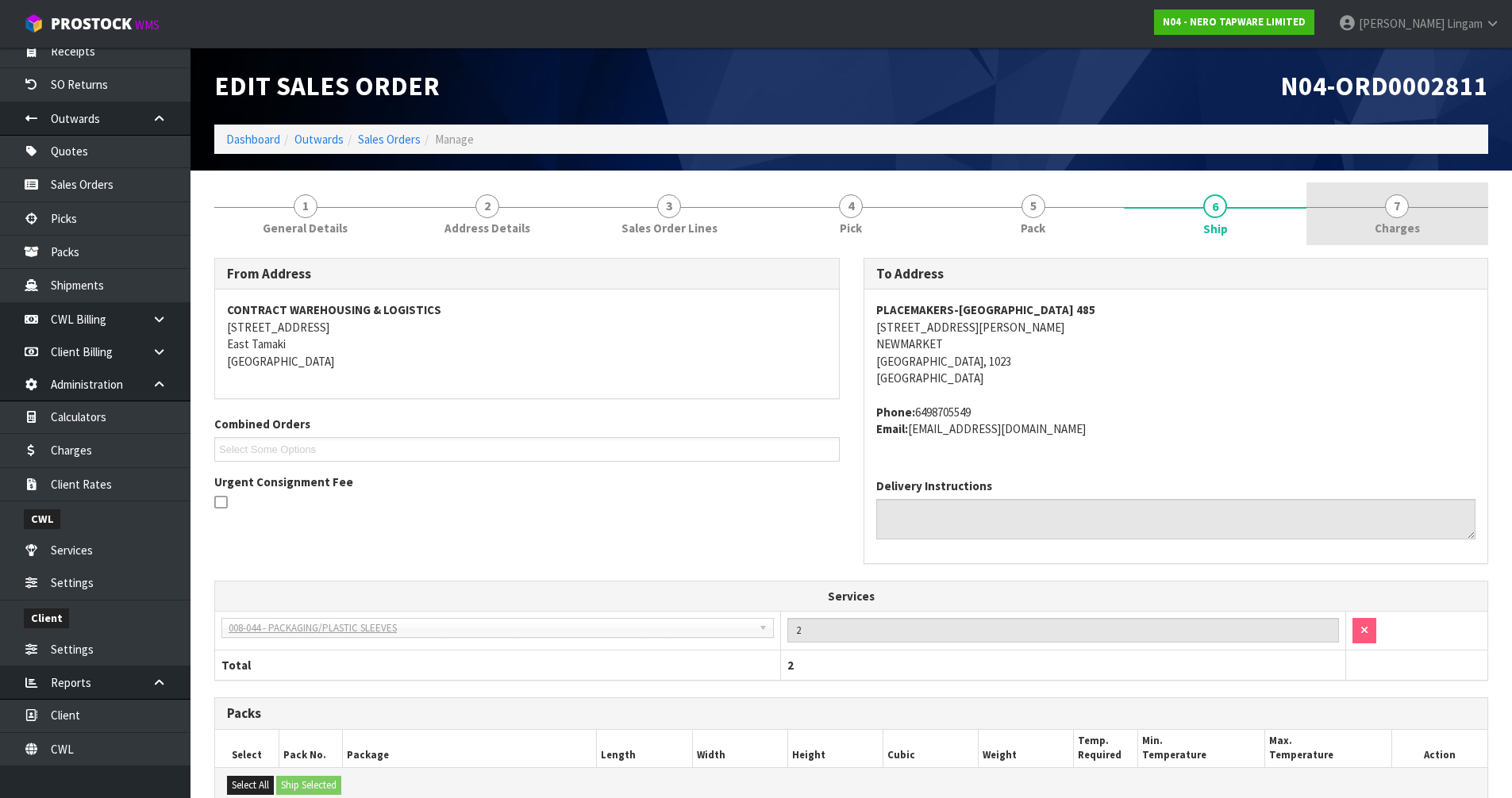
click at [1386, 228] on span "Charges" at bounding box center [1397, 228] width 45 height 17
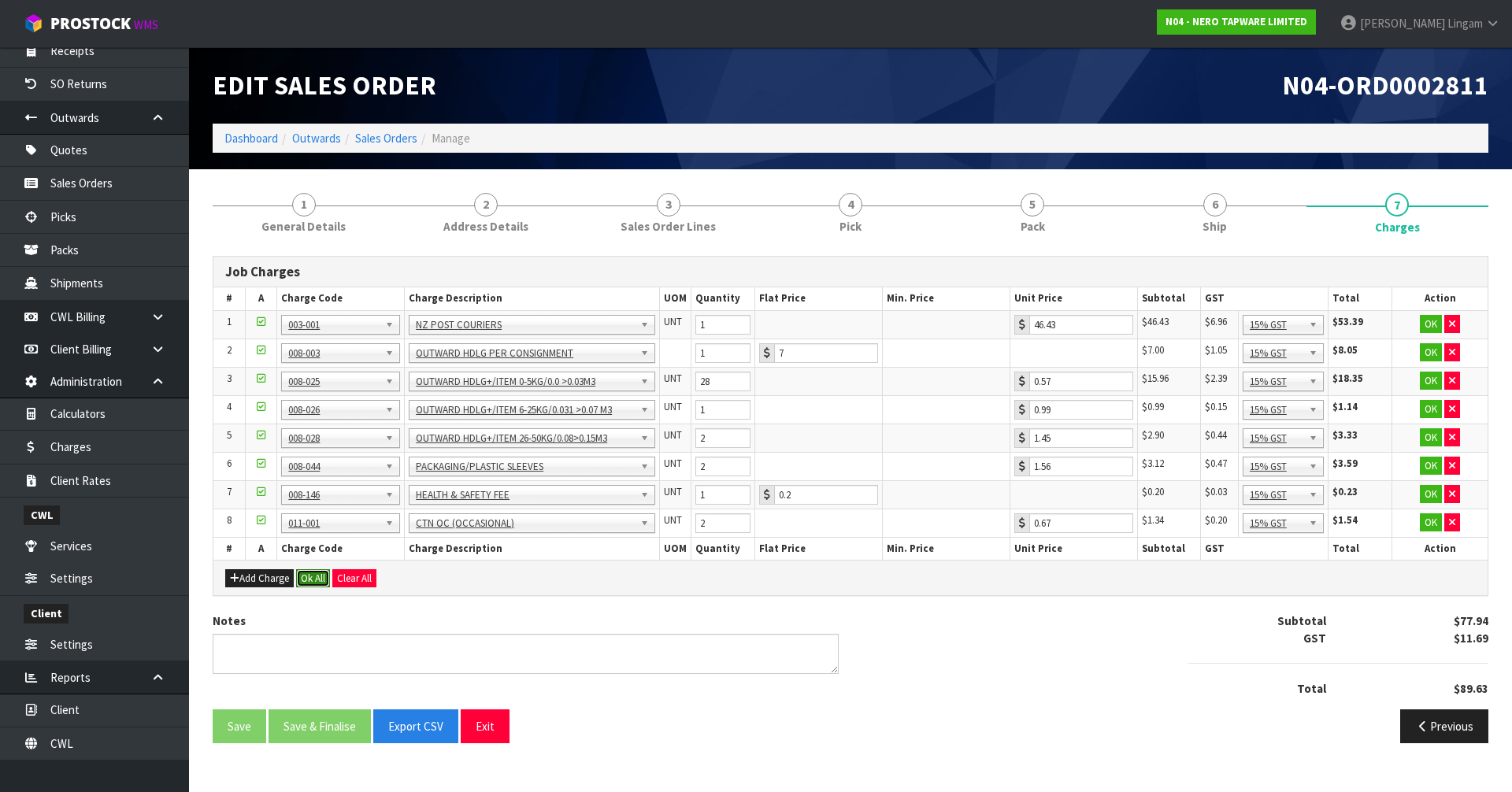
click at [322, 582] on button "Ok All" at bounding box center [313, 579] width 34 height 19
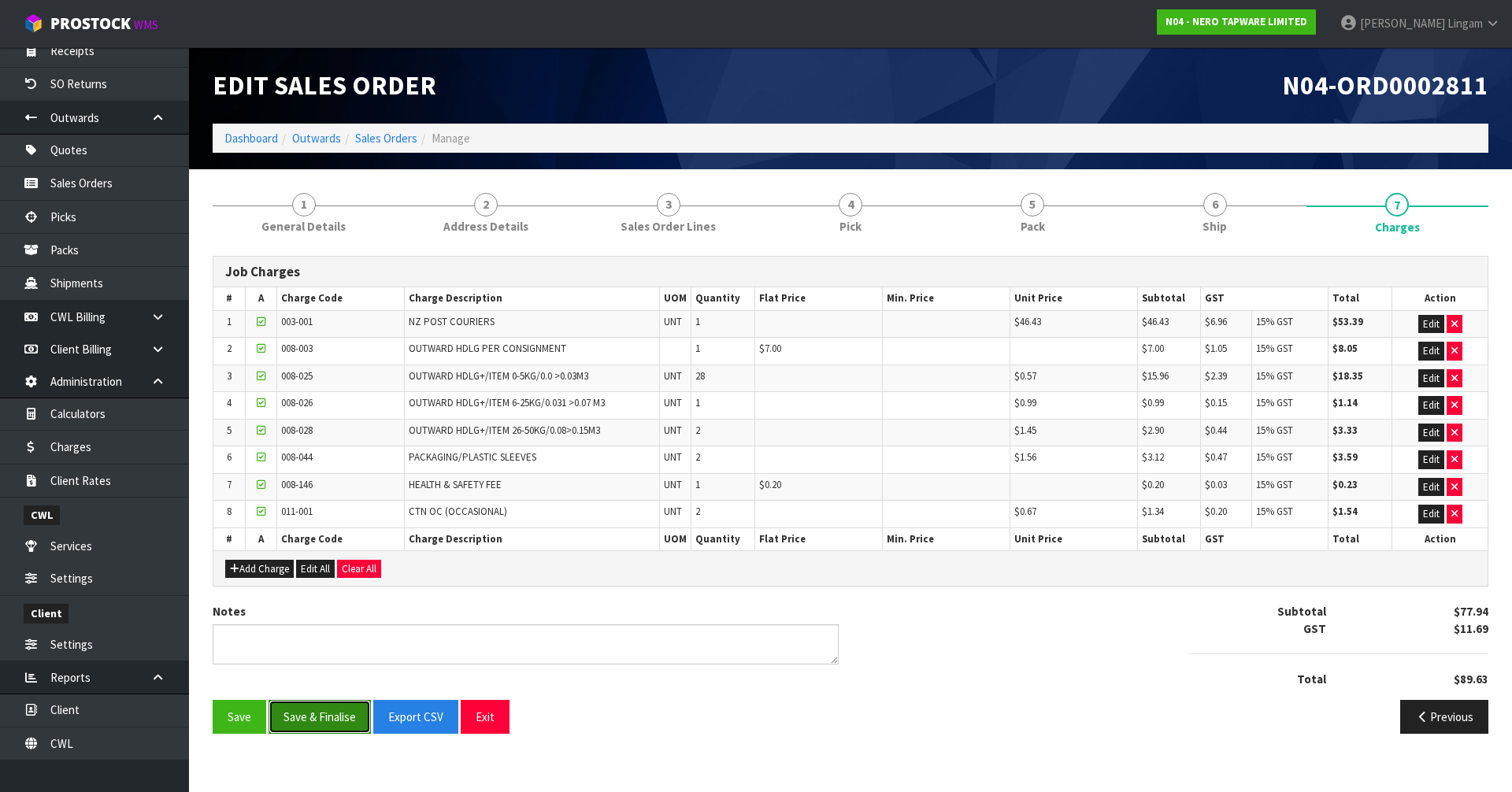
click at [322, 722] on button "Save & Finalise" at bounding box center [320, 717] width 103 height 34
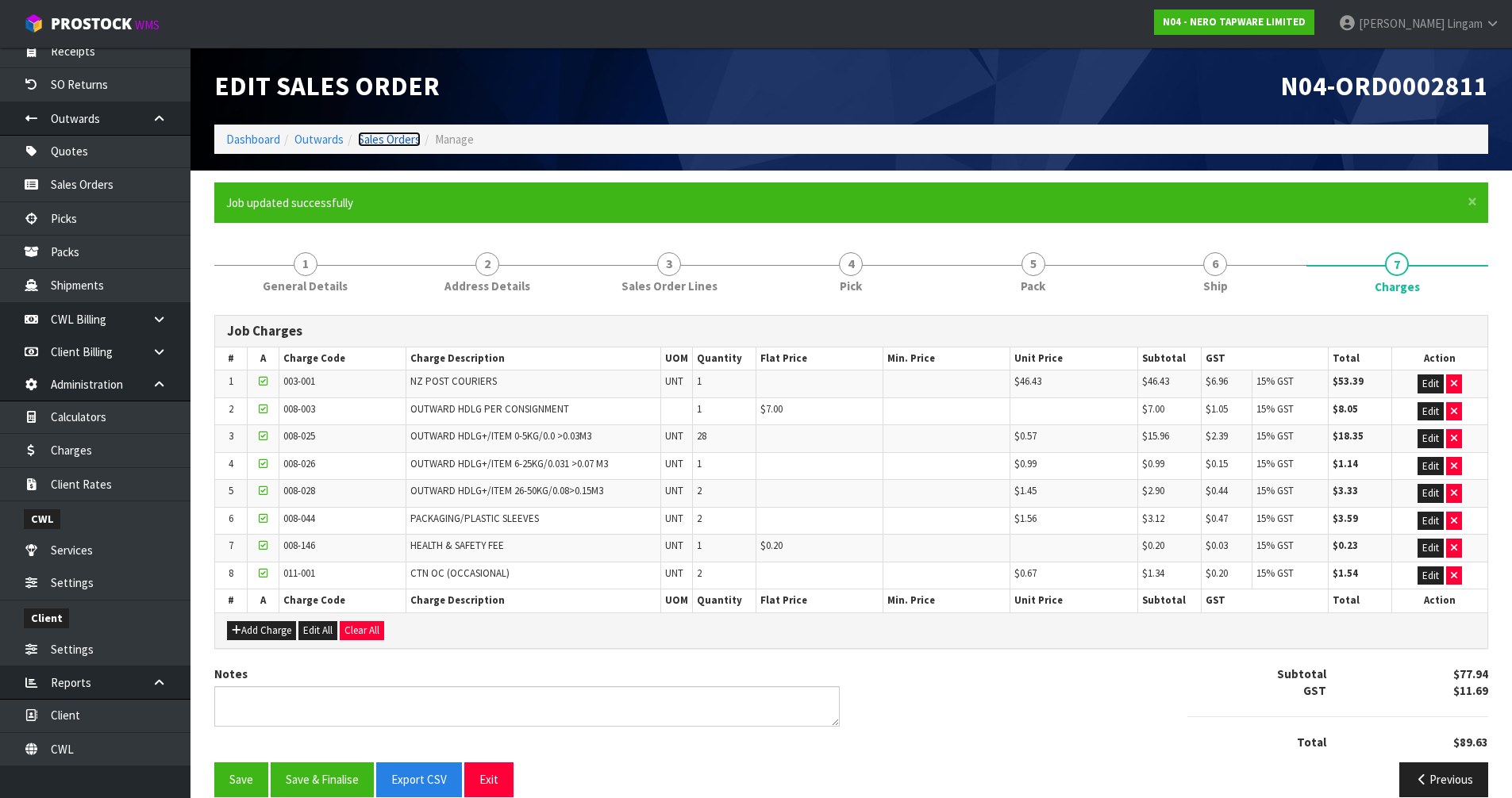
click at [395, 141] on link "Sales Orders" at bounding box center [389, 139] width 63 height 15
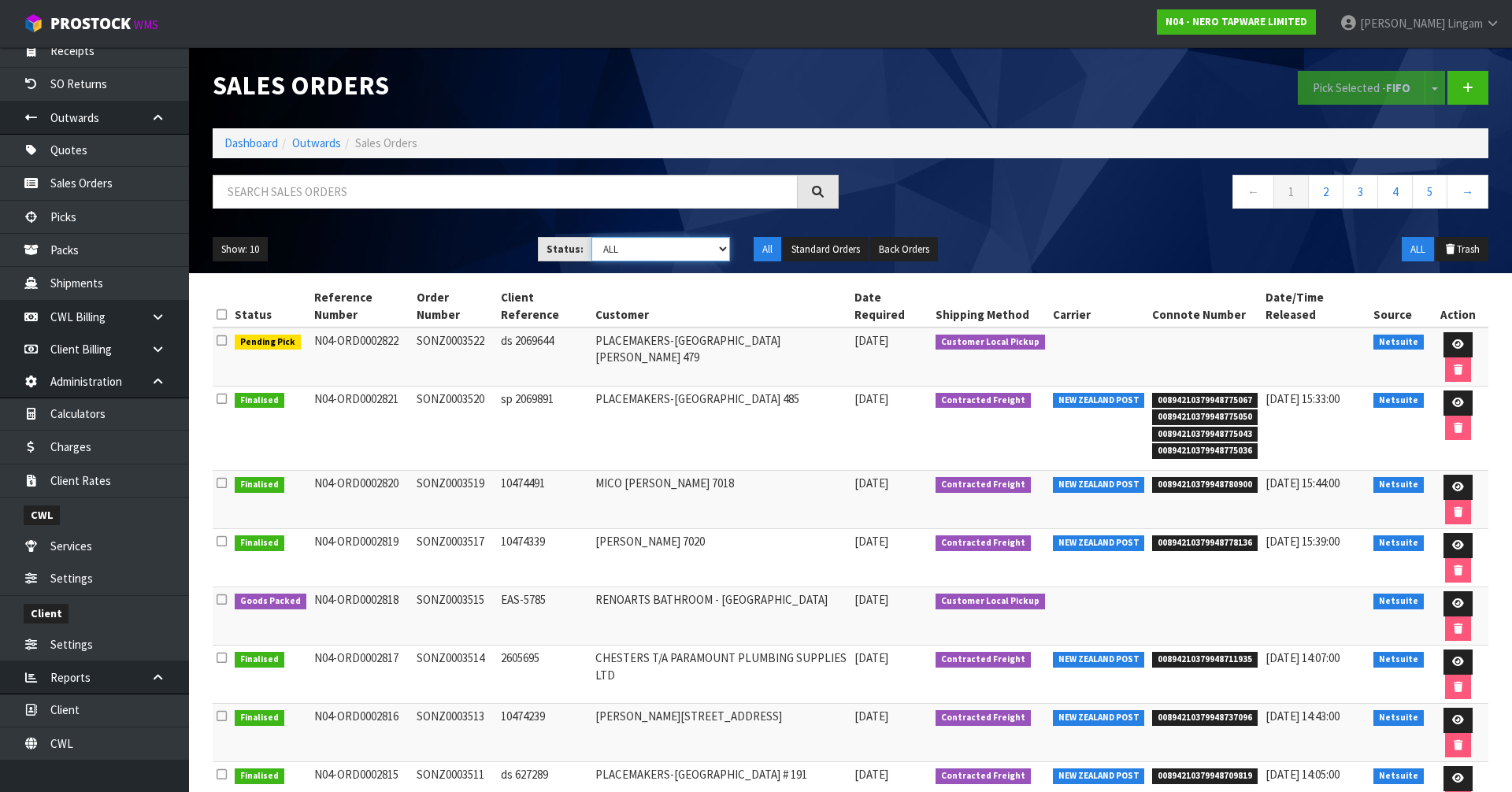
drag, startPoint x: 709, startPoint y: 247, endPoint x: 709, endPoint y: 261, distance: 14.0
click at [709, 247] on select "Draft Pending Allocated Pending Pick Goods Picked Goods Packed Pending Charges …" at bounding box center [661, 249] width 139 height 25
select select "string:6"
click at [591, 237] on select "Draft Pending Allocated Pending Pick Goods Picked Goods Packed Pending Charges …" at bounding box center [661, 249] width 139 height 25
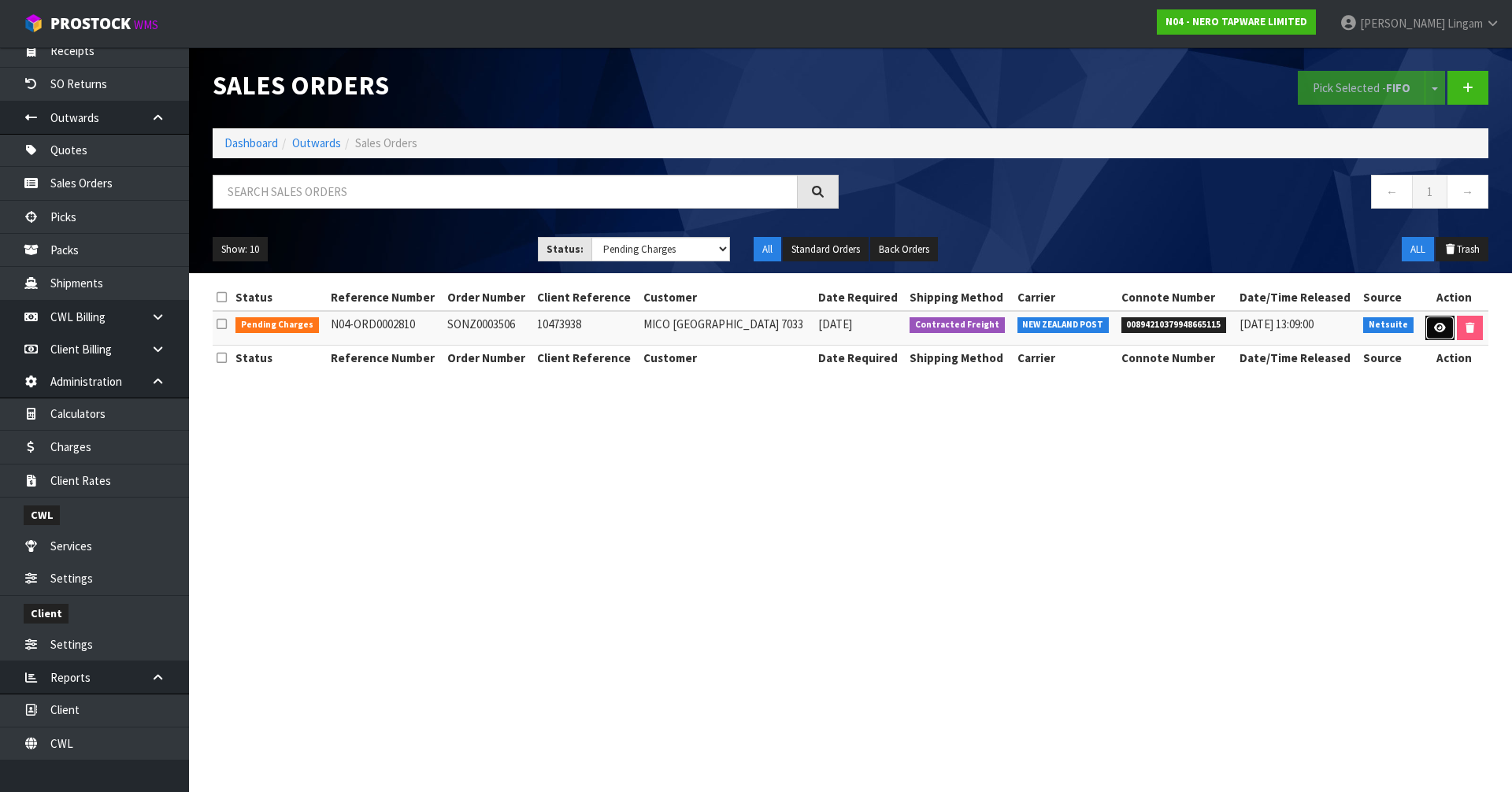
click at [1435, 325] on icon at bounding box center [1440, 328] width 12 height 10
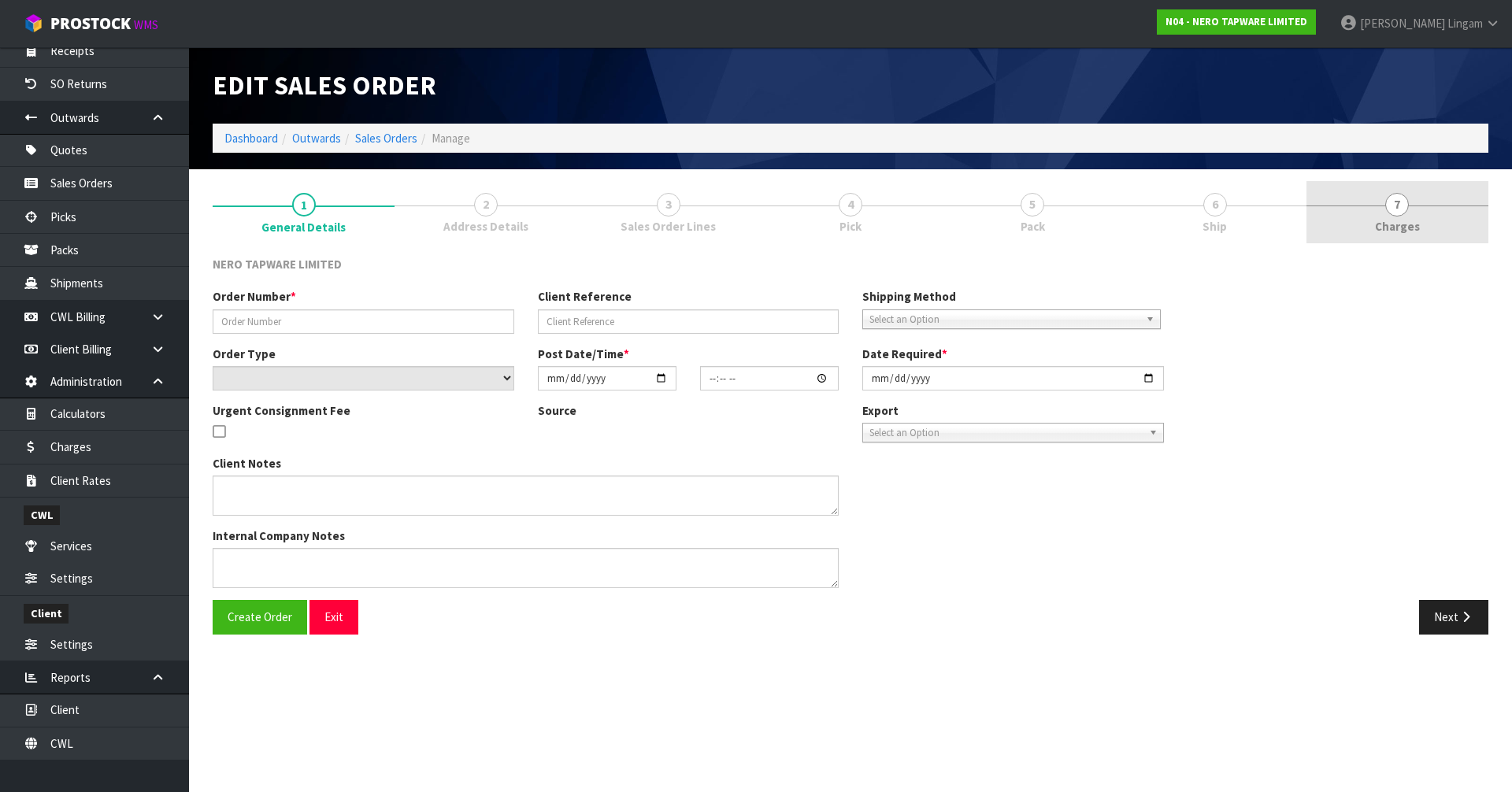
type input "SONZ0003506"
type input "10473938"
select select "number:0"
type input "[DATE]"
type input "10:15:05.000"
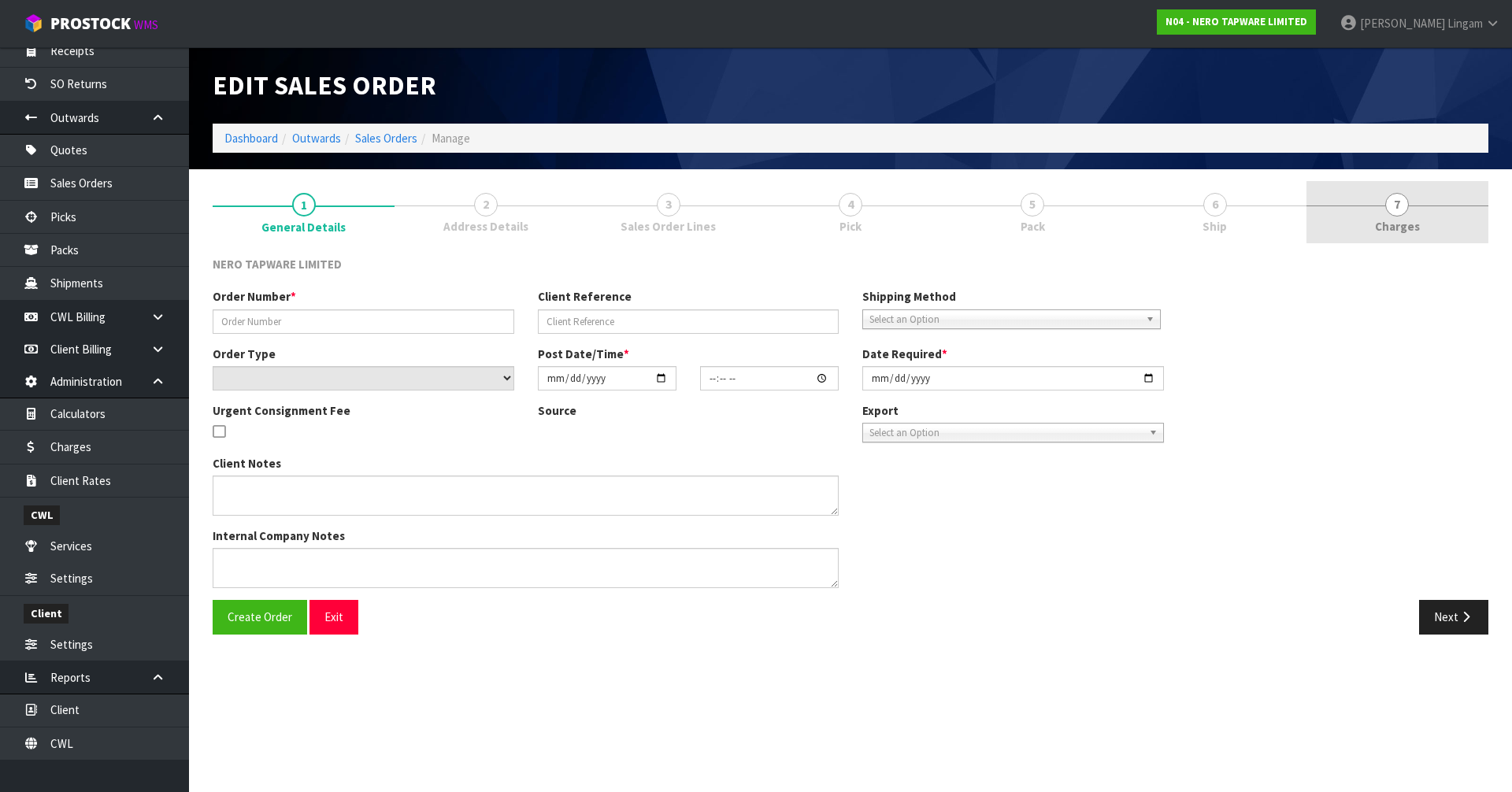
type input "[DATE]"
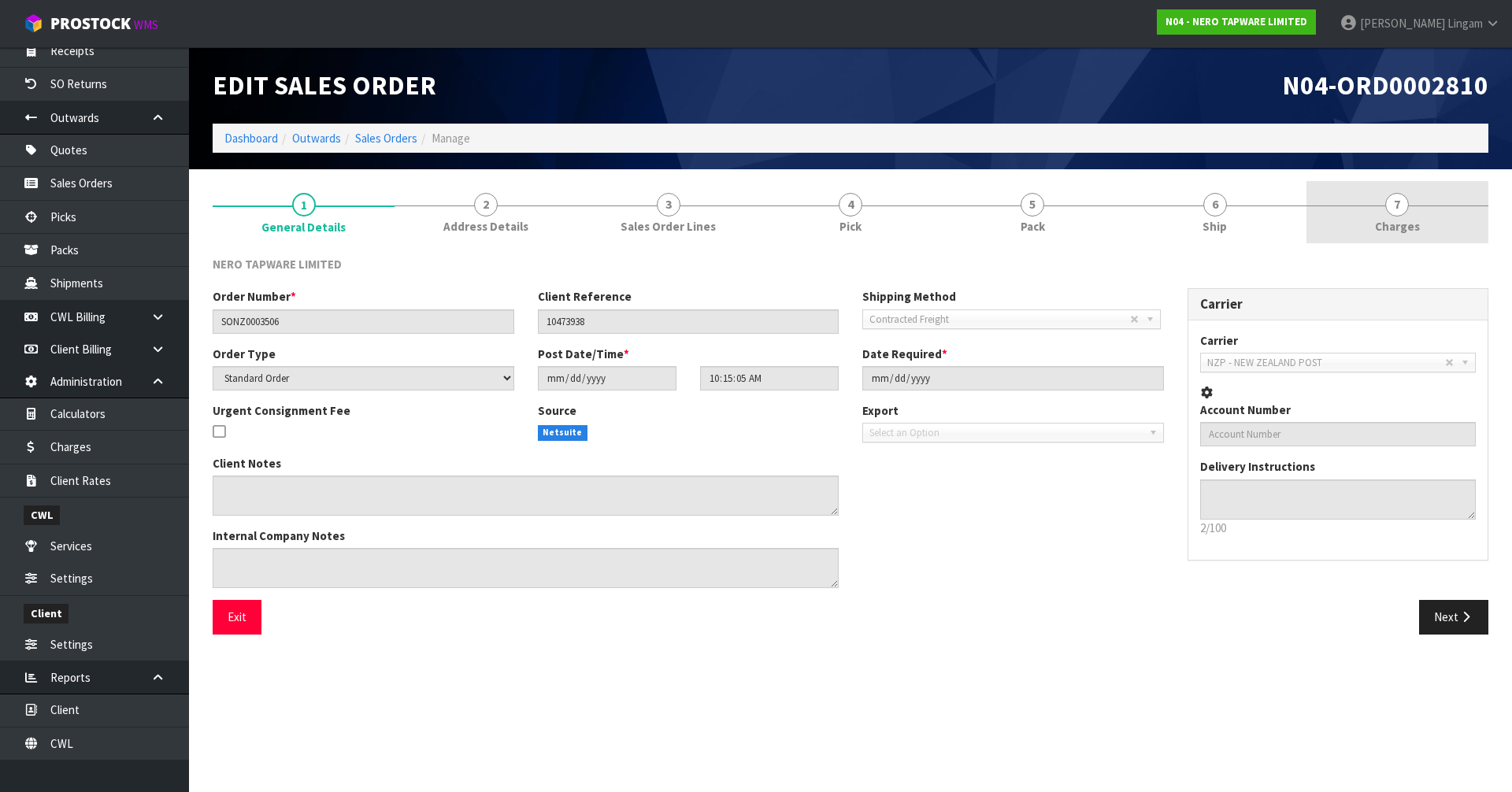
click at [1442, 233] on link "7 [GEOGRAPHIC_DATA]" at bounding box center [1397, 212] width 182 height 62
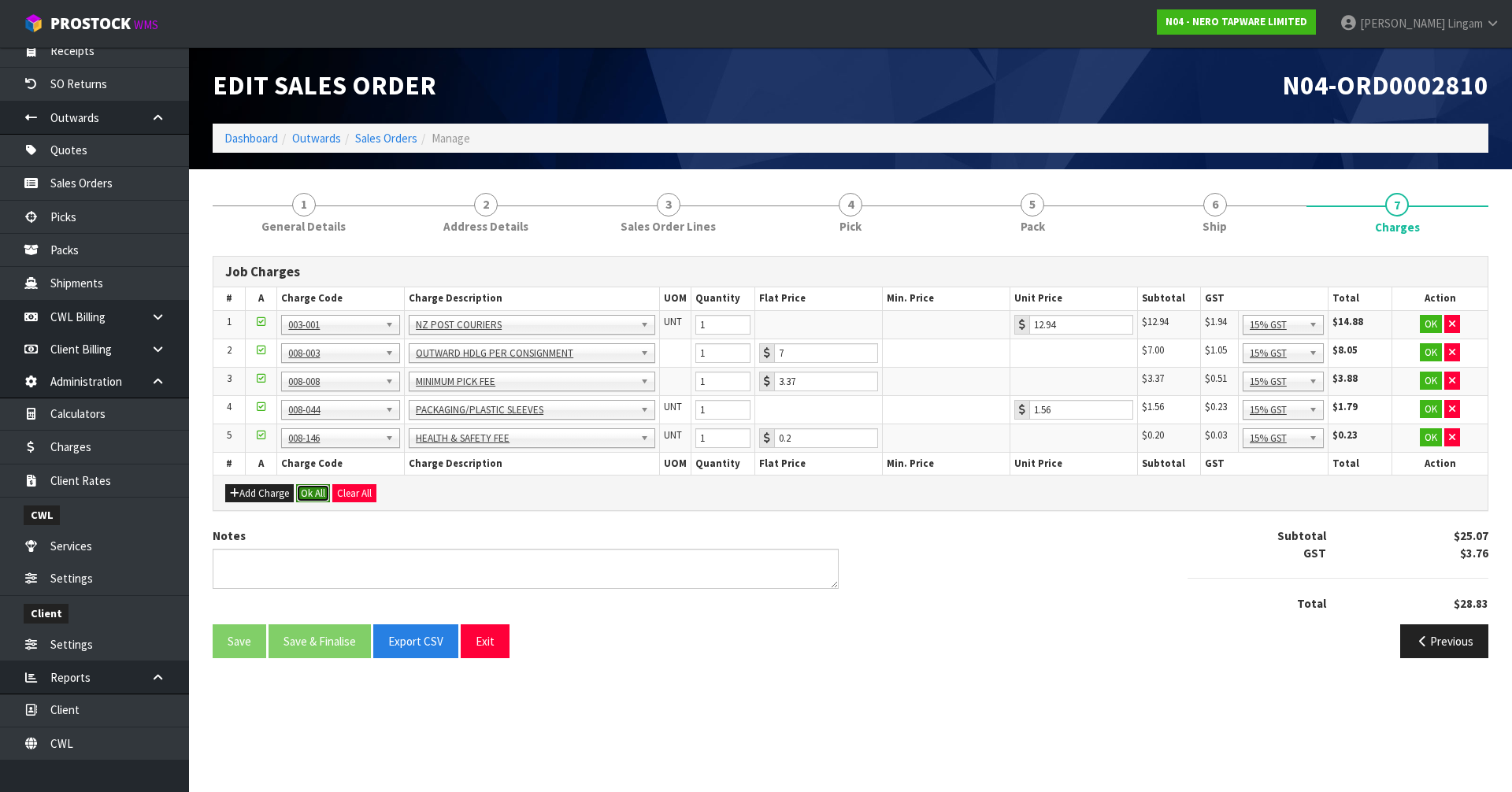
click at [307, 496] on button "Ok All" at bounding box center [313, 494] width 34 height 19
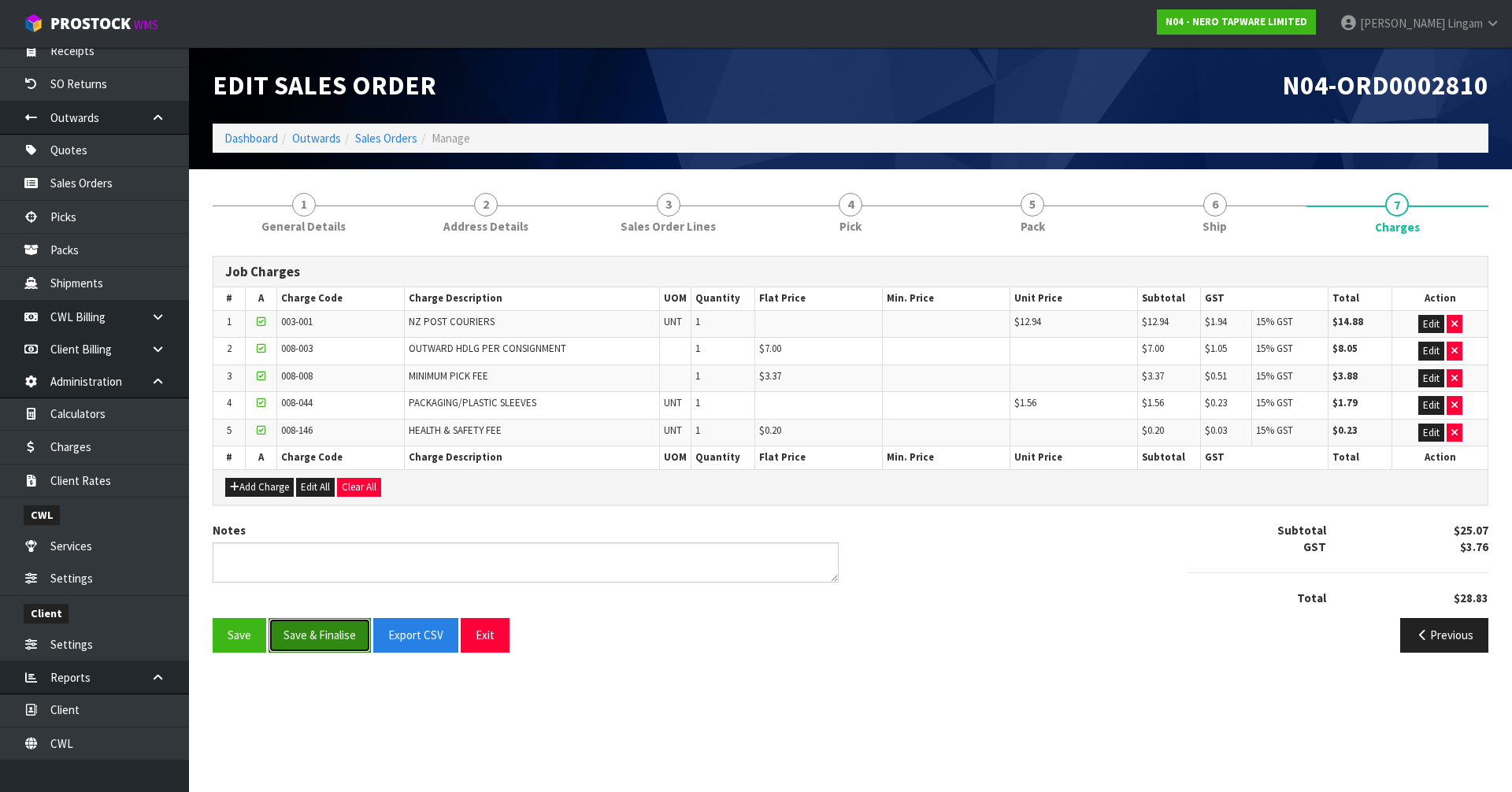
click at [321, 636] on button "Save & Finalise" at bounding box center [320, 635] width 103 height 34
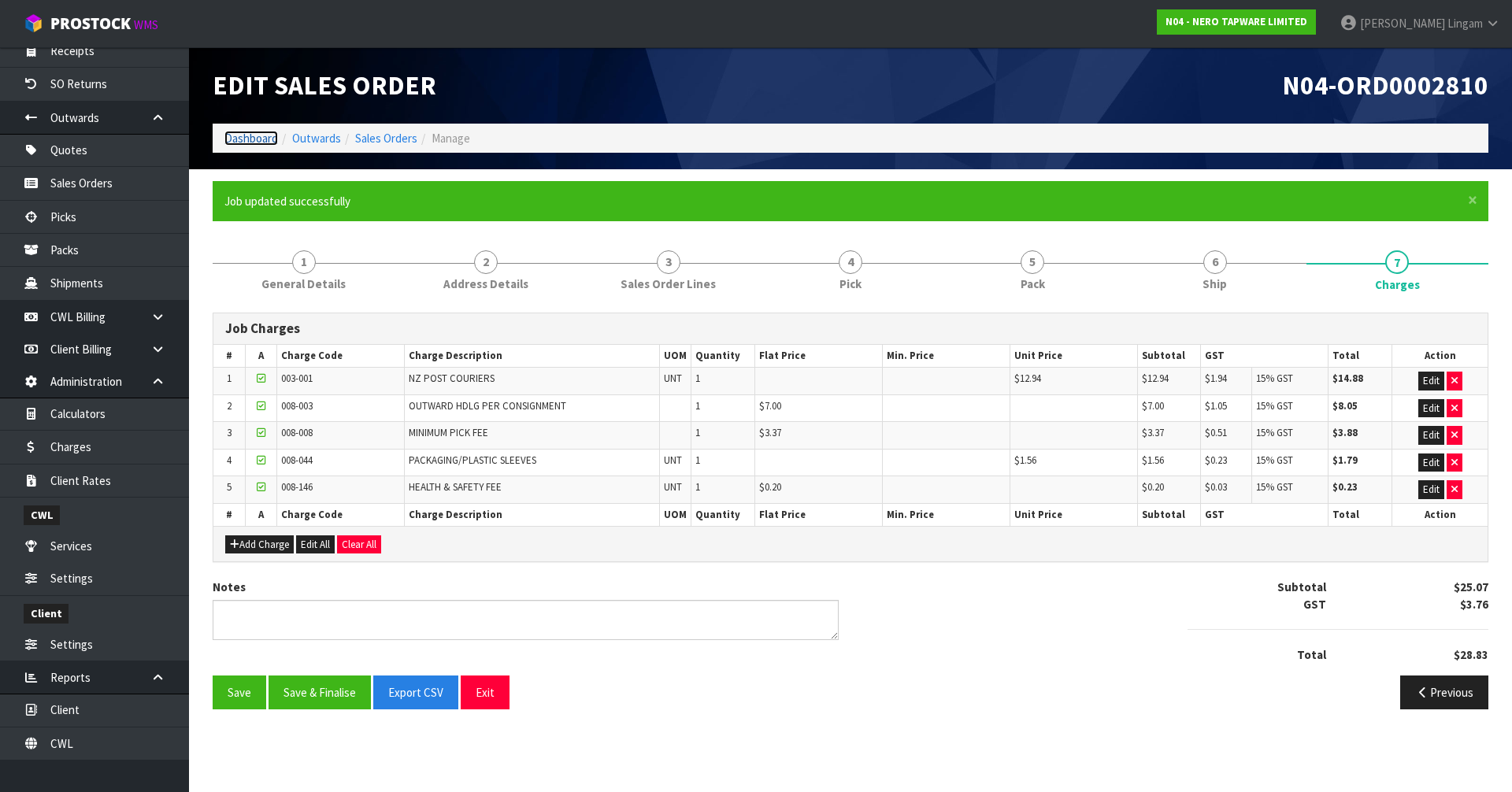
click at [248, 134] on link "Dashboard" at bounding box center [251, 138] width 54 height 15
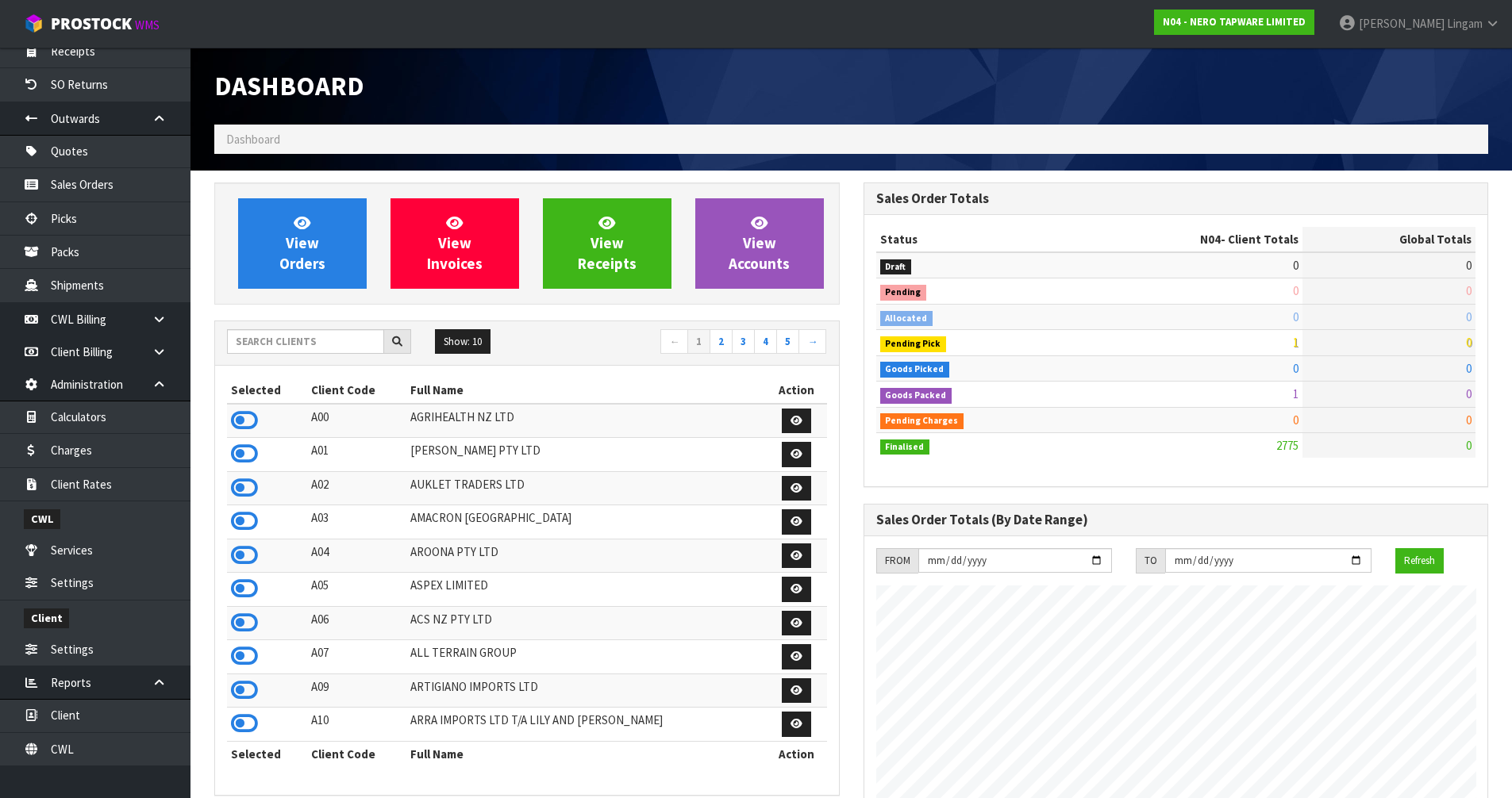
scroll to position [1203, 648]
click at [332, 237] on link "View Orders" at bounding box center [302, 244] width 128 height 91
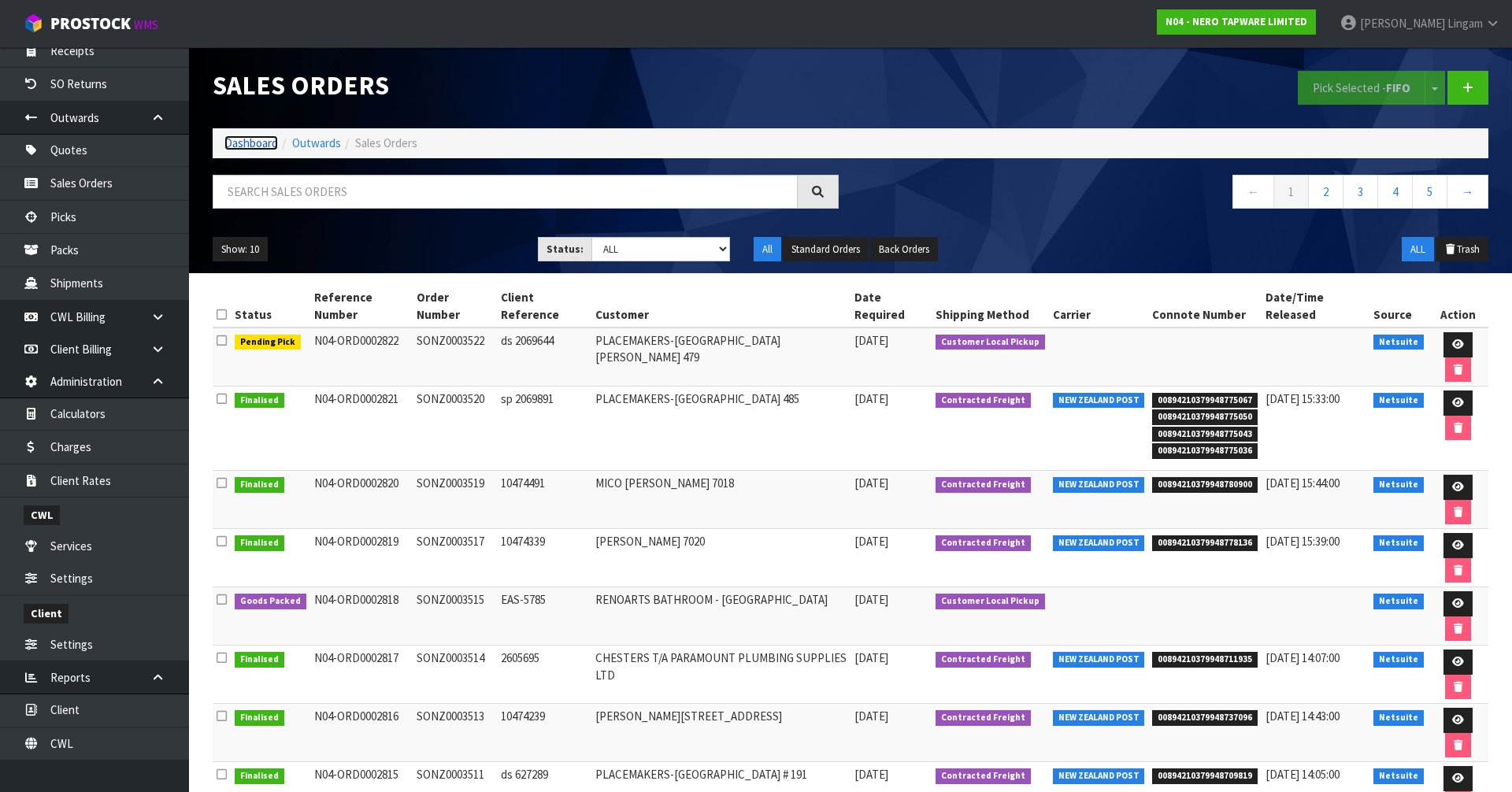
click at [247, 141] on link "Dashboard" at bounding box center [251, 142] width 54 height 15
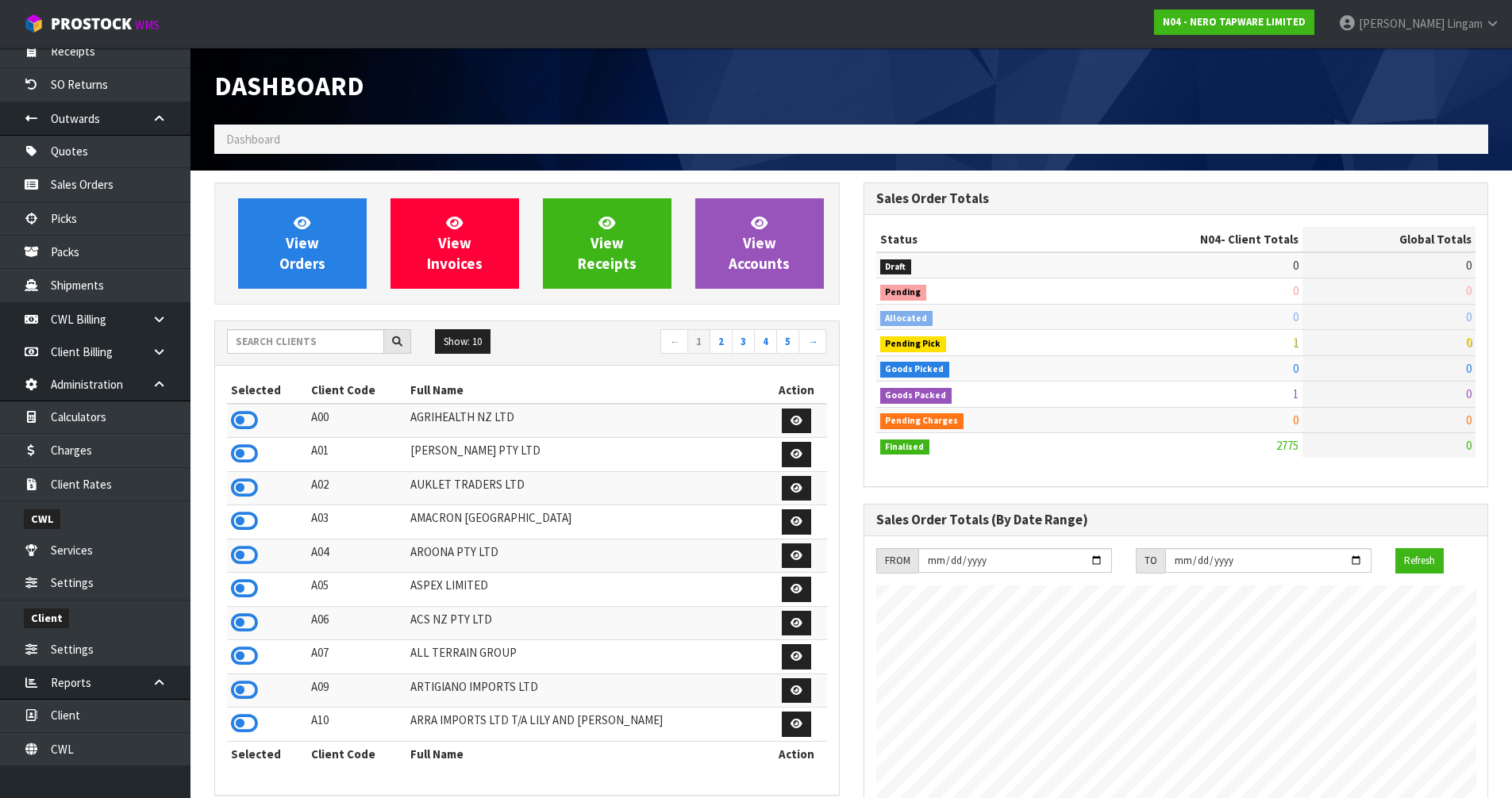
scroll to position [1203, 648]
click at [318, 347] on input "text" at bounding box center [305, 342] width 157 height 25
click at [305, 342] on input "text" at bounding box center [305, 342] width 157 height 25
type input "SFA"
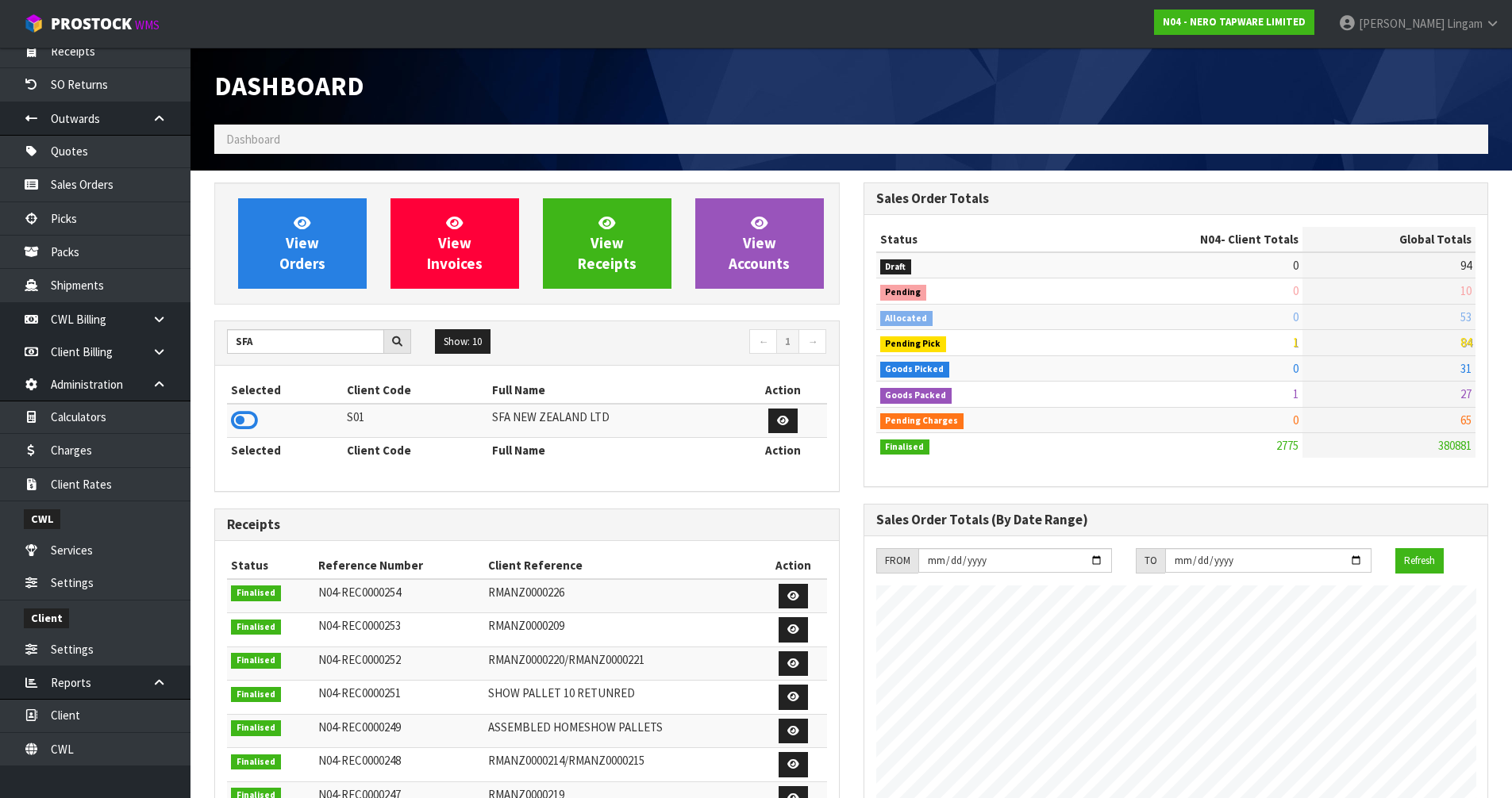
click at [242, 419] on icon at bounding box center [245, 421] width 27 height 24
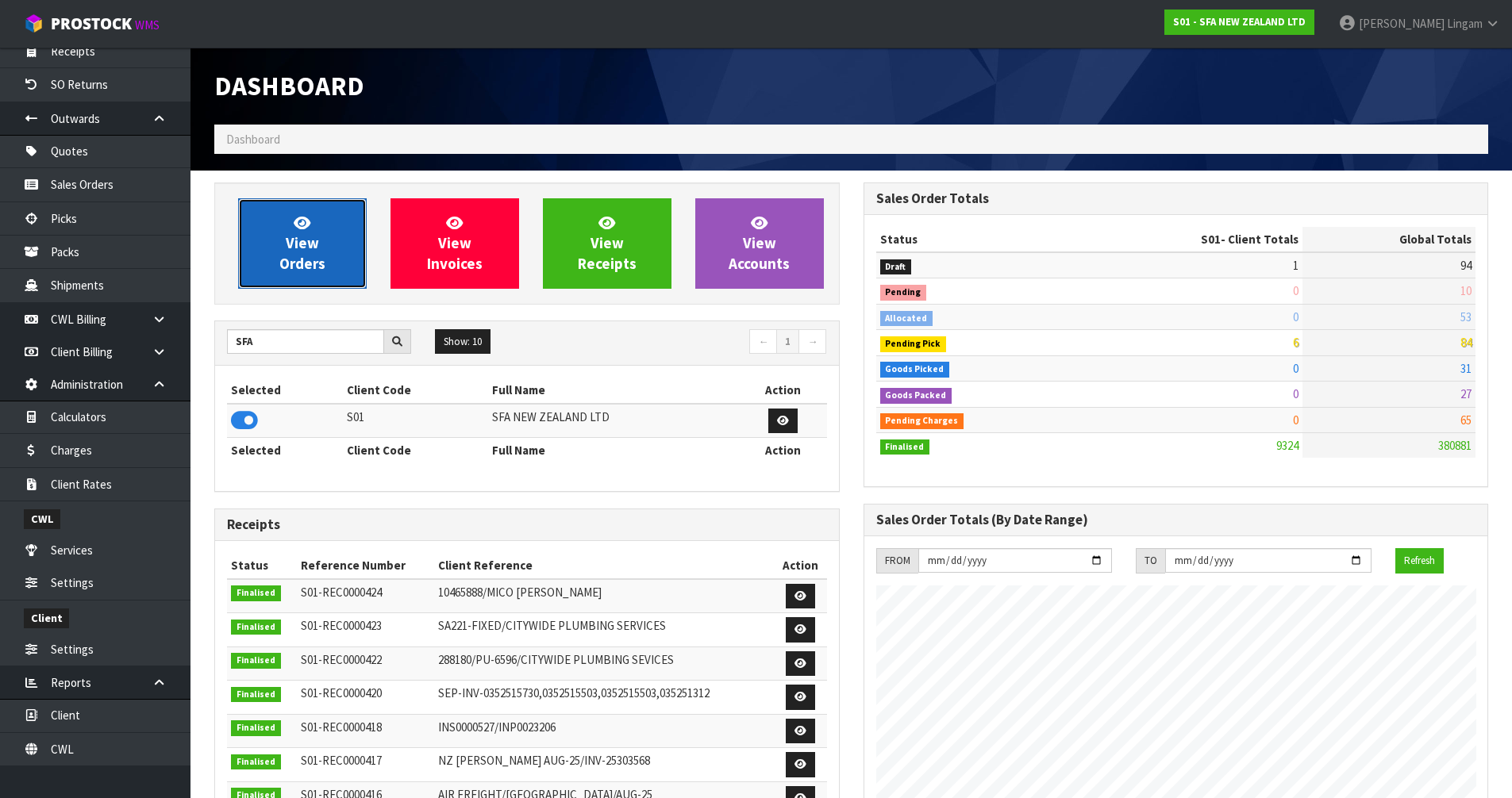
click at [315, 266] on span "View Orders" at bounding box center [303, 243] width 46 height 60
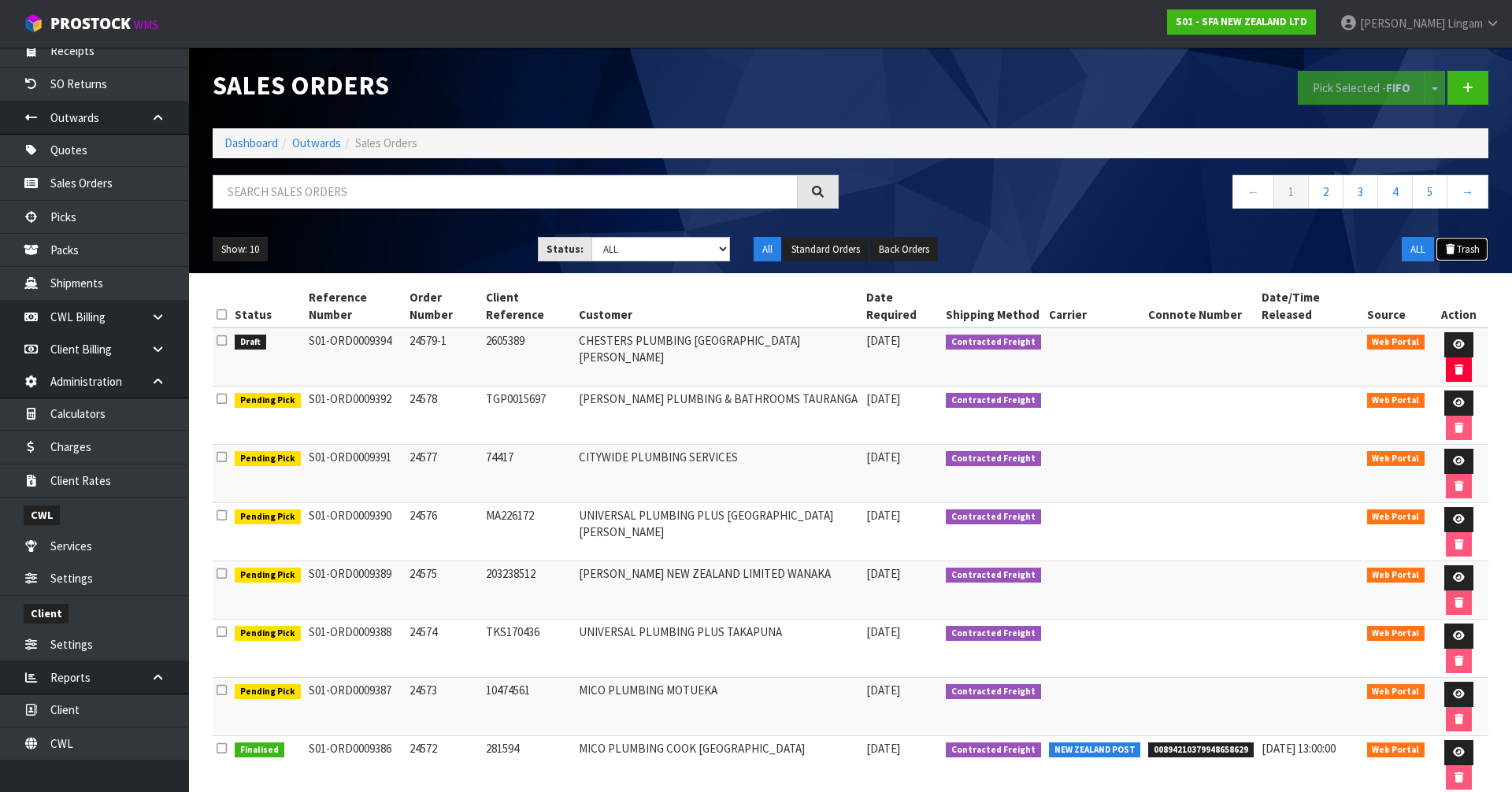
click at [1460, 254] on button "Trash" at bounding box center [1462, 250] width 53 height 25
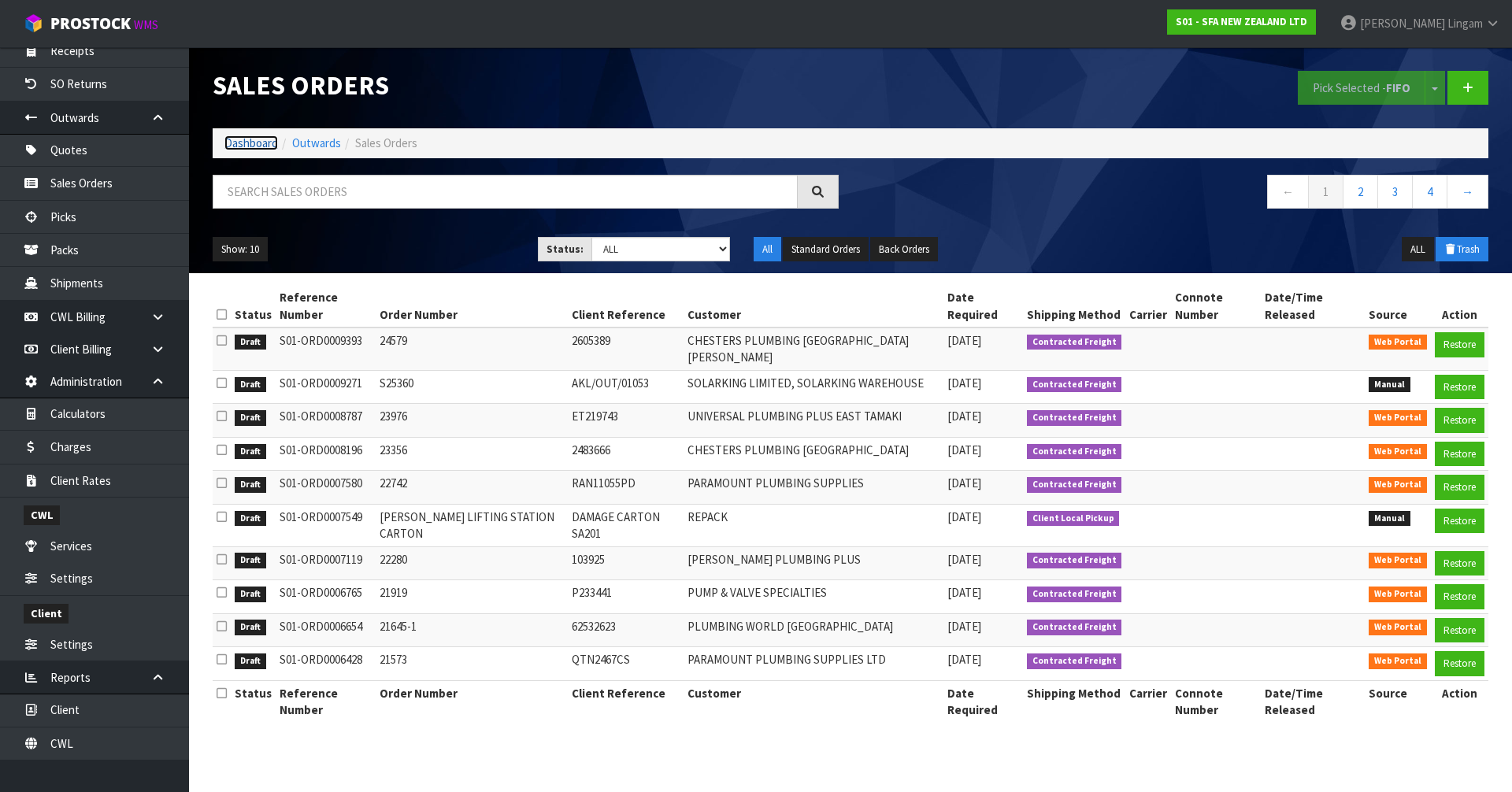
click at [254, 145] on link "Dashboard" at bounding box center [251, 142] width 54 height 15
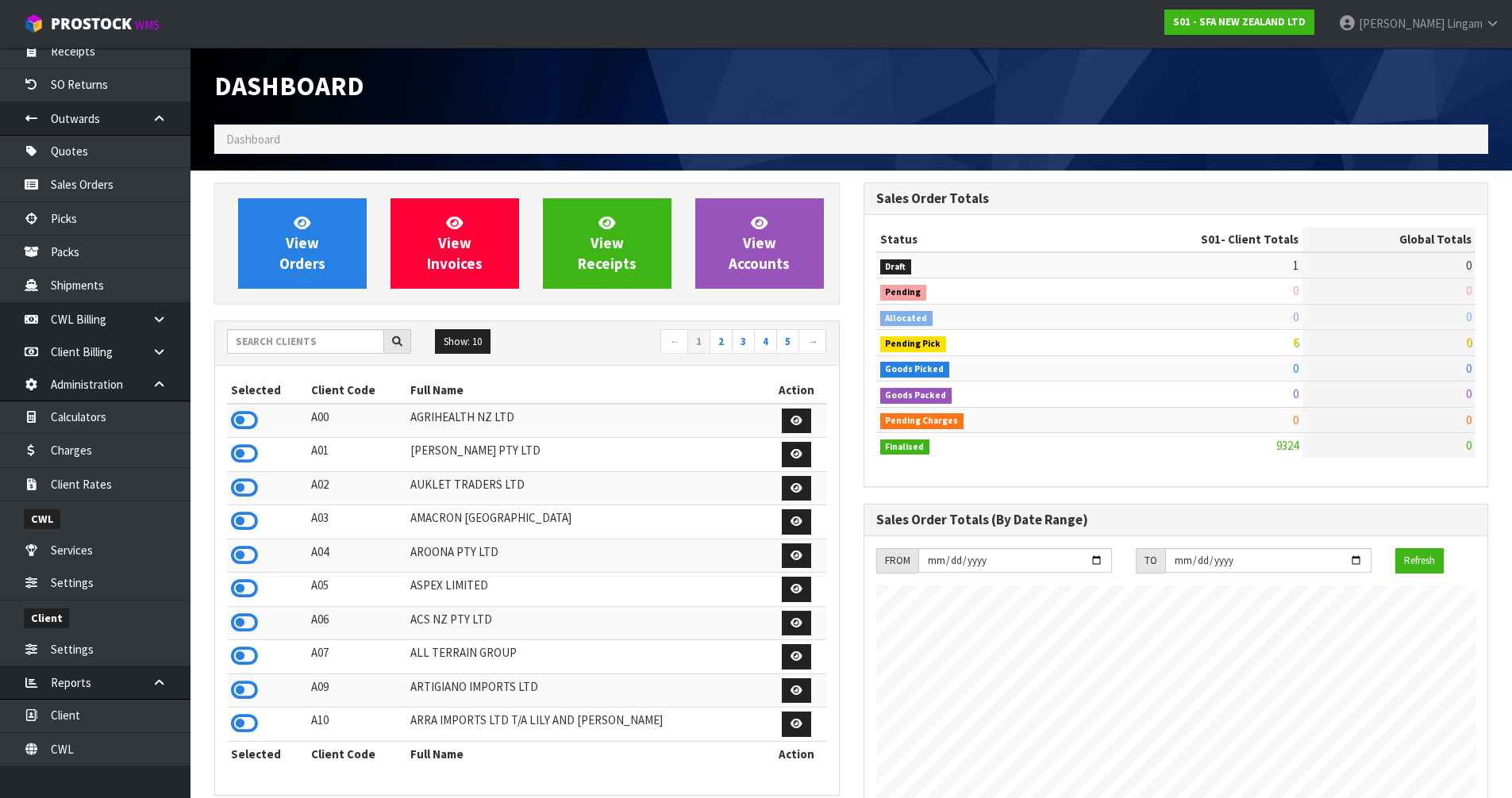
scroll to position [1203, 648]
click at [330, 262] on link "View Orders" at bounding box center [302, 244] width 128 height 91
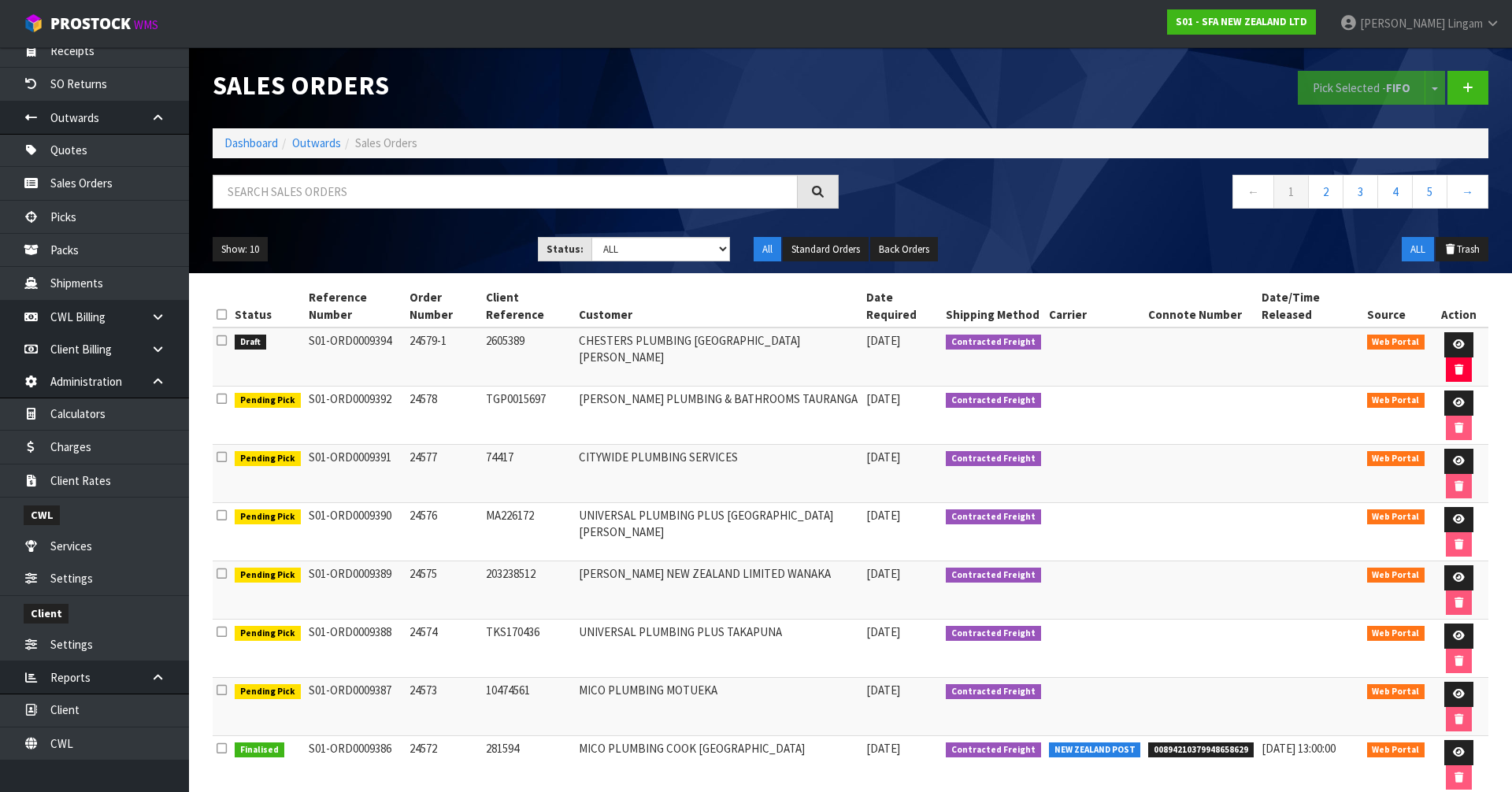
click at [224, 334] on icon at bounding box center [221, 340] width 10 height 12
click at [0, 0] on input "checkbox" at bounding box center [0, 0] width 0 height 0
click at [1337, 92] on button "Pick Selected - FIFO" at bounding box center [1361, 88] width 127 height 34
click at [1453, 339] on icon at bounding box center [1458, 344] width 12 height 10
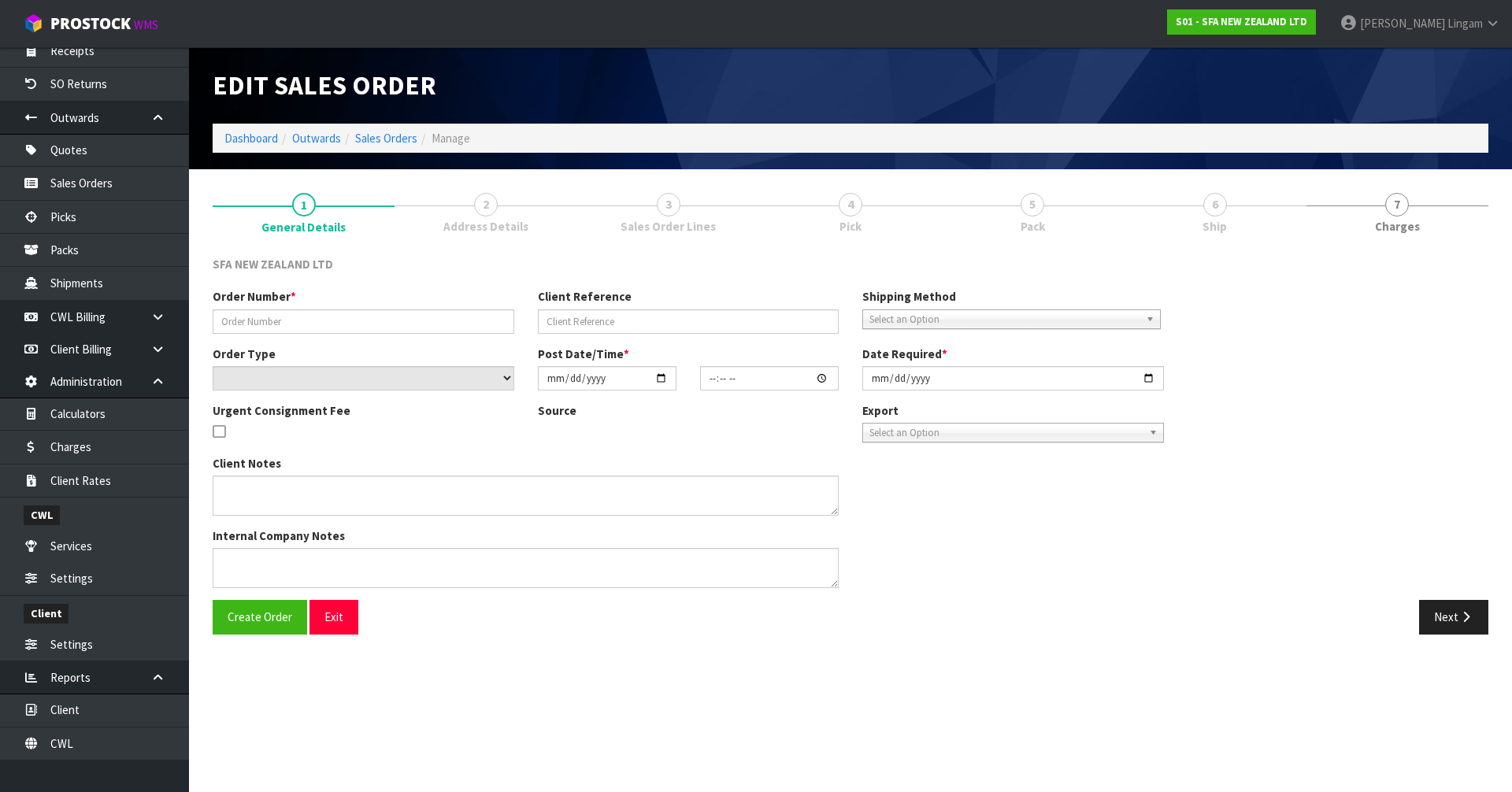
type input "24579-1"
type input "2605389"
select select "number:0"
type input "[DATE]"
type input "10:15:00.000"
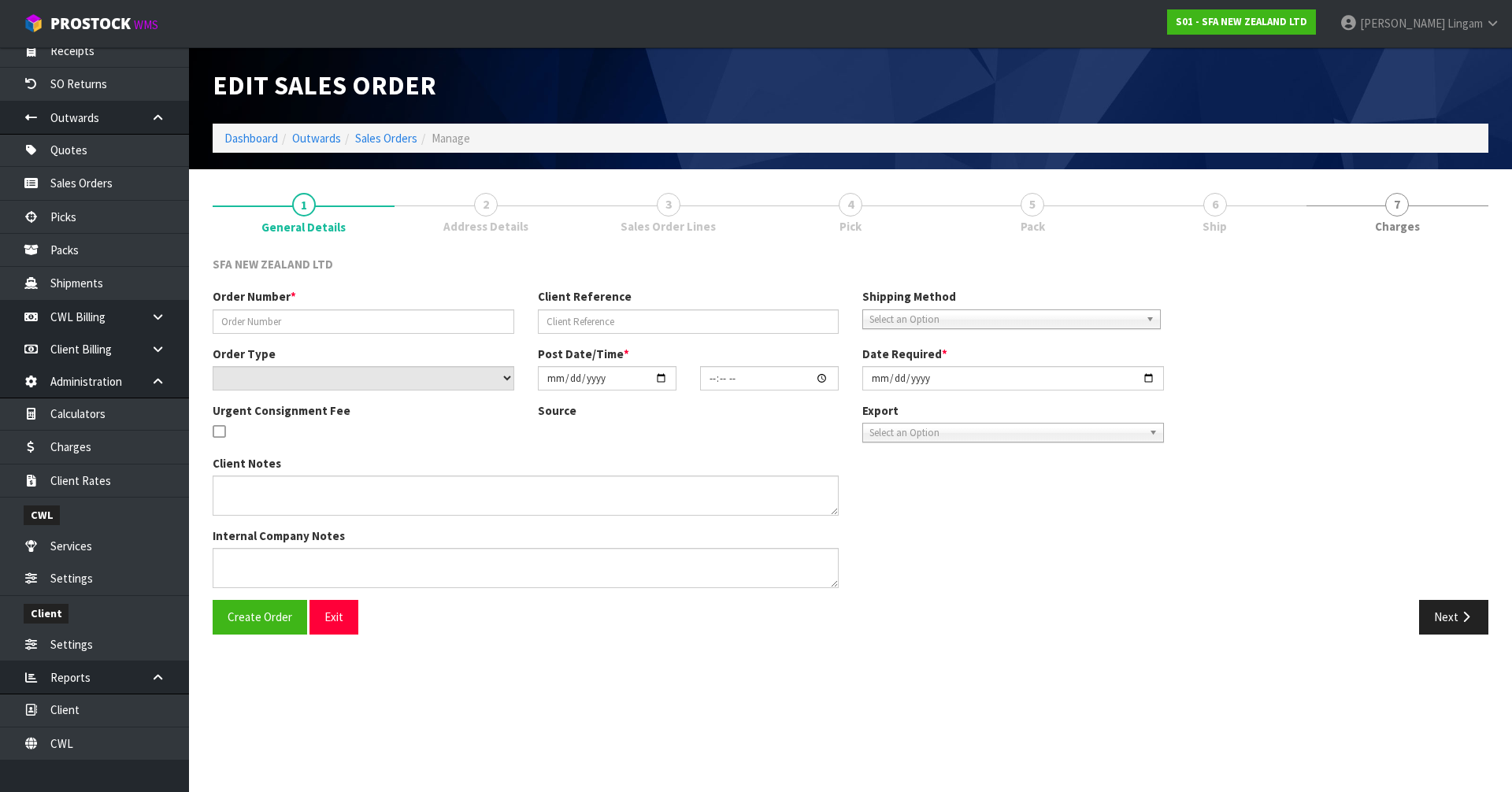
type input "[DATE]"
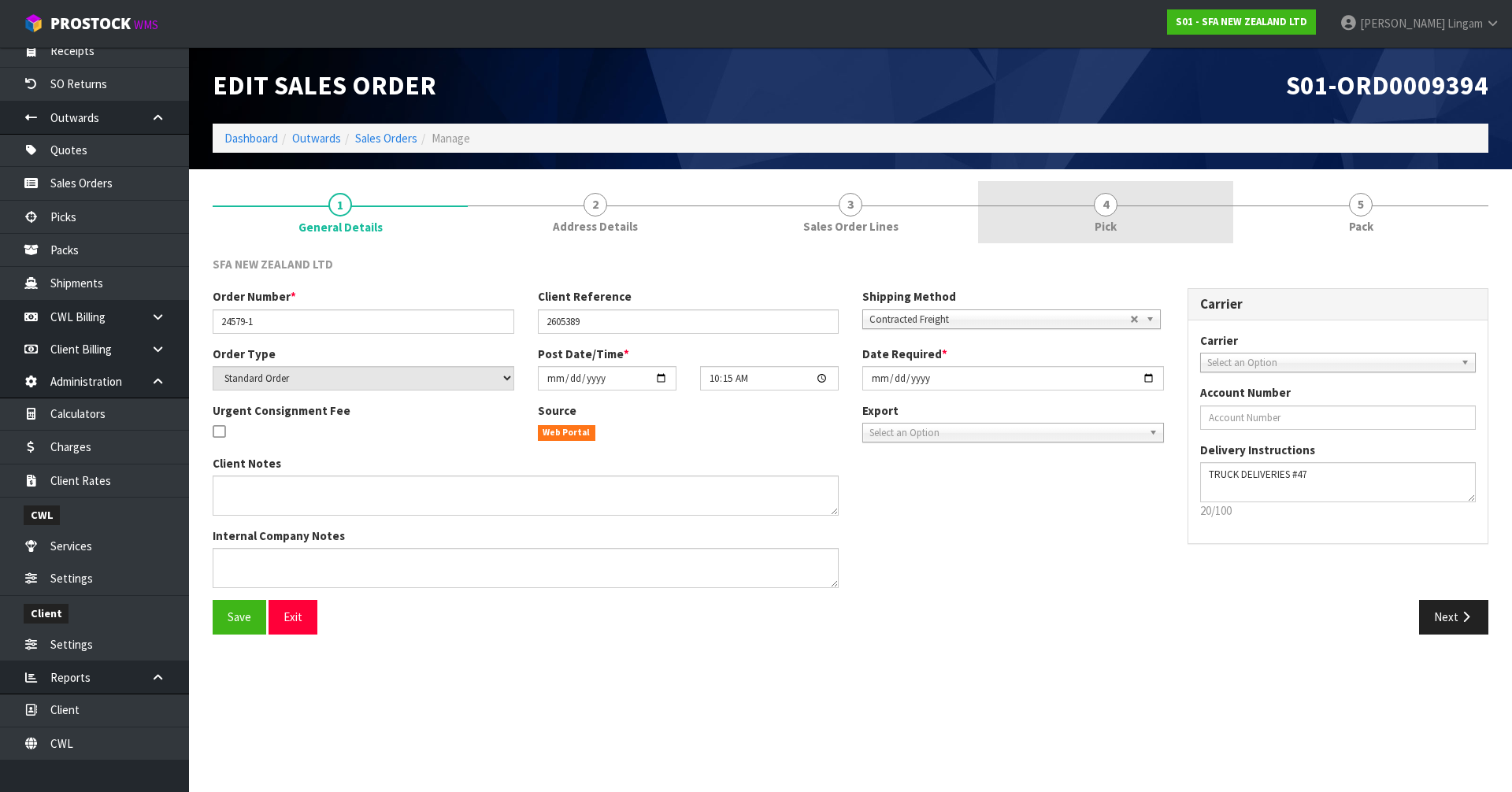
click at [1070, 221] on link "4 Pick" at bounding box center [1106, 212] width 255 height 62
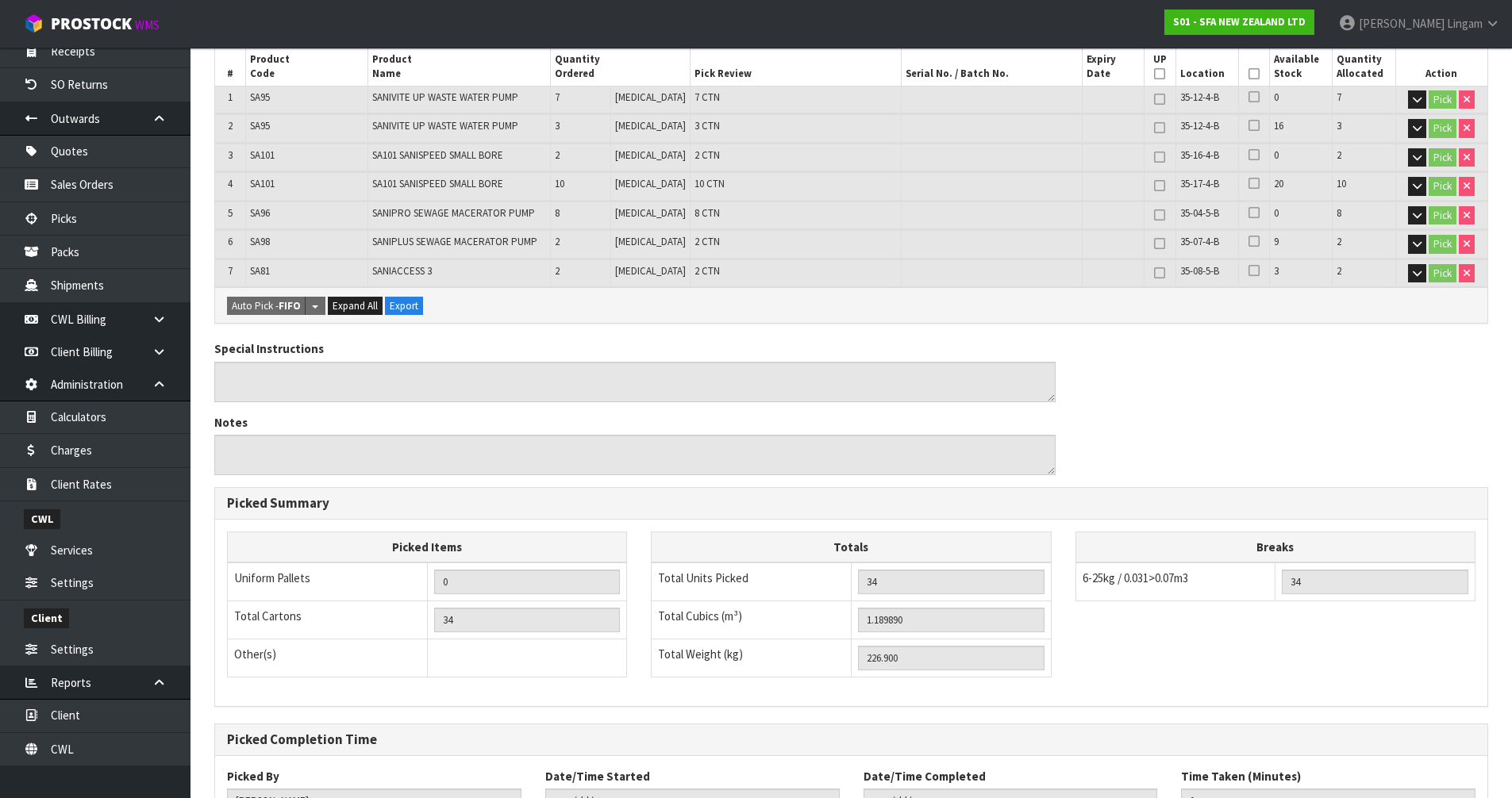
scroll to position [426, 0]
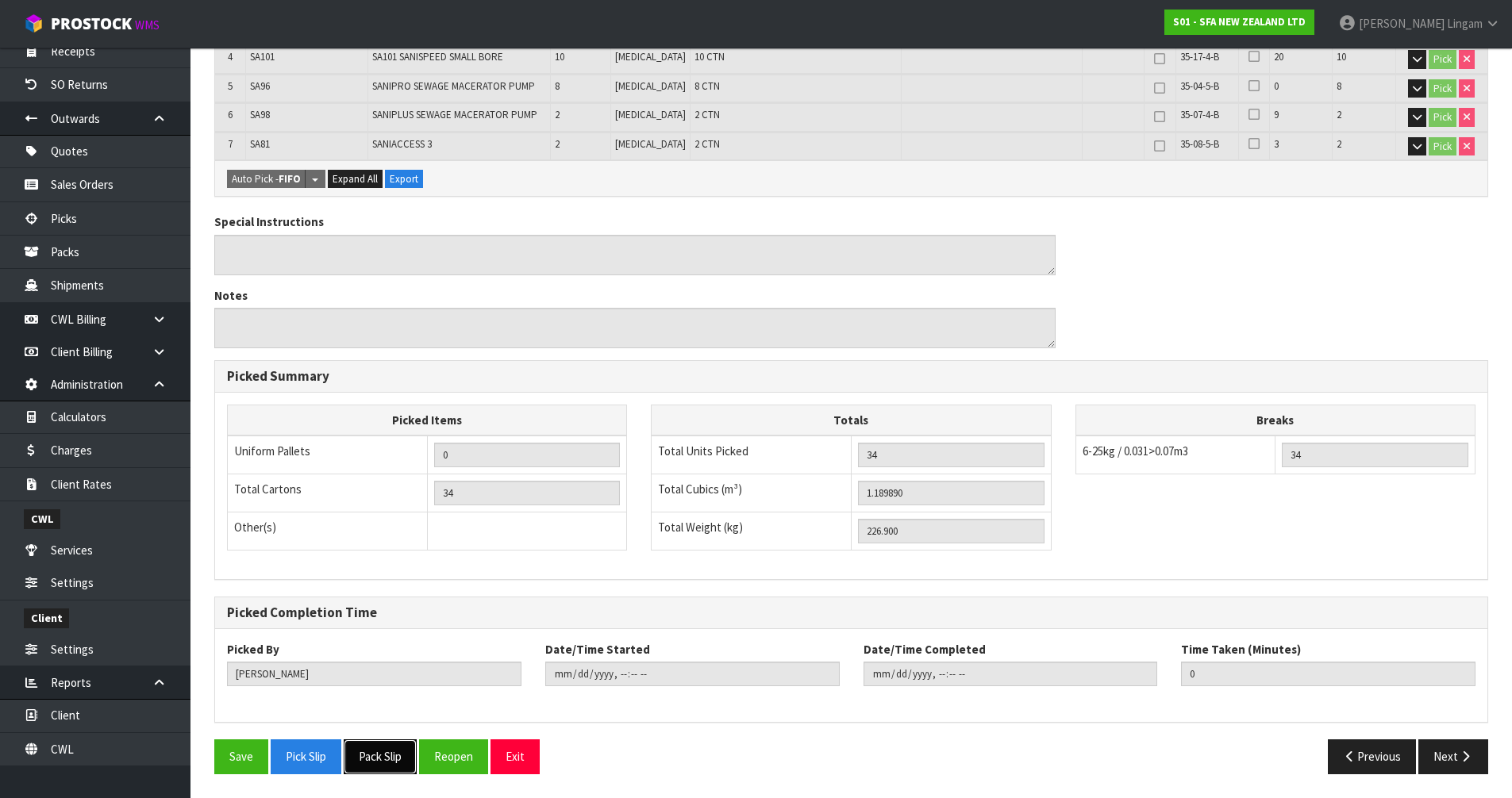
click at [387, 754] on button "Pack Slip" at bounding box center [380, 757] width 73 height 34
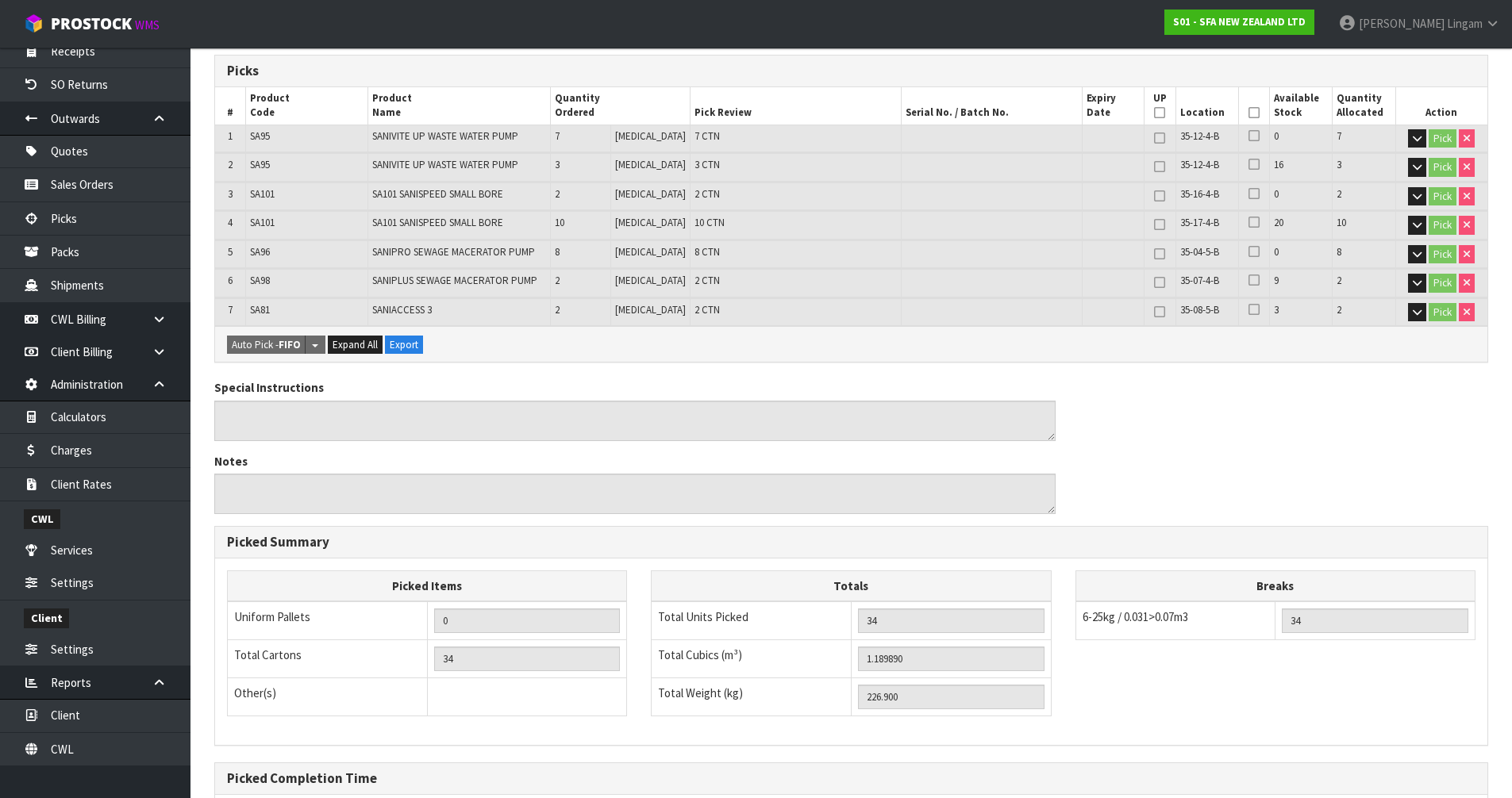
scroll to position [0, 0]
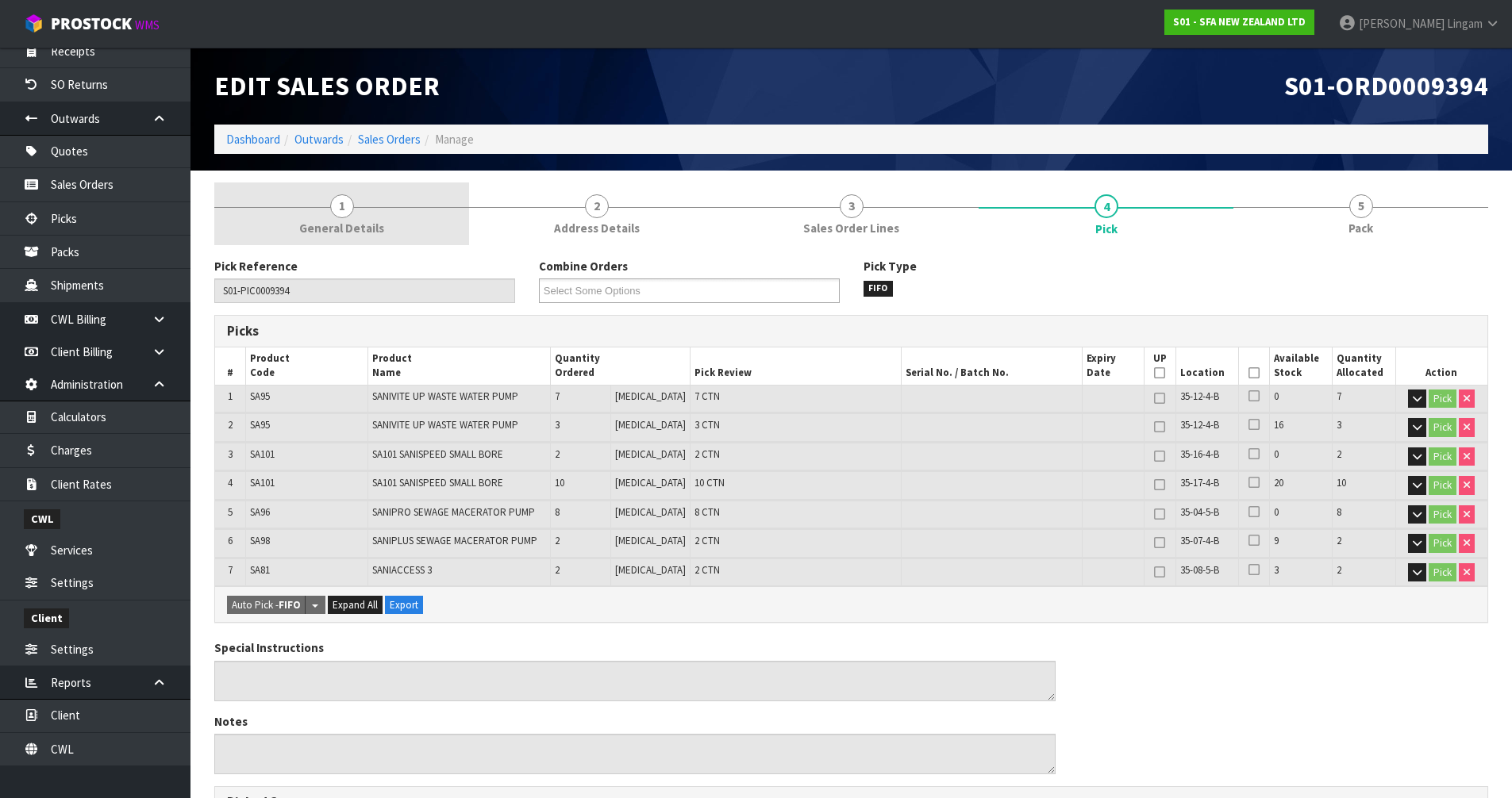
click at [386, 204] on link "1 General Details" at bounding box center [342, 213] width 255 height 63
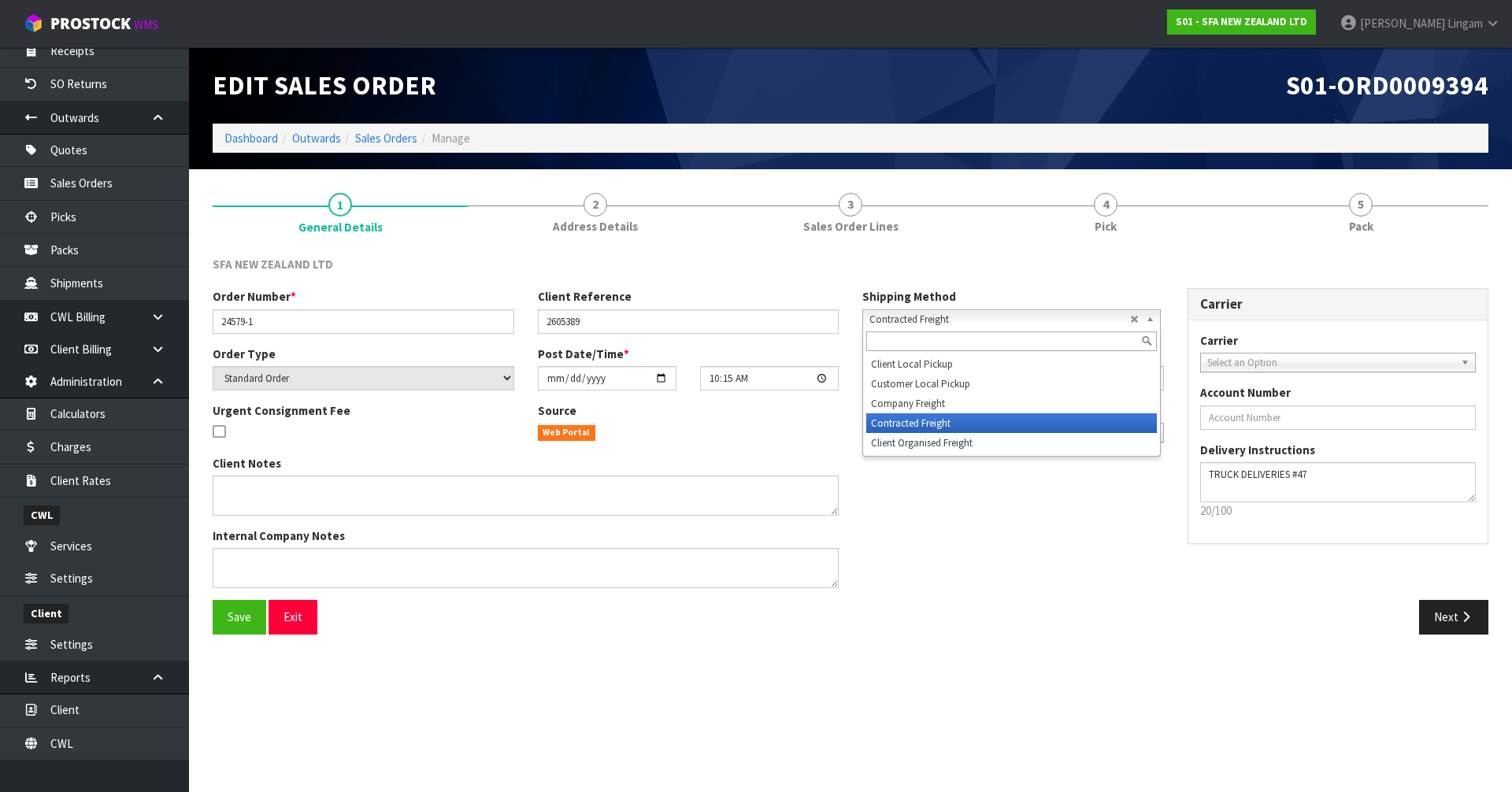
click at [903, 320] on span "Contracted Freight" at bounding box center [1000, 320] width 261 height 19
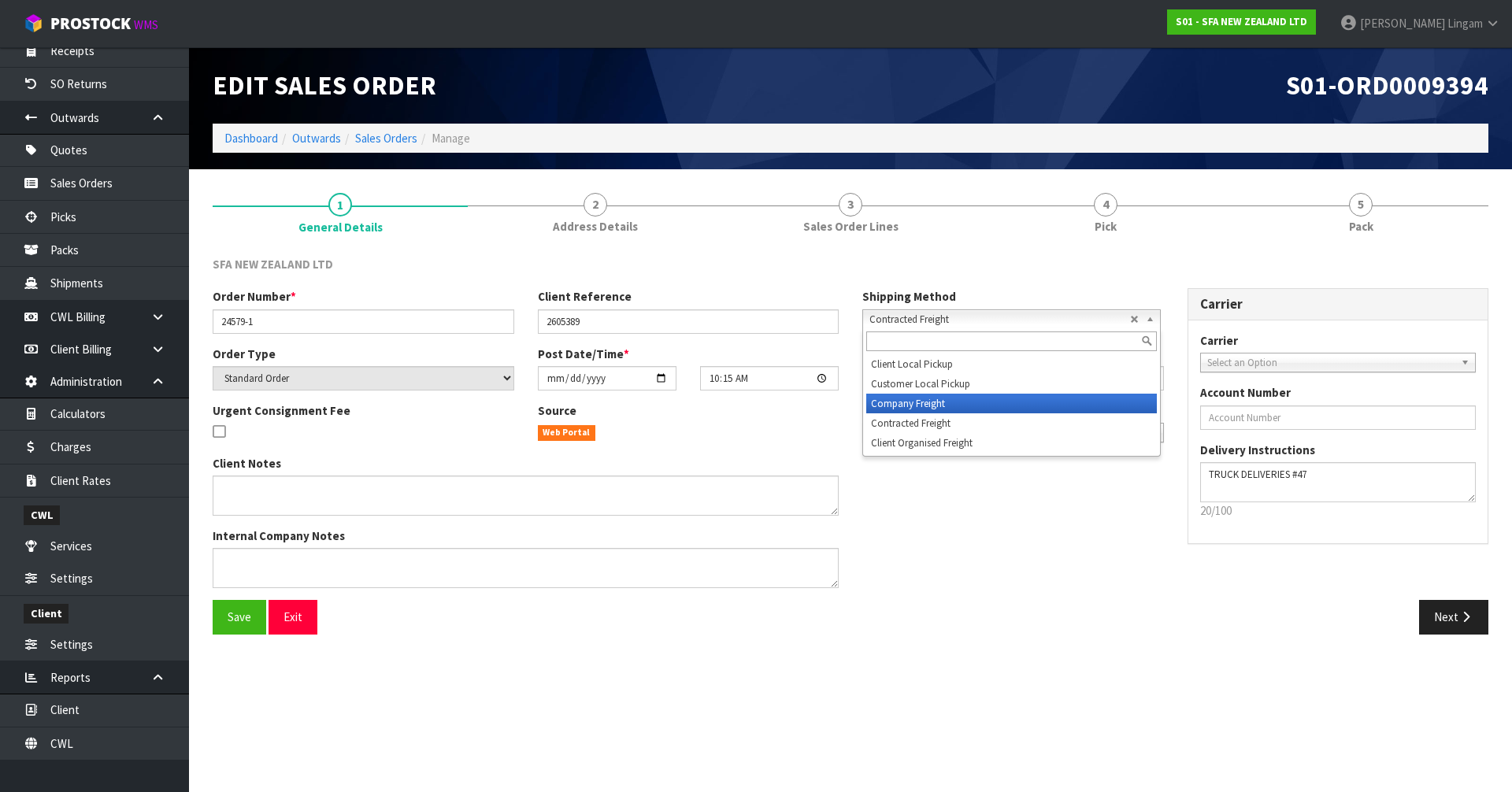
click at [884, 404] on li "Company Freight" at bounding box center [1012, 403] width 291 height 20
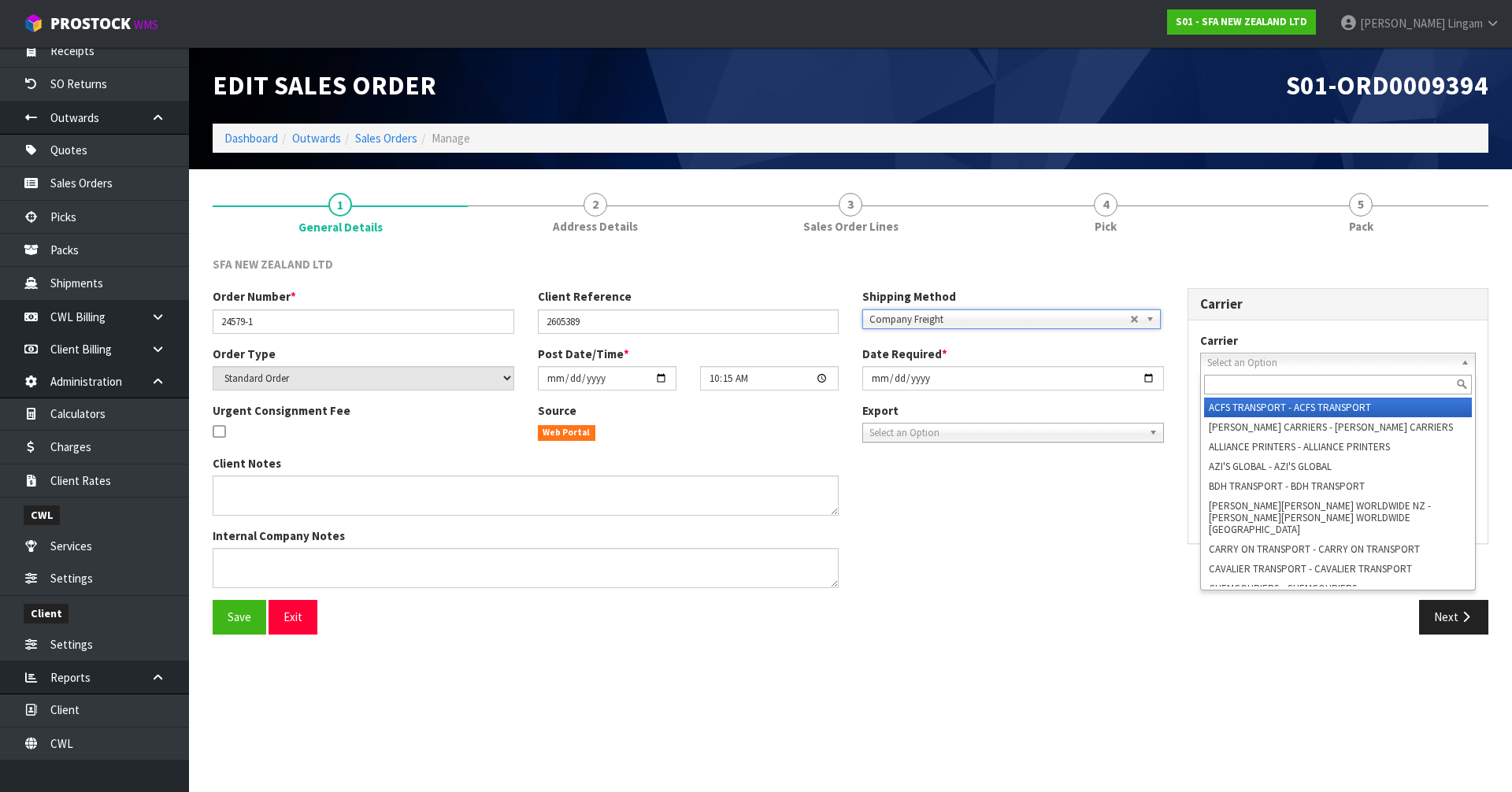
click at [1235, 365] on span "Select an Option" at bounding box center [1332, 363] width 248 height 19
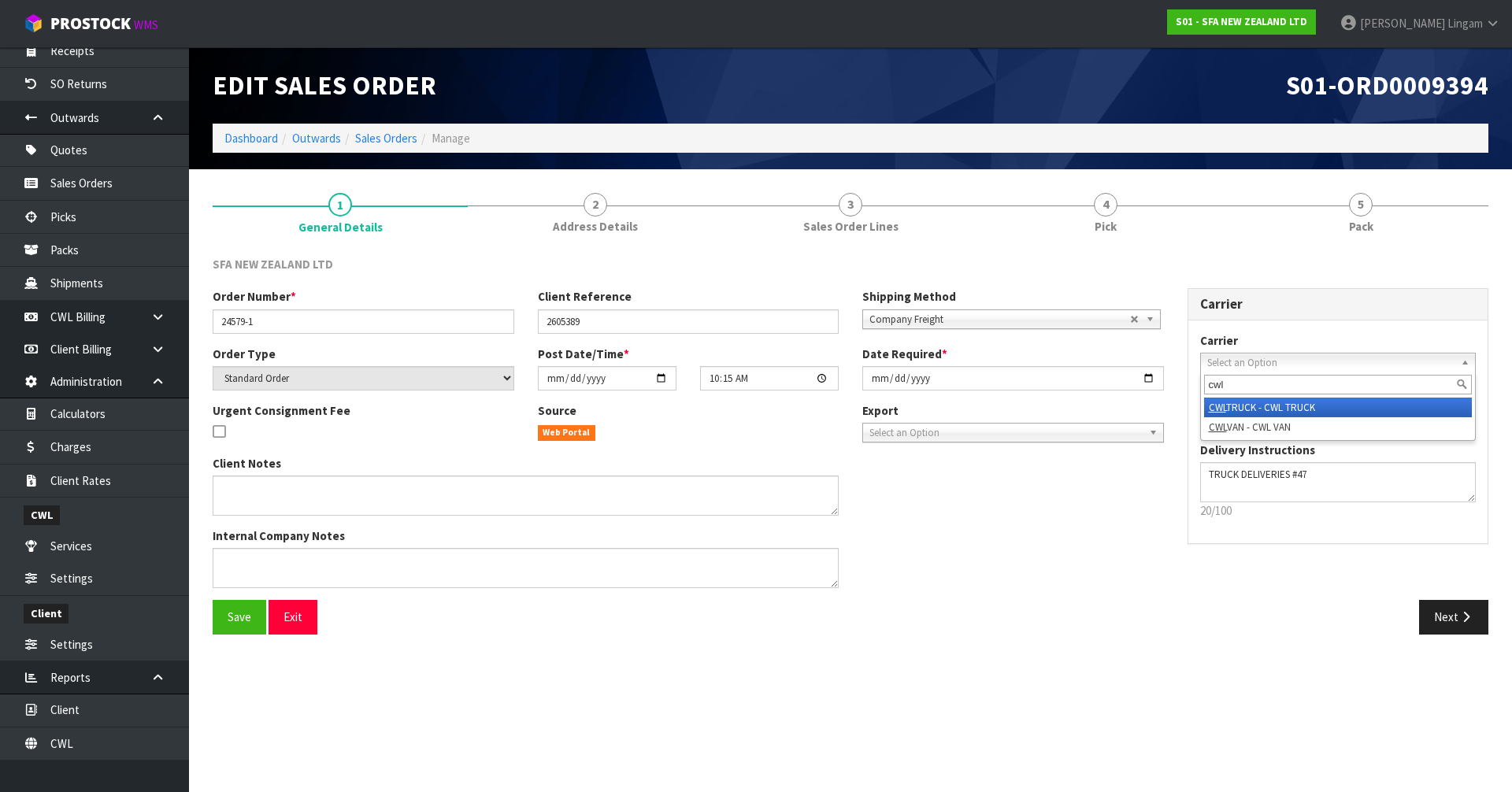
type input "cwl"
click at [1253, 405] on li "CWL TRUCK - CWL TRUCK" at bounding box center [1339, 407] width 269 height 20
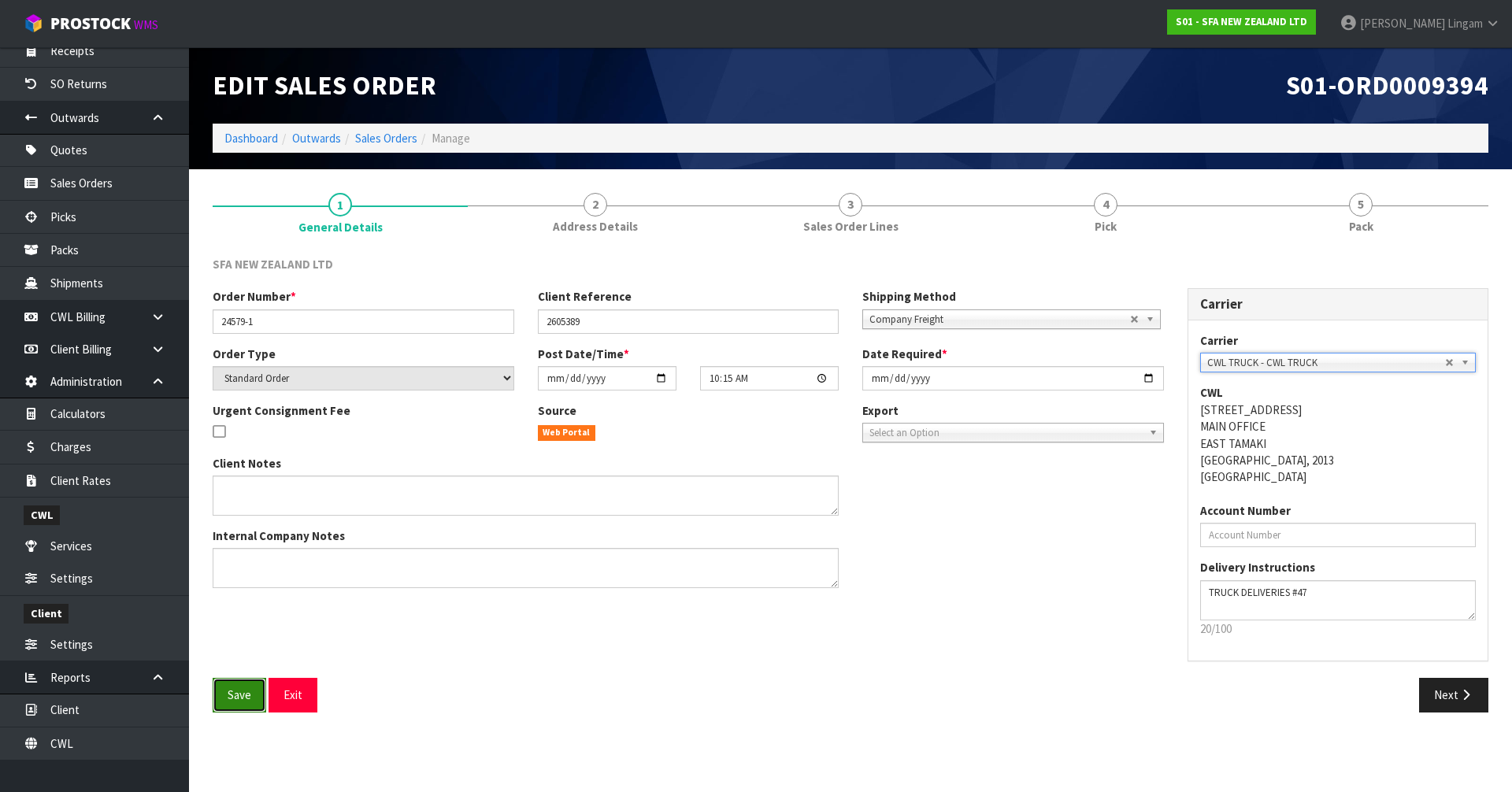
click at [245, 690] on span "Save" at bounding box center [239, 695] width 24 height 15
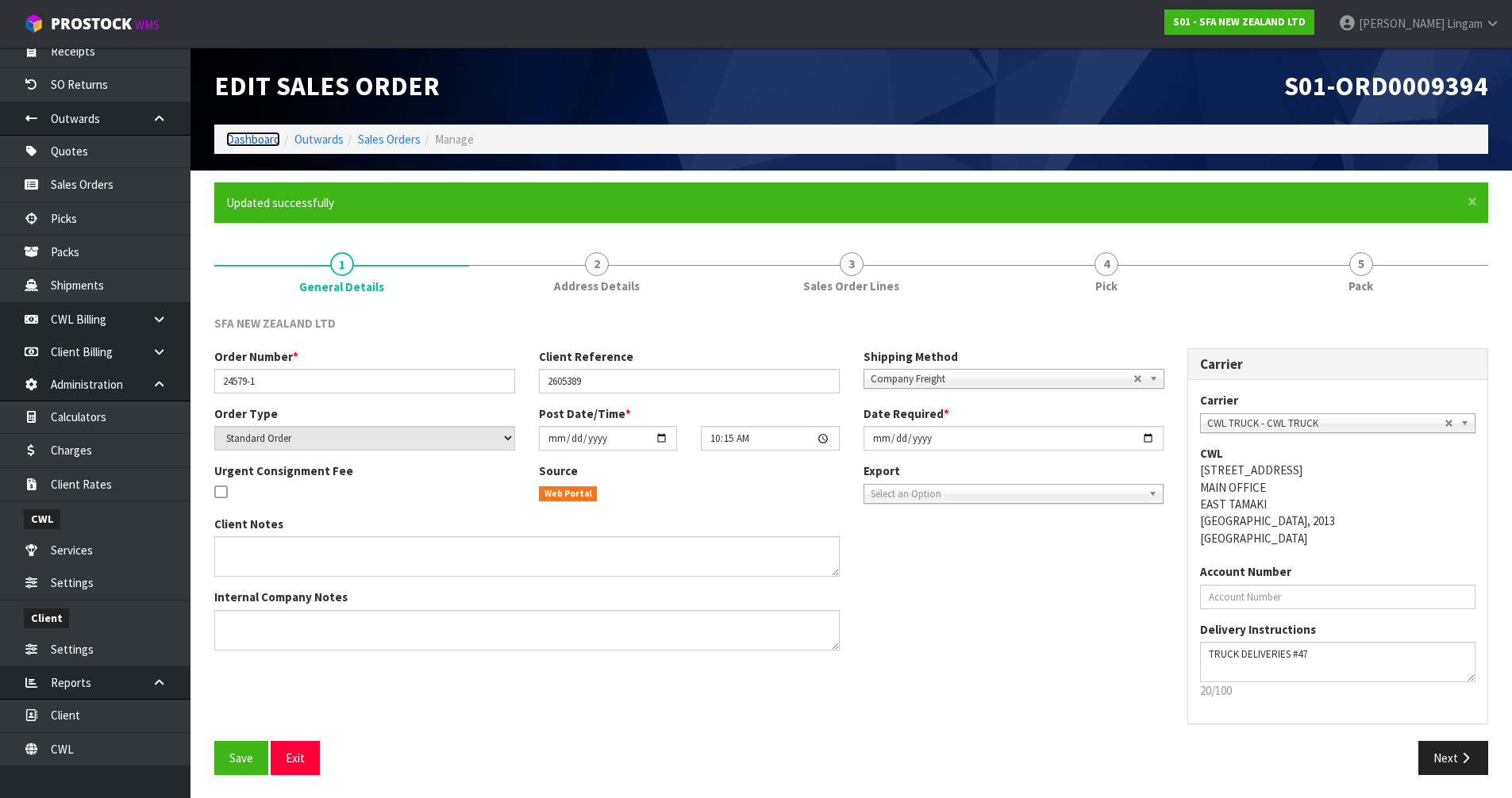
click at [241, 133] on link "Dashboard" at bounding box center [253, 139] width 54 height 15
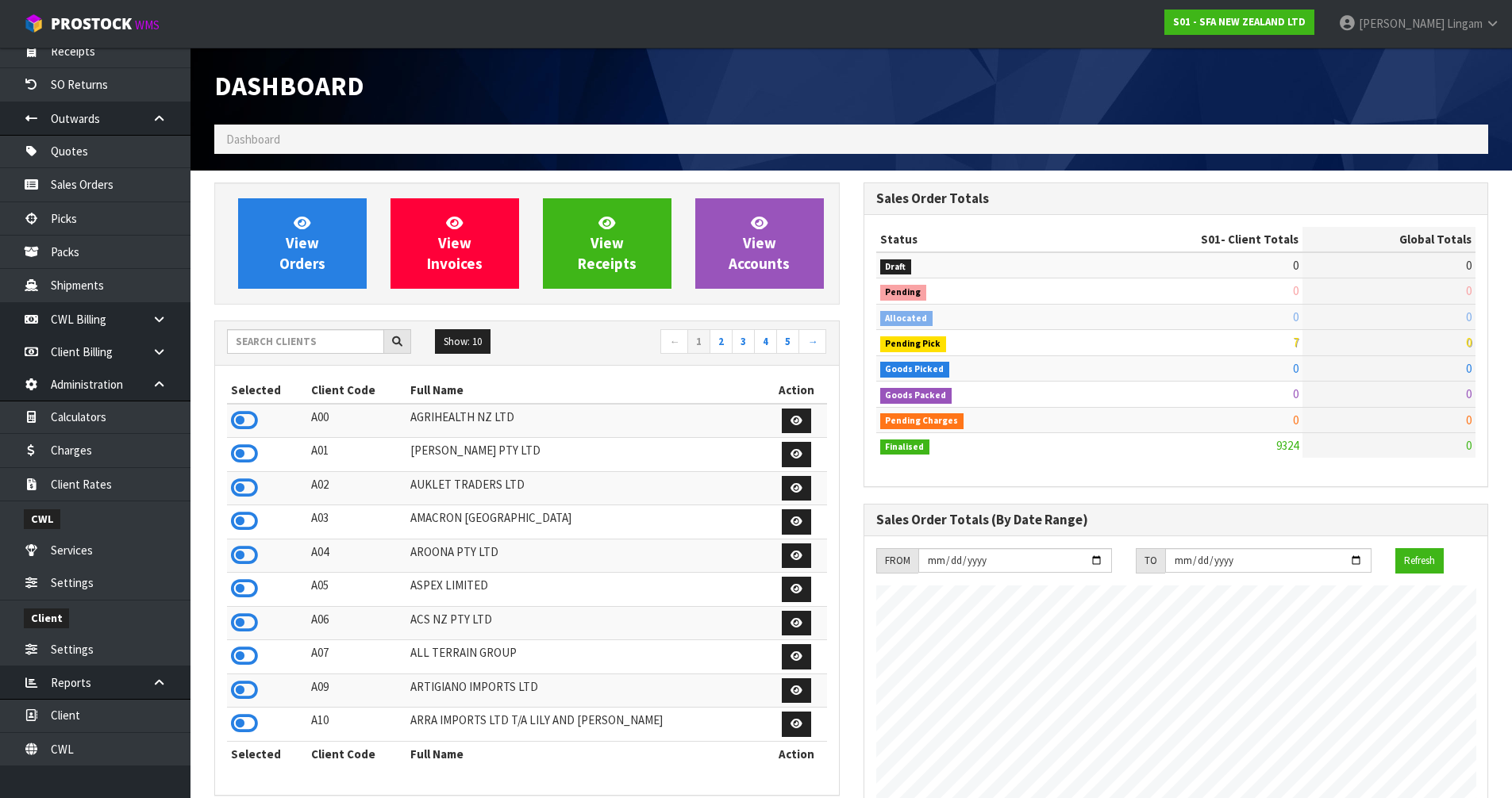
scroll to position [1203, 648]
click at [237, 620] on icon at bounding box center [245, 623] width 27 height 24
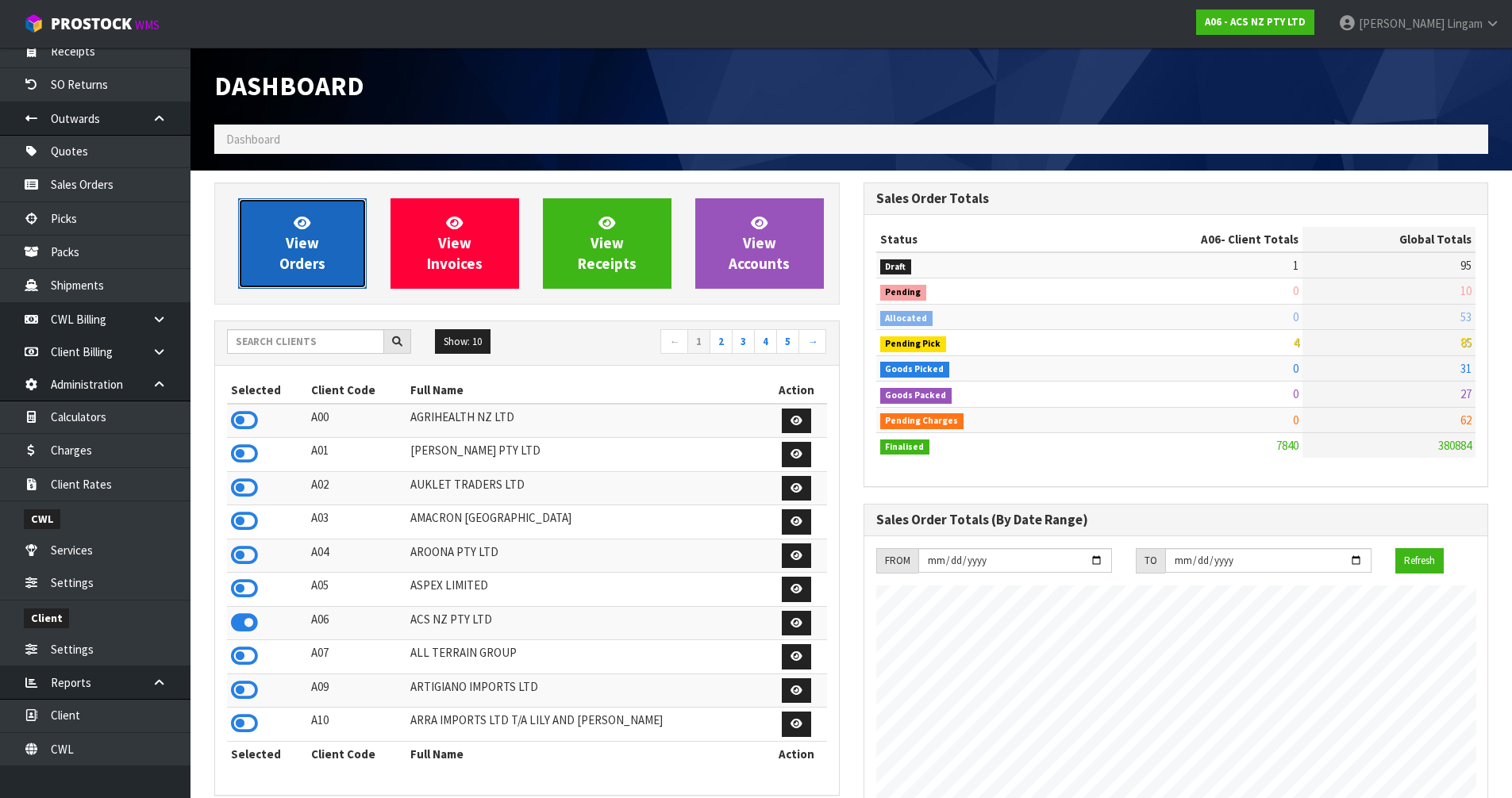
click at [301, 260] on span "View Orders" at bounding box center [303, 243] width 46 height 60
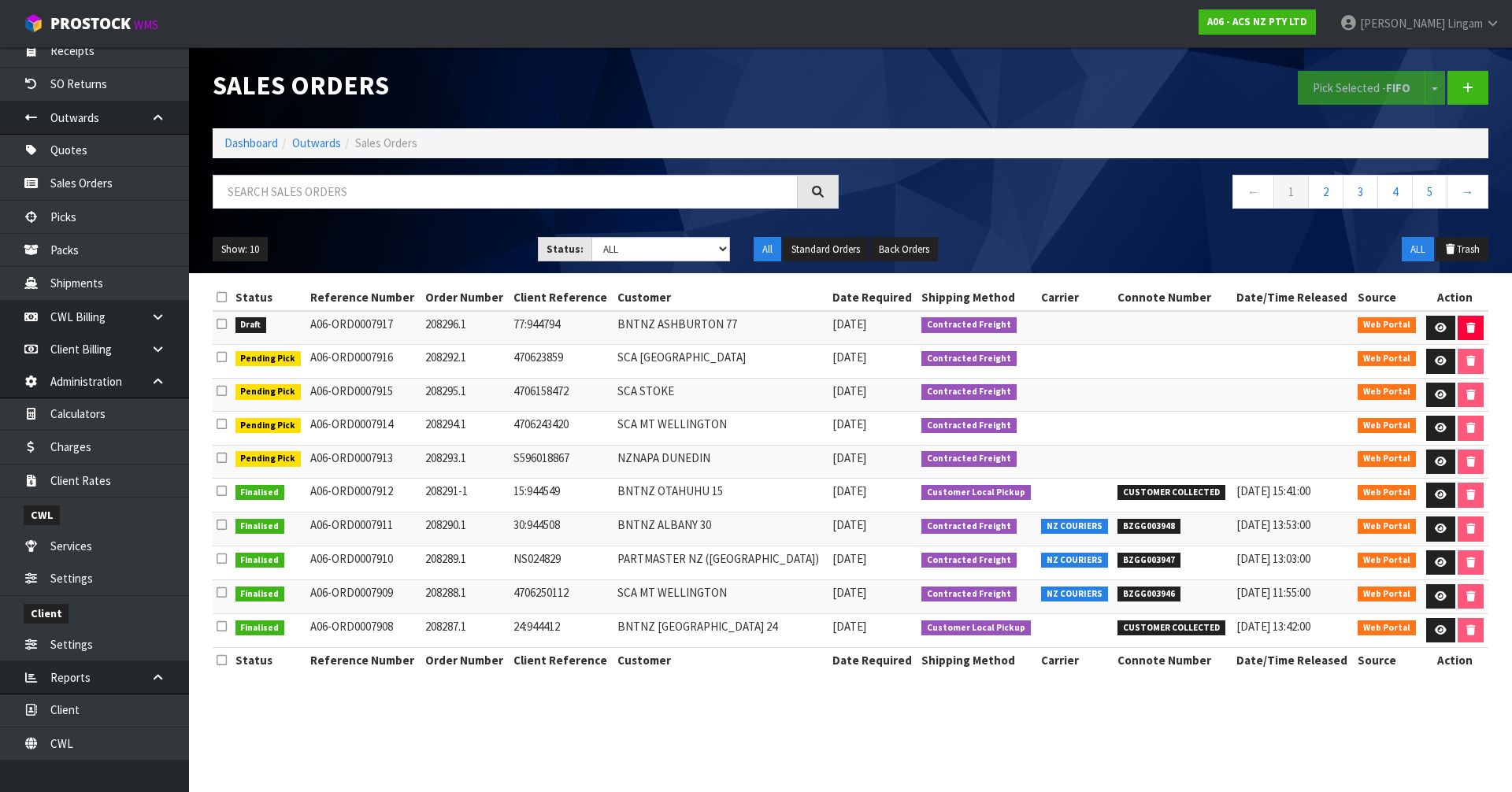
click at [221, 326] on icon at bounding box center [221, 324] width 10 height 12
click at [0, 0] on input "checkbox" at bounding box center [0, 0] width 0 height 0
click at [1339, 93] on button "Pick Selected - FIFO" at bounding box center [1361, 88] width 127 height 34
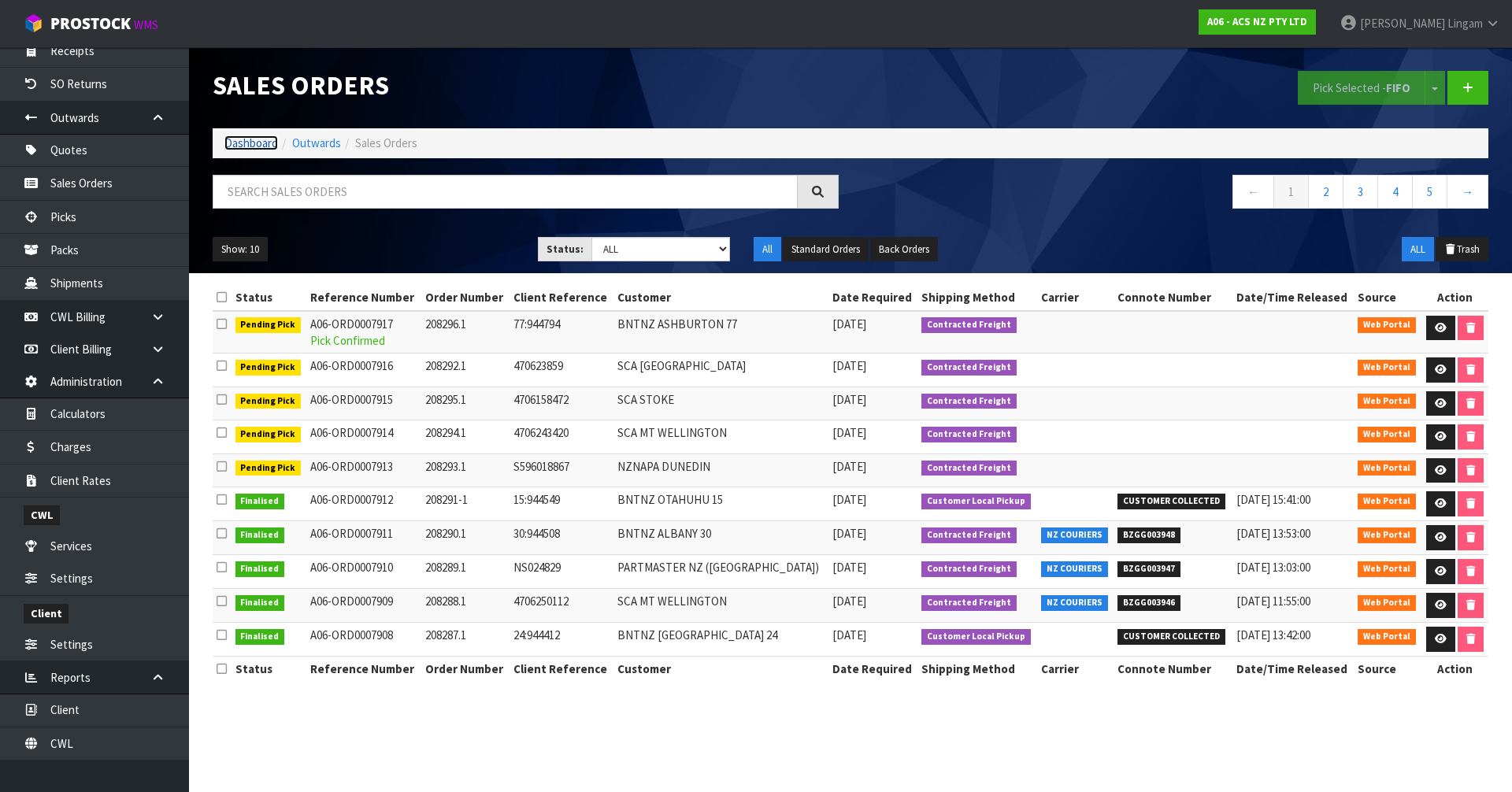
click at [244, 136] on link "Dashboard" at bounding box center [251, 142] width 54 height 15
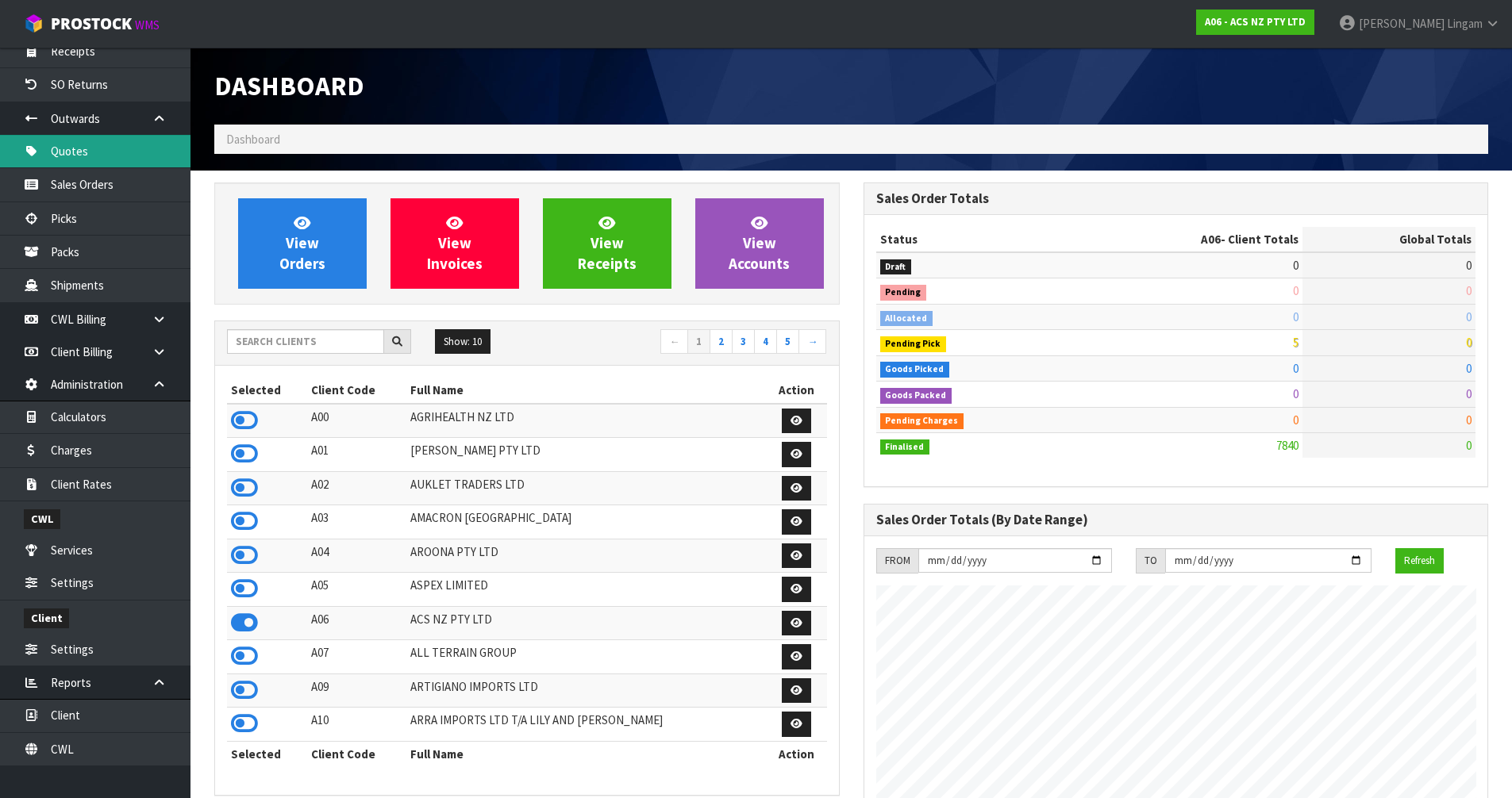
scroll to position [1203, 648]
click at [302, 340] on input "text" at bounding box center [305, 342] width 157 height 25
click at [284, 347] on input "text" at bounding box center [305, 342] width 157 height 25
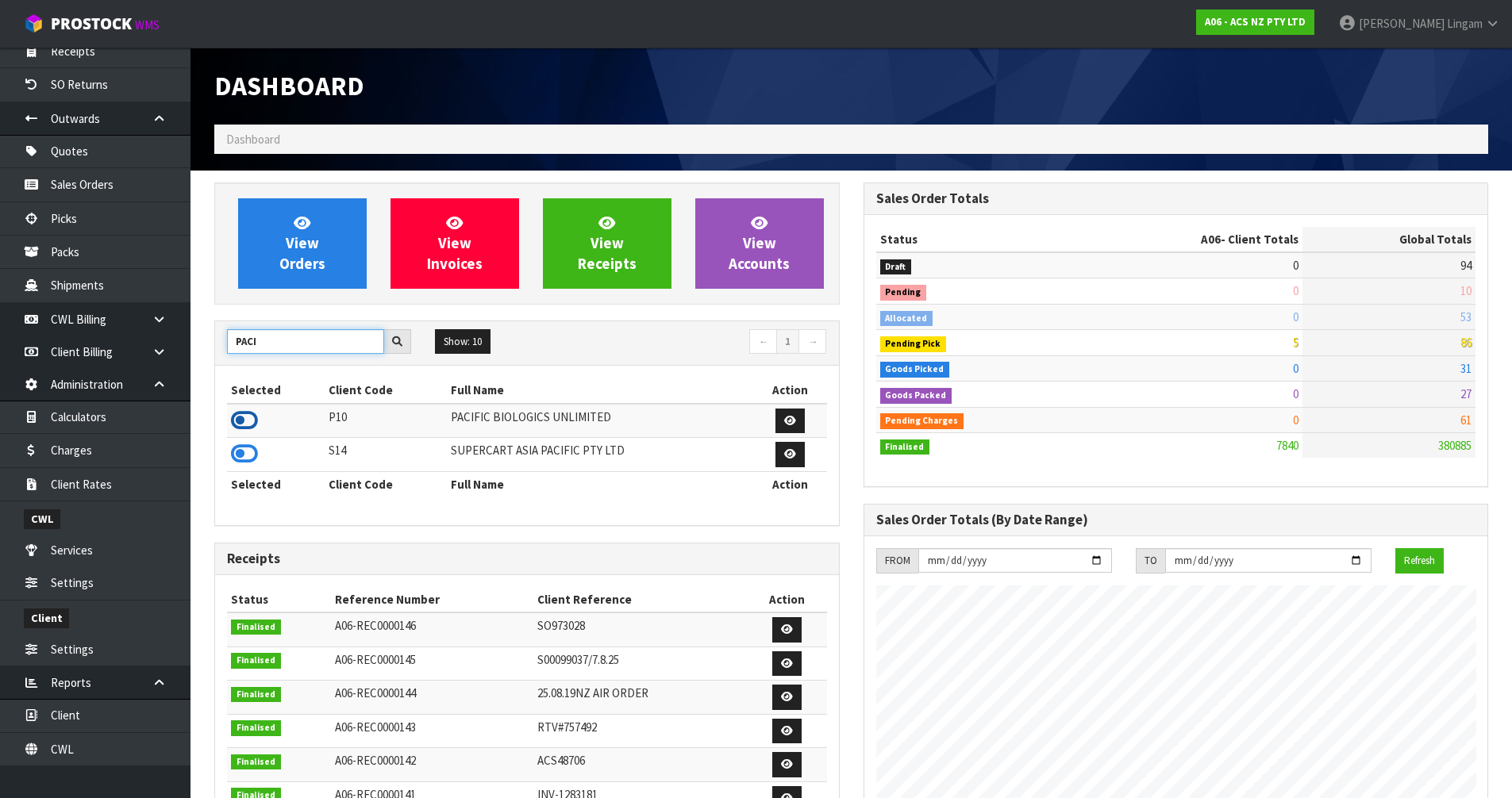
type input "PACI"
click at [245, 420] on icon at bounding box center [245, 421] width 27 height 24
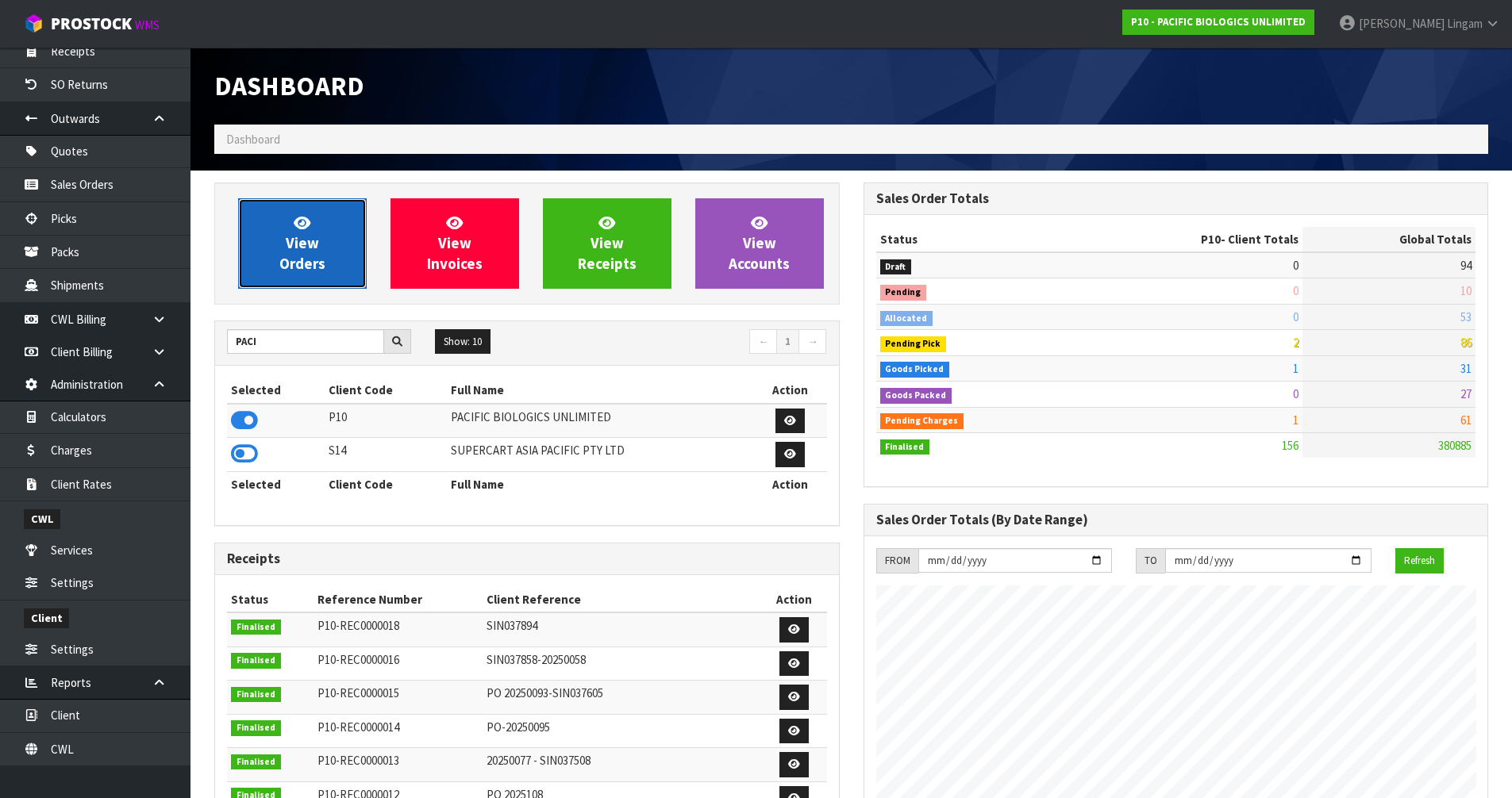
click at [322, 264] on span "View Orders" at bounding box center [303, 243] width 46 height 60
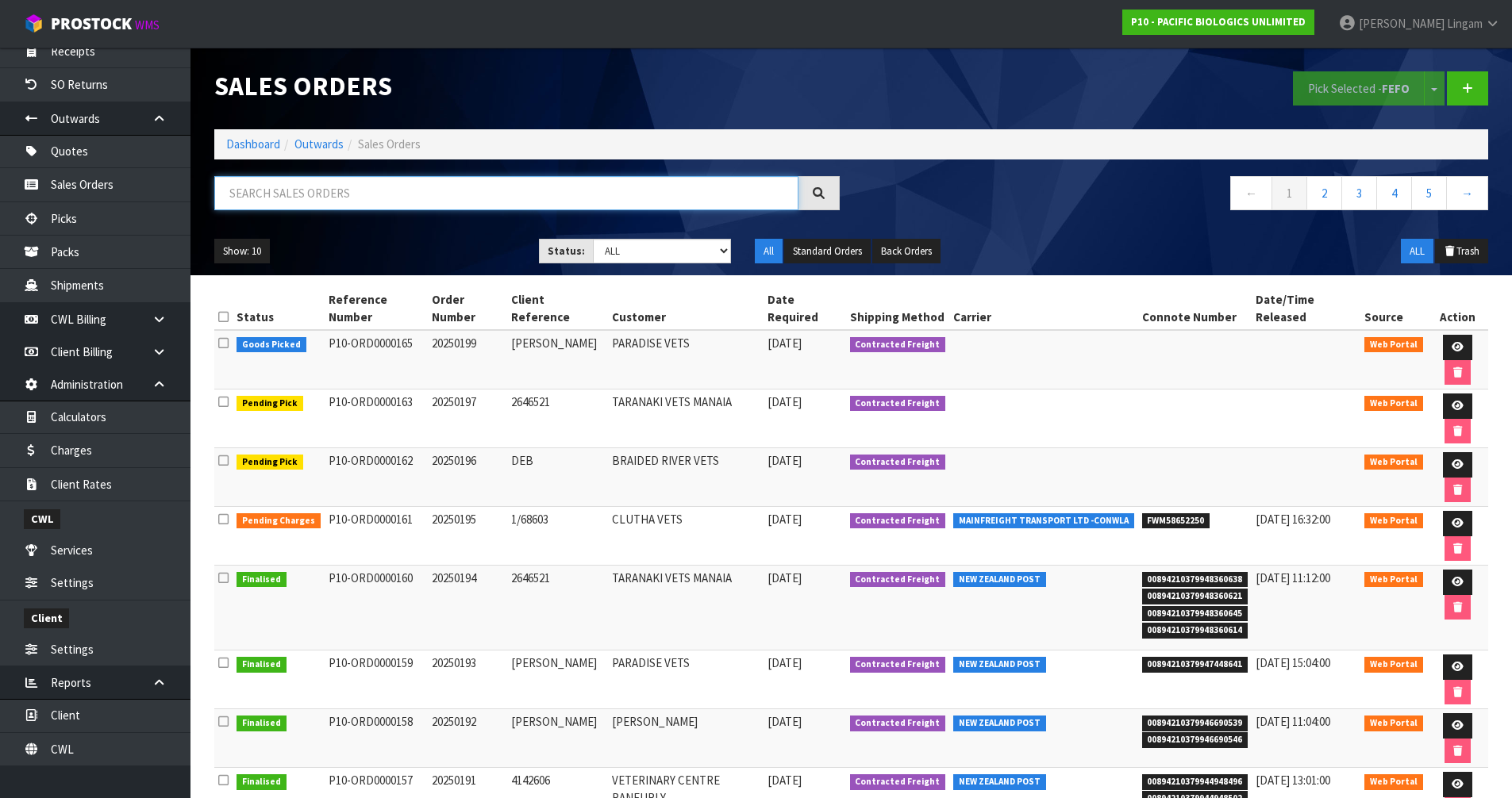
click at [543, 183] on input "text" at bounding box center [506, 193] width 584 height 34
paste input "20250199"
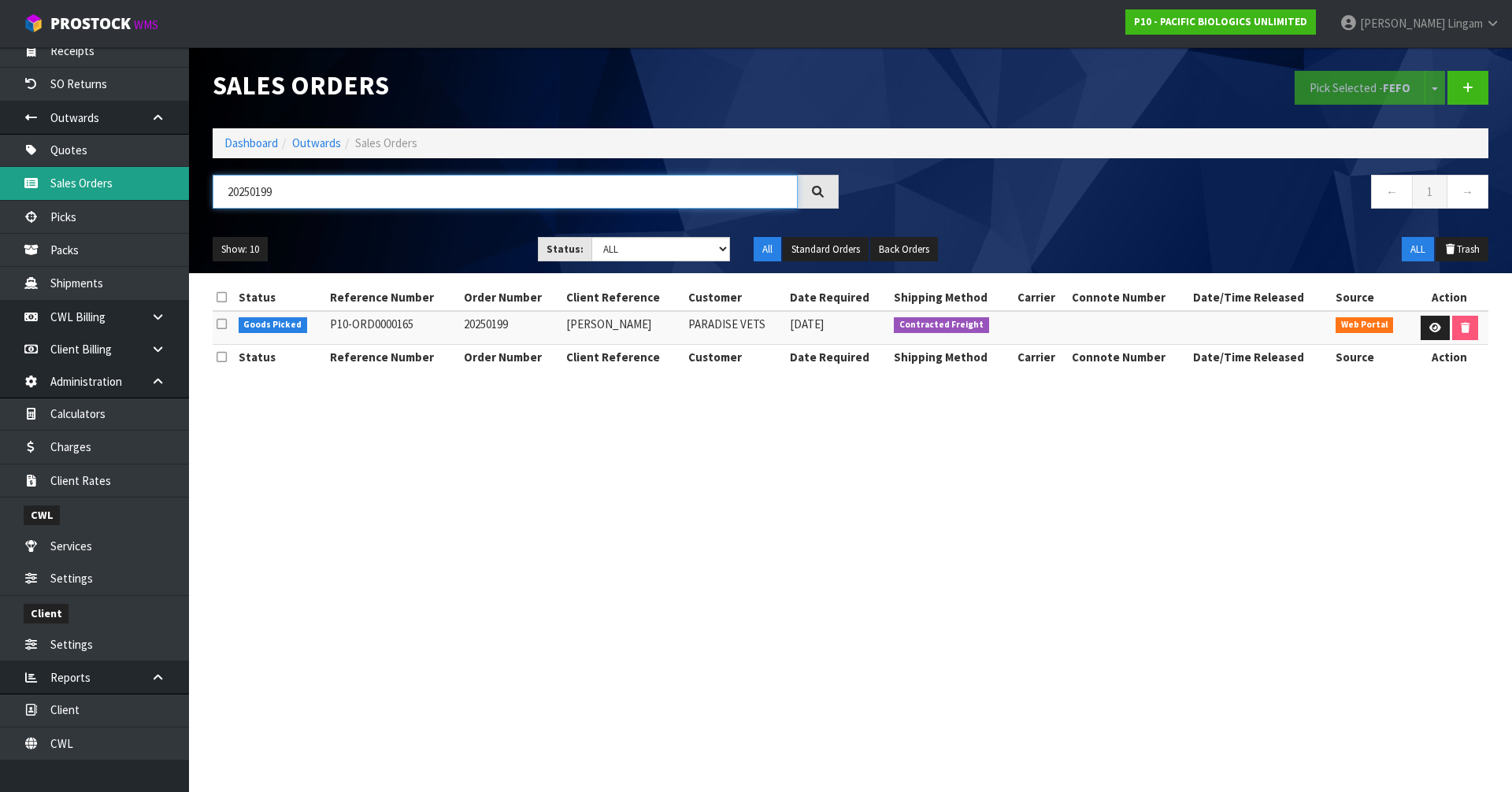
type input "20250199"
click at [1431, 331] on icon at bounding box center [1435, 328] width 12 height 10
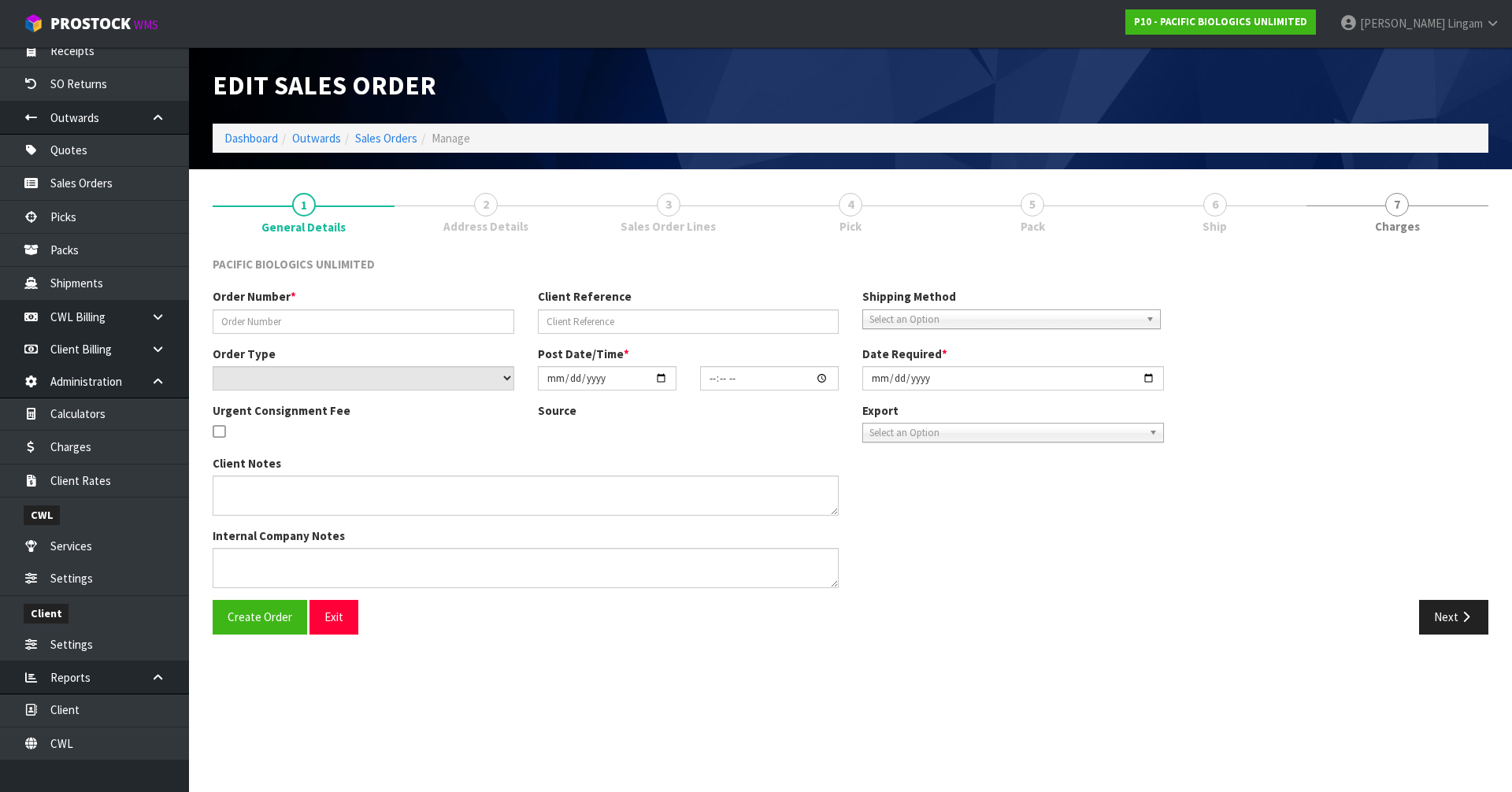
type input "20250199"
type input "[PERSON_NAME]"
select select "number:0"
type input "[DATE]"
type input "09:02:00.000"
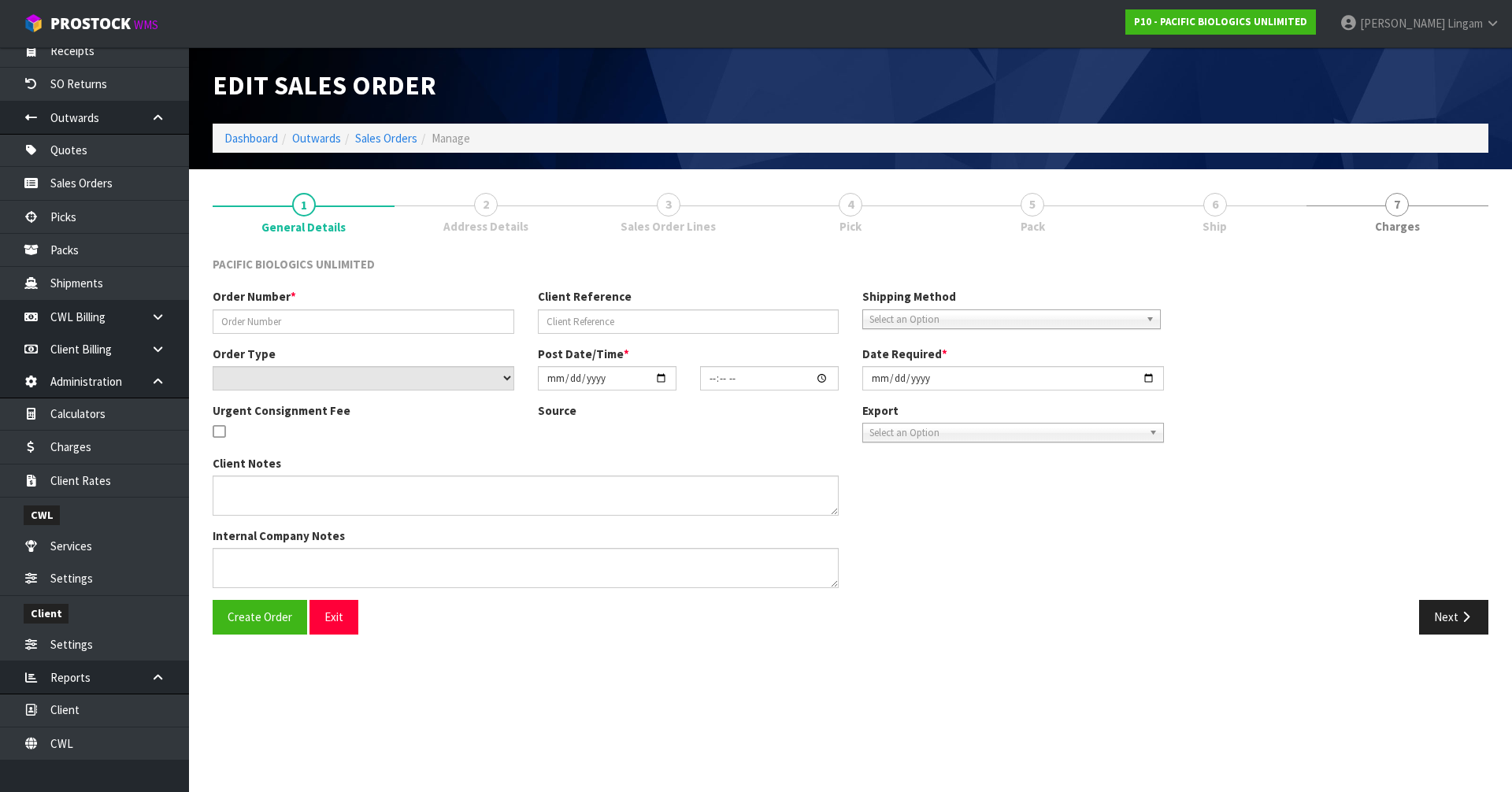
type input "[DATE]"
type textarea "URGENT OVERNIGHT COURIER PLEASE"
type textarea "AS PER NOTES THIS IS URGENT FOR OVERNIGHT COURIER PLEASE."
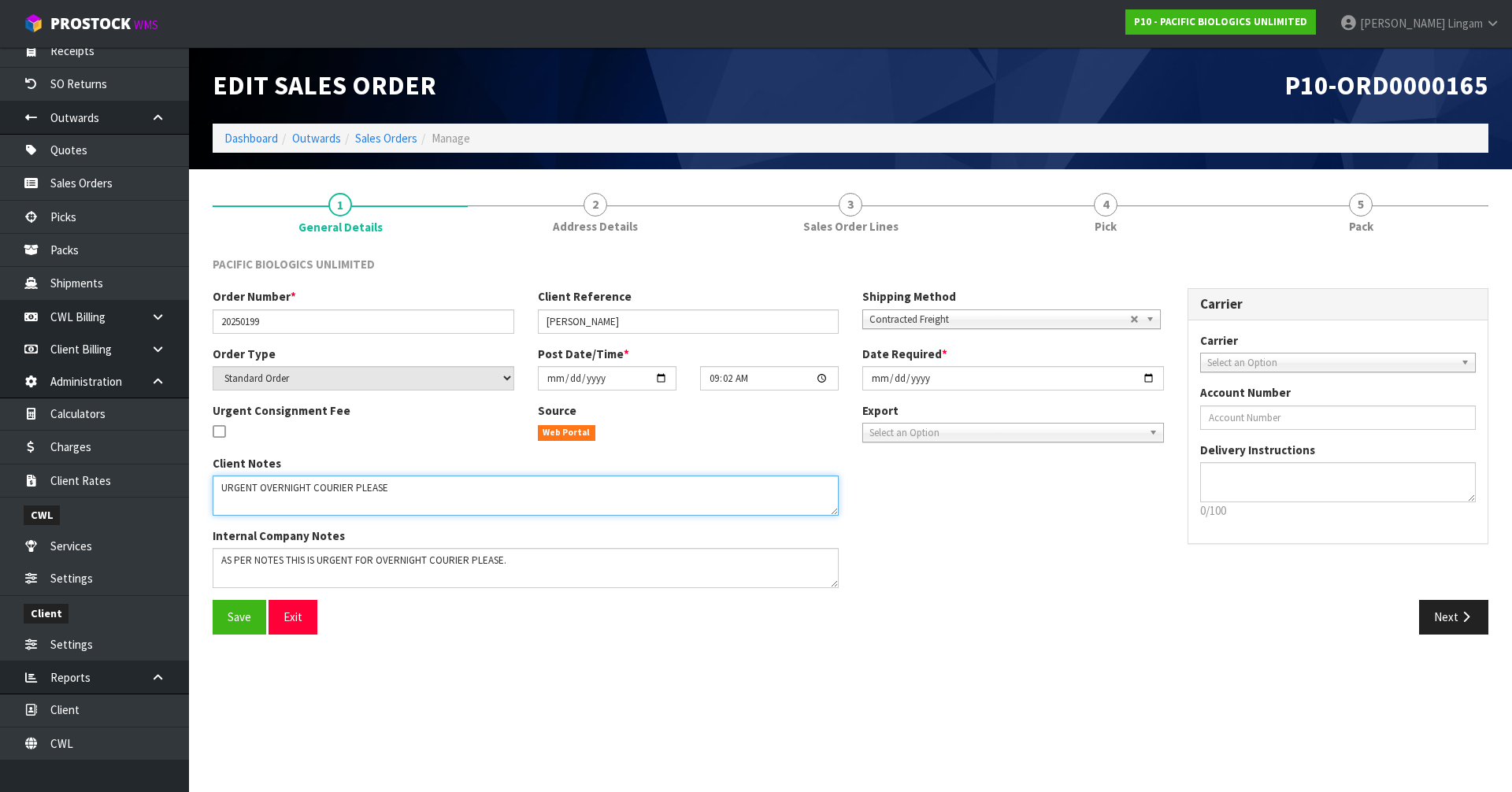
click at [409, 486] on textarea at bounding box center [526, 496] width 626 height 40
type textarea "URGENT OVERNIGHT COURIER PLEASE - [DATE] DELIVERY"
click at [230, 624] on span "Save" at bounding box center [239, 617] width 24 height 15
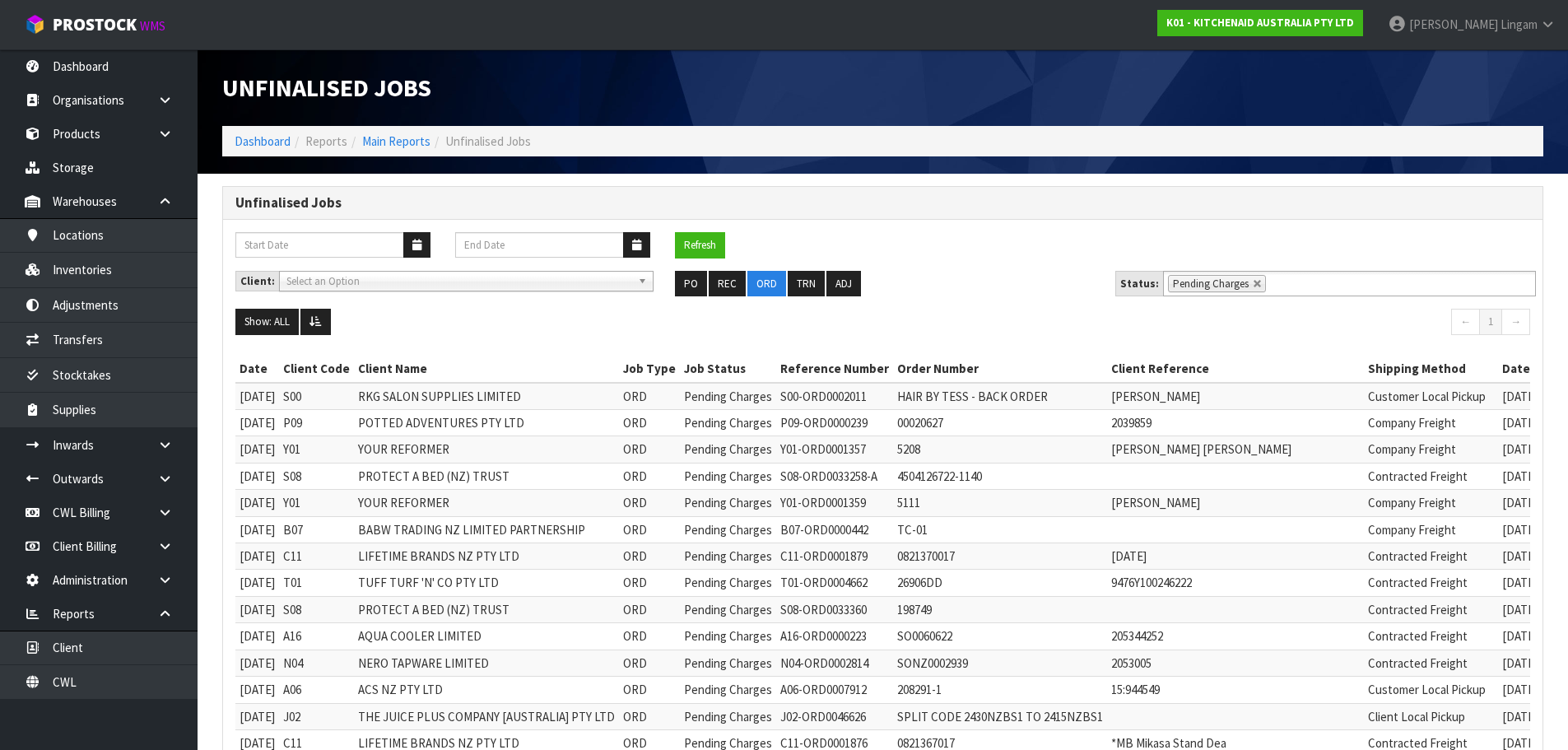
scroll to position [411, 0]
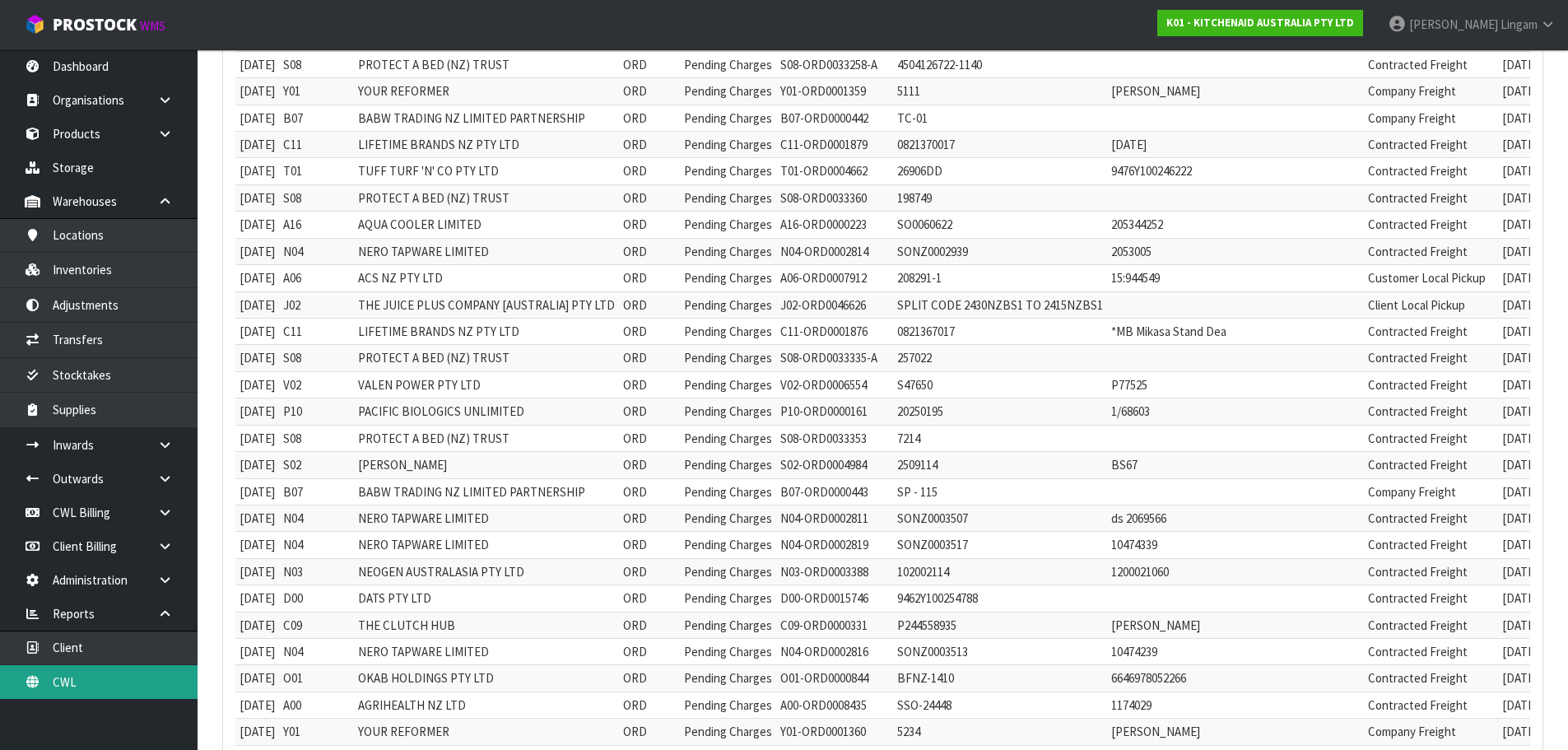
click at [103, 681] on link "CWL" at bounding box center [98, 681] width 197 height 34
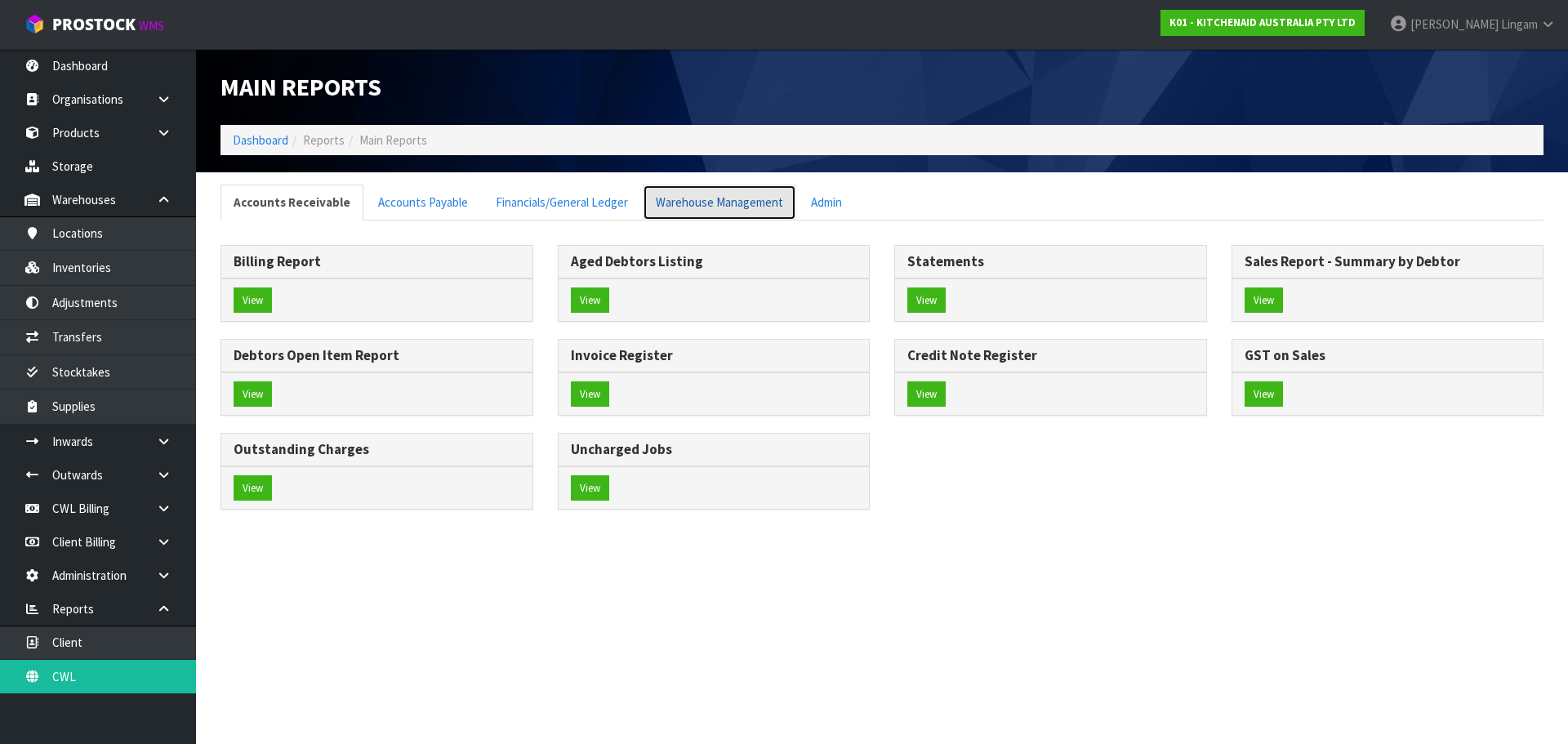
click at [707, 205] on link "Warehouse Management" at bounding box center [719, 202] width 153 height 35
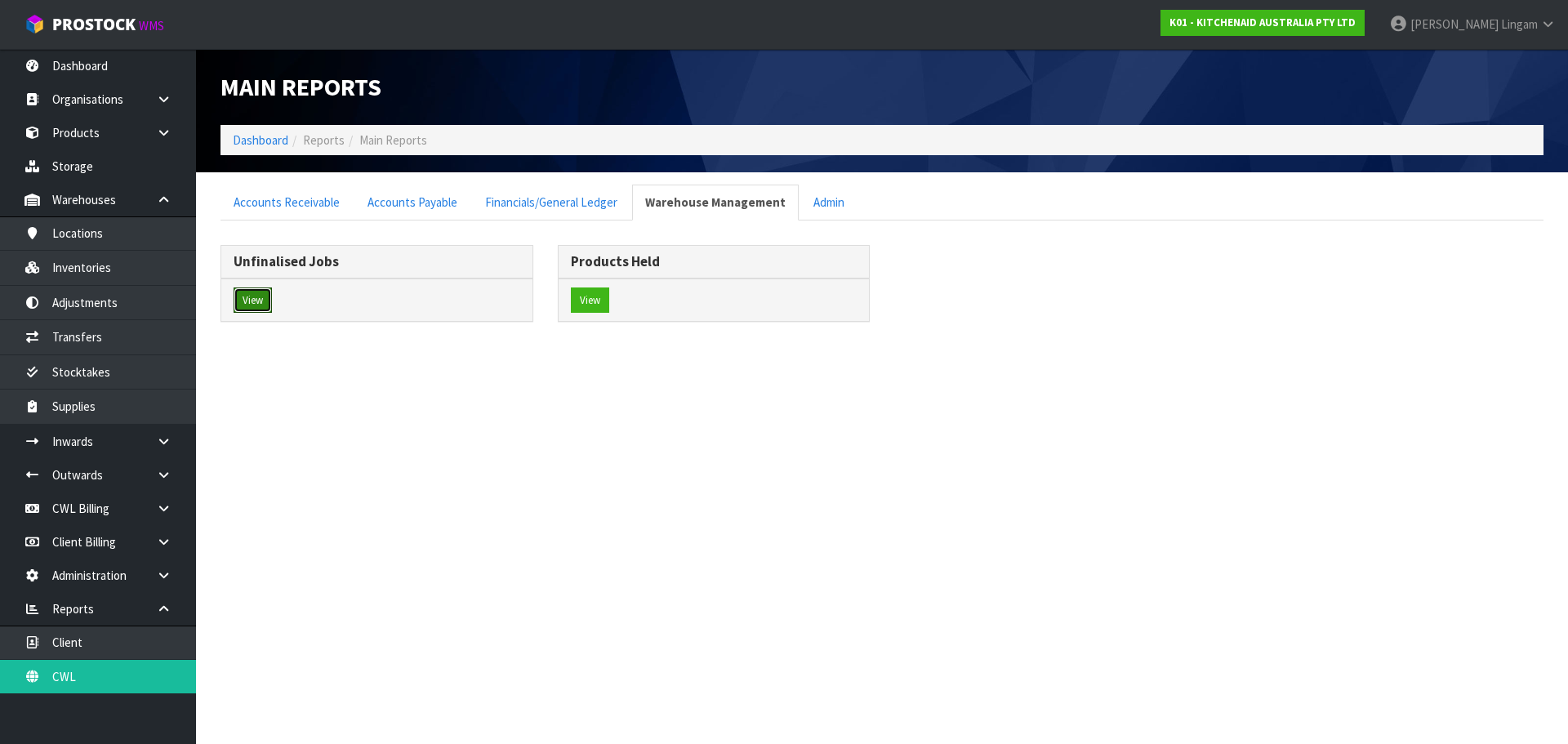
drag, startPoint x: 256, startPoint y: 299, endPoint x: 860, endPoint y: 302, distance: 604.0
click at [256, 298] on button "View" at bounding box center [252, 301] width 39 height 26
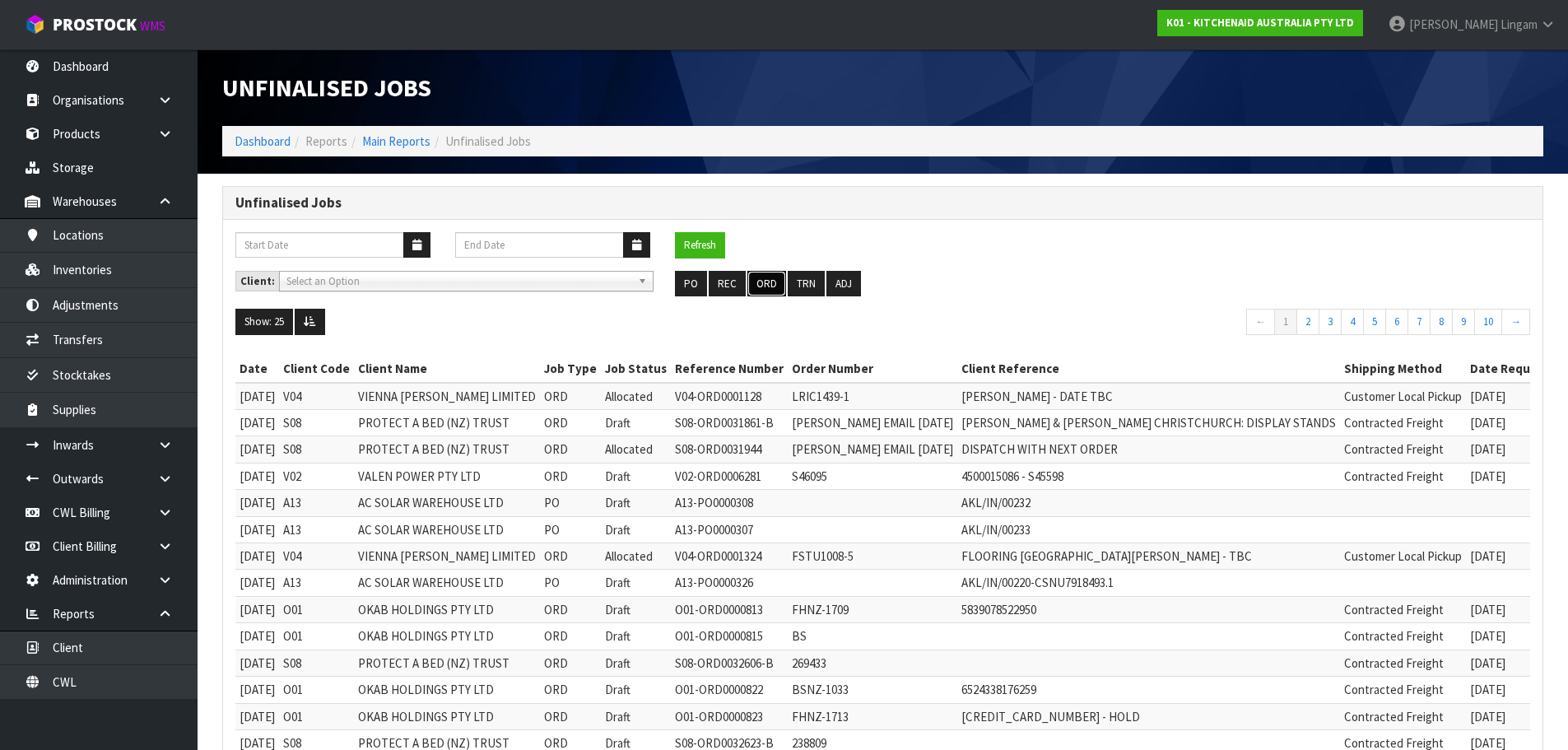
drag, startPoint x: 762, startPoint y: 284, endPoint x: 1184, endPoint y: 304, distance: 422.5
click at [762, 283] on button "ORD" at bounding box center [767, 284] width 39 height 26
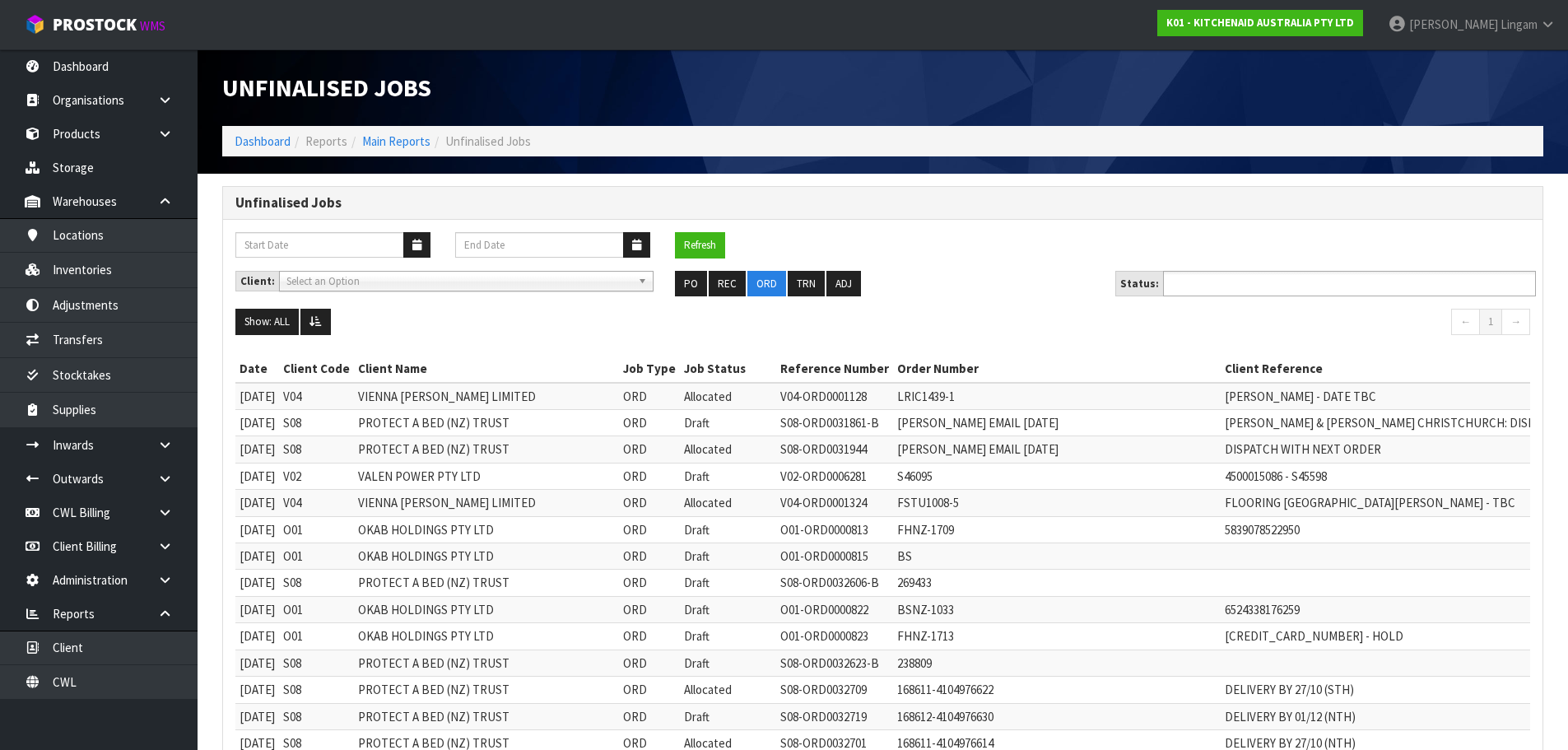
click at [1216, 280] on input "text" at bounding box center [1228, 283] width 121 height 21
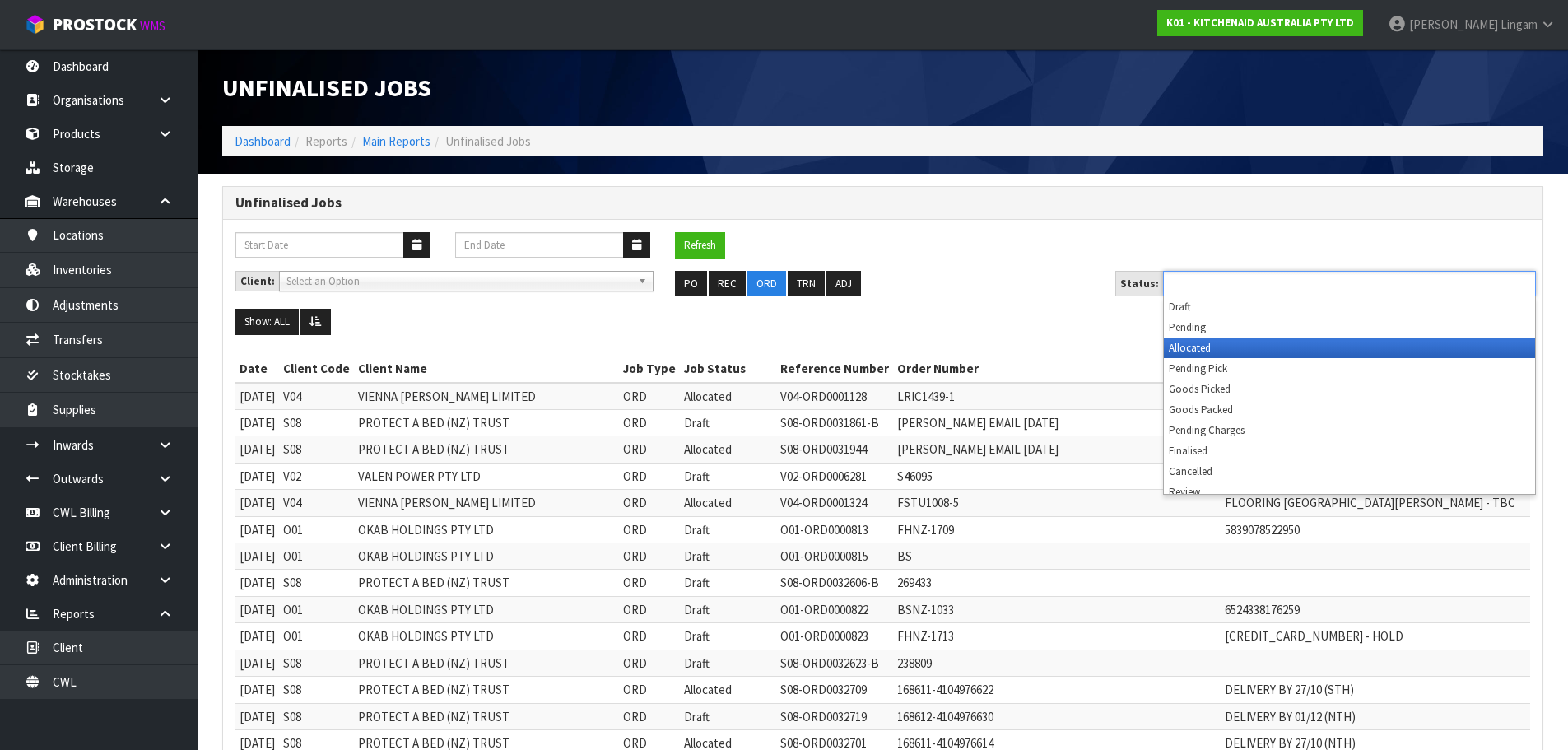
click at [1220, 353] on li "Allocated" at bounding box center [1349, 348] width 371 height 21
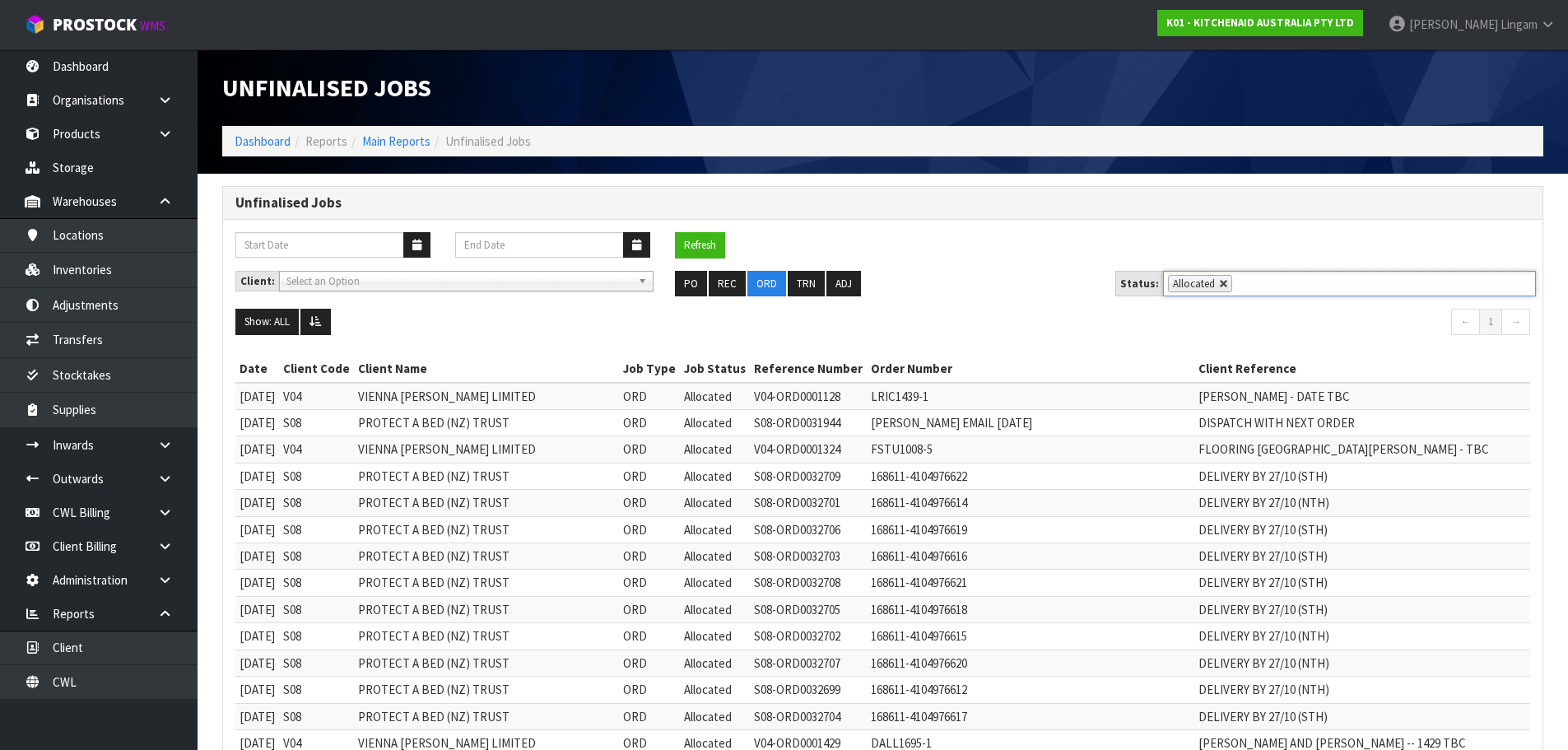
click at [1219, 286] on link at bounding box center [1224, 284] width 10 height 10
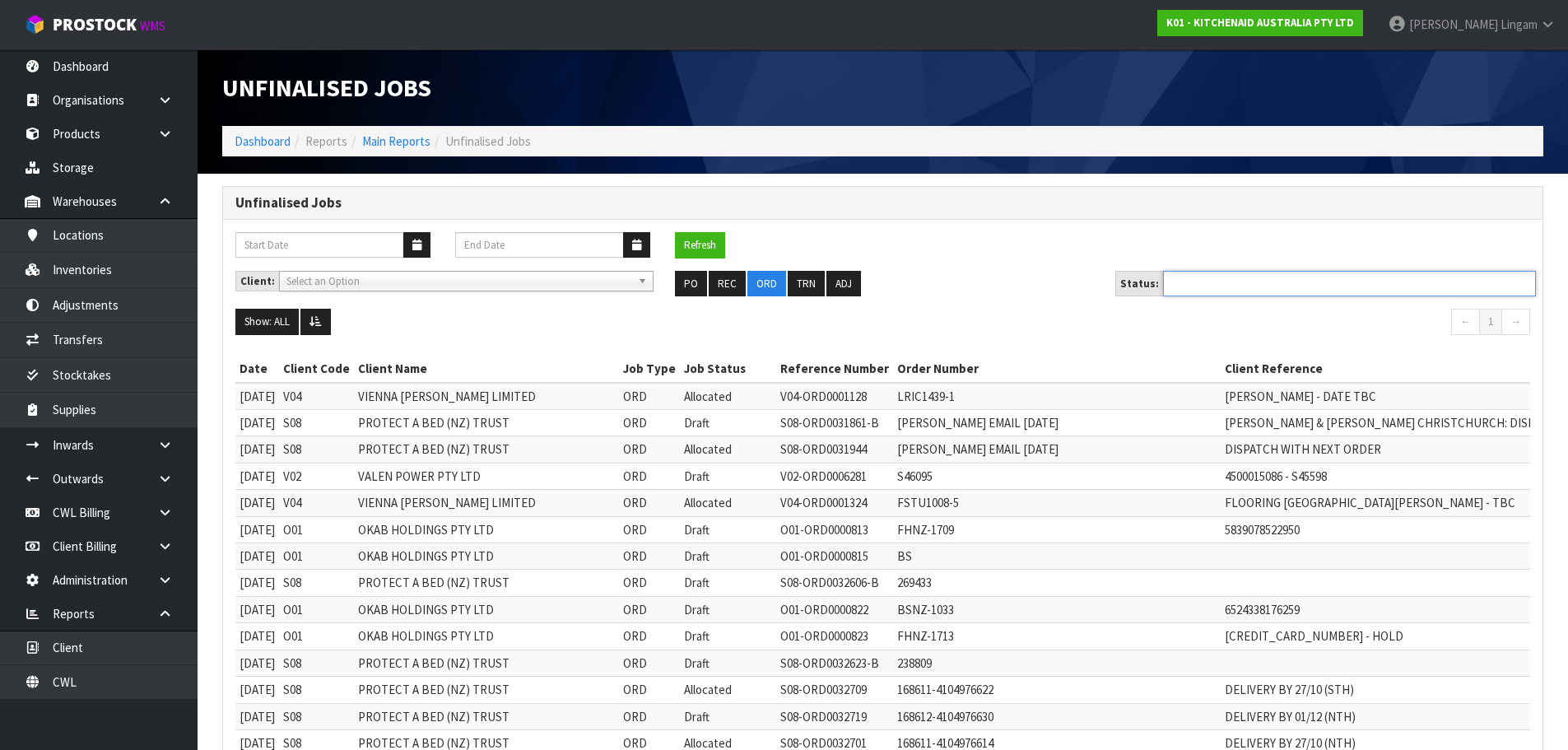
click at [1217, 286] on ul at bounding box center [1349, 283] width 373 height 26
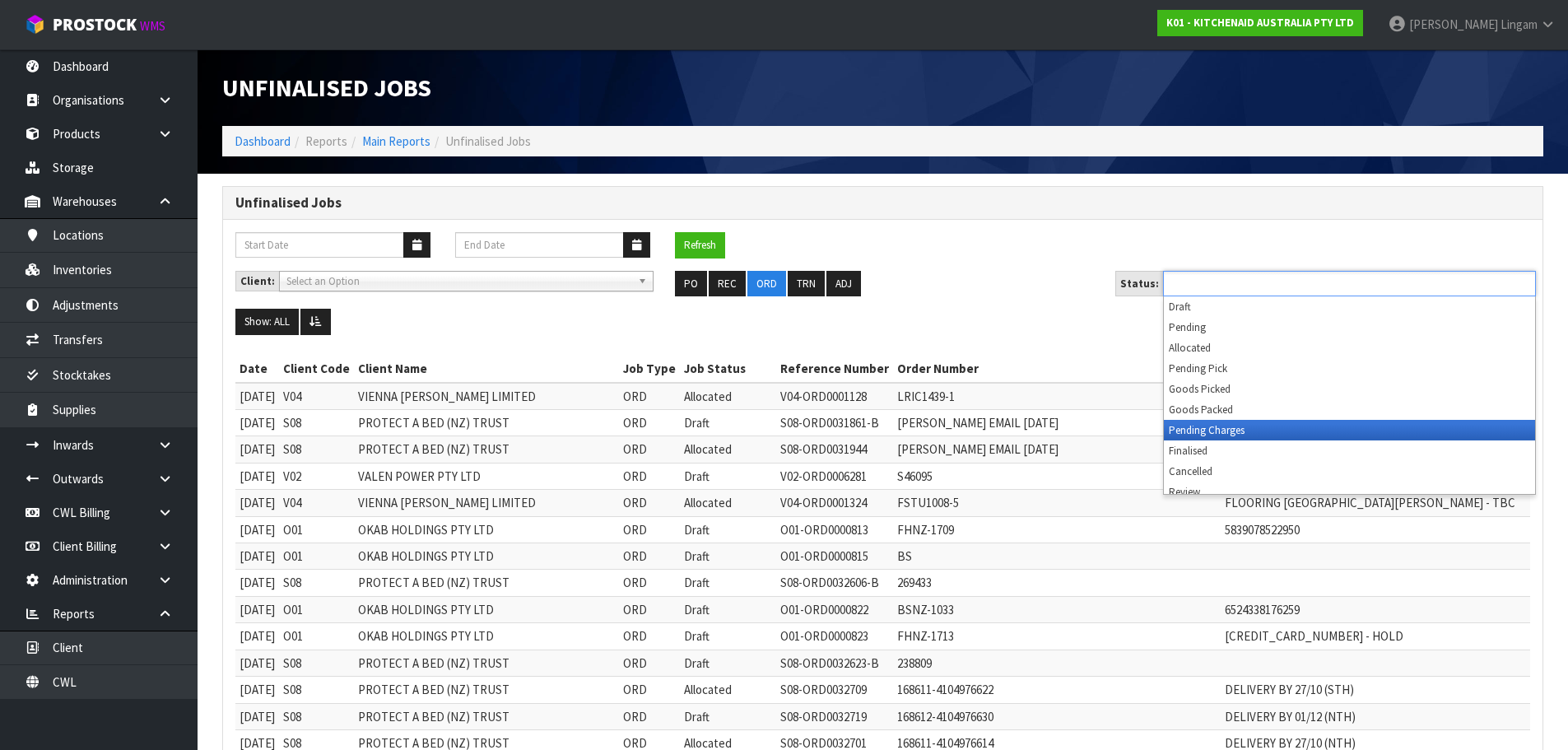
click at [1229, 430] on li "Pending Charges" at bounding box center [1349, 430] width 371 height 21
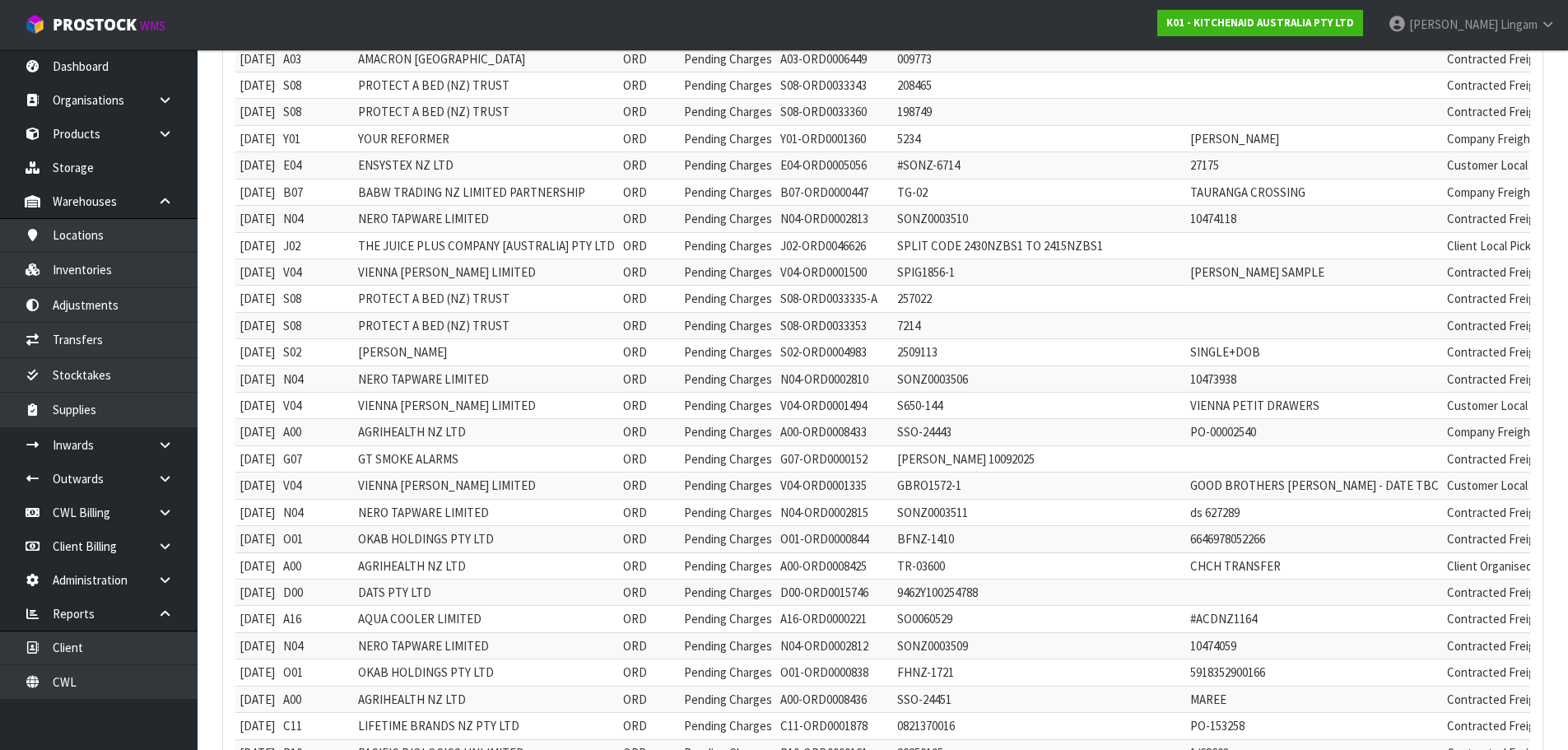
scroll to position [658, 0]
